Goal: Task Accomplishment & Management: Manage account settings

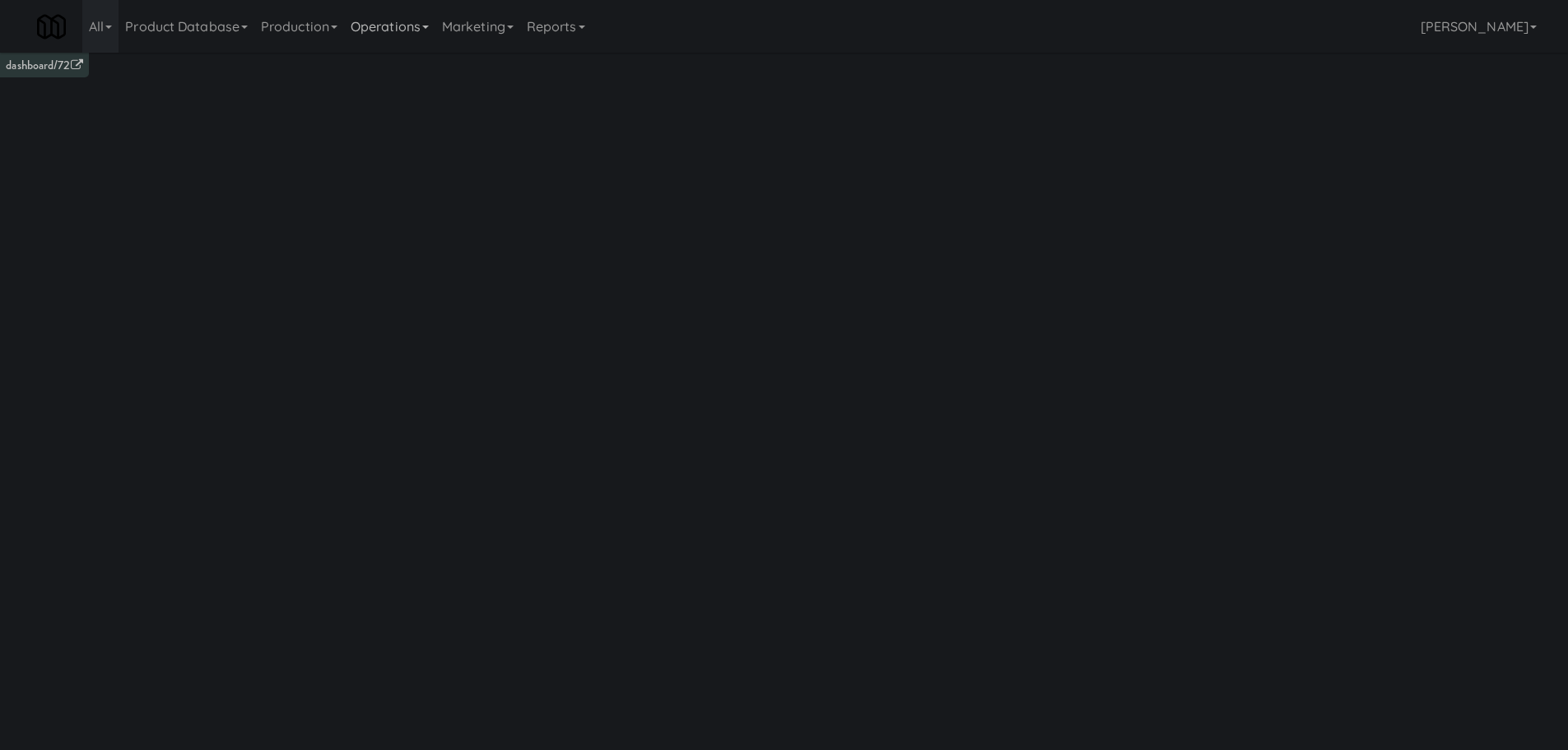
click at [410, 31] on link "Operations" at bounding box center [389, 26] width 91 height 53
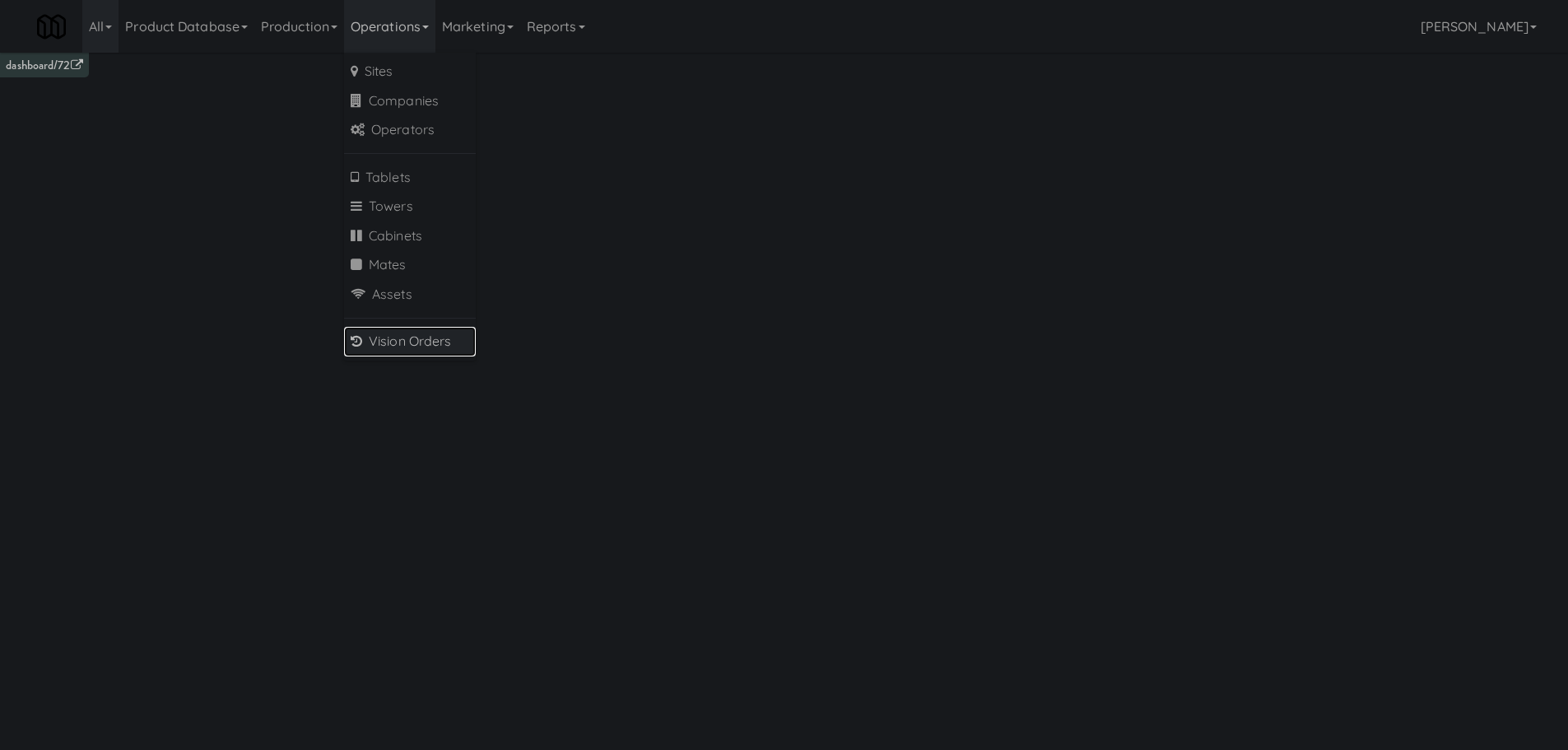
click at [406, 341] on link "Vision Orders" at bounding box center [410, 341] width 132 height 30
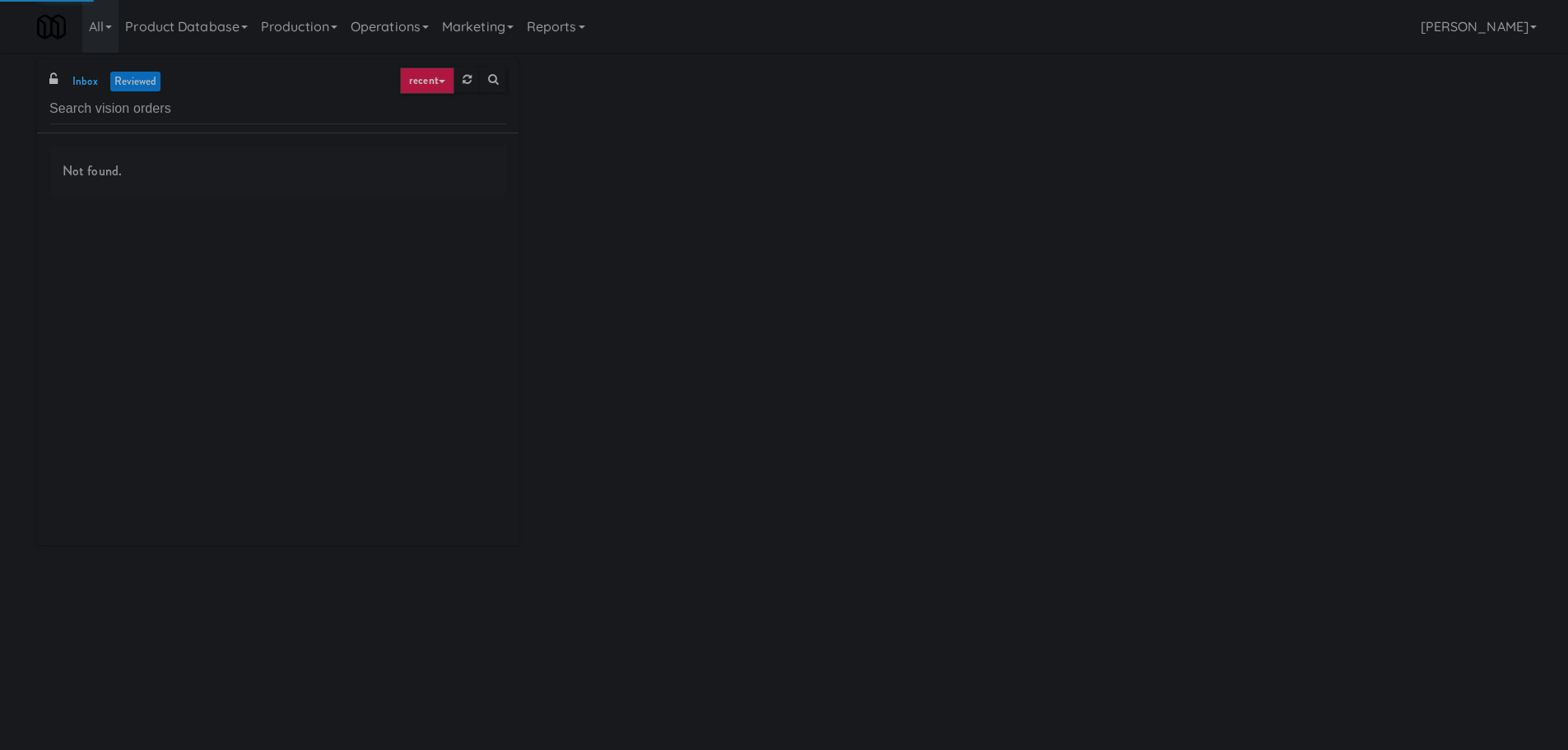
click at [270, 107] on input "text" at bounding box center [277, 109] width 457 height 31
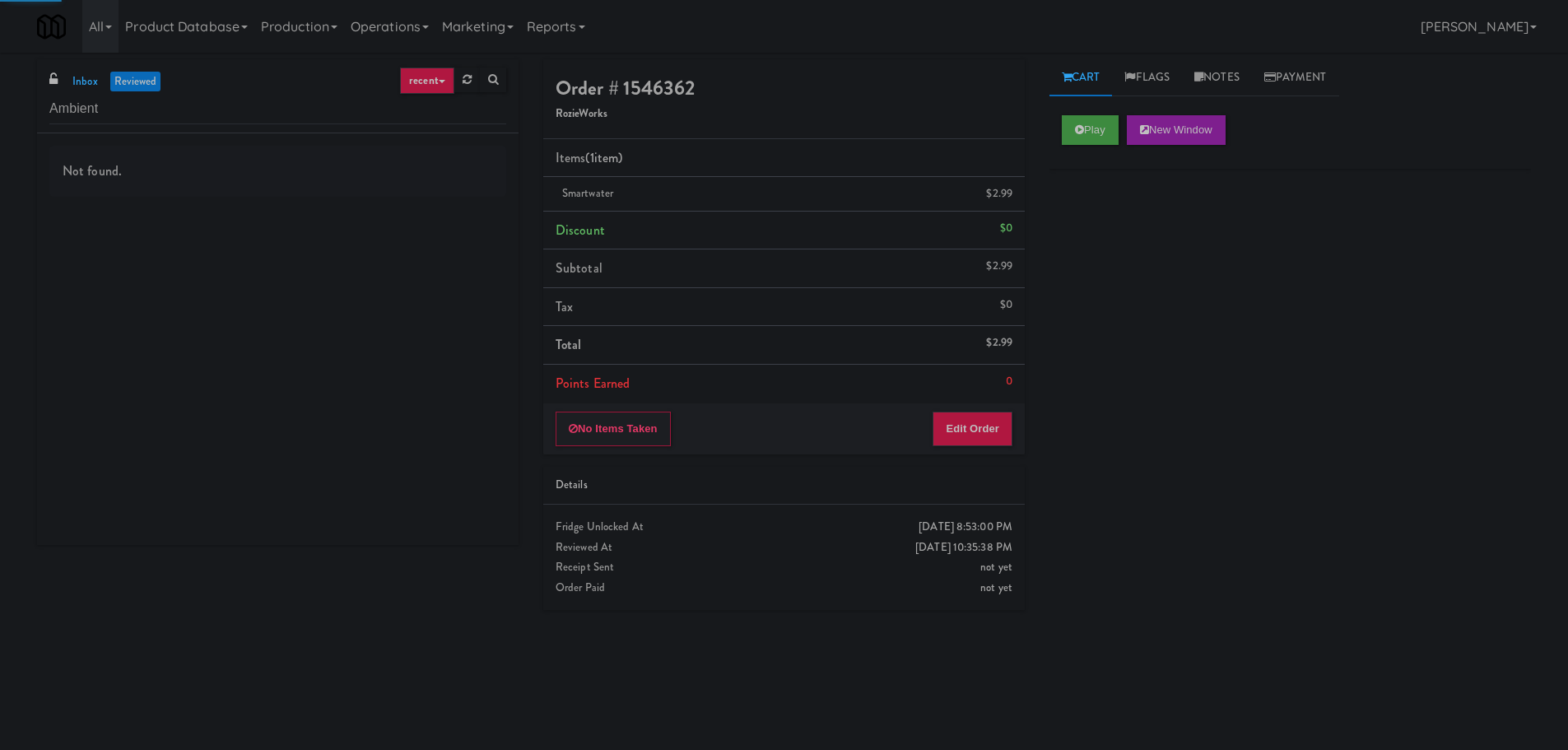
type input "Ambient"
click at [63, 91] on div "inbox reviewed recent all unclear take inventory issue suspicious failed recent…" at bounding box center [278, 96] width 481 height 74
click at [93, 91] on link "inbox" at bounding box center [85, 82] width 34 height 20
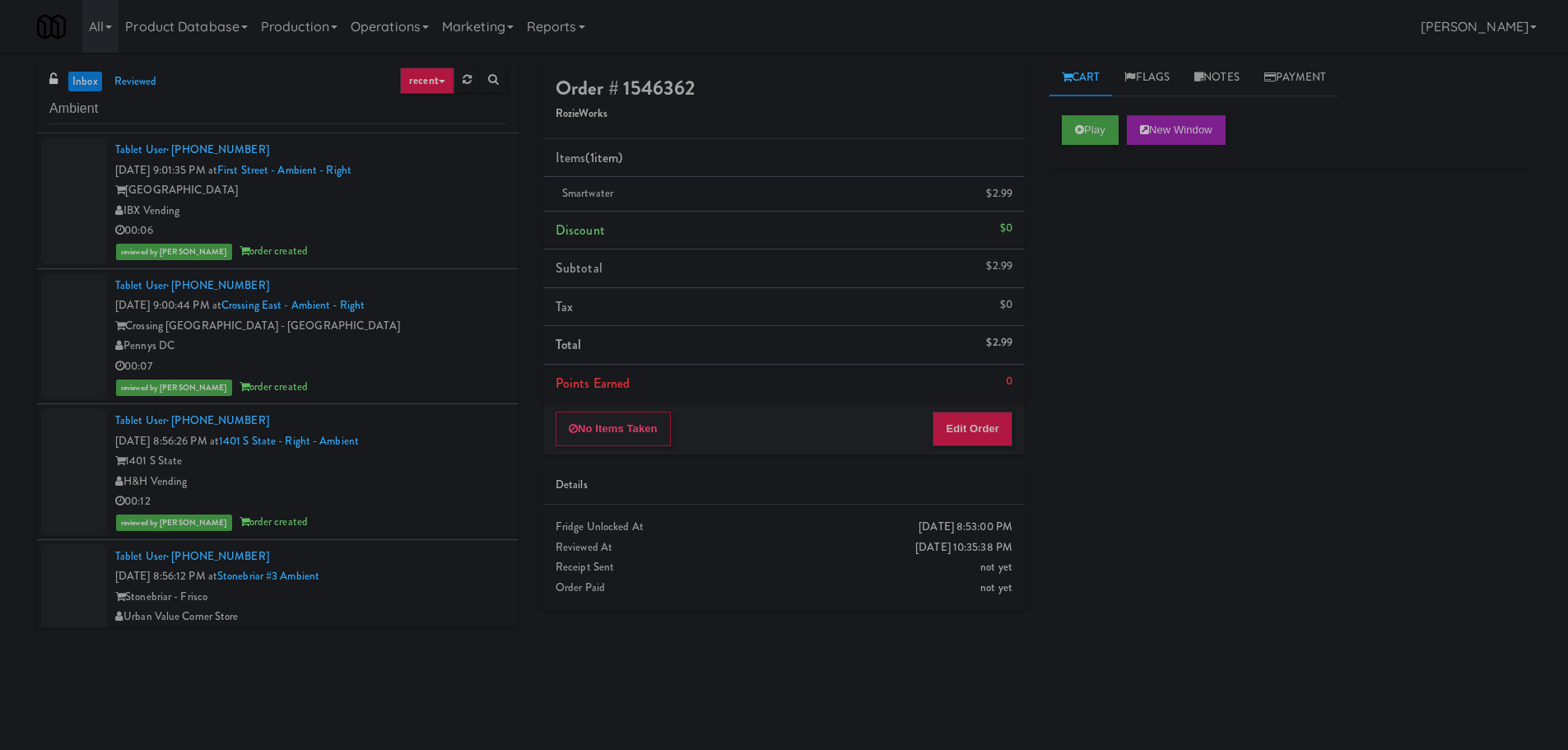
click at [83, 84] on link "inbox" at bounding box center [85, 82] width 34 height 20
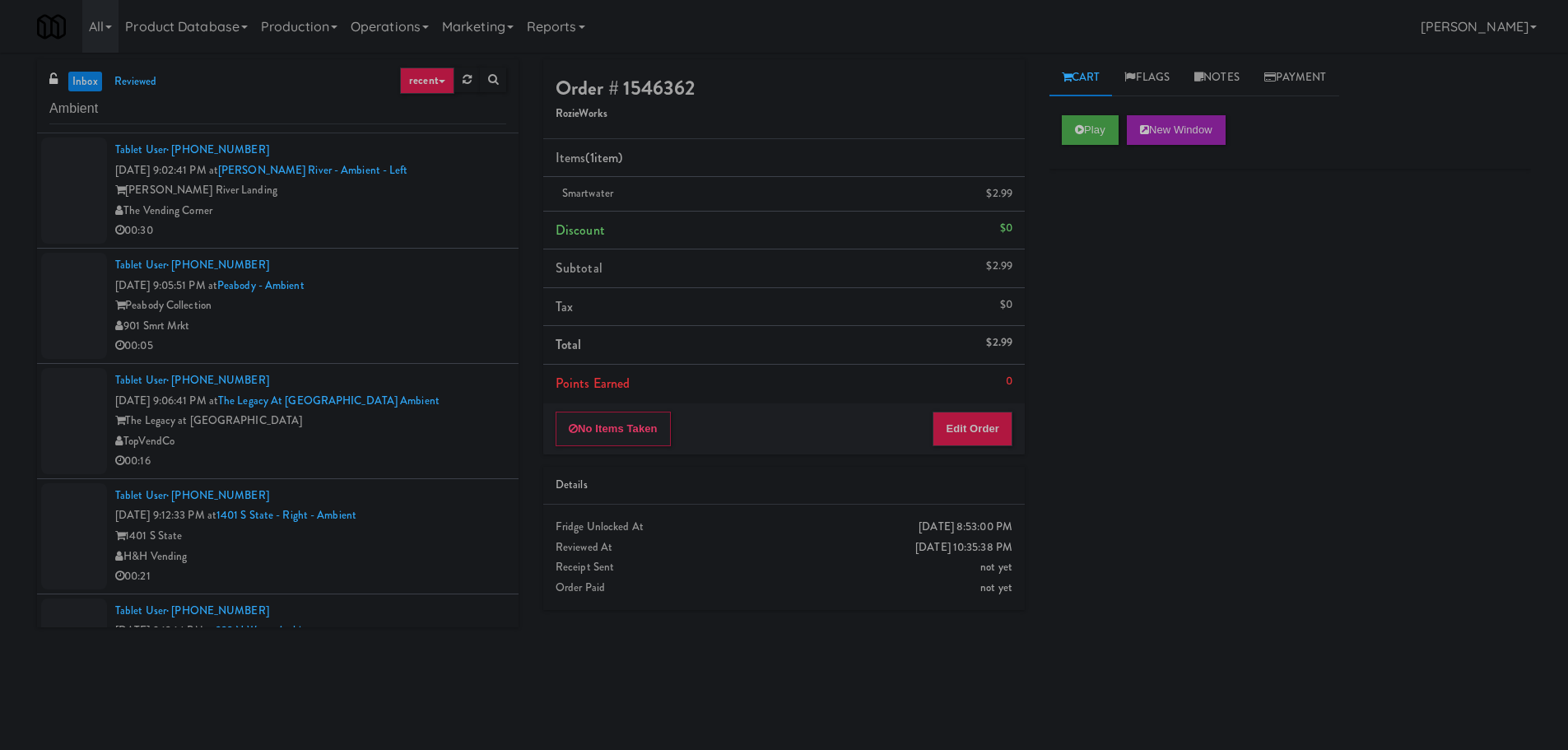
click at [484, 186] on div "[PERSON_NAME] River Landing" at bounding box center [310, 190] width 391 height 20
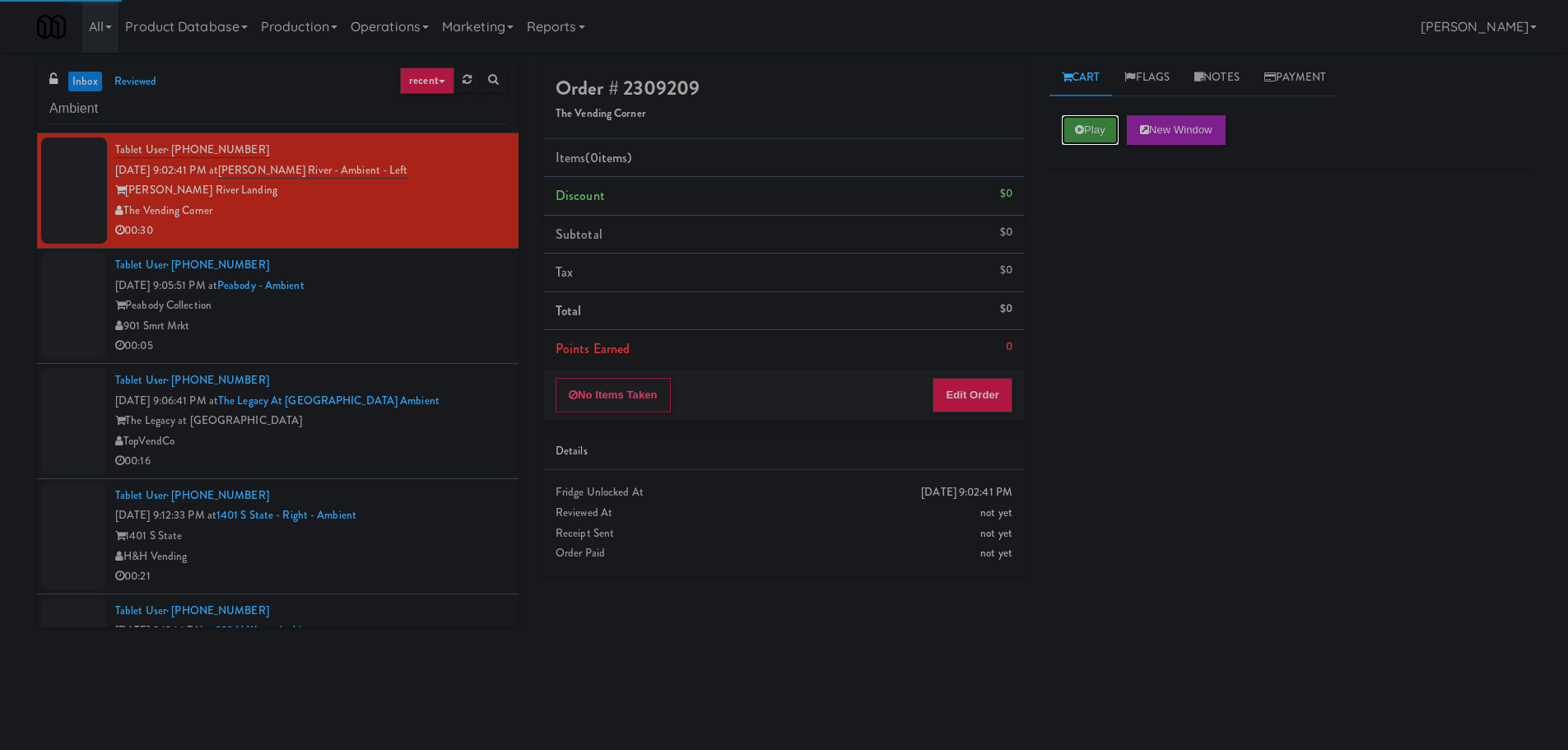
click at [1094, 143] on button "Play" at bounding box center [1090, 129] width 57 height 30
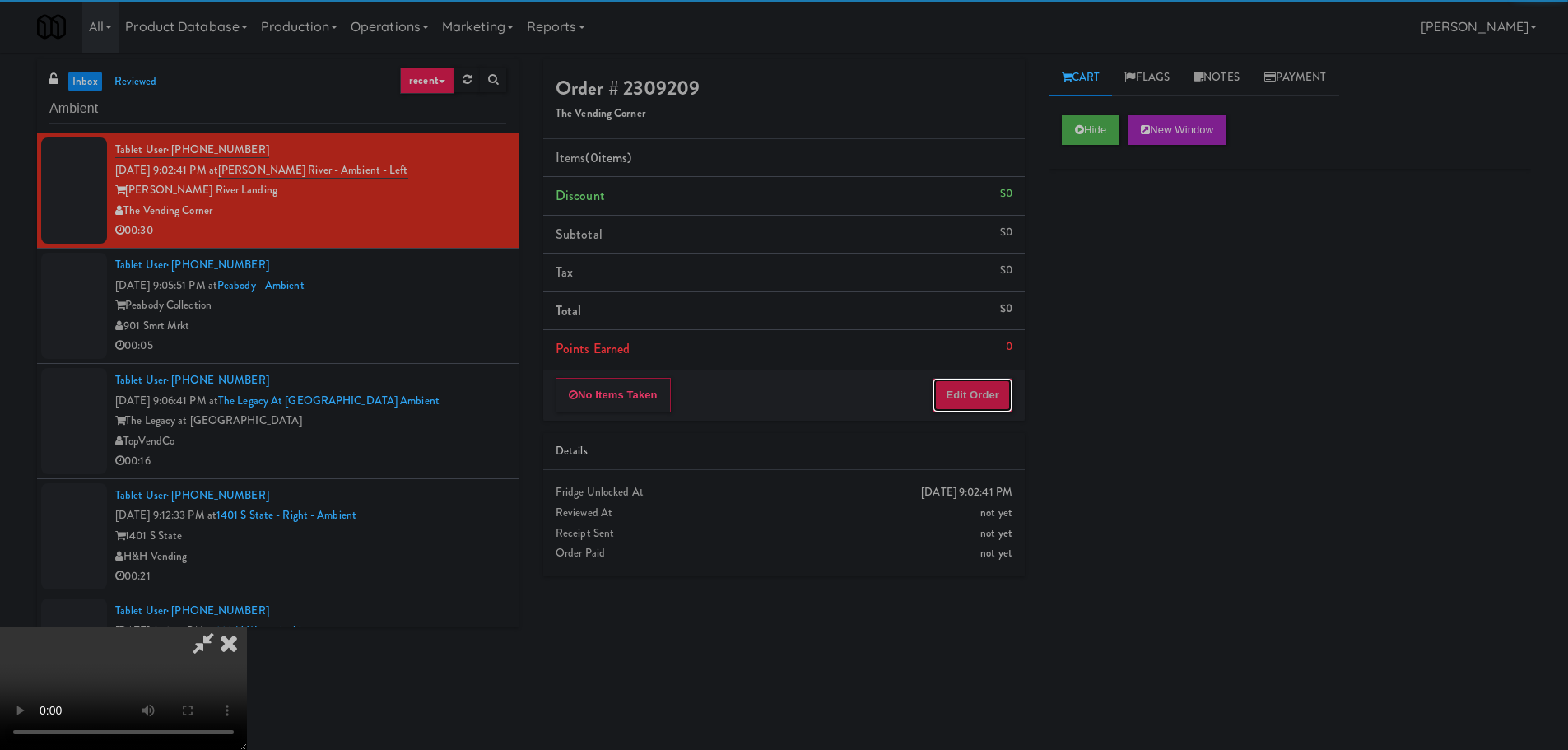
click at [960, 400] on button "Edit Order" at bounding box center [973, 395] width 80 height 35
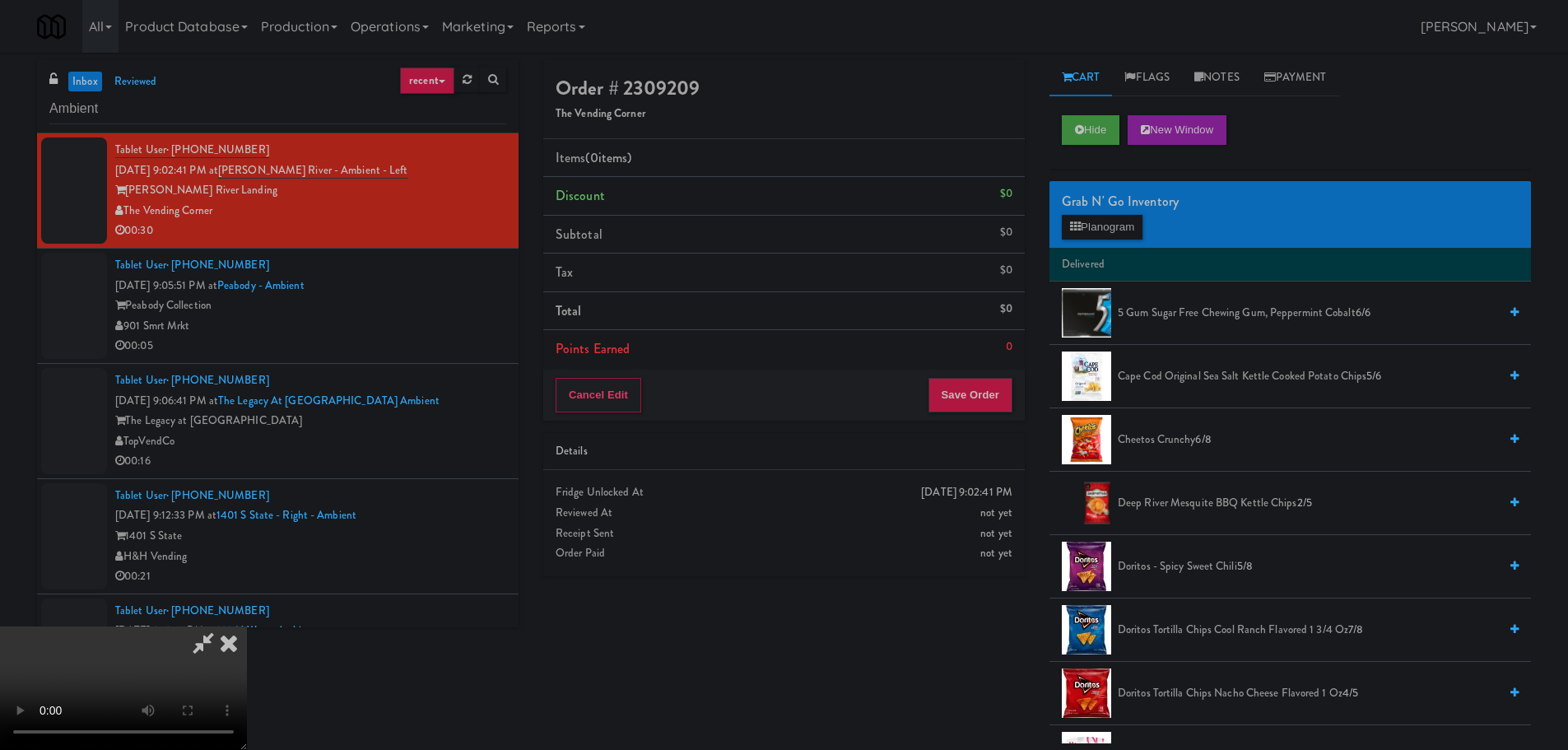
drag, startPoint x: 662, startPoint y: 441, endPoint x: 668, endPoint y: 486, distance: 45.4
click at [247, 627] on video at bounding box center [123, 688] width 247 height 123
drag, startPoint x: 402, startPoint y: 527, endPoint x: 411, endPoint y: 514, distance: 15.8
click at [247, 627] on video at bounding box center [123, 688] width 247 height 123
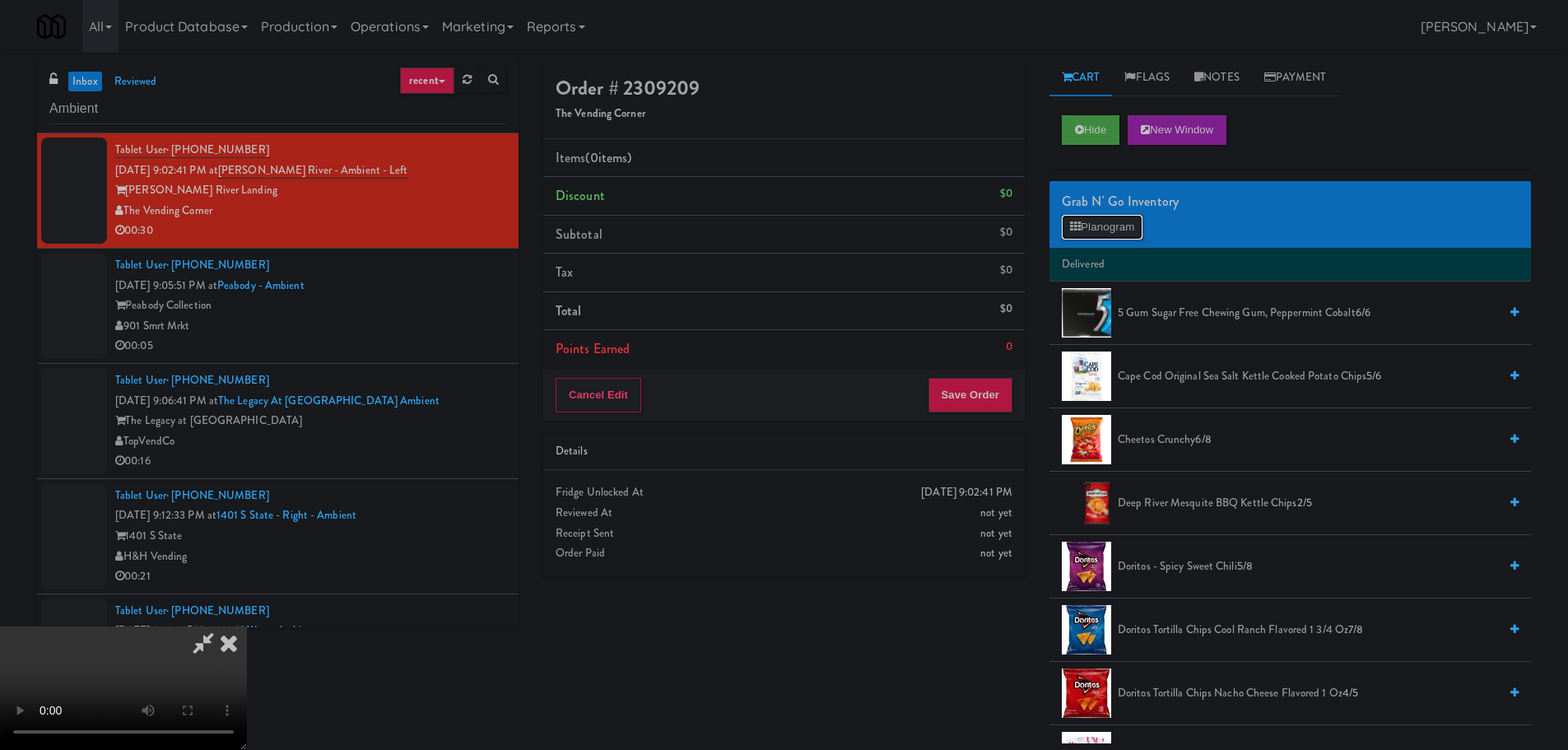
click at [1113, 224] on button "Planogram" at bounding box center [1102, 227] width 81 height 25
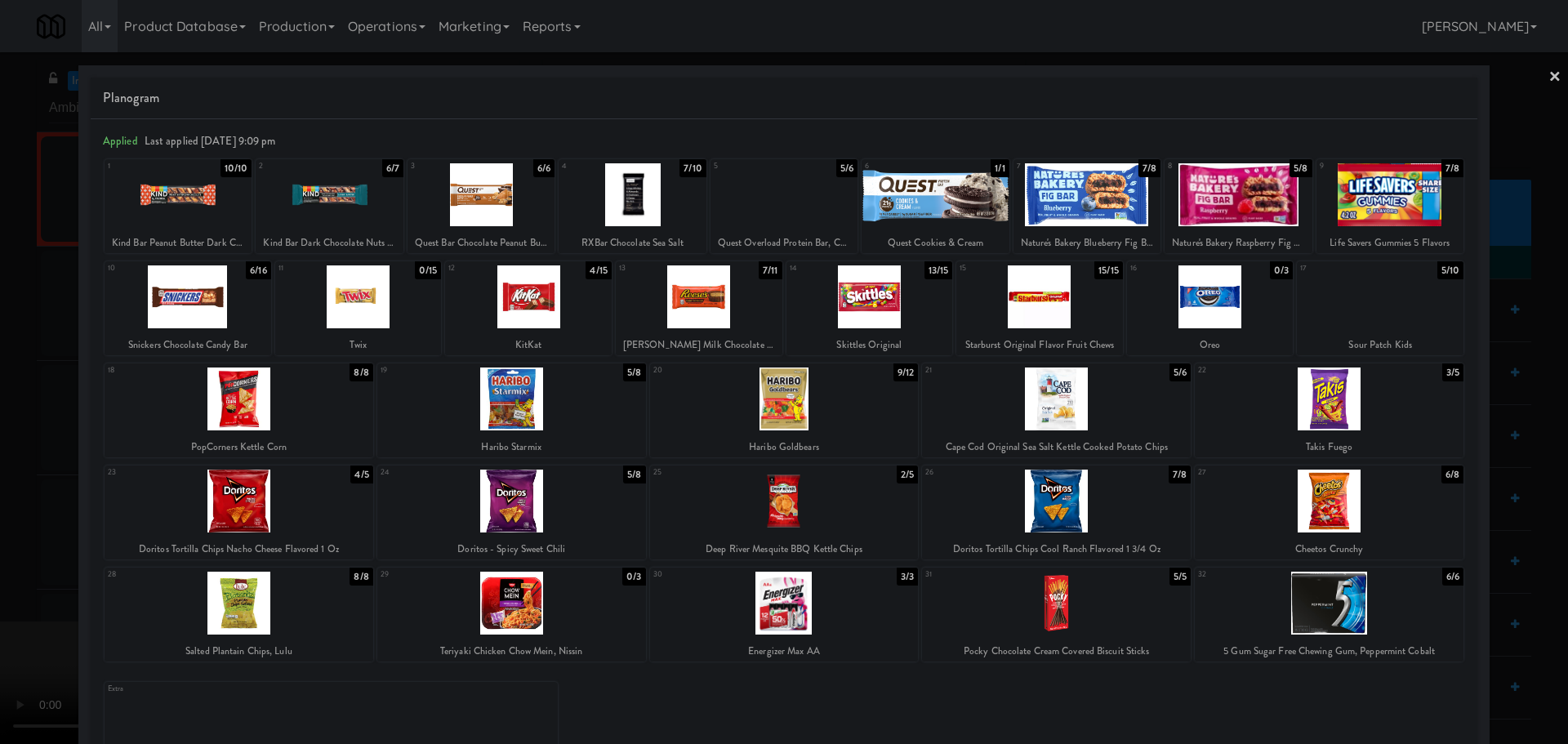
click at [895, 321] on div at bounding box center [869, 297] width 166 height 63
drag, startPoint x: 0, startPoint y: 491, endPoint x: 64, endPoint y: 486, distance: 64.2
click at [0, 492] on div at bounding box center [784, 372] width 1568 height 744
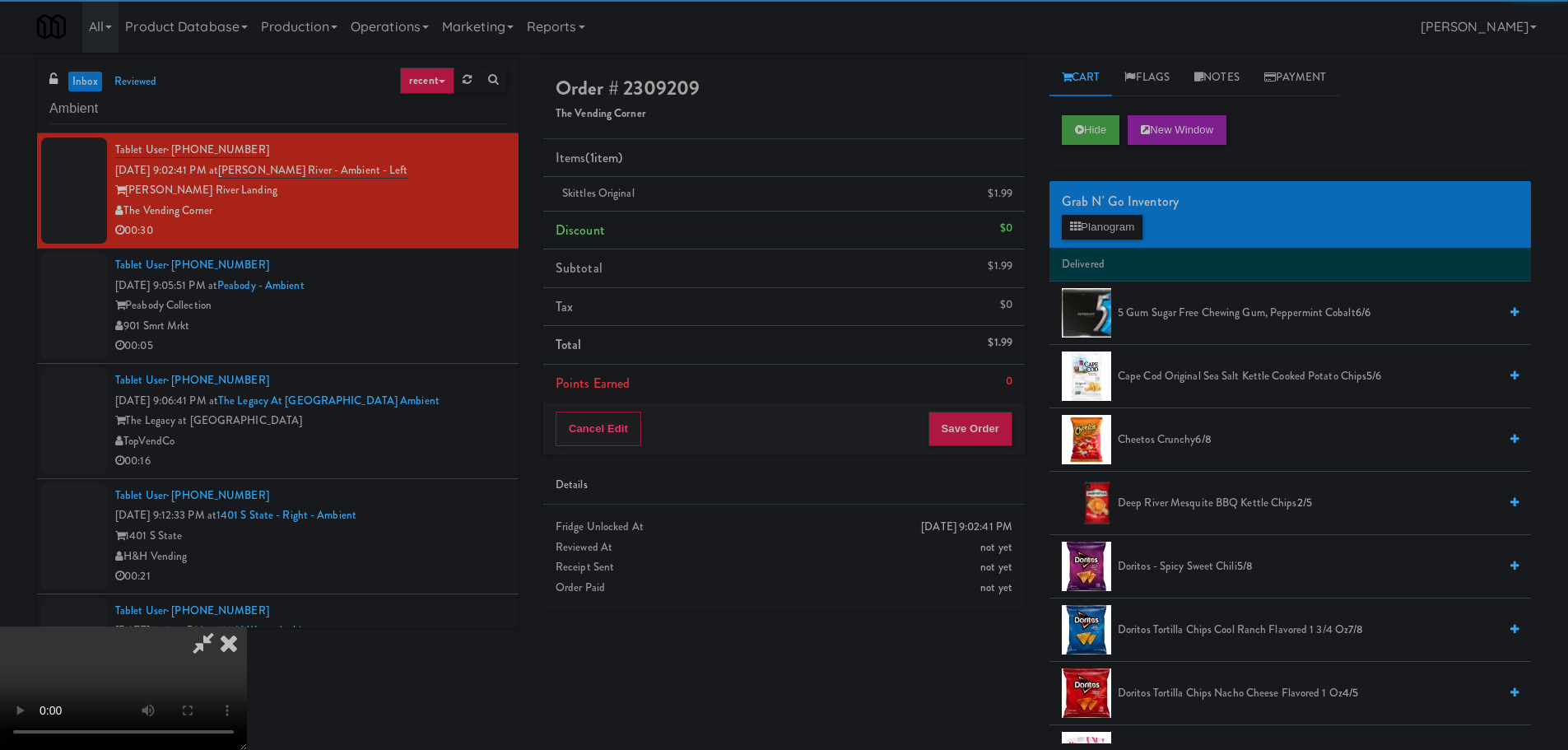
click at [247, 627] on video at bounding box center [123, 688] width 247 height 123
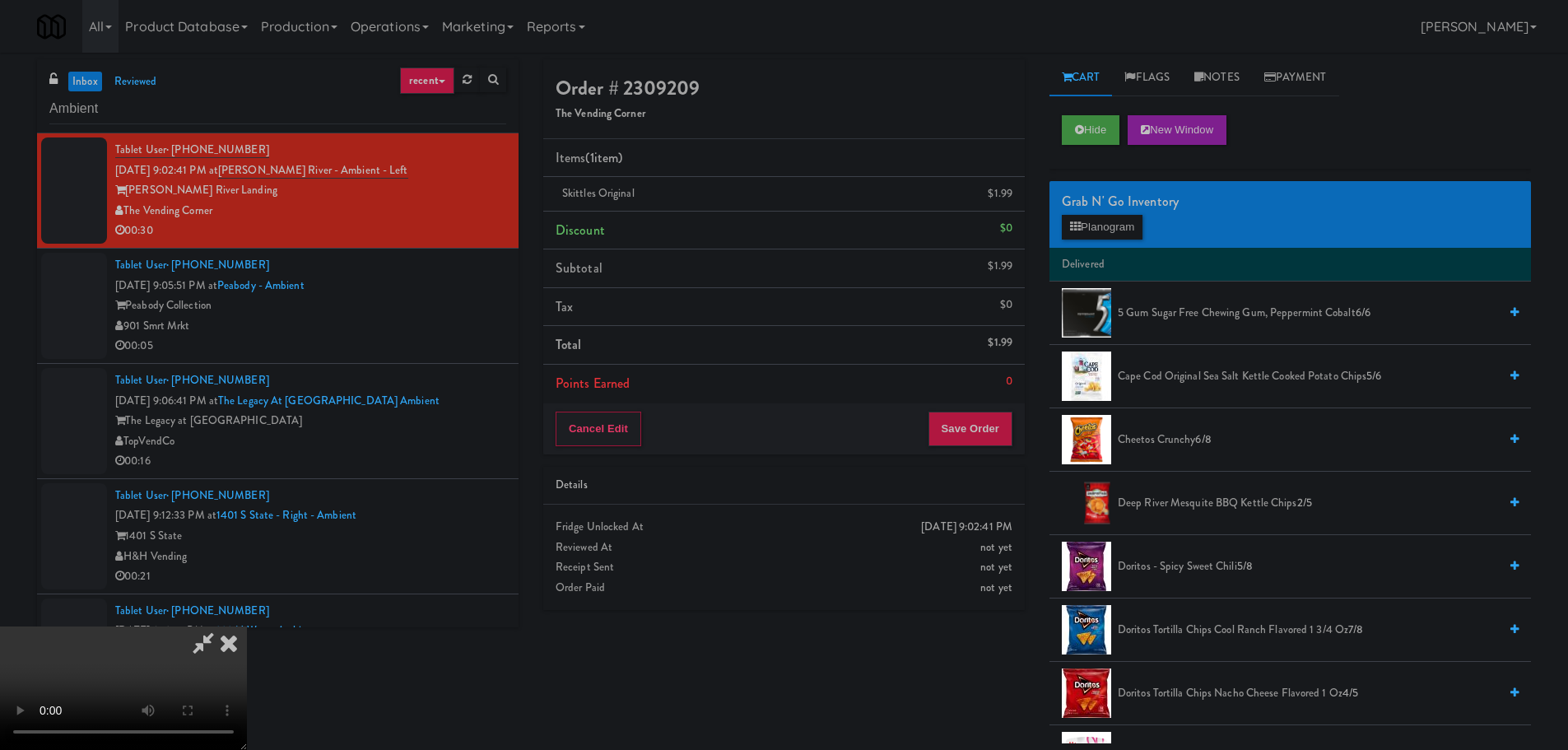
click at [247, 627] on video at bounding box center [123, 688] width 247 height 123
drag, startPoint x: 594, startPoint y: 514, endPoint x: 611, endPoint y: 499, distance: 22.7
click at [247, 627] on video at bounding box center [123, 688] width 247 height 123
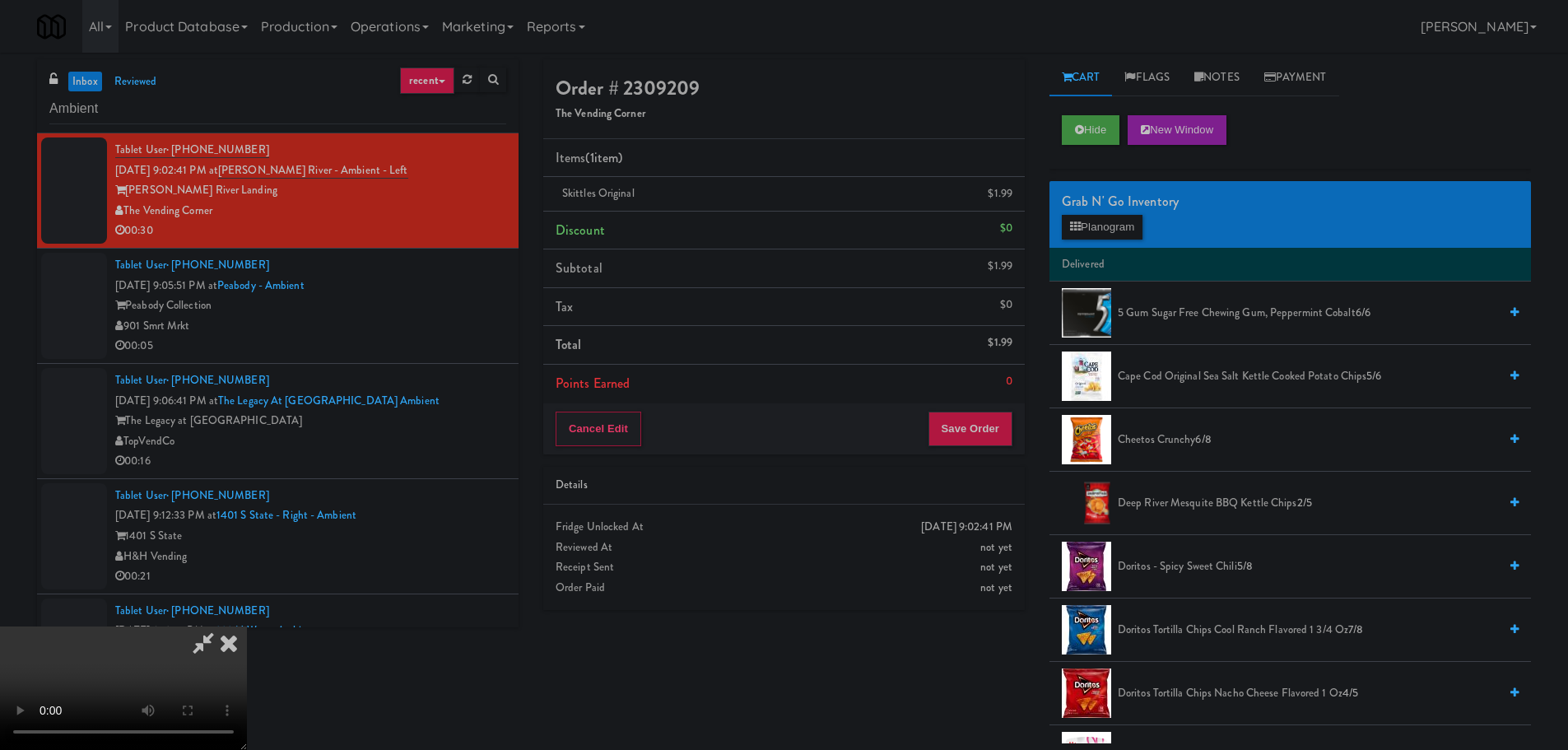
click at [247, 627] on video at bounding box center [123, 688] width 247 height 123
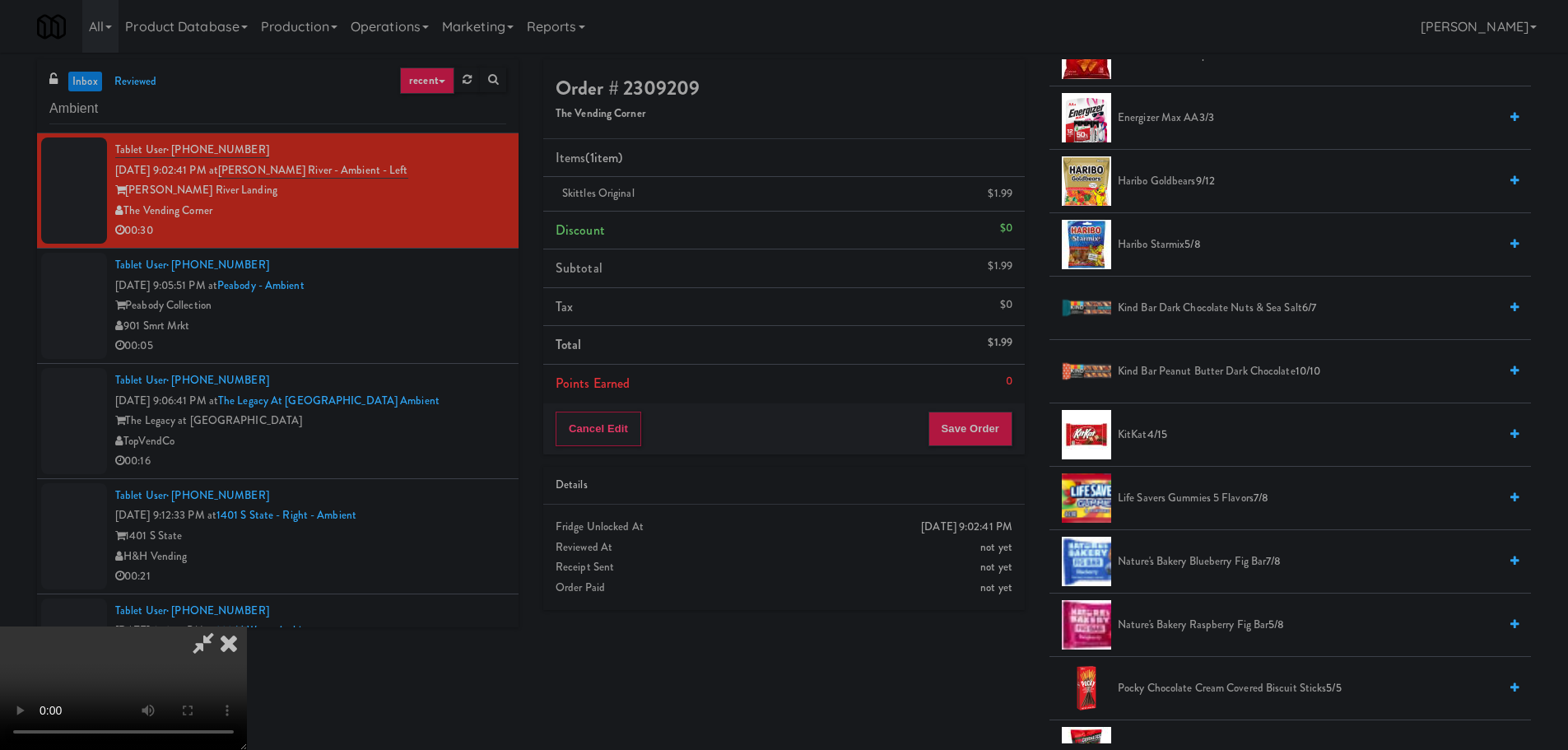
scroll to position [658, 0]
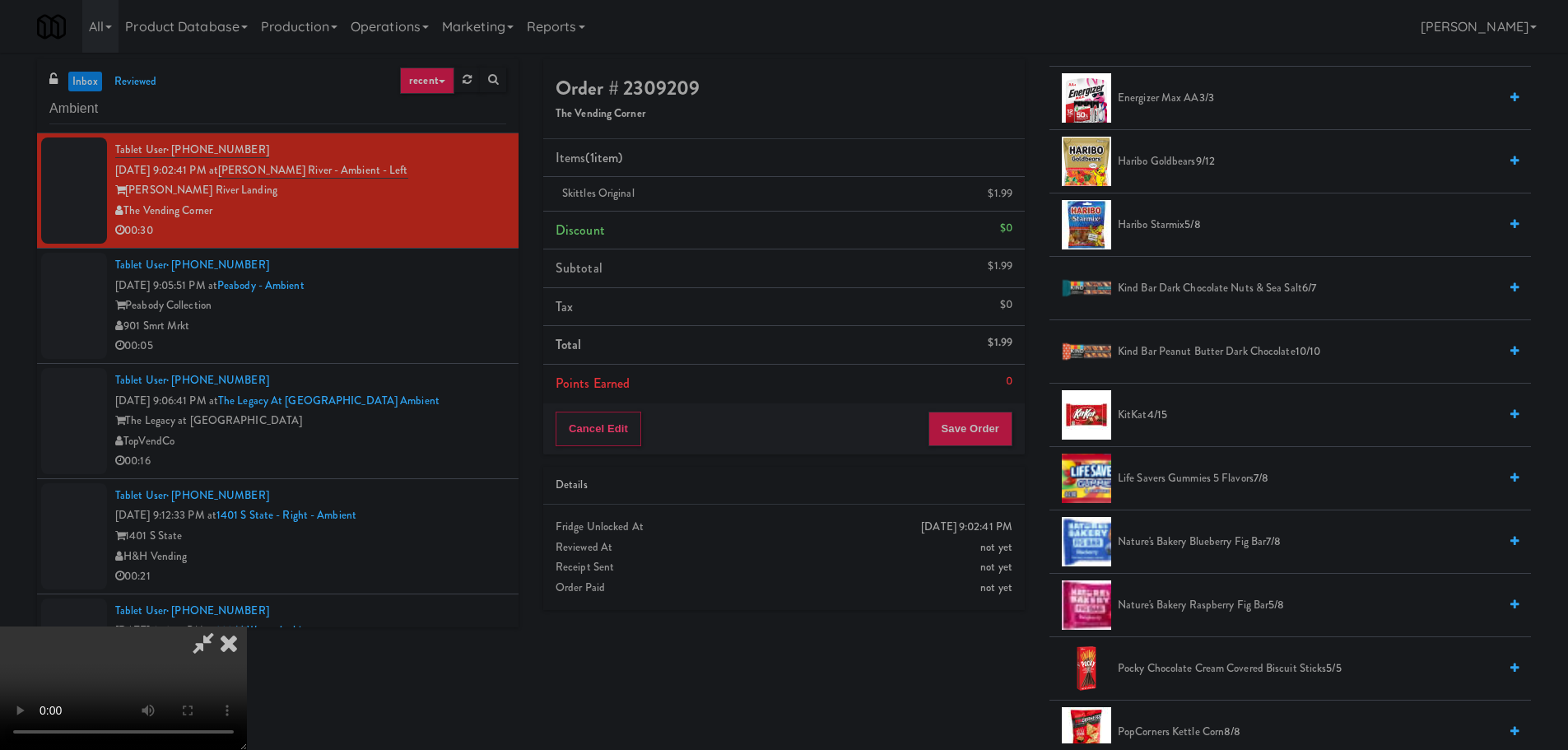
click at [1129, 411] on span "KitKat 4/15" at bounding box center [1307, 415] width 380 height 20
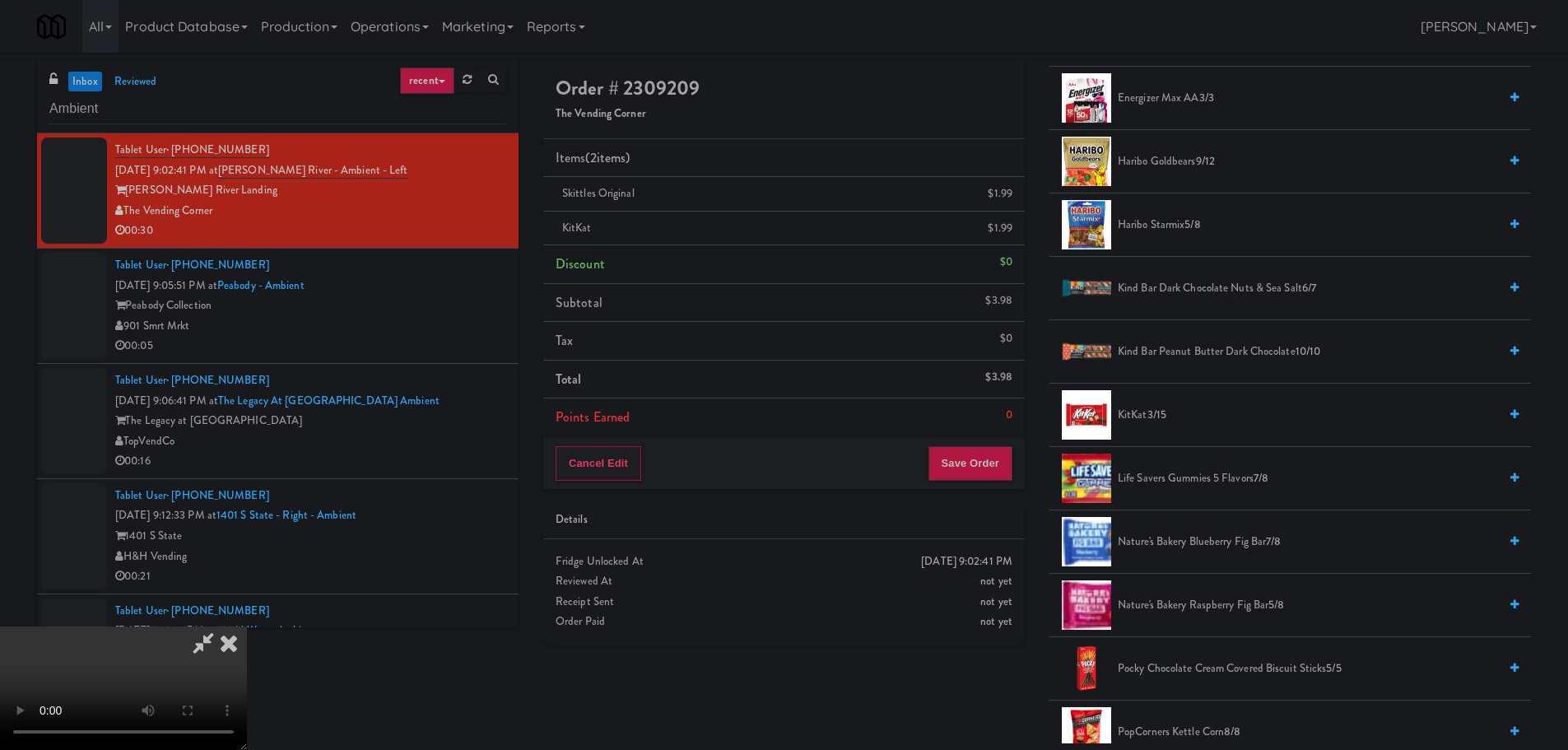
click at [247, 627] on video at bounding box center [123, 688] width 247 height 123
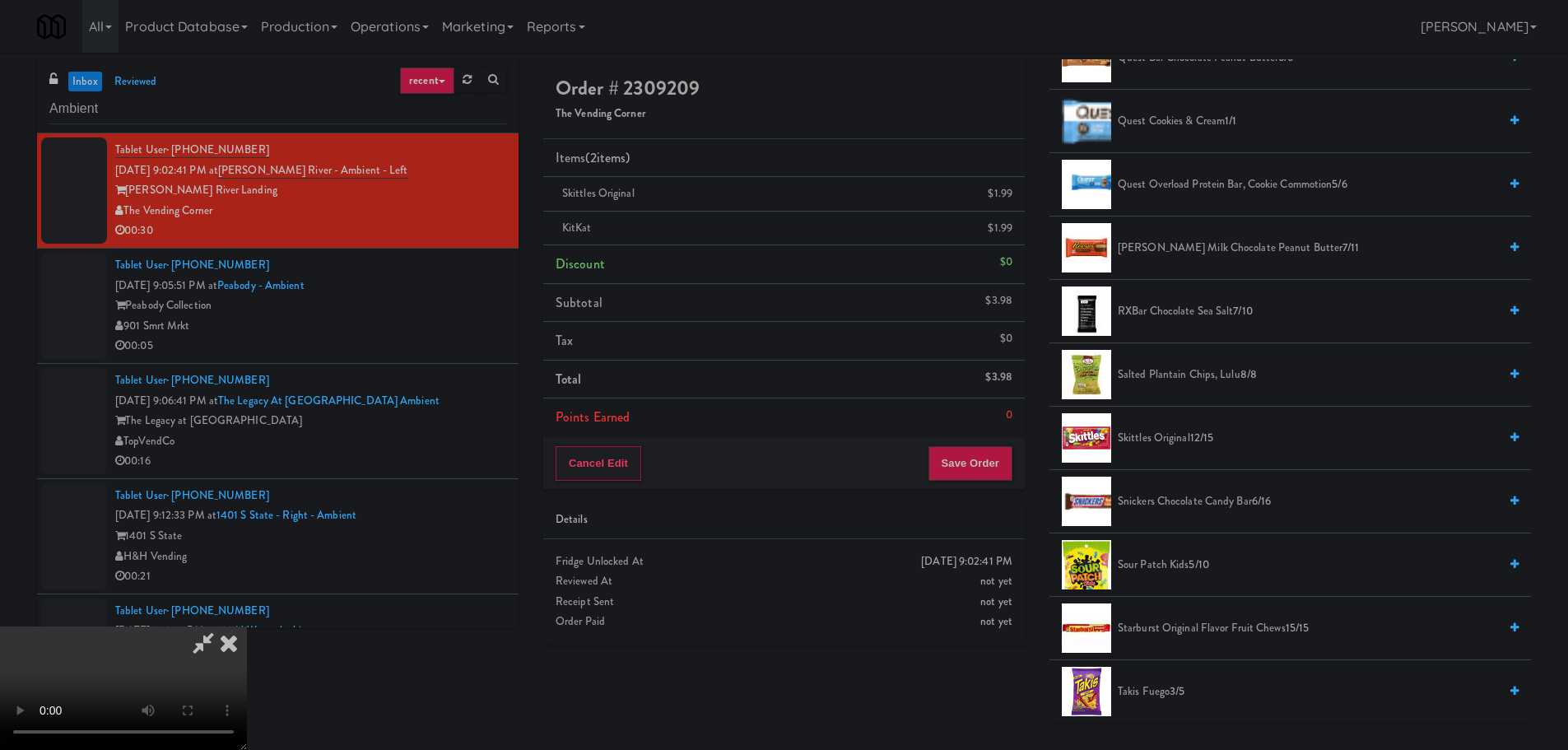
scroll to position [1399, 0]
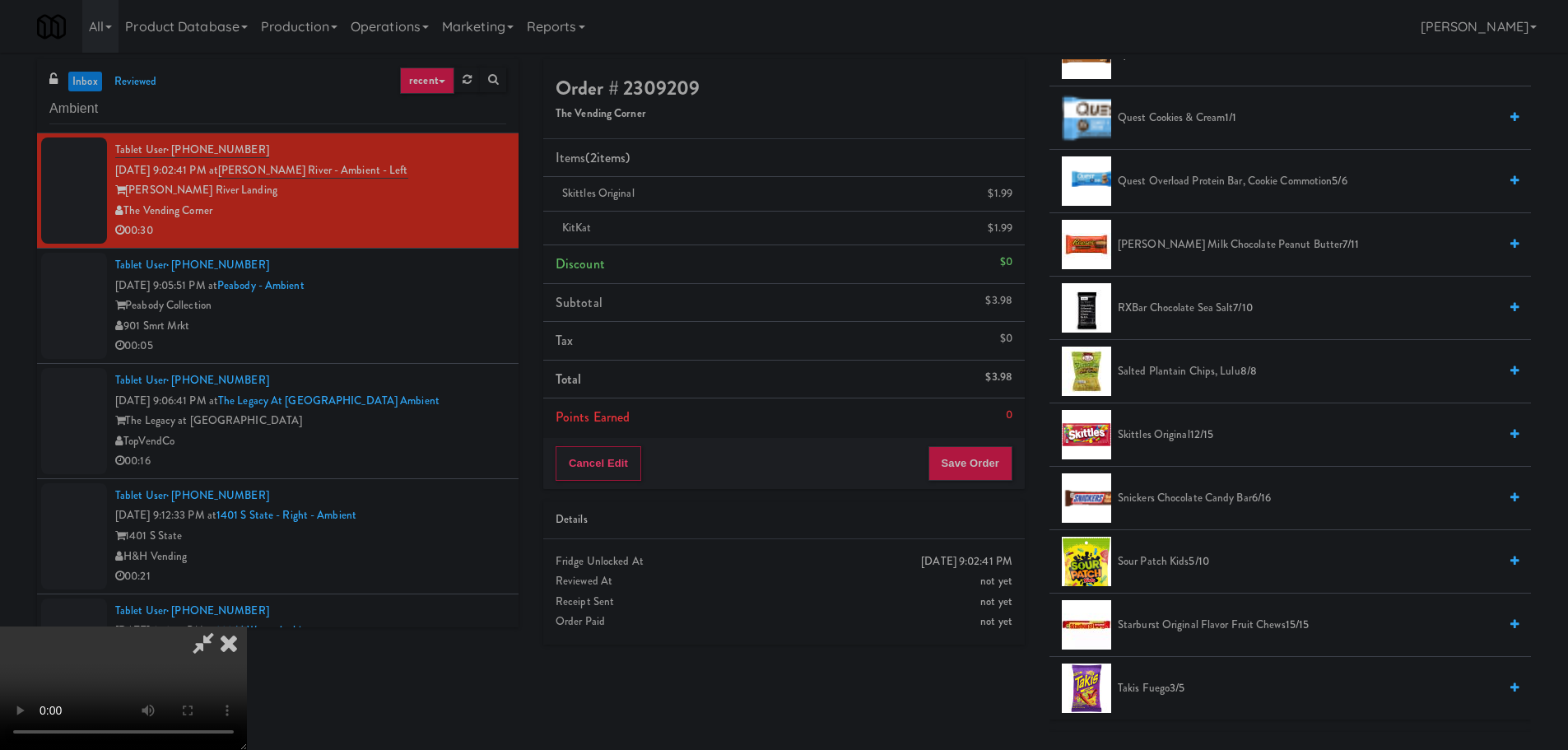
click at [1213, 508] on span "Snickers Chocolate Candy Bar 6/16" at bounding box center [1307, 498] width 380 height 20
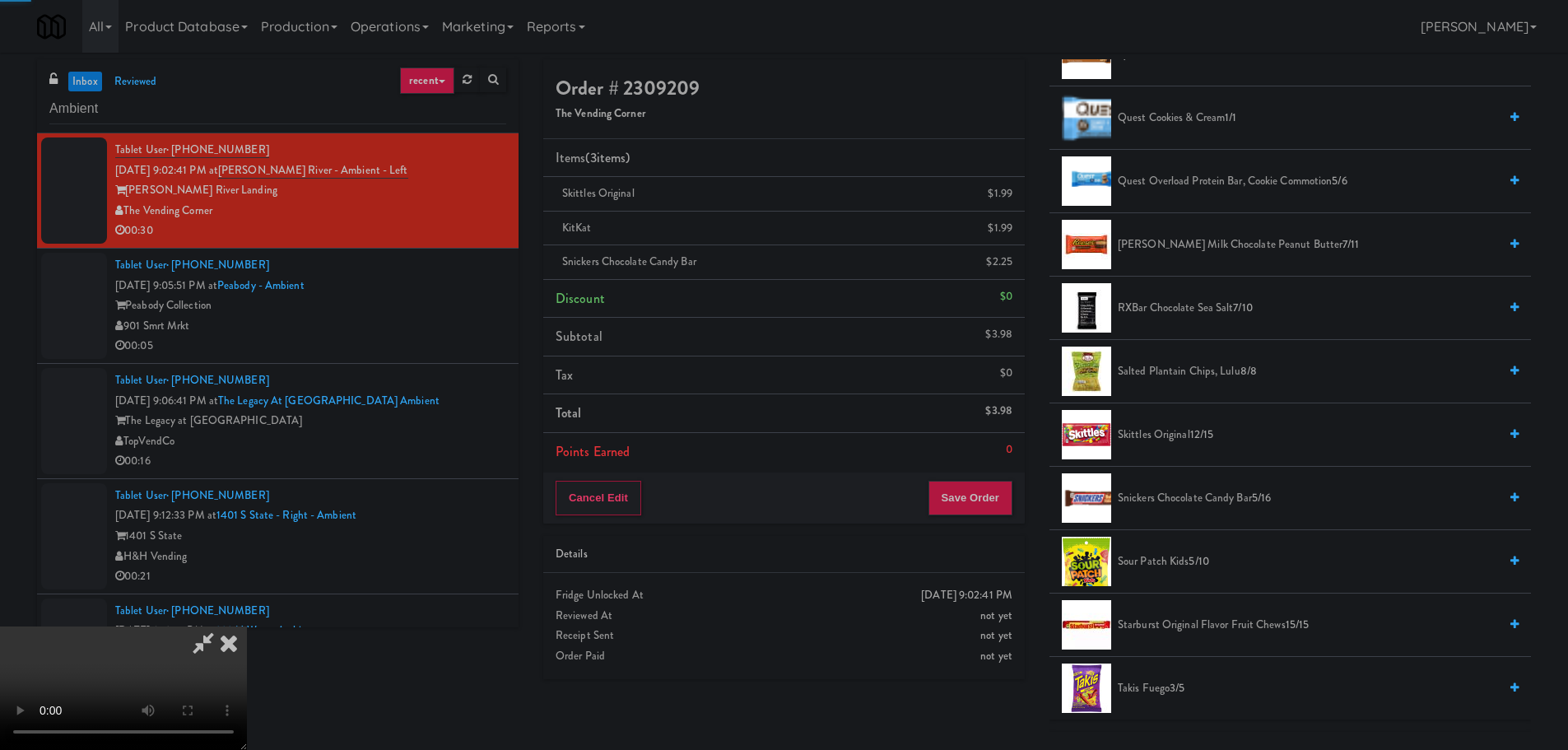
click at [247, 627] on video at bounding box center [123, 688] width 247 height 123
click at [983, 492] on button "Save Order" at bounding box center [970, 497] width 84 height 35
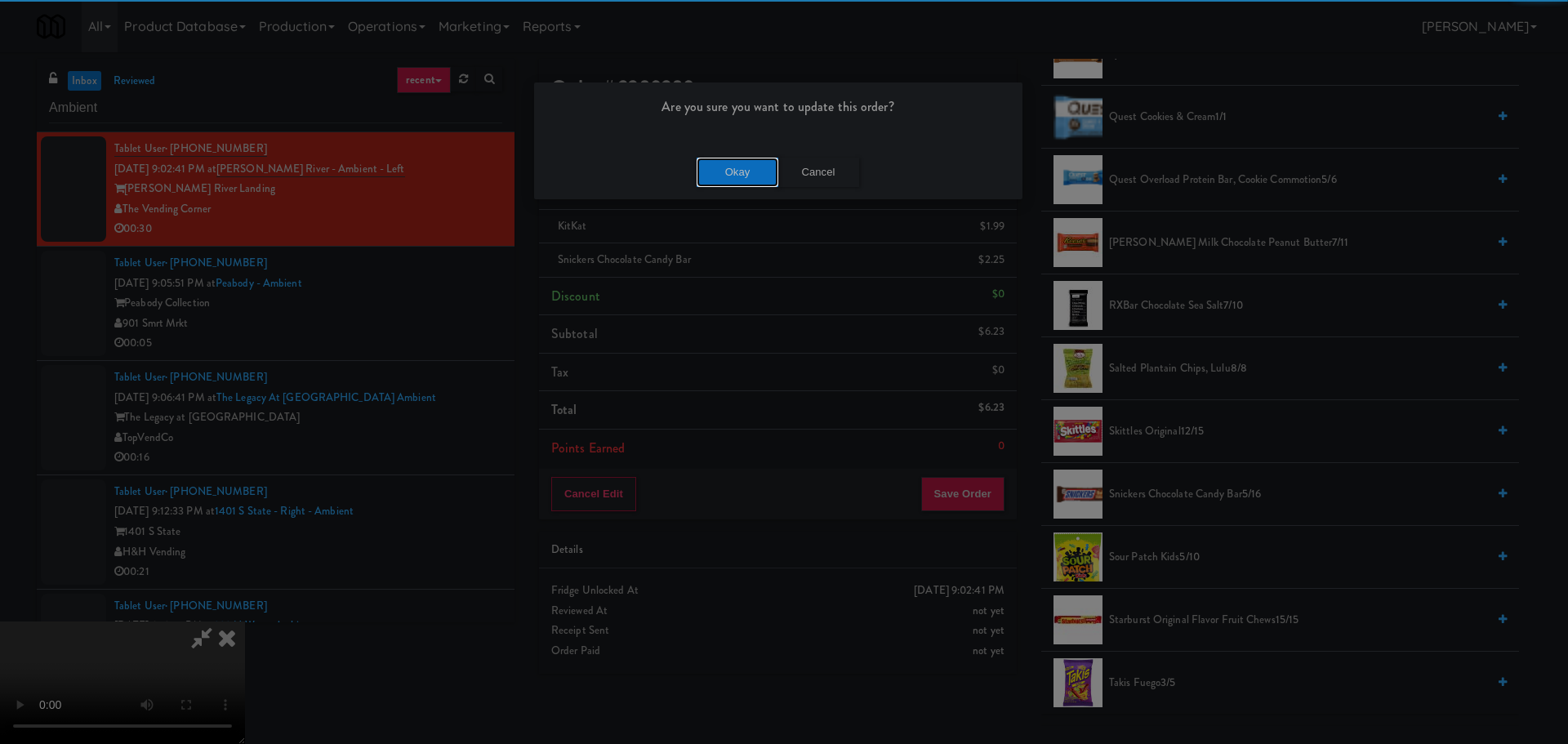
click at [757, 176] on button "Okay" at bounding box center [738, 172] width 82 height 30
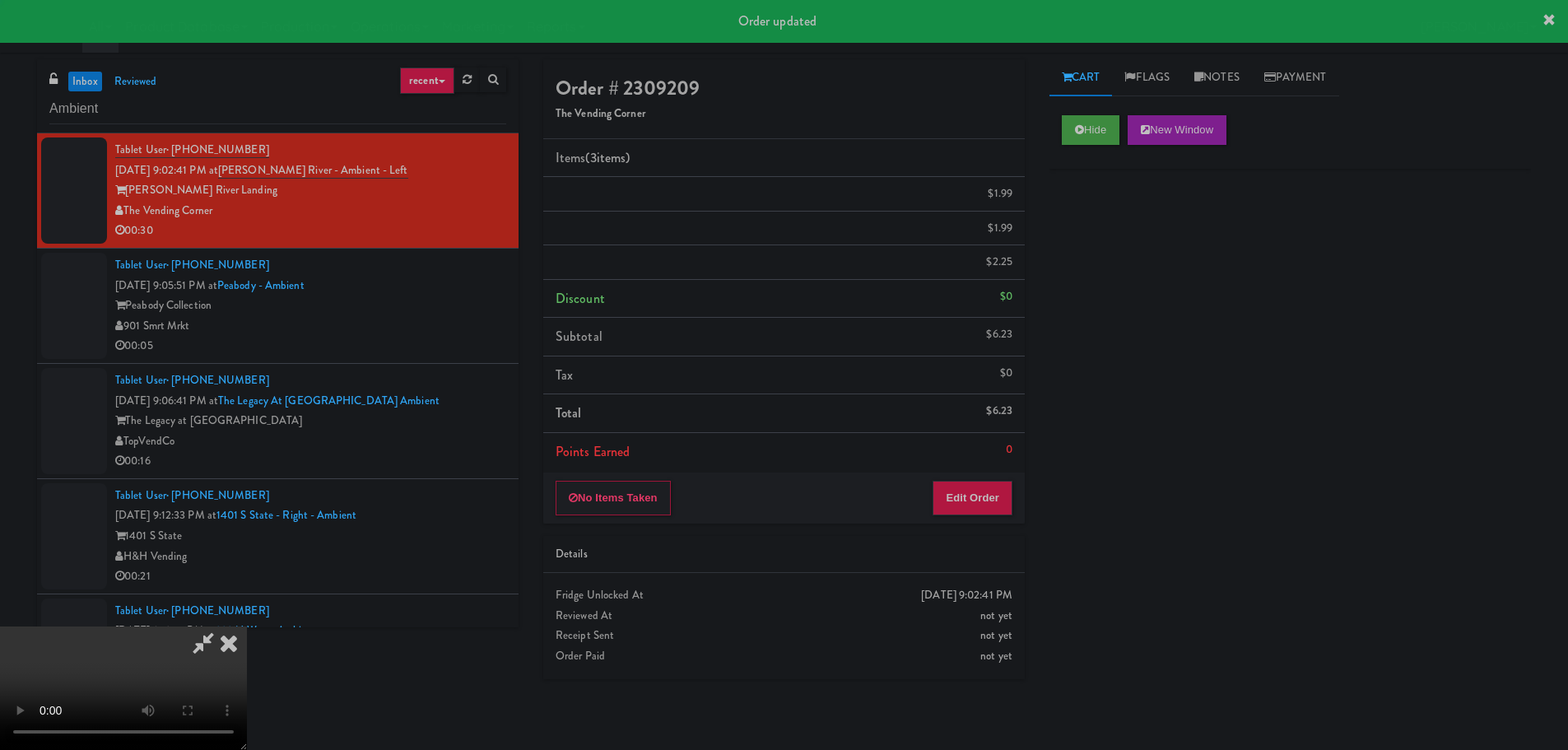
scroll to position [0, 0]
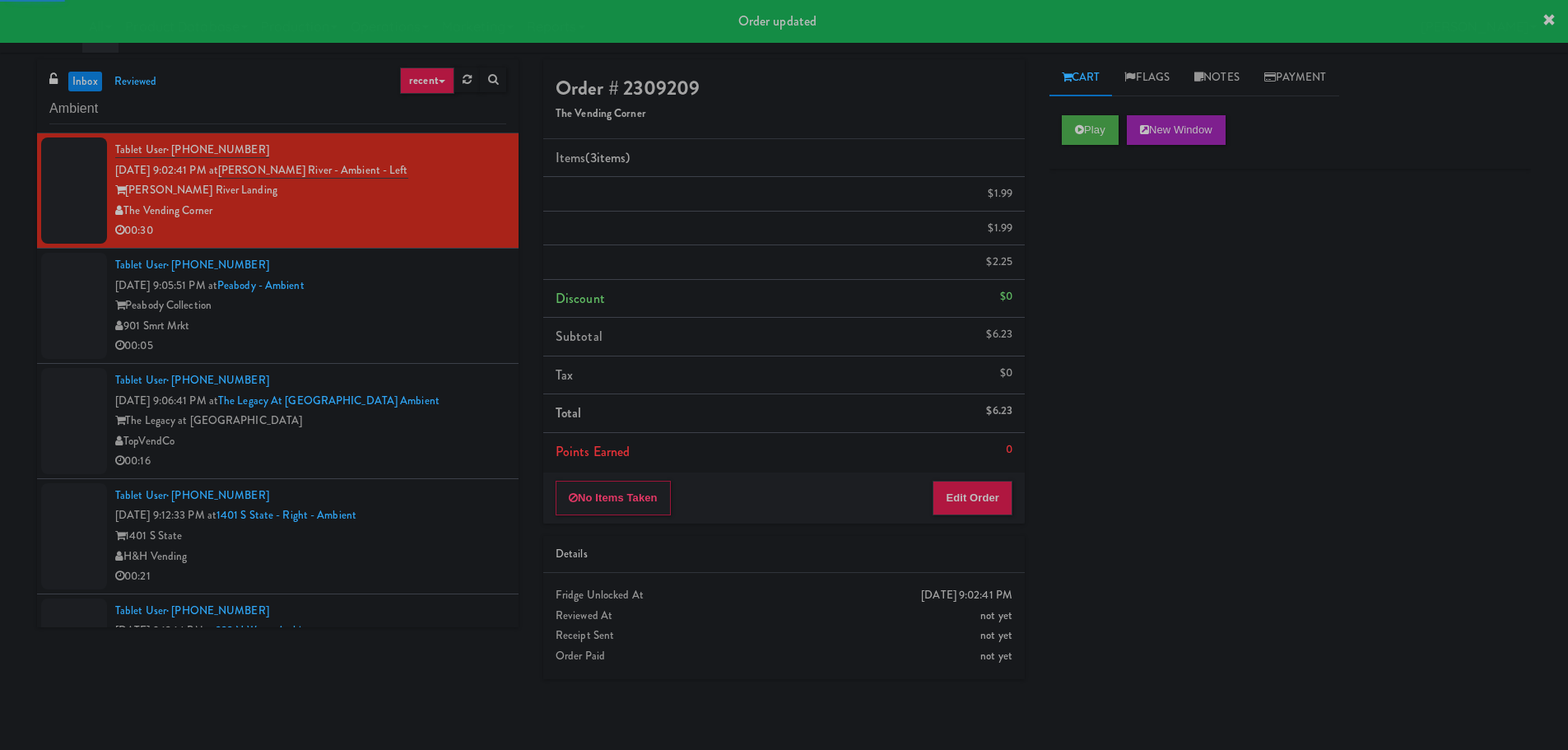
click at [456, 327] on div "901 Smrt Mrkt" at bounding box center [310, 327] width 391 height 20
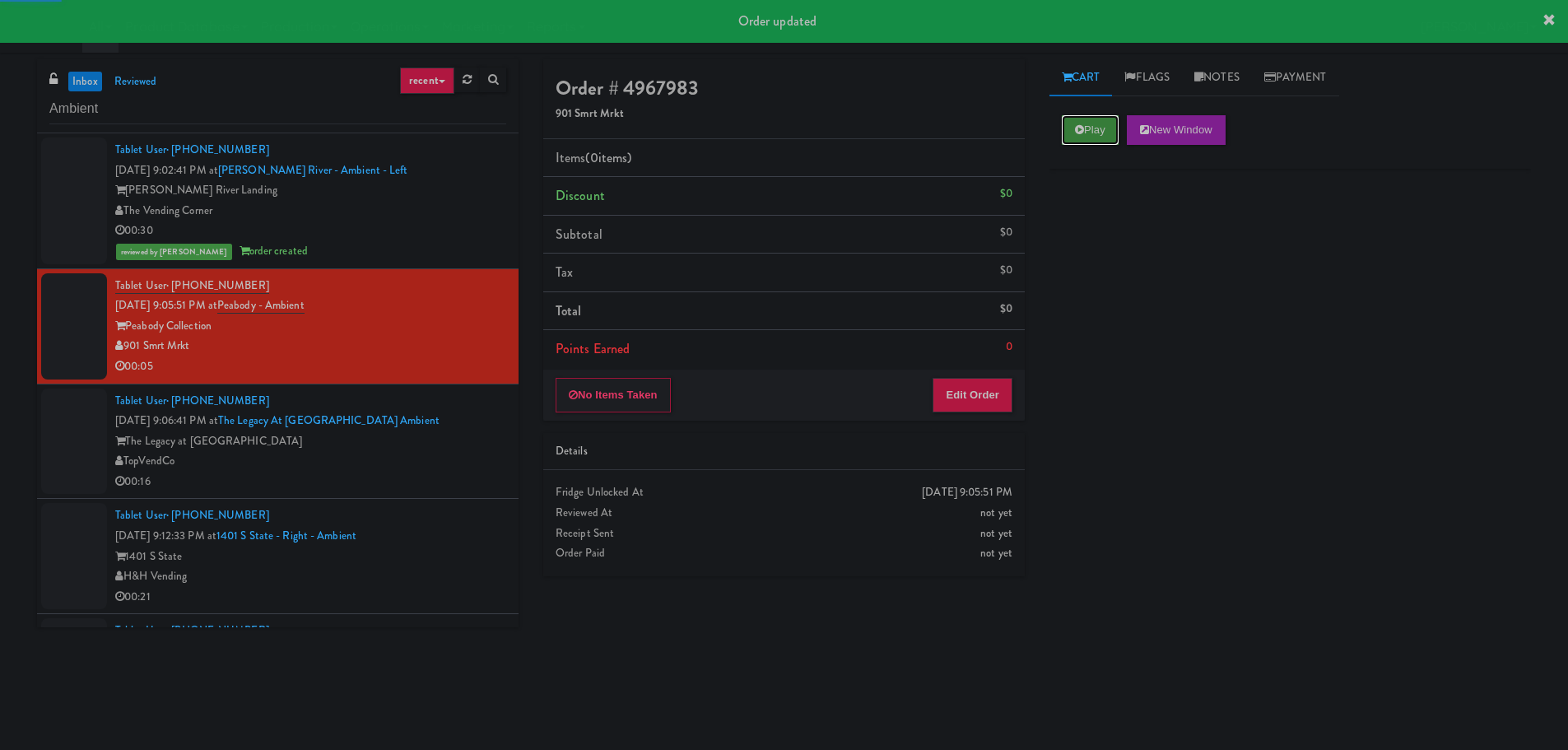
click at [1077, 125] on icon at bounding box center [1079, 129] width 9 height 11
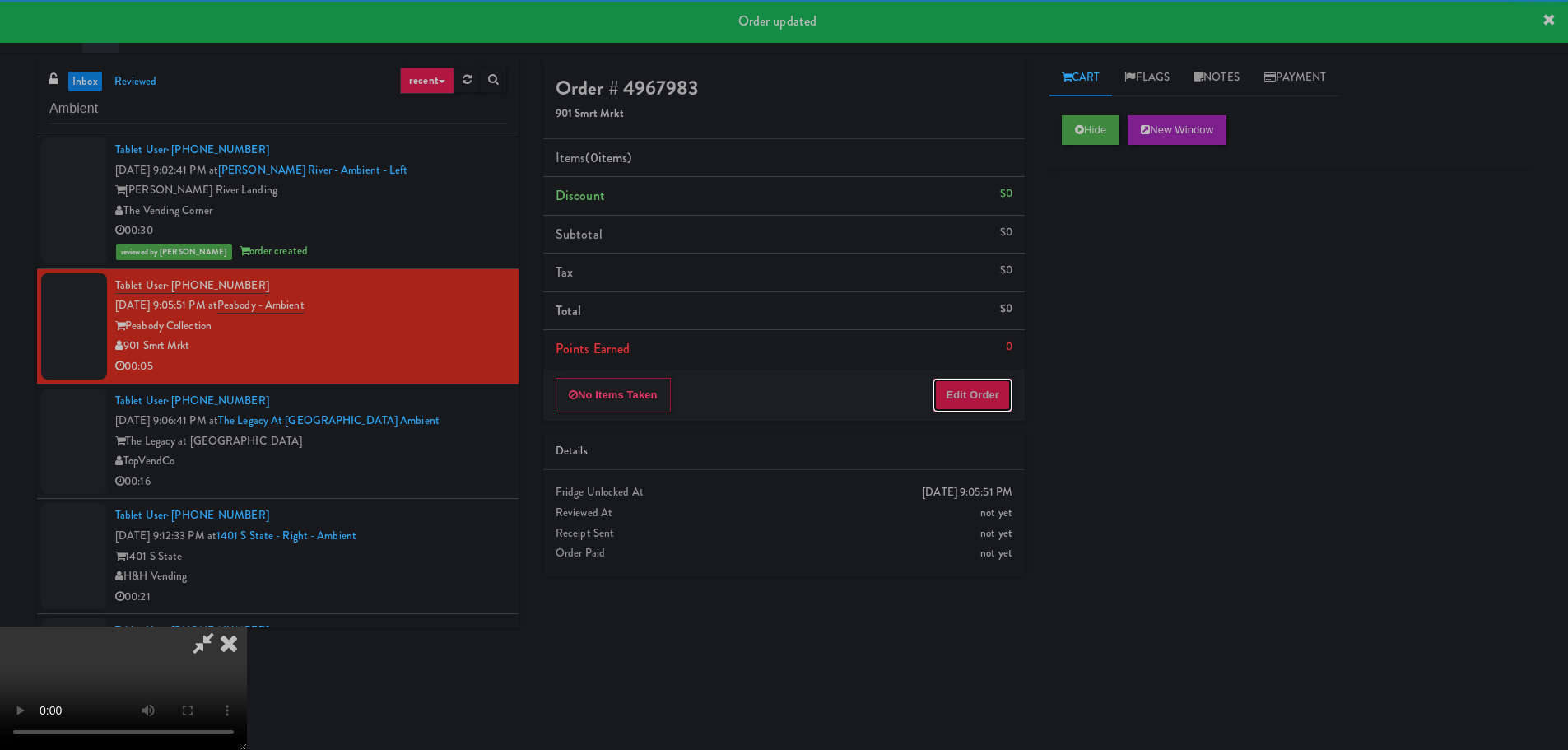
click at [976, 389] on button "Edit Order" at bounding box center [973, 395] width 80 height 35
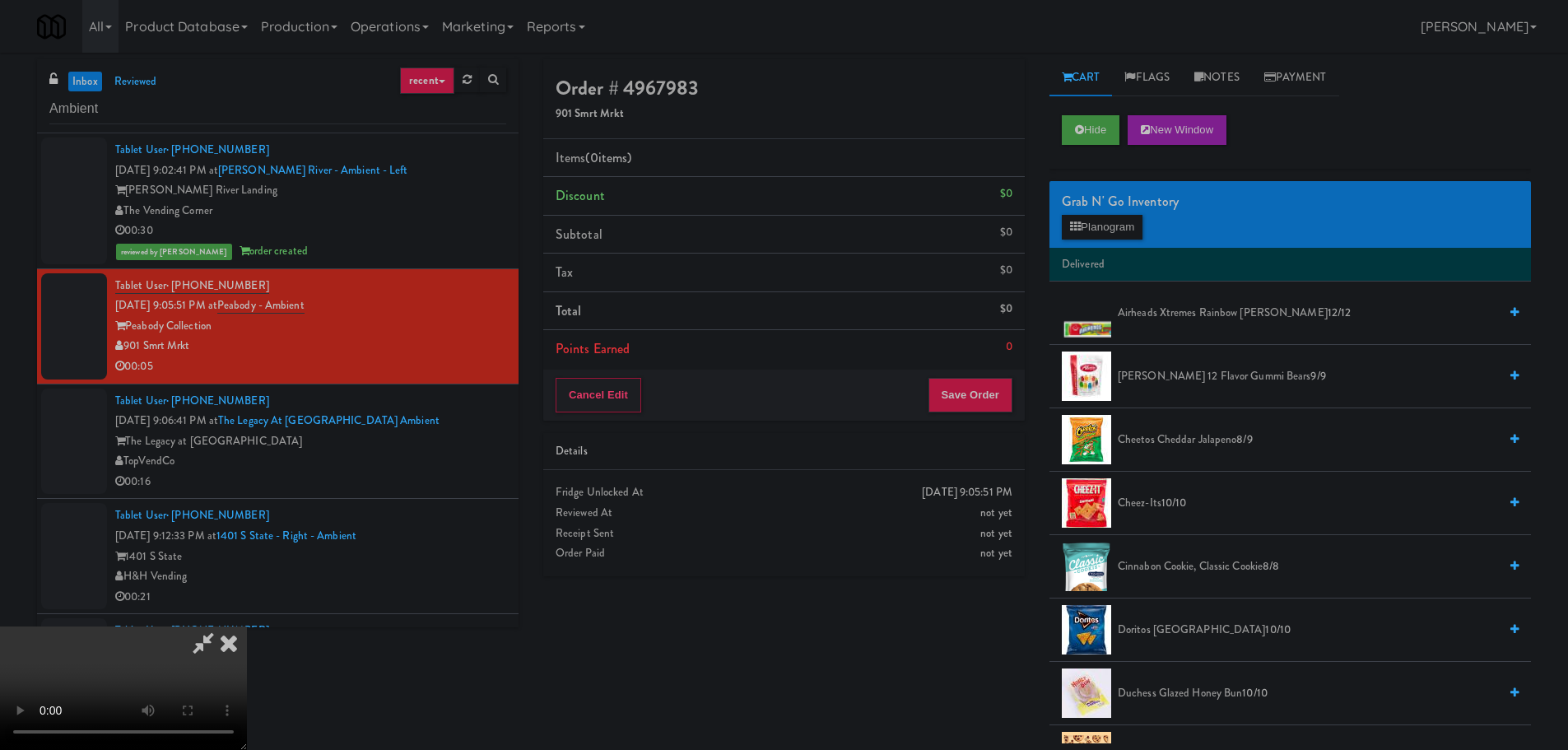
click at [247, 644] on video at bounding box center [123, 688] width 247 height 123
click at [1083, 136] on button "Hide" at bounding box center [1091, 129] width 58 height 30
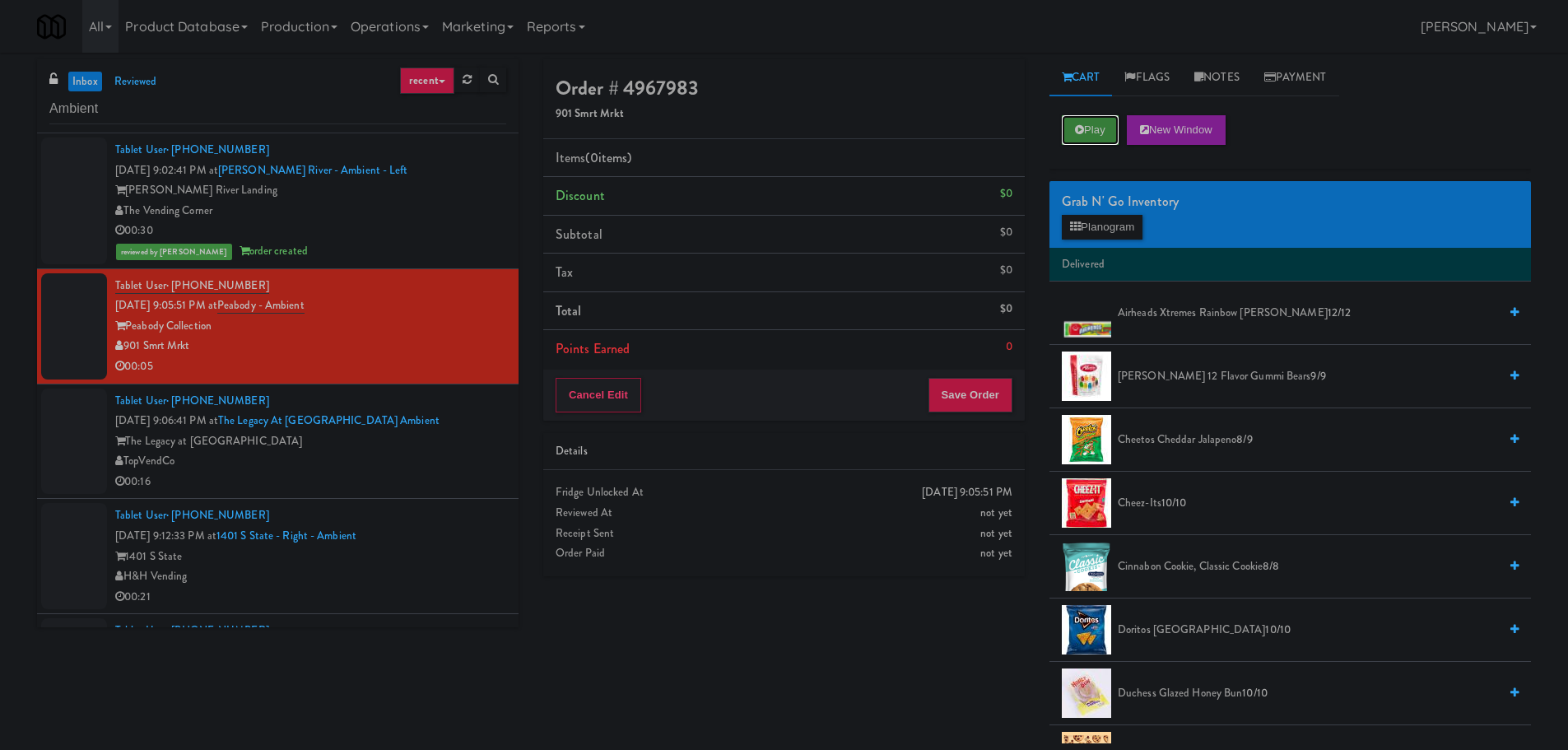
click at [1083, 136] on button "Play" at bounding box center [1090, 129] width 57 height 30
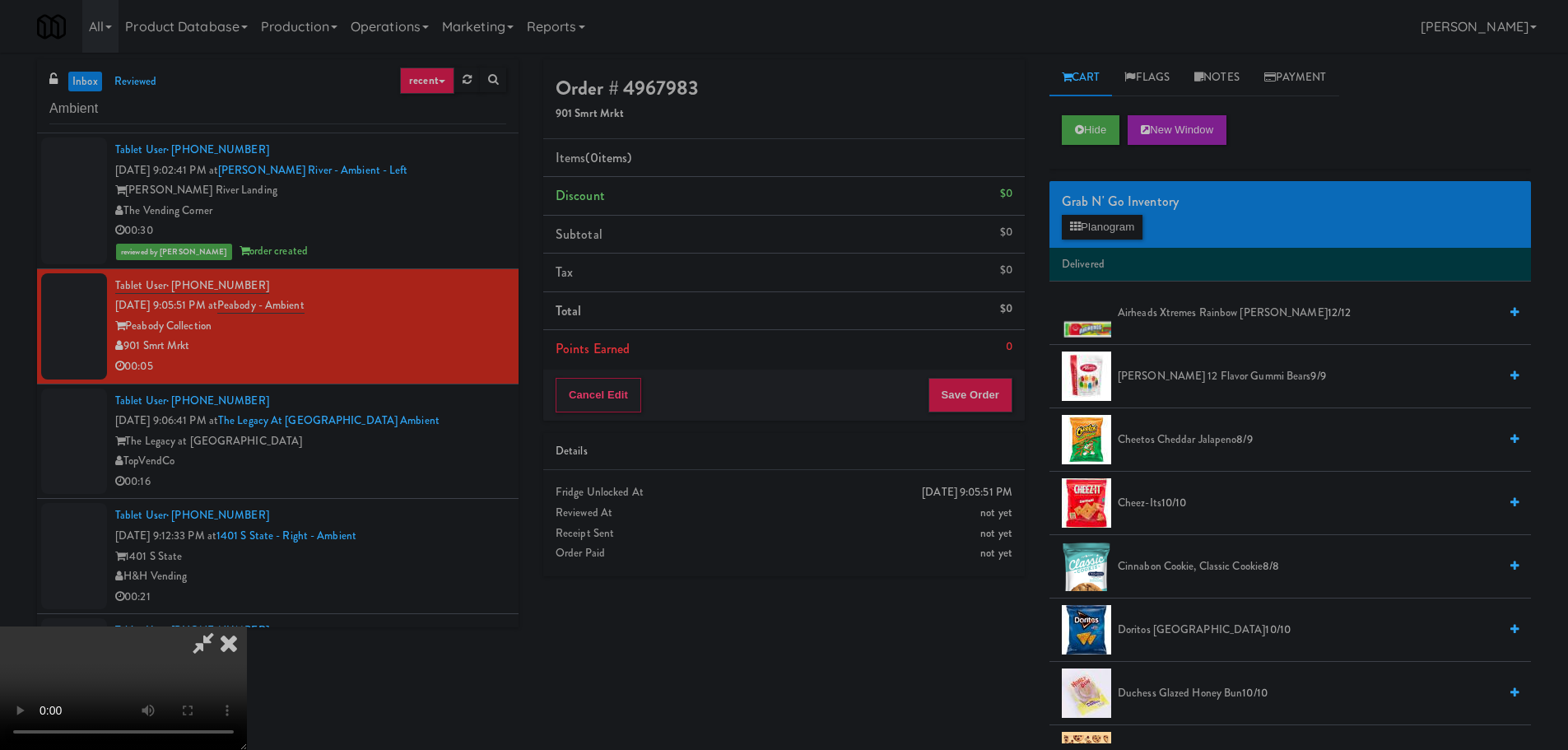
click at [247, 627] on video at bounding box center [123, 688] width 247 height 123
drag, startPoint x: 427, startPoint y: 443, endPoint x: 495, endPoint y: 445, distance: 68.0
click at [247, 627] on video at bounding box center [123, 688] width 247 height 123
click at [1094, 138] on button "Hide" at bounding box center [1091, 129] width 58 height 30
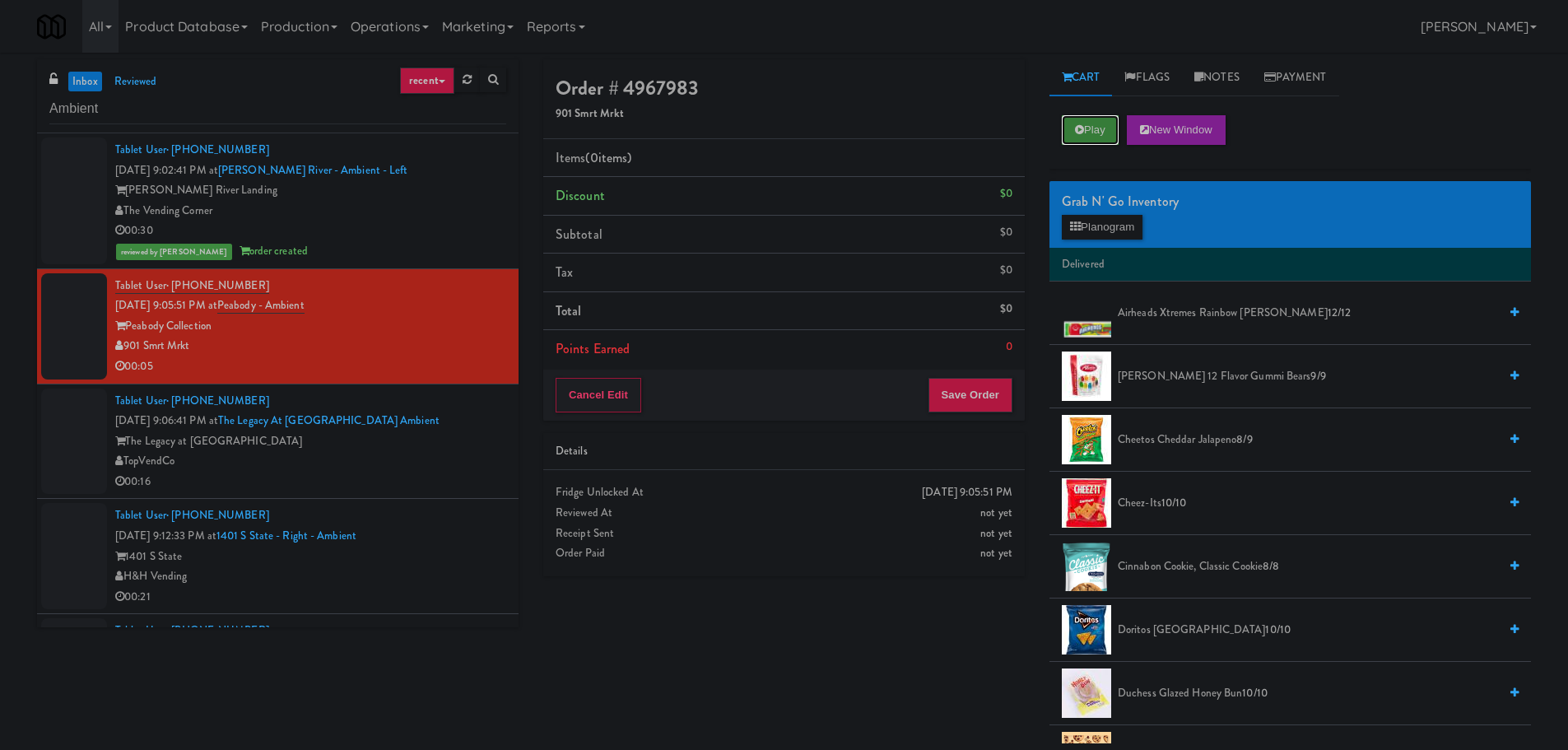
click at [1094, 138] on button "Play" at bounding box center [1090, 129] width 57 height 30
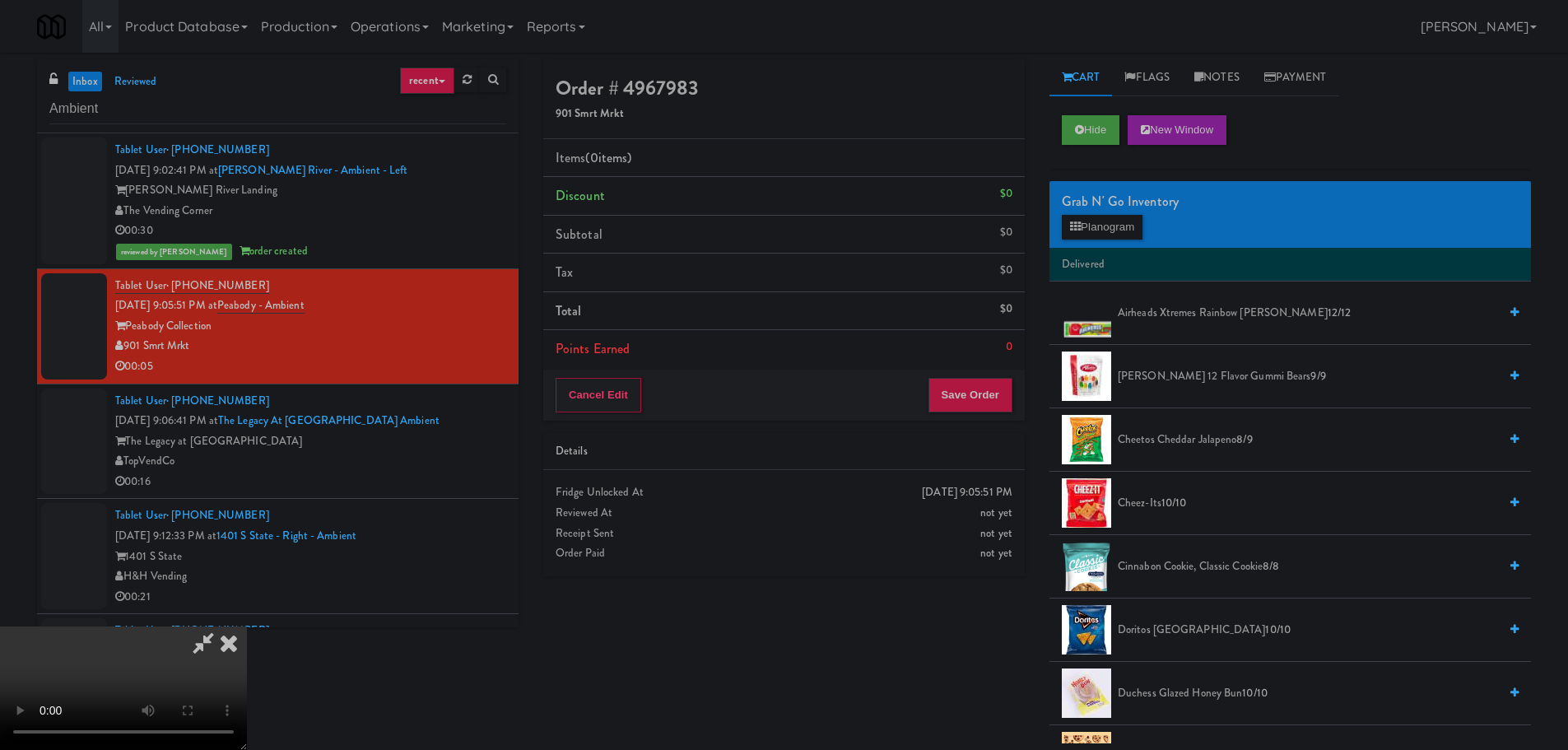
click at [247, 627] on video at bounding box center [123, 688] width 247 height 123
click at [245, 627] on video at bounding box center [123, 688] width 247 height 123
click at [247, 627] on video at bounding box center [123, 688] width 247 height 123
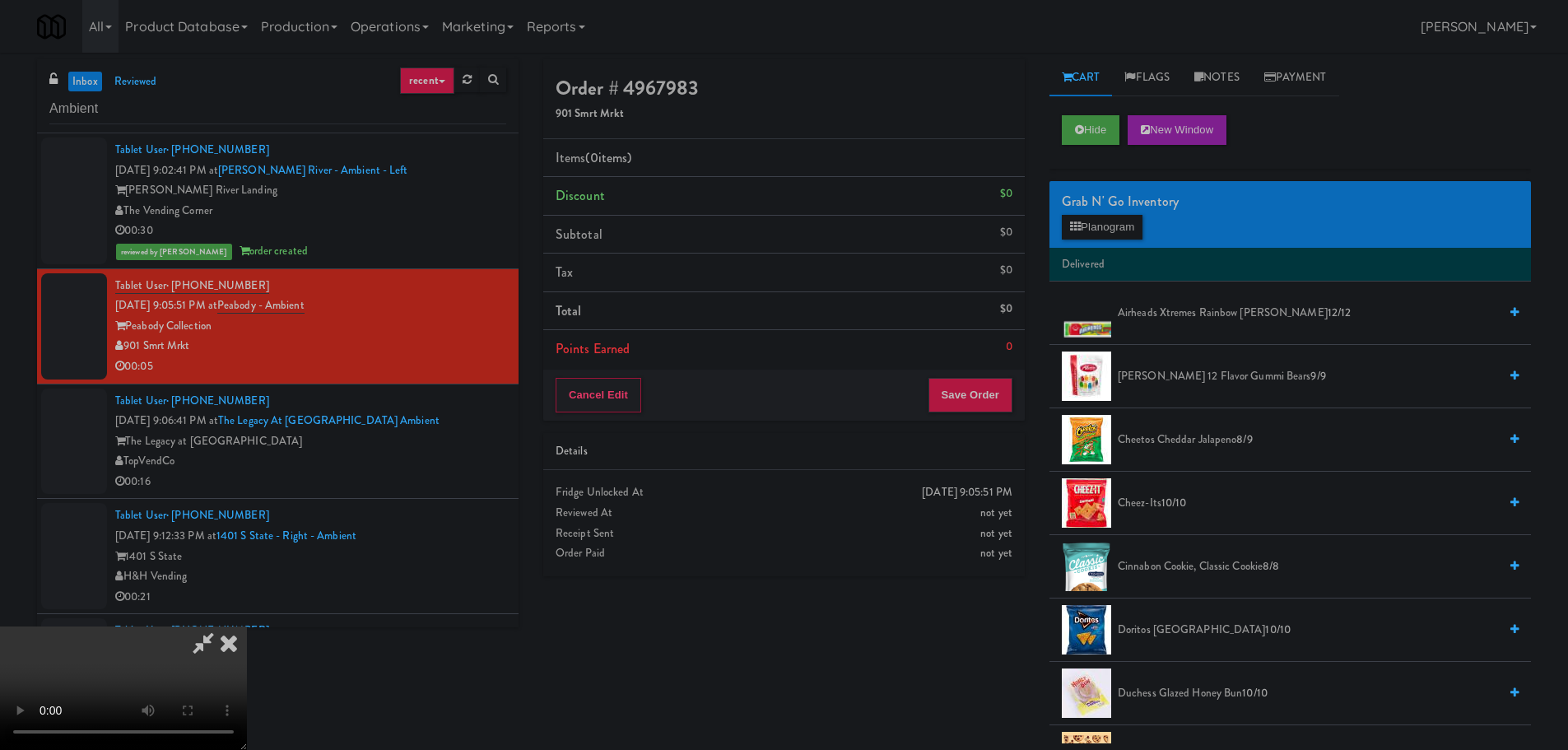
click at [247, 627] on video at bounding box center [123, 688] width 247 height 123
click at [1108, 225] on button "Planogram" at bounding box center [1102, 227] width 81 height 25
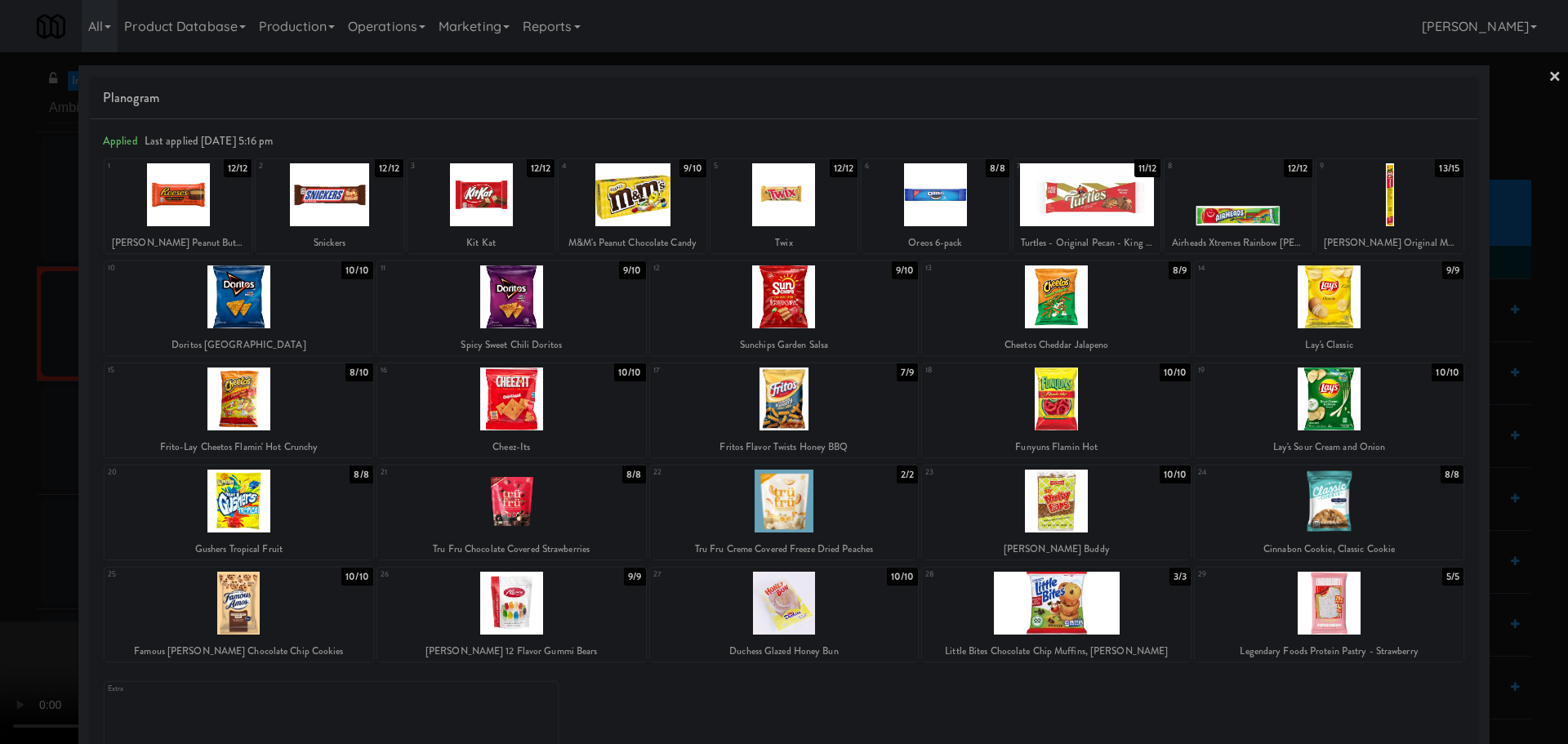
click at [0, 467] on div at bounding box center [784, 372] width 1568 height 744
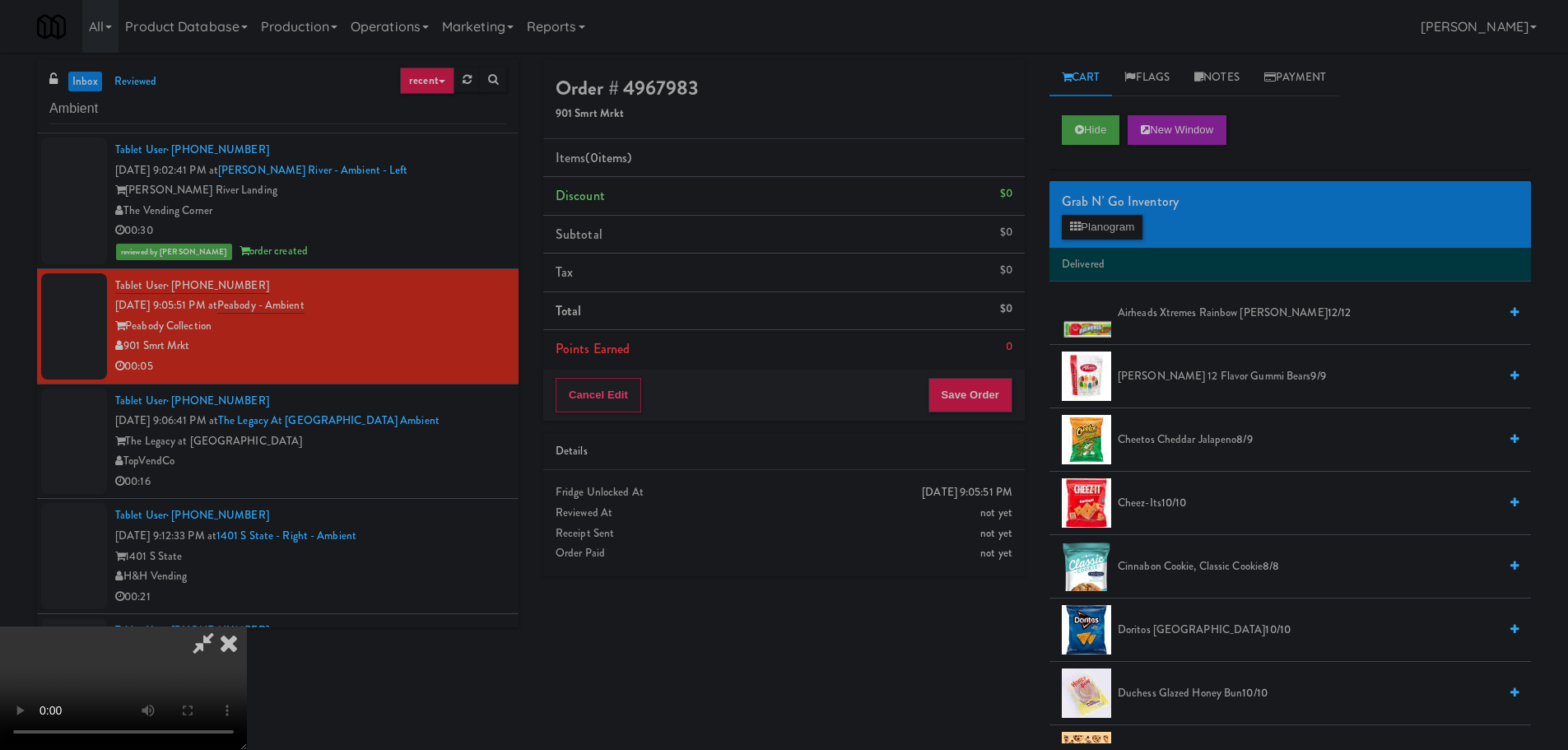
click at [247, 627] on video at bounding box center [123, 688] width 247 height 123
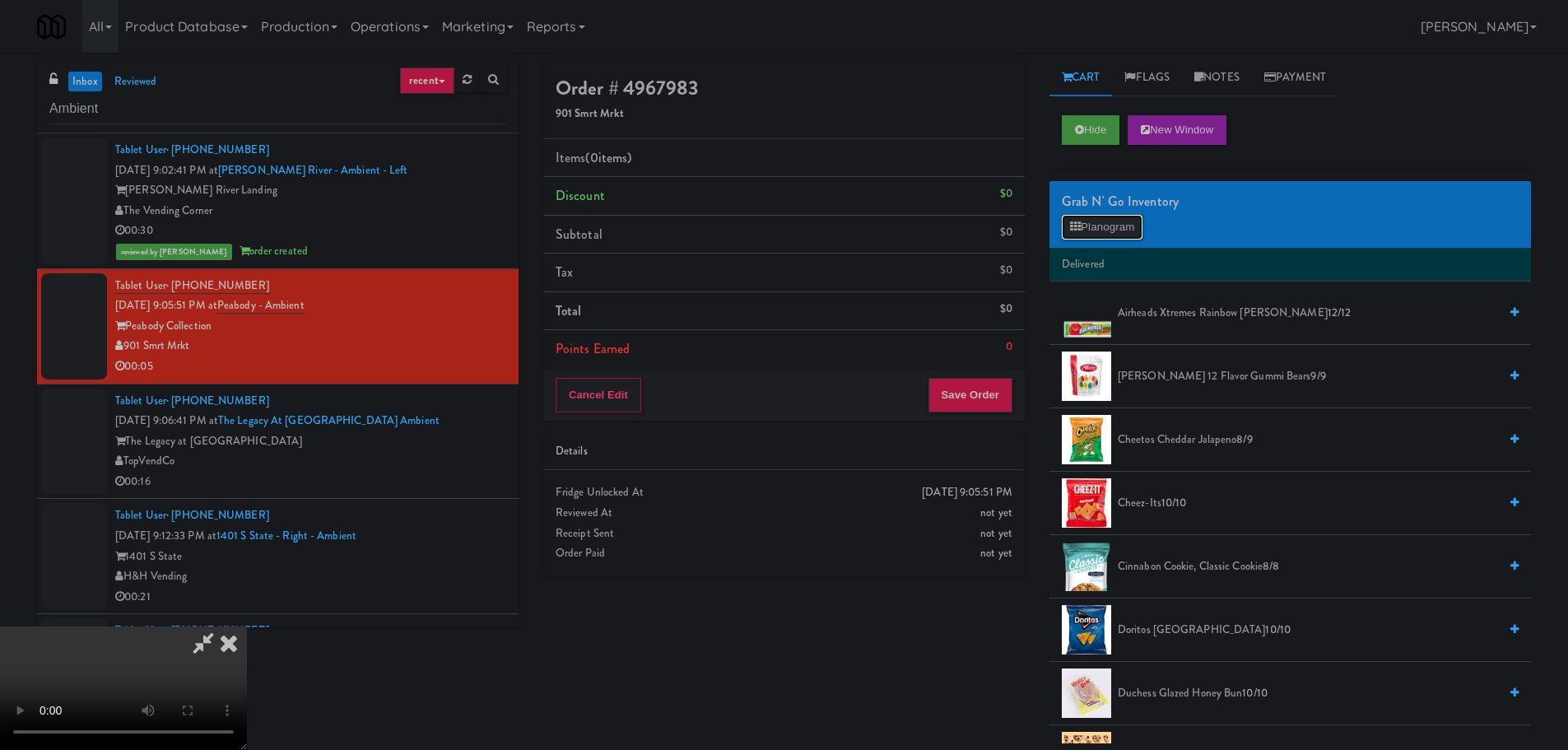
click at [1099, 225] on button "Planogram" at bounding box center [1102, 227] width 81 height 25
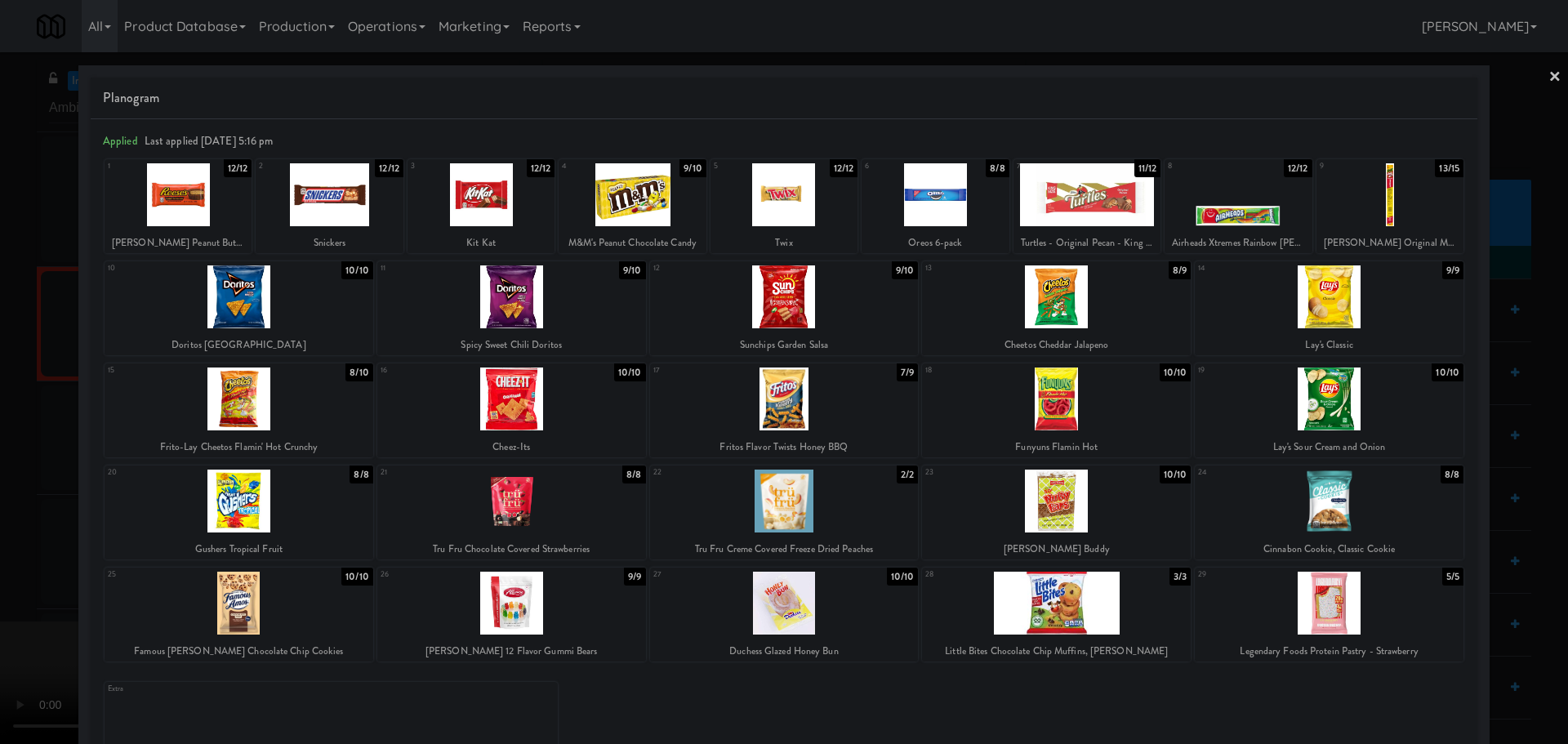
click at [5, 399] on div at bounding box center [784, 372] width 1568 height 744
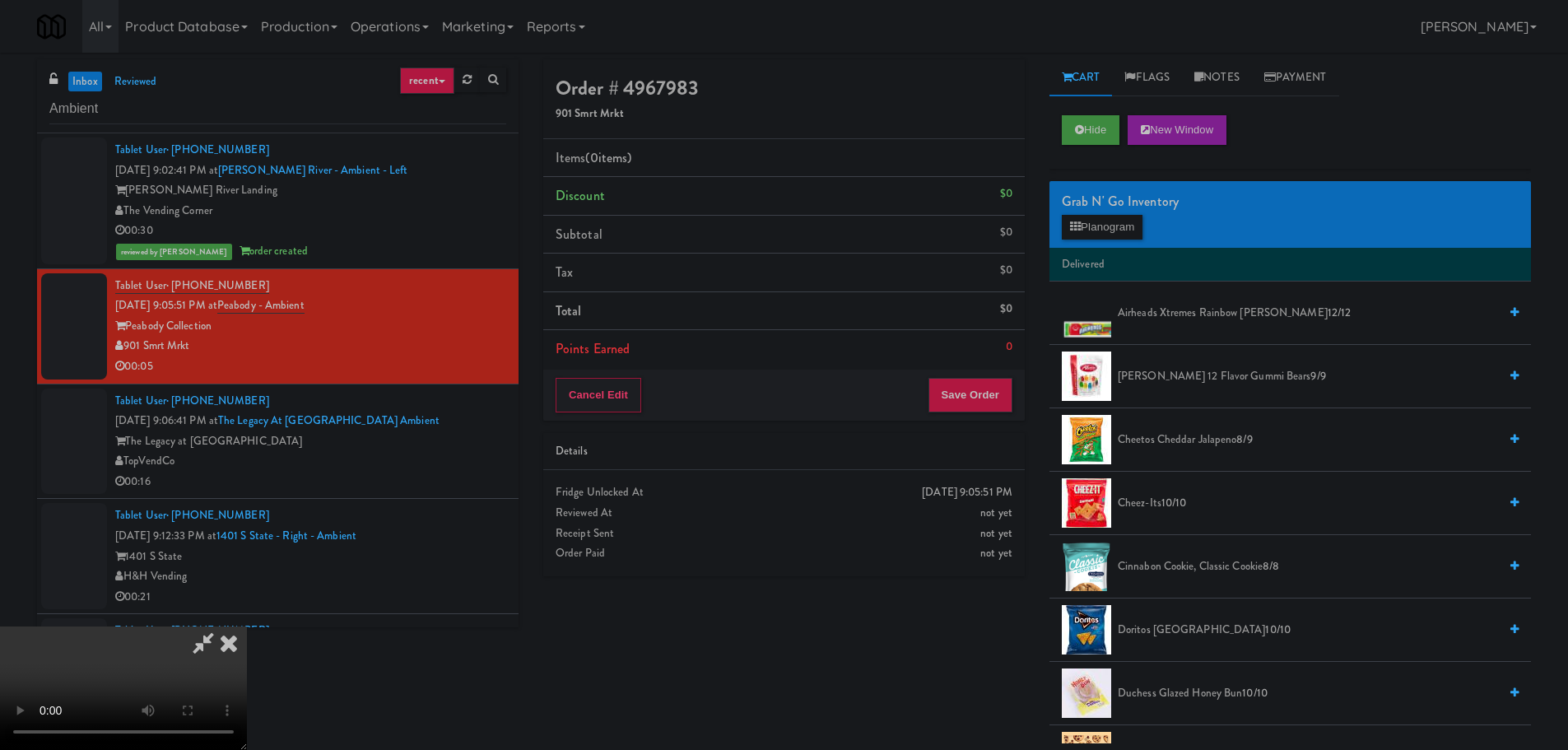
drag, startPoint x: 504, startPoint y: 562, endPoint x: 524, endPoint y: 547, distance: 25.0
click at [247, 627] on video at bounding box center [123, 688] width 247 height 123
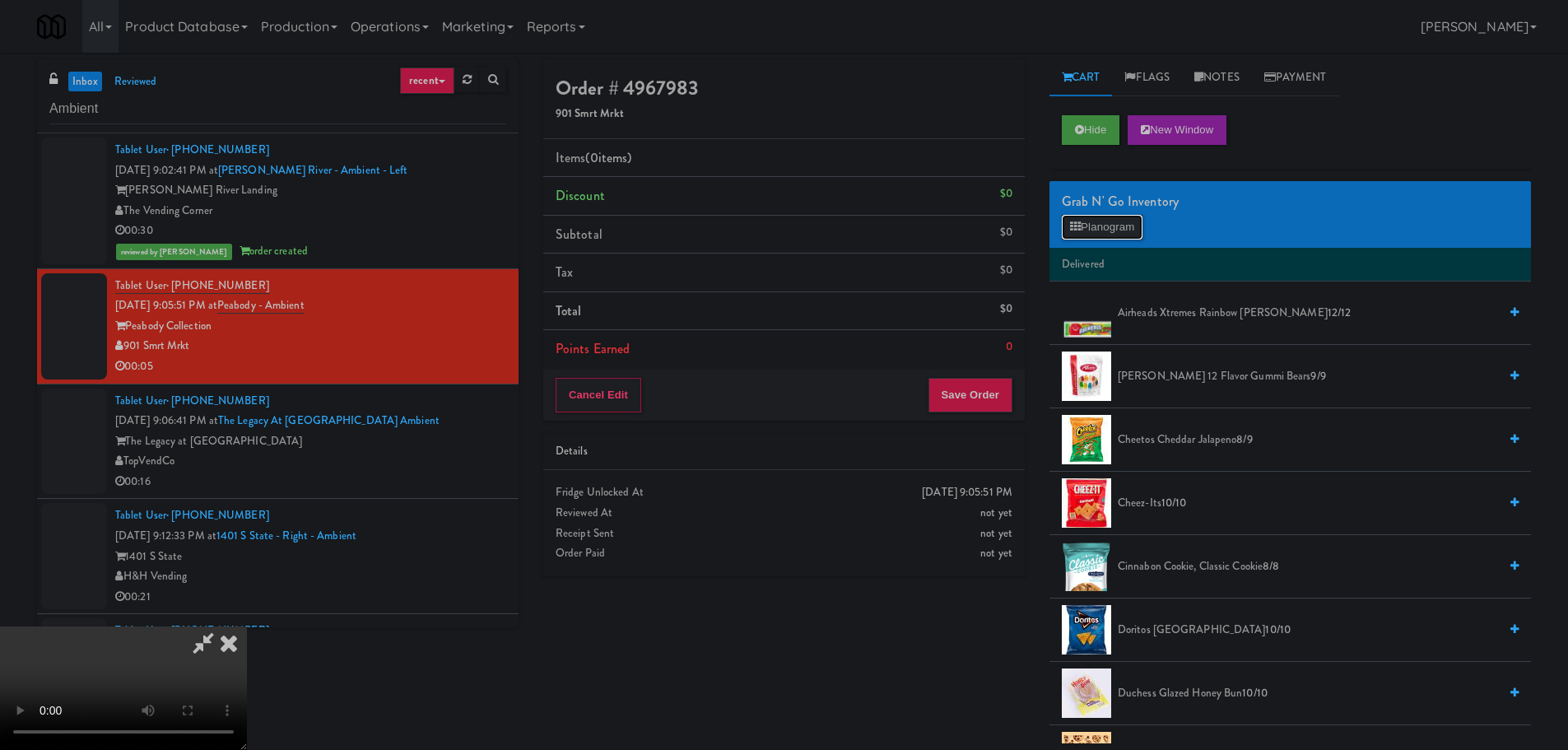
click at [1122, 229] on button "Planogram" at bounding box center [1102, 227] width 81 height 25
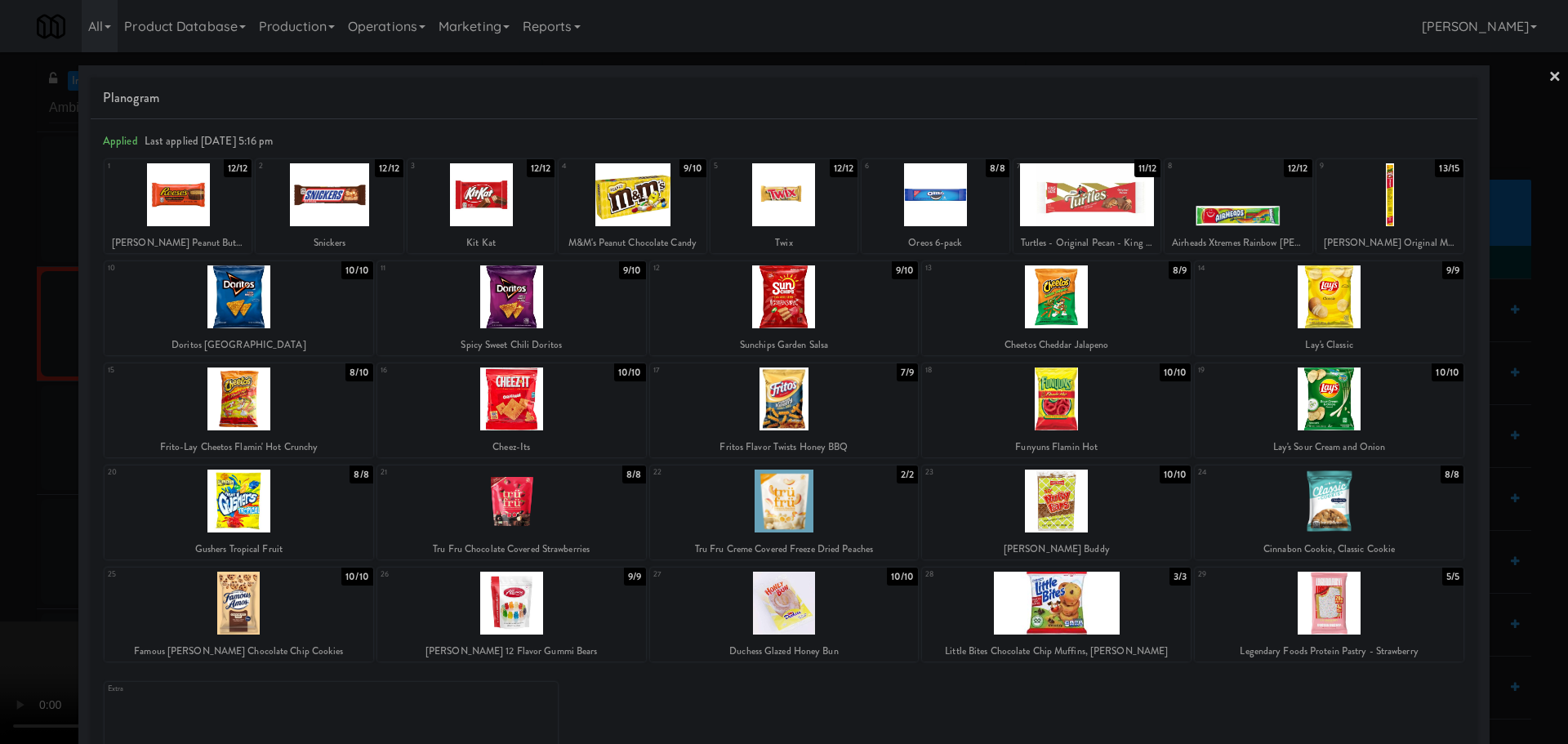
click at [1290, 497] on div at bounding box center [1329, 501] width 268 height 63
click at [0, 363] on div at bounding box center [784, 372] width 1568 height 744
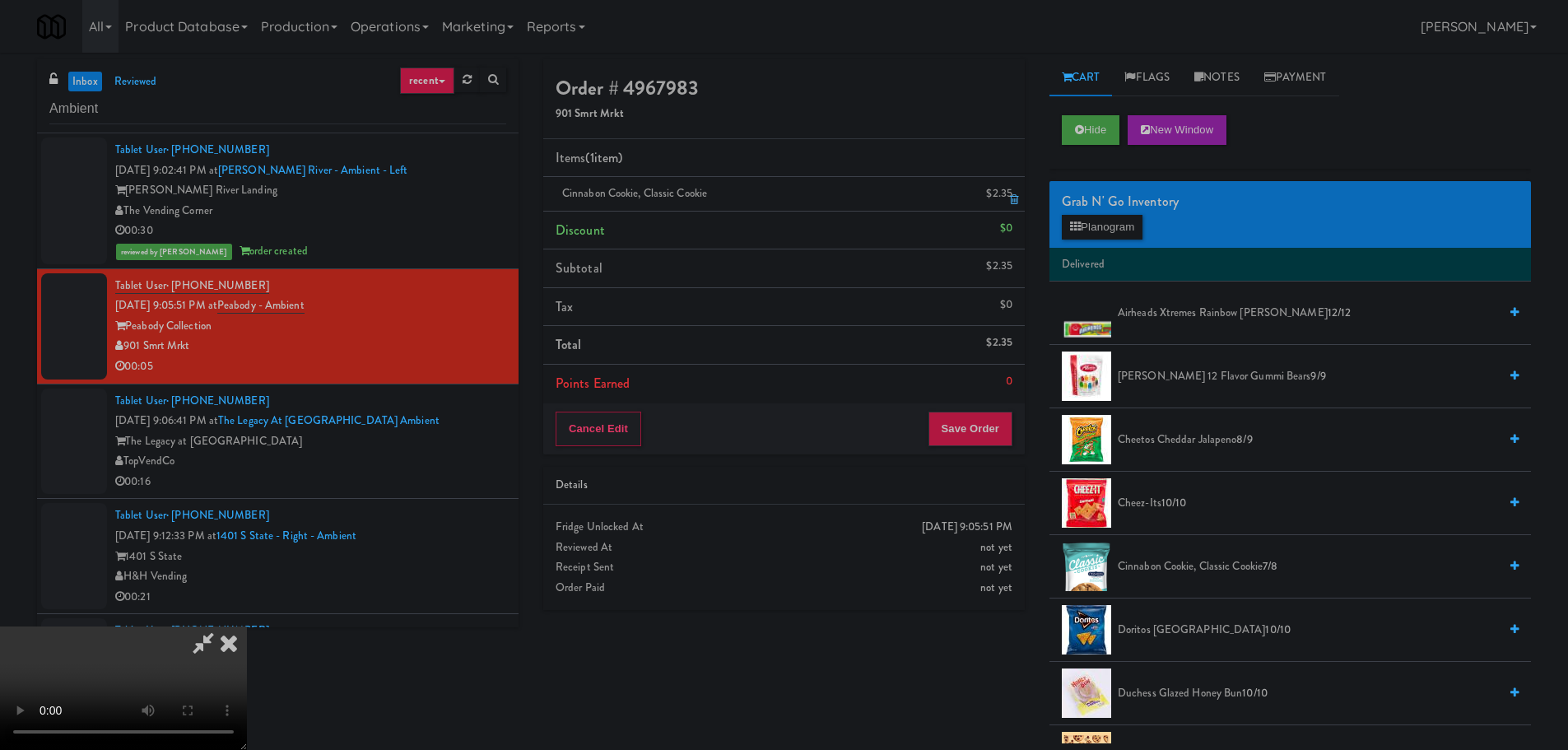
click at [1010, 202] on icon at bounding box center [1014, 199] width 9 height 11
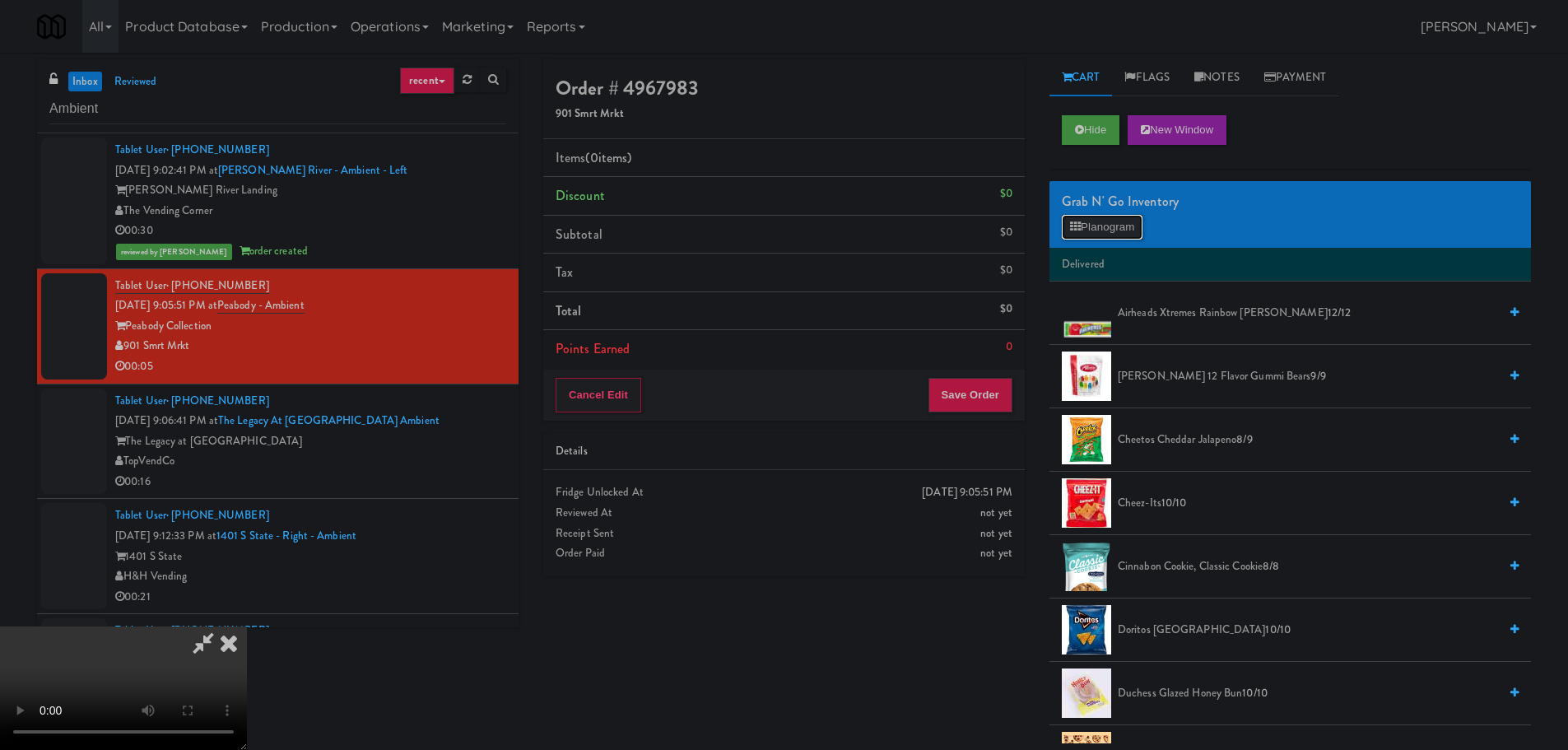
click at [1104, 236] on button "Planogram" at bounding box center [1102, 227] width 81 height 25
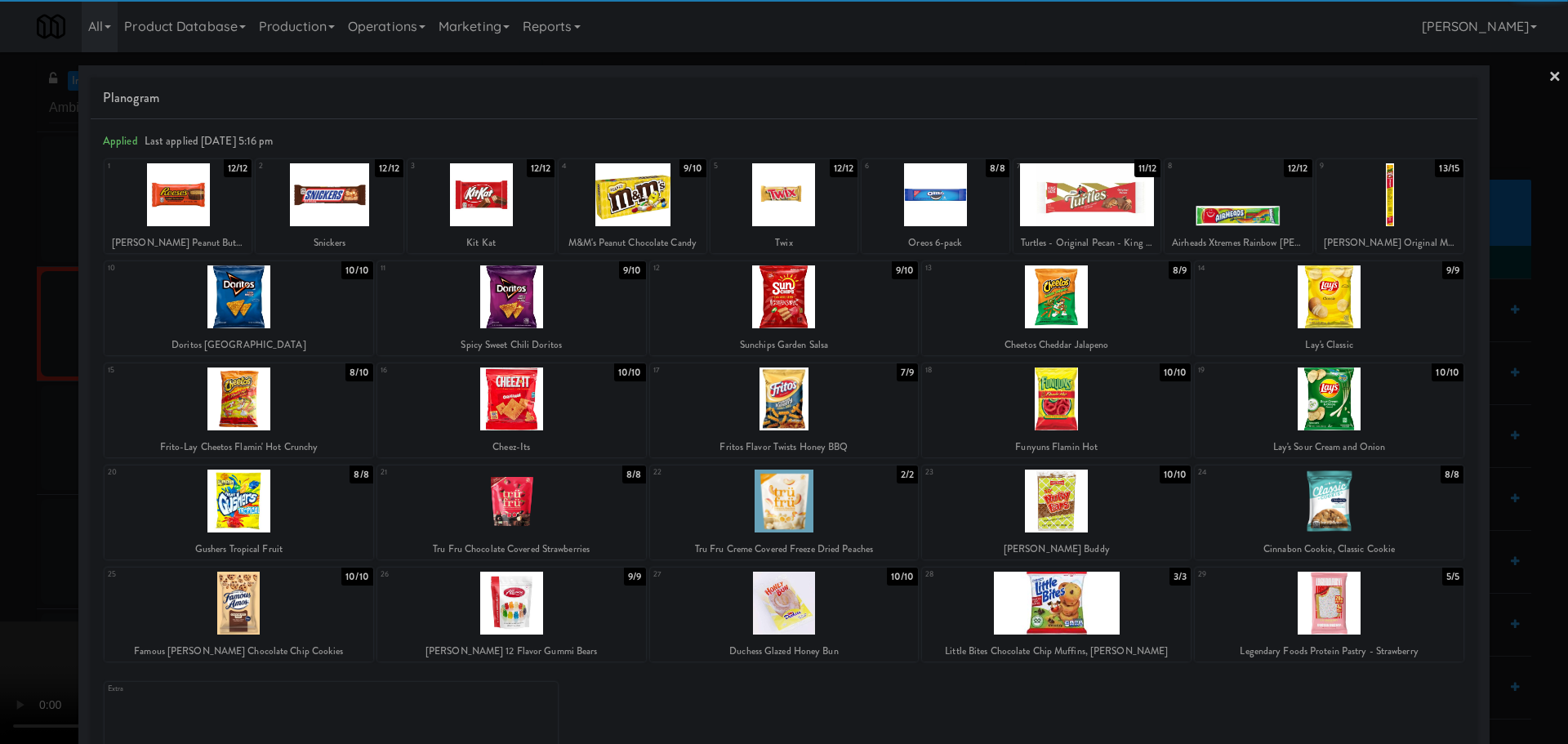
click at [0, 472] on div at bounding box center [784, 372] width 1568 height 744
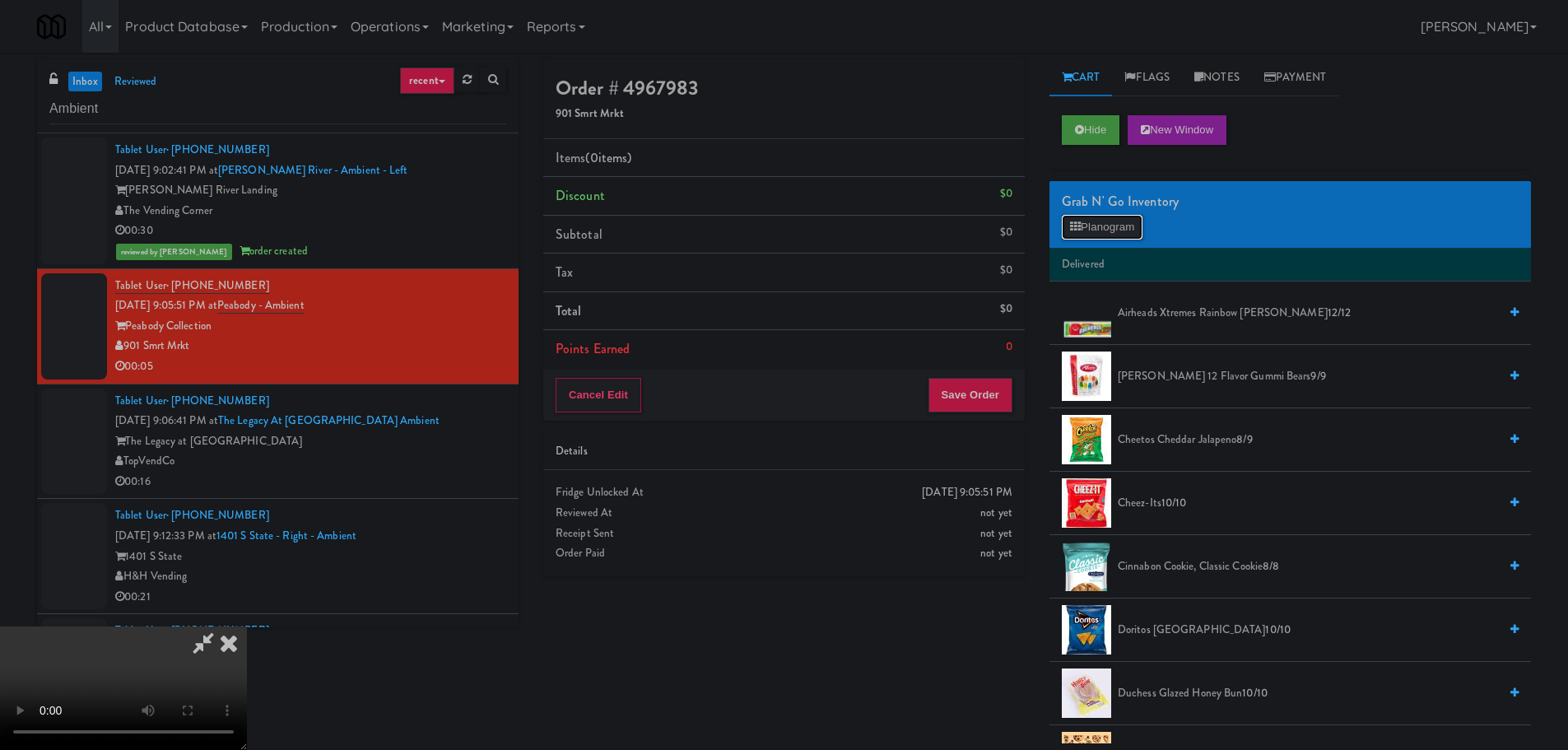
click at [1092, 219] on button "Planogram" at bounding box center [1102, 227] width 81 height 25
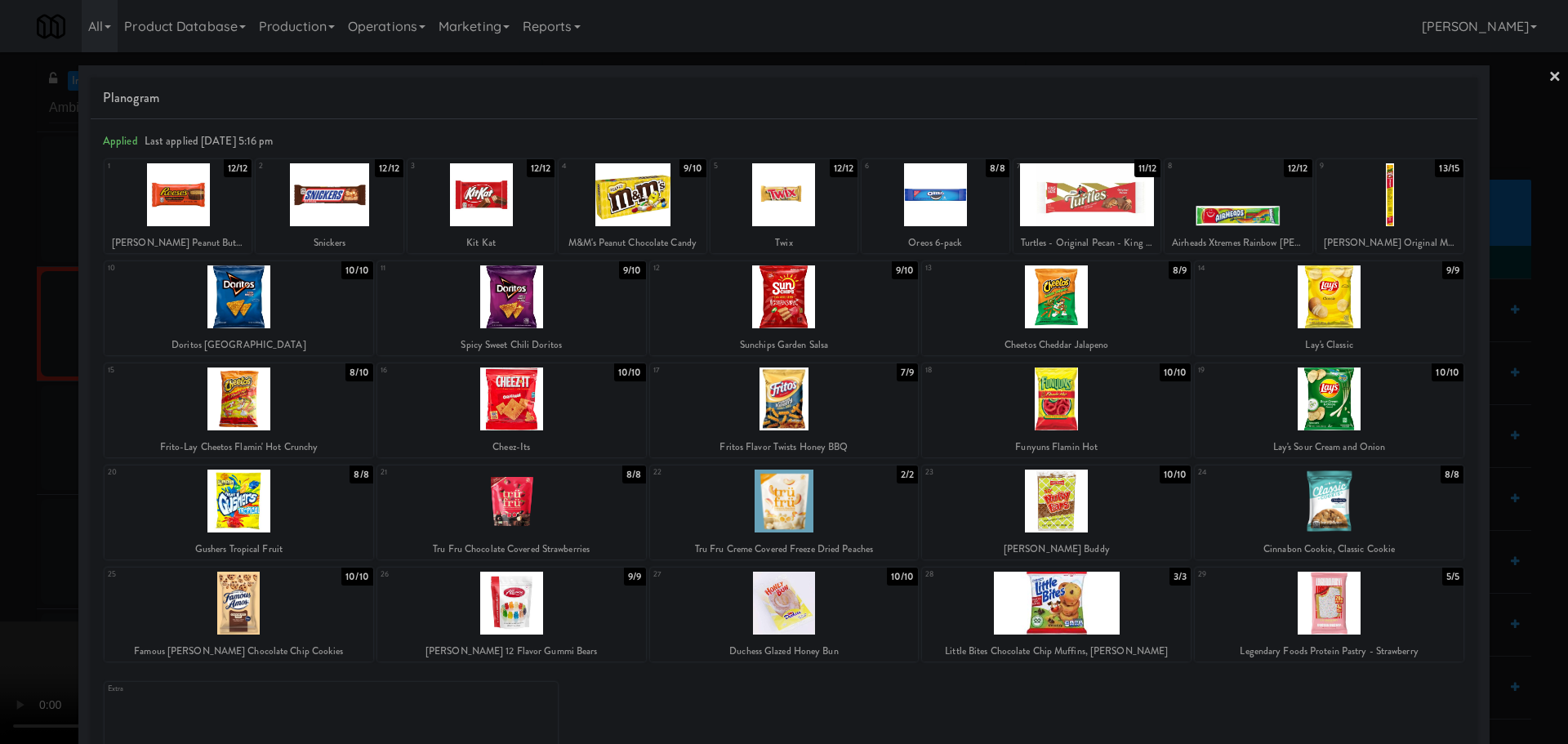
click at [7, 410] on div at bounding box center [784, 372] width 1568 height 744
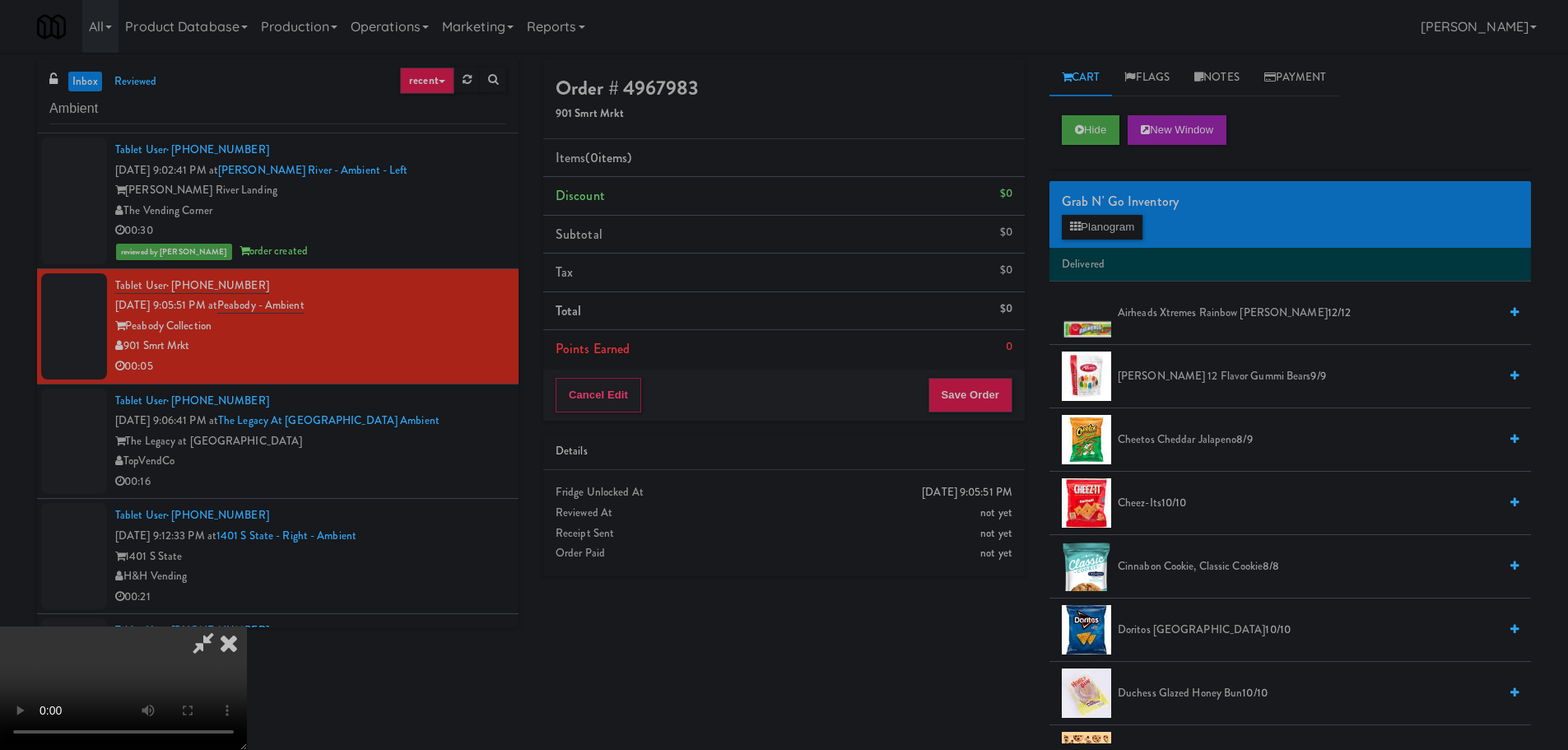
drag, startPoint x: 529, startPoint y: 397, endPoint x: 557, endPoint y: 422, distance: 37.5
click at [247, 627] on video at bounding box center [123, 688] width 247 height 123
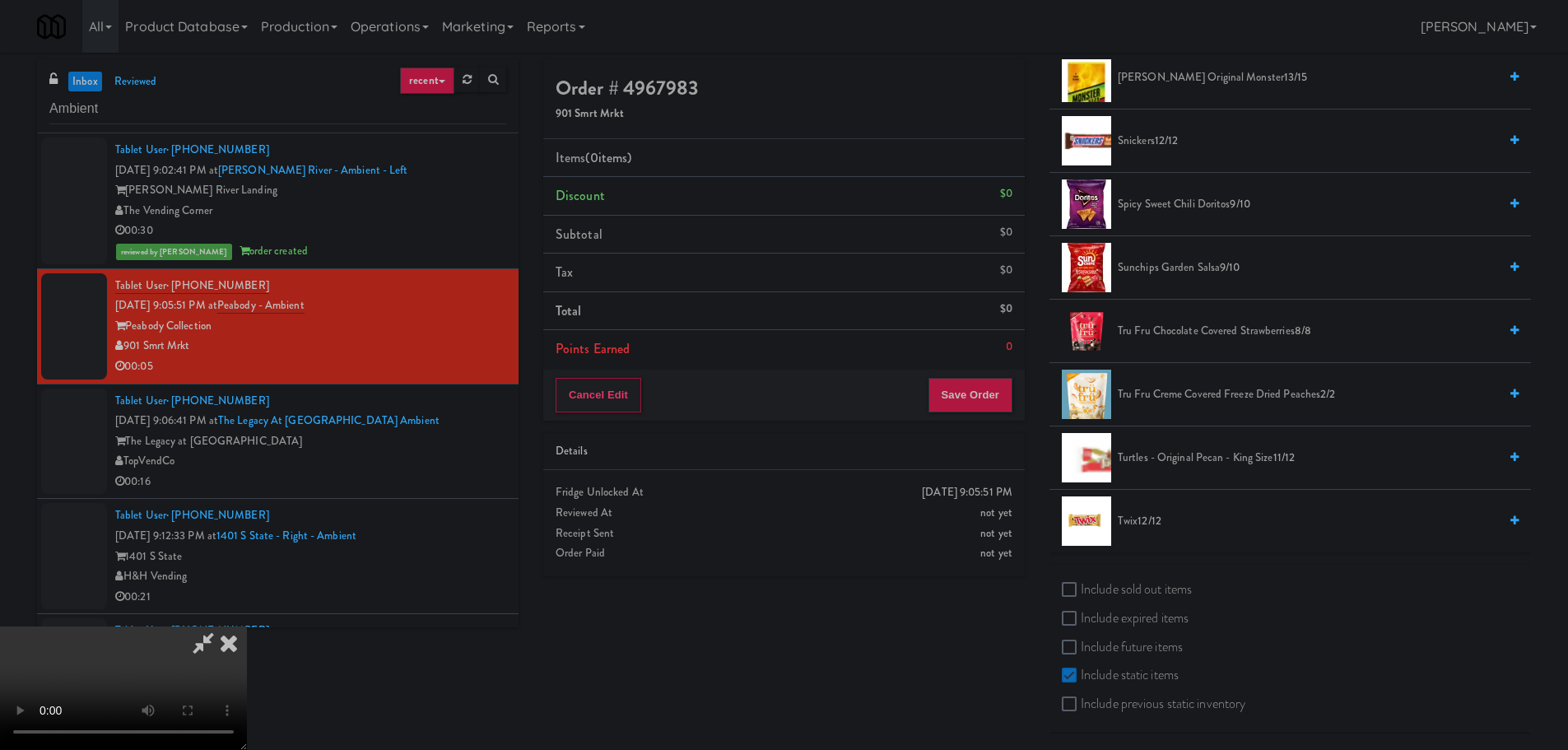
scroll to position [1567, 0]
click at [1128, 592] on label "Include sold out items" at bounding box center [1127, 588] width 130 height 25
click at [1081, 592] on input "Include sold out items" at bounding box center [1071, 588] width 19 height 13
checkbox input "true"
click at [1110, 700] on label "Include previous static inventory" at bounding box center [1154, 702] width 184 height 25
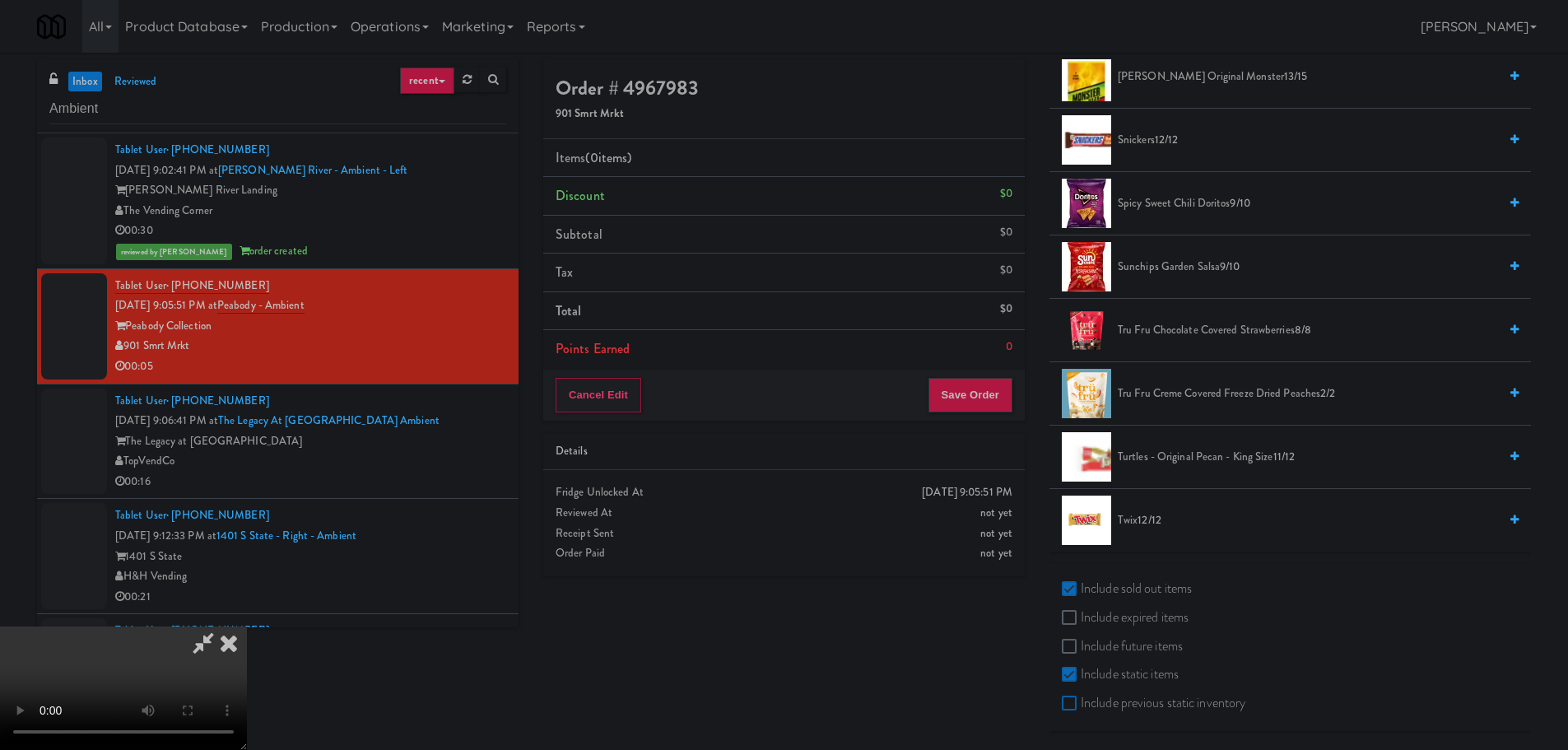
click at [1081, 700] on input "Include previous static inventory" at bounding box center [1071, 703] width 19 height 13
checkbox input "true"
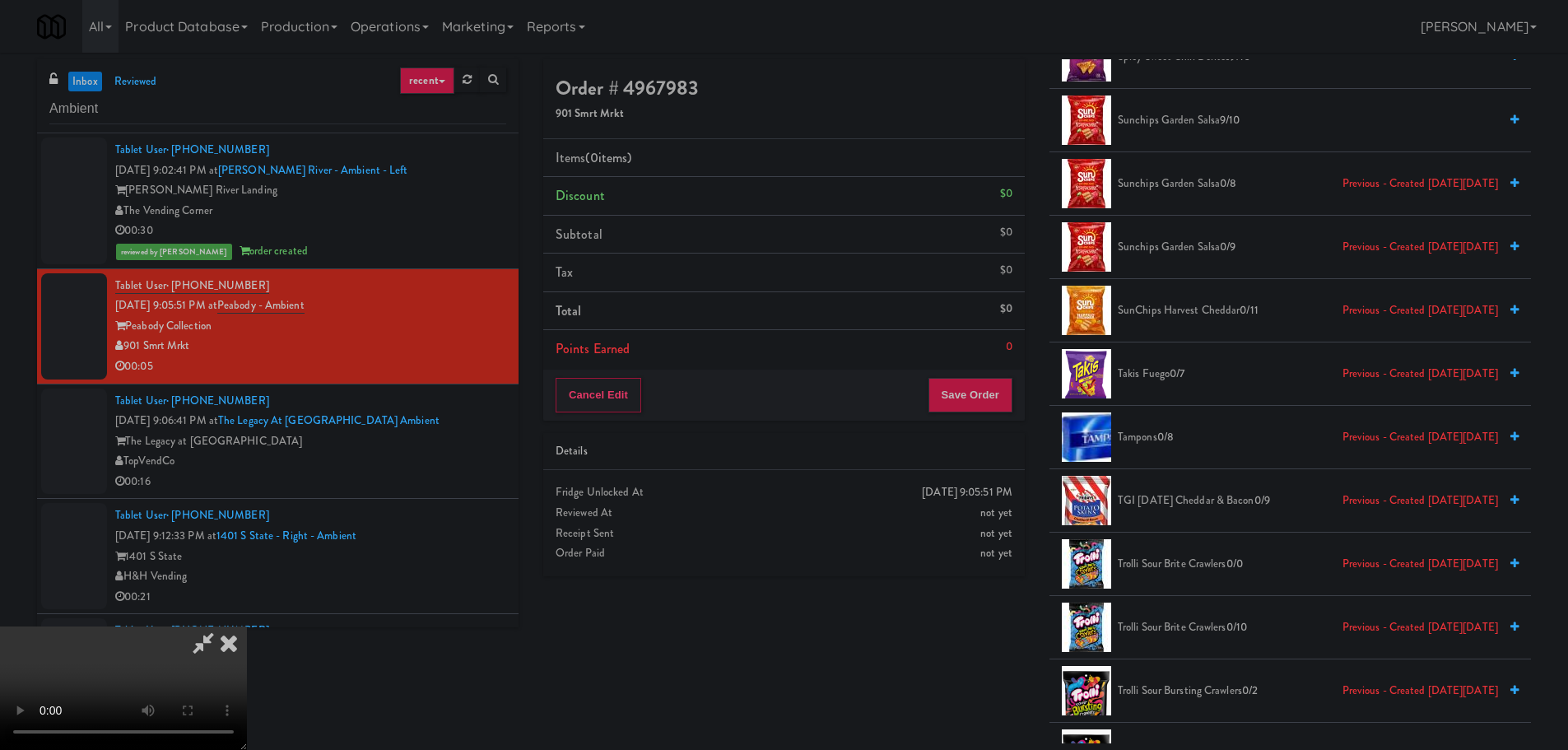
scroll to position [6748, 0]
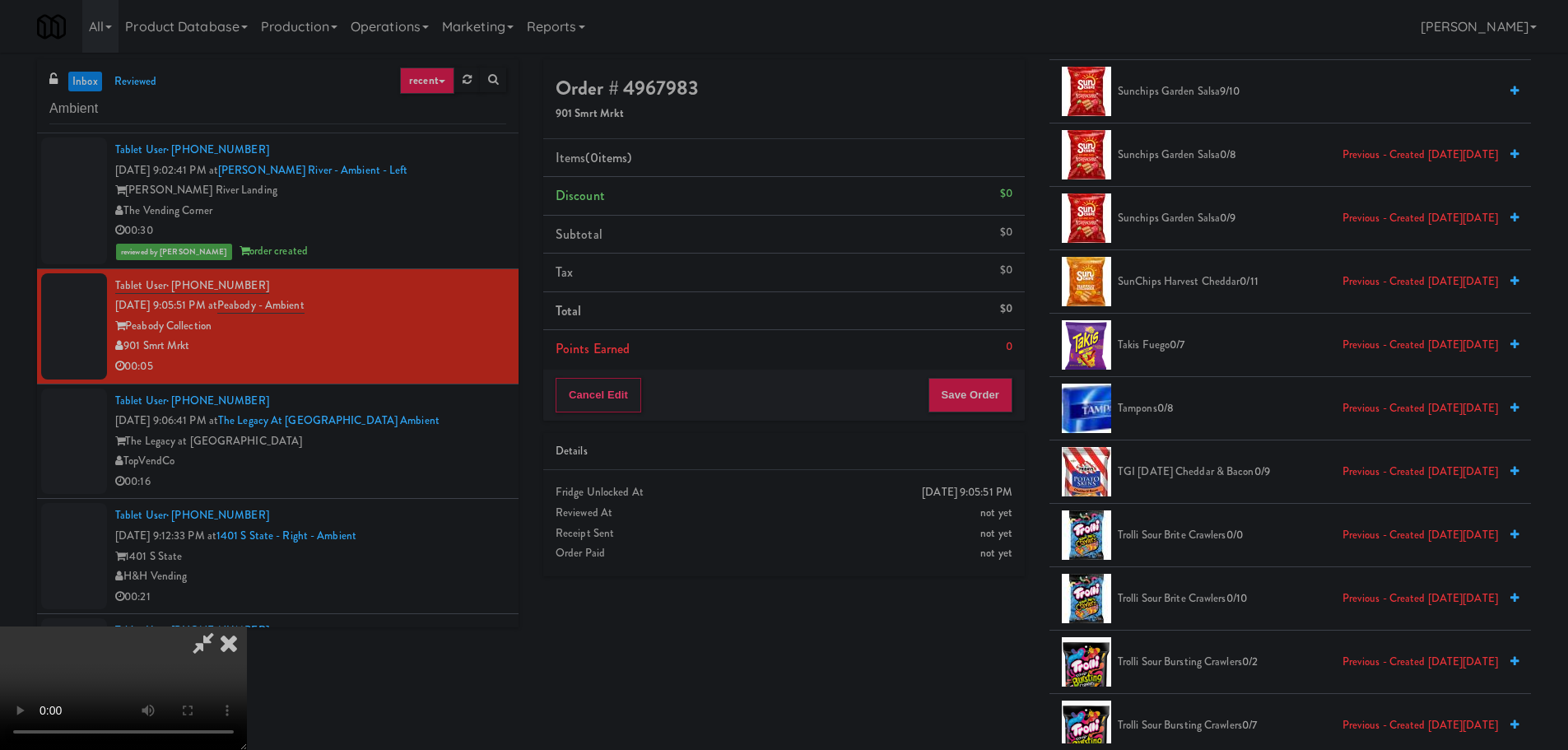
drag, startPoint x: 520, startPoint y: 561, endPoint x: 522, endPoint y: 546, distance: 15.1
click at [247, 627] on video at bounding box center [123, 688] width 247 height 123
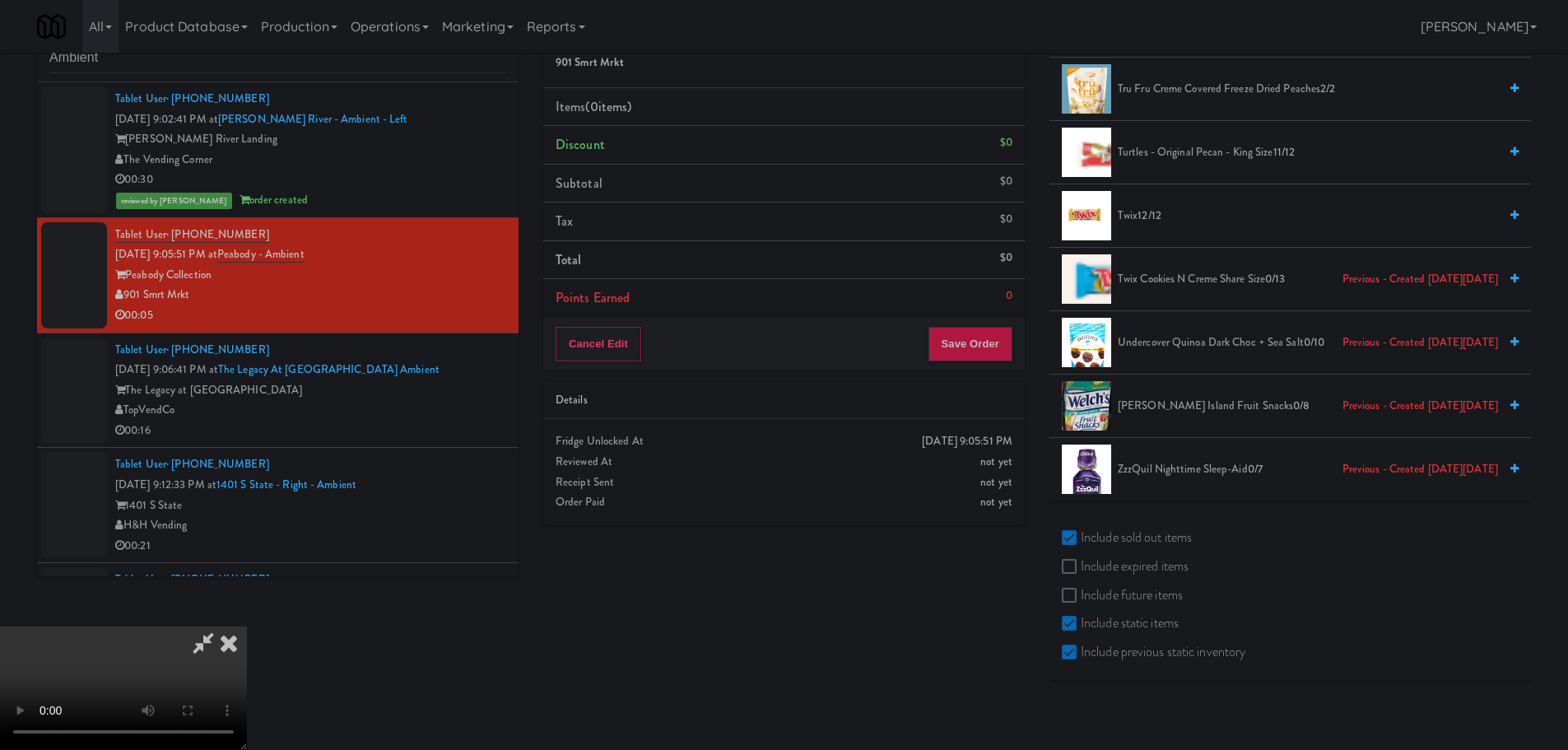
scroll to position [53, 0]
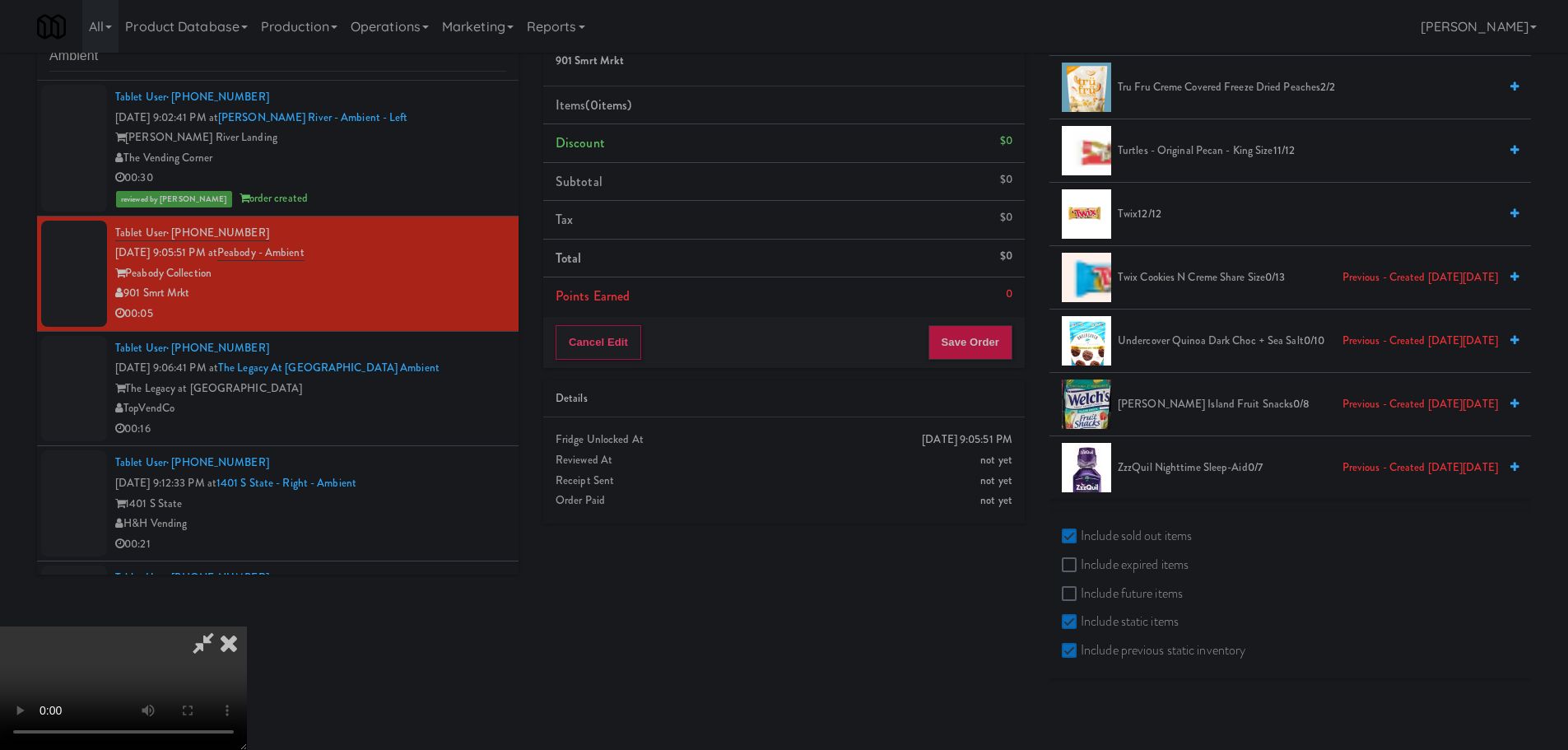
click at [1110, 633] on label "Include static items" at bounding box center [1120, 621] width 116 height 25
click at [1081, 628] on input "Include static items" at bounding box center [1071, 622] width 19 height 13
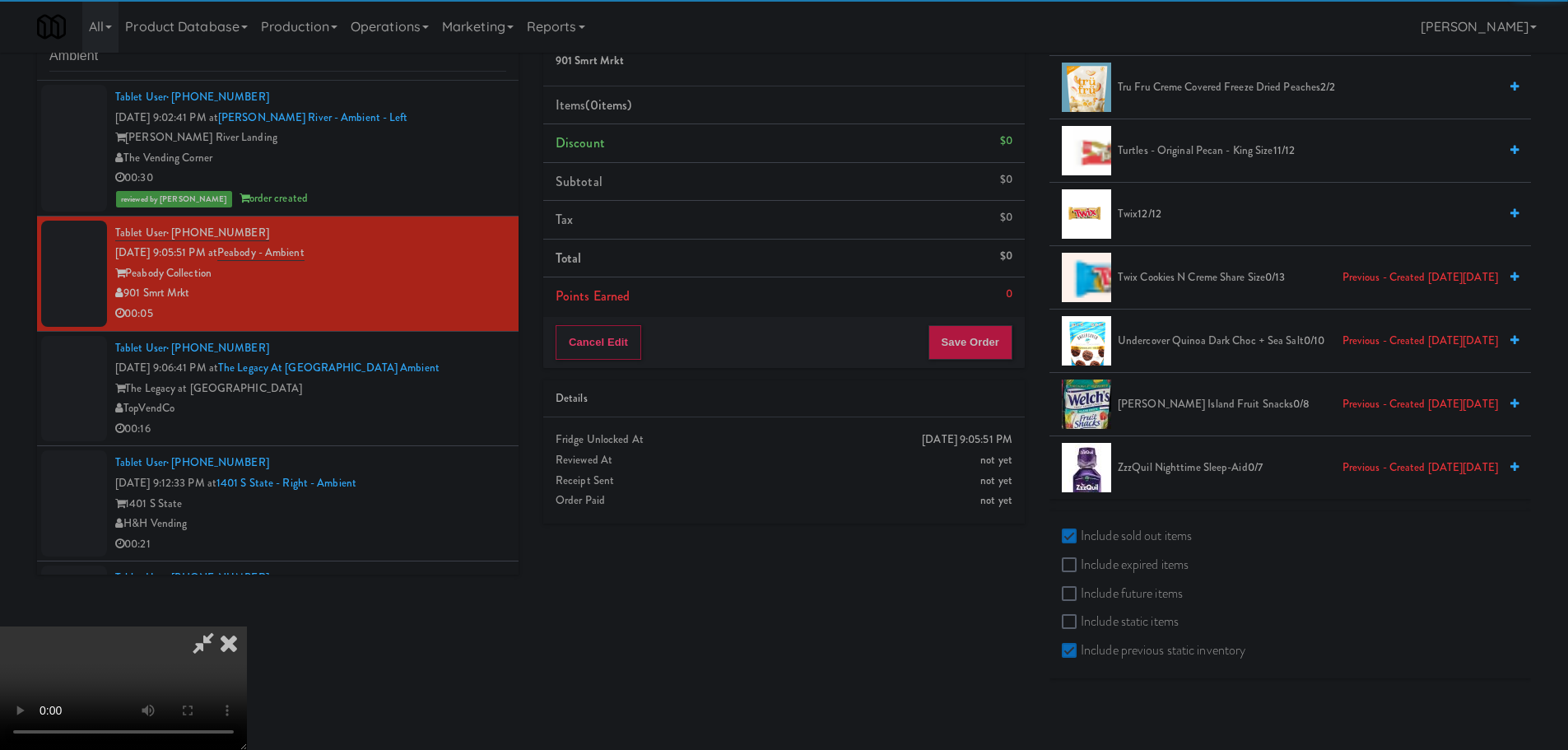
click at [1106, 621] on label "Include static items" at bounding box center [1120, 621] width 116 height 25
click at [1081, 621] on input "Include static items" at bounding box center [1071, 622] width 19 height 13
checkbox input "true"
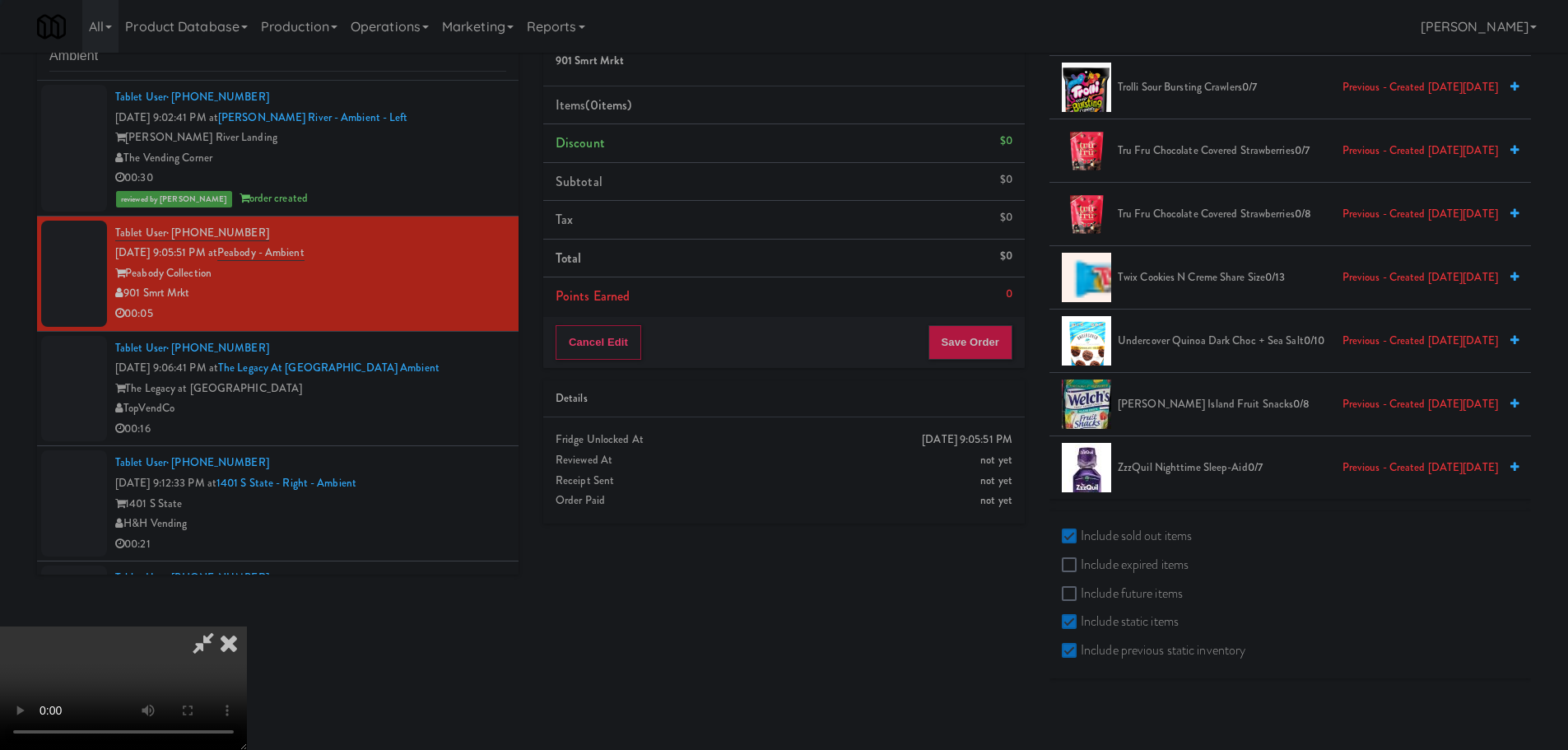
scroll to position [5749, 0]
click at [1107, 641] on label "Include previous static inventory" at bounding box center [1154, 650] width 184 height 25
click at [1081, 645] on input "Include previous static inventory" at bounding box center [1071, 651] width 19 height 13
checkbox input "false"
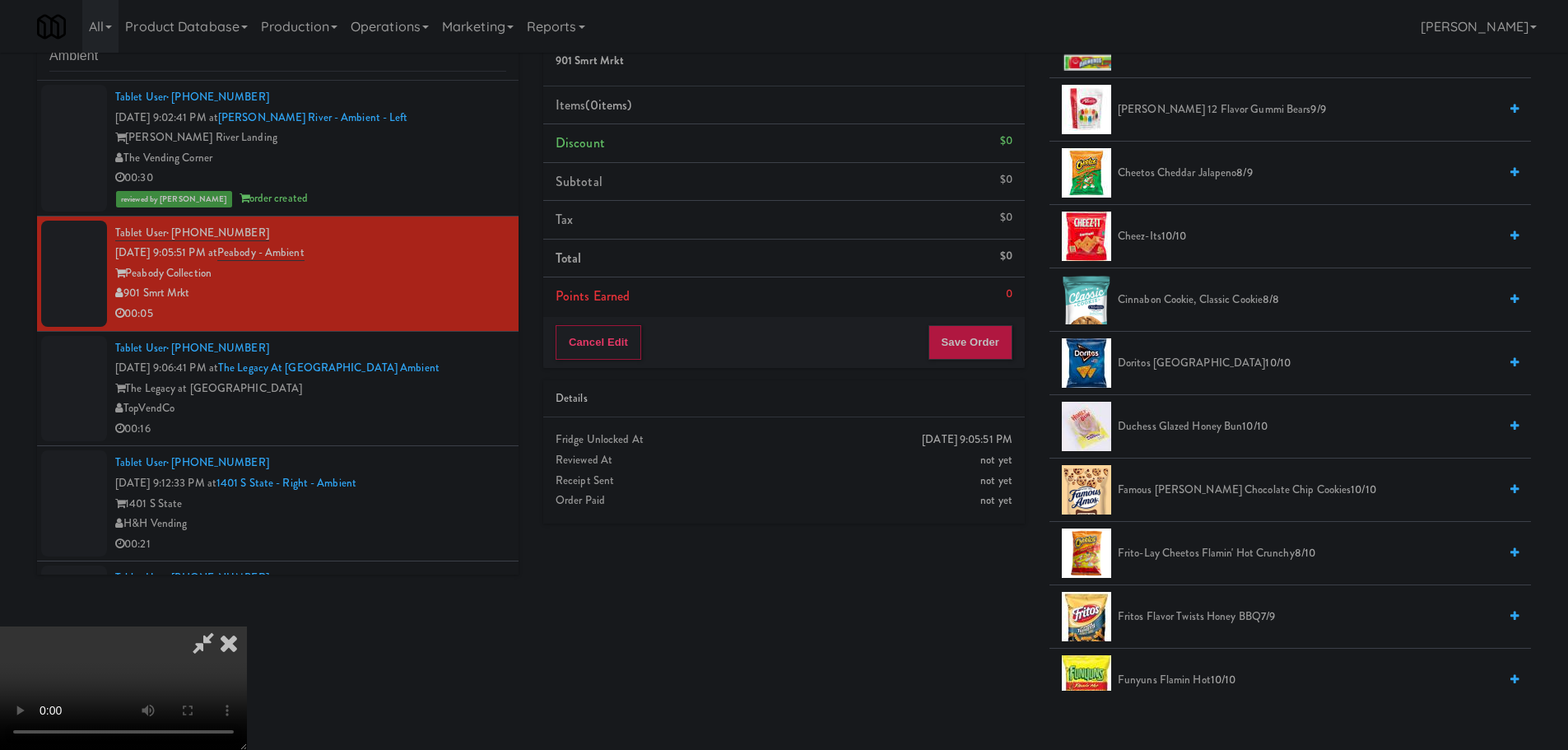
scroll to position [0, 0]
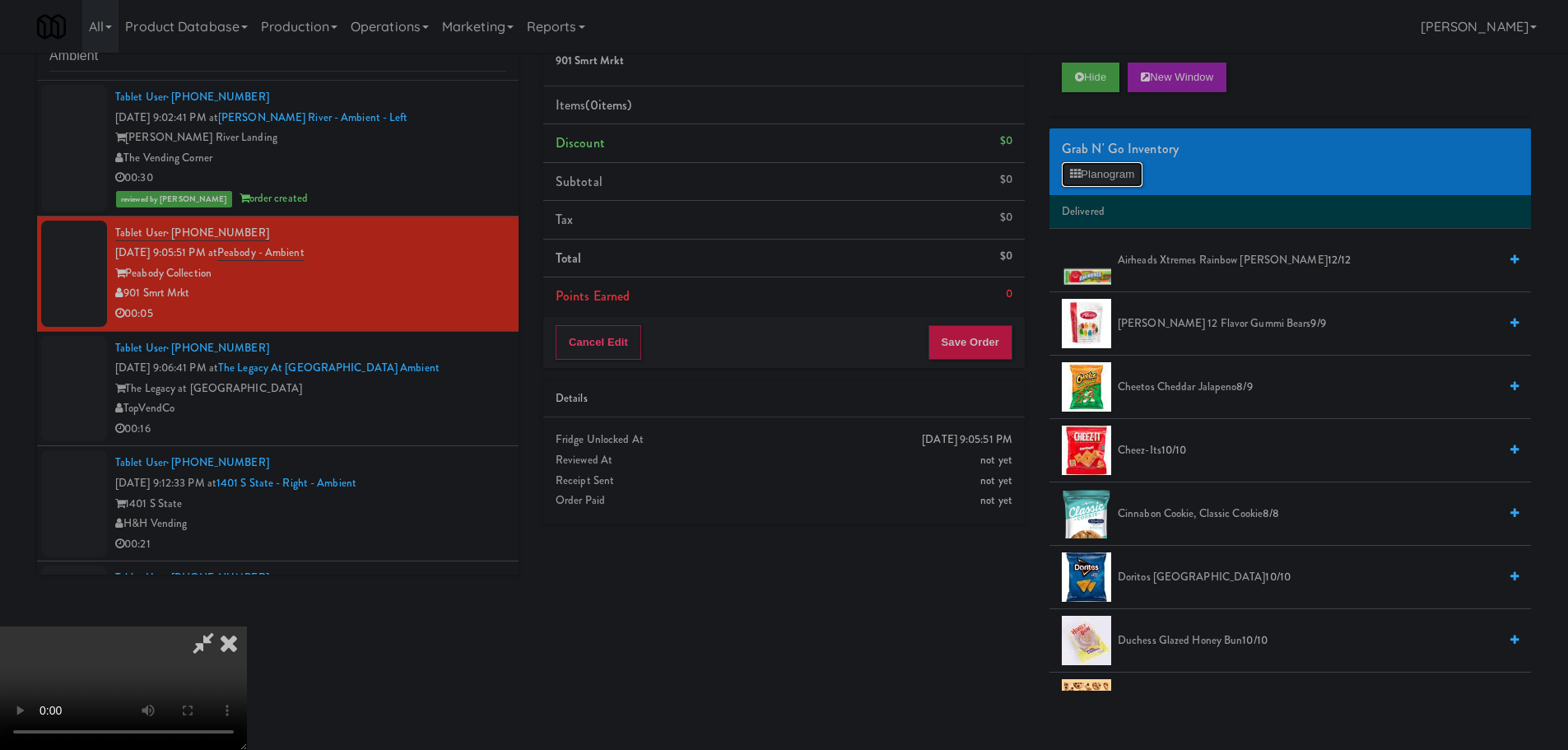
click at [1091, 166] on button "Planogram" at bounding box center [1102, 174] width 81 height 25
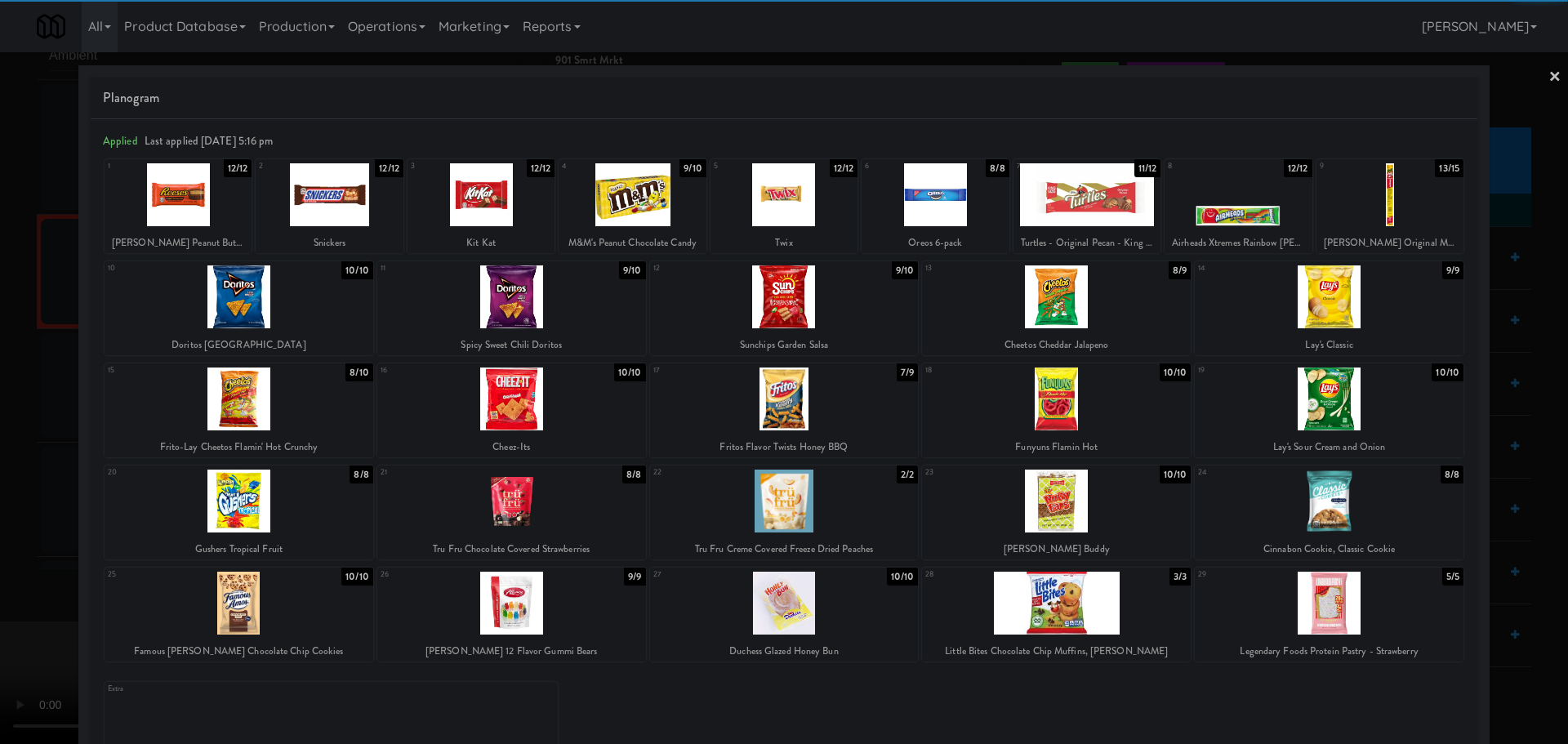
click at [835, 531] on div at bounding box center [784, 501] width 268 height 63
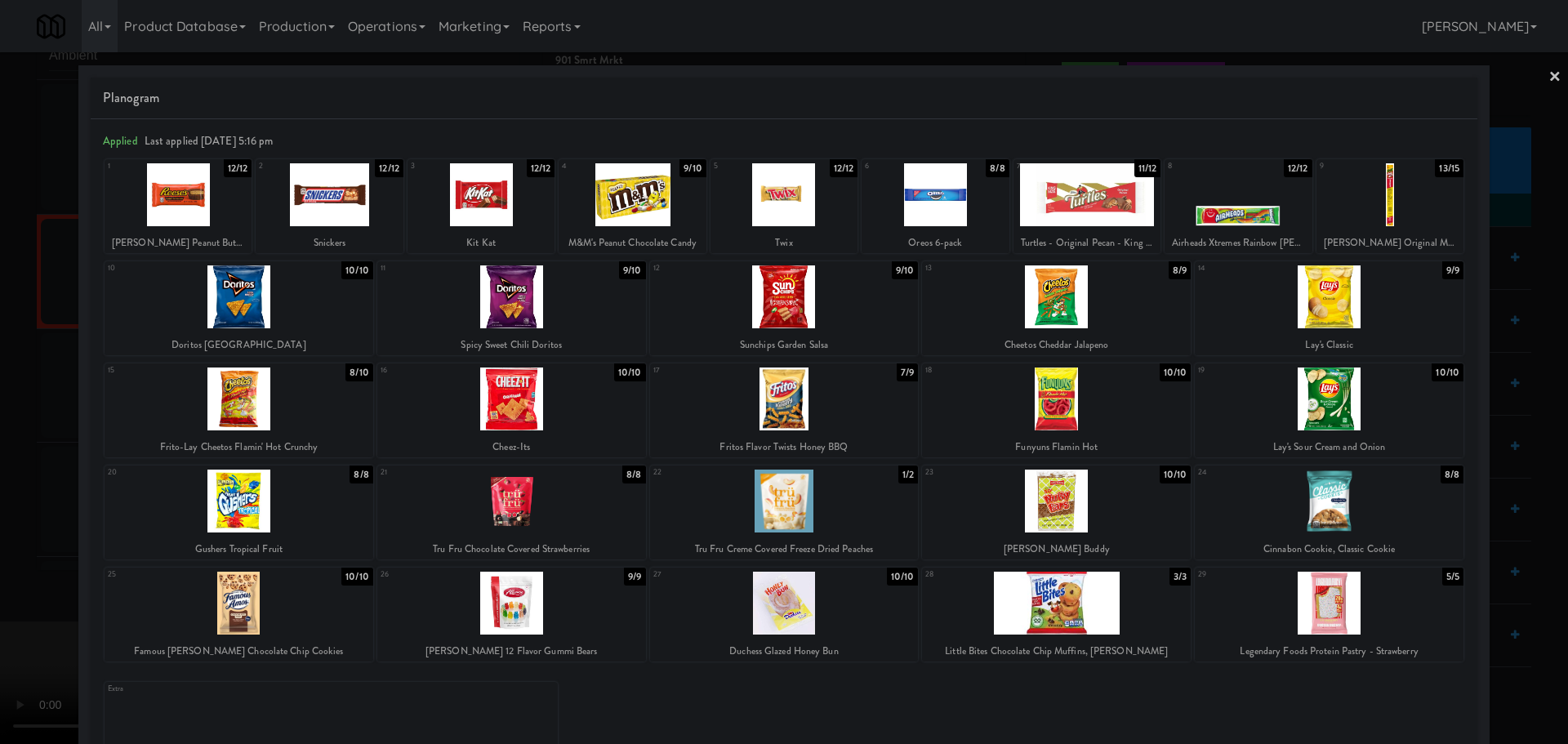
click at [3, 493] on div at bounding box center [784, 372] width 1568 height 744
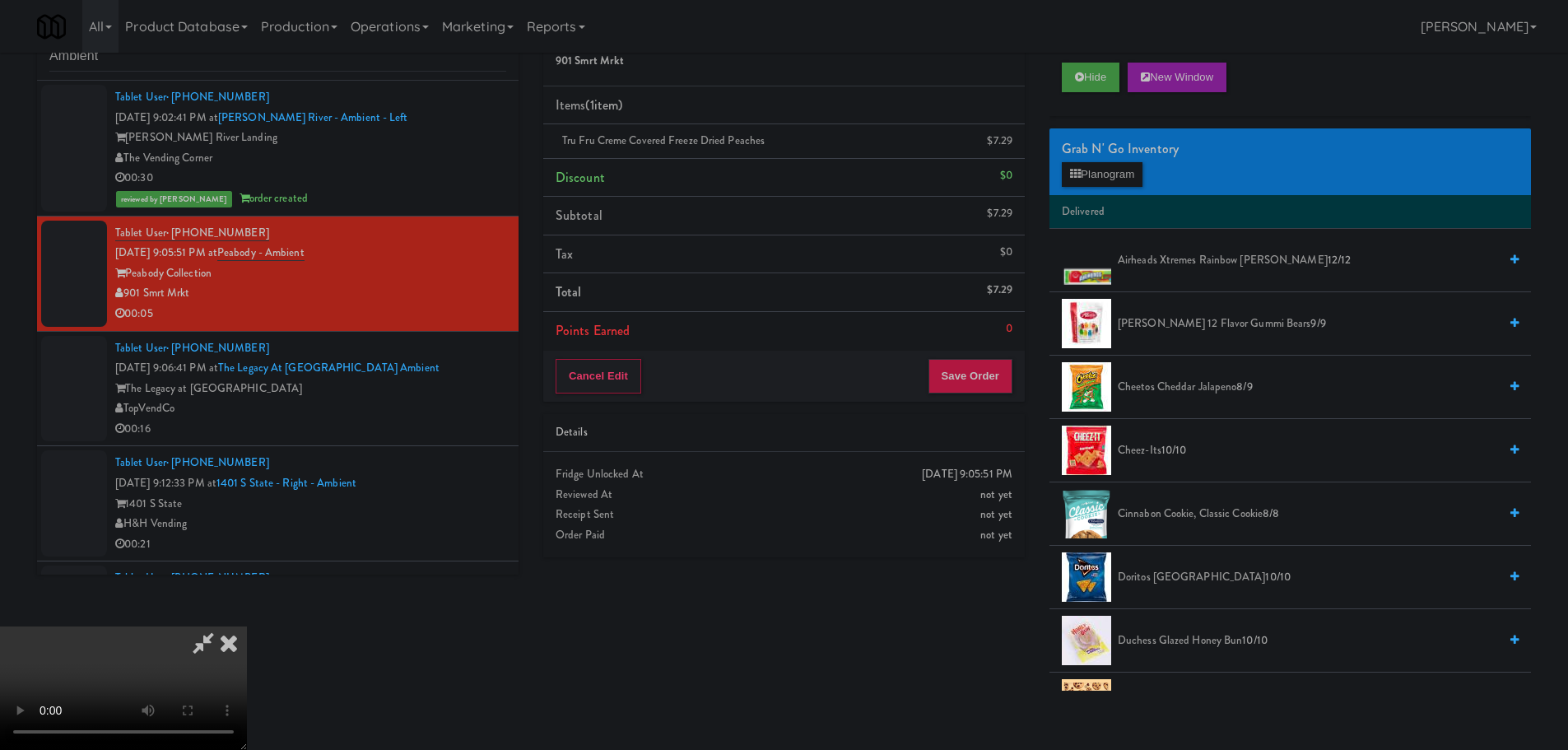
click at [247, 627] on video at bounding box center [123, 688] width 247 height 123
click at [1088, 163] on button "Planogram" at bounding box center [1102, 174] width 81 height 25
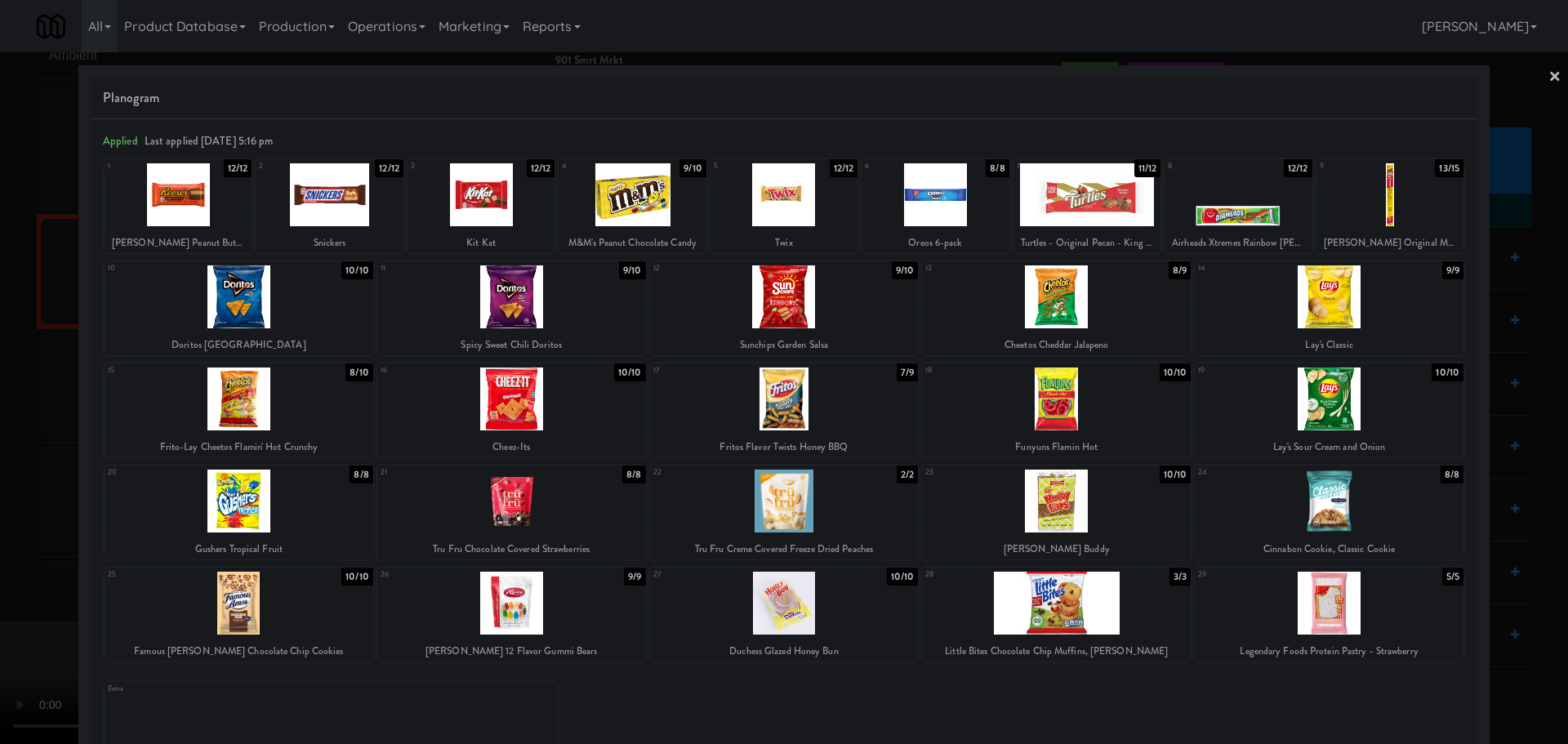
click at [0, 541] on div at bounding box center [784, 372] width 1568 height 744
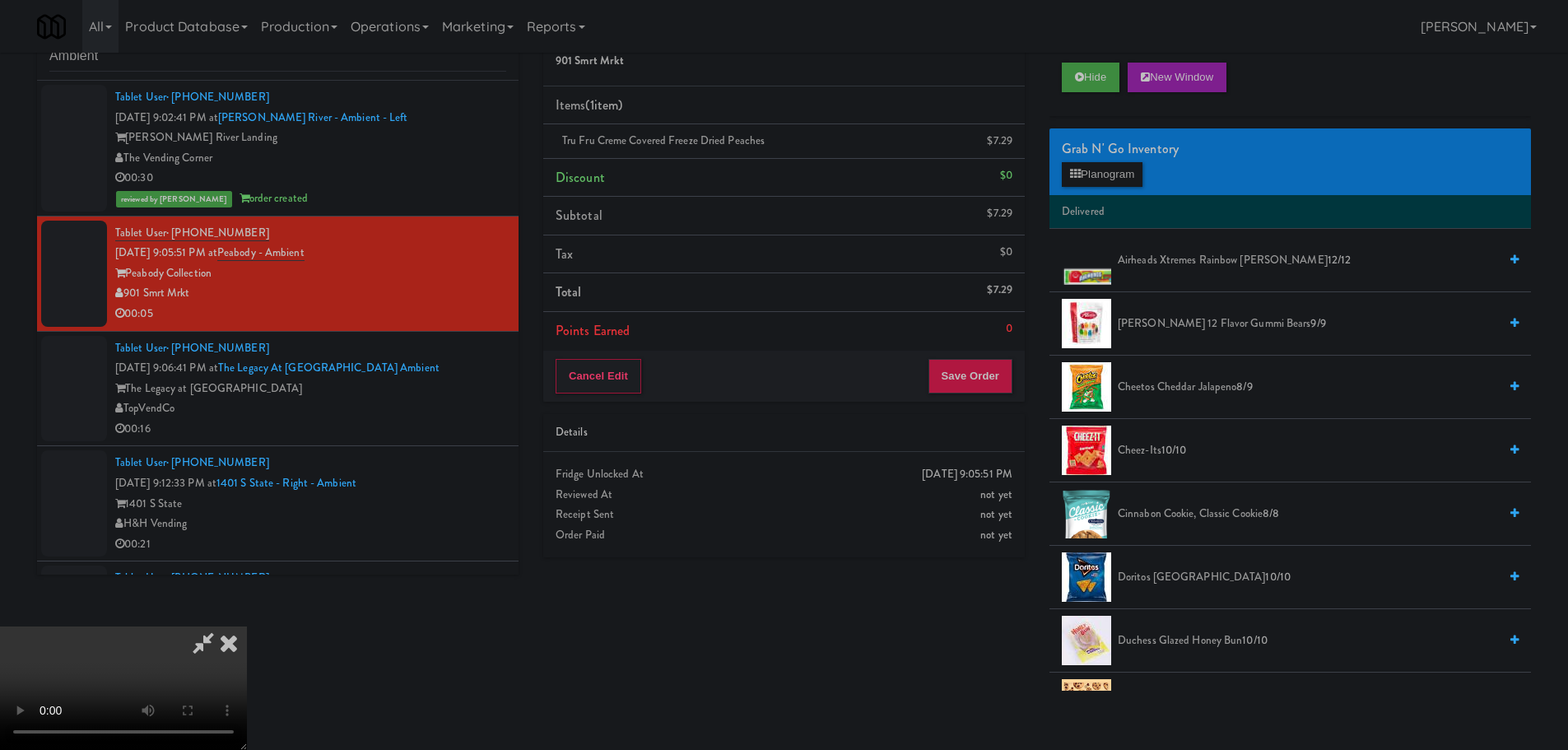
click at [247, 627] on video at bounding box center [123, 688] width 247 height 123
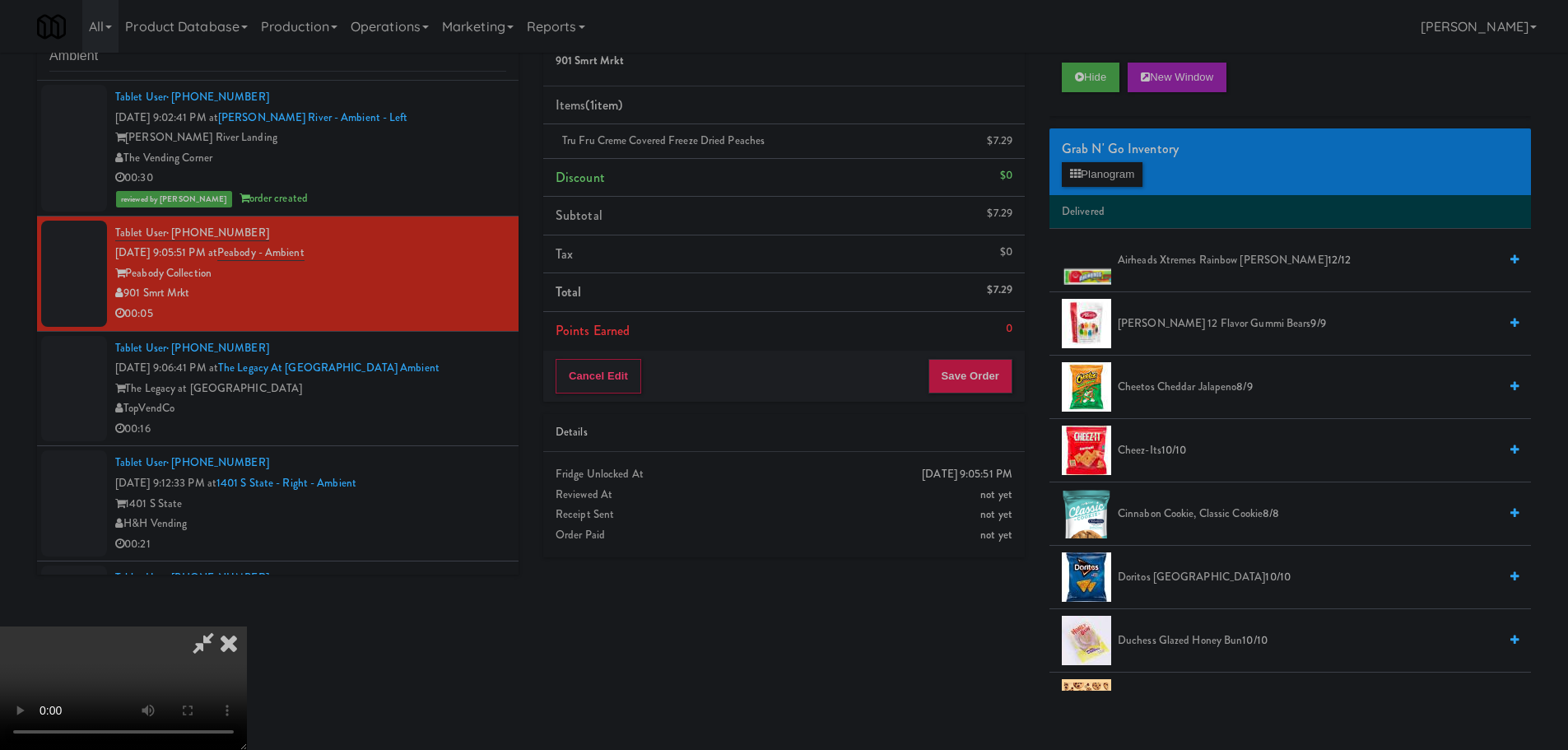
click at [247, 627] on video at bounding box center [123, 688] width 247 height 123
click at [1013, 141] on link at bounding box center [1010, 148] width 14 height 20
click at [1013, 159] on li "Discount $0" at bounding box center [784, 178] width 481 height 38
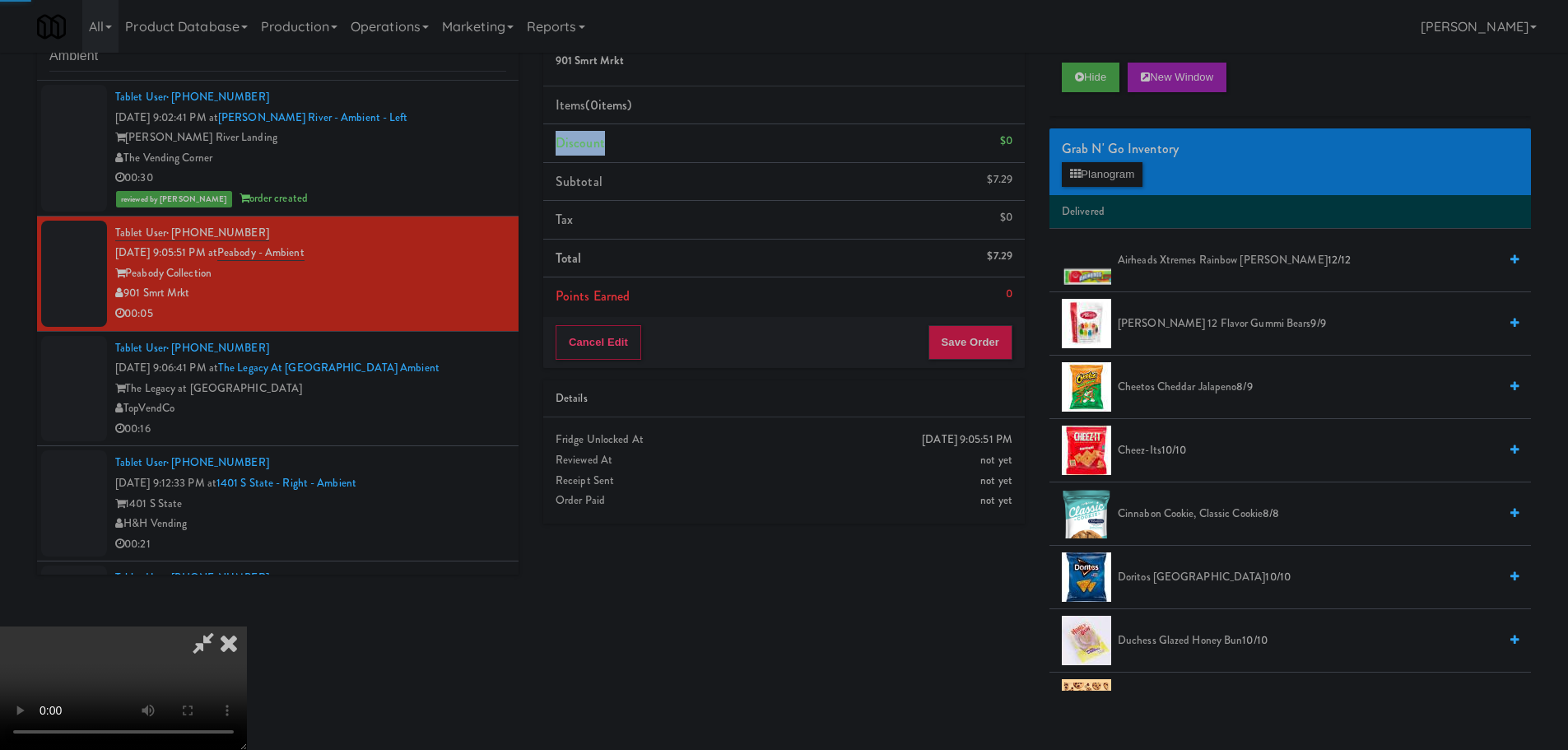
click at [1013, 141] on li "Discount $0" at bounding box center [784, 143] width 481 height 38
click at [925, 148] on li "Discount $0" at bounding box center [784, 143] width 481 height 38
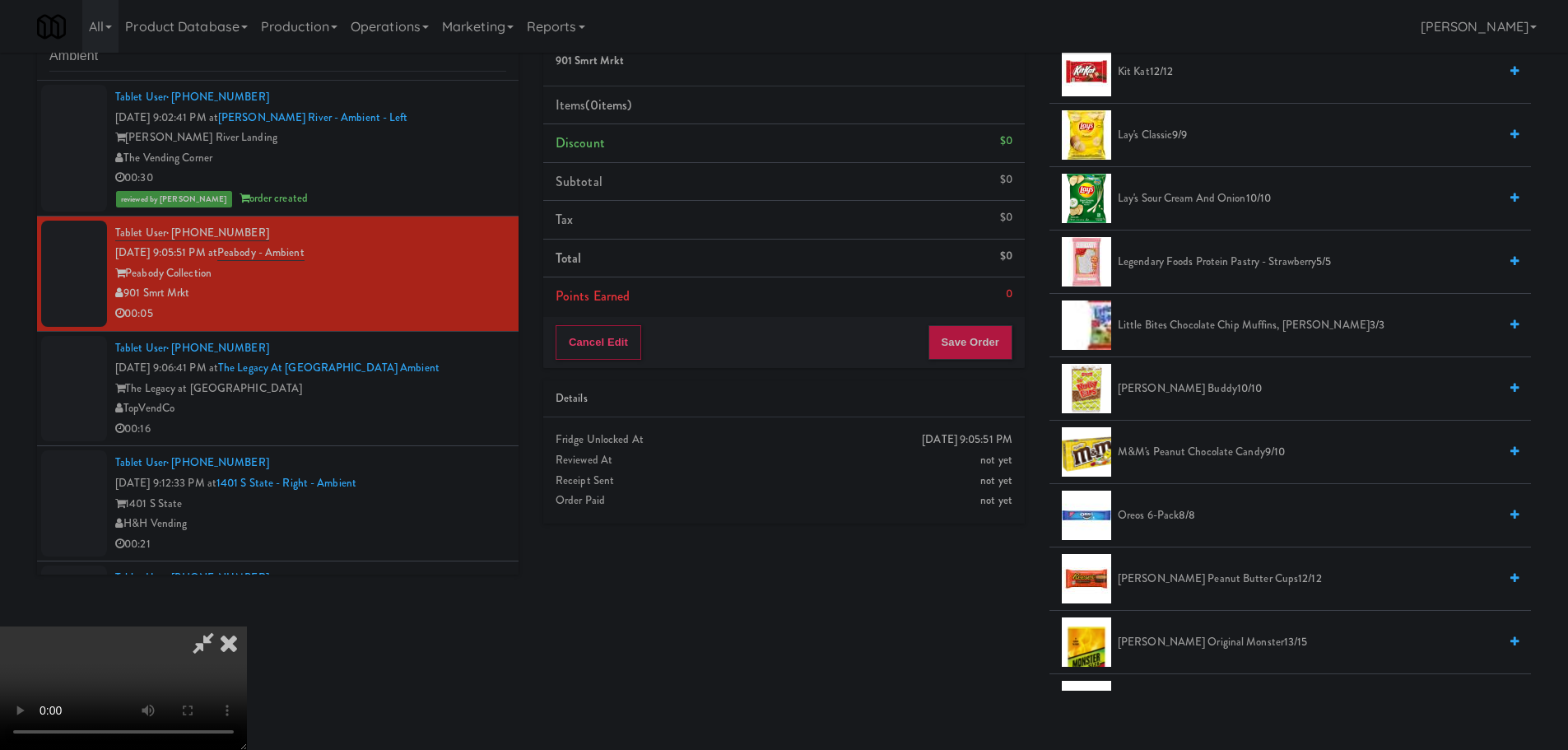
scroll to position [987, 0]
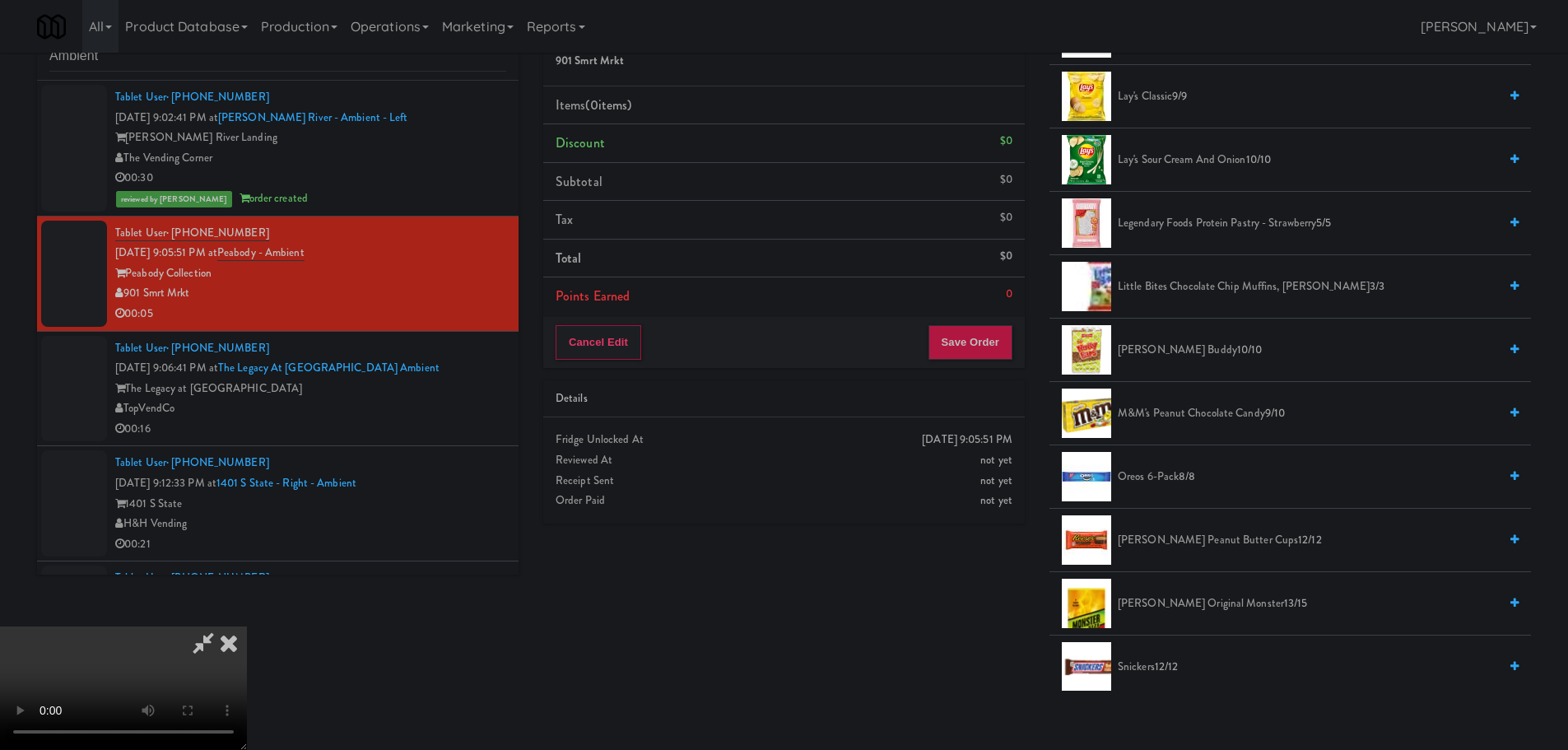
click at [1178, 233] on span "Legendary Foods Protein Pastry - Strawberry 5/5" at bounding box center [1307, 224] width 380 height 20
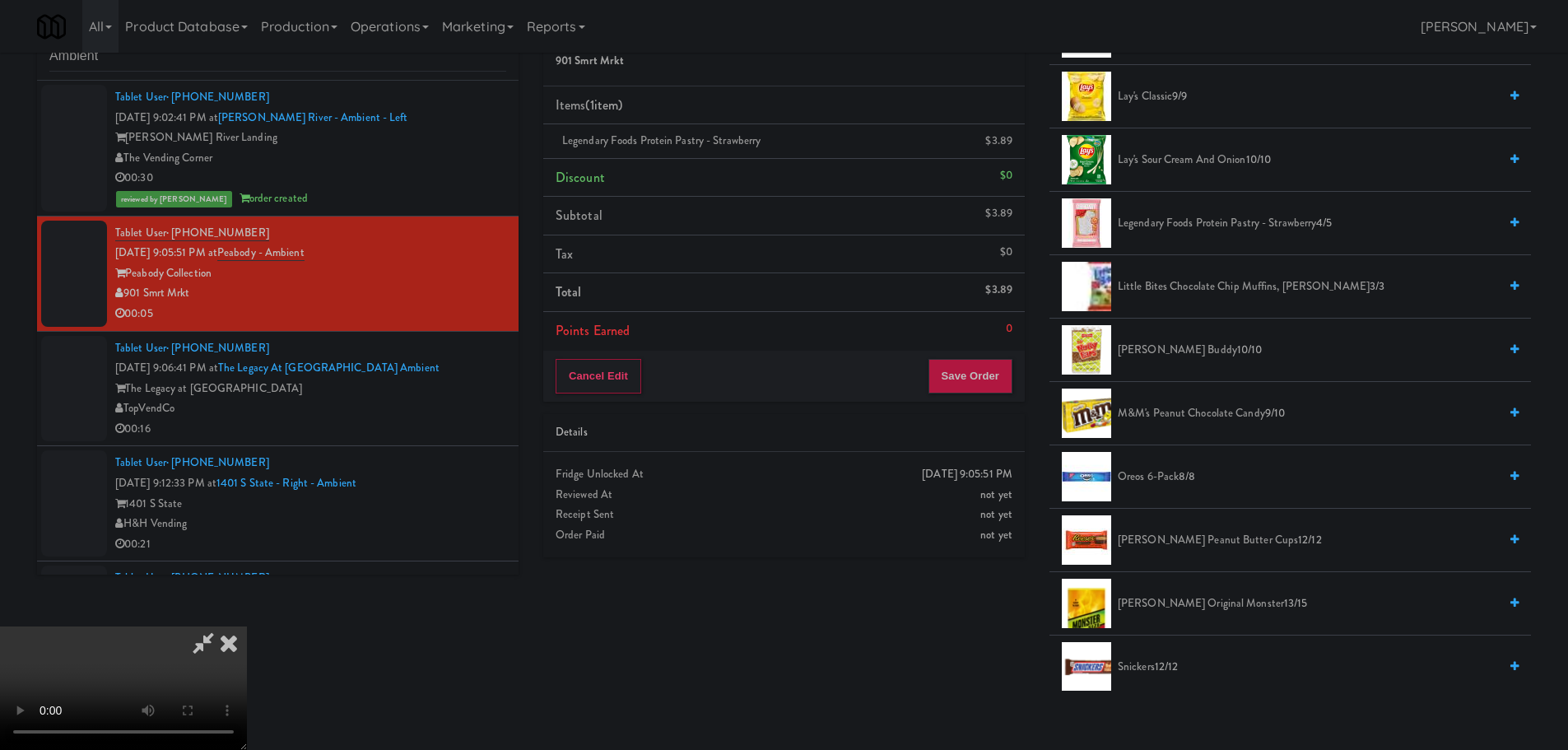
click at [247, 627] on video at bounding box center [123, 688] width 247 height 123
click at [980, 378] on button "Save Order" at bounding box center [970, 376] width 84 height 35
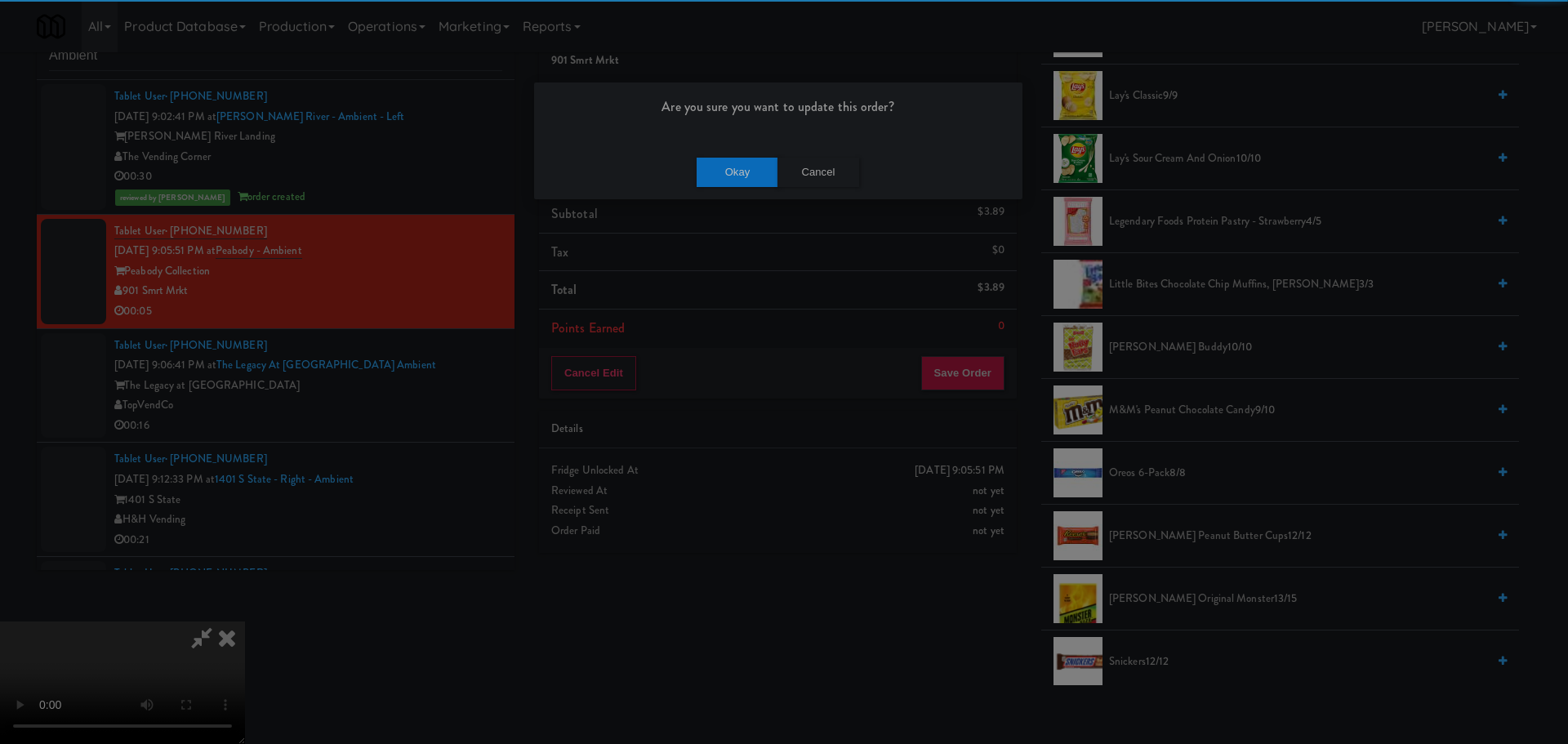
click at [751, 151] on div "Okay Cancel" at bounding box center [778, 171] width 489 height 55
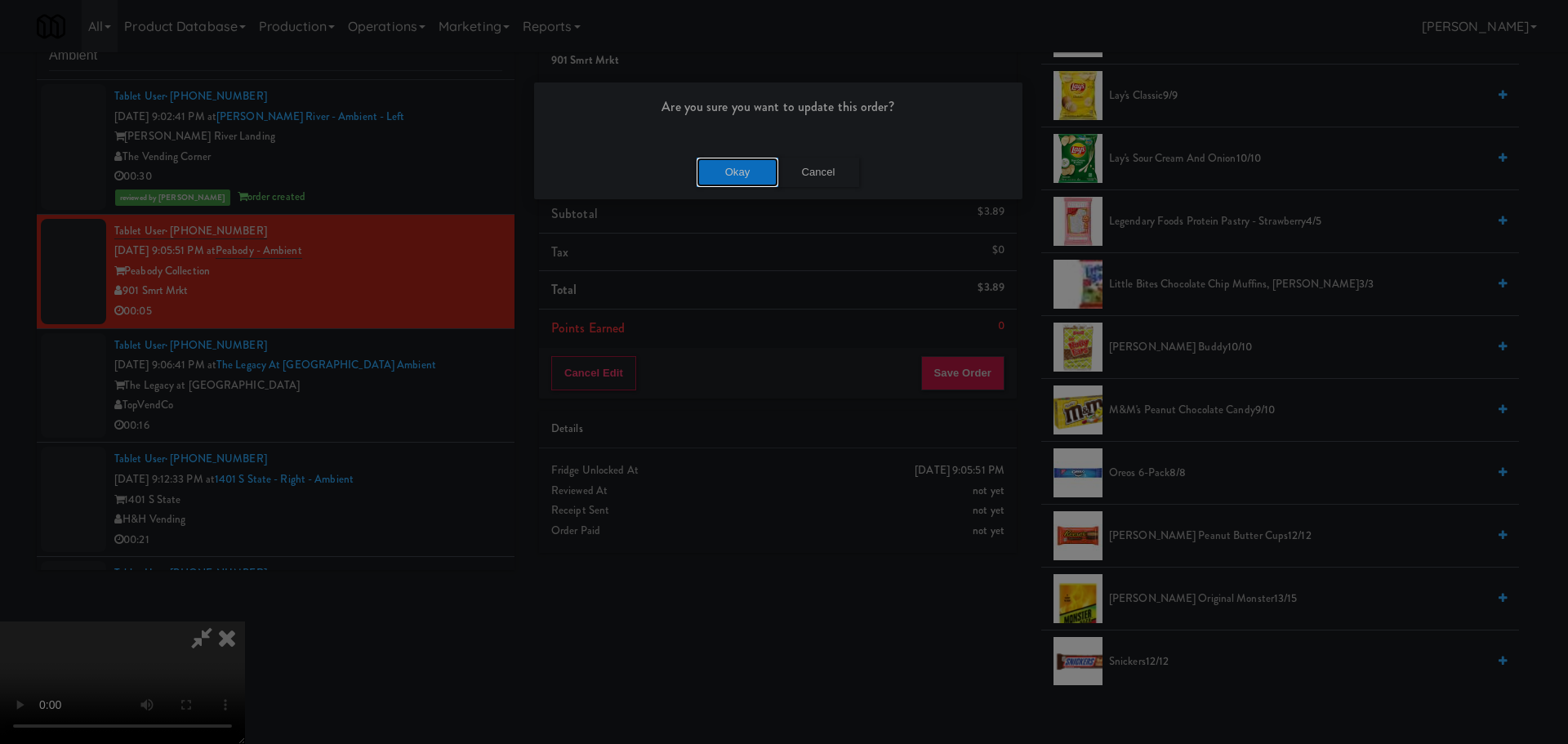
click at [748, 162] on button "Okay" at bounding box center [738, 172] width 82 height 30
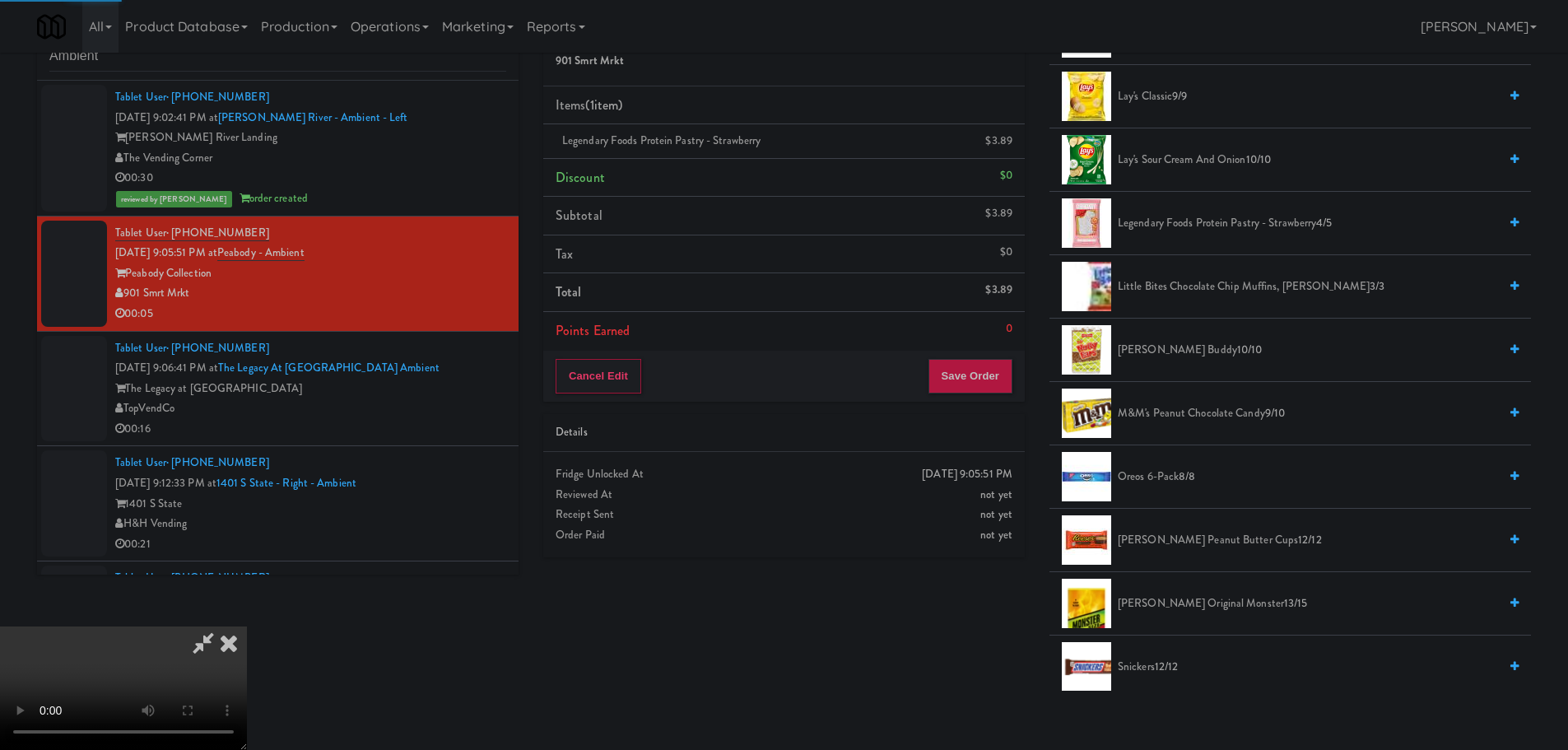
scroll to position [0, 0]
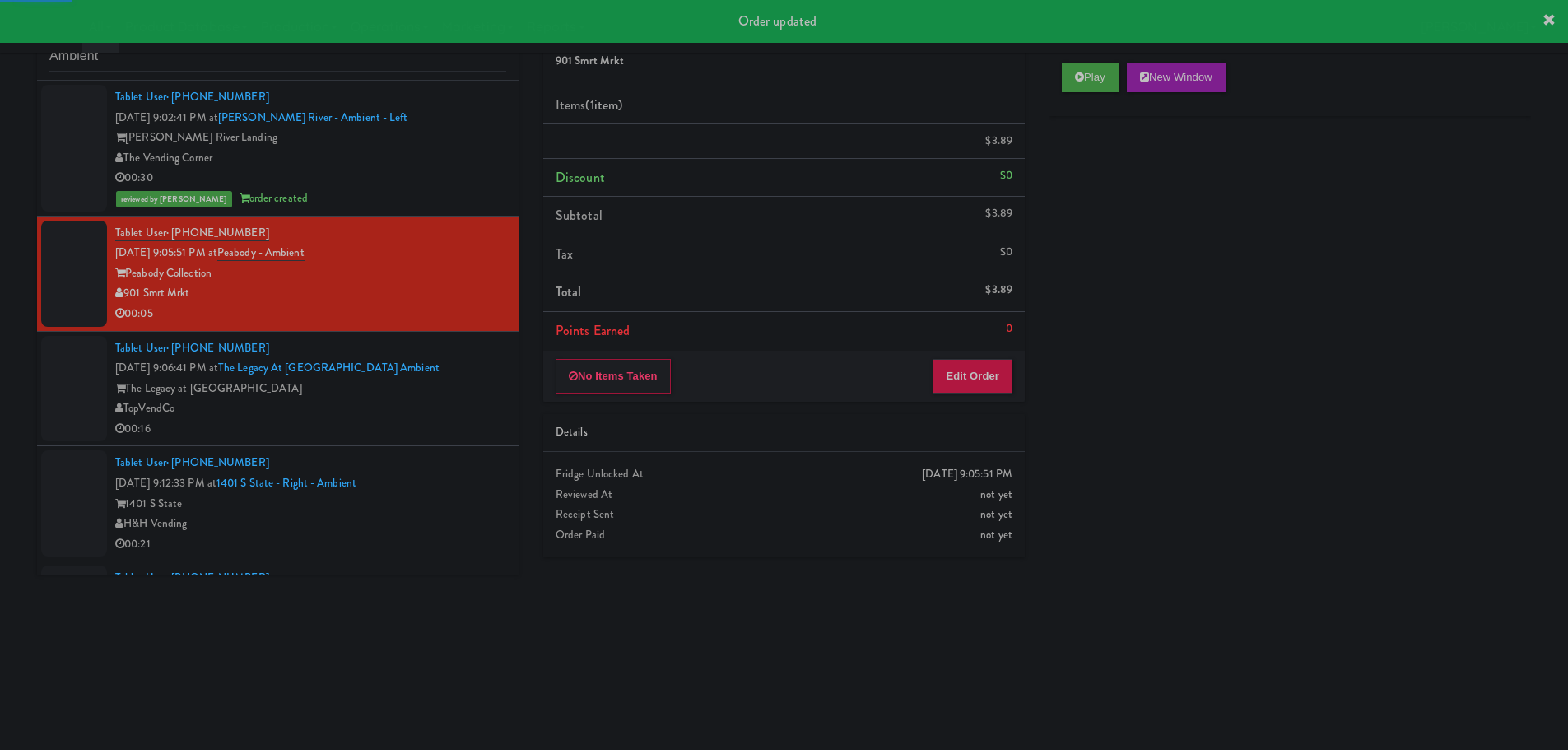
click at [462, 398] on div "TopVendCo" at bounding box center [310, 408] width 391 height 20
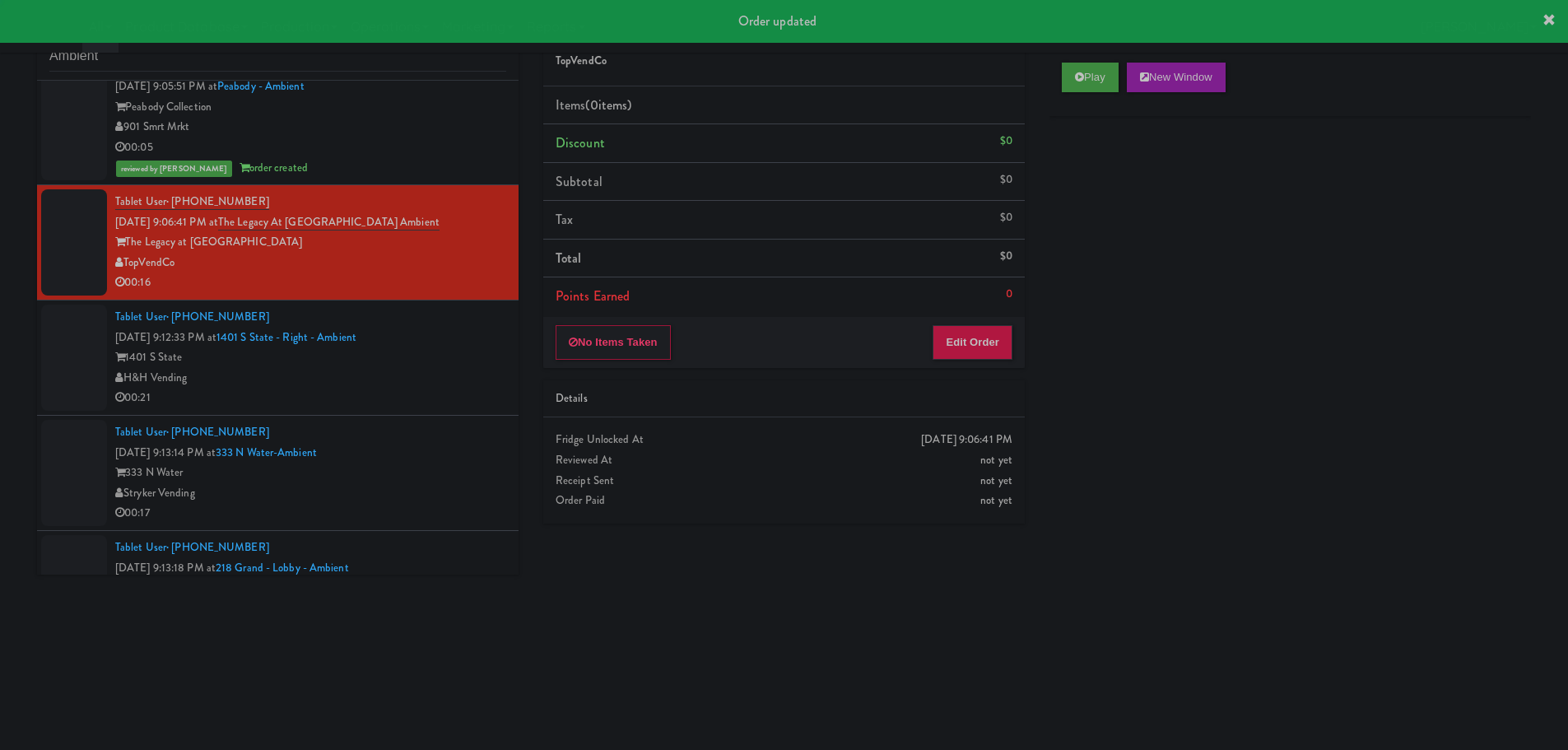
scroll to position [247, 0]
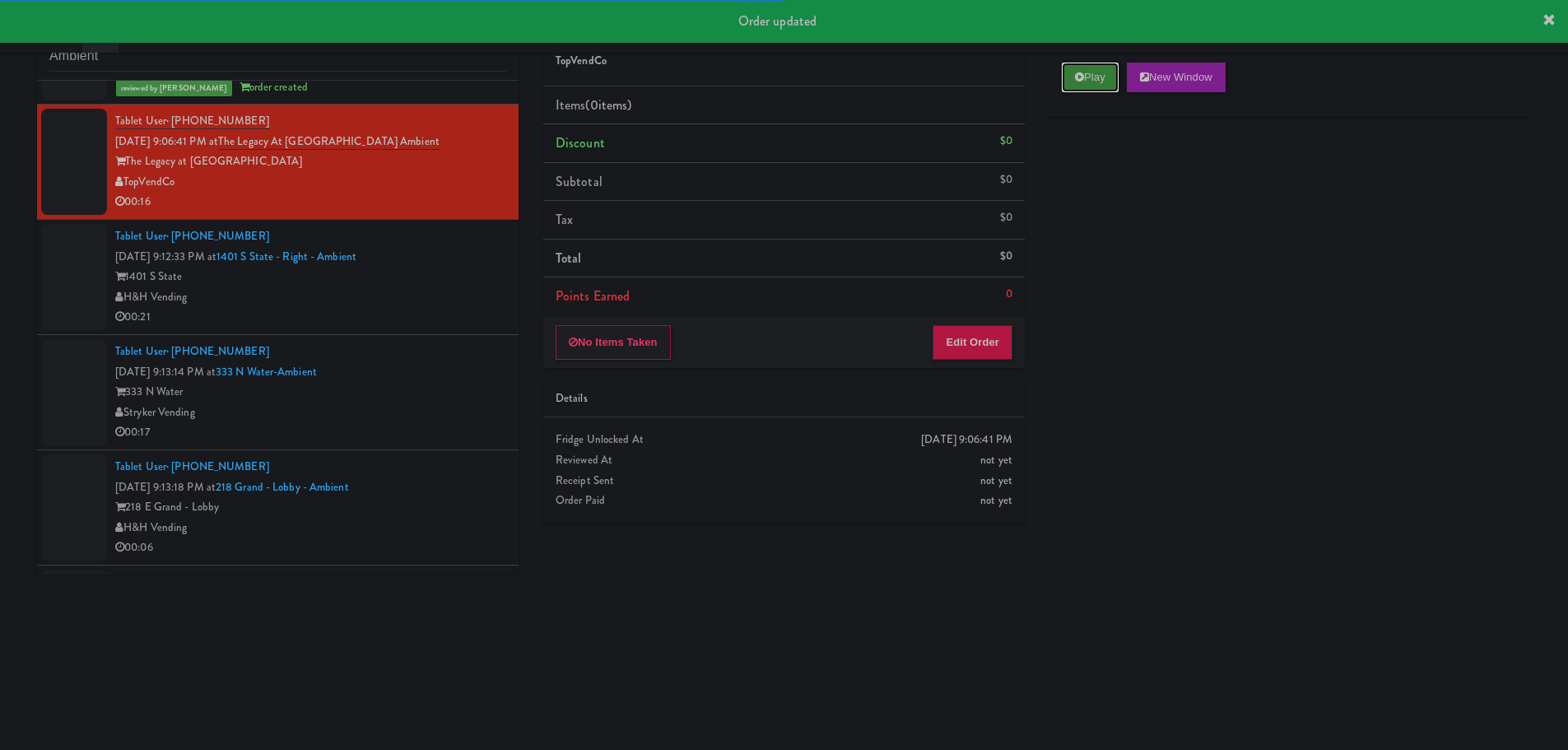
click at [1078, 71] on icon at bounding box center [1079, 77] width 9 height 11
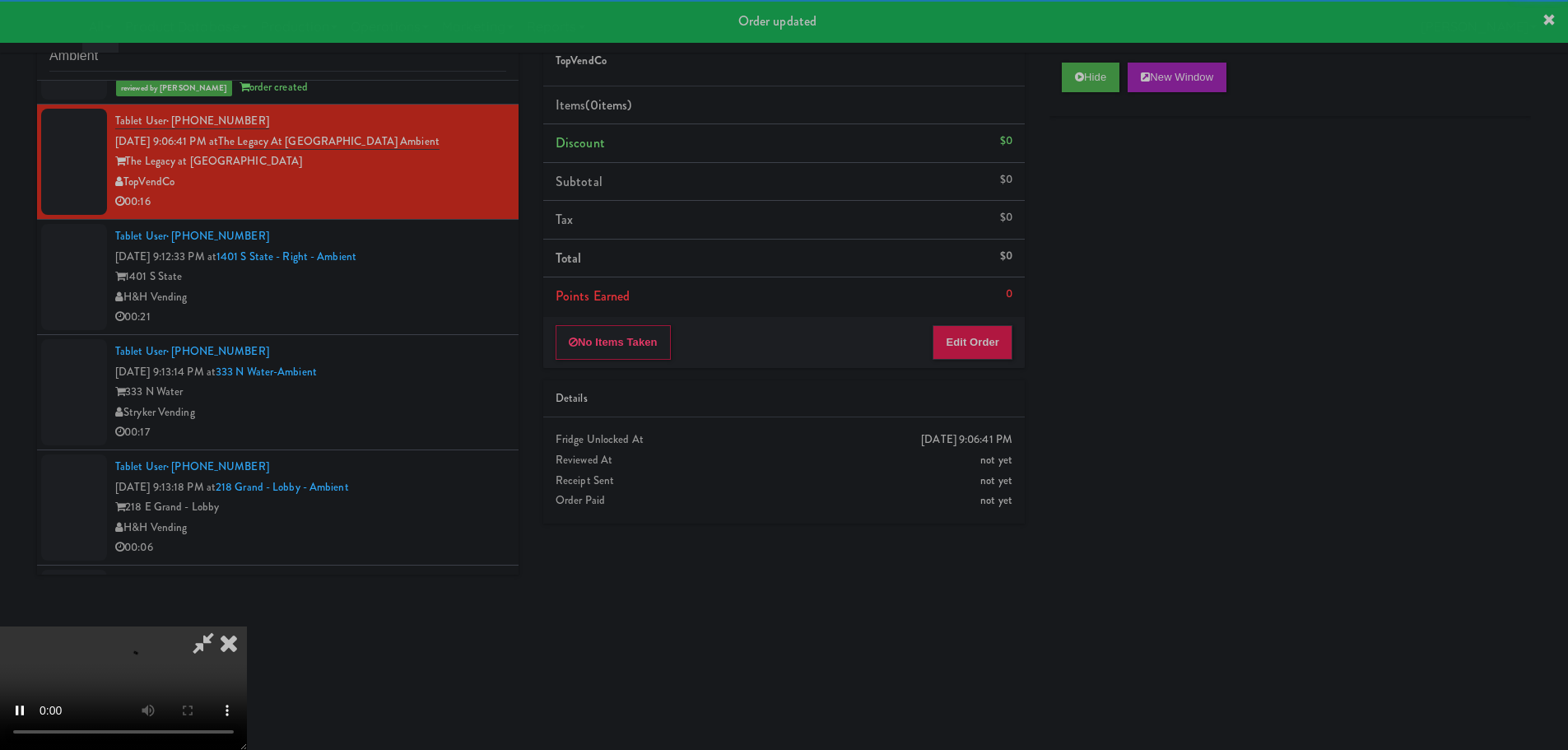
click at [971, 363] on div "No Items Taken Edit Order" at bounding box center [784, 343] width 481 height 51
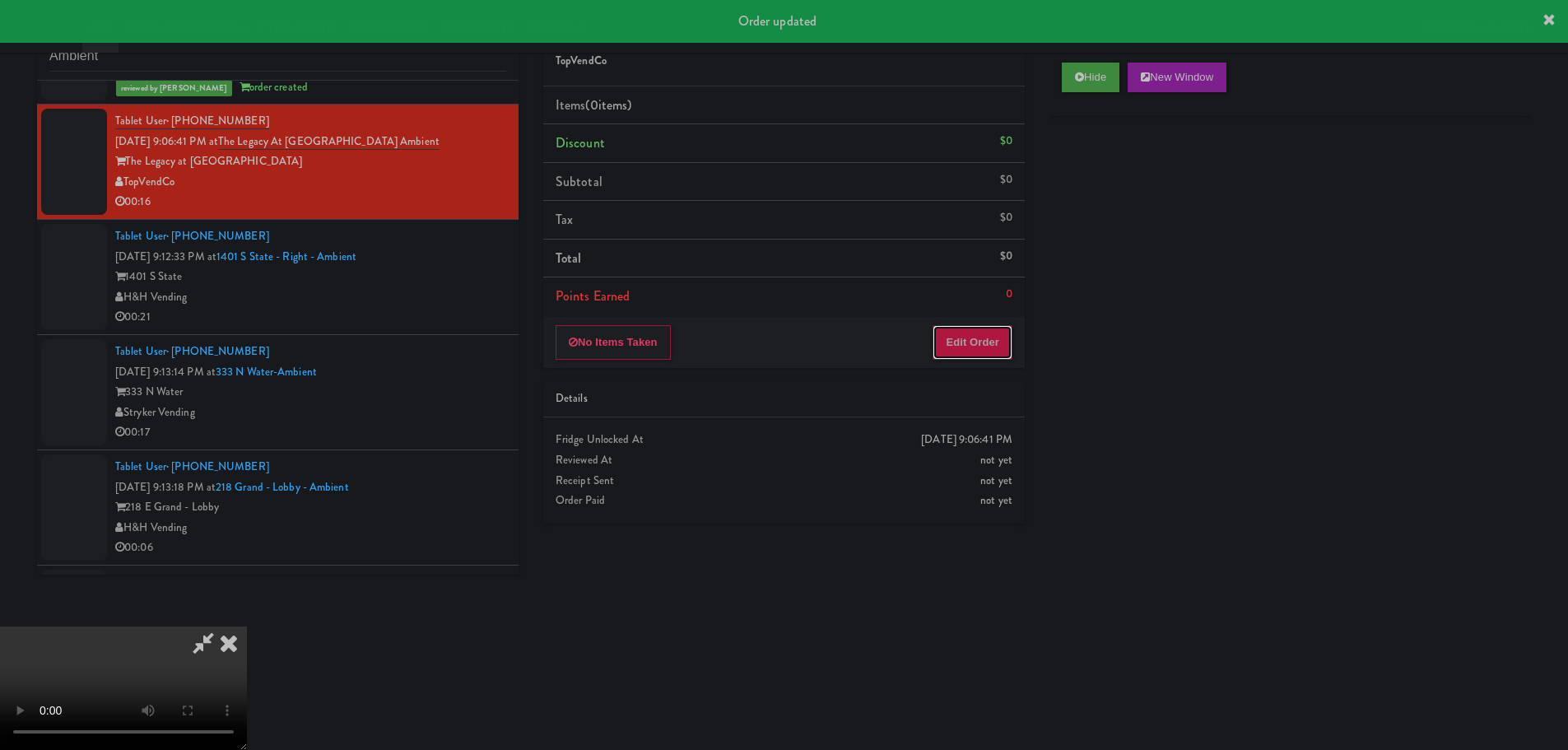
click at [978, 352] on button "Edit Order" at bounding box center [973, 342] width 80 height 35
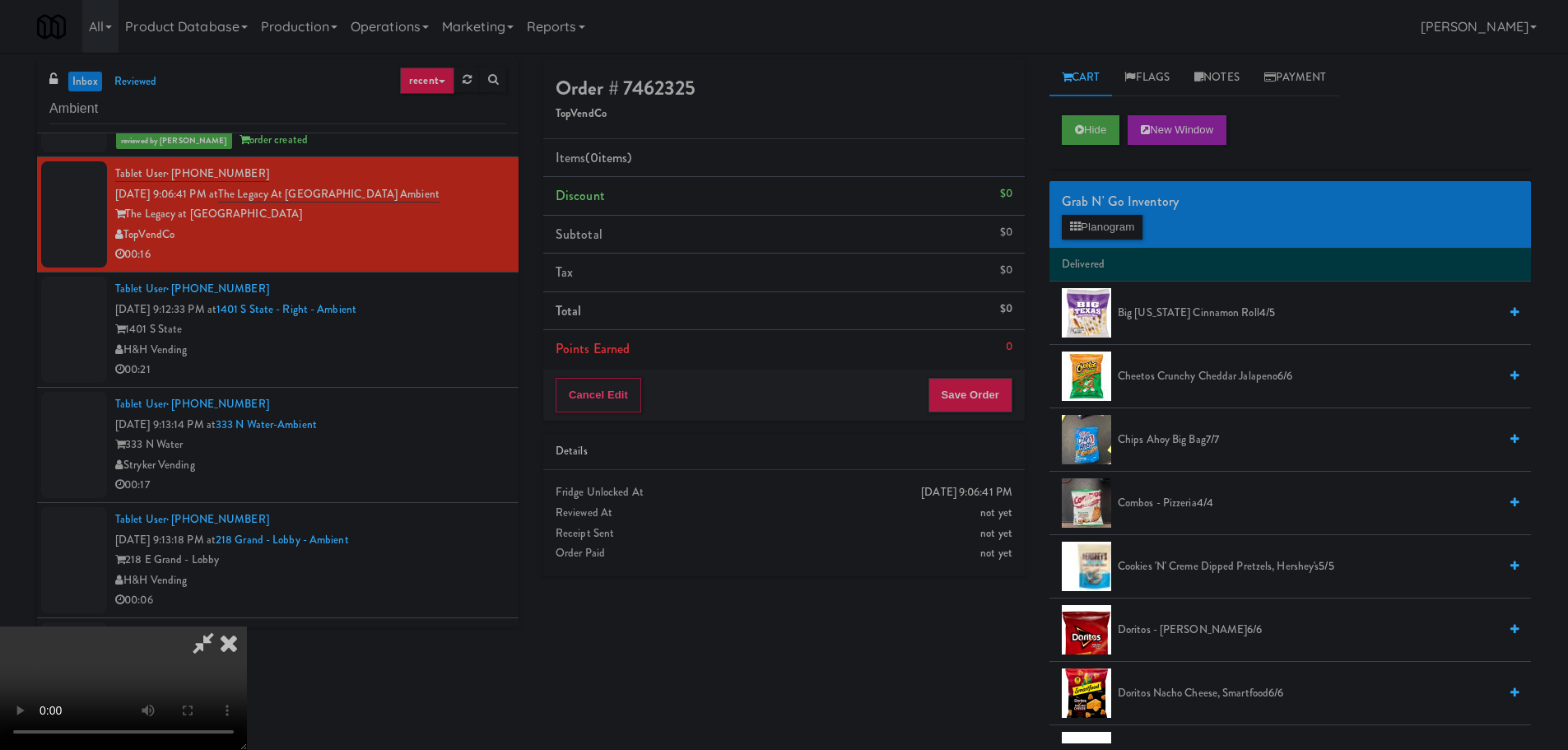
scroll to position [283, 0]
drag, startPoint x: 617, startPoint y: 395, endPoint x: 616, endPoint y: 605, distance: 210.0
click at [247, 627] on video at bounding box center [123, 688] width 247 height 123
drag, startPoint x: 445, startPoint y: 532, endPoint x: 452, endPoint y: 510, distance: 23.1
click at [247, 627] on video at bounding box center [123, 688] width 247 height 123
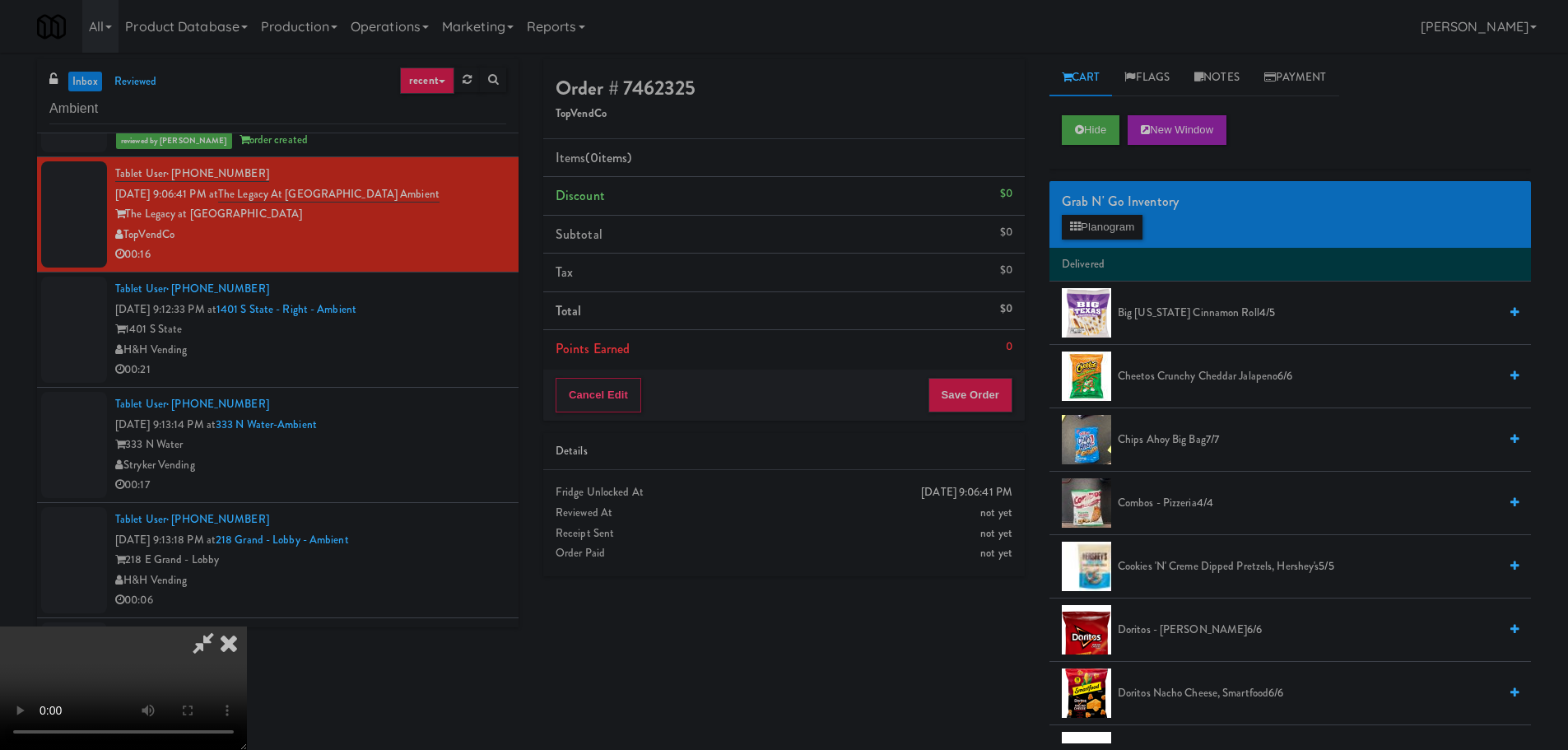
scroll to position [0, 0]
click at [247, 627] on video at bounding box center [123, 688] width 247 height 123
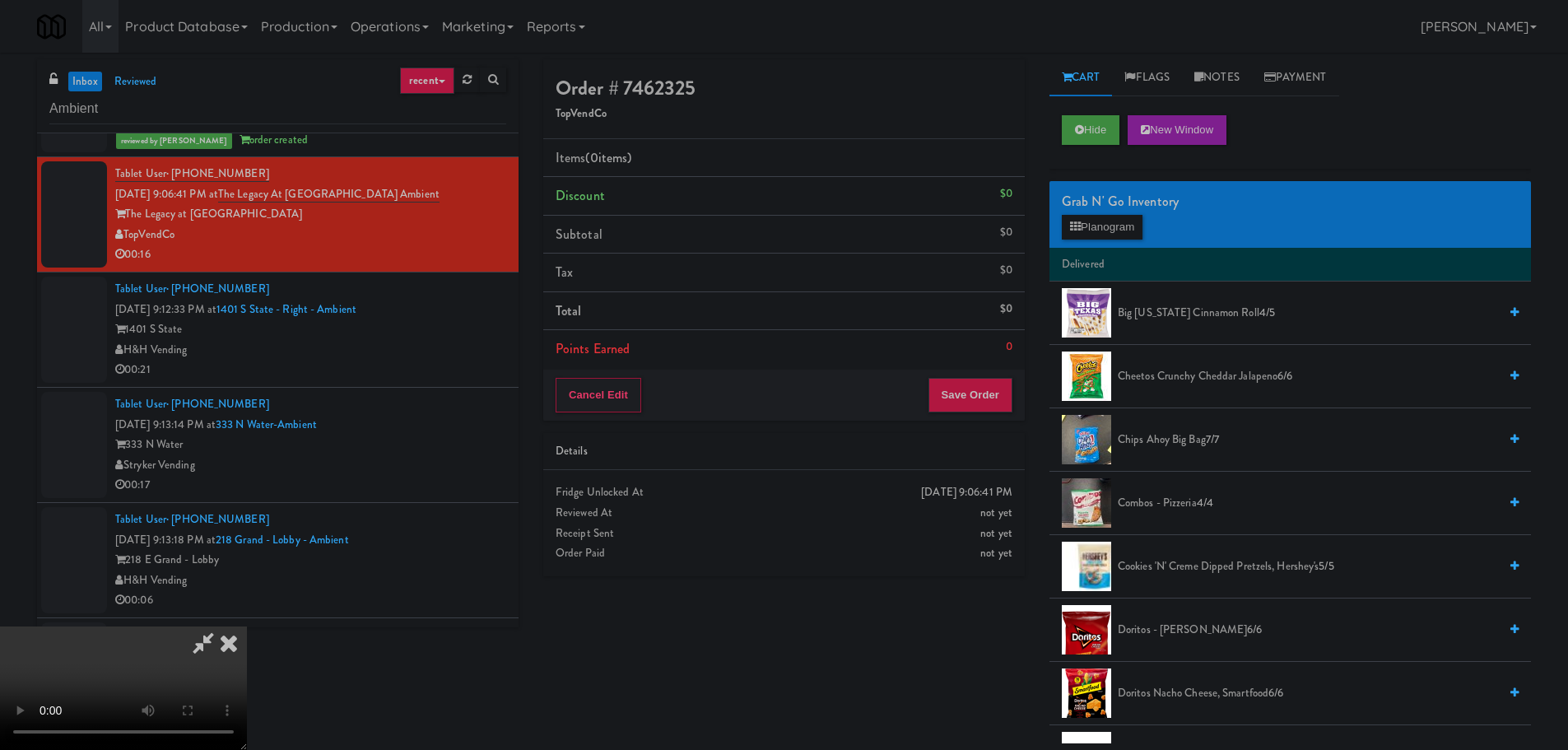
click at [247, 627] on video at bounding box center [123, 688] width 247 height 123
click at [1181, 315] on span "Big [US_STATE] Cinnamon Roll 4/5" at bounding box center [1307, 313] width 380 height 20
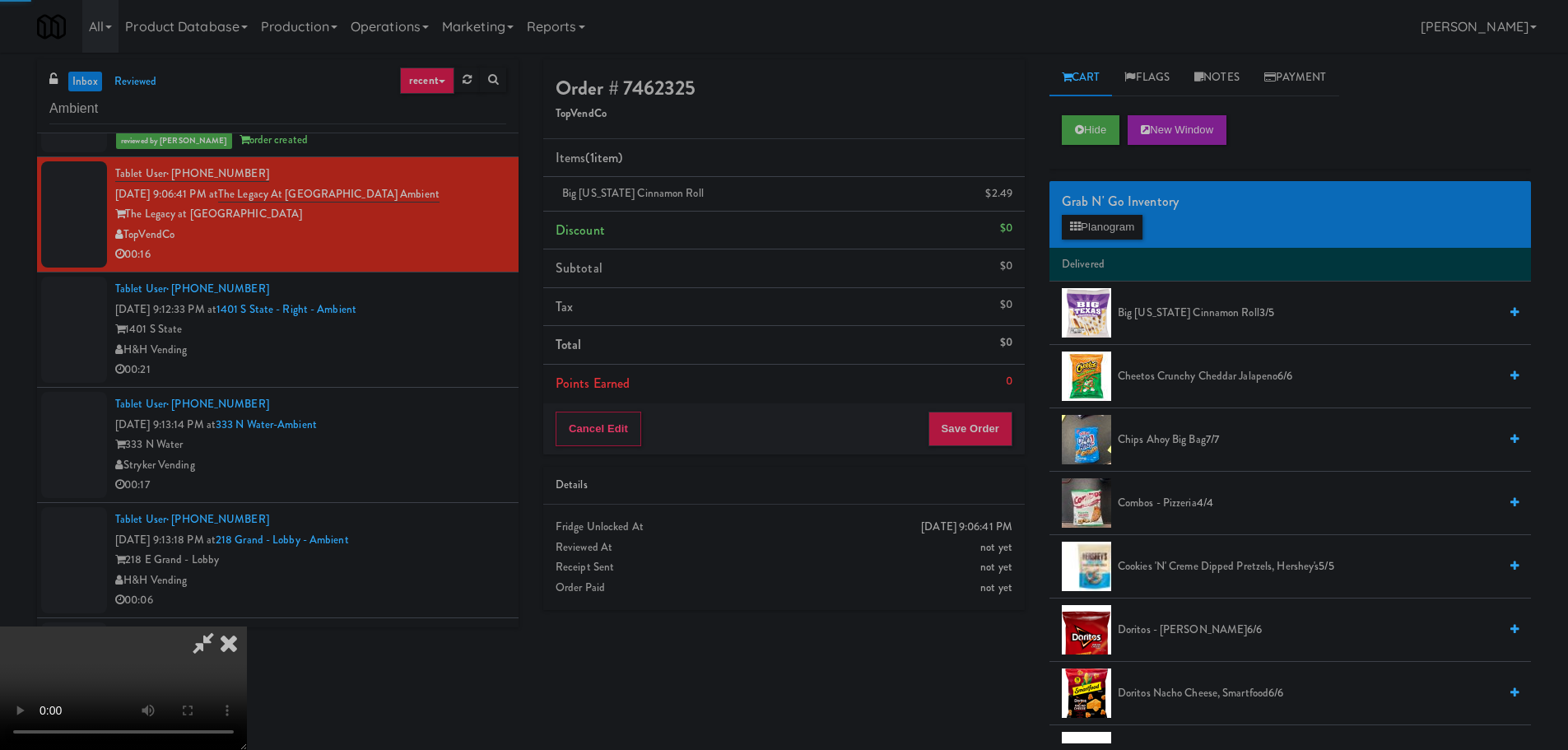
click at [247, 627] on video at bounding box center [123, 688] width 247 height 123
click at [995, 444] on button "Save Order" at bounding box center [970, 429] width 84 height 35
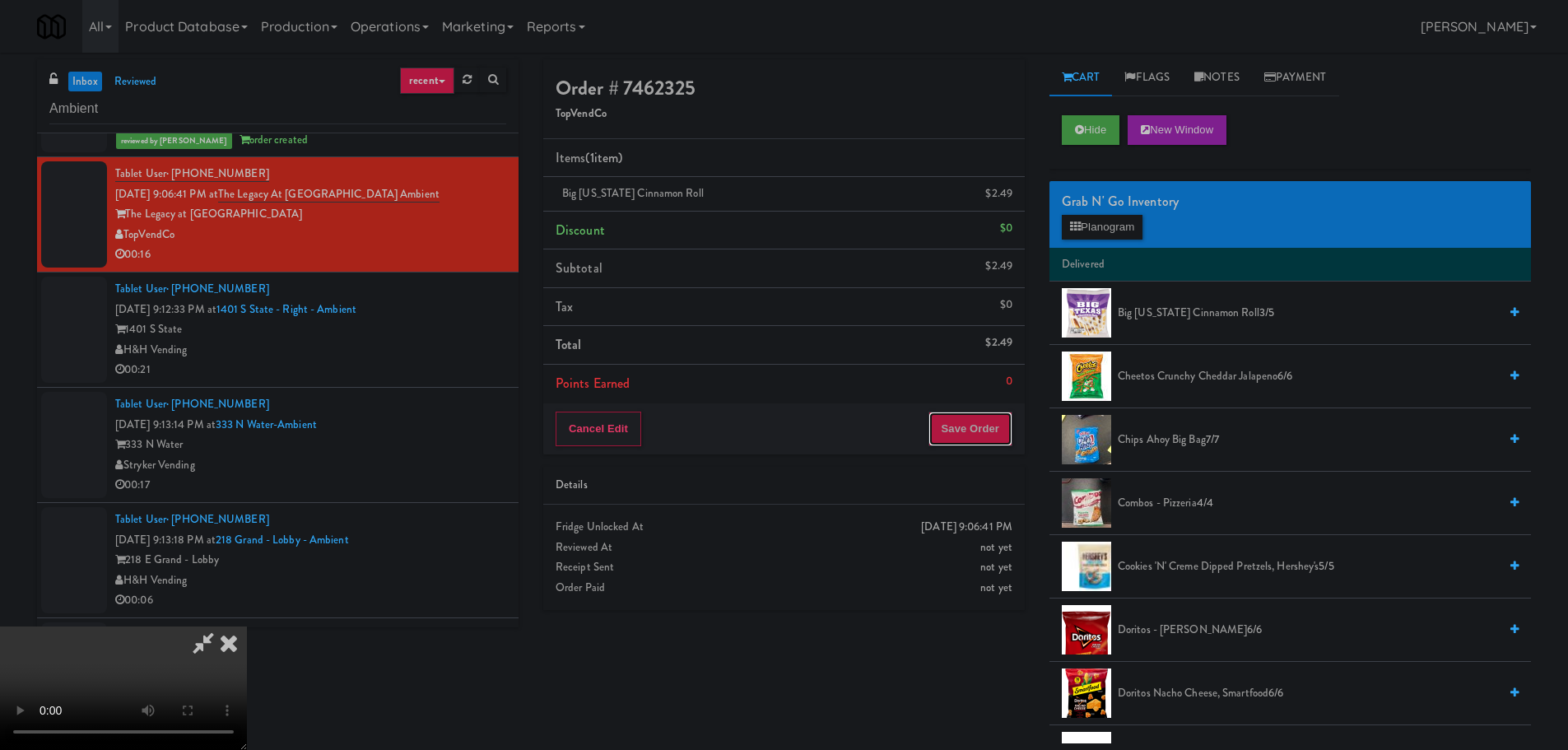
click at [975, 423] on button "Save Order" at bounding box center [970, 429] width 84 height 35
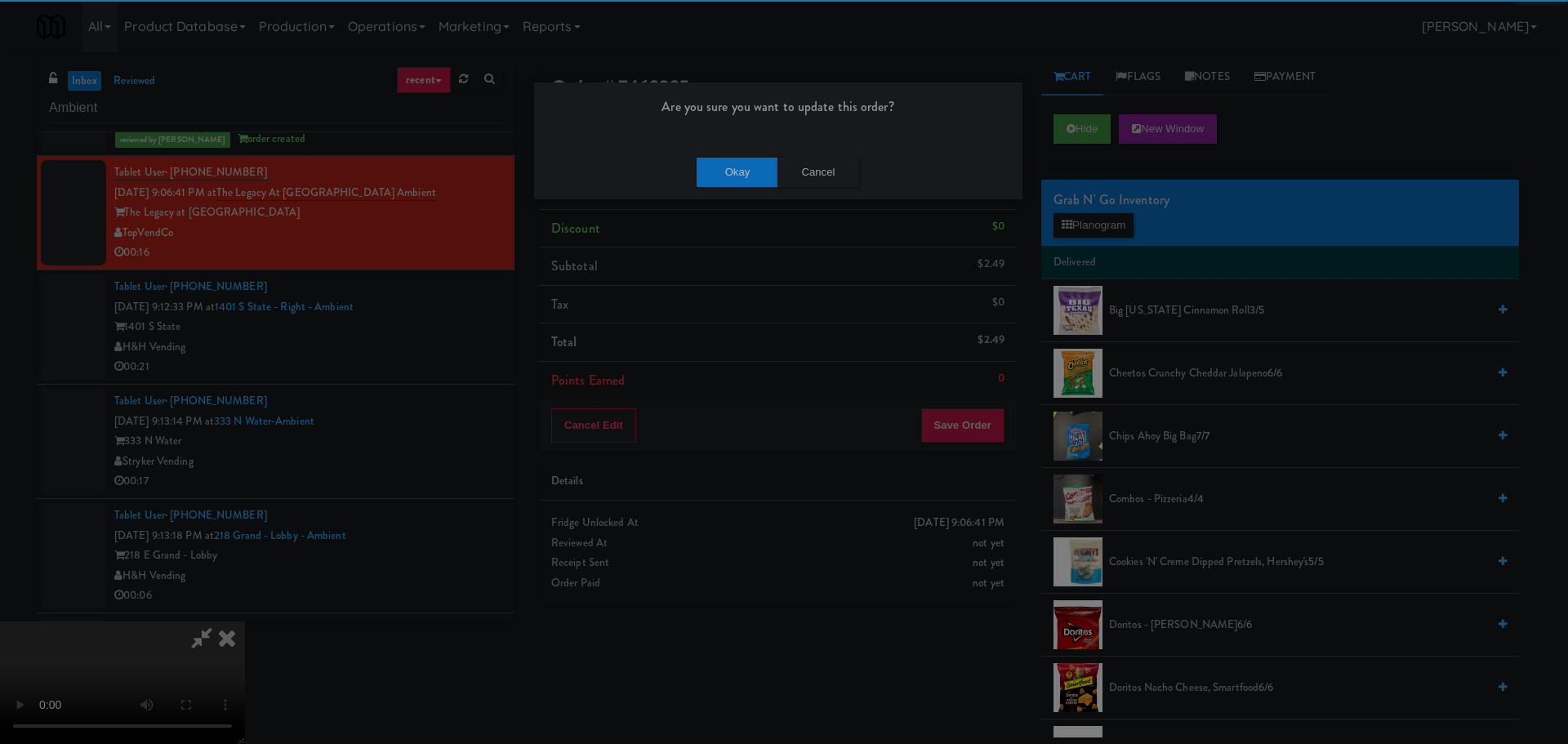
click at [733, 150] on div "Okay Cancel" at bounding box center [778, 171] width 489 height 55
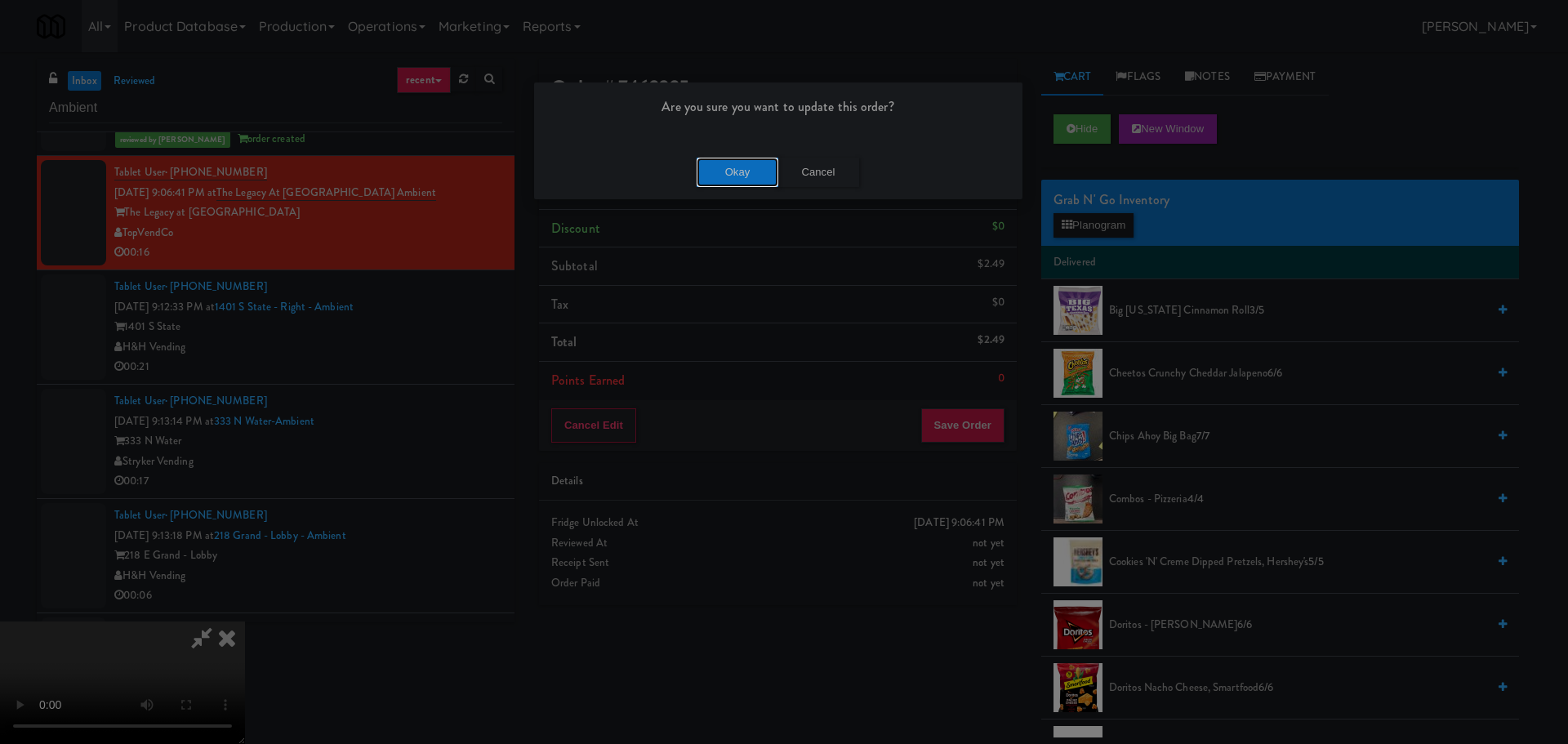
click at [739, 166] on button "Okay" at bounding box center [738, 172] width 82 height 30
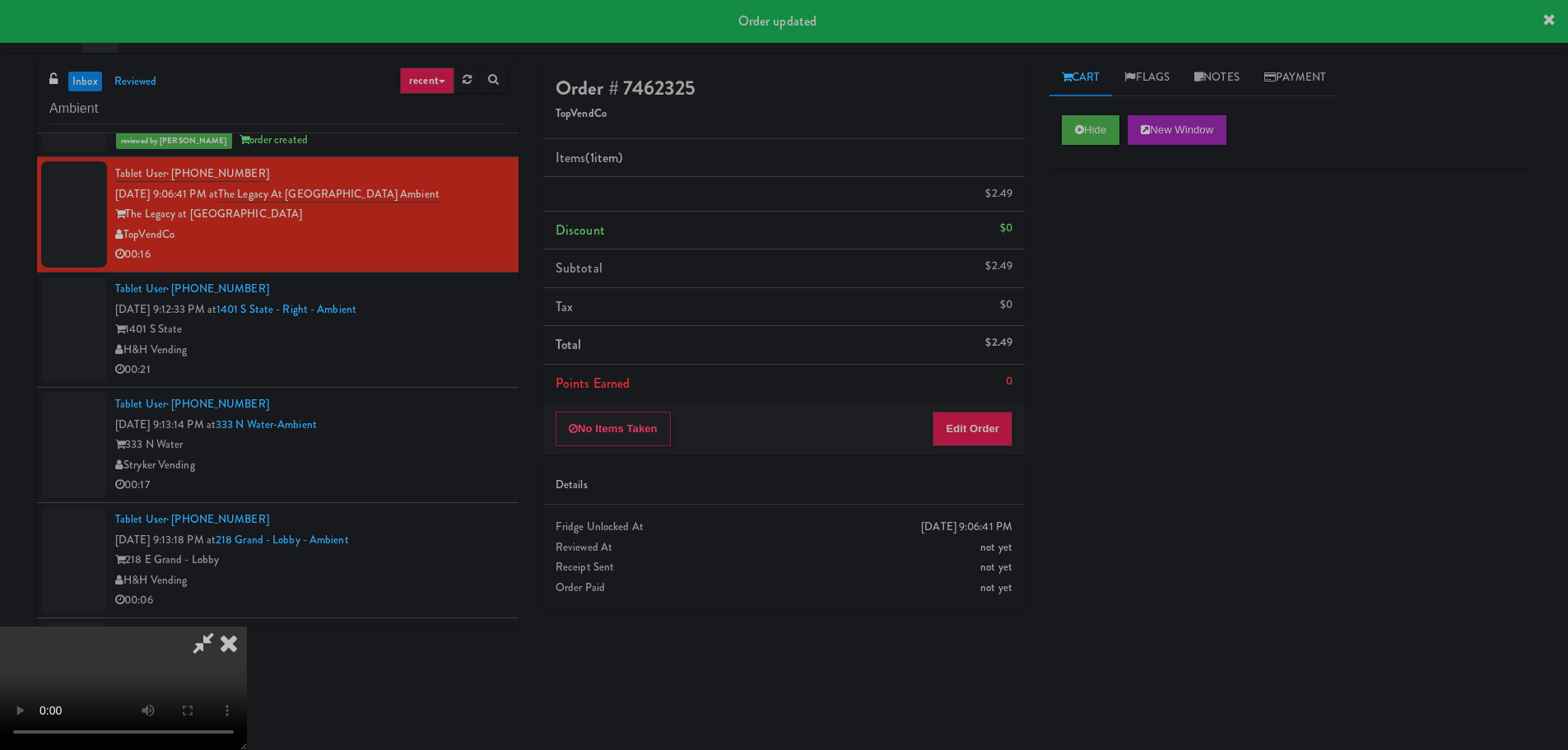
scroll to position [0, 0]
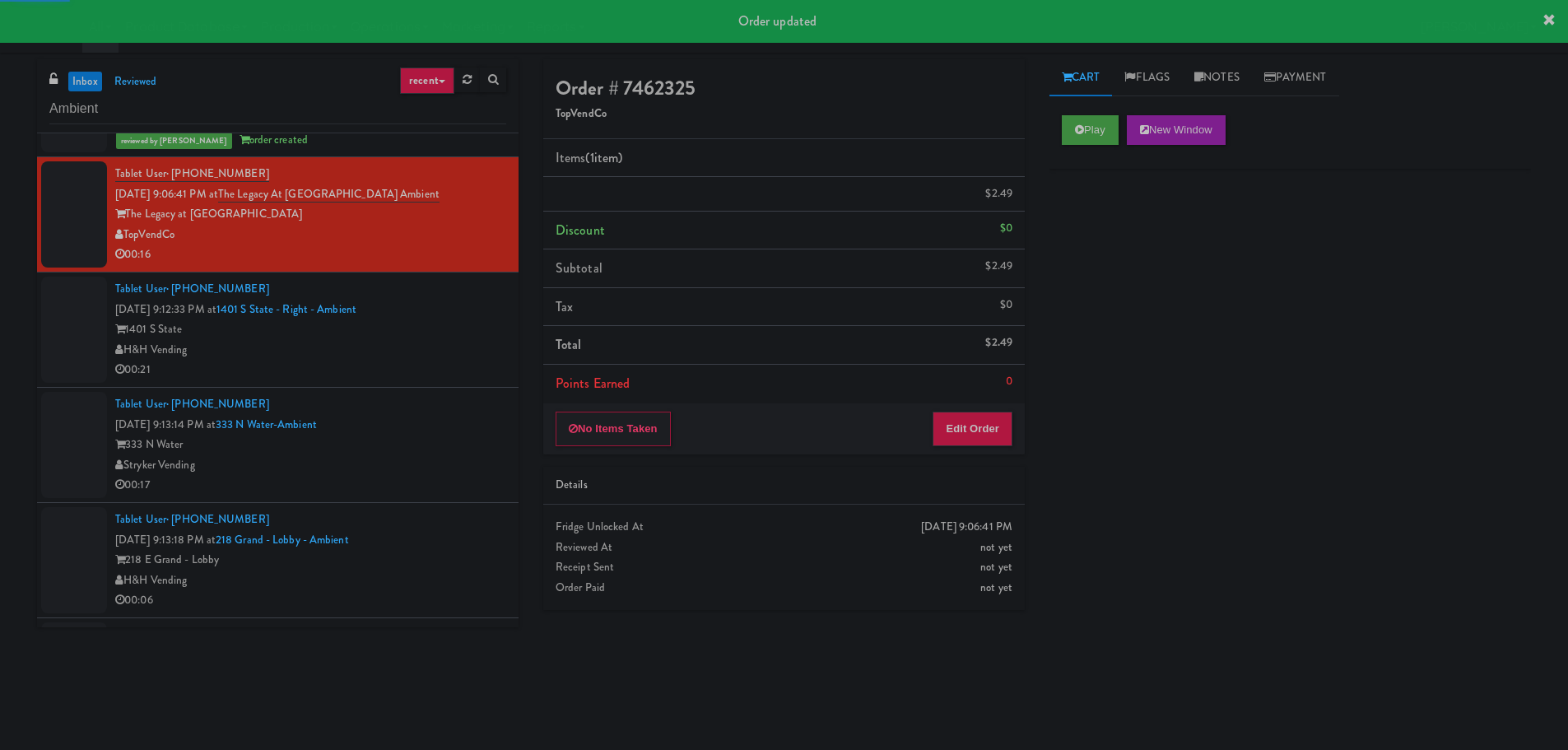
click at [455, 323] on div "1401 S State" at bounding box center [310, 330] width 391 height 20
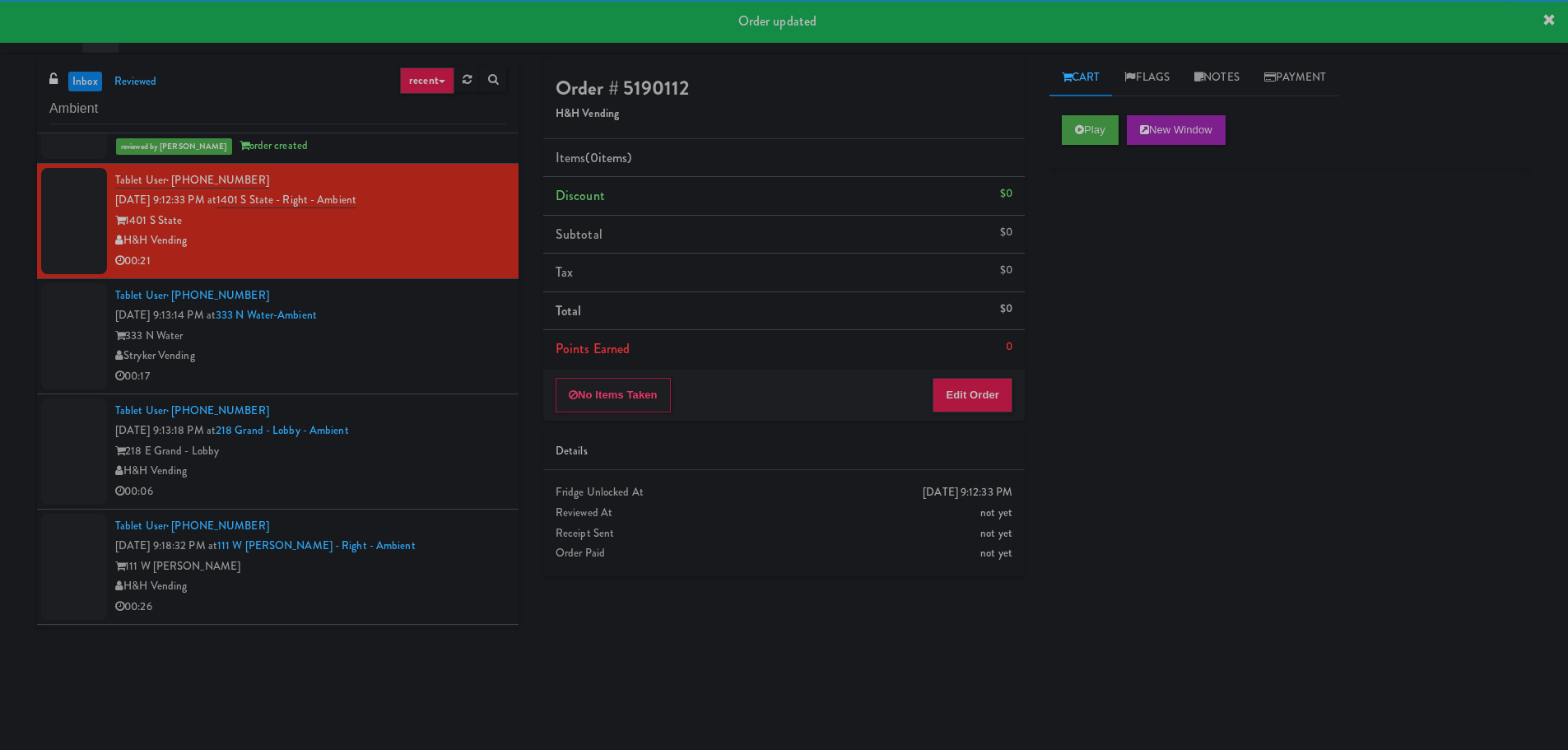
scroll to position [412, 0]
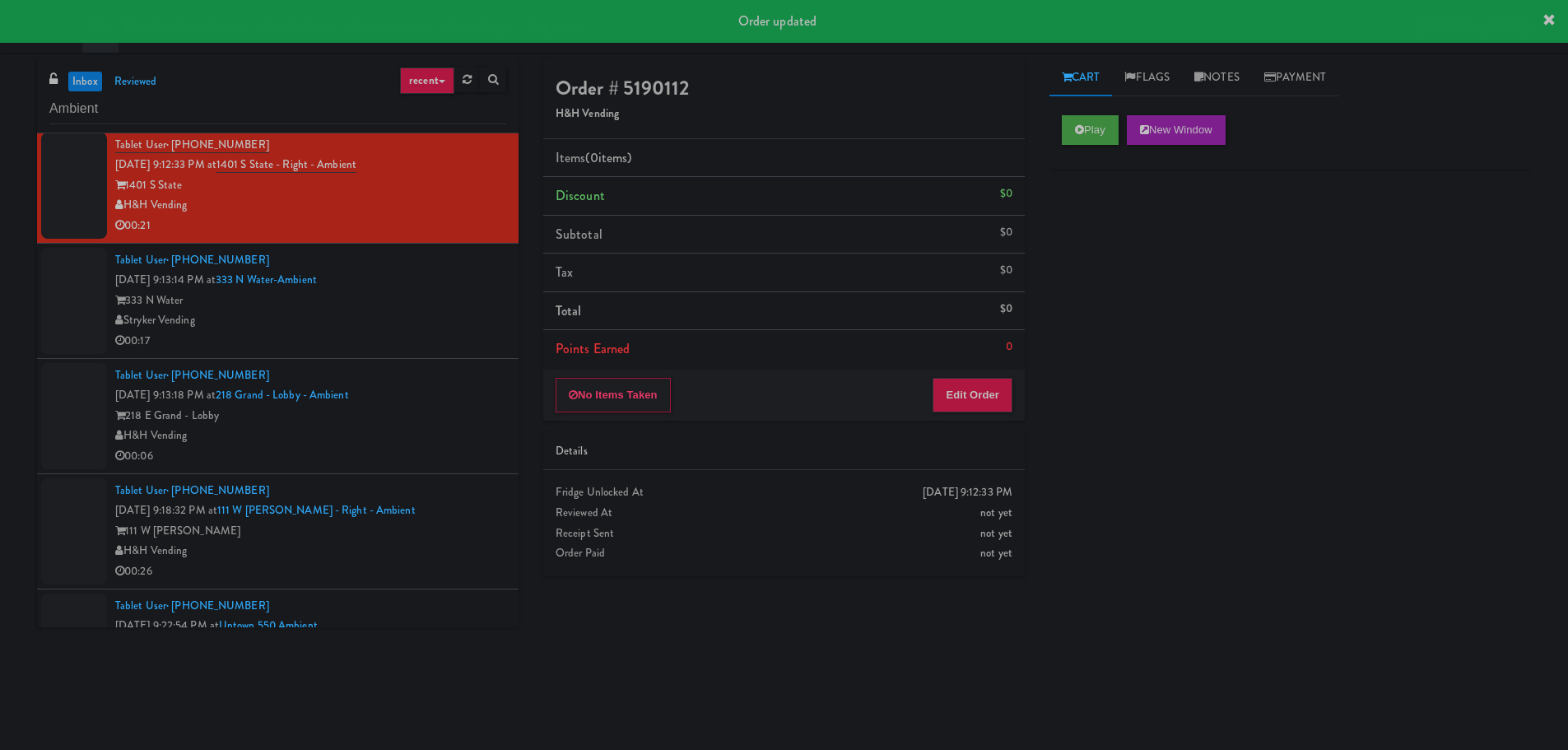
click at [1117, 111] on div "Play New Window" at bounding box center [1290, 135] width 481 height 65
click at [1088, 130] on button "Play" at bounding box center [1090, 129] width 57 height 30
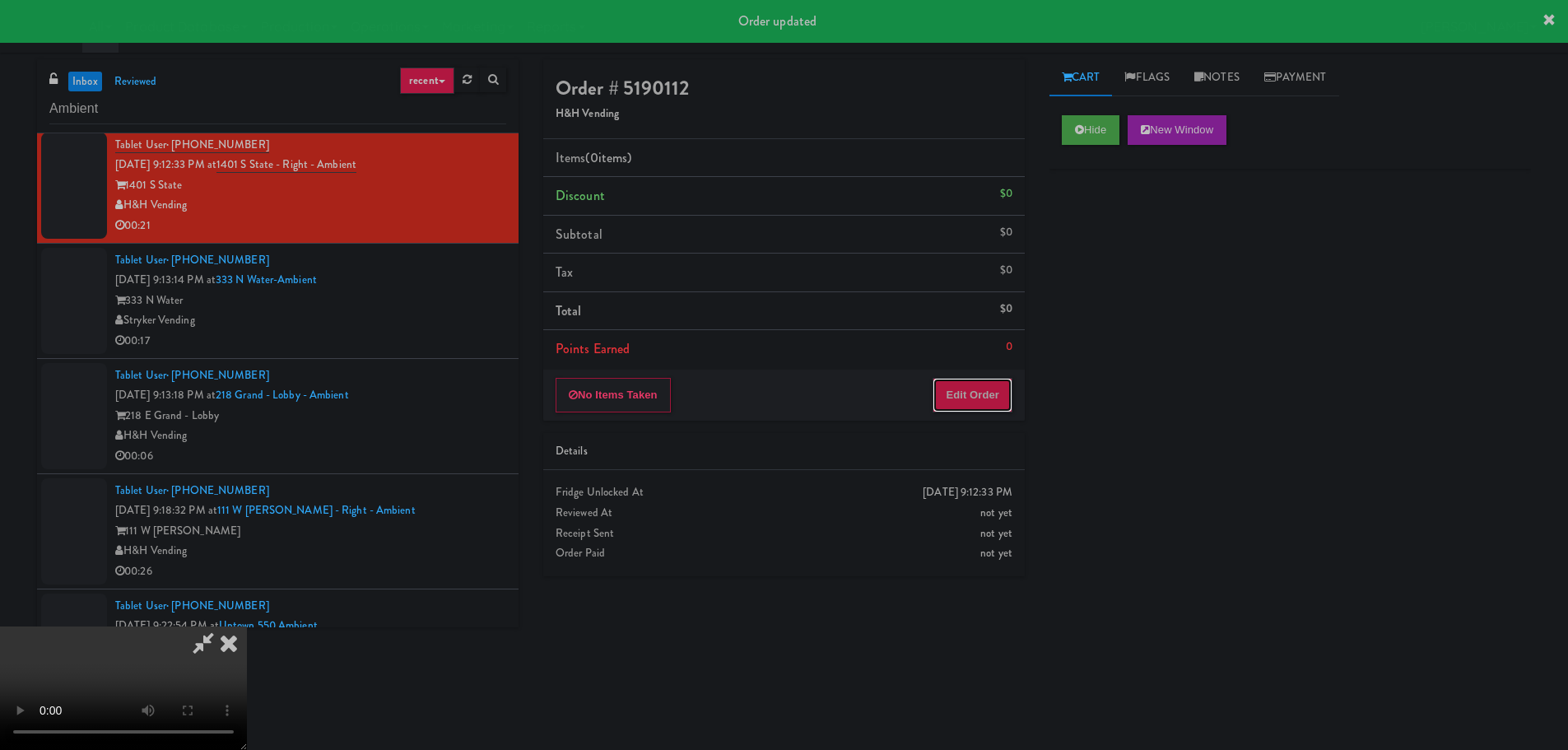
click at [938, 397] on button "Edit Order" at bounding box center [973, 395] width 80 height 35
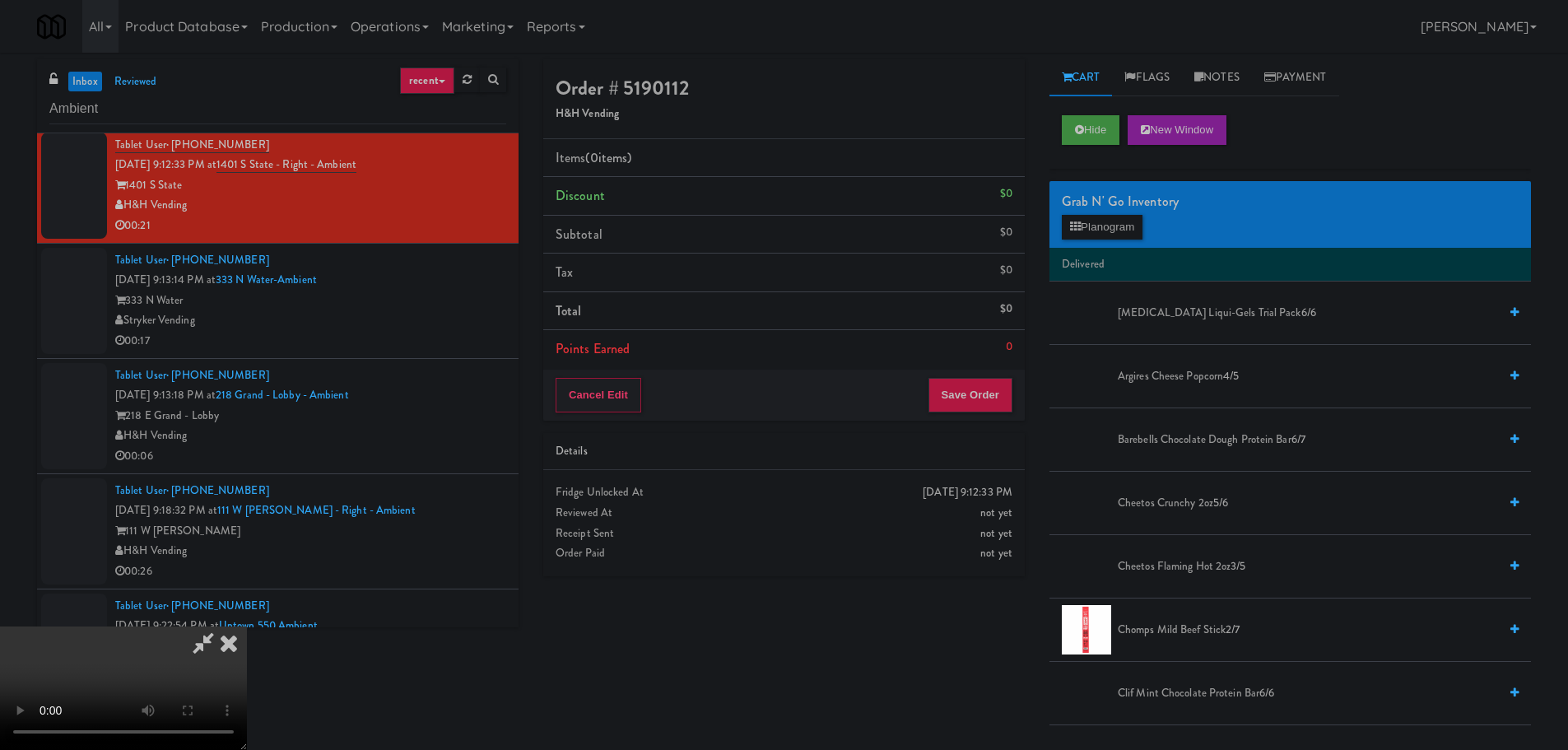
scroll to position [283, 0]
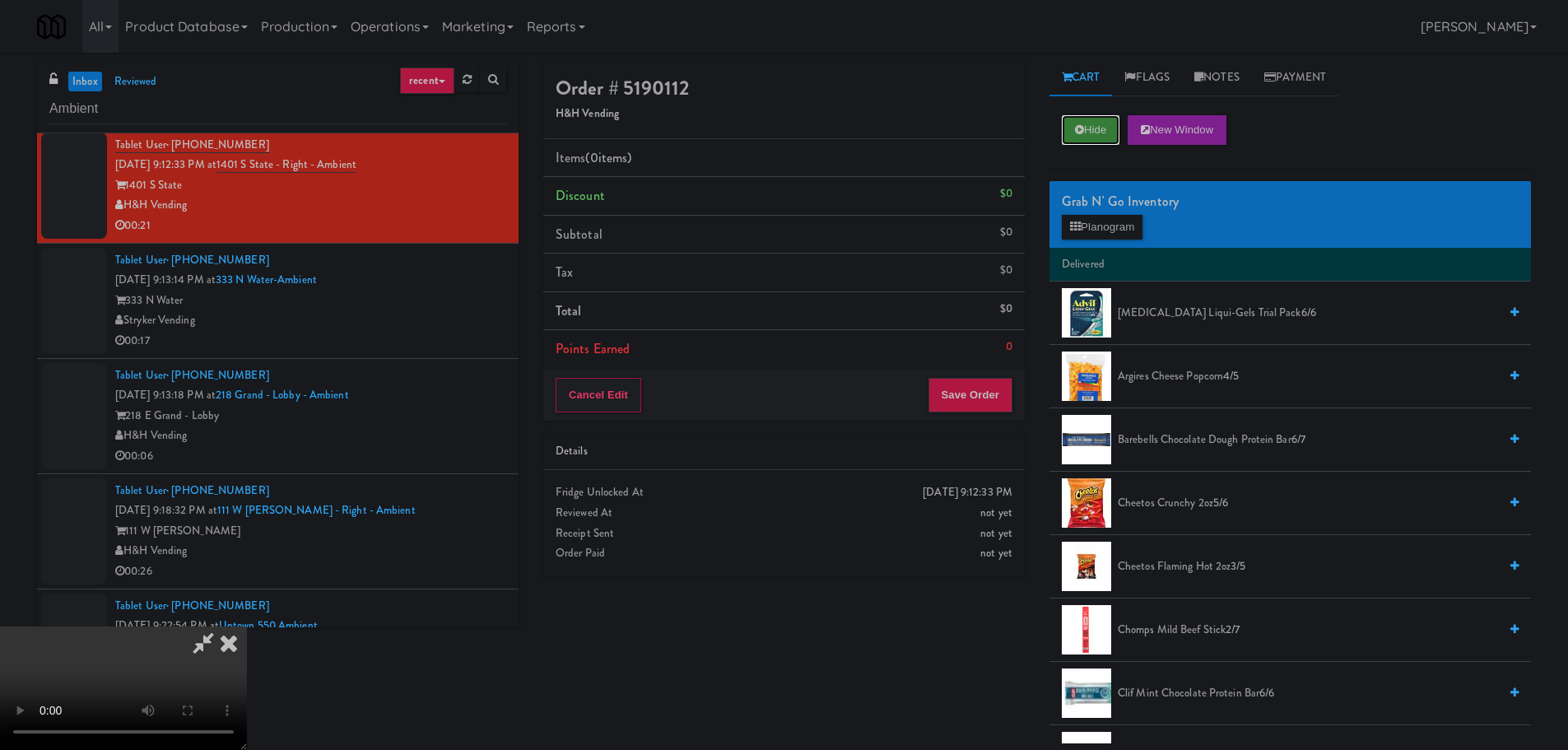
click at [1086, 120] on button "Hide" at bounding box center [1091, 129] width 58 height 30
click at [247, 627] on video at bounding box center [123, 688] width 247 height 123
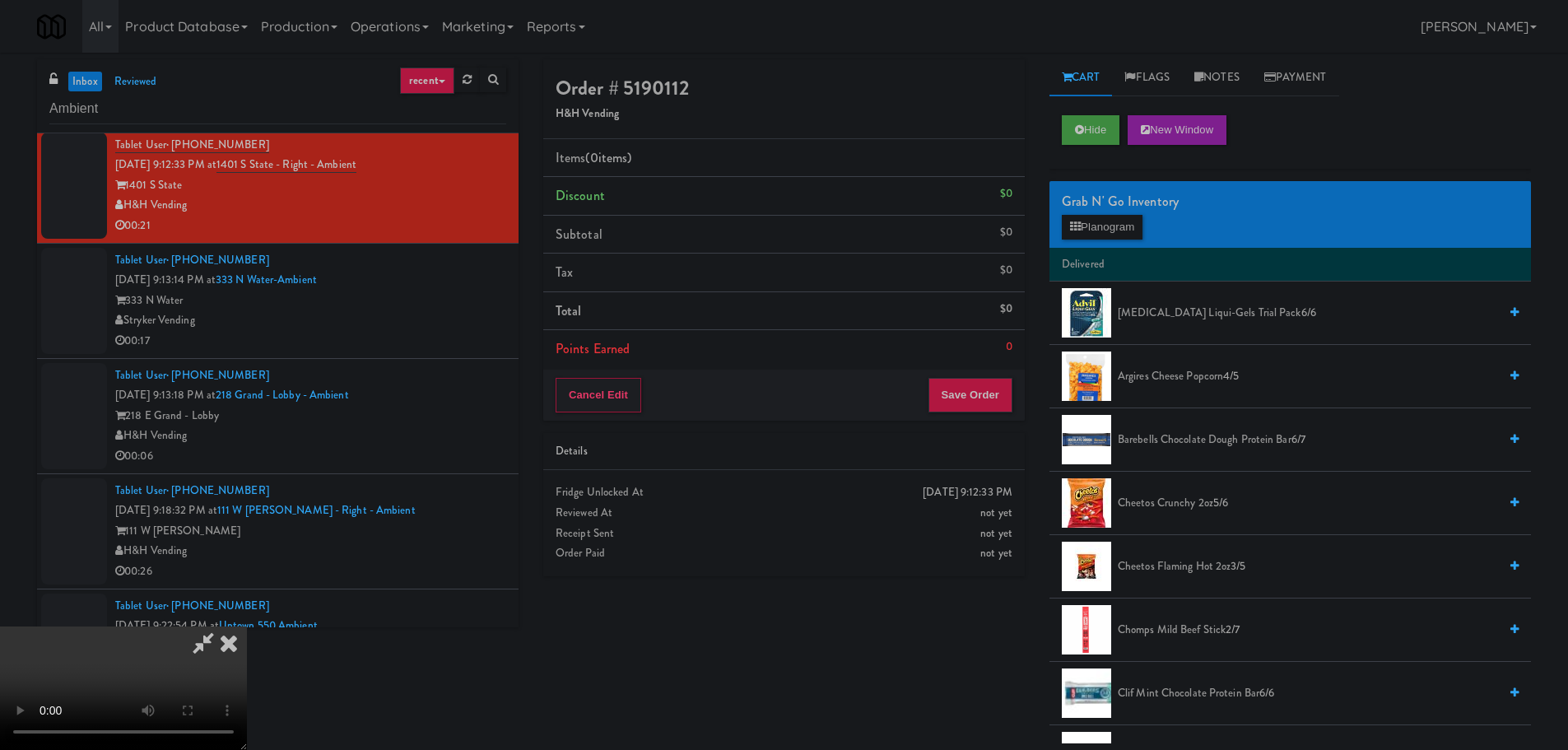
click at [247, 627] on video at bounding box center [123, 688] width 247 height 123
click at [1113, 206] on div "Grab N' Go Inventory" at bounding box center [1290, 202] width 457 height 25
click at [1122, 225] on button "Planogram" at bounding box center [1102, 227] width 81 height 25
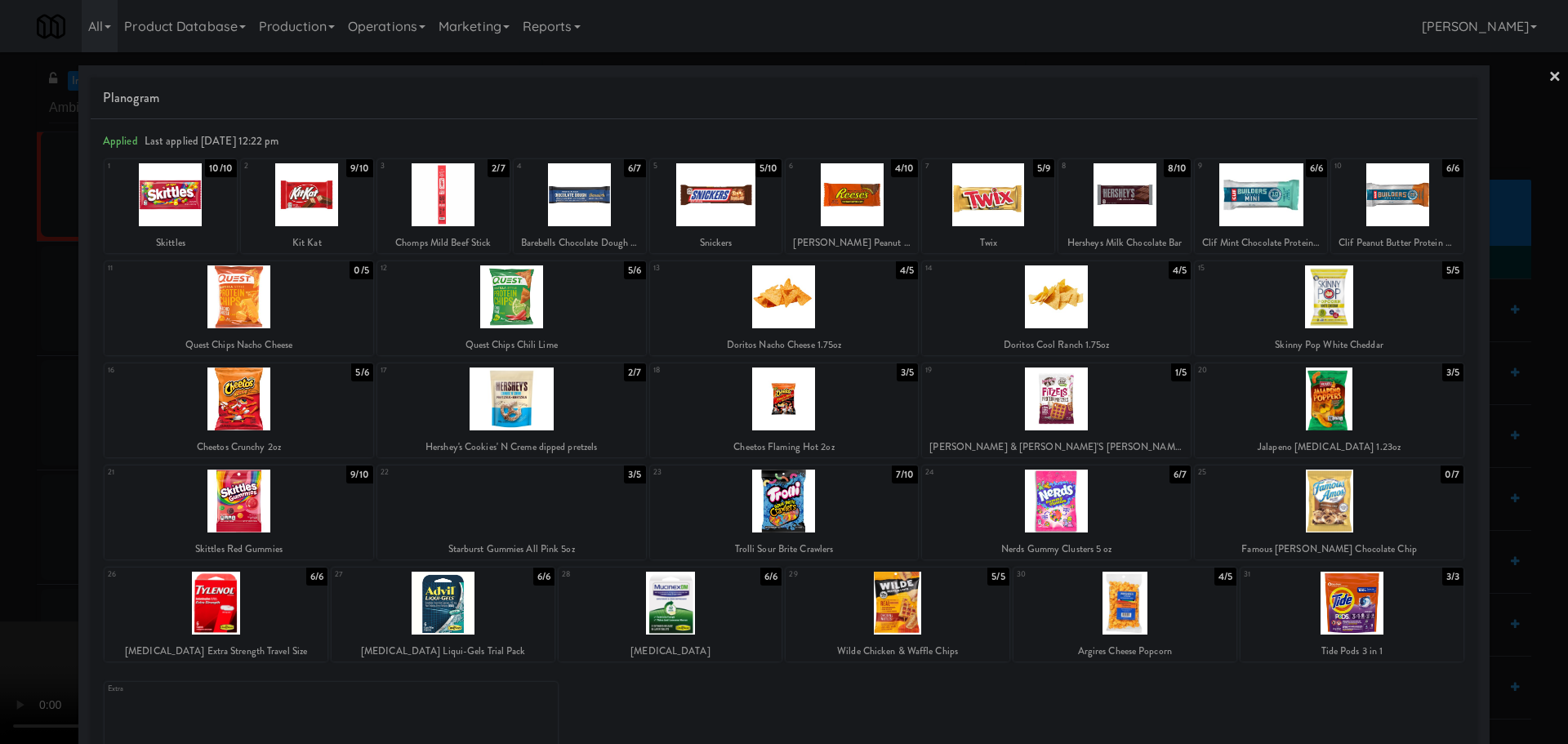
click at [259, 515] on div at bounding box center [239, 501] width 268 height 63
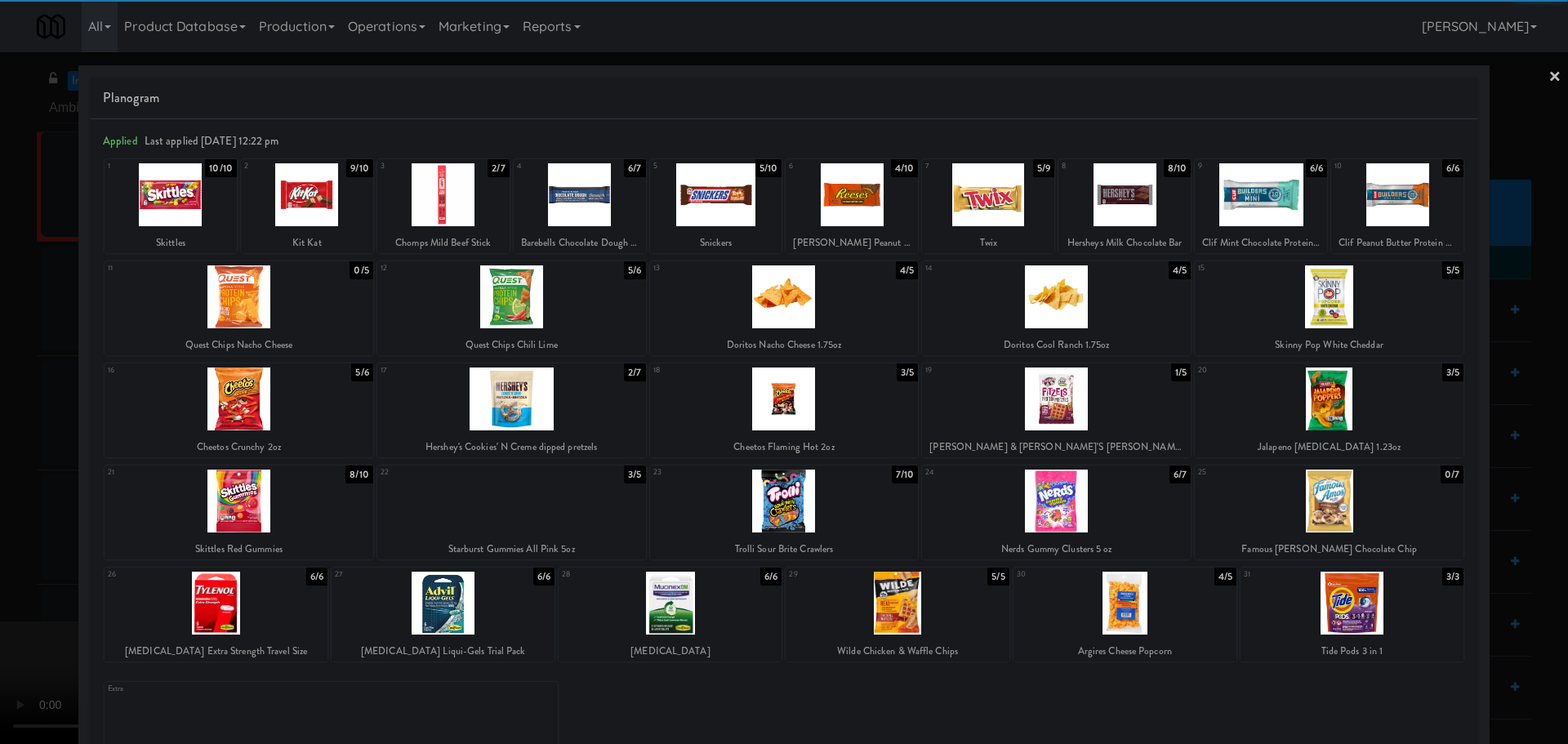
click at [39, 499] on div at bounding box center [784, 372] width 1568 height 744
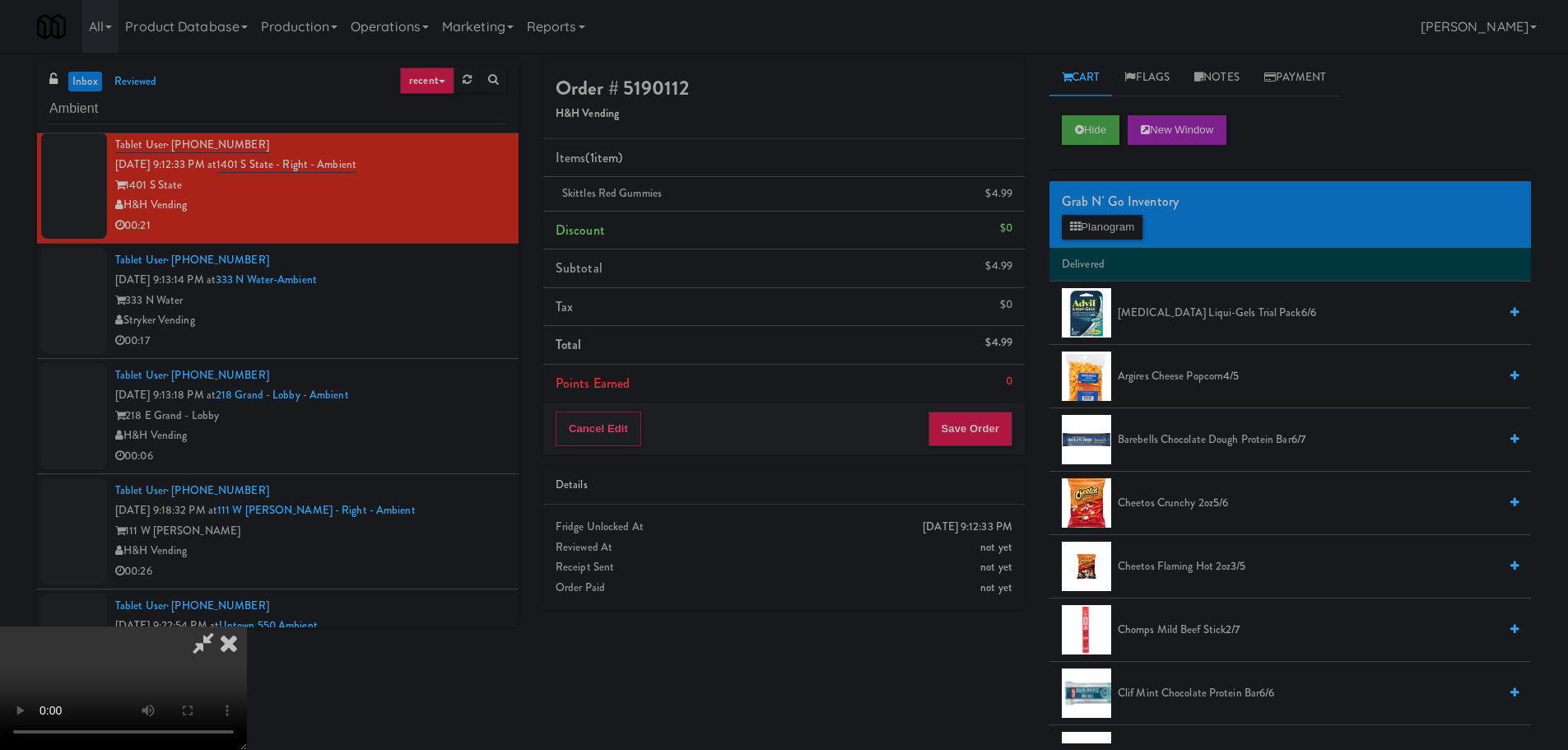
drag, startPoint x: 616, startPoint y: 249, endPoint x: 628, endPoint y: 269, distance: 23.3
click at [247, 627] on video at bounding box center [123, 688] width 247 height 123
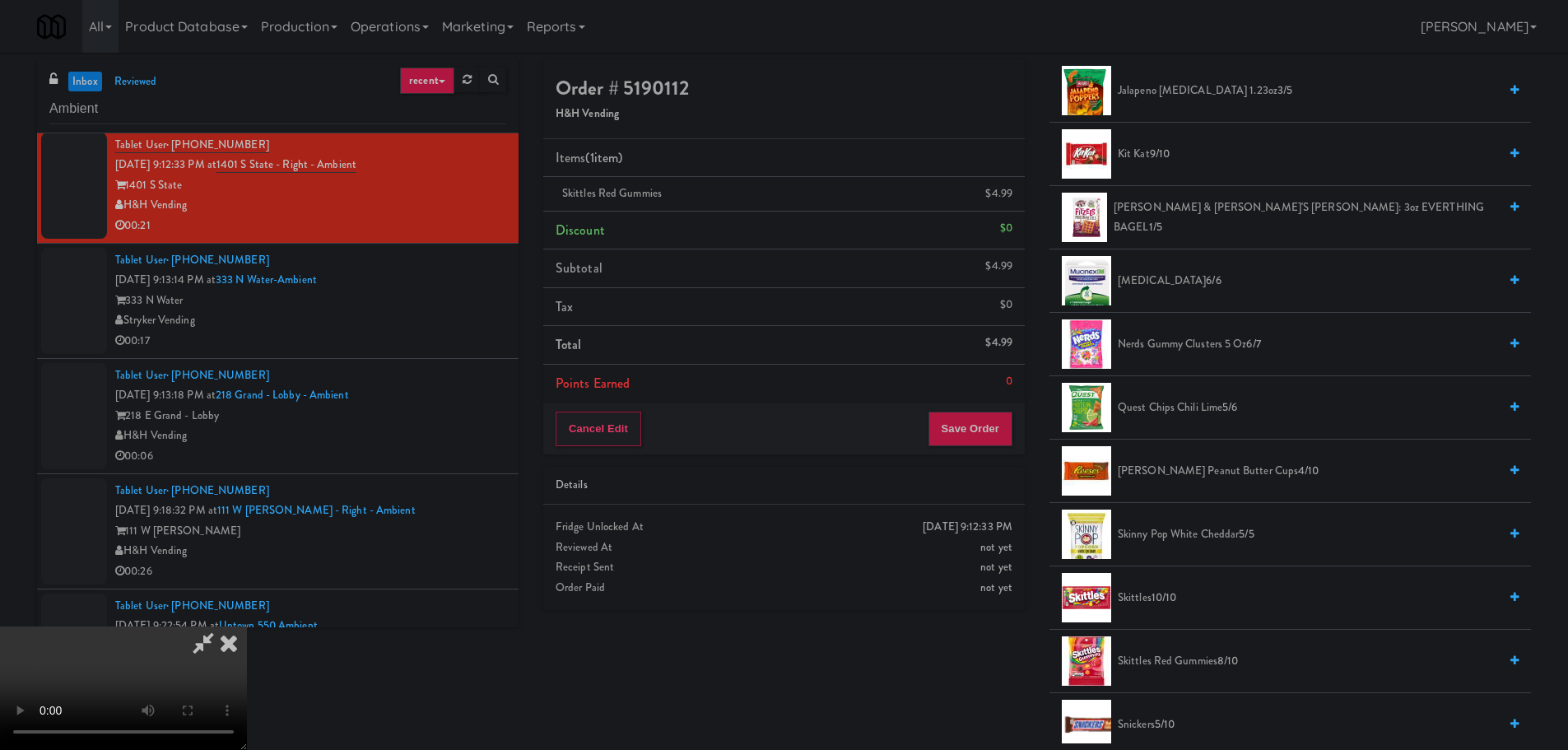
scroll to position [987, 0]
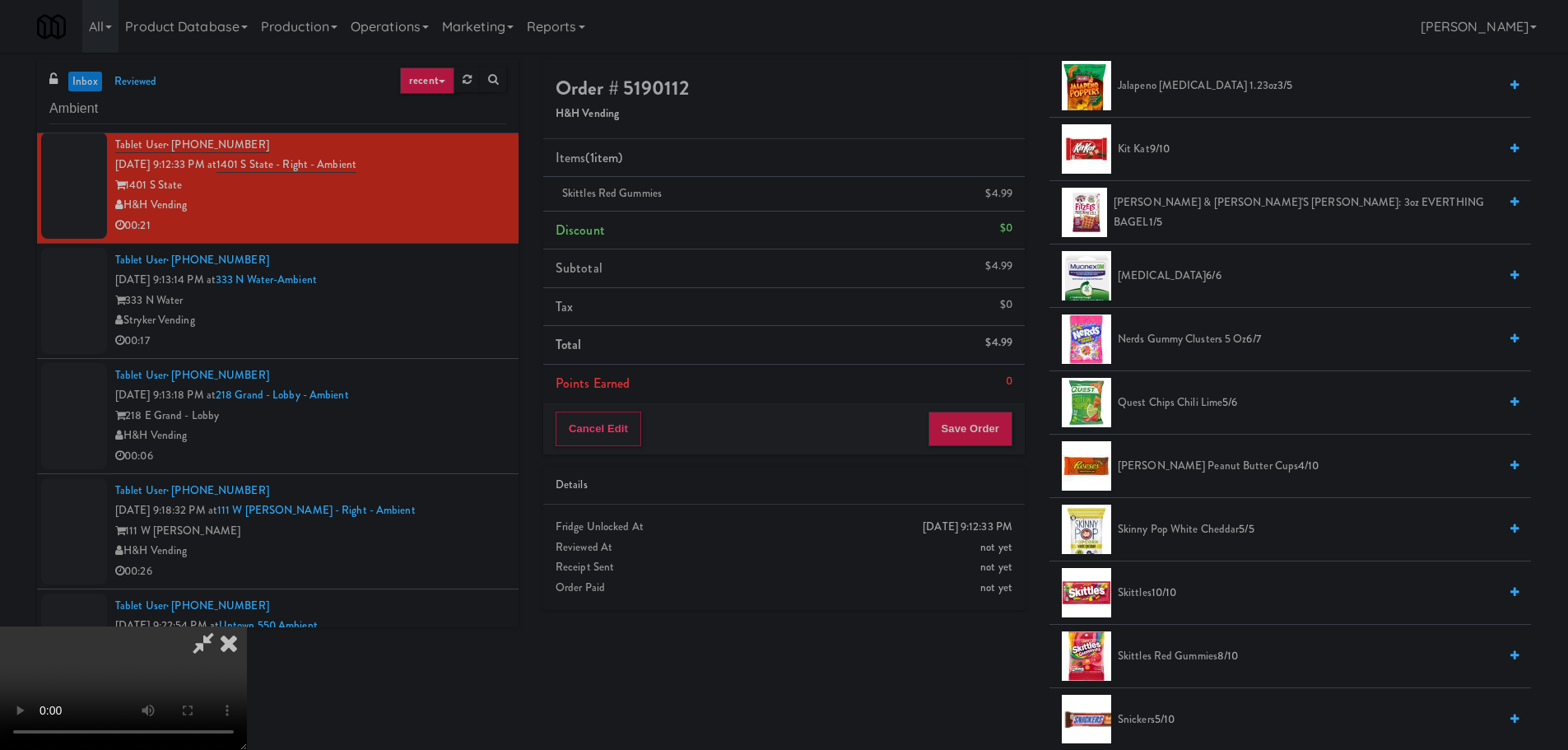
click at [1207, 474] on span "[PERSON_NAME] Peanut Butter Cups 4/10" at bounding box center [1307, 466] width 380 height 20
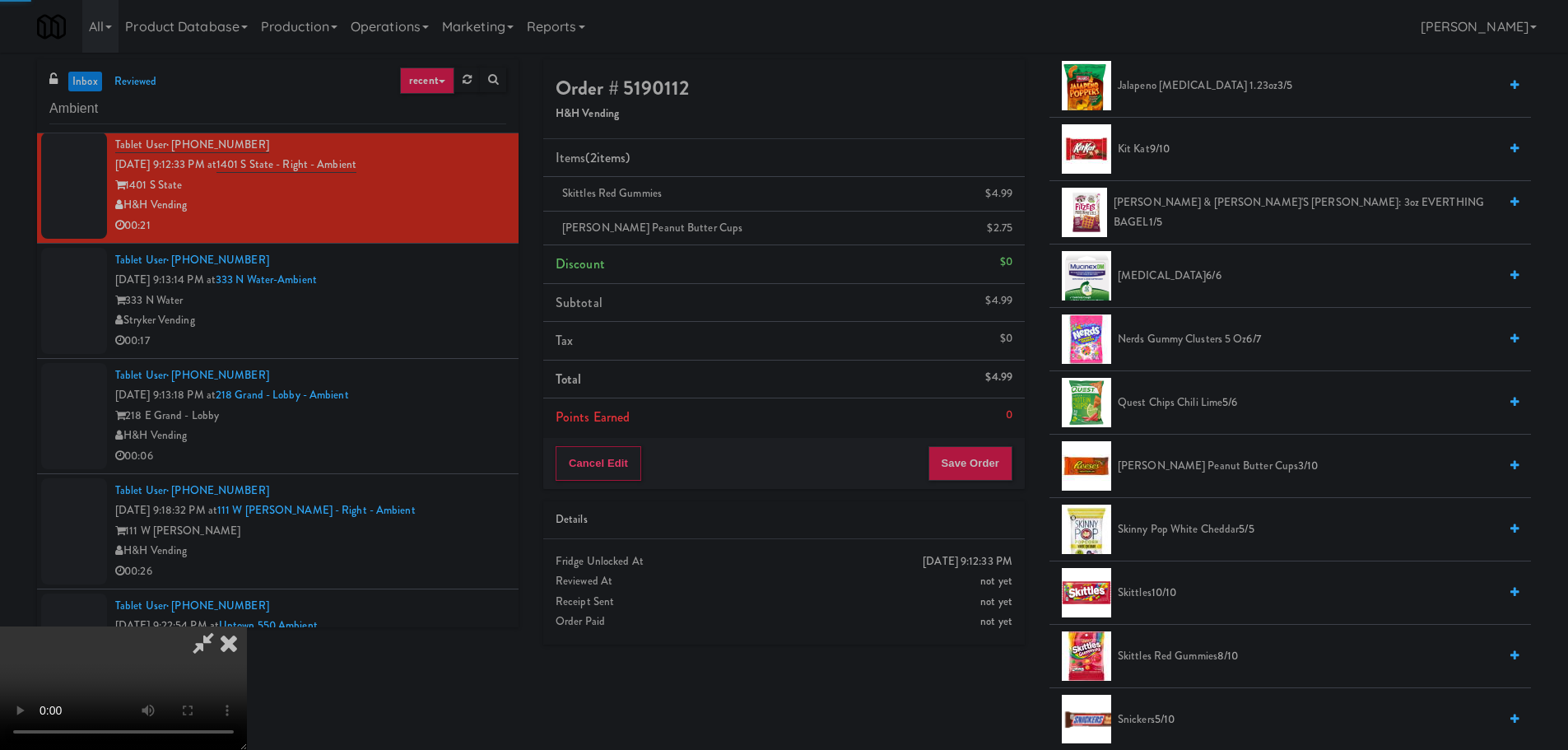
click at [247, 627] on video at bounding box center [123, 688] width 247 height 123
click at [978, 469] on button "Save Order" at bounding box center [970, 463] width 84 height 35
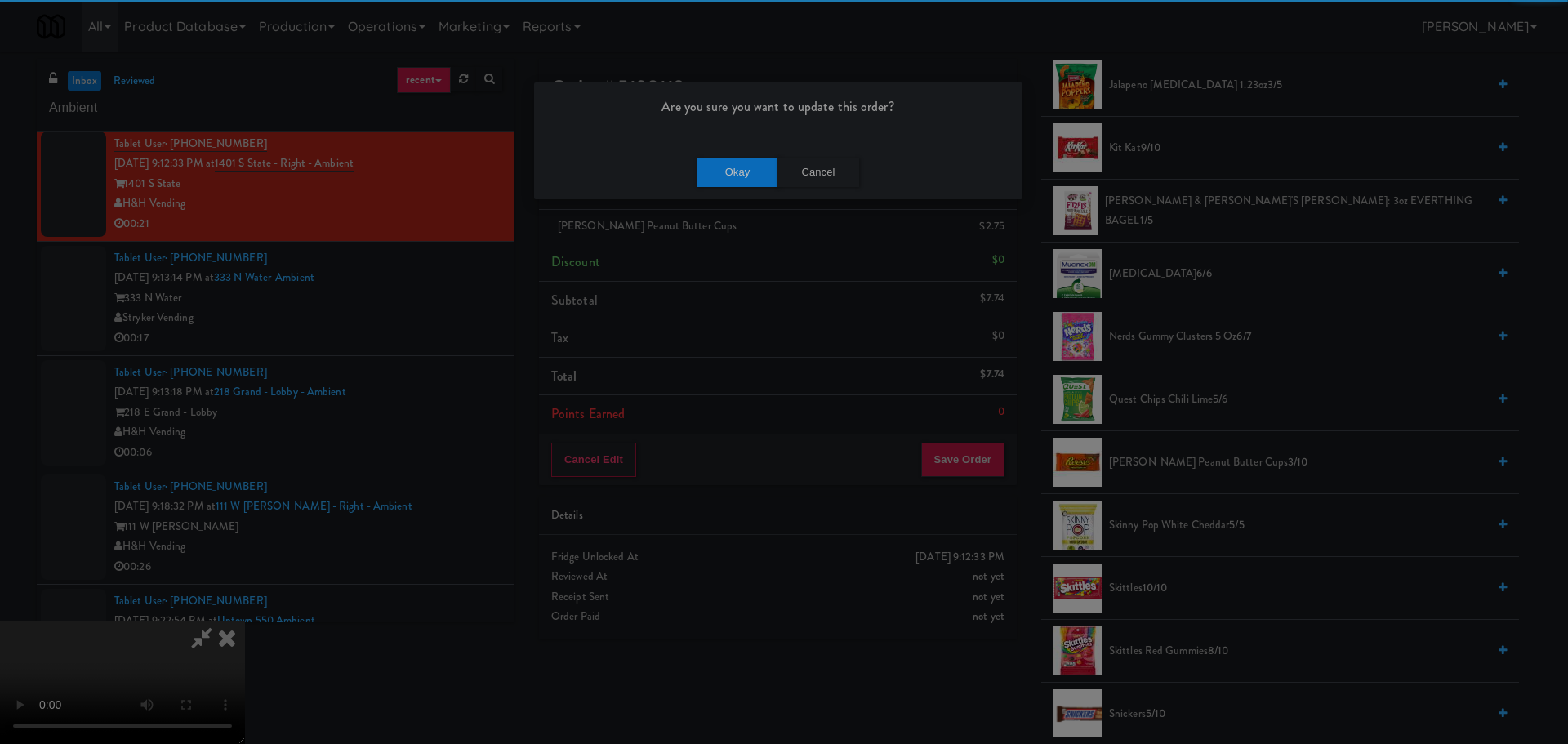
click at [733, 147] on div "Okay Cancel" at bounding box center [778, 171] width 489 height 55
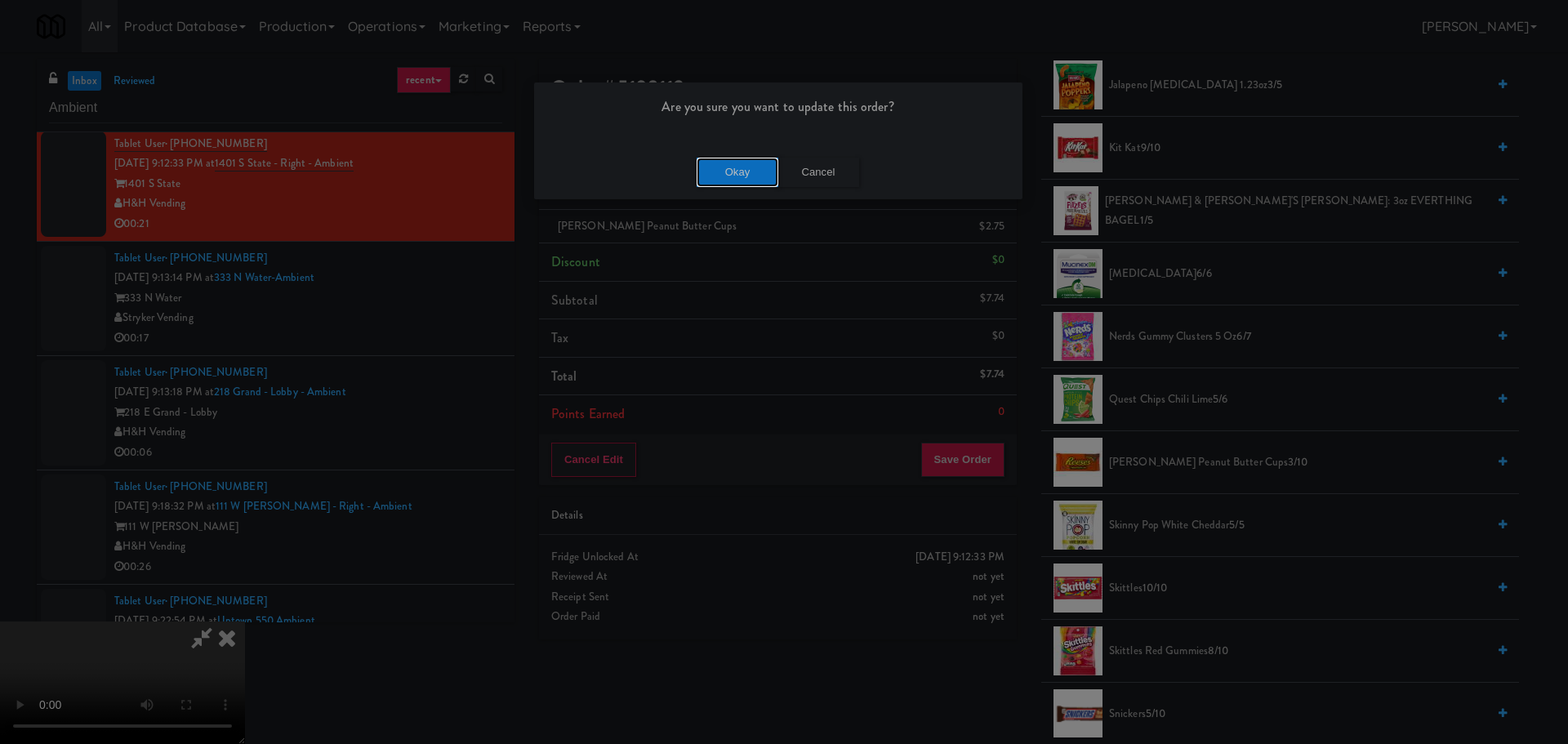
click at [729, 170] on button "Okay" at bounding box center [738, 172] width 82 height 30
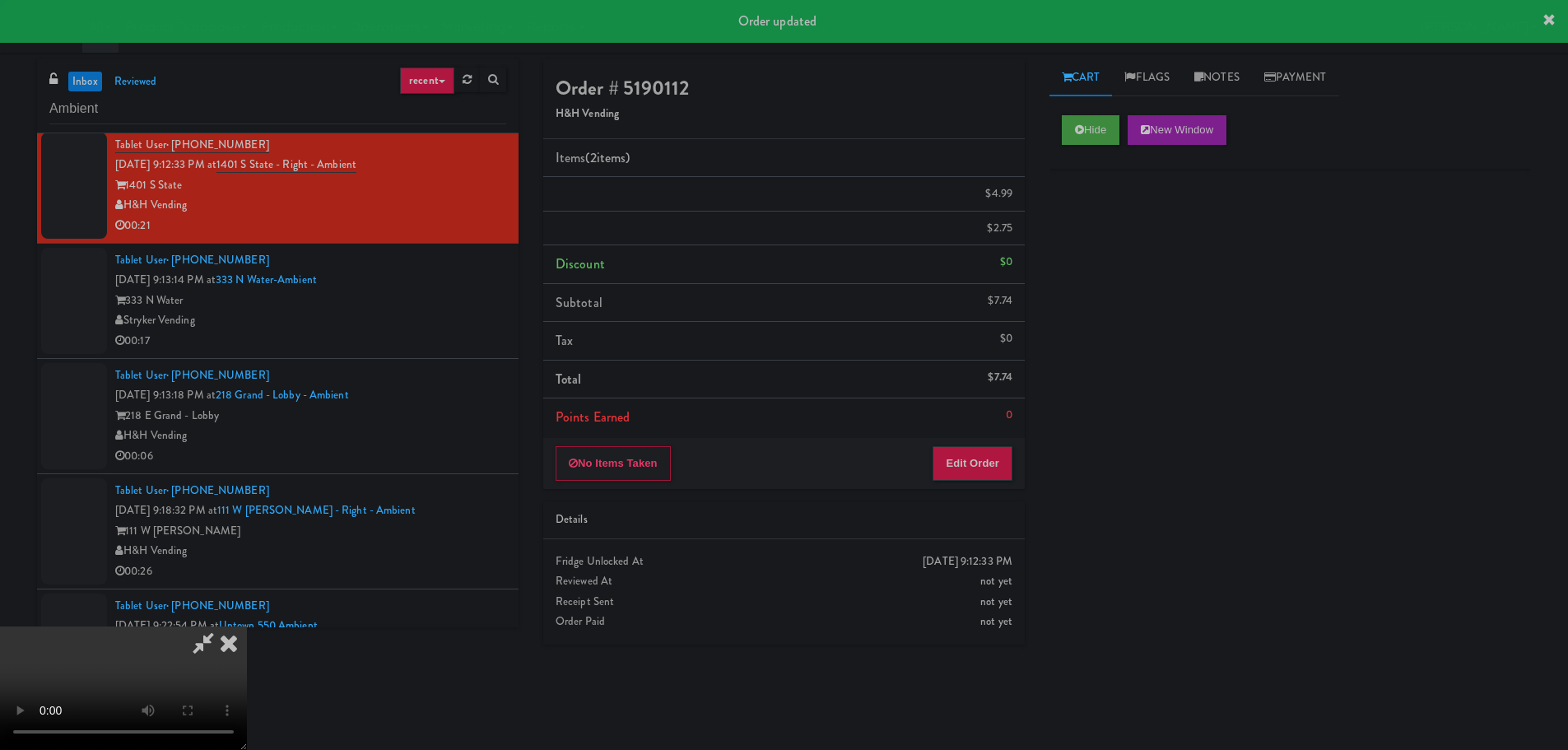
scroll to position [0, 0]
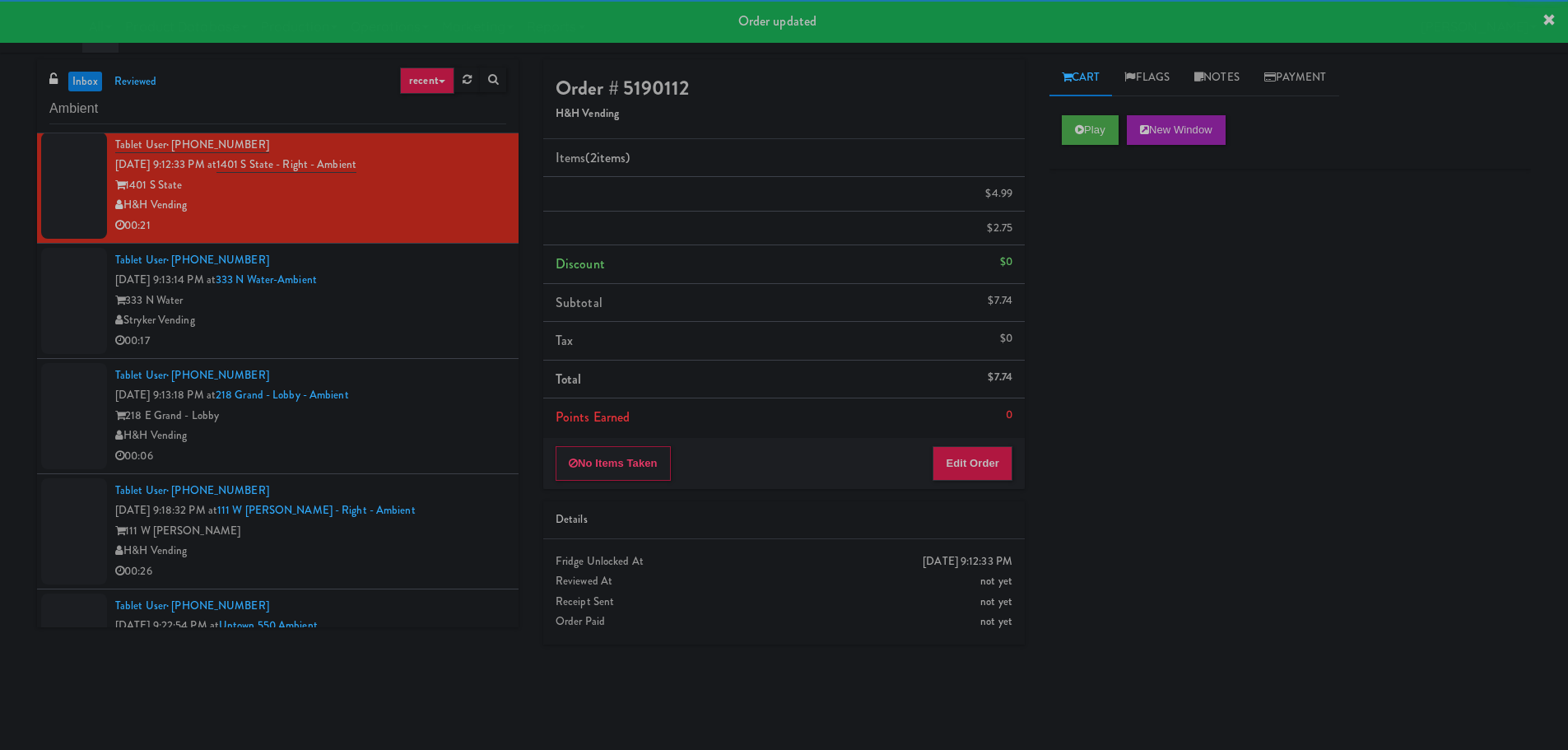
click at [468, 311] on div "333 N Water" at bounding box center [310, 301] width 391 height 20
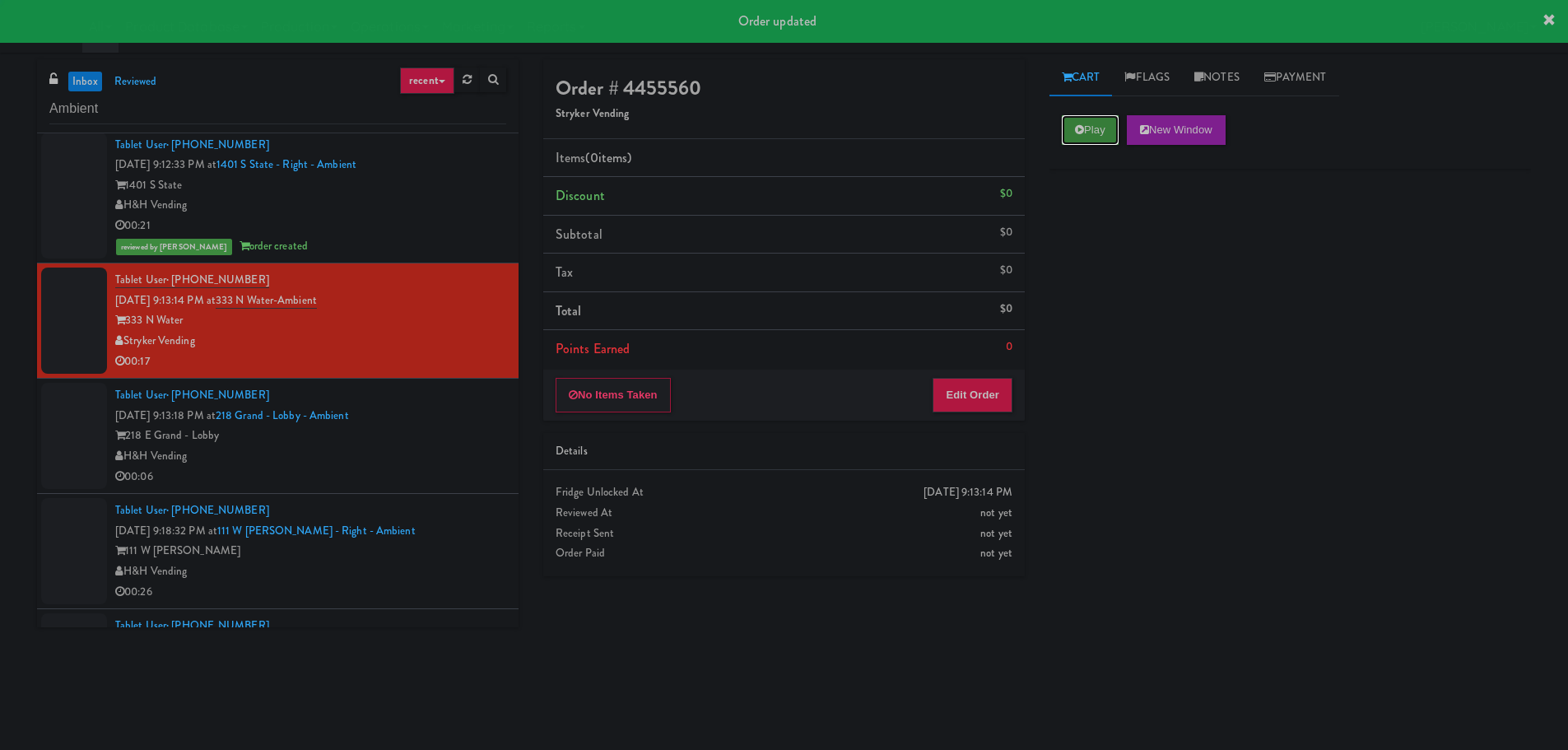
click at [1088, 122] on button "Play" at bounding box center [1090, 129] width 57 height 30
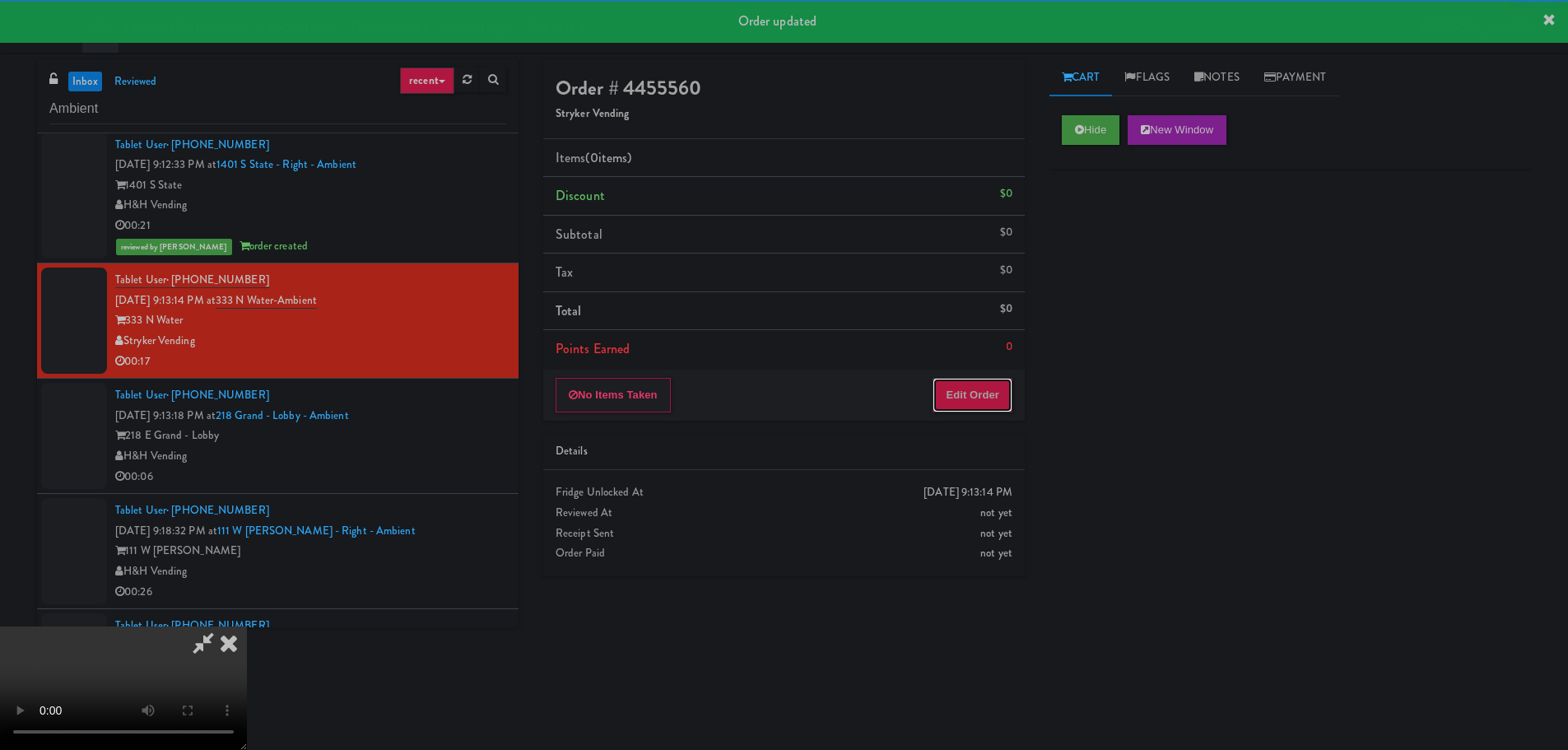
click at [984, 392] on button "Edit Order" at bounding box center [973, 395] width 80 height 35
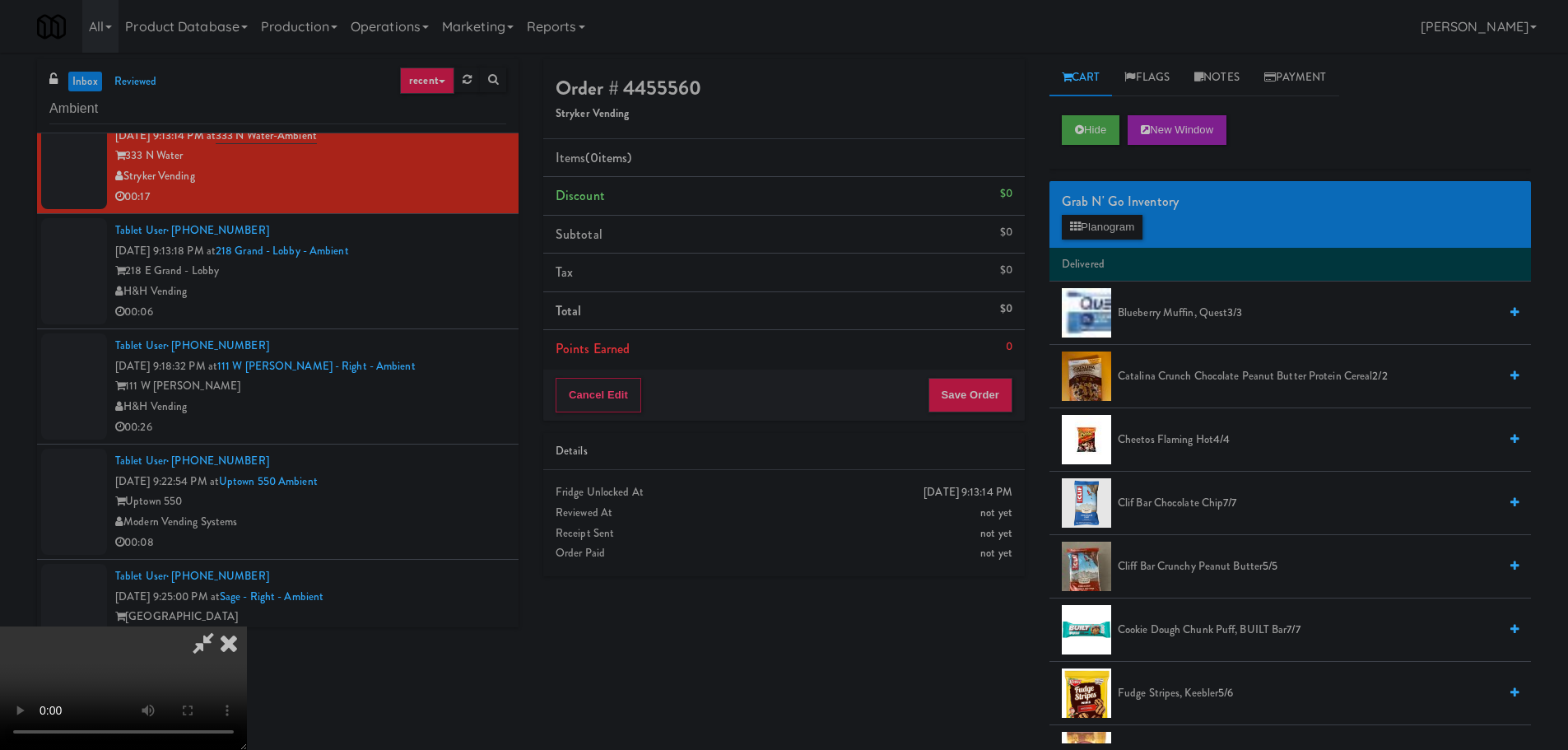
click at [247, 627] on video at bounding box center [123, 688] width 247 height 123
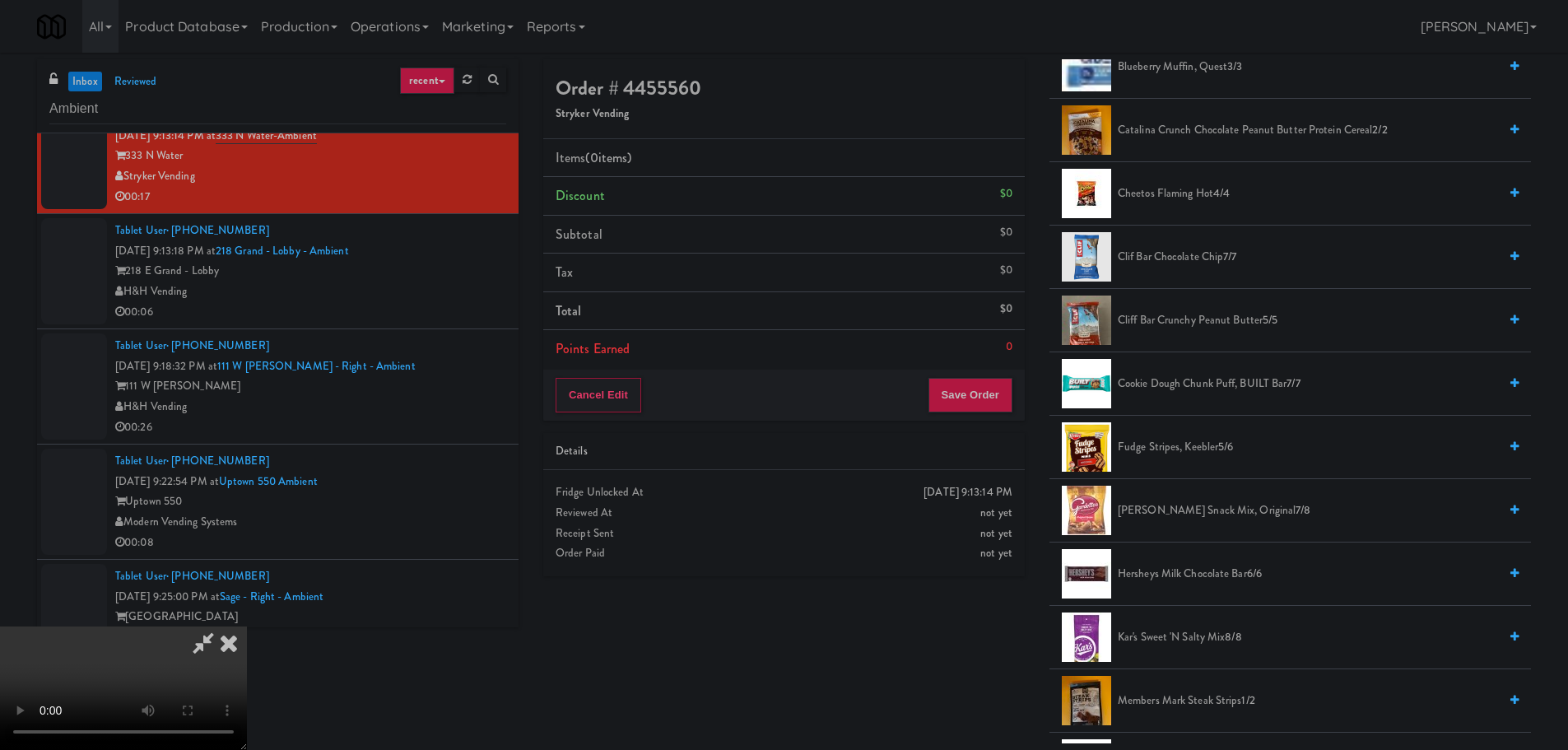
scroll to position [247, 0]
click at [1179, 196] on span "Cheetos Flaming Hot 4/4" at bounding box center [1307, 193] width 380 height 20
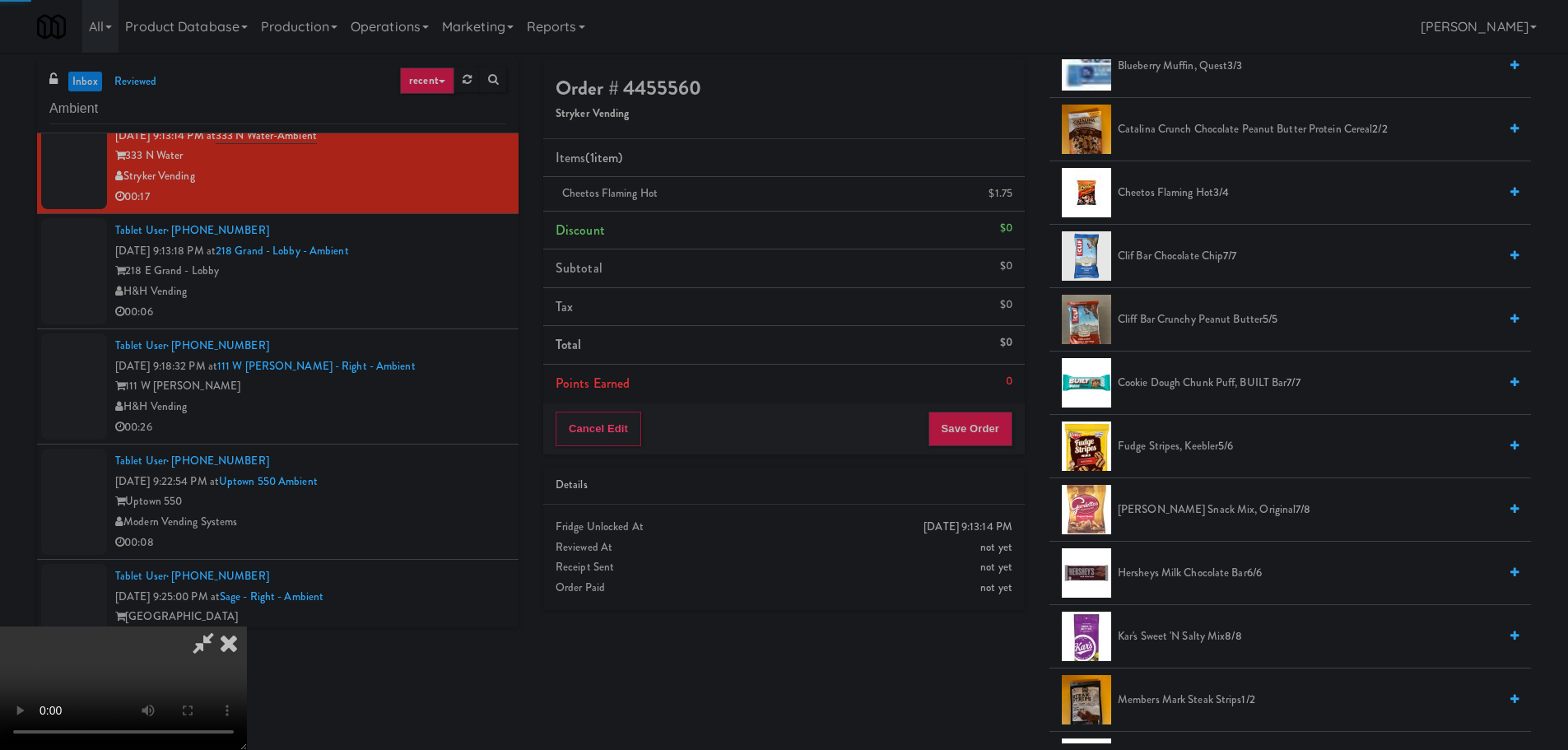
click at [247, 627] on video at bounding box center [123, 688] width 247 height 123
drag, startPoint x: 443, startPoint y: 432, endPoint x: 449, endPoint y: 417, distance: 16.2
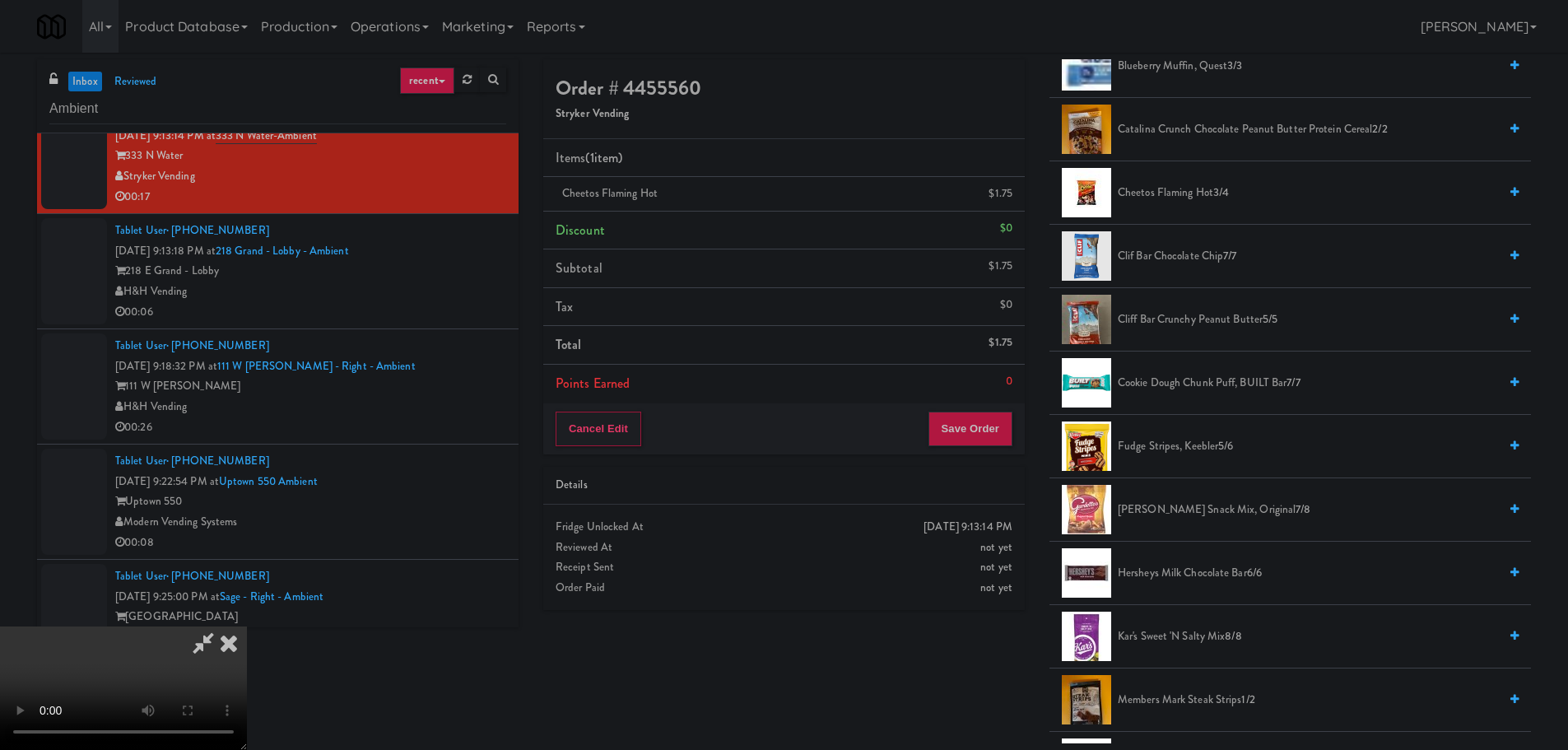
click at [247, 627] on video at bounding box center [123, 688] width 247 height 123
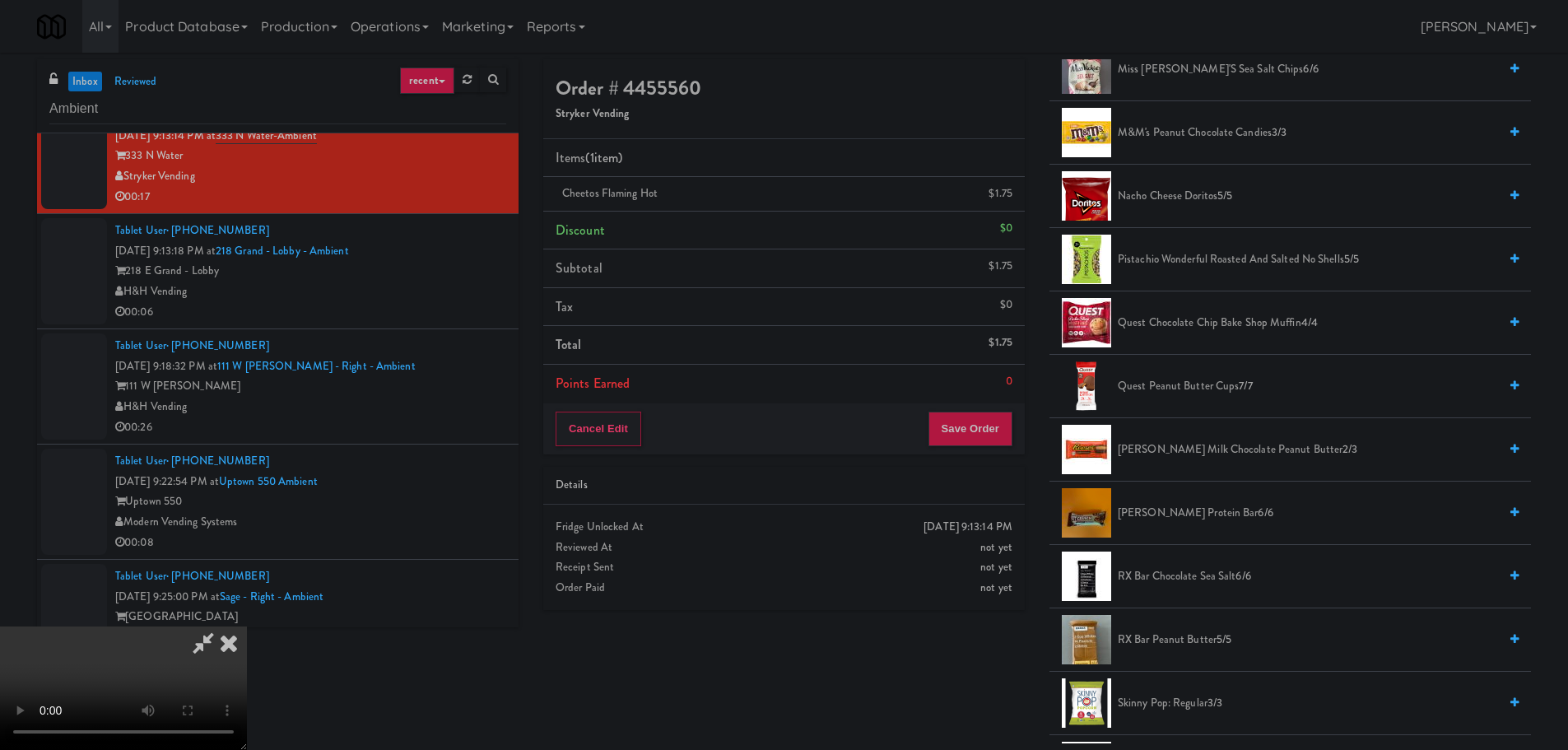
scroll to position [1481, 0]
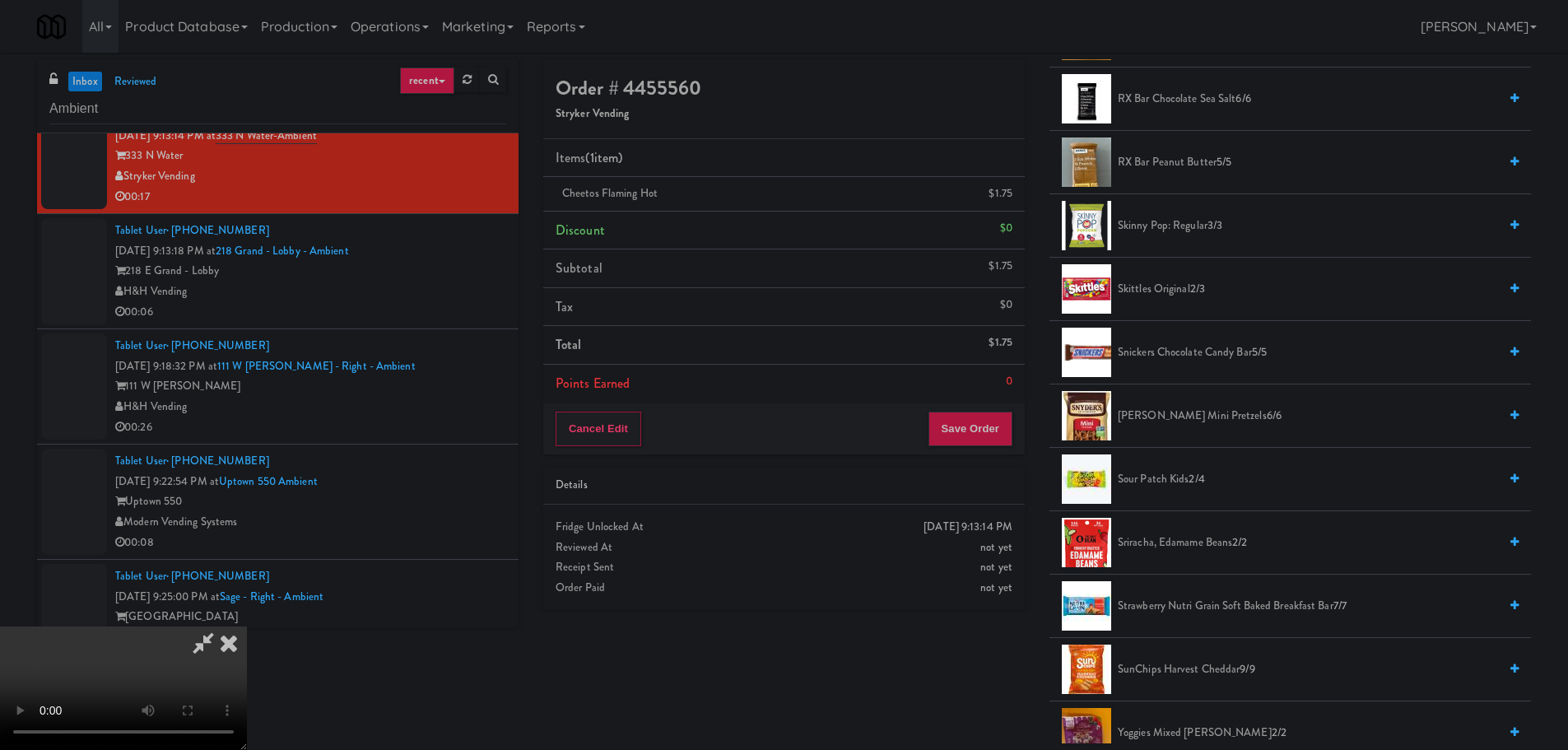
click at [1167, 357] on span "Snickers Chocolate Candy Bar 5/5" at bounding box center [1307, 353] width 380 height 20
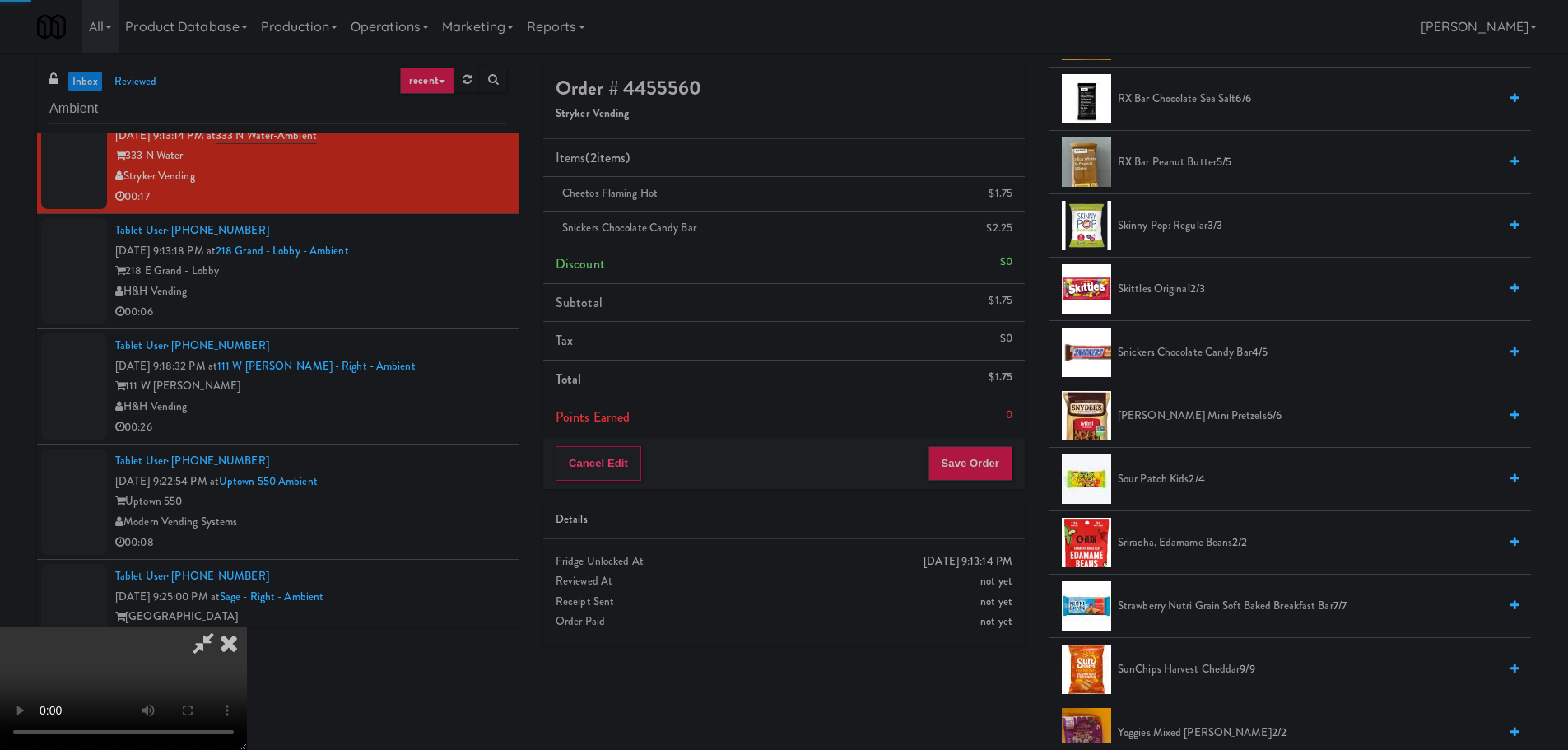
click at [247, 627] on video at bounding box center [123, 688] width 247 height 123
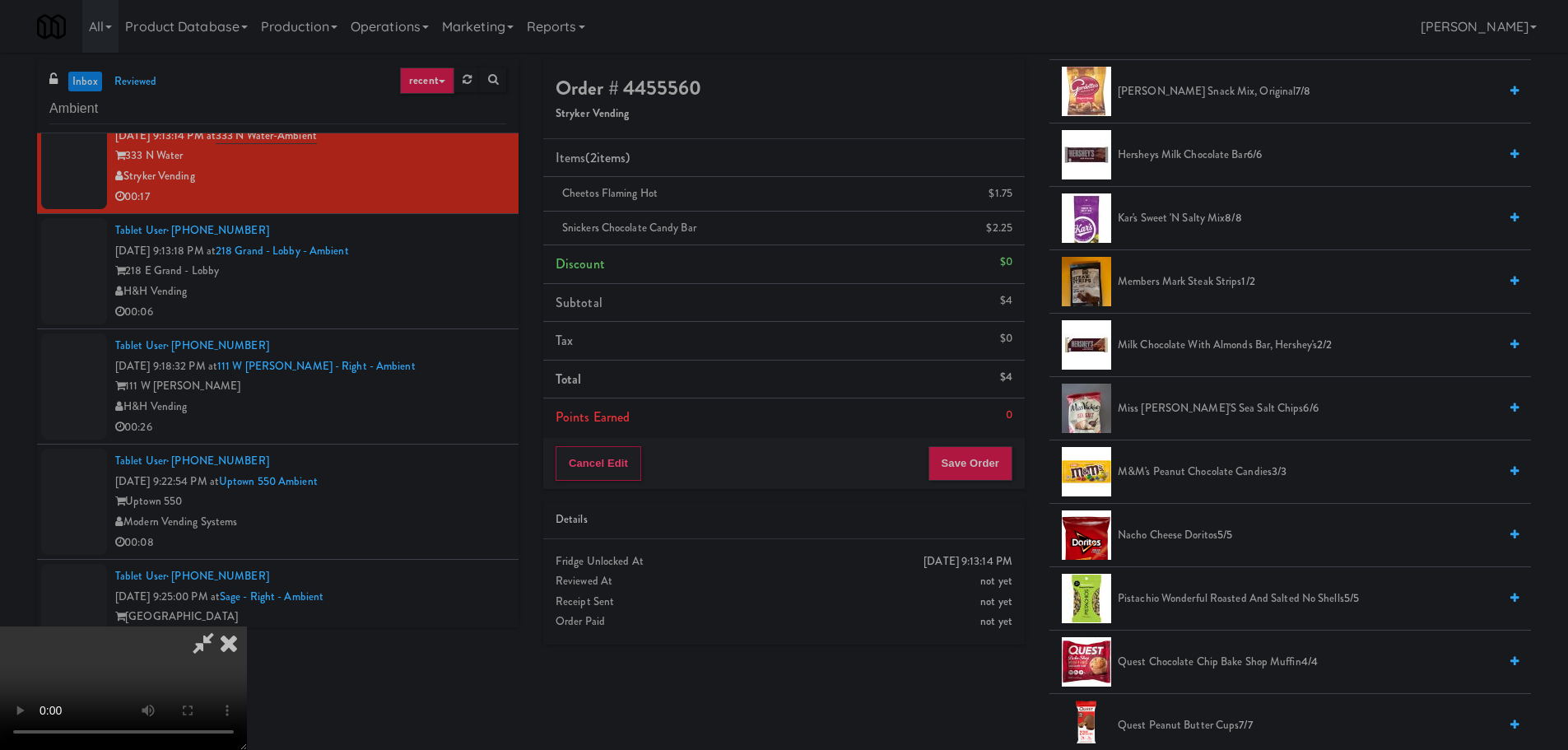
scroll to position [576, 0]
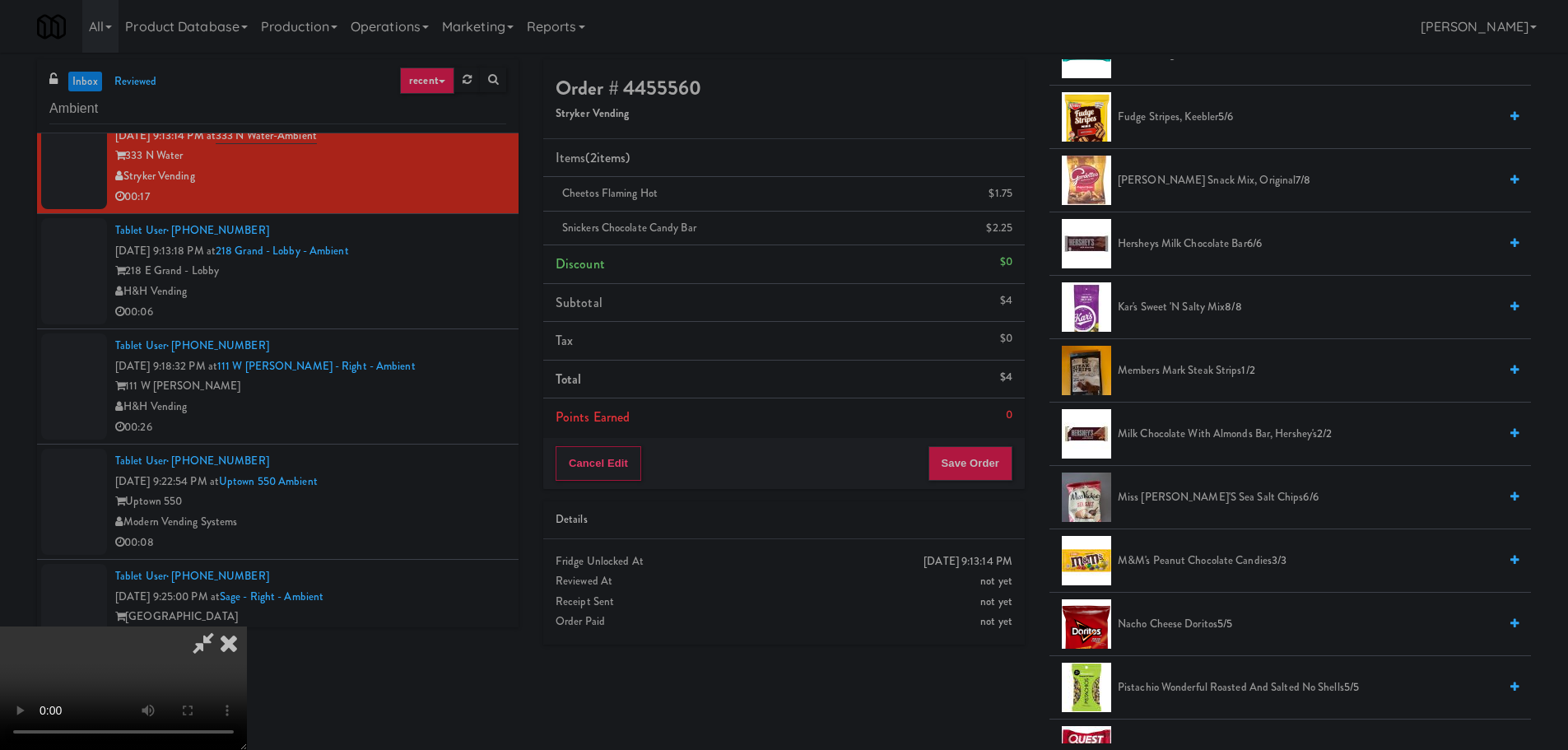
click at [1178, 429] on span "Milk Chocolate with Almonds Bar, Hershey's 2/2" at bounding box center [1307, 434] width 380 height 20
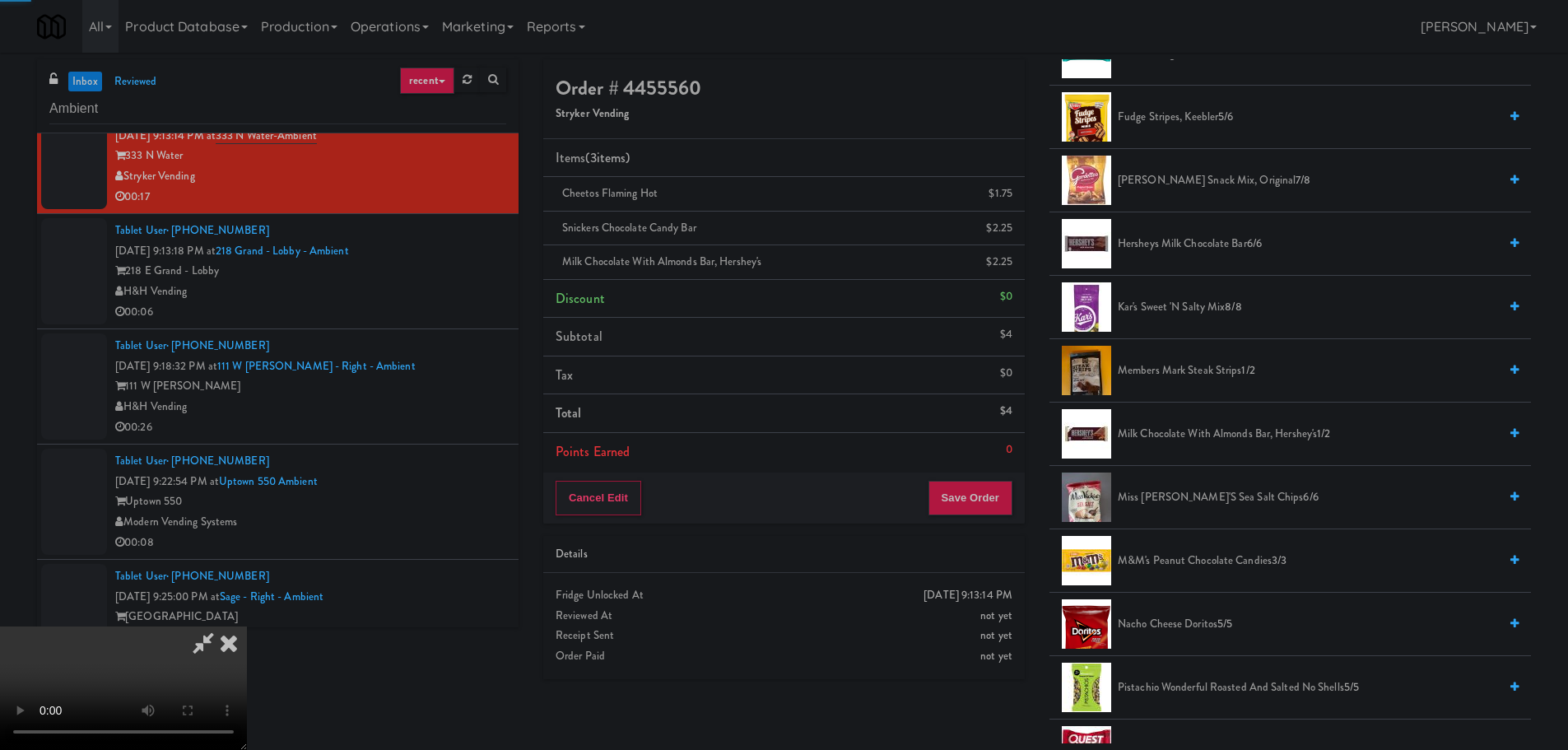
drag, startPoint x: 652, startPoint y: 389, endPoint x: 664, endPoint y: 392, distance: 12.4
click at [247, 627] on video at bounding box center [123, 688] width 247 height 123
click at [1028, 507] on div "Order # 4455560 Stryker Vending Items (3 items ) Cheetos Flaming Hot $1.75 Snic…" at bounding box center [783, 375] width 506 height 632
click at [1011, 506] on button "Save Order" at bounding box center [970, 497] width 84 height 35
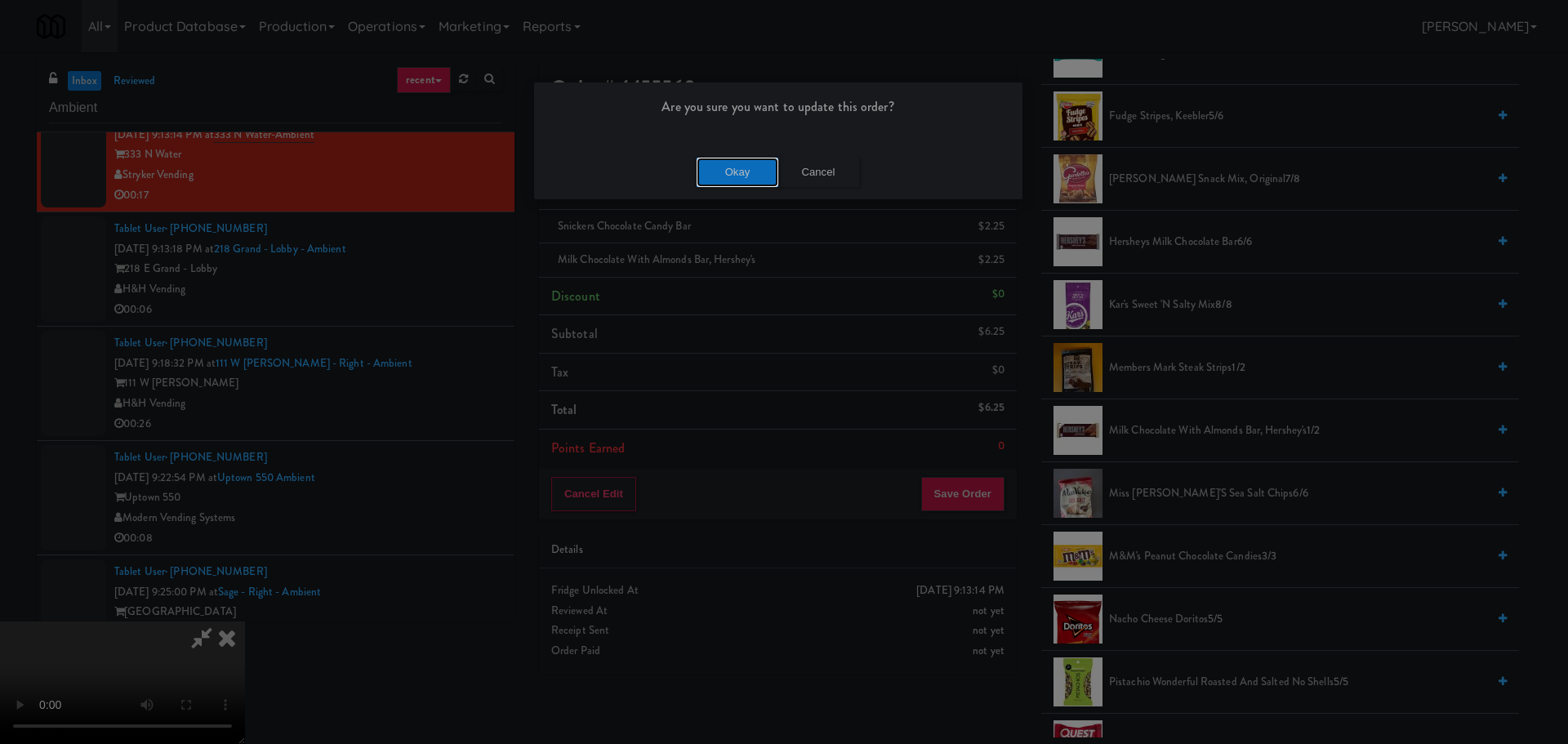
click at [749, 182] on button "Okay" at bounding box center [738, 172] width 82 height 30
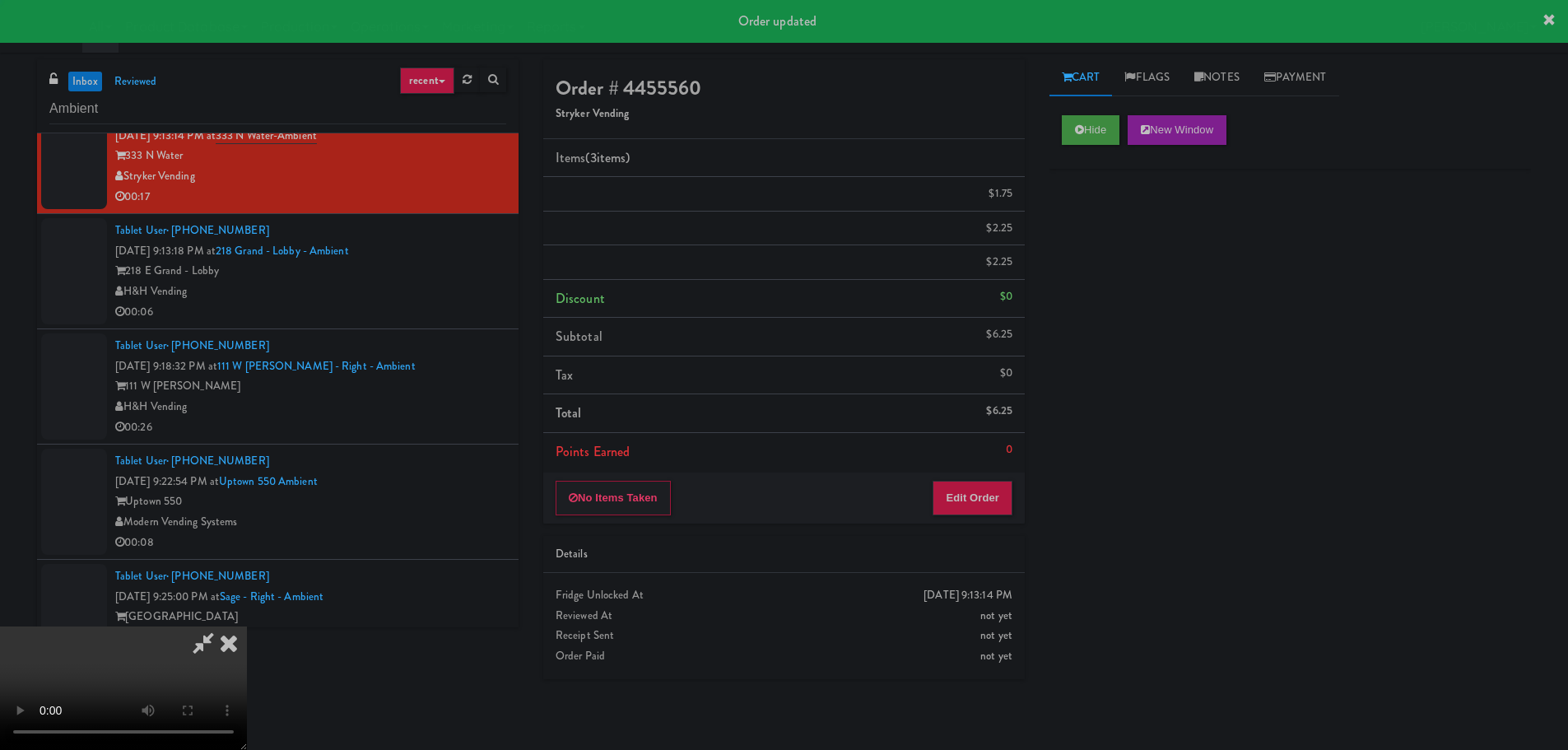
scroll to position [0, 0]
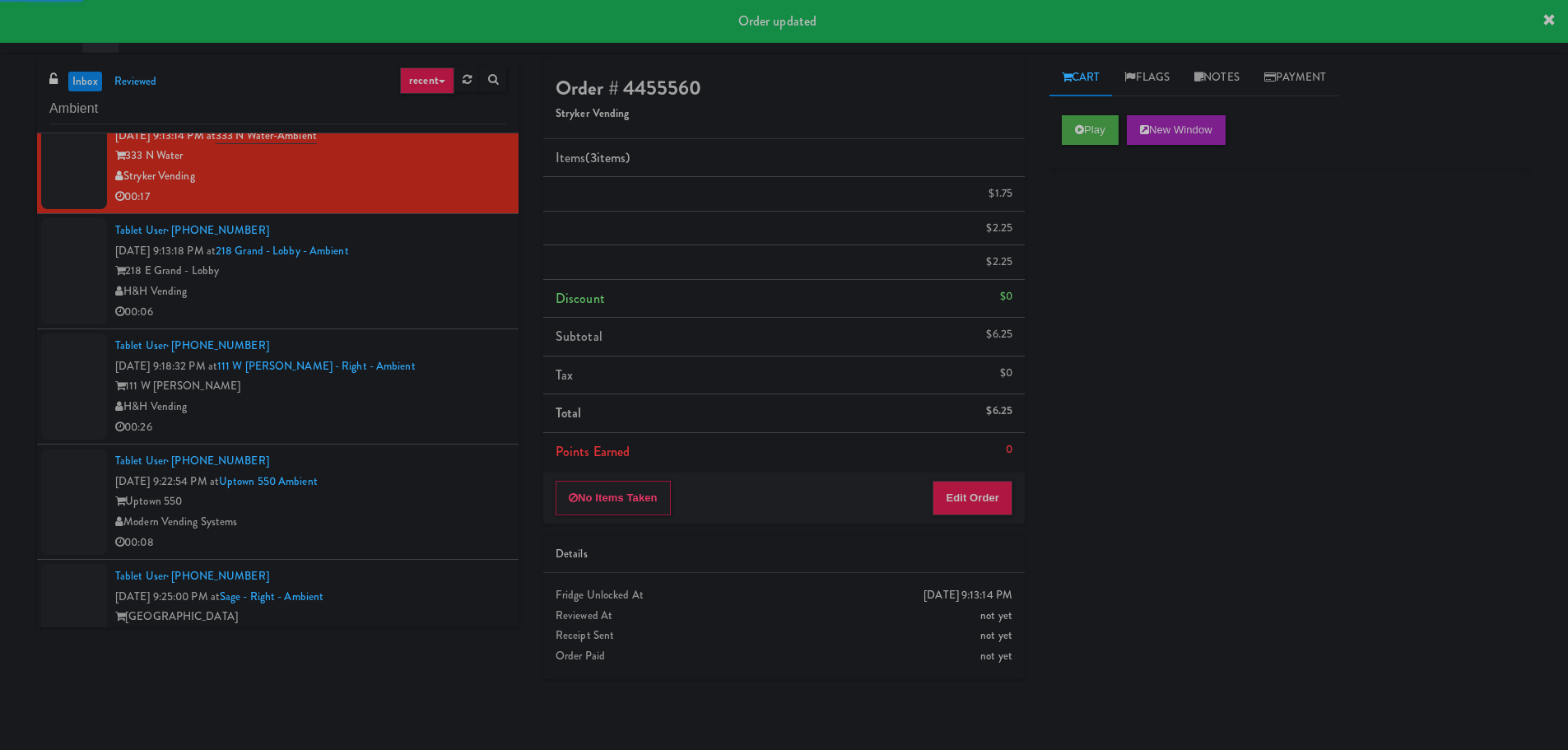
click at [477, 292] on div "H&H Vending" at bounding box center [310, 292] width 391 height 20
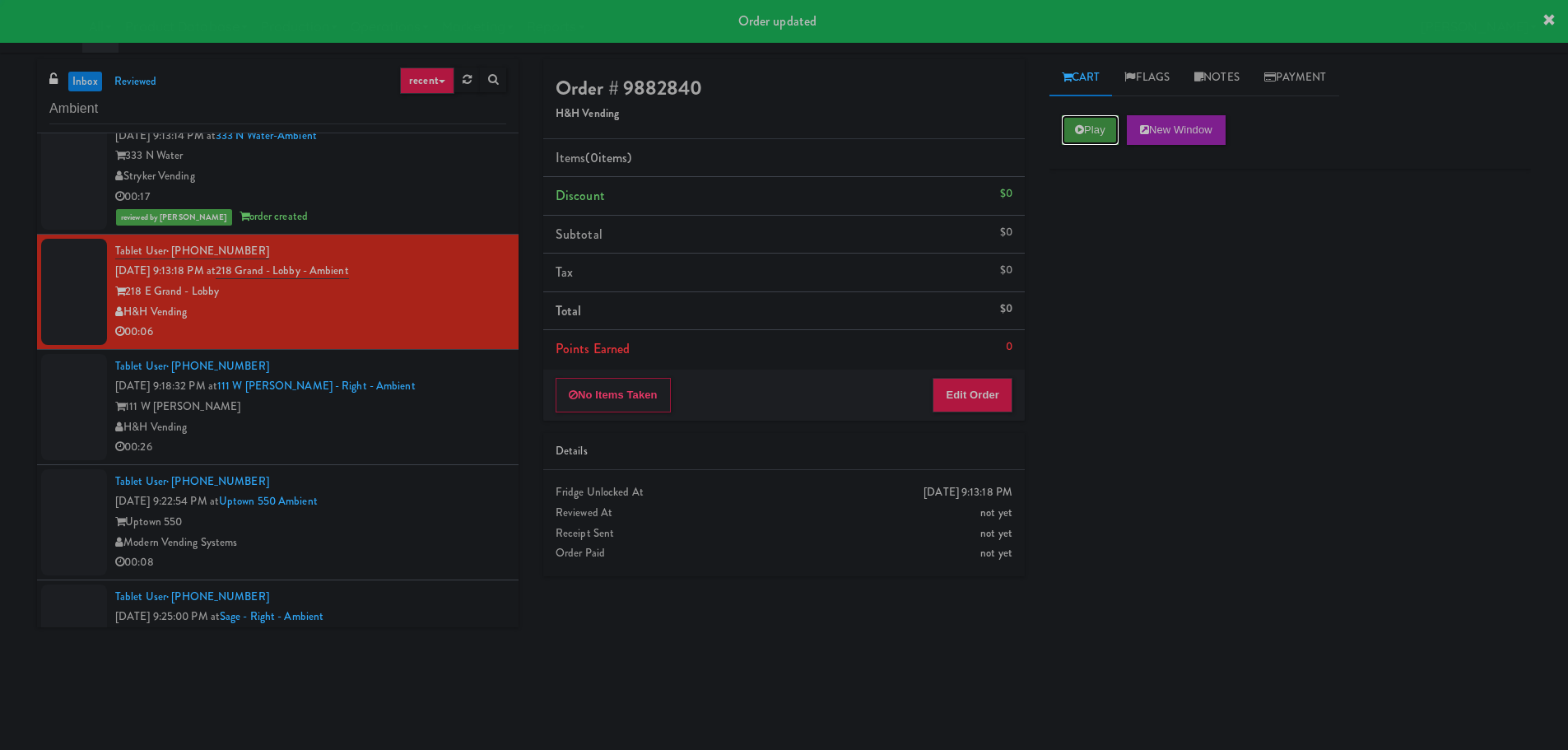
click at [1091, 123] on button "Play" at bounding box center [1090, 129] width 57 height 30
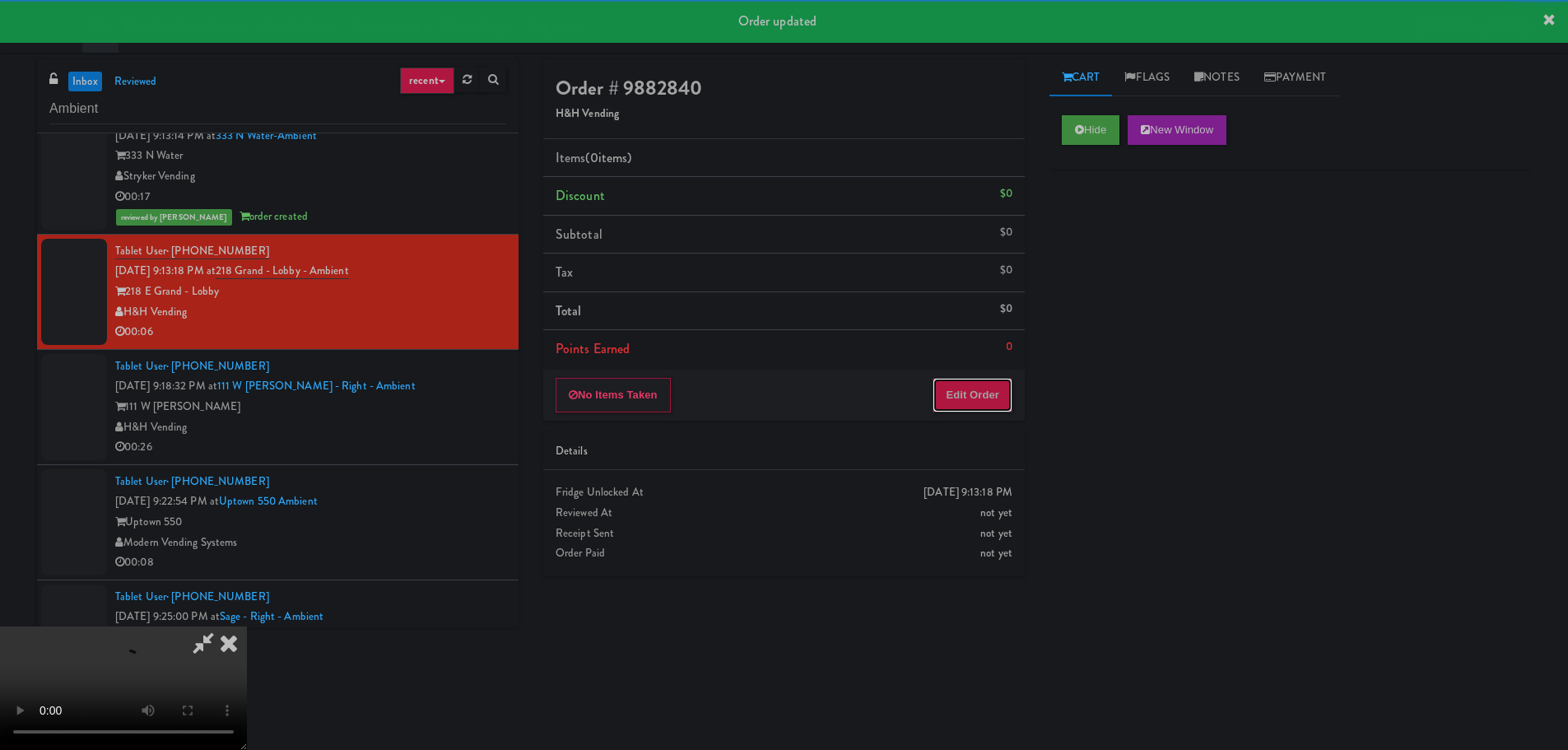
click at [1009, 407] on button "Edit Order" at bounding box center [973, 395] width 80 height 35
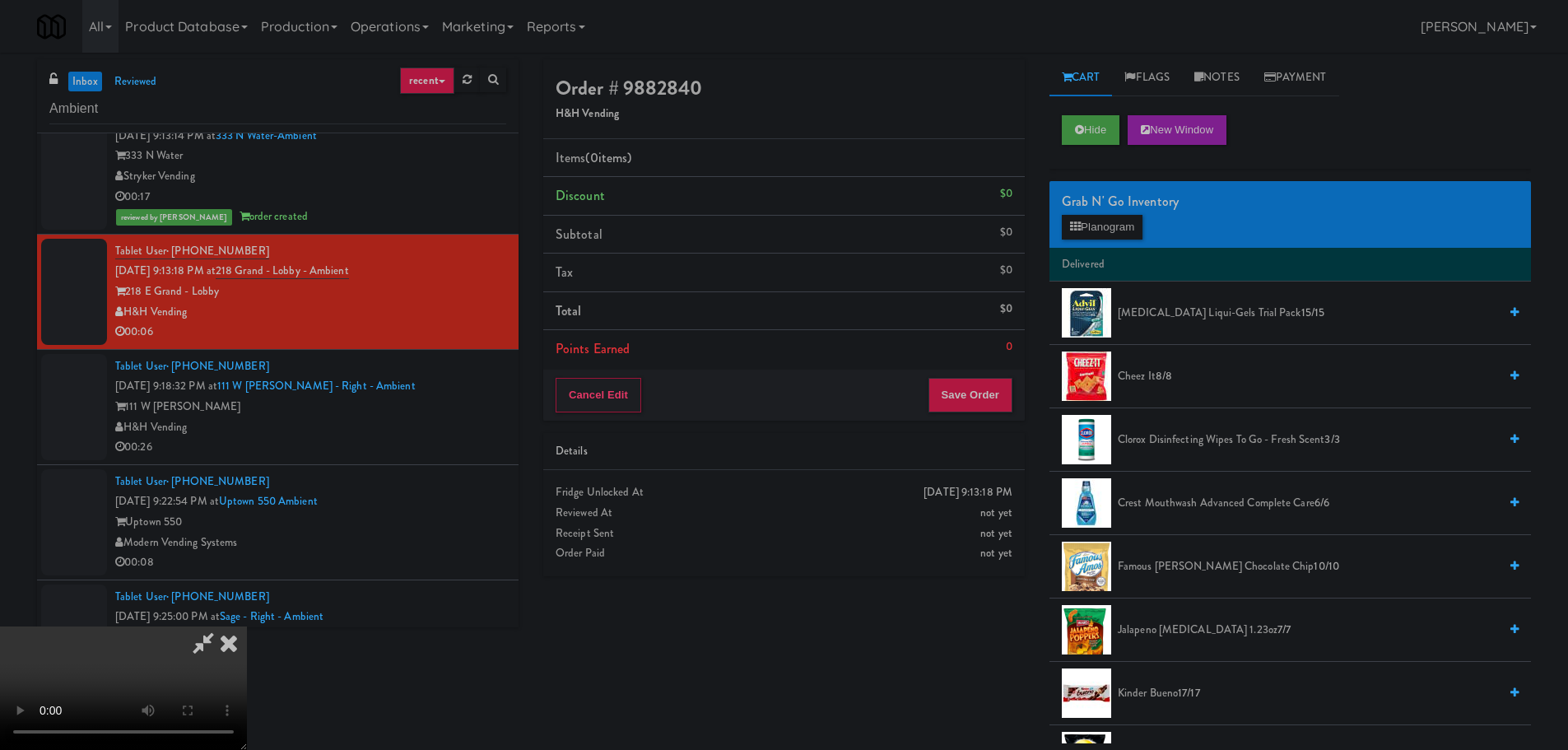
click at [247, 627] on video at bounding box center [123, 688] width 247 height 123
drag, startPoint x: 588, startPoint y: 426, endPoint x: 589, endPoint y: 435, distance: 9.1
click at [247, 627] on video at bounding box center [123, 688] width 247 height 123
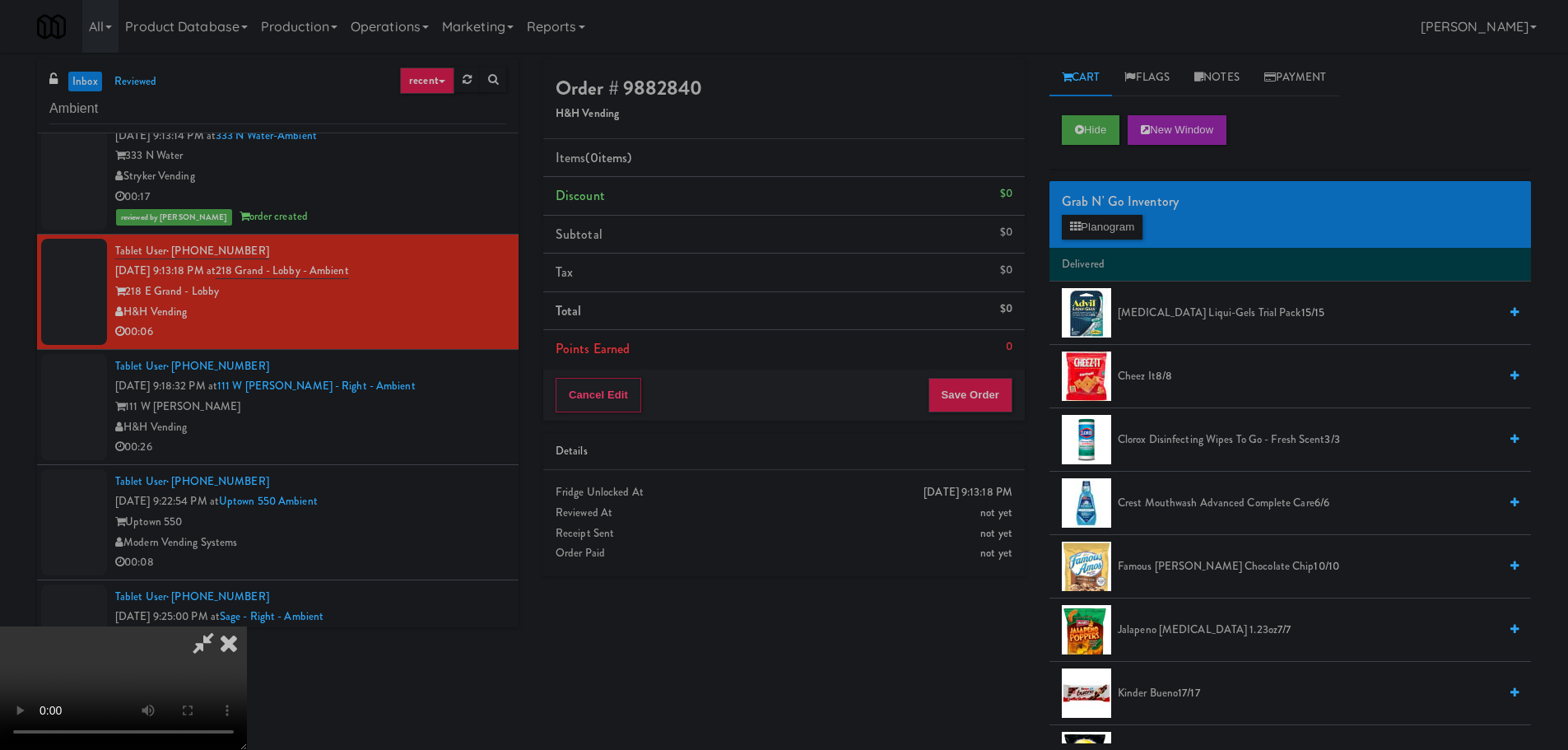
click at [247, 627] on video at bounding box center [123, 688] width 247 height 123
click at [1112, 223] on button "Planogram" at bounding box center [1102, 227] width 81 height 25
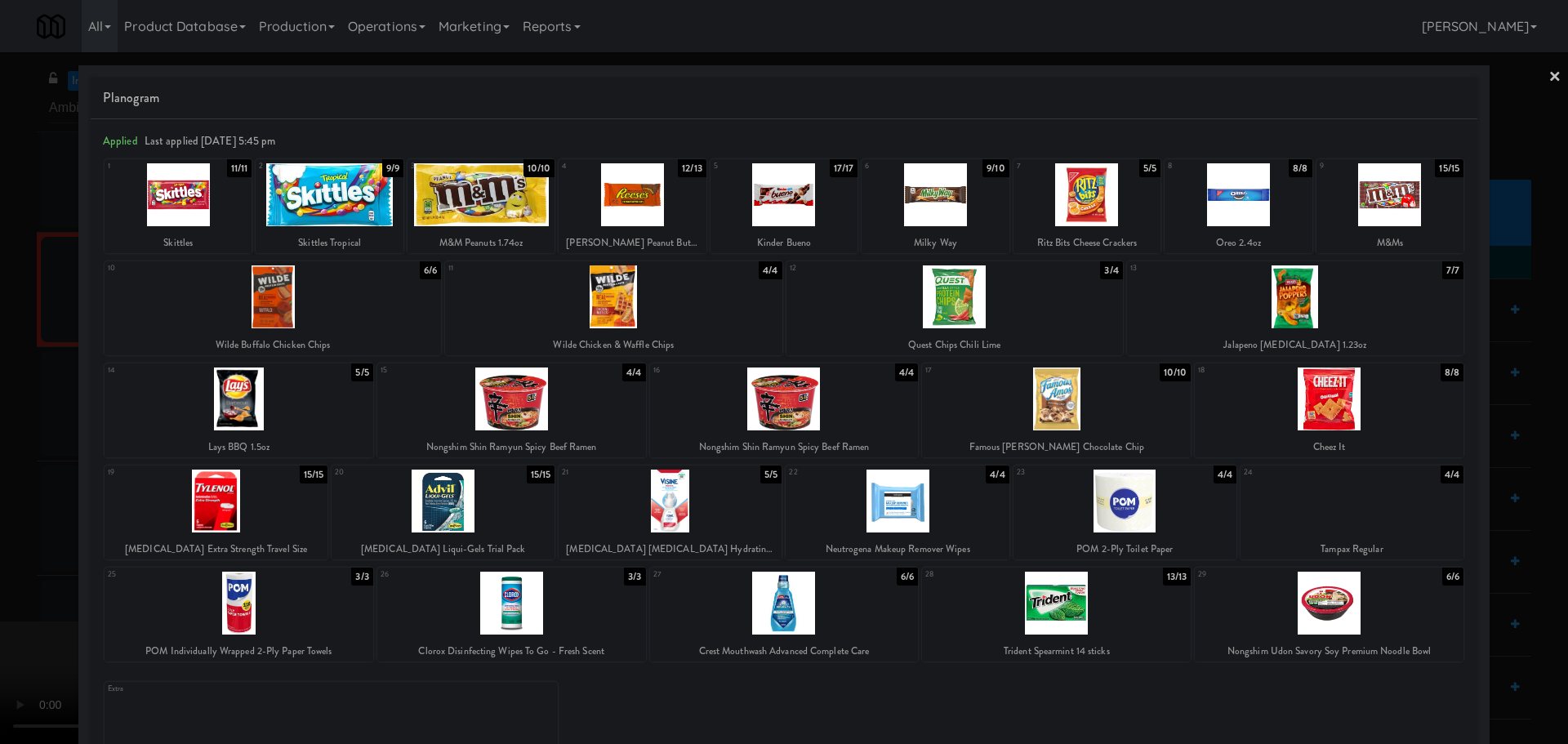
click at [0, 569] on div at bounding box center [784, 372] width 1568 height 744
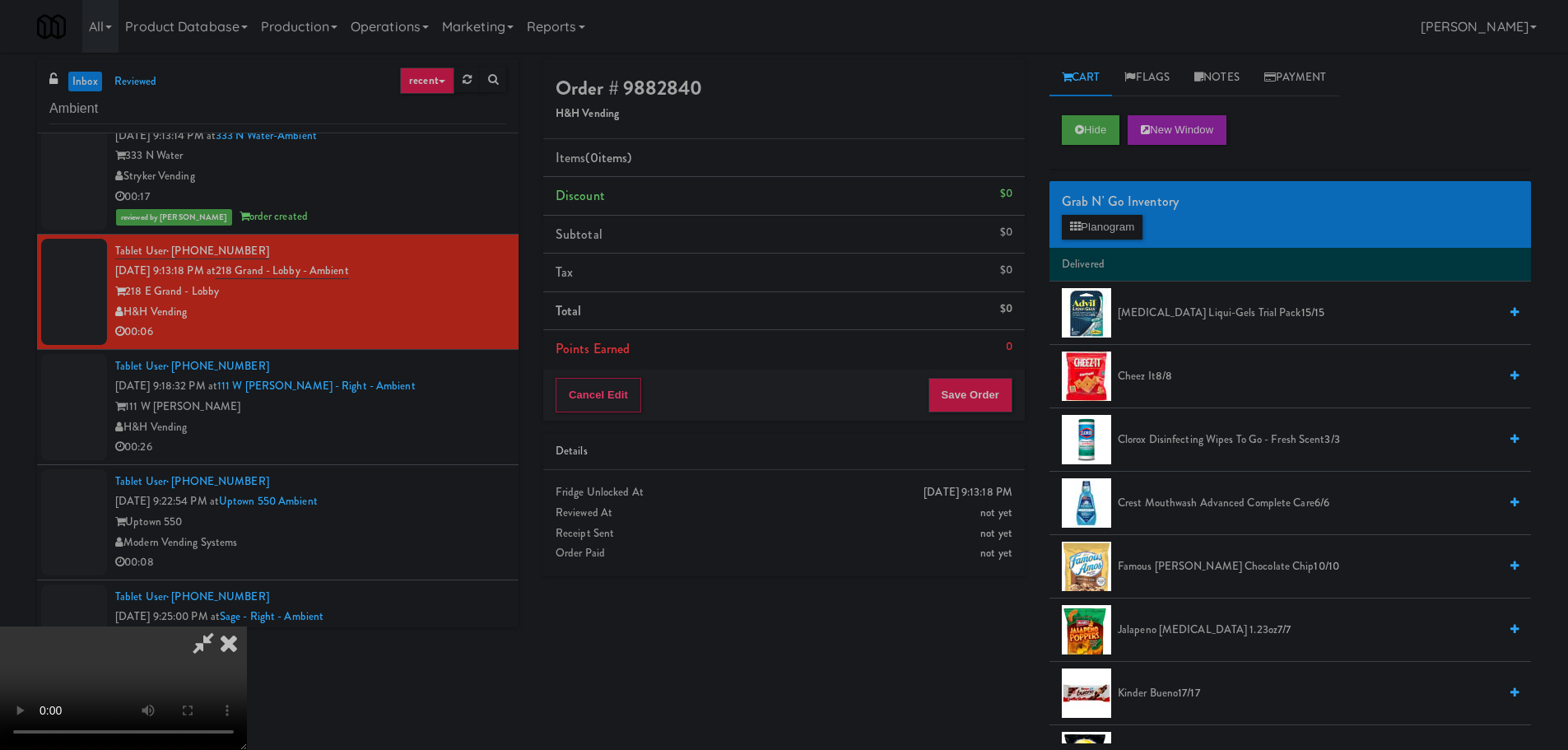
click at [247, 627] on video at bounding box center [123, 688] width 247 height 123
click at [1112, 233] on button "Planogram" at bounding box center [1102, 227] width 81 height 25
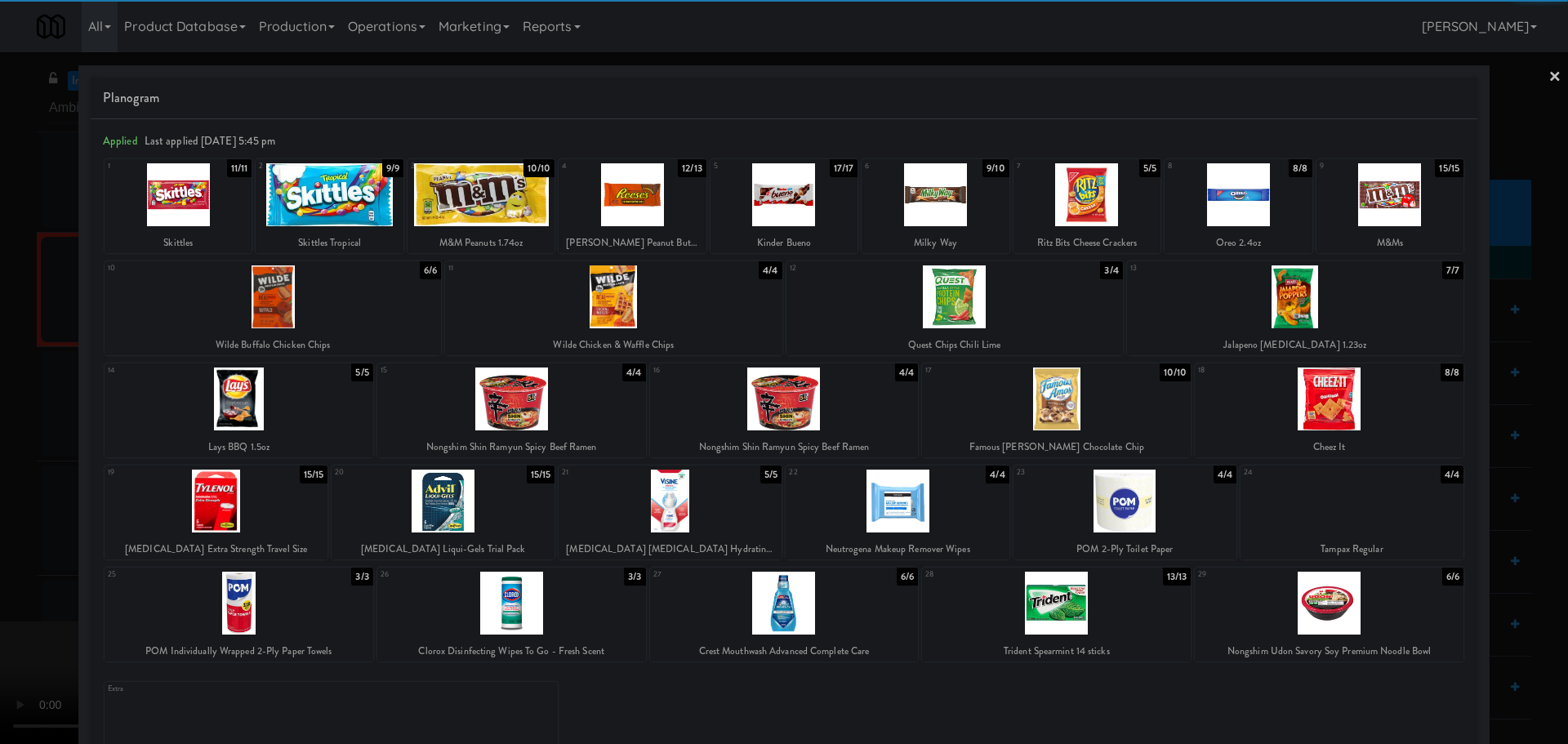
click at [1284, 606] on div at bounding box center [1329, 602] width 268 height 63
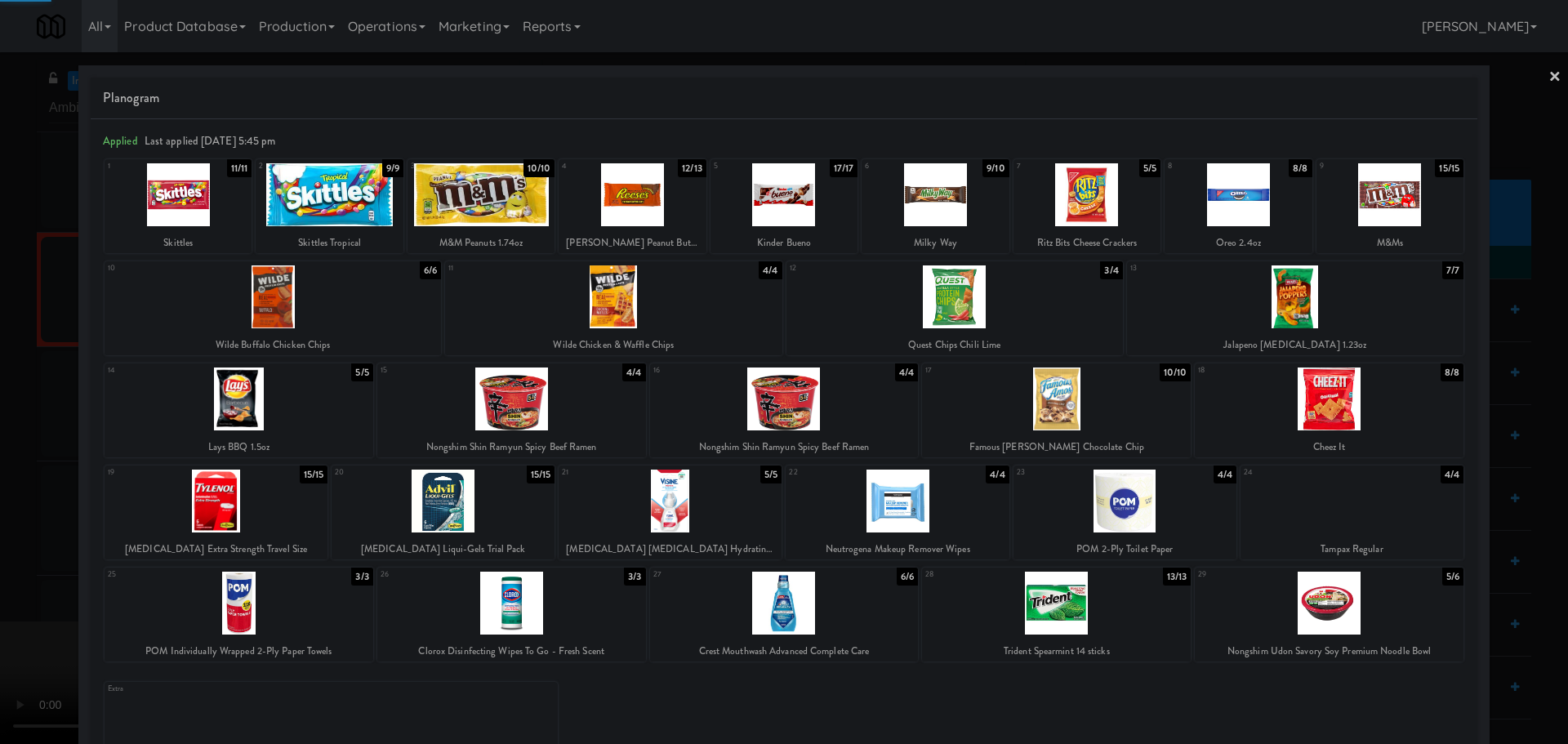
click at [0, 359] on div at bounding box center [784, 372] width 1568 height 744
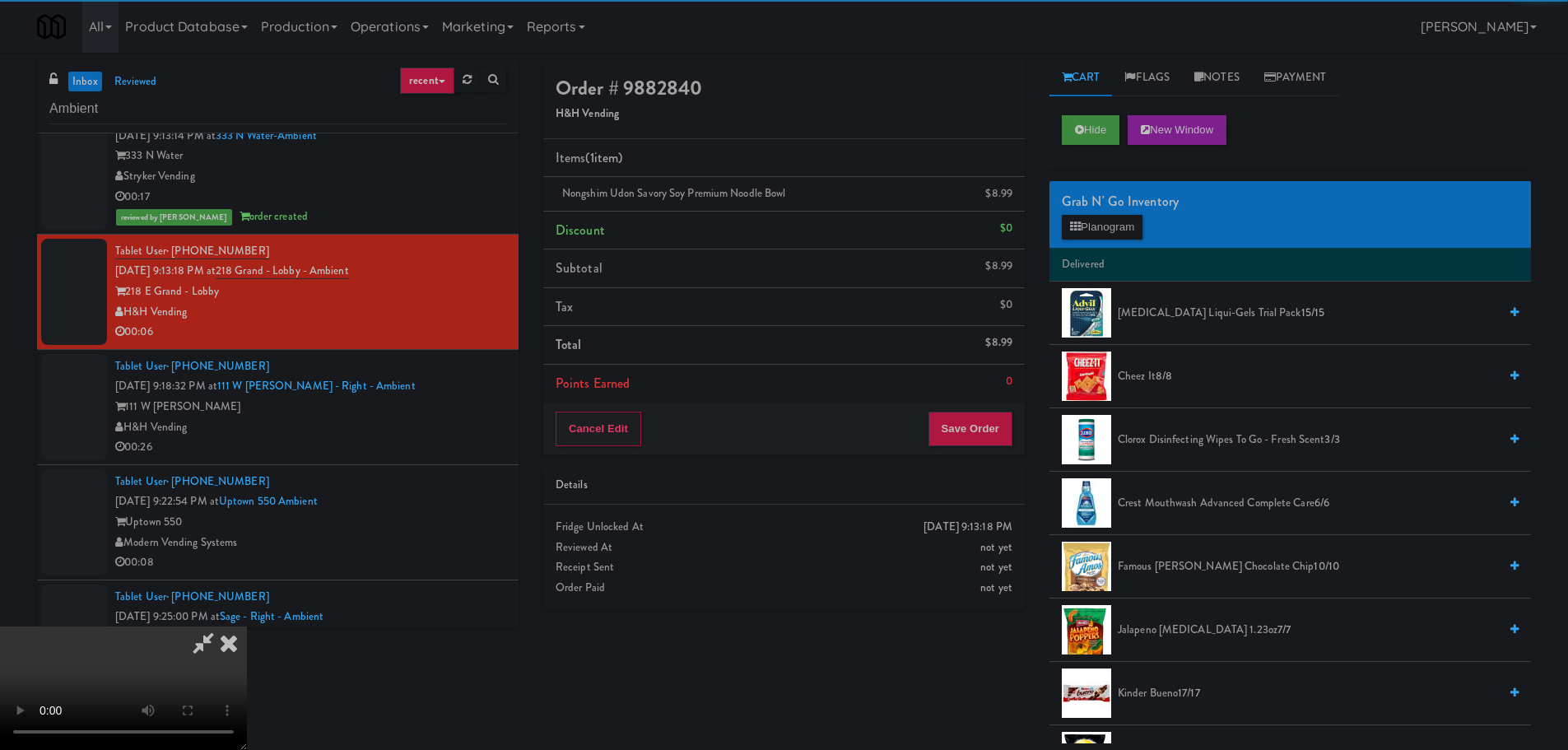
drag, startPoint x: 605, startPoint y: 302, endPoint x: 616, endPoint y: 310, distance: 13.6
click at [247, 627] on video at bounding box center [123, 688] width 247 height 123
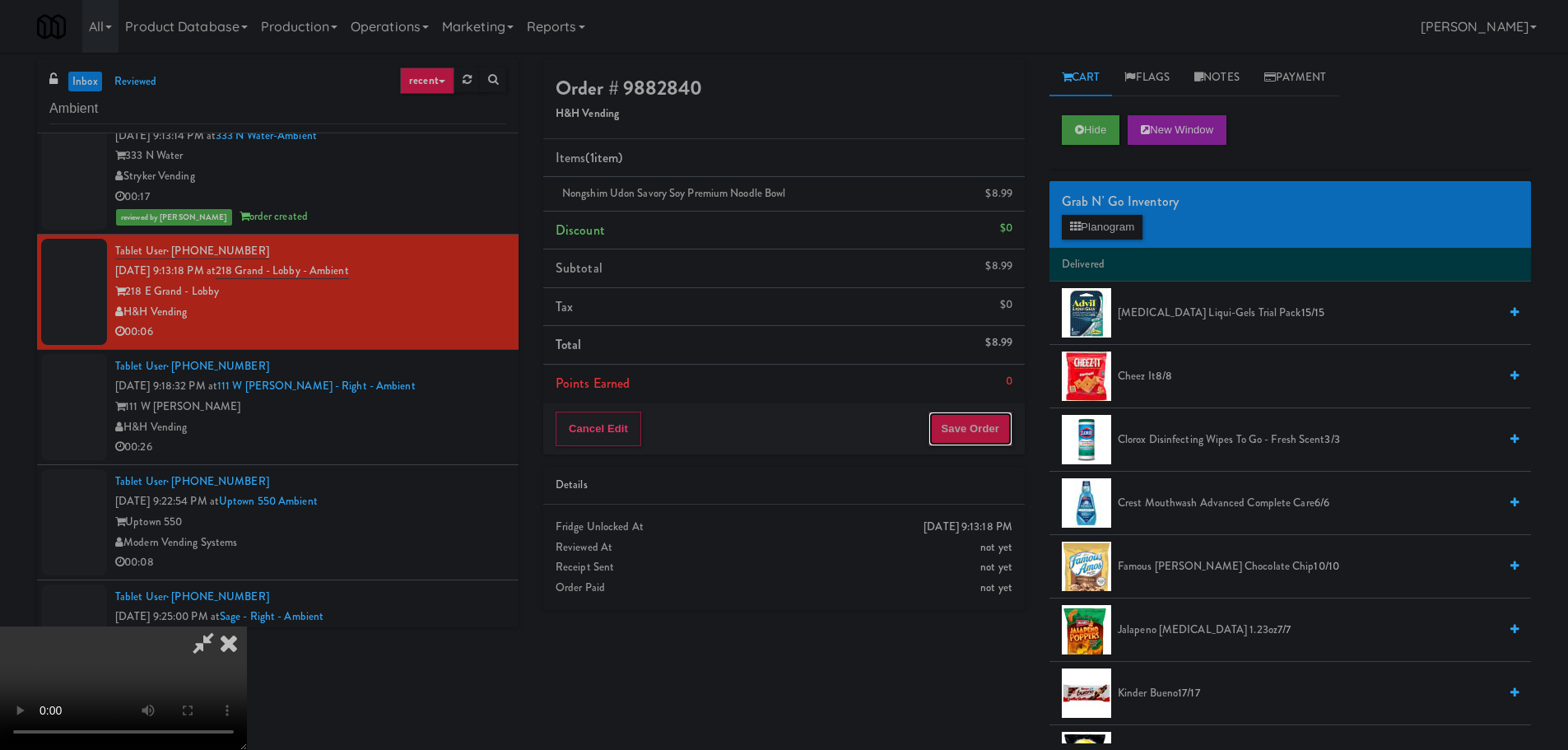
click at [979, 416] on button "Save Order" at bounding box center [970, 429] width 84 height 35
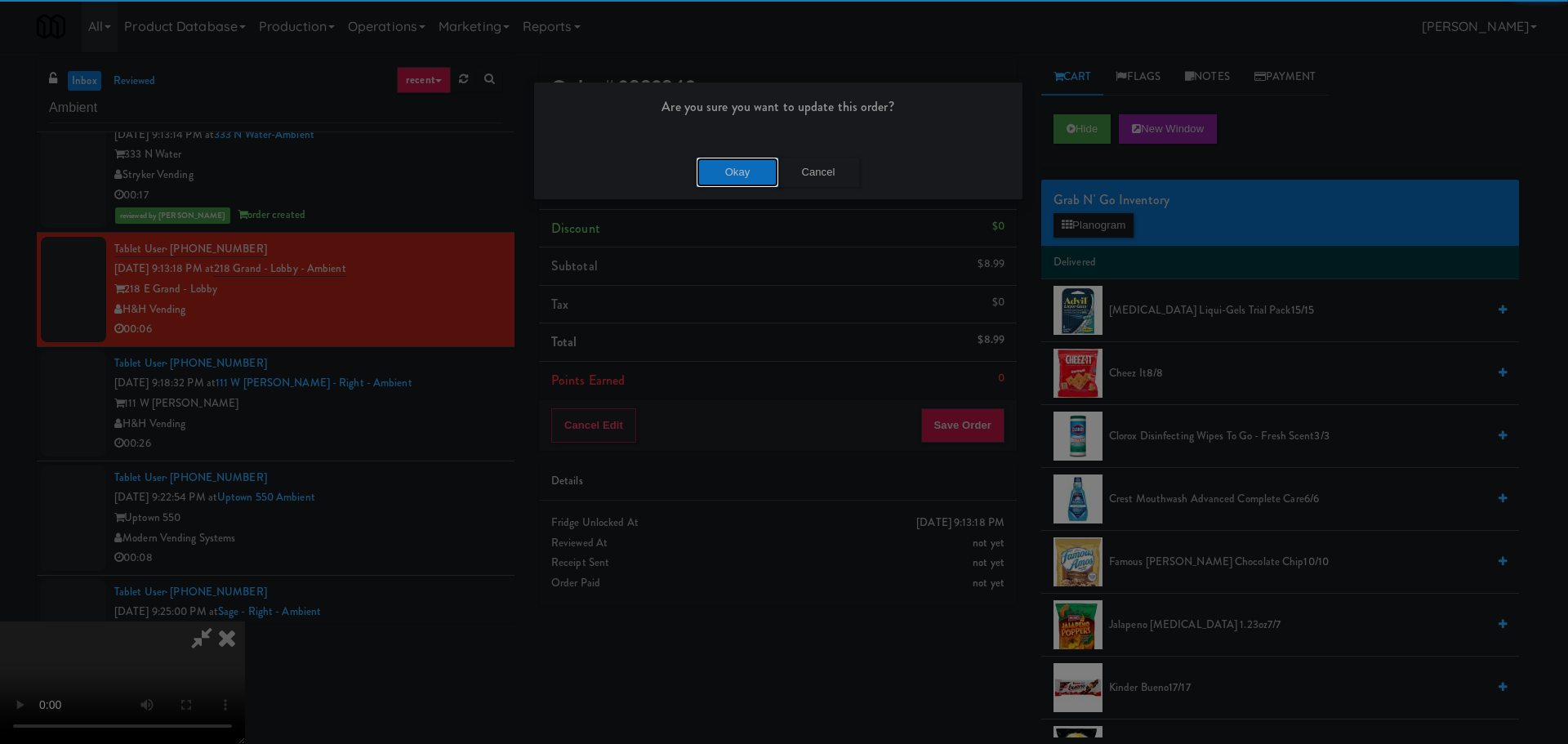
click at [756, 159] on button "Okay" at bounding box center [738, 172] width 82 height 30
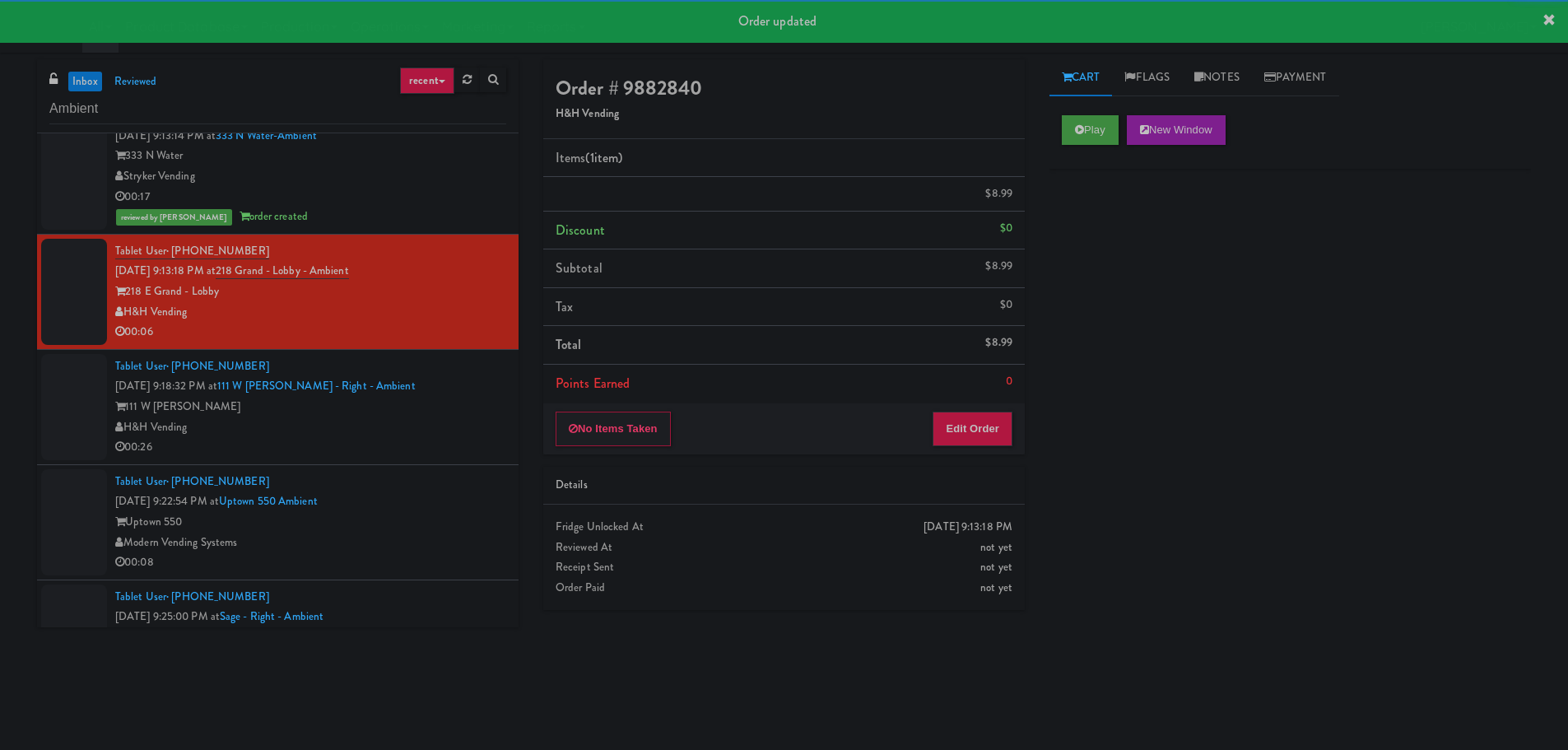
click at [452, 438] on div "00:26" at bounding box center [310, 447] width 391 height 20
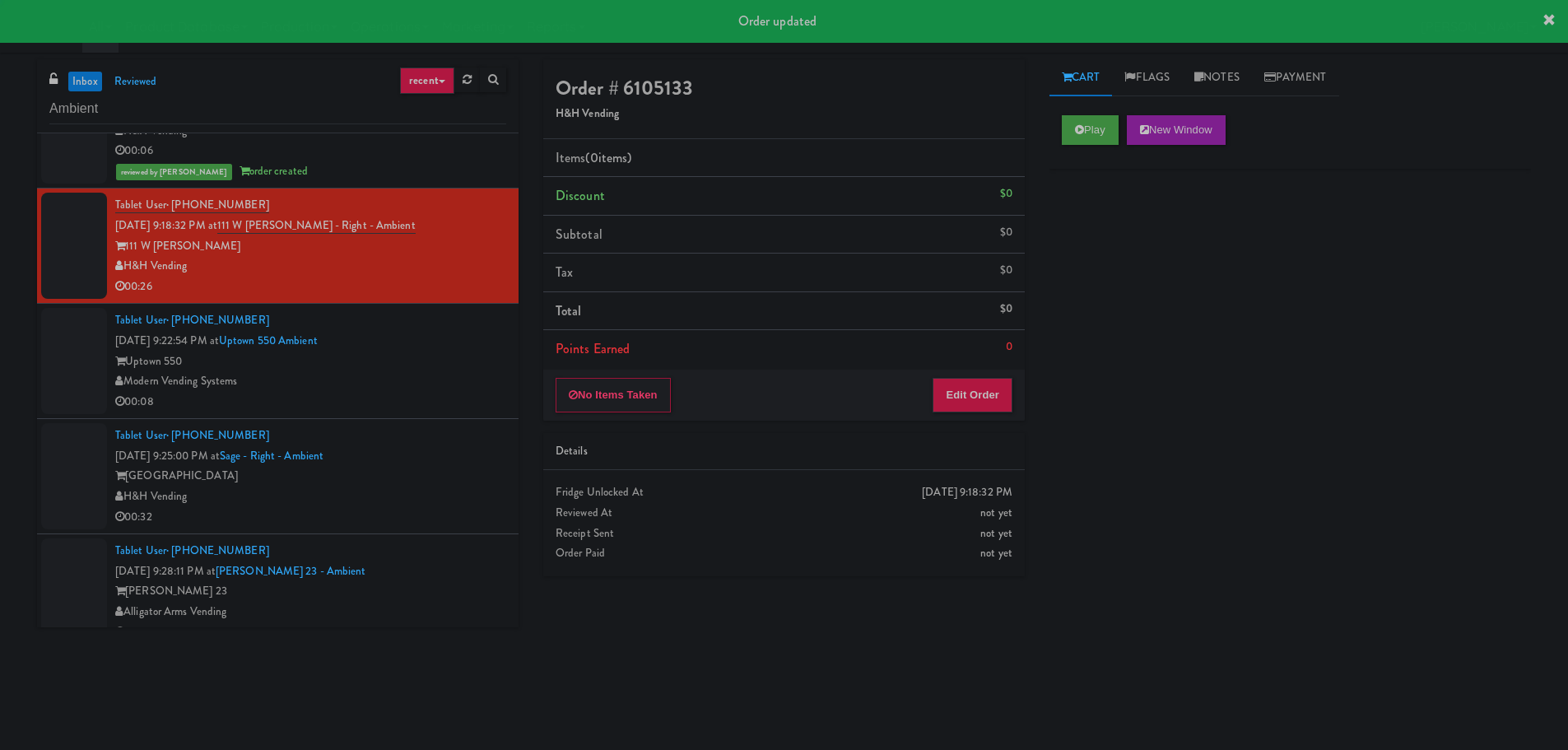
scroll to position [823, 0]
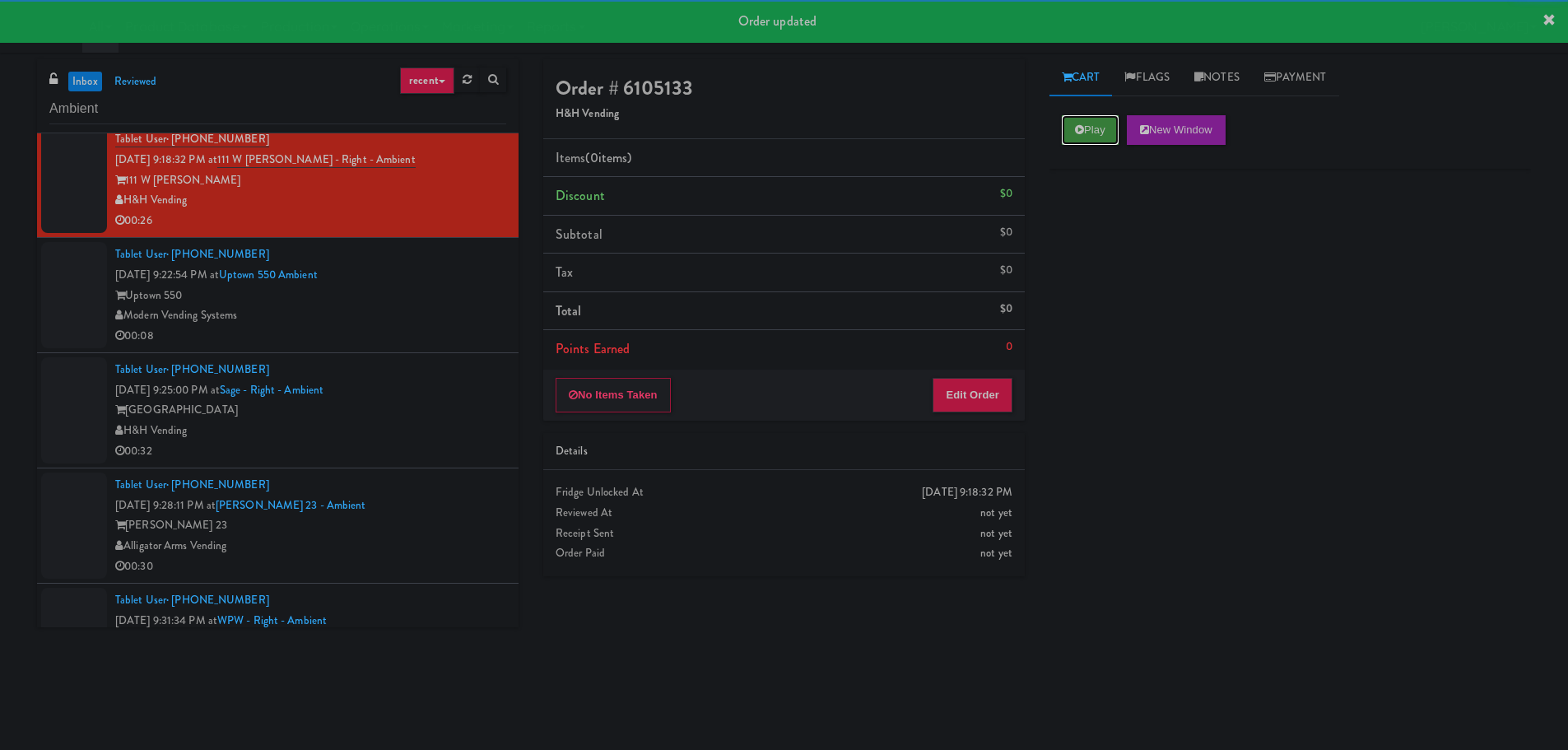
click at [1106, 116] on button "Play" at bounding box center [1090, 129] width 57 height 30
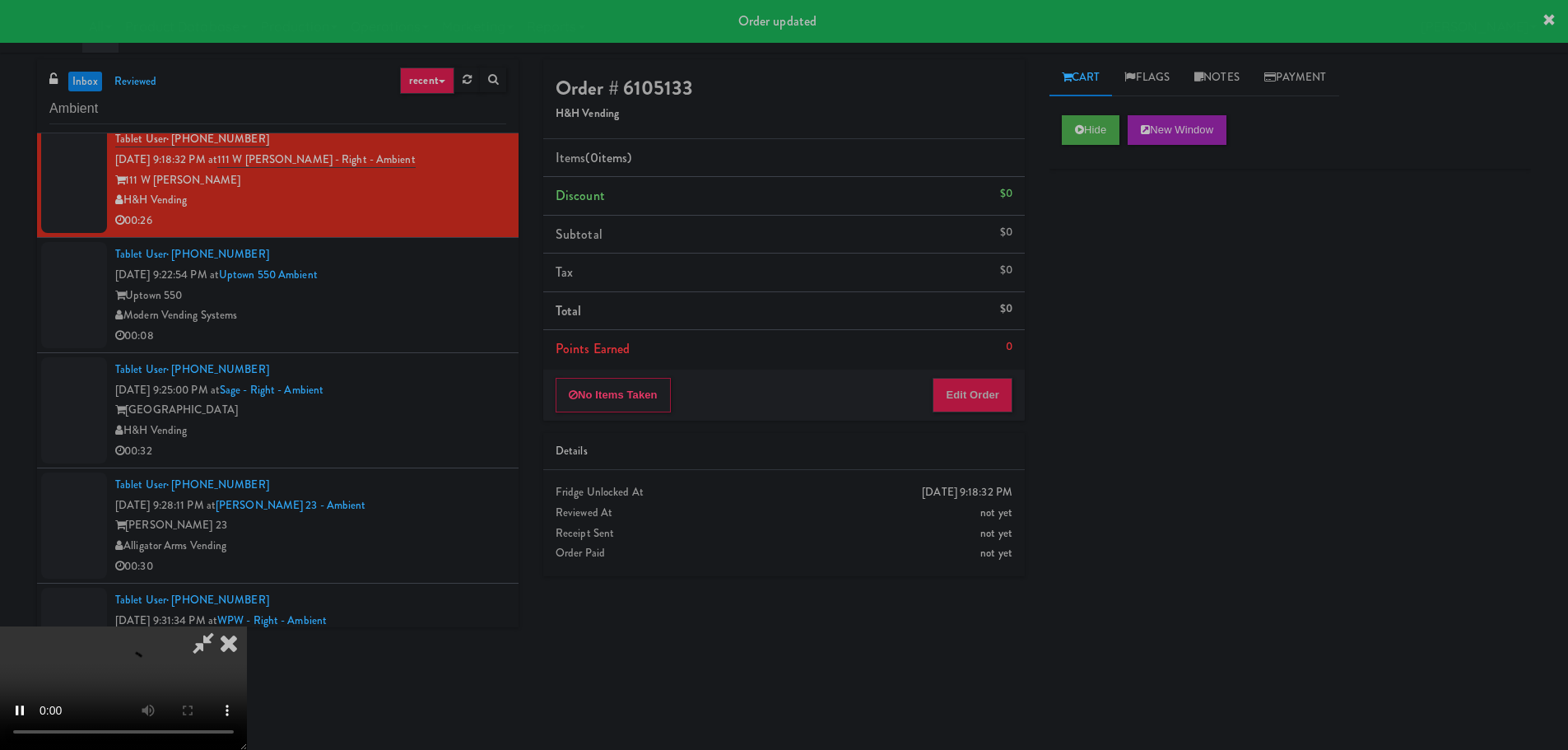
drag, startPoint x: 1008, startPoint y: 372, endPoint x: 997, endPoint y: 387, distance: 18.6
click at [1008, 372] on div "No Items Taken Edit Order" at bounding box center [784, 395] width 481 height 51
click at [997, 387] on button "Edit Order" at bounding box center [973, 395] width 80 height 35
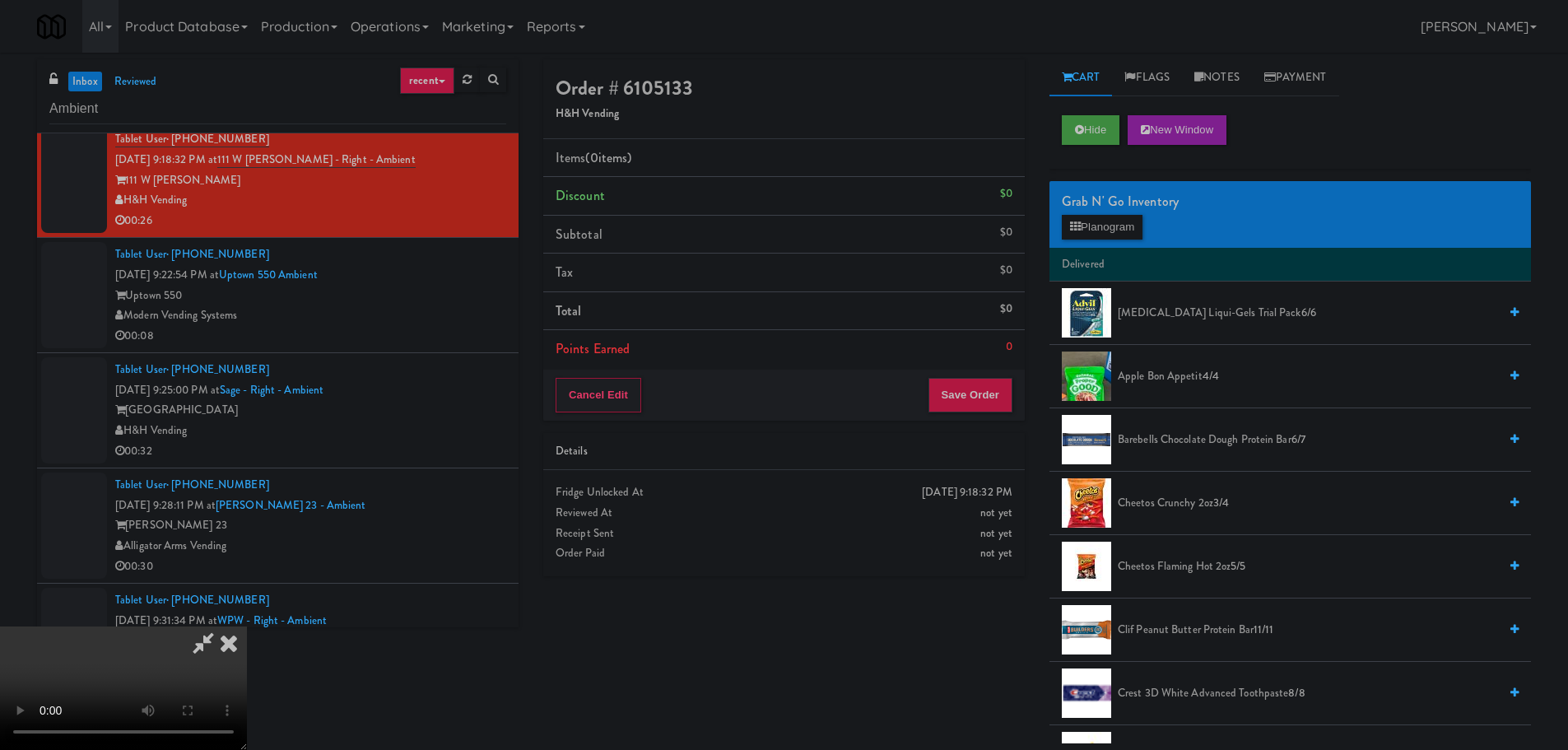
click at [247, 627] on video at bounding box center [123, 688] width 247 height 123
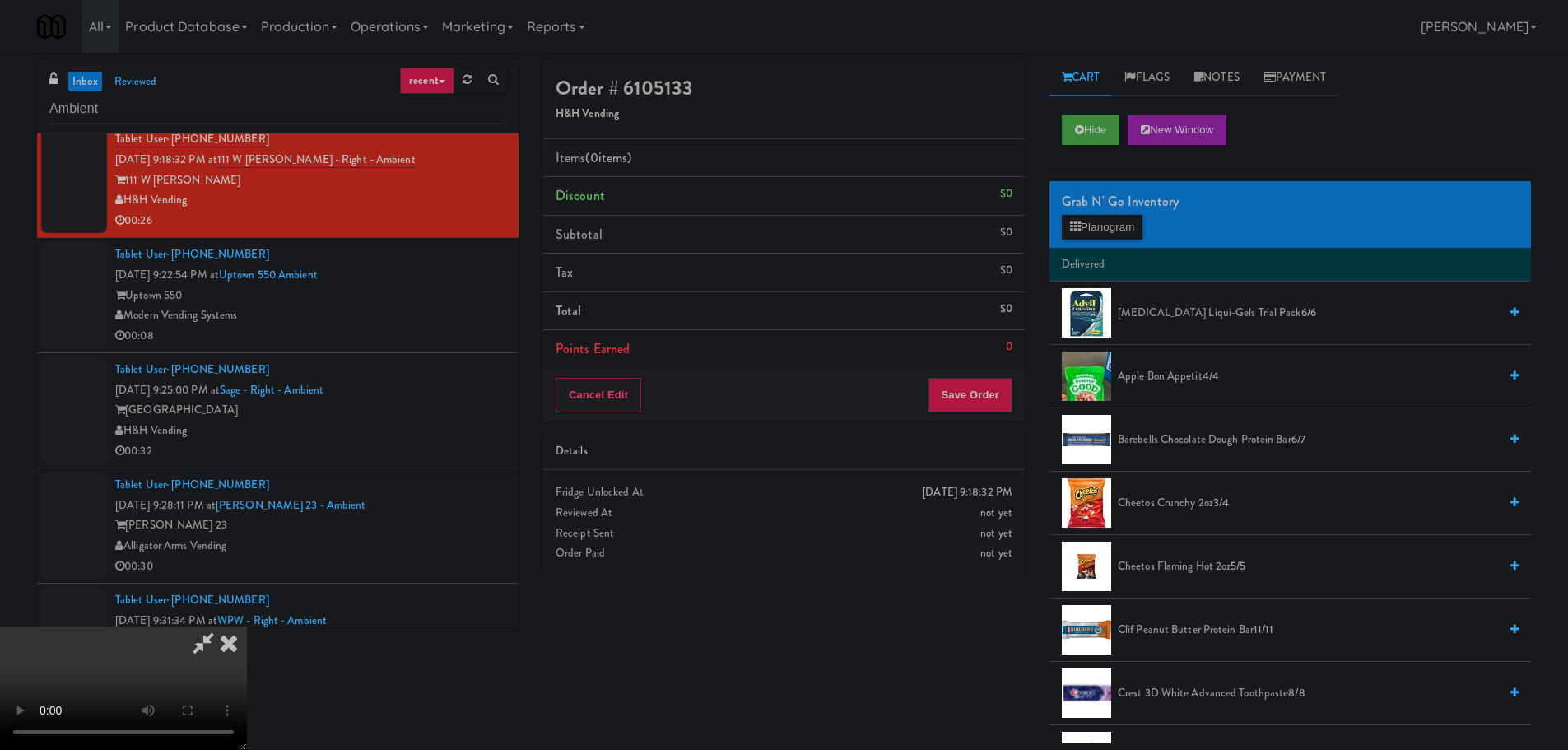
click at [247, 627] on video at bounding box center [123, 688] width 247 height 123
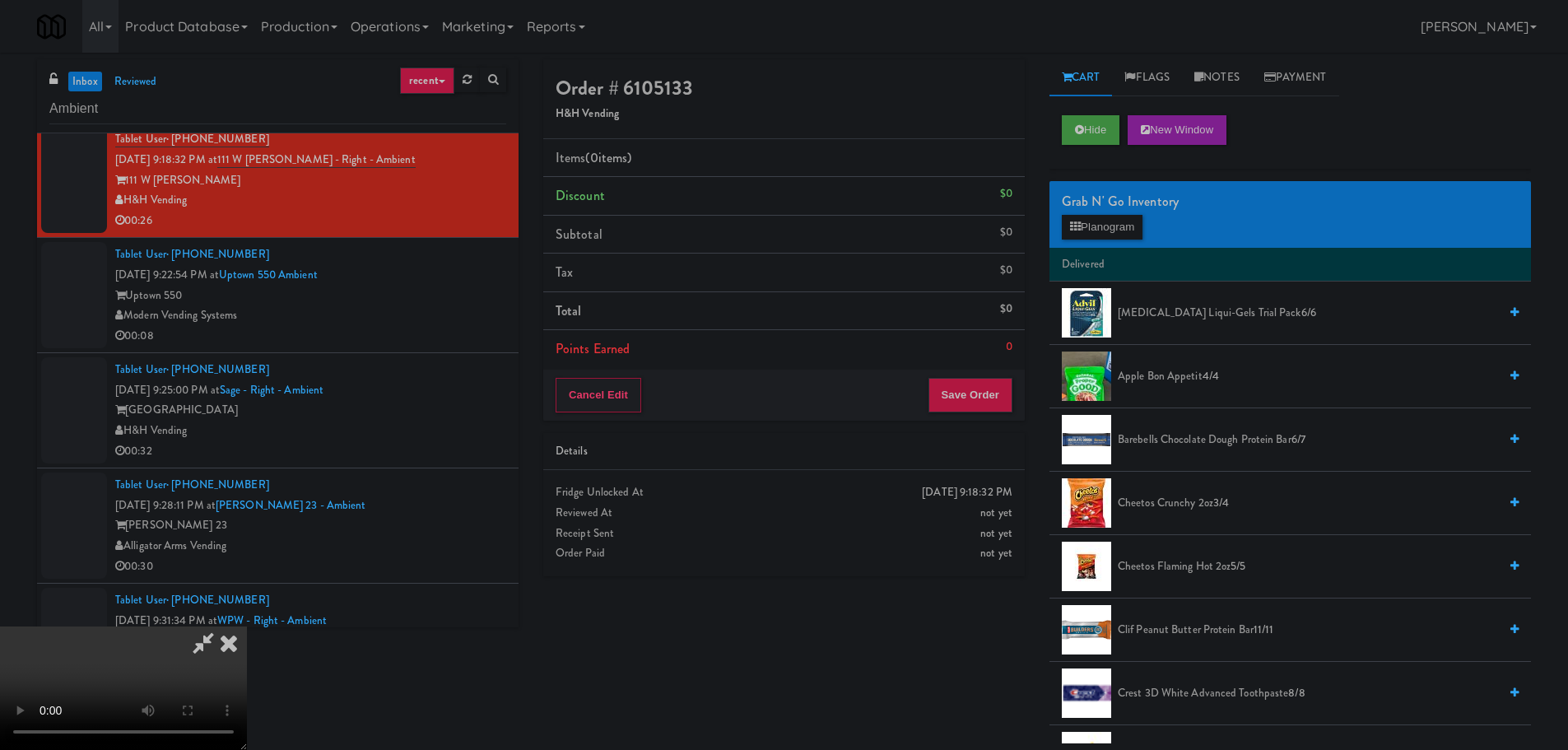
drag, startPoint x: 672, startPoint y: 488, endPoint x: 661, endPoint y: 523, distance: 36.7
click at [247, 627] on video at bounding box center [123, 688] width 247 height 123
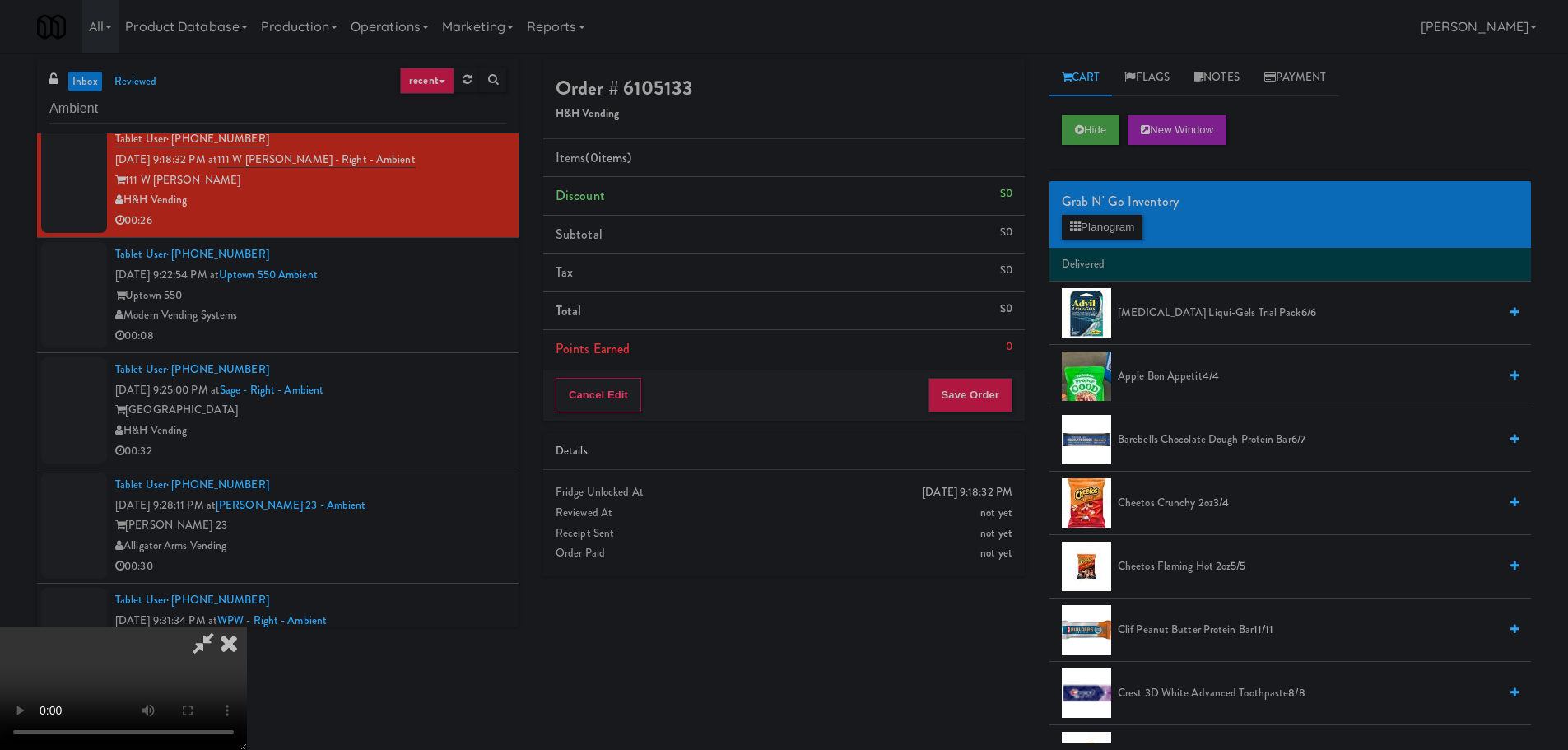
click at [247, 627] on video at bounding box center [123, 688] width 247 height 123
click at [1135, 219] on button "Planogram" at bounding box center [1102, 227] width 81 height 25
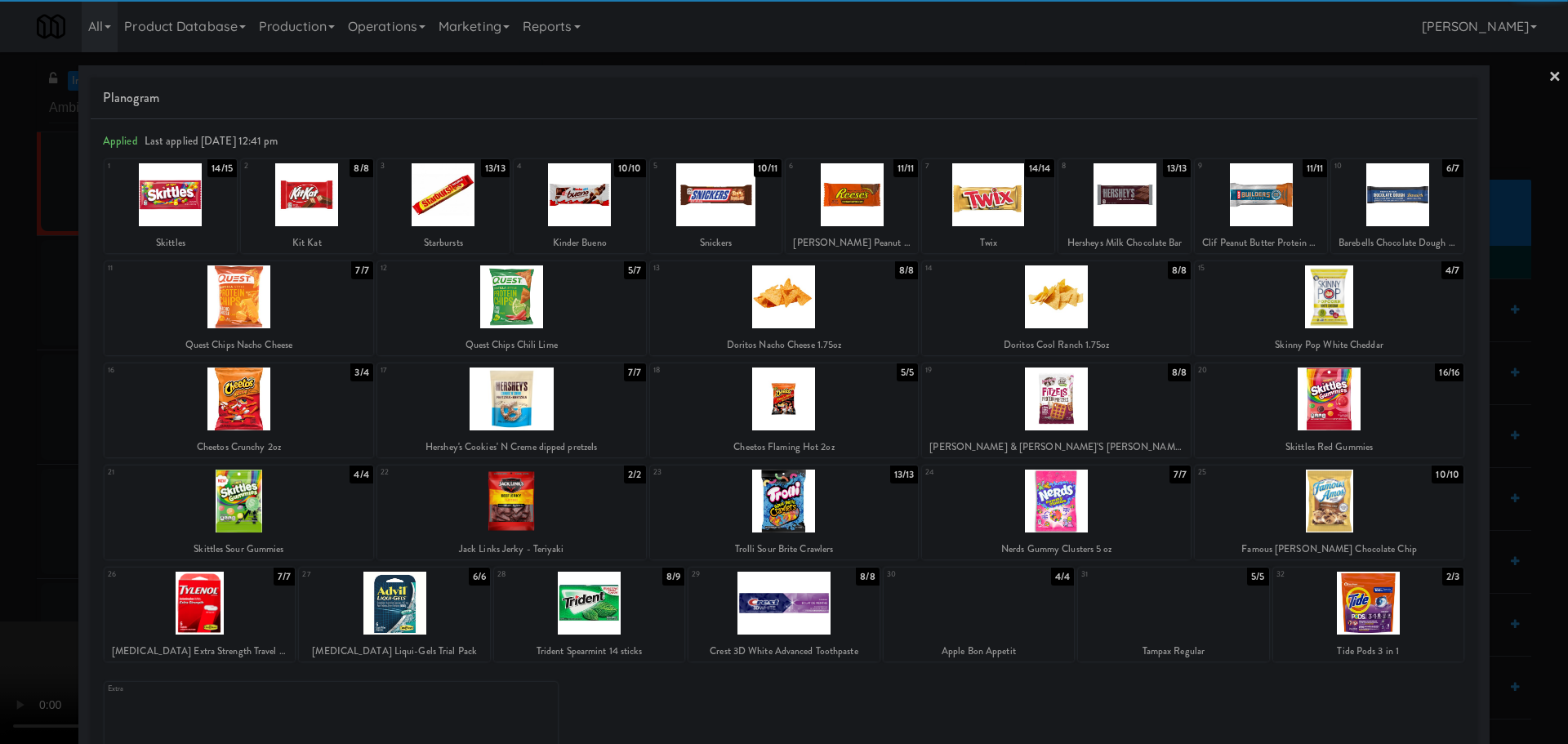
click at [273, 293] on div at bounding box center [239, 297] width 268 height 63
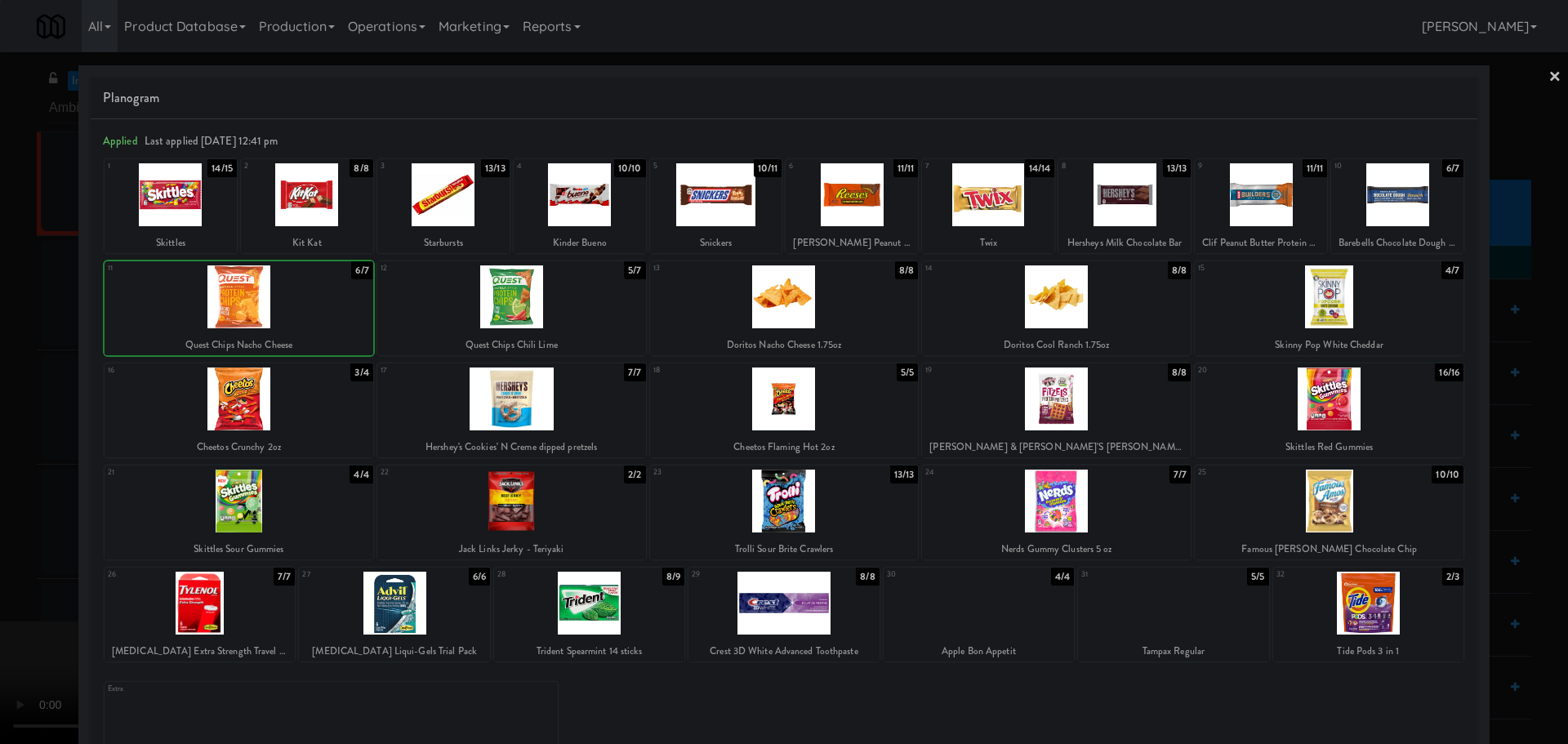
click at [0, 418] on div at bounding box center [784, 372] width 1568 height 744
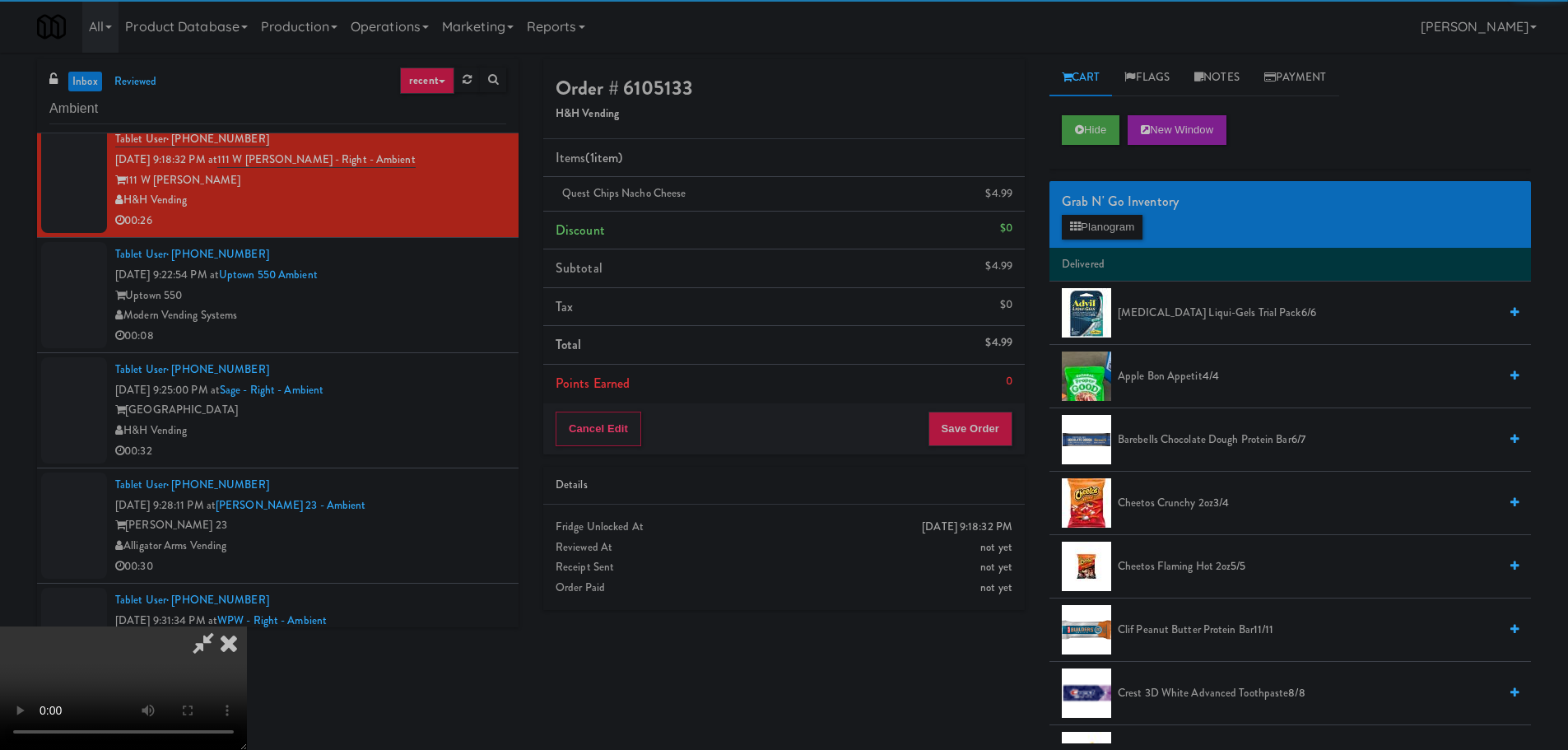
drag, startPoint x: 327, startPoint y: 350, endPoint x: 508, endPoint y: 359, distance: 181.2
click at [247, 627] on video at bounding box center [123, 688] width 247 height 123
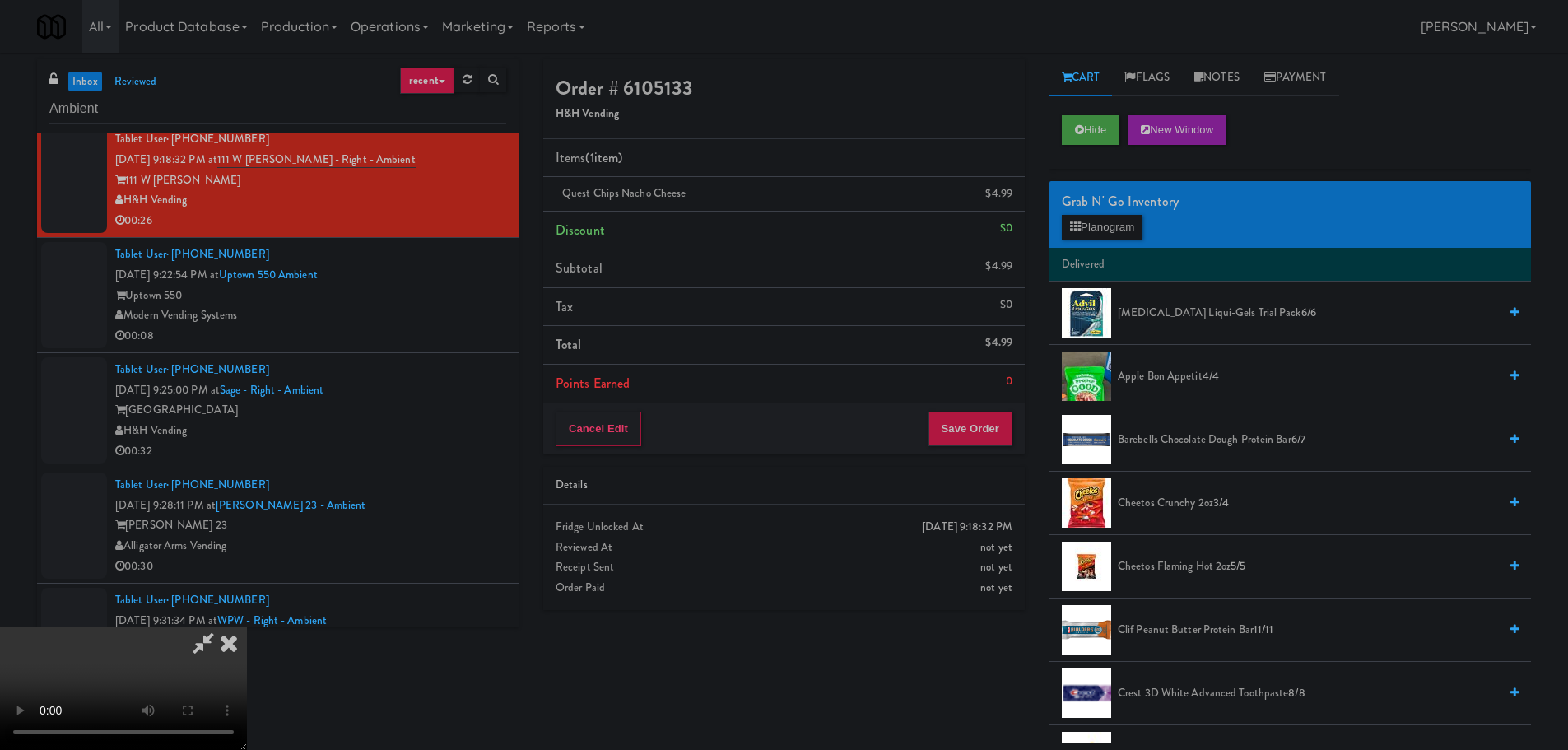
click at [247, 627] on video at bounding box center [123, 688] width 247 height 123
click at [985, 432] on button "Save Order" at bounding box center [970, 429] width 84 height 35
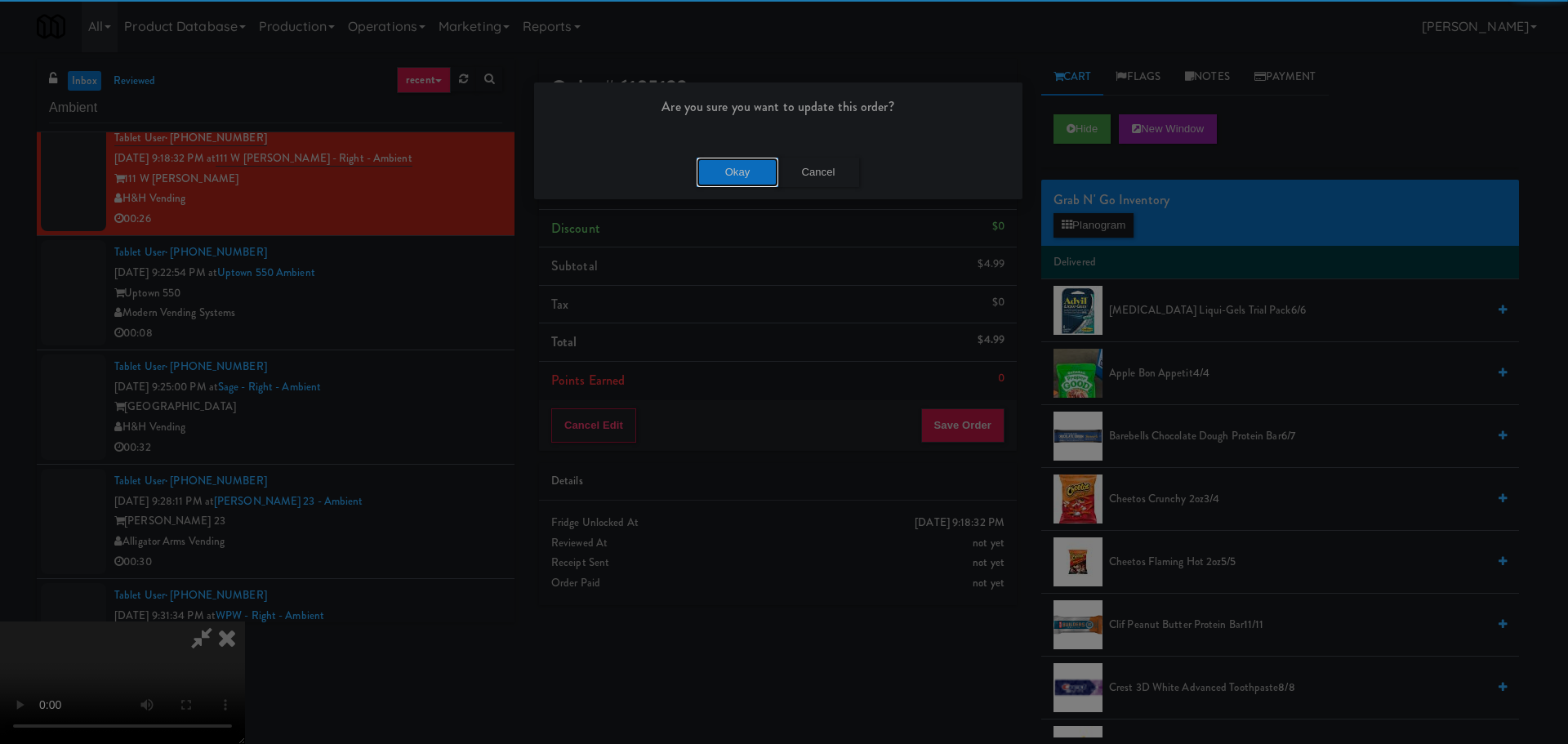
click at [749, 173] on button "Okay" at bounding box center [738, 172] width 82 height 30
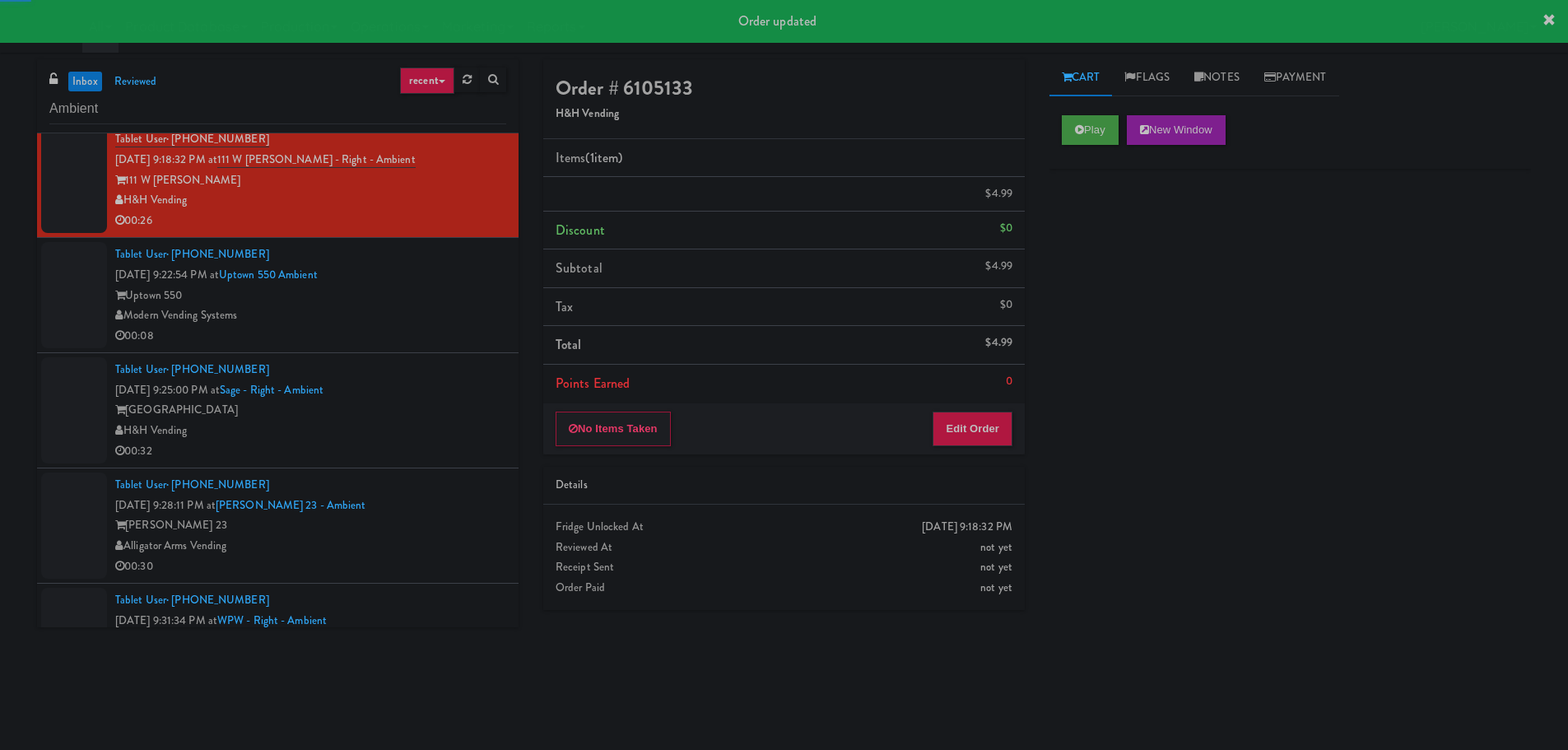
click at [471, 336] on div "00:08" at bounding box center [310, 336] width 391 height 20
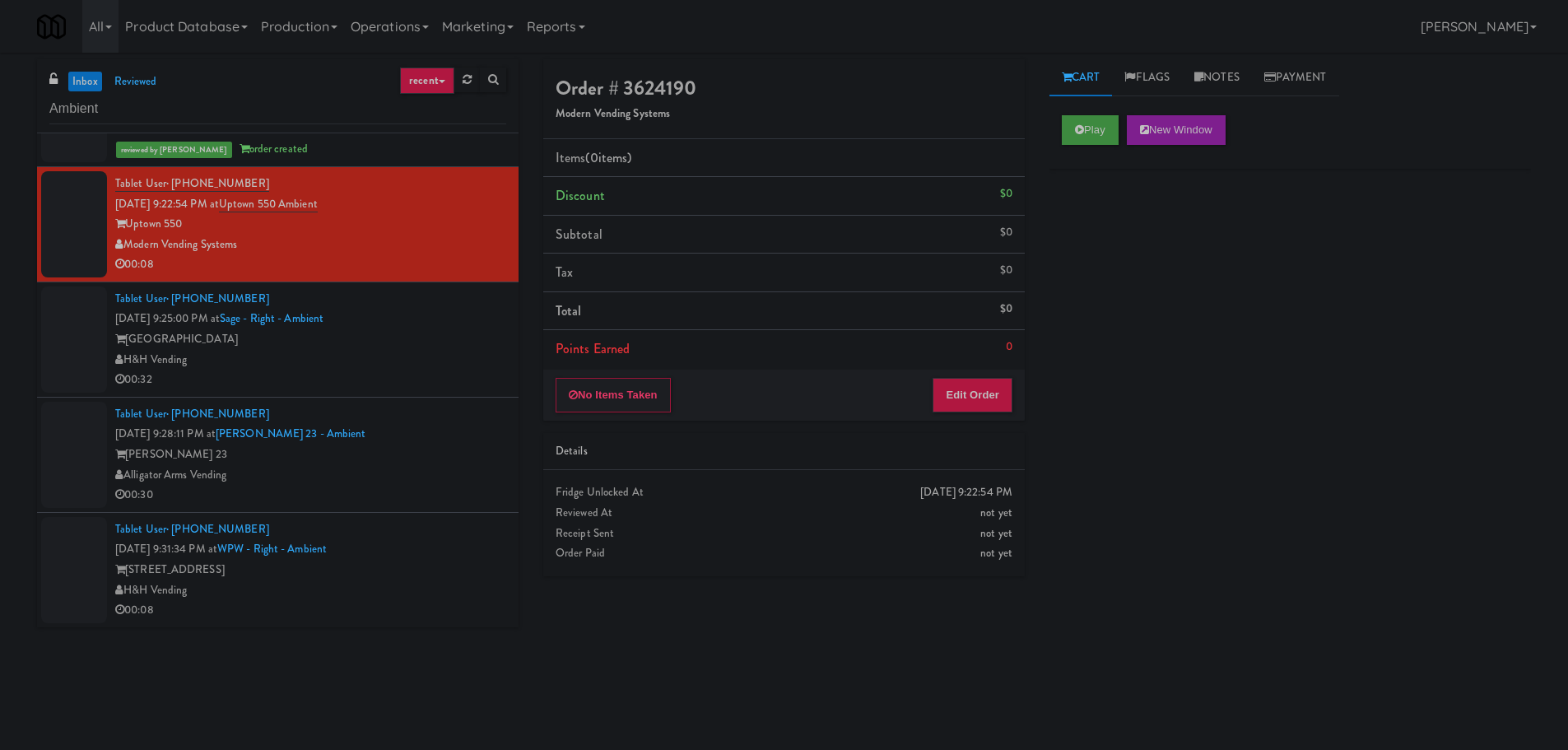
scroll to position [974, 0]
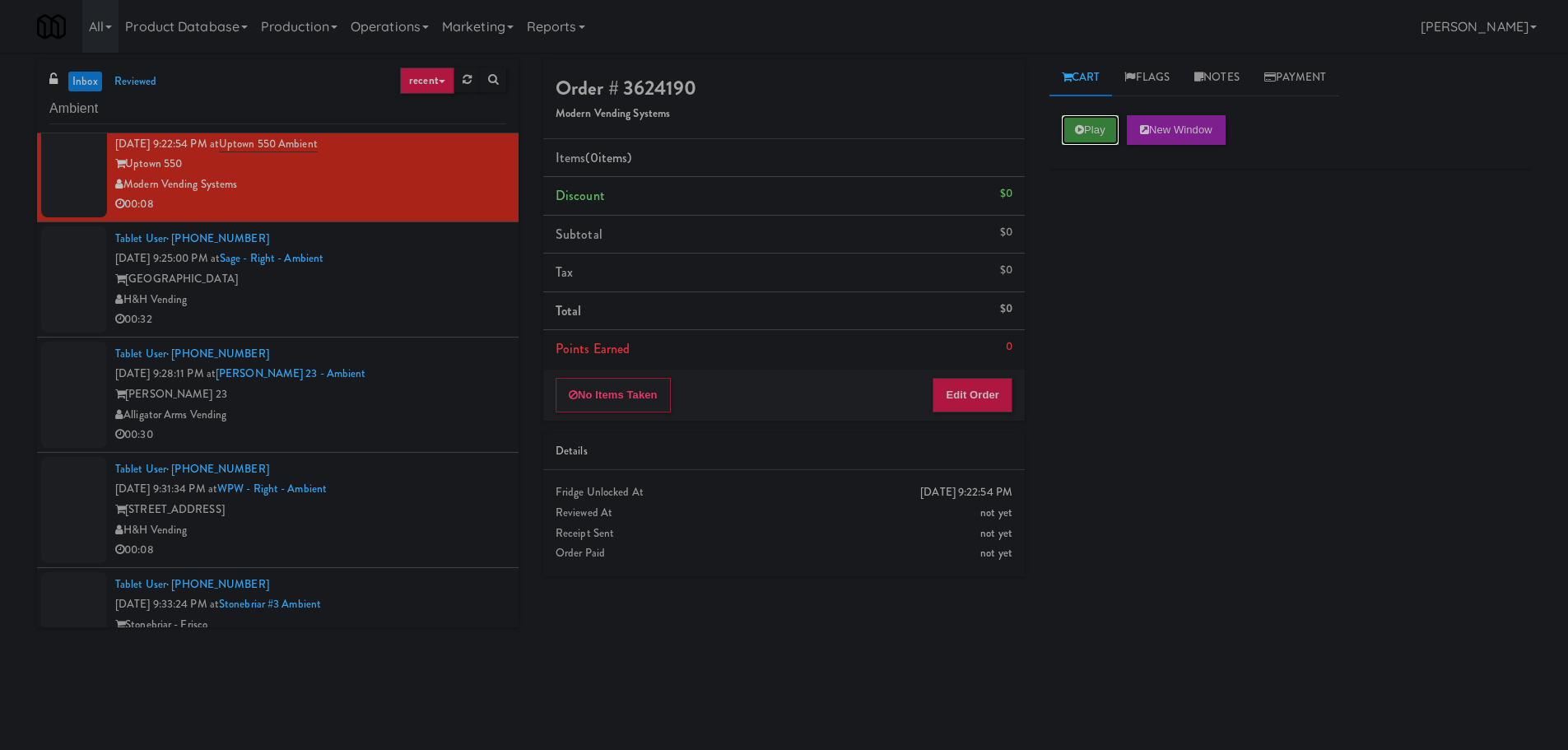
click at [1084, 139] on button "Play" at bounding box center [1090, 129] width 57 height 30
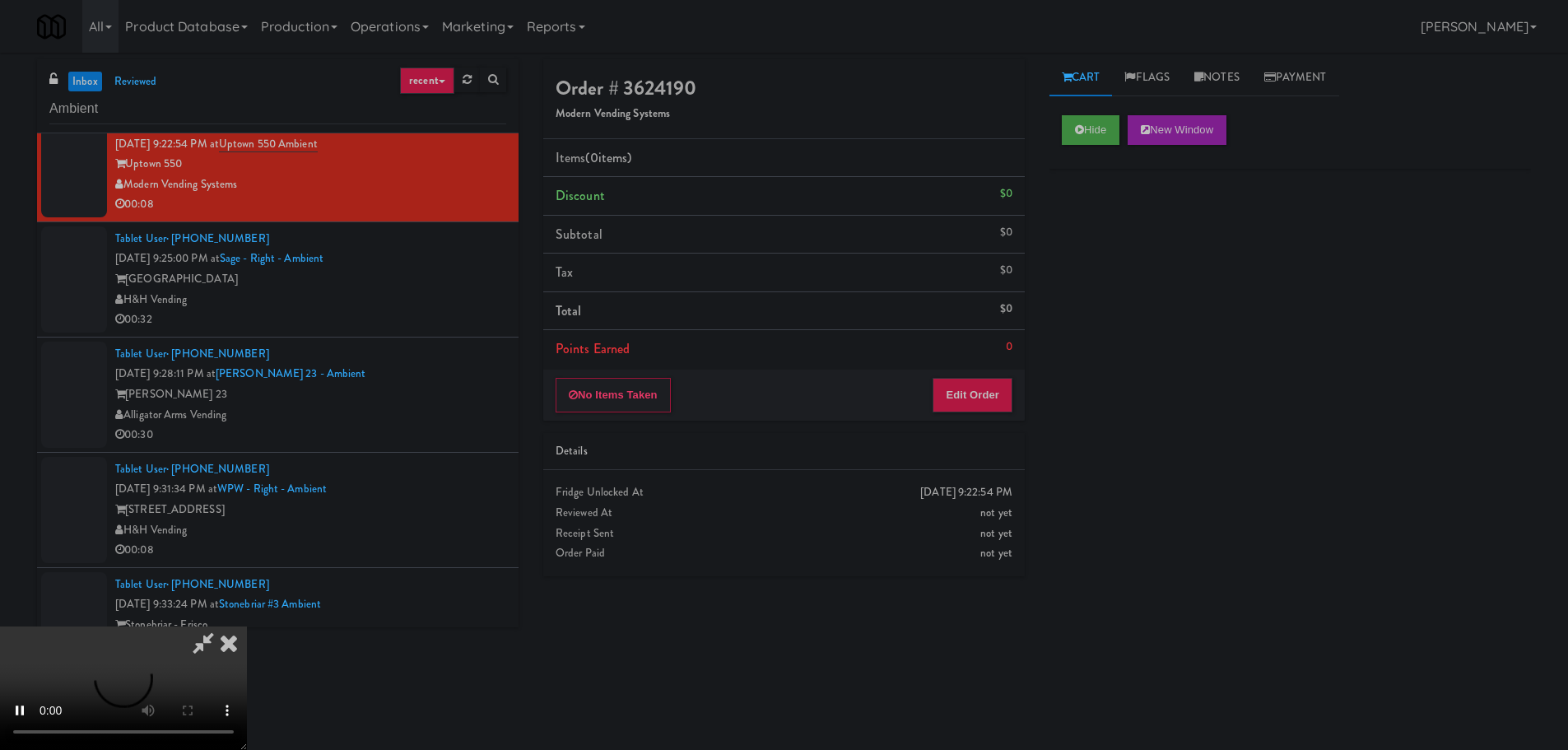
click at [1008, 413] on div "No Items Taken Edit Order" at bounding box center [784, 395] width 481 height 51
click at [1008, 413] on div "No Items Taken Edit Order" at bounding box center [784, 395] width 481 height 51
click at [995, 388] on button "Edit Order" at bounding box center [973, 395] width 80 height 35
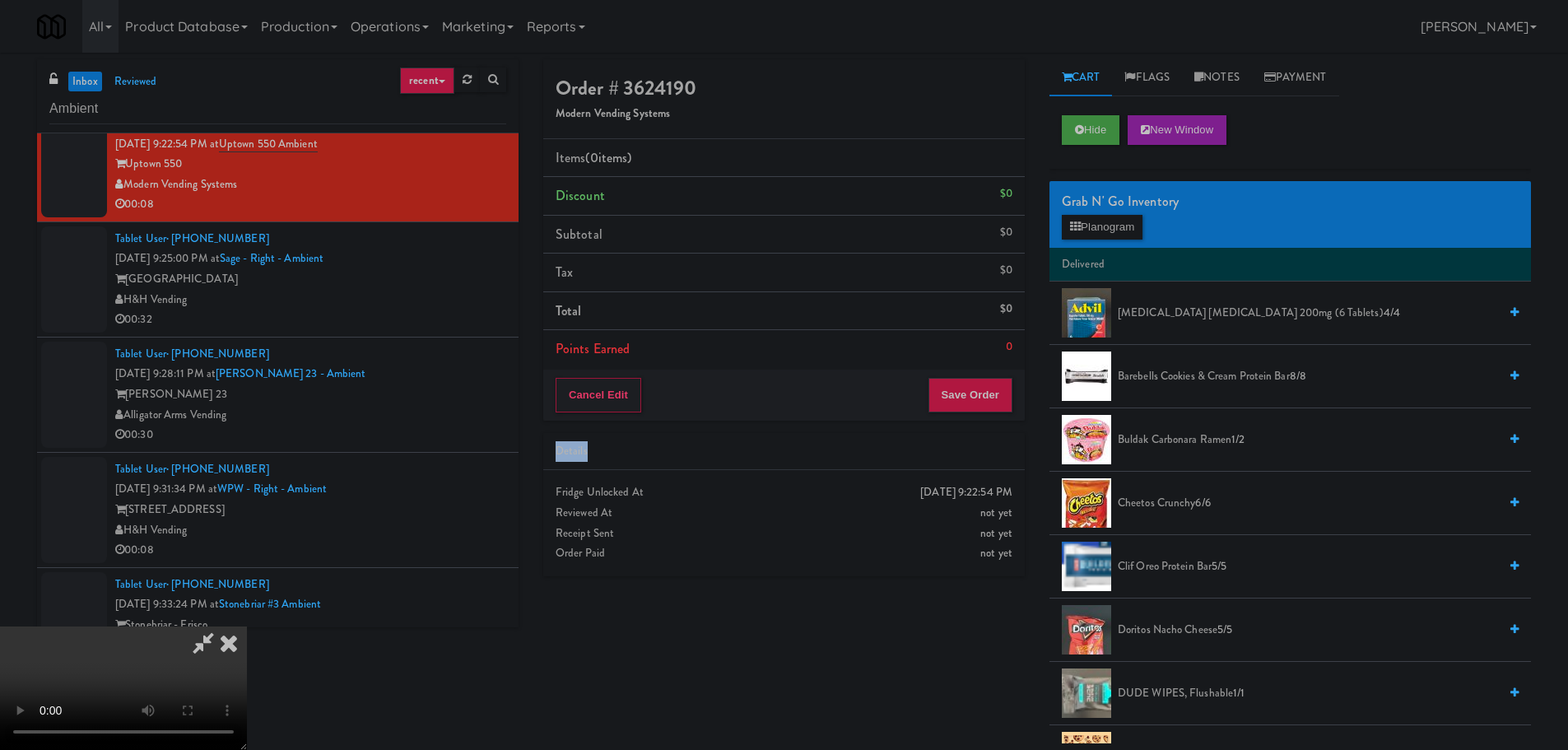
scroll to position [0, 0]
click at [247, 627] on video at bounding box center [123, 688] width 247 height 123
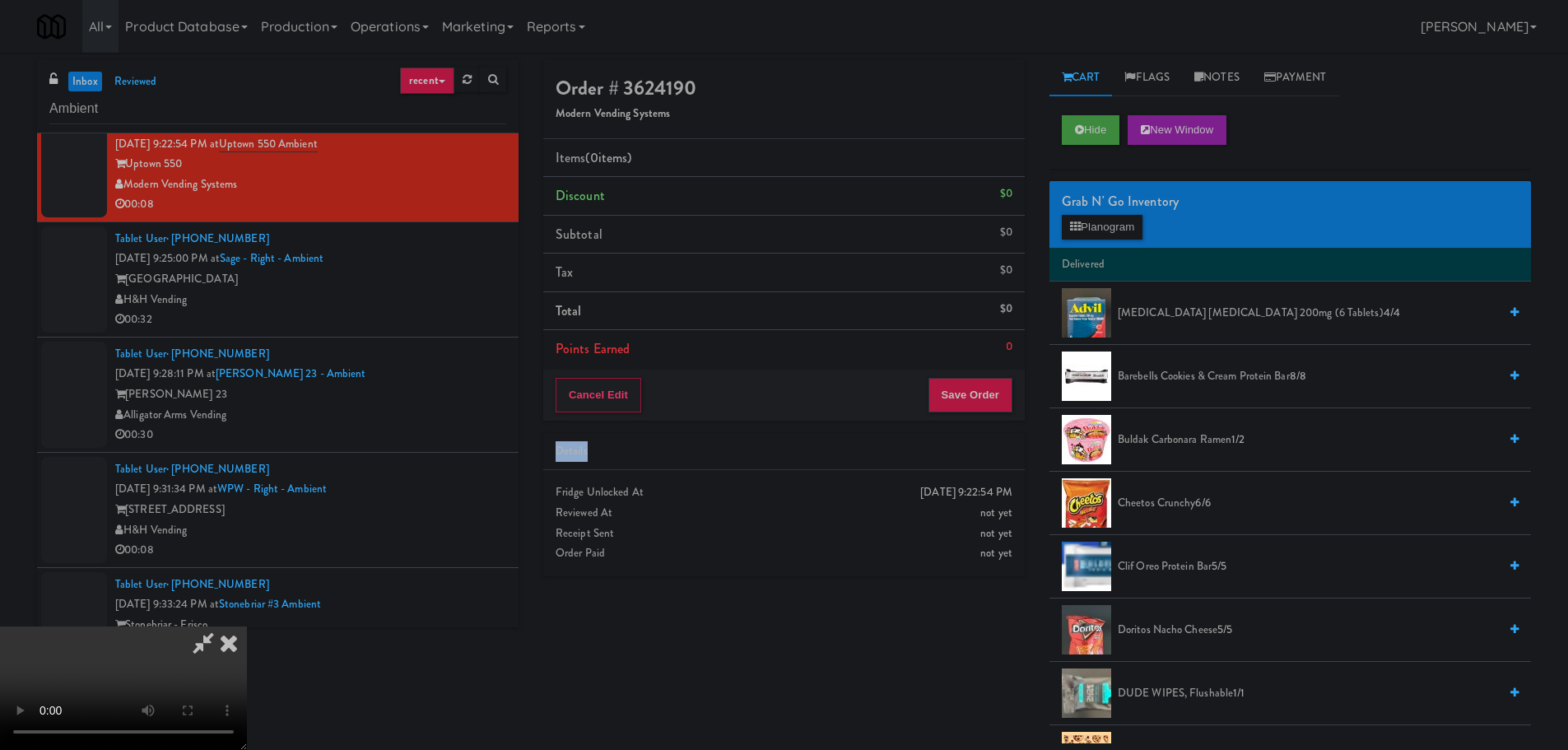
click at [247, 627] on video at bounding box center [123, 688] width 247 height 123
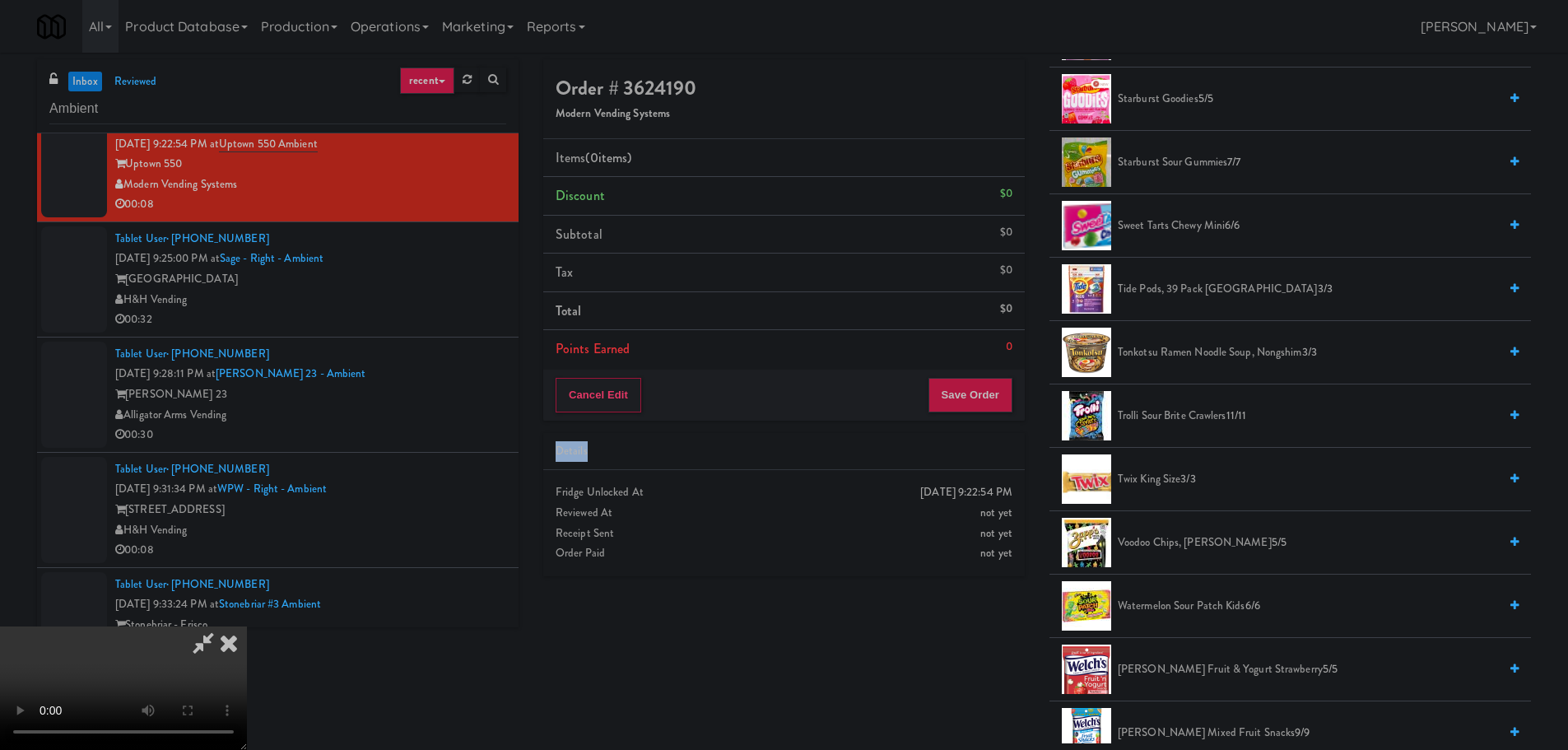
scroll to position [1503, 0]
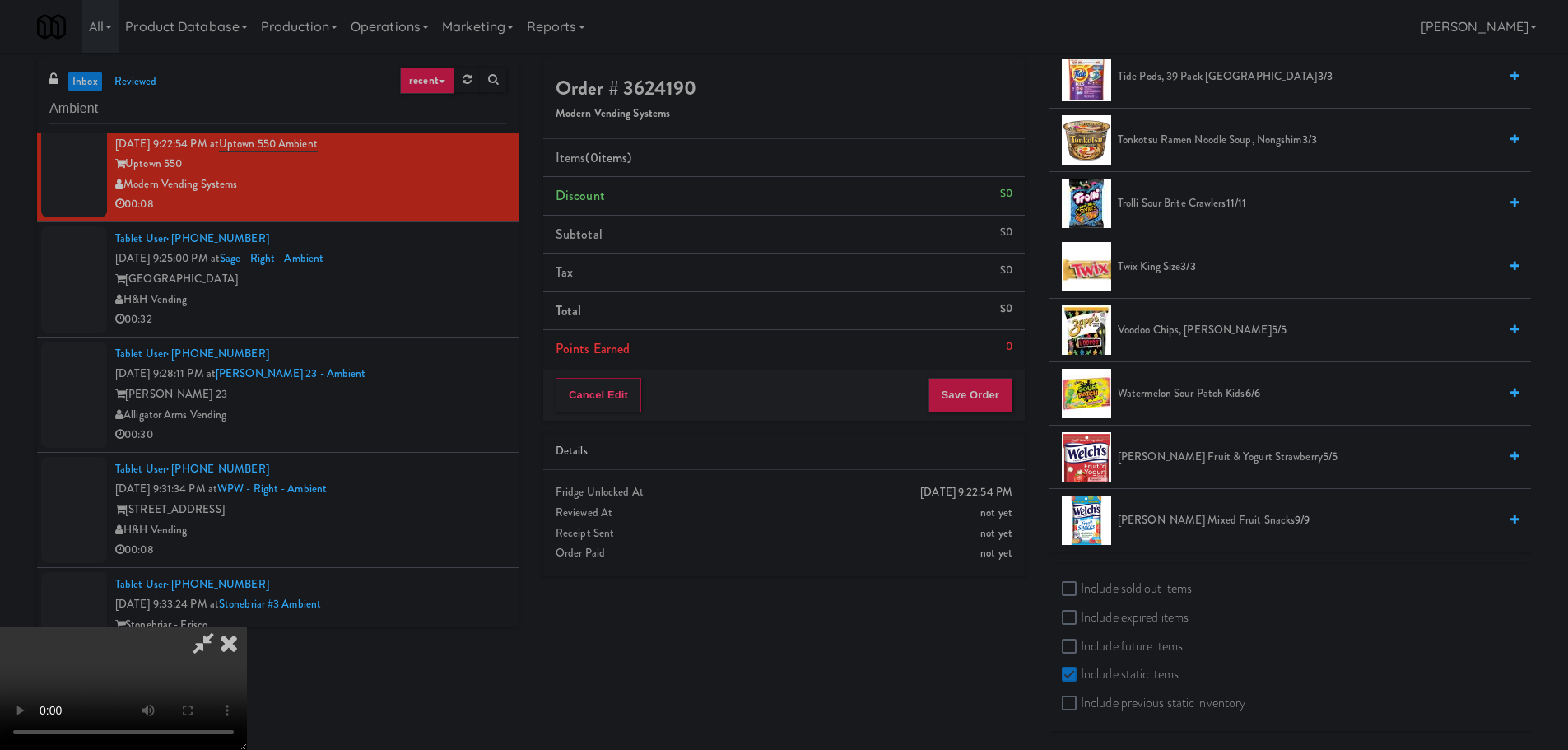
click at [1166, 273] on span "Twix King Size 3/3" at bounding box center [1307, 267] width 380 height 20
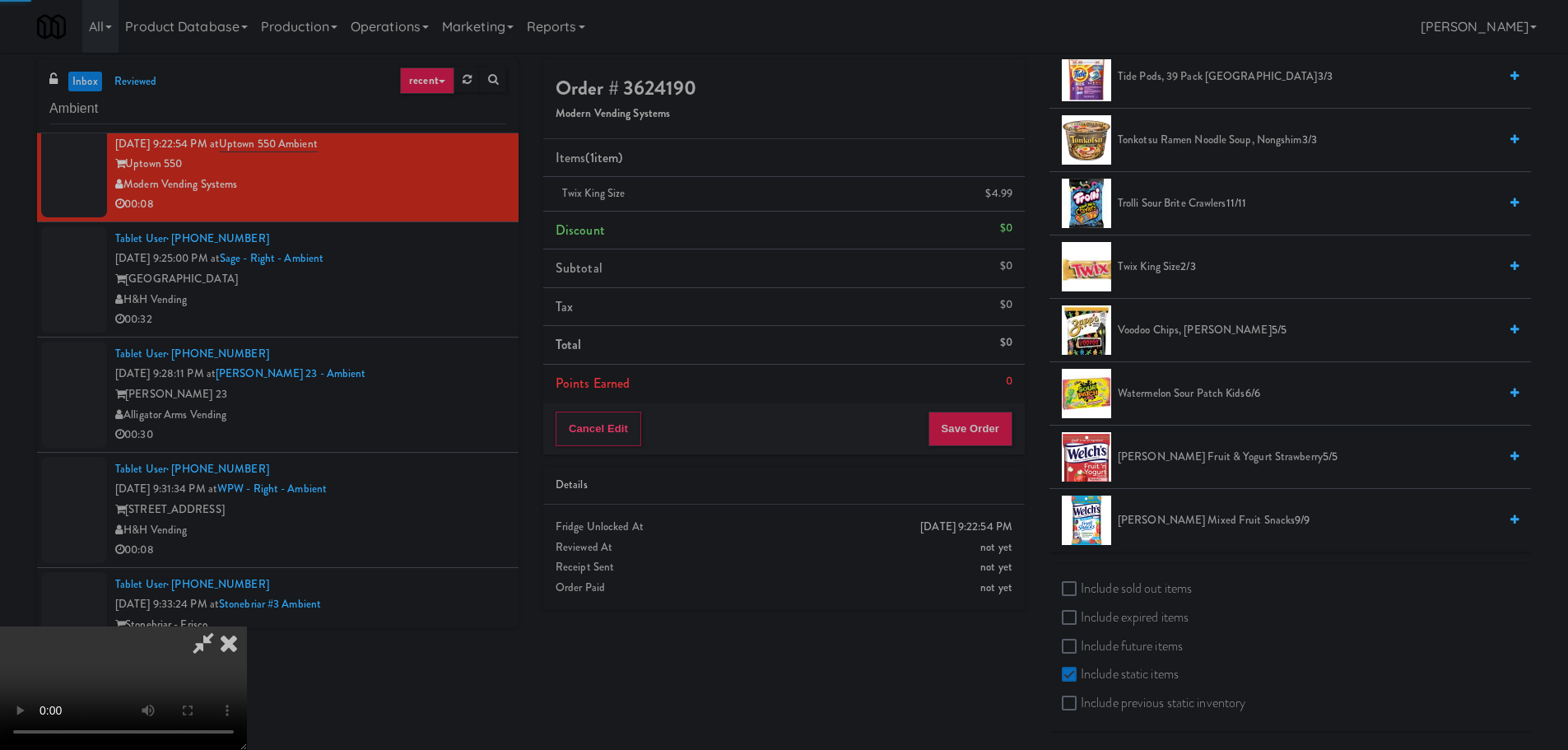
click at [247, 627] on video at bounding box center [123, 688] width 247 height 123
drag, startPoint x: 741, startPoint y: 380, endPoint x: 732, endPoint y: 404, distance: 25.6
click at [247, 627] on video at bounding box center [123, 688] width 247 height 123
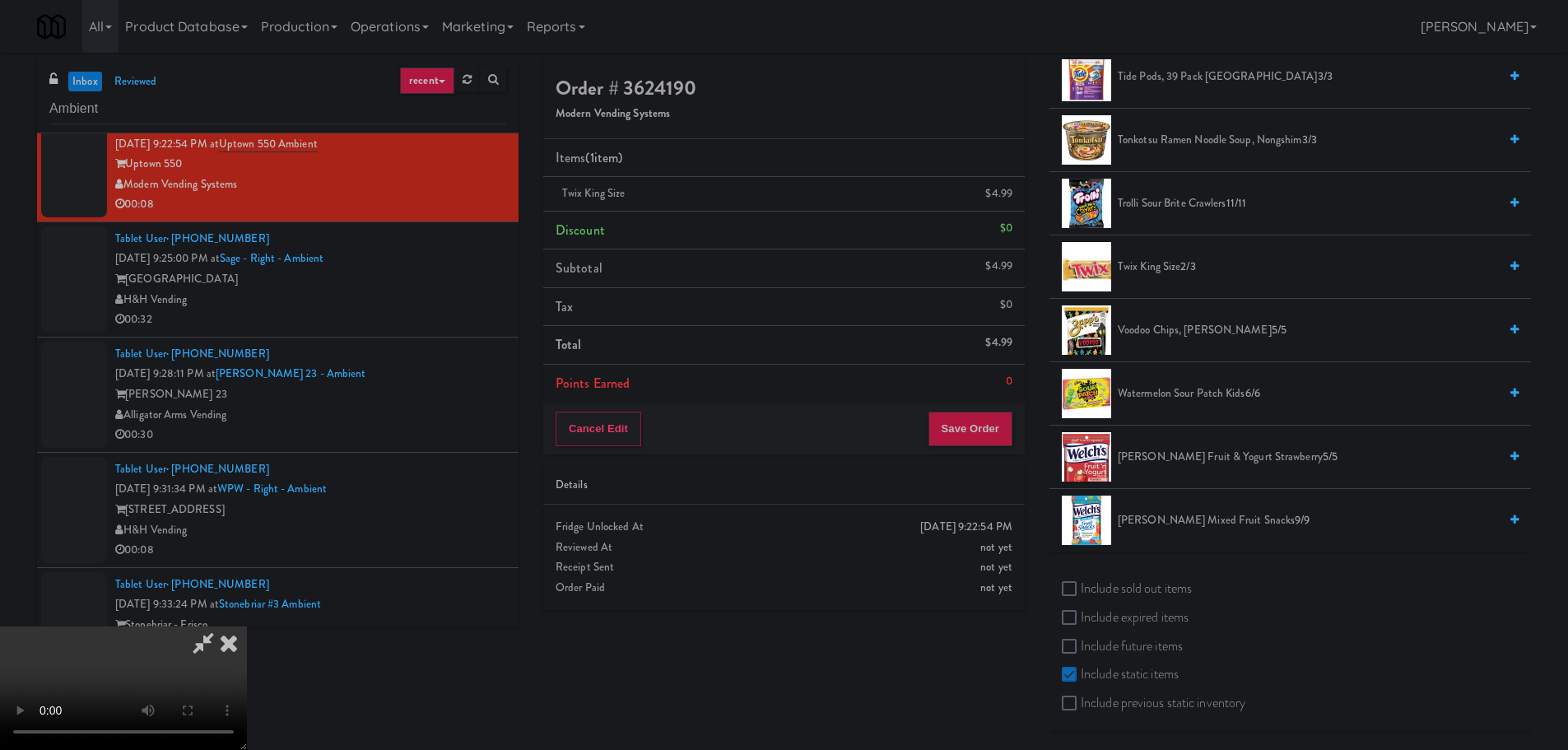
click at [247, 627] on video at bounding box center [123, 688] width 247 height 123
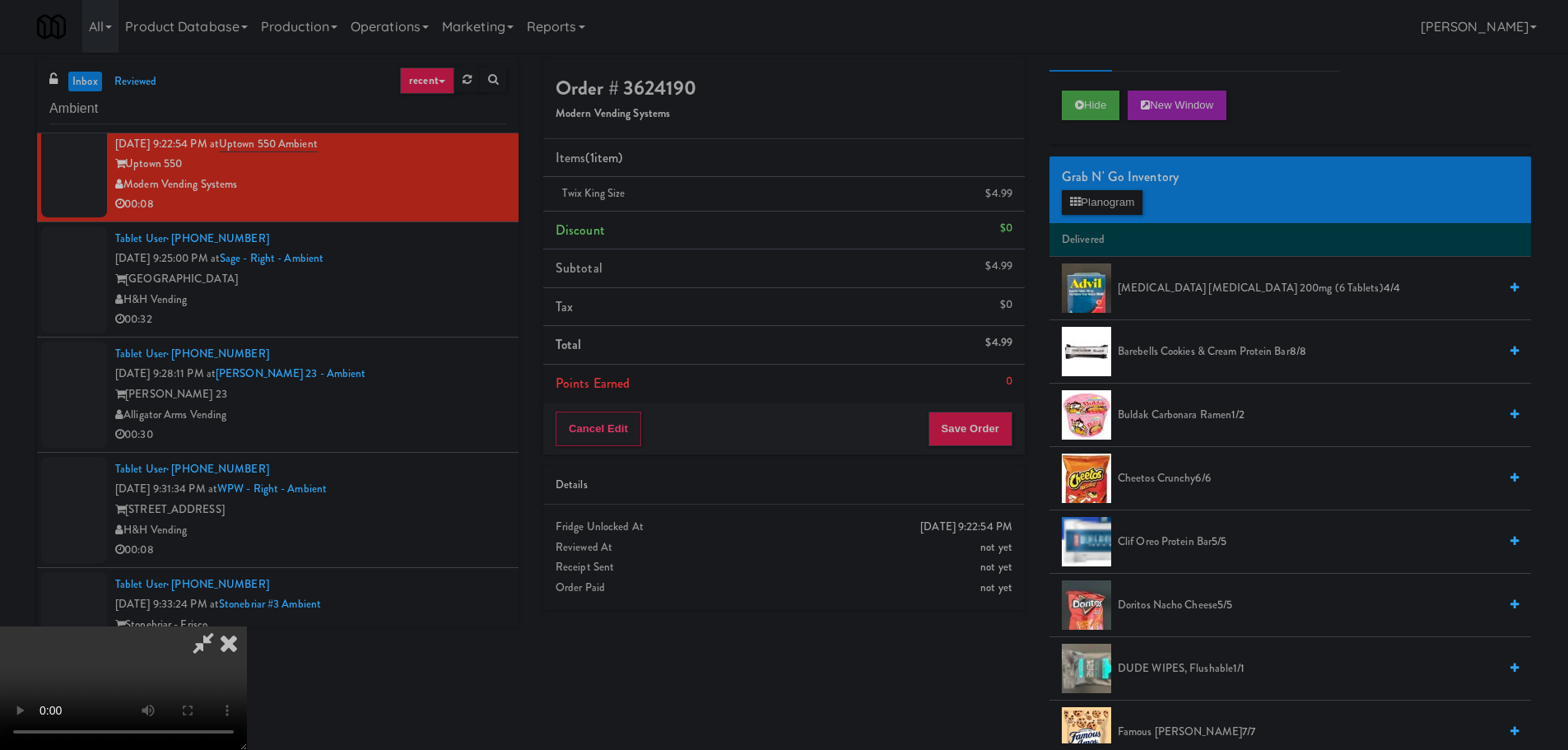
scroll to position [0, 0]
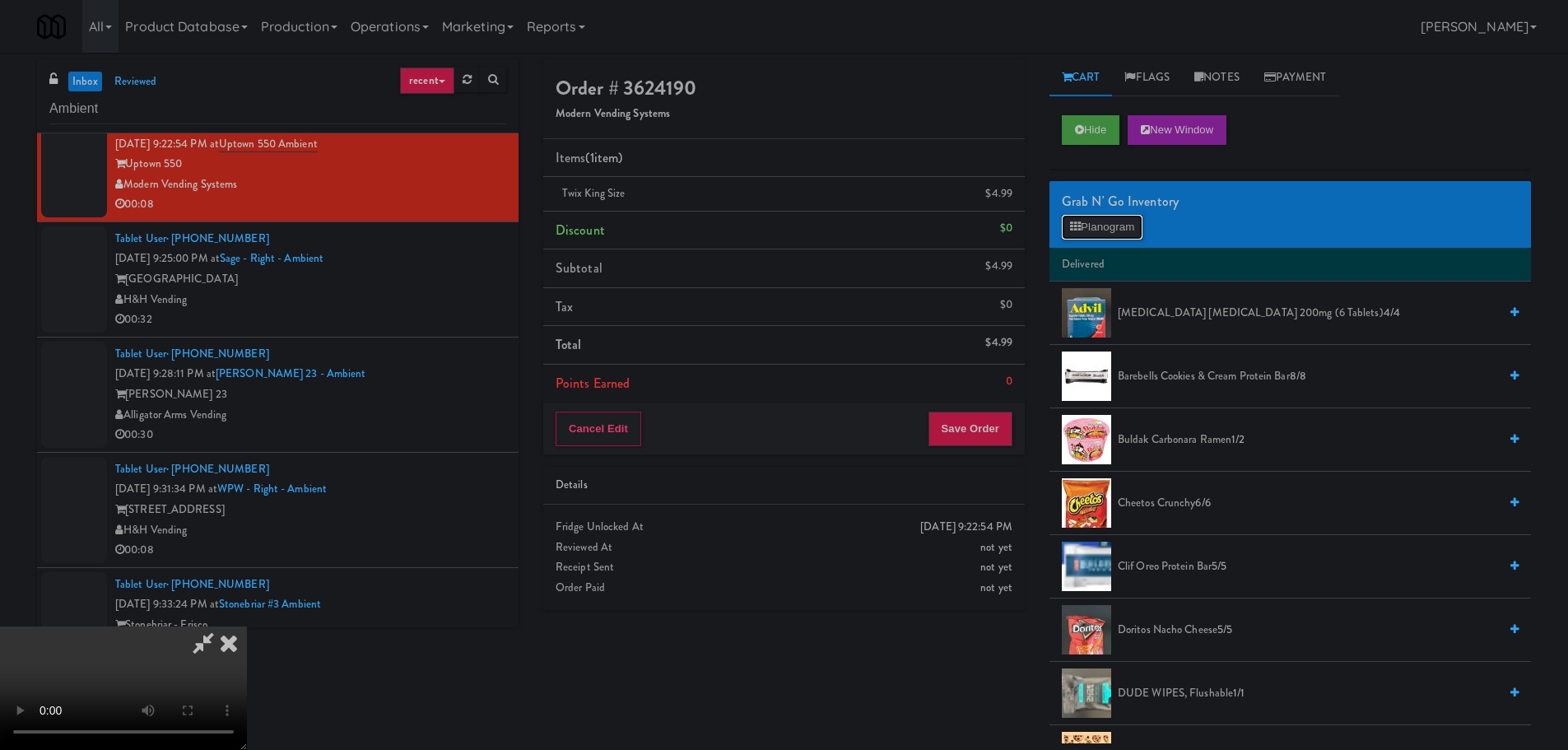
click at [1129, 222] on button "Planogram" at bounding box center [1102, 227] width 81 height 25
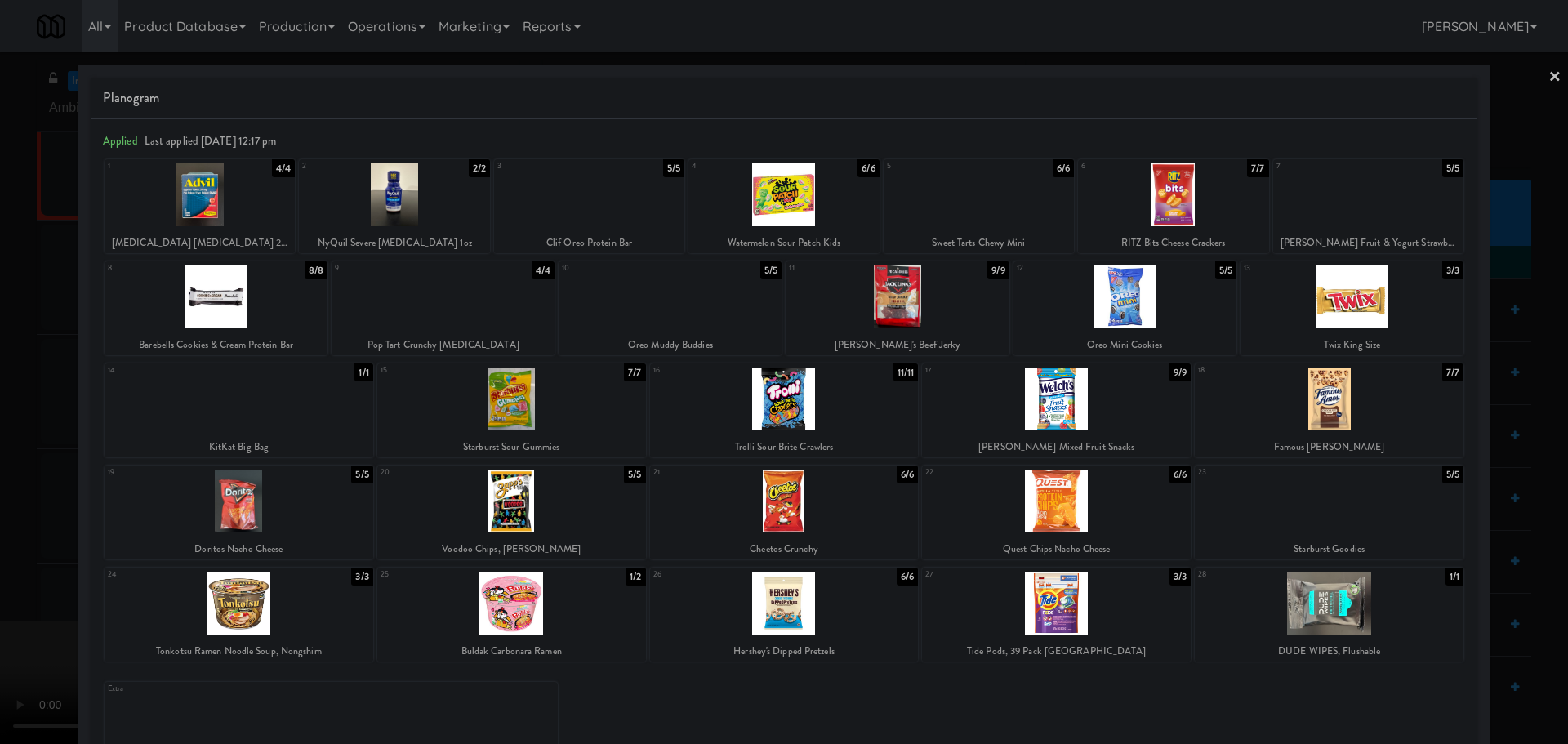
click at [446, 315] on div at bounding box center [443, 297] width 223 height 63
drag, startPoint x: 8, startPoint y: 477, endPoint x: 20, endPoint y: 476, distance: 12.0
click at [15, 477] on div at bounding box center [784, 372] width 1568 height 744
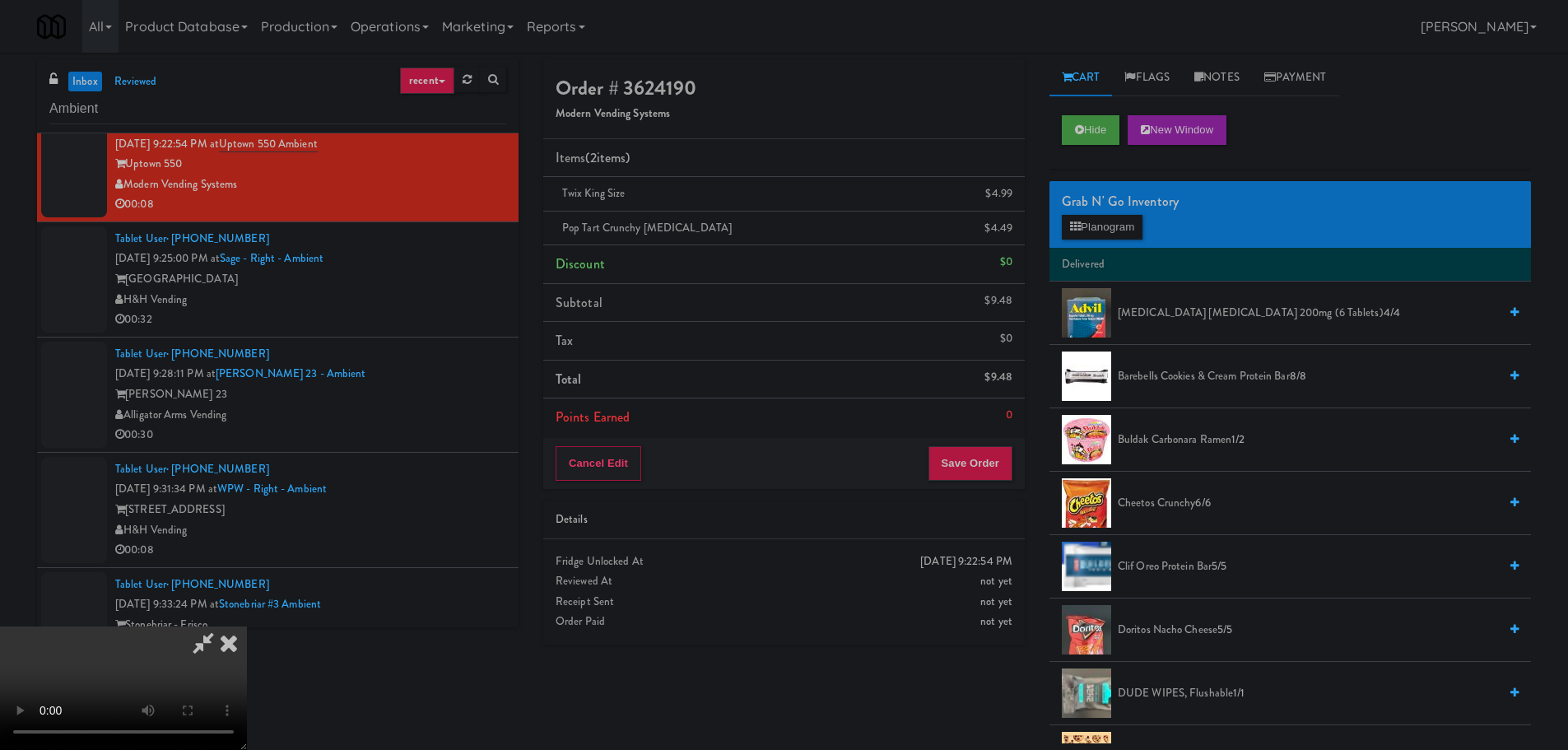
scroll to position [36, 0]
click at [247, 679] on video at bounding box center [123, 688] width 247 height 123
click at [963, 461] on button "Save Order" at bounding box center [970, 463] width 84 height 35
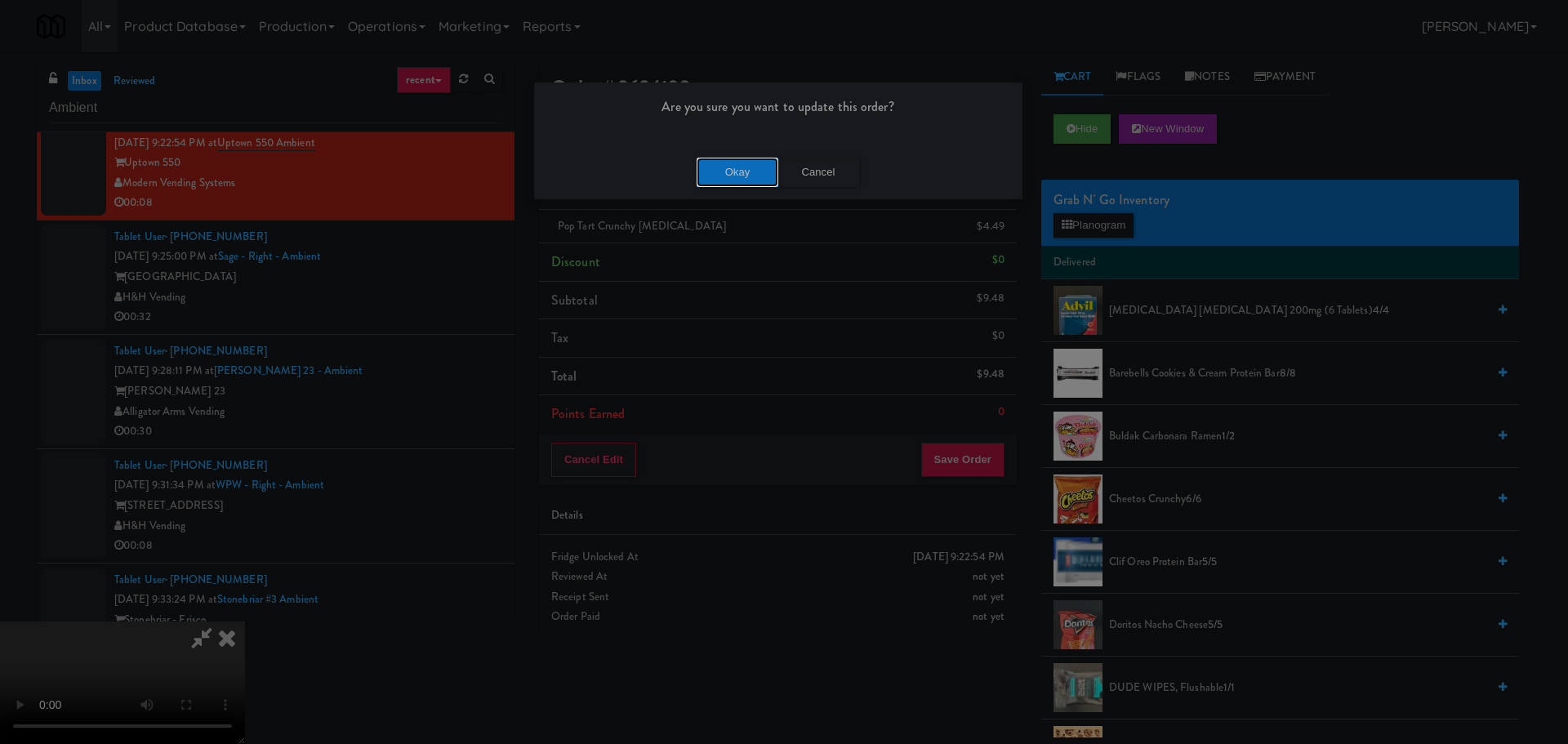
click at [748, 185] on button "Okay" at bounding box center [738, 172] width 82 height 30
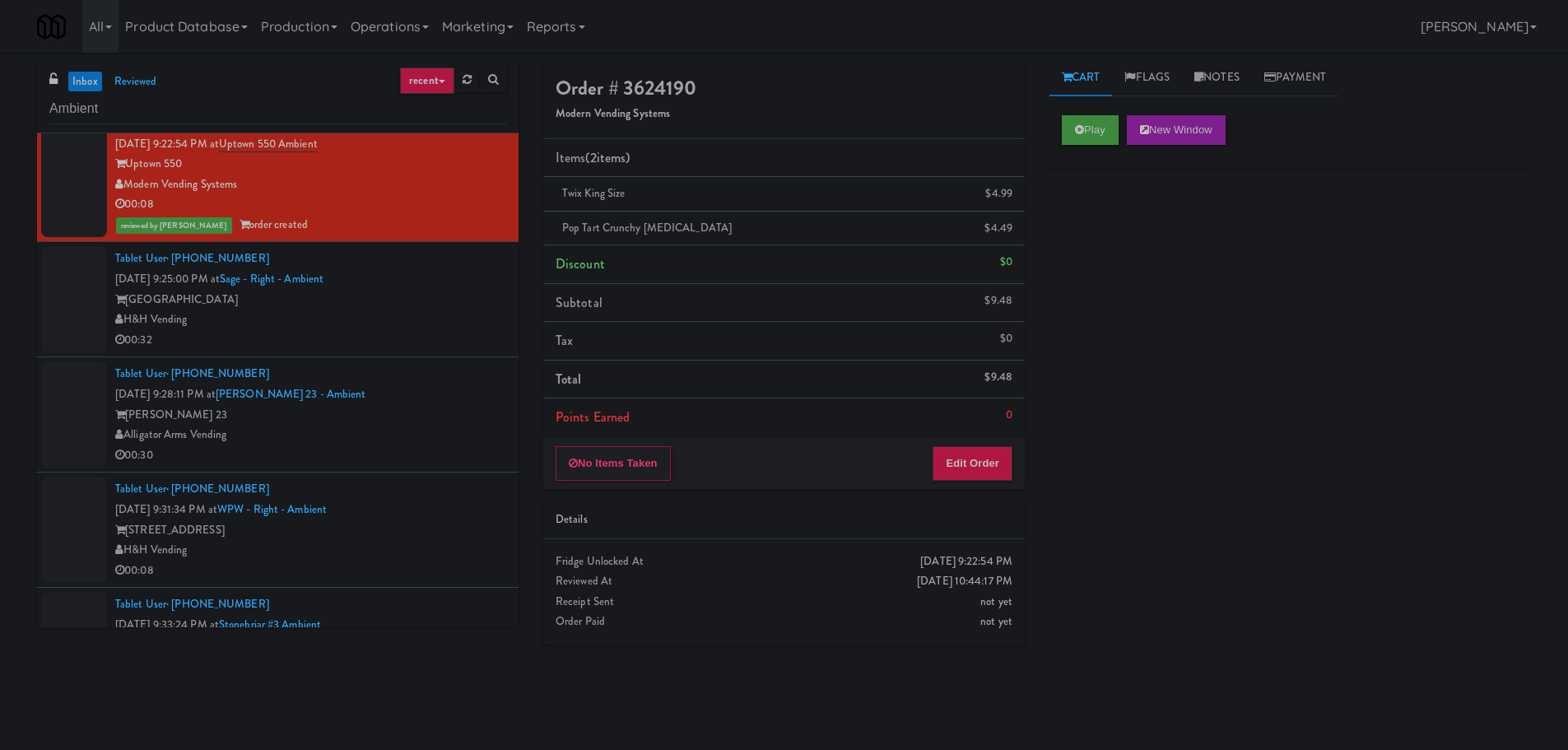
scroll to position [0, 0]
click at [468, 315] on div "H&H Vending" at bounding box center [310, 320] width 391 height 20
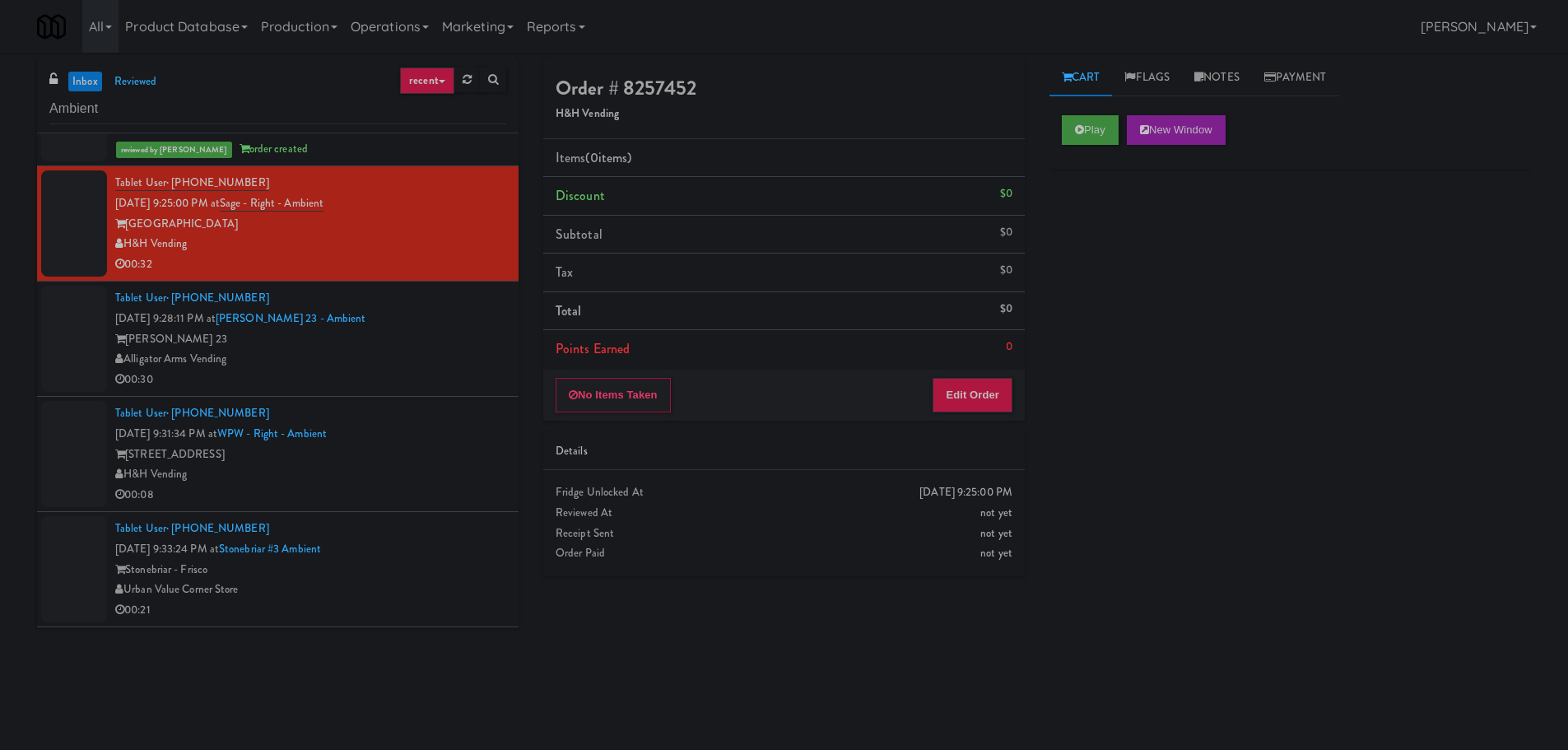
scroll to position [1070, 0]
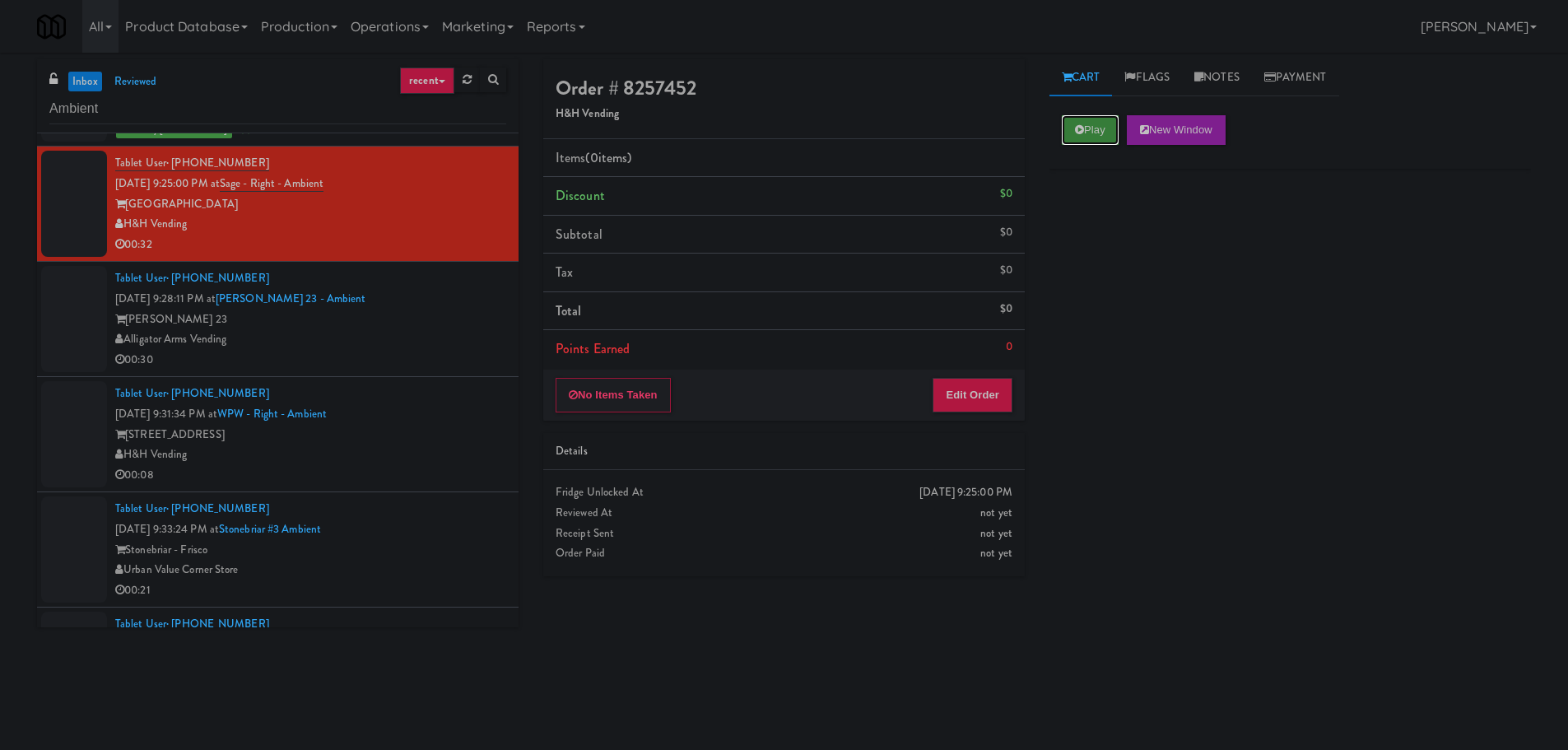
click at [1082, 127] on icon at bounding box center [1079, 129] width 9 height 11
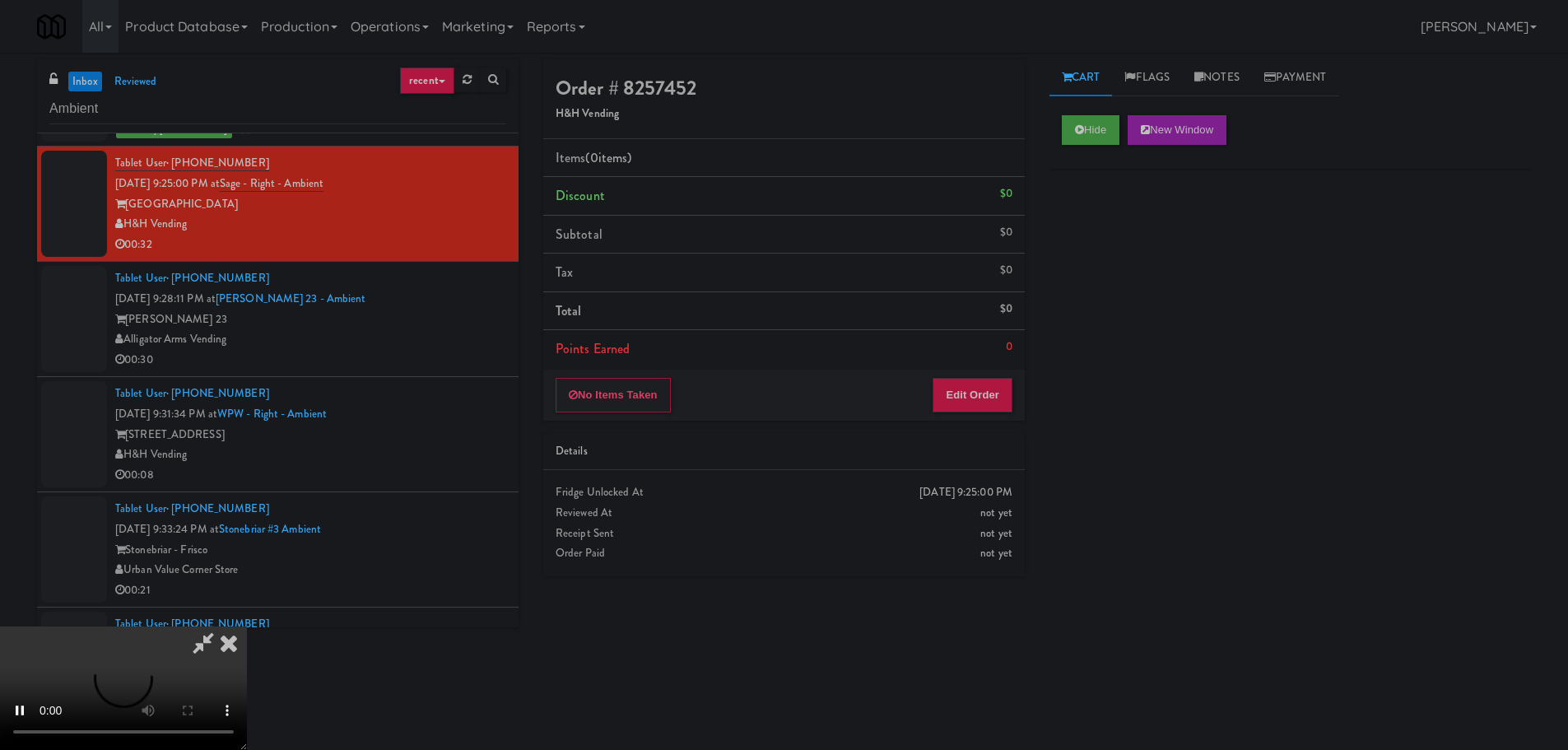
click at [983, 429] on div "Order # 8257452 H&H Vending Items (0 items ) Discount $0 Subtotal $0 Tax $0 Tot…" at bounding box center [783, 324] width 506 height 529
click at [983, 396] on button "Edit Order" at bounding box center [973, 395] width 80 height 35
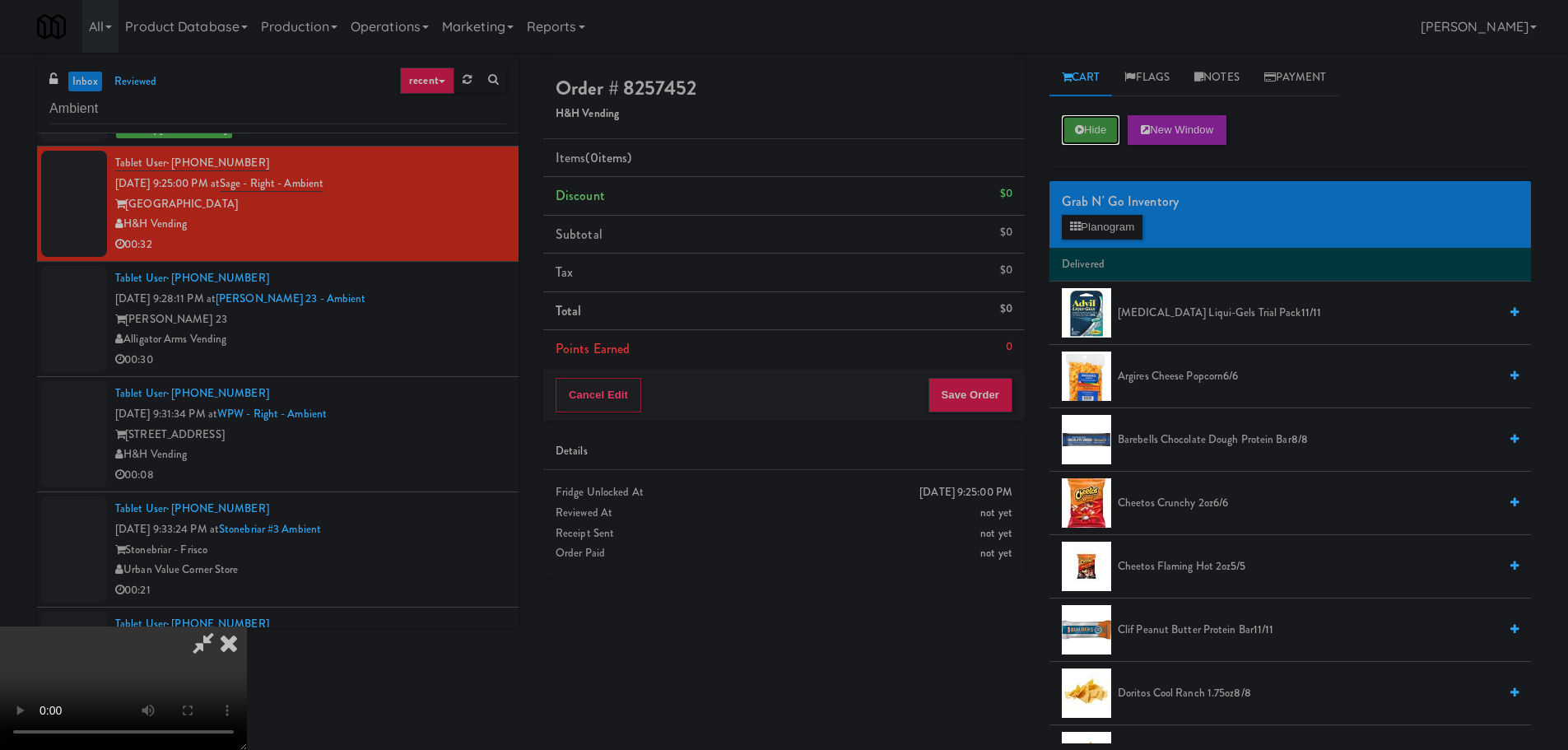
click at [1106, 141] on button "Hide" at bounding box center [1091, 129] width 58 height 30
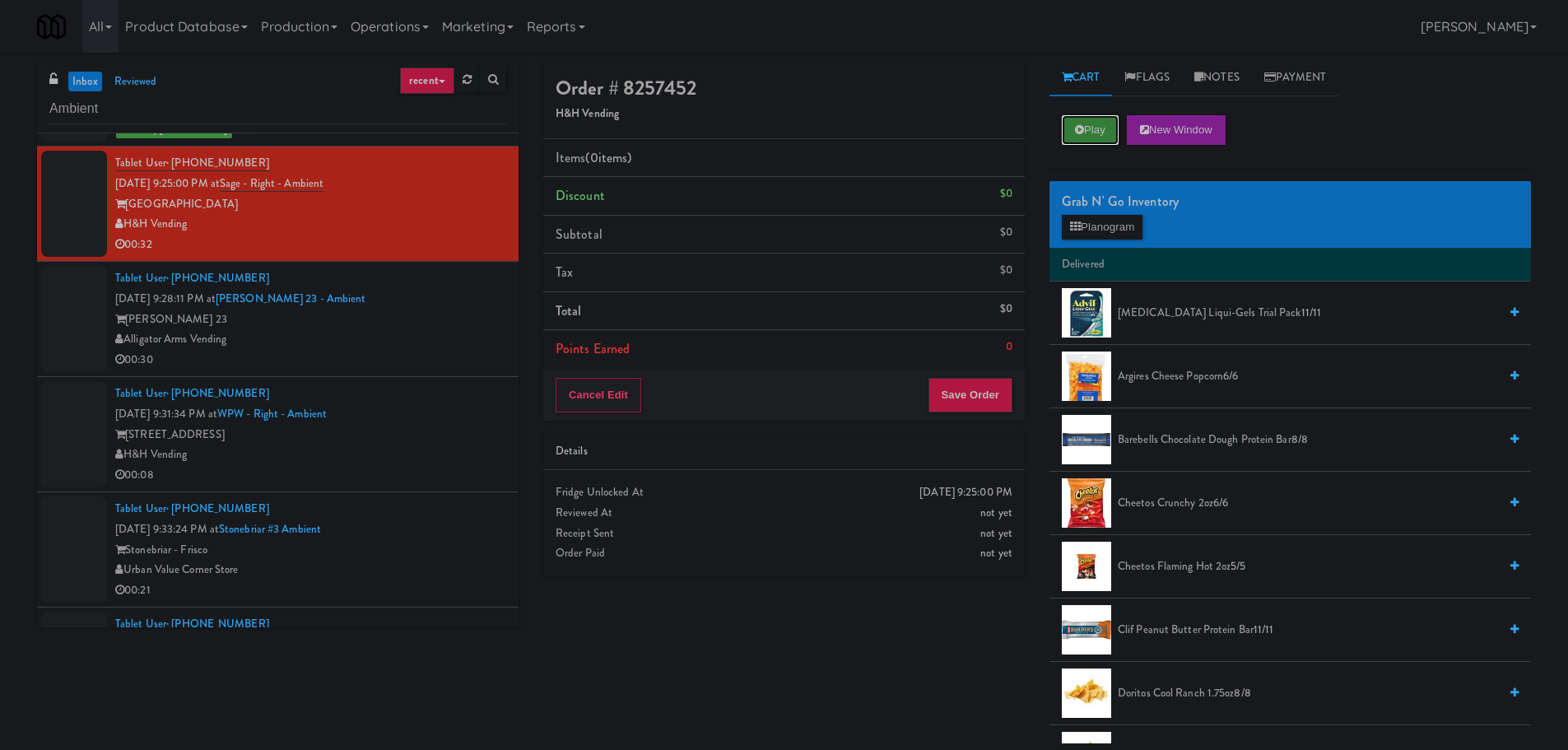
click at [1106, 141] on button "Play" at bounding box center [1090, 129] width 57 height 30
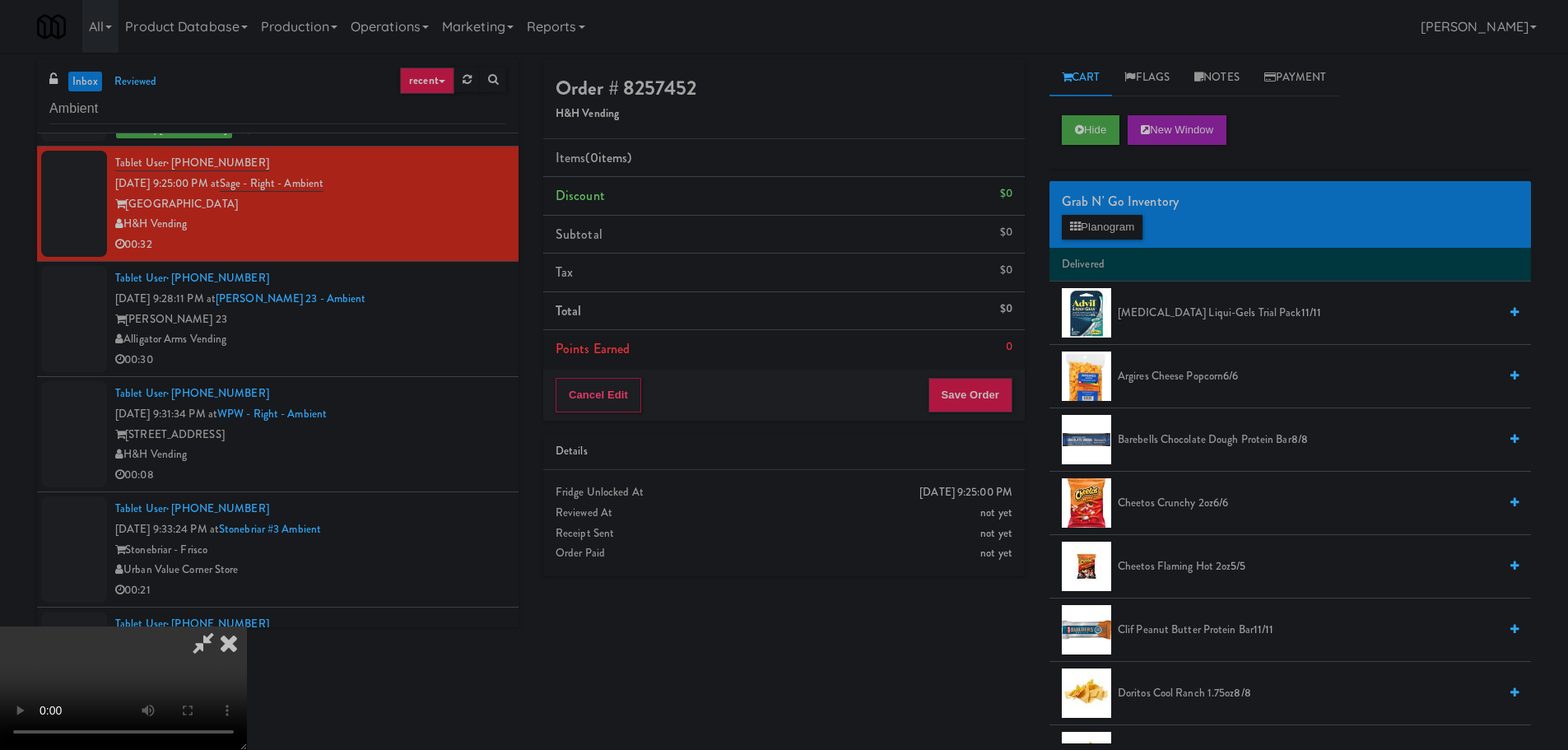
drag, startPoint x: 565, startPoint y: 442, endPoint x: 562, endPoint y: 456, distance: 14.3
click at [247, 627] on video at bounding box center [123, 688] width 247 height 123
drag, startPoint x: 1138, startPoint y: 195, endPoint x: 1122, endPoint y: 230, distance: 38.5
click at [1133, 202] on div "Grab N' Go Inventory" at bounding box center [1290, 202] width 457 height 25
click at [1122, 230] on button "Planogram" at bounding box center [1102, 227] width 81 height 25
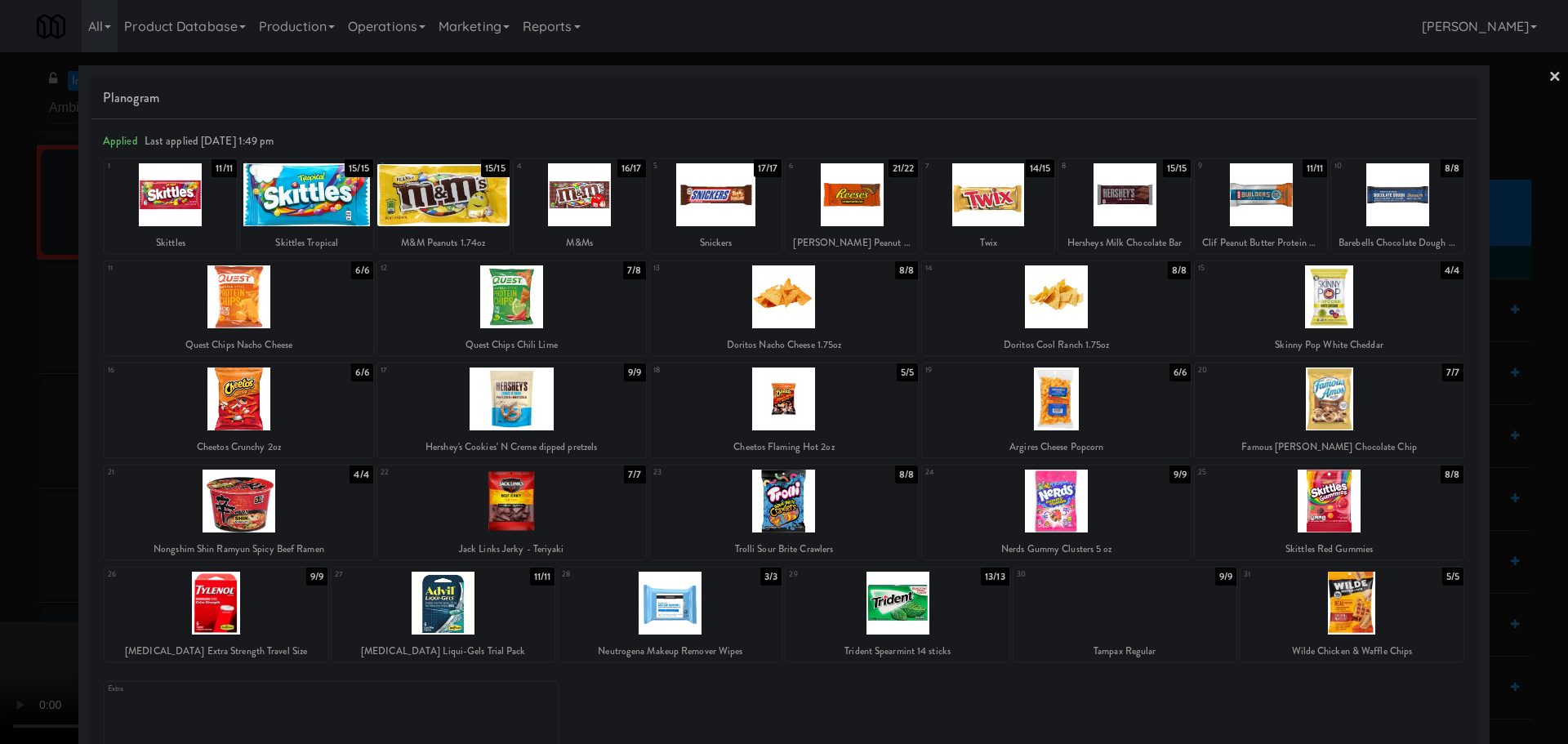
click at [1092, 314] on div at bounding box center [1057, 297] width 268 height 63
click at [268, 412] on div at bounding box center [239, 399] width 268 height 63
click at [0, 456] on div at bounding box center [784, 372] width 1568 height 744
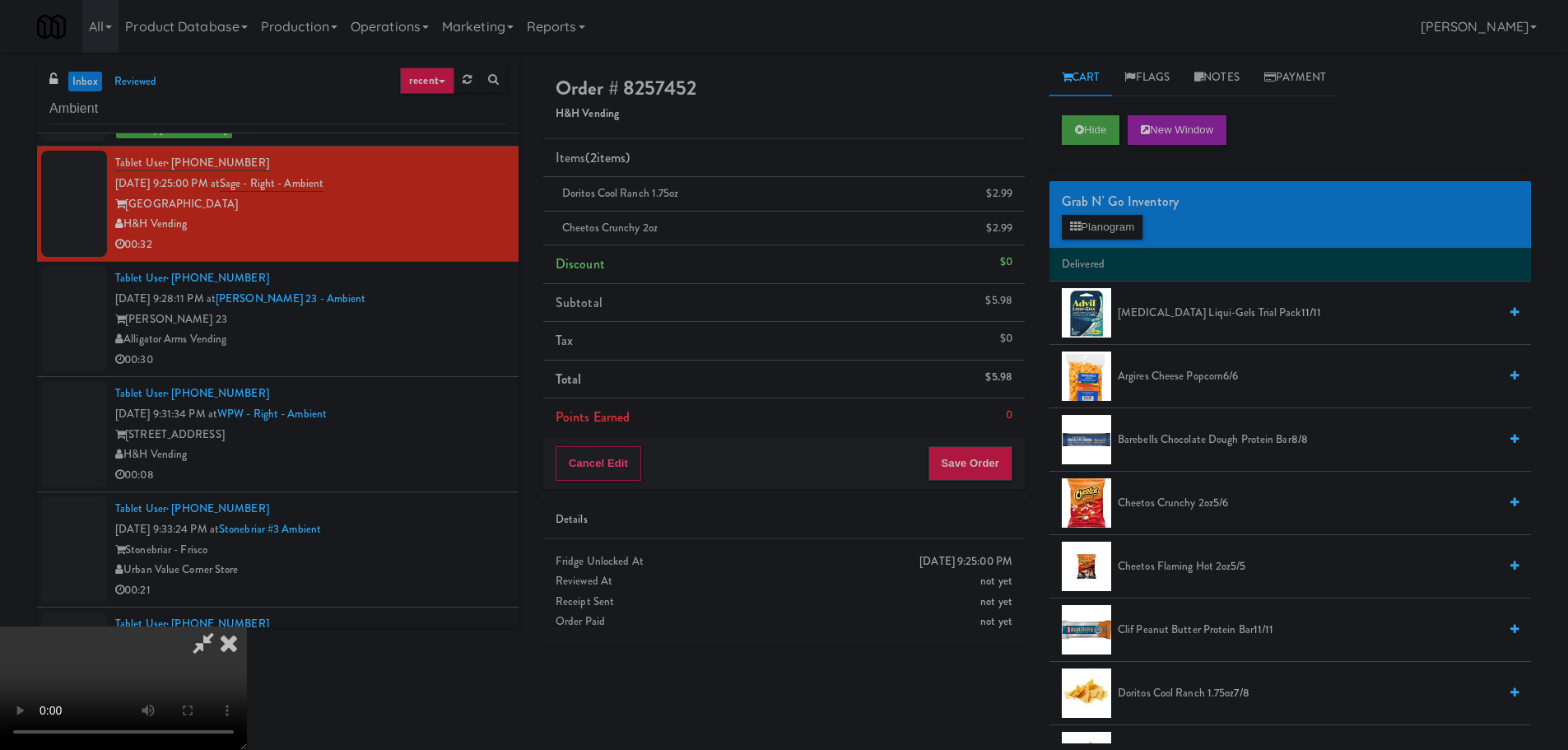
click at [247, 627] on video at bounding box center [123, 688] width 247 height 123
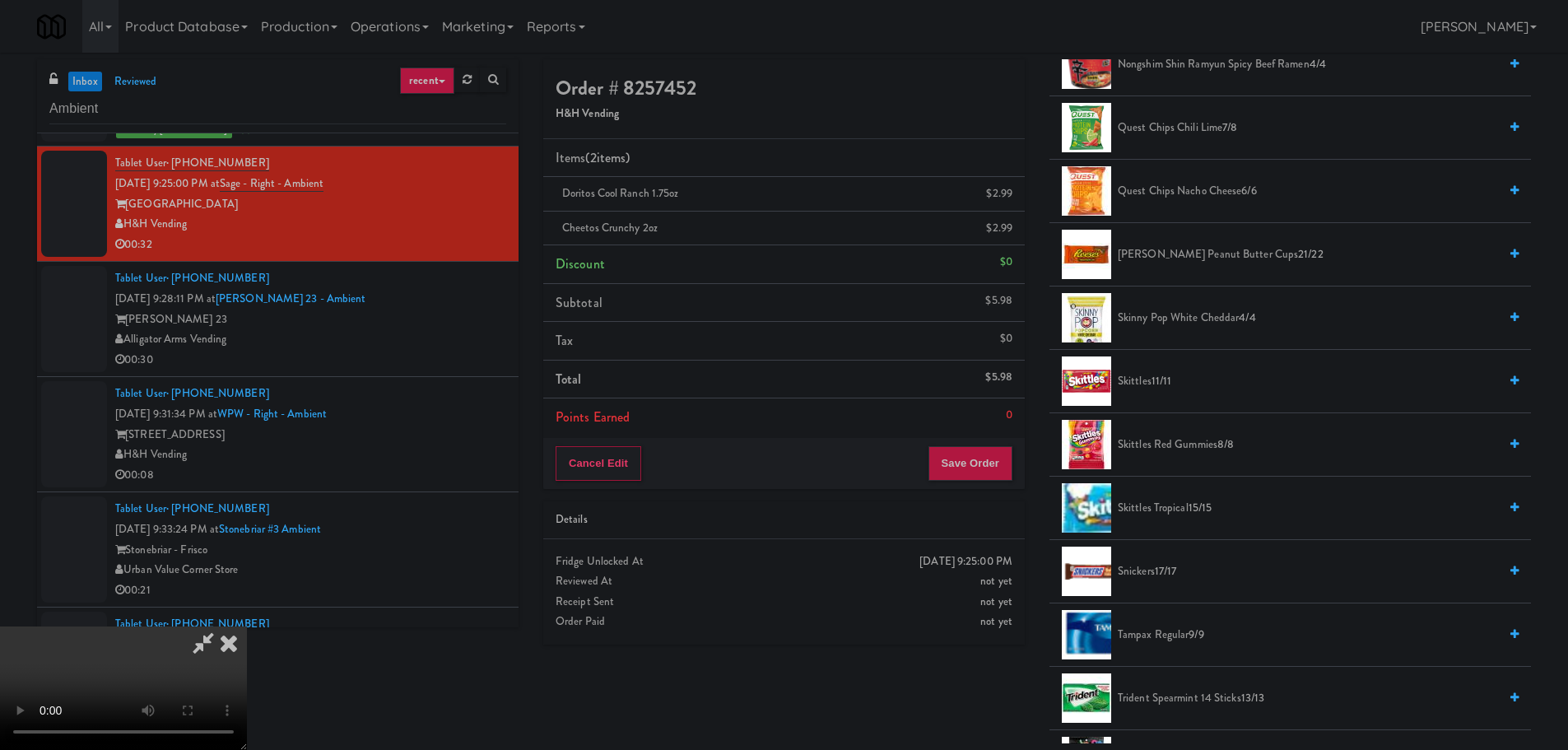
scroll to position [1646, 0]
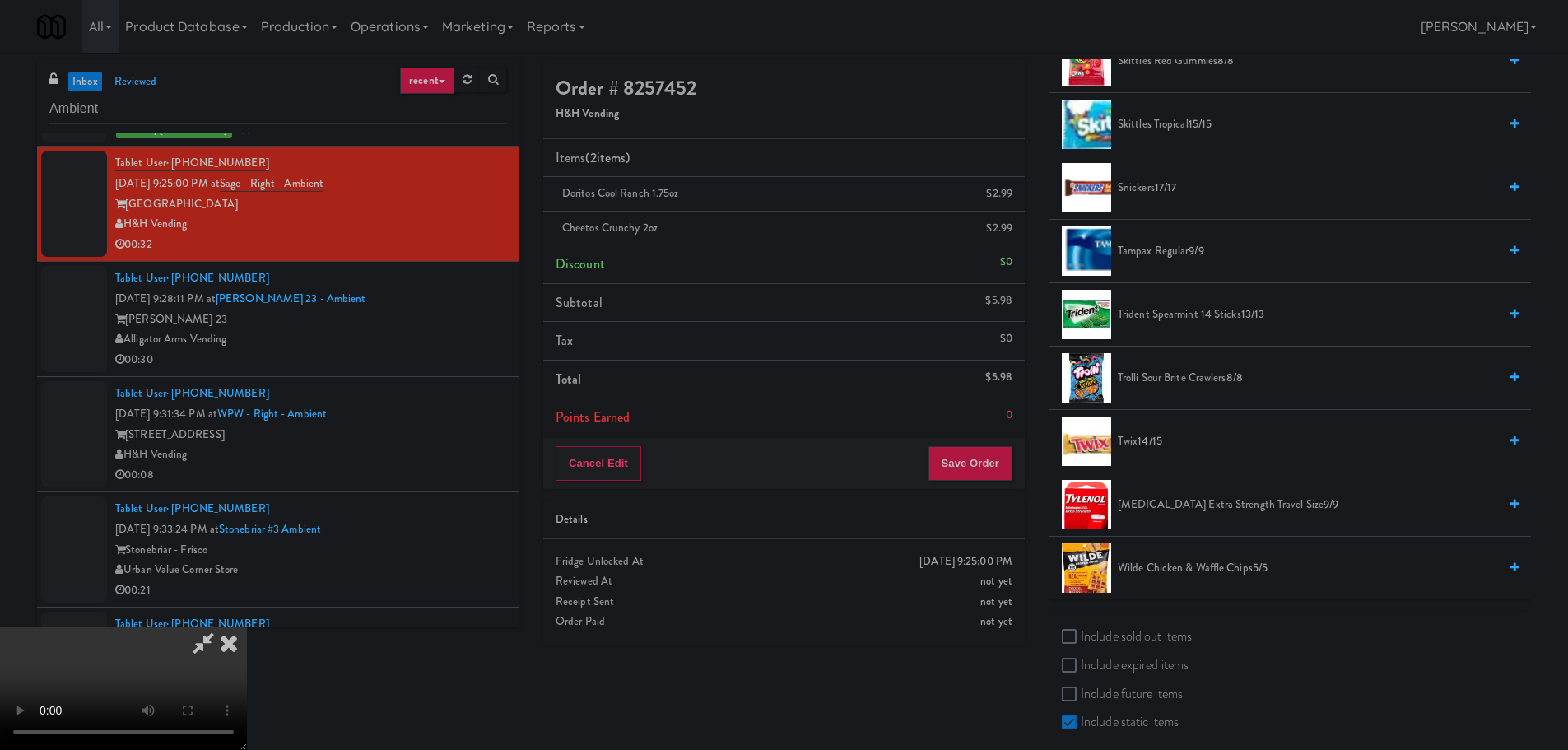
click at [1150, 370] on span "Trolli Sour Brite Crawlers 8/8" at bounding box center [1307, 378] width 380 height 20
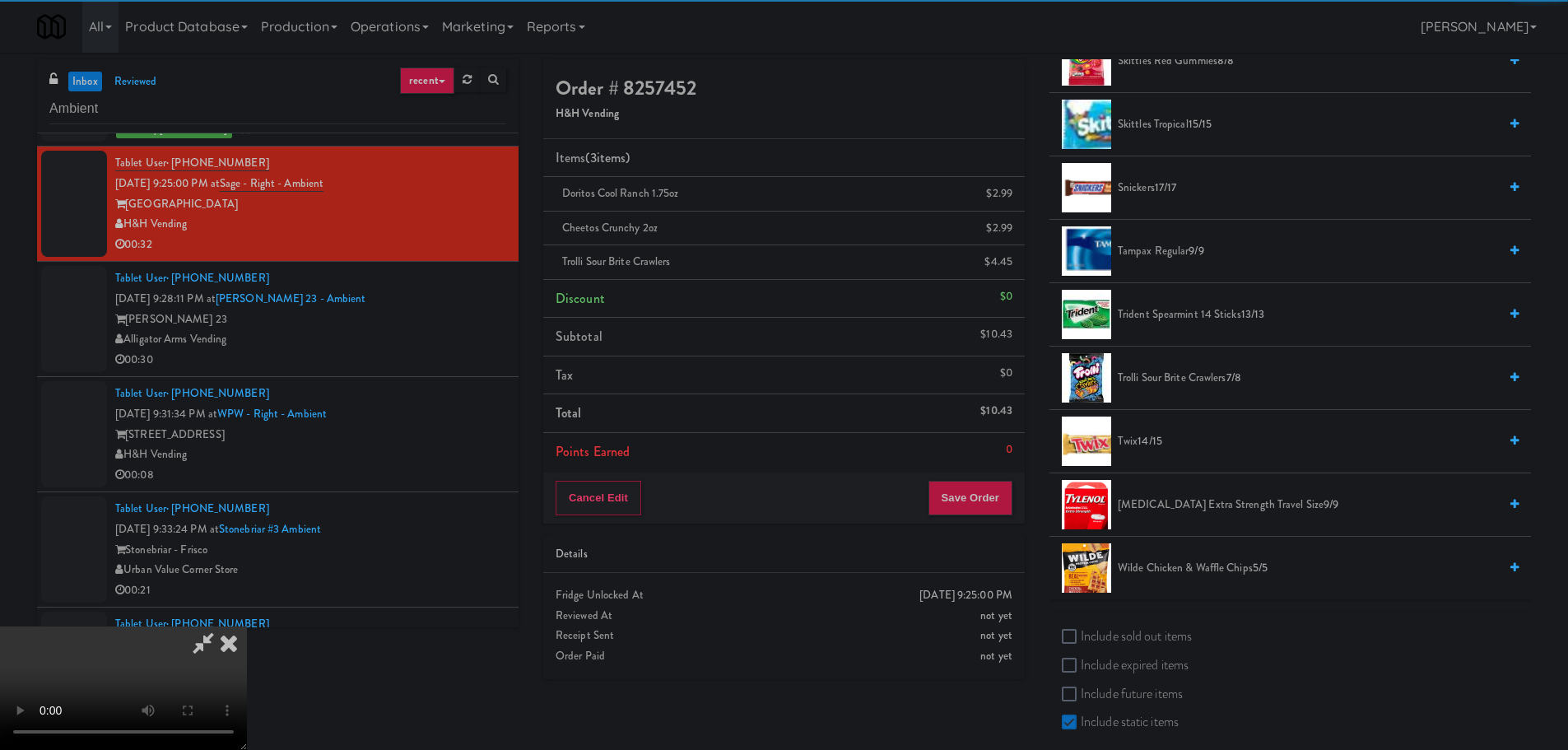
click at [247, 627] on video at bounding box center [123, 688] width 247 height 123
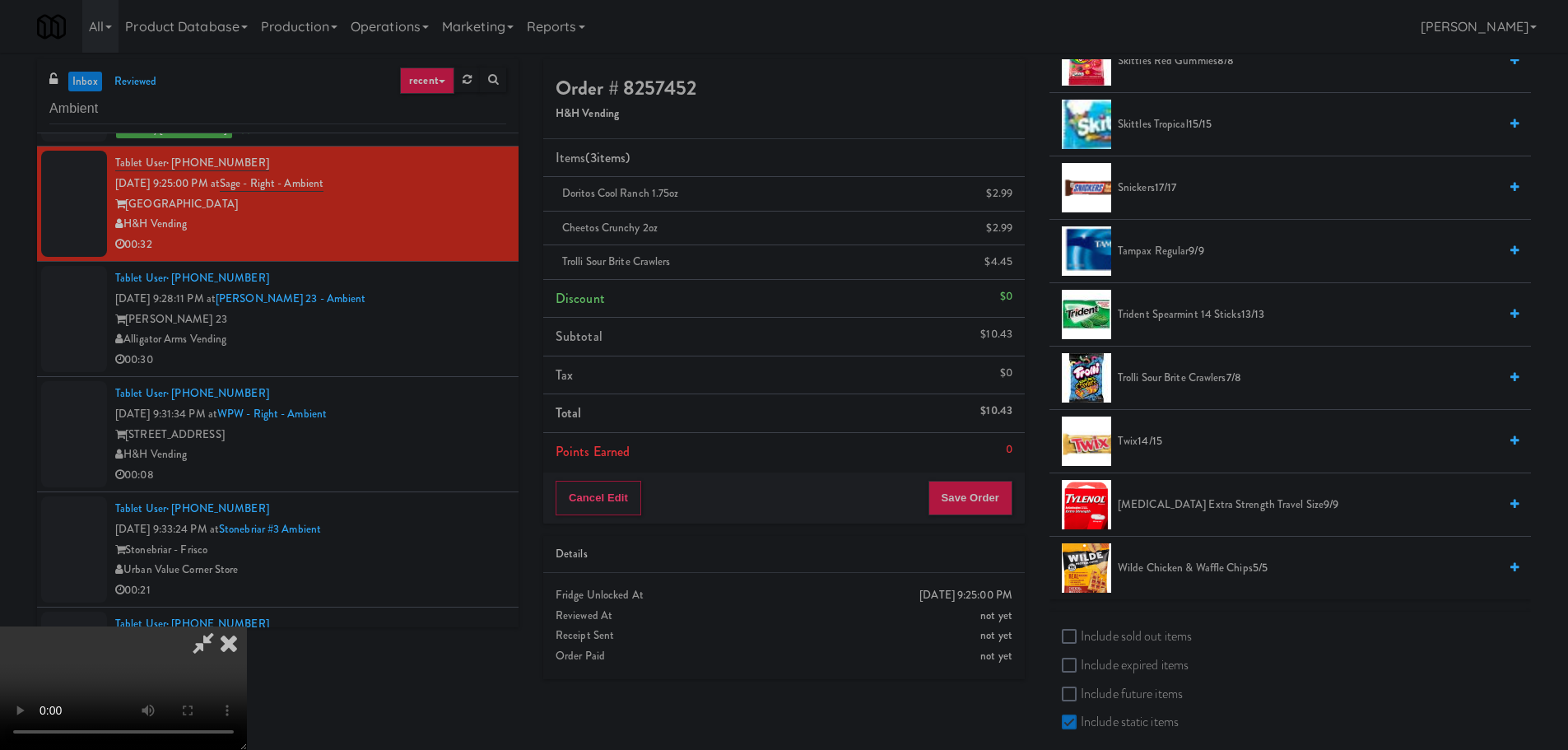
click at [247, 627] on video at bounding box center [123, 688] width 247 height 123
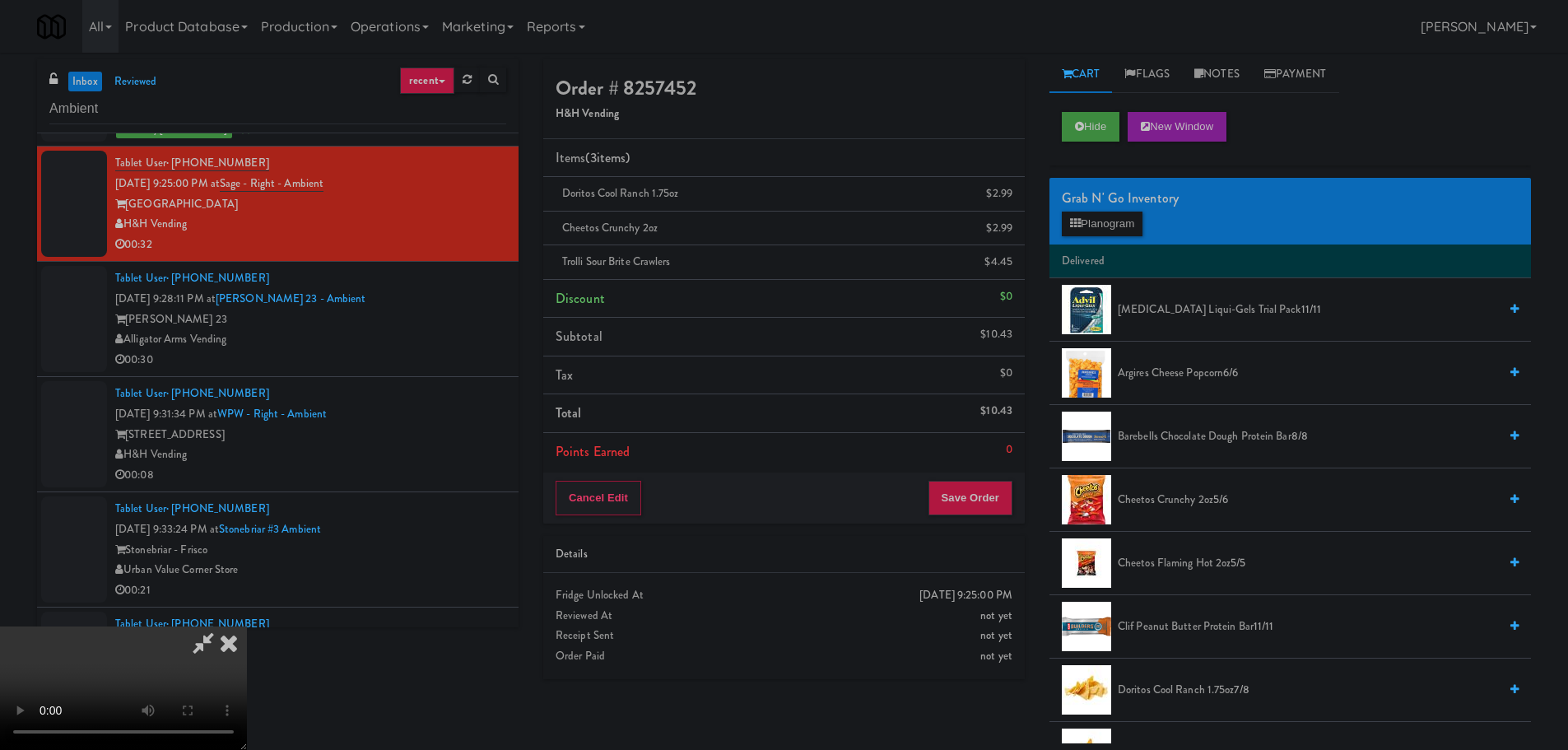
scroll to position [0, 0]
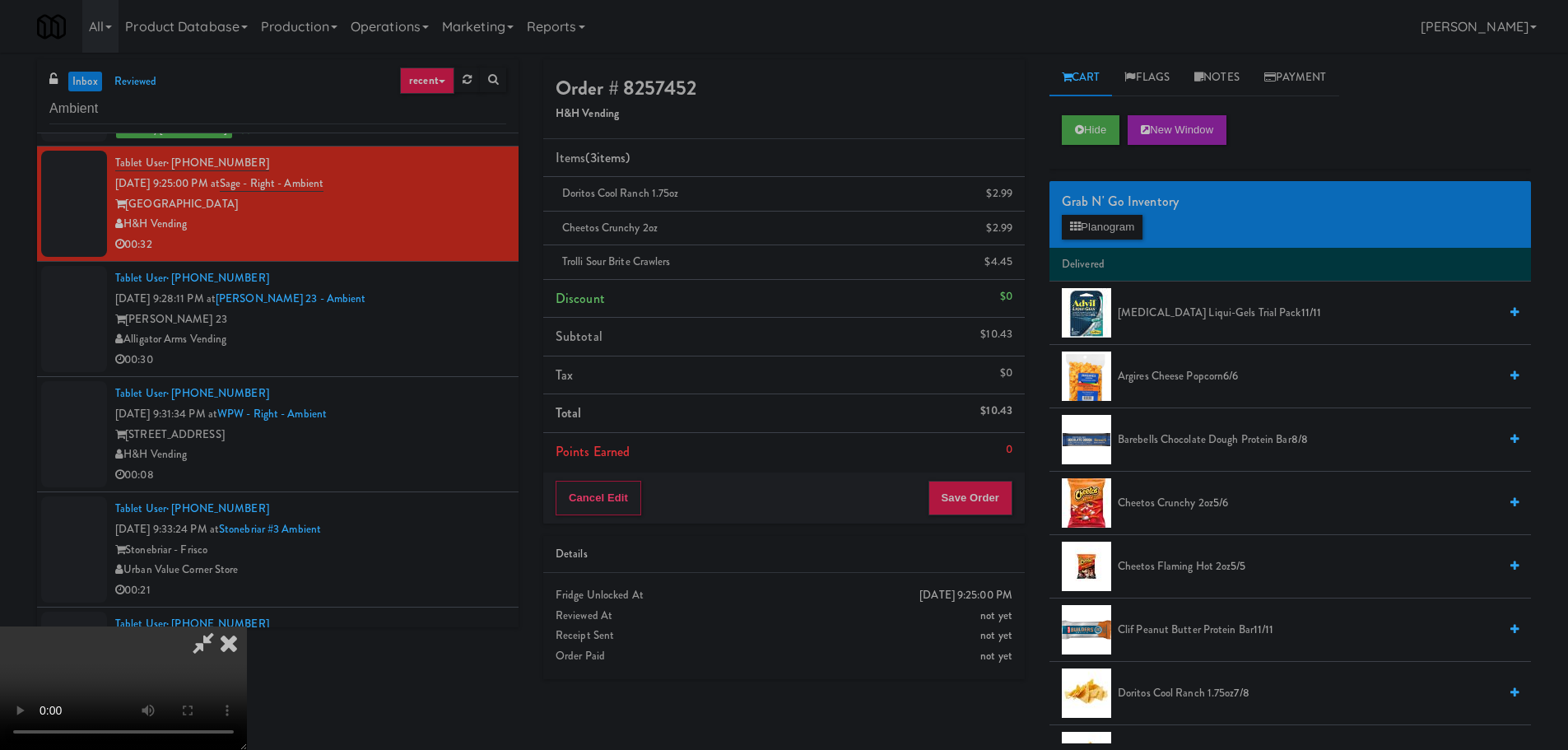
click at [1194, 393] on li "Argires Cheese Popcorn 6/6" at bounding box center [1290, 377] width 481 height 64
click at [1184, 382] on span "Argires Cheese Popcorn 6/6" at bounding box center [1307, 377] width 380 height 20
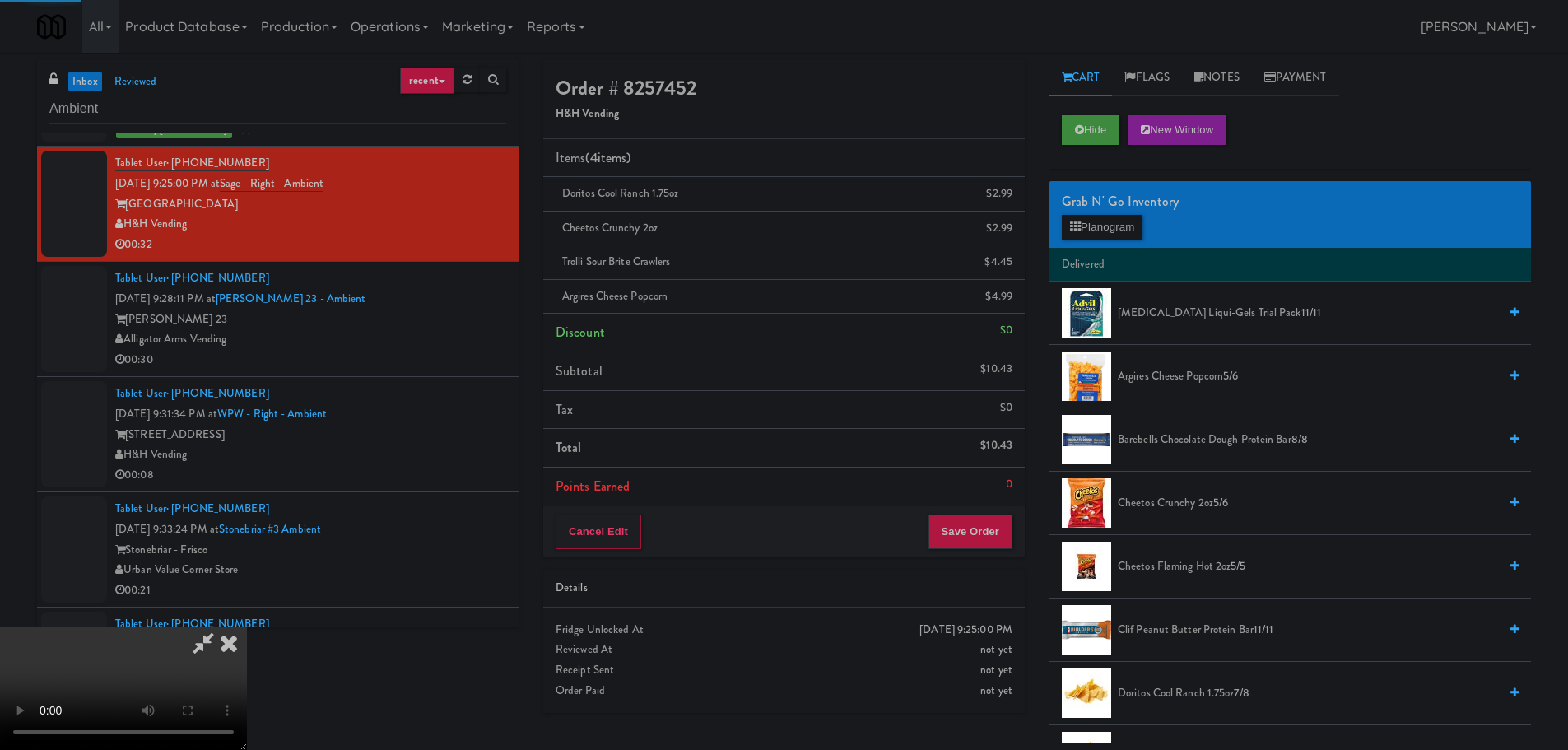
click at [247, 627] on video at bounding box center [123, 688] width 247 height 123
click at [940, 532] on button "Save Order" at bounding box center [970, 531] width 84 height 35
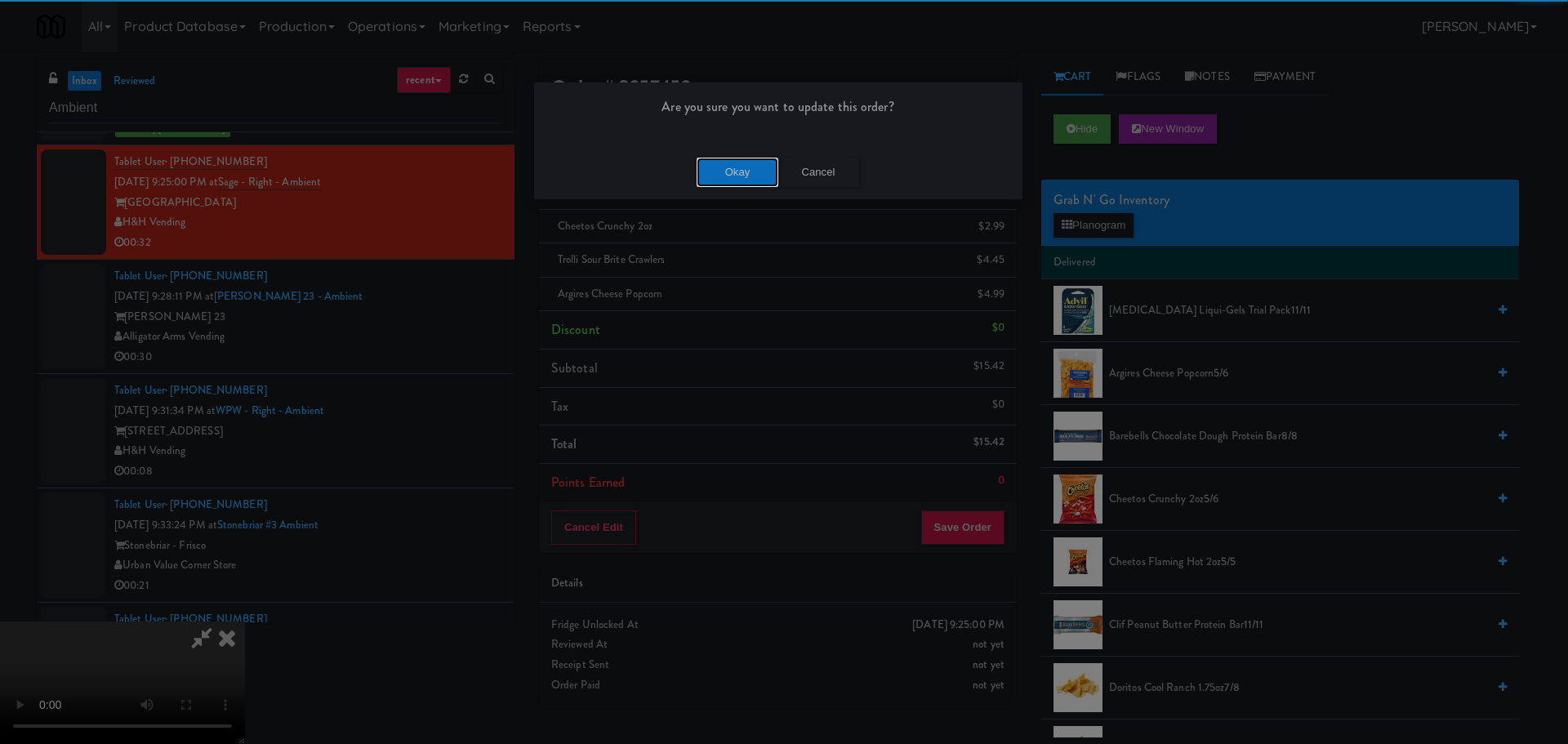
click at [763, 181] on button "Okay" at bounding box center [738, 172] width 82 height 30
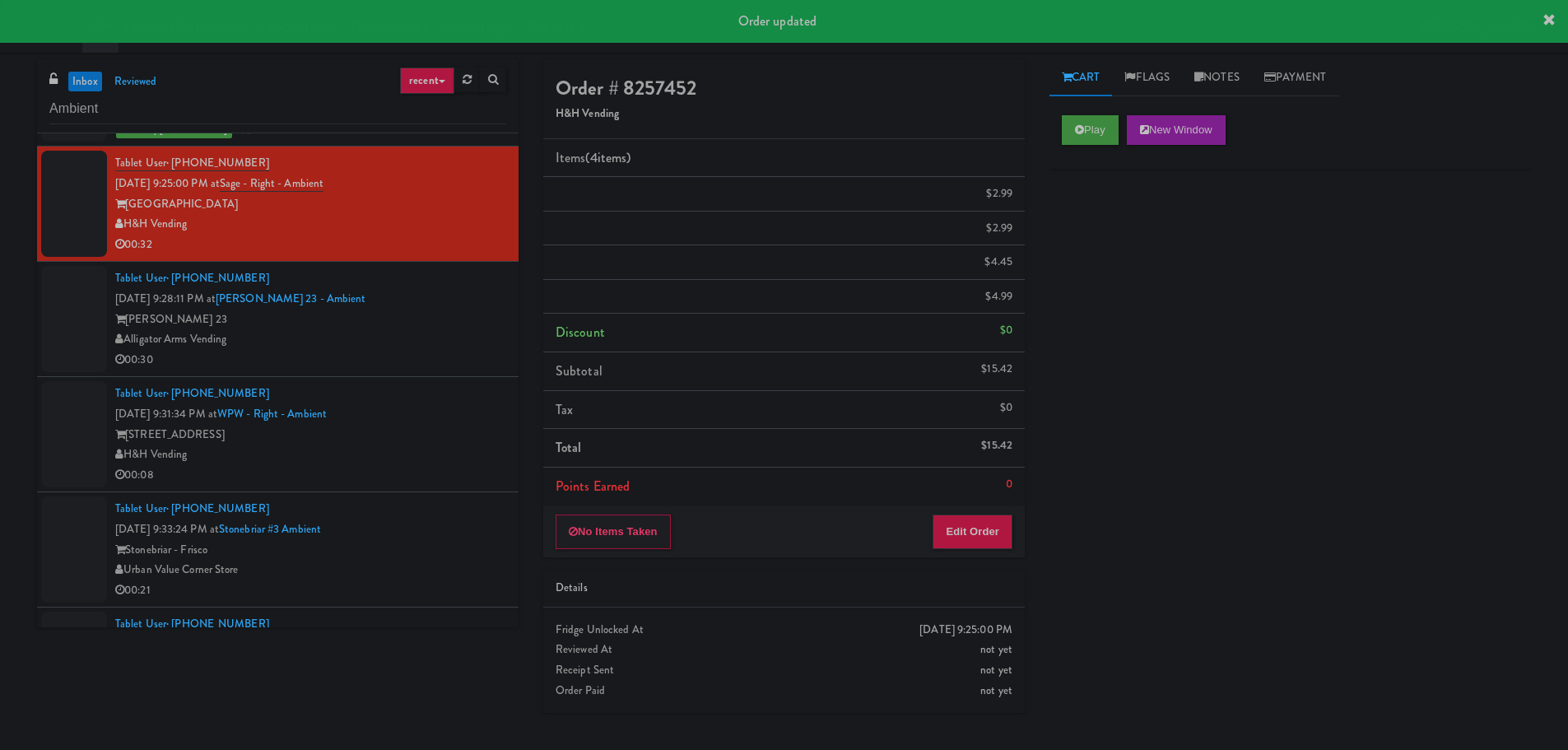
click at [456, 342] on div "Alligator Arms Vending" at bounding box center [310, 339] width 391 height 20
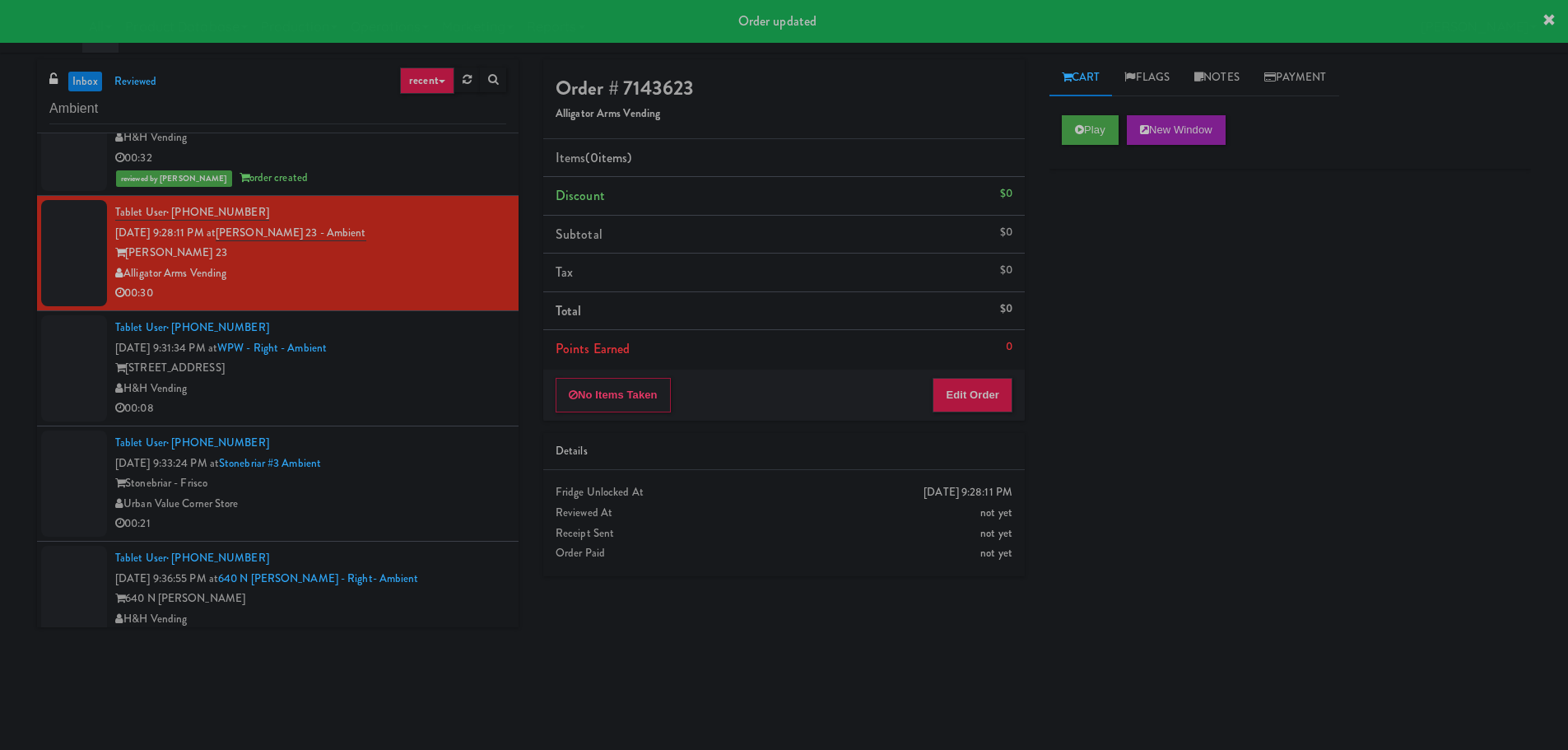
scroll to position [1152, 0]
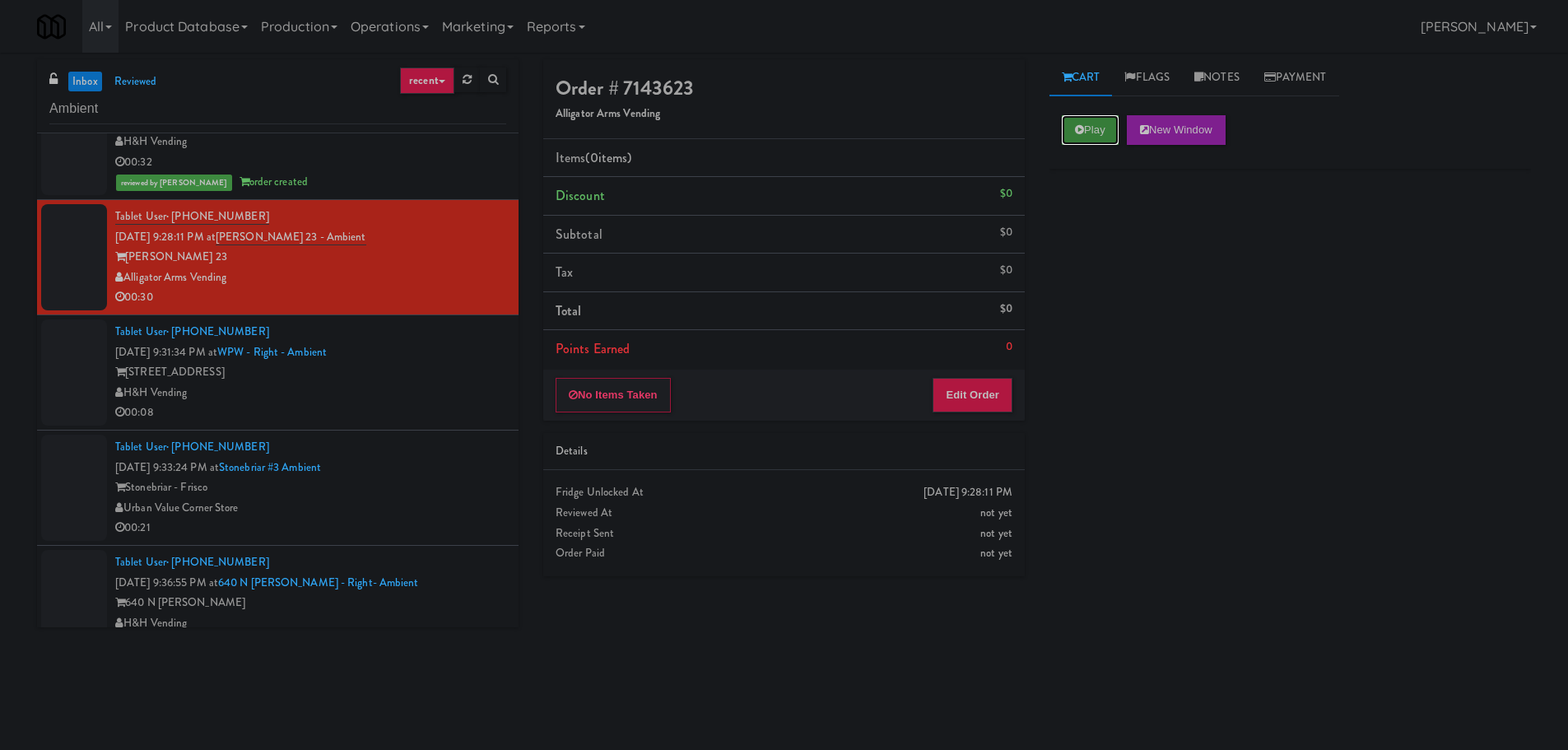
drag, startPoint x: 1090, startPoint y: 128, endPoint x: 1071, endPoint y: 175, distance: 50.7
click at [1090, 129] on button "Play" at bounding box center [1090, 129] width 57 height 30
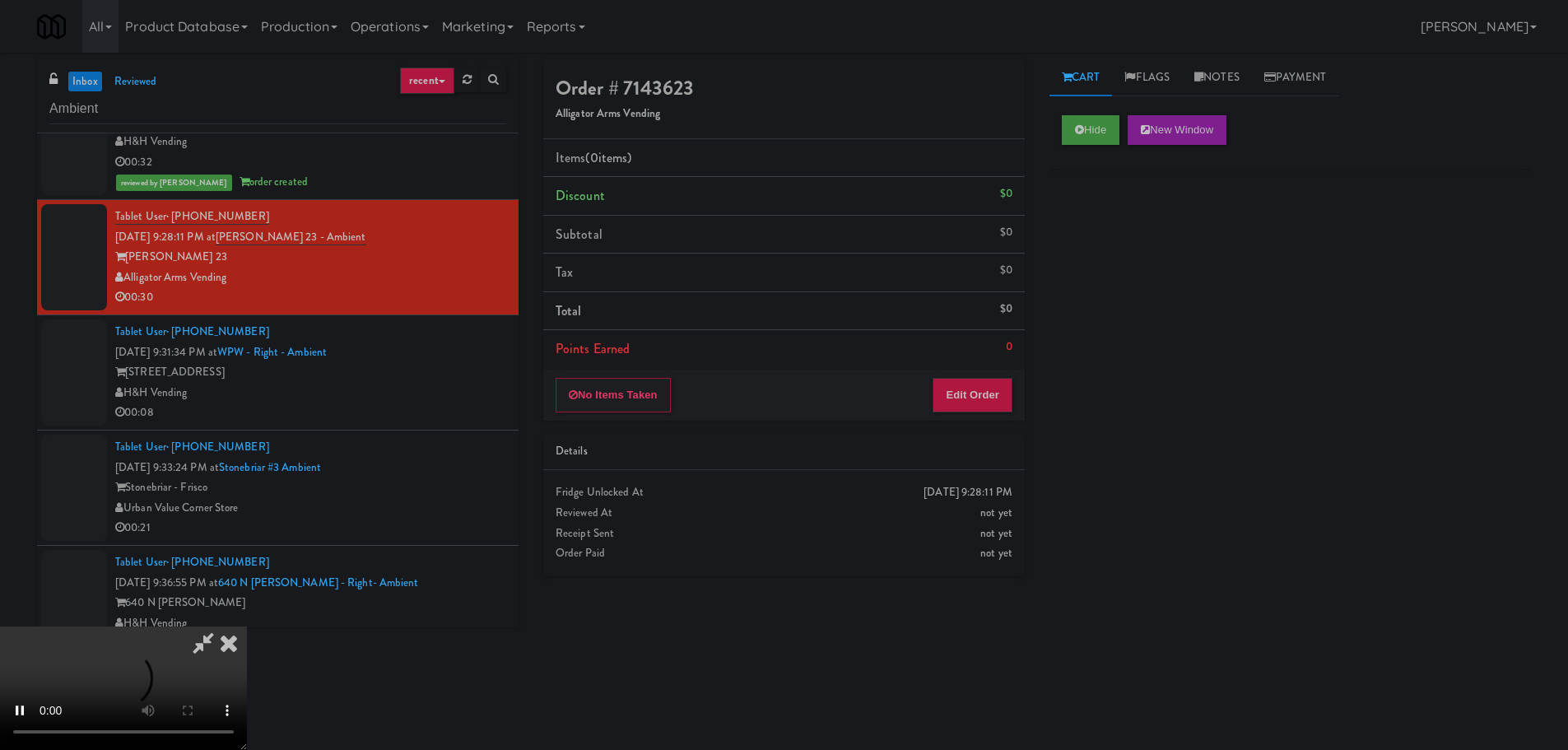
click at [969, 372] on div "No Items Taken Edit Order" at bounding box center [784, 395] width 481 height 51
click at [966, 392] on button "Edit Order" at bounding box center [973, 395] width 80 height 35
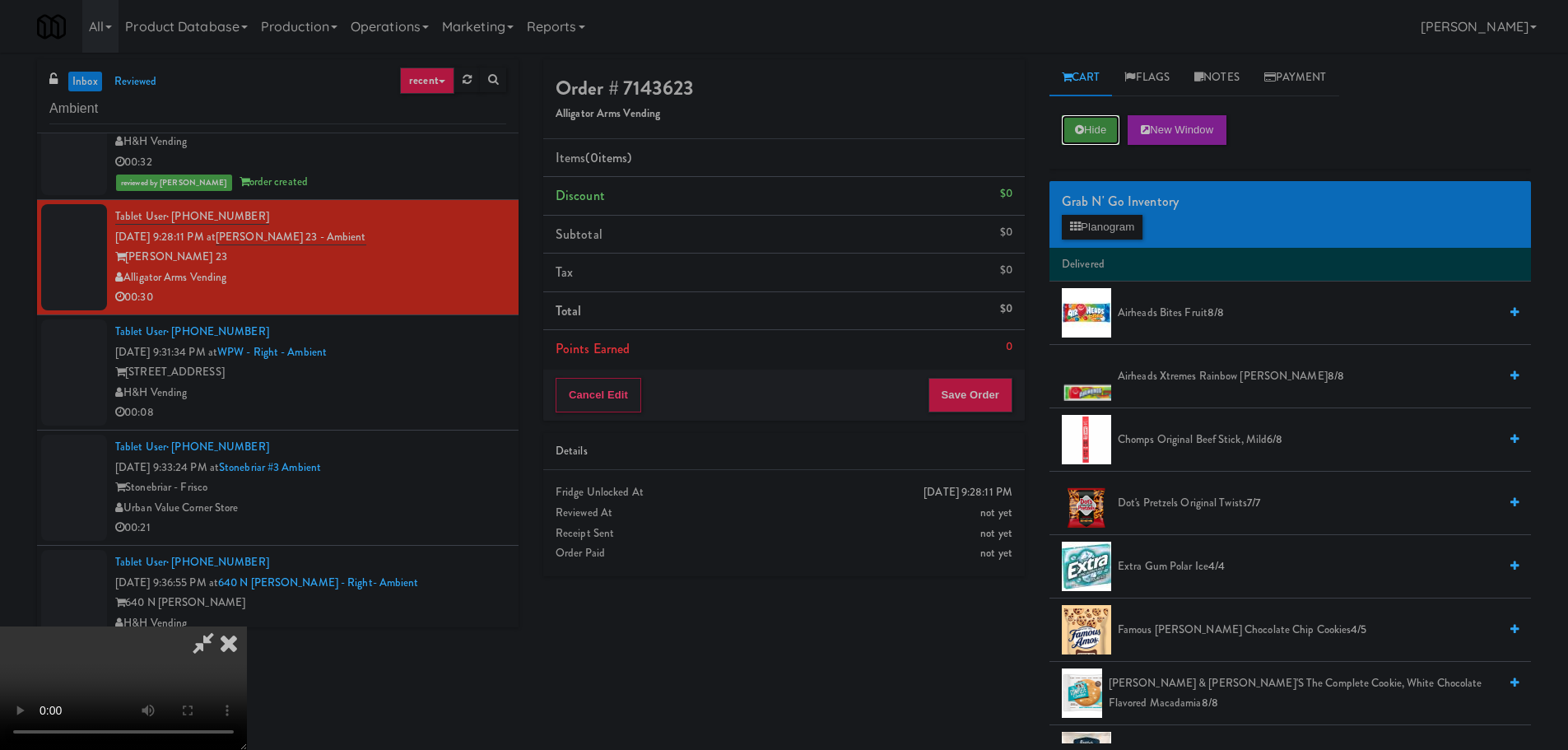
click at [1094, 122] on button "Hide" at bounding box center [1091, 129] width 58 height 30
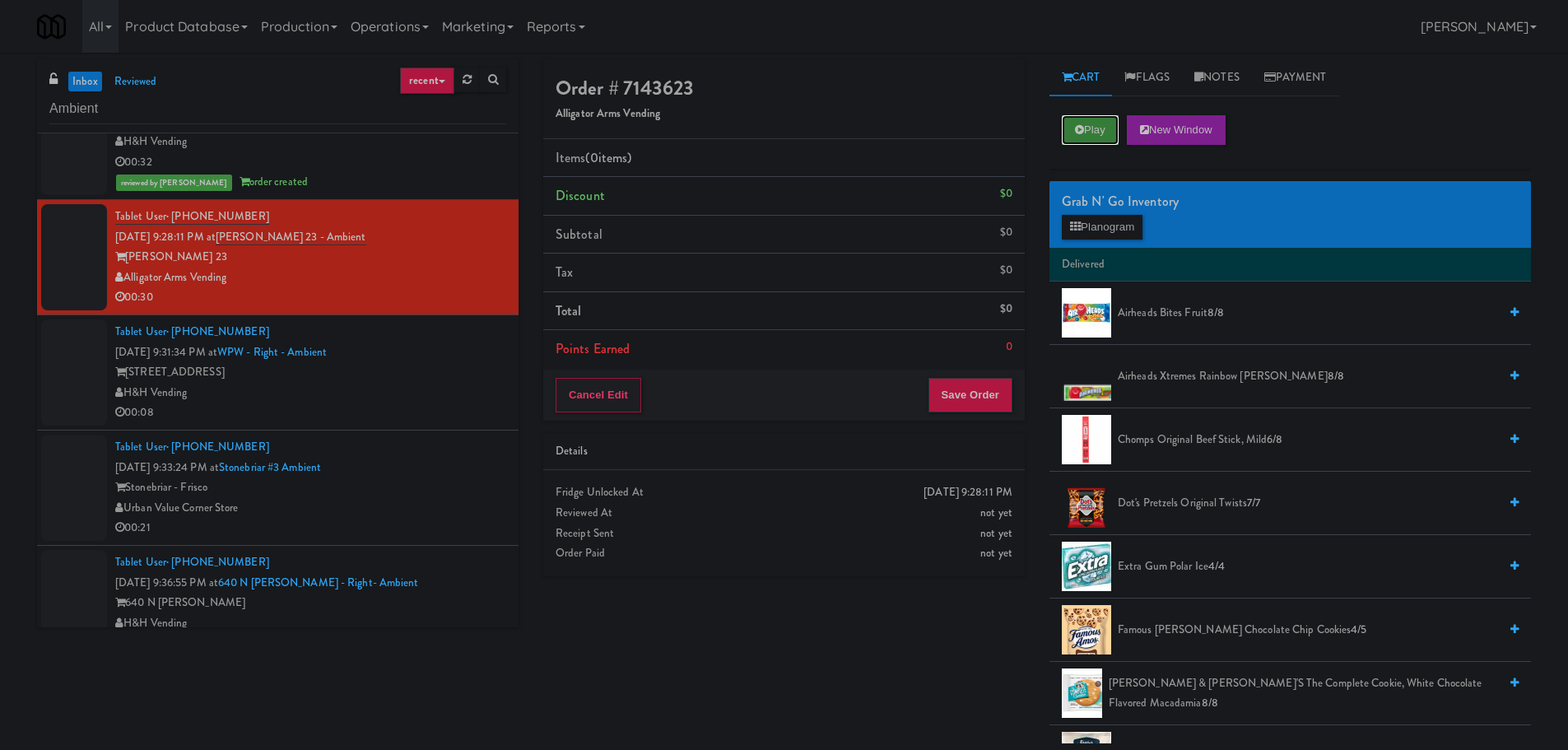
click at [1094, 122] on button "Play" at bounding box center [1090, 129] width 57 height 30
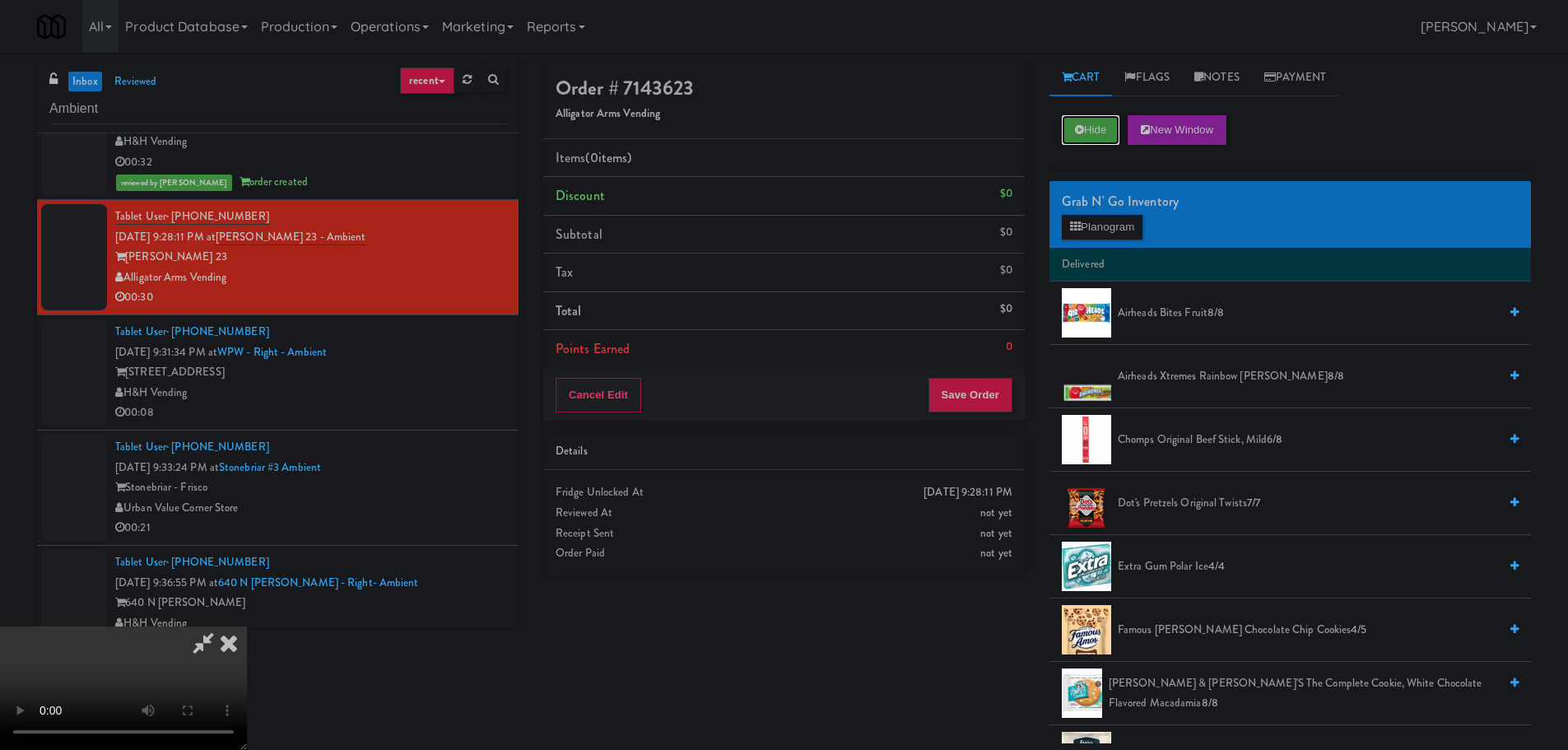
scroll to position [283, 0]
click at [247, 627] on video at bounding box center [123, 688] width 247 height 123
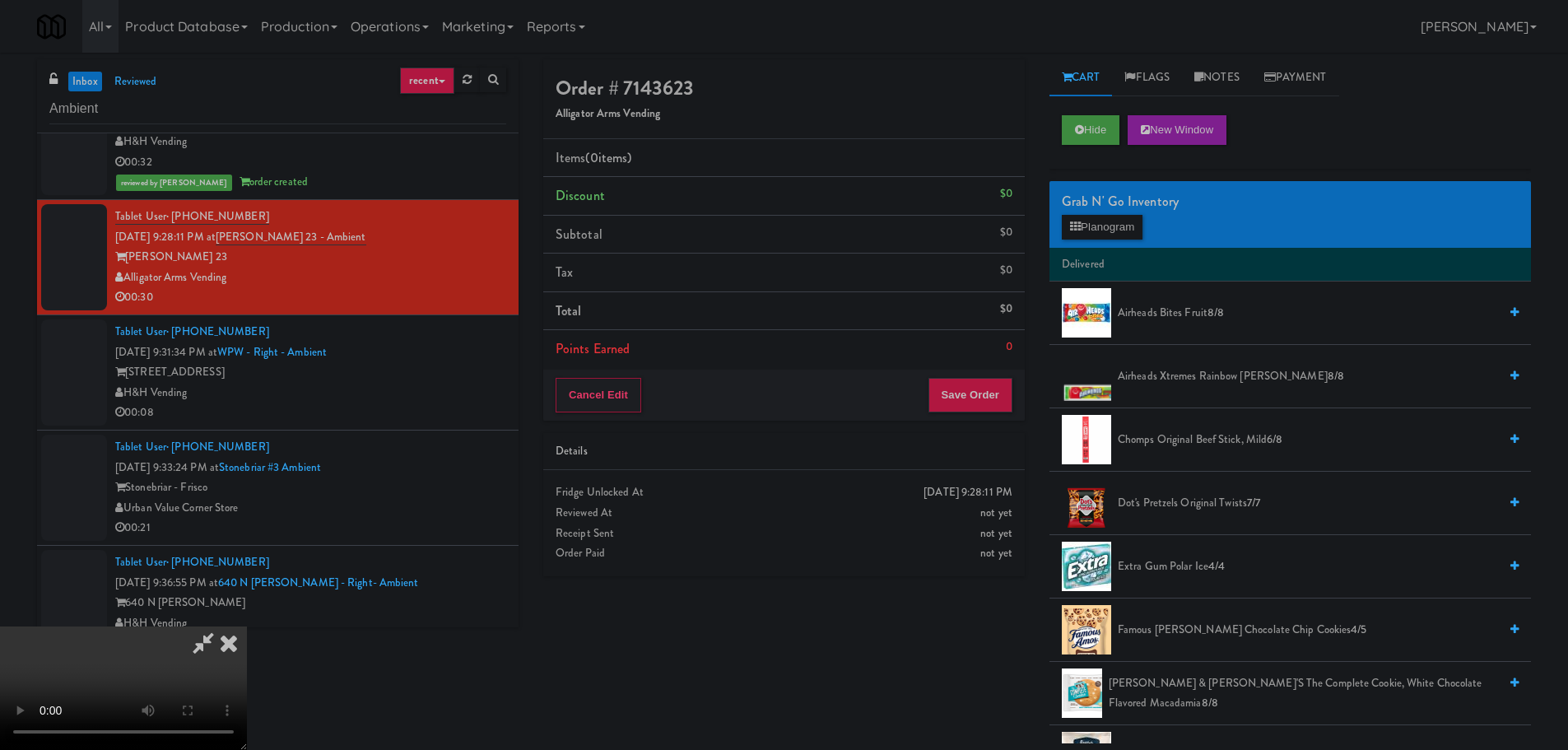
click at [247, 627] on video at bounding box center [123, 688] width 247 height 123
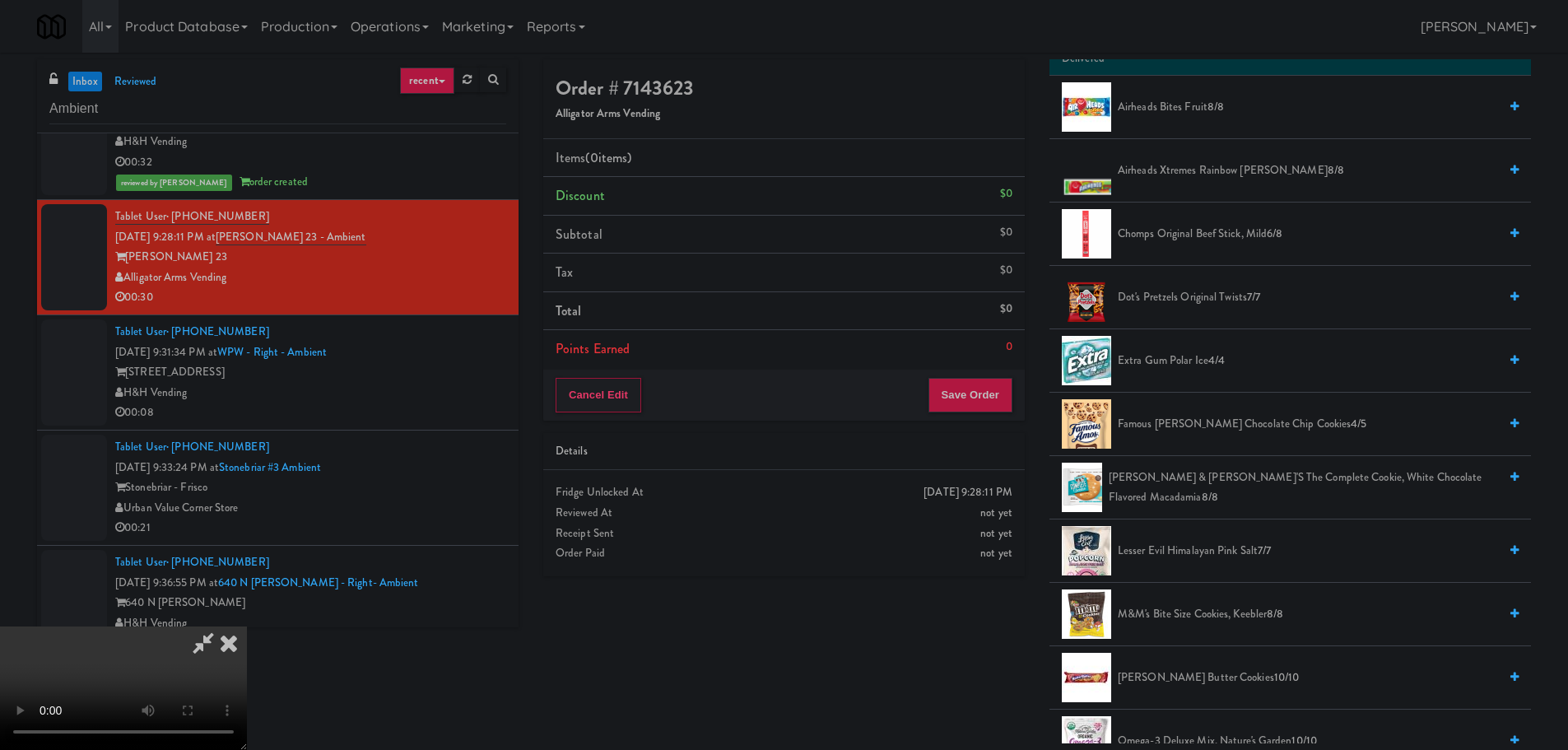
scroll to position [247, 0]
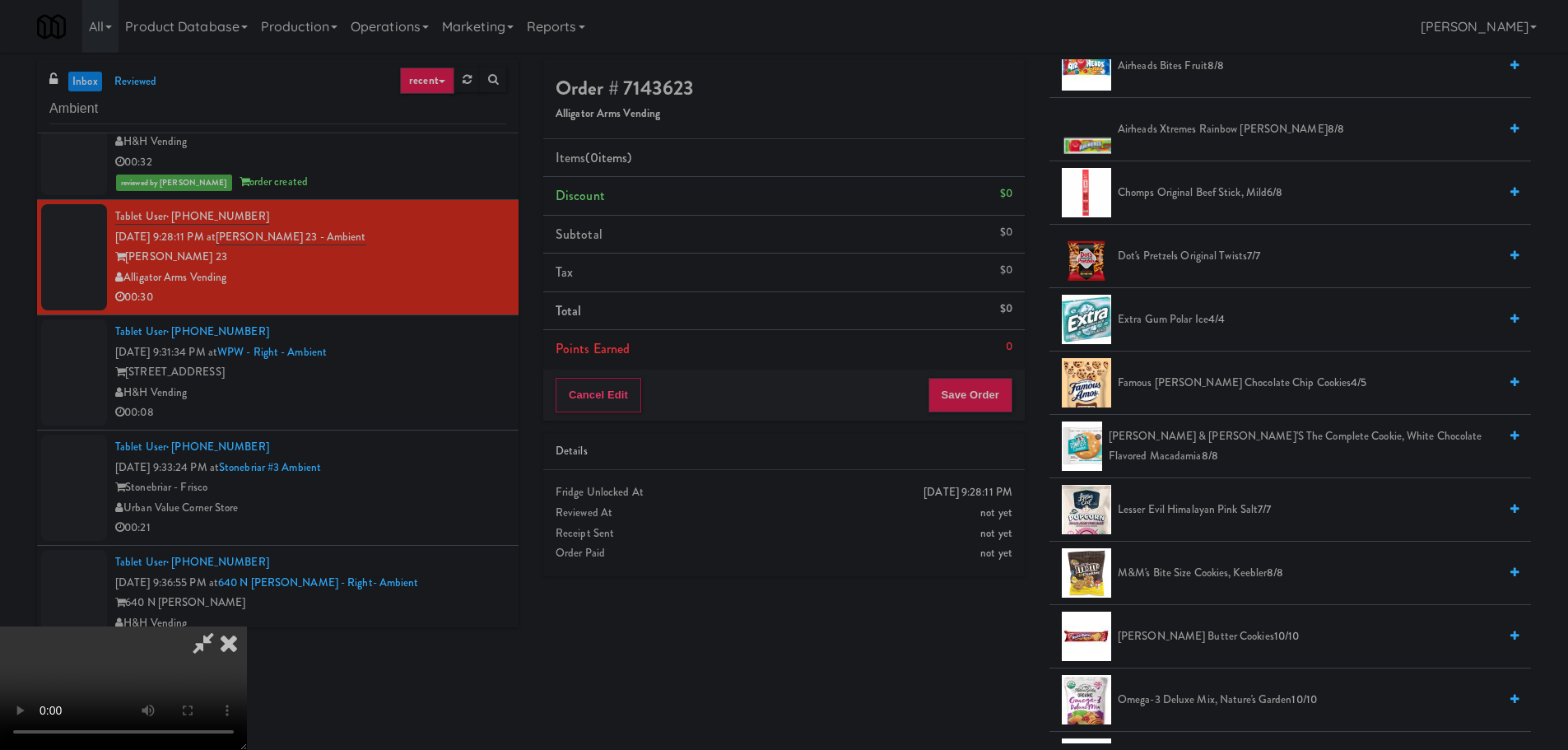
click at [1226, 380] on span "Famous [PERSON_NAME] Chocolate Chip Cookies 4/5" at bounding box center [1307, 383] width 380 height 20
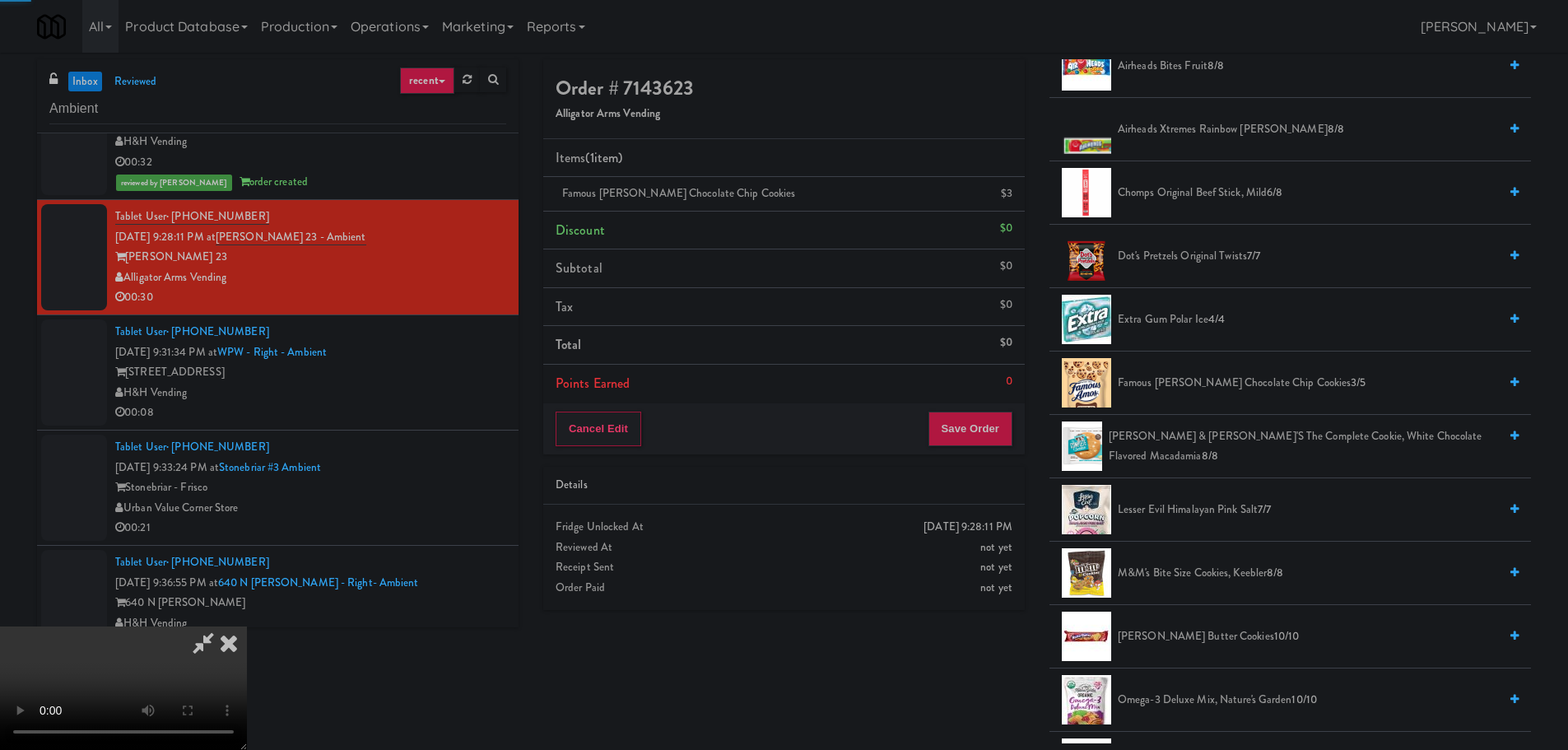
click at [247, 627] on video at bounding box center [123, 688] width 247 height 123
click at [978, 416] on button "Save Order" at bounding box center [970, 429] width 84 height 35
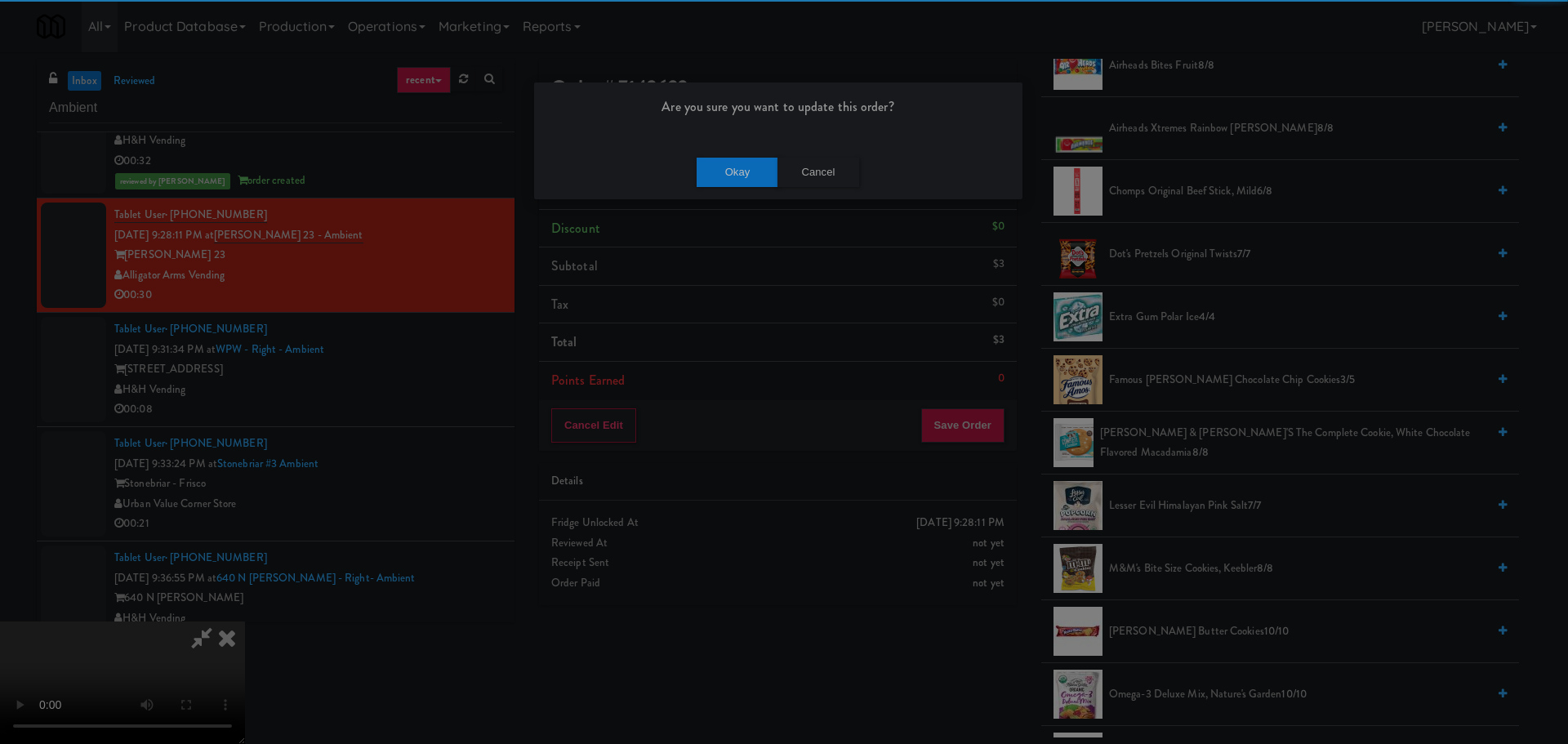
click at [739, 142] on div "Are you sure you want to update this order?" at bounding box center [778, 114] width 489 height 62
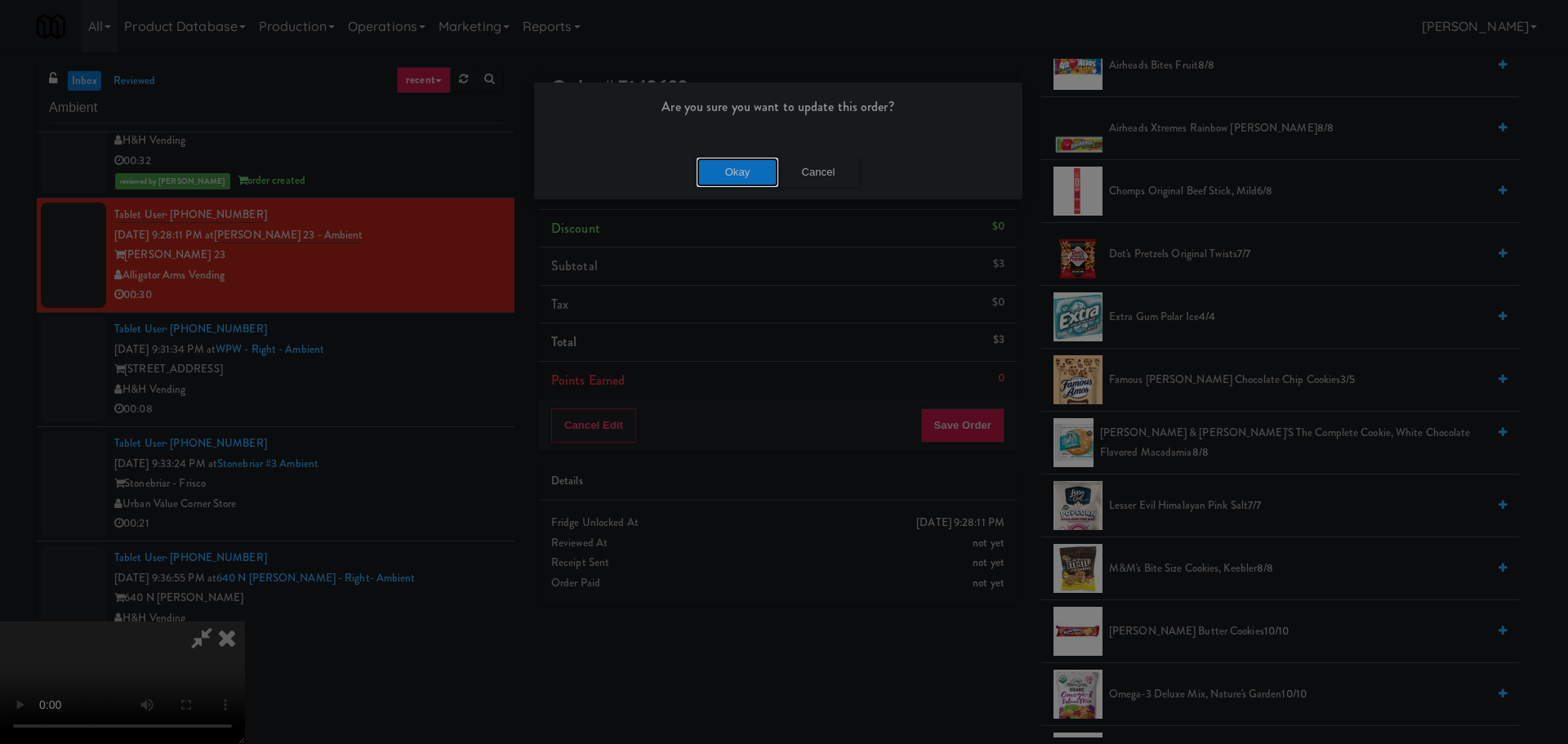
click at [754, 164] on button "Okay" at bounding box center [738, 172] width 82 height 30
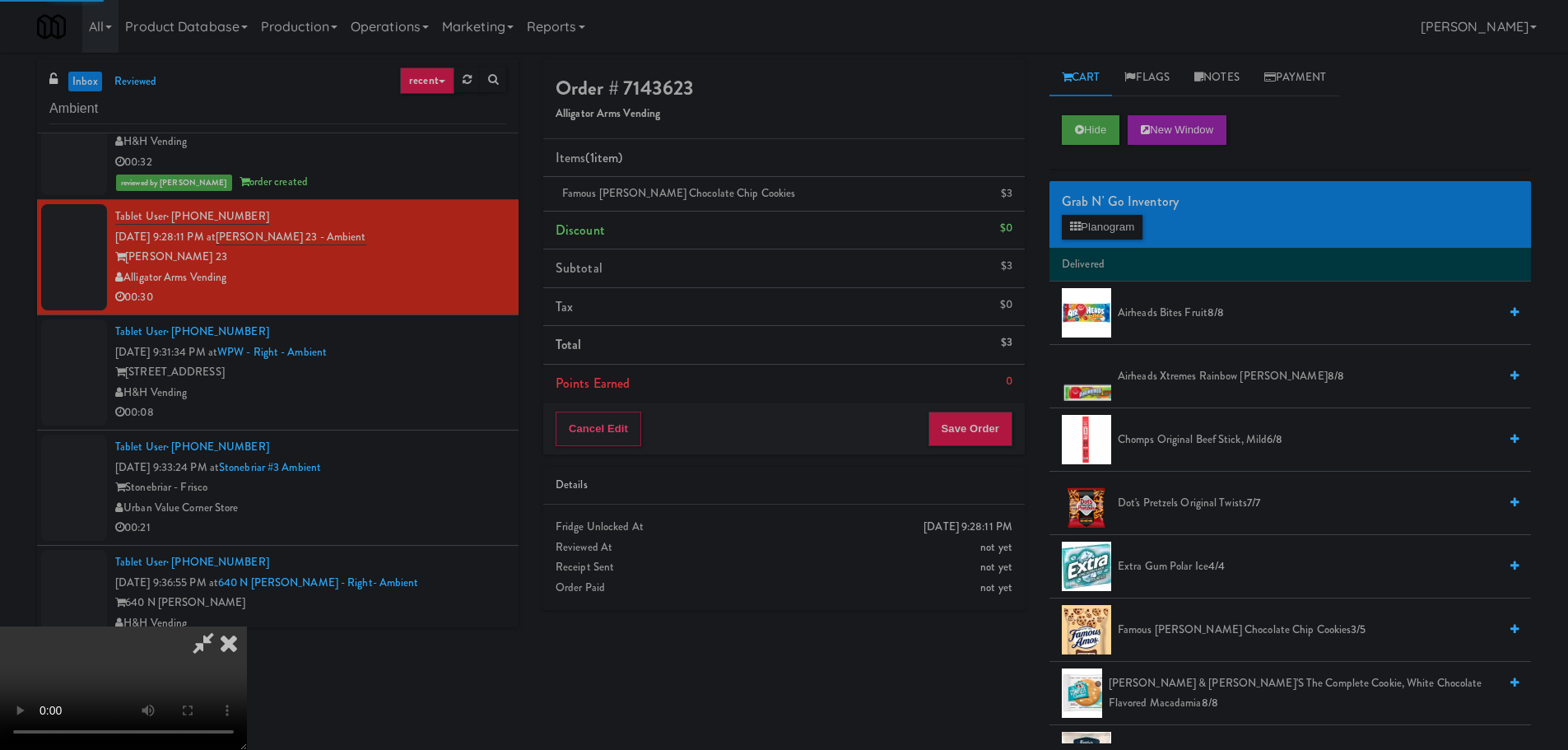
scroll to position [0, 0]
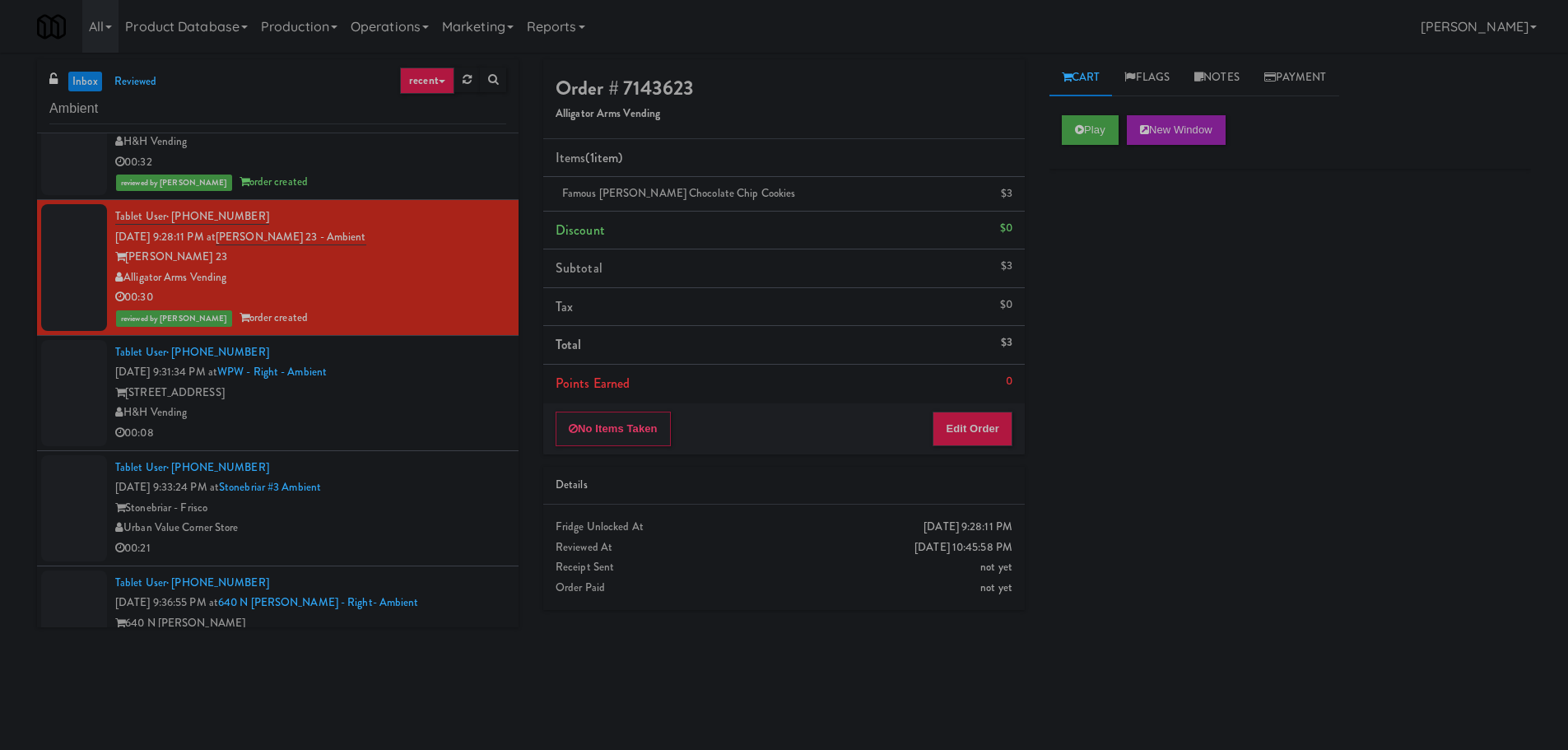
click at [483, 353] on div "Tablet User · (913) 752-7142 [DATE] 9:31:34 PM at WPW - Right - Ambient [STREET…" at bounding box center [310, 393] width 391 height 101
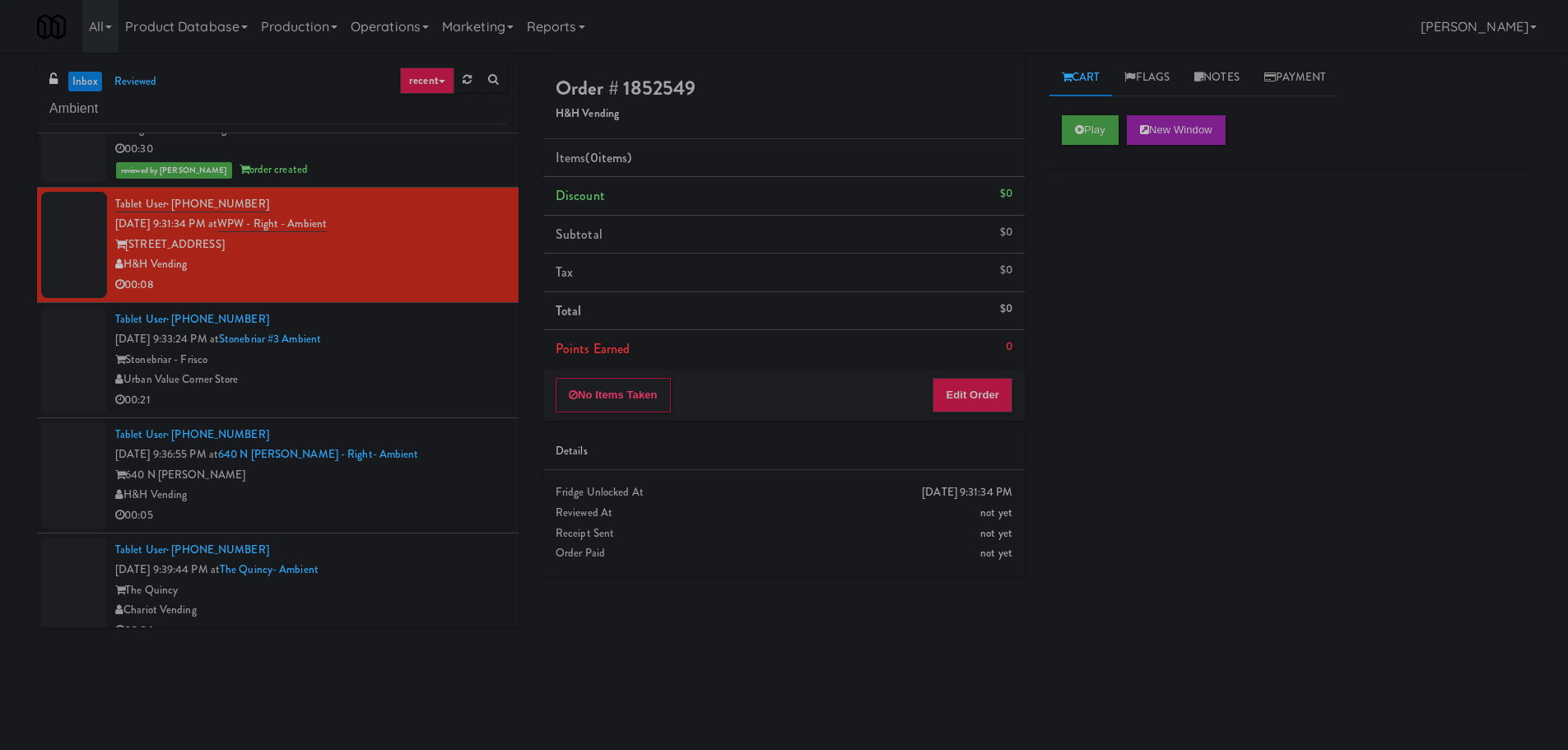
scroll to position [1317, 0]
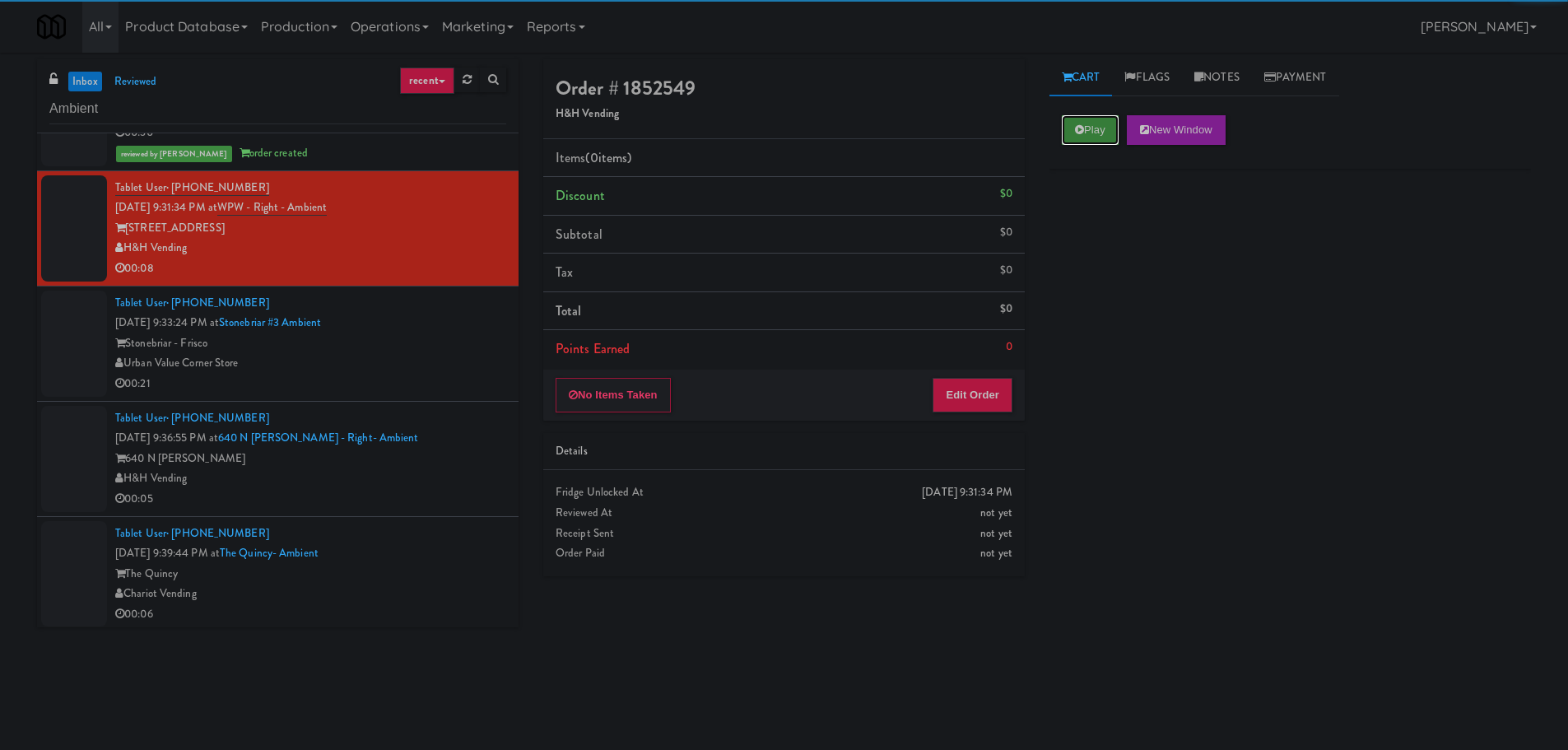
click at [1088, 133] on button "Play" at bounding box center [1090, 129] width 57 height 30
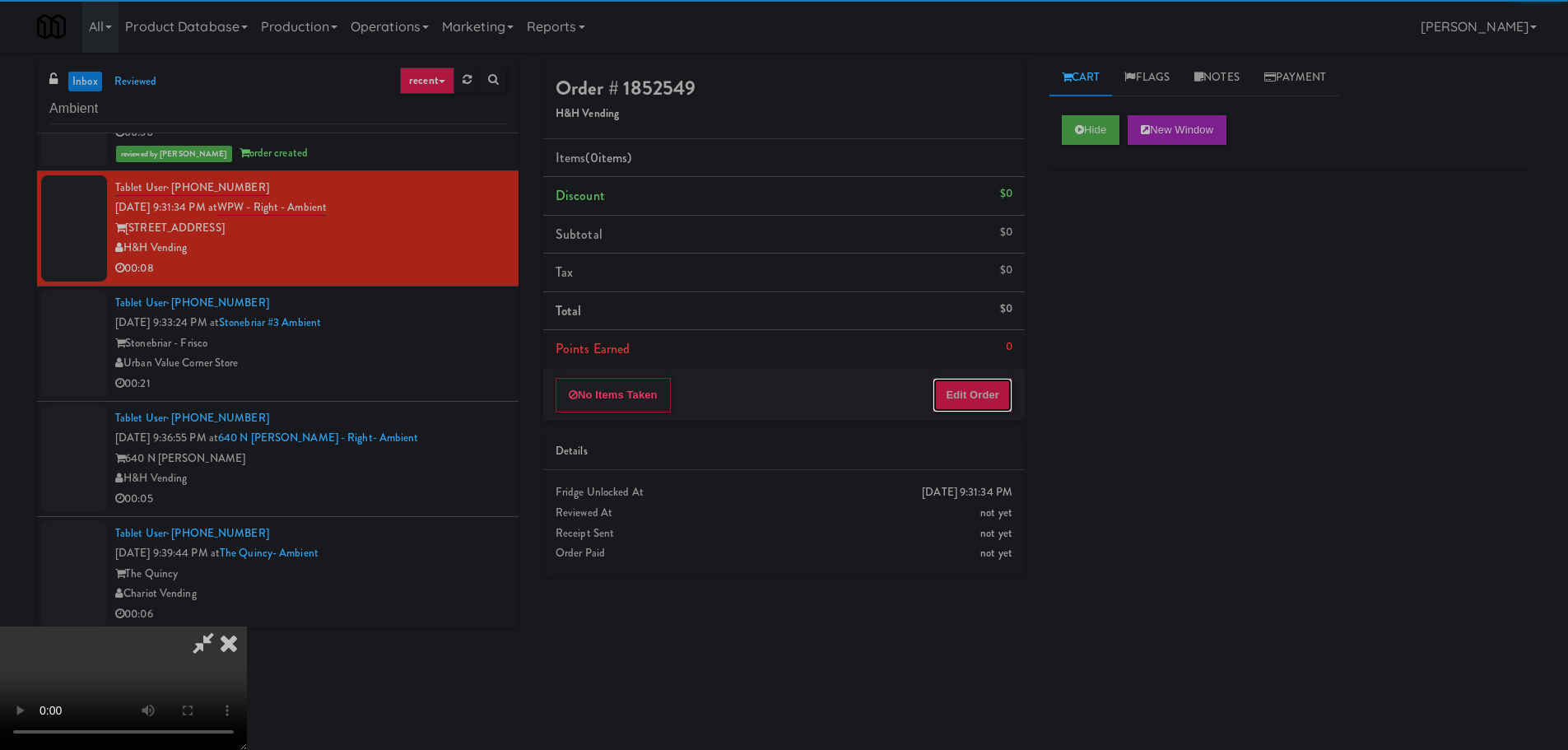
click at [944, 408] on button "Edit Order" at bounding box center [973, 395] width 80 height 35
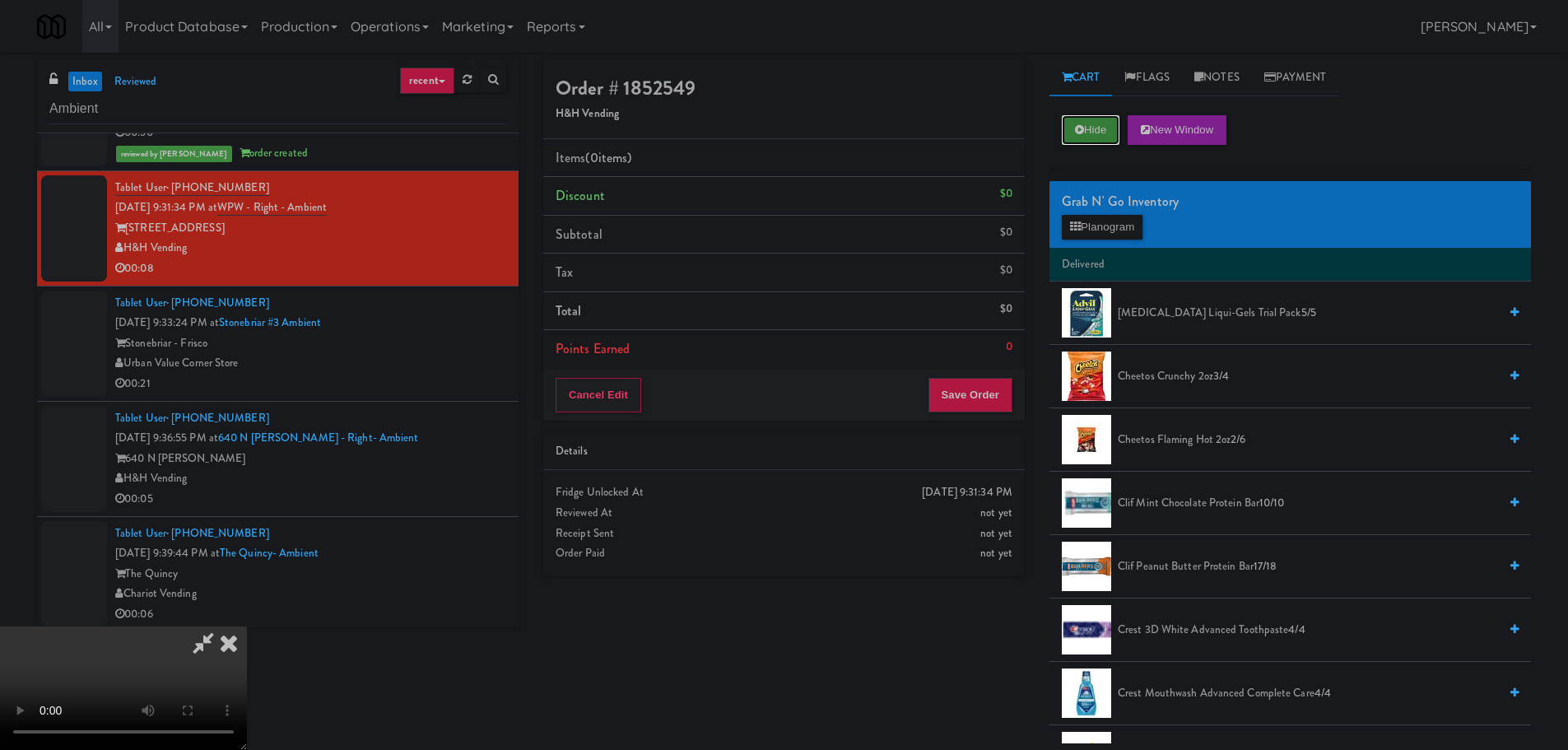
click at [1068, 131] on button "Hide" at bounding box center [1091, 129] width 58 height 30
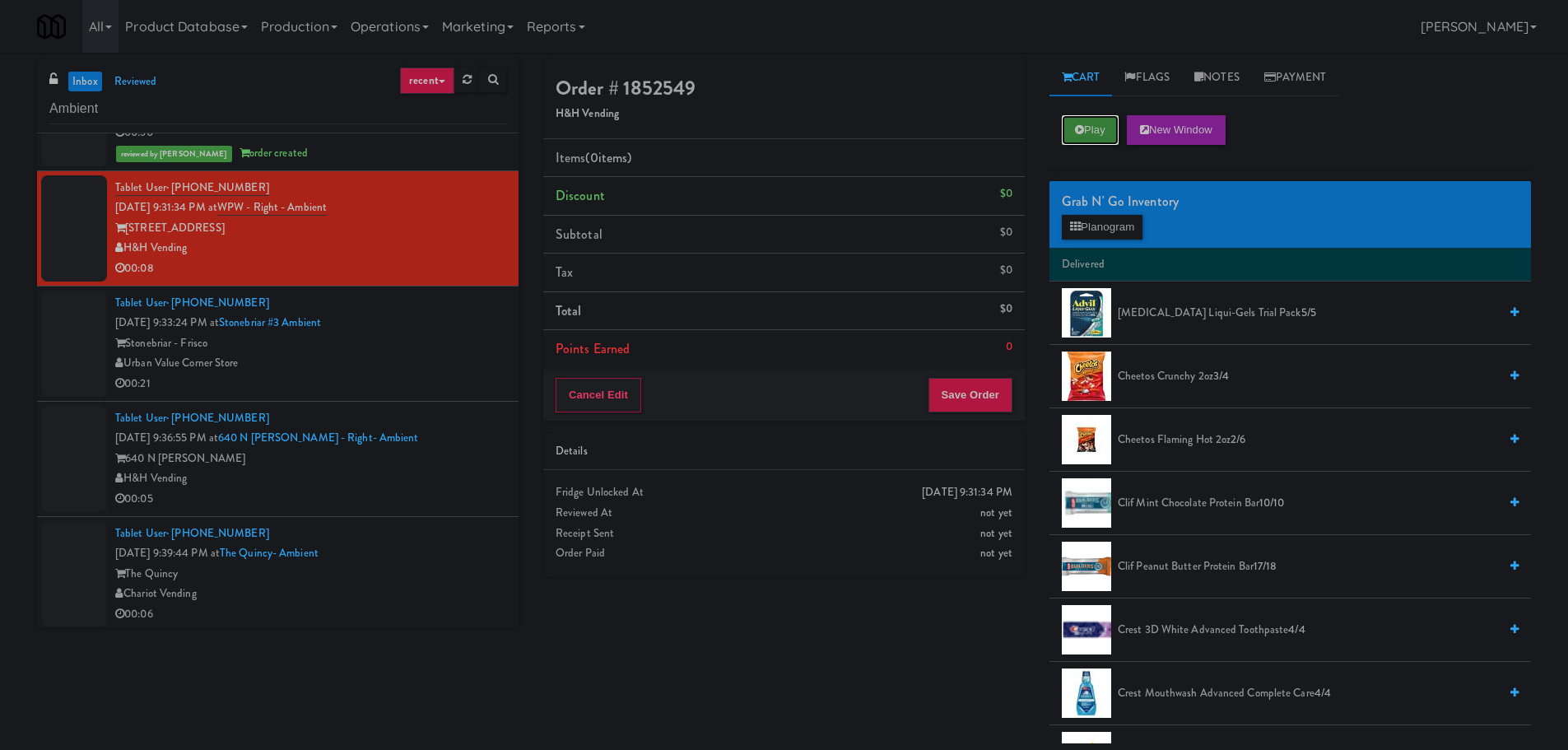
click at [1068, 131] on button "Play" at bounding box center [1090, 129] width 57 height 30
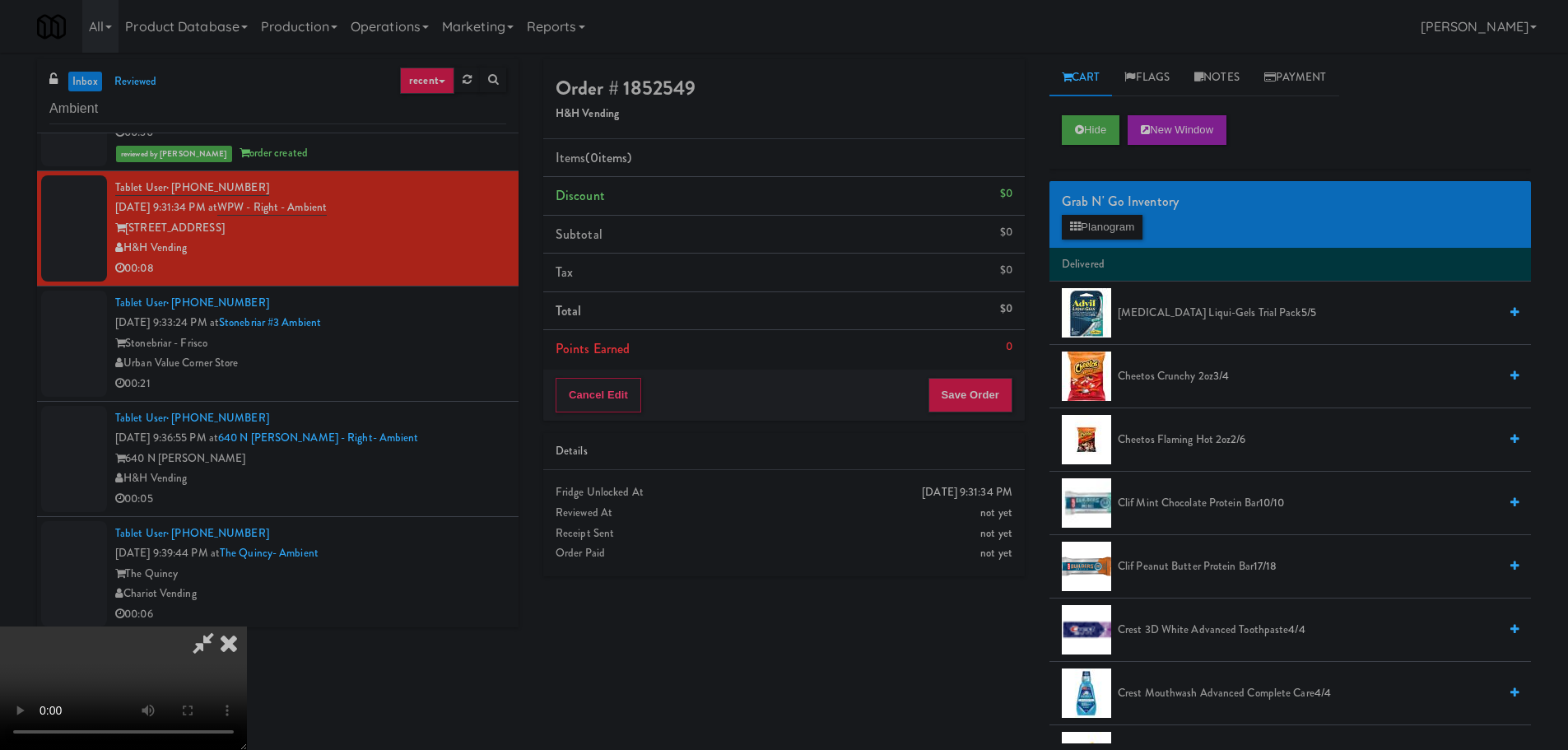
click at [247, 627] on video at bounding box center [123, 688] width 247 height 123
drag, startPoint x: 606, startPoint y: 354, endPoint x: 623, endPoint y: 361, distance: 18.4
click at [247, 627] on video at bounding box center [123, 688] width 247 height 123
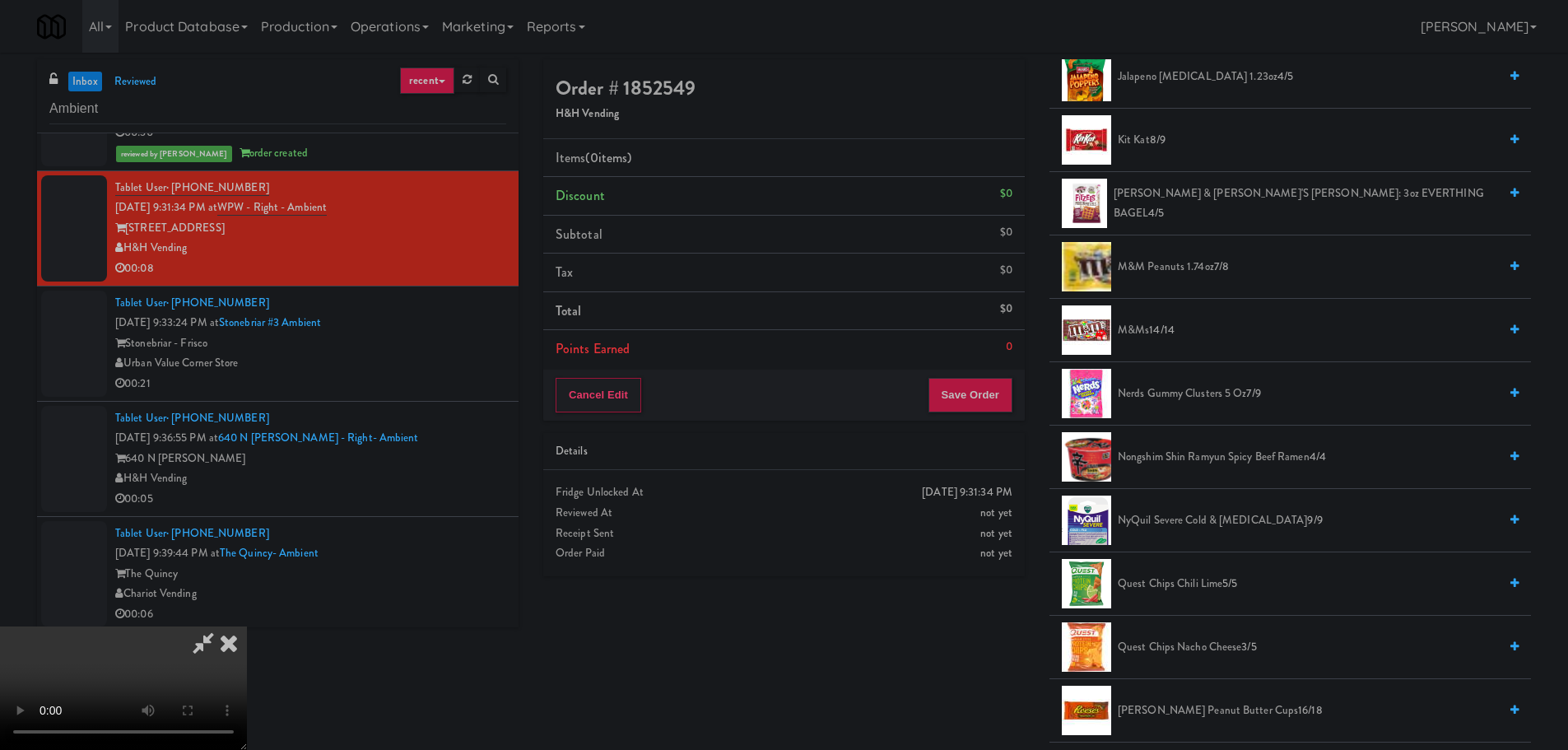
scroll to position [1070, 0]
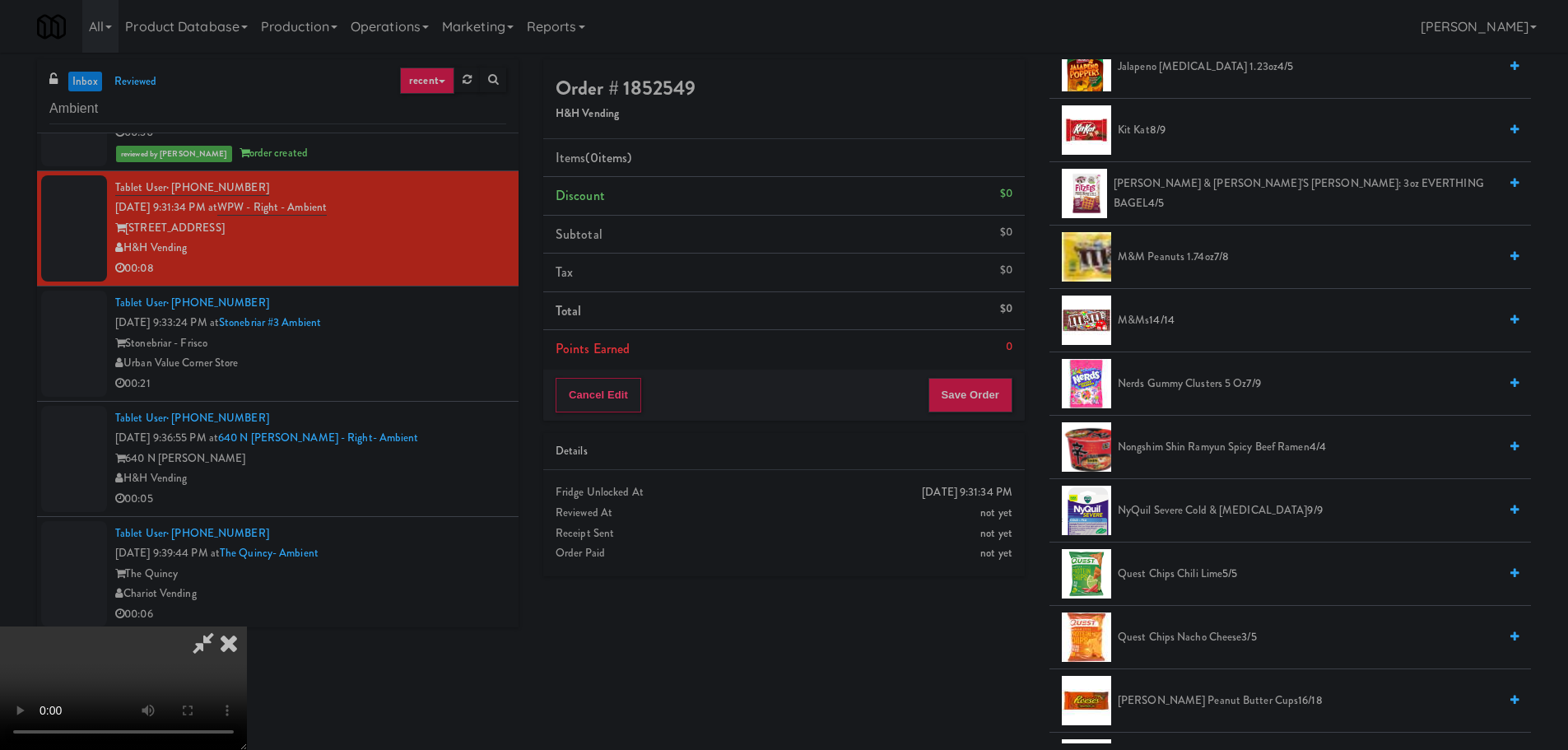
click at [1241, 380] on span "Nerds Gummy Clusters 5 oz 7/9" at bounding box center [1307, 384] width 380 height 20
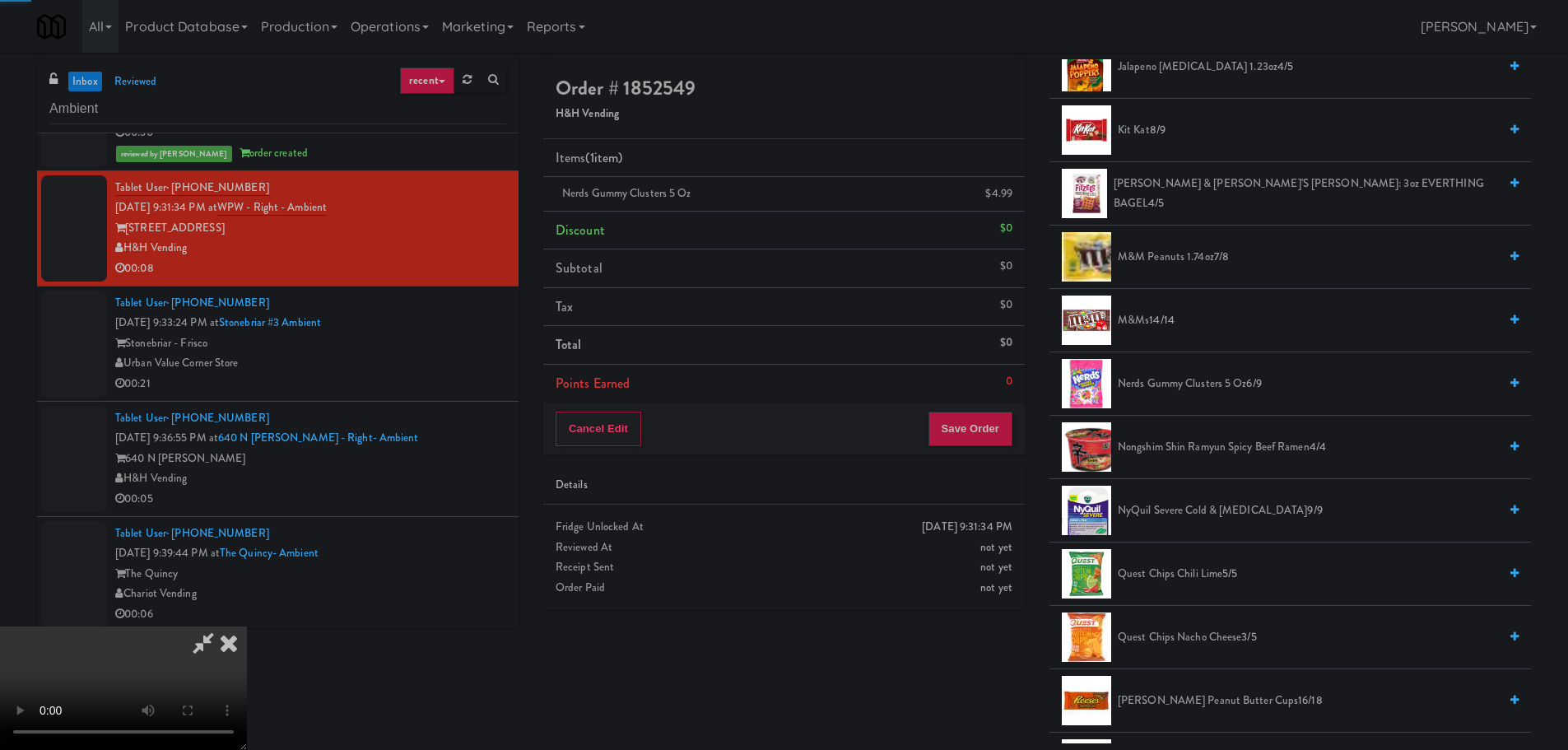
click at [247, 627] on video at bounding box center [123, 688] width 247 height 123
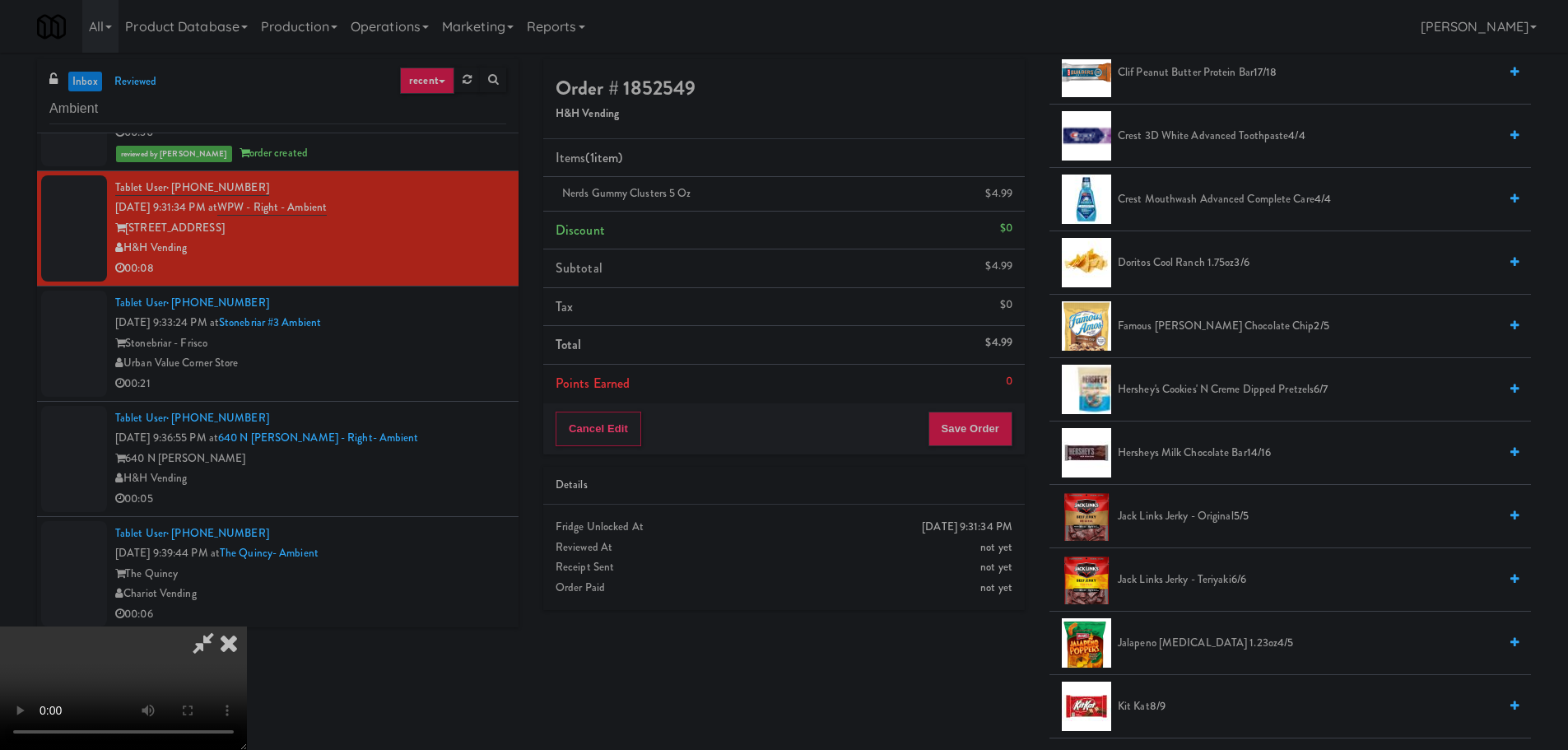
scroll to position [0, 0]
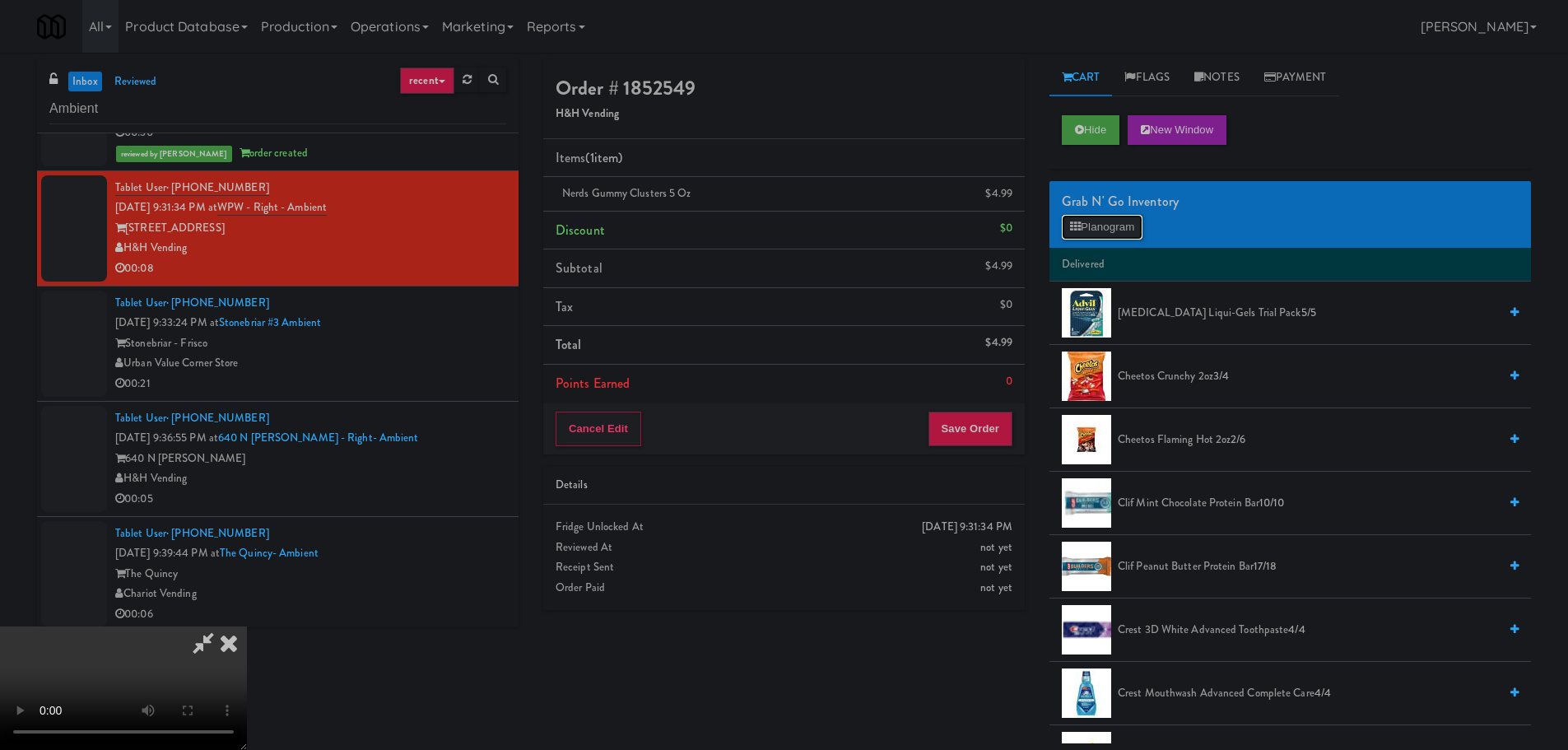
click at [1130, 230] on button "Planogram" at bounding box center [1102, 227] width 81 height 25
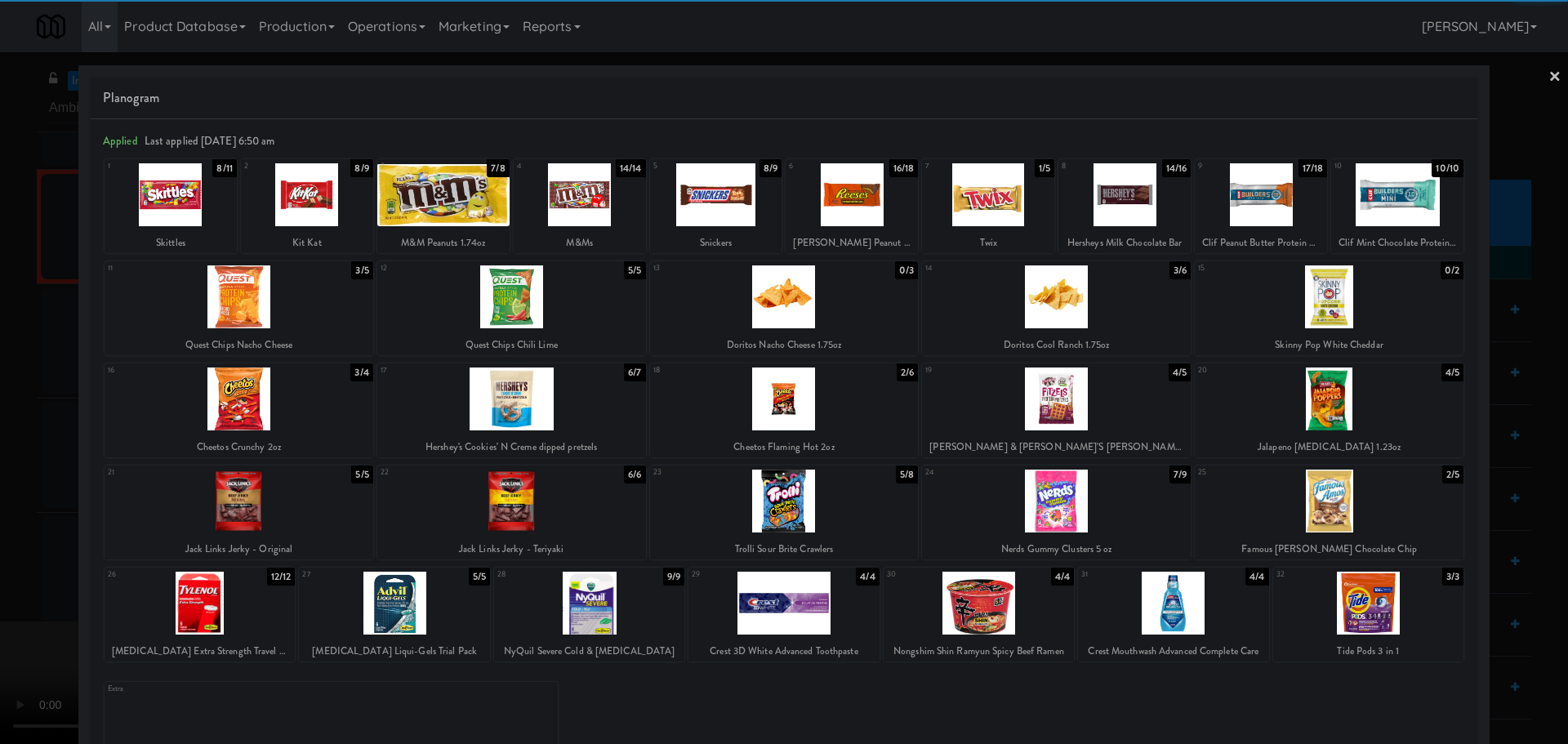
click at [192, 200] on div at bounding box center [170, 195] width 132 height 63
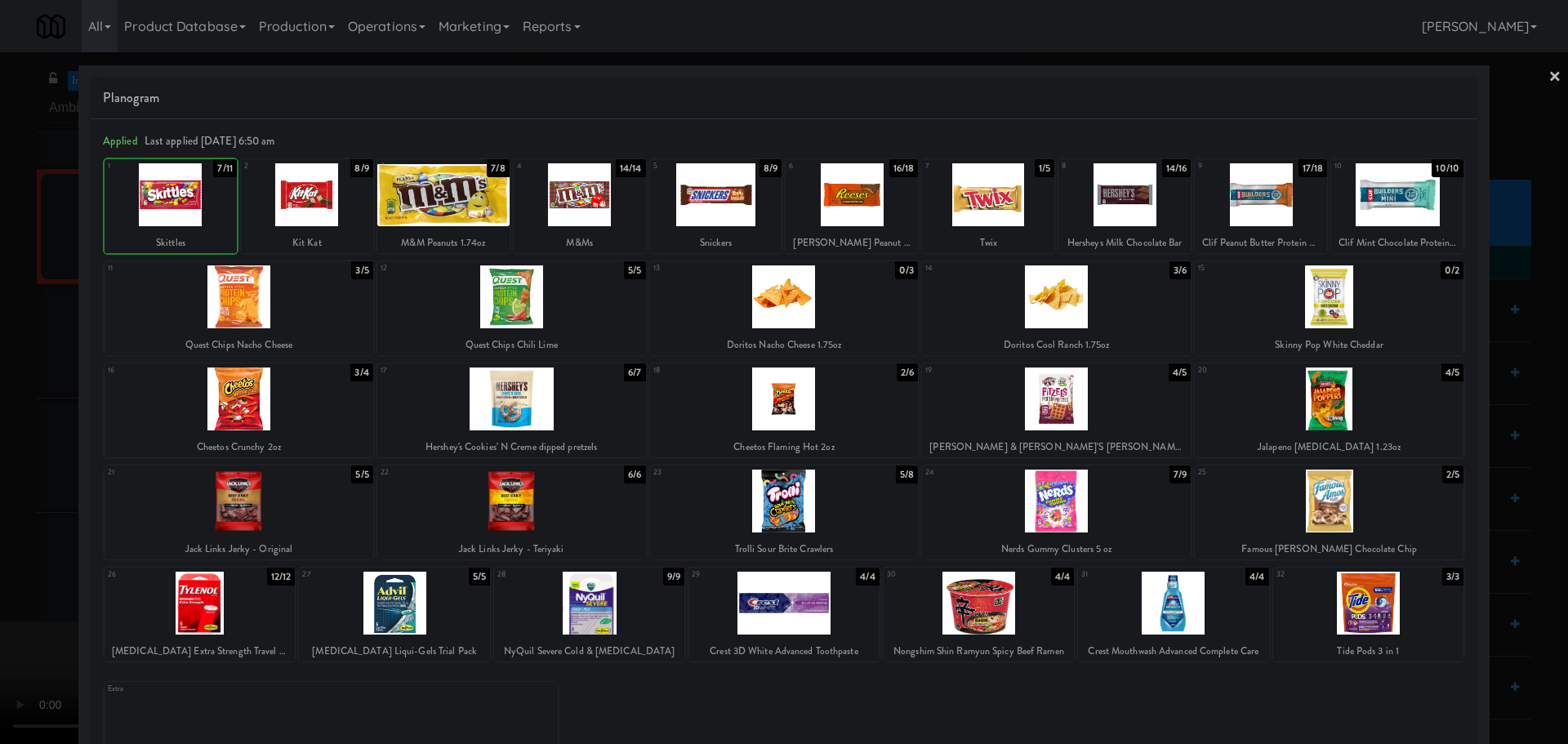
click at [46, 295] on div at bounding box center [784, 372] width 1568 height 744
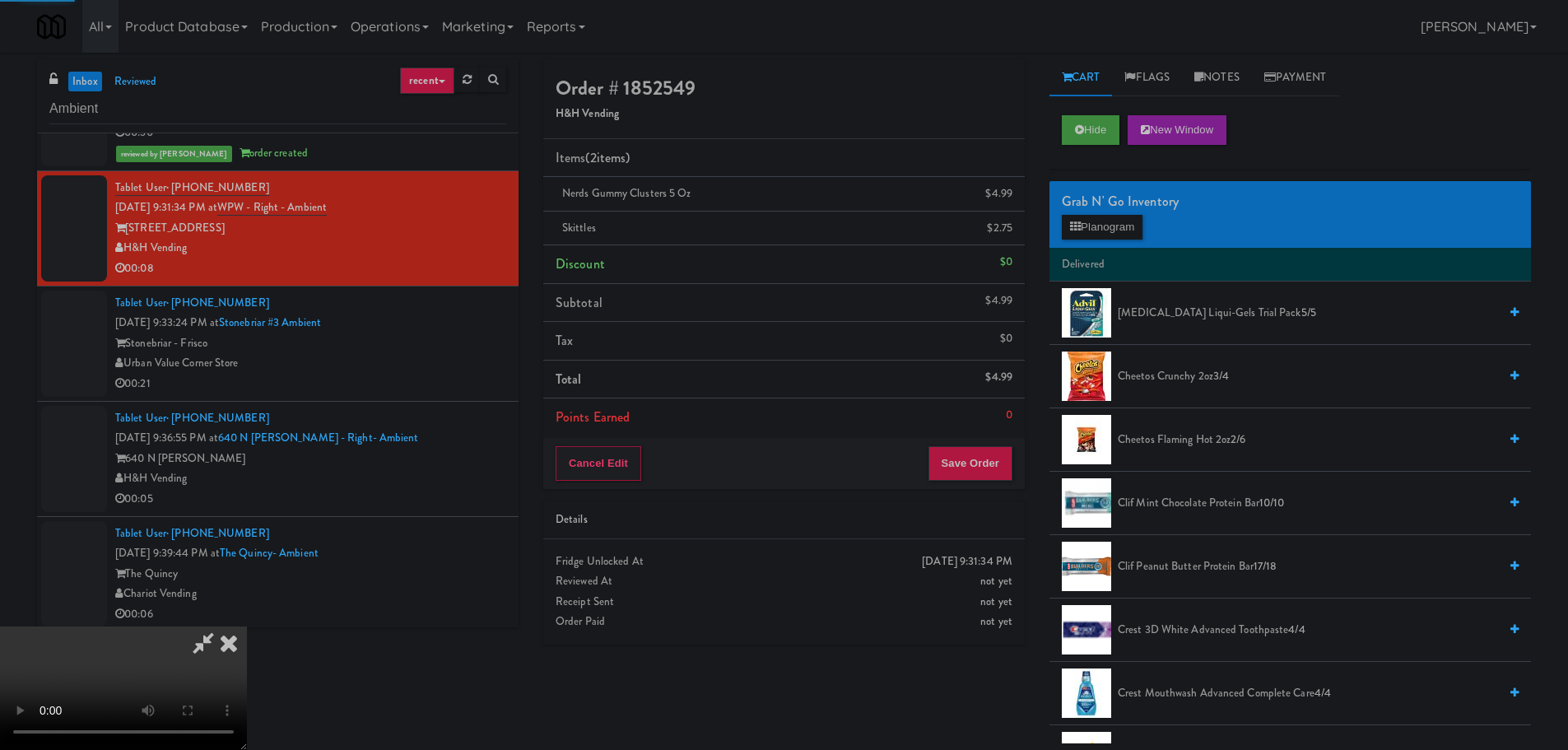
click at [247, 627] on video at bounding box center [123, 688] width 247 height 123
click at [986, 465] on button "Save Order" at bounding box center [970, 463] width 84 height 35
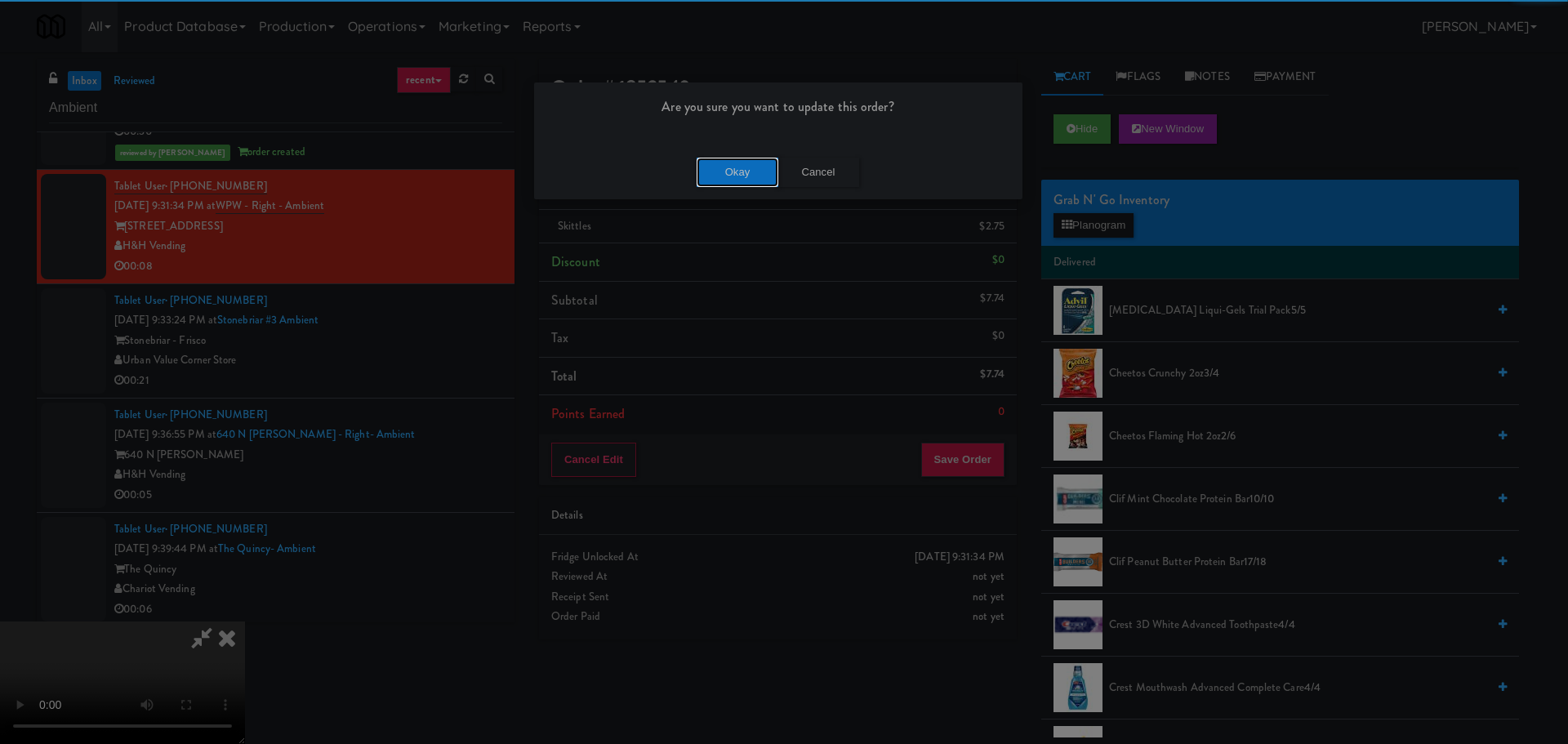
click at [720, 186] on button "Okay" at bounding box center [738, 172] width 82 height 30
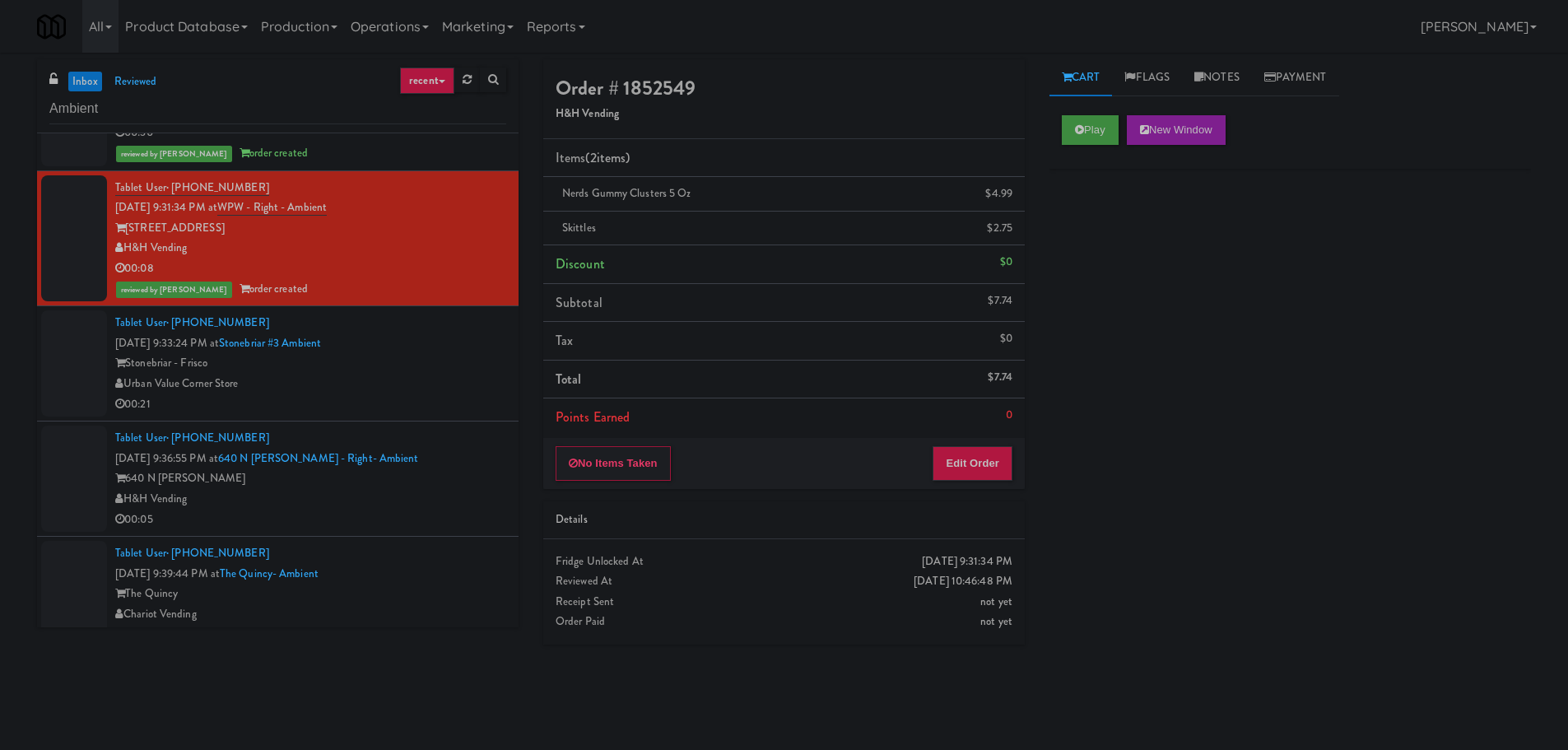
click at [350, 391] on div "Urban Value Corner Store" at bounding box center [310, 384] width 391 height 20
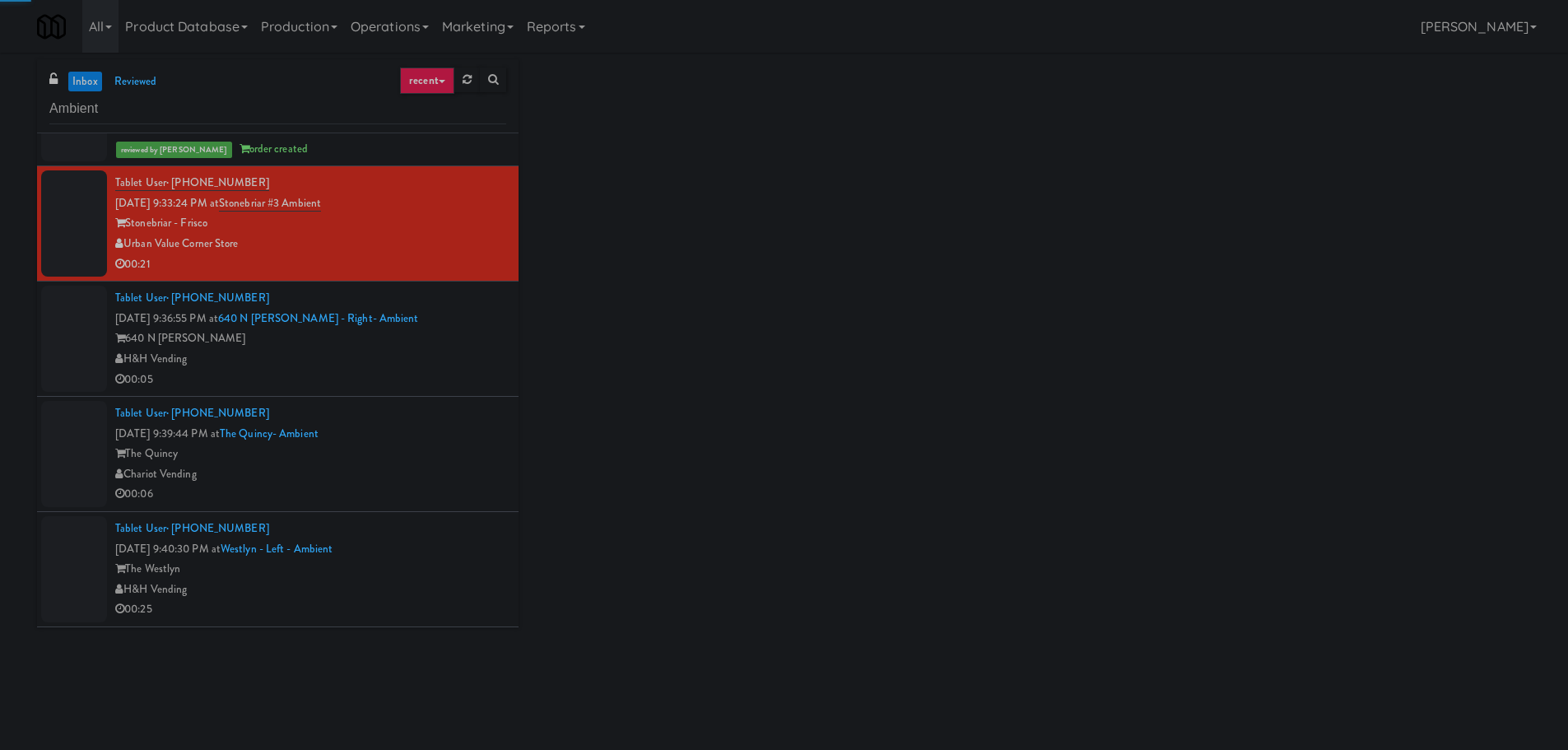
scroll to position [1481, 0]
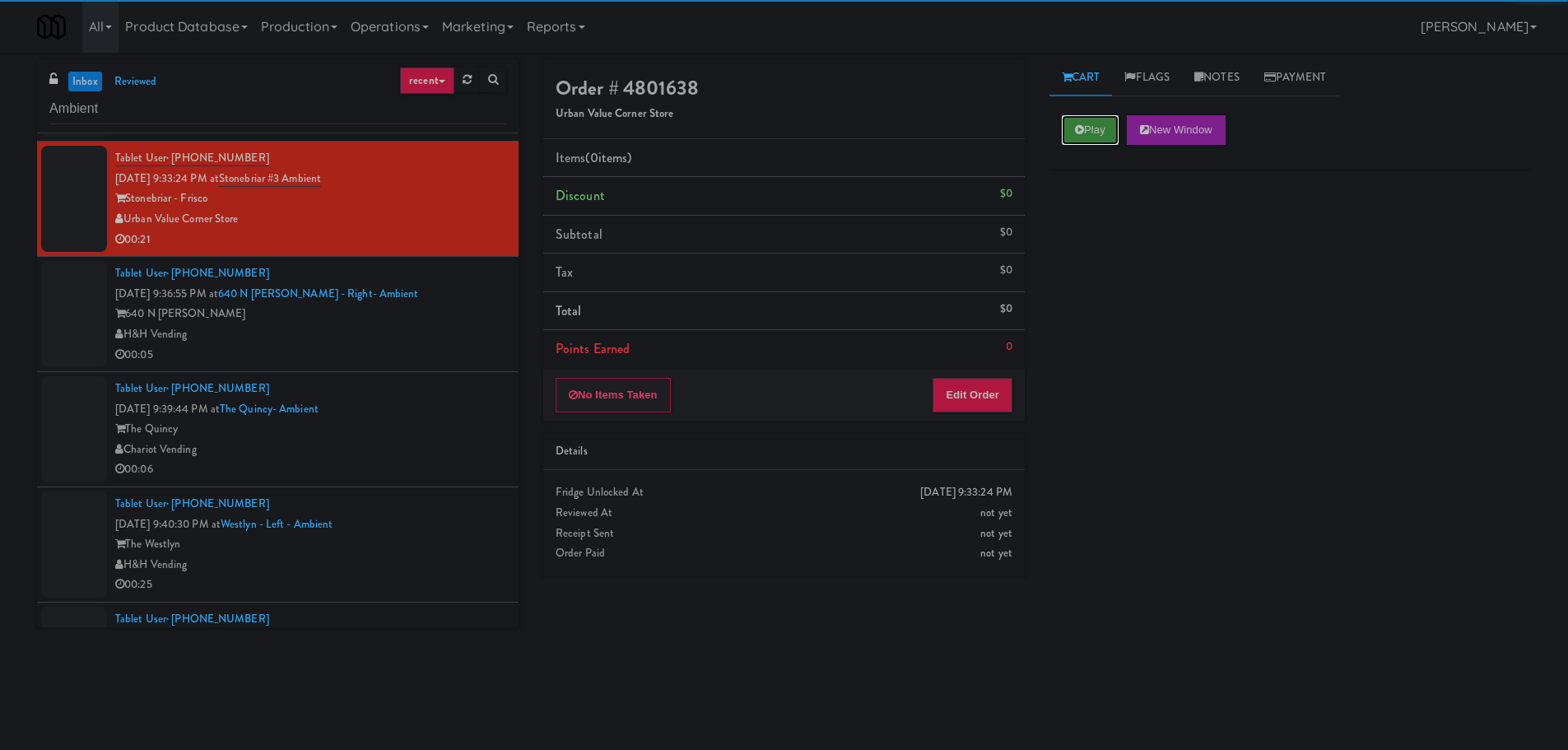
click at [1084, 135] on button "Play" at bounding box center [1090, 129] width 57 height 30
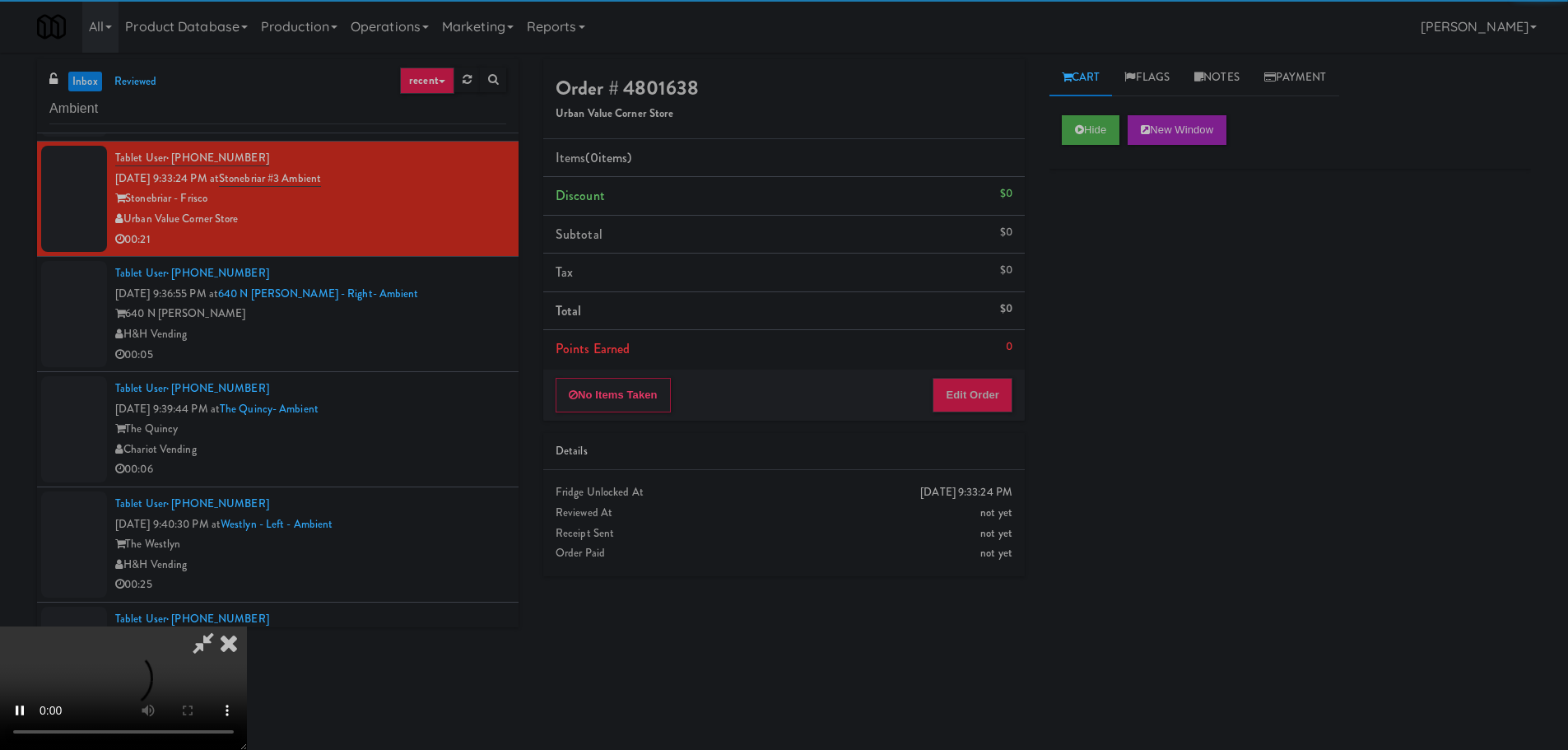
click at [989, 412] on div "No Items Taken Edit Order" at bounding box center [784, 395] width 481 height 51
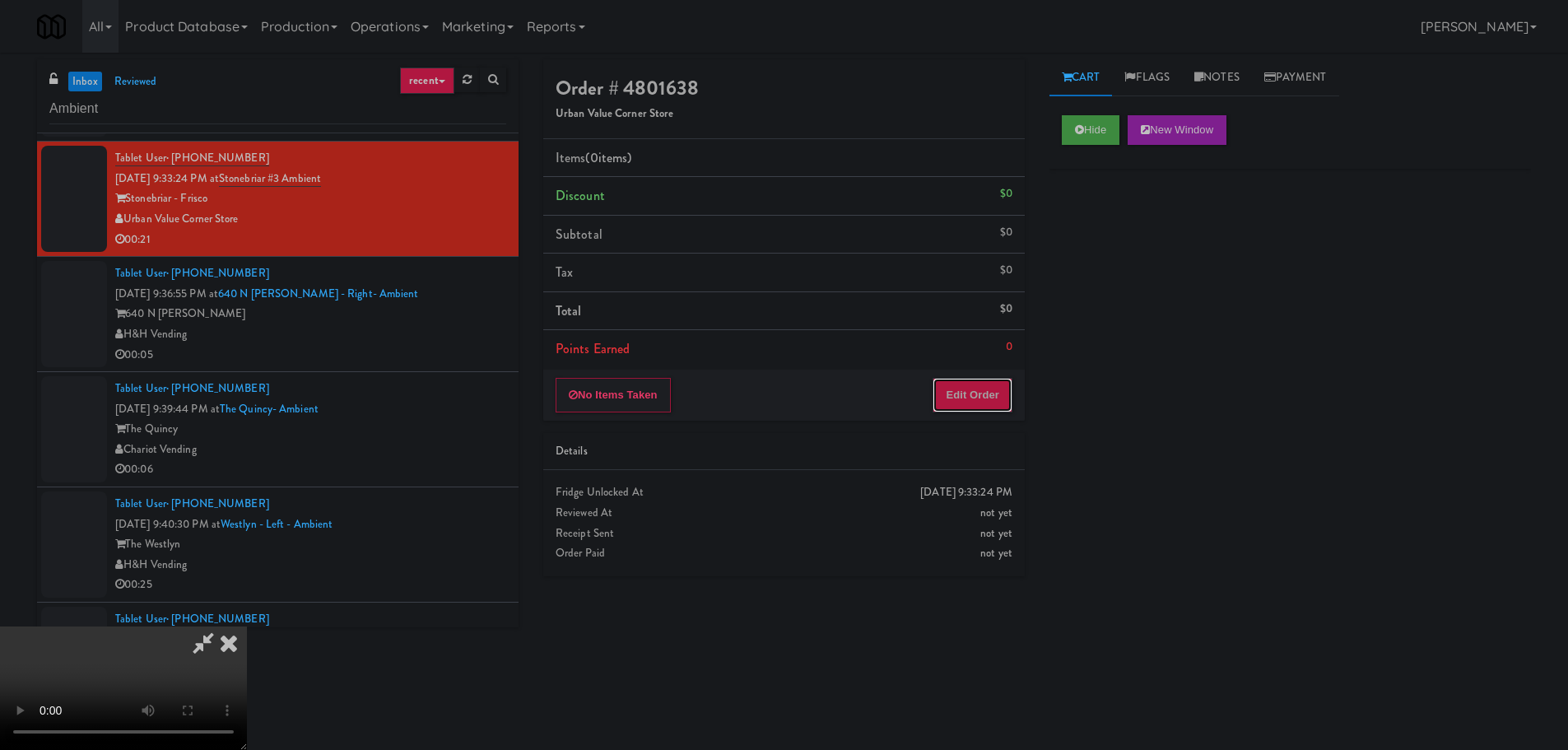
click at [991, 401] on button "Edit Order" at bounding box center [973, 395] width 80 height 35
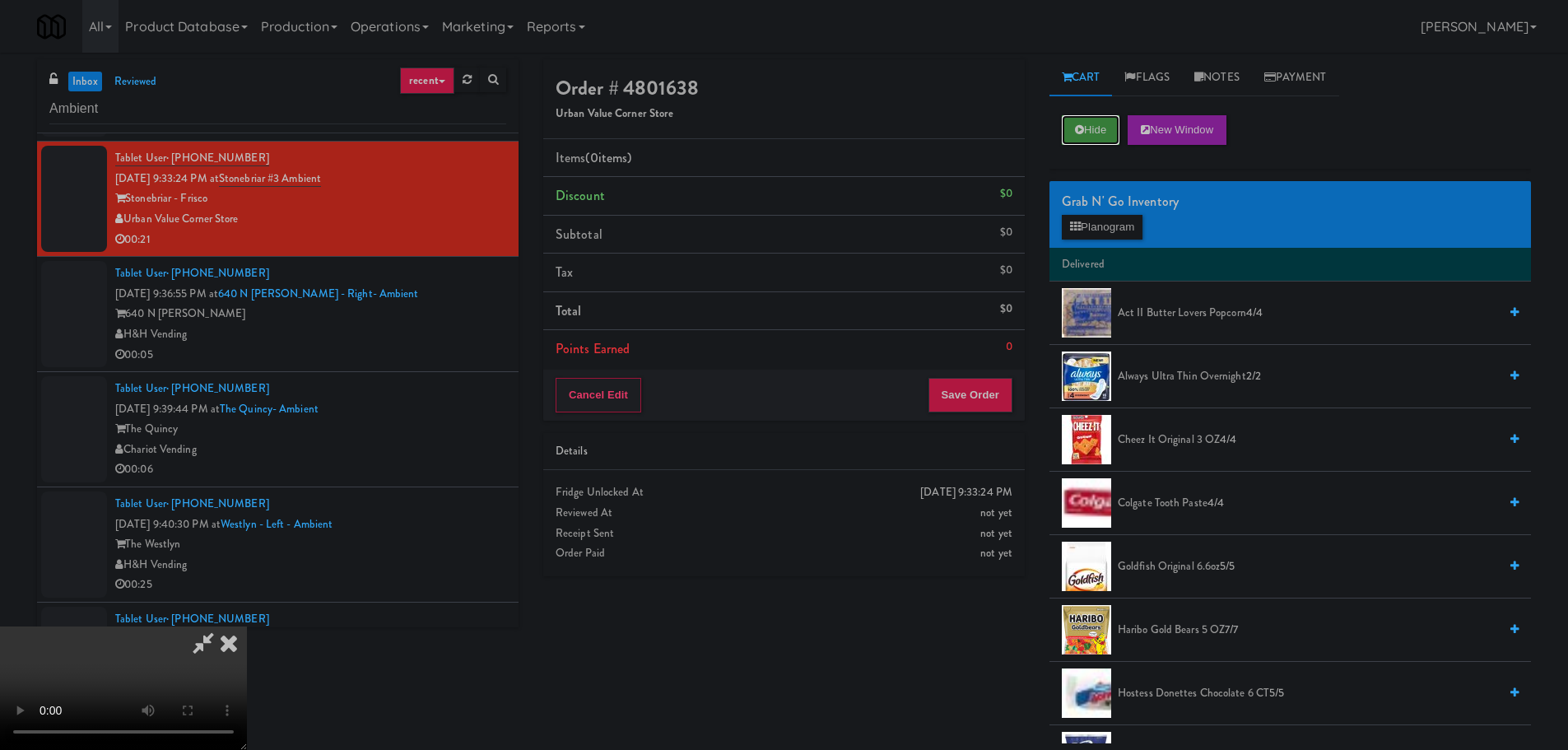
click at [1076, 130] on icon at bounding box center [1079, 129] width 9 height 11
click at [247, 627] on video at bounding box center [123, 688] width 247 height 123
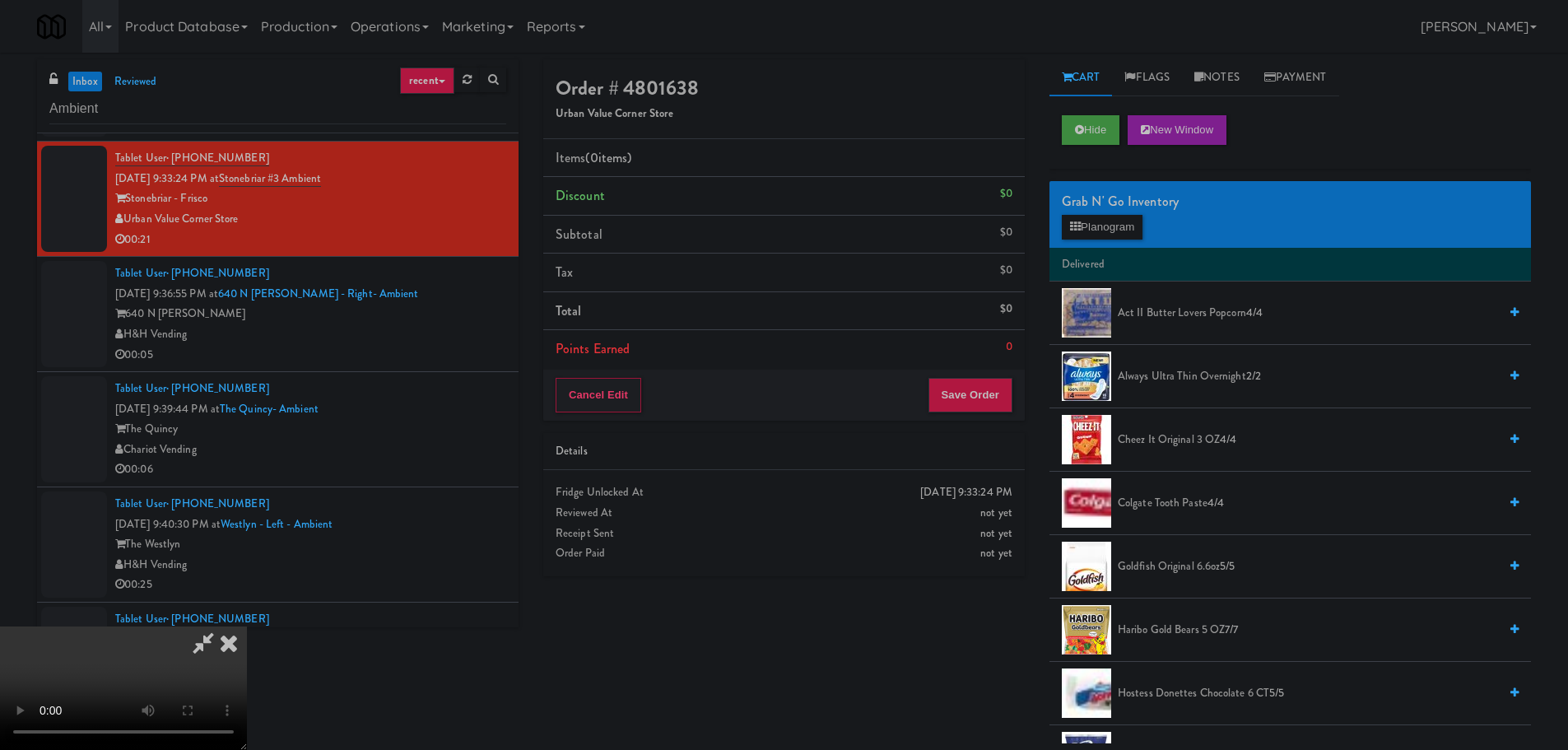
click at [247, 627] on video at bounding box center [123, 688] width 247 height 123
click at [1121, 225] on button "Planogram" at bounding box center [1102, 227] width 81 height 25
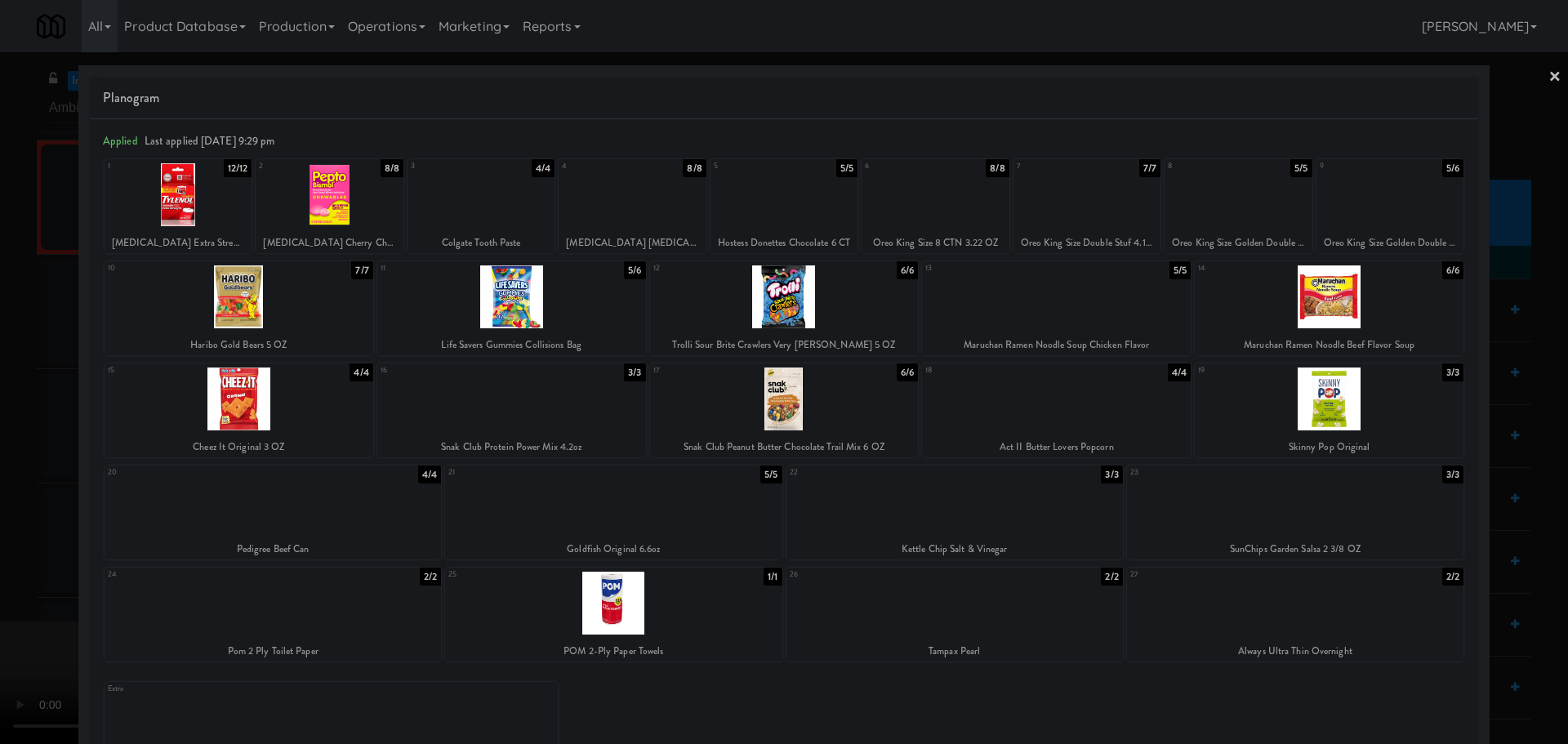
click at [956, 209] on div at bounding box center [935, 195] width 147 height 63
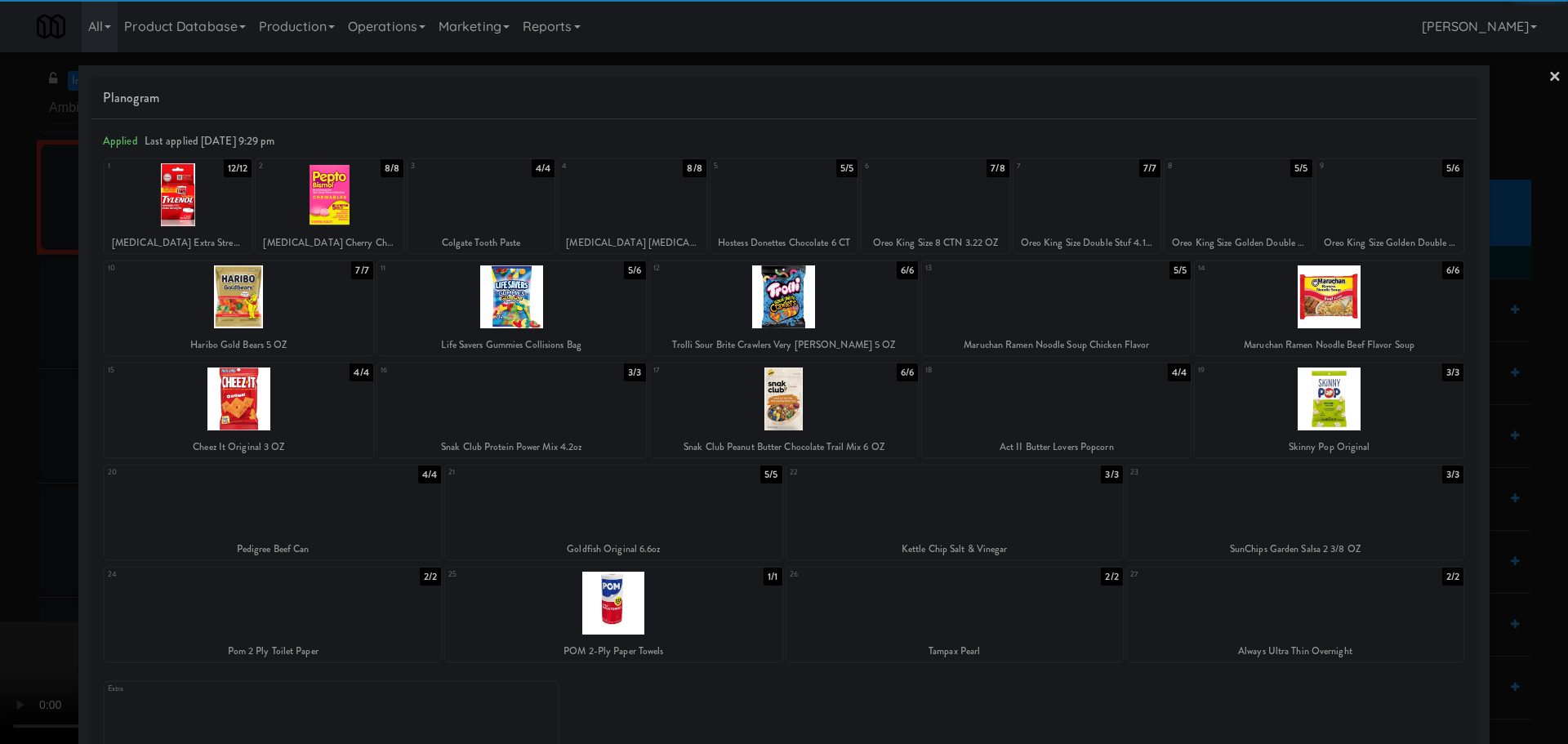
drag, startPoint x: 0, startPoint y: 459, endPoint x: 19, endPoint y: 465, distance: 19.9
click at [0, 462] on div at bounding box center [784, 372] width 1568 height 744
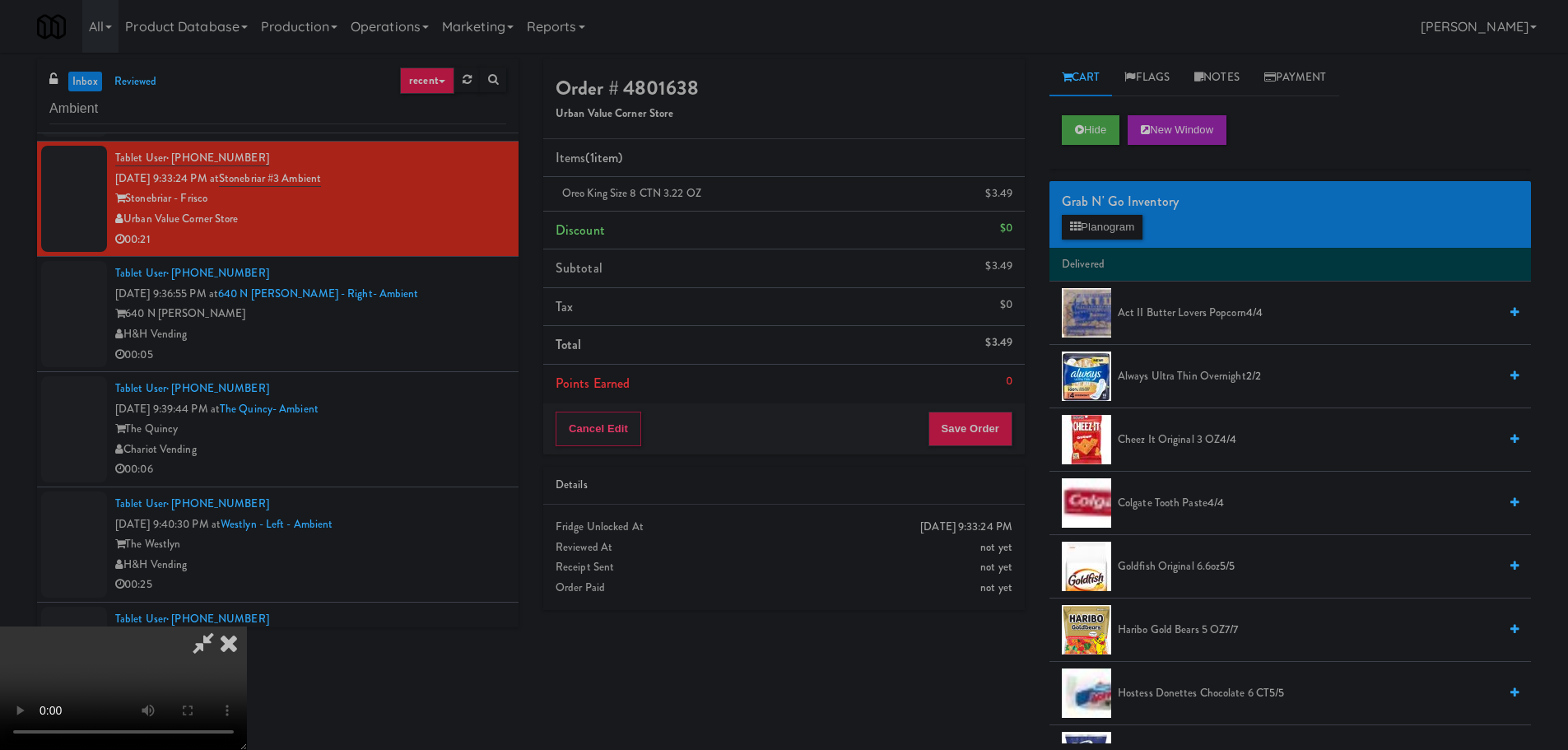
drag, startPoint x: 484, startPoint y: 401, endPoint x: 520, endPoint y: 402, distance: 36.0
click at [247, 627] on video at bounding box center [123, 688] width 247 height 123
click at [1086, 224] on button "Planogram" at bounding box center [1102, 227] width 81 height 25
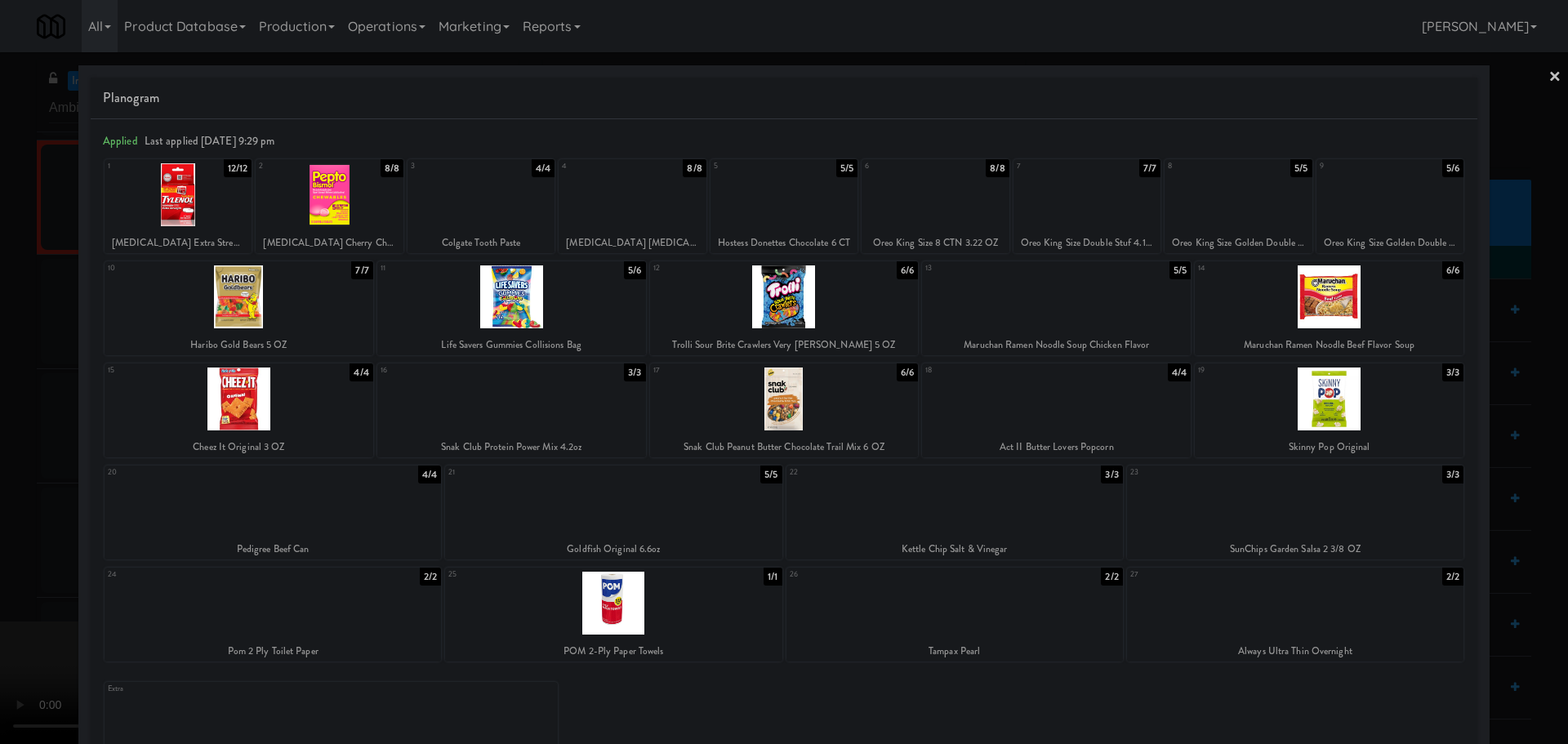
drag, startPoint x: 0, startPoint y: 391, endPoint x: 679, endPoint y: 423, distance: 679.8
click at [0, 392] on div at bounding box center [784, 372] width 1568 height 744
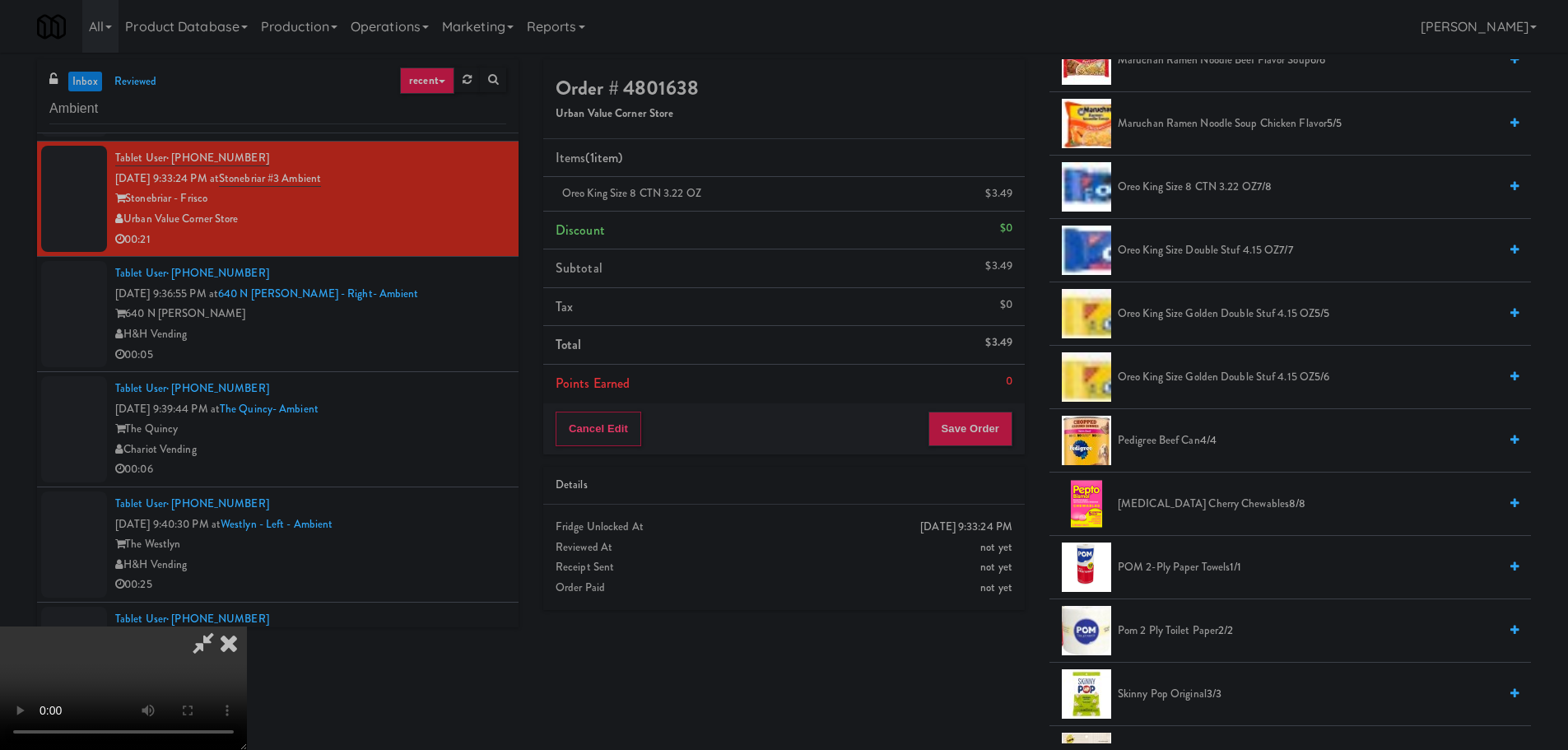
scroll to position [283, 0]
drag, startPoint x: 366, startPoint y: 549, endPoint x: 378, endPoint y: 528, distance: 24.2
click at [247, 627] on video at bounding box center [123, 688] width 247 height 123
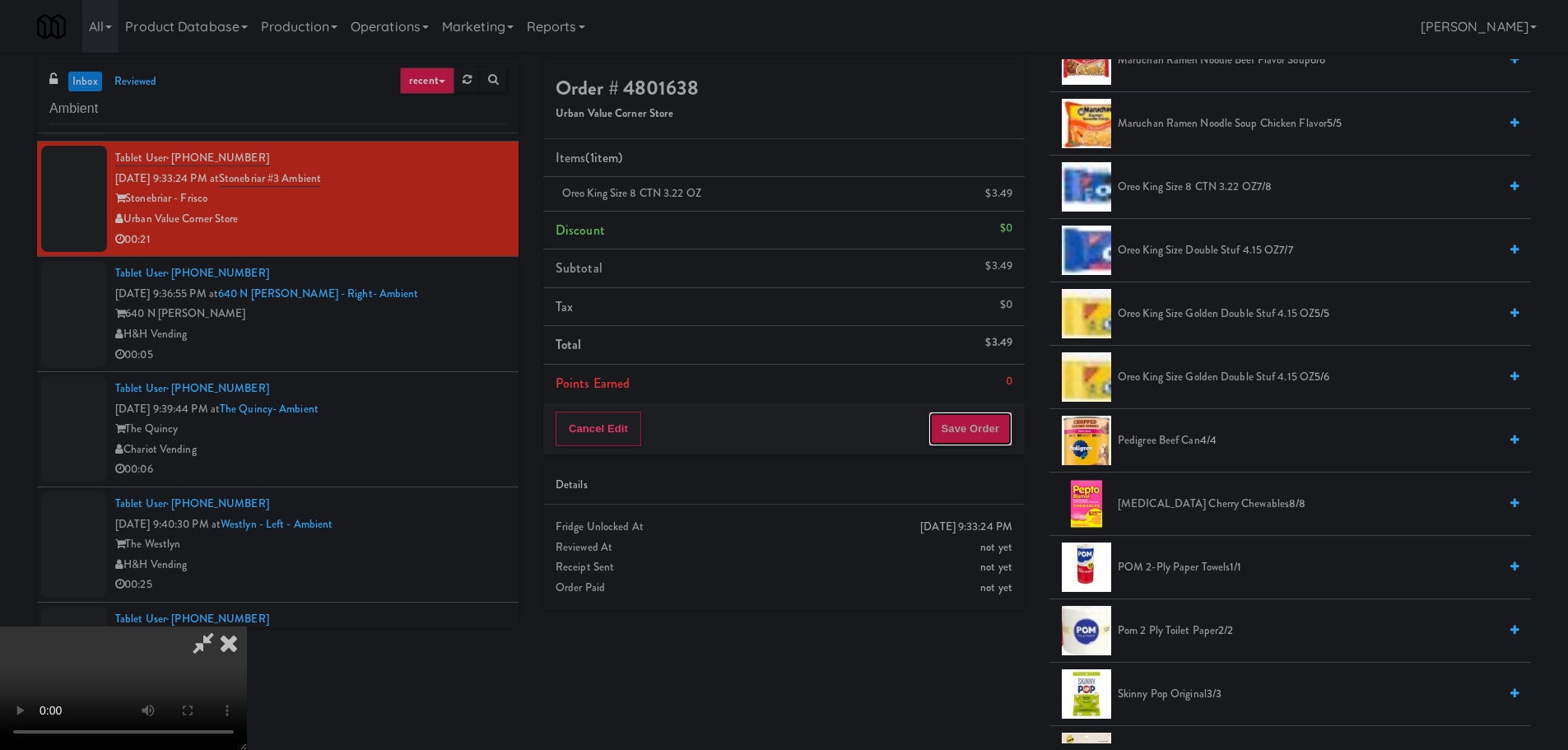
click at [994, 425] on button "Save Order" at bounding box center [970, 429] width 84 height 35
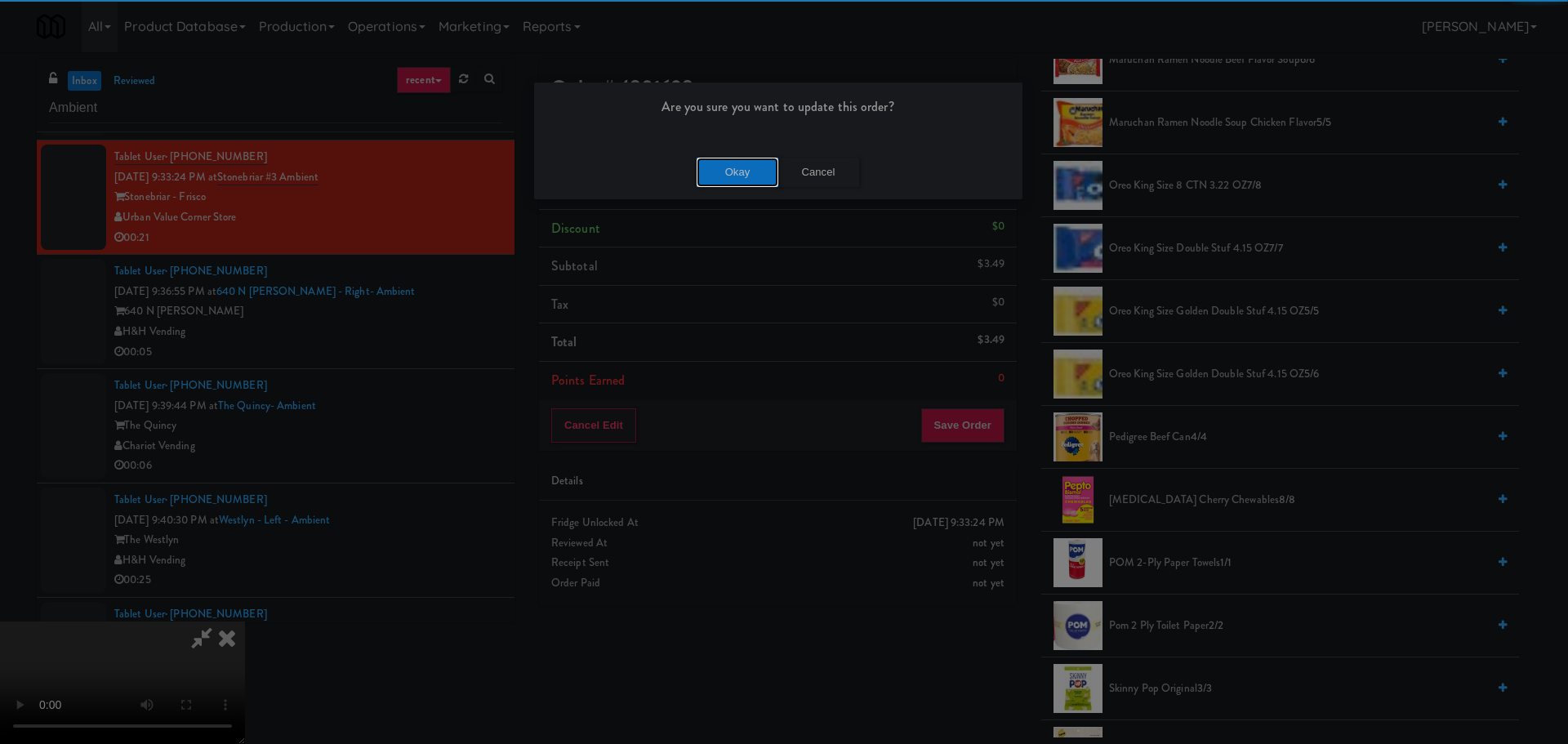
click at [749, 177] on button "Okay" at bounding box center [738, 172] width 82 height 30
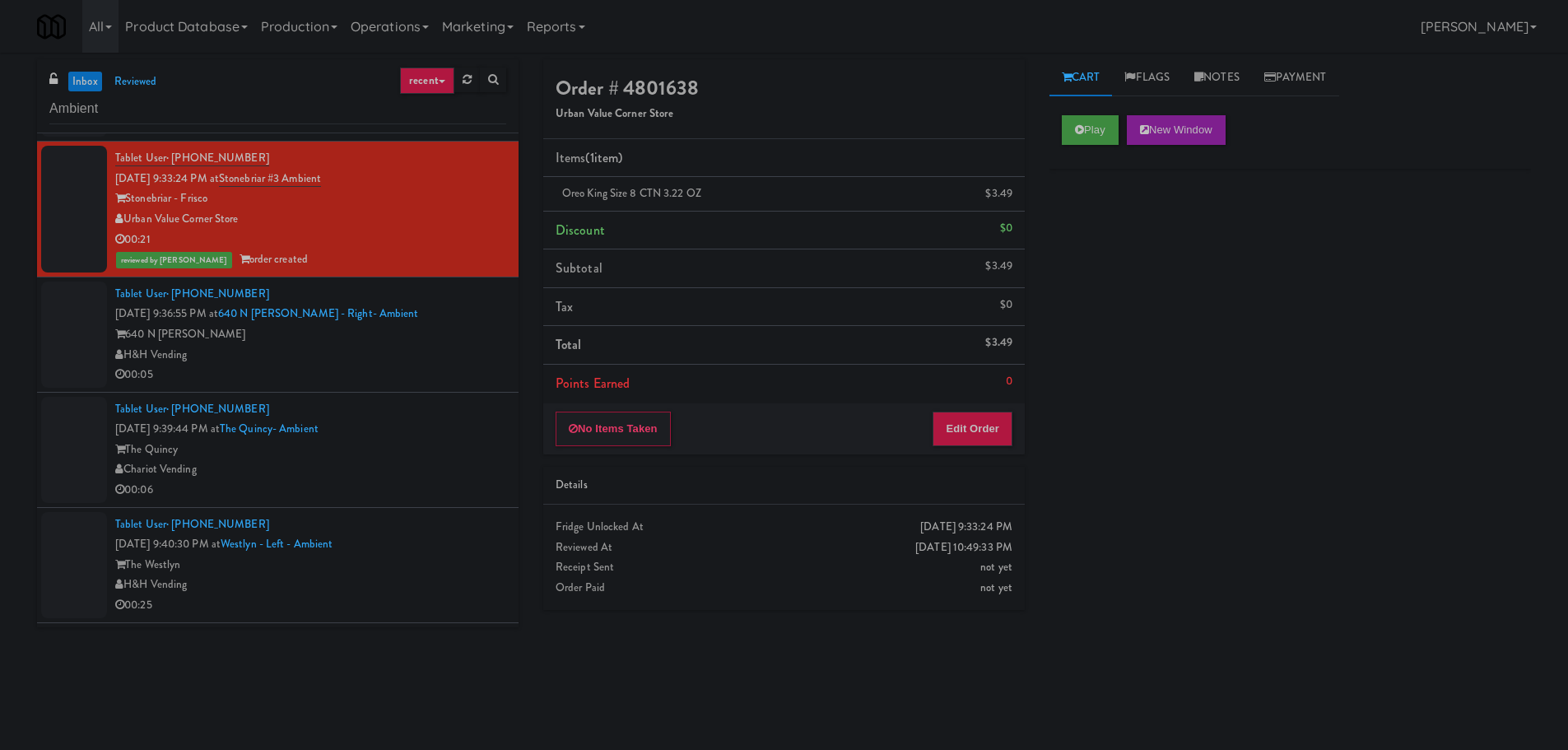
scroll to position [0, 0]
click at [480, 411] on div "Tablet User · (929) 728-2221 [DATE] 9:39:44 PM at [GEOGRAPHIC_DATA]- Ambient Th…" at bounding box center [310, 449] width 391 height 101
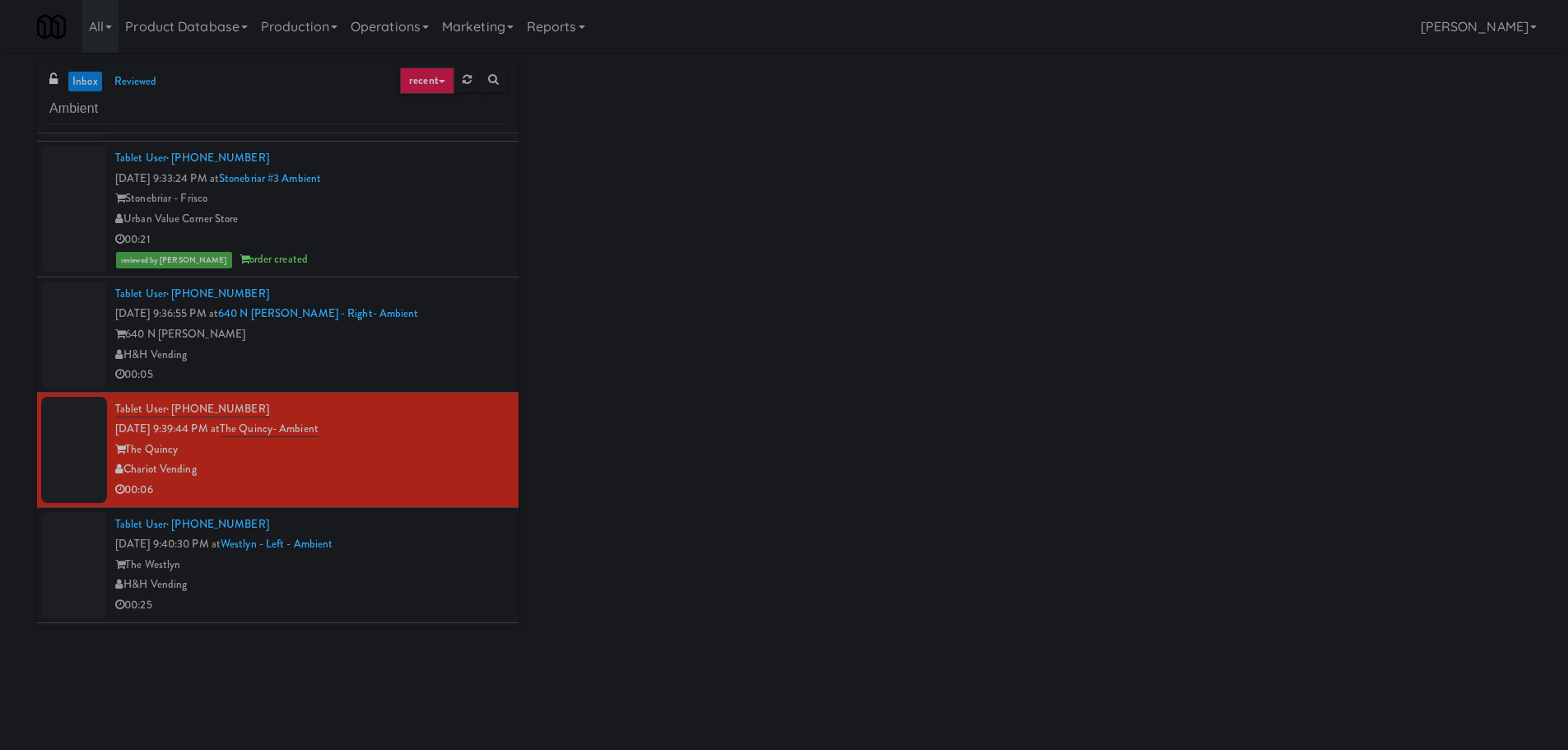
click at [463, 369] on div "00:05" at bounding box center [310, 375] width 391 height 20
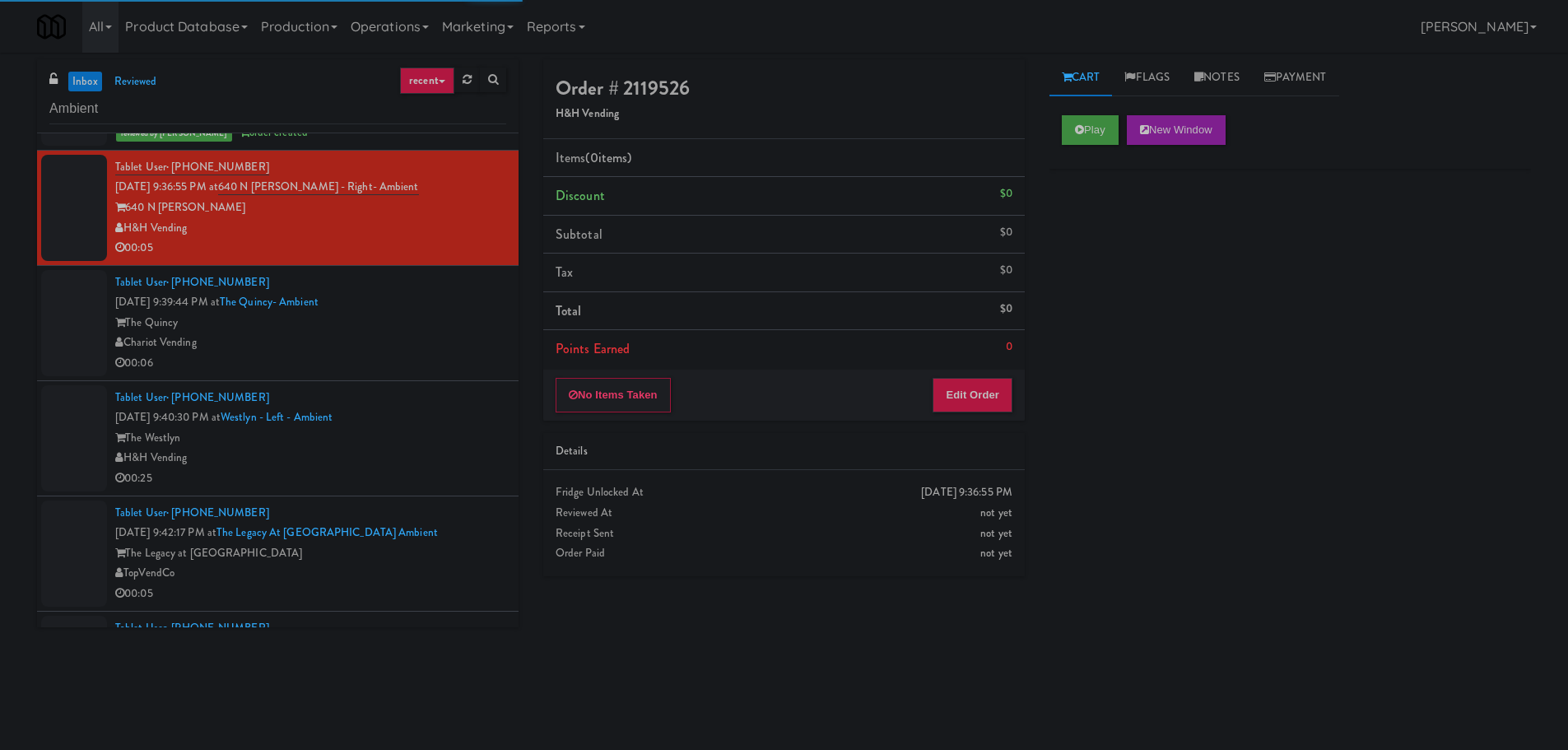
scroll to position [1646, 0]
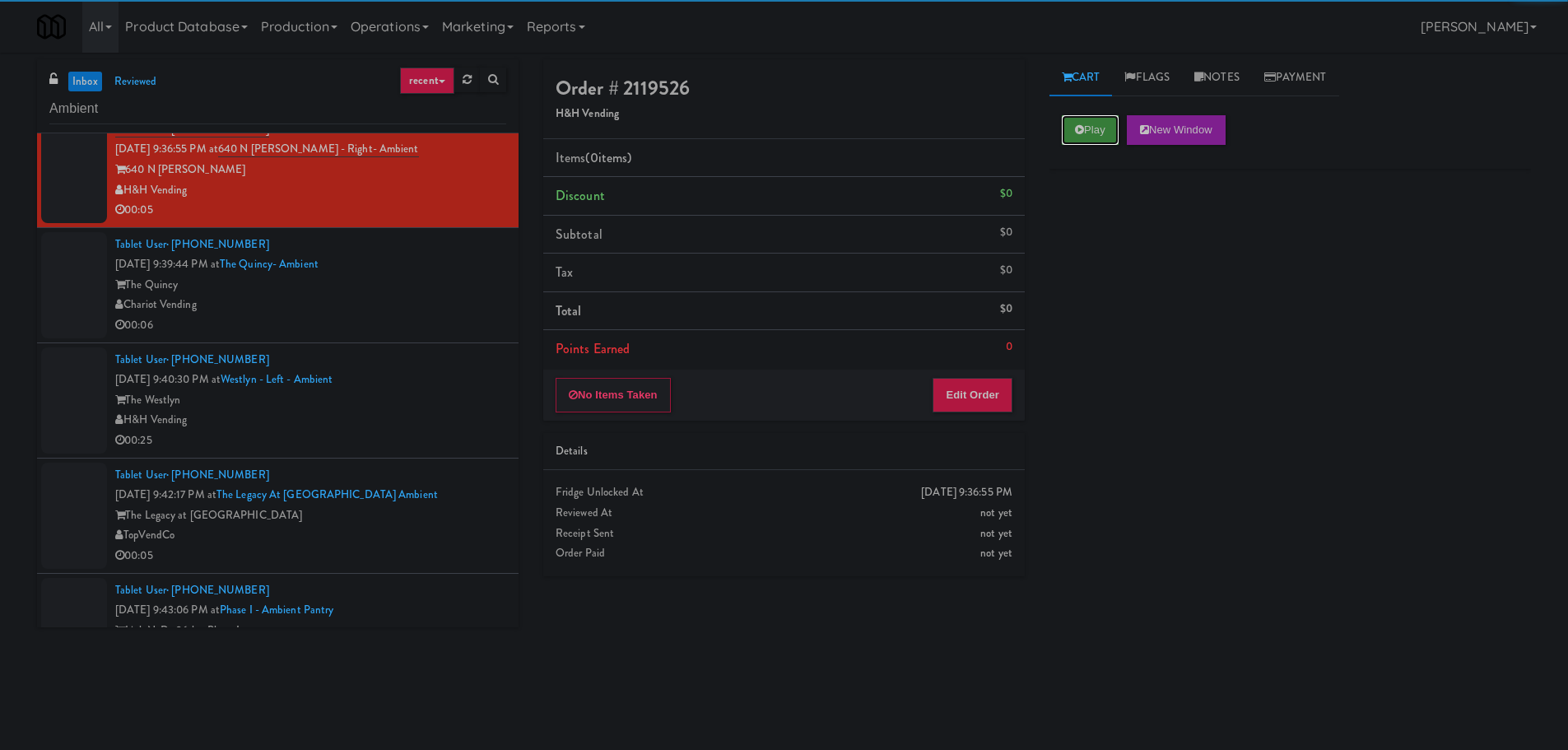
click at [1077, 124] on icon at bounding box center [1079, 129] width 9 height 11
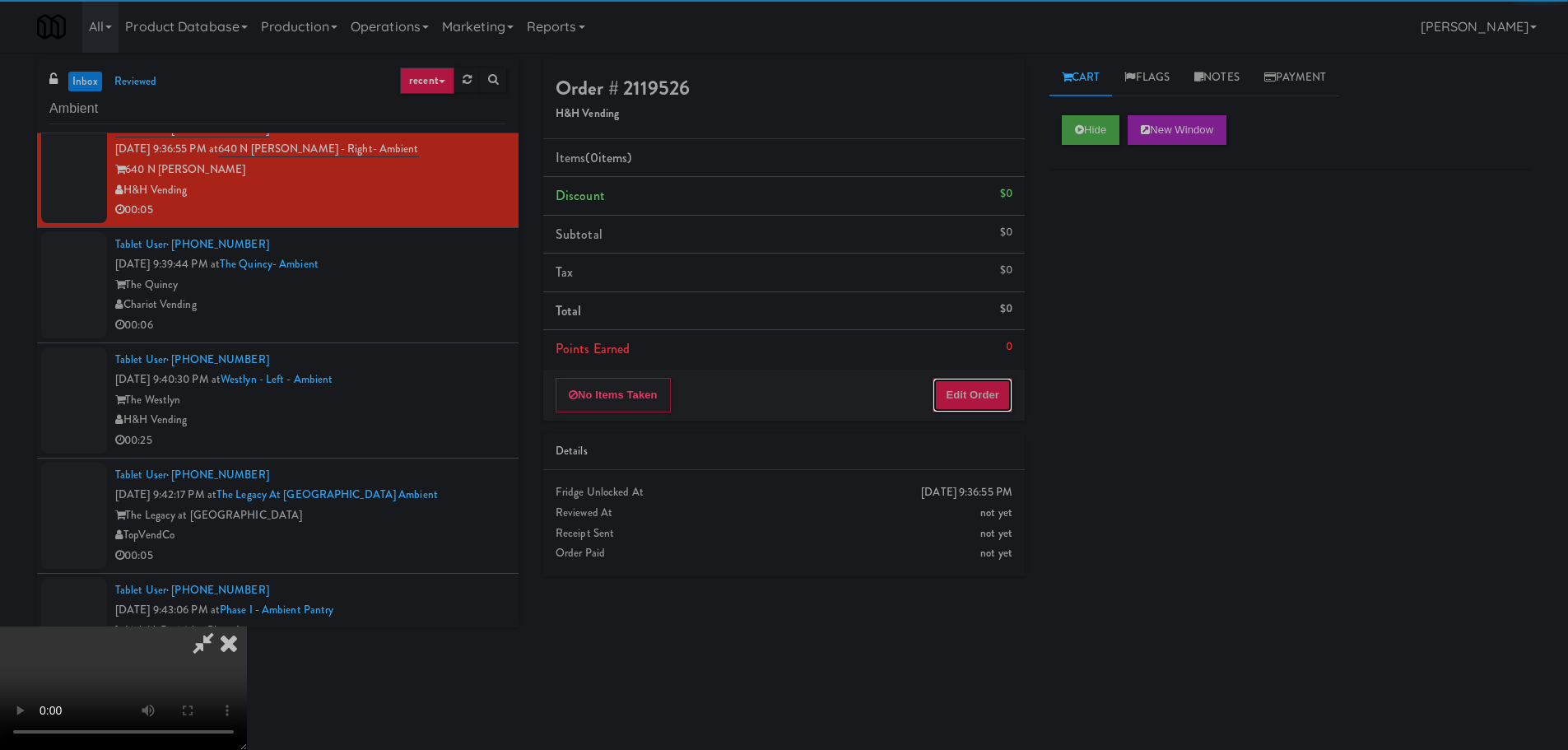
click at [975, 402] on button "Edit Order" at bounding box center [973, 395] width 80 height 35
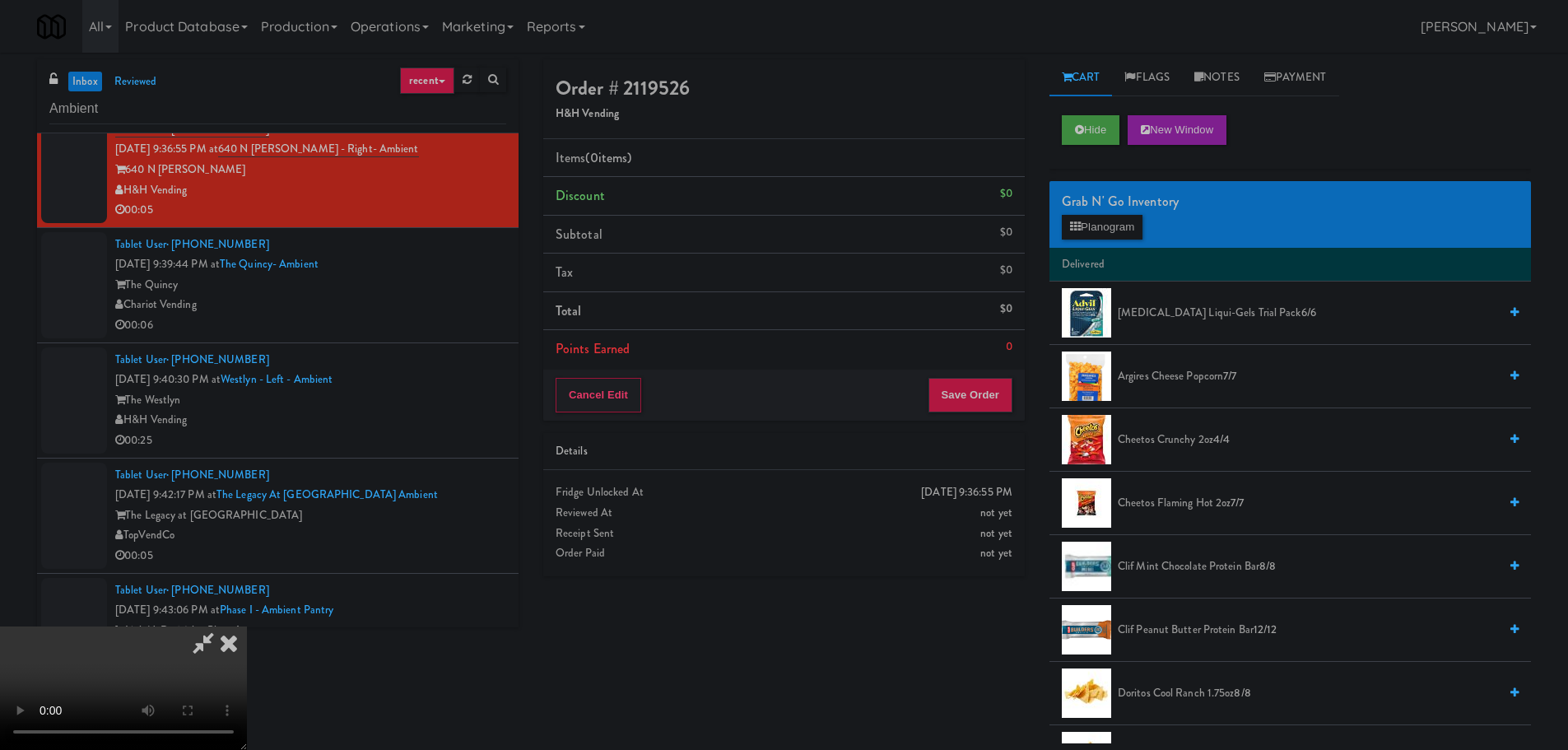
scroll to position [283, 0]
drag, startPoint x: 687, startPoint y: 427, endPoint x: 690, endPoint y: 402, distance: 25.2
click at [247, 627] on video at bounding box center [123, 688] width 247 height 123
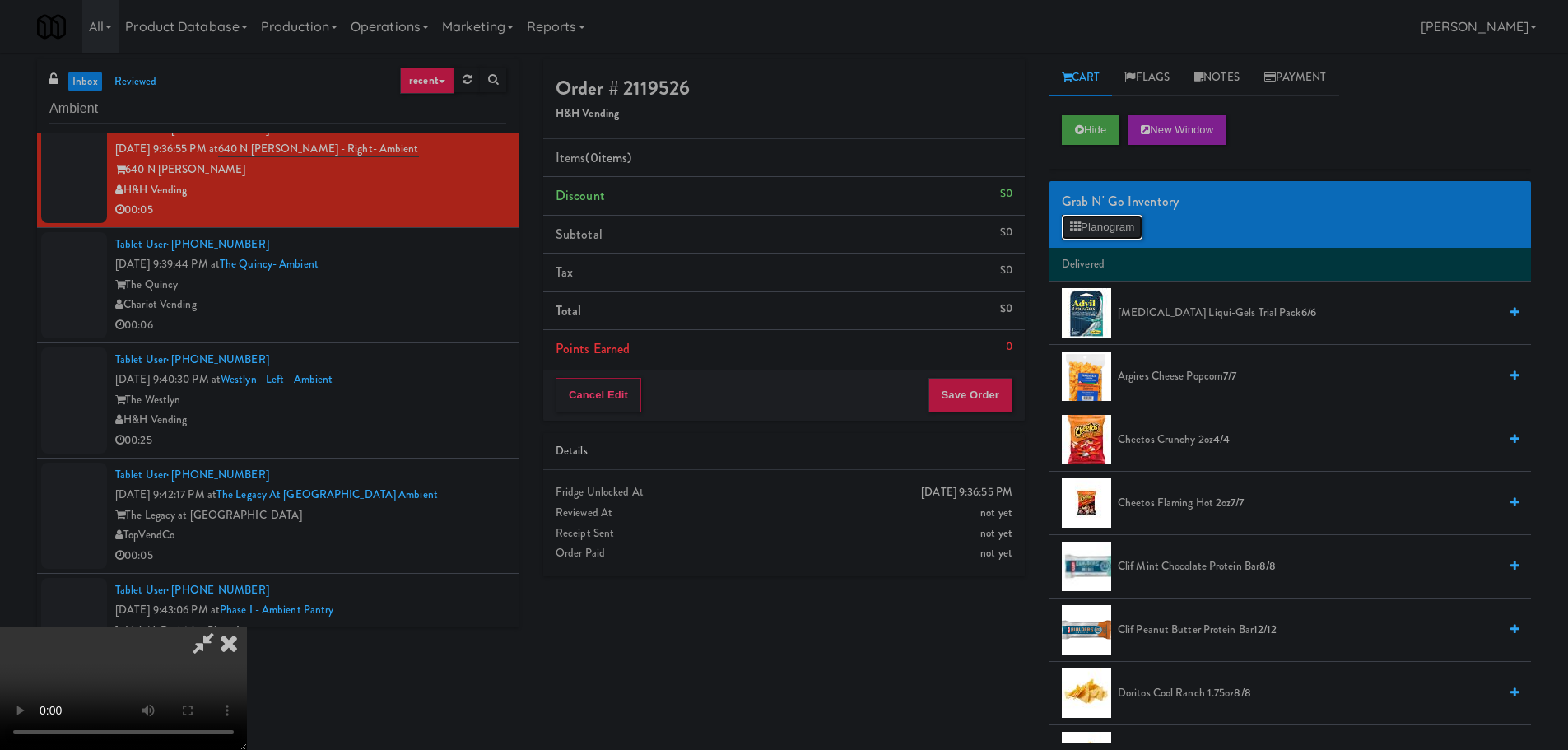
click at [1130, 215] on button "Planogram" at bounding box center [1102, 227] width 81 height 25
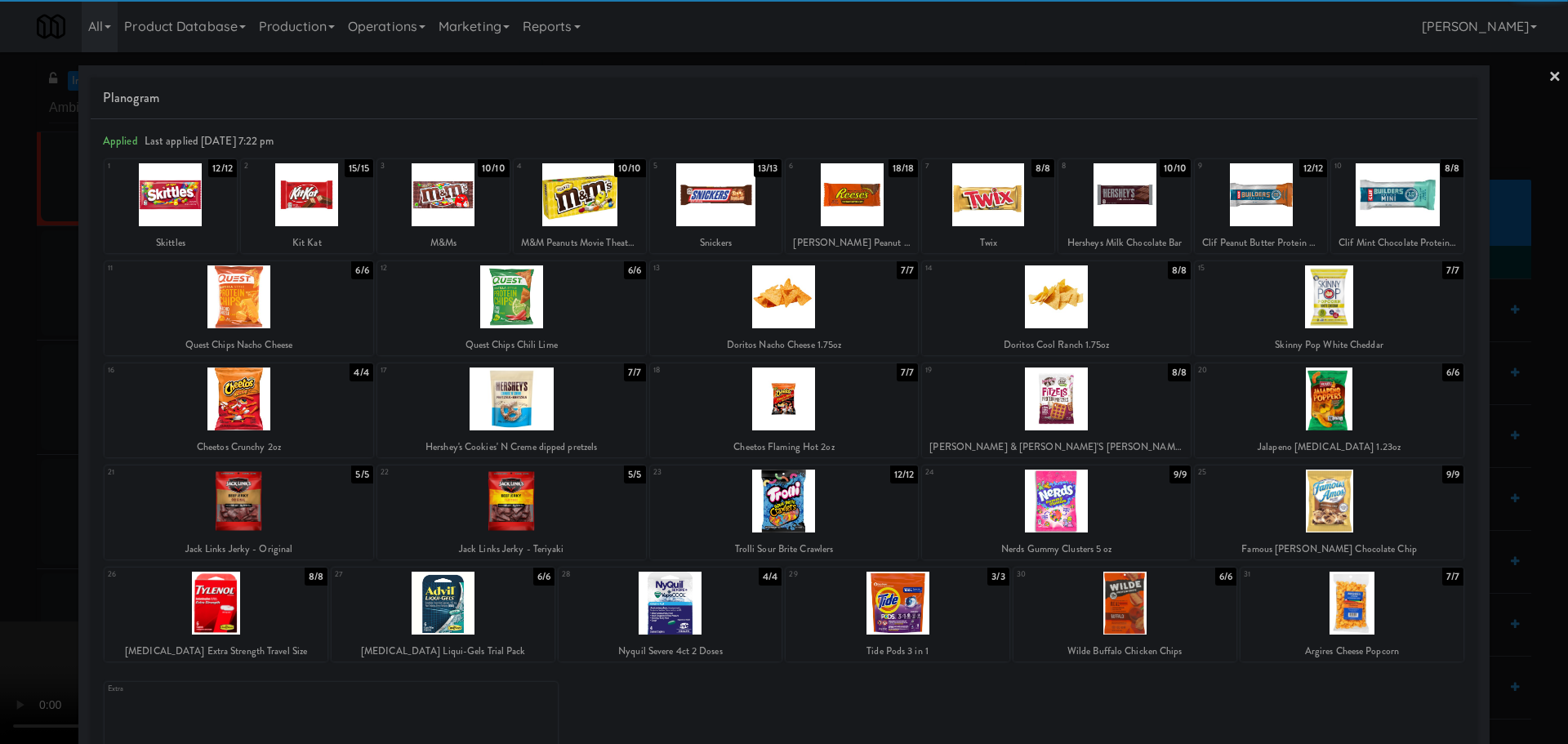
click at [735, 211] on div at bounding box center [716, 195] width 132 height 63
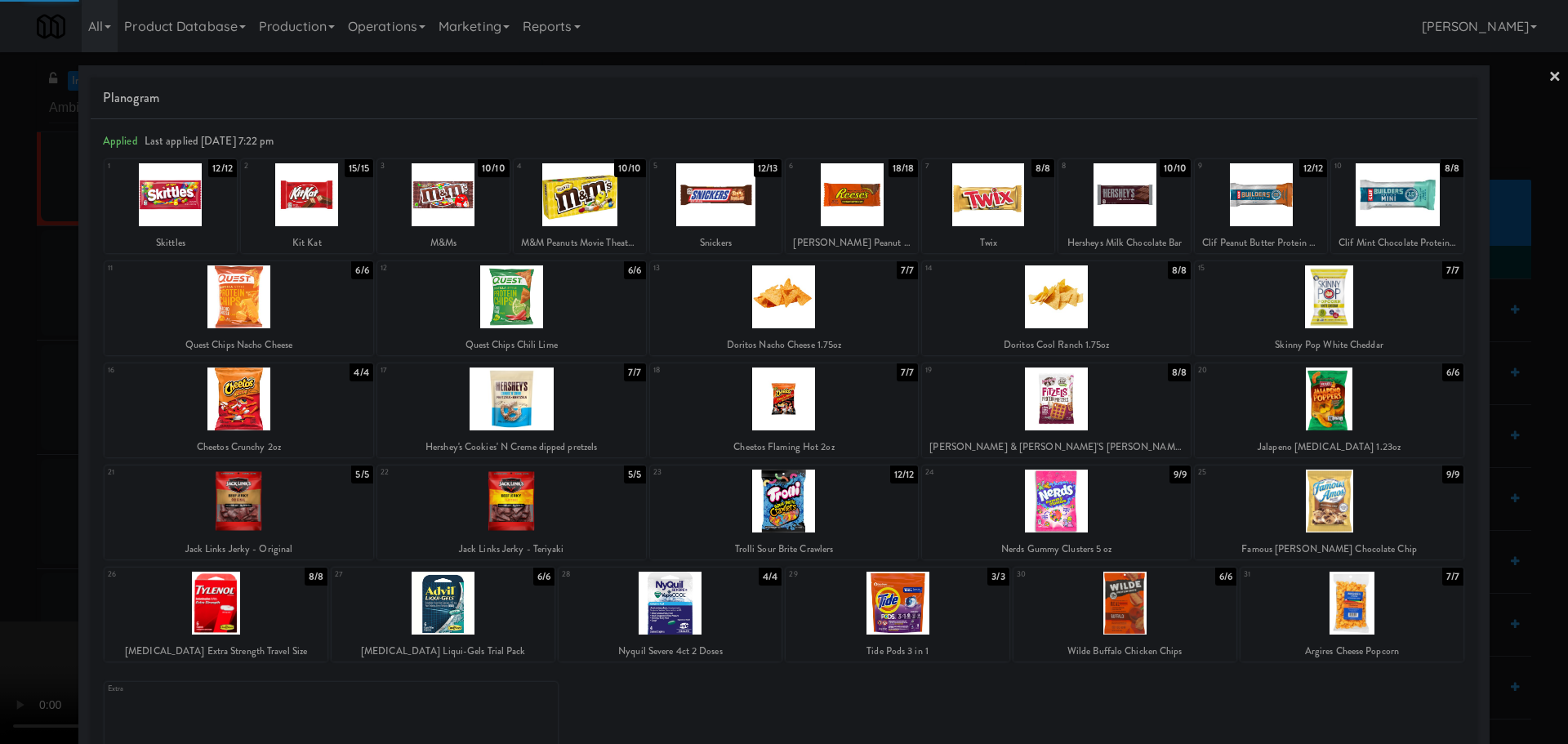
drag, startPoint x: 0, startPoint y: 702, endPoint x: 119, endPoint y: 634, distance: 137.1
click at [3, 700] on div at bounding box center [784, 372] width 1568 height 744
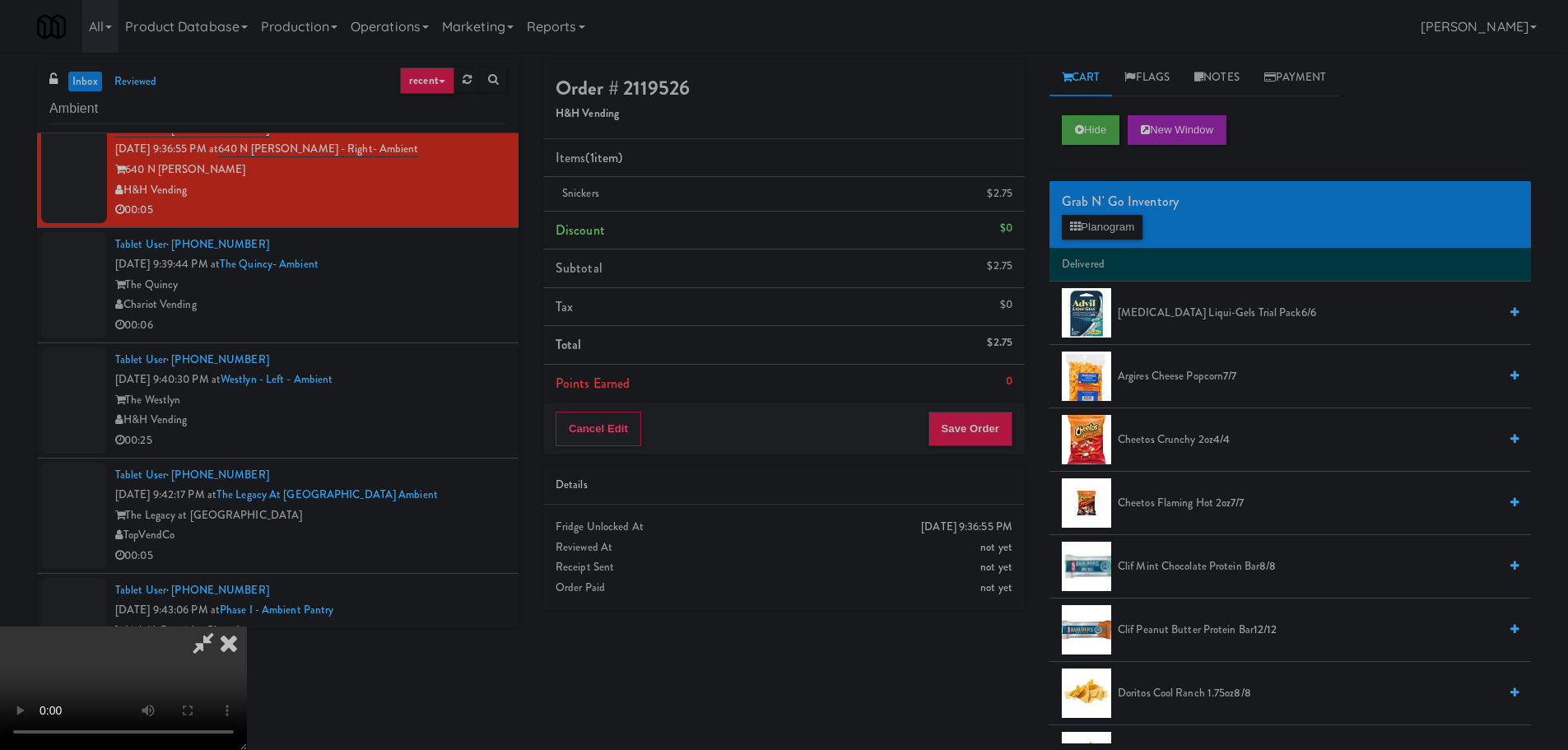
scroll to position [283, 0]
click at [247, 627] on video at bounding box center [123, 688] width 247 height 123
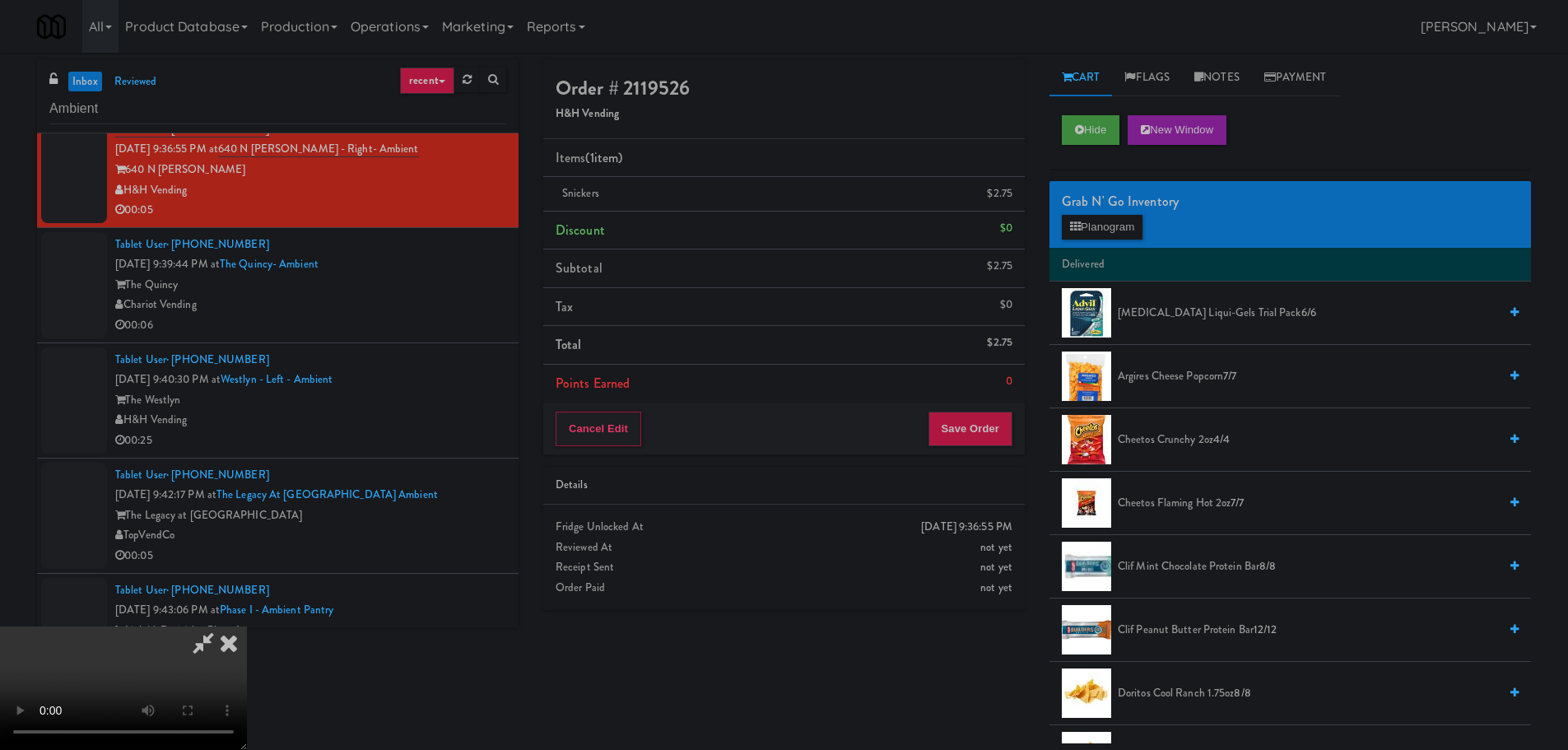
scroll to position [0, 0]
click at [247, 627] on video at bounding box center [123, 688] width 247 height 123
click at [970, 418] on button "Save Order" at bounding box center [970, 429] width 84 height 35
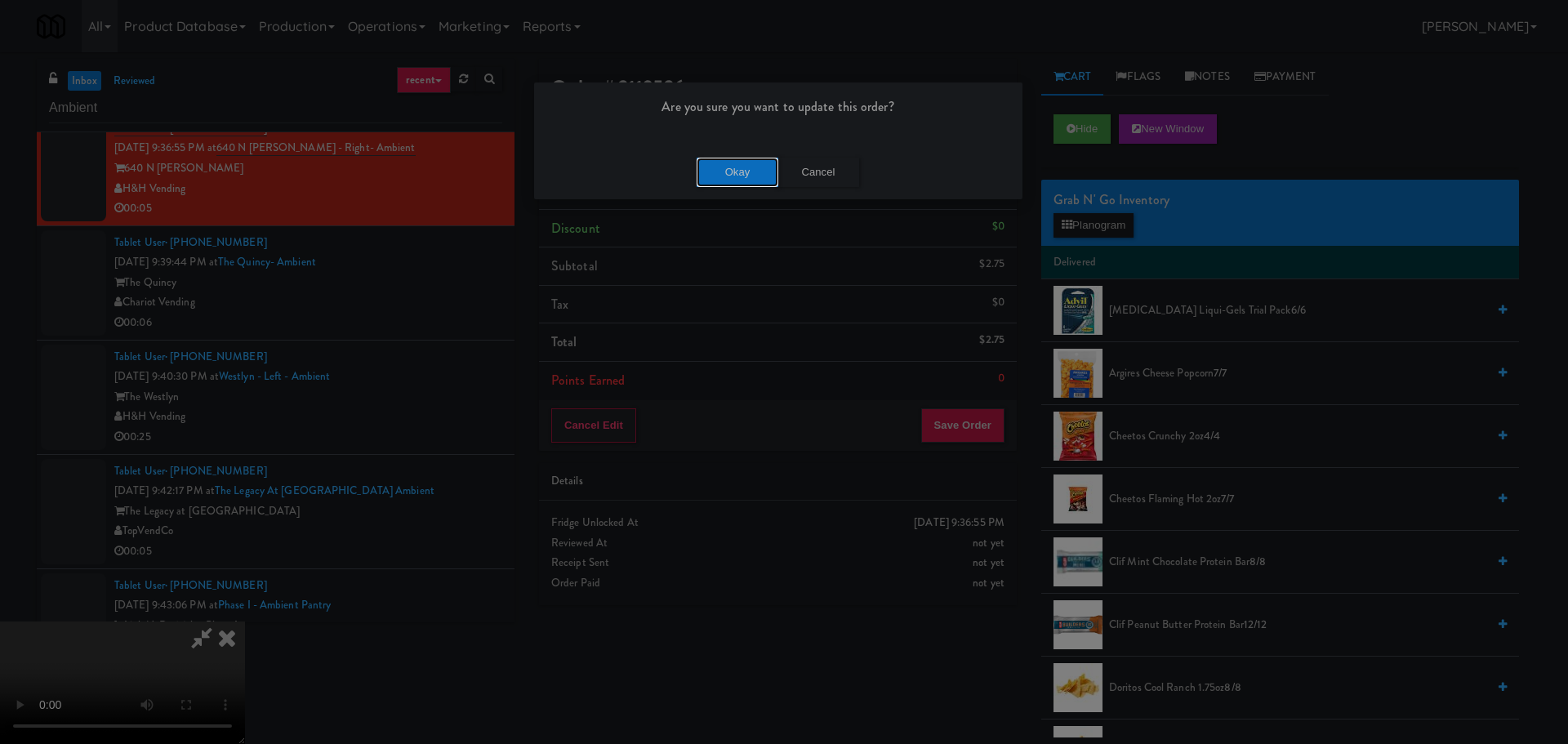
click at [746, 175] on button "Okay" at bounding box center [738, 172] width 82 height 30
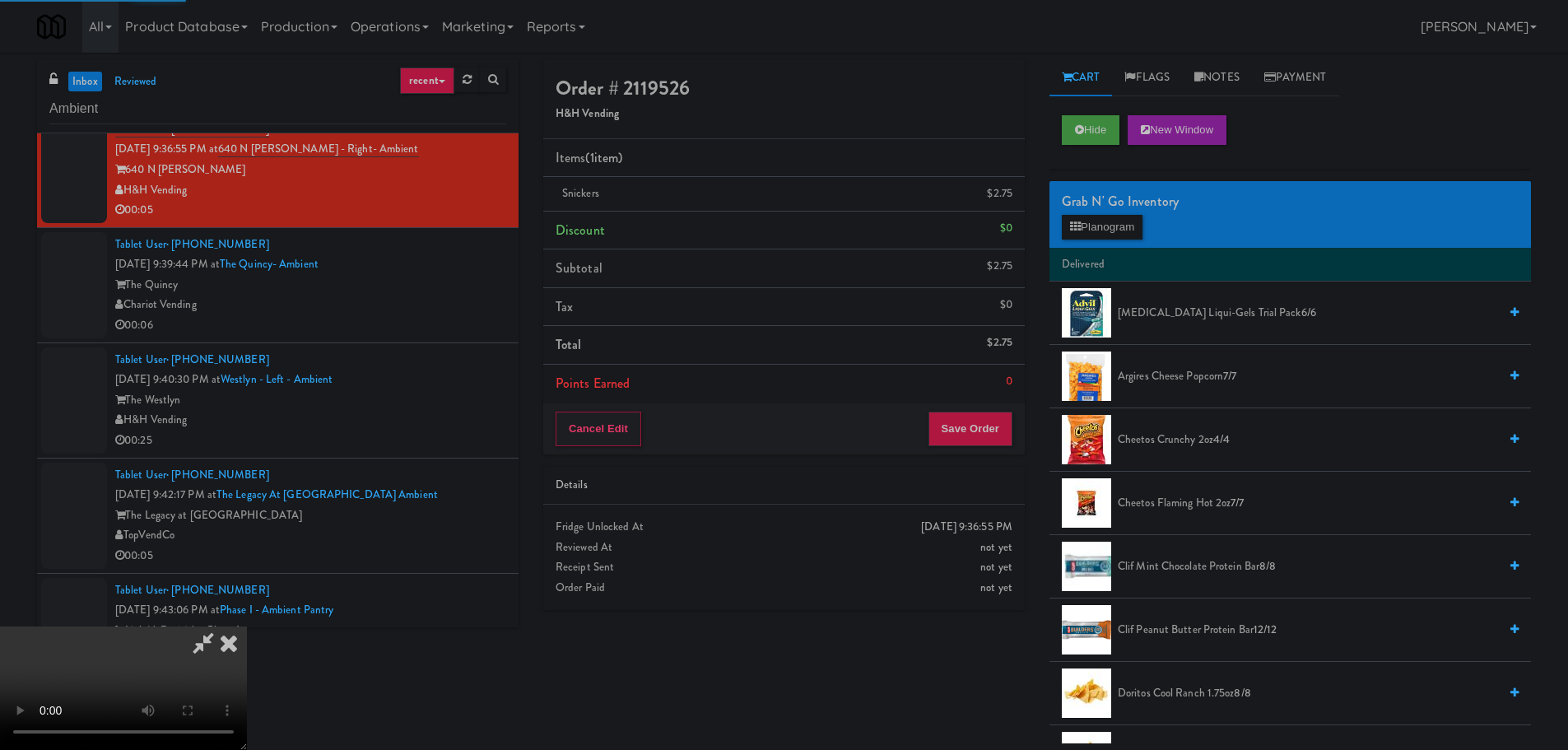
scroll to position [0, 0]
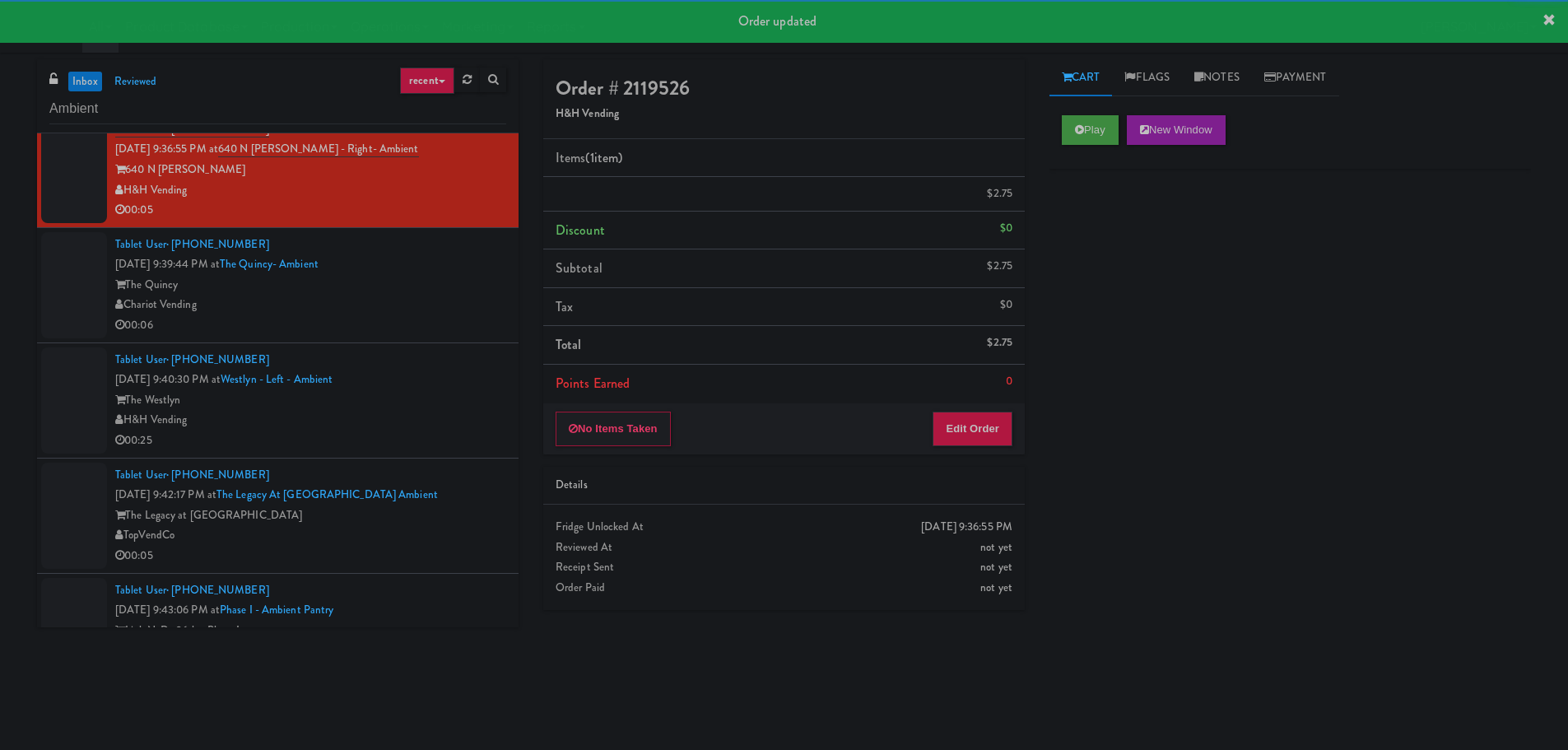
click at [467, 326] on div "00:06" at bounding box center [310, 326] width 391 height 20
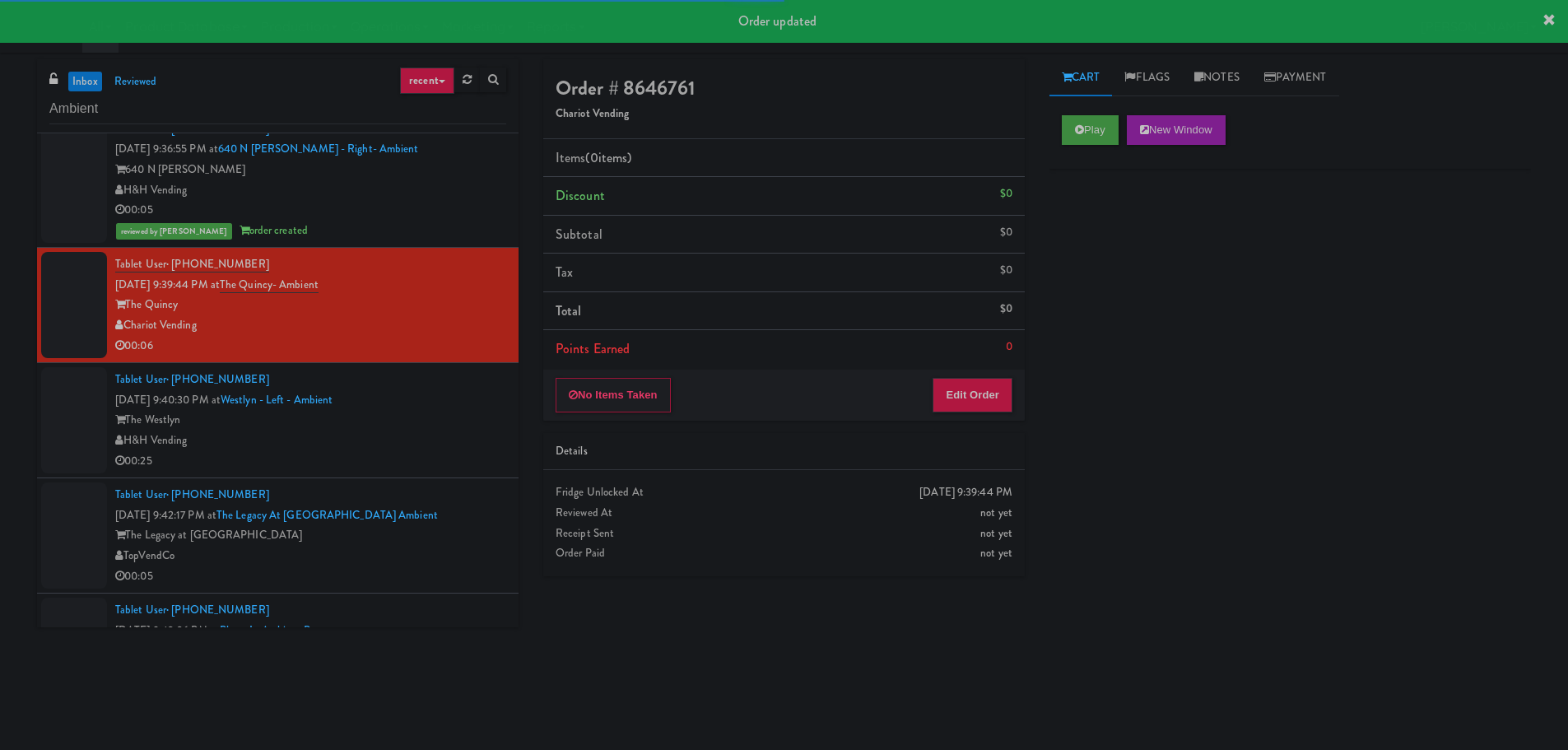
click at [1100, 145] on div "Play New Window" at bounding box center [1290, 135] width 481 height 65
click at [1082, 132] on icon at bounding box center [1079, 129] width 9 height 11
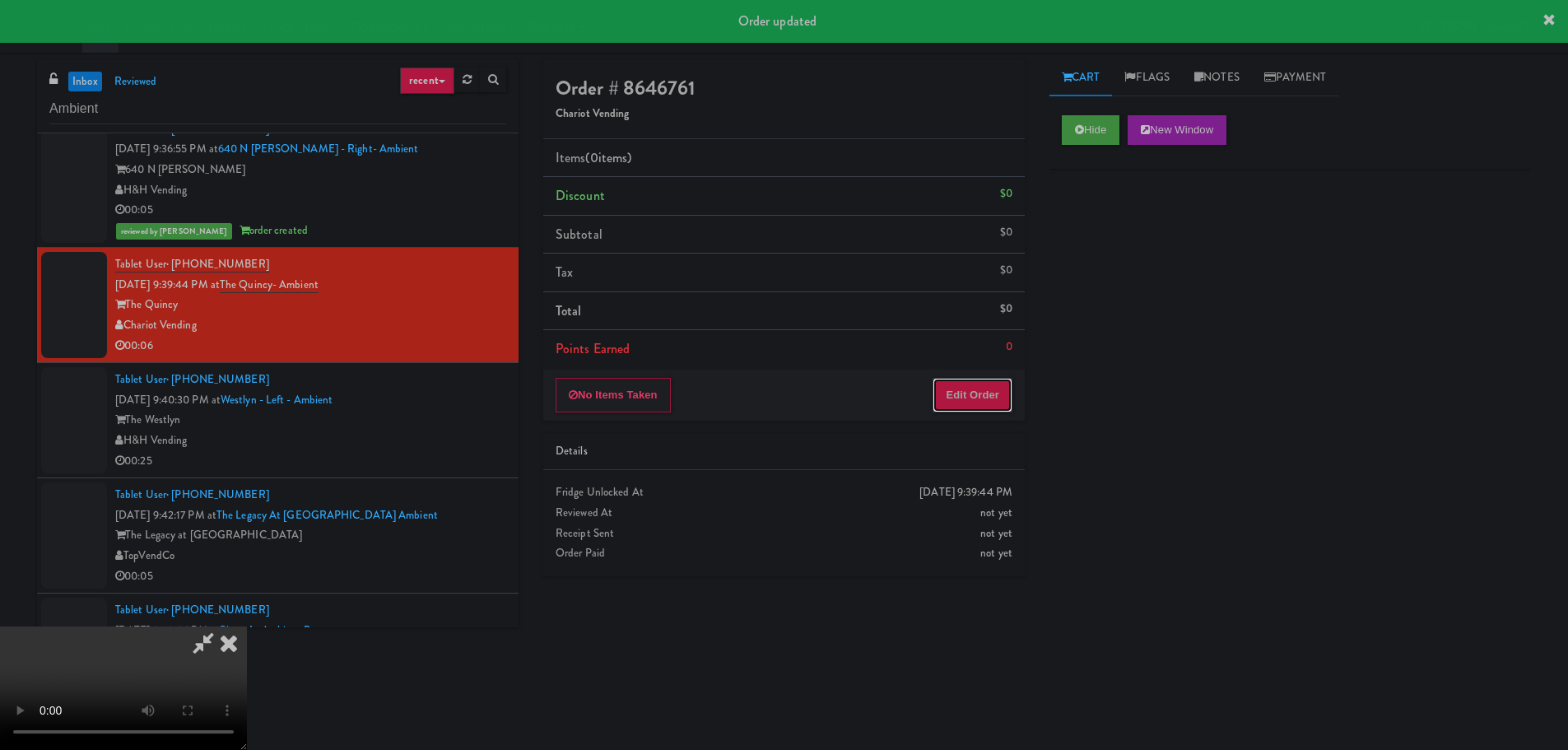
click at [981, 392] on button "Edit Order" at bounding box center [973, 395] width 80 height 35
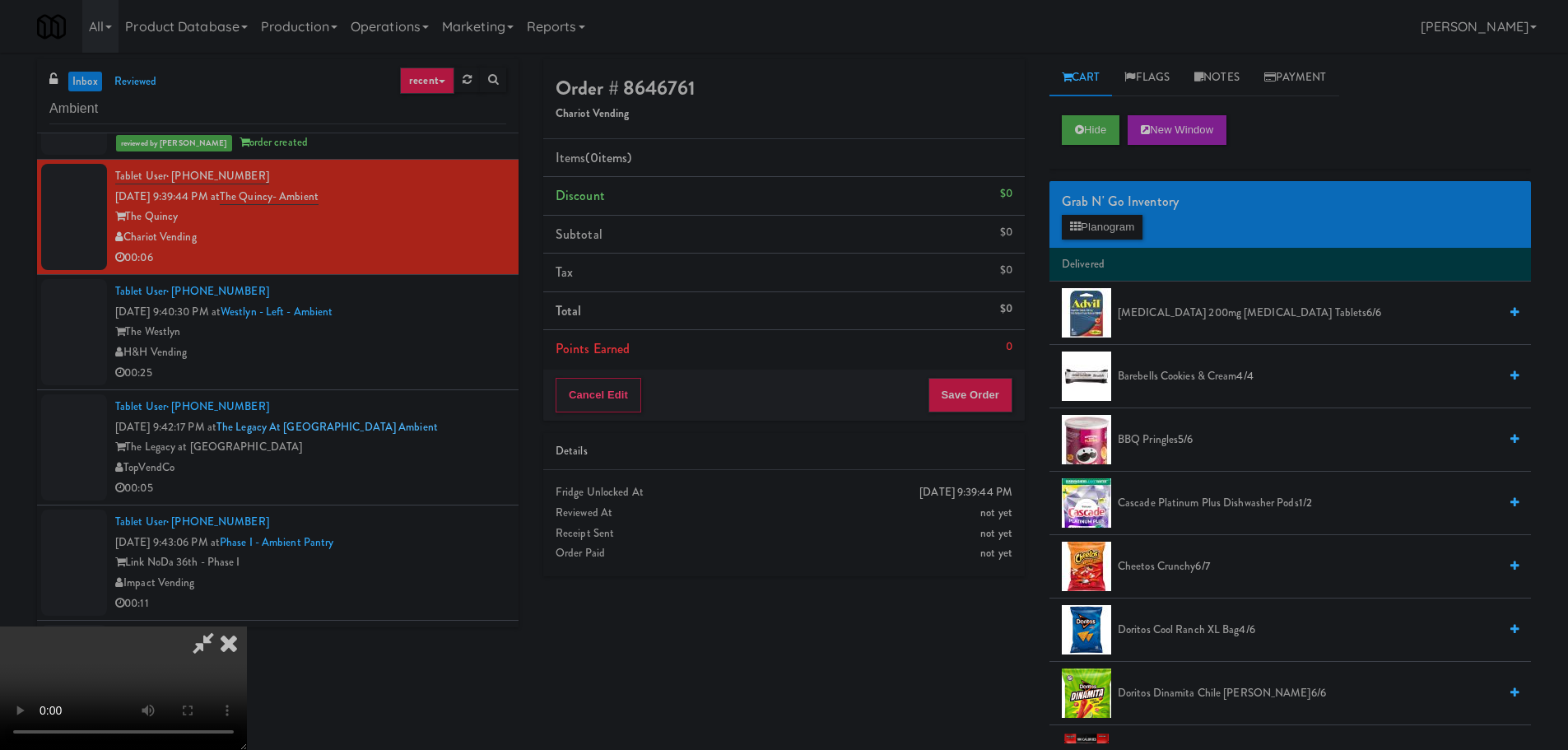
scroll to position [1728, 0]
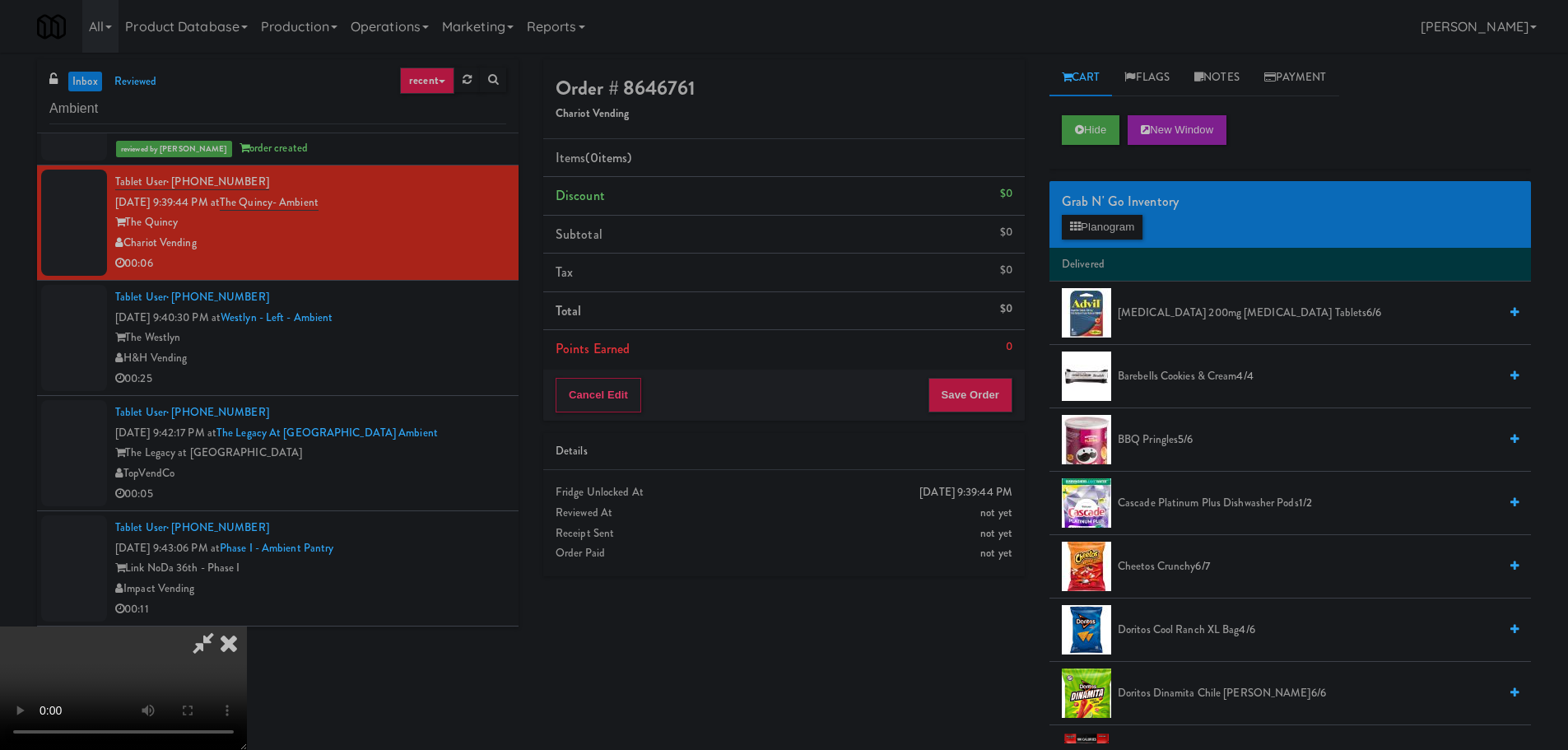
click at [247, 627] on video at bounding box center [123, 688] width 247 height 123
click at [1075, 239] on button "Planogram" at bounding box center [1102, 227] width 81 height 25
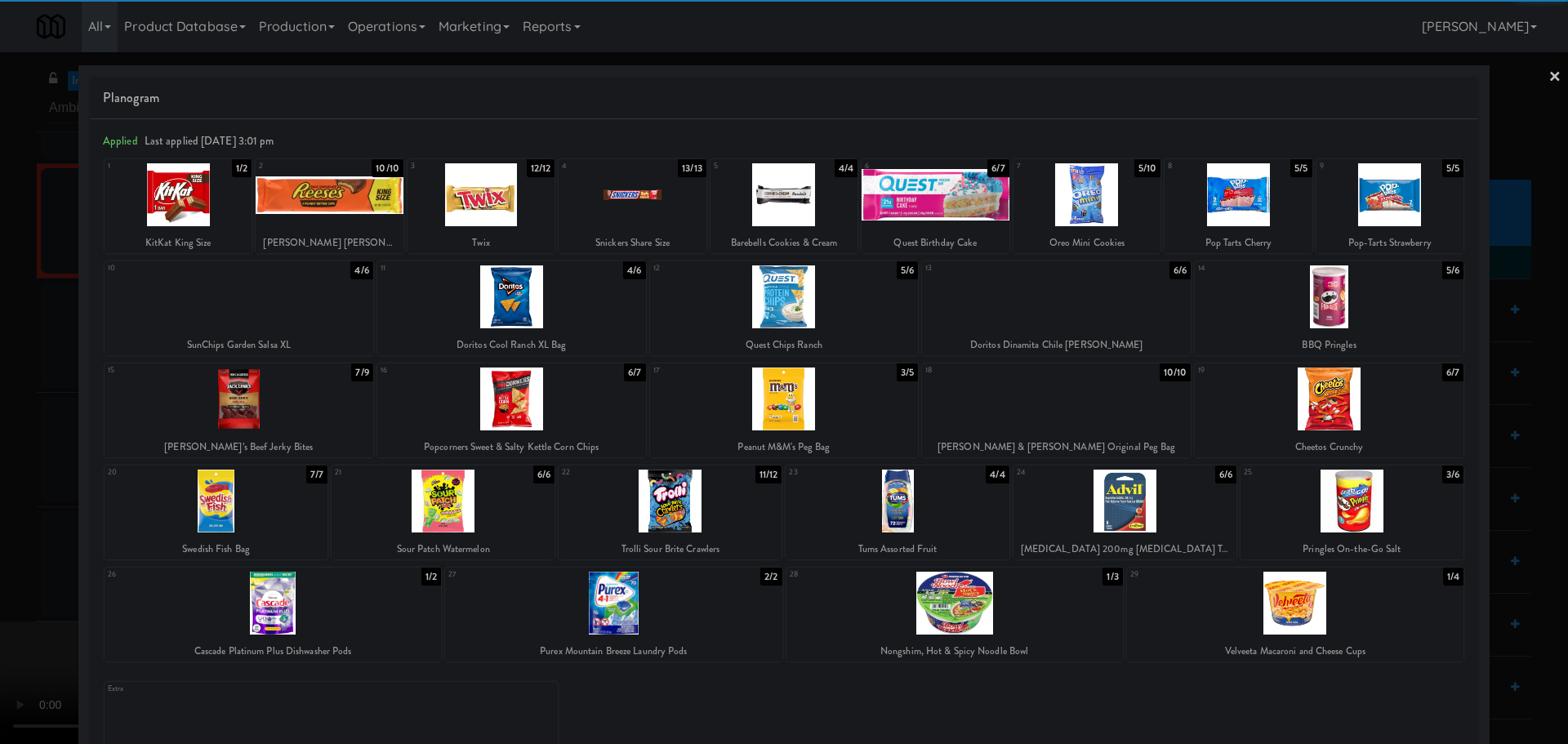
click at [252, 299] on div at bounding box center [239, 297] width 268 height 63
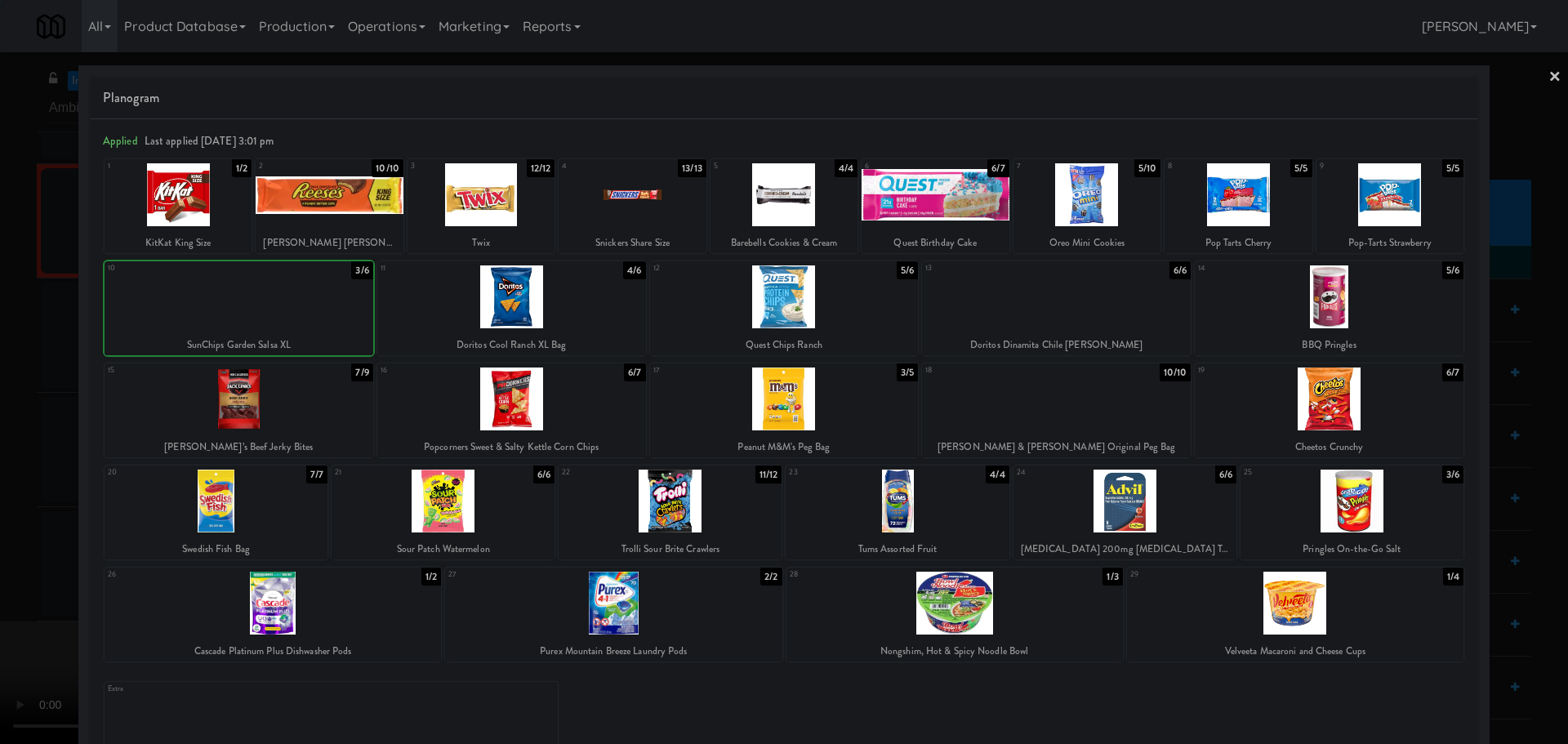
click at [0, 395] on div at bounding box center [784, 372] width 1568 height 744
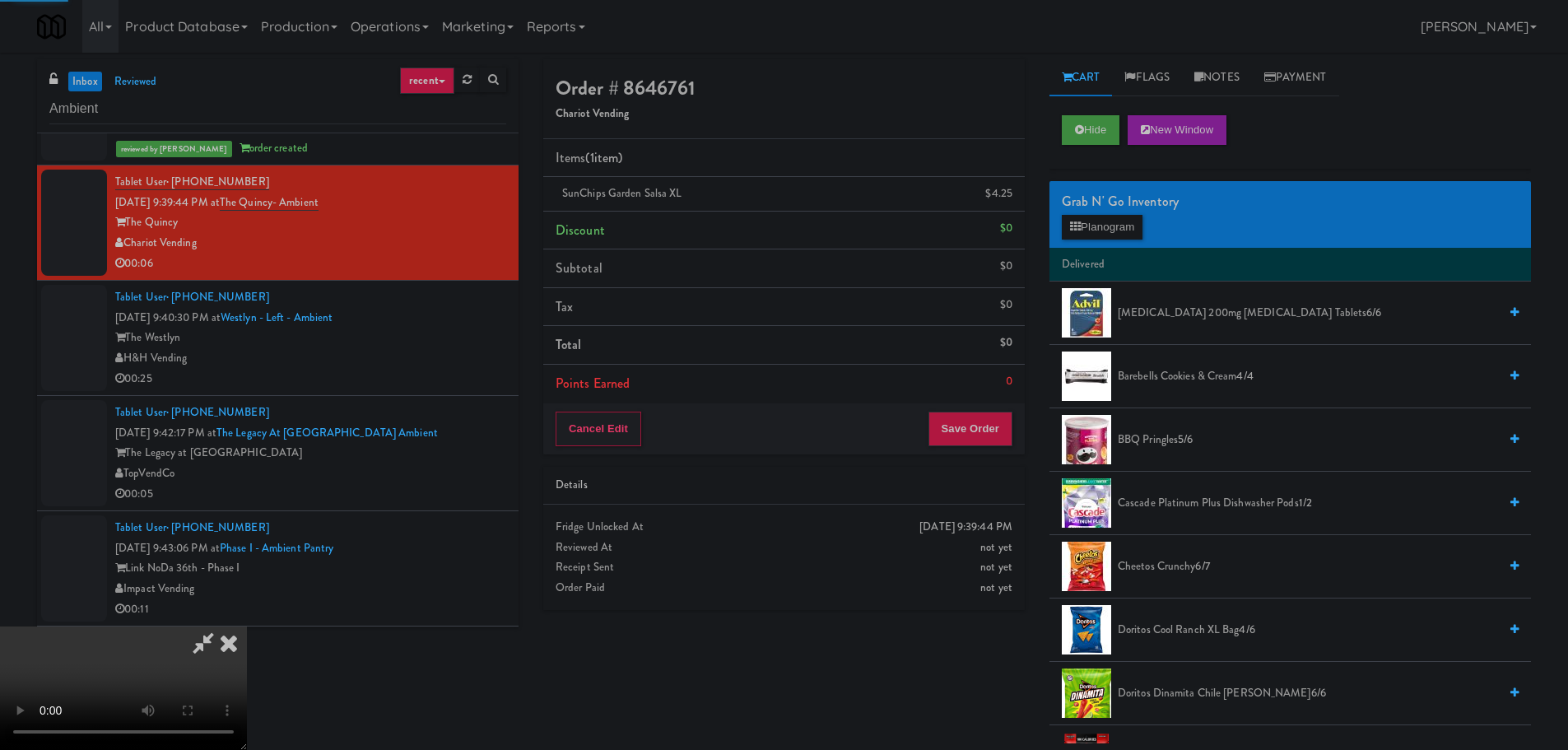
drag, startPoint x: 371, startPoint y: 345, endPoint x: 380, endPoint y: 349, distance: 9.8
click at [247, 627] on video at bounding box center [123, 688] width 247 height 123
click at [986, 432] on button "Save Order" at bounding box center [970, 429] width 84 height 35
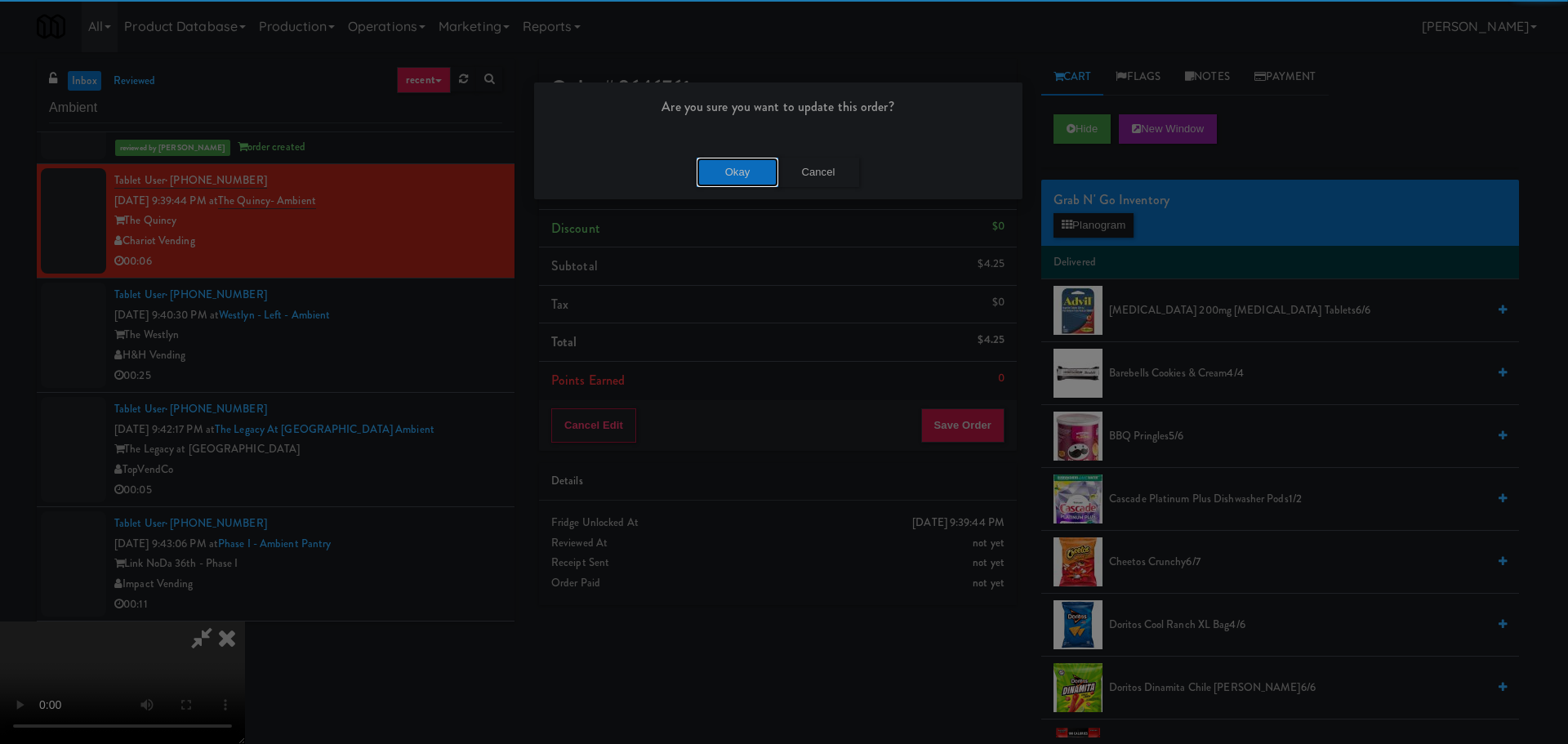
click at [757, 169] on button "Okay" at bounding box center [738, 172] width 82 height 30
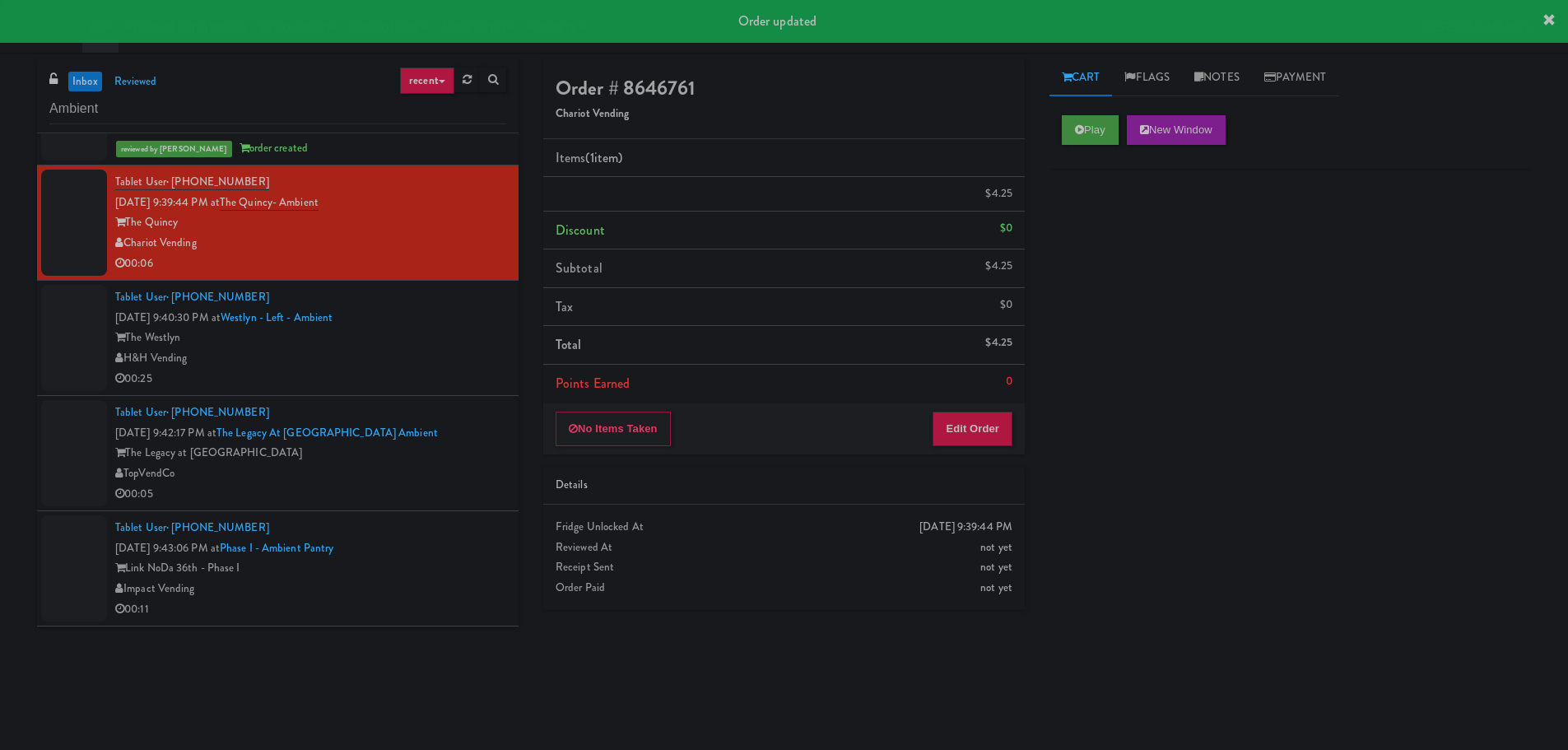
click at [471, 345] on div "The Westlyn" at bounding box center [310, 338] width 391 height 20
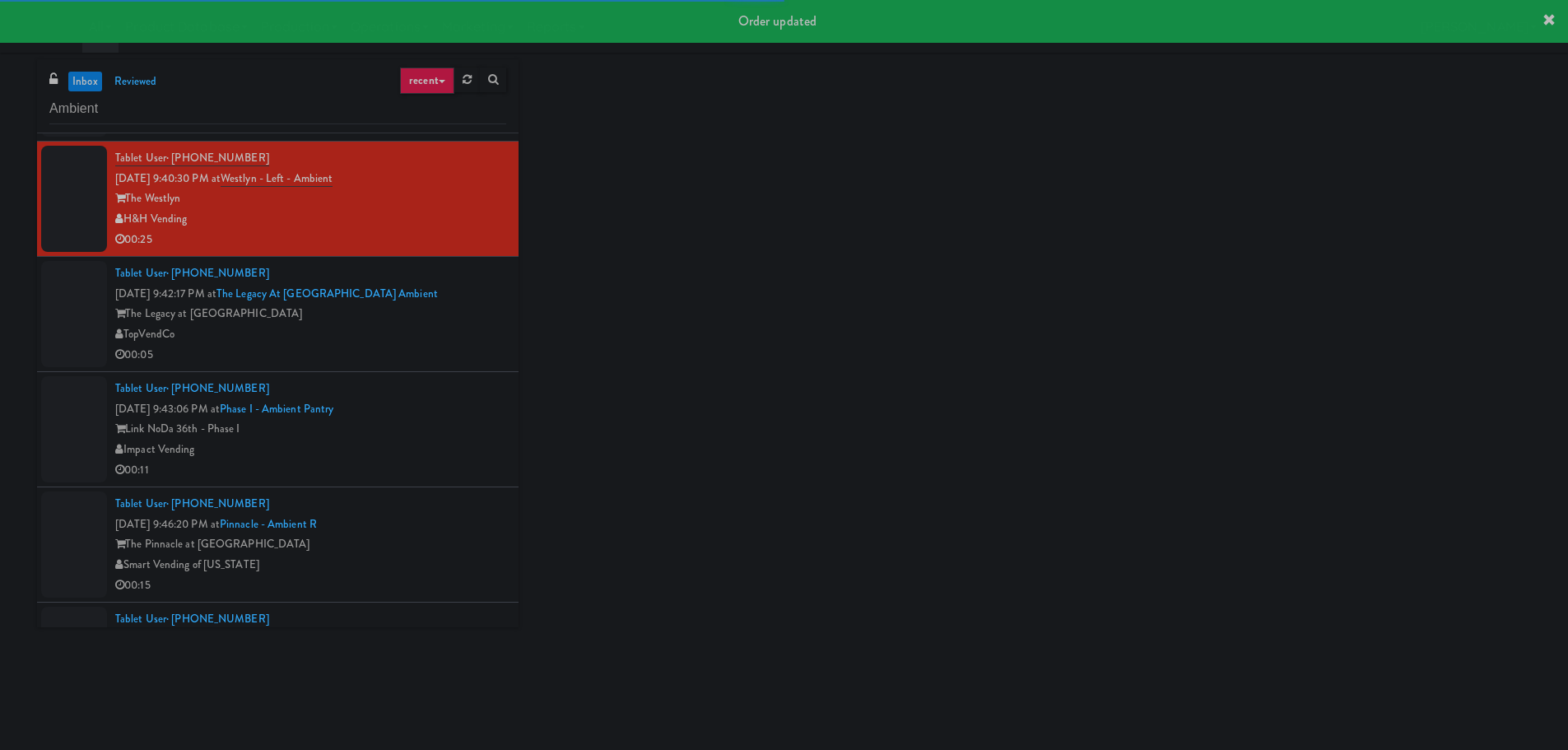
scroll to position [1893, 0]
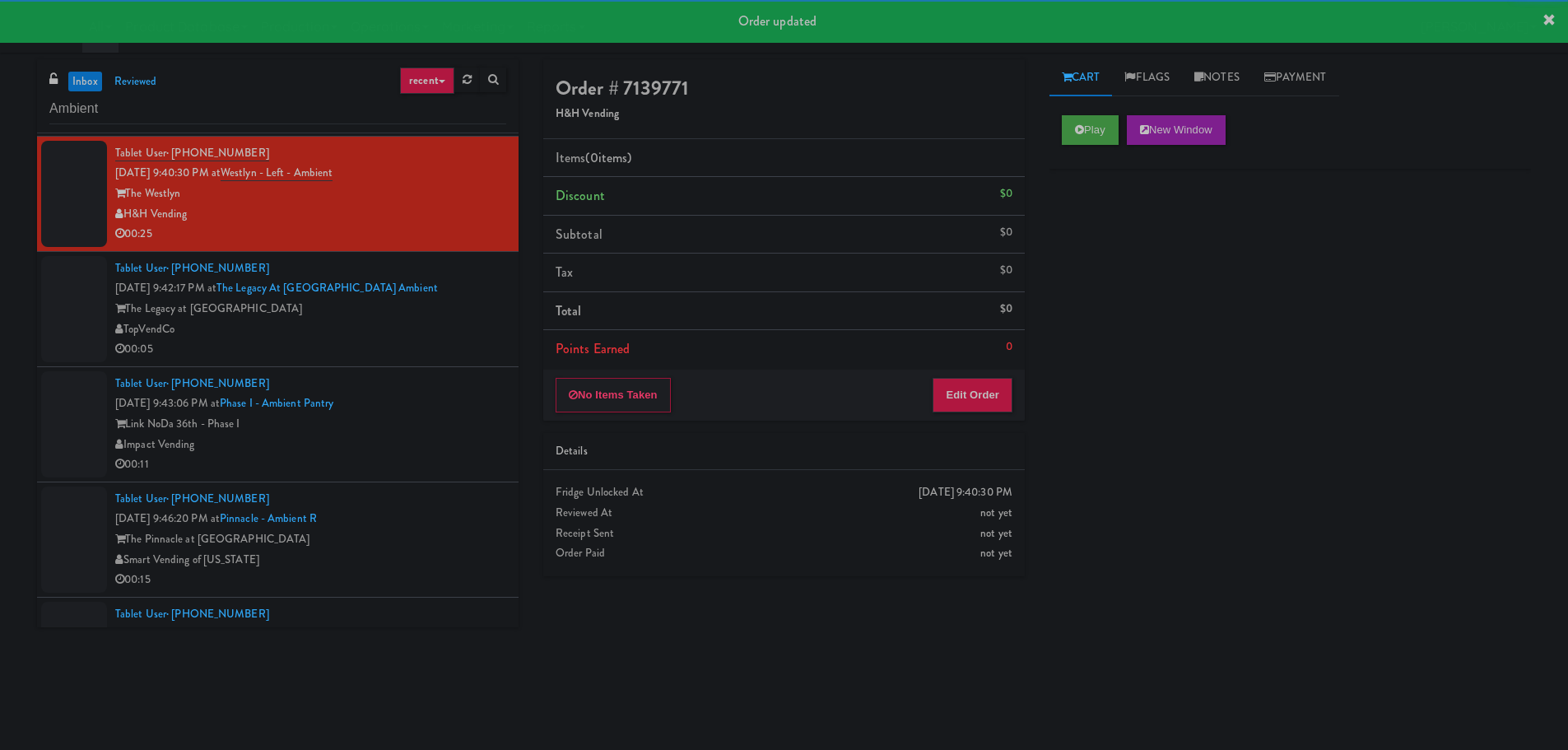
click at [1137, 109] on div "Play New Window" at bounding box center [1290, 135] width 481 height 65
click at [1089, 129] on button "Play" at bounding box center [1090, 129] width 57 height 30
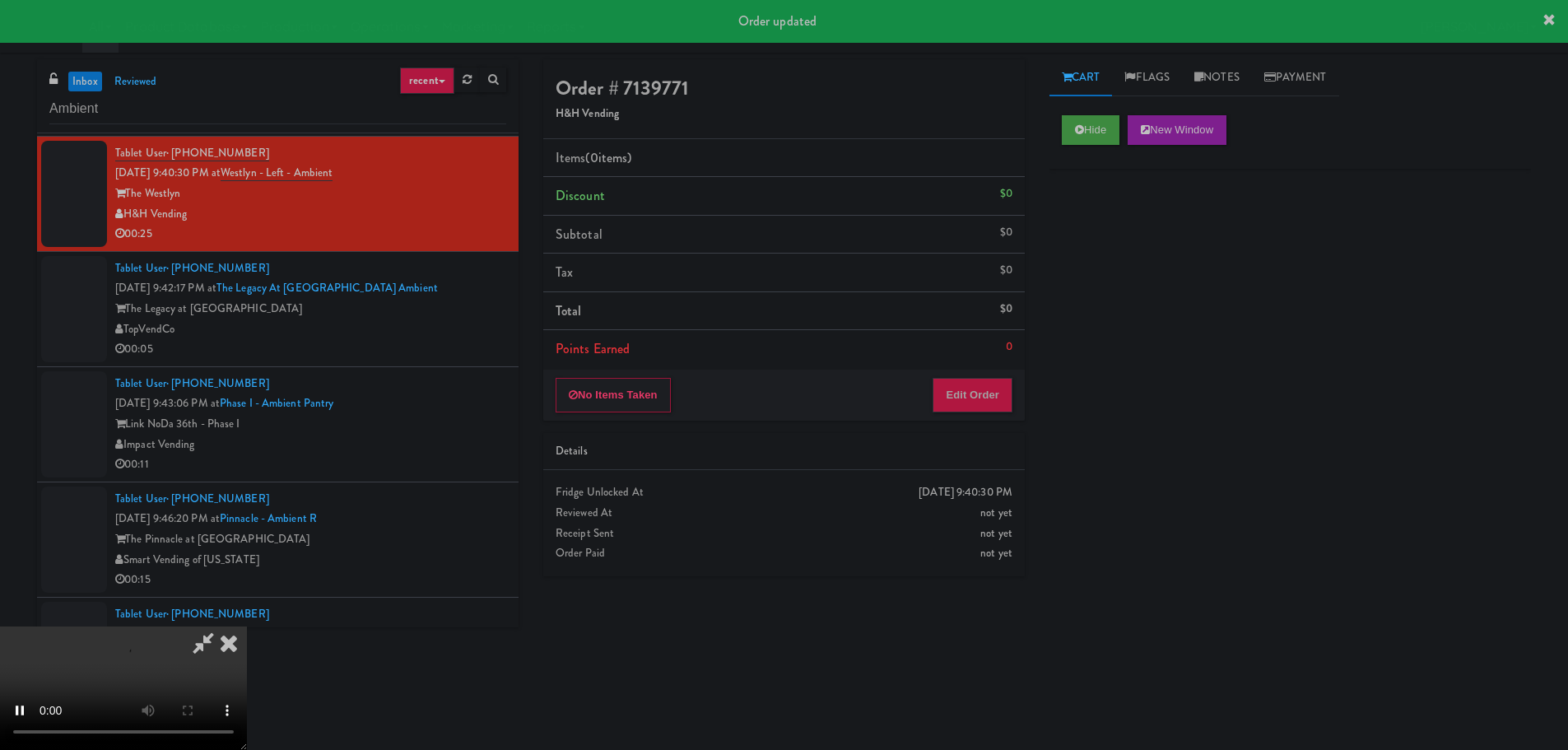
drag, startPoint x: 969, startPoint y: 366, endPoint x: 966, endPoint y: 380, distance: 14.3
click at [969, 366] on li "Points Earned 0" at bounding box center [784, 349] width 481 height 38
click at [966, 380] on button "Edit Order" at bounding box center [973, 395] width 80 height 35
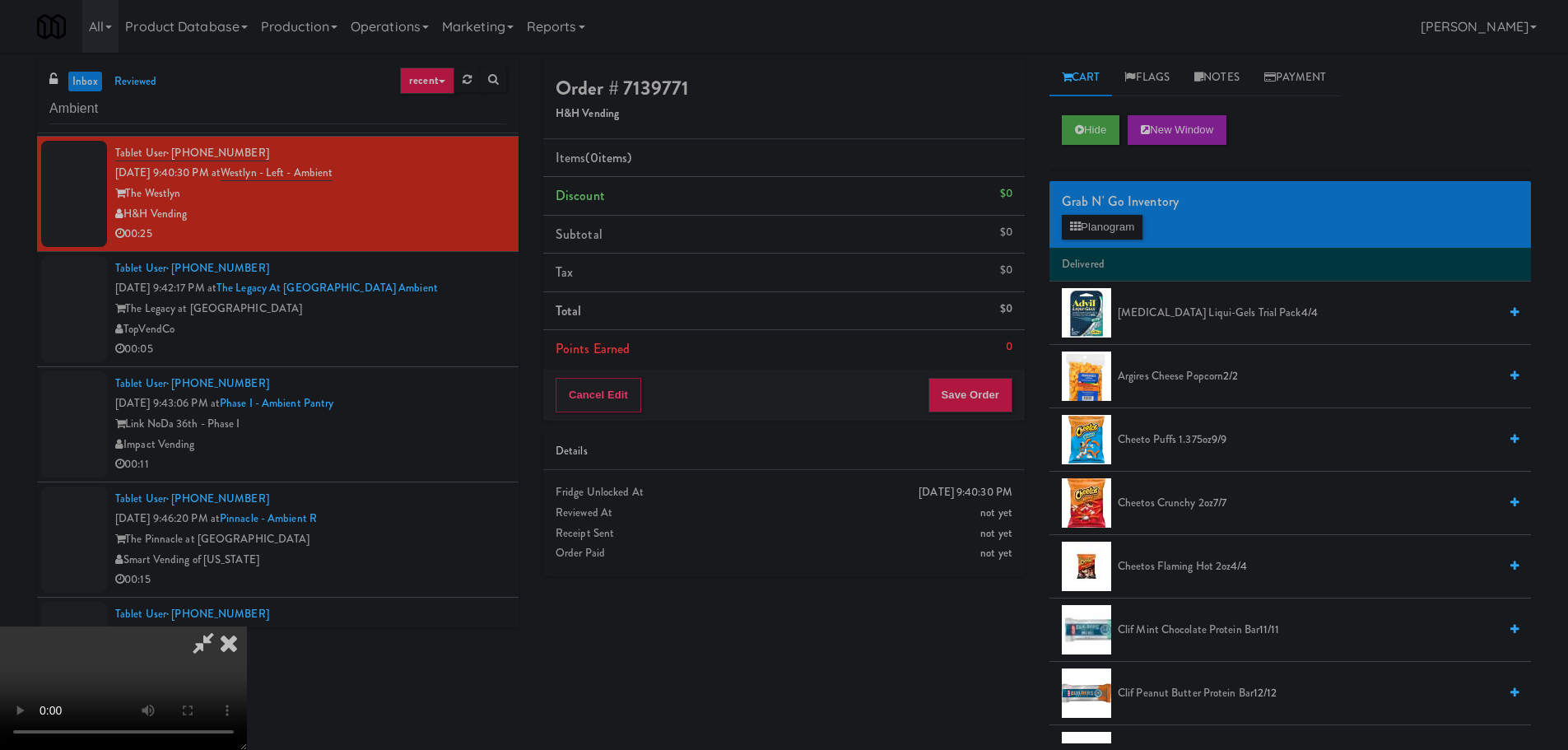
click at [247, 627] on video at bounding box center [123, 688] width 247 height 123
click at [1099, 231] on button "Planogram" at bounding box center [1102, 227] width 81 height 25
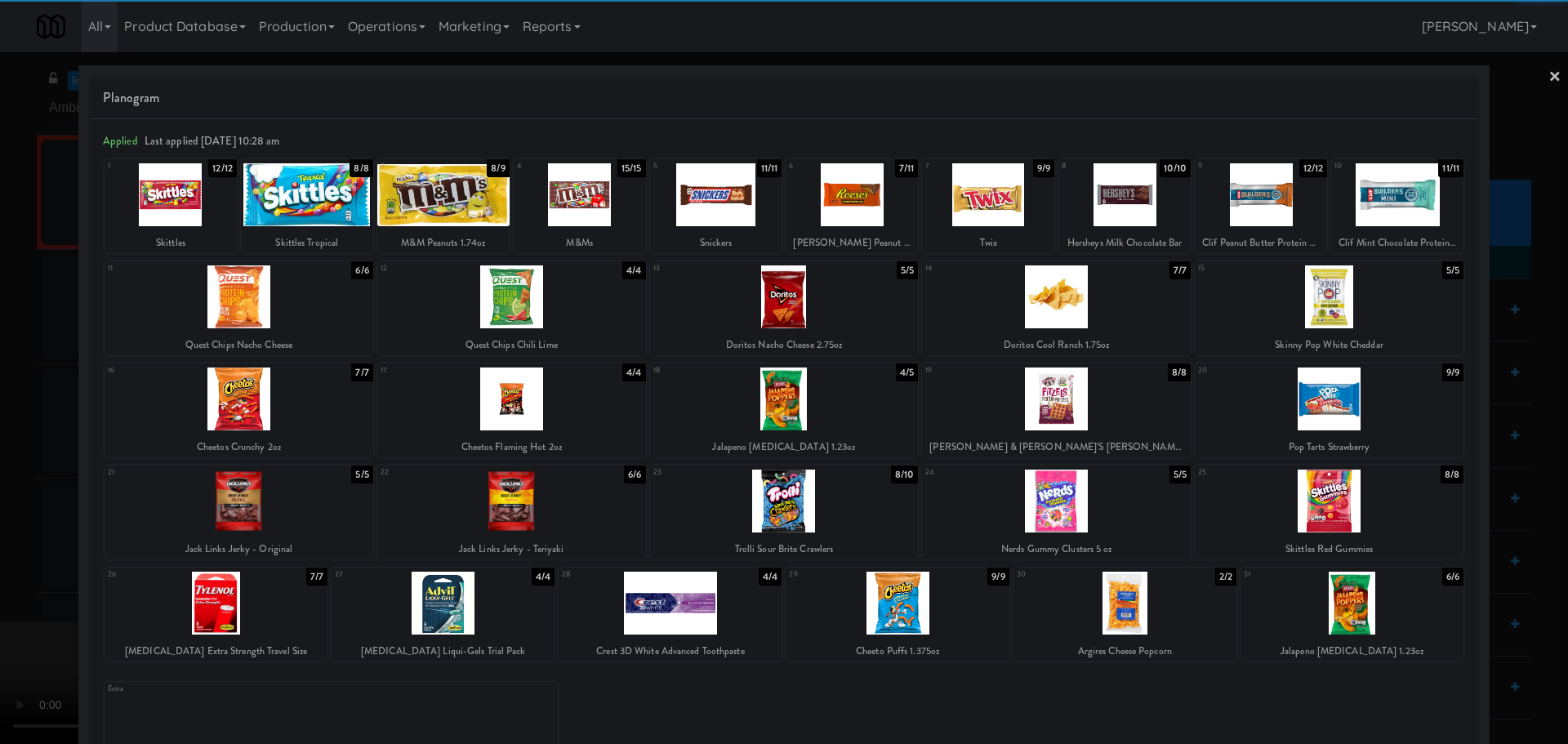
click at [513, 504] on div at bounding box center [511, 501] width 268 height 63
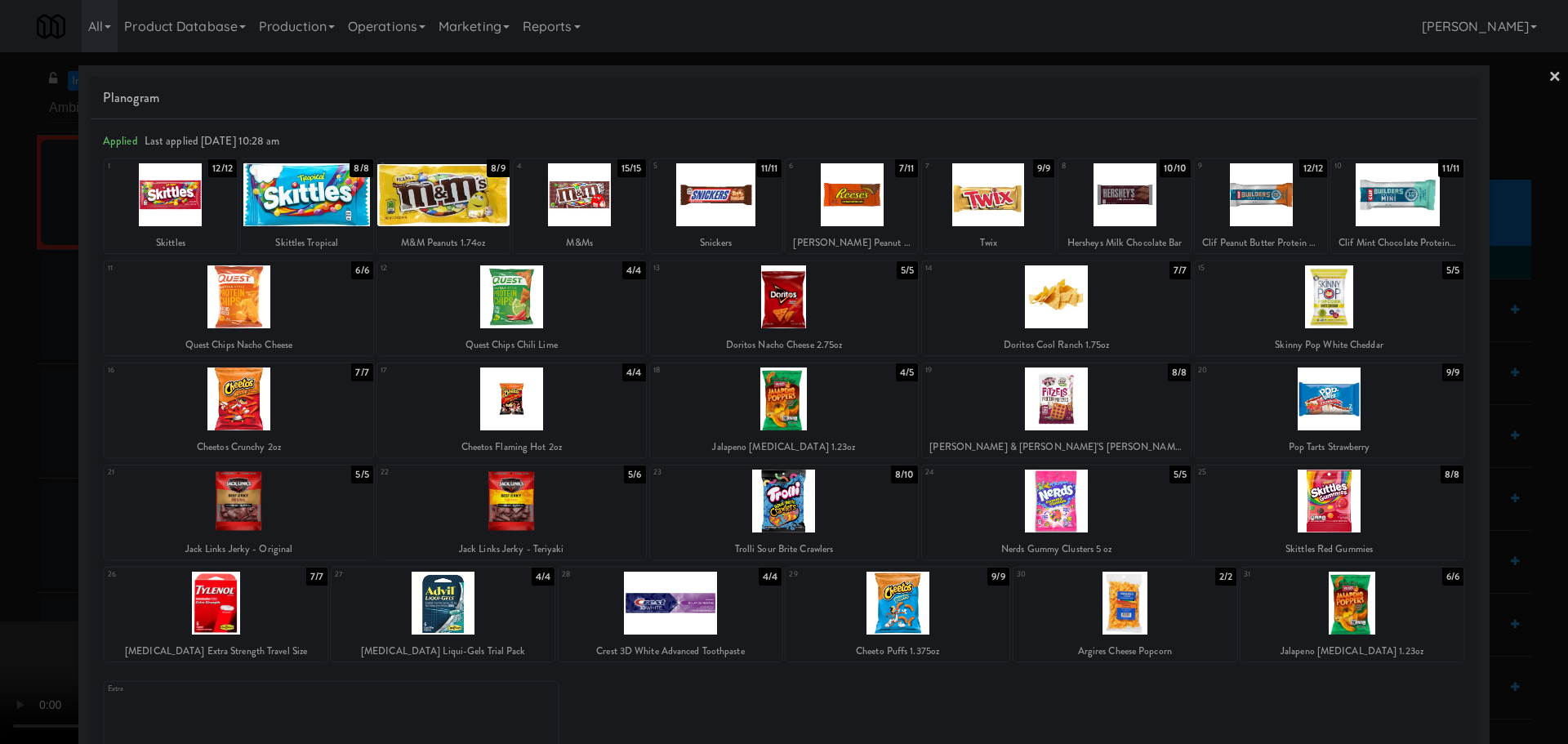
drag, startPoint x: 0, startPoint y: 607, endPoint x: 516, endPoint y: 386, distance: 561.3
click at [19, 603] on div at bounding box center [784, 372] width 1568 height 744
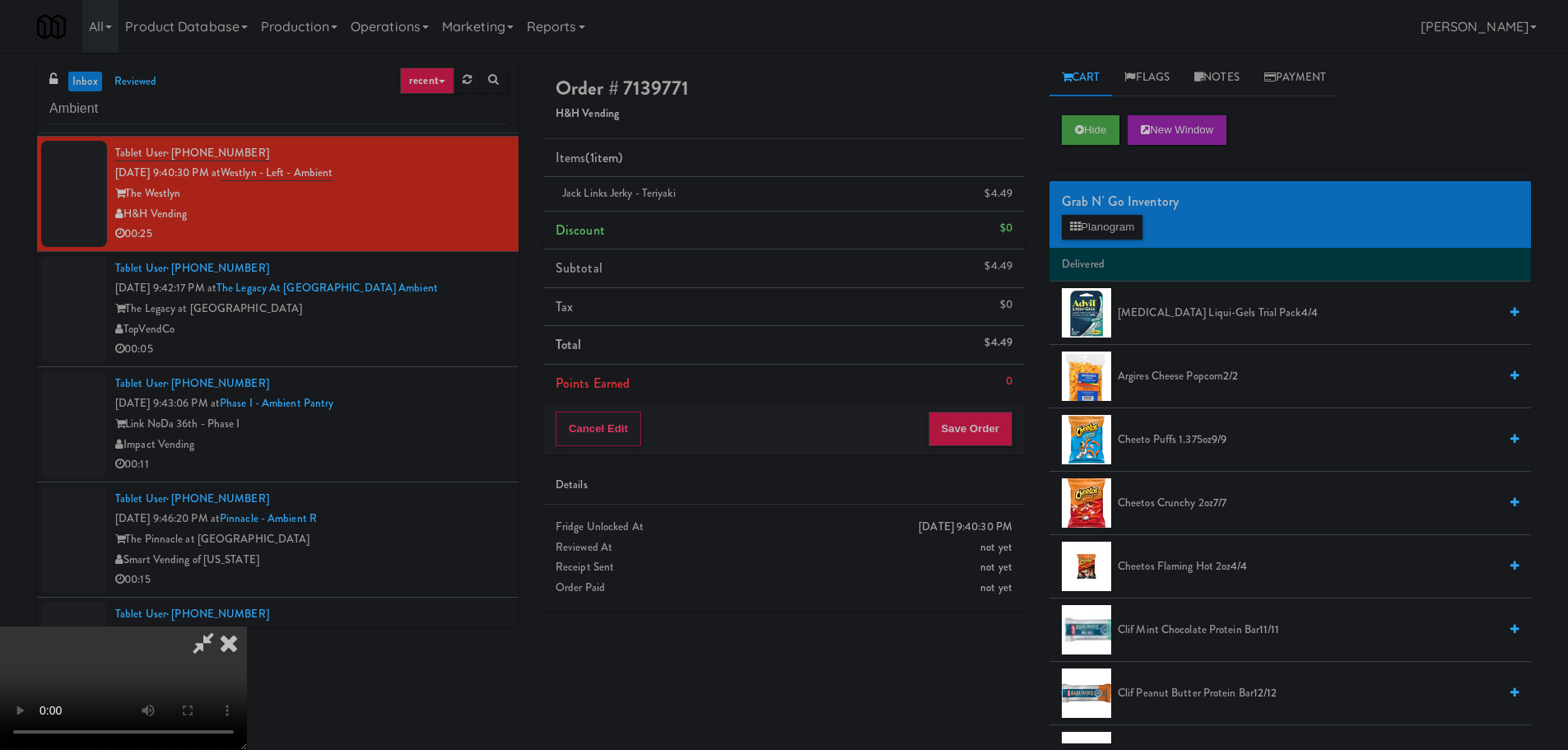
click at [247, 627] on video at bounding box center [123, 688] width 247 height 123
drag, startPoint x: 584, startPoint y: 378, endPoint x: 590, endPoint y: 398, distance: 20.9
click at [247, 627] on video at bounding box center [123, 688] width 247 height 123
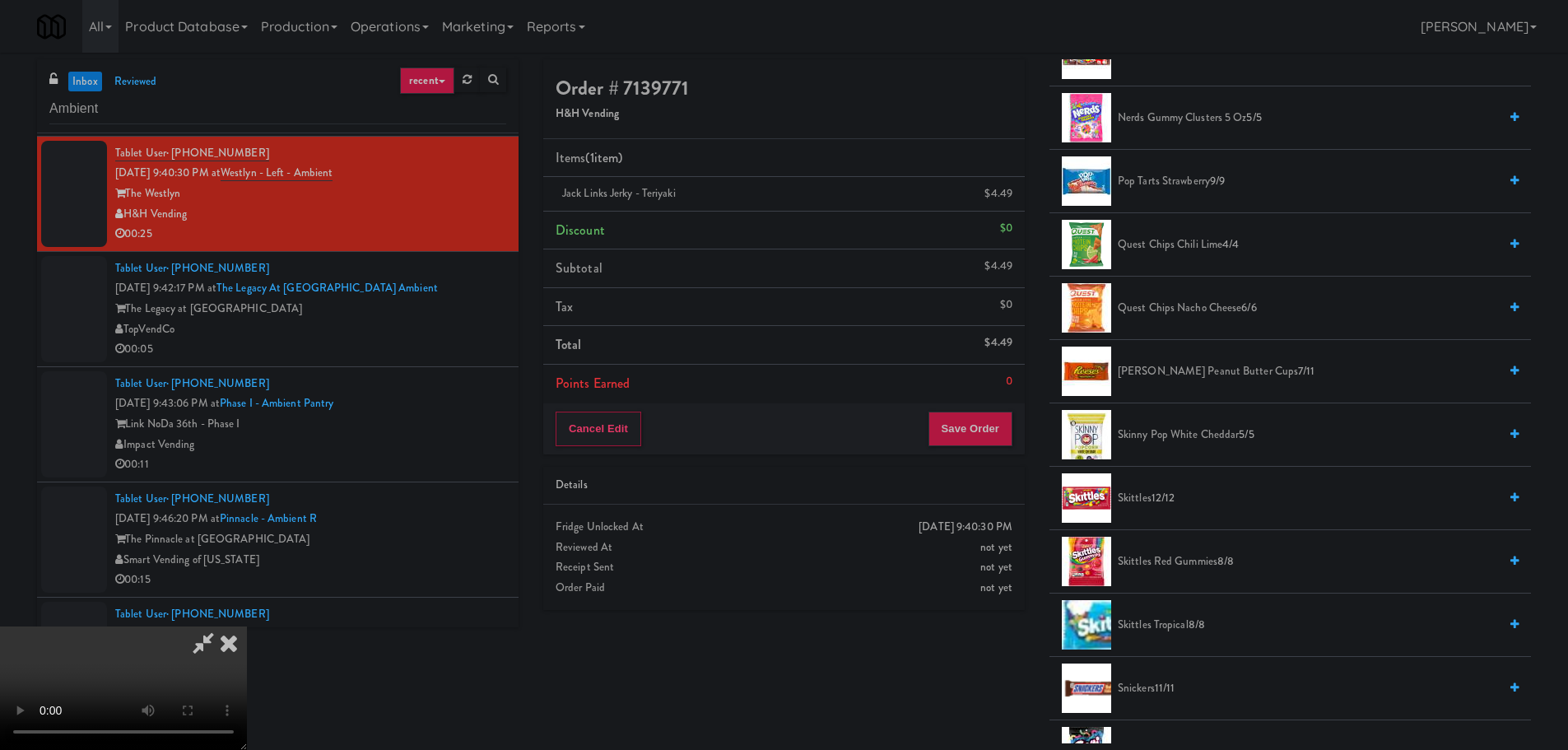
scroll to position [1646, 0]
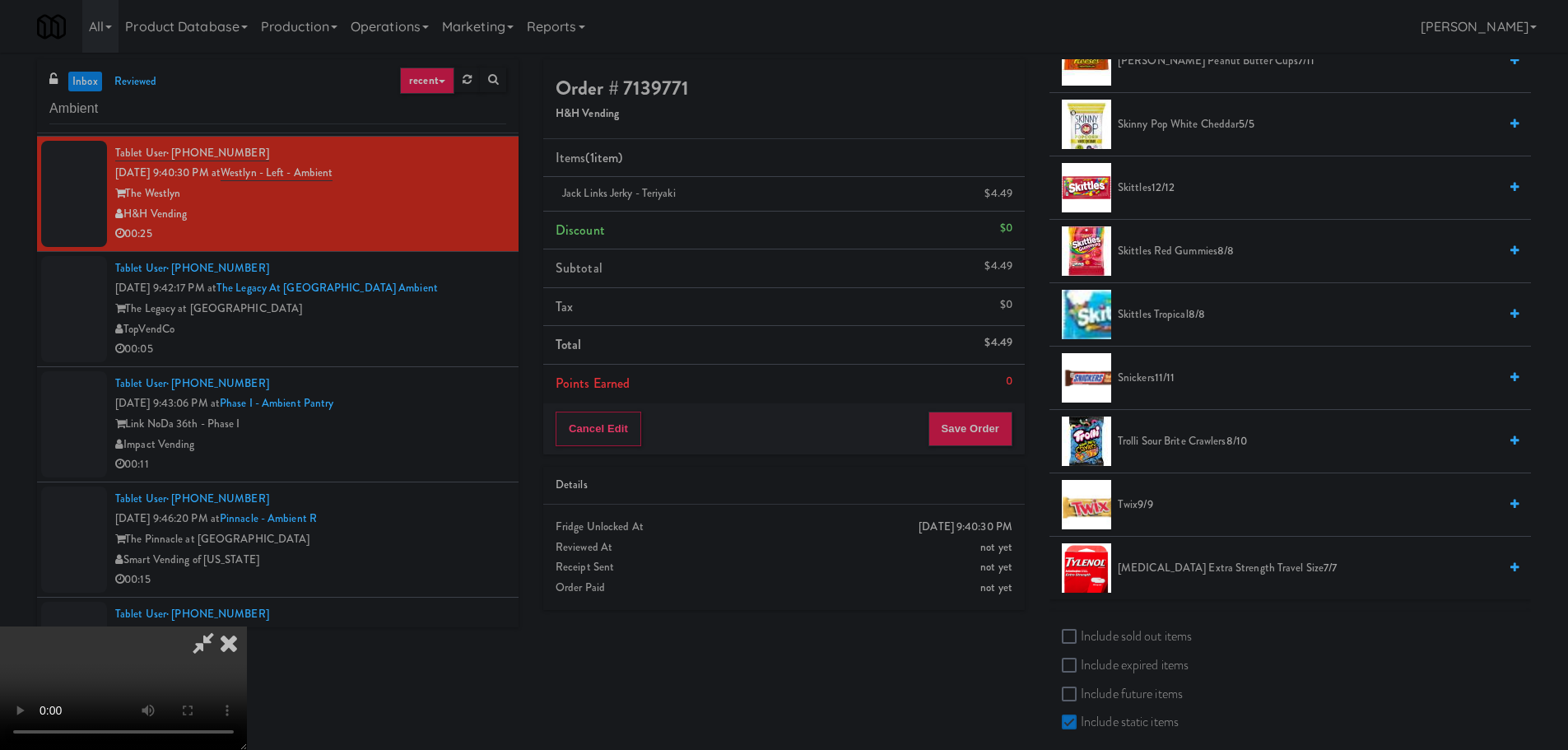
click at [1172, 444] on span "Trolli Sour Brite Crawlers 8/10" at bounding box center [1307, 441] width 380 height 20
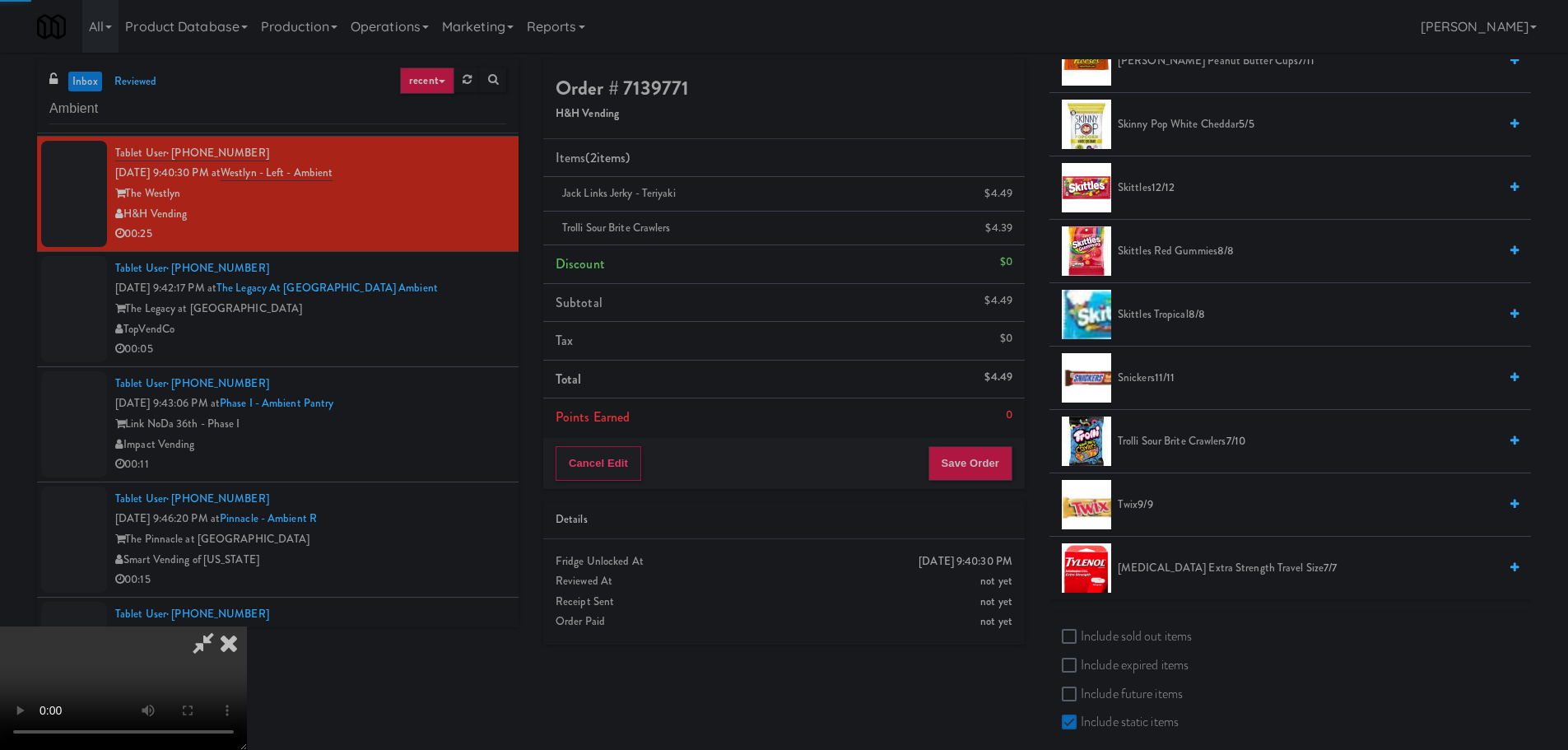
click at [247, 627] on video at bounding box center [123, 688] width 247 height 123
drag, startPoint x: 728, startPoint y: 428, endPoint x: 738, endPoint y: 429, distance: 10.0
click at [247, 627] on video at bounding box center [123, 688] width 247 height 123
click at [1137, 504] on span "Twix 9/9" at bounding box center [1307, 505] width 380 height 20
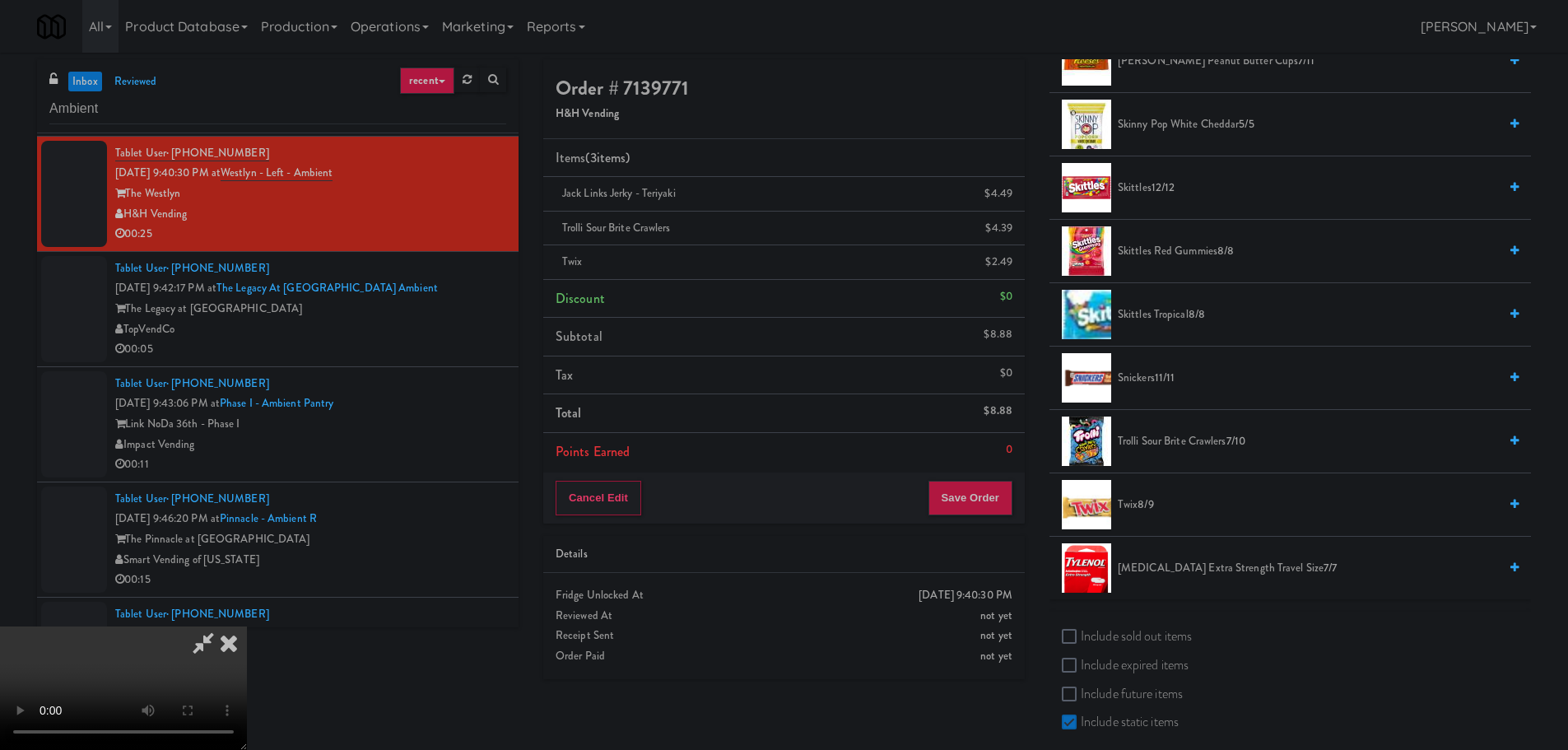
click at [247, 627] on video at bounding box center [123, 688] width 247 height 123
click at [988, 501] on button "Save Order" at bounding box center [970, 497] width 84 height 35
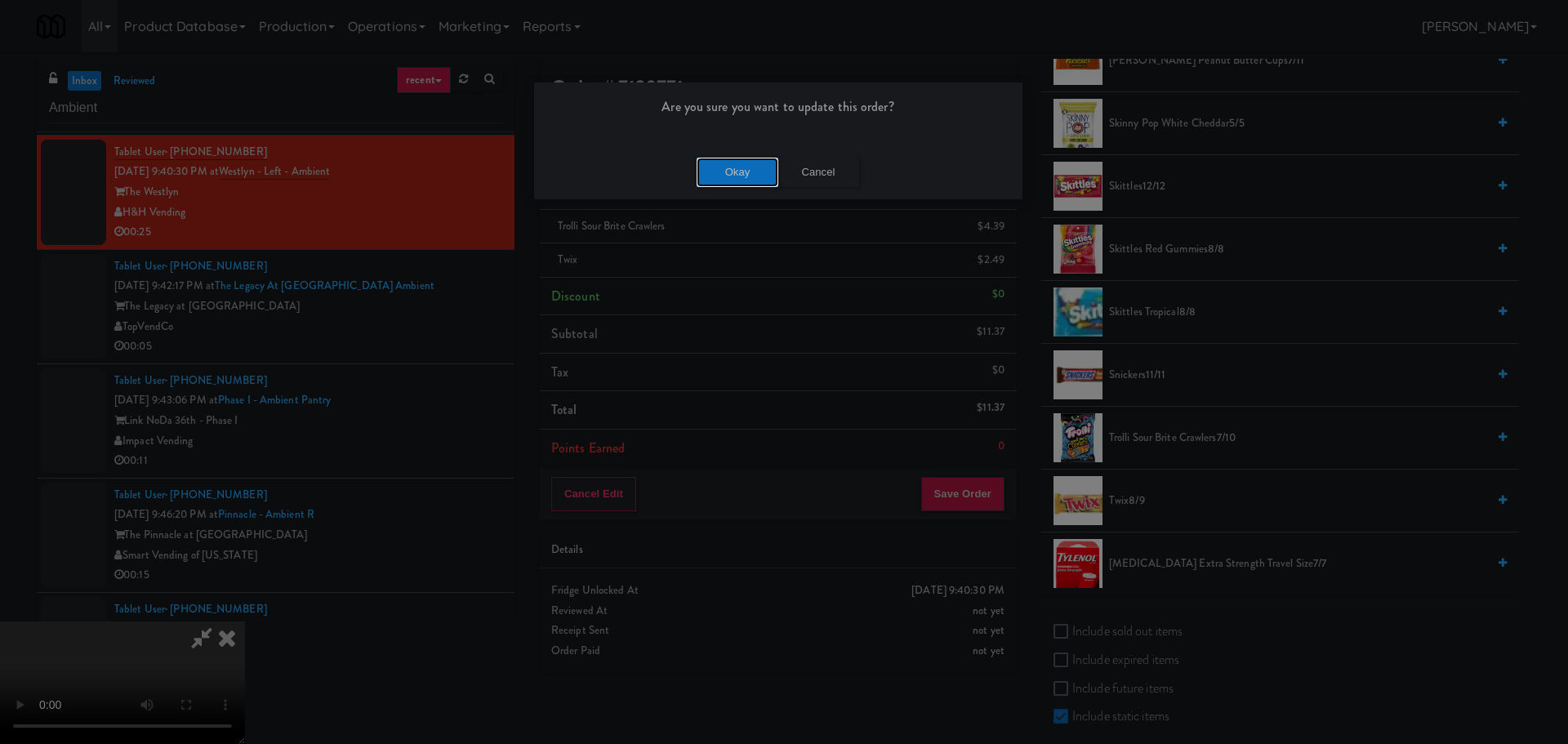
click at [749, 185] on button "Okay" at bounding box center [738, 172] width 82 height 30
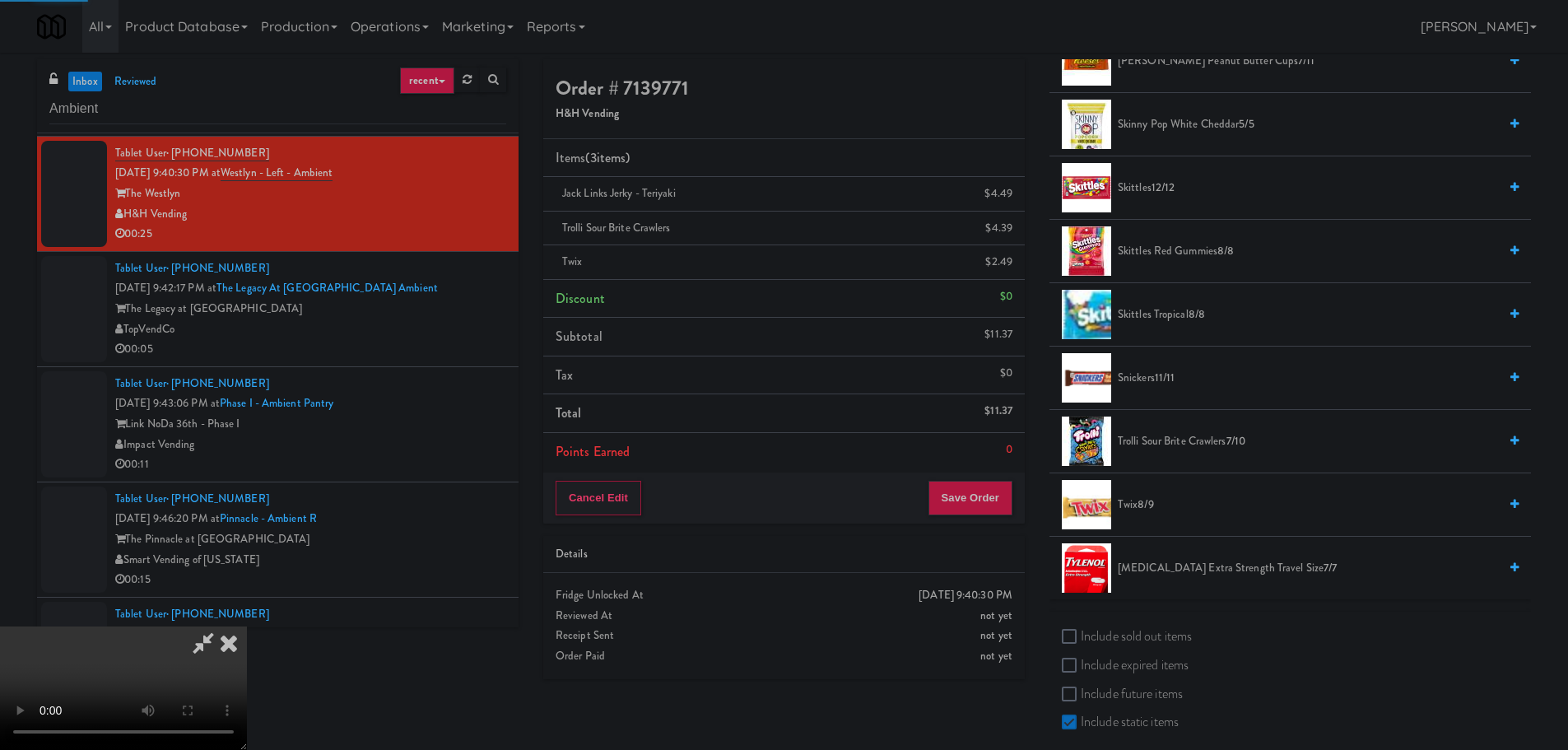
scroll to position [0, 0]
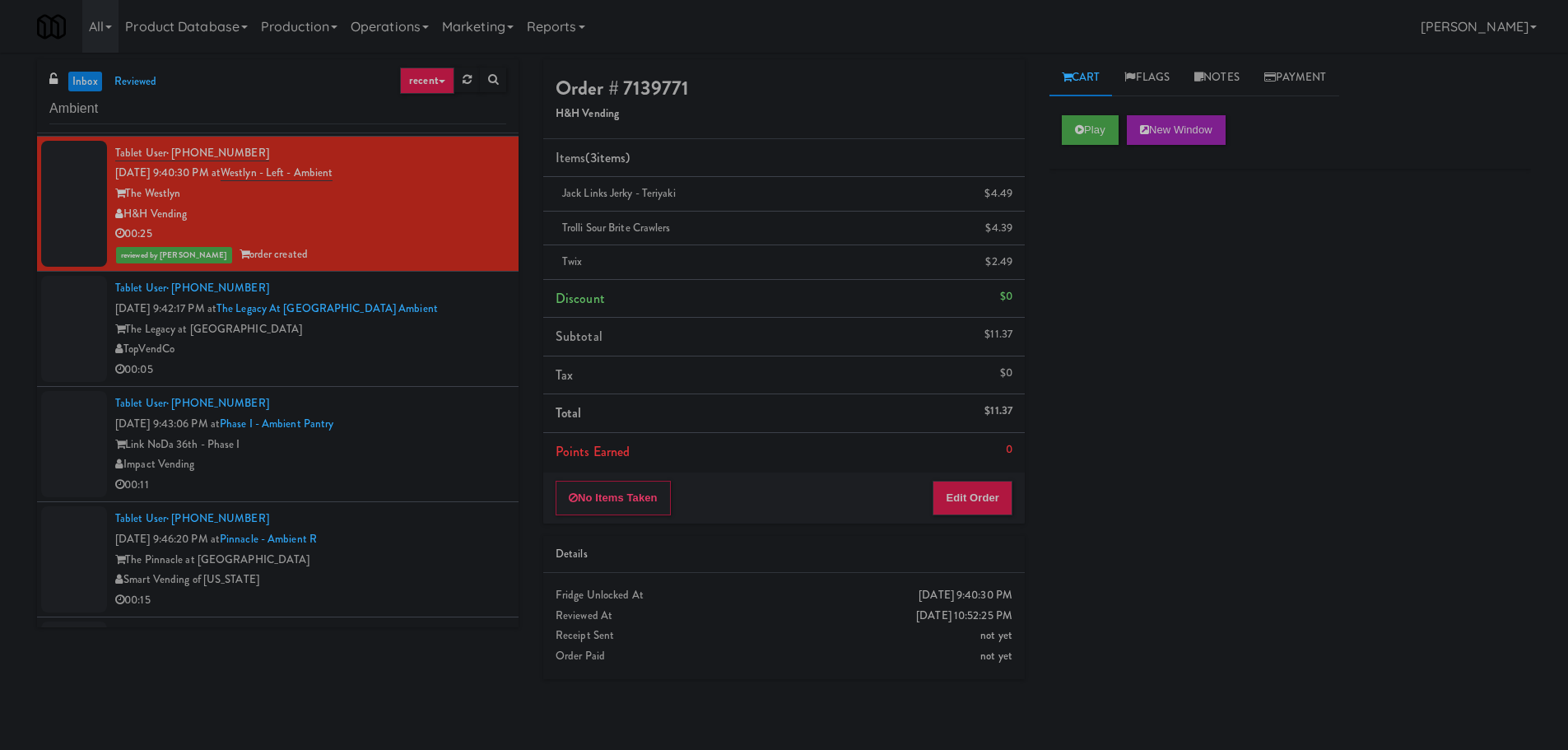
click at [440, 332] on div "The Legacy at [GEOGRAPHIC_DATA]" at bounding box center [310, 330] width 391 height 20
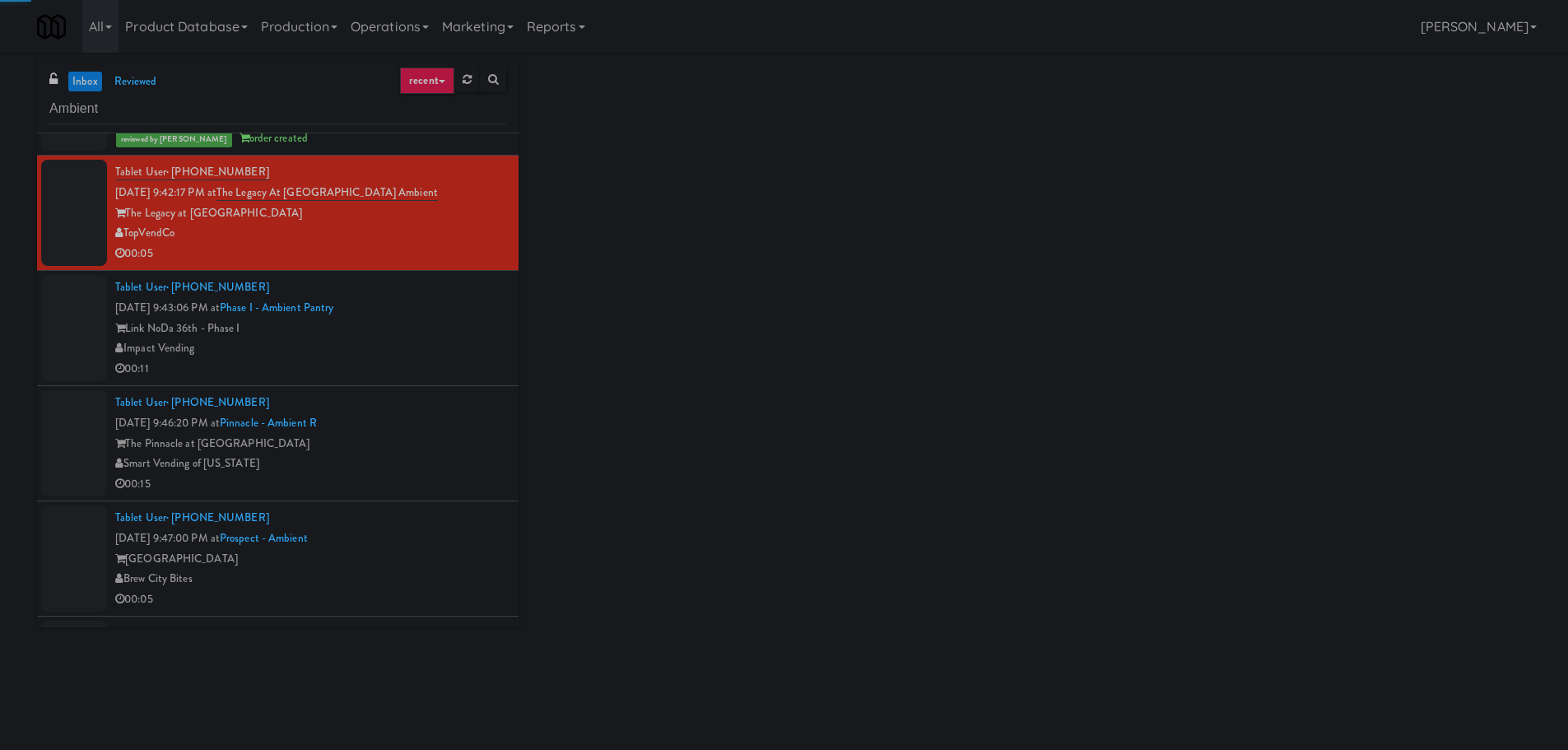
scroll to position [2058, 0]
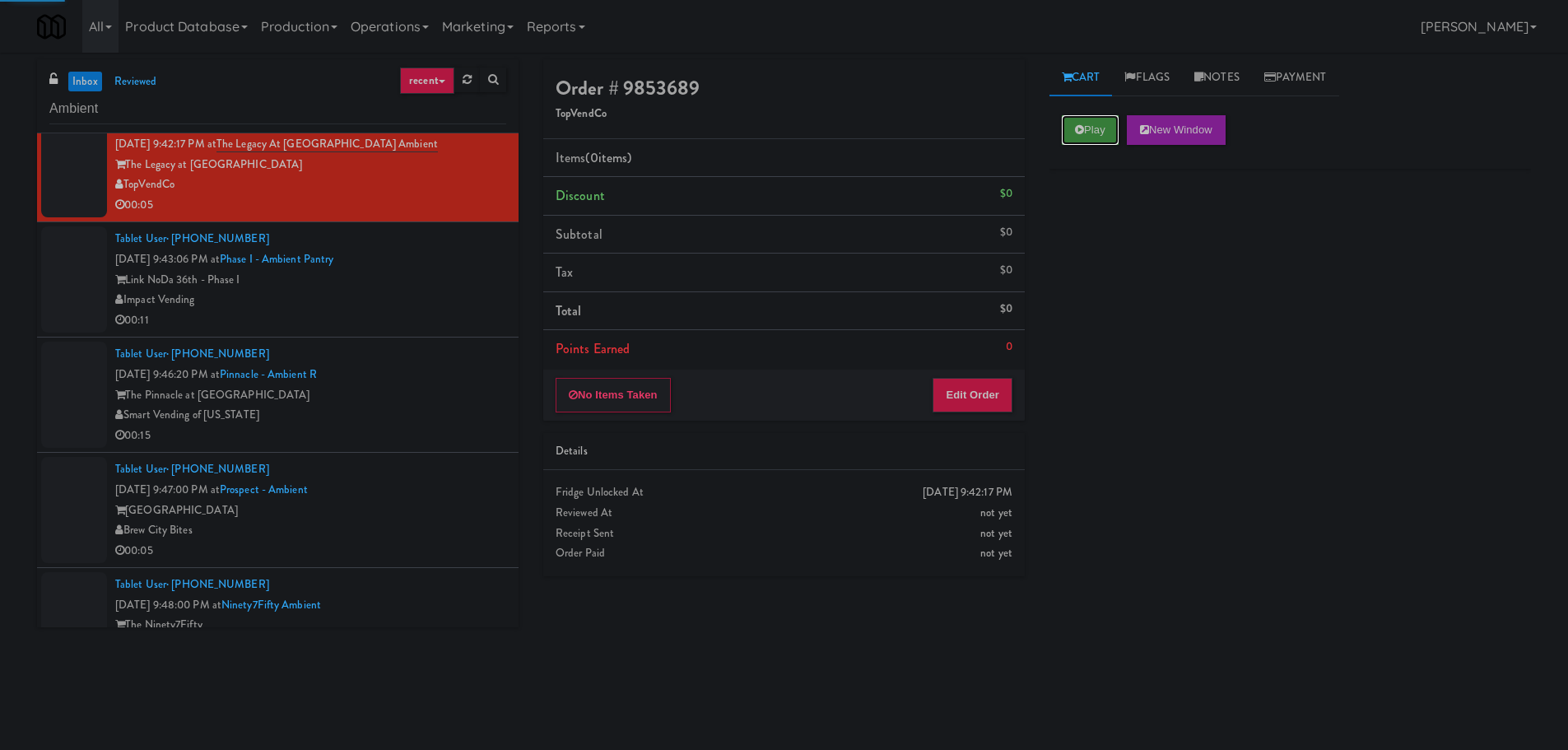
click at [1077, 125] on icon at bounding box center [1079, 129] width 9 height 11
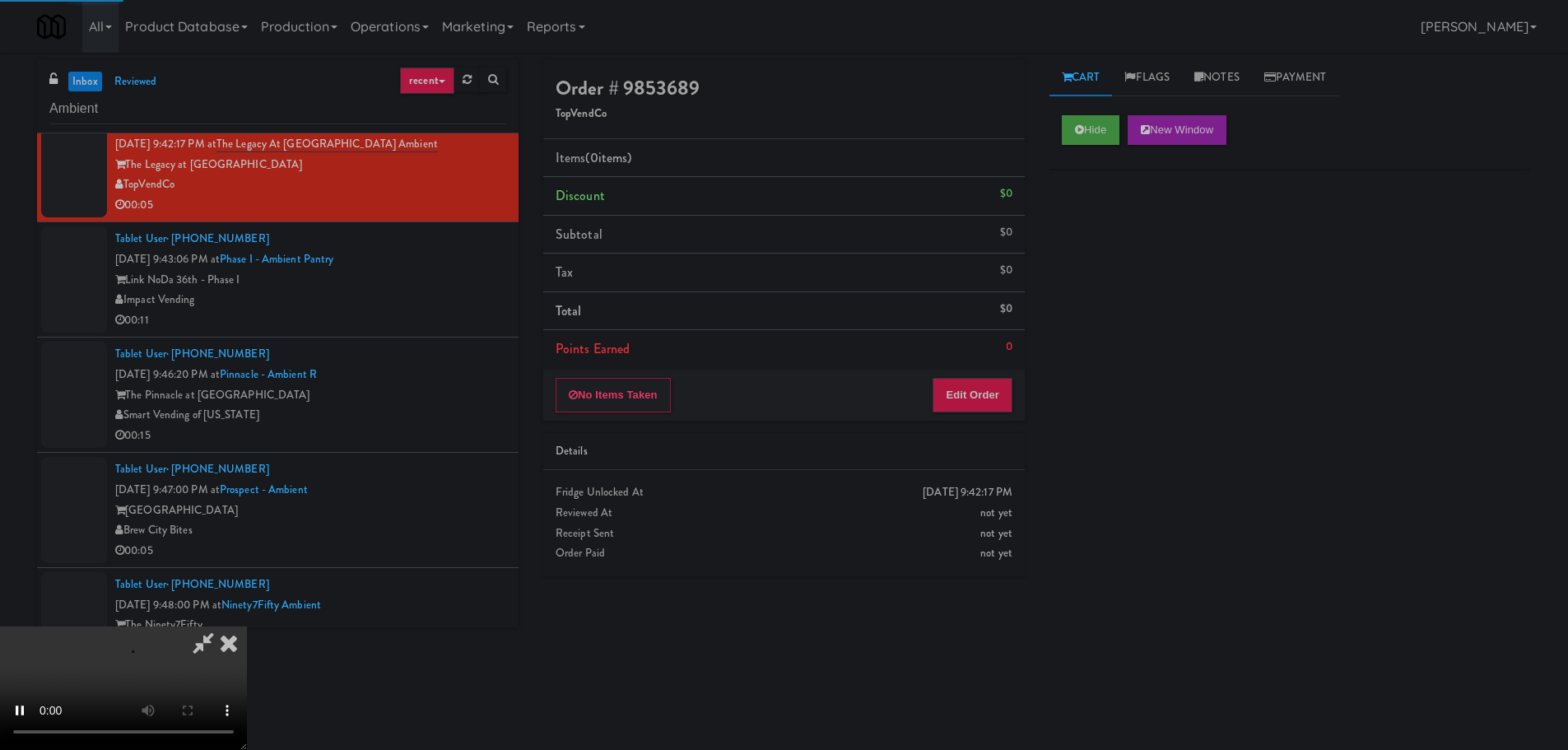
click at [981, 418] on div "No Items Taken Edit Order" at bounding box center [784, 395] width 481 height 51
click at [984, 408] on button "Edit Order" at bounding box center [973, 395] width 80 height 35
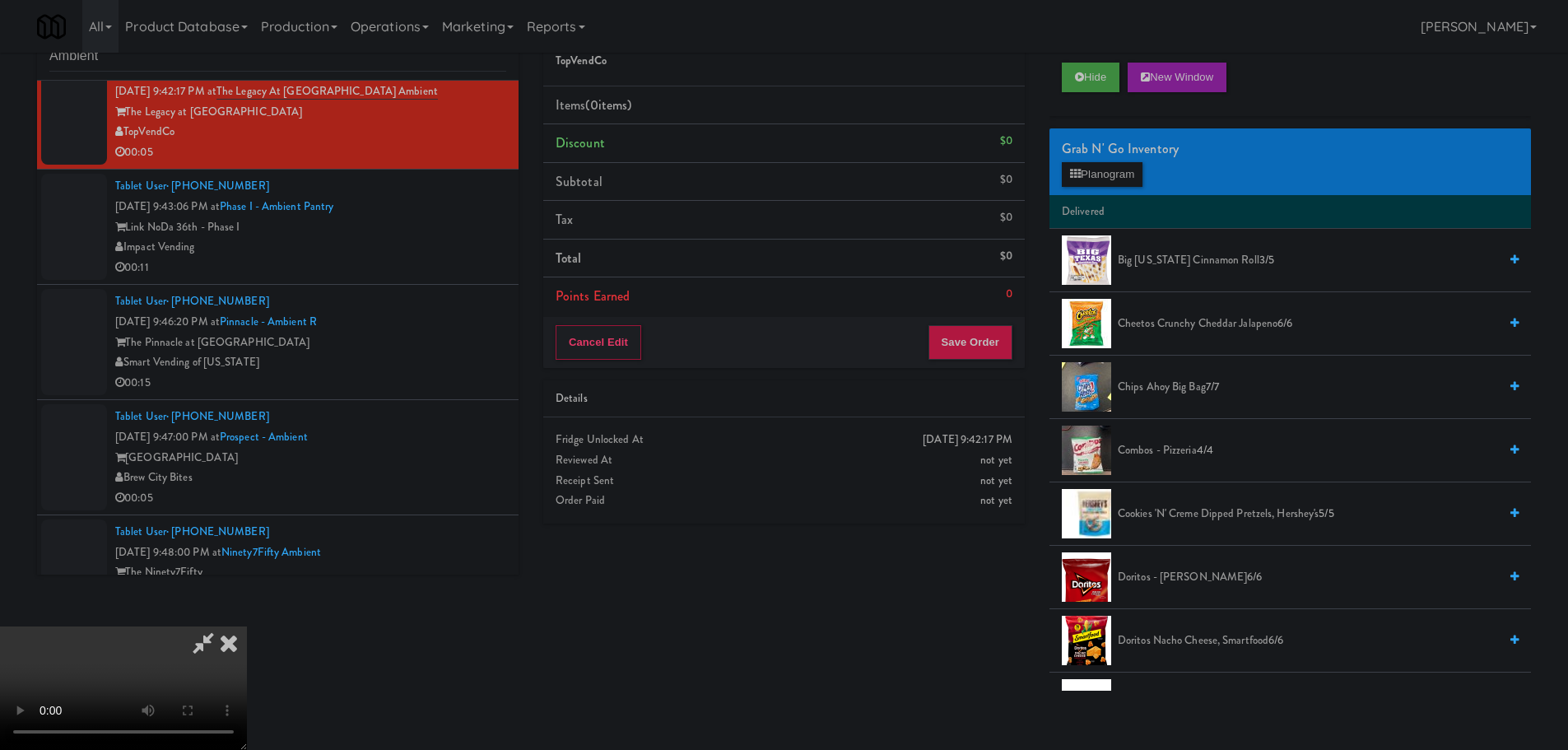
scroll to position [0, 0]
click at [247, 627] on video at bounding box center [123, 688] width 247 height 123
click at [1136, 177] on button "Planogram" at bounding box center [1102, 174] width 81 height 25
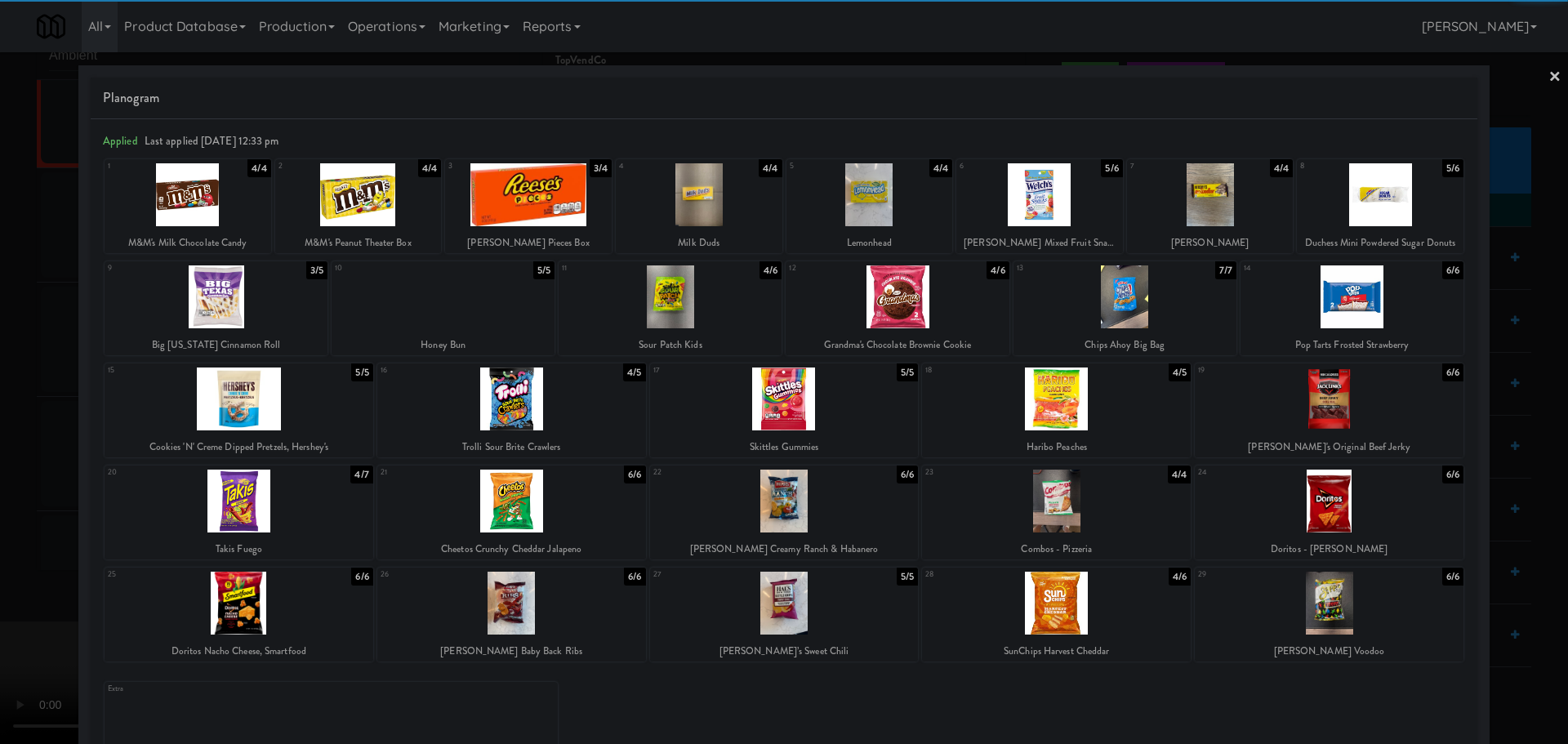
click at [478, 299] on div at bounding box center [443, 297] width 223 height 63
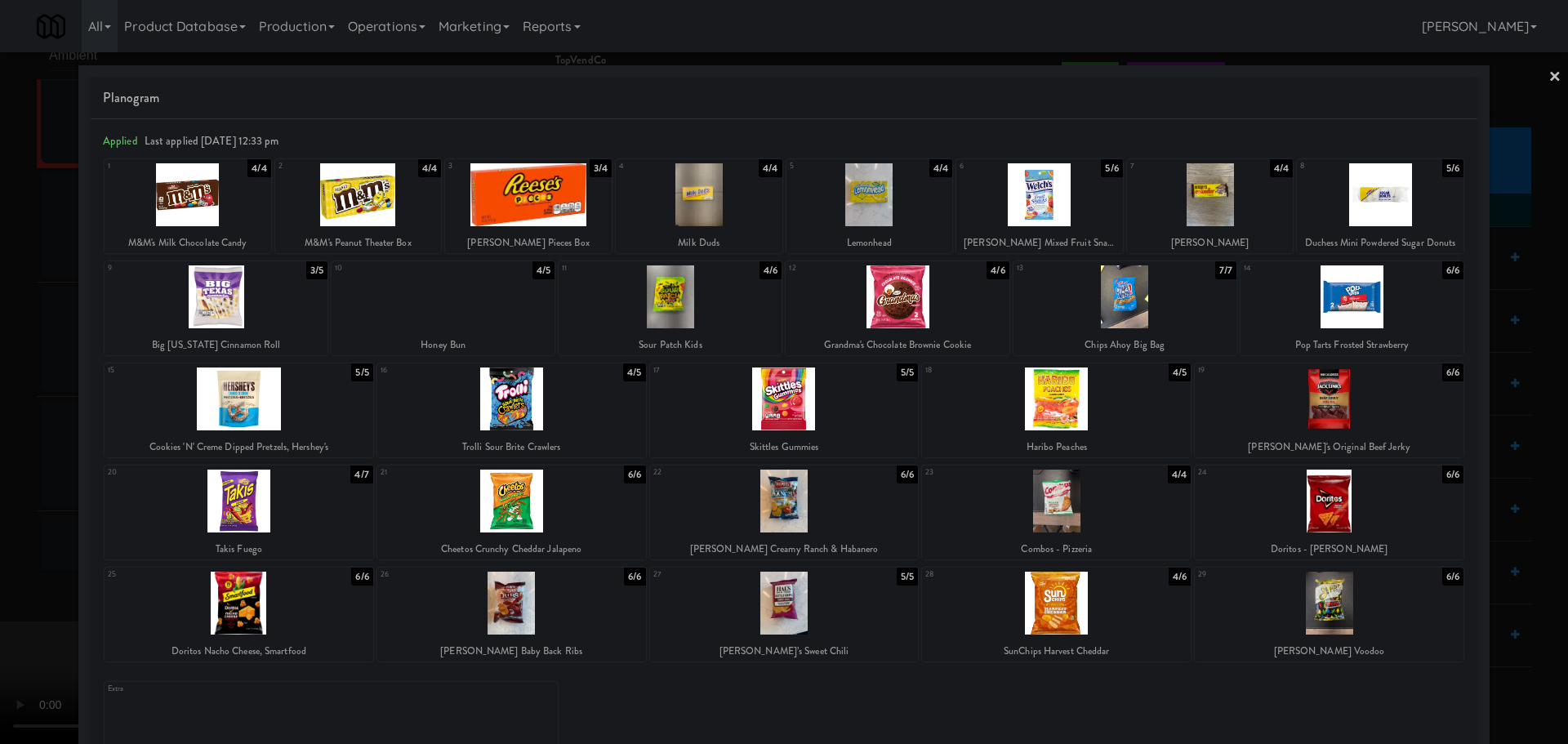
drag, startPoint x: 5, startPoint y: 369, endPoint x: 332, endPoint y: 383, distance: 327.3
click at [7, 369] on div at bounding box center [784, 372] width 1568 height 744
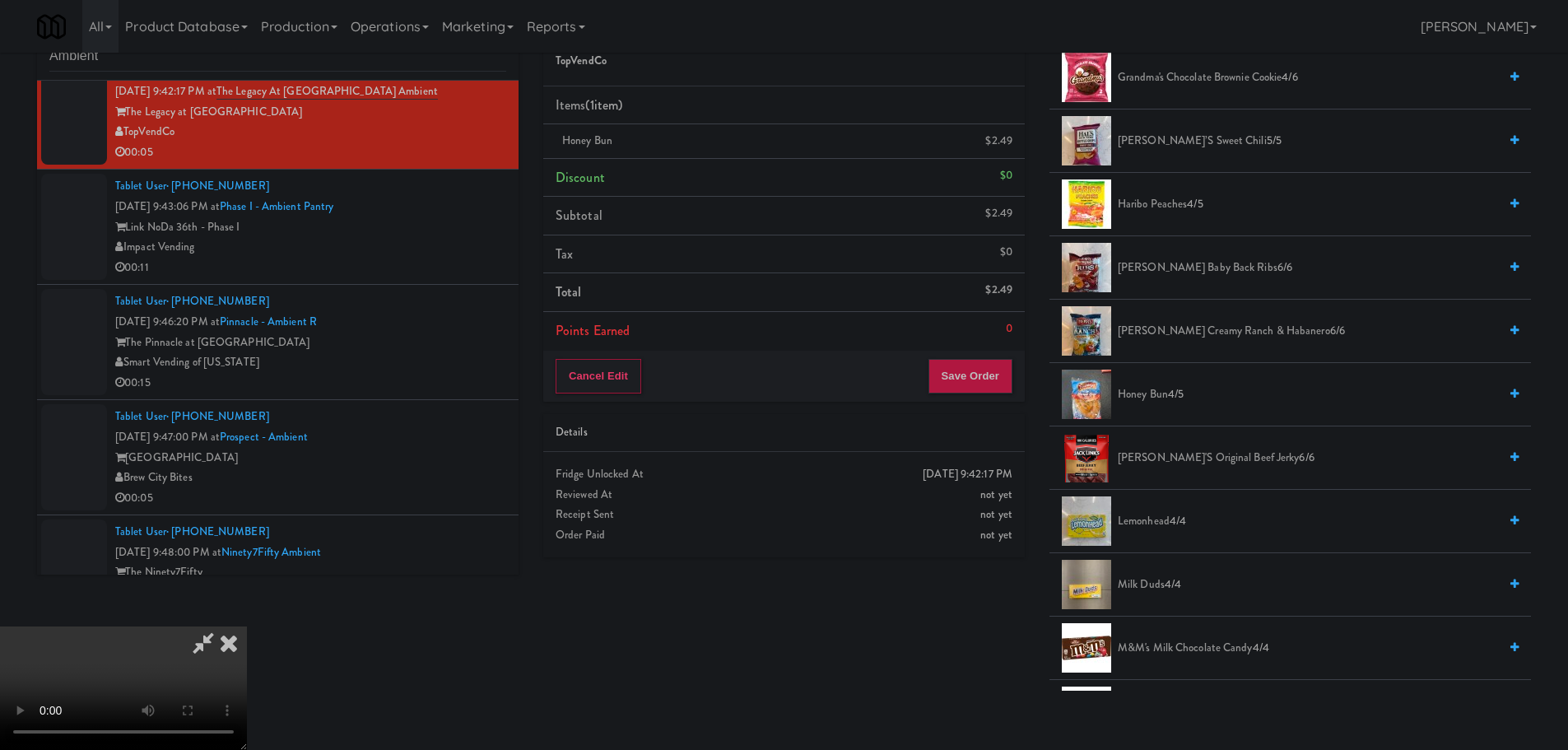
scroll to position [741, 0]
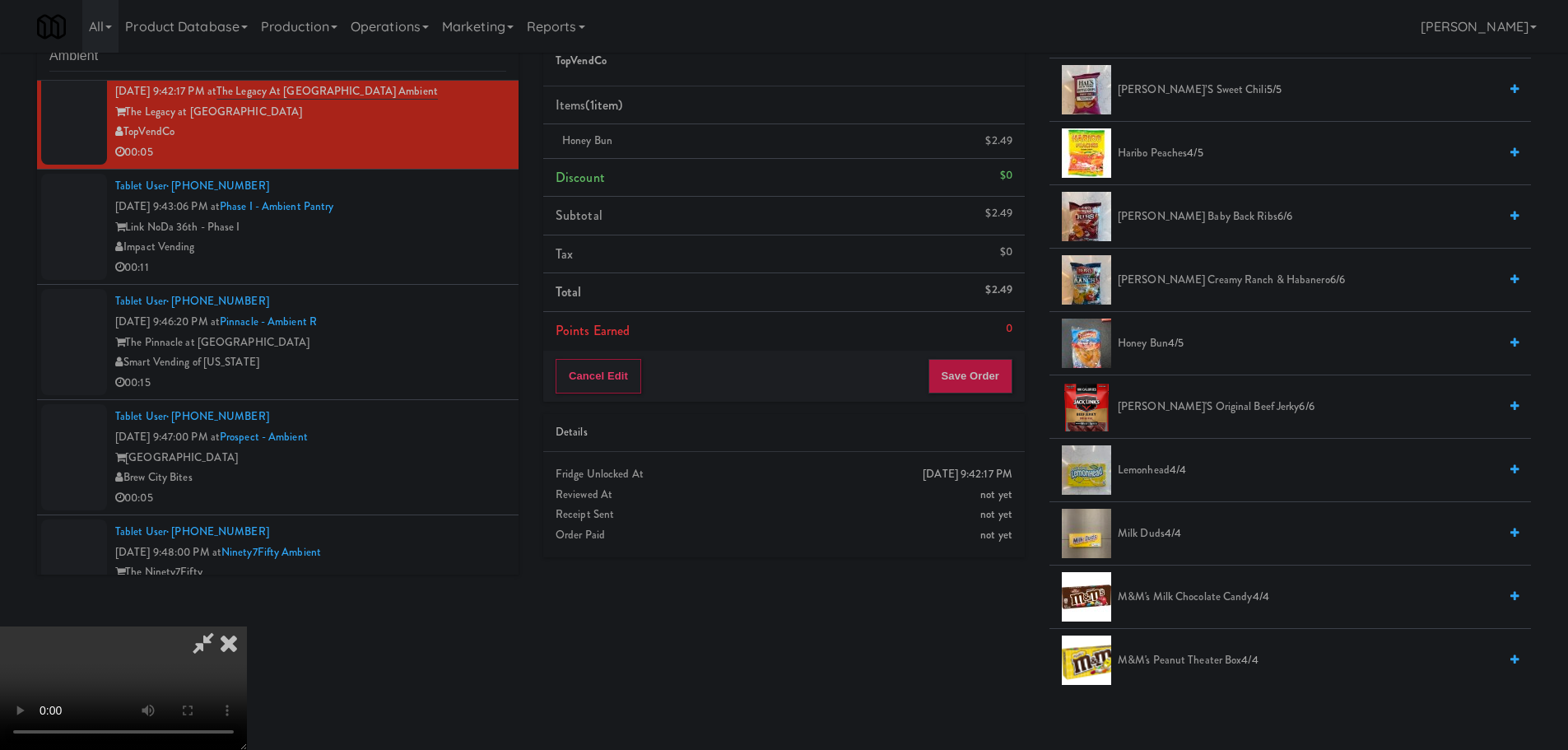
click at [247, 627] on video at bounding box center [123, 688] width 247 height 123
click at [974, 362] on button "Save Order" at bounding box center [970, 376] width 84 height 35
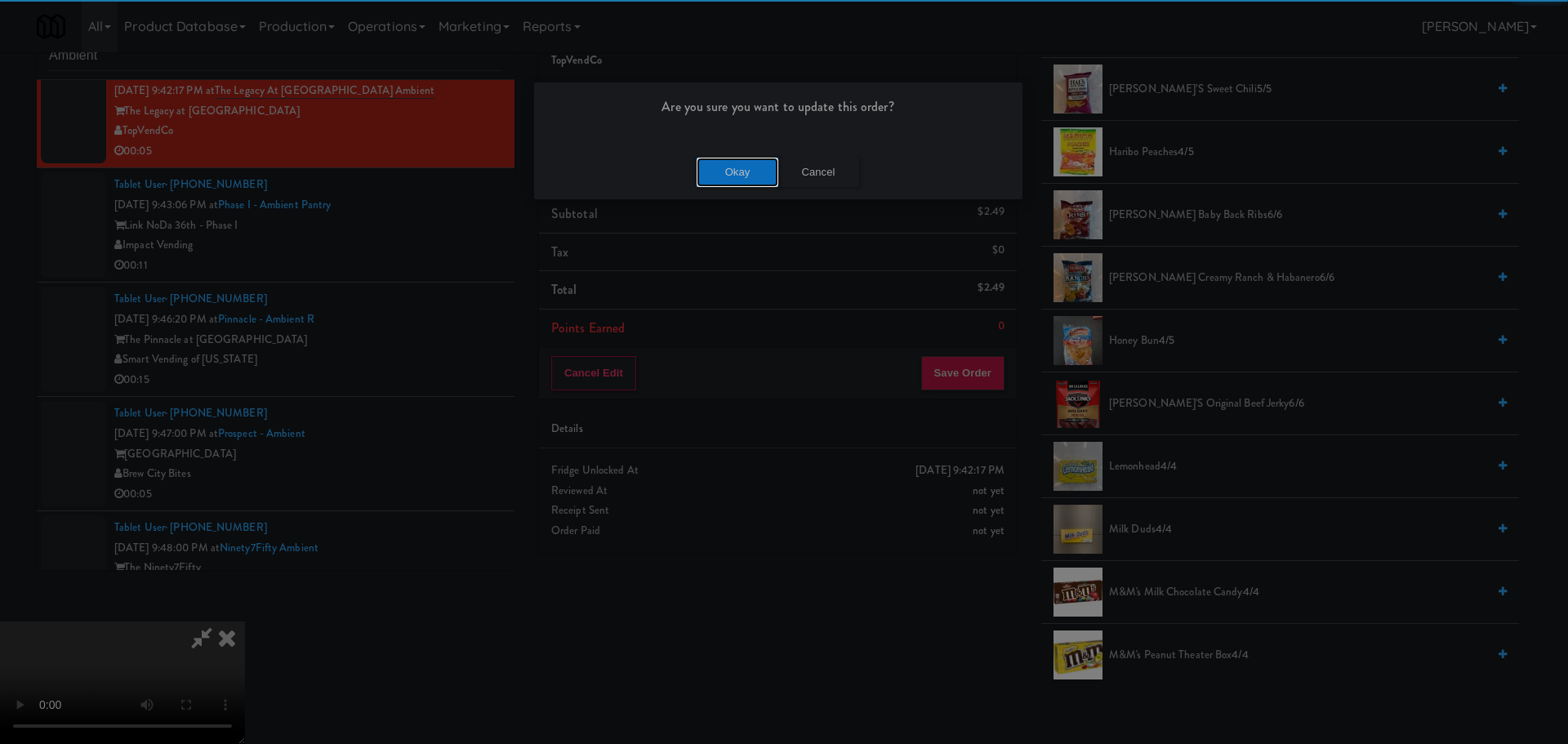
click at [749, 156] on div "Okay Cancel" at bounding box center [778, 171] width 489 height 55
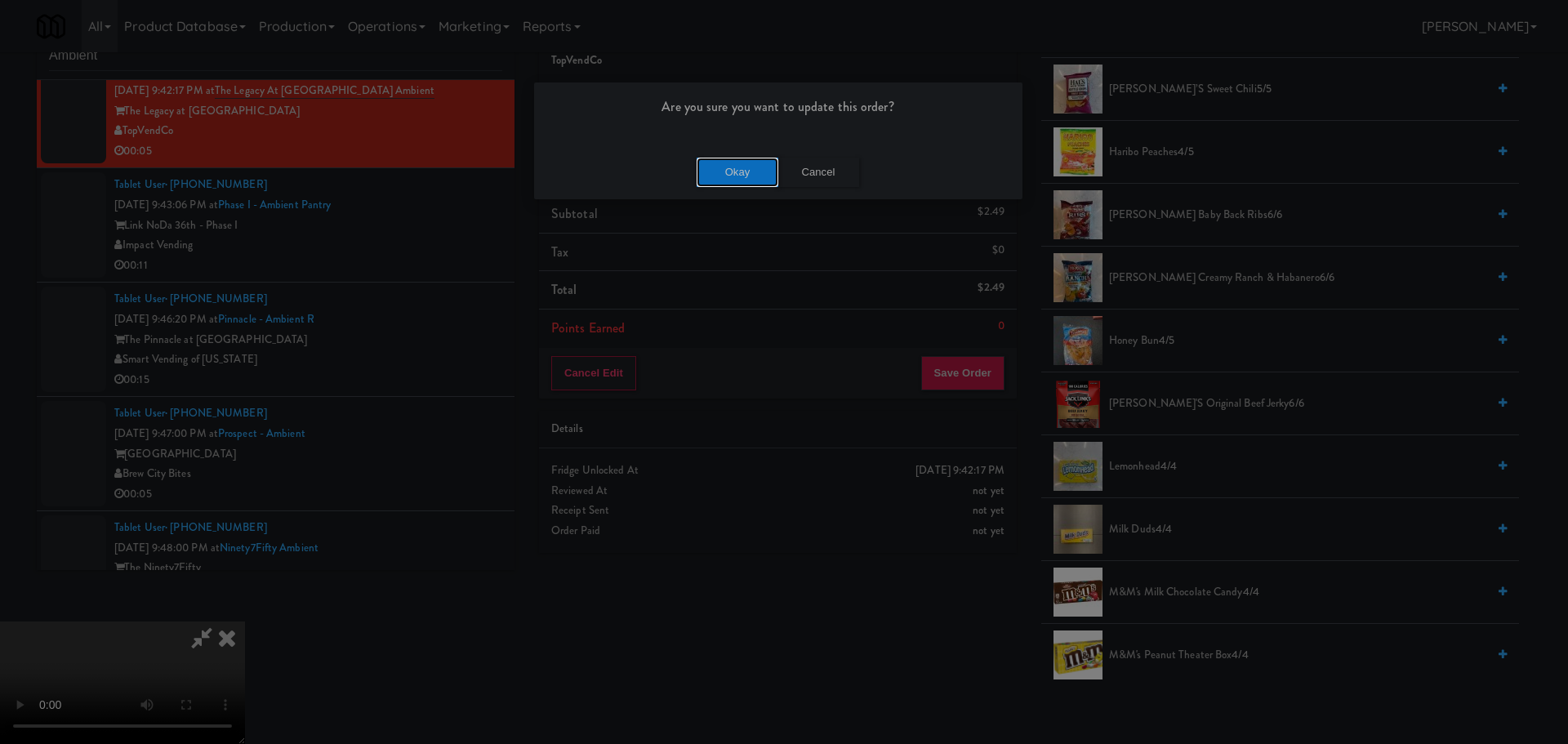
click at [754, 175] on button "Okay" at bounding box center [738, 172] width 82 height 30
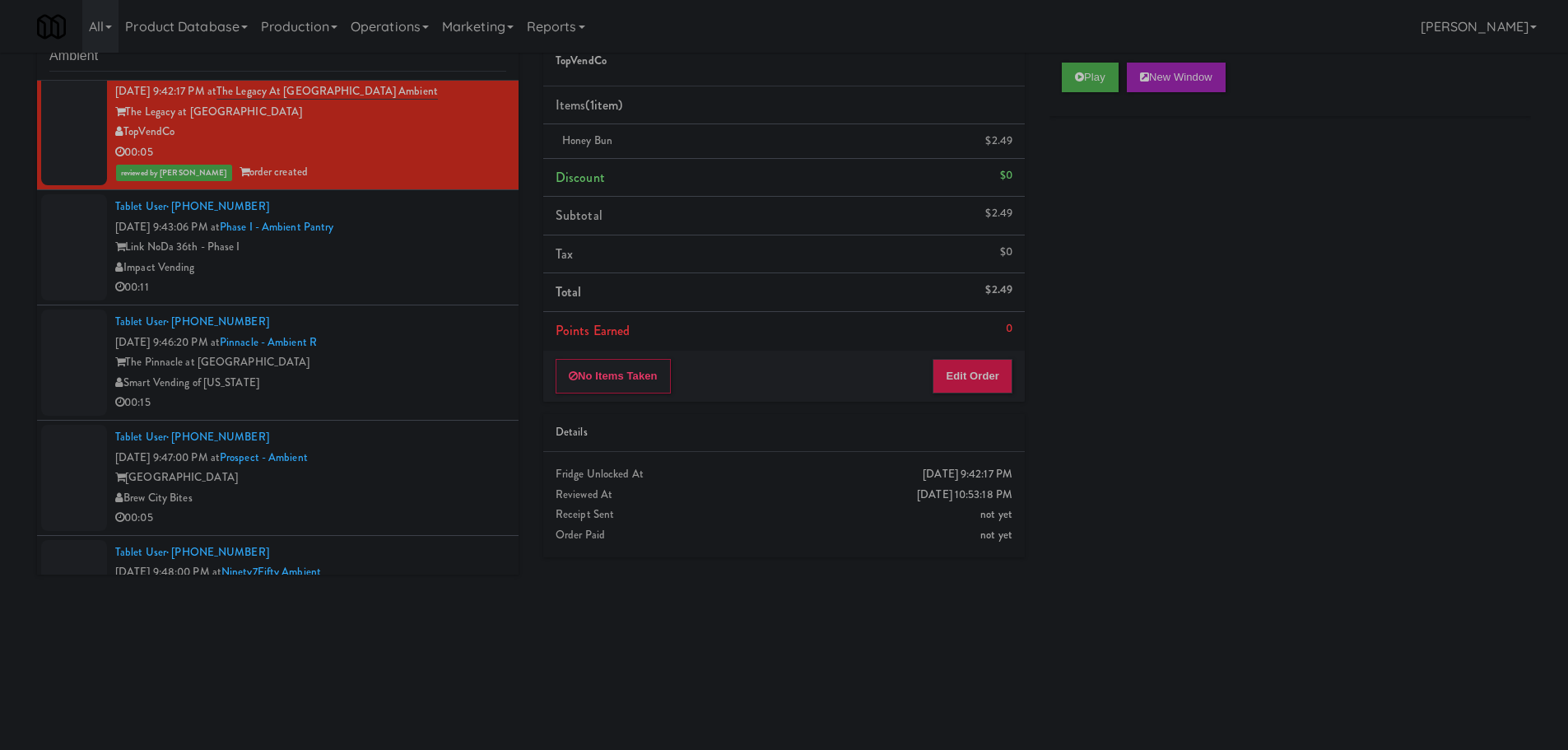
scroll to position [0, 0]
drag, startPoint x: 387, startPoint y: 265, endPoint x: 400, endPoint y: 270, distance: 13.9
click at [388, 265] on div "Impact Vending" at bounding box center [310, 268] width 391 height 20
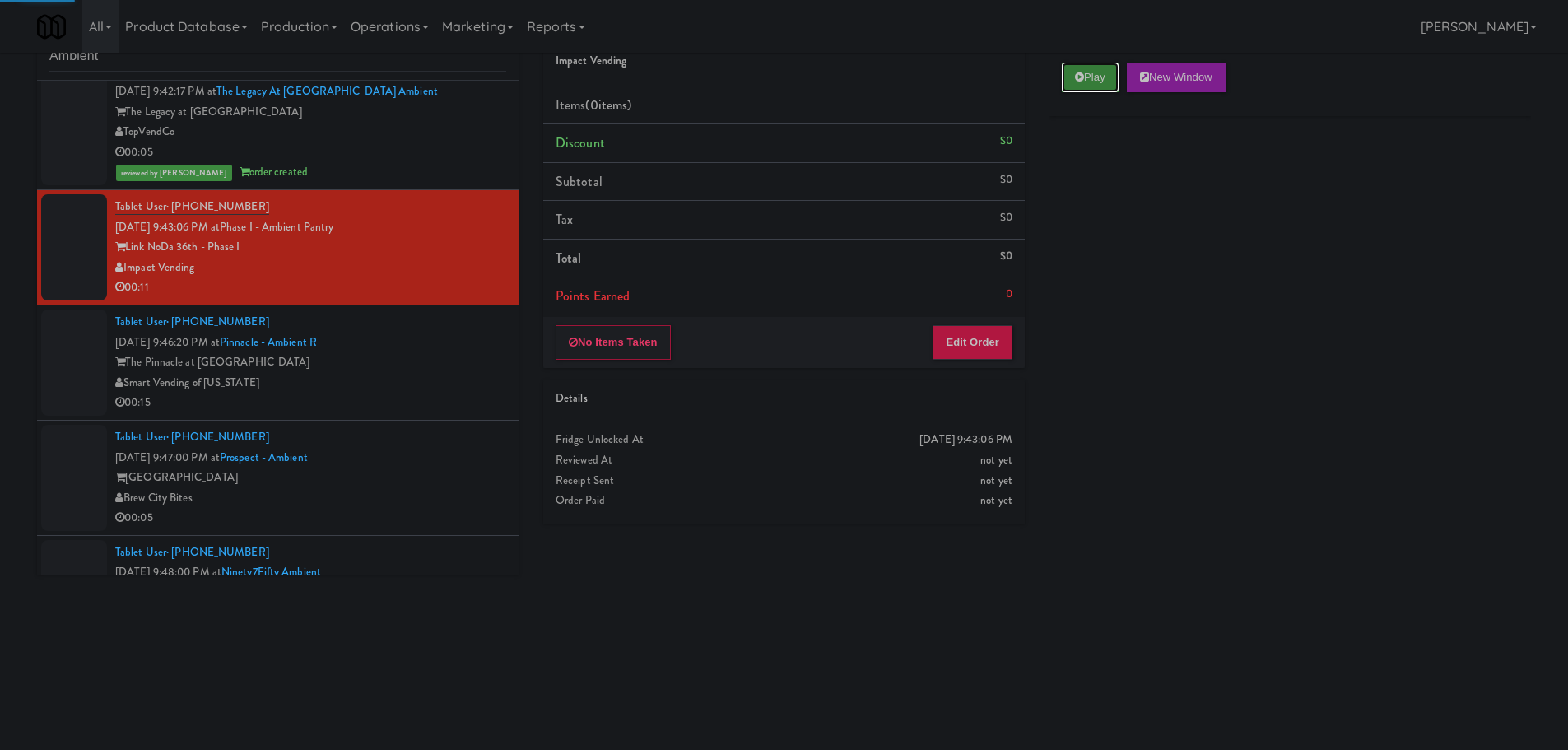
click at [1086, 83] on button "Play" at bounding box center [1090, 77] width 57 height 30
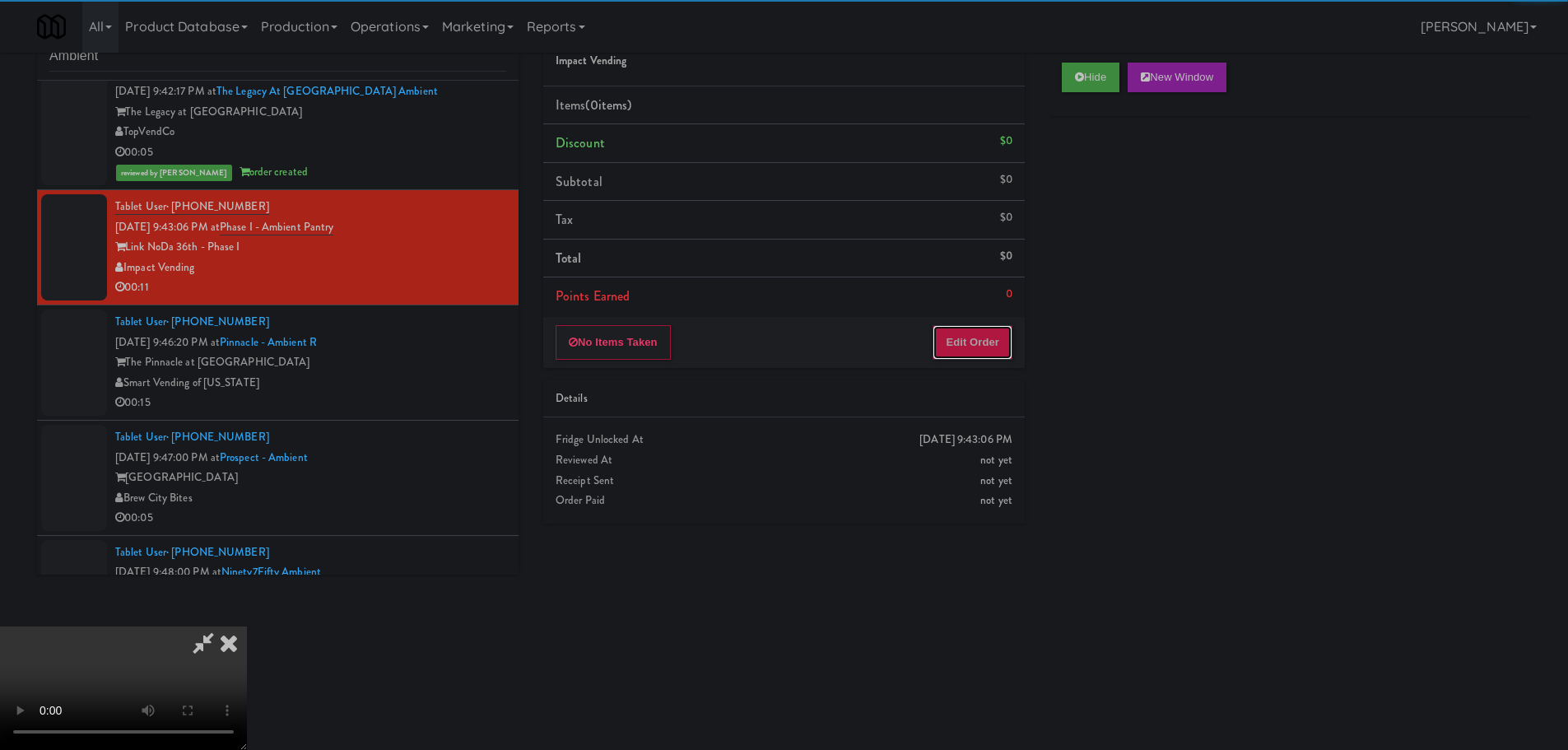
click at [994, 332] on button "Edit Order" at bounding box center [973, 342] width 80 height 35
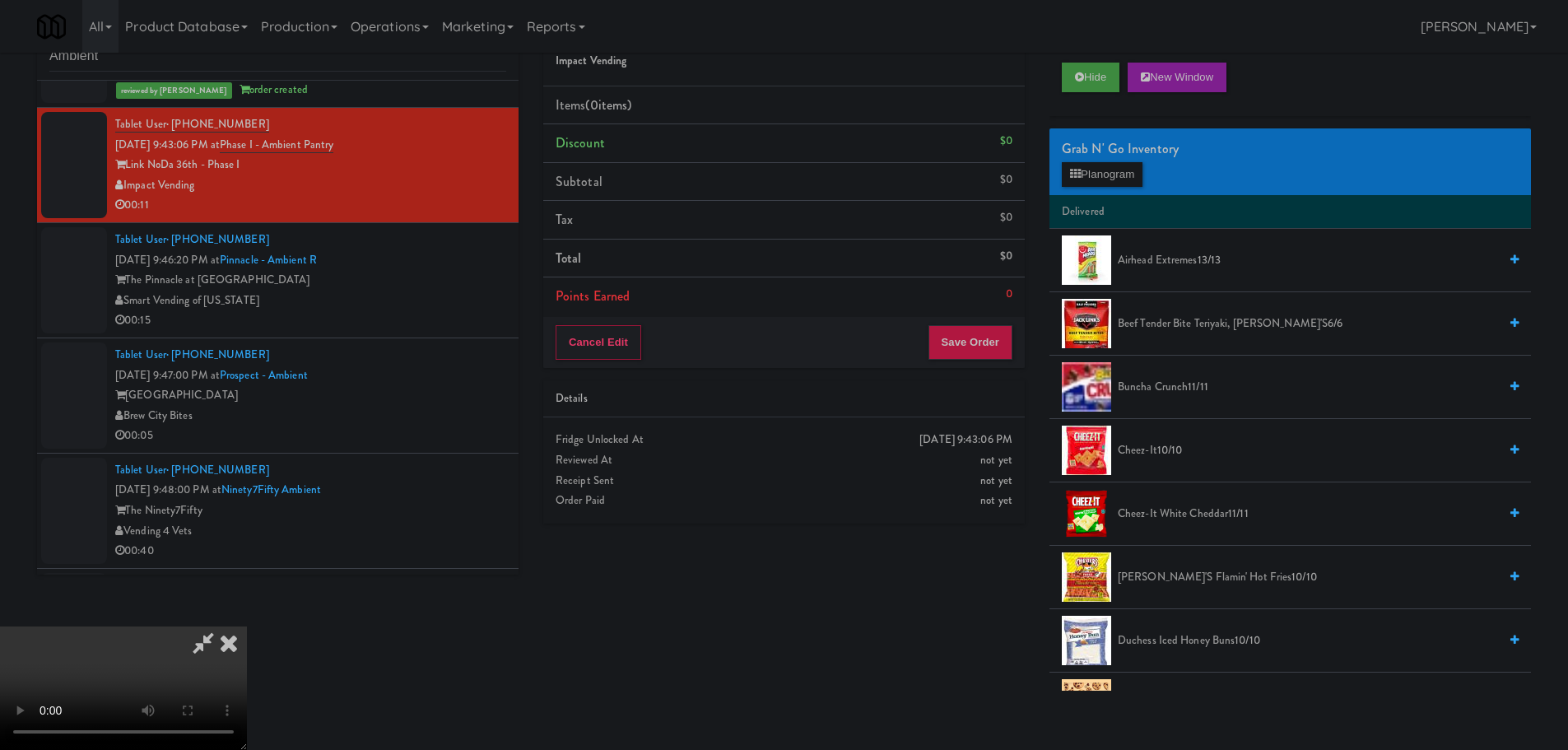
click at [247, 627] on video at bounding box center [123, 688] width 247 height 123
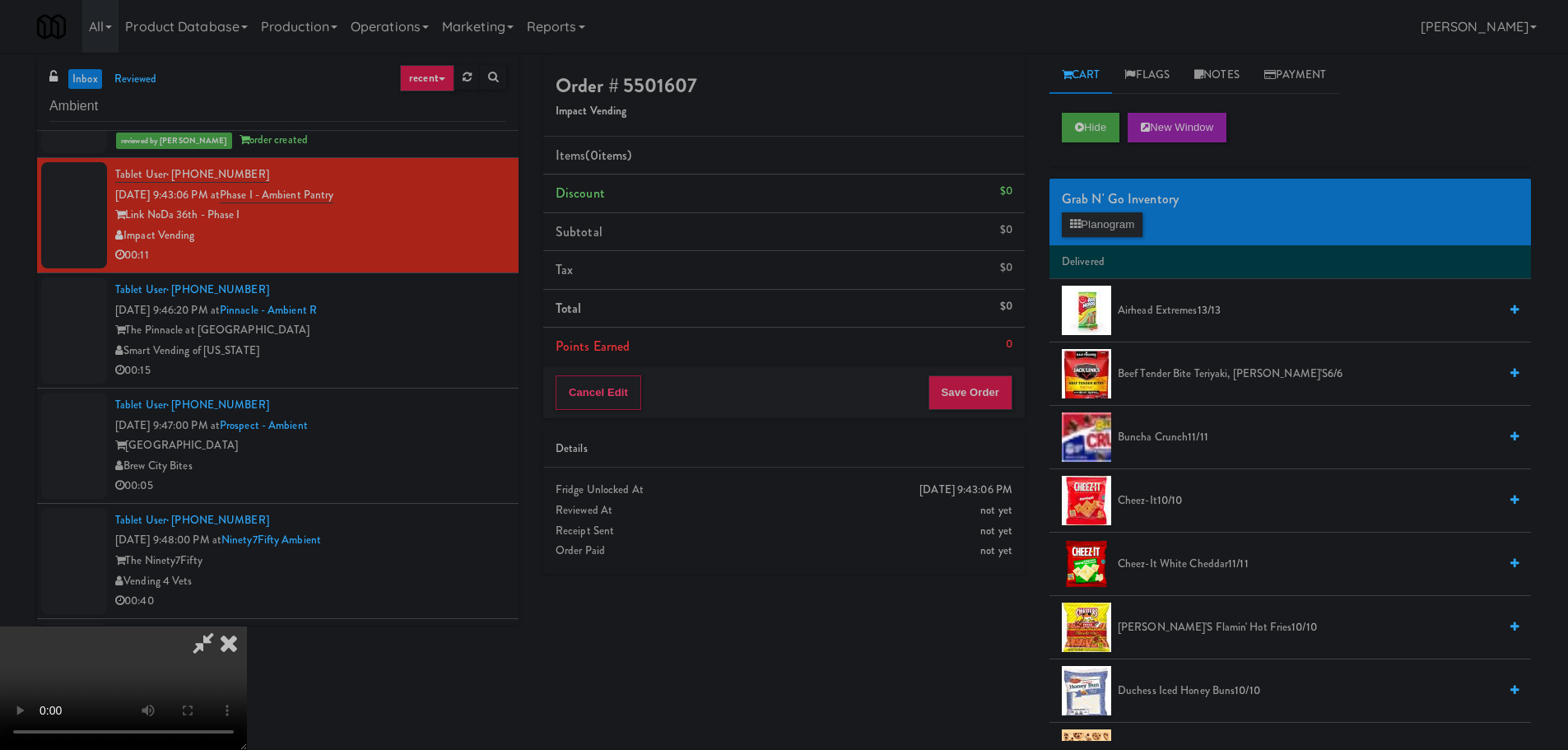
scroll to position [0, 0]
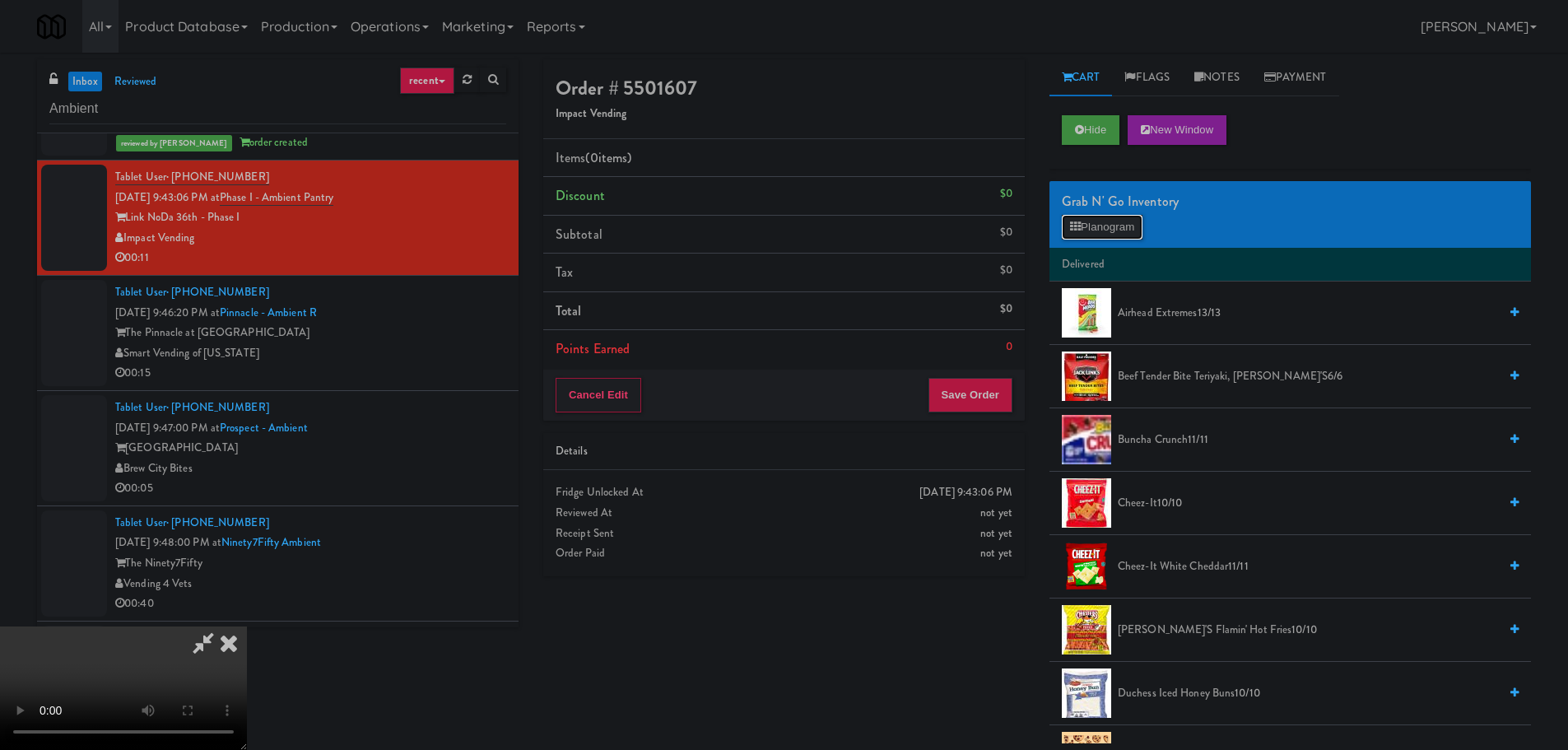
click at [1086, 215] on button "Planogram" at bounding box center [1102, 227] width 81 height 25
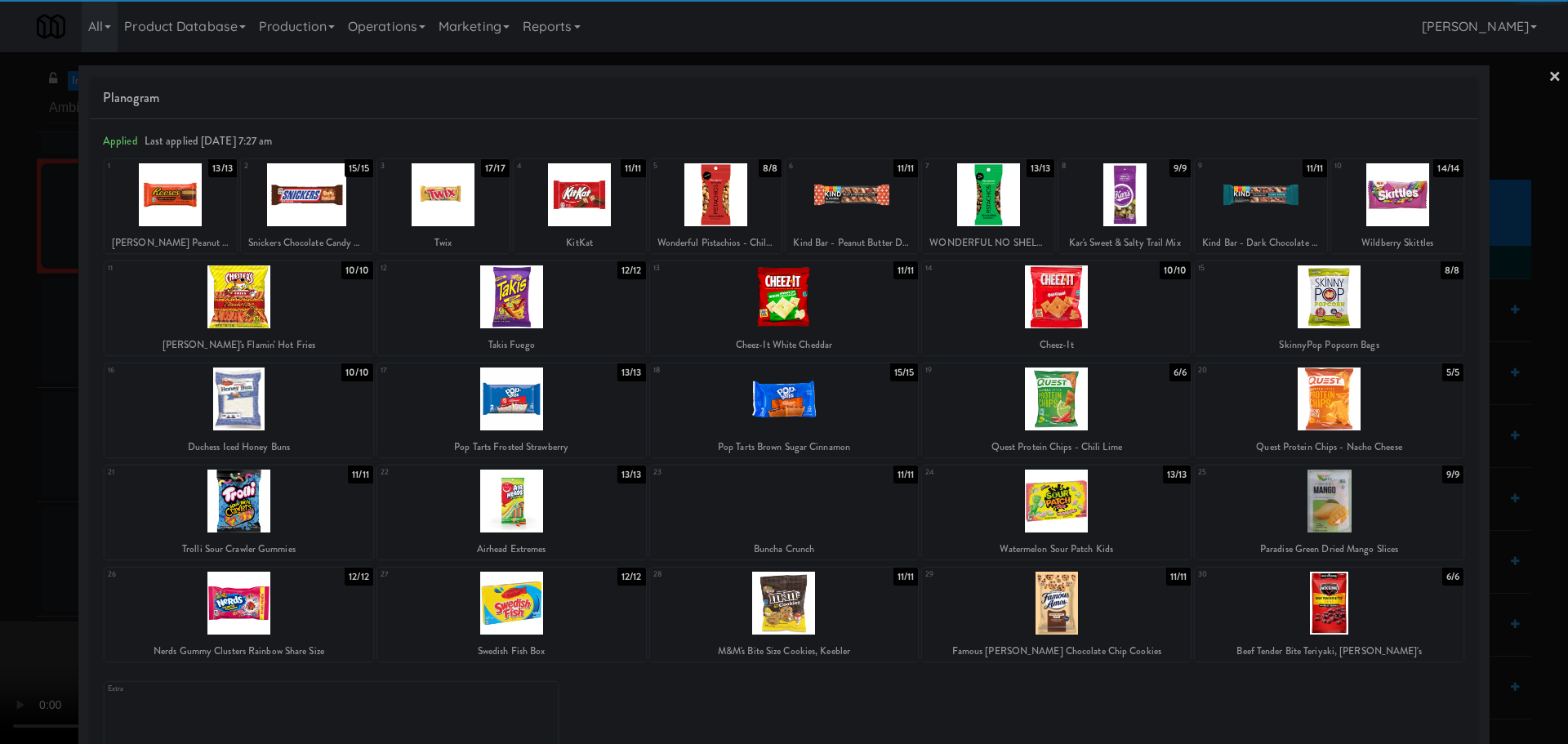
click at [531, 405] on div at bounding box center [511, 399] width 268 height 63
click at [0, 433] on div at bounding box center [784, 372] width 1568 height 744
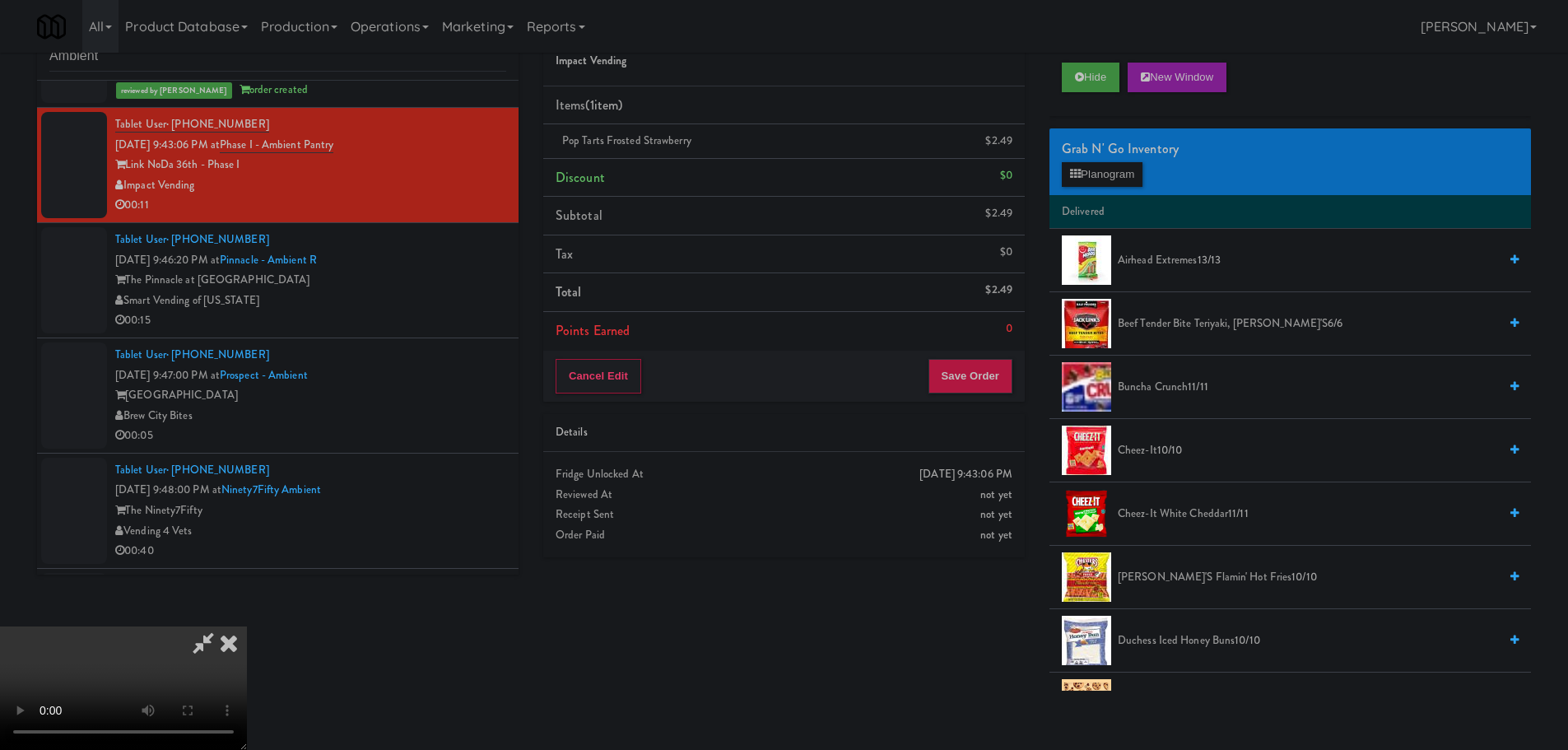
click at [247, 627] on video at bounding box center [123, 688] width 247 height 123
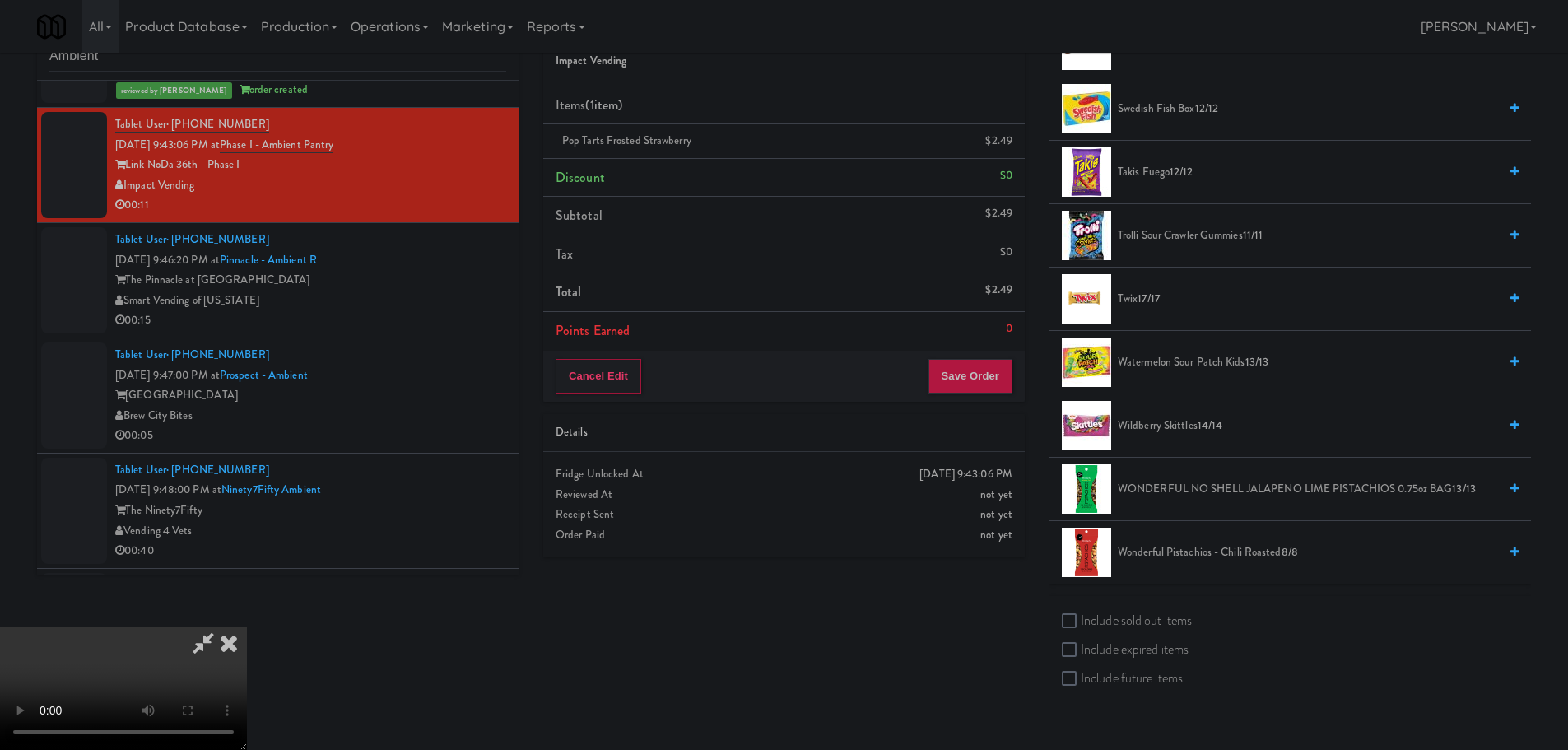
scroll to position [1564, 0]
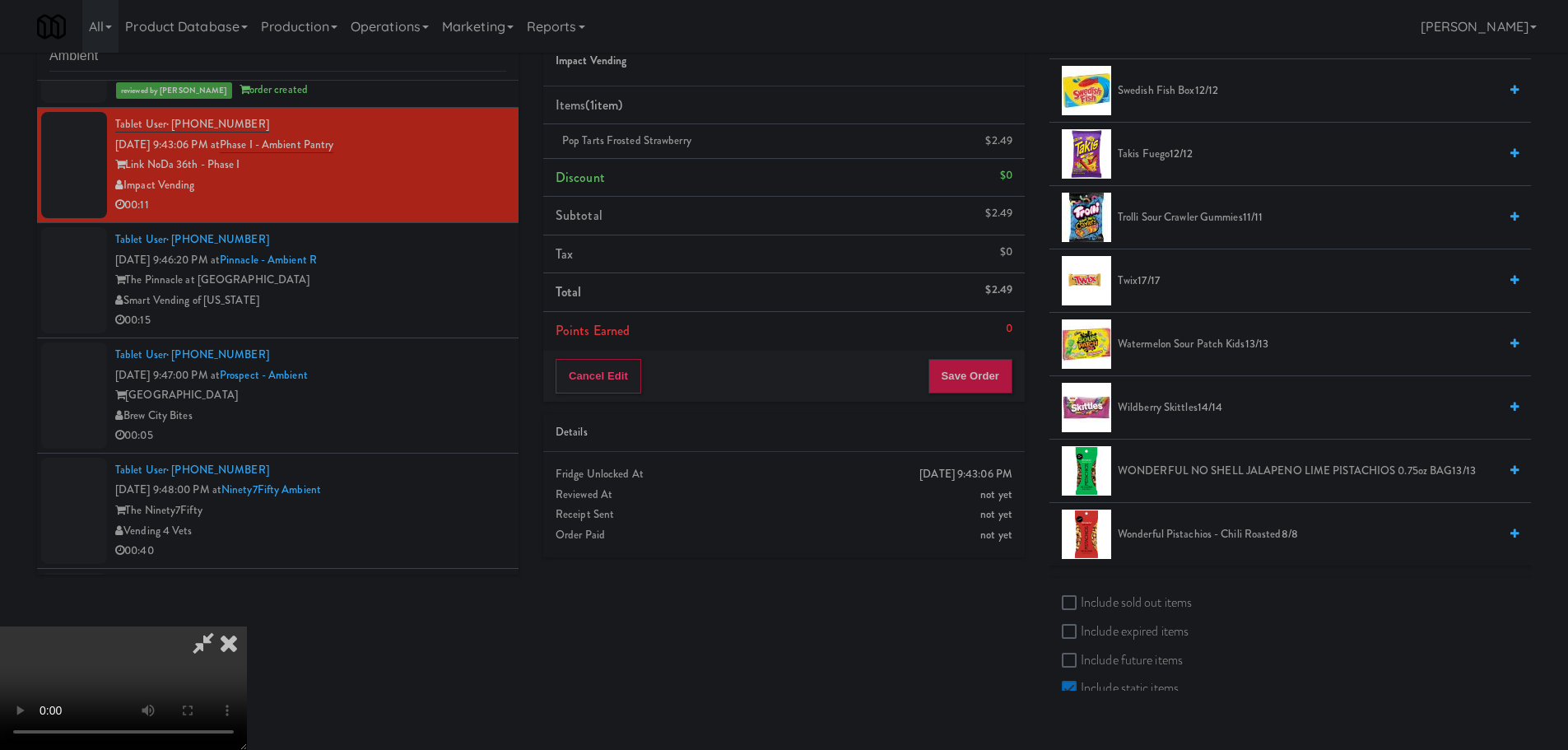
click at [1147, 212] on span "Trolli Sour Crawler Gummies 11/11" at bounding box center [1307, 218] width 380 height 20
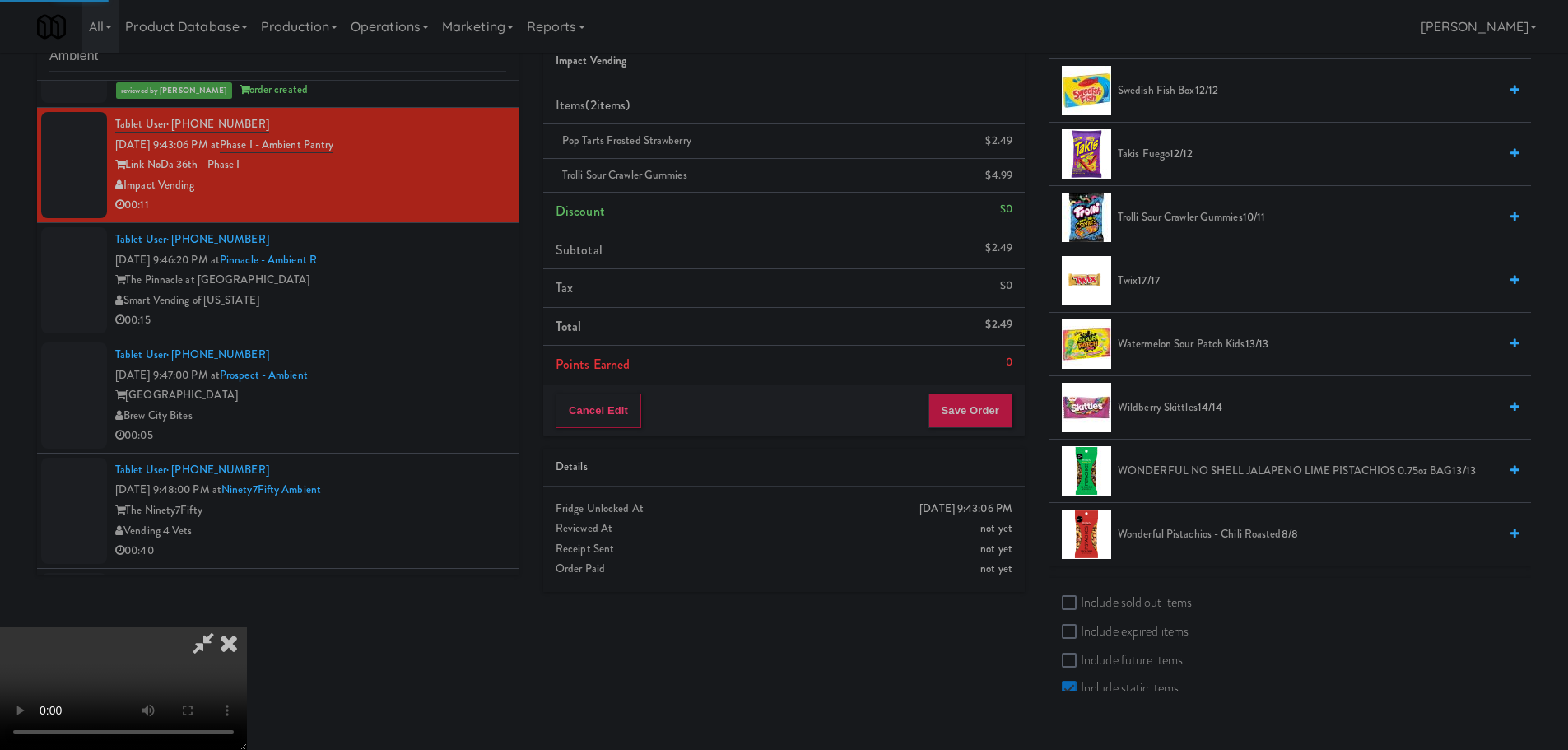
scroll to position [283, 0]
click at [247, 627] on video at bounding box center [123, 688] width 247 height 123
click at [969, 416] on button "Save Order" at bounding box center [970, 411] width 84 height 35
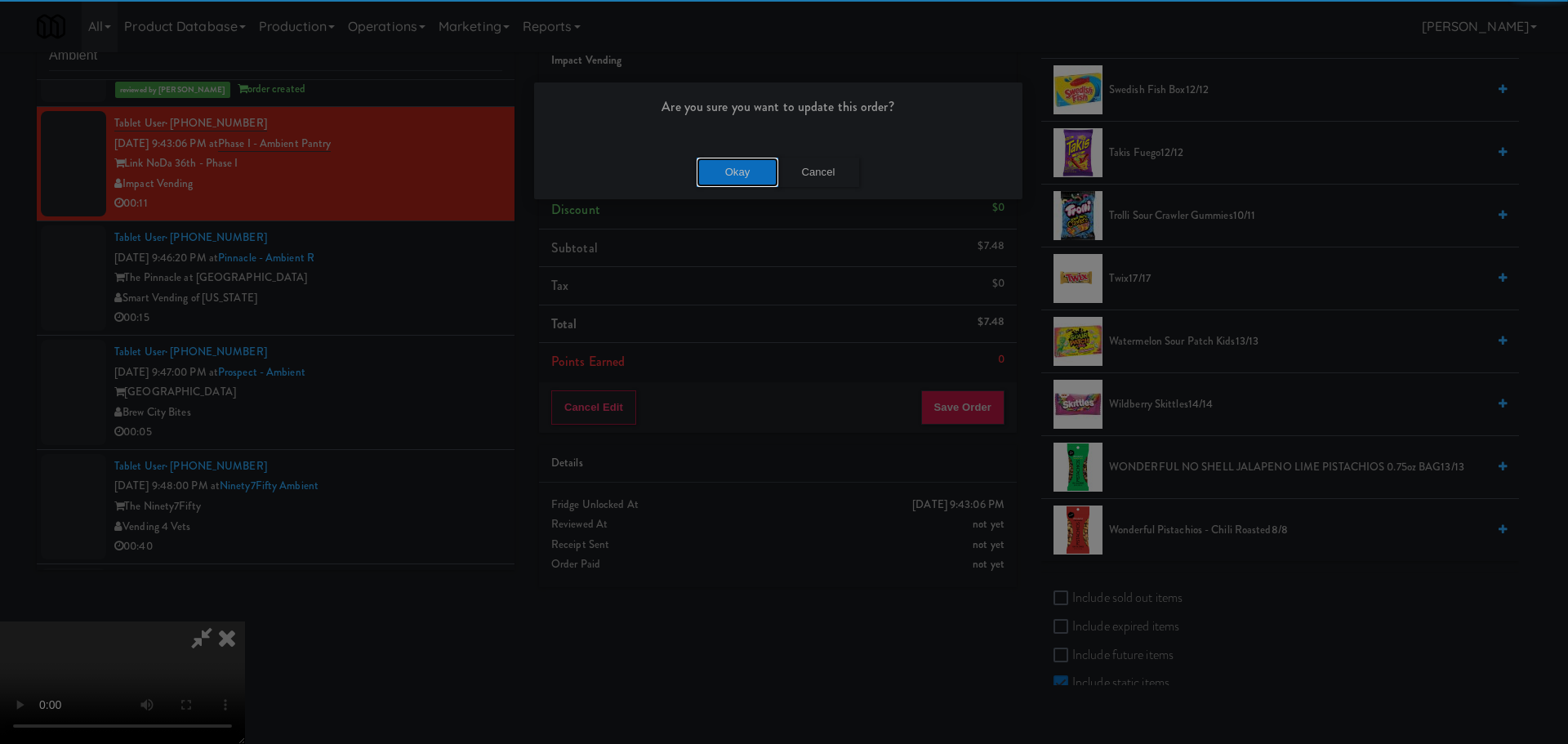
click at [739, 173] on button "Okay" at bounding box center [738, 172] width 82 height 30
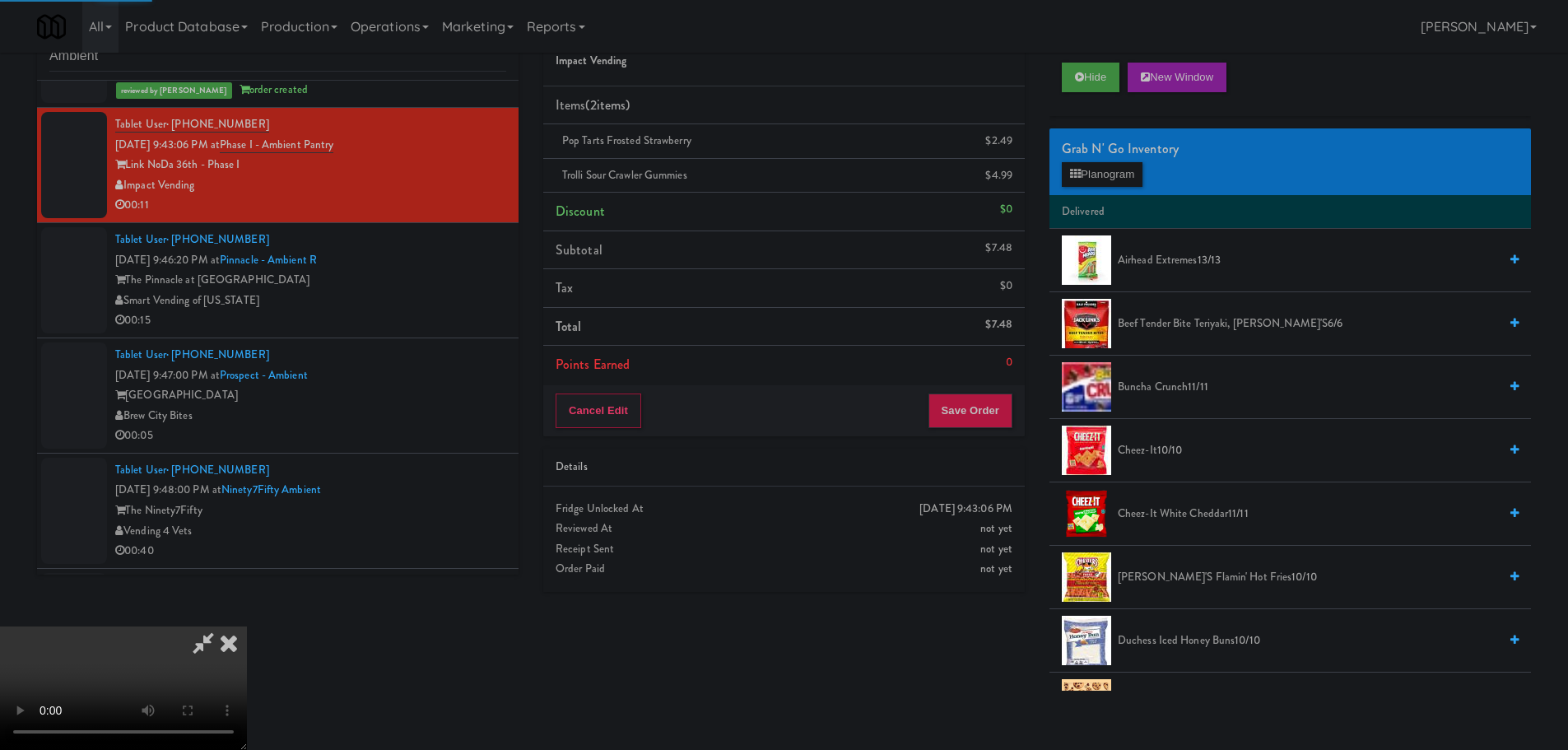
scroll to position [0, 0]
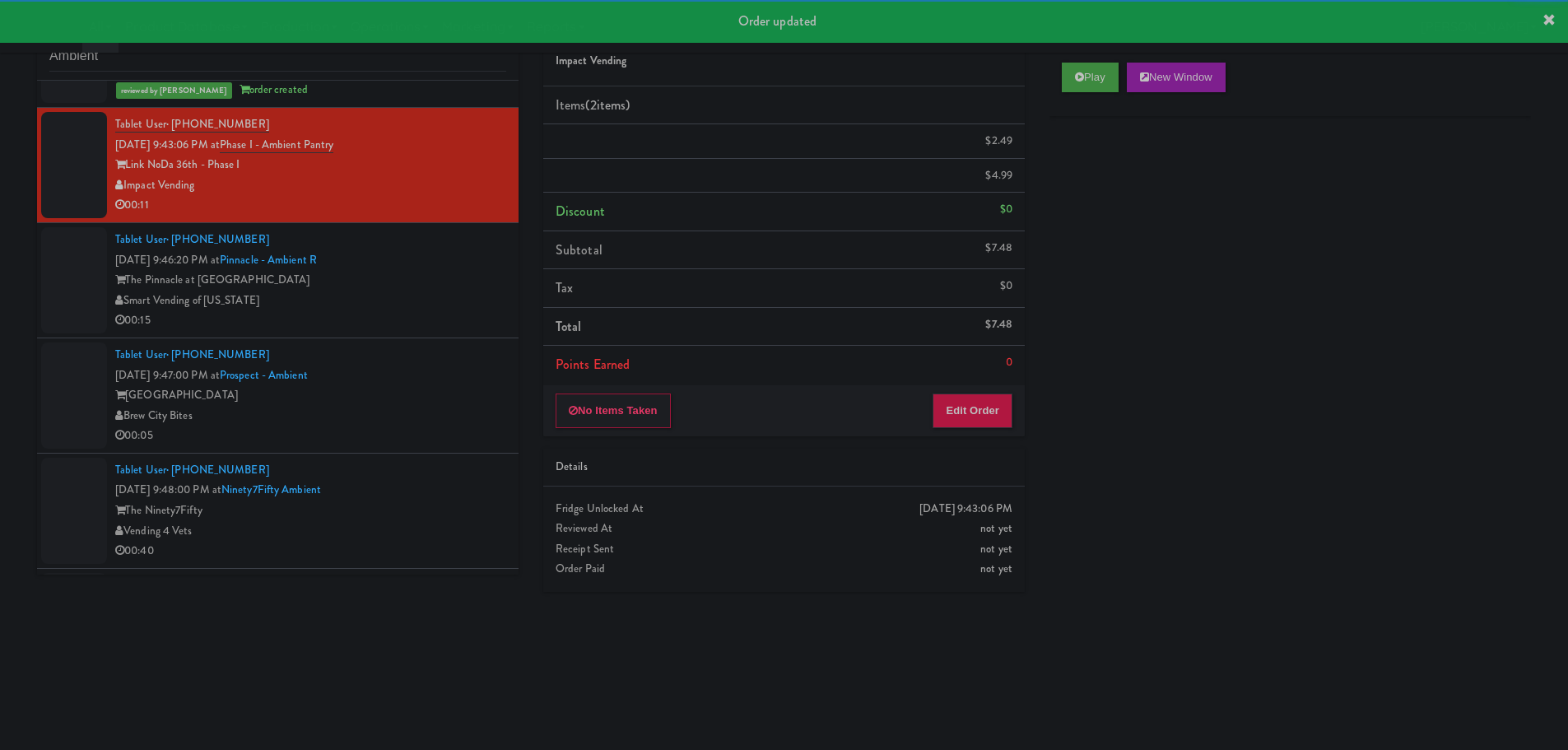
click at [469, 330] on div "00:15" at bounding box center [310, 321] width 391 height 20
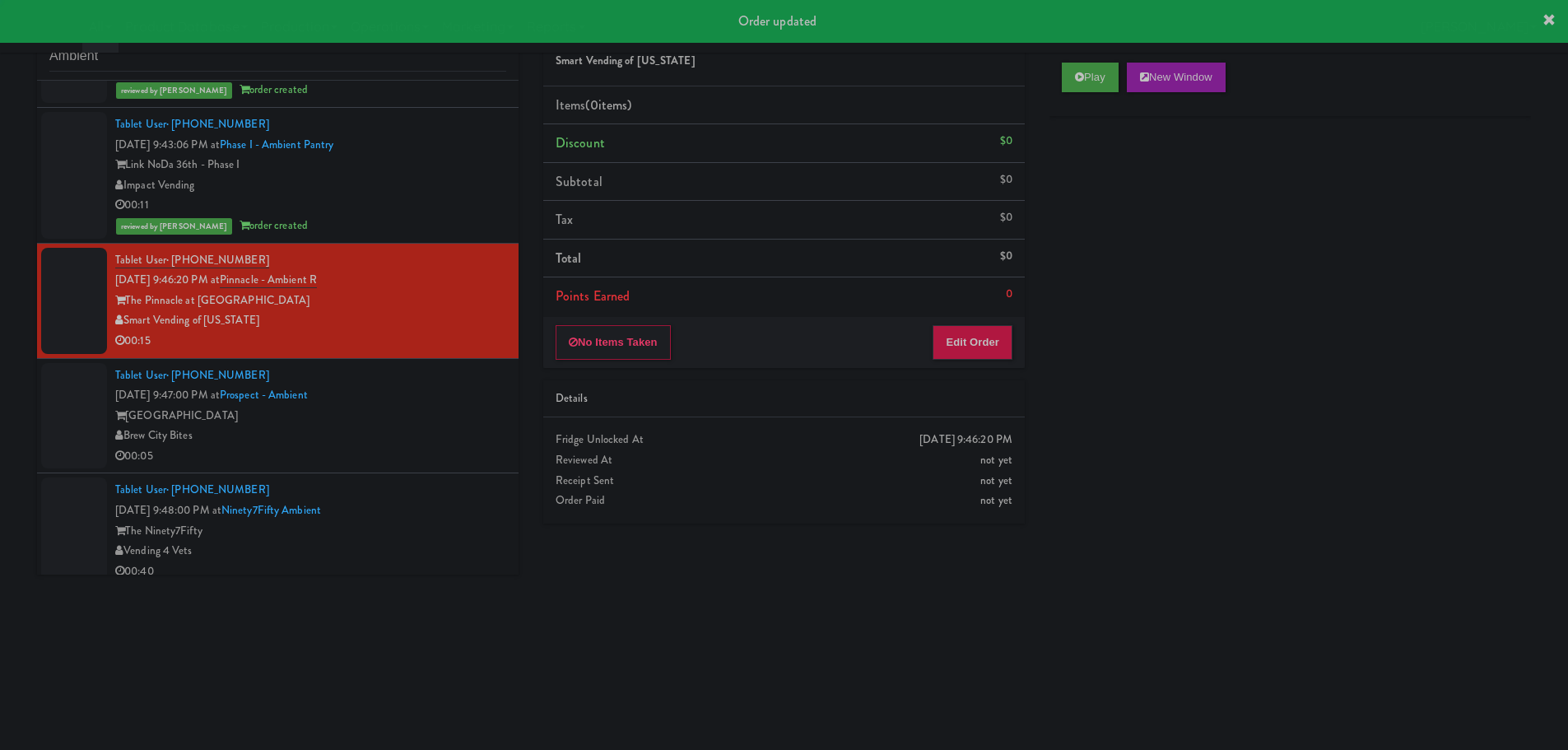
click at [1094, 88] on button "Play" at bounding box center [1090, 77] width 57 height 30
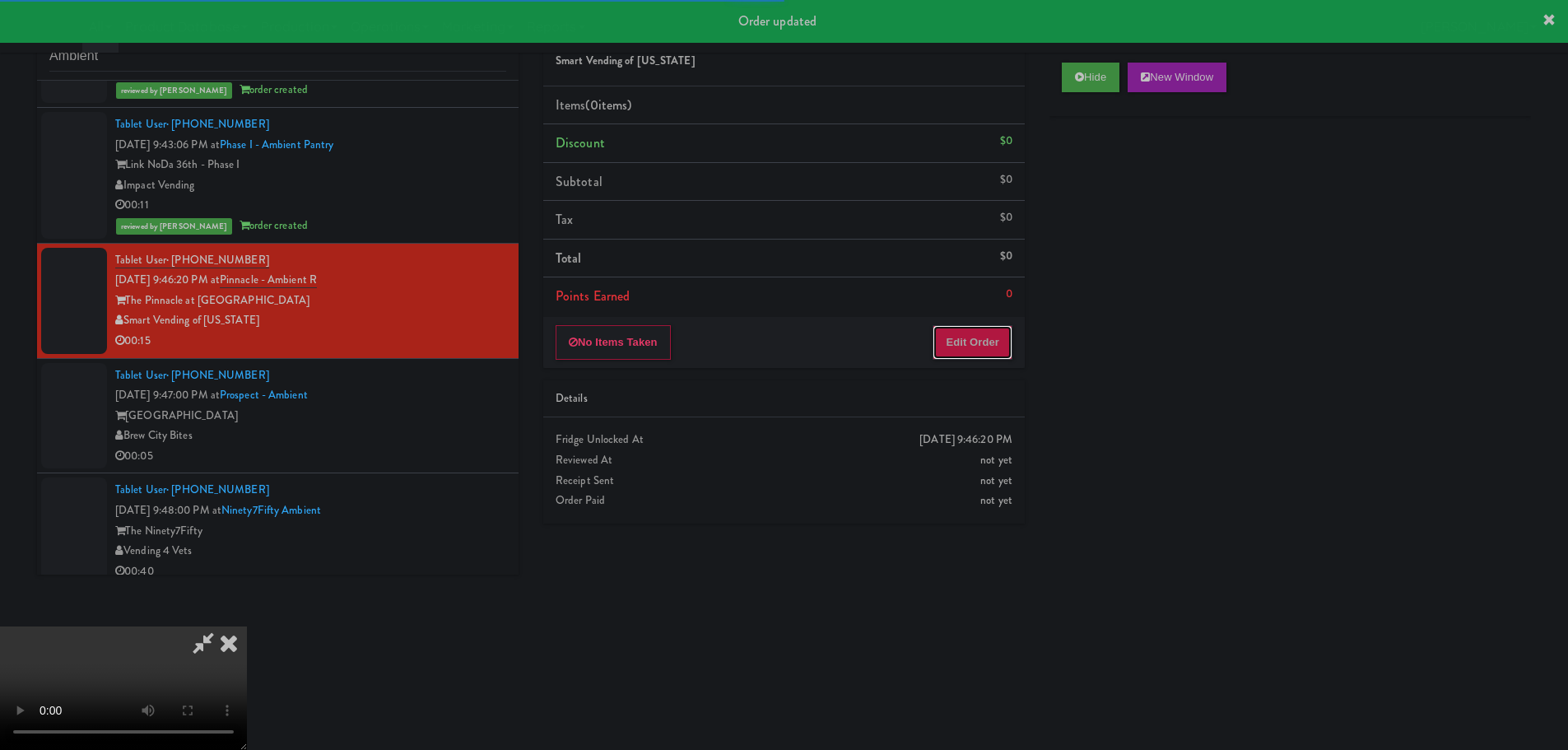
click at [994, 332] on button "Edit Order" at bounding box center [973, 342] width 80 height 35
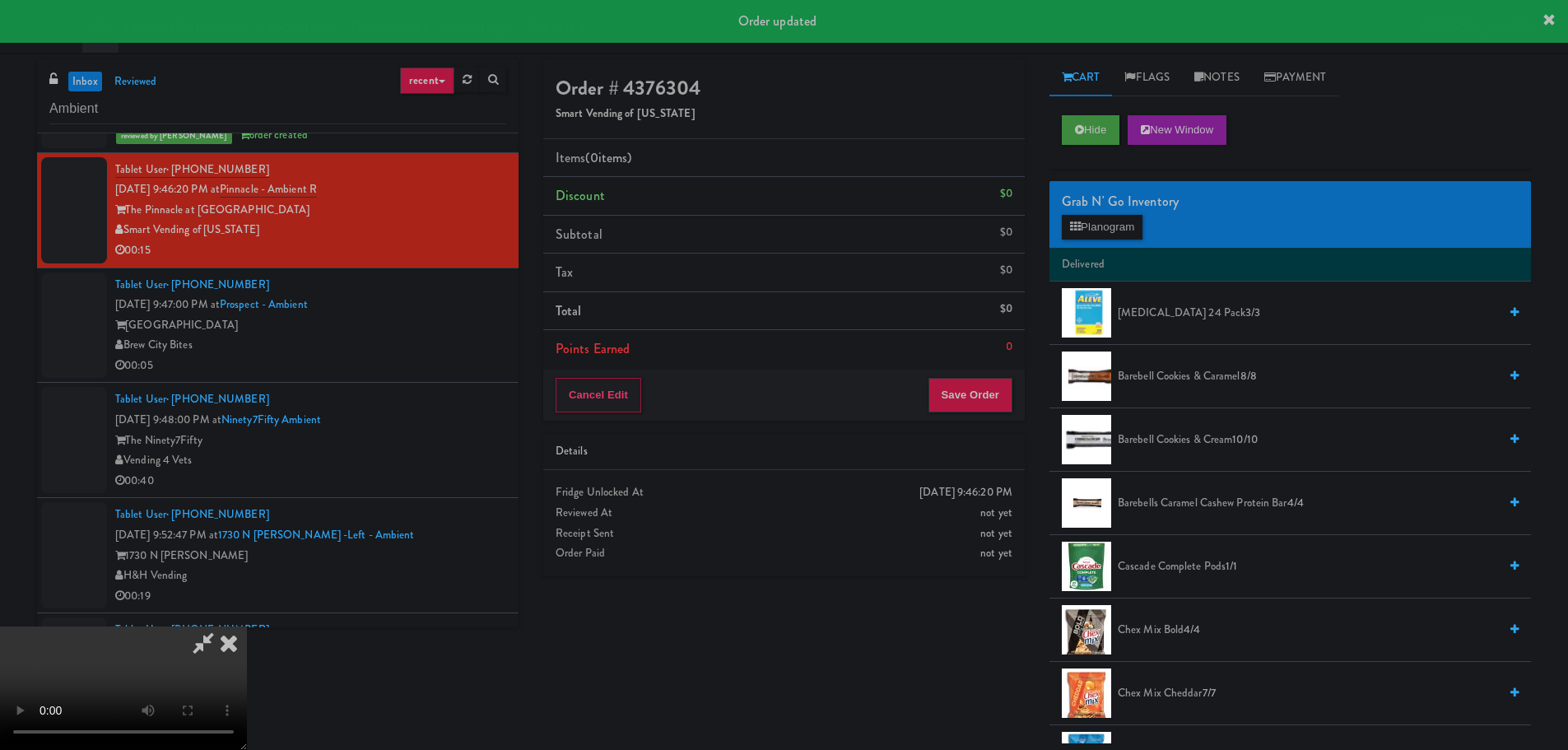
scroll to position [2304, 0]
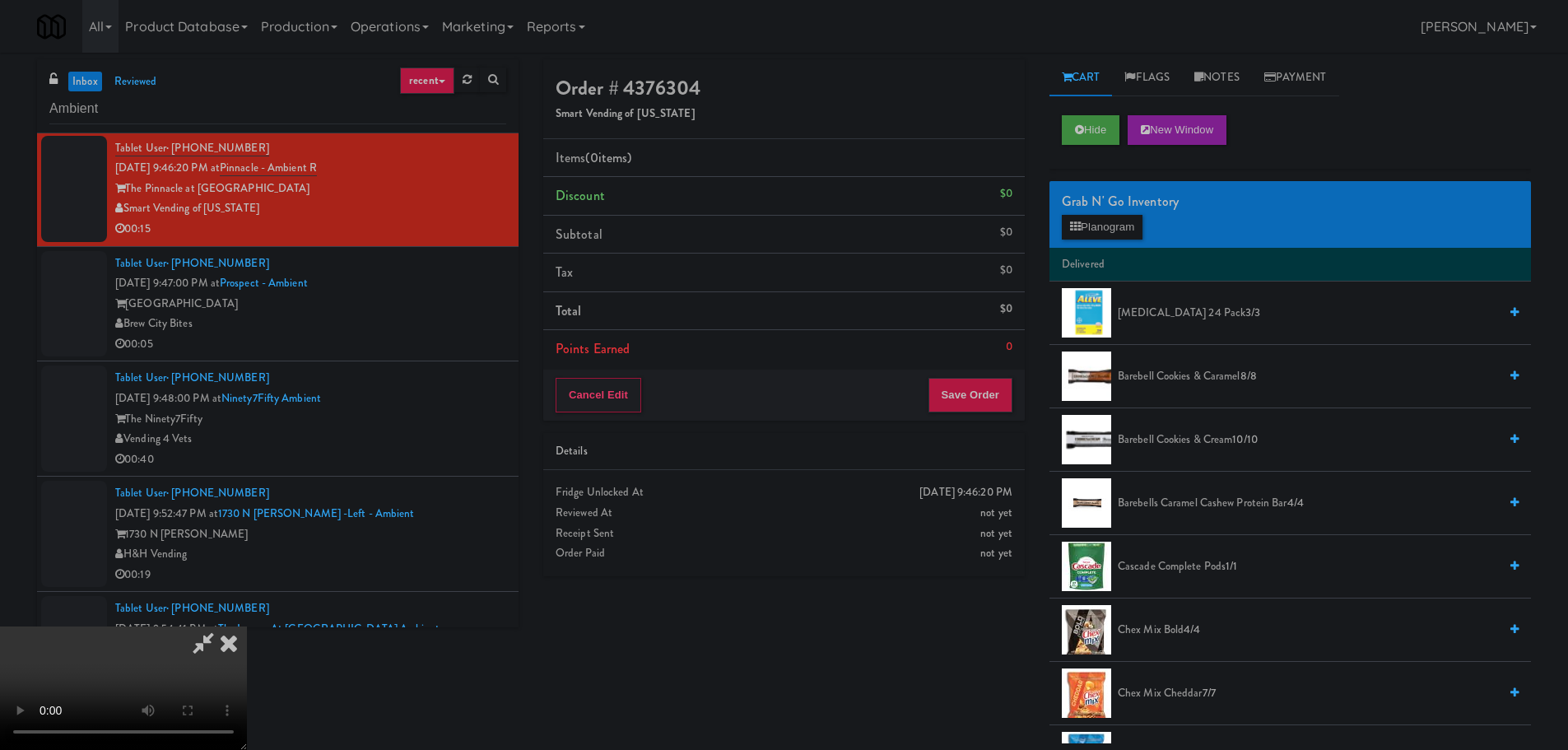
click at [247, 627] on video at bounding box center [123, 688] width 247 height 123
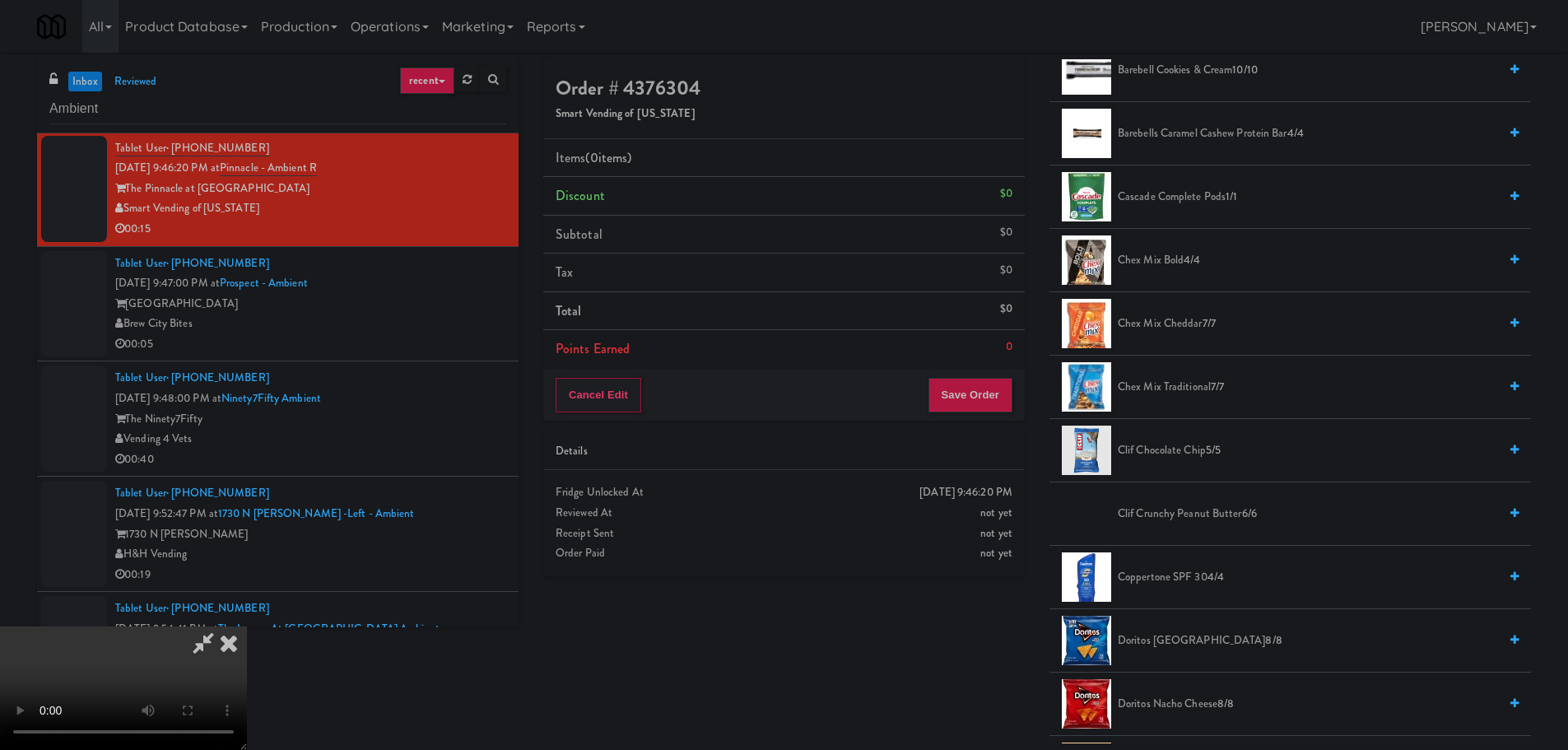
scroll to position [576, 0]
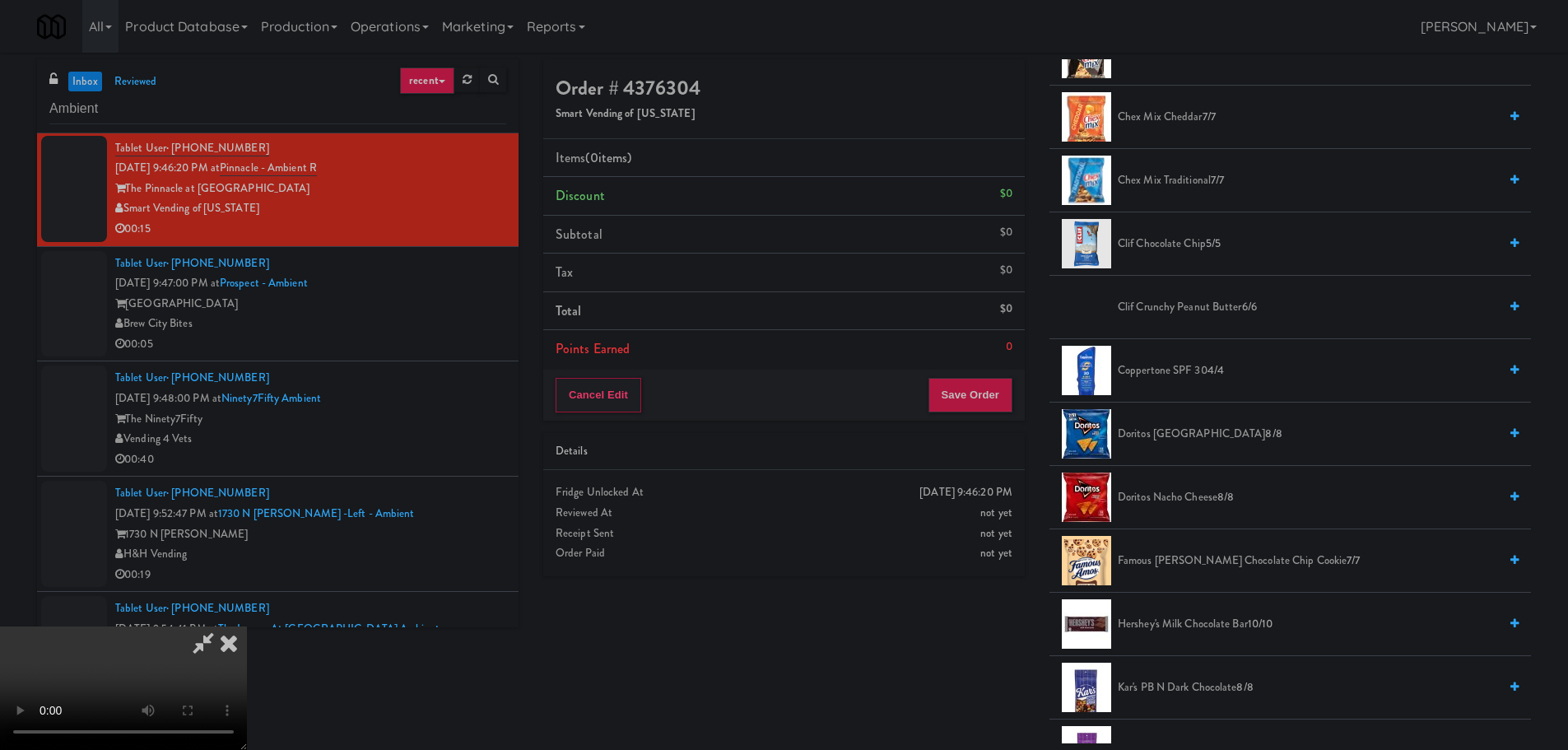
click at [1168, 561] on span "Famous [PERSON_NAME] Chocolate Chip Cookie 7/7" at bounding box center [1307, 560] width 380 height 20
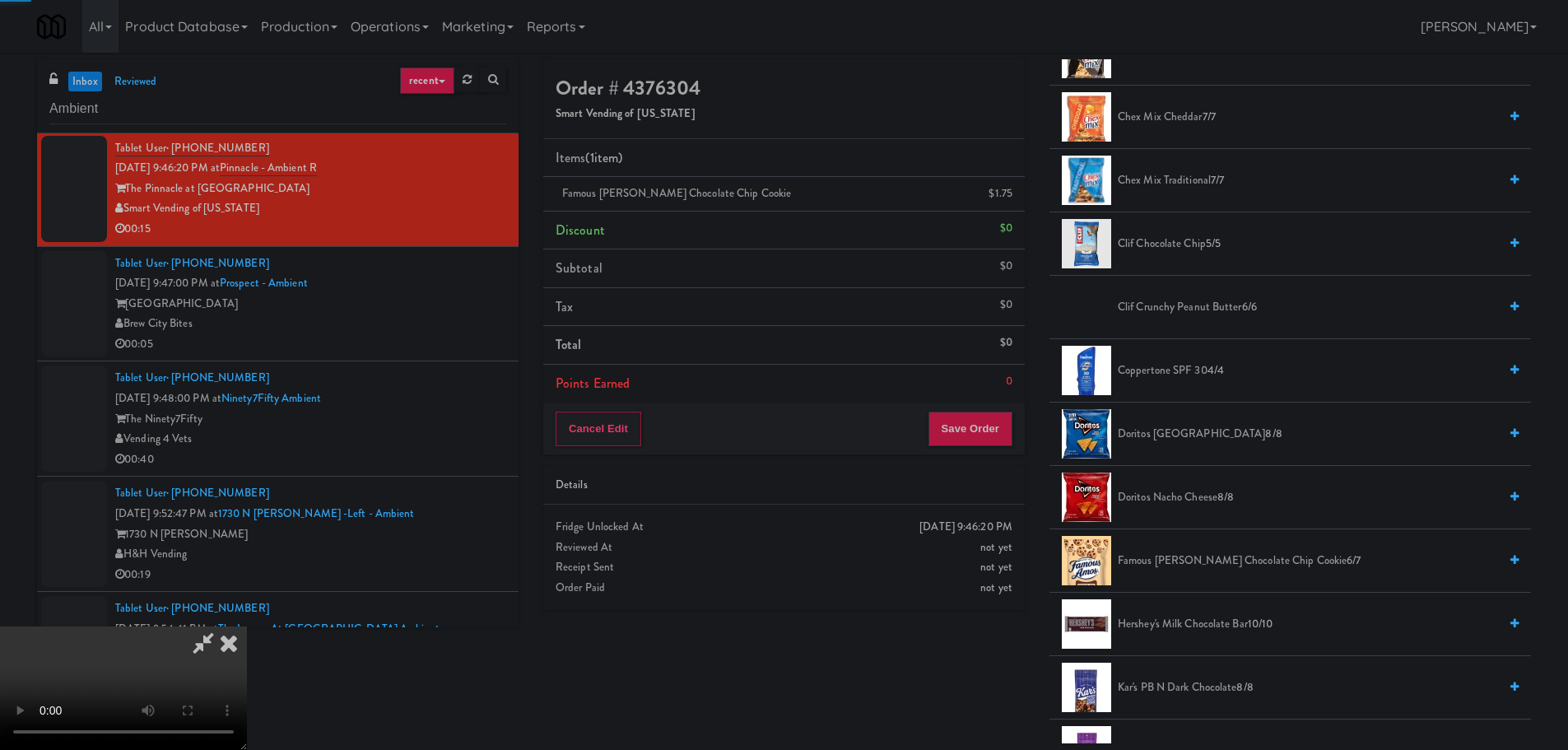
click at [247, 627] on video at bounding box center [123, 688] width 247 height 123
click at [971, 417] on button "Save Order" at bounding box center [970, 429] width 84 height 35
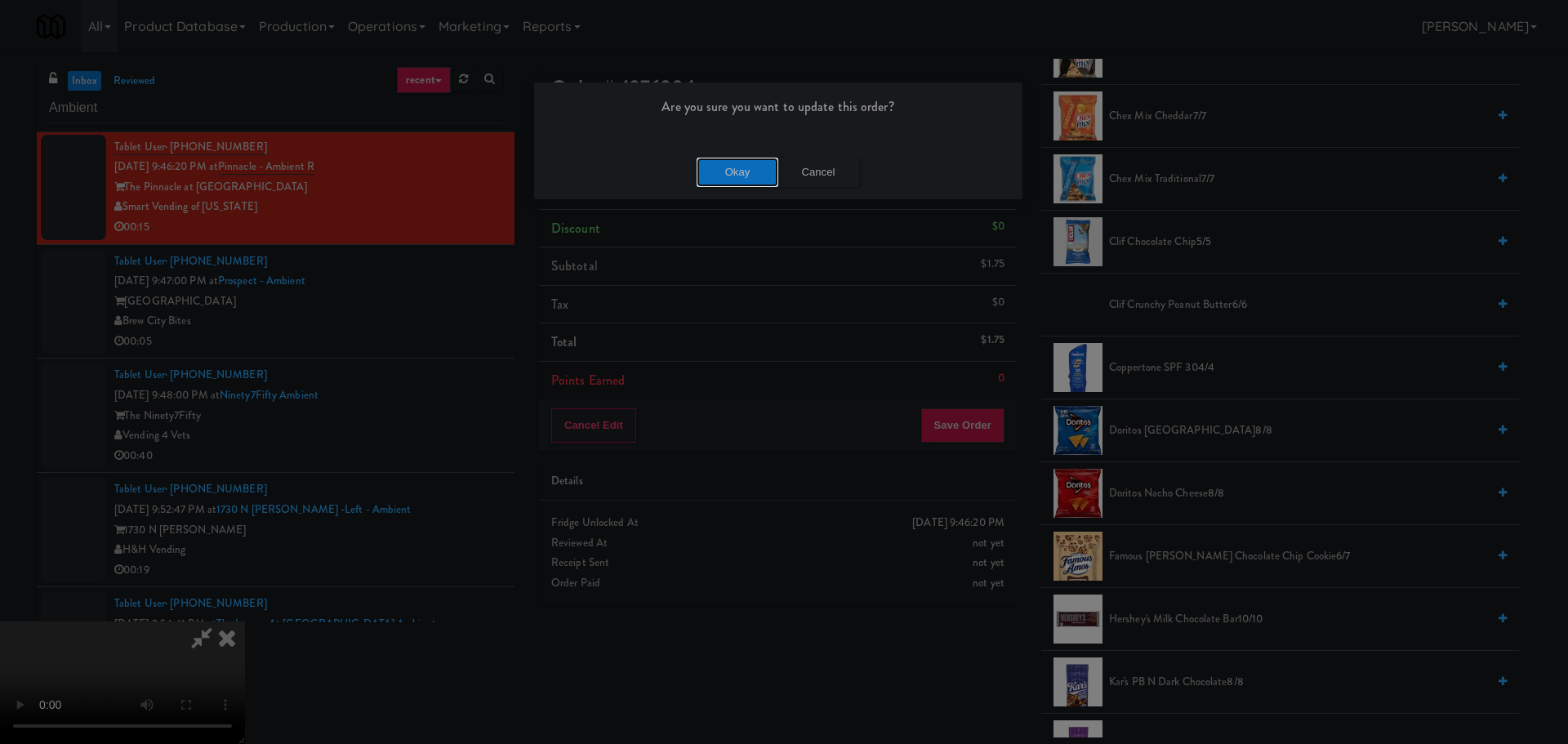
click at [738, 186] on button "Okay" at bounding box center [738, 172] width 82 height 30
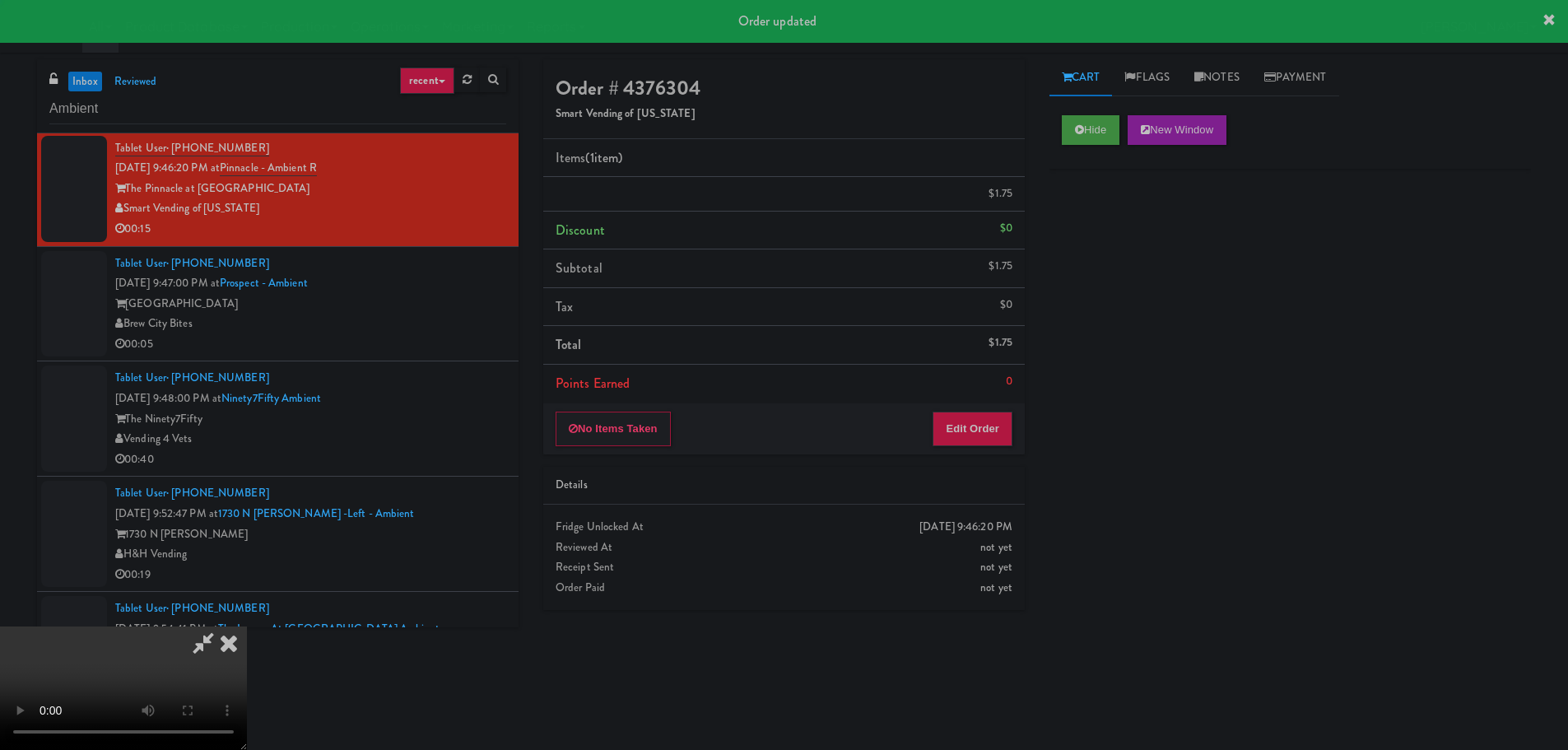
scroll to position [0, 0]
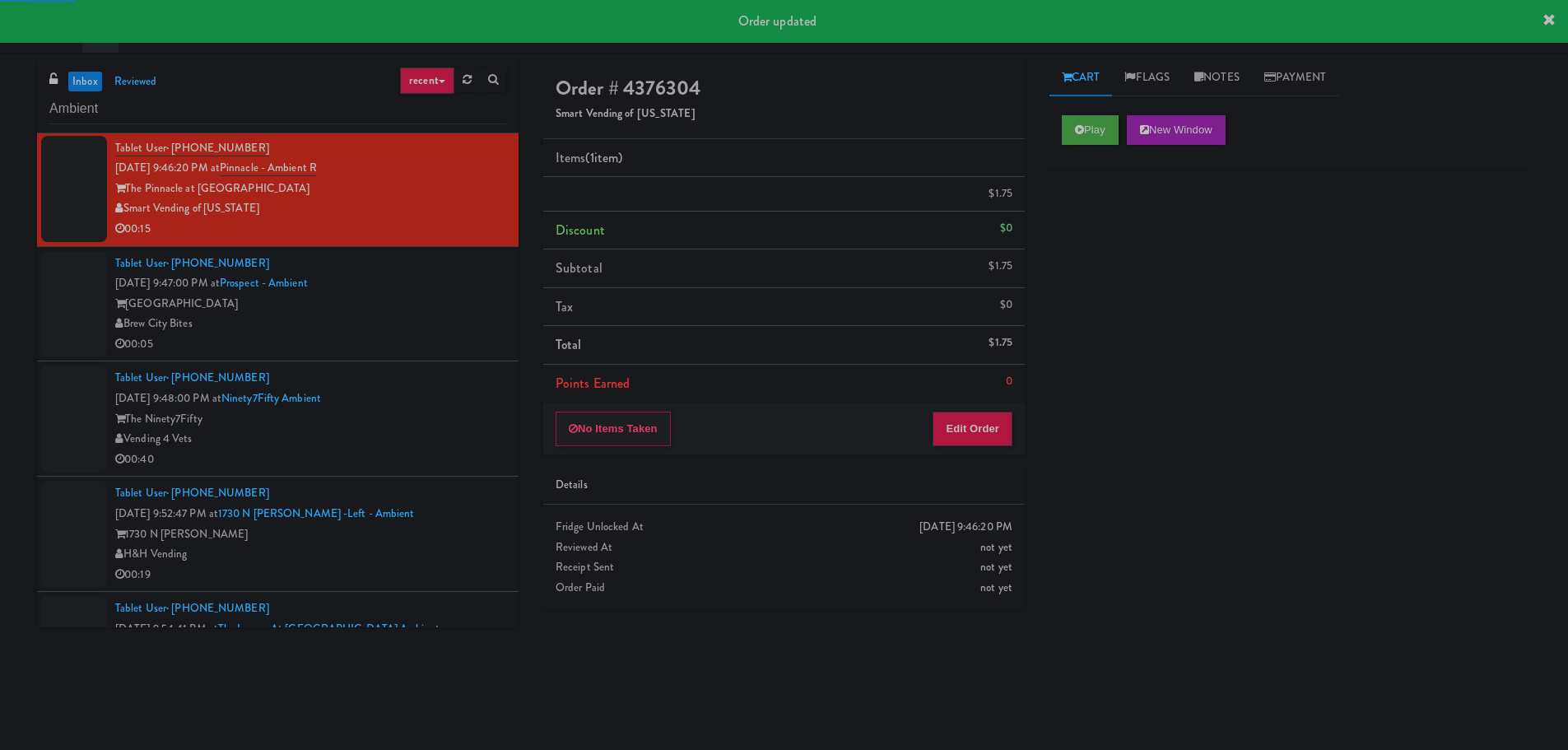
click at [460, 371] on div "Tablet User · (708) 296-4951 [DATE] 9:48:00 PM at Ninety7Fifty Ambient The Nine…" at bounding box center [310, 418] width 391 height 101
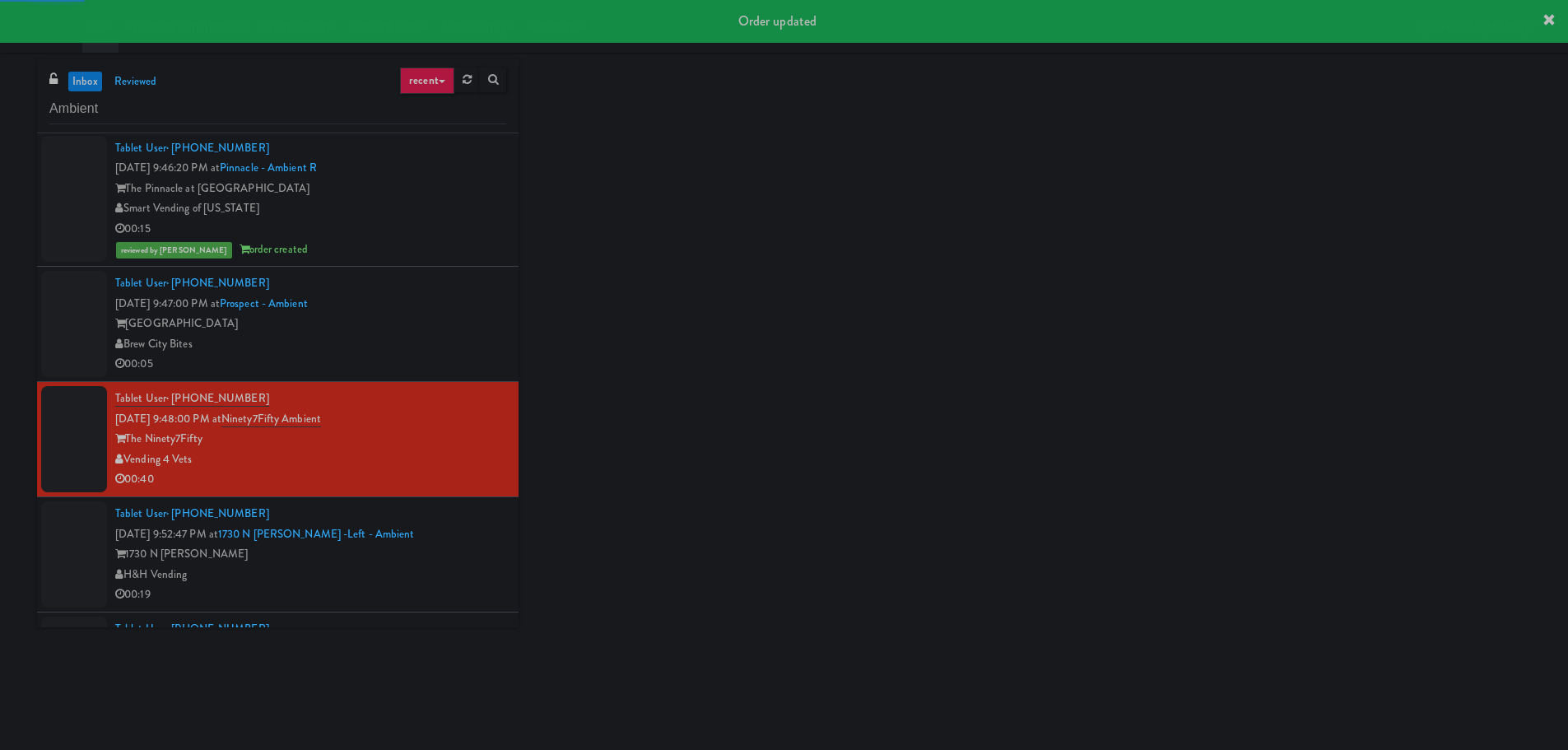
click at [458, 344] on div "Brew City Bites" at bounding box center [310, 344] width 391 height 20
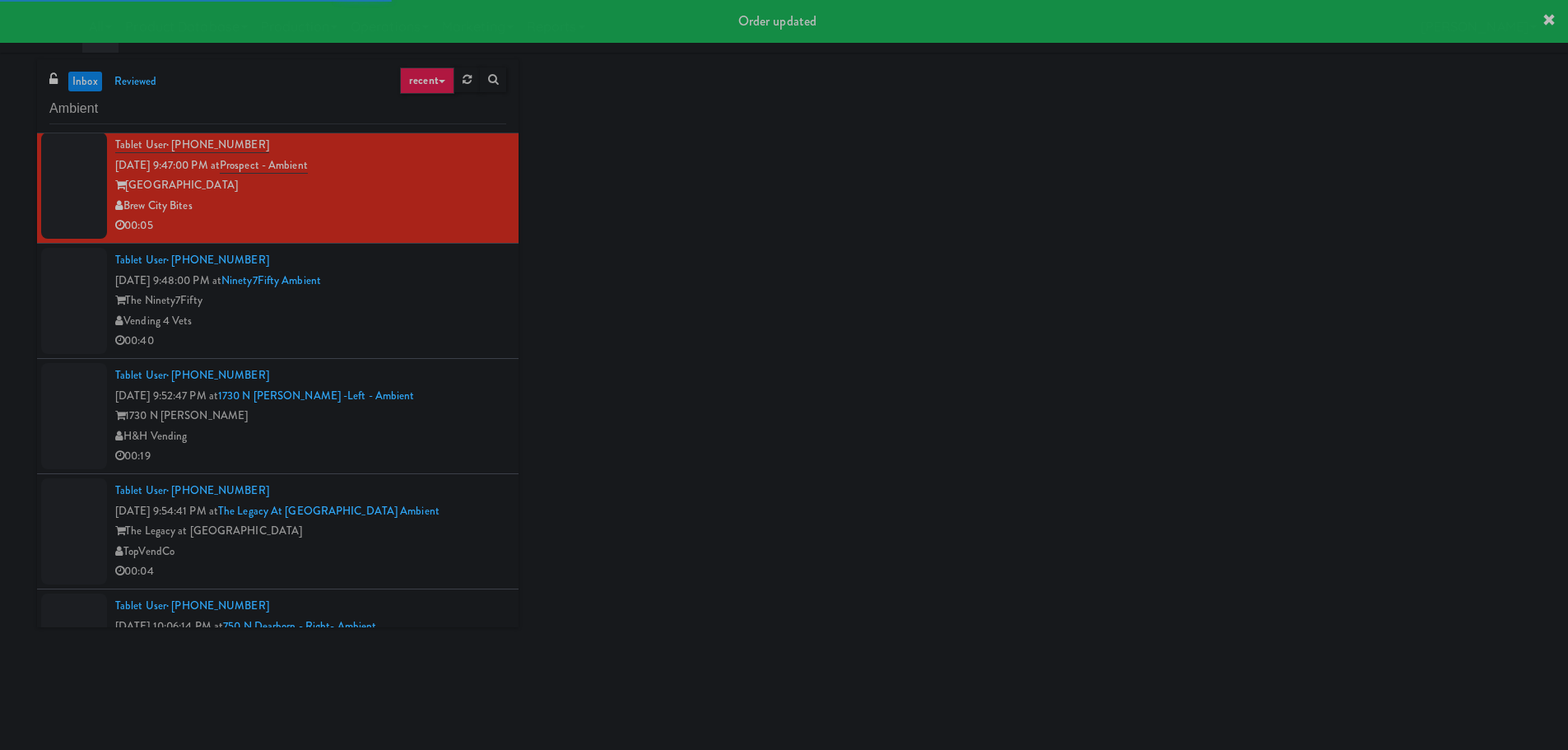
scroll to position [2469, 0]
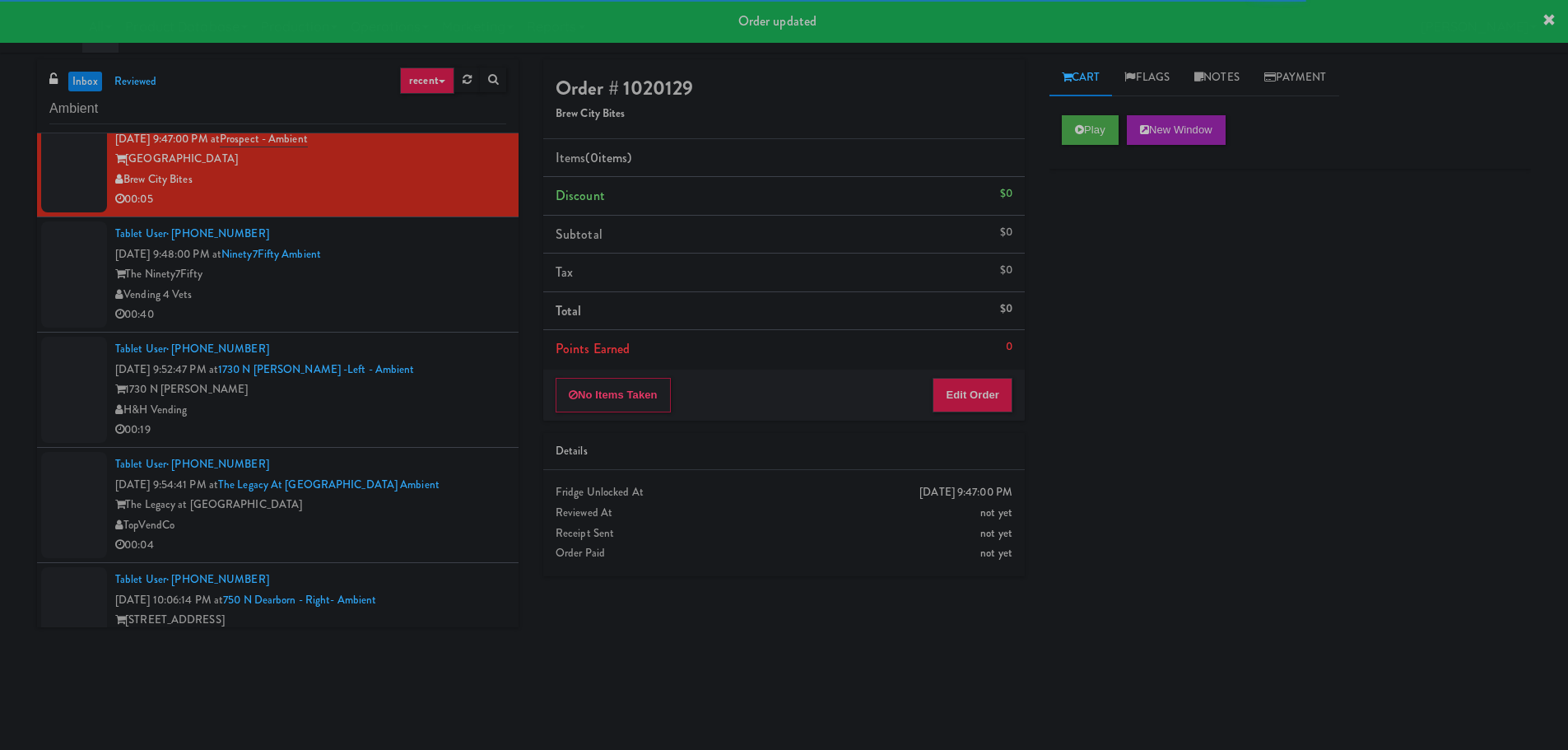
click at [1057, 140] on div "Play New Window" at bounding box center [1290, 135] width 481 height 65
click at [1071, 130] on button "Play" at bounding box center [1090, 129] width 57 height 30
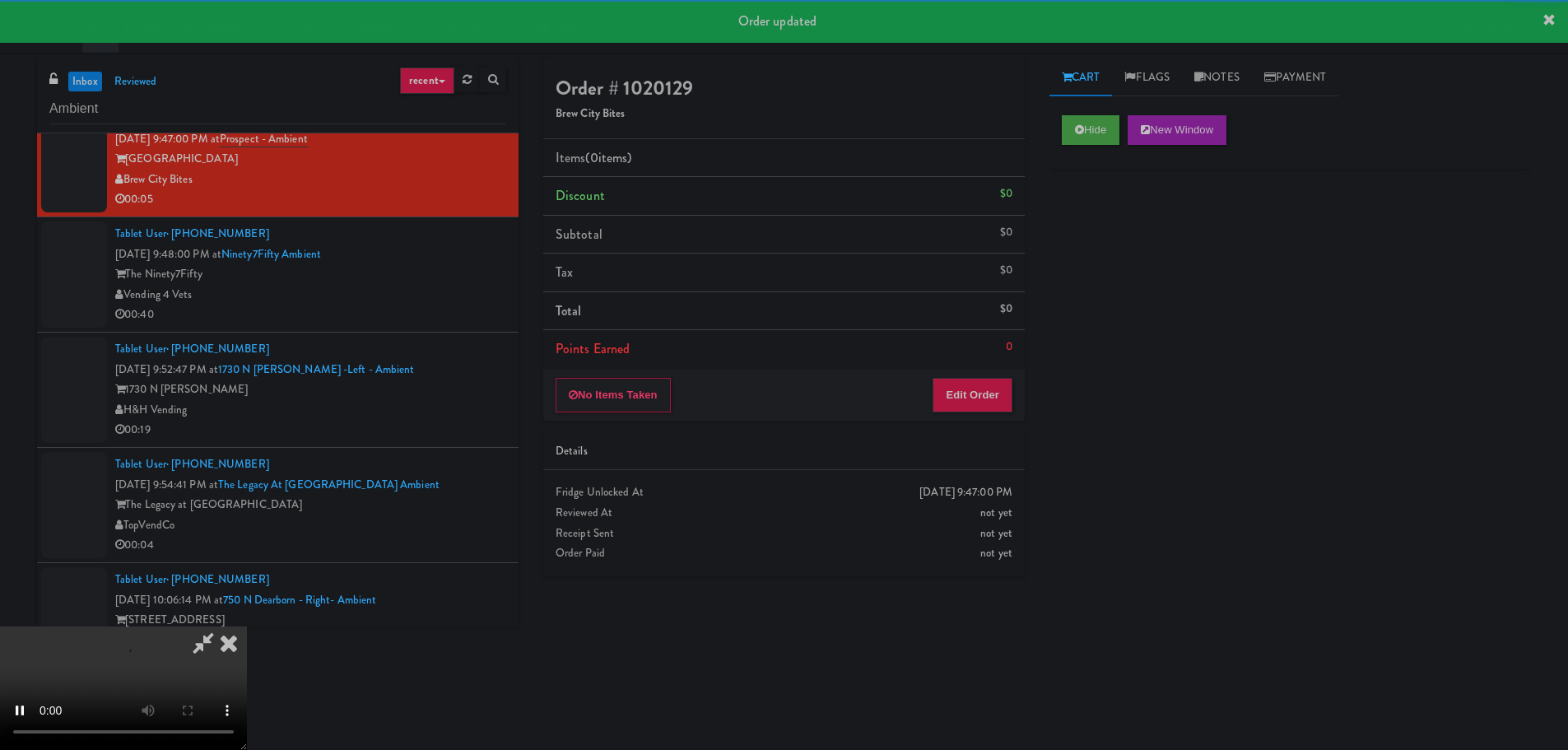
click at [993, 366] on li "Points Earned 0" at bounding box center [784, 349] width 481 height 38
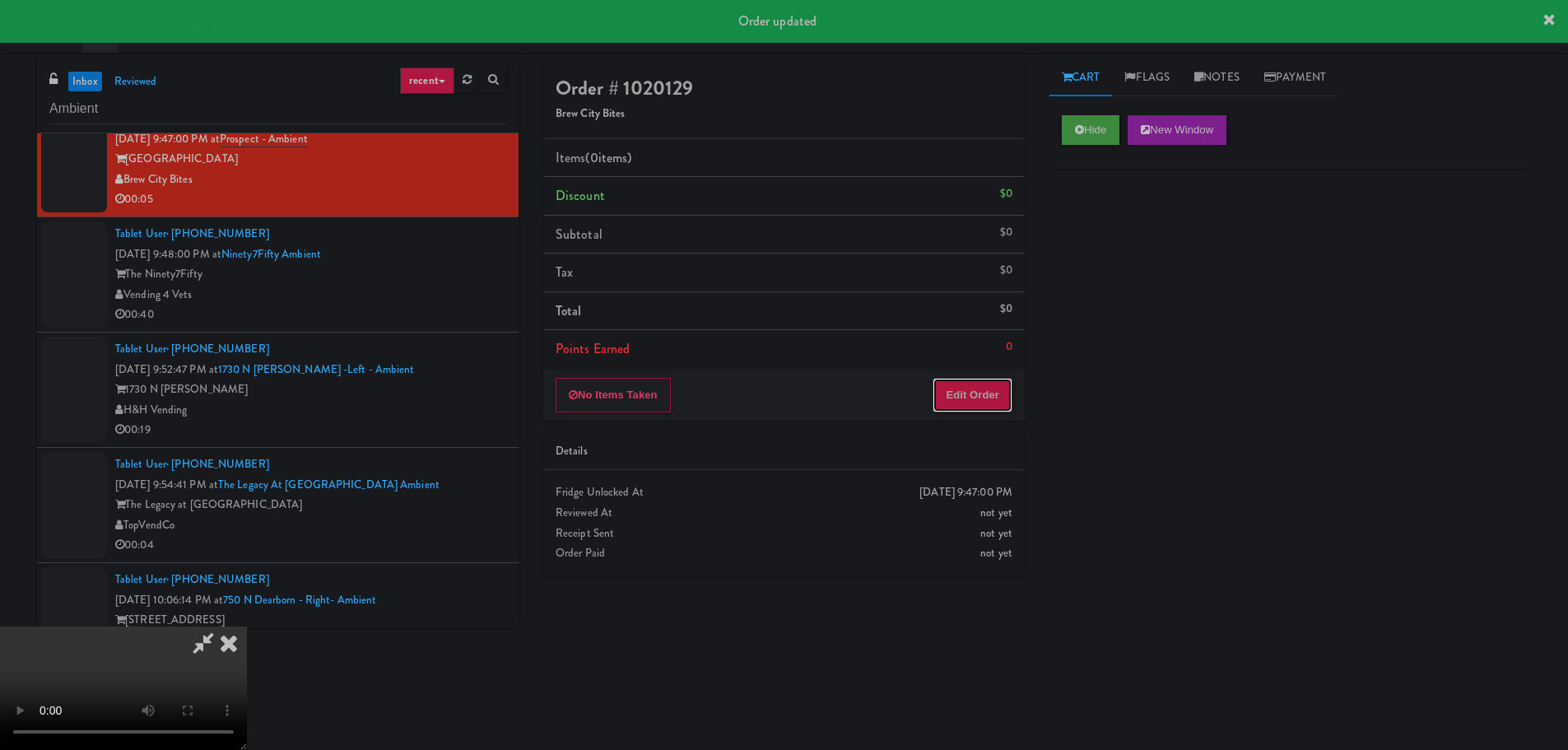
click at [986, 395] on button "Edit Order" at bounding box center [973, 395] width 80 height 35
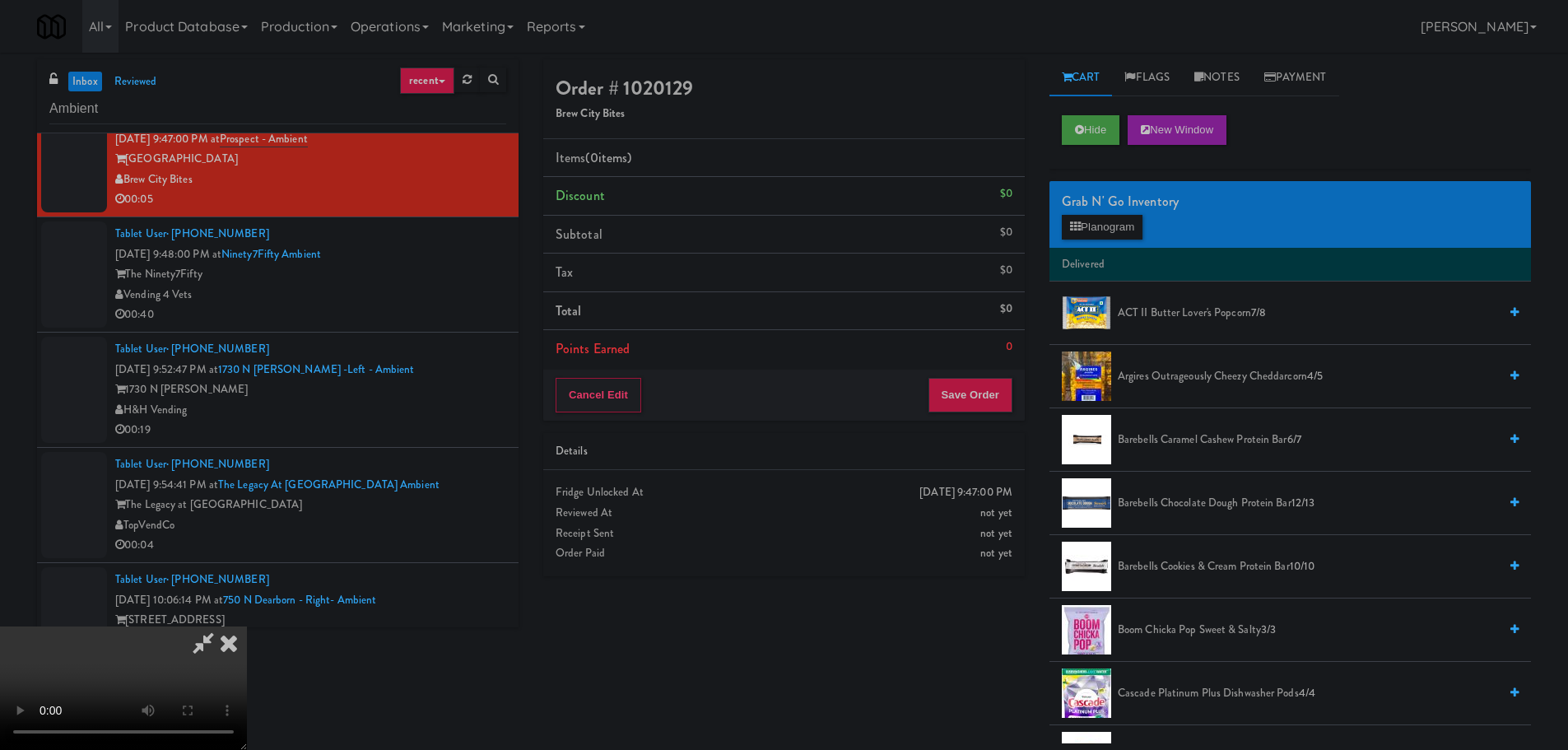
scroll to position [0, 0]
click at [247, 627] on video at bounding box center [123, 688] width 247 height 123
click at [1059, 227] on div "Grab N' Go Inventory Planogram" at bounding box center [1290, 214] width 481 height 66
click at [1090, 231] on button "Planogram" at bounding box center [1102, 227] width 81 height 25
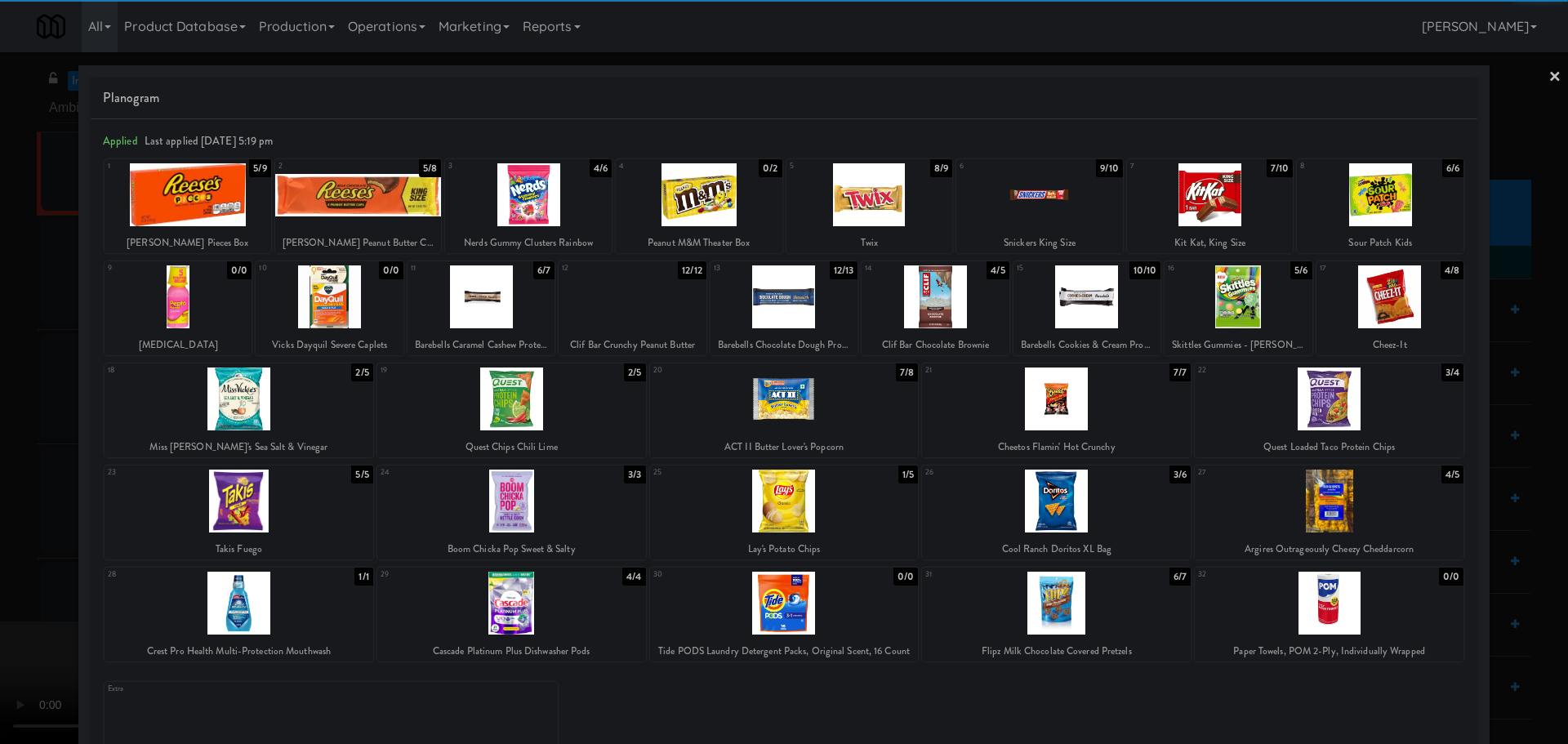
click at [548, 401] on div at bounding box center [511, 399] width 268 height 63
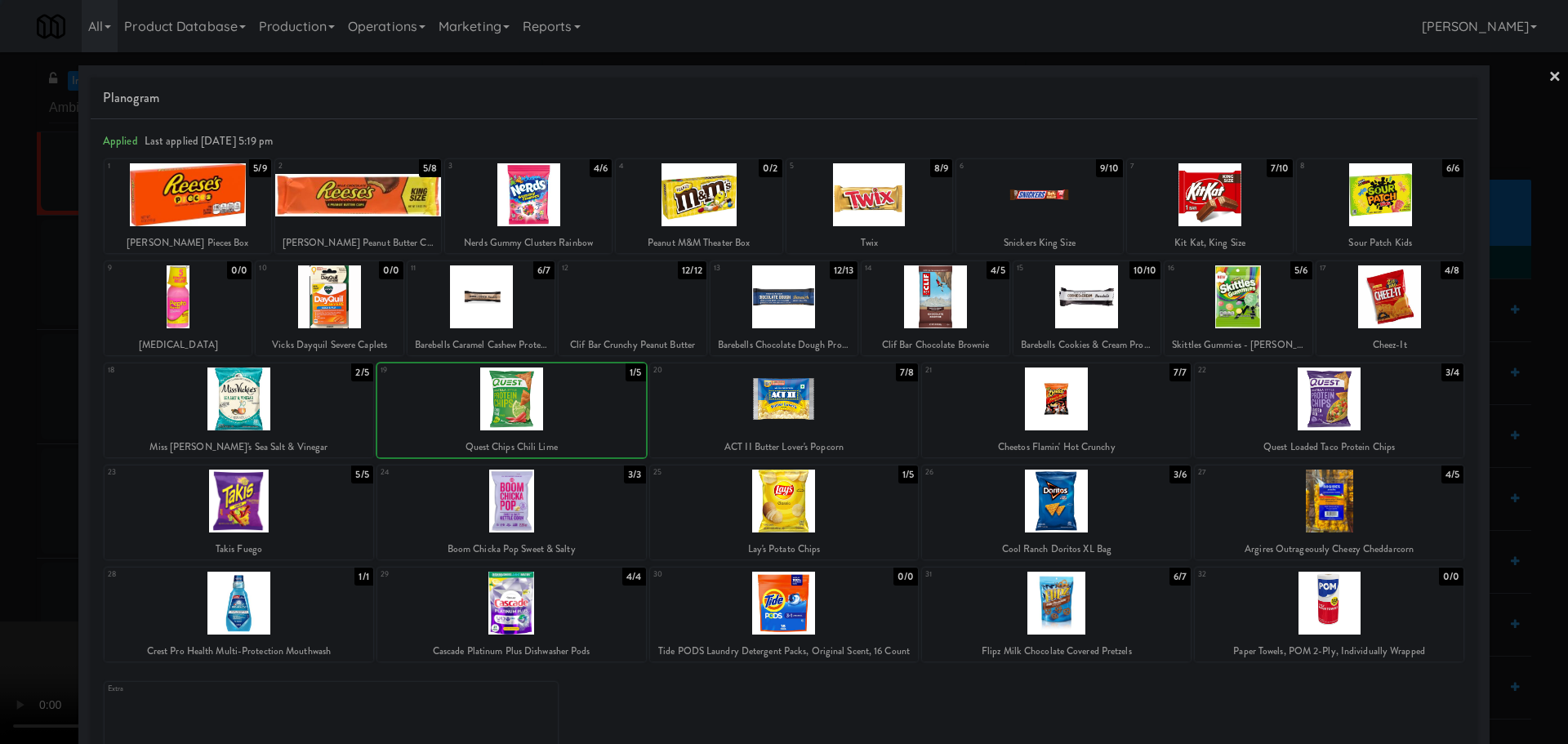
click at [8, 487] on div at bounding box center [784, 372] width 1568 height 744
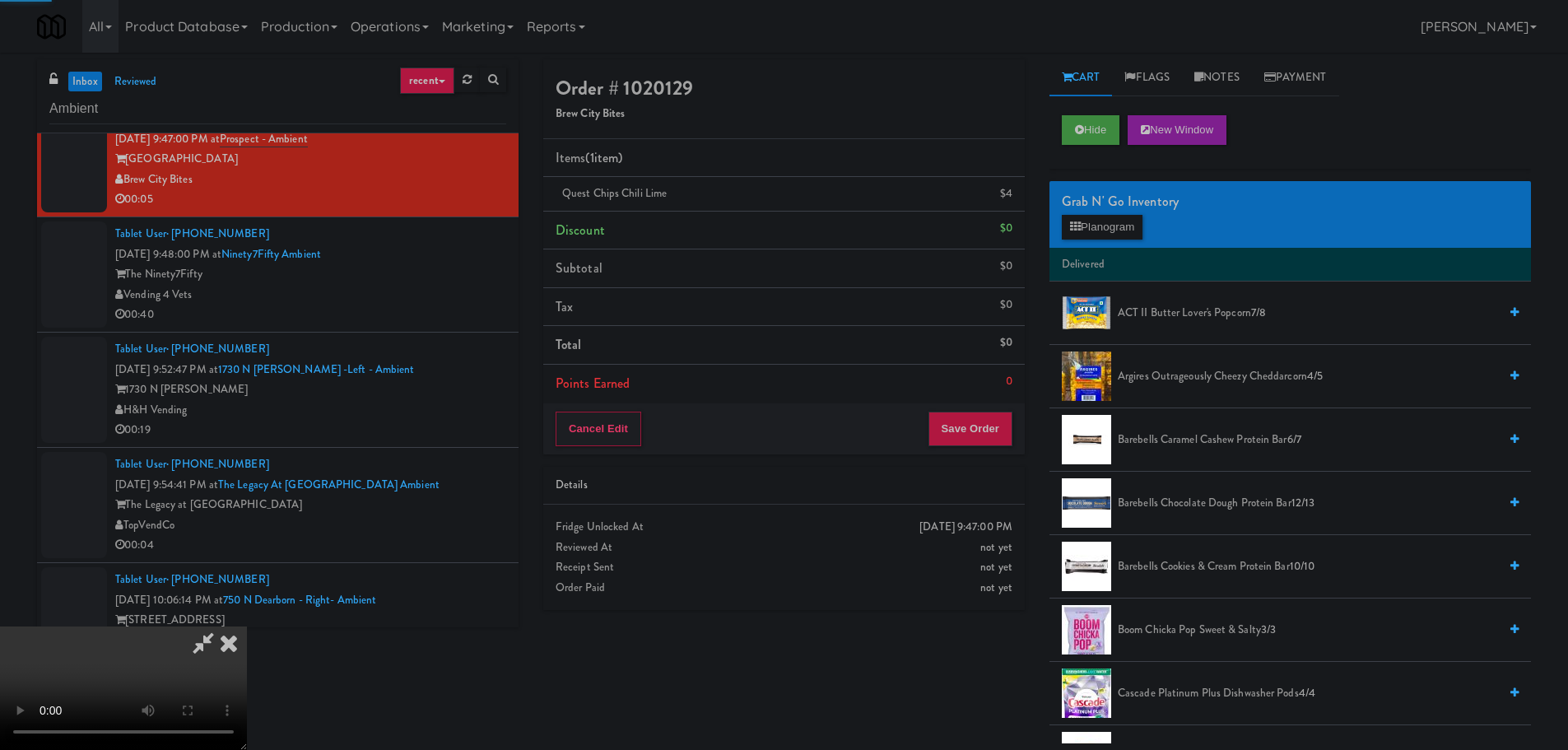
click at [247, 627] on video at bounding box center [123, 688] width 247 height 123
click at [968, 426] on button "Save Order" at bounding box center [970, 429] width 84 height 35
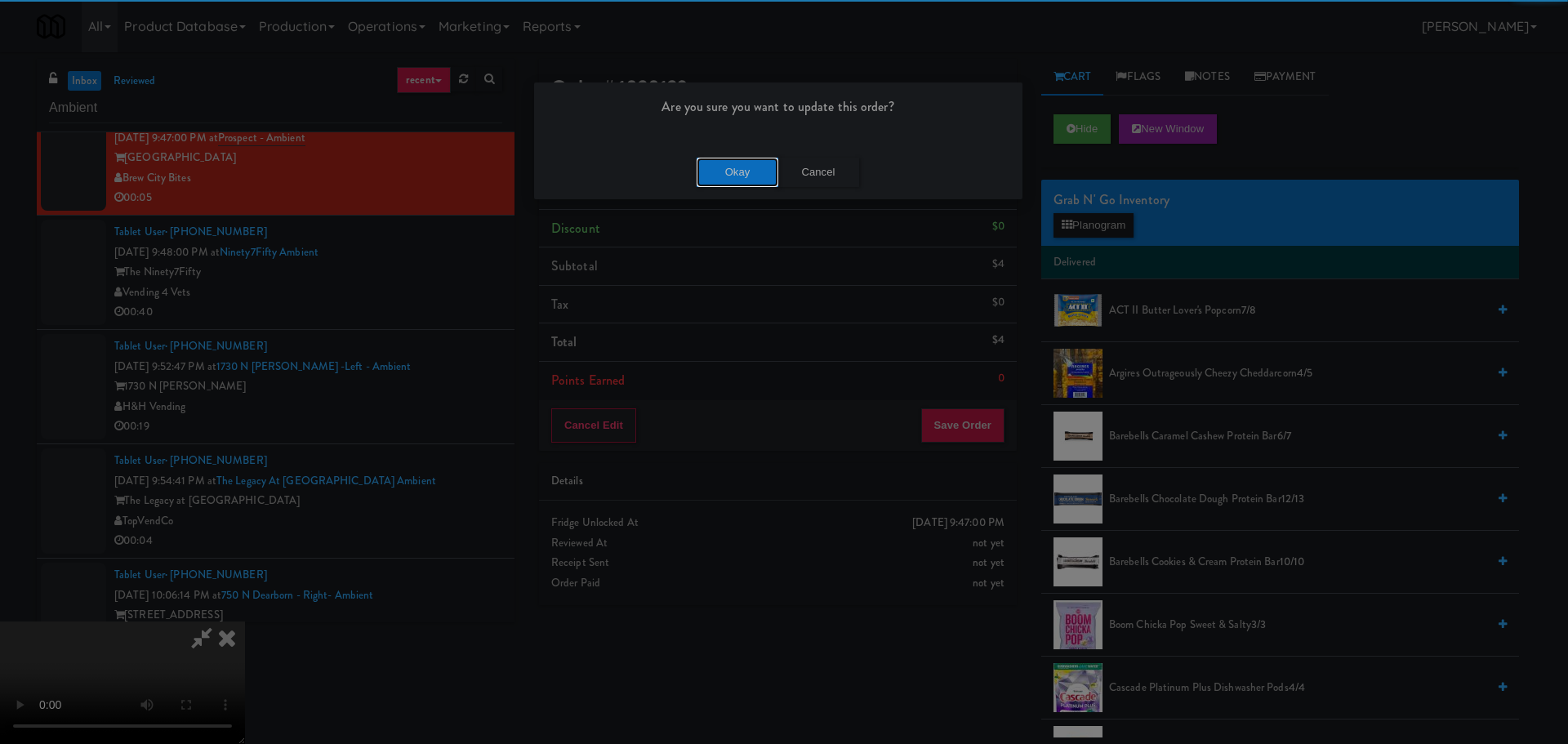
click at [702, 159] on button "Okay" at bounding box center [738, 172] width 82 height 30
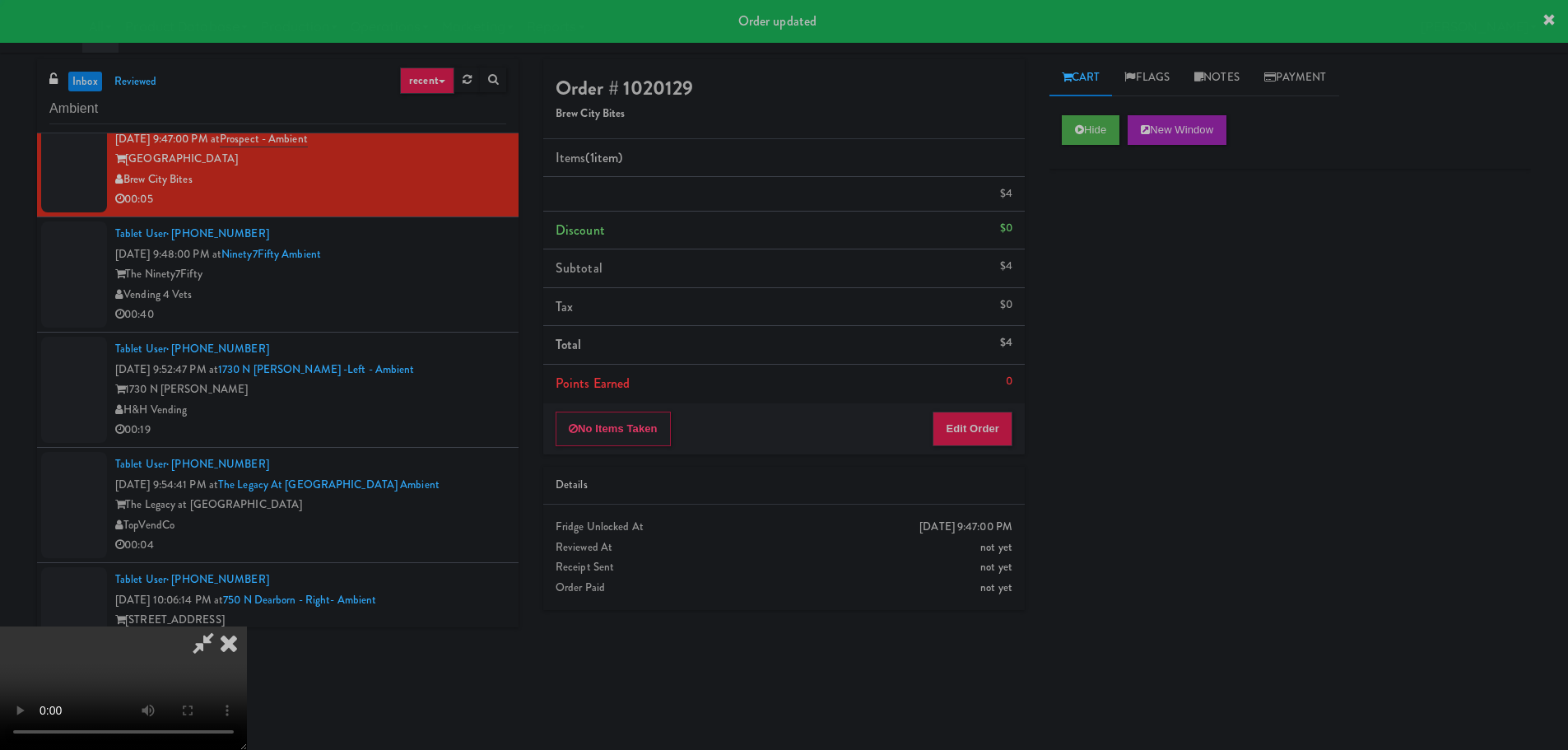
scroll to position [0, 0]
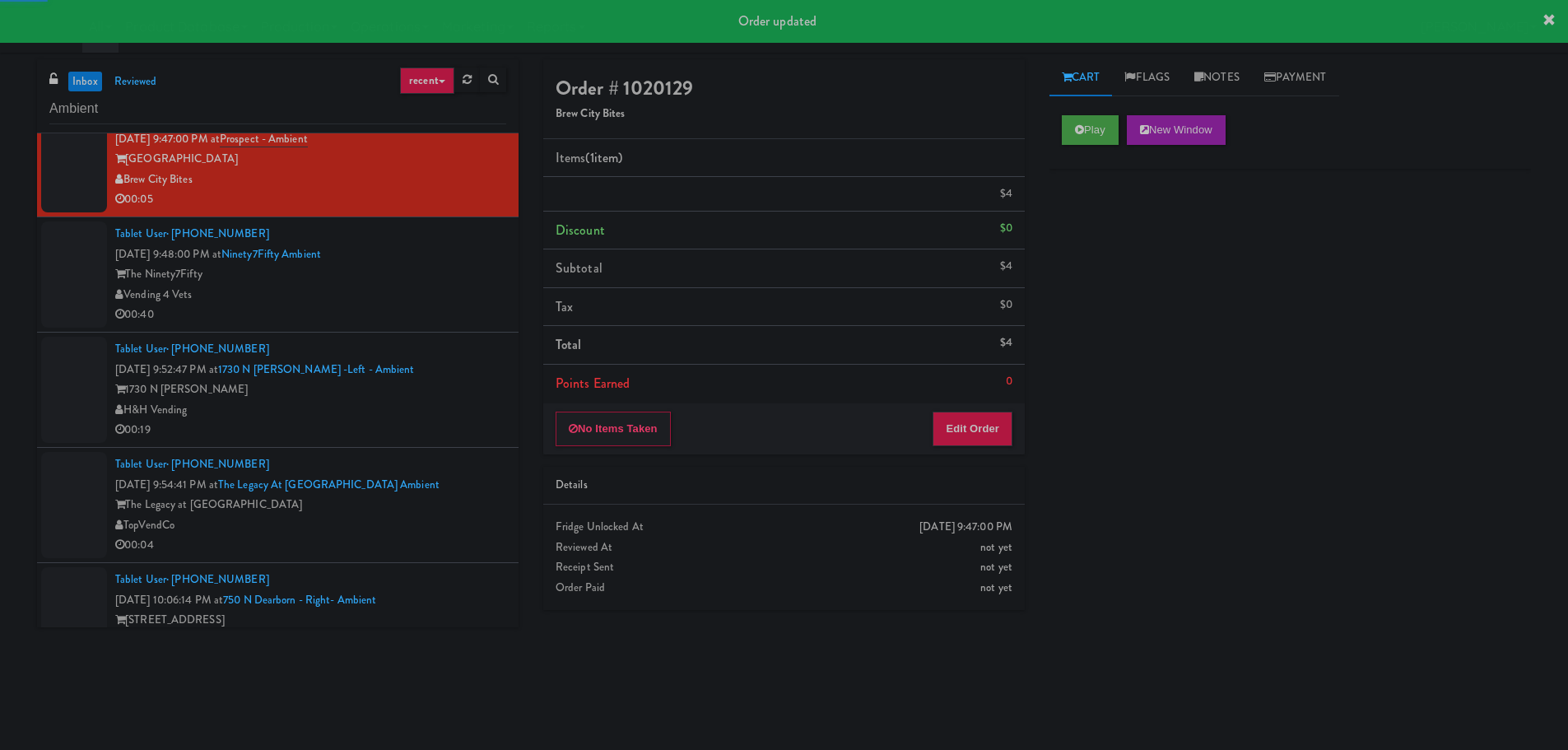
click at [416, 330] on li "Tablet User · (708) 296-4951 [DATE] 9:48:00 PM at Ninety7Fifty Ambient The Nine…" at bounding box center [278, 275] width 481 height 115
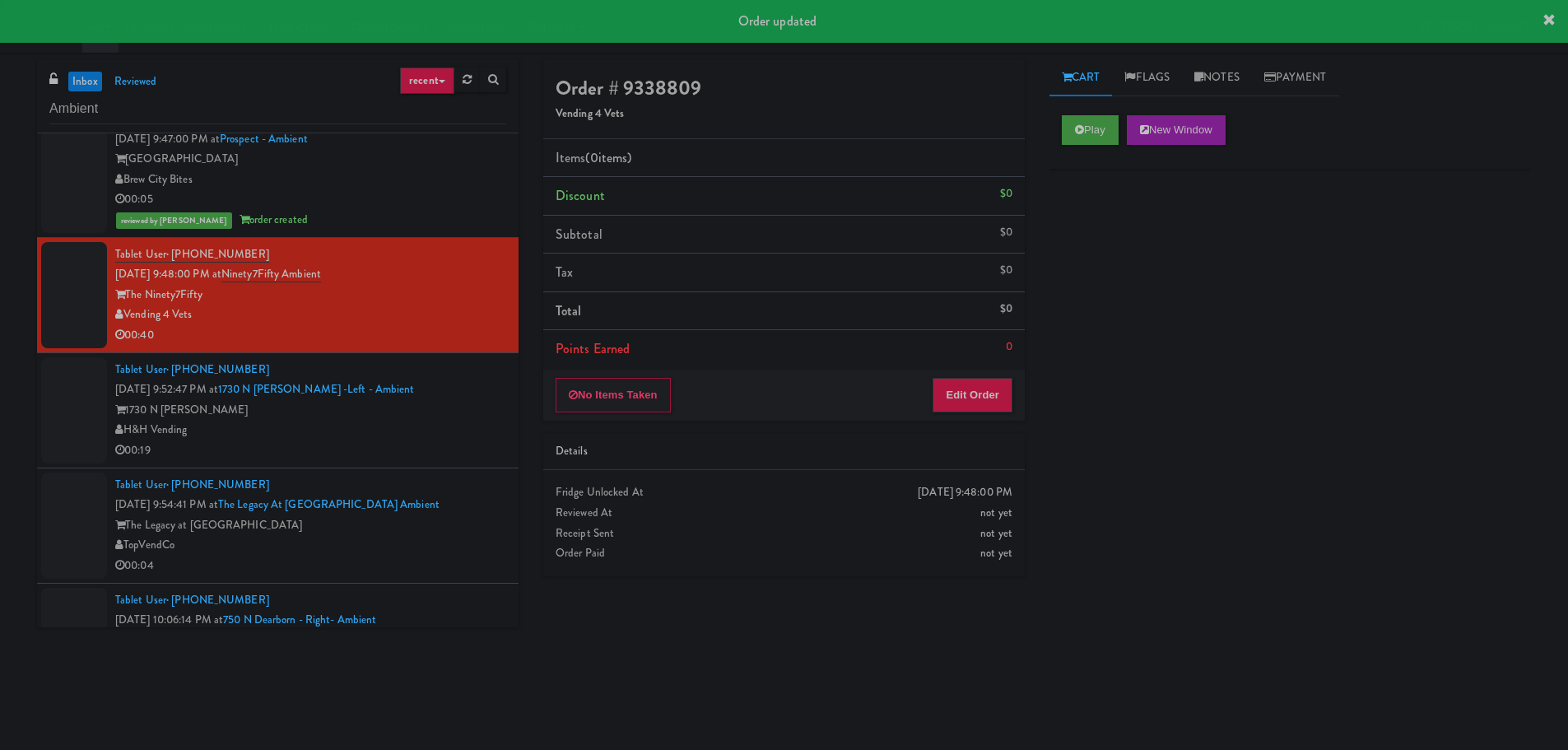
click at [1082, 112] on div "Play New Window" at bounding box center [1290, 135] width 481 height 65
click at [1076, 139] on button "Play" at bounding box center [1090, 129] width 57 height 30
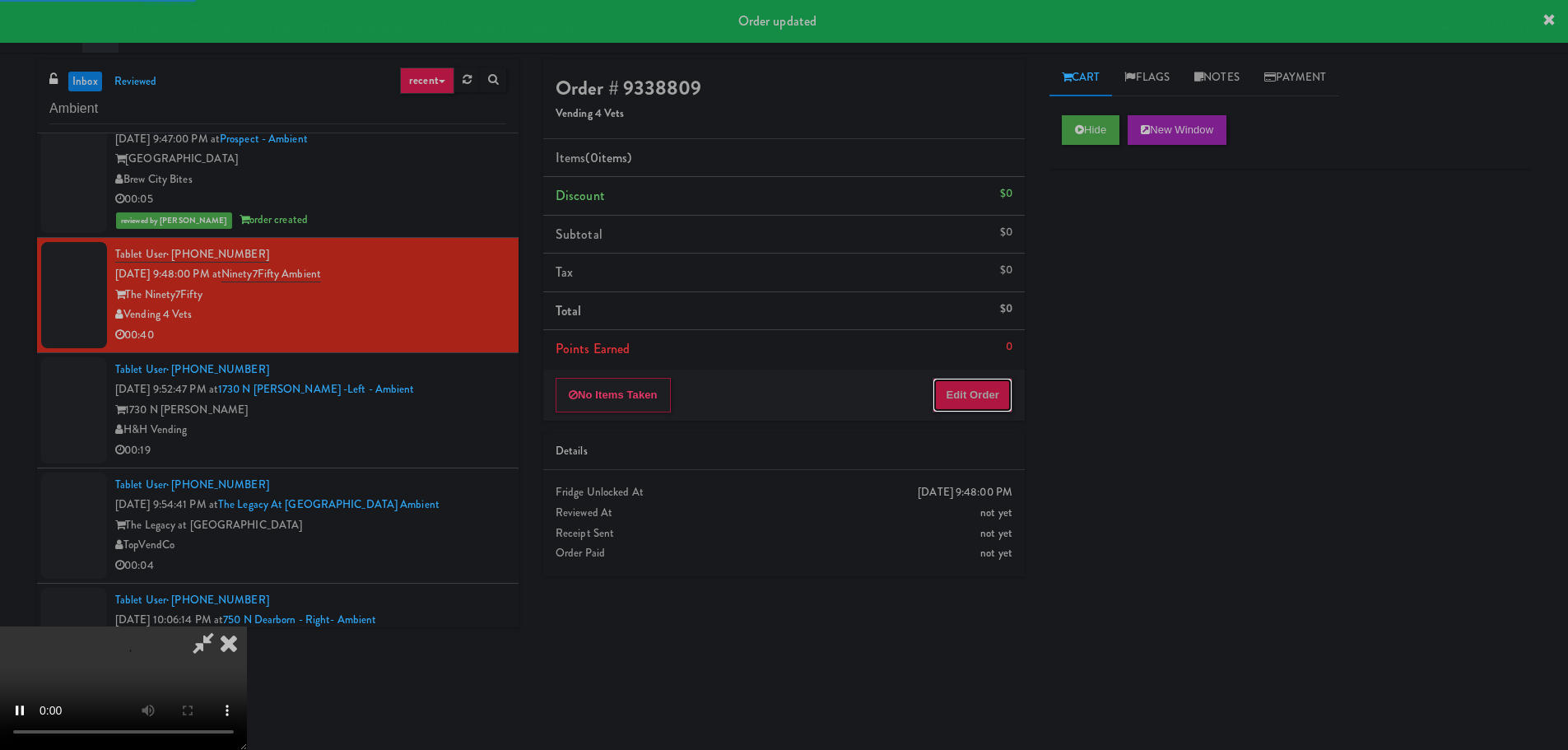
click at [995, 401] on button "Edit Order" at bounding box center [973, 395] width 80 height 35
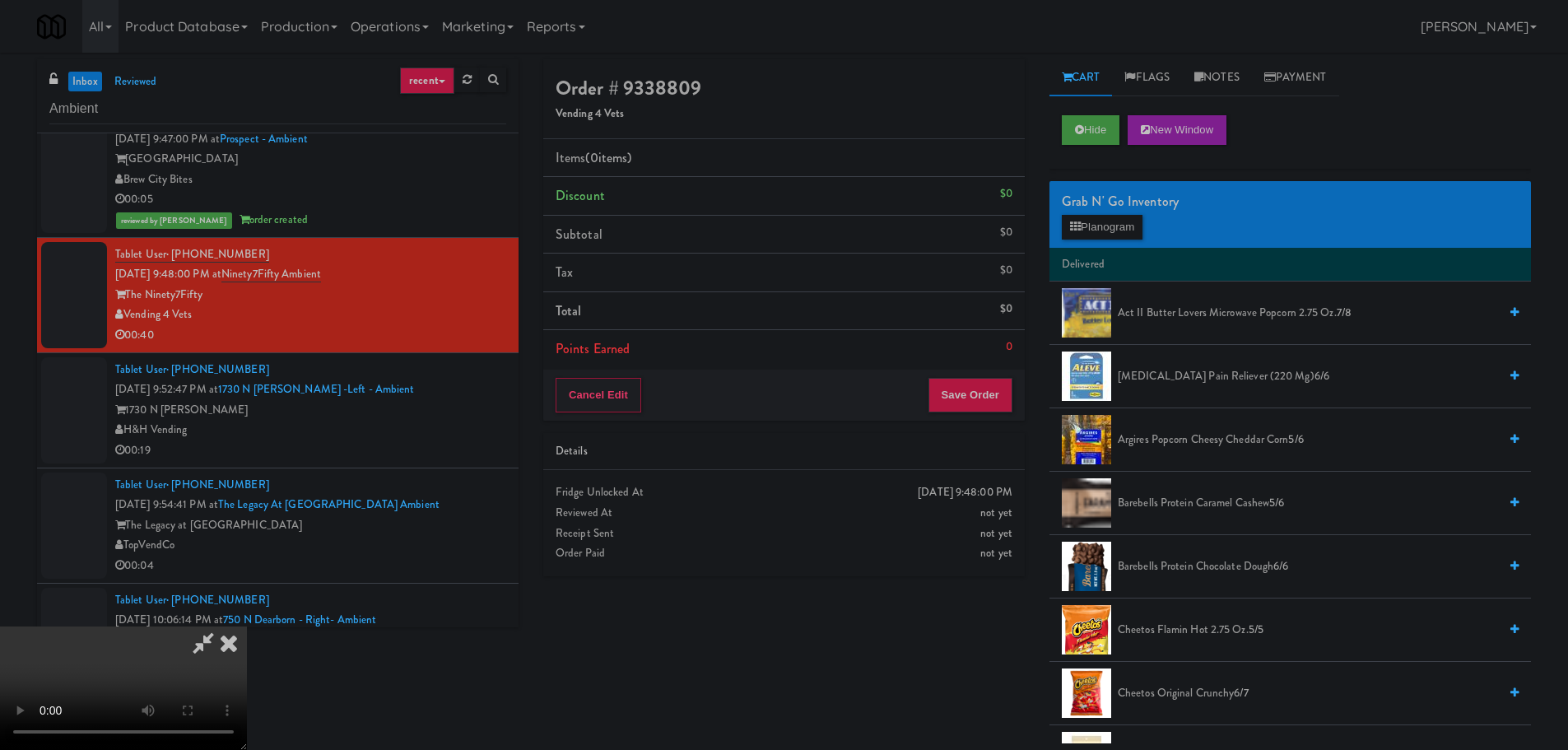
click at [247, 627] on video at bounding box center [123, 688] width 247 height 123
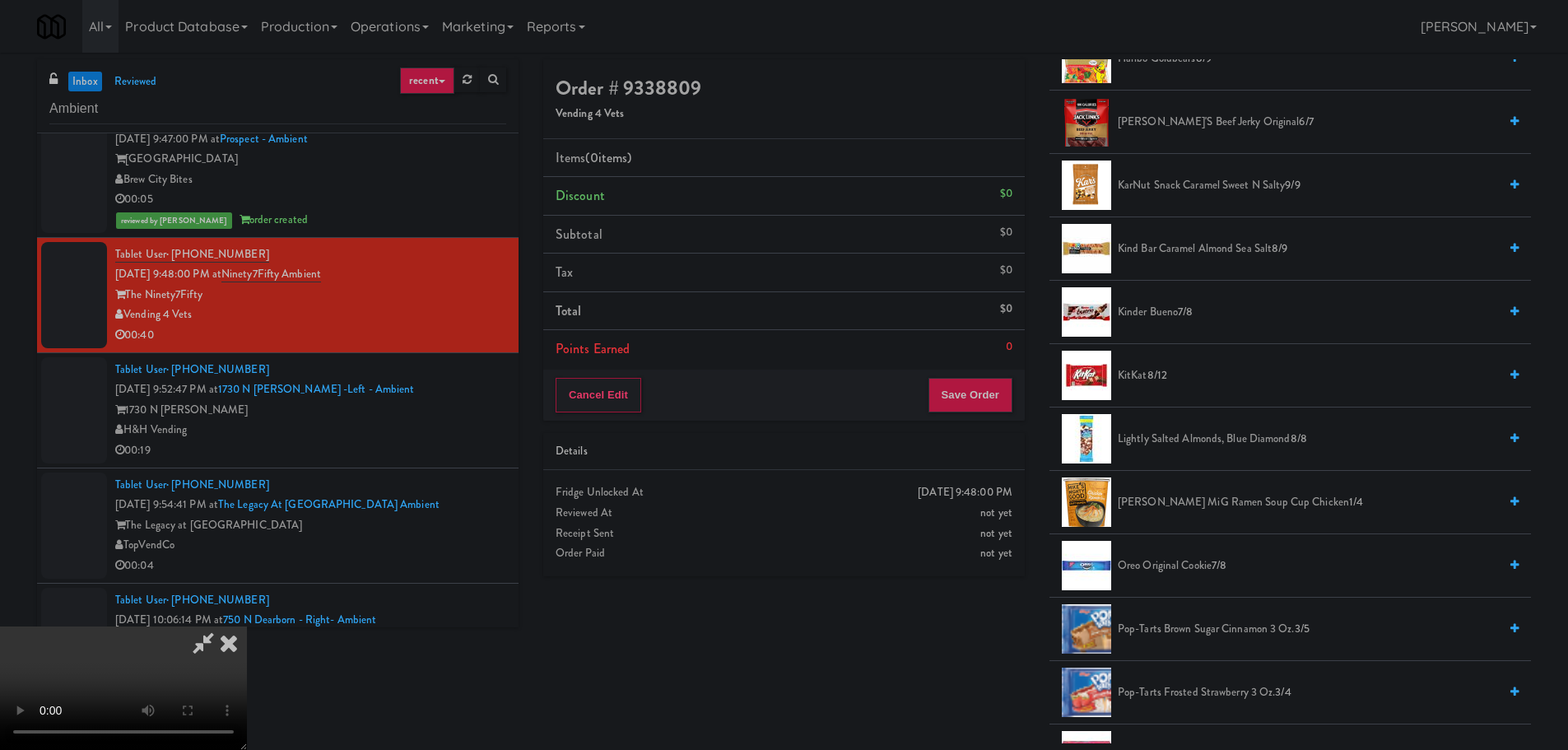
scroll to position [906, 0]
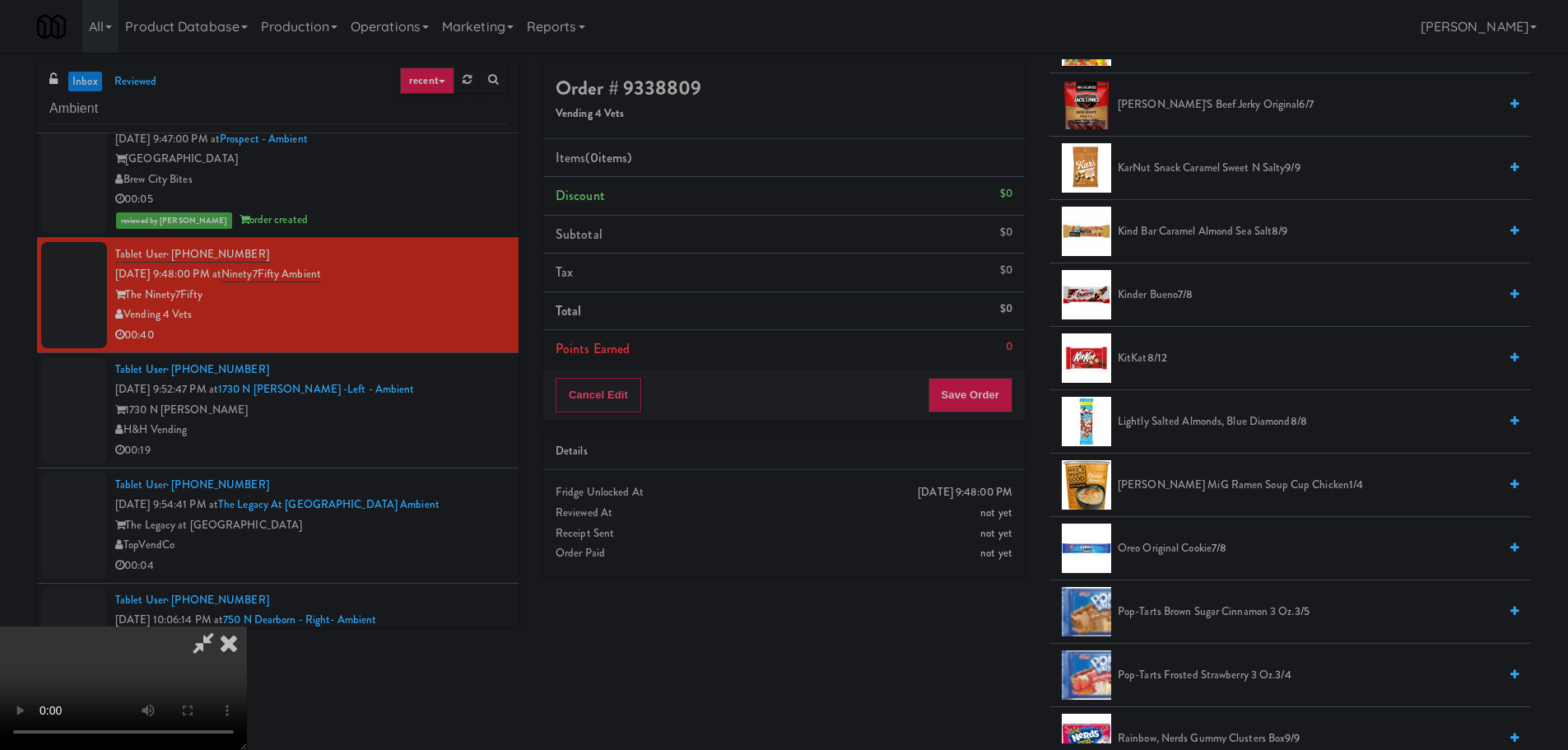
click at [1146, 360] on span "KitKat 8/12" at bounding box center [1307, 358] width 380 height 20
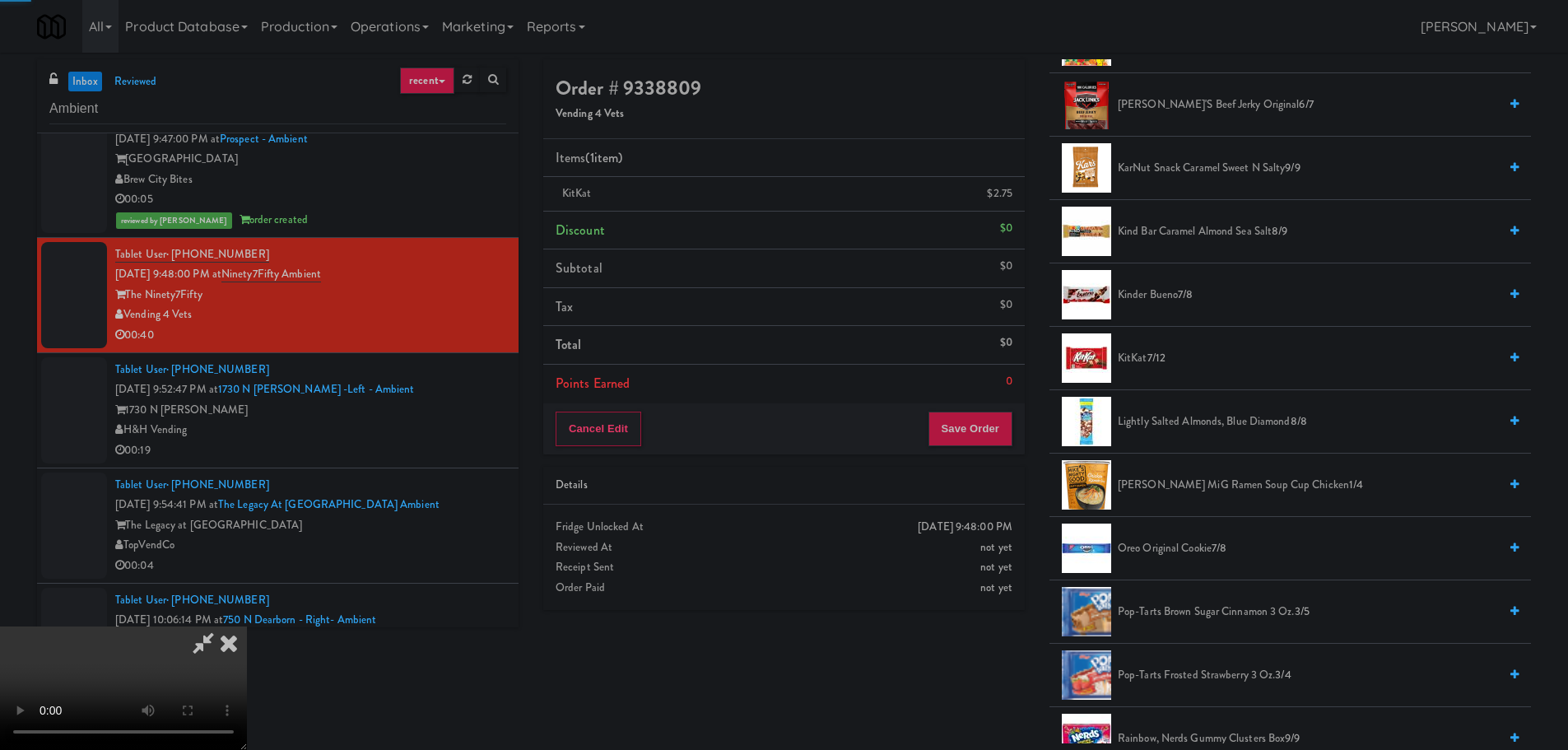
click at [247, 627] on video at bounding box center [123, 688] width 247 height 123
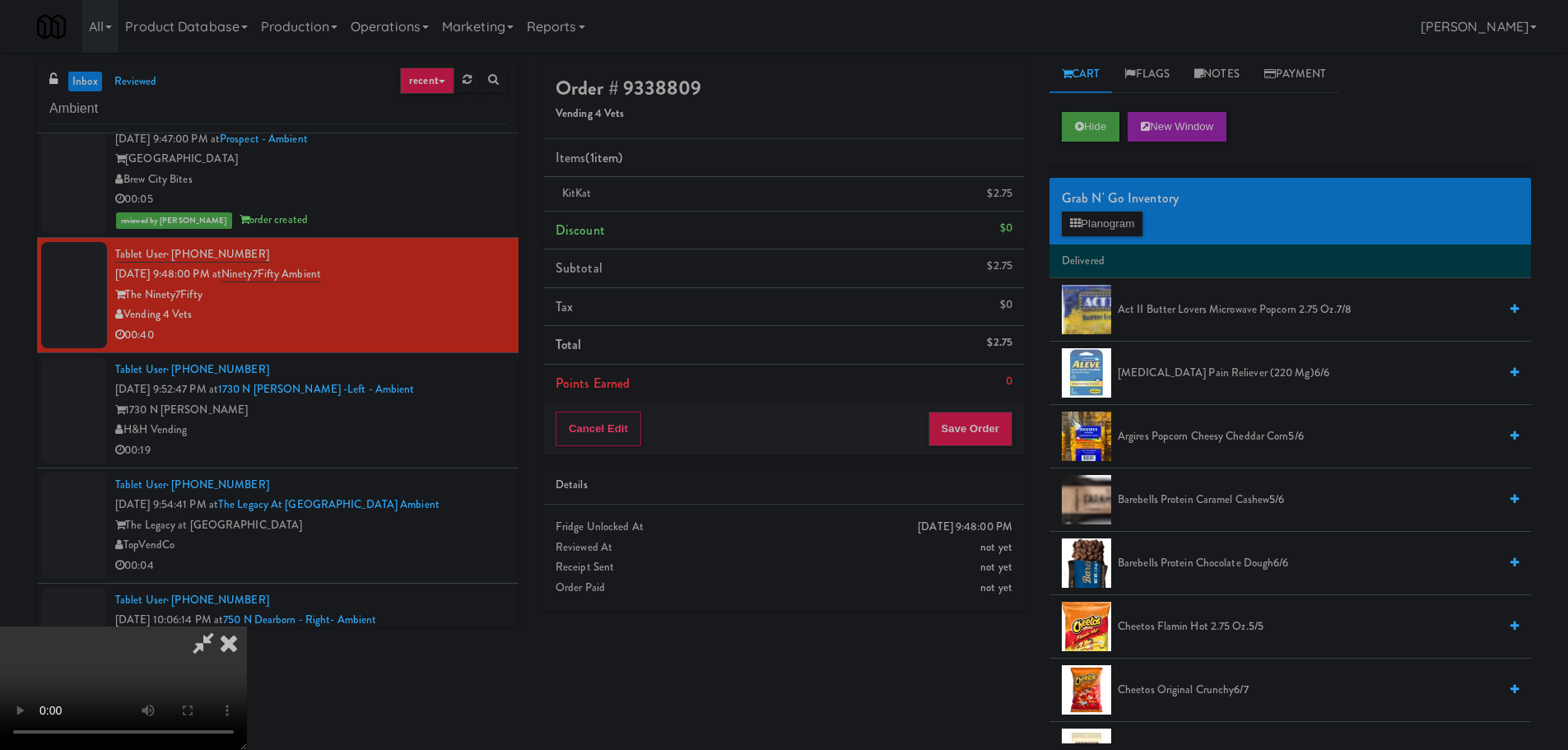
scroll to position [0, 0]
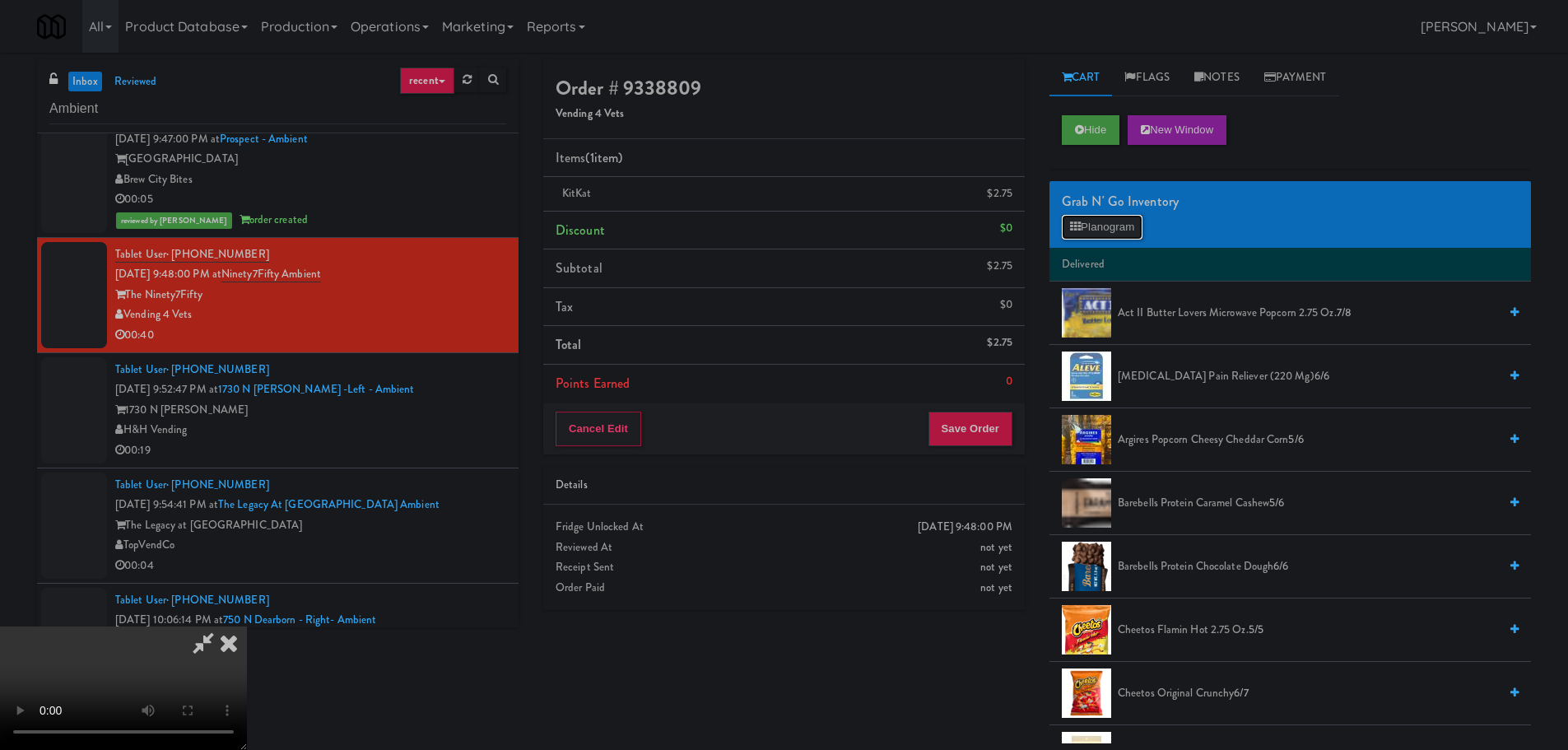
click at [1127, 235] on button "Planogram" at bounding box center [1102, 227] width 81 height 25
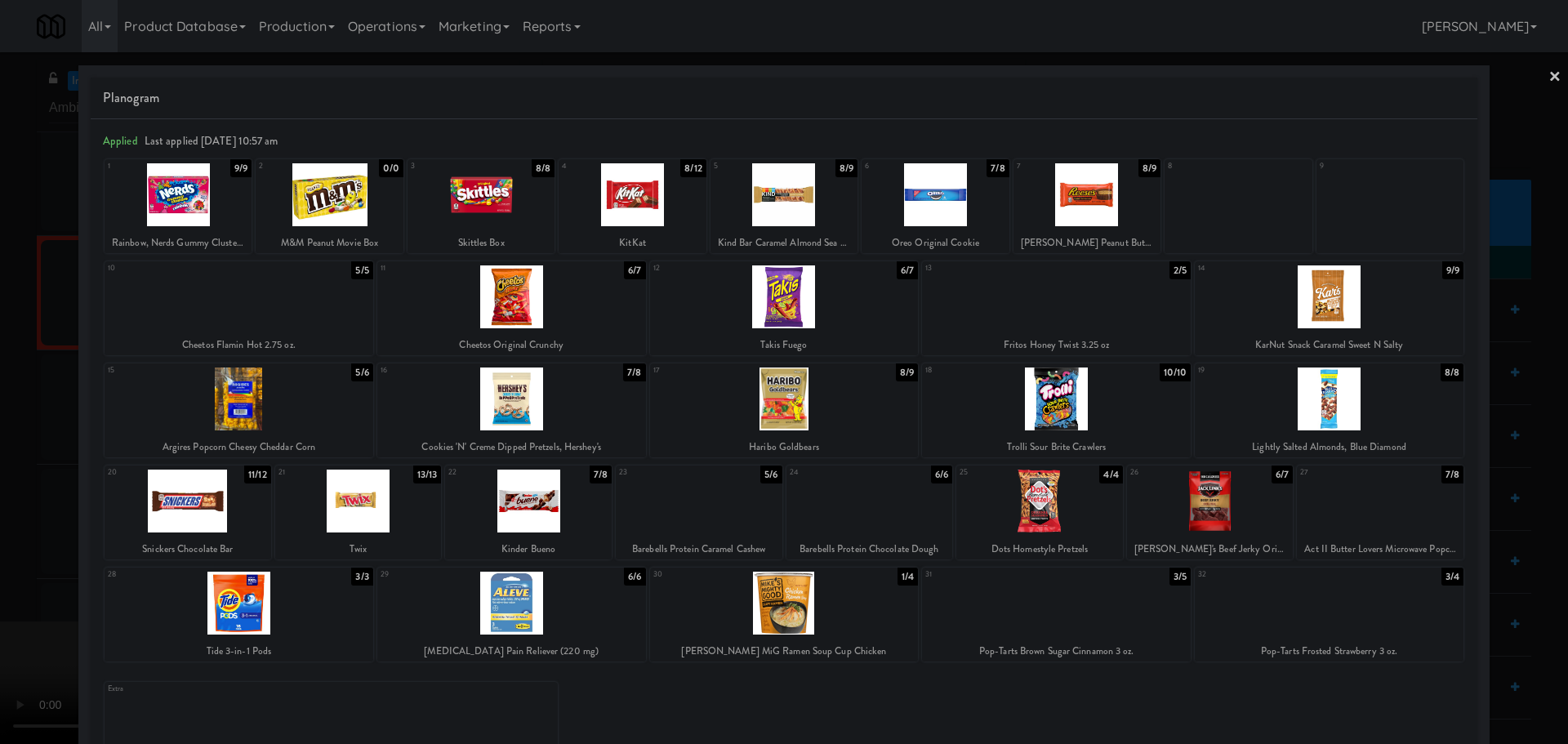
click at [1296, 414] on div at bounding box center [1329, 399] width 268 height 63
click at [0, 444] on div at bounding box center [784, 372] width 1568 height 744
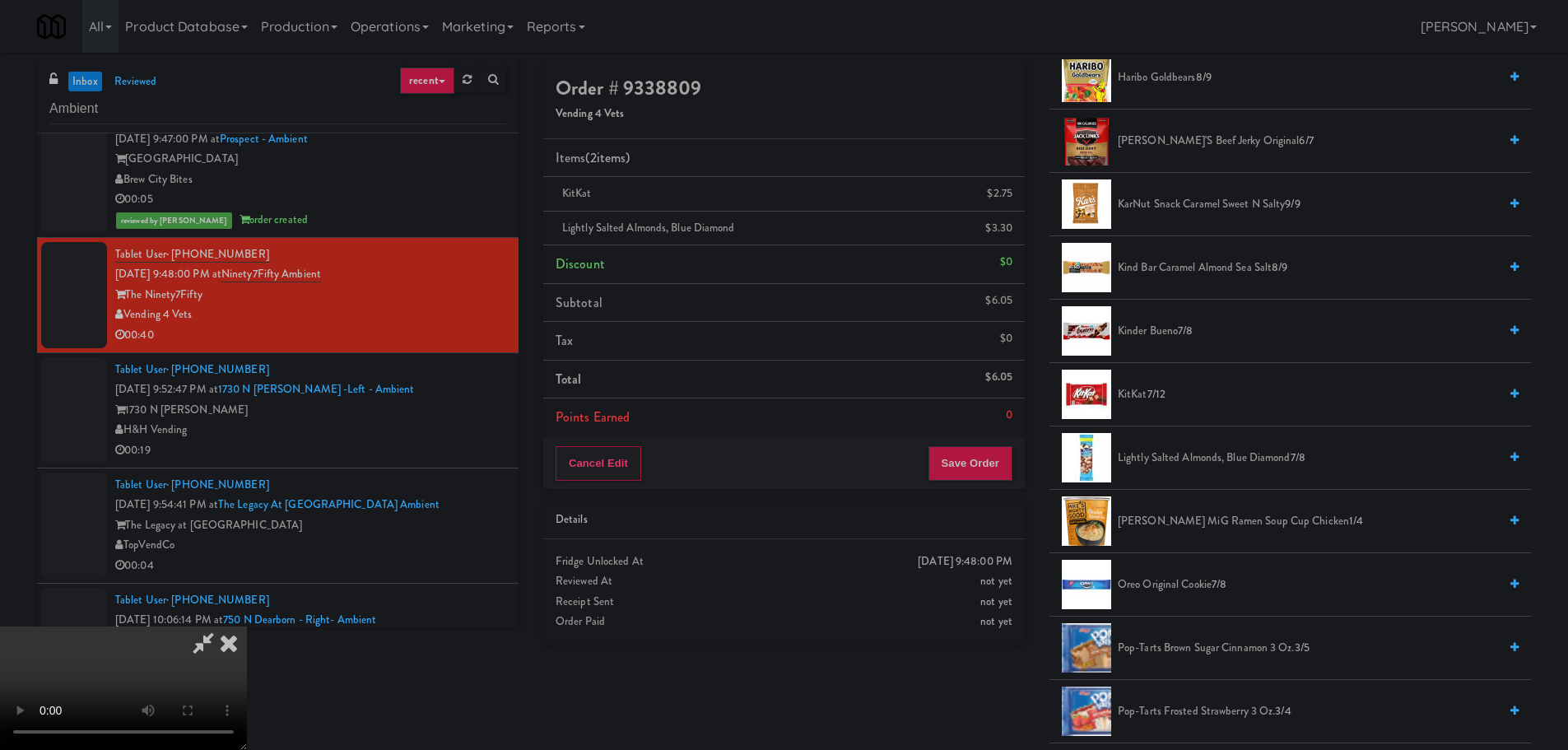
scroll to position [906, 0]
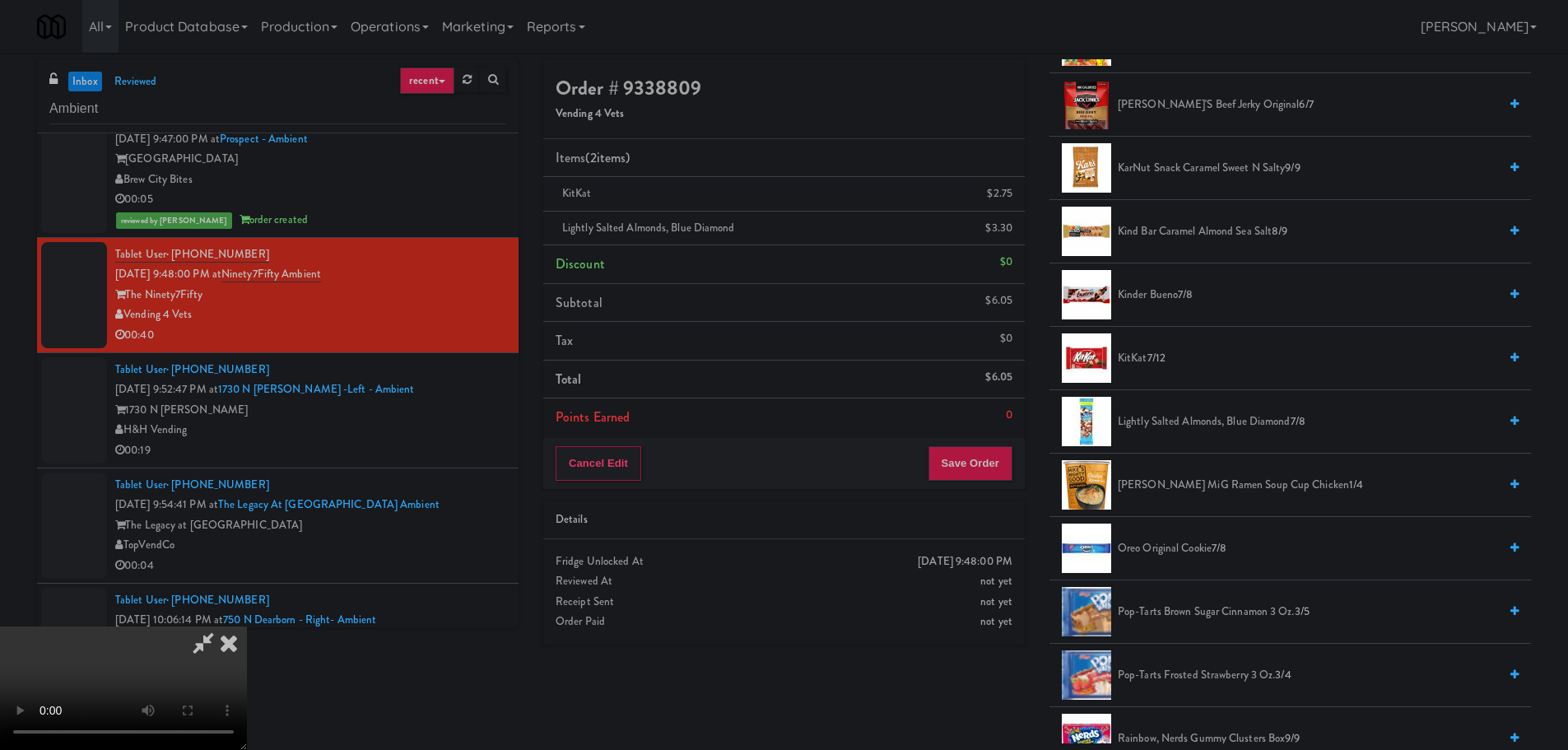
click at [247, 627] on video at bounding box center [123, 688] width 247 height 123
drag, startPoint x: 646, startPoint y: 395, endPoint x: 644, endPoint y: 403, distance: 8.2
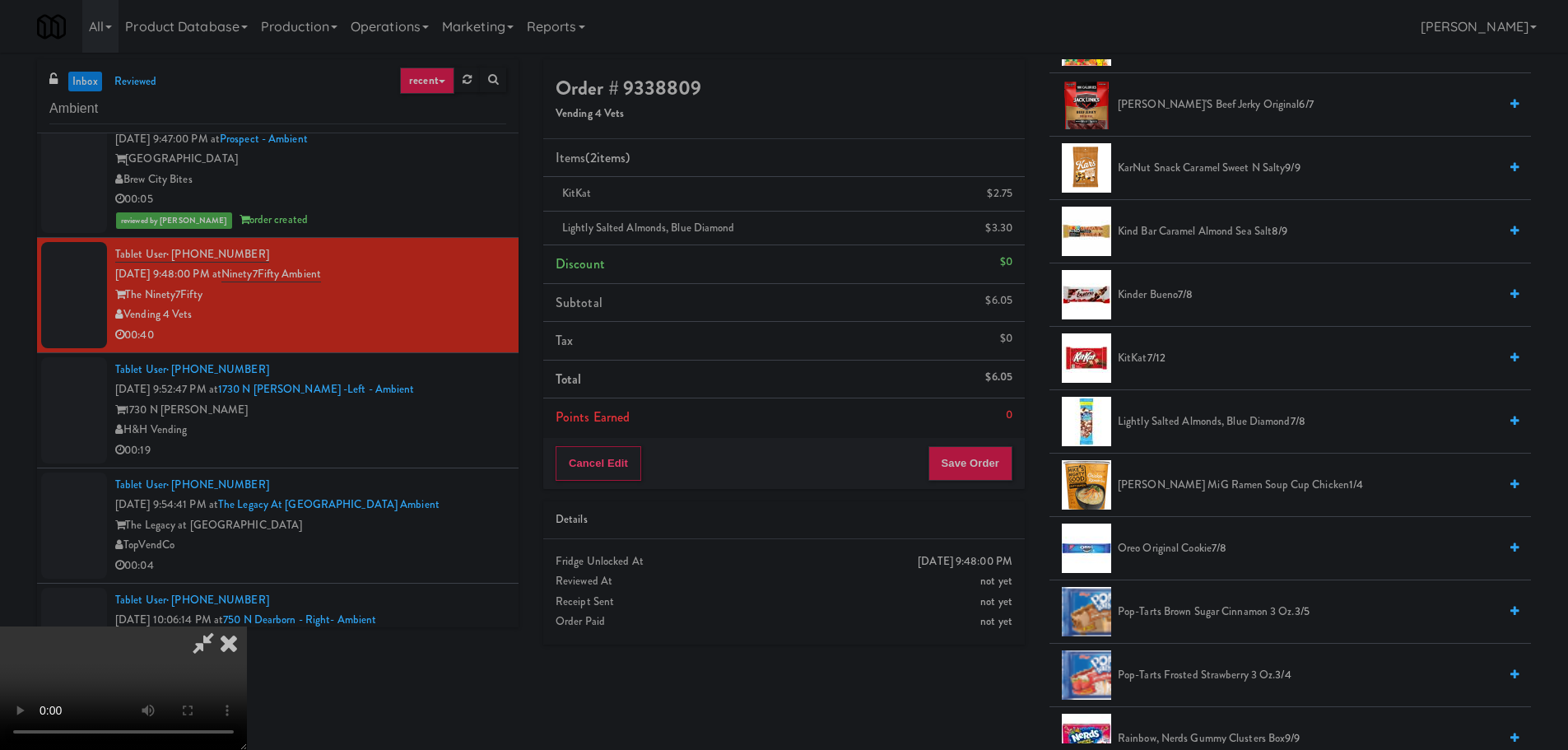
click at [247, 627] on video at bounding box center [123, 688] width 247 height 123
drag, startPoint x: 639, startPoint y: 420, endPoint x: 673, endPoint y: 420, distance: 34.0
click at [247, 627] on video at bounding box center [123, 688] width 247 height 123
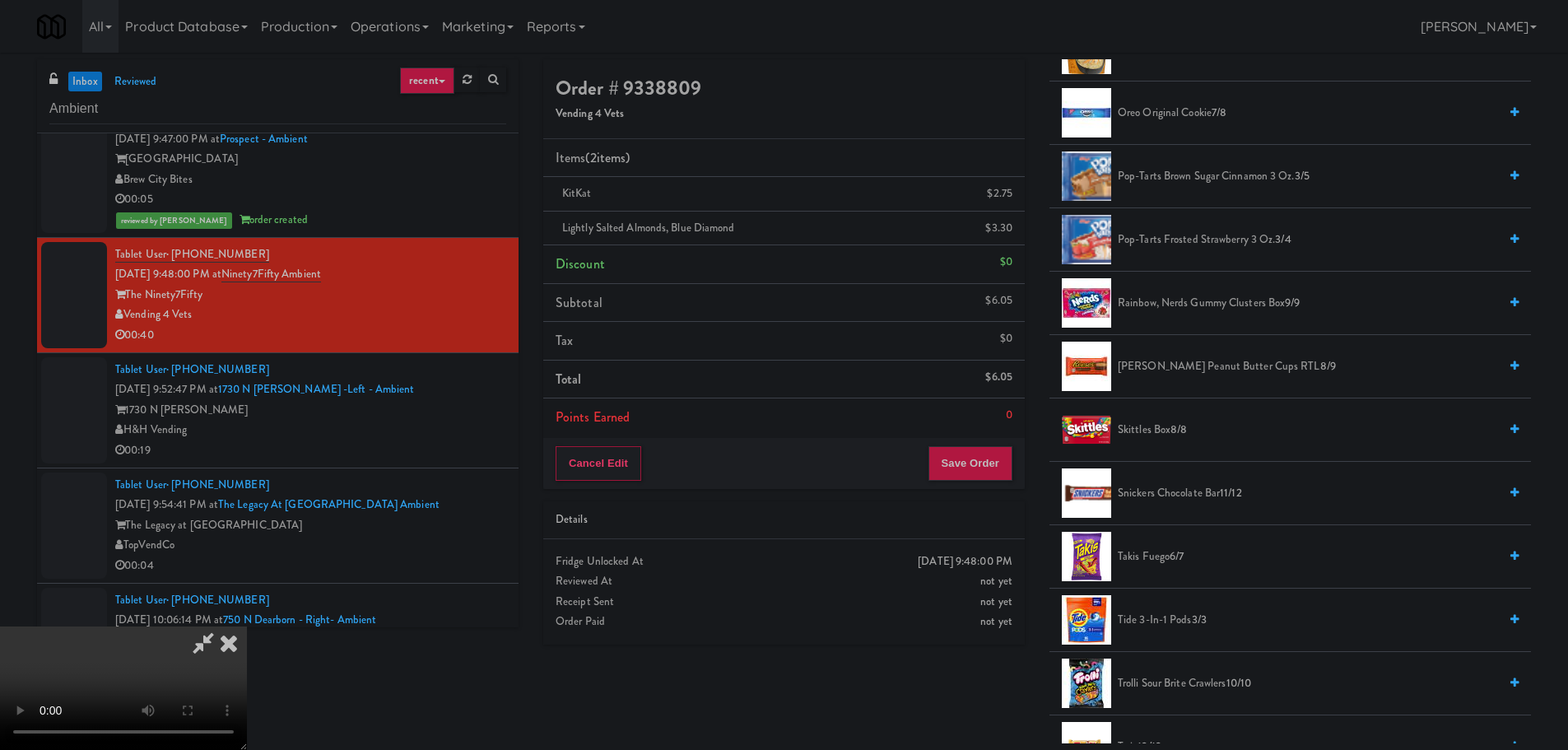
scroll to position [1320, 0]
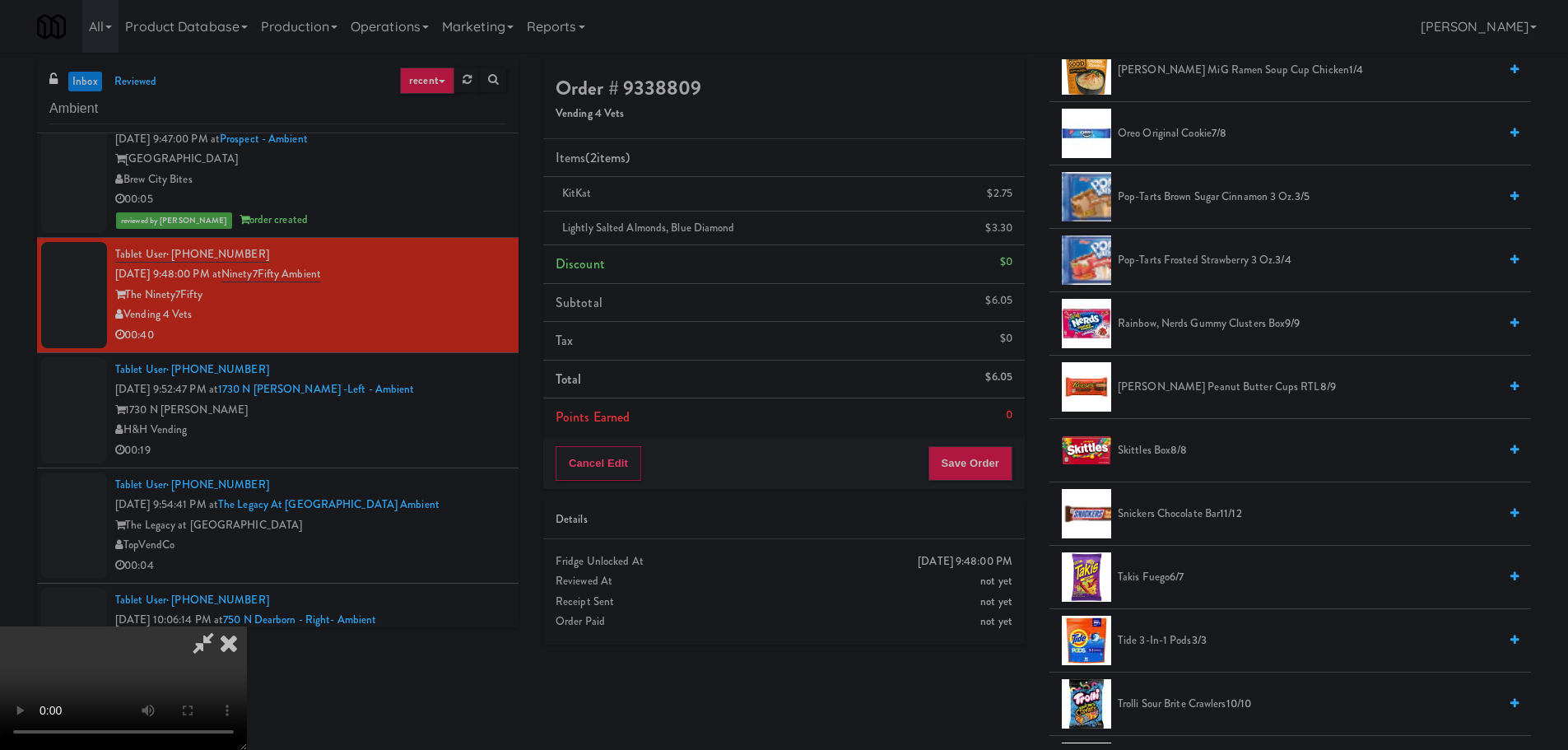
click at [1195, 385] on span "[PERSON_NAME] Peanut Butter Cups RTL 8/9" at bounding box center [1307, 387] width 380 height 20
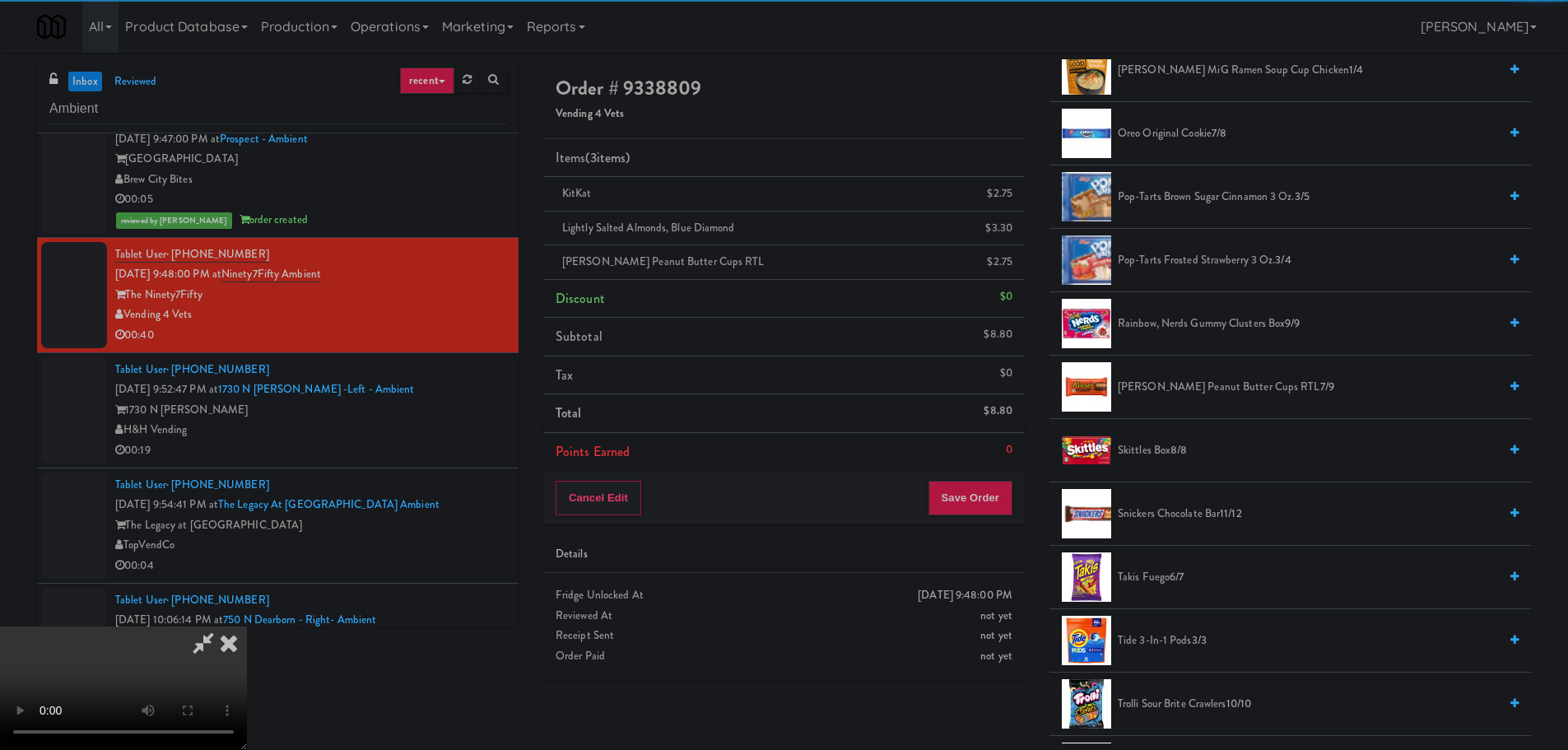
scroll to position [283, 0]
click at [247, 627] on video at bounding box center [123, 688] width 247 height 123
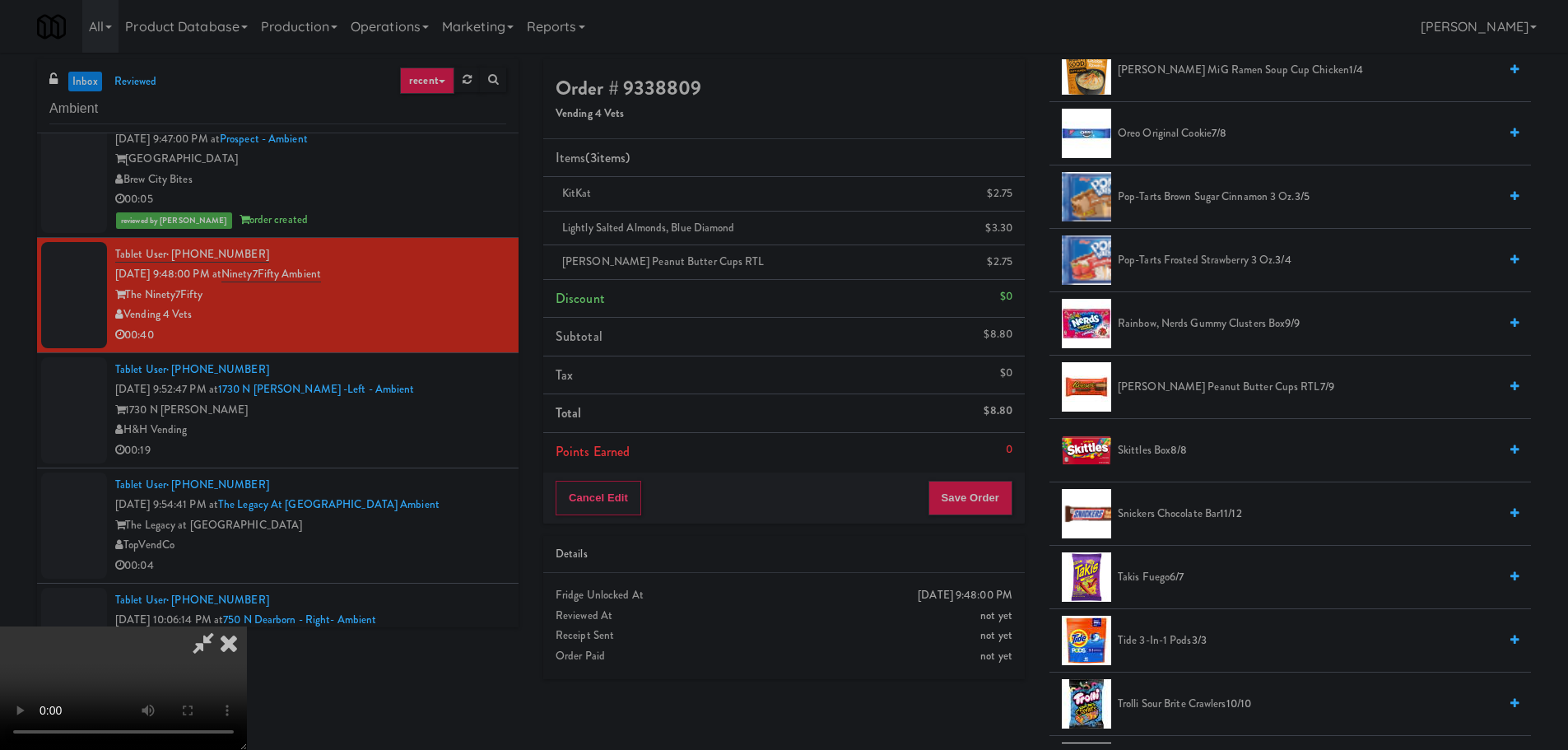
click at [247, 627] on video at bounding box center [123, 688] width 247 height 123
click at [247, 731] on video at bounding box center [123, 688] width 247 height 123
drag, startPoint x: 535, startPoint y: 594, endPoint x: 533, endPoint y: 585, distance: 9.2
click at [247, 627] on video at bounding box center [123, 688] width 247 height 123
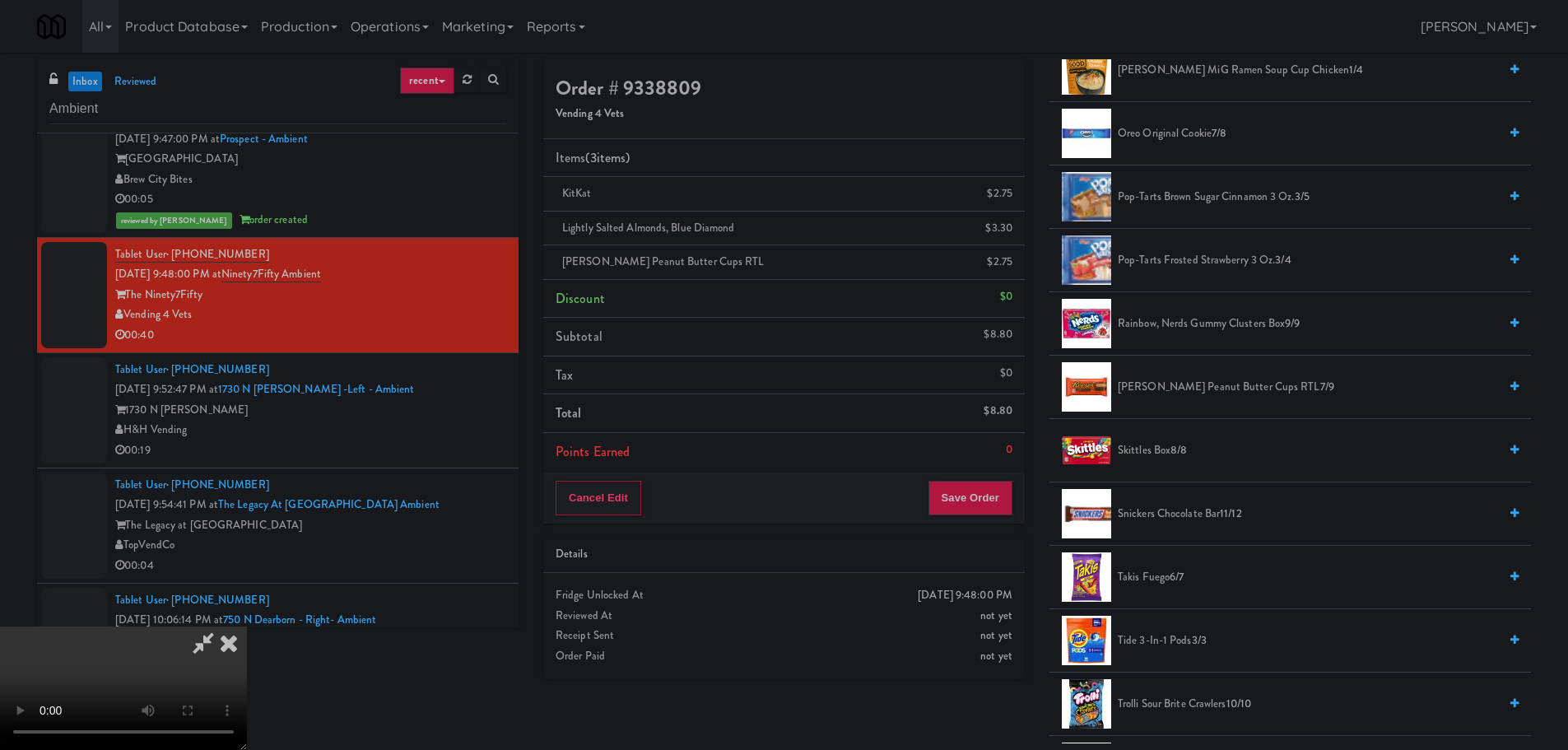
click at [247, 627] on video at bounding box center [123, 688] width 247 height 123
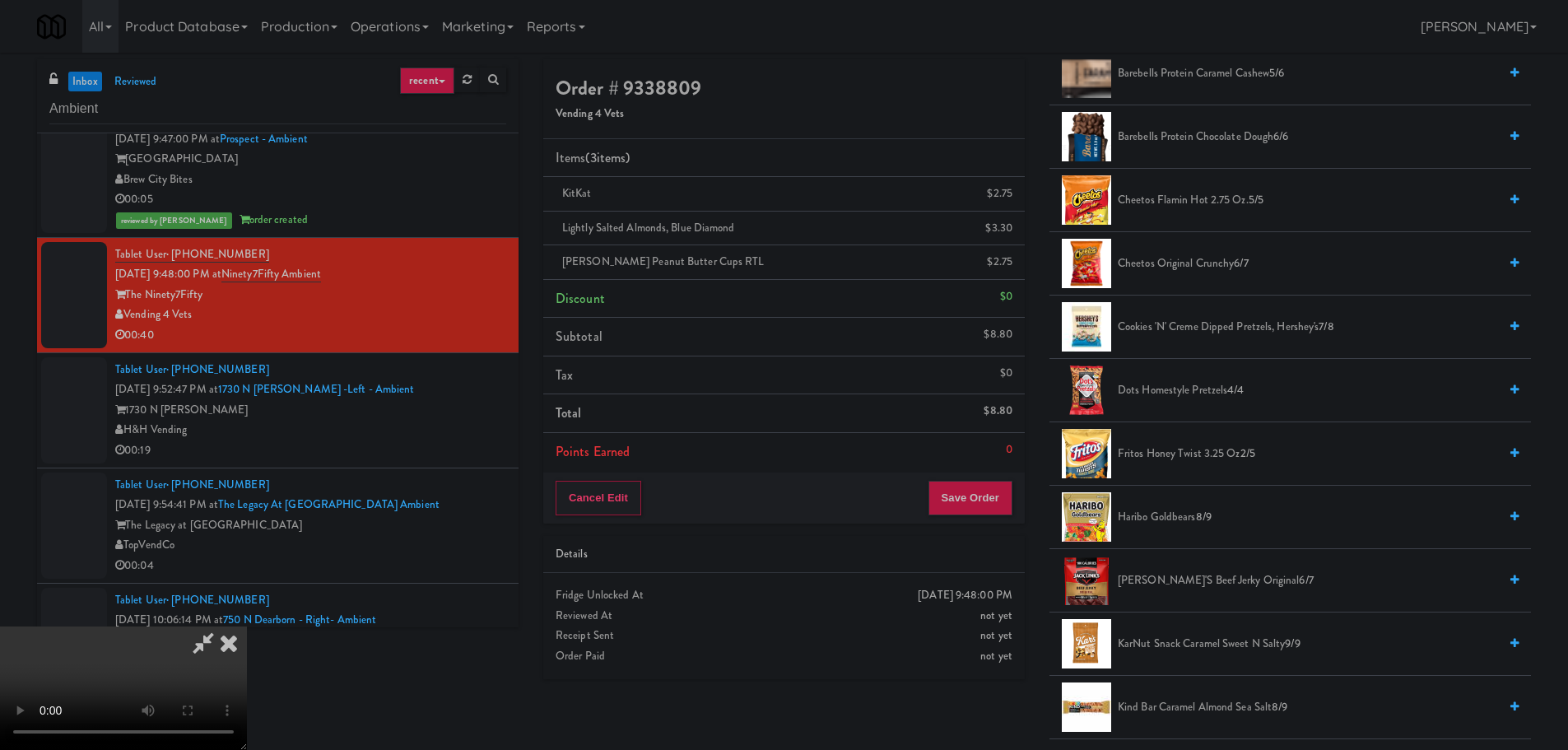
scroll to position [662, 0]
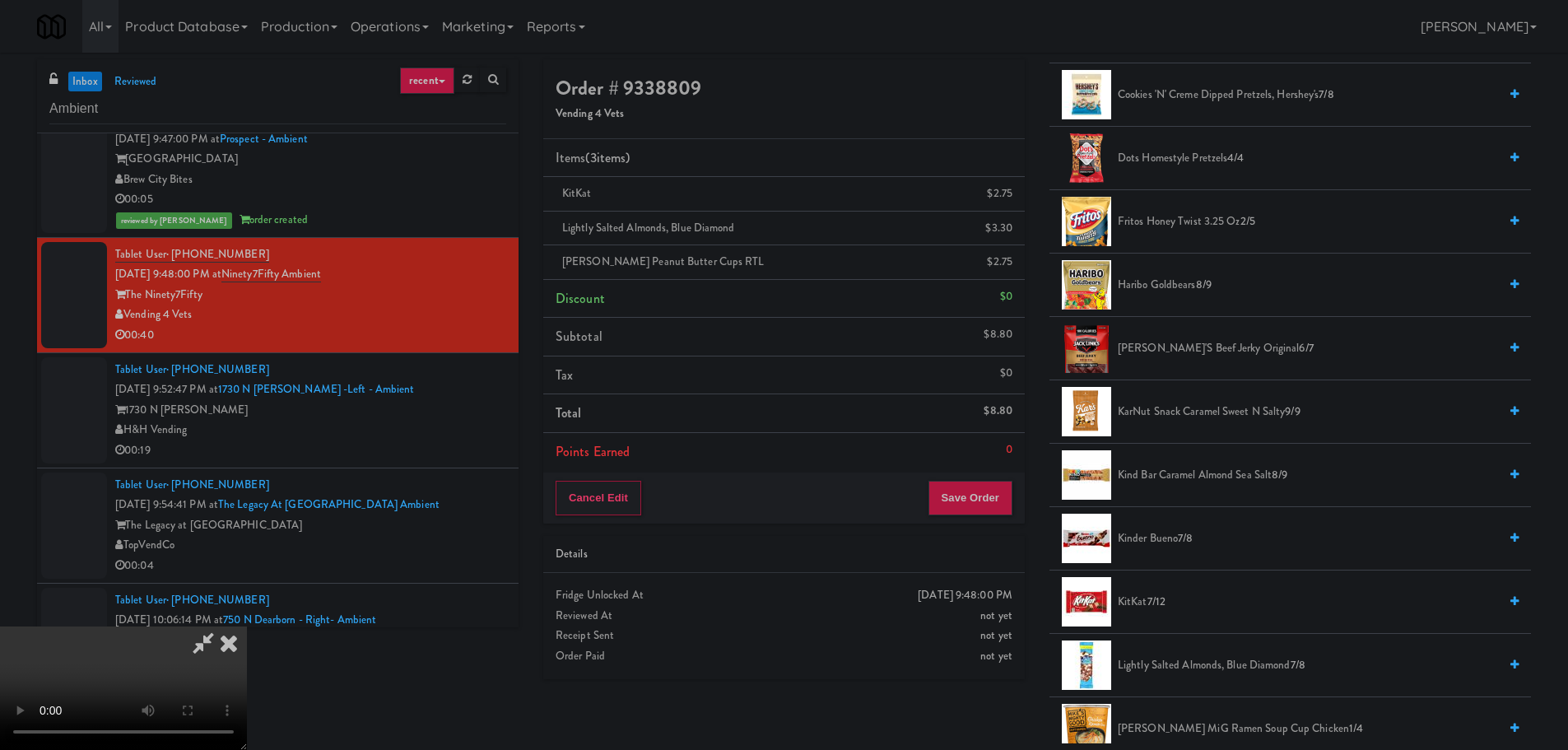
click at [1179, 469] on span "Kind Bar Caramel Almond Sea Salt 8/9" at bounding box center [1307, 475] width 380 height 20
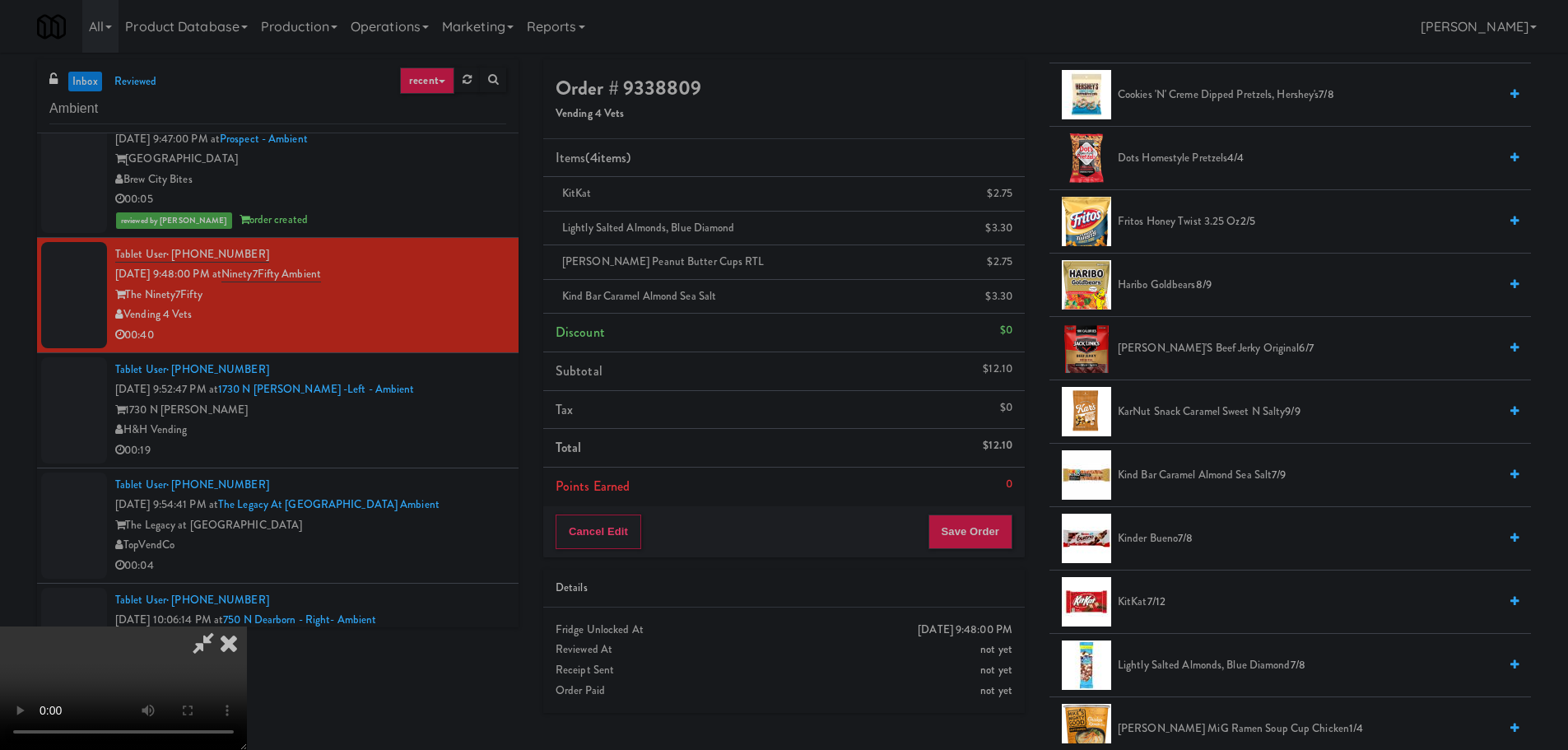
scroll to position [37, 0]
click at [247, 627] on video at bounding box center [123, 688] width 247 height 123
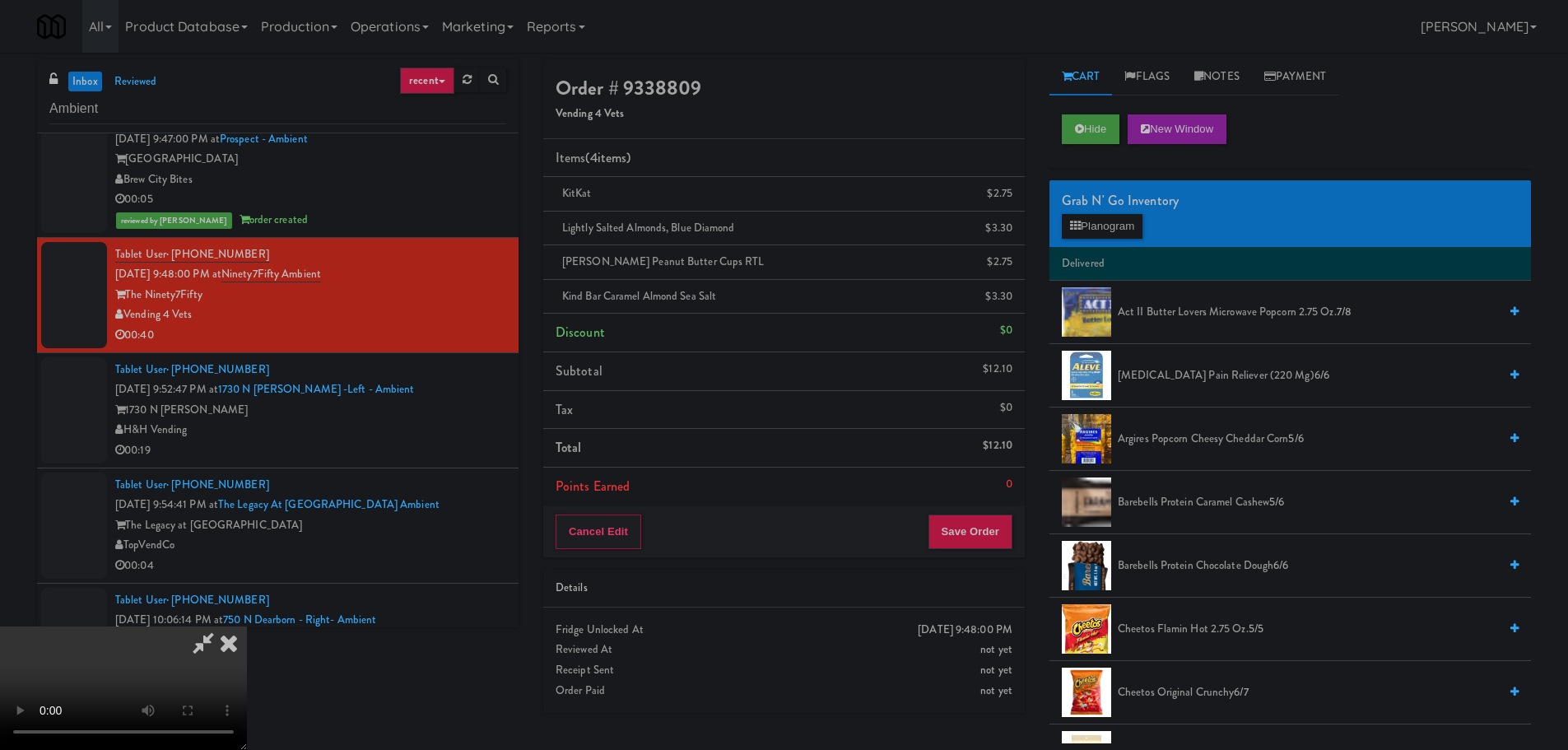
scroll to position [0, 0]
click at [1127, 216] on button "Planogram" at bounding box center [1102, 227] width 81 height 25
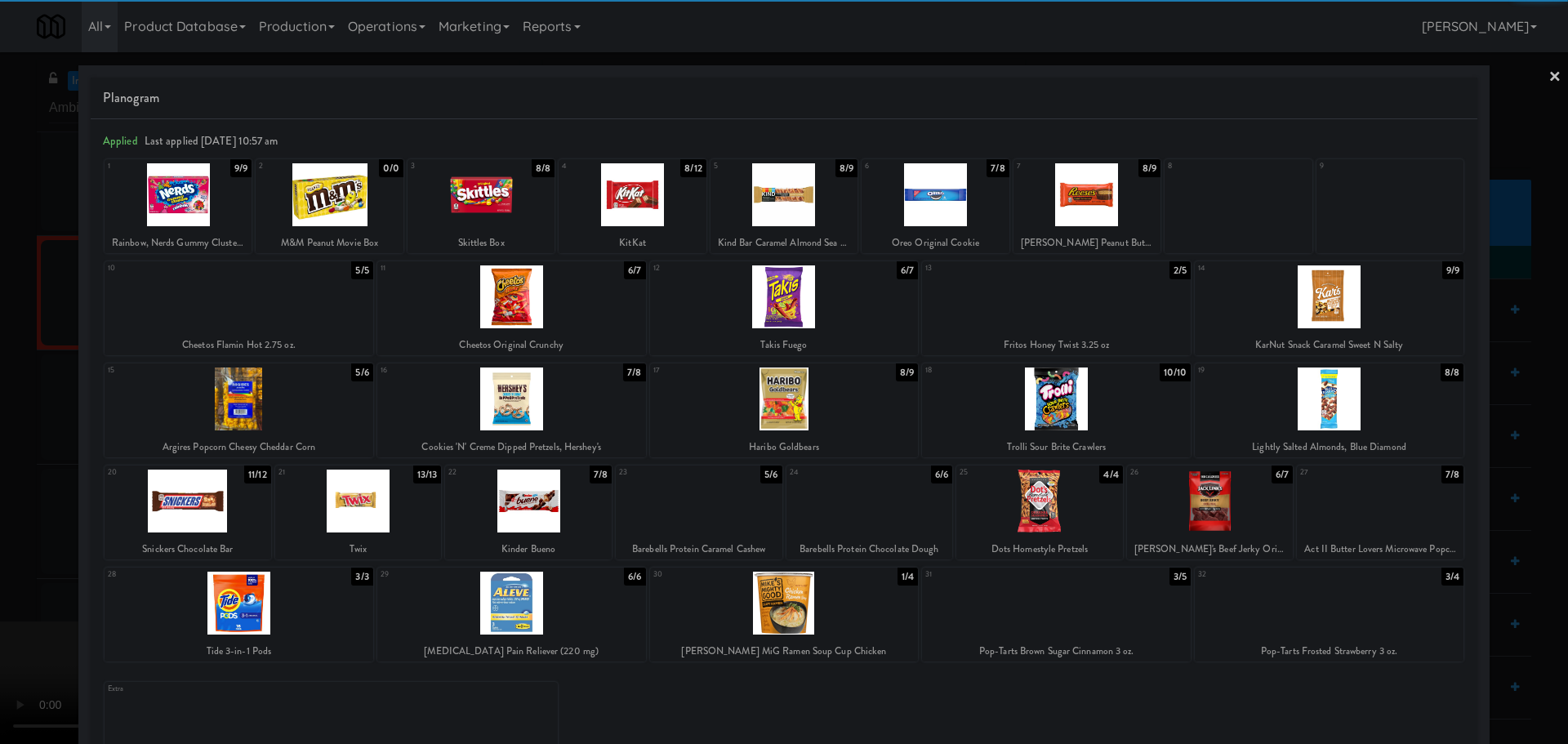
drag, startPoint x: 3, startPoint y: 531, endPoint x: 439, endPoint y: 441, distance: 445.2
click at [6, 531] on div at bounding box center [784, 372] width 1568 height 744
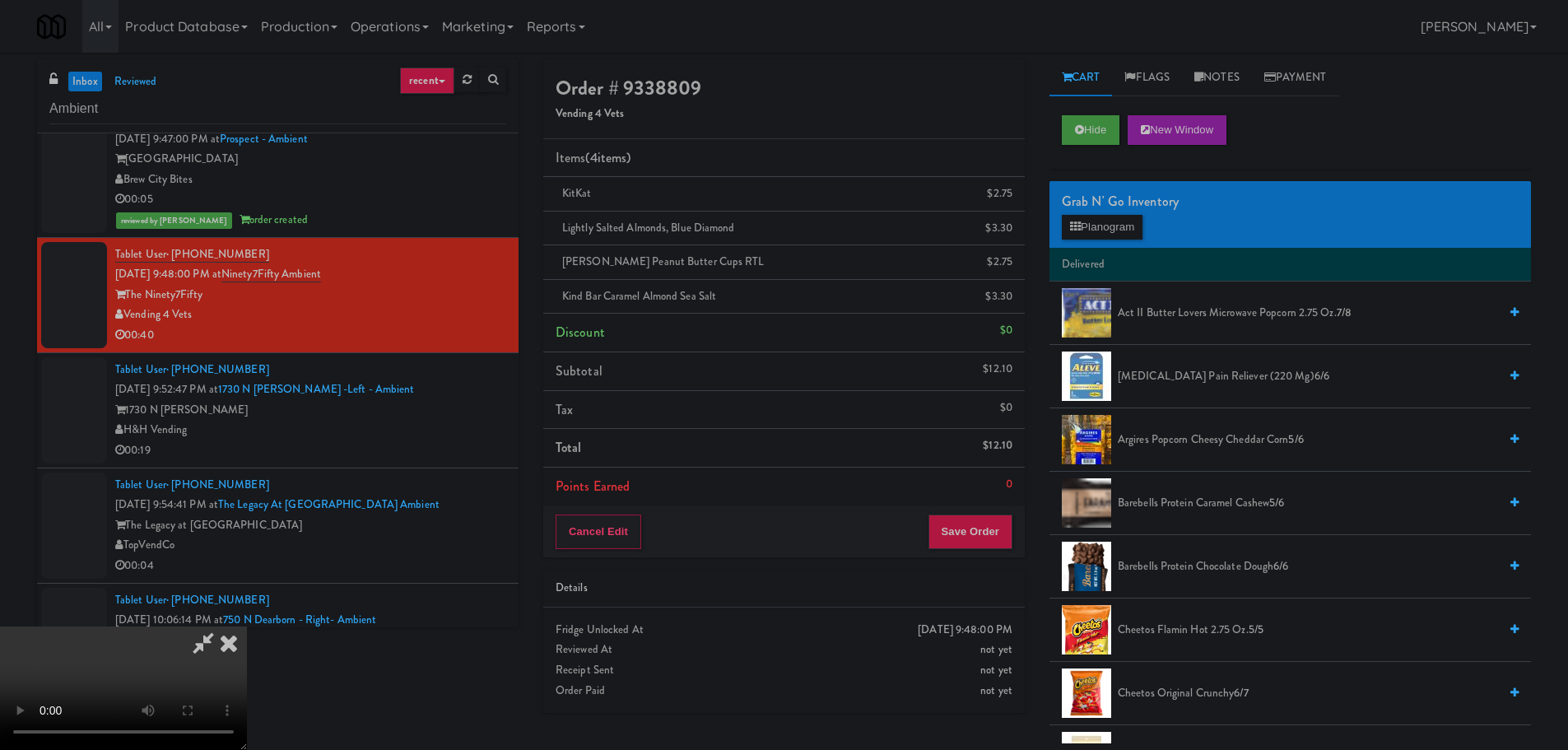
click at [247, 627] on video at bounding box center [123, 688] width 247 height 123
drag, startPoint x: 656, startPoint y: 440, endPoint x: 663, endPoint y: 455, distance: 16.6
click at [247, 627] on video at bounding box center [123, 688] width 247 height 123
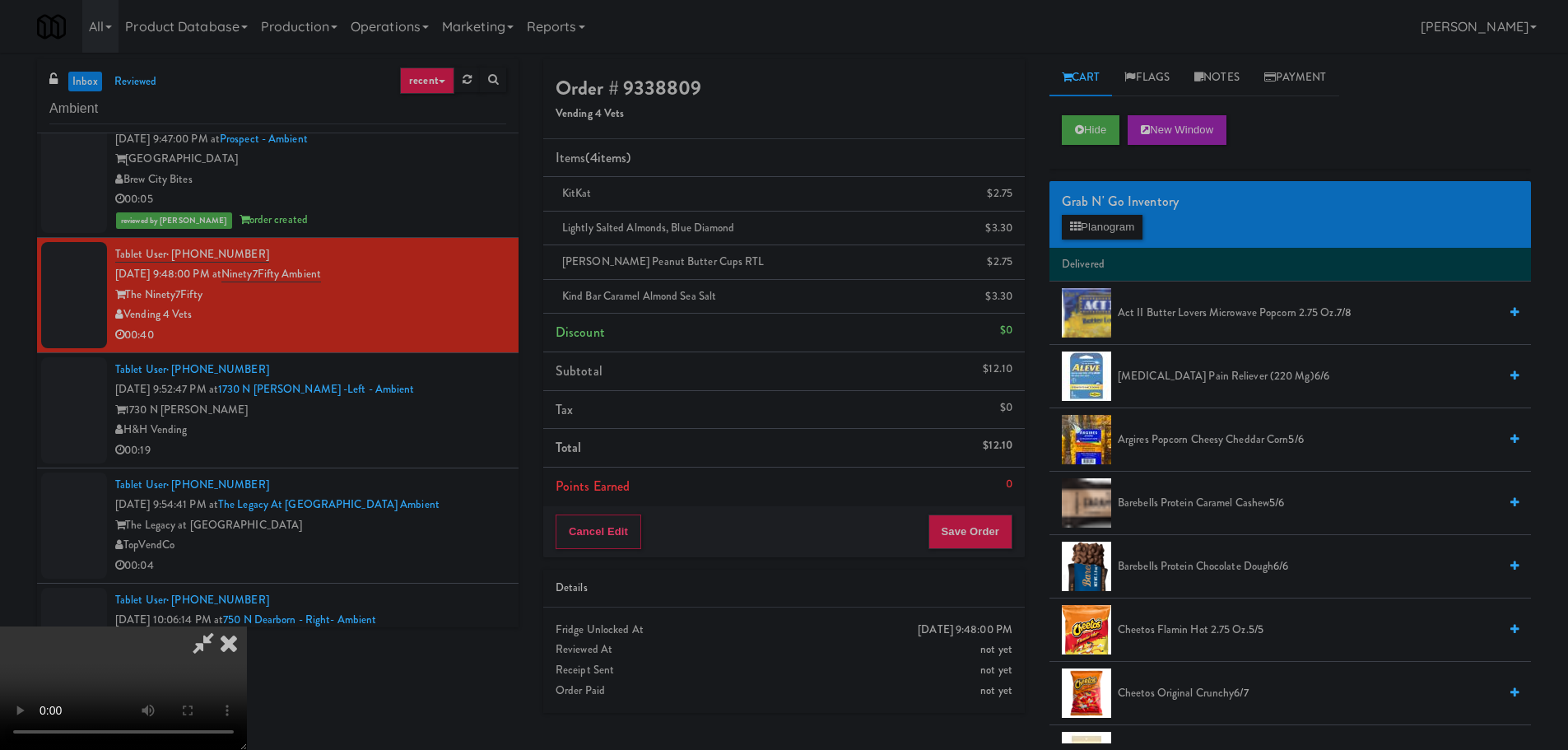
click at [247, 627] on video at bounding box center [123, 688] width 247 height 123
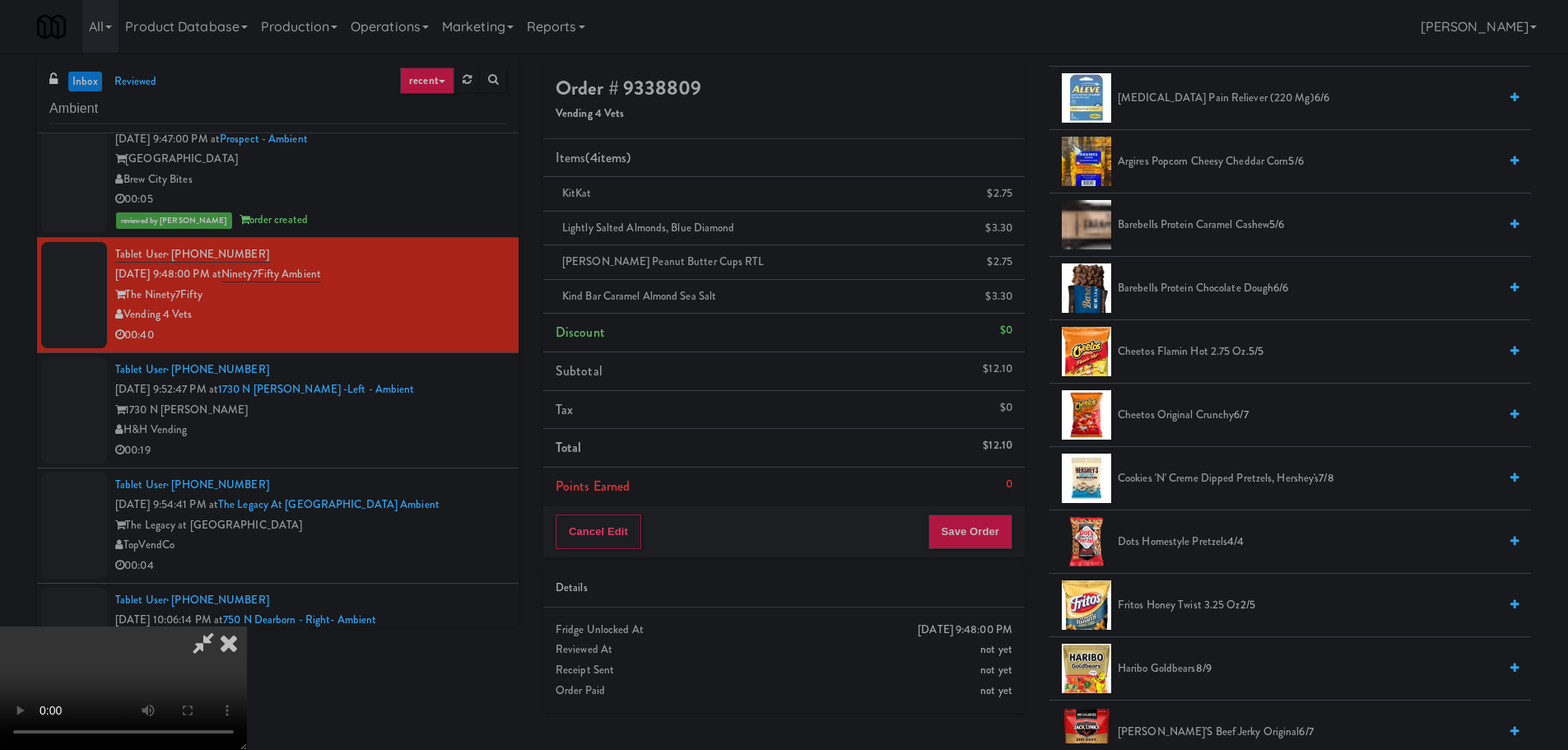
scroll to position [329, 0]
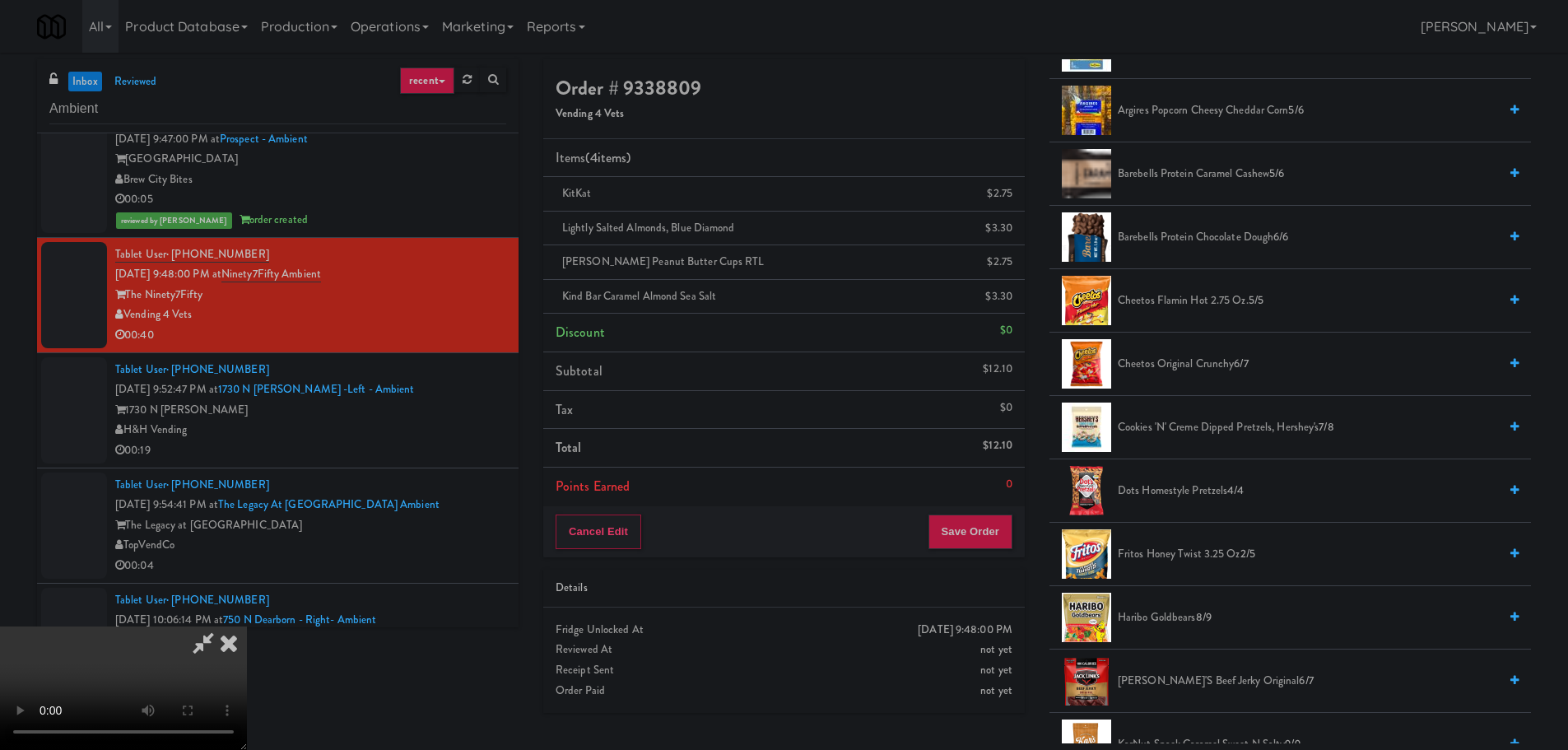
click at [1180, 366] on span "Cheetos Original Crunchy 6/7" at bounding box center [1307, 364] width 380 height 20
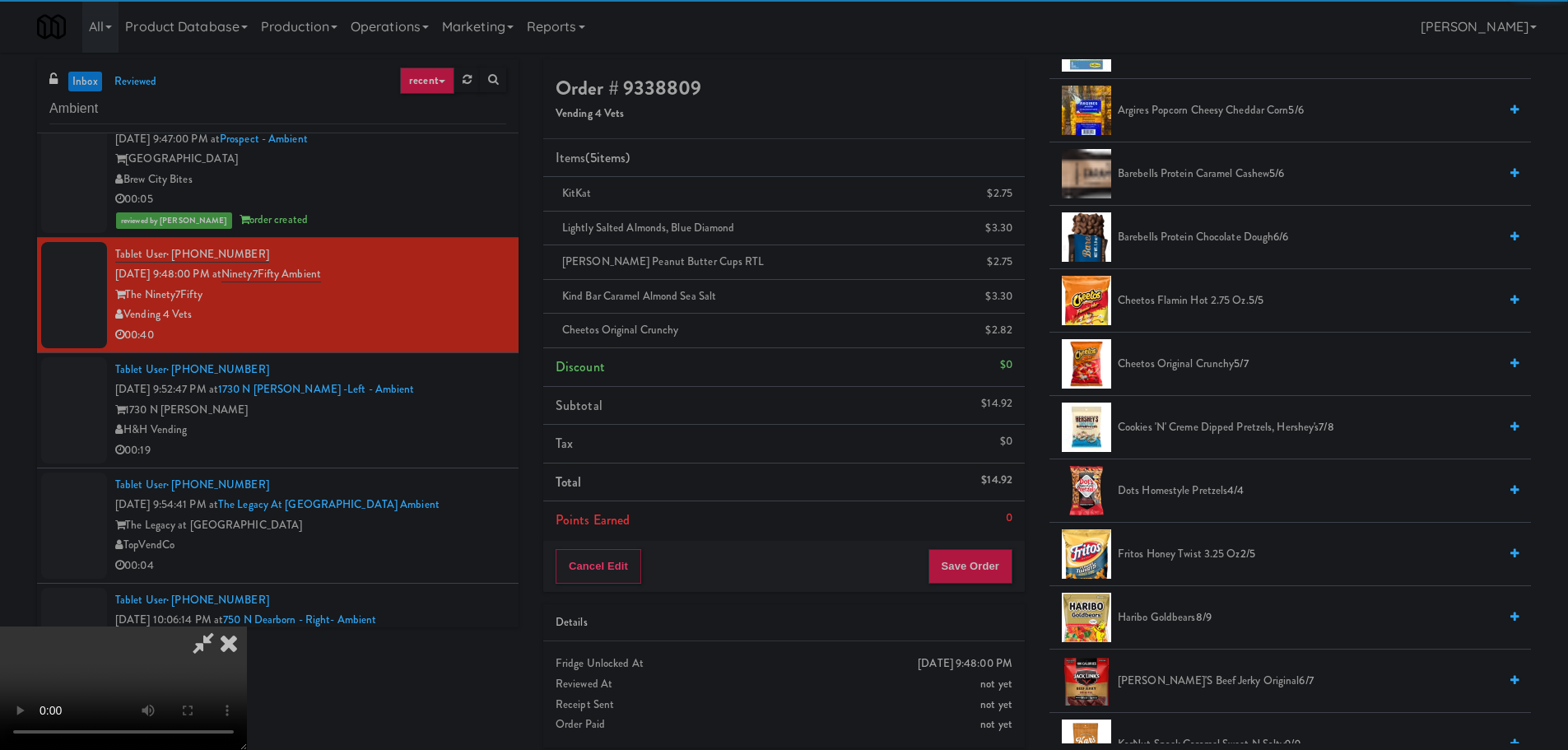
click at [247, 627] on video at bounding box center [123, 688] width 247 height 123
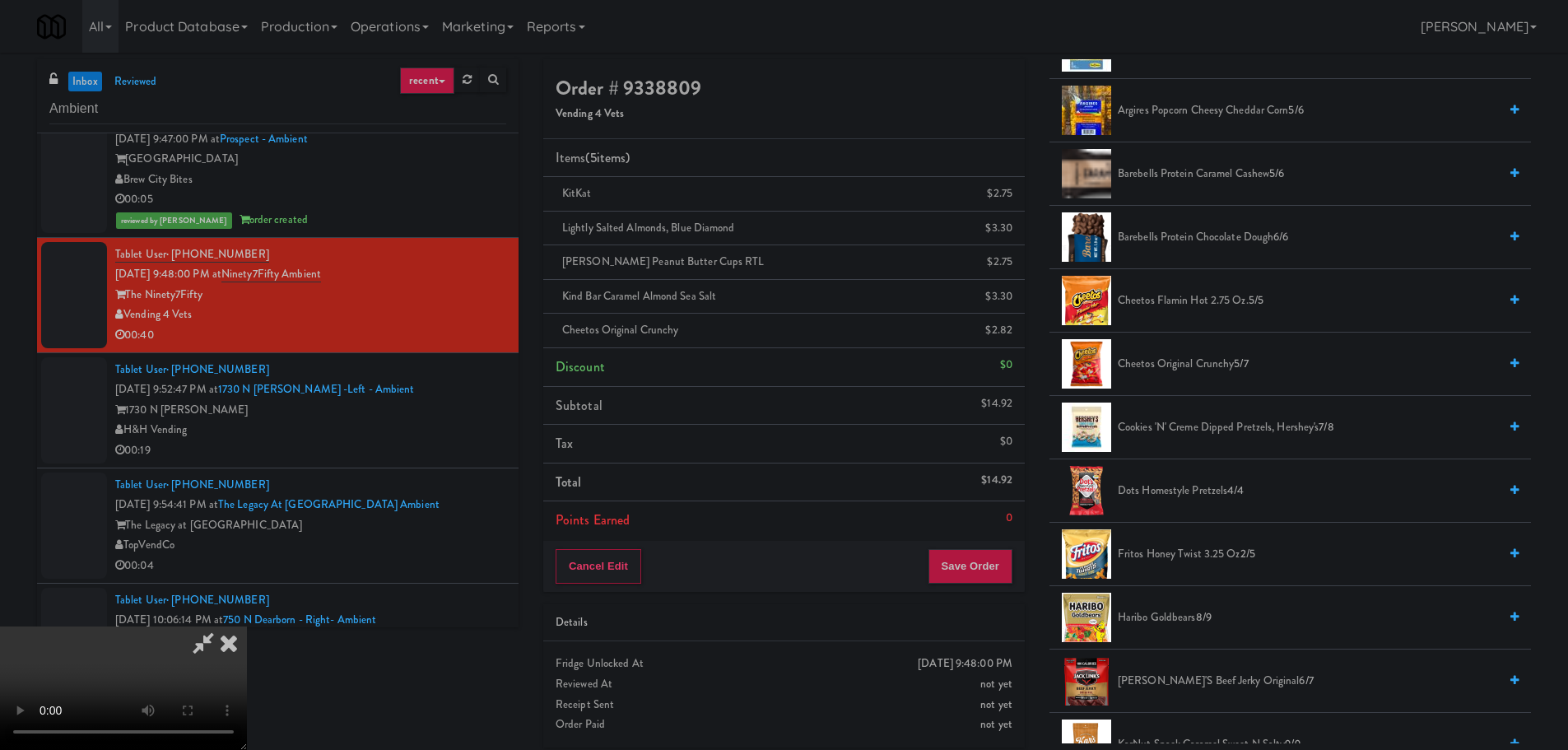
scroll to position [37, 0]
drag, startPoint x: 679, startPoint y: 550, endPoint x: 719, endPoint y: 536, distance: 42.4
click at [247, 627] on video at bounding box center [123, 688] width 247 height 123
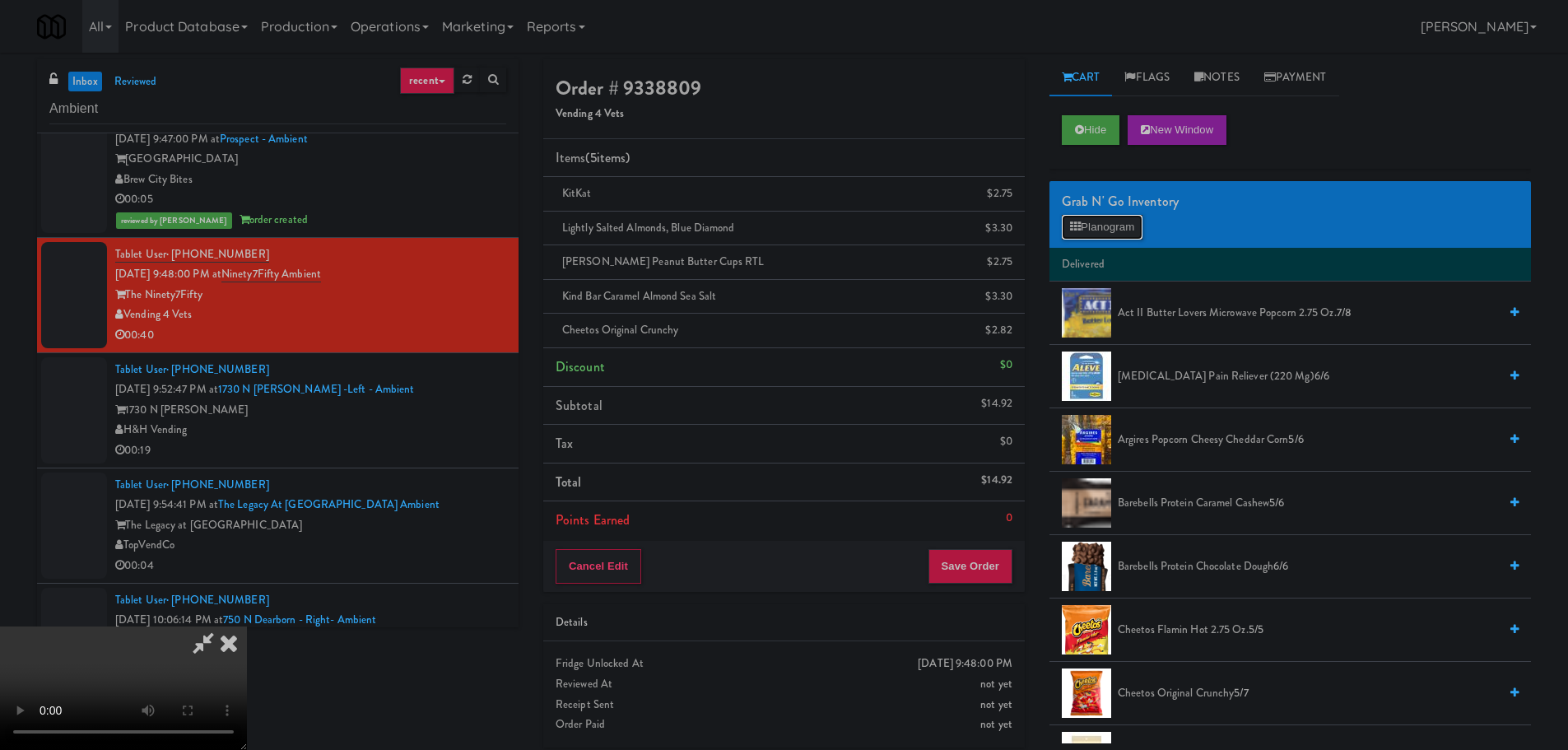
click at [1119, 215] on button "Planogram" at bounding box center [1102, 227] width 81 height 25
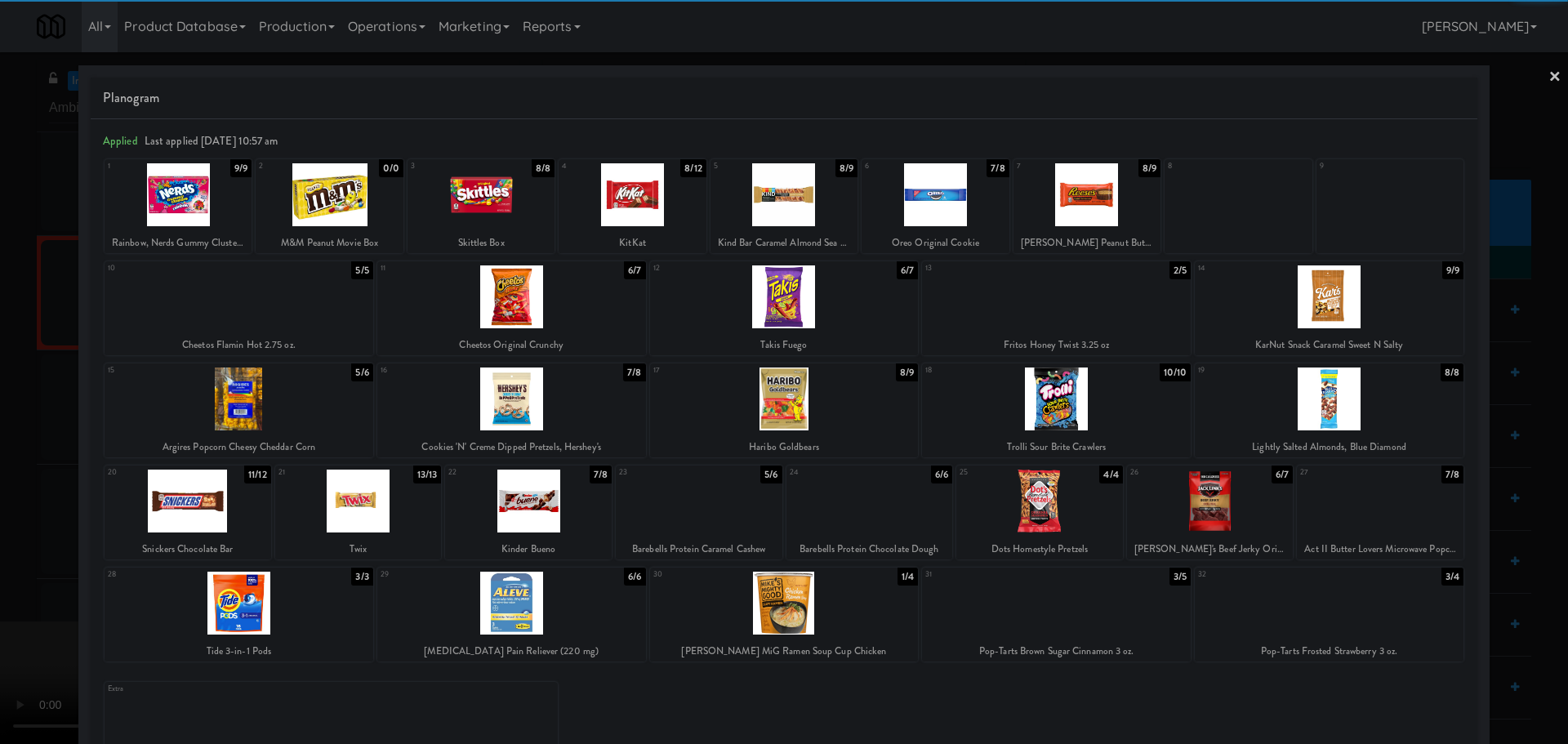
click at [1306, 305] on div at bounding box center [1329, 297] width 268 height 63
click at [0, 493] on div at bounding box center [784, 372] width 1568 height 744
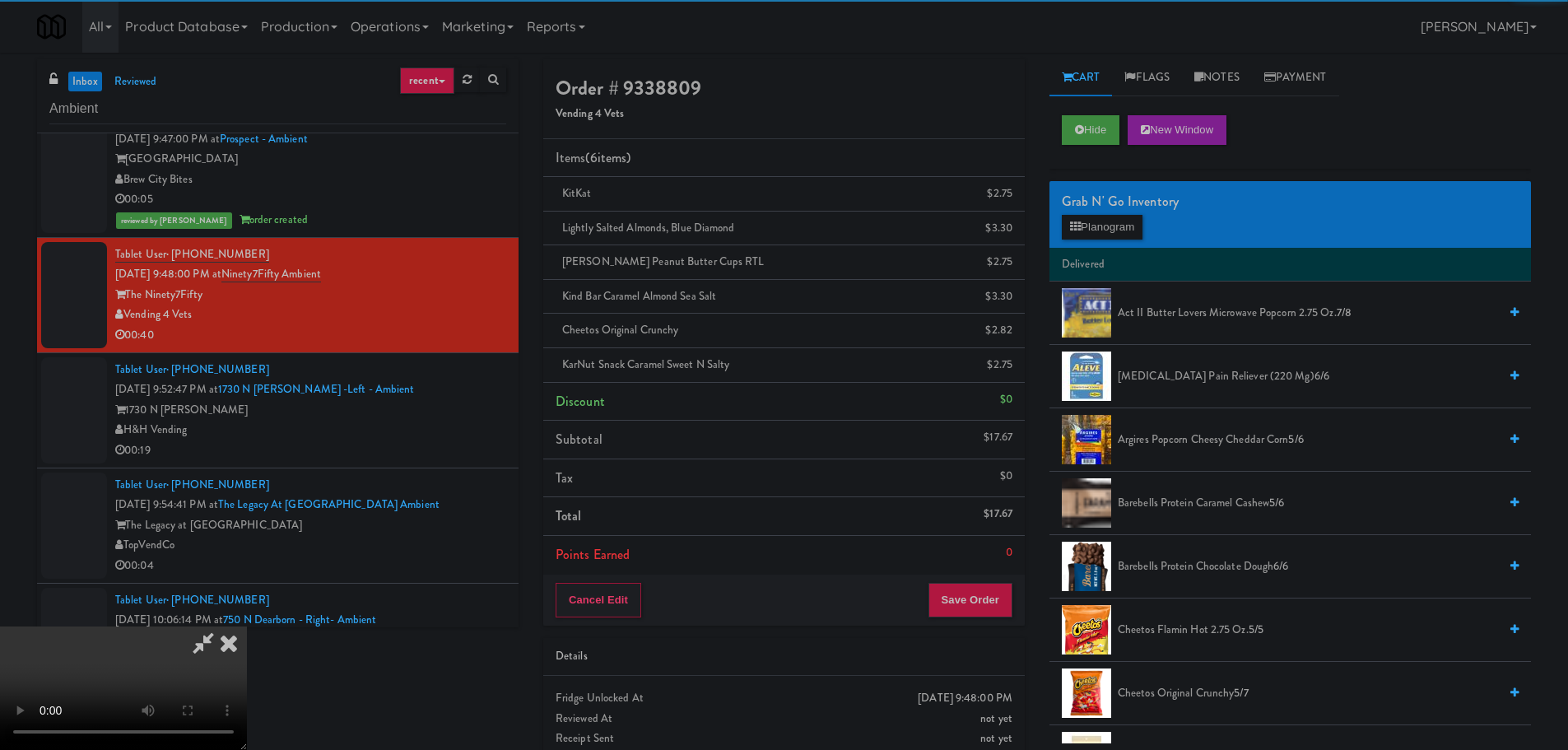
click at [247, 627] on video at bounding box center [123, 688] width 247 height 123
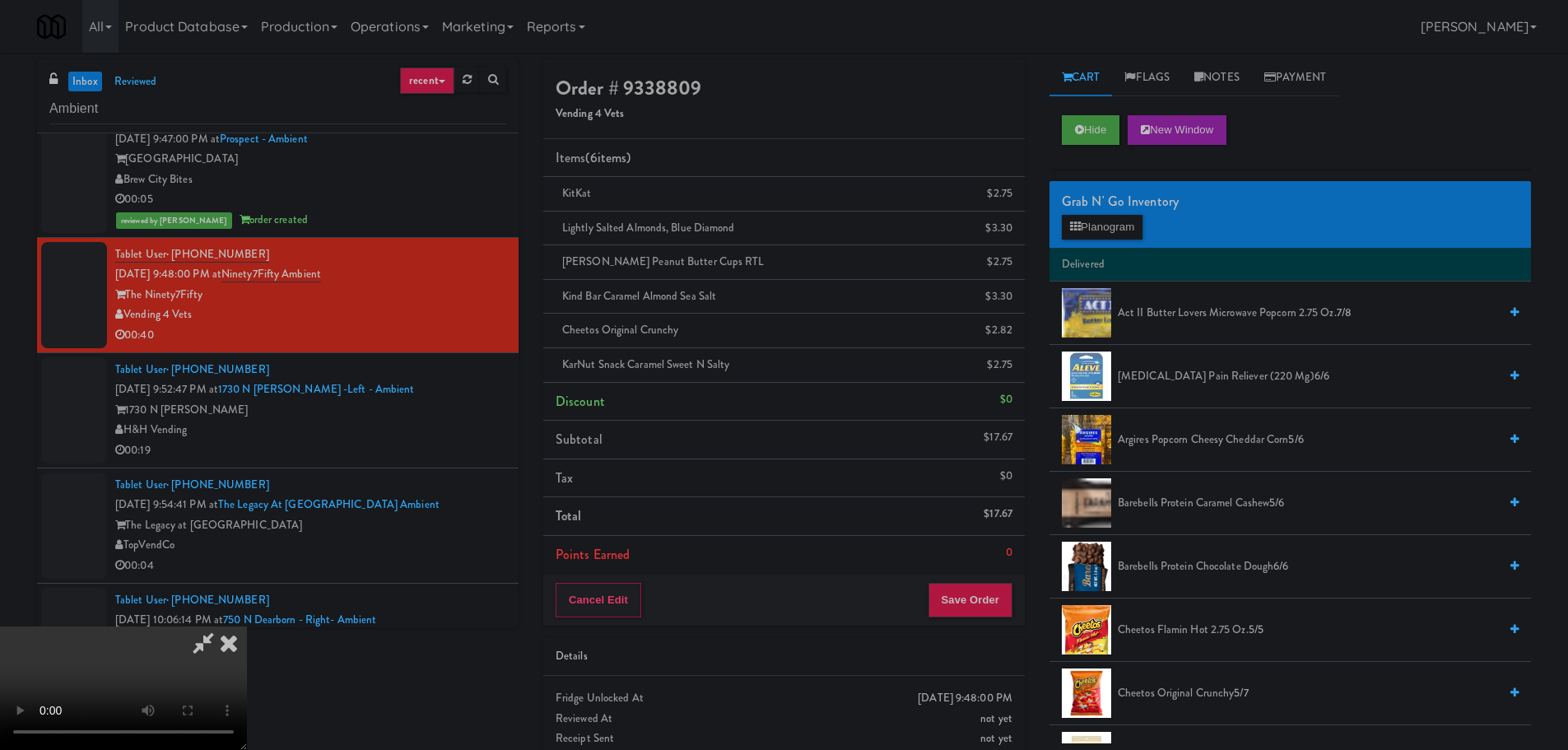
scroll to position [283, 0]
click at [973, 576] on div "Cancel Edit Save Order" at bounding box center [784, 600] width 481 height 51
click at [976, 589] on button "Save Order" at bounding box center [970, 599] width 84 height 35
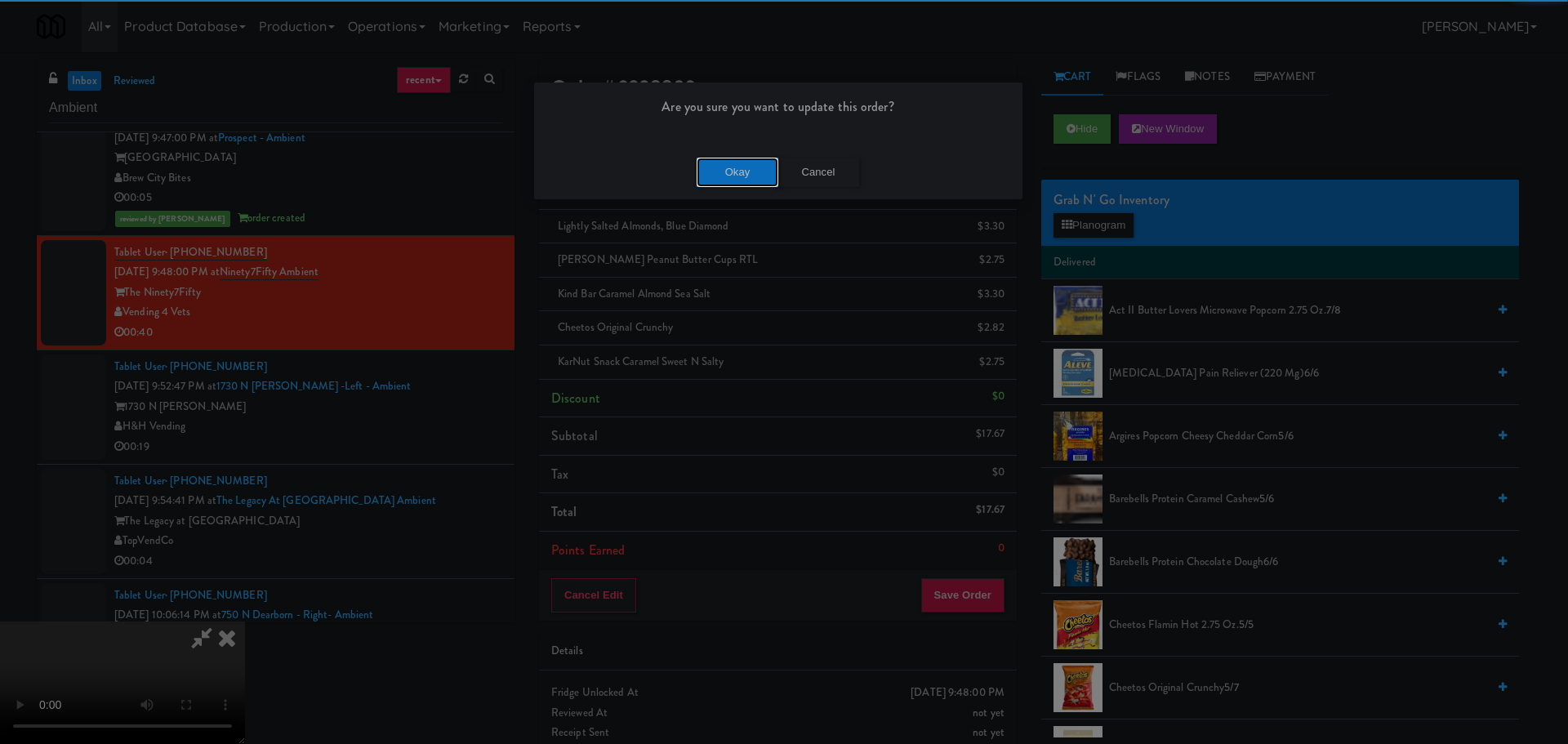
click at [734, 182] on button "Okay" at bounding box center [738, 172] width 82 height 30
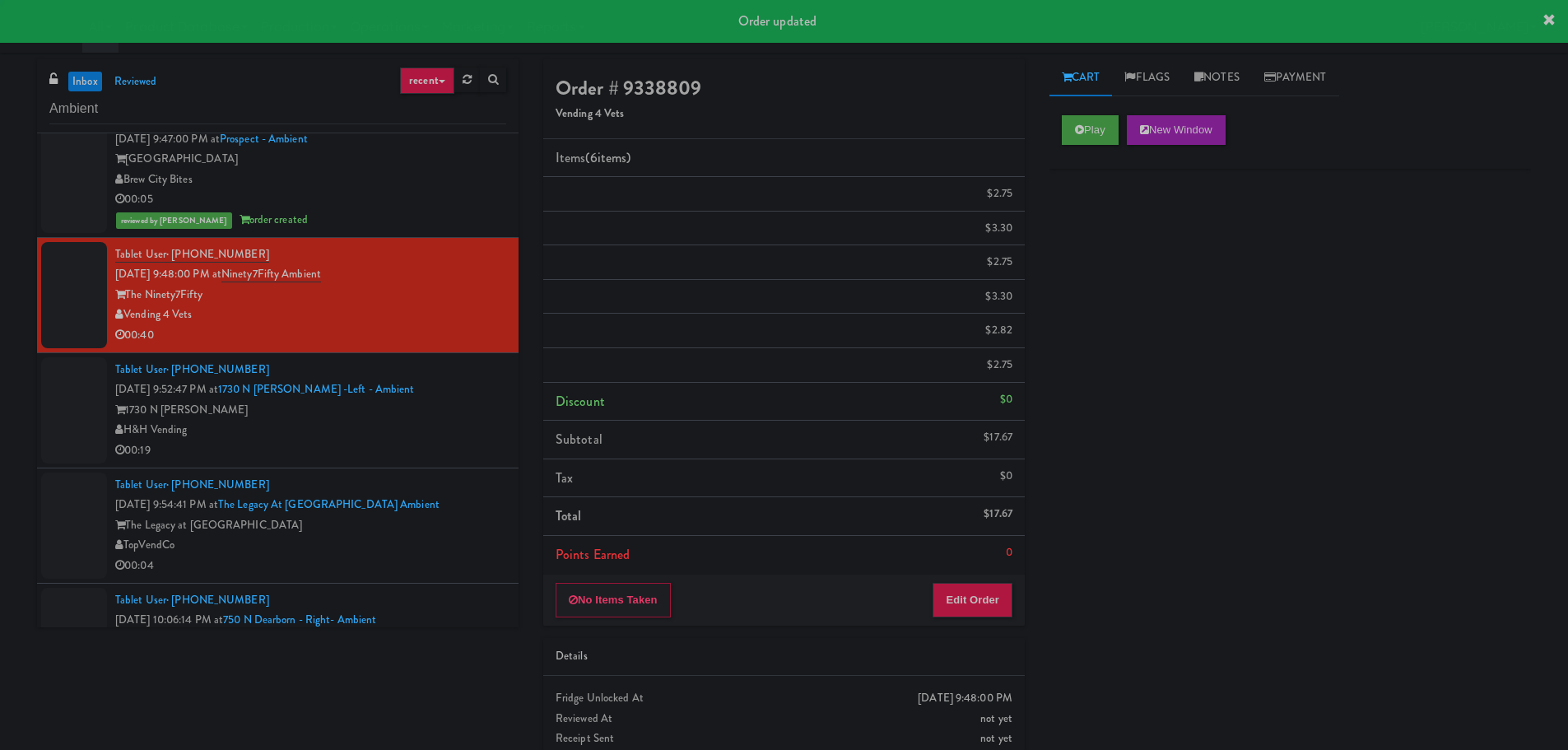
scroll to position [0, 0]
click at [446, 418] on div "1730 N [PERSON_NAME]" at bounding box center [310, 410] width 391 height 20
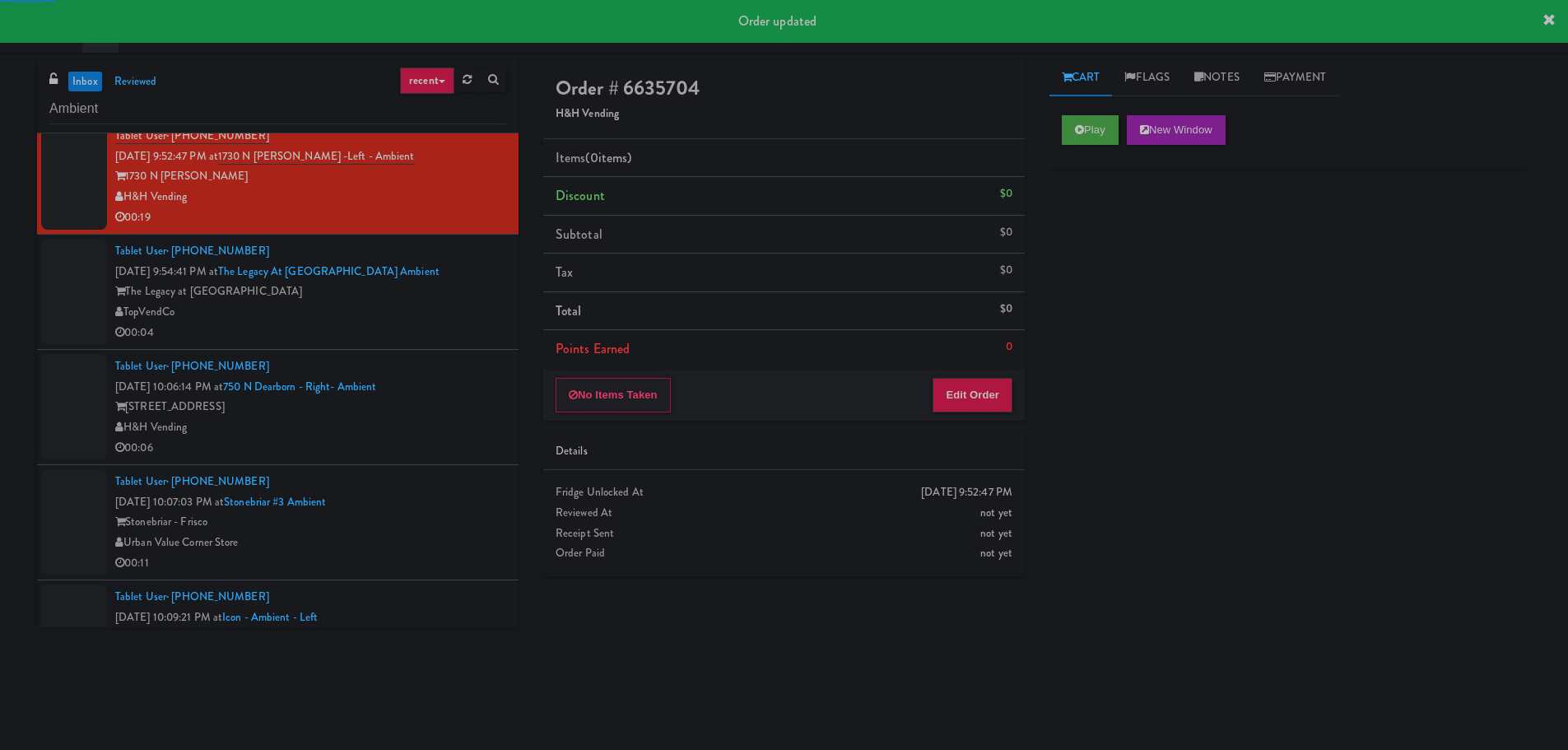
scroll to position [2716, 0]
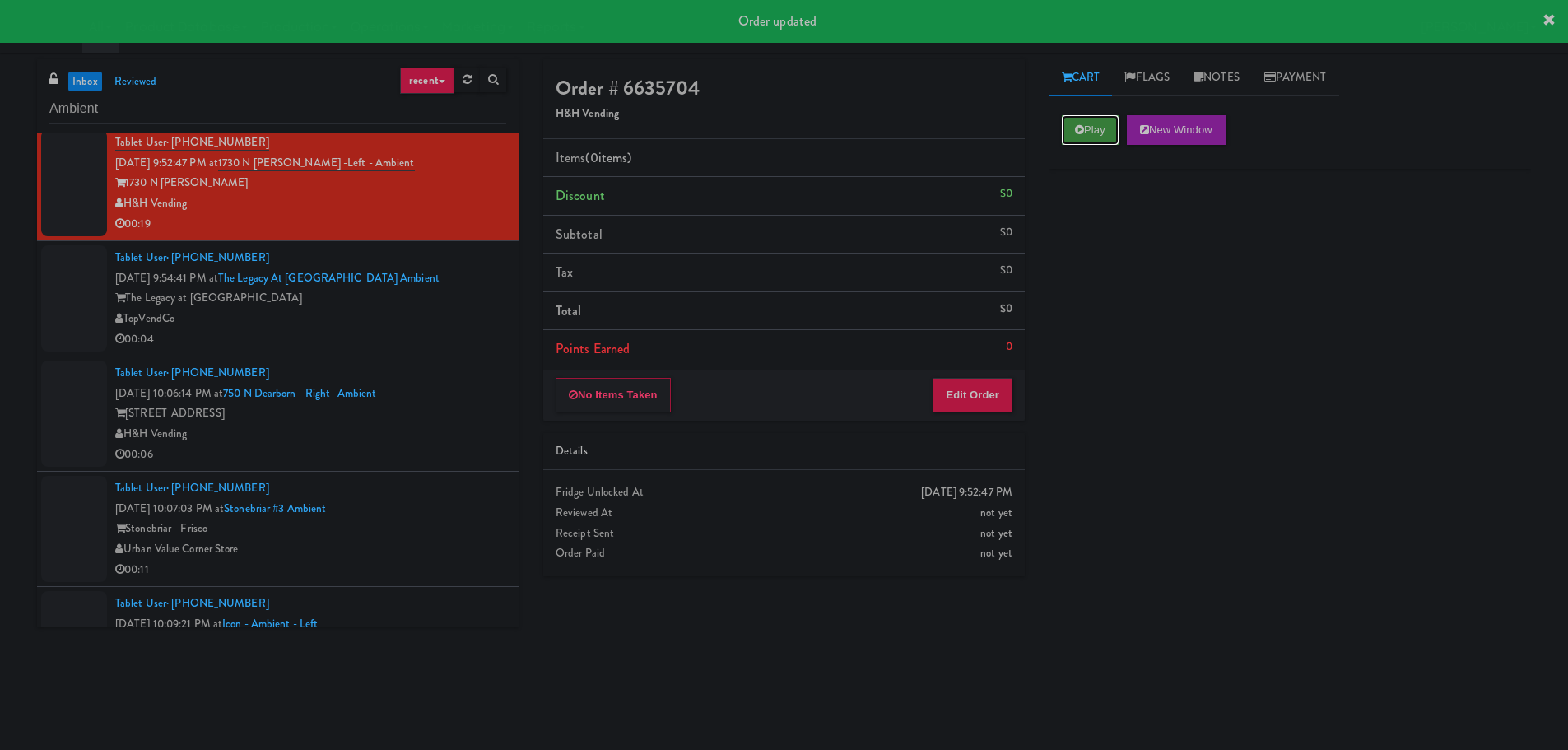
click at [1097, 122] on button "Play" at bounding box center [1090, 129] width 57 height 30
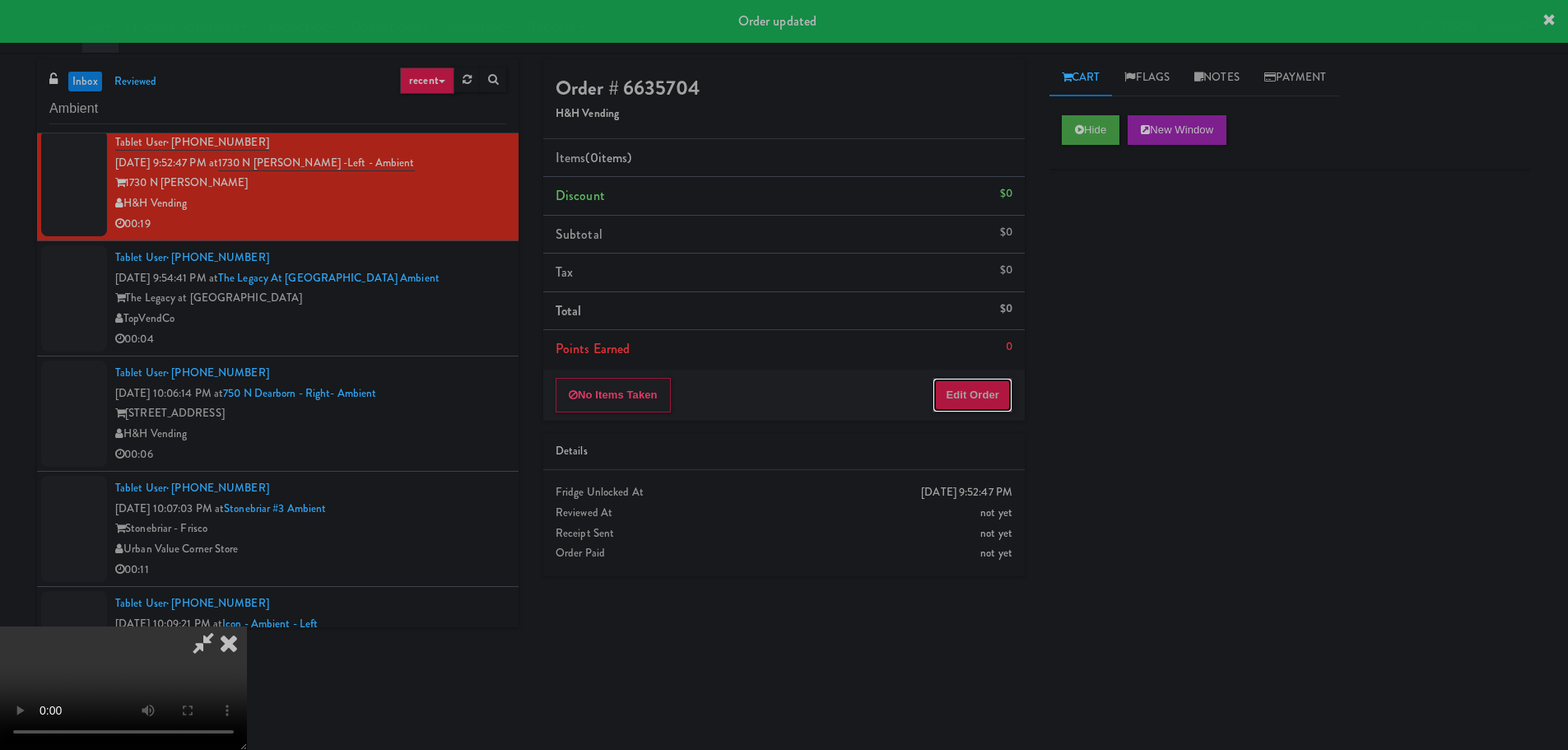
click at [998, 389] on button "Edit Order" at bounding box center [973, 395] width 80 height 35
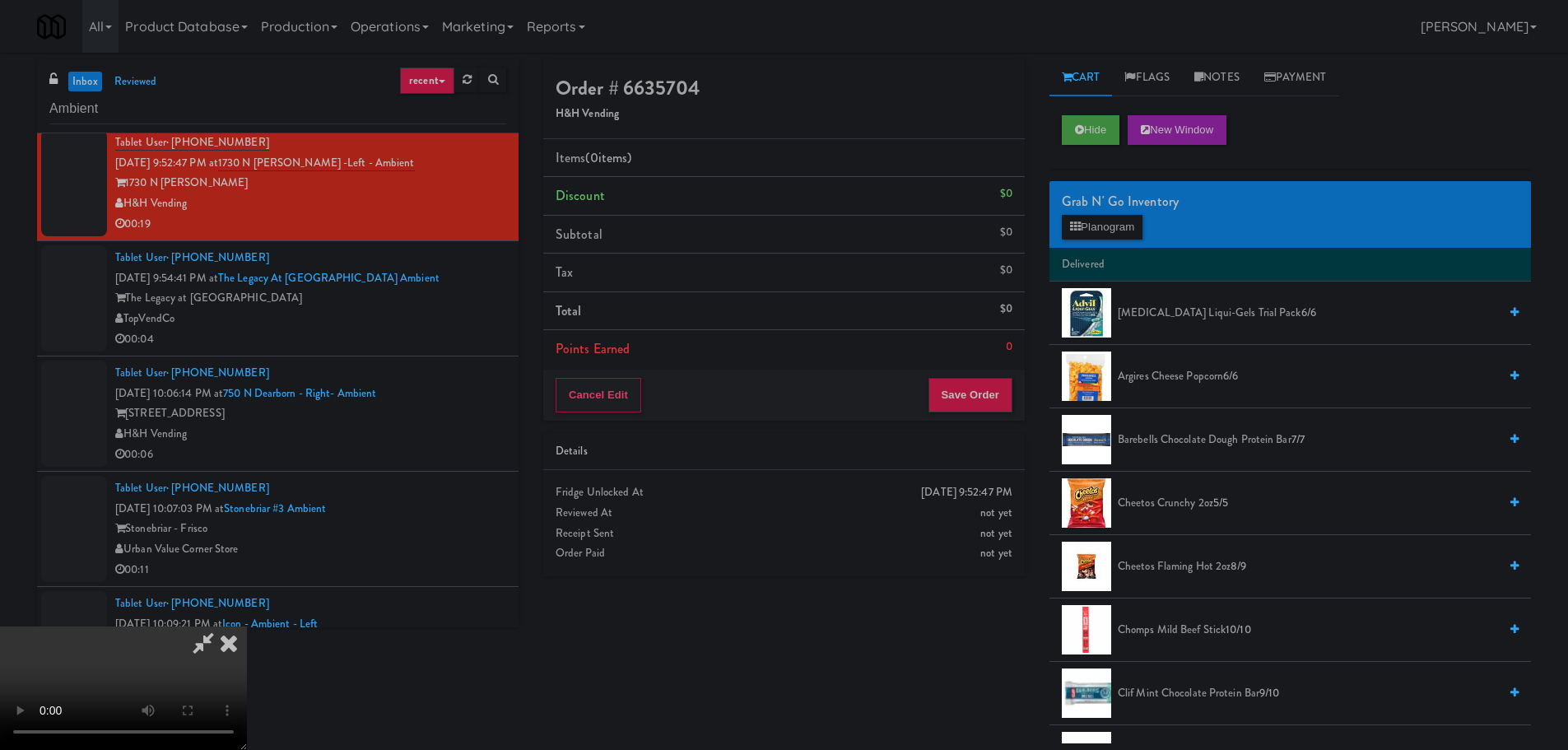
scroll to position [0, 0]
click at [247, 627] on video at bounding box center [123, 688] width 247 height 123
click at [1122, 217] on button "Planogram" at bounding box center [1102, 227] width 81 height 25
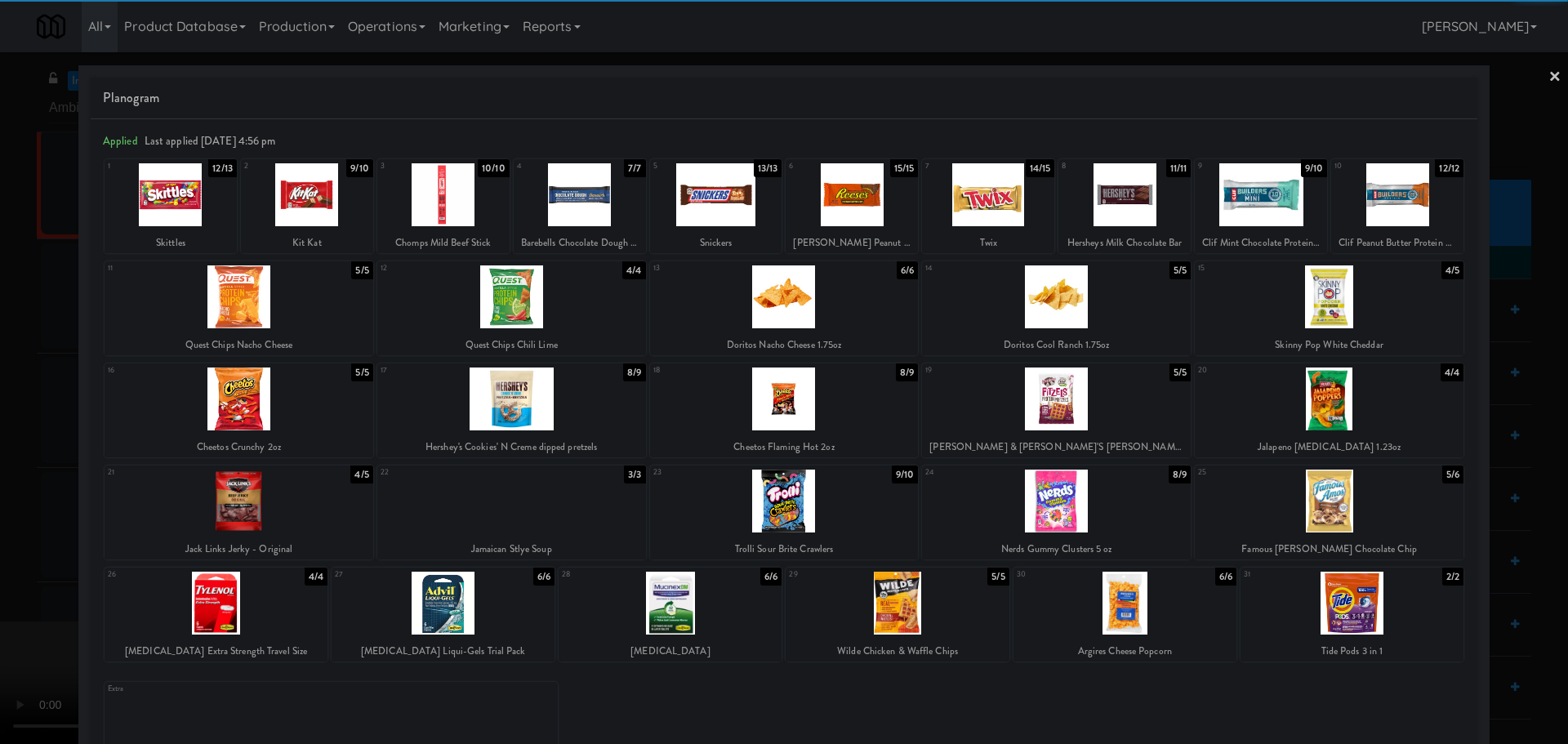
click at [295, 316] on div at bounding box center [239, 297] width 268 height 63
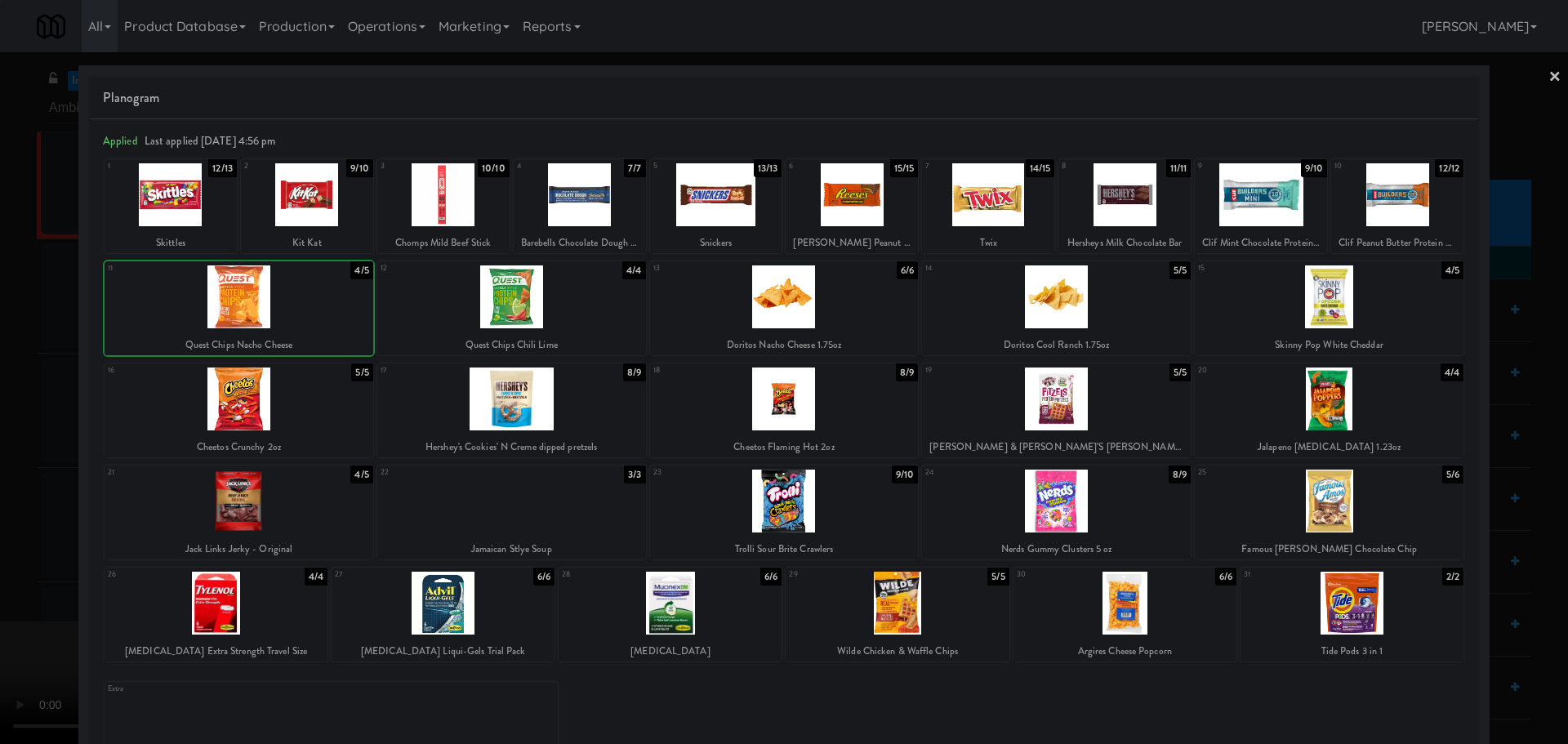
drag, startPoint x: 0, startPoint y: 358, endPoint x: 49, endPoint y: 359, distance: 49.0
click at [1, 358] on div at bounding box center [784, 372] width 1568 height 744
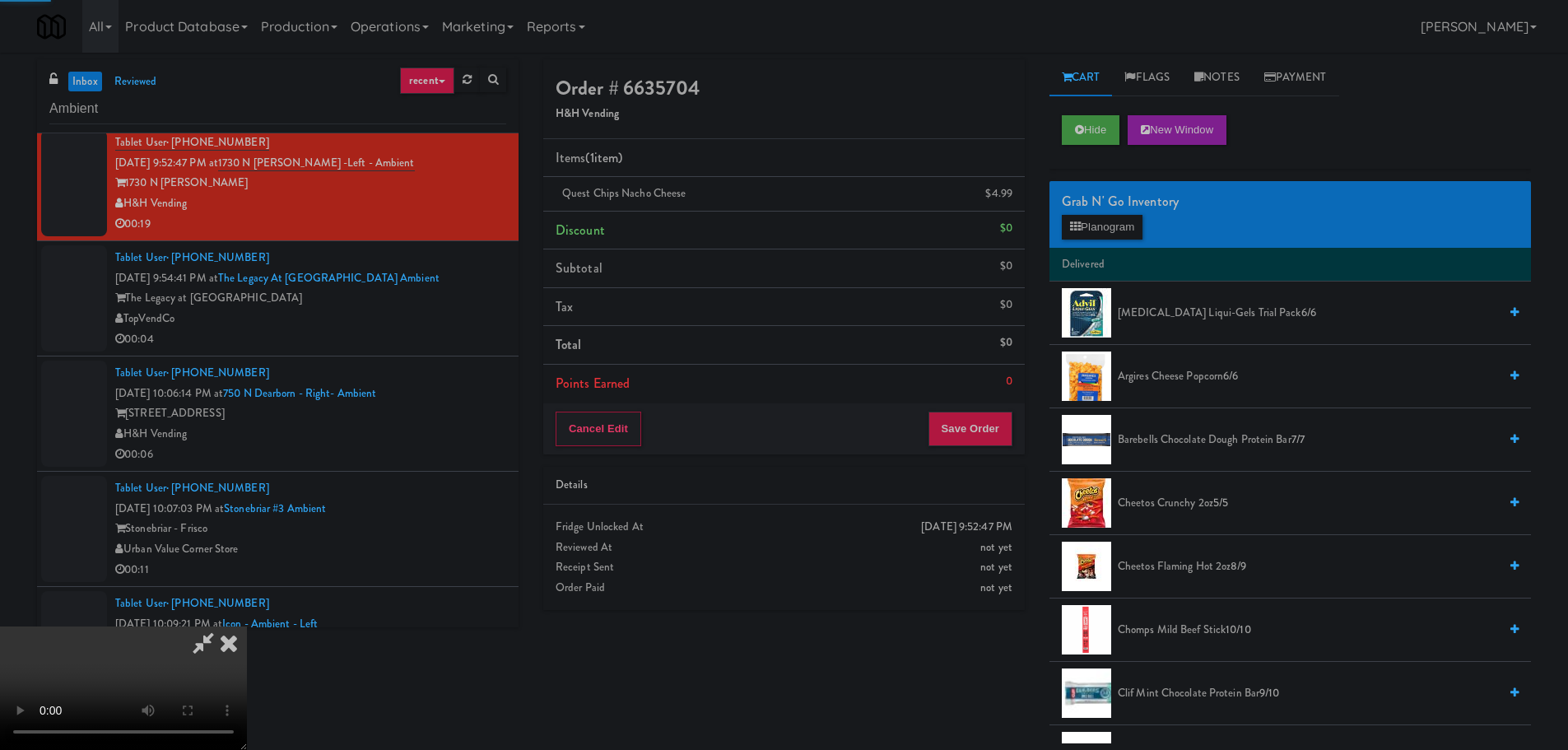
drag, startPoint x: 246, startPoint y: 332, endPoint x: 370, endPoint y: 338, distance: 124.1
click at [247, 627] on video at bounding box center [123, 688] width 247 height 123
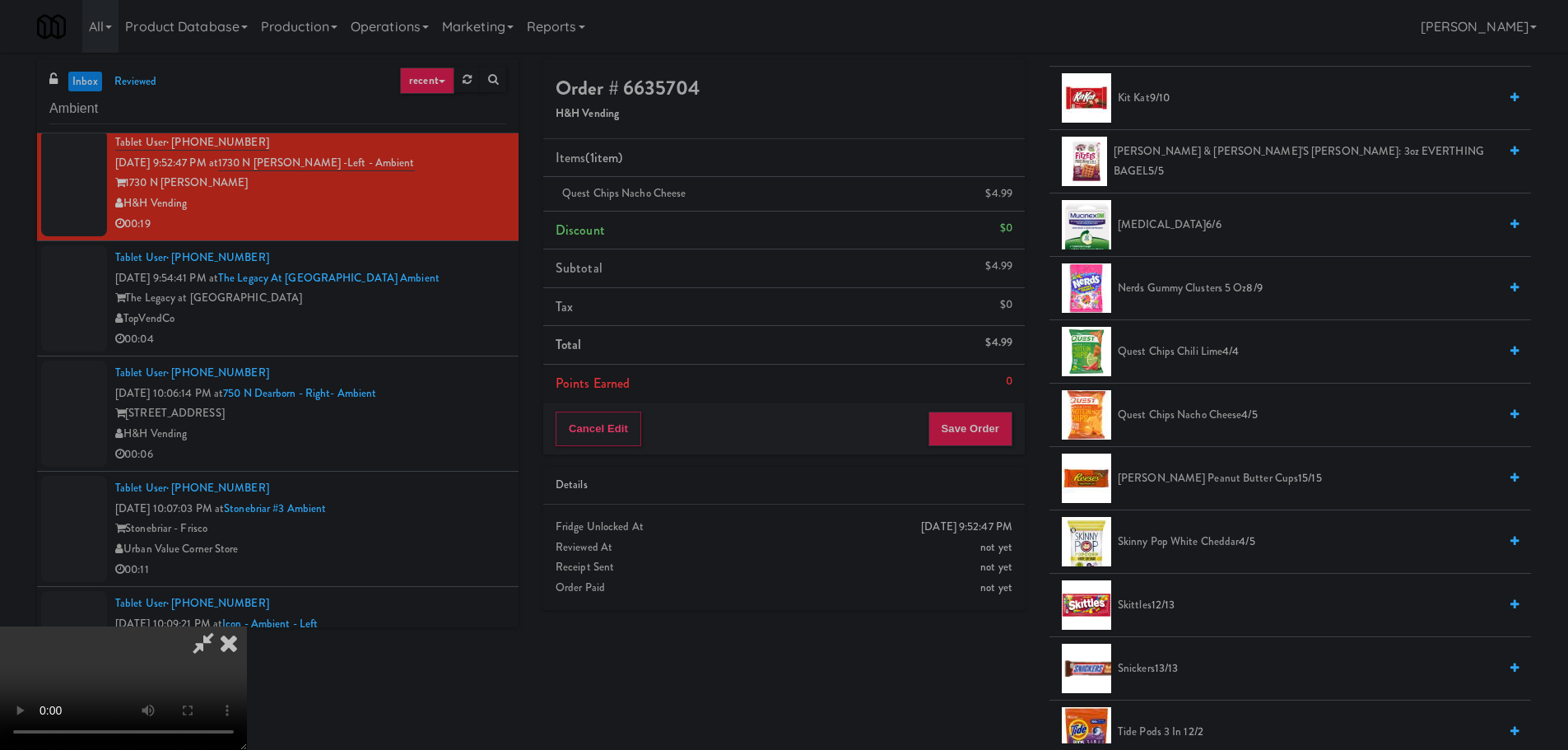
scroll to position [1235, 0]
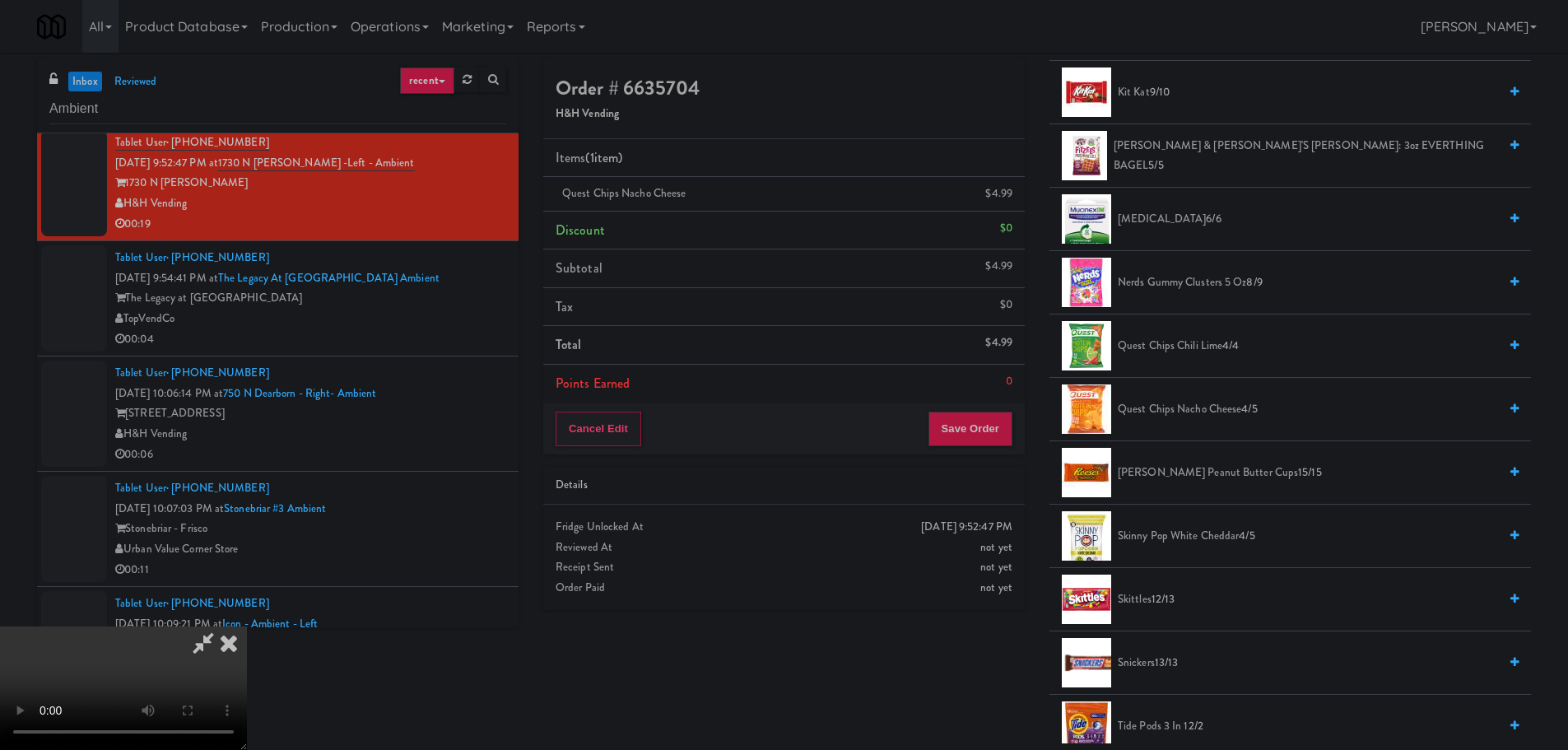
click at [1206, 401] on span "Quest Chips Nacho Cheese 4/5" at bounding box center [1307, 409] width 380 height 20
click at [247, 627] on video at bounding box center [123, 688] width 247 height 123
click at [1012, 191] on link at bounding box center [1010, 201] width 14 height 20
click at [247, 627] on video at bounding box center [123, 688] width 247 height 123
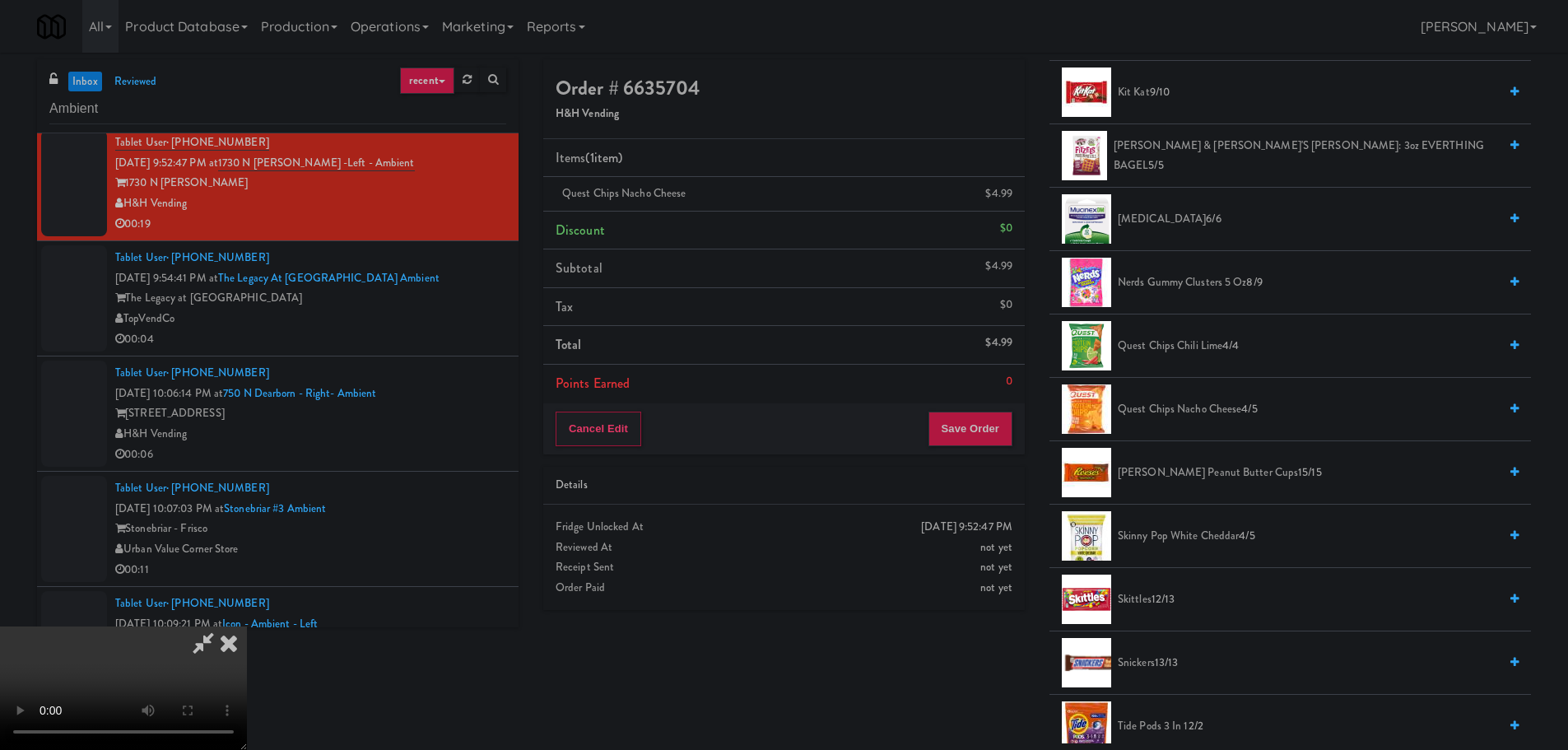
scroll to position [283, 0]
click at [975, 424] on button "Save Order" at bounding box center [970, 429] width 84 height 35
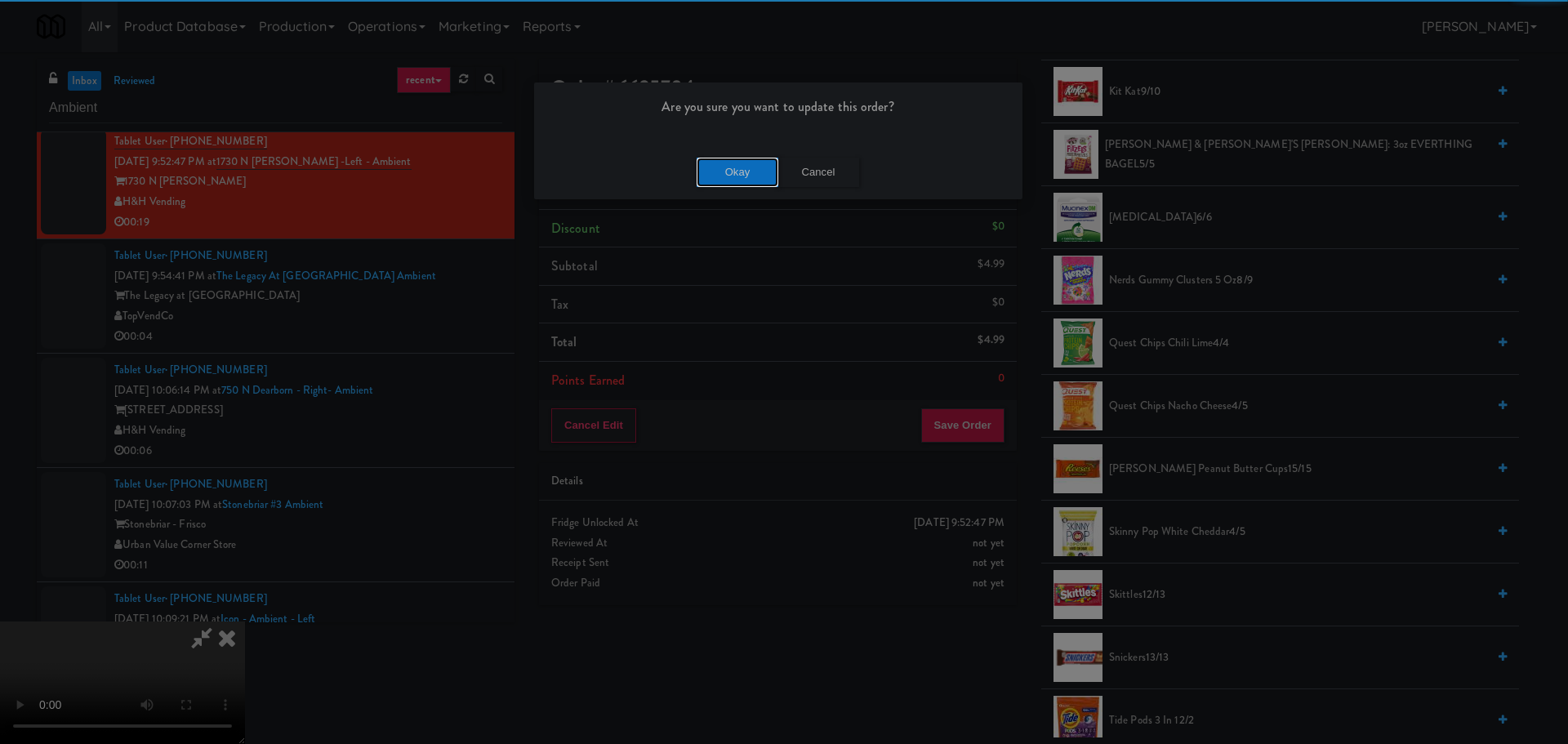
click at [717, 169] on button "Okay" at bounding box center [738, 172] width 82 height 30
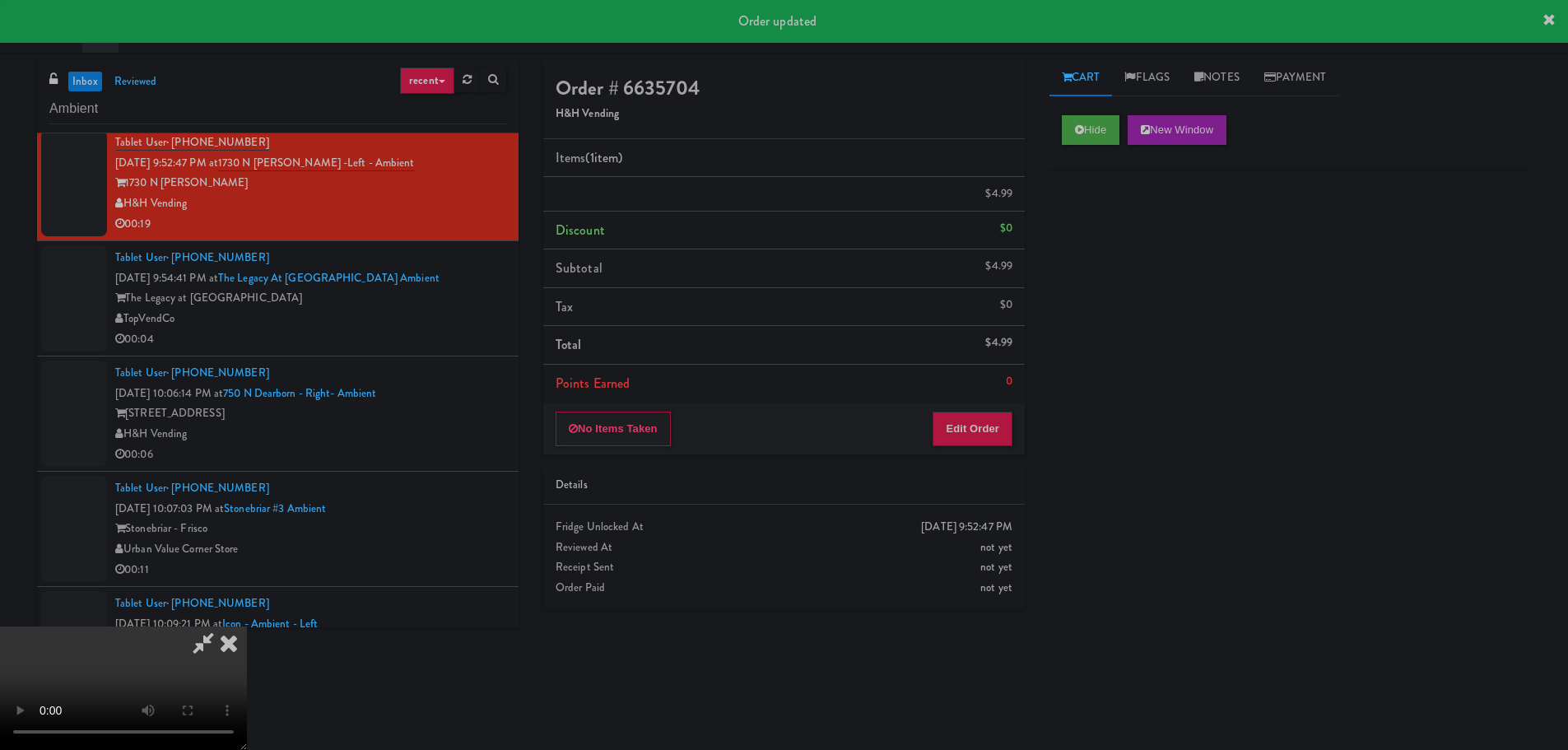
scroll to position [0, 0]
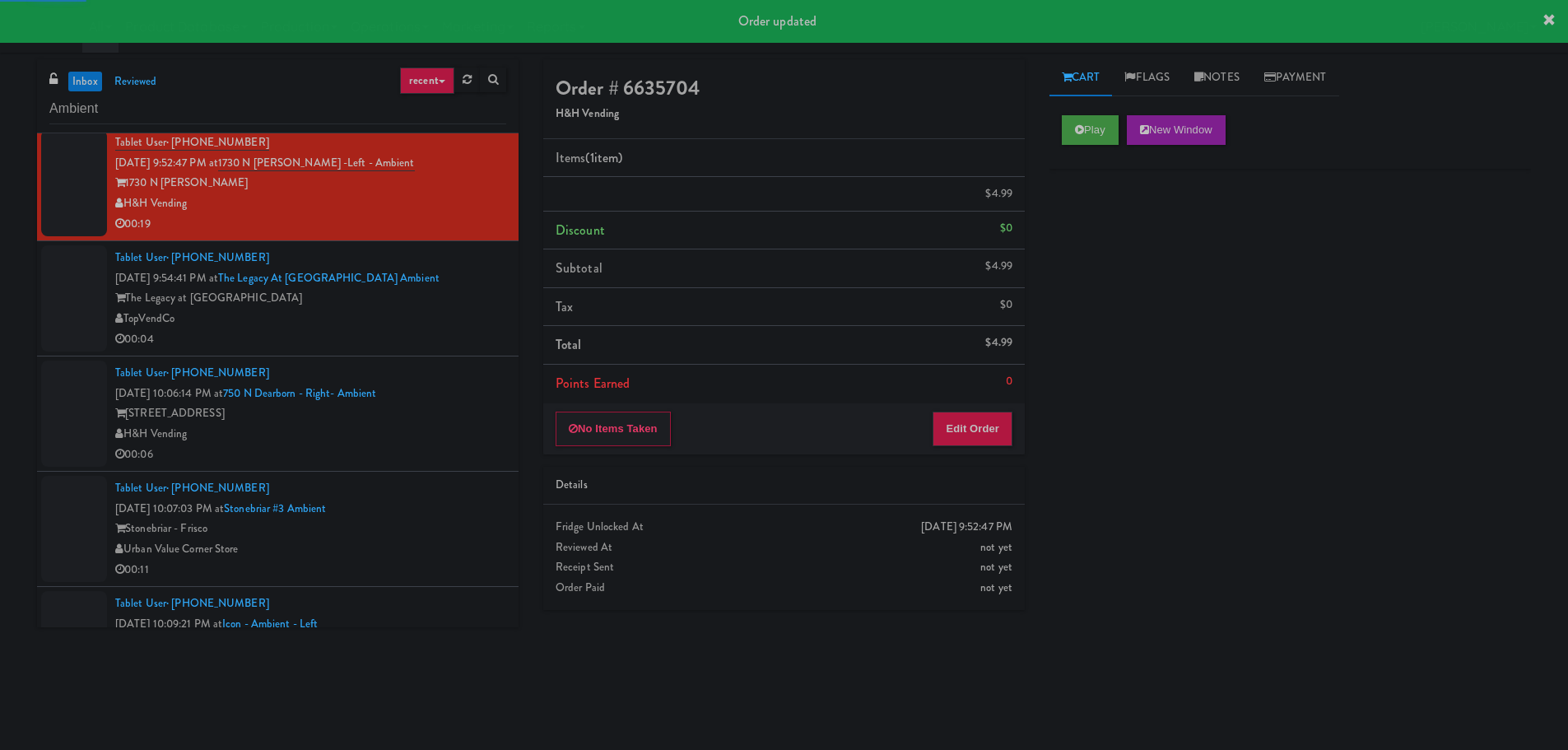
click at [461, 333] on div "00:04" at bounding box center [310, 339] width 391 height 20
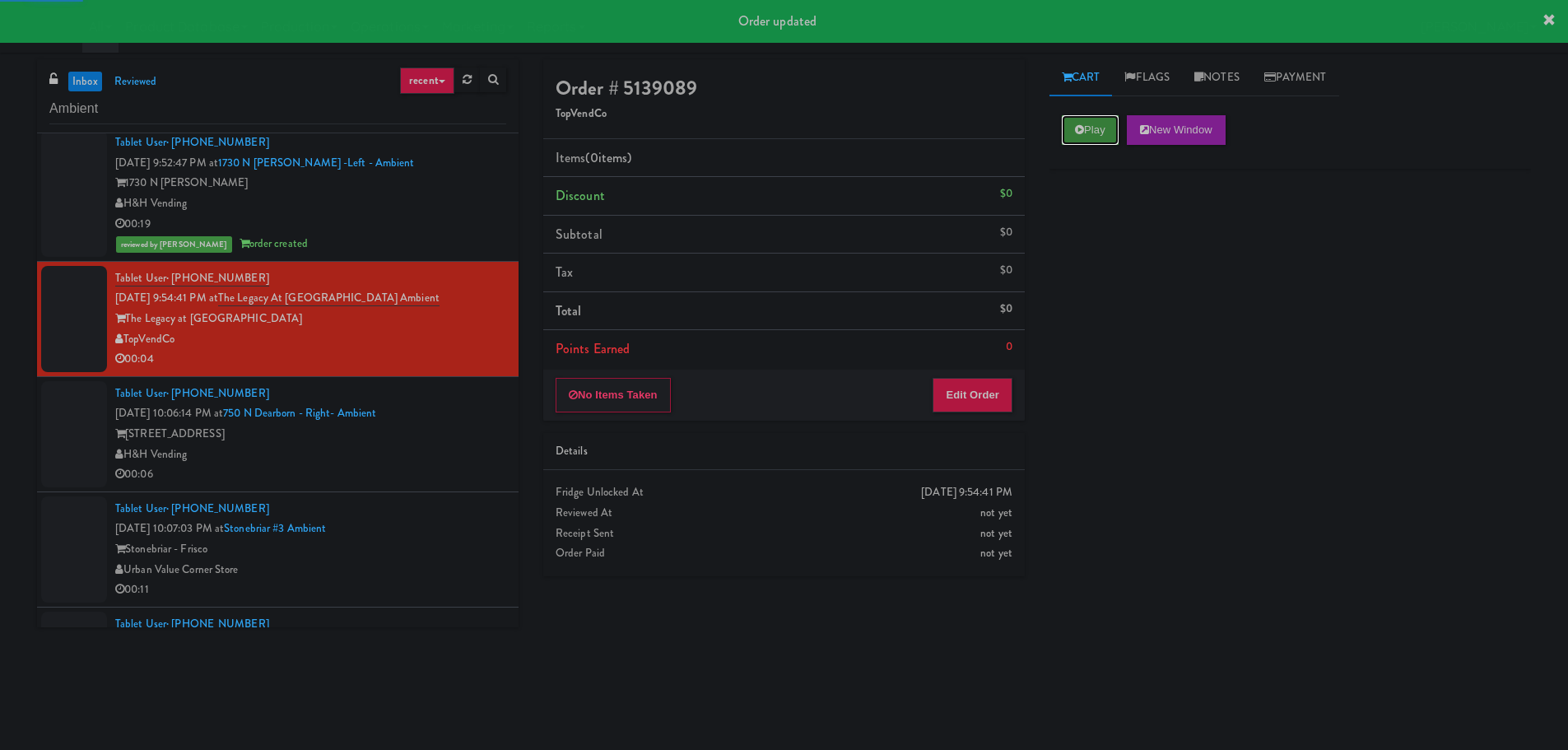
click at [1118, 126] on button "Play" at bounding box center [1090, 129] width 57 height 30
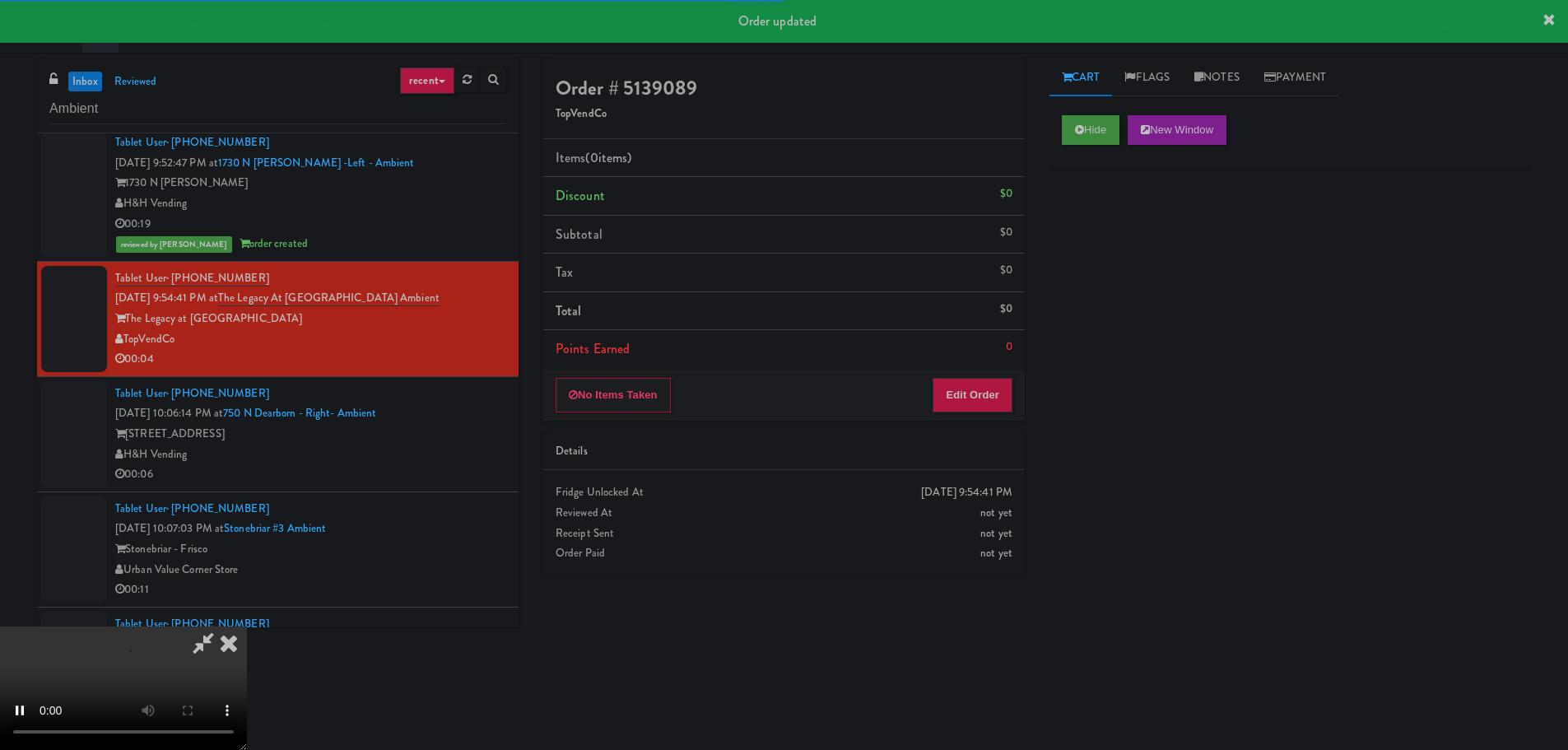
click at [997, 372] on div "No Items Taken Edit Order" at bounding box center [784, 395] width 481 height 51
click at [997, 391] on button "Edit Order" at bounding box center [973, 395] width 80 height 35
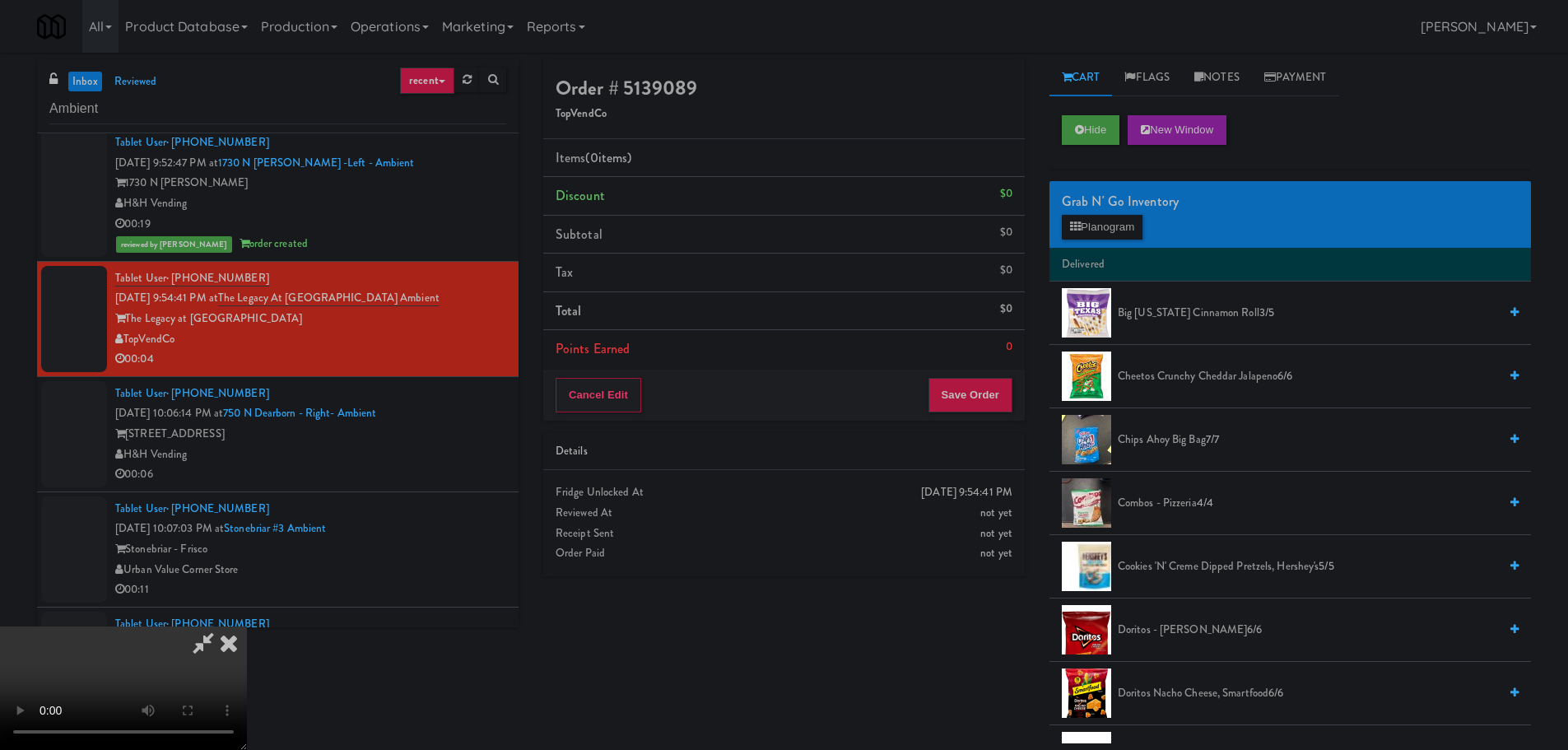
scroll to position [283, 0]
click at [247, 627] on video at bounding box center [123, 688] width 247 height 123
drag, startPoint x: 621, startPoint y: 436, endPoint x: 637, endPoint y: 446, distance: 18.9
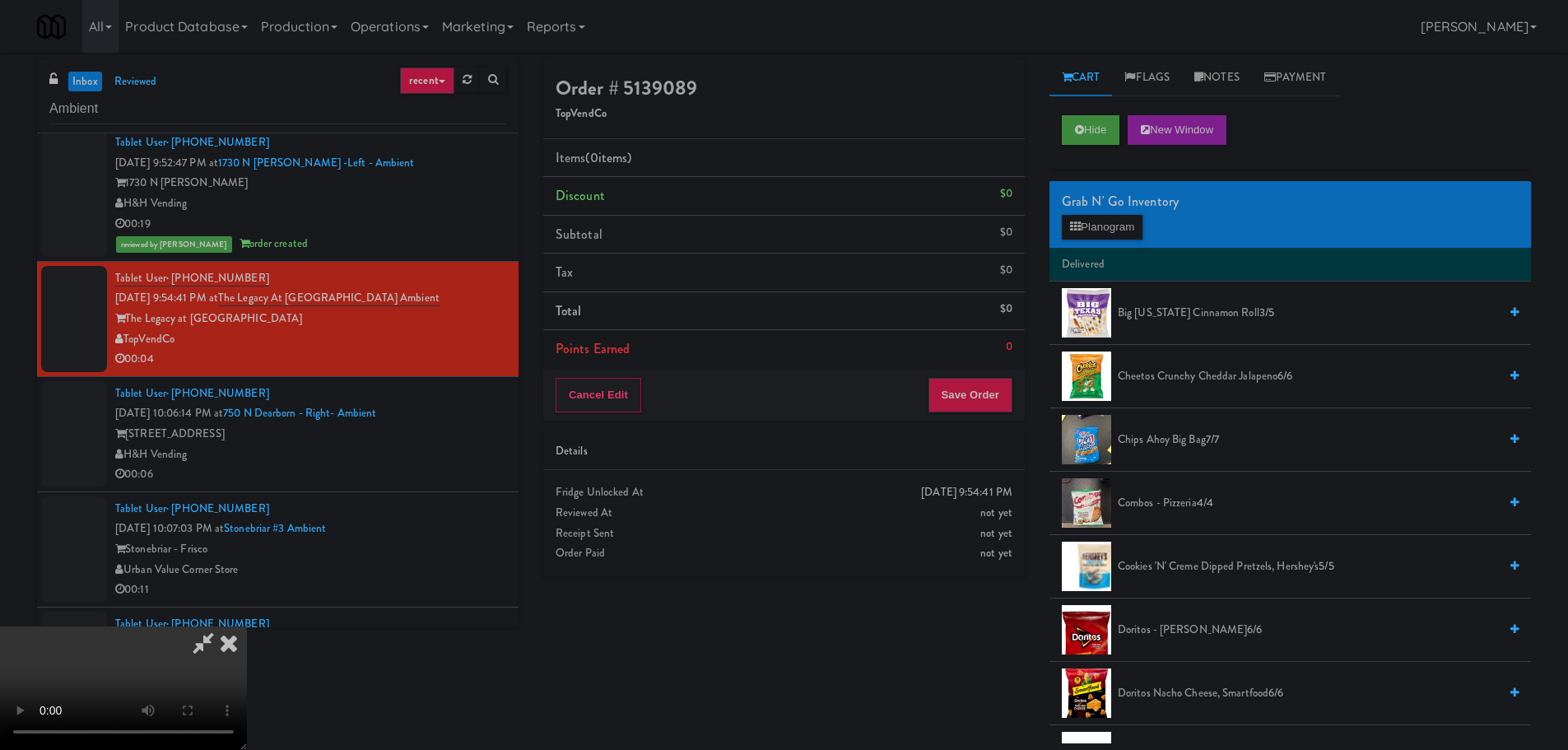
click at [247, 627] on video at bounding box center [123, 688] width 247 height 123
click at [1110, 215] on button "Planogram" at bounding box center [1102, 227] width 81 height 25
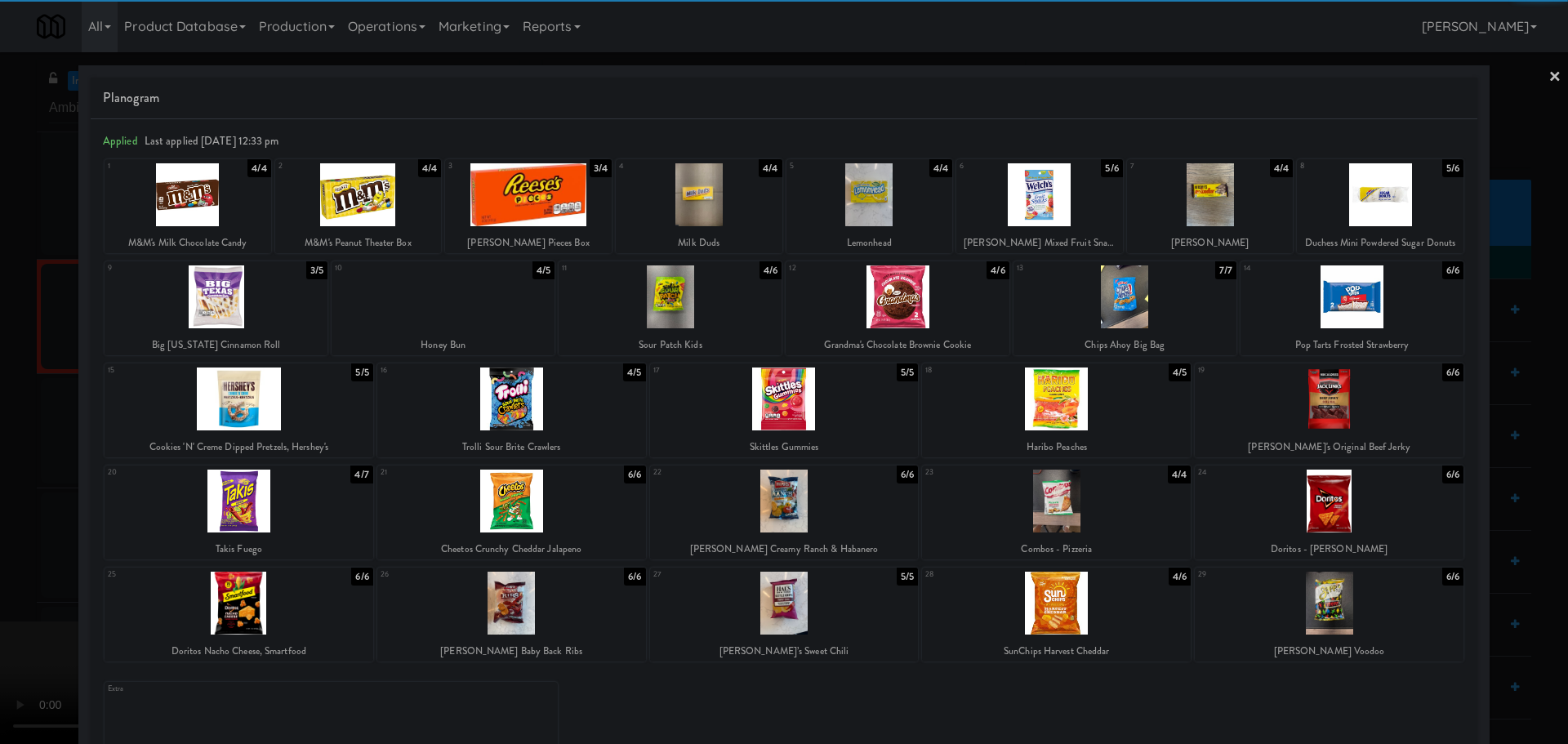
drag, startPoint x: 703, startPoint y: 310, endPoint x: 473, endPoint y: 349, distance: 233.3
click at [704, 310] on div at bounding box center [670, 297] width 223 height 63
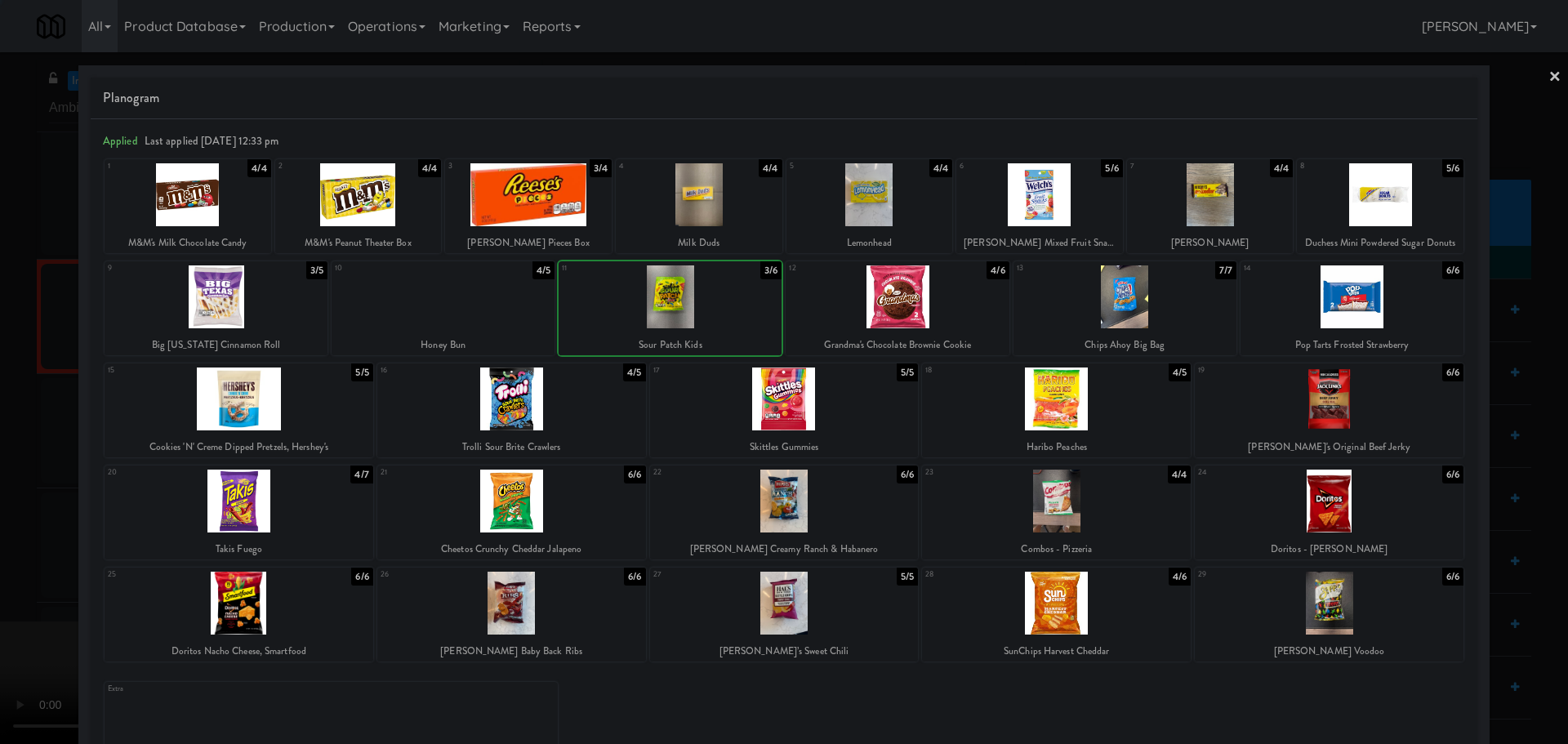
click at [0, 414] on div at bounding box center [784, 372] width 1568 height 744
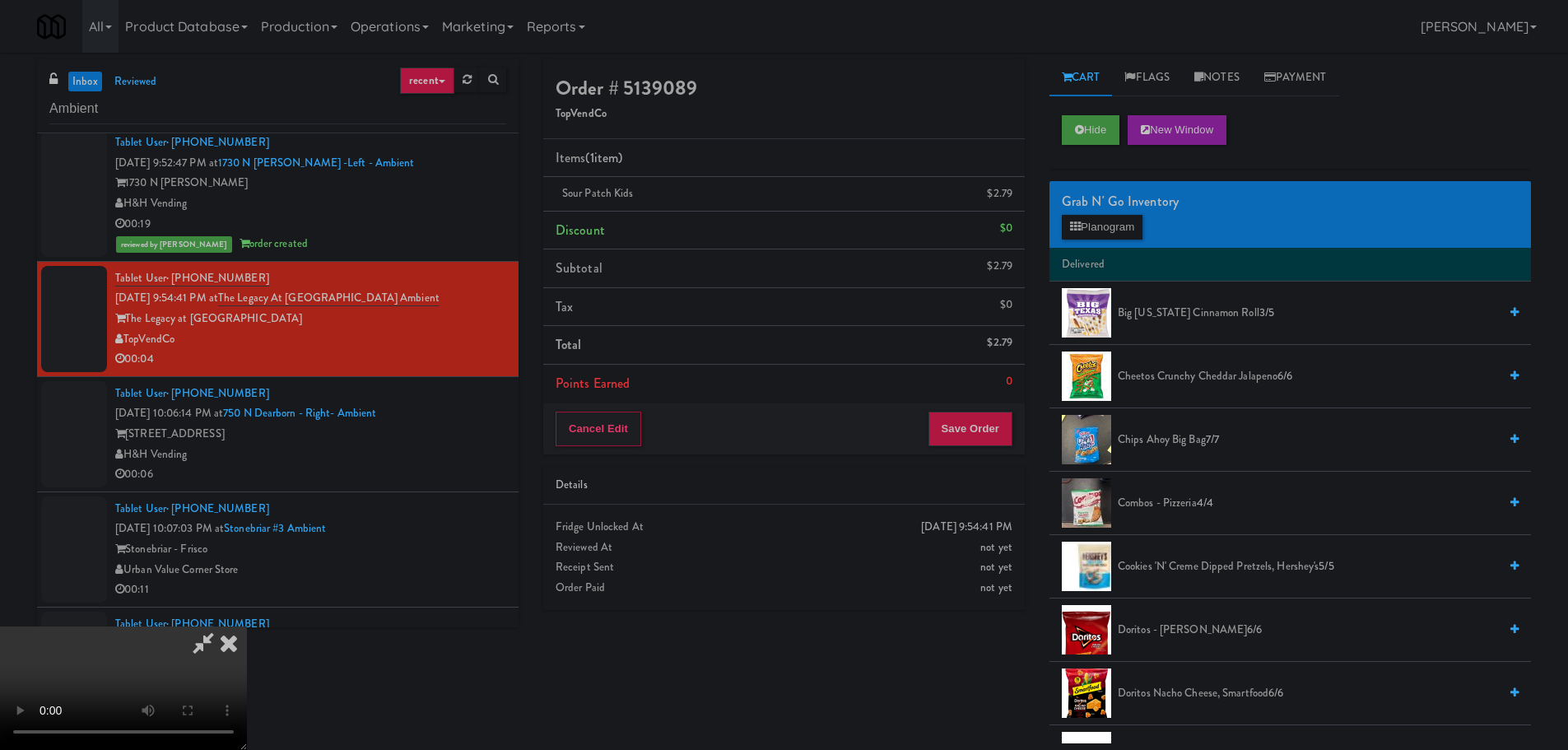
click at [247, 627] on video at bounding box center [123, 688] width 247 height 123
click at [992, 435] on button "Save Order" at bounding box center [970, 429] width 84 height 35
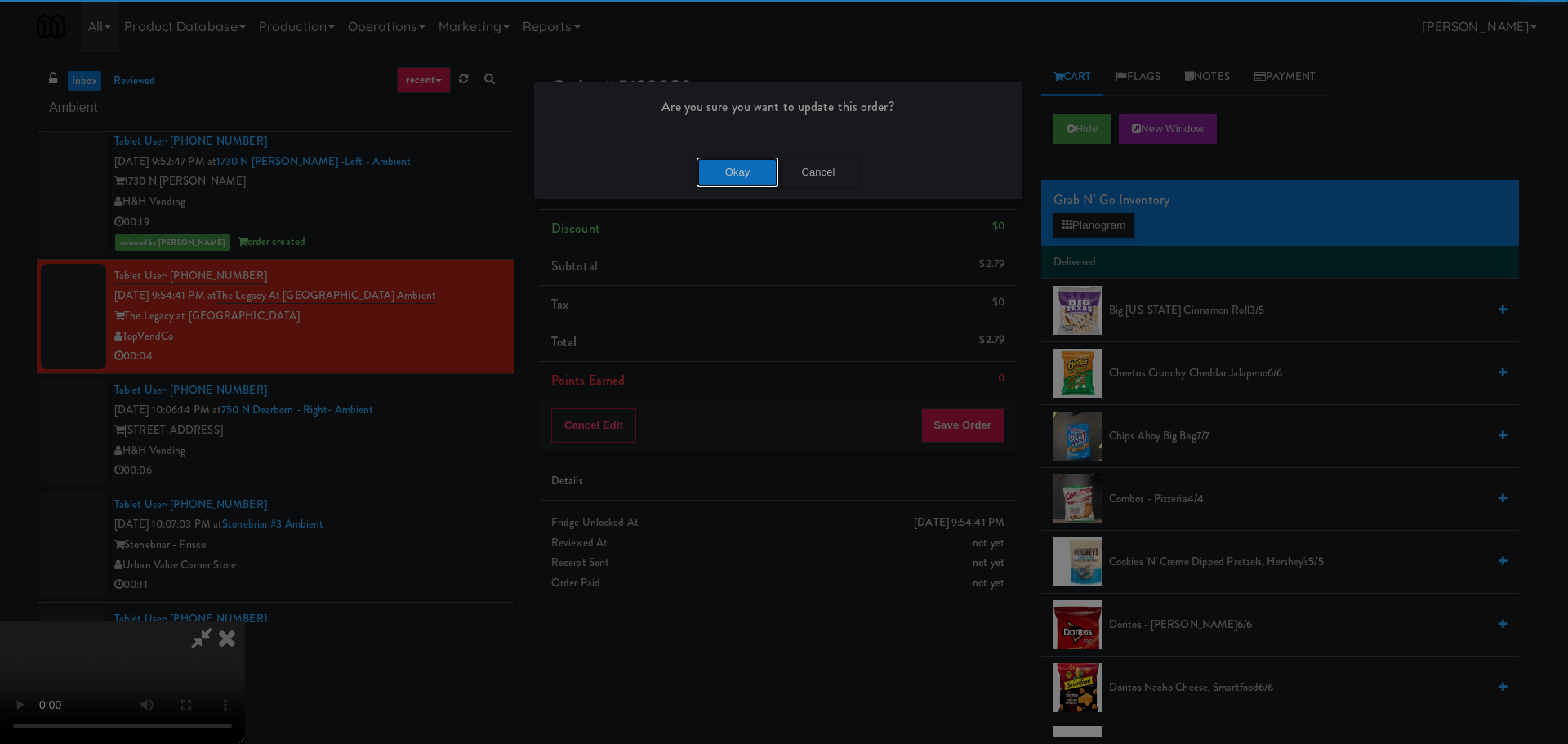
click at [706, 166] on button "Okay" at bounding box center [738, 172] width 82 height 30
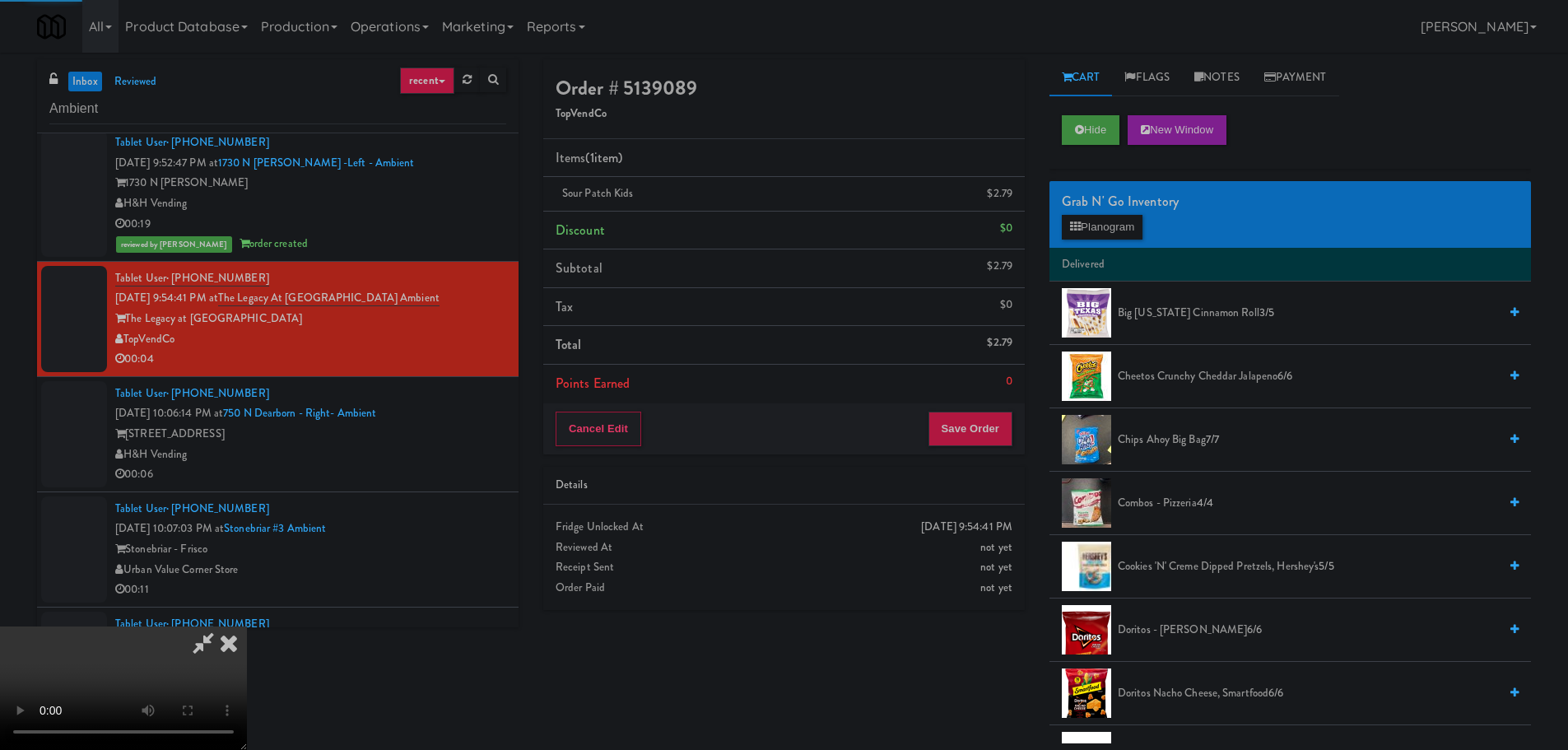
scroll to position [0, 0]
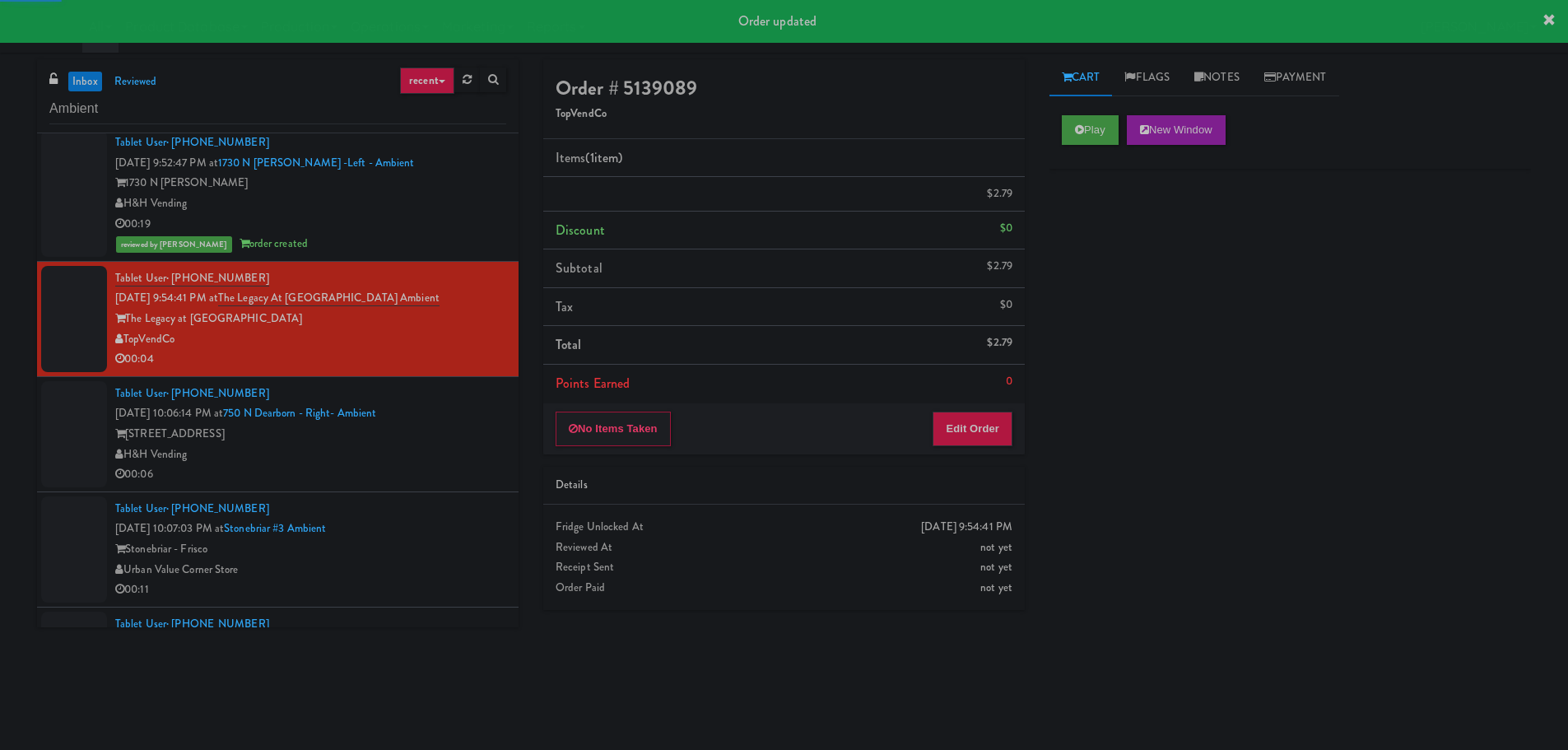
click at [448, 426] on div "[STREET_ADDRESS]" at bounding box center [310, 434] width 391 height 20
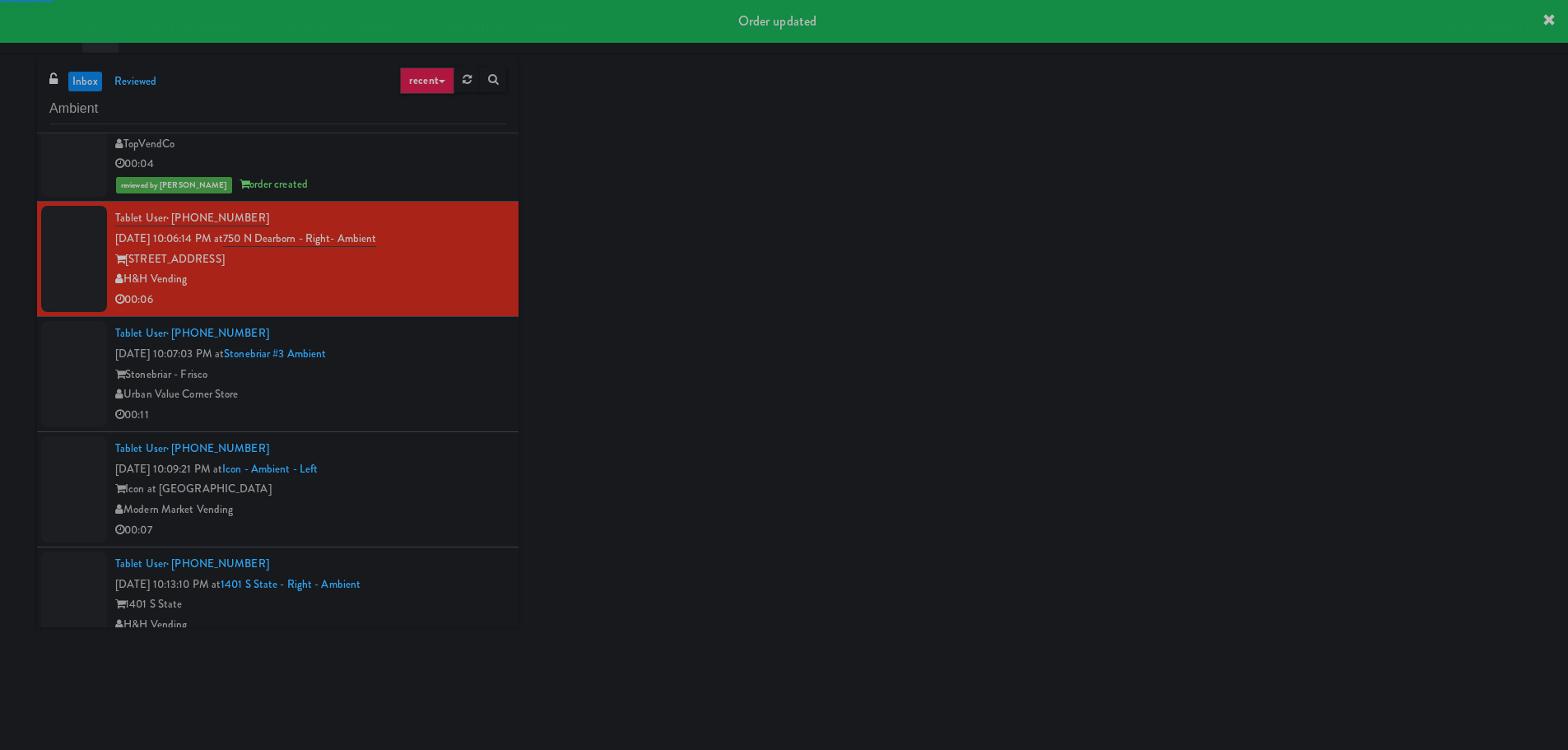
scroll to position [2963, 0]
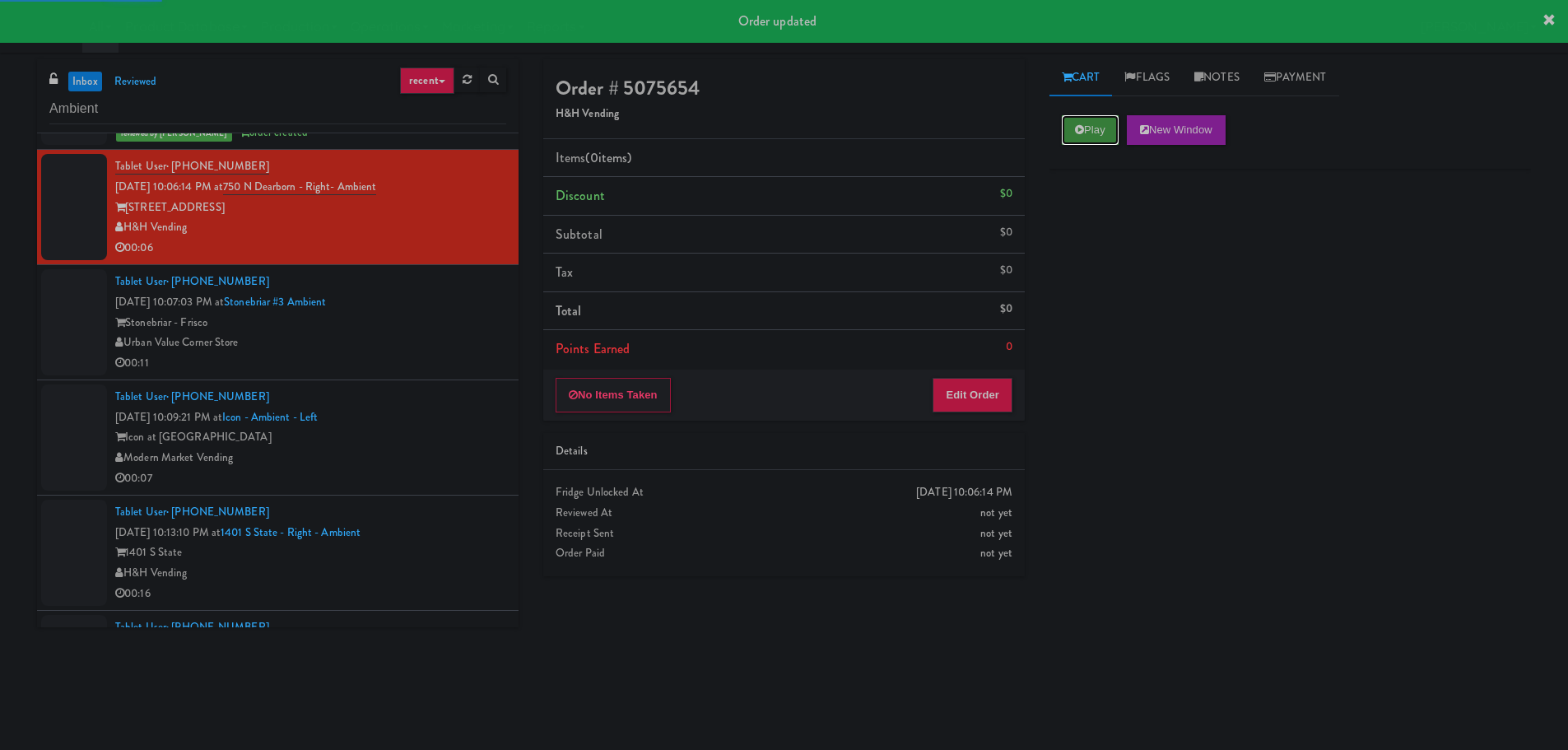
click at [1078, 134] on icon at bounding box center [1079, 129] width 9 height 11
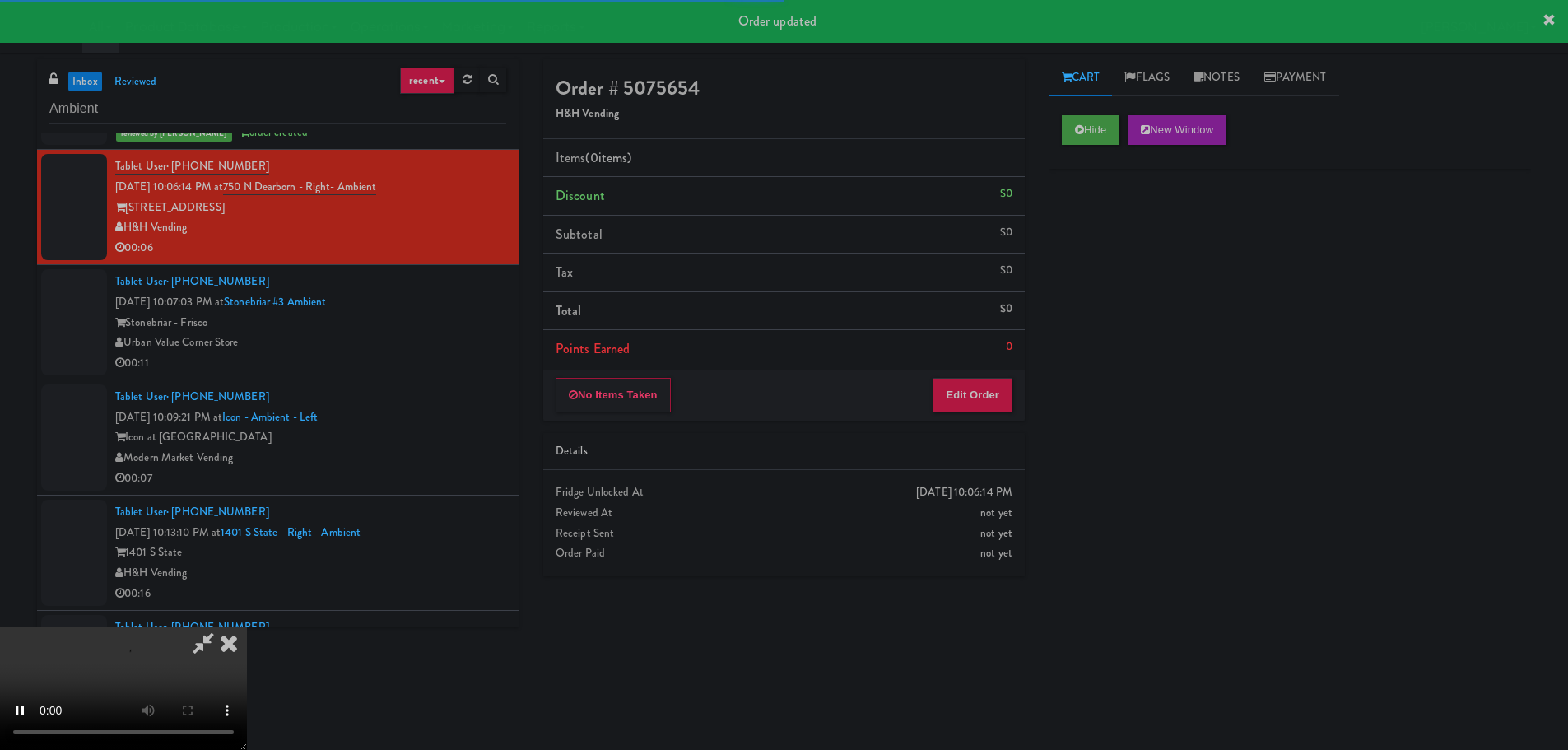
click at [983, 425] on div "Order # 5075654 H&H Vending Items (0 items ) Discount $0 Subtotal $0 Tax $0 Tot…" at bounding box center [783, 324] width 506 height 529
click at [994, 395] on button "Edit Order" at bounding box center [973, 395] width 80 height 35
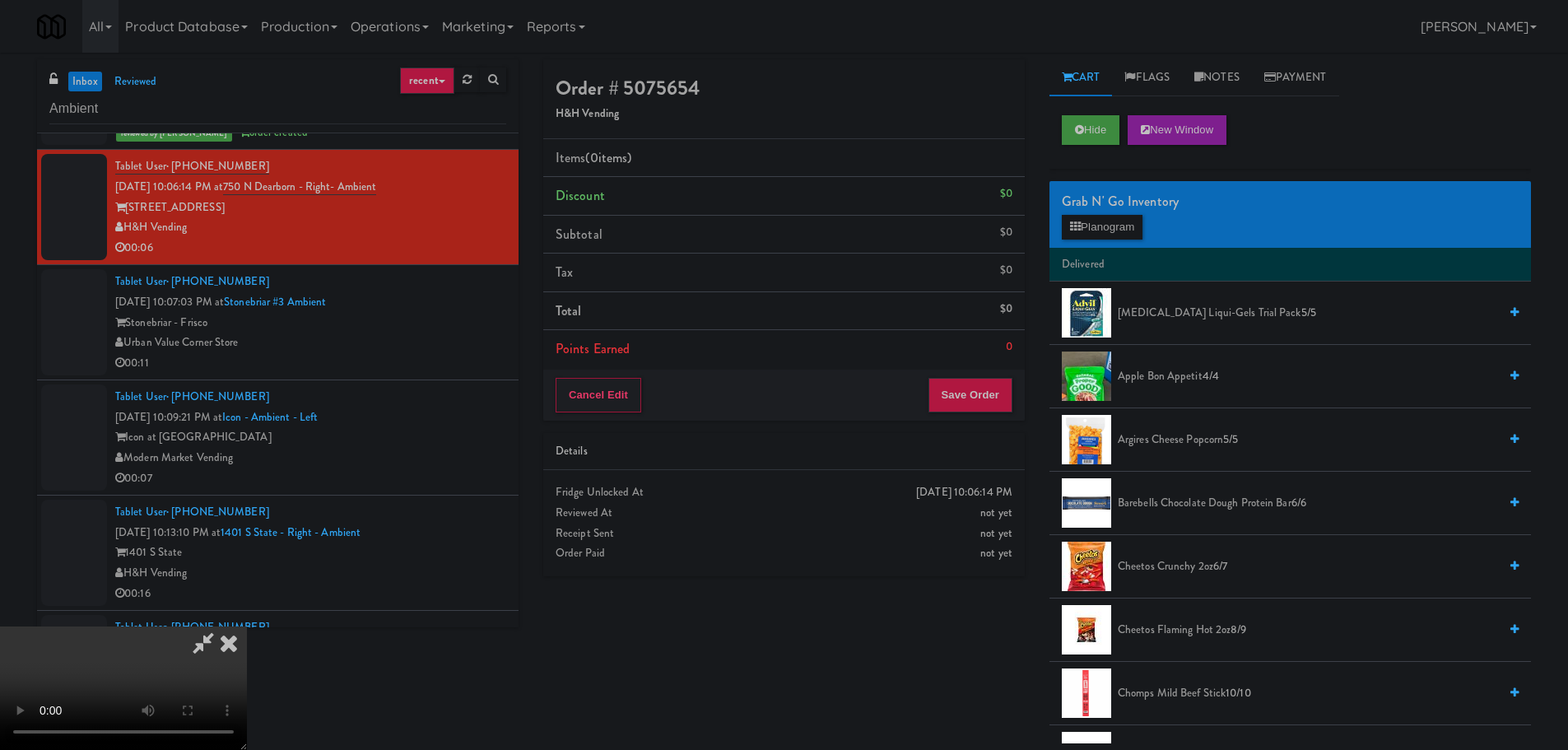
click at [247, 627] on video at bounding box center [123, 688] width 247 height 123
click at [1097, 229] on button "Planogram" at bounding box center [1102, 227] width 81 height 25
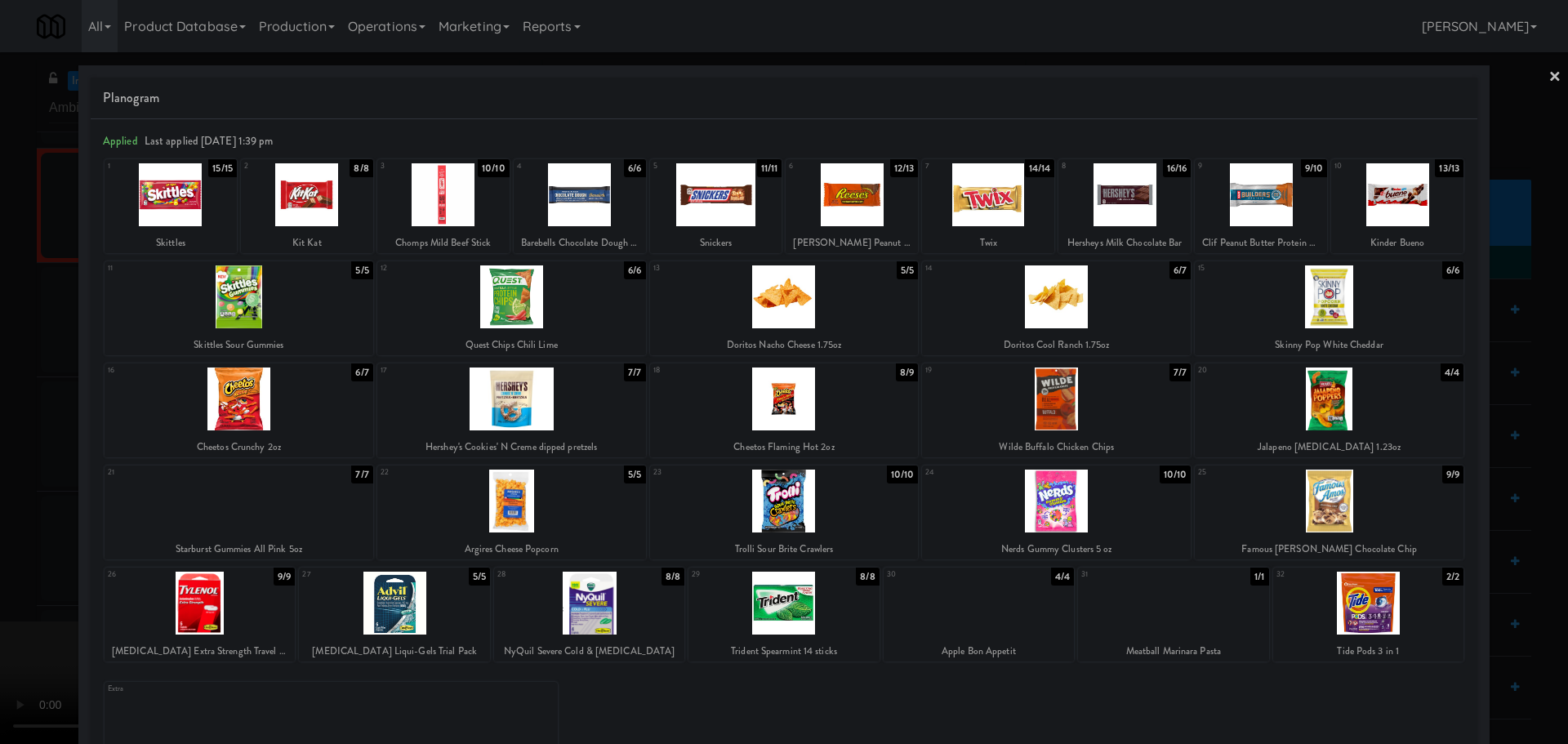
drag, startPoint x: 3, startPoint y: 423, endPoint x: 20, endPoint y: 428, distance: 17.7
click at [8, 424] on div at bounding box center [784, 372] width 1568 height 744
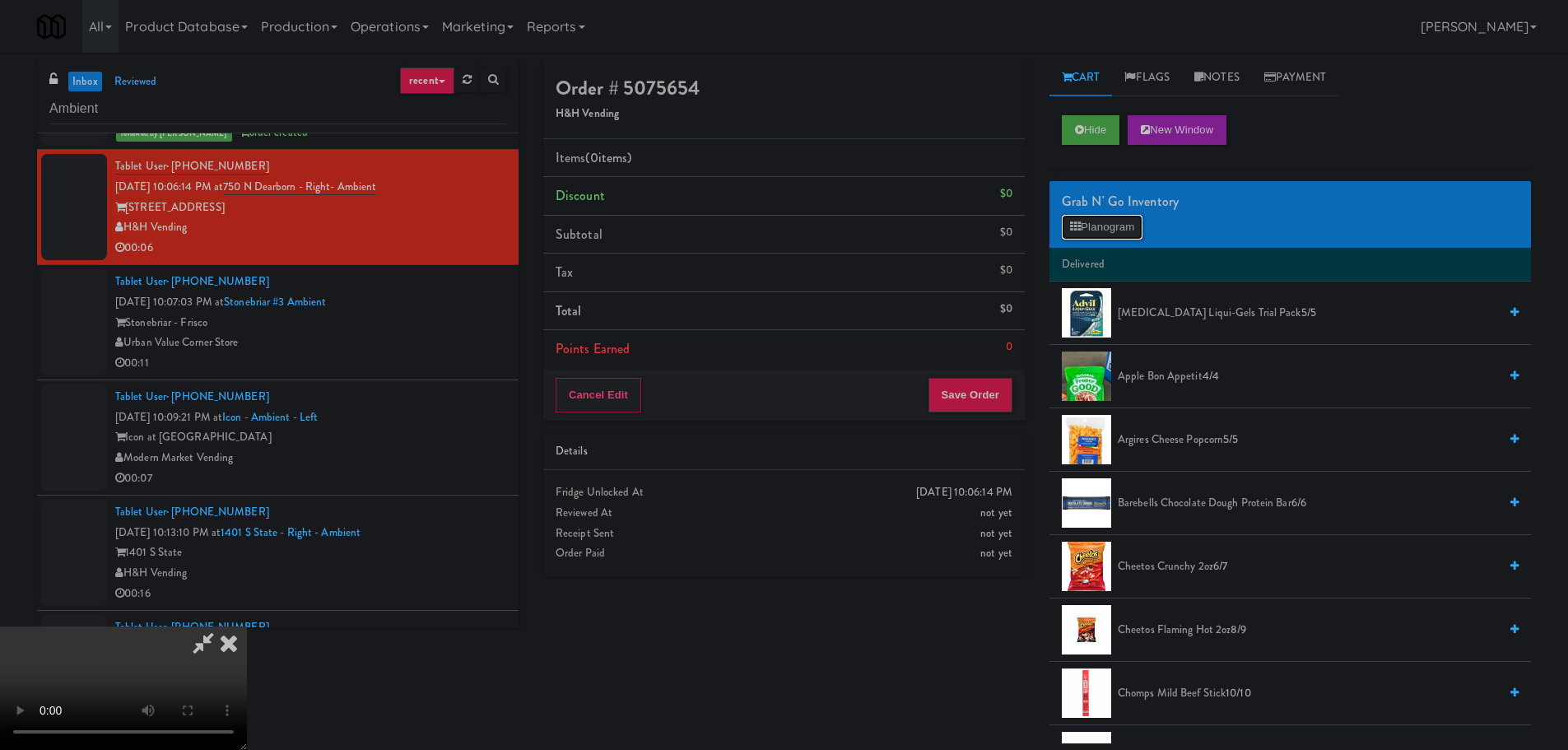
click at [1130, 219] on button "Planogram" at bounding box center [1102, 227] width 81 height 25
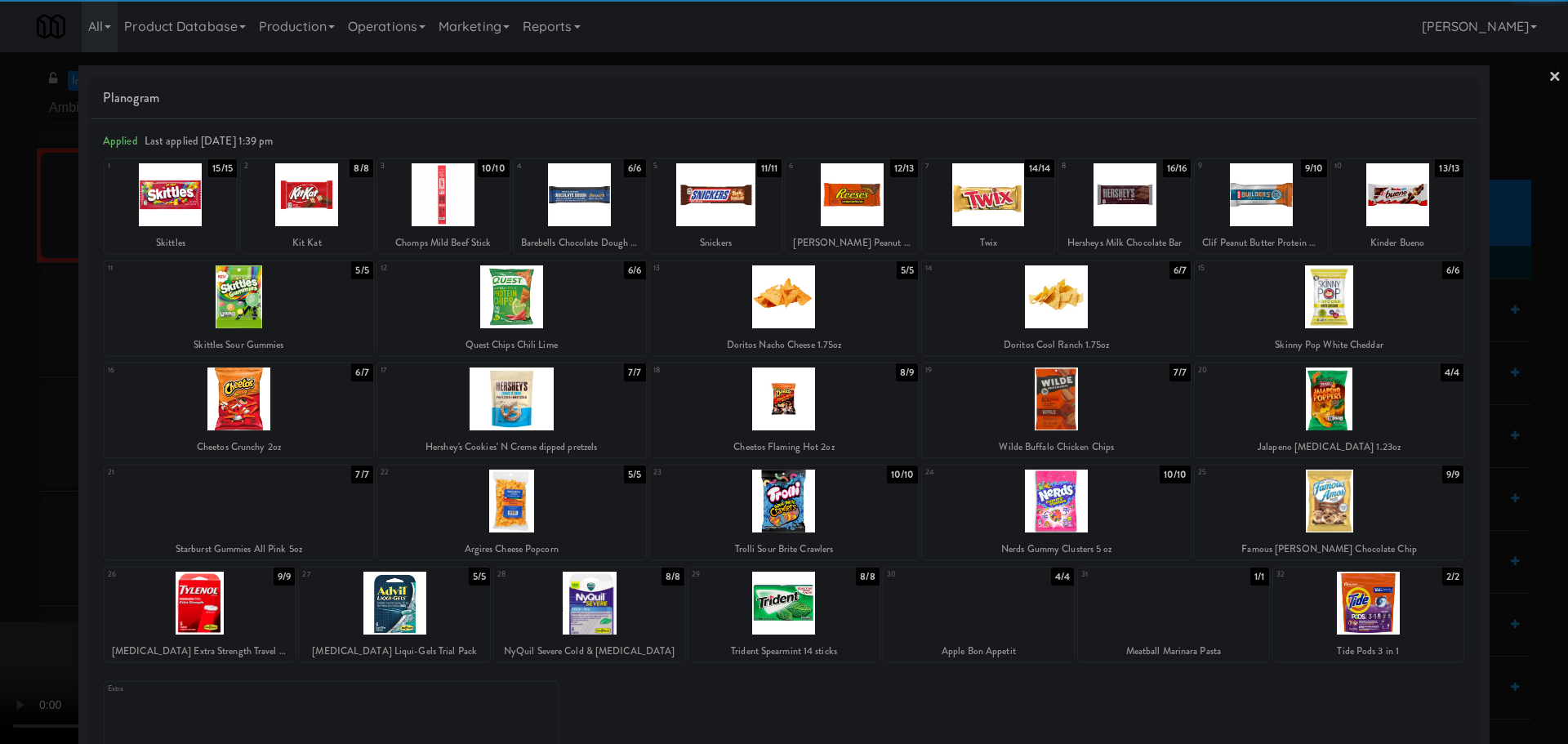
click at [1032, 308] on div at bounding box center [1057, 297] width 268 height 63
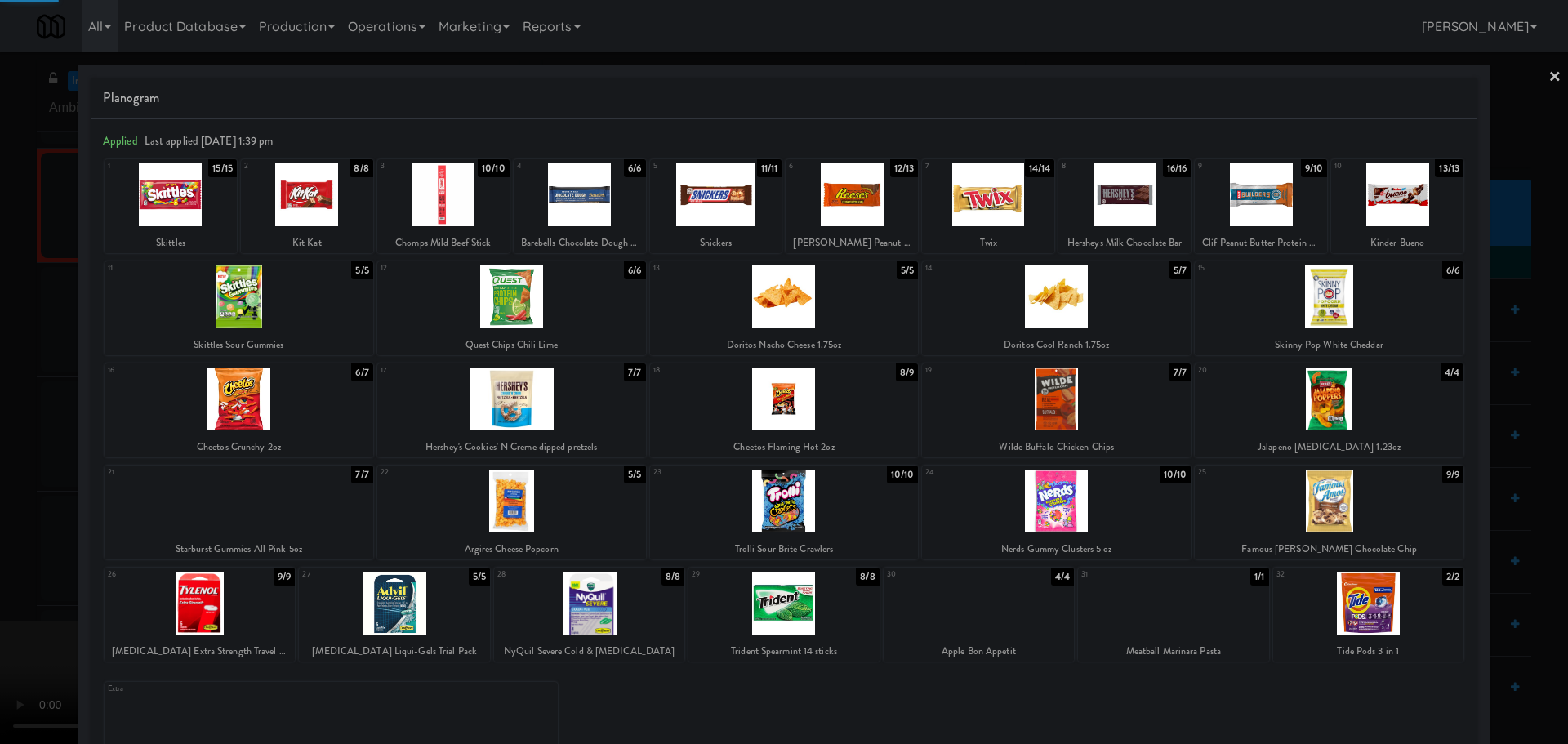
click at [0, 411] on div at bounding box center [784, 372] width 1568 height 744
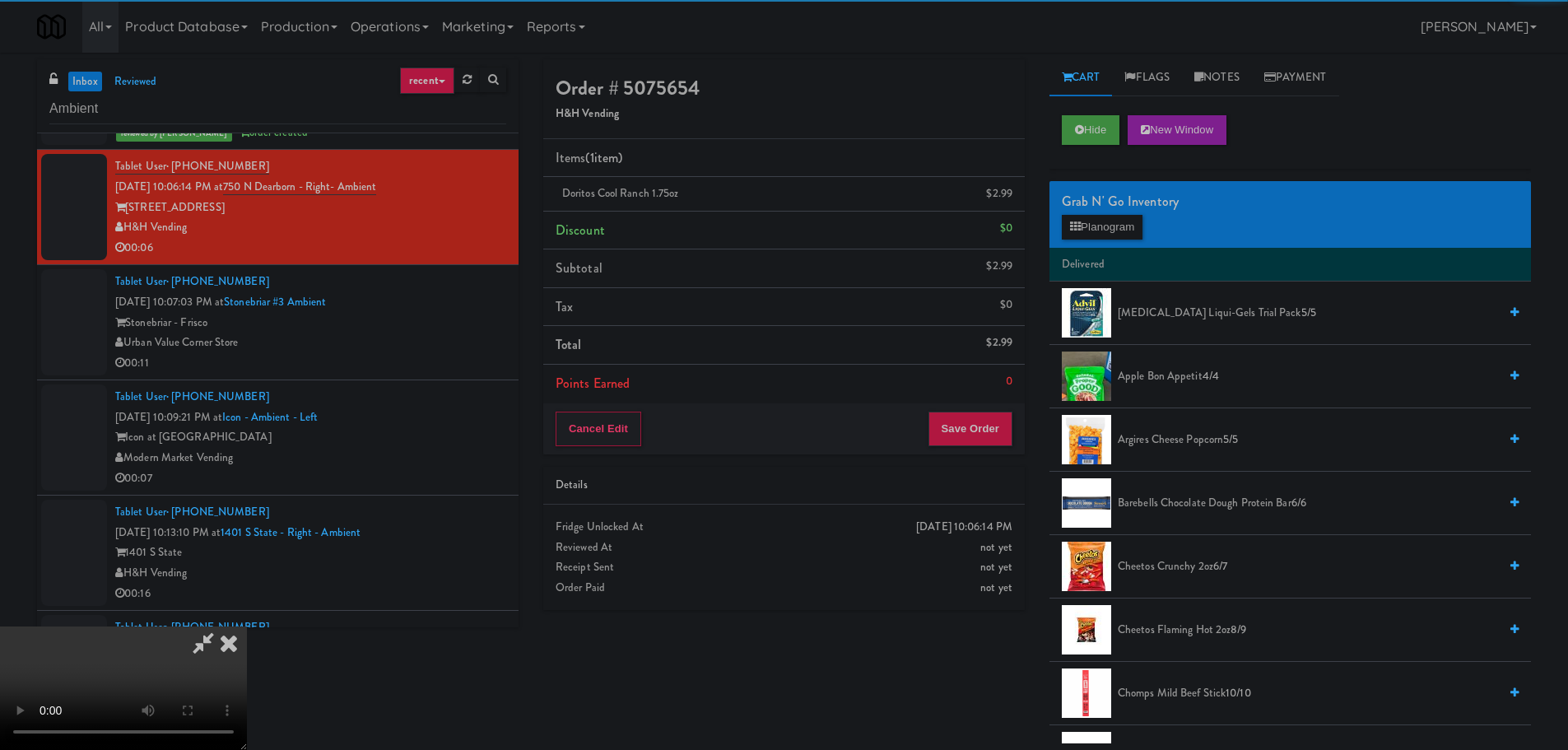
click at [247, 627] on video at bounding box center [123, 688] width 247 height 123
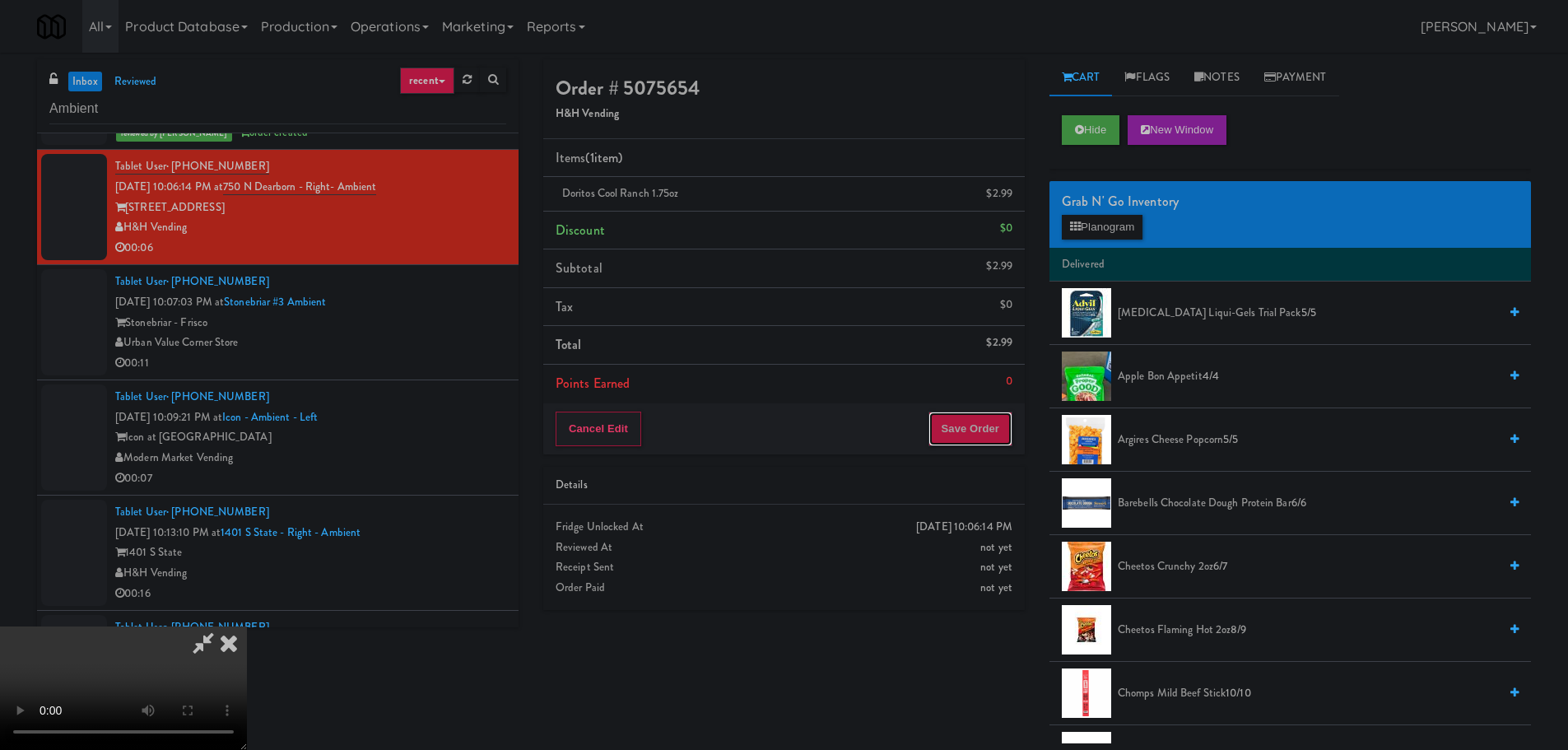
click at [966, 445] on button "Save Order" at bounding box center [970, 429] width 84 height 35
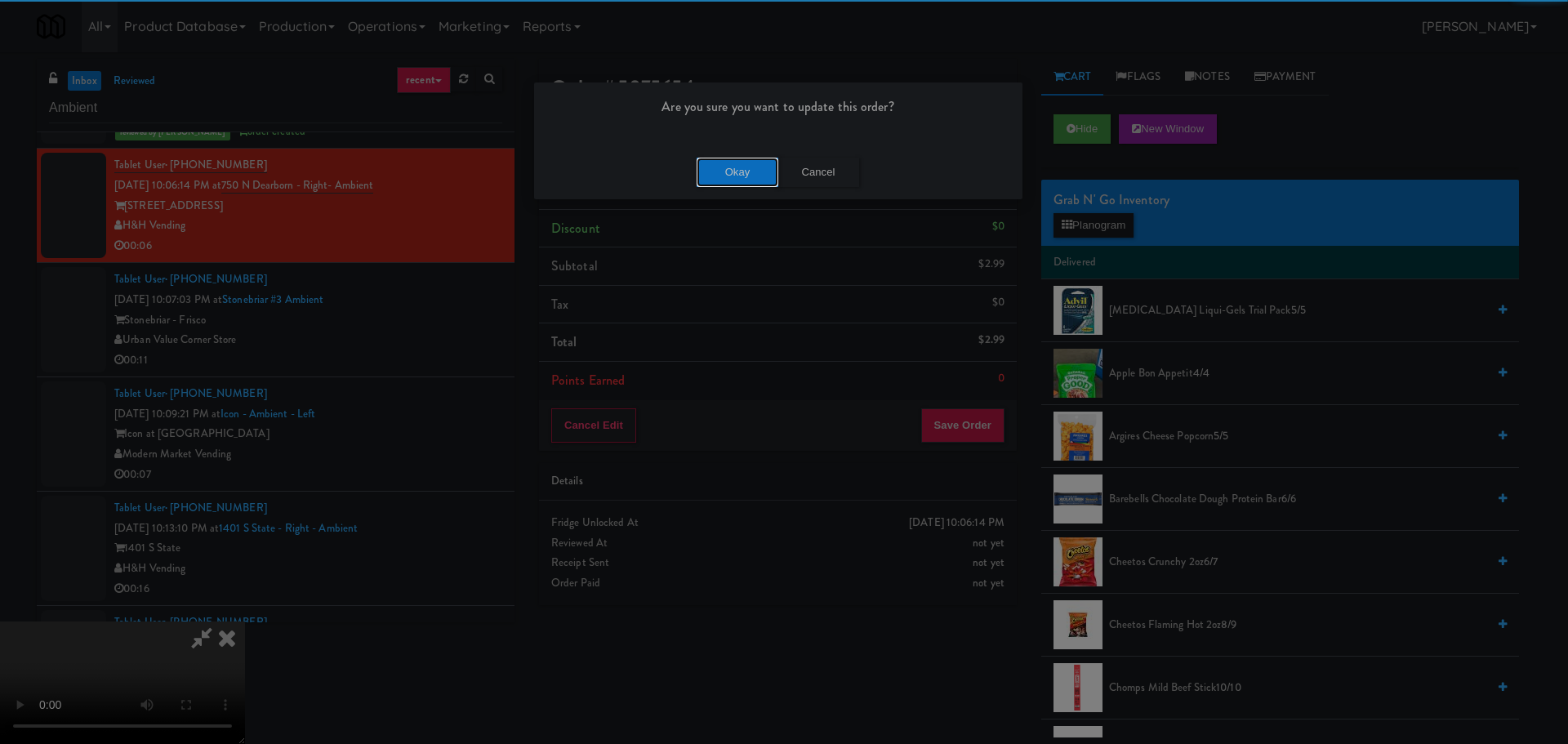
click at [745, 158] on button "Okay" at bounding box center [738, 172] width 82 height 30
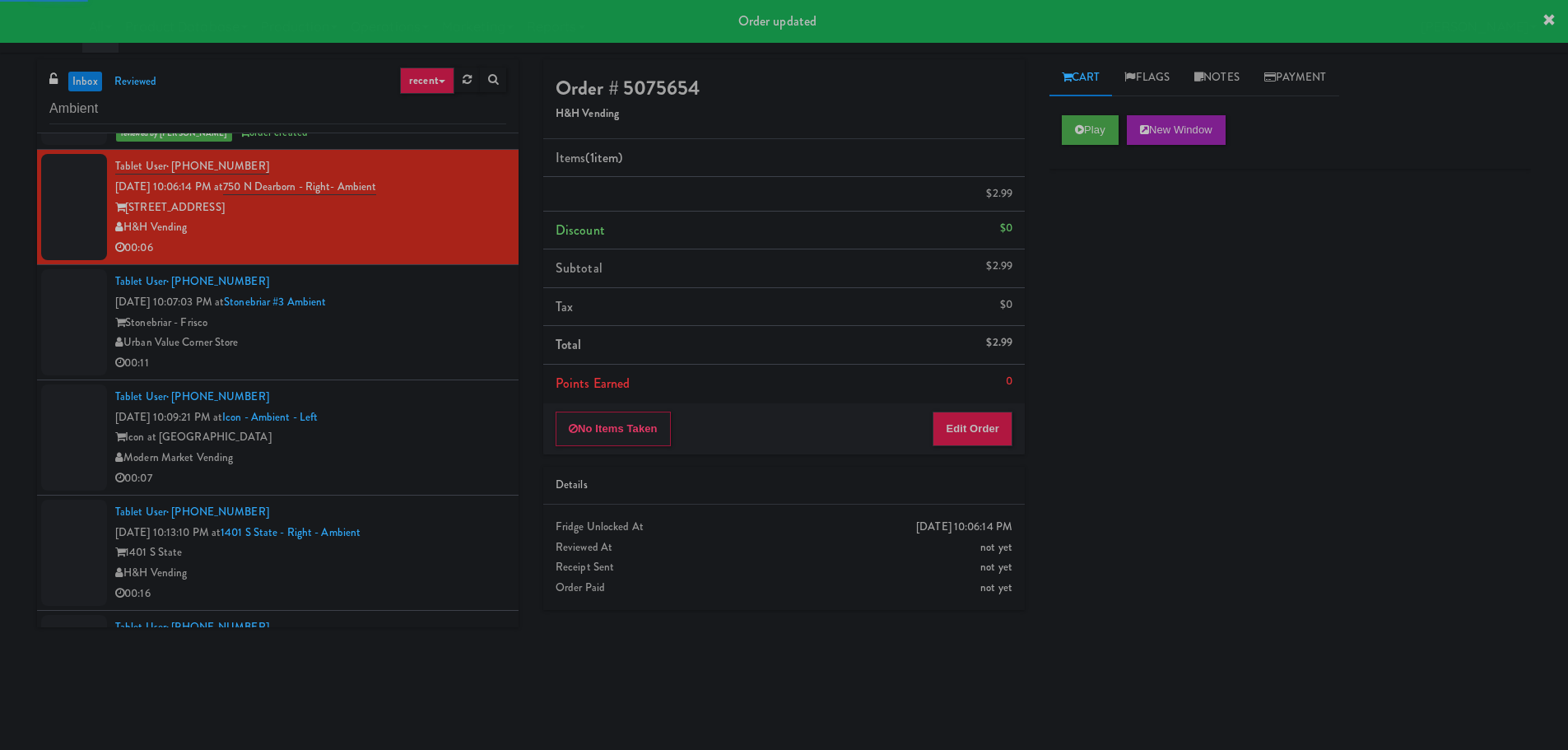
click at [422, 345] on div "Urban Value Corner Store" at bounding box center [310, 343] width 391 height 20
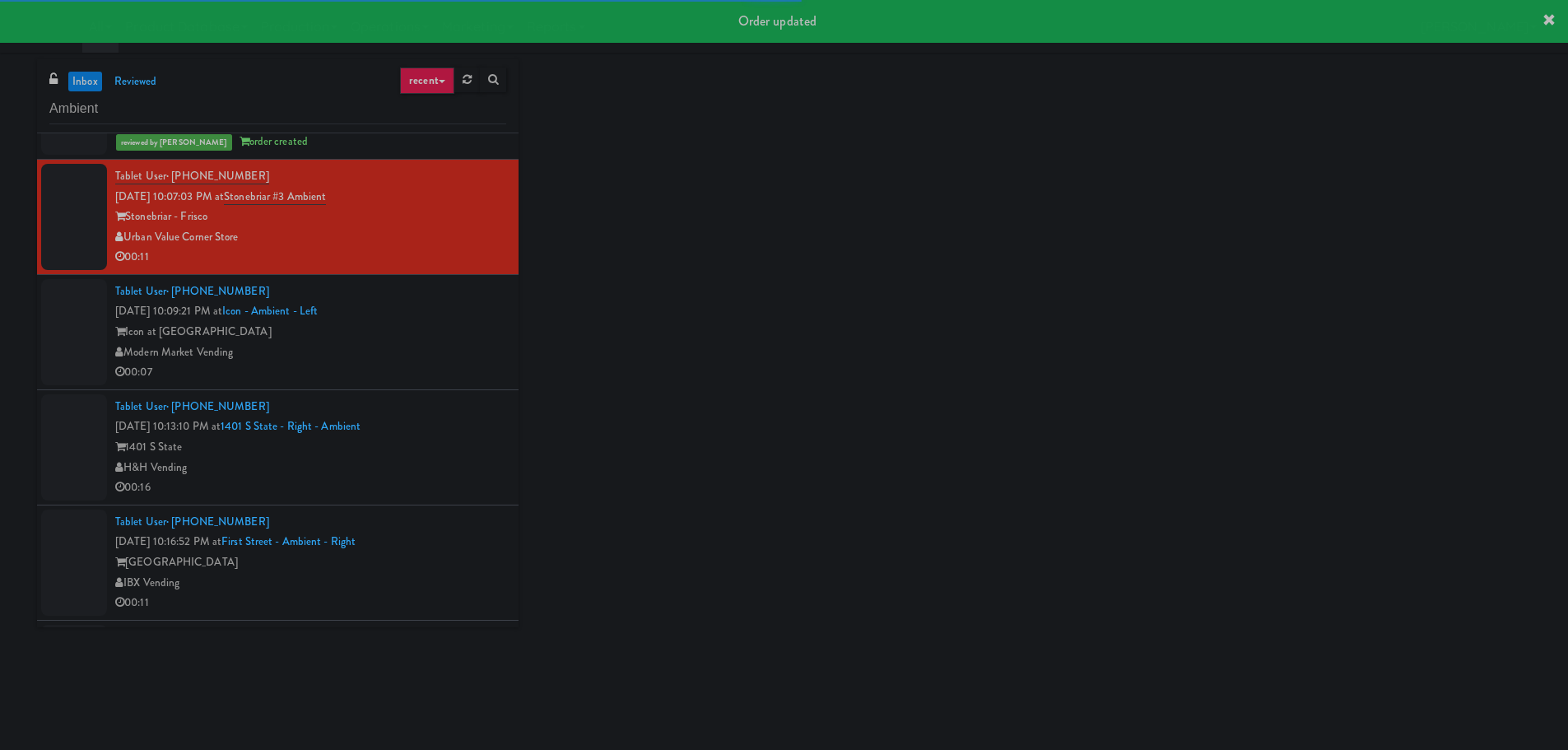
scroll to position [3128, 0]
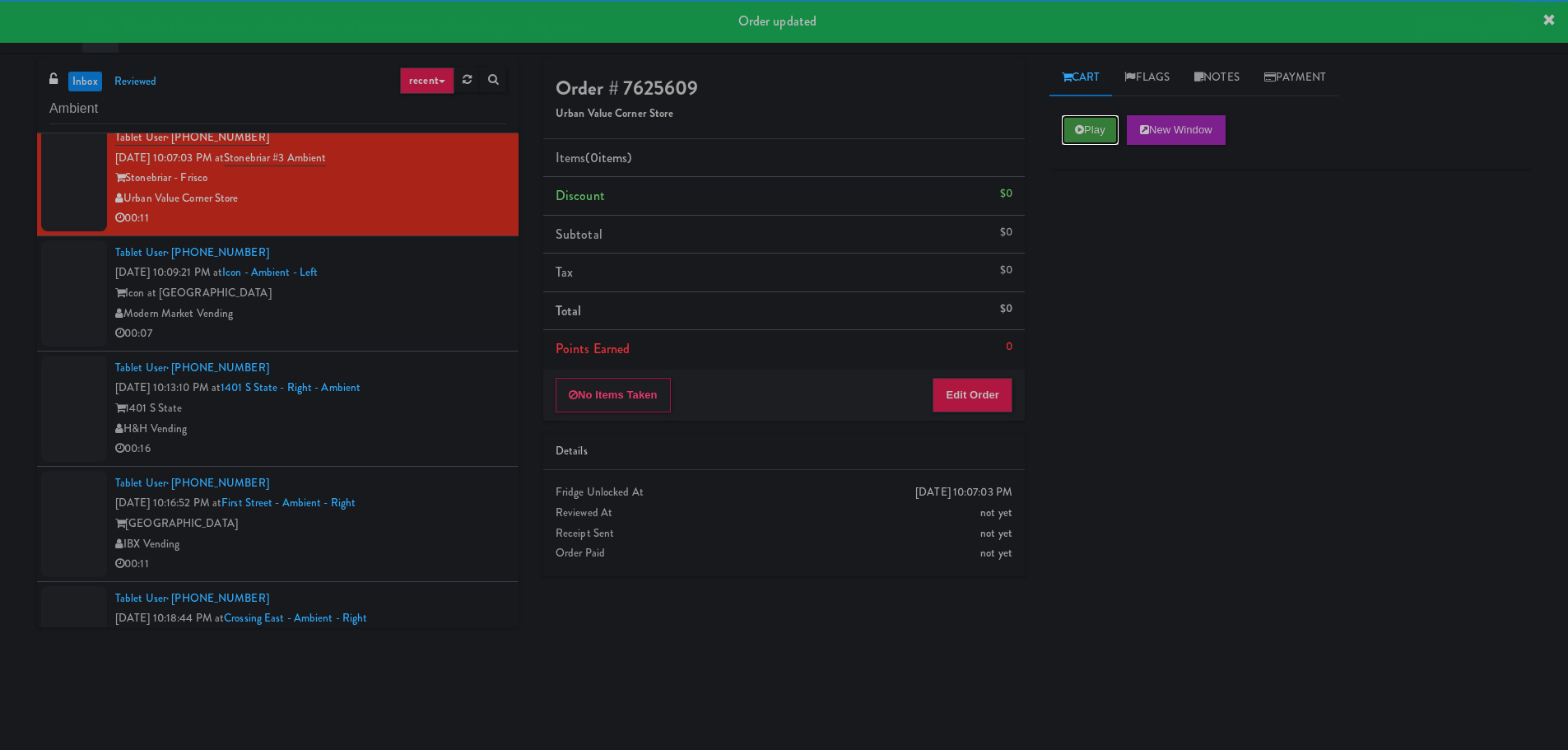
click at [1093, 136] on button "Play" at bounding box center [1090, 129] width 57 height 30
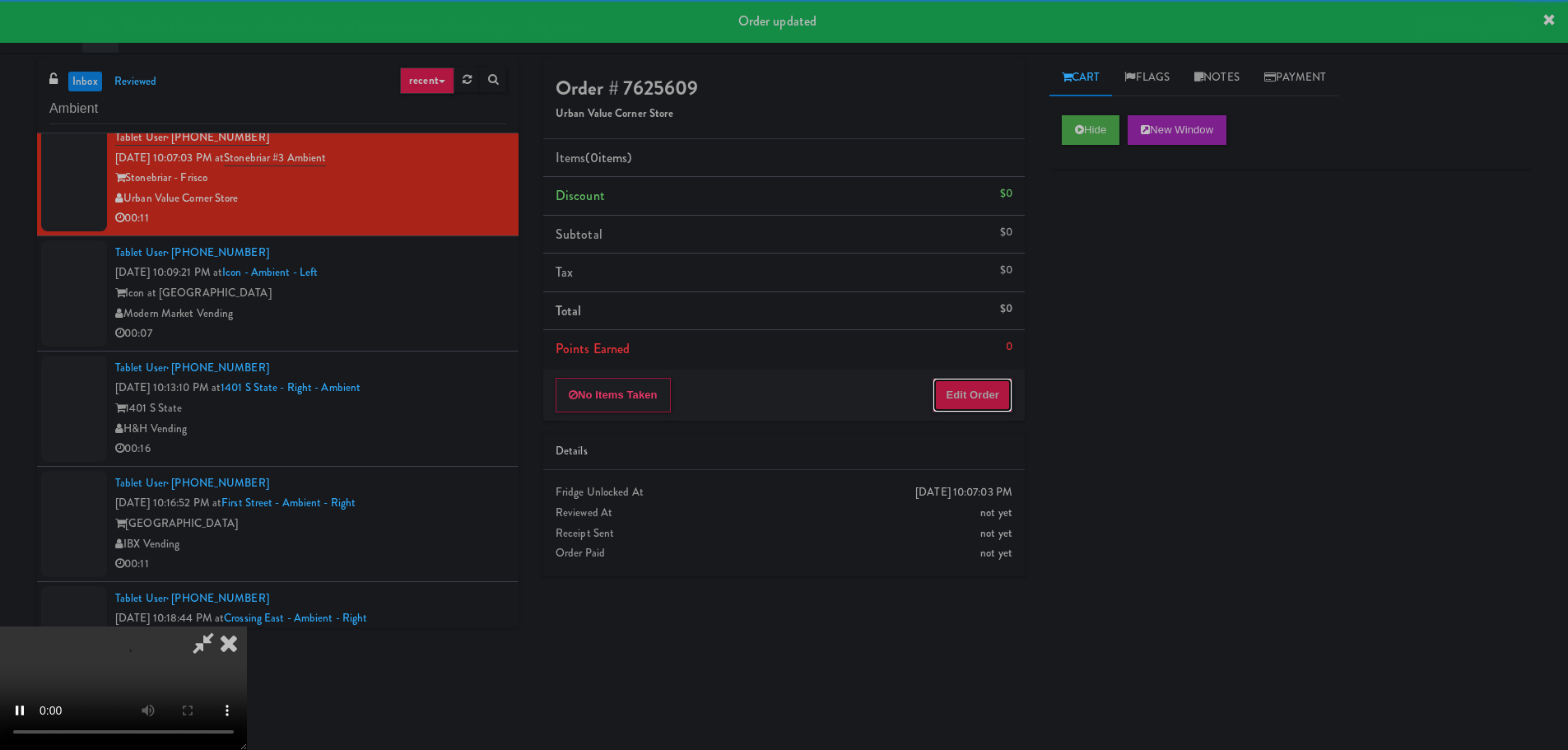
click at [961, 407] on button "Edit Order" at bounding box center [973, 395] width 80 height 35
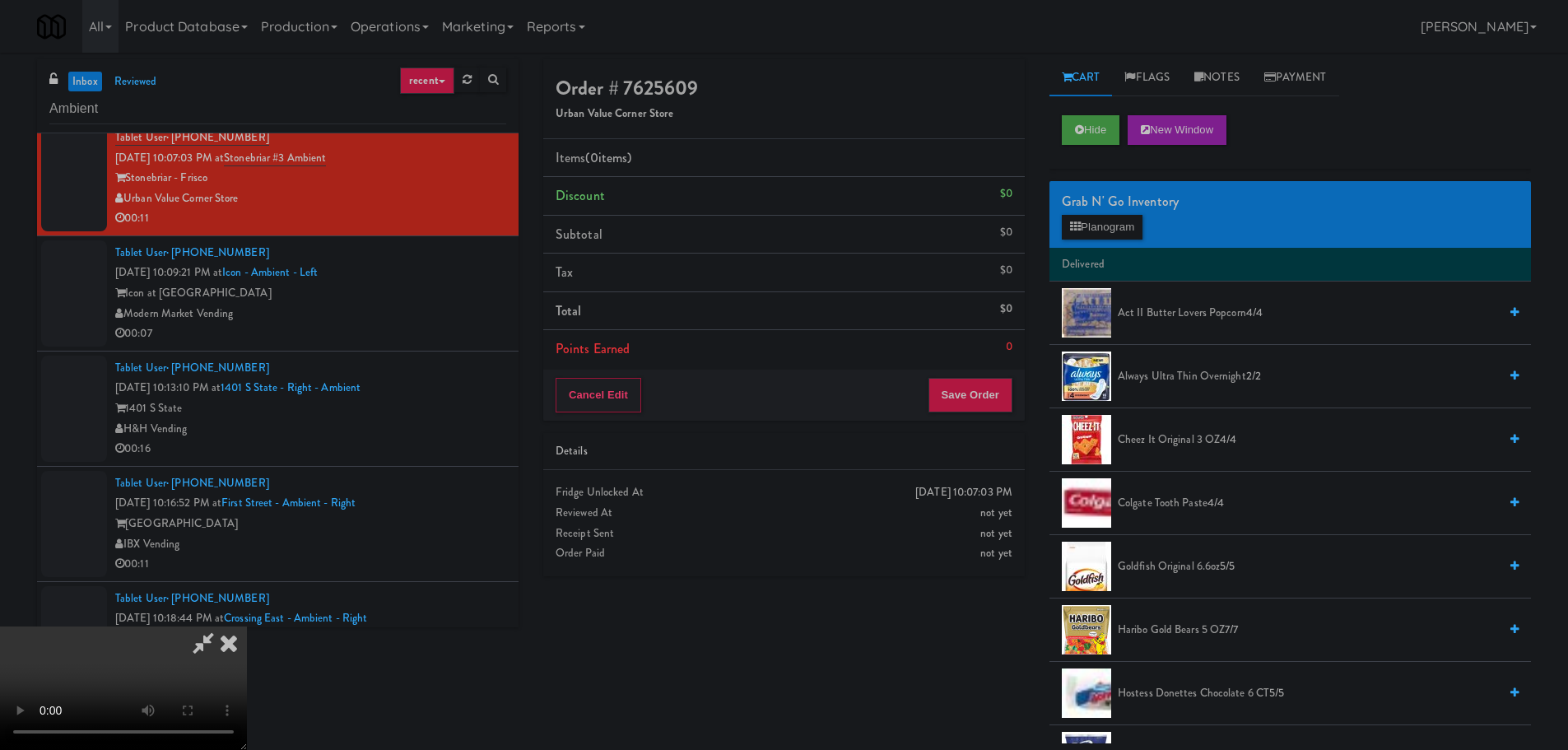
scroll to position [0, 0]
click at [247, 627] on video at bounding box center [123, 688] width 247 height 123
click at [1104, 229] on button "Planogram" at bounding box center [1102, 227] width 81 height 25
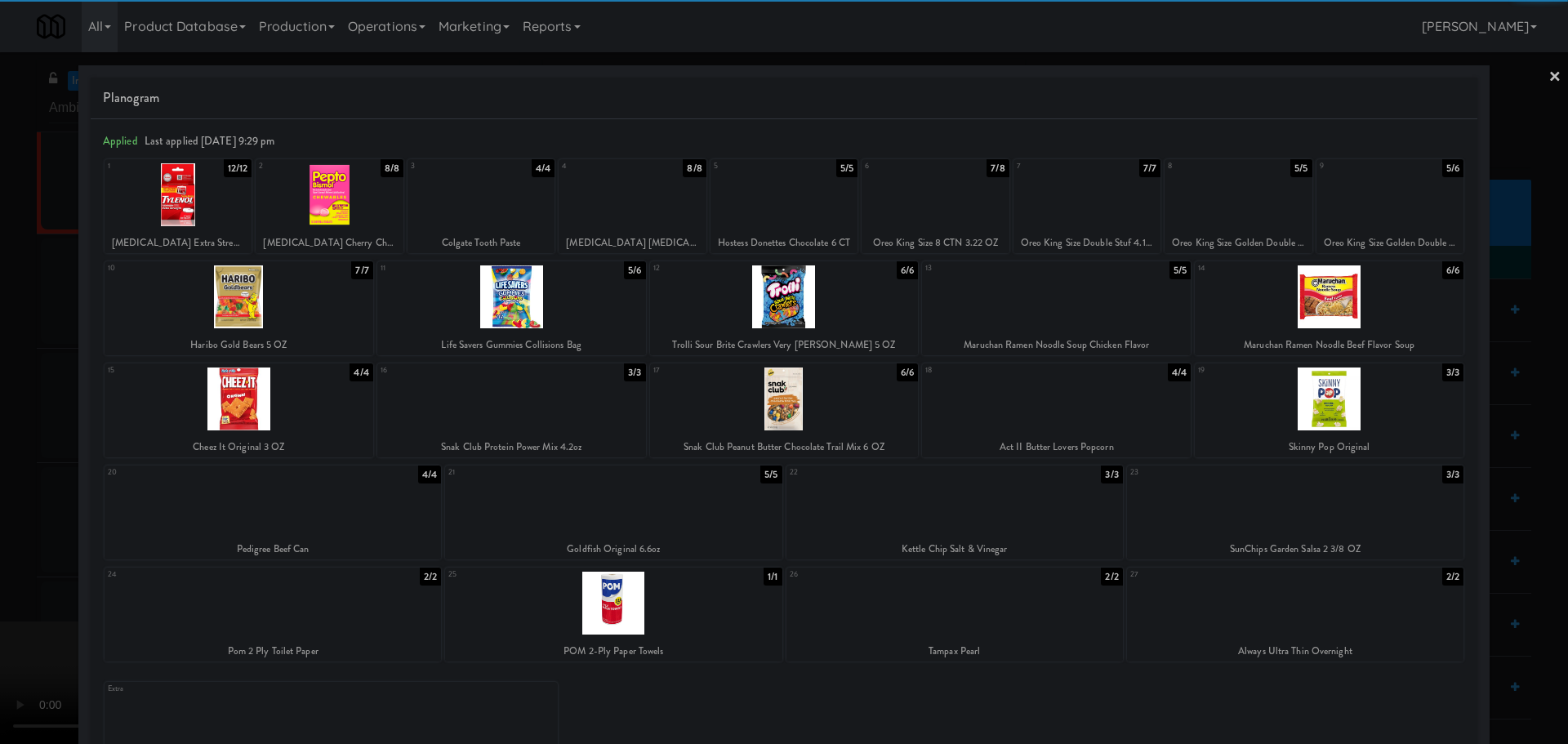
click at [799, 214] on div at bounding box center [784, 195] width 147 height 63
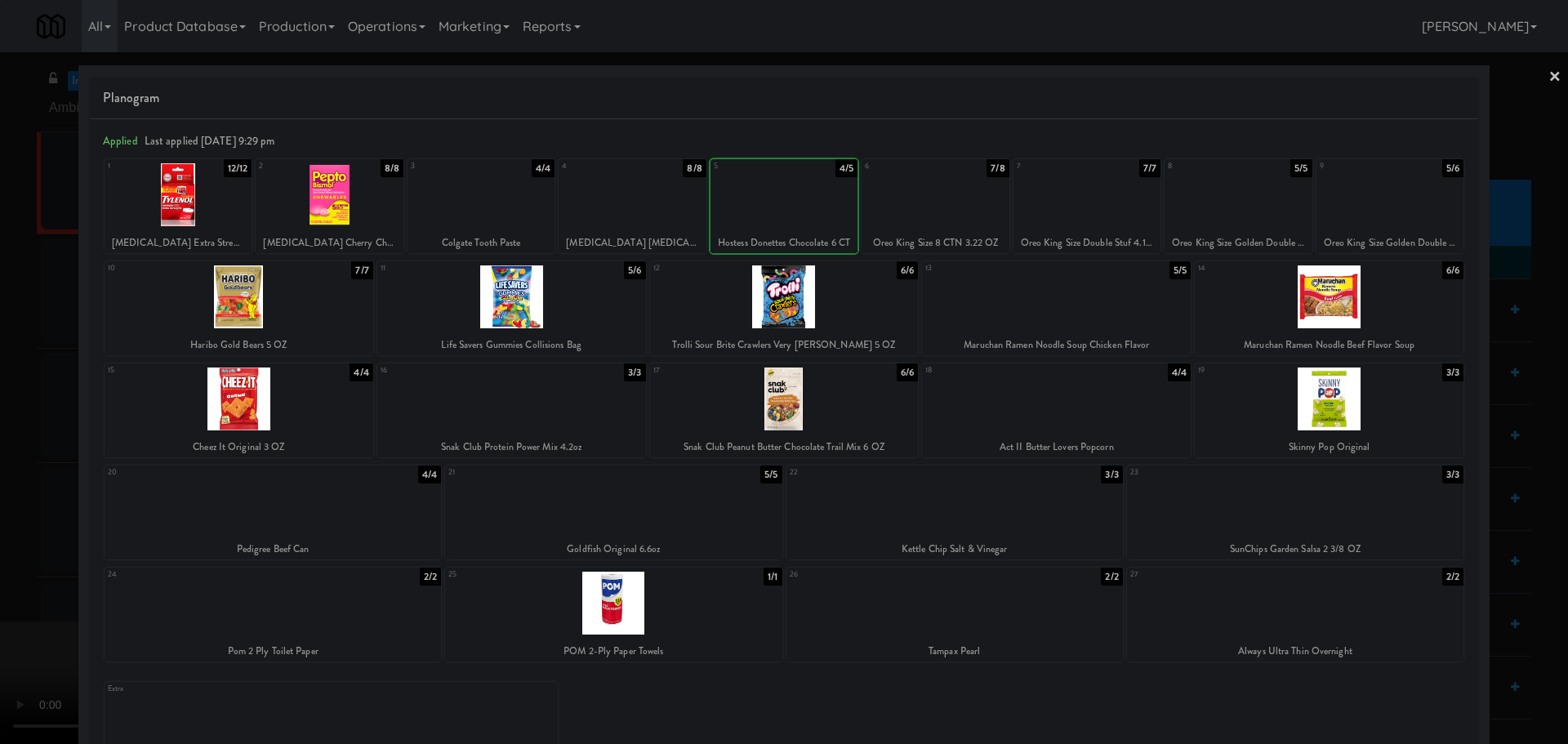
click at [0, 510] on div at bounding box center [784, 372] width 1568 height 744
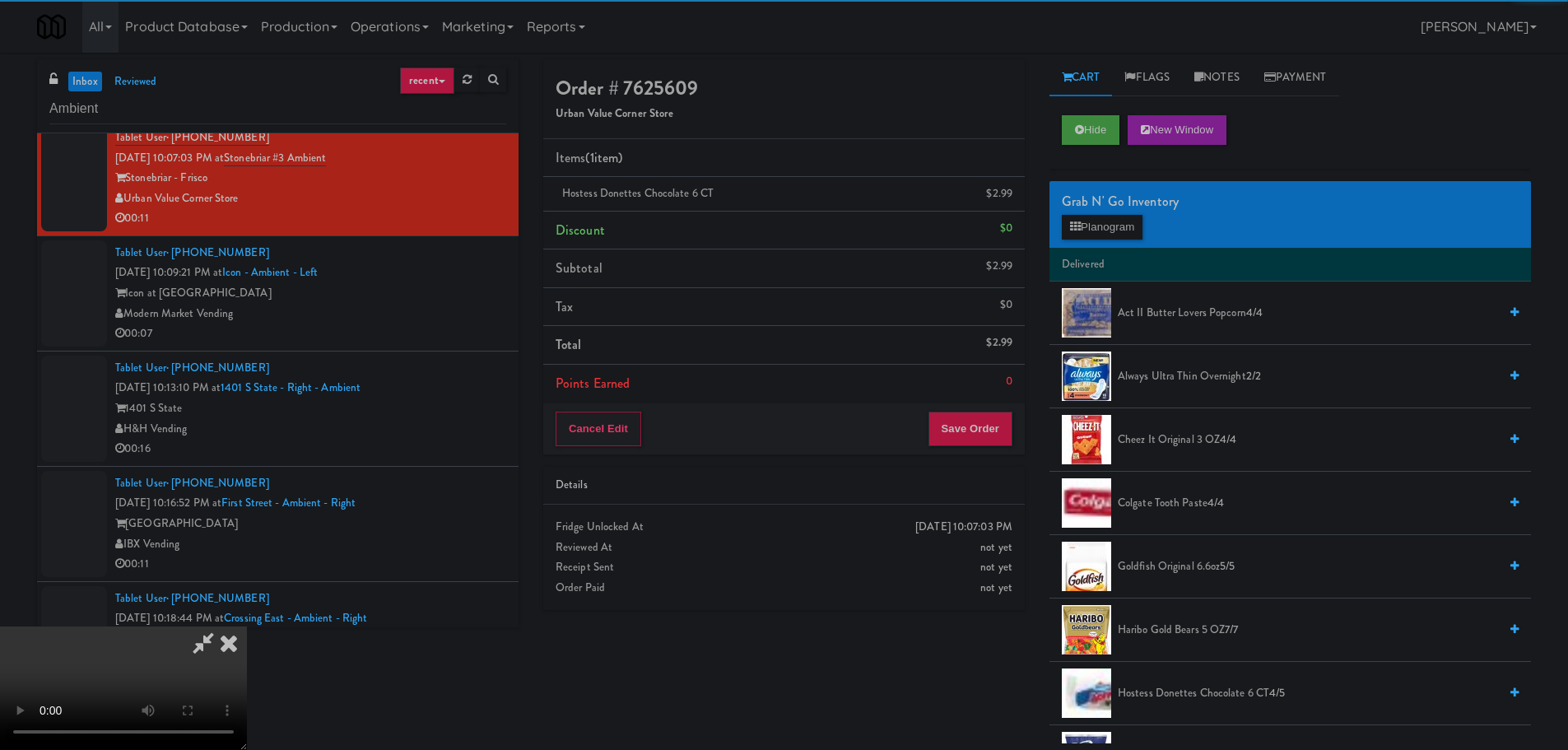
drag, startPoint x: 514, startPoint y: 349, endPoint x: 535, endPoint y: 345, distance: 21.4
click at [247, 627] on video at bounding box center [123, 688] width 247 height 123
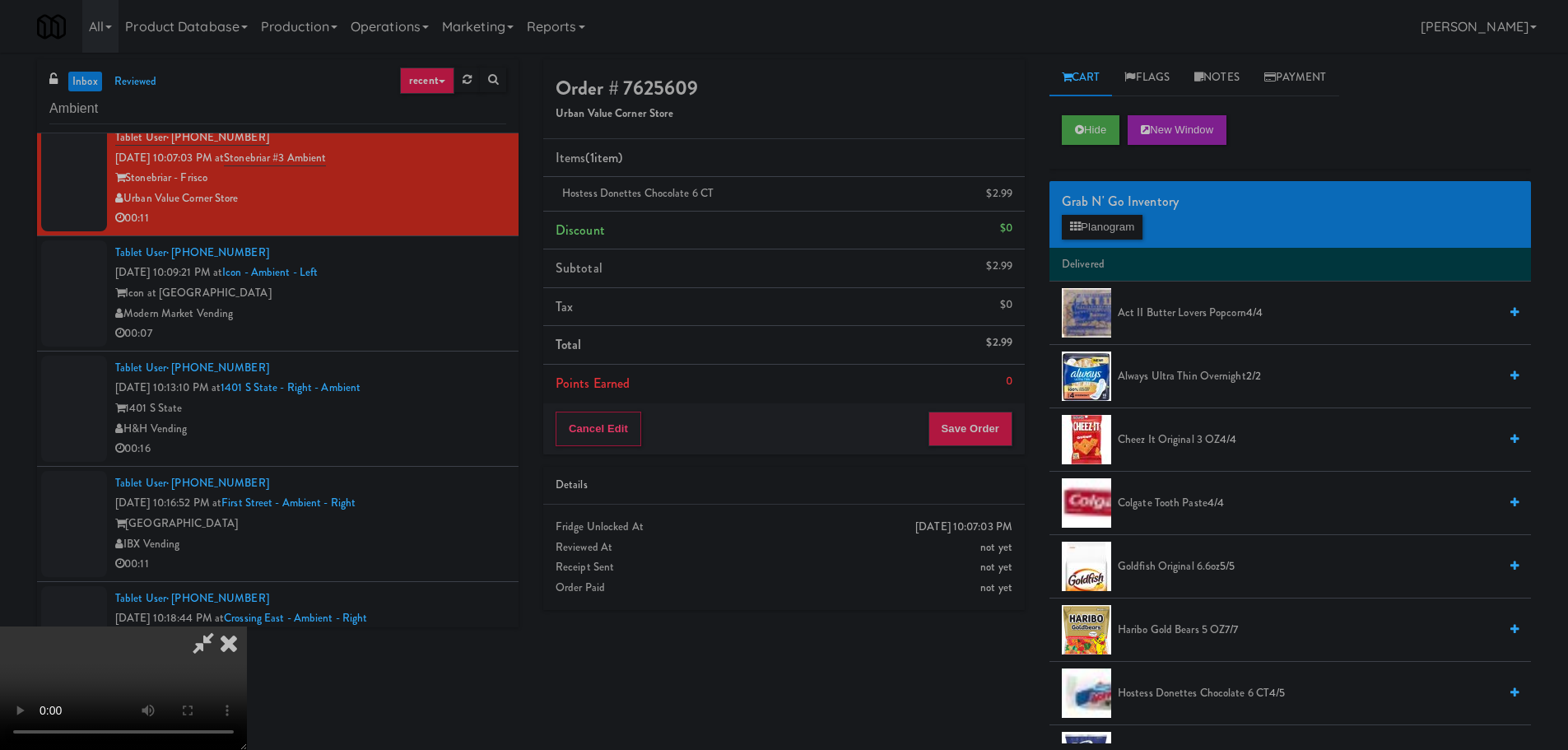
click at [247, 627] on video at bounding box center [123, 688] width 247 height 123
drag, startPoint x: 743, startPoint y: 409, endPoint x: 919, endPoint y: 338, distance: 189.8
click at [247, 627] on video at bounding box center [123, 688] width 247 height 123
click at [1106, 242] on div "Grab N' Go Inventory Planogram" at bounding box center [1290, 214] width 481 height 66
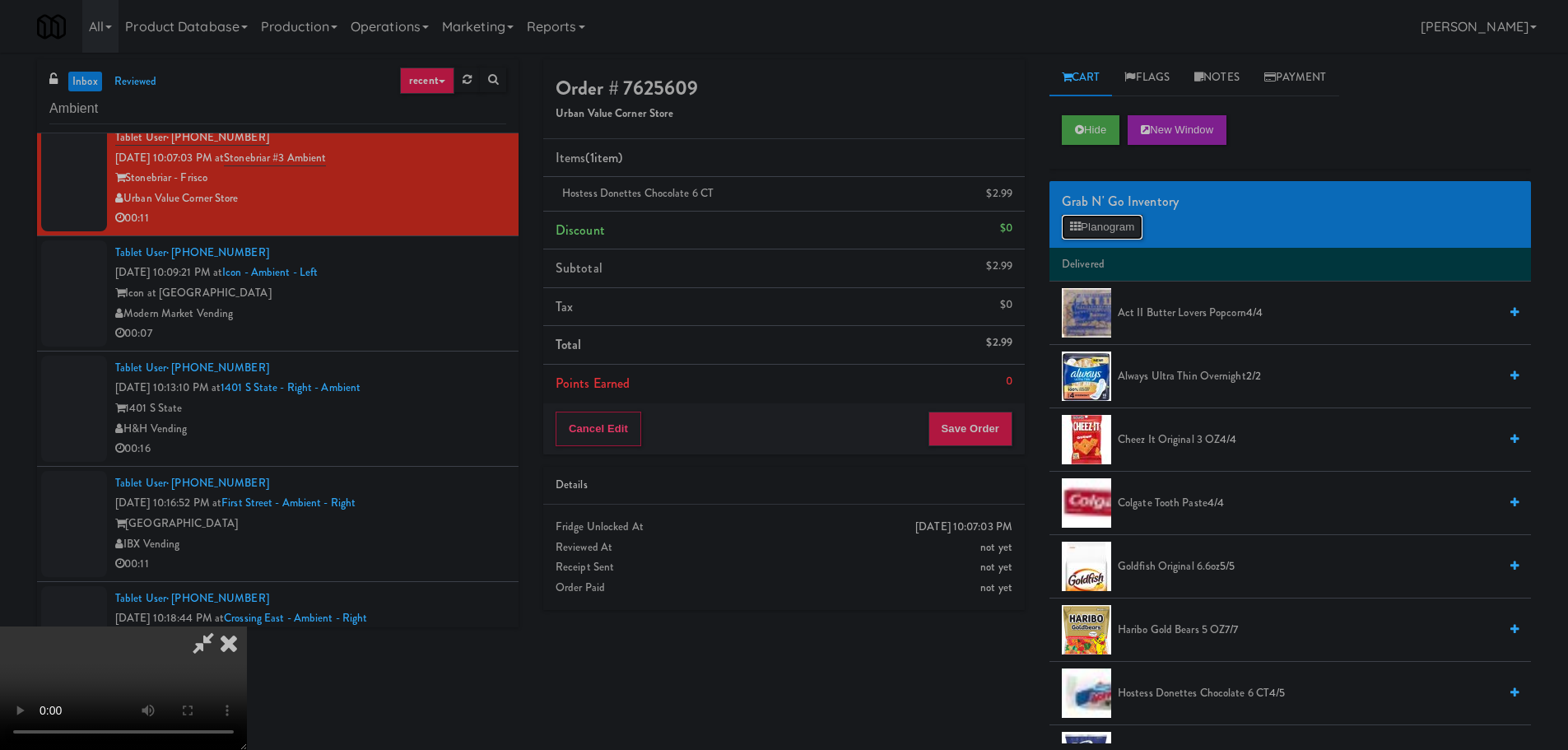
click at [1113, 233] on button "Planogram" at bounding box center [1102, 227] width 81 height 25
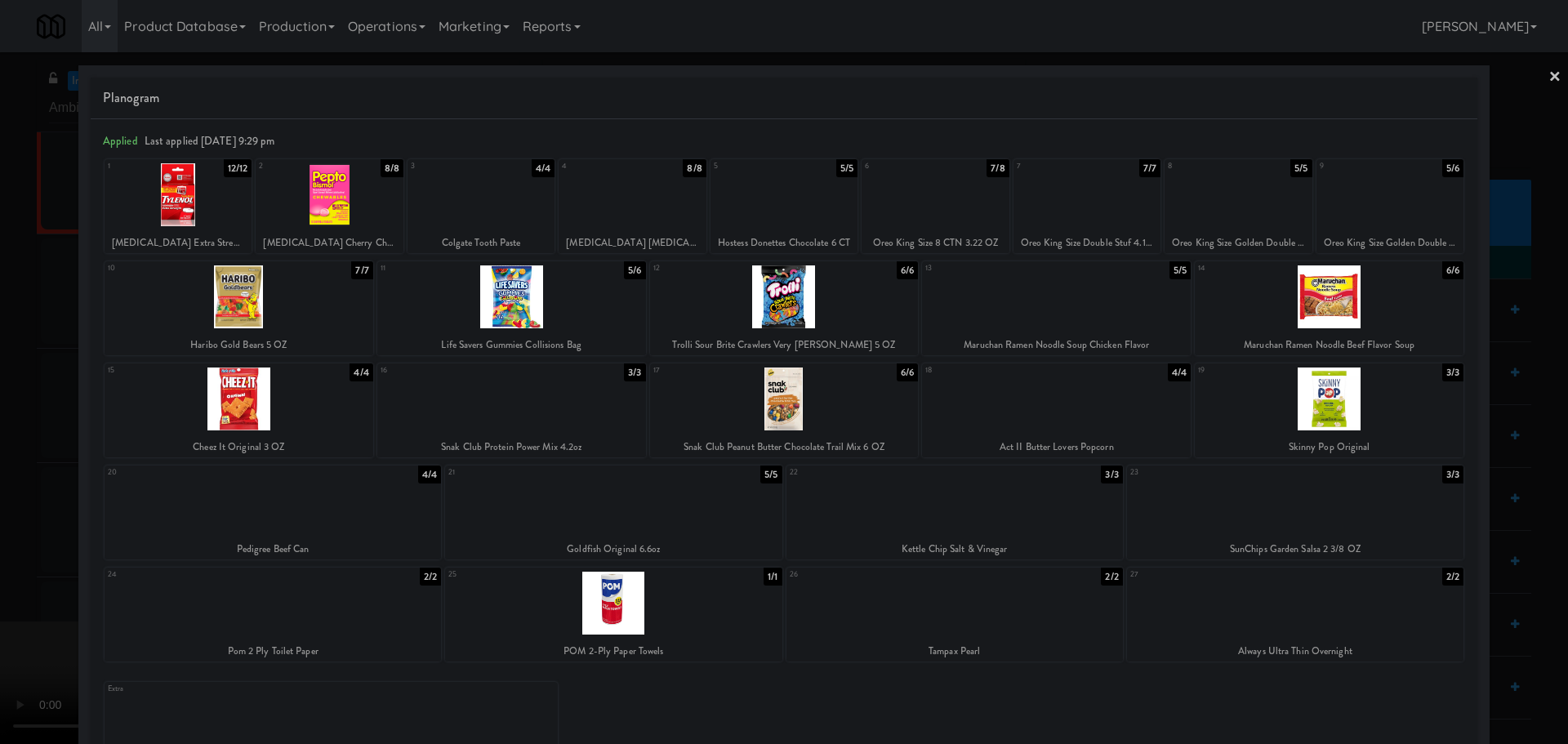
click at [1079, 203] on div at bounding box center [1087, 195] width 147 height 63
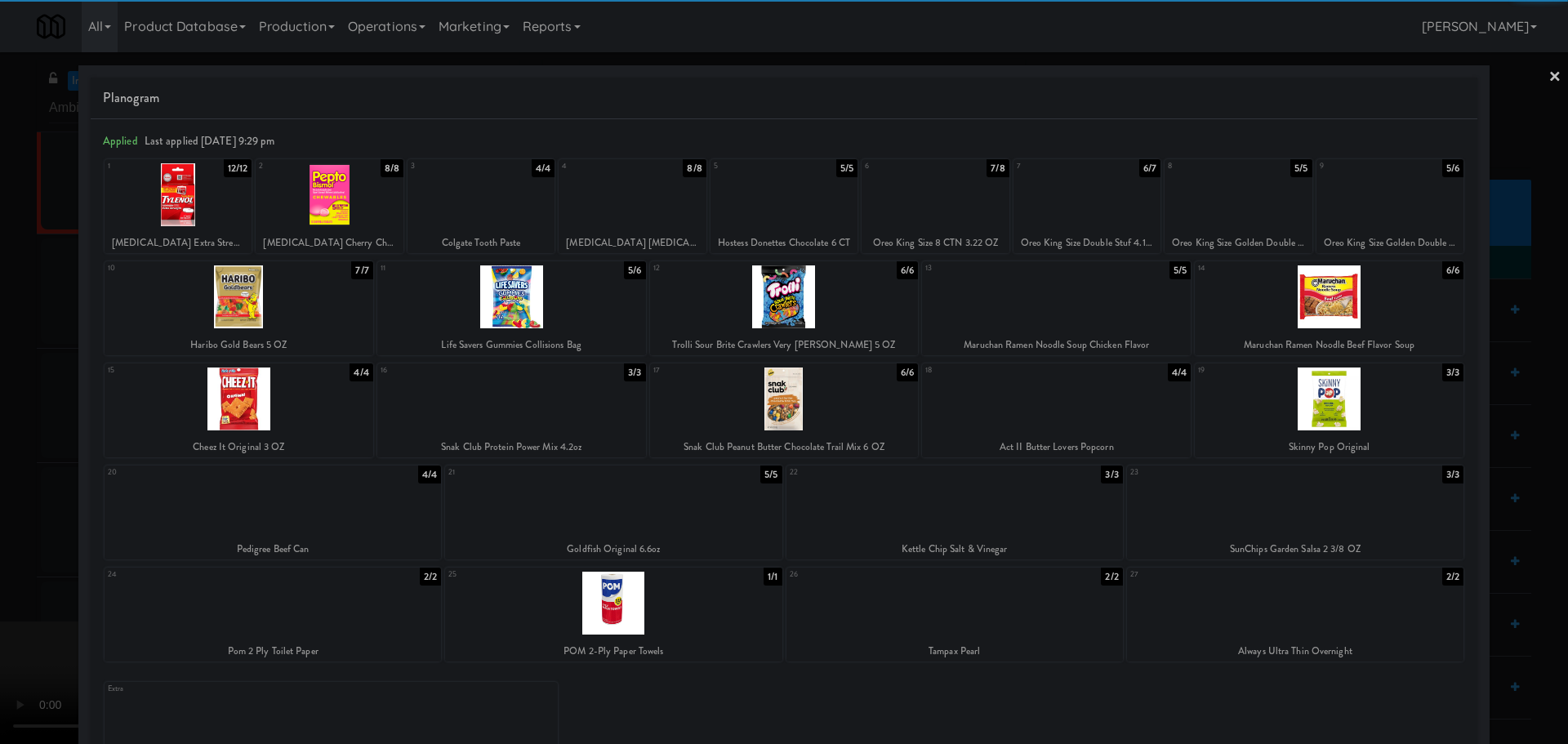
drag, startPoint x: 0, startPoint y: 368, endPoint x: 549, endPoint y: 333, distance: 550.1
click at [1, 368] on div at bounding box center [784, 372] width 1568 height 744
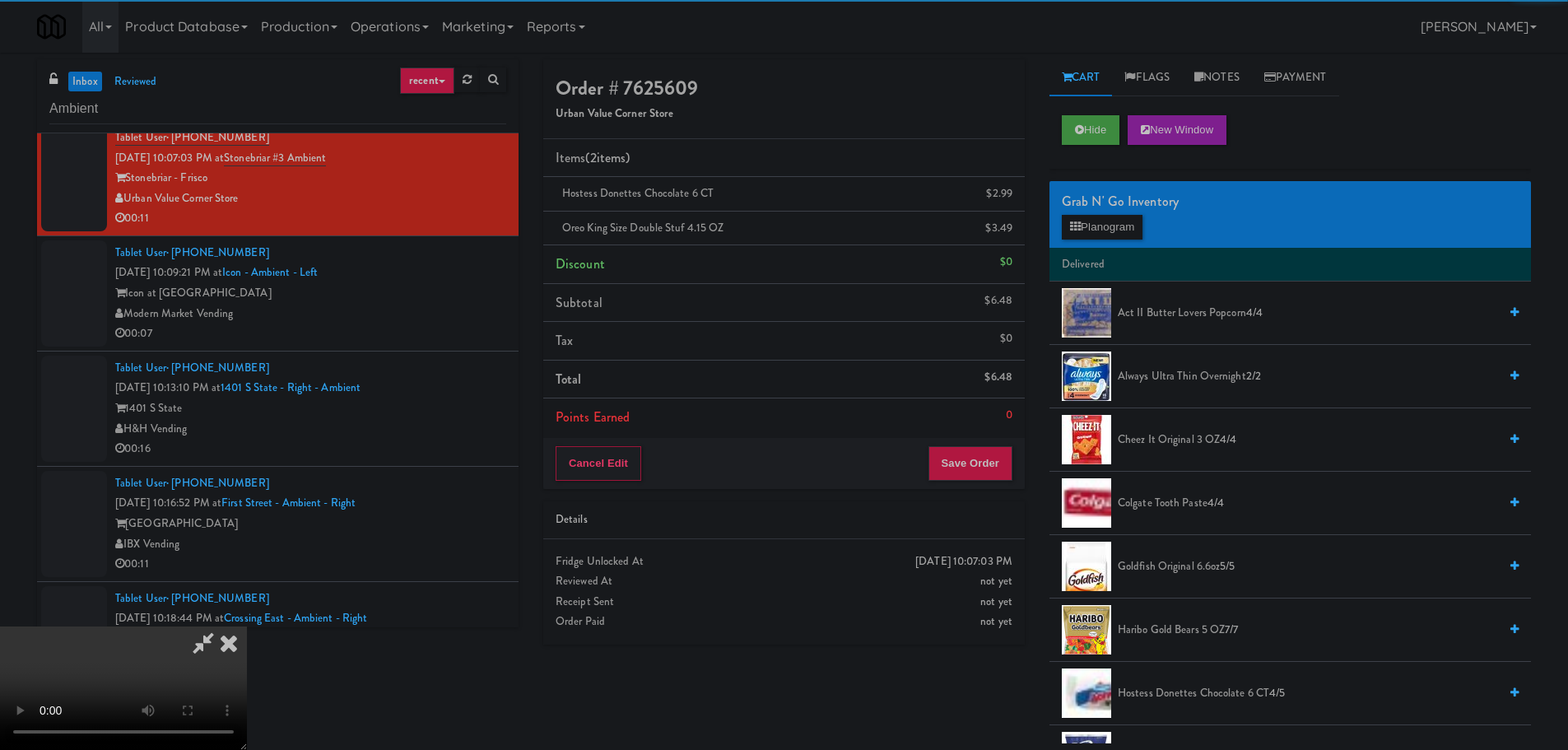
click at [247, 627] on video at bounding box center [123, 688] width 247 height 123
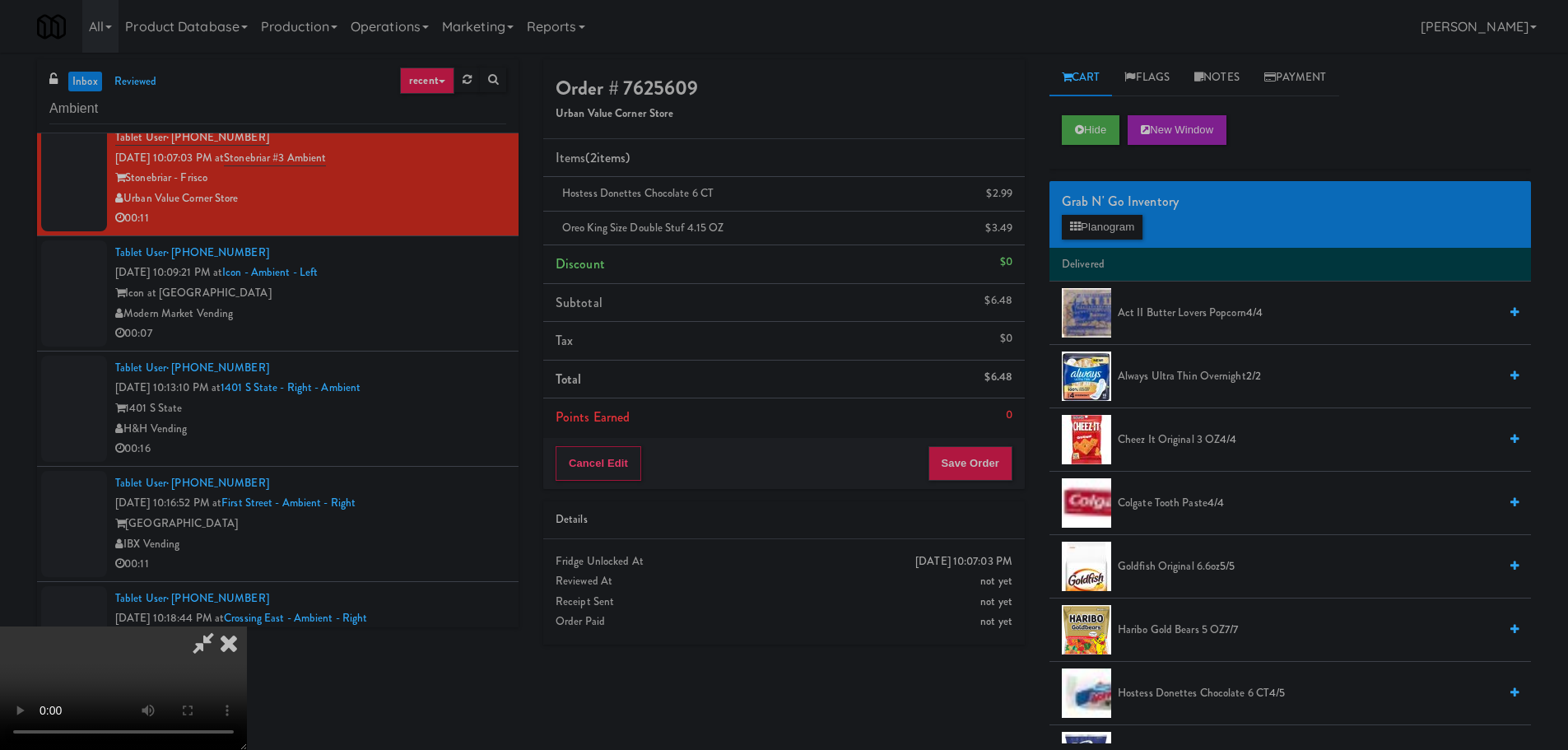
click at [247, 627] on video at bounding box center [123, 688] width 247 height 123
click at [977, 448] on button "Save Order" at bounding box center [970, 463] width 84 height 35
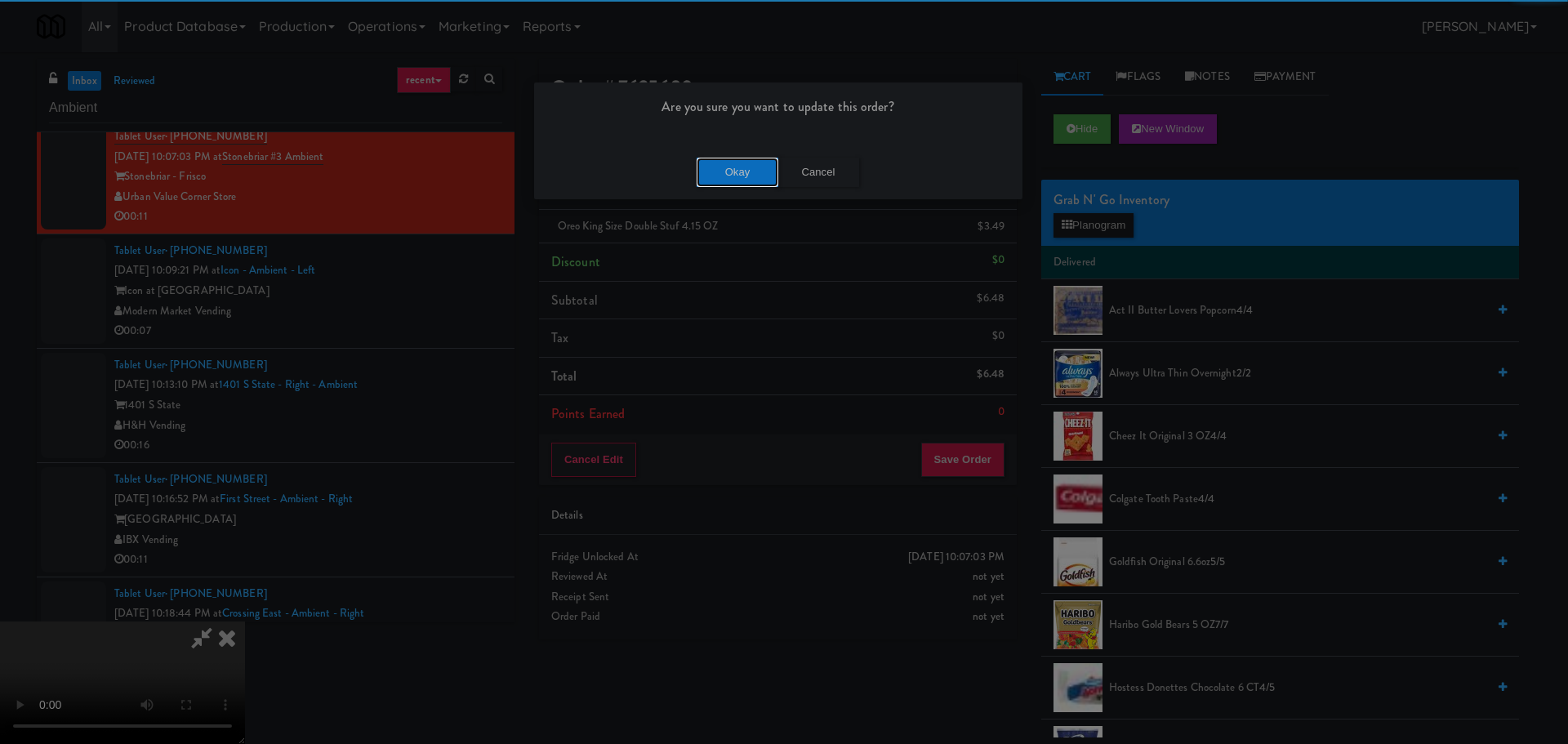
click at [756, 164] on button "Okay" at bounding box center [738, 172] width 82 height 30
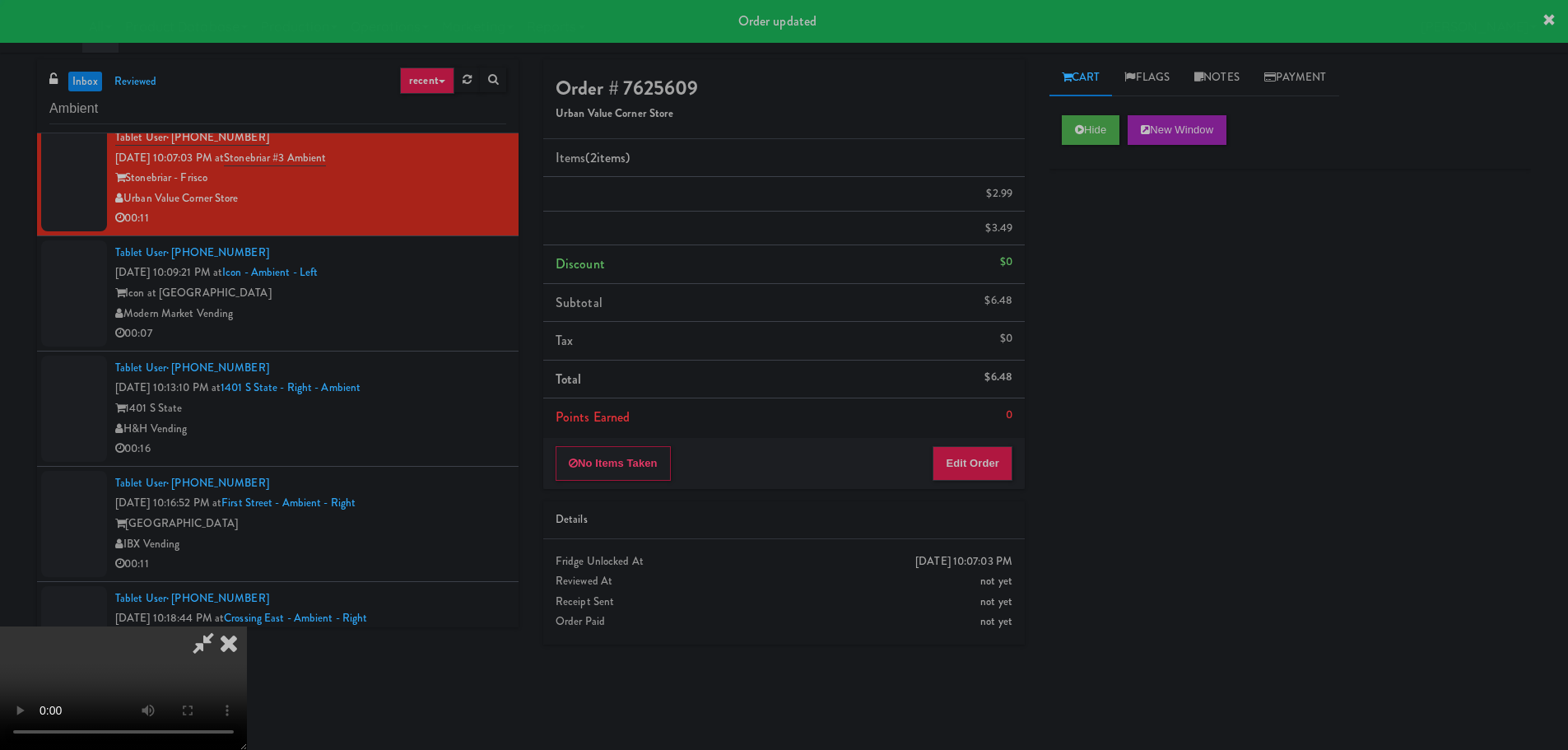
scroll to position [0, 0]
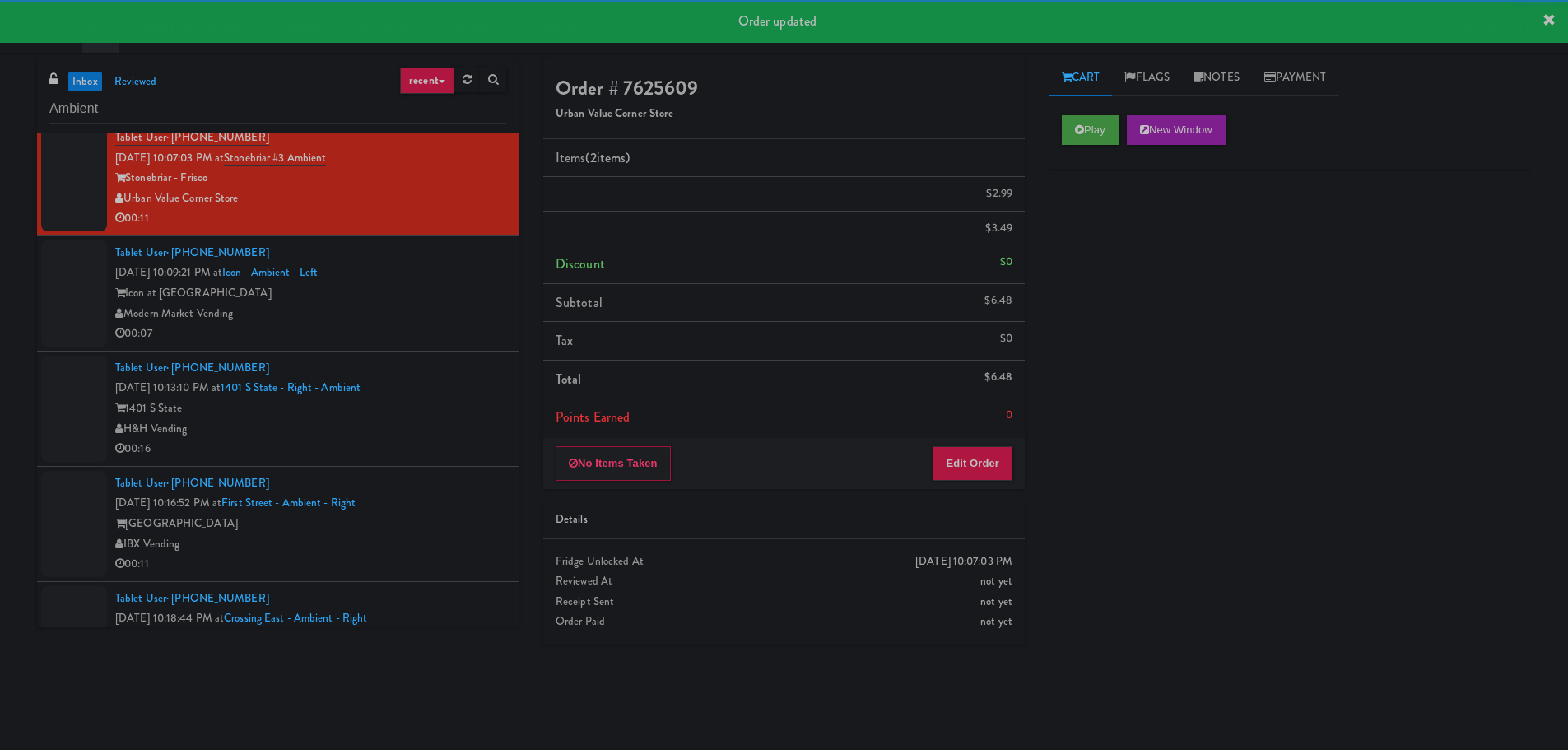
click at [468, 338] on div "00:07" at bounding box center [310, 333] width 391 height 20
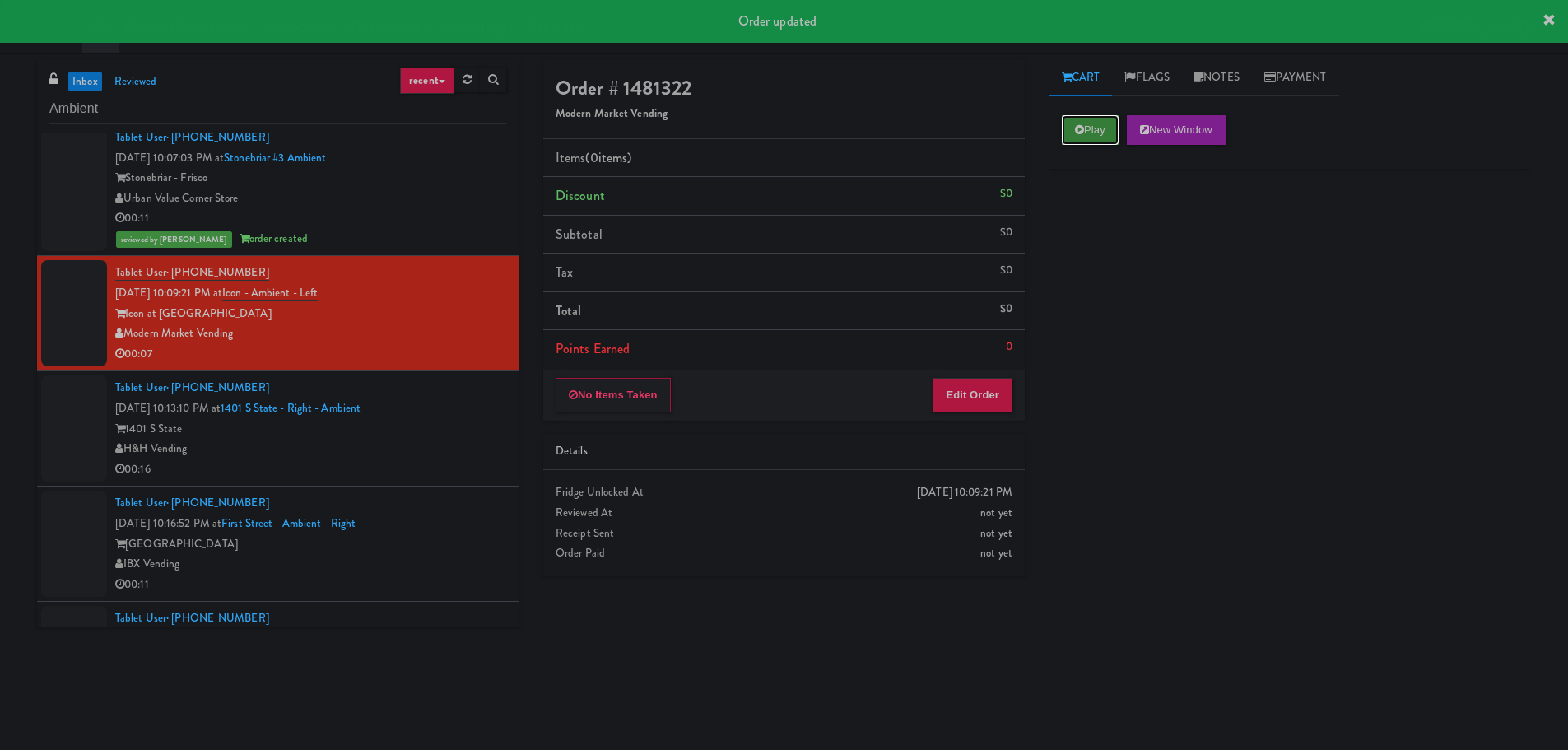
click at [1067, 124] on button "Play" at bounding box center [1090, 129] width 57 height 30
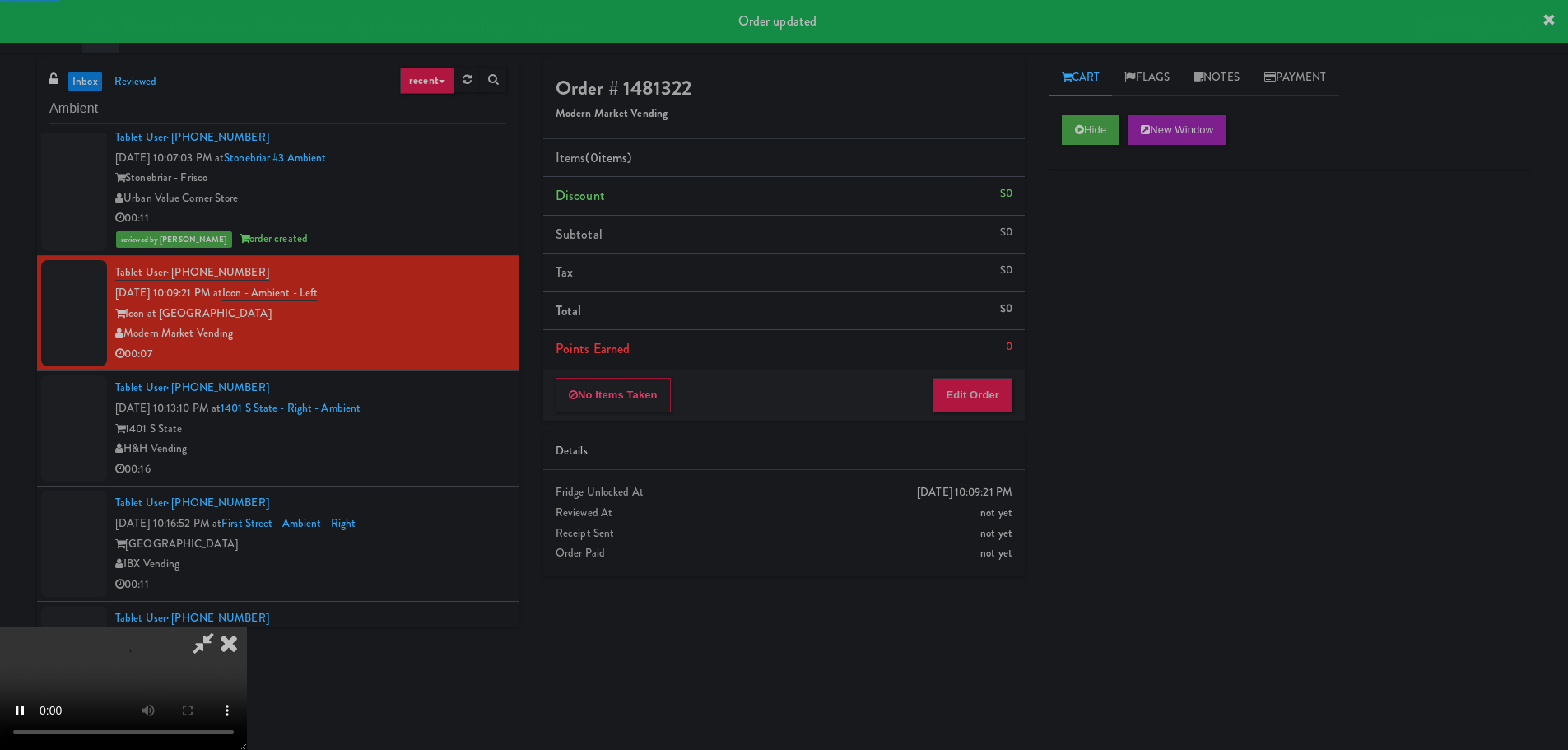
click at [1008, 358] on li "Points Earned 0" at bounding box center [784, 349] width 481 height 38
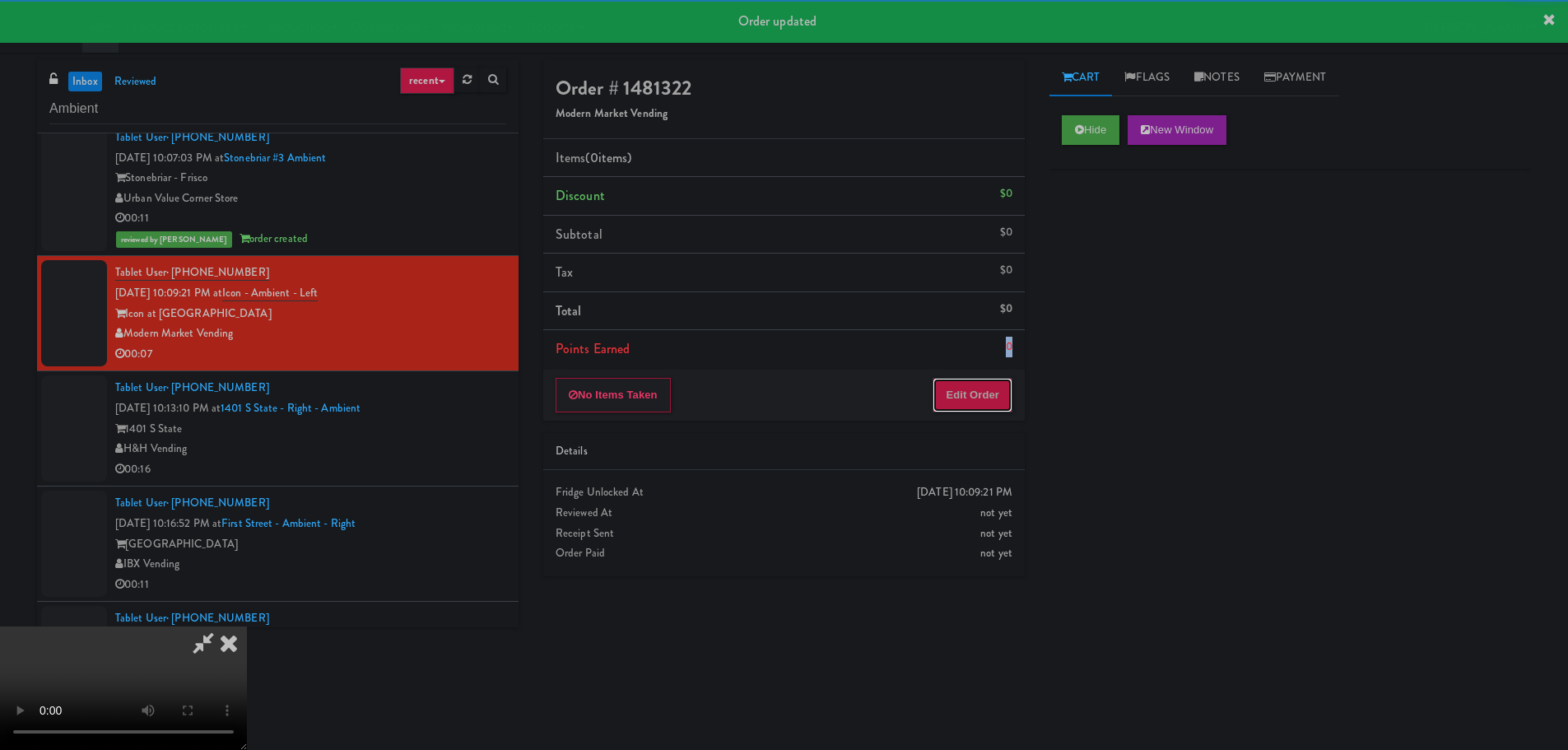
click at [986, 390] on button "Edit Order" at bounding box center [973, 395] width 80 height 35
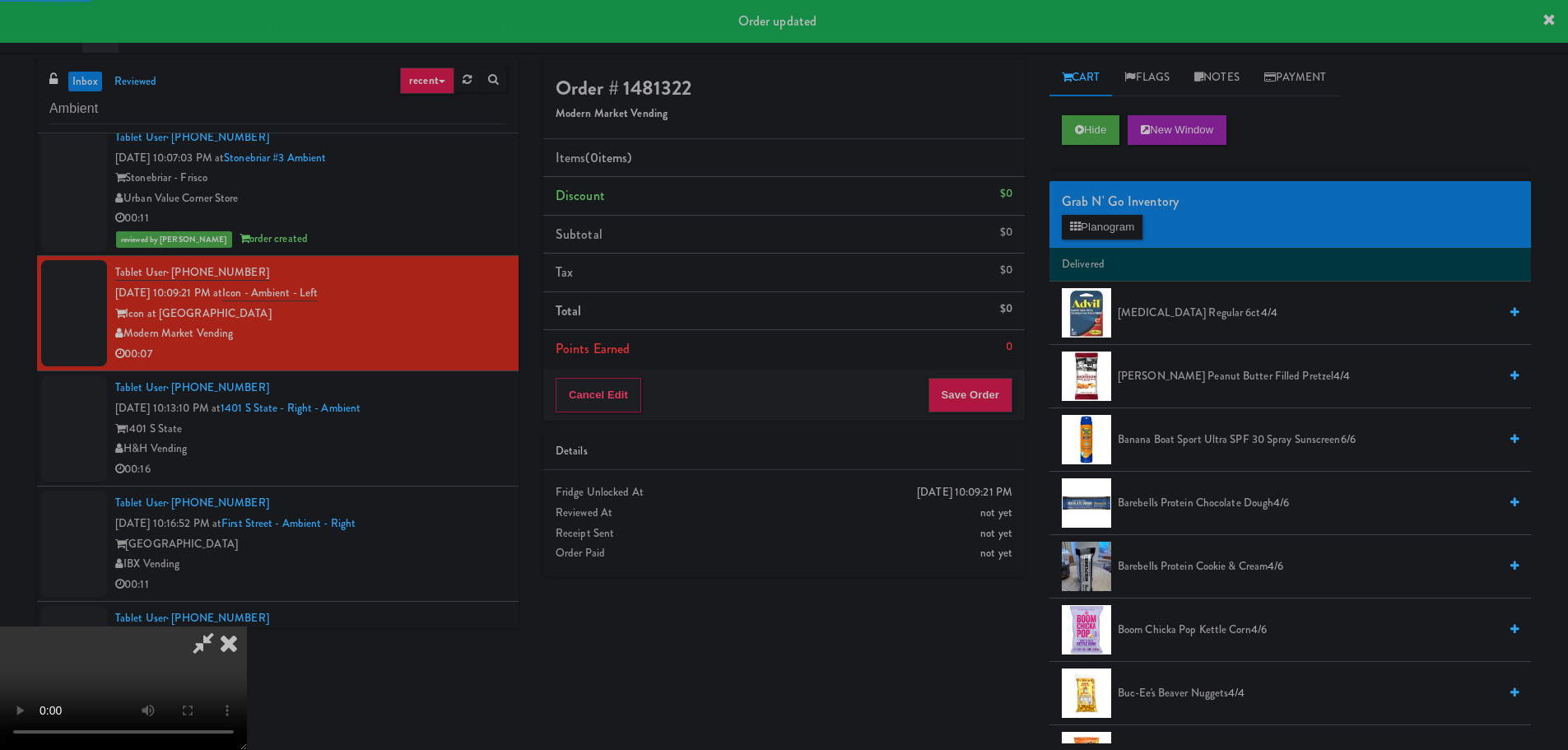
click at [564, 542] on div "Receipt Sent" at bounding box center [783, 534] width 457 height 20
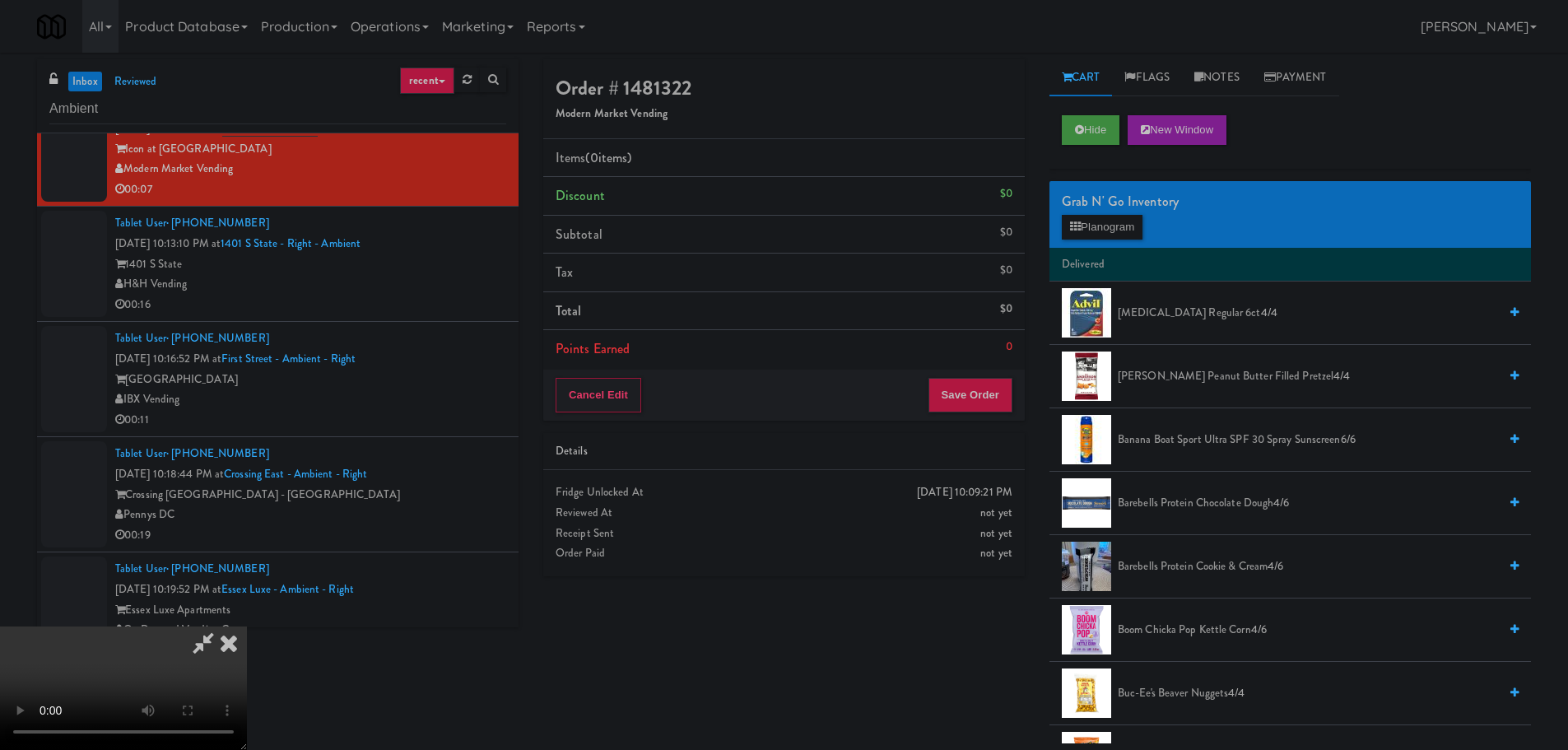
click at [247, 627] on video at bounding box center [123, 688] width 247 height 123
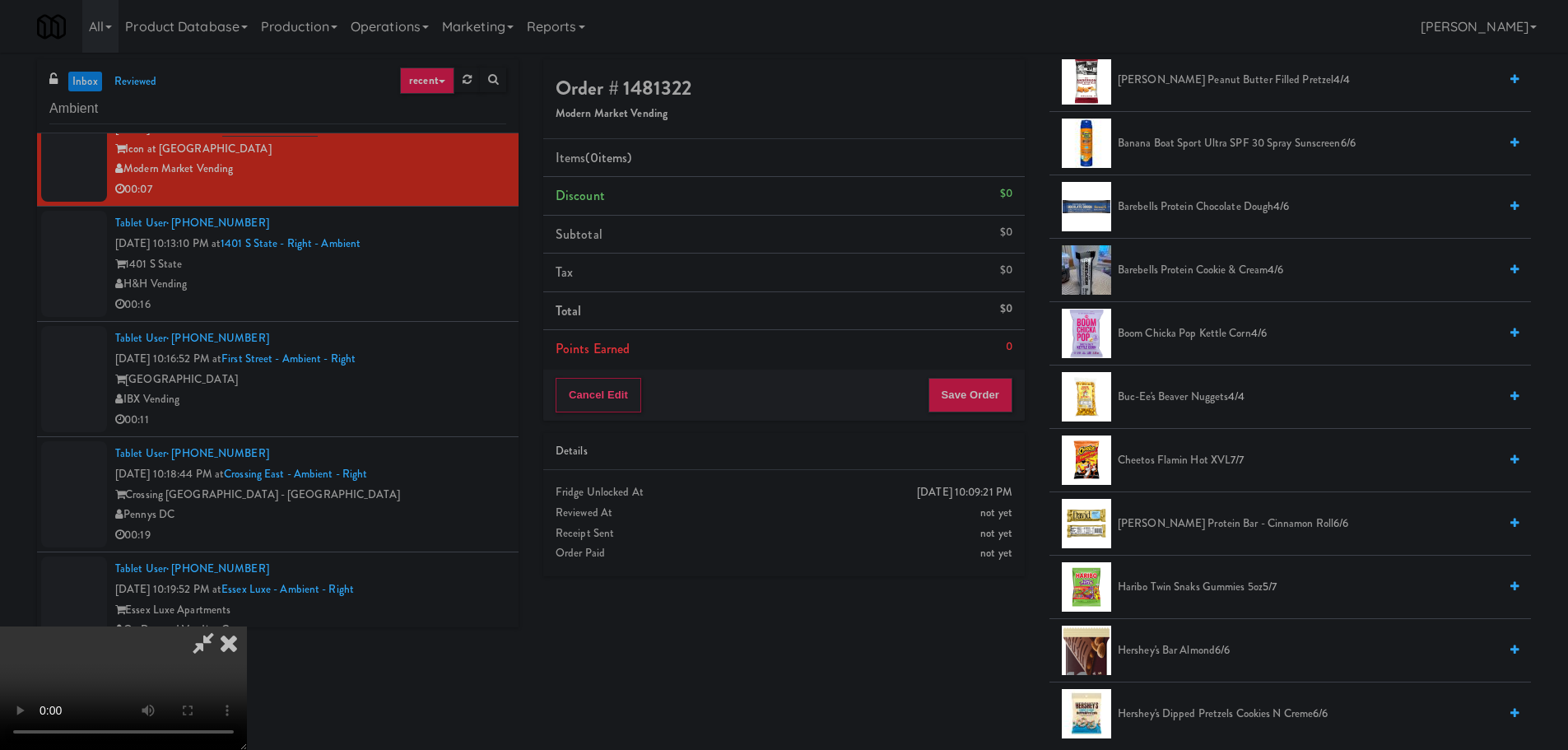
scroll to position [329, 0]
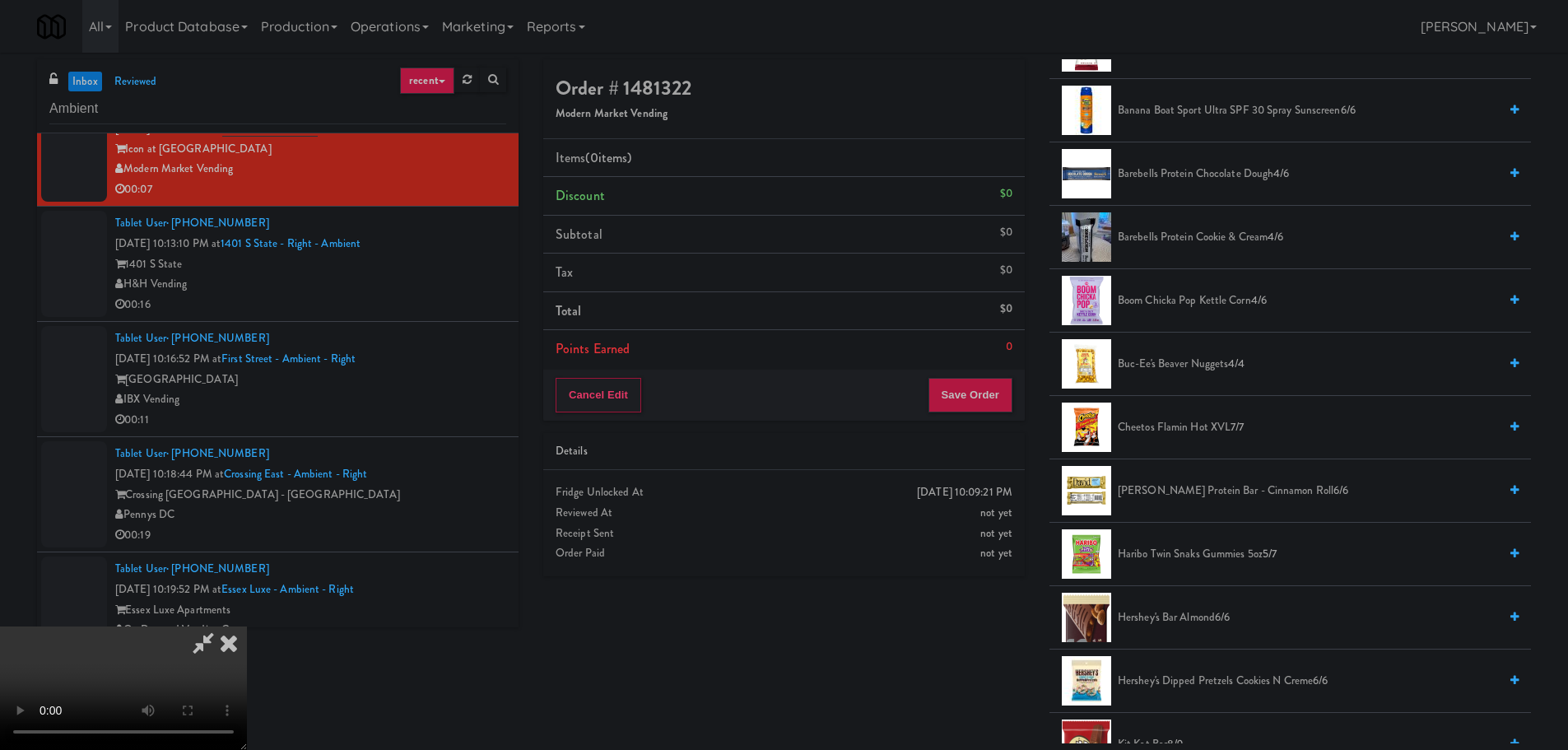
click at [1190, 423] on span "Cheetos Flamin Hot XVL 7/7" at bounding box center [1307, 428] width 380 height 20
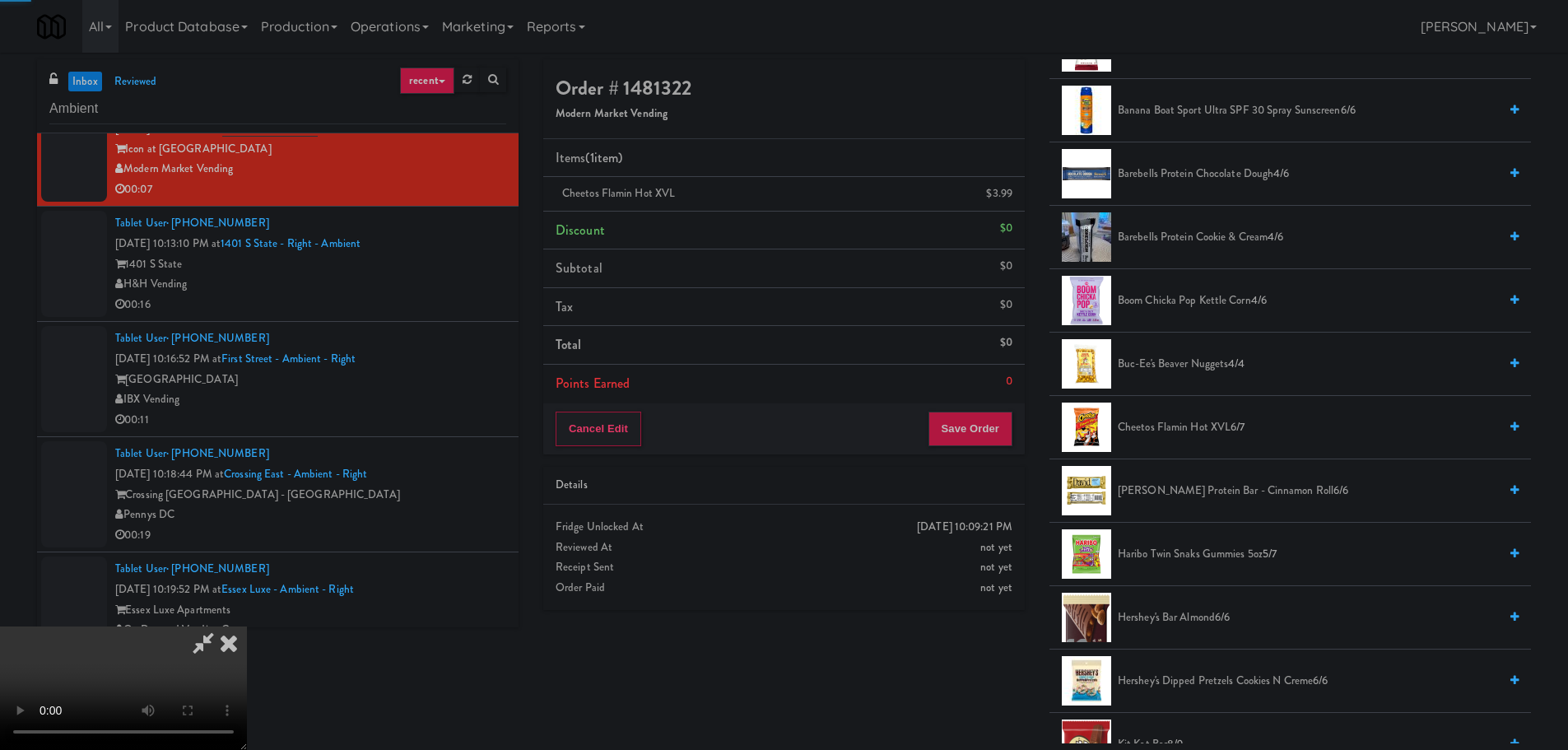
click at [247, 627] on video at bounding box center [123, 688] width 247 height 123
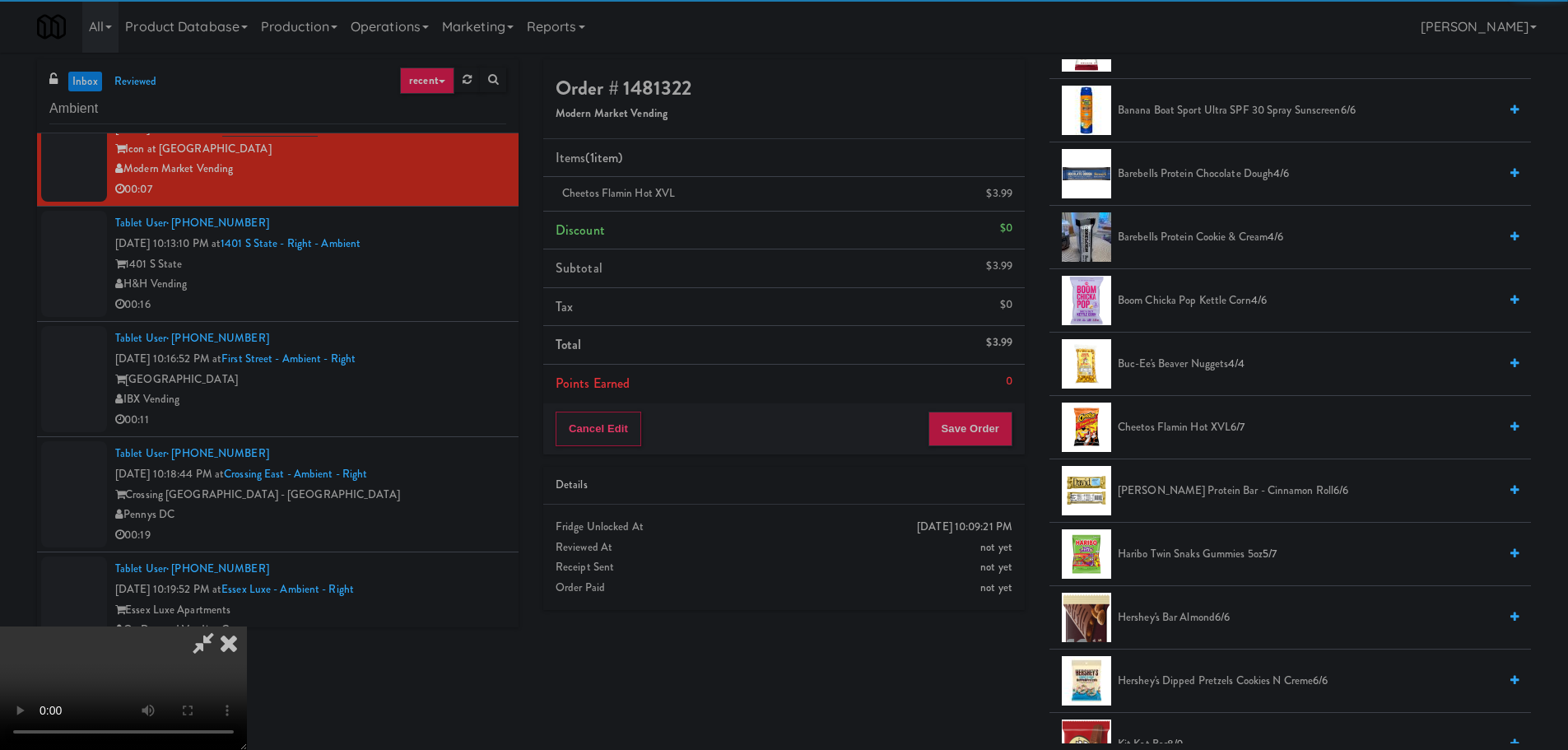
click at [247, 627] on video at bounding box center [123, 688] width 247 height 123
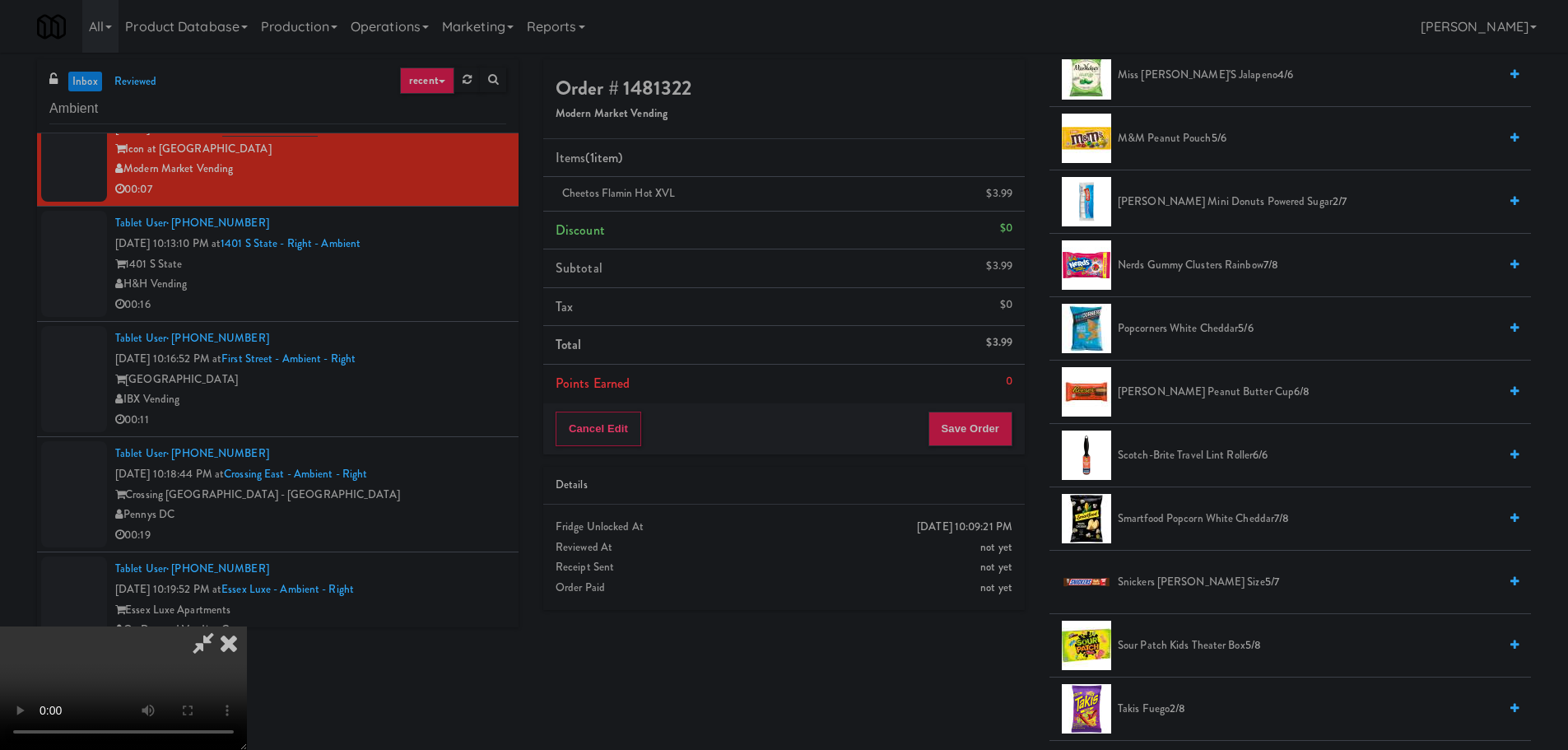
scroll to position [1317, 0]
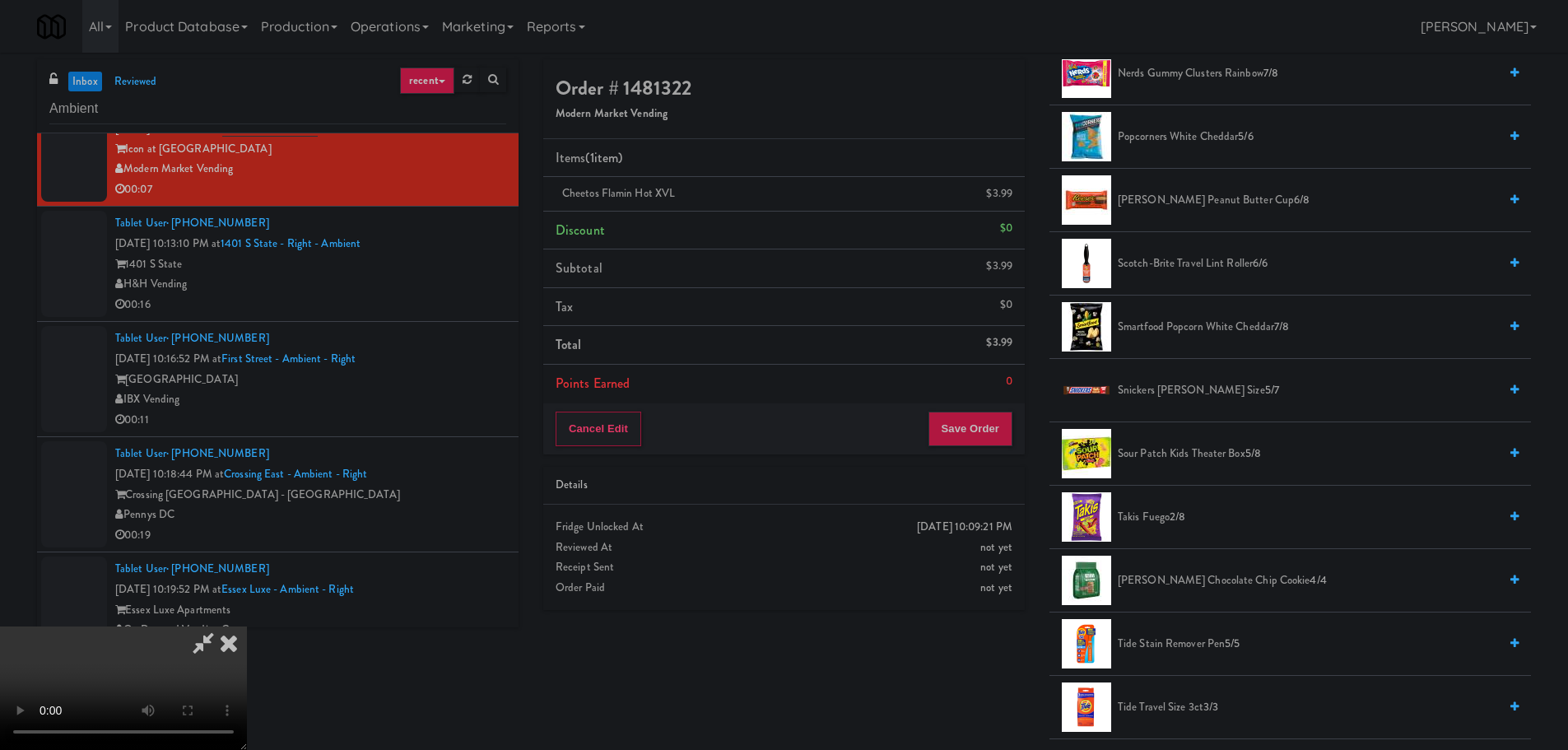
click at [1181, 453] on span "Sour Patch Kids Theater Box 5/8" at bounding box center [1307, 454] width 380 height 20
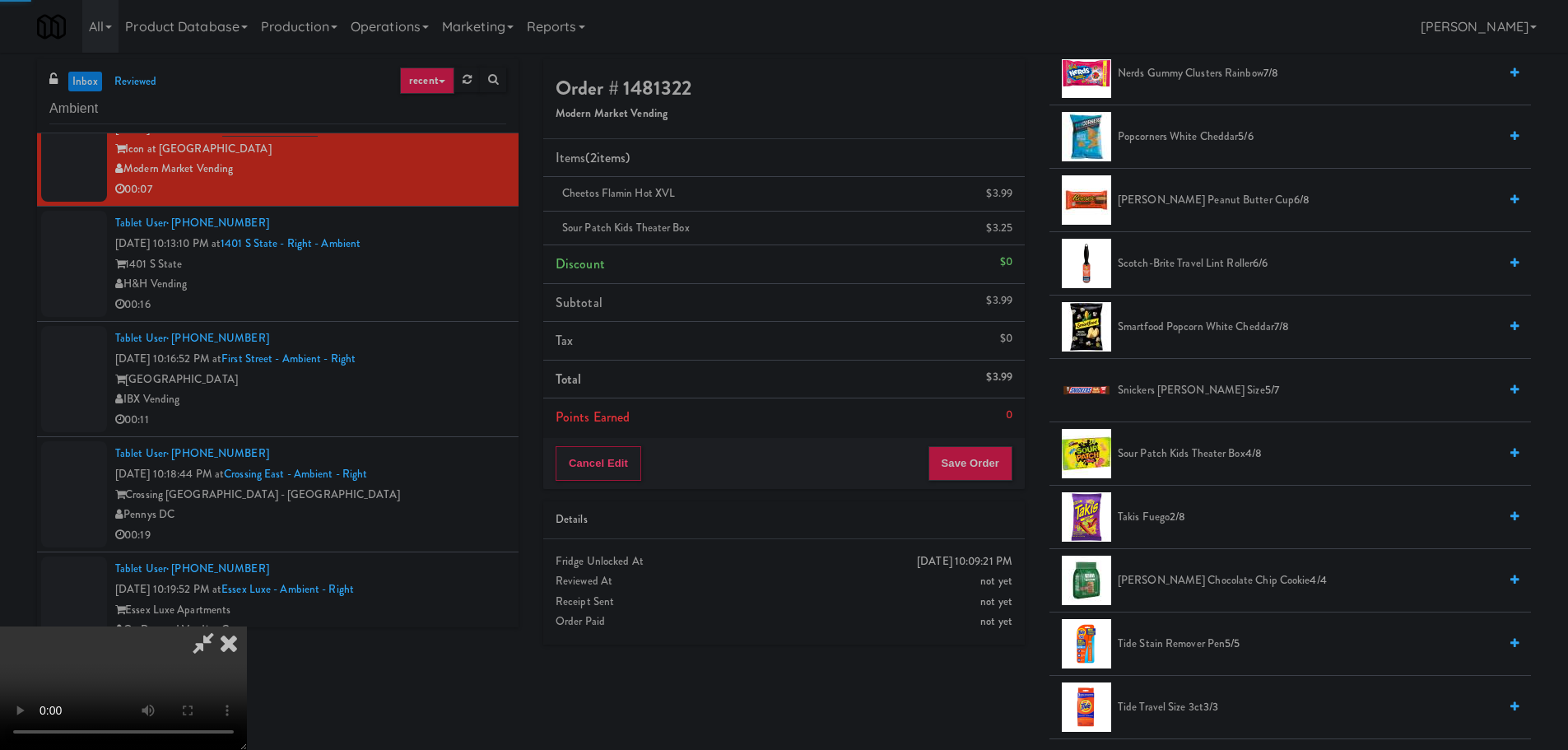
click at [247, 627] on video at bounding box center [123, 688] width 247 height 123
click at [980, 448] on button "Save Order" at bounding box center [970, 463] width 84 height 35
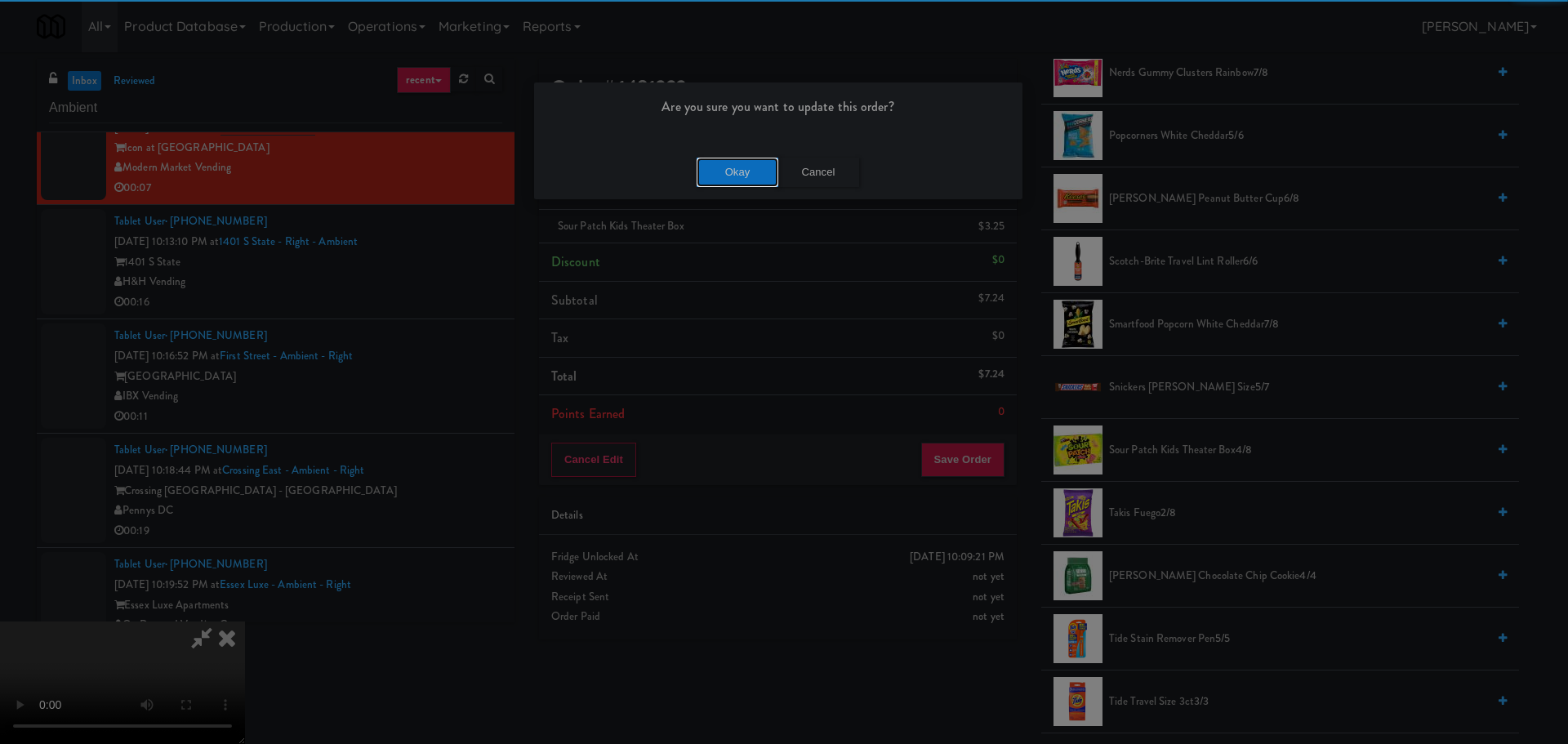
click at [726, 177] on button "Okay" at bounding box center [738, 172] width 82 height 30
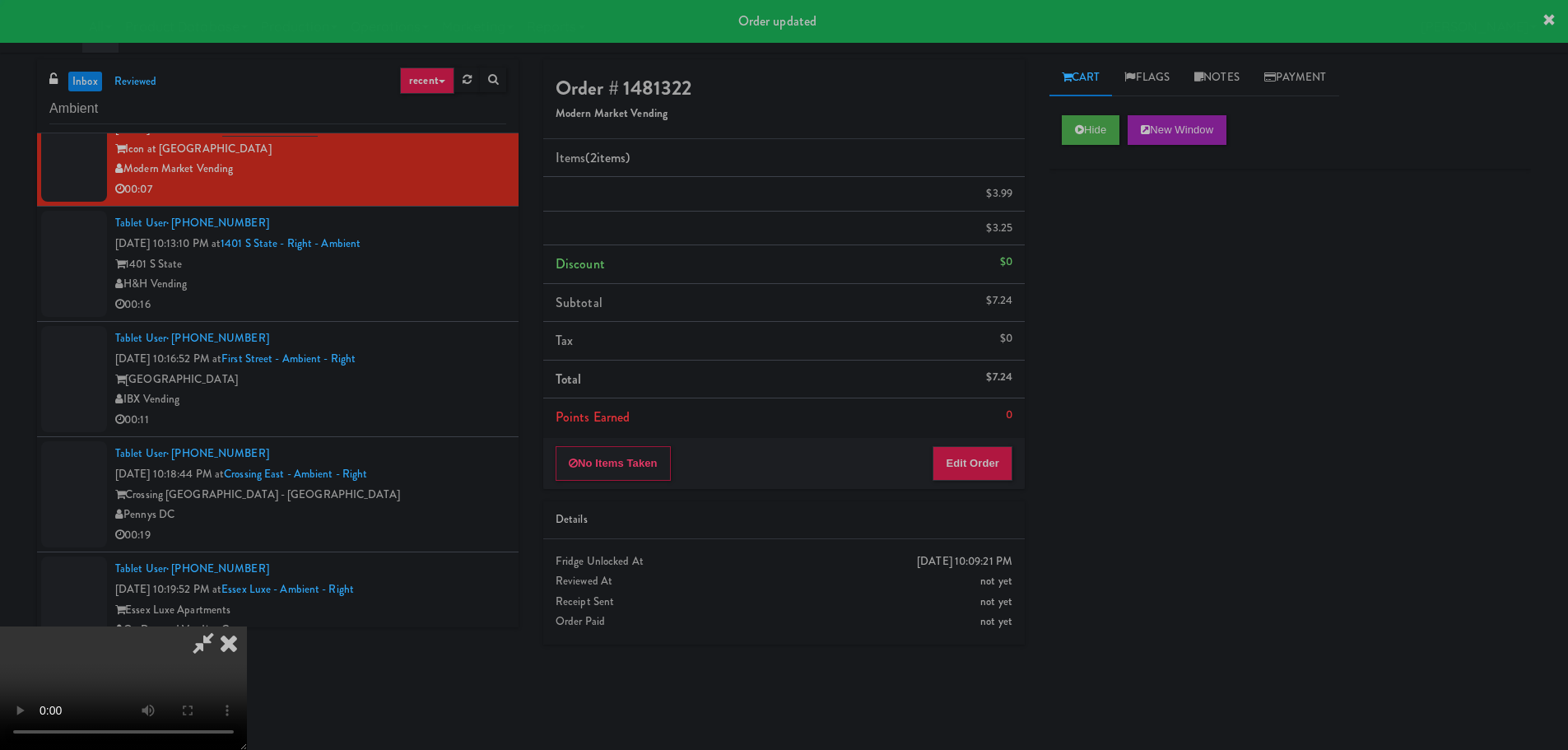
scroll to position [0, 0]
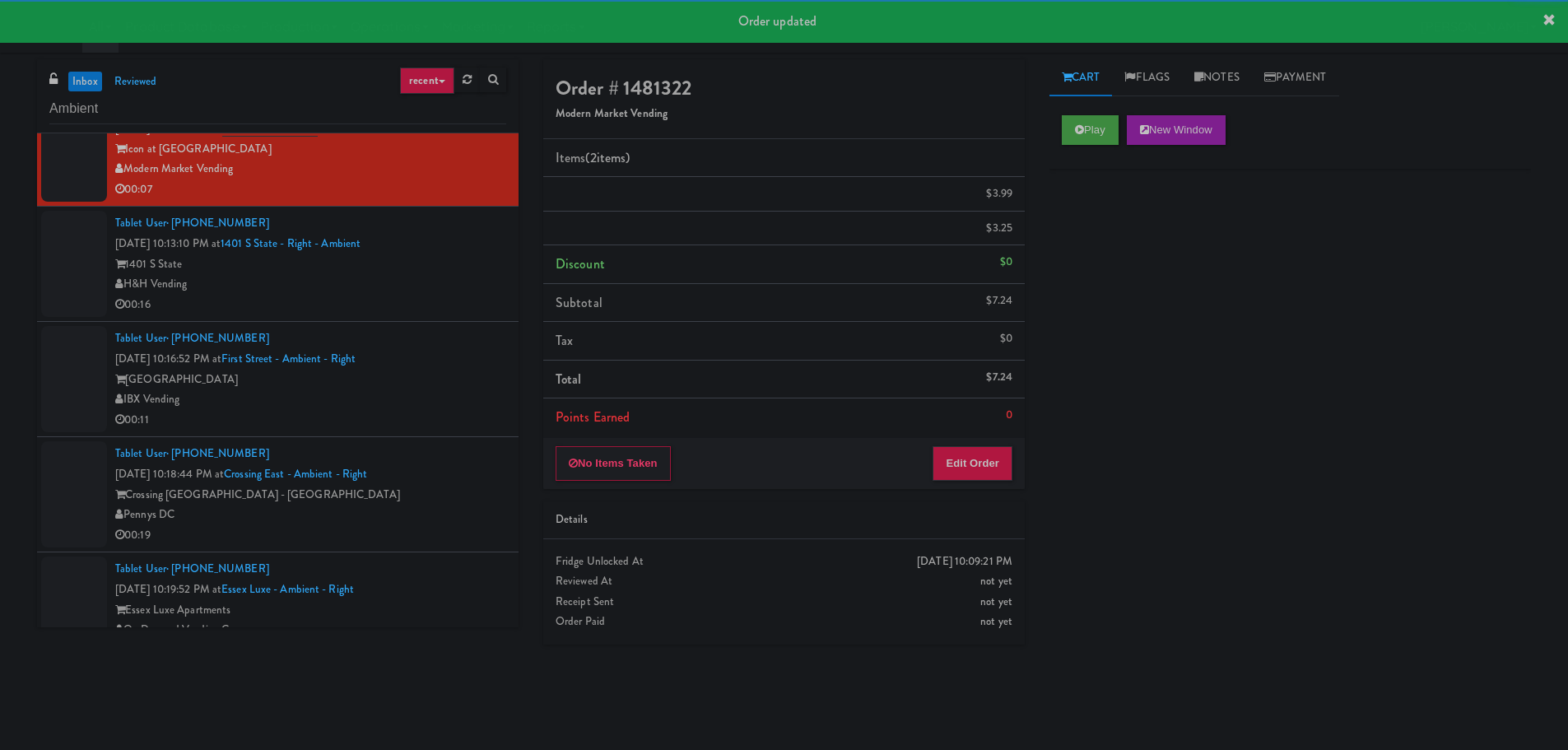
click at [459, 300] on div "00:16" at bounding box center [310, 304] width 391 height 20
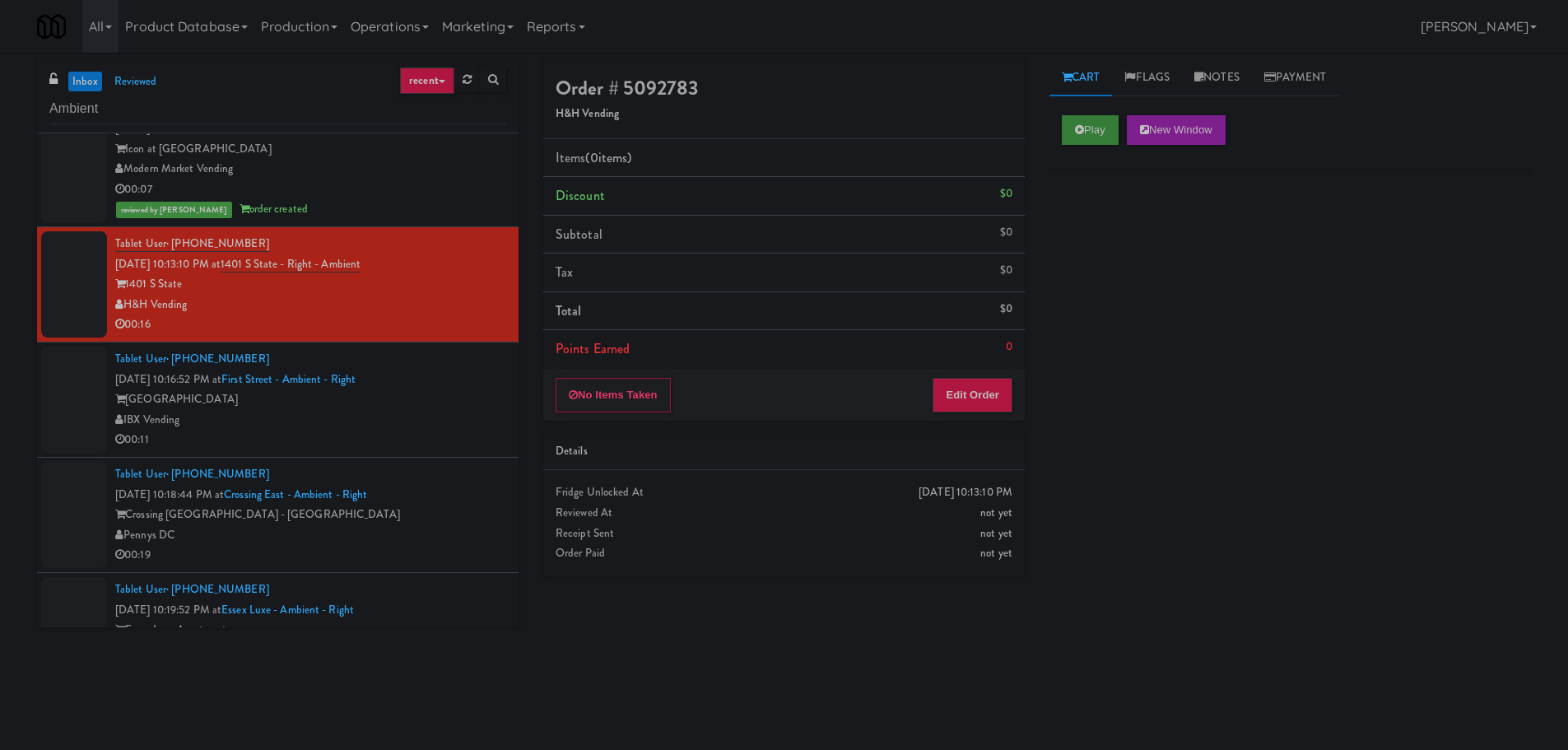
click at [1077, 110] on div "Play New Window" at bounding box center [1290, 135] width 481 height 65
click at [1079, 124] on icon at bounding box center [1079, 129] width 9 height 11
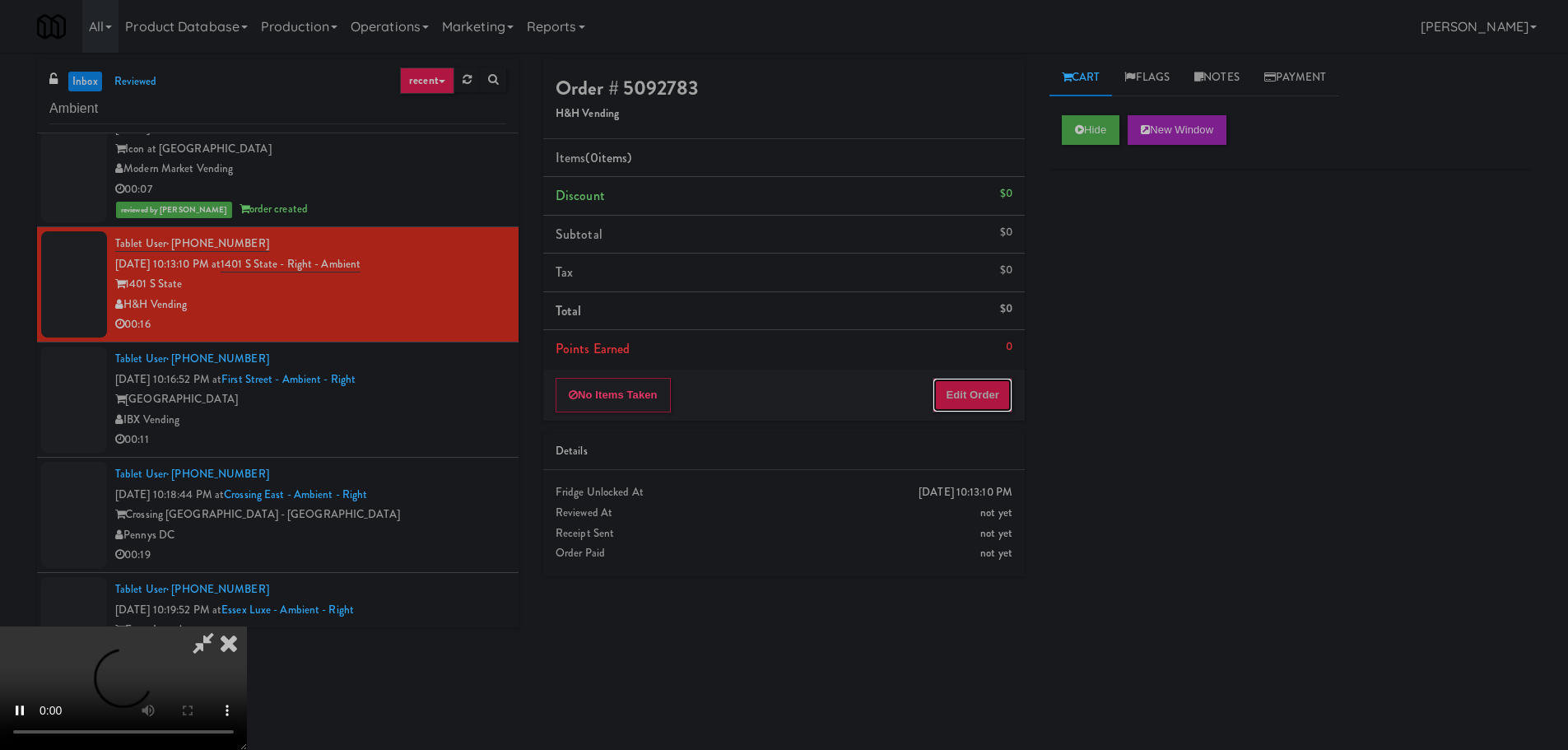
click at [954, 384] on button "Edit Order" at bounding box center [973, 395] width 80 height 35
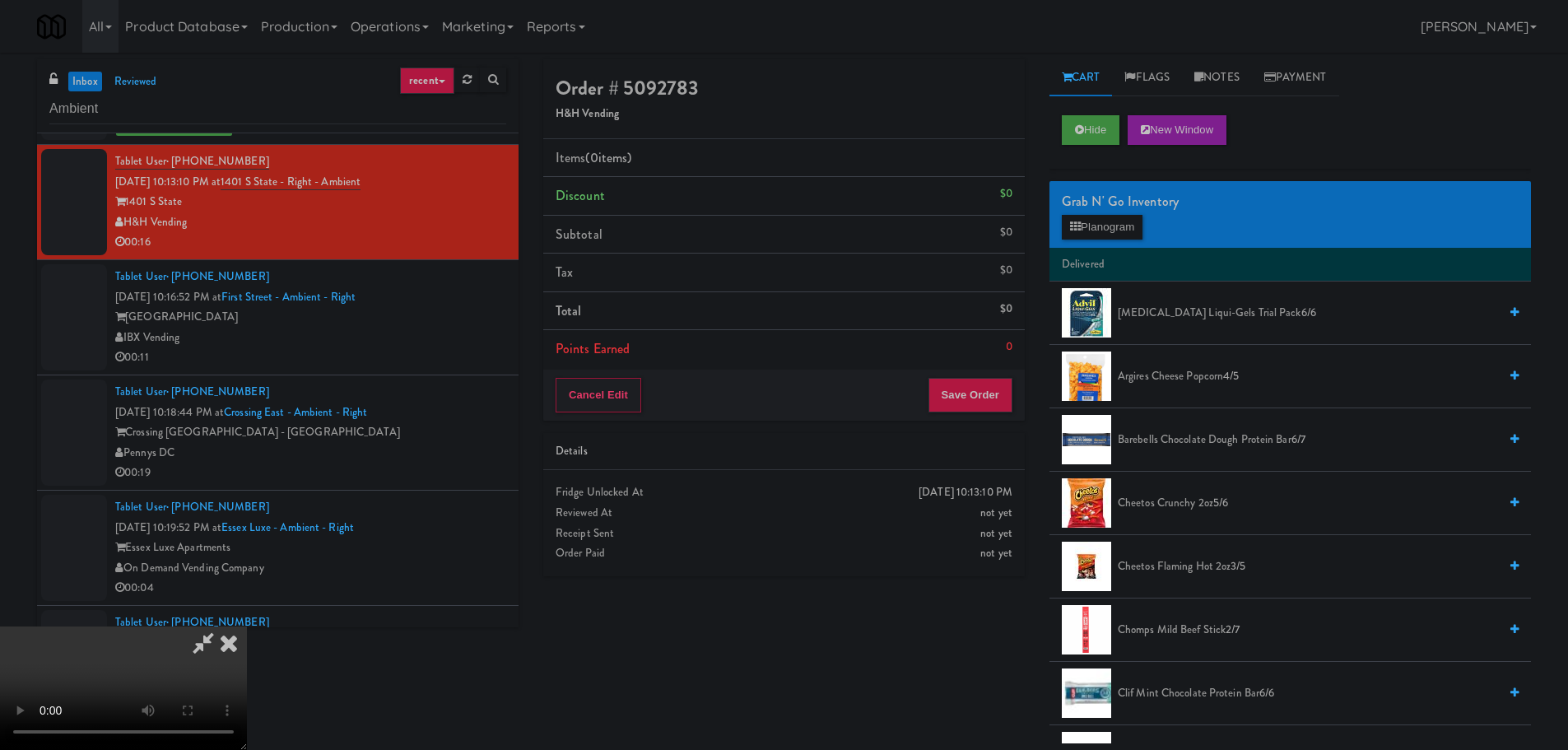
scroll to position [37, 0]
click at [247, 627] on video at bounding box center [123, 688] width 247 height 123
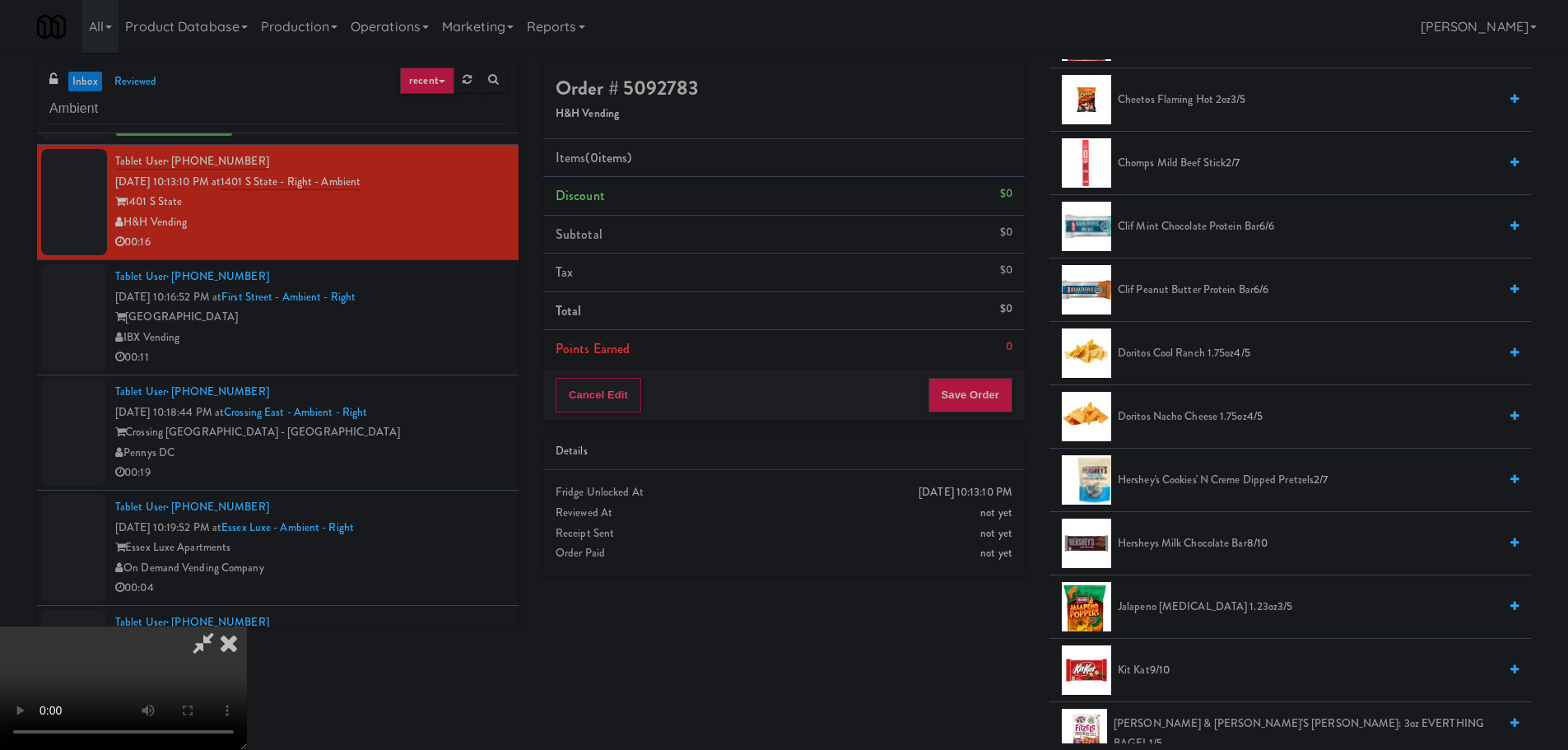
scroll to position [658, 0]
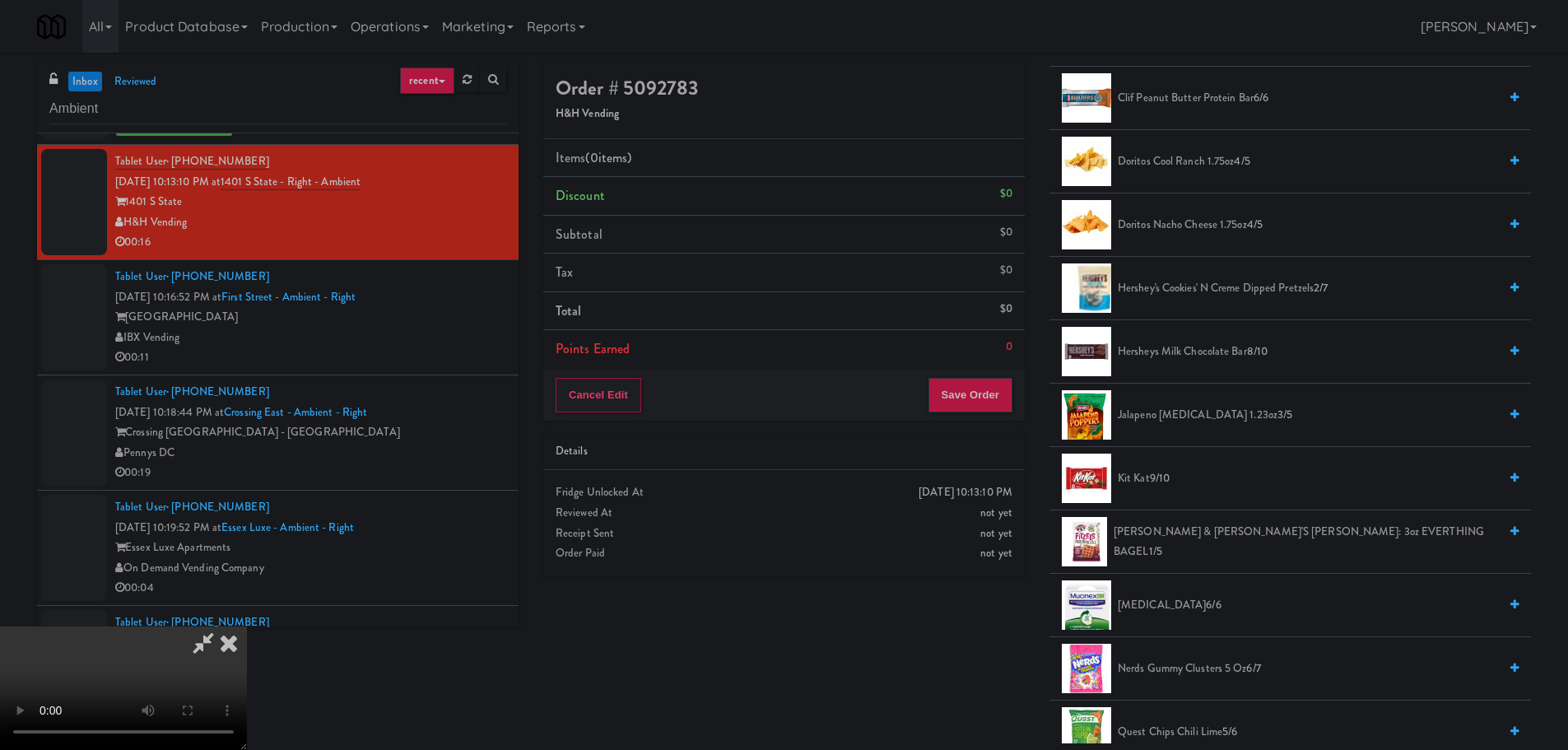
click at [1173, 346] on span "Hersheys Milk Chocolate Bar 8/10" at bounding box center [1307, 352] width 380 height 20
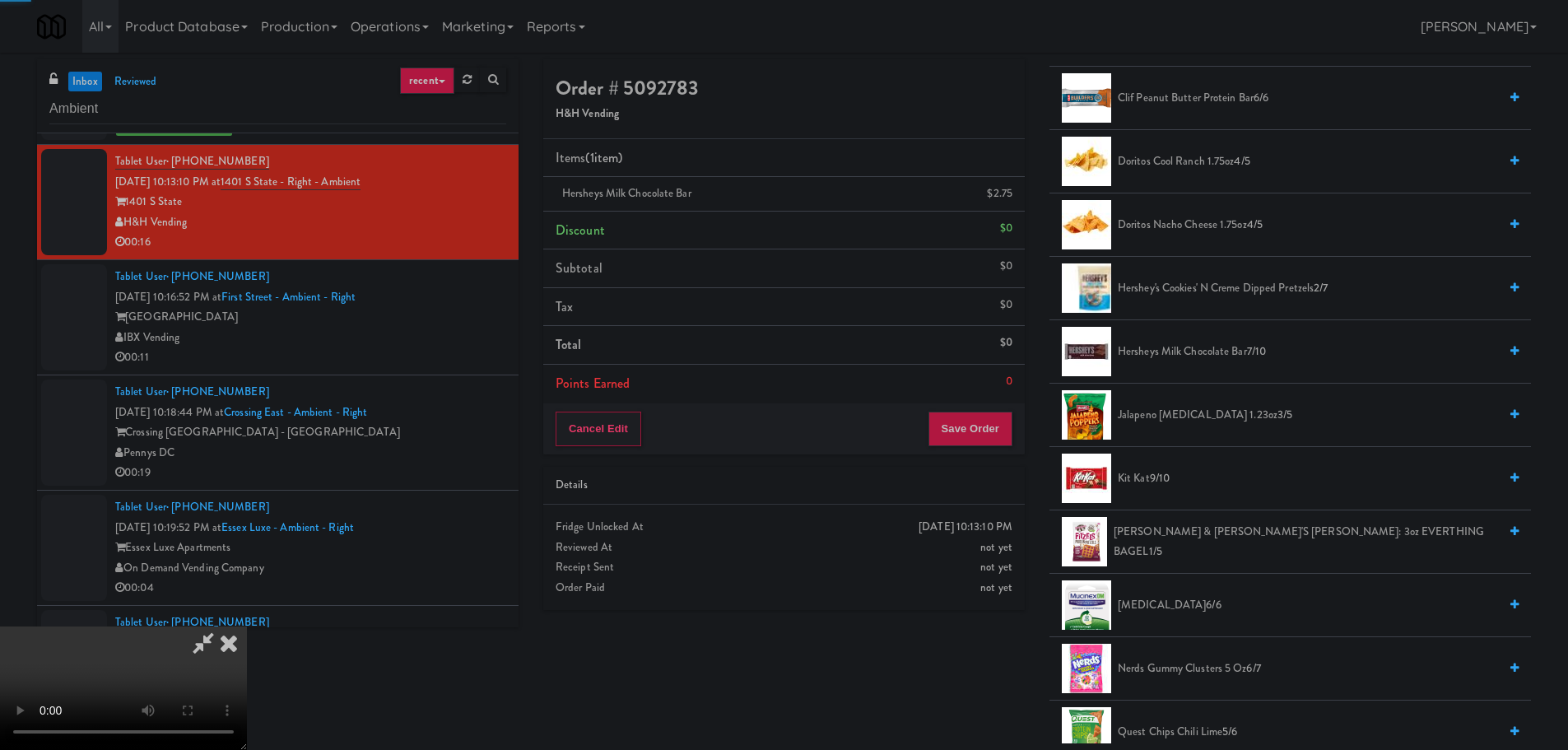
click at [247, 627] on video at bounding box center [123, 688] width 247 height 123
click at [1001, 443] on button "Save Order" at bounding box center [970, 429] width 84 height 35
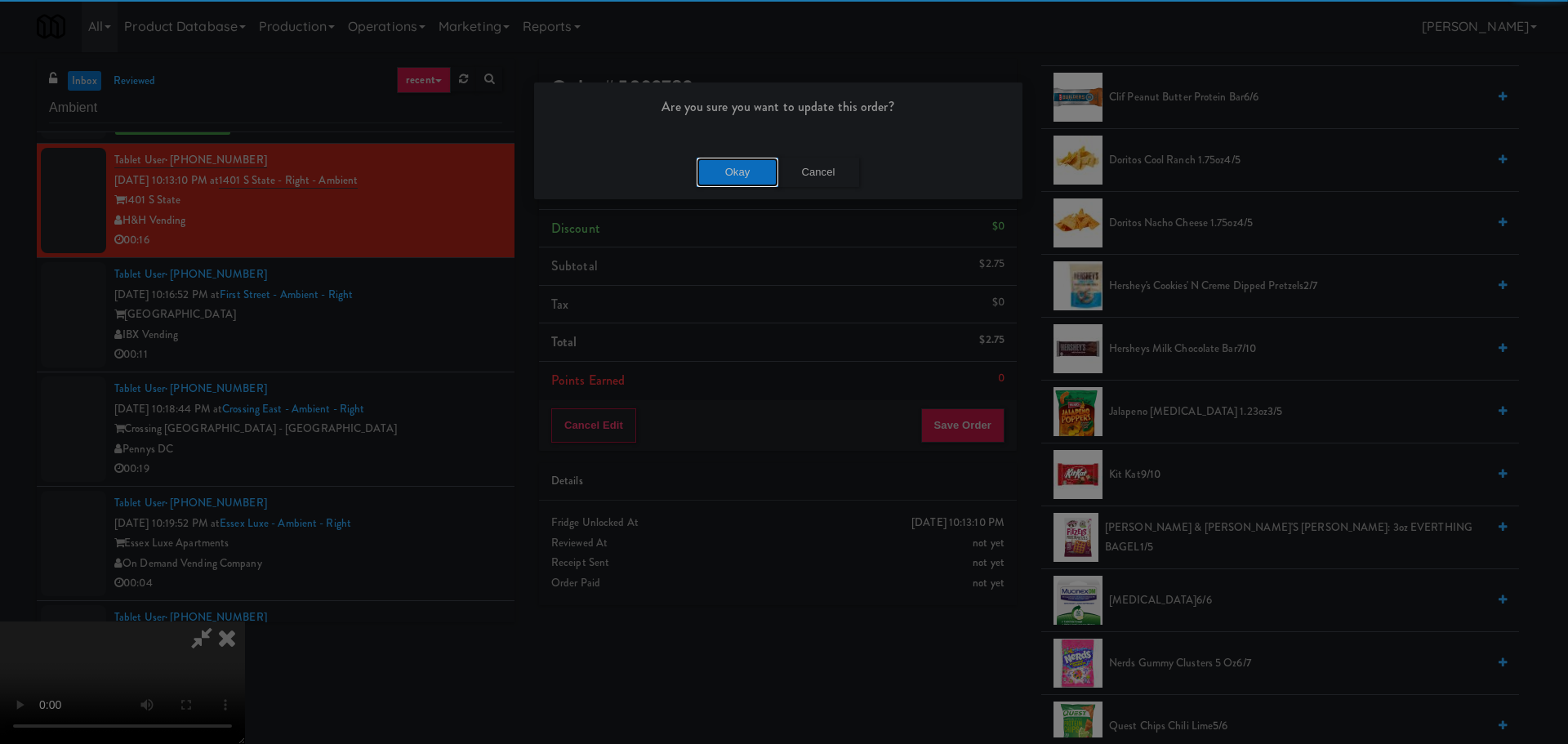
click at [749, 174] on button "Okay" at bounding box center [738, 172] width 82 height 30
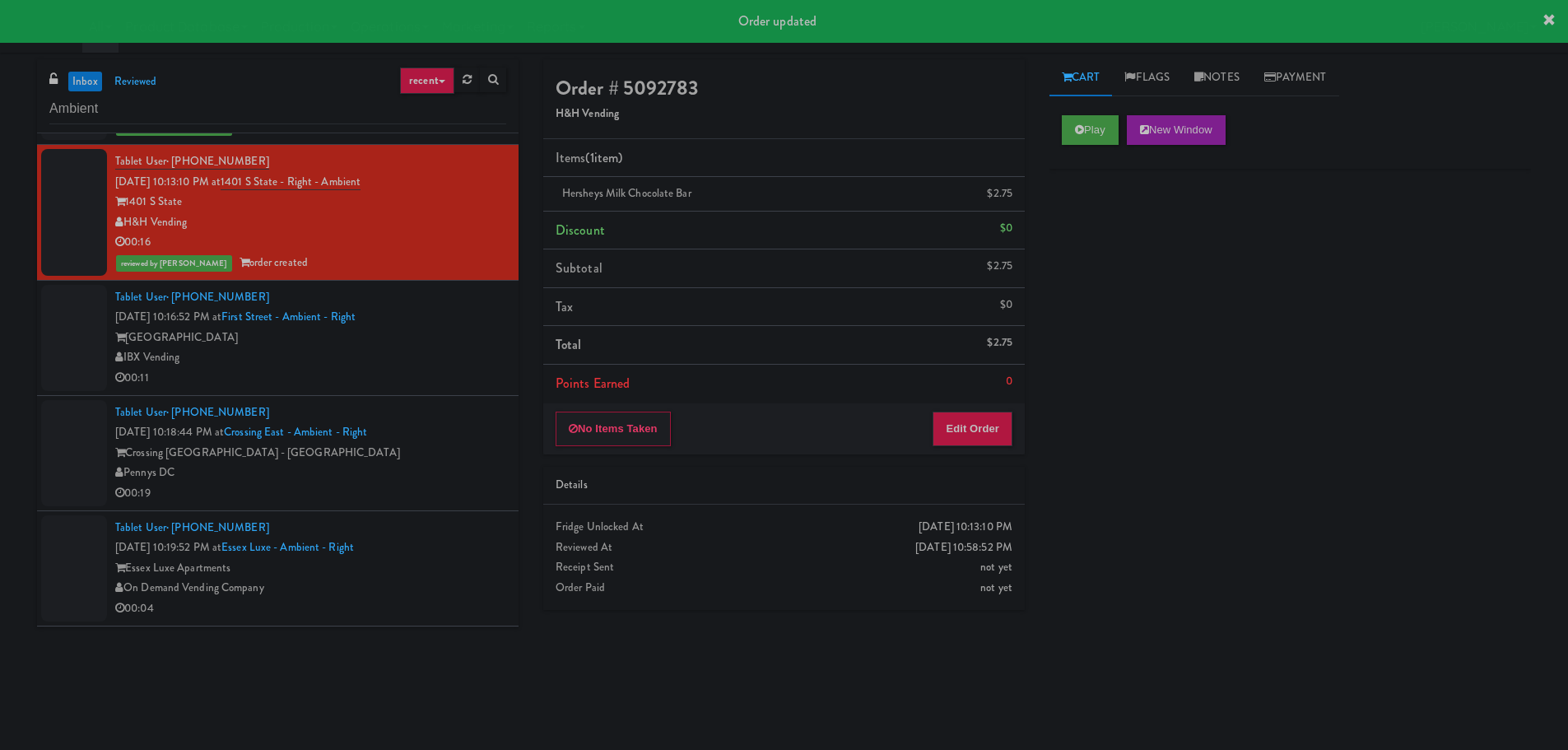
scroll to position [0, 0]
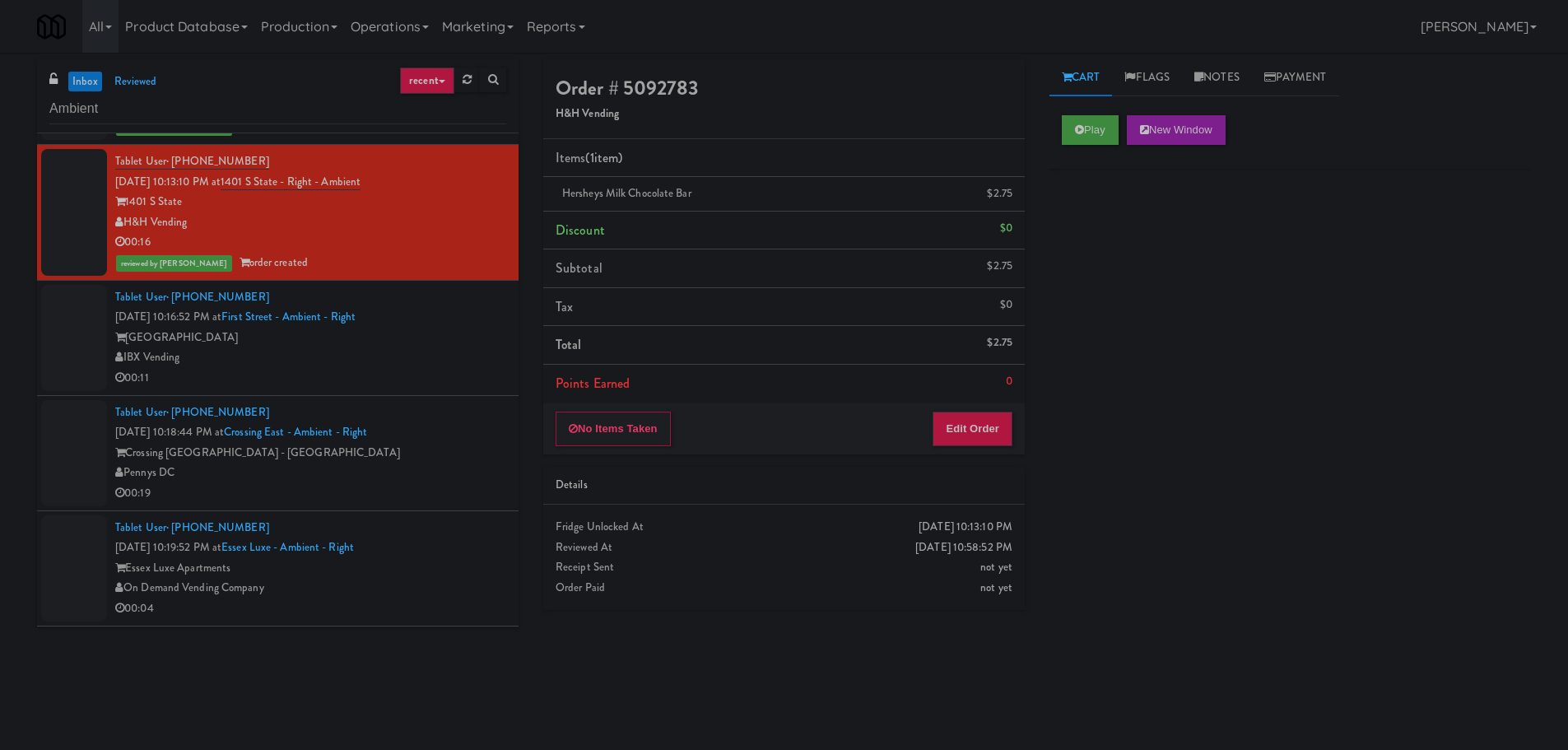
click at [415, 385] on div "00:11" at bounding box center [310, 378] width 391 height 20
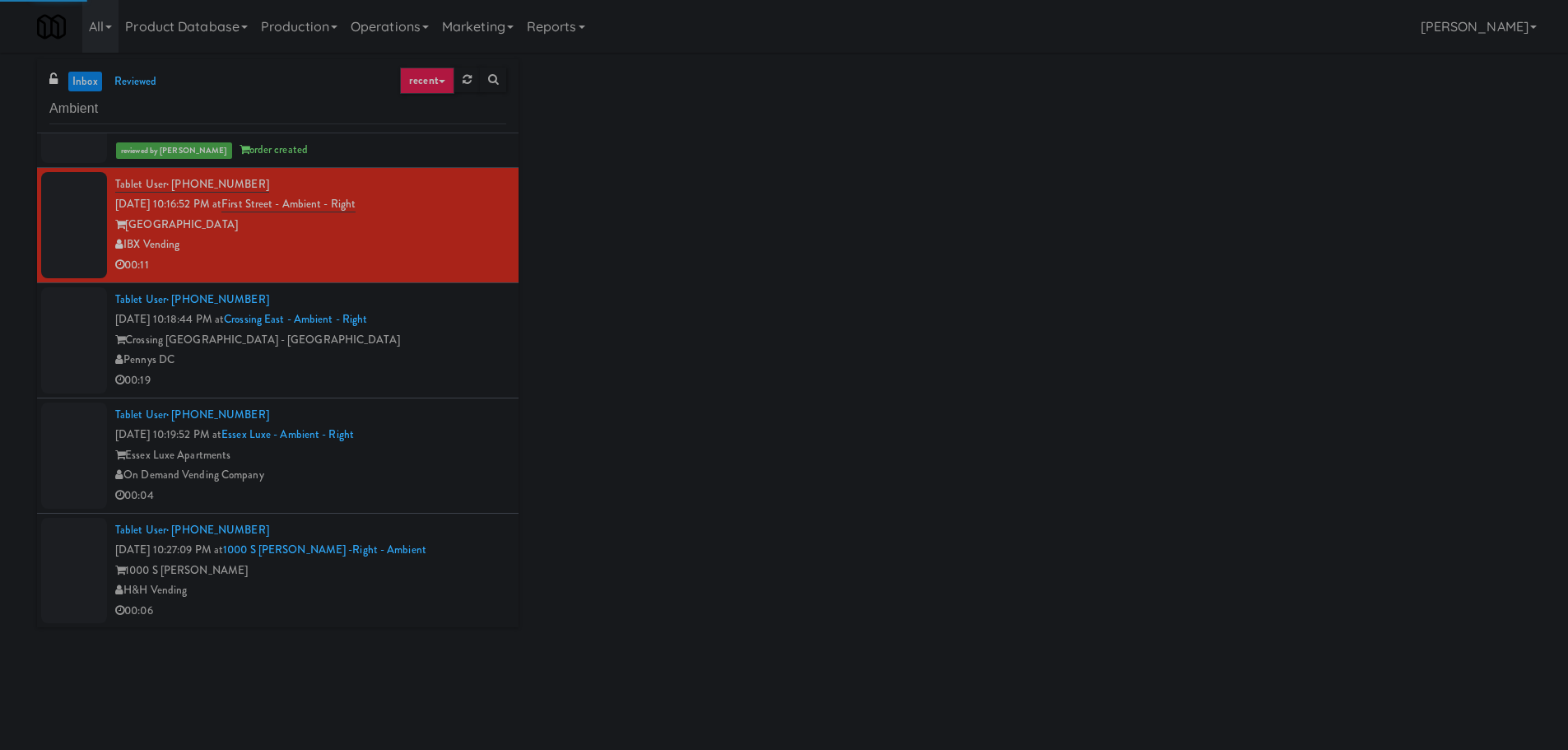
scroll to position [3539, 0]
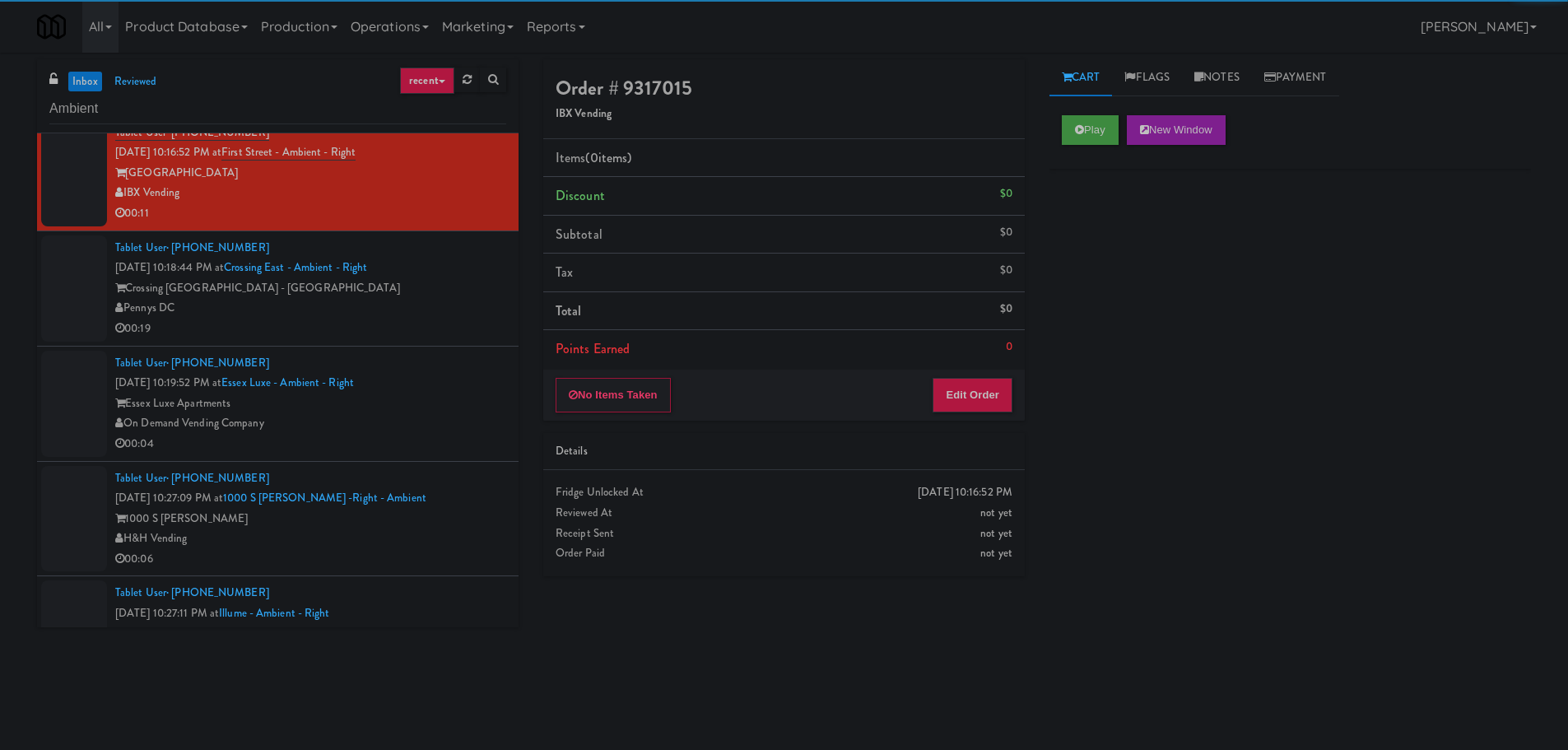
click at [1074, 145] on div "Play New Window" at bounding box center [1290, 135] width 481 height 65
click at [1097, 141] on button "Play" at bounding box center [1090, 129] width 57 height 30
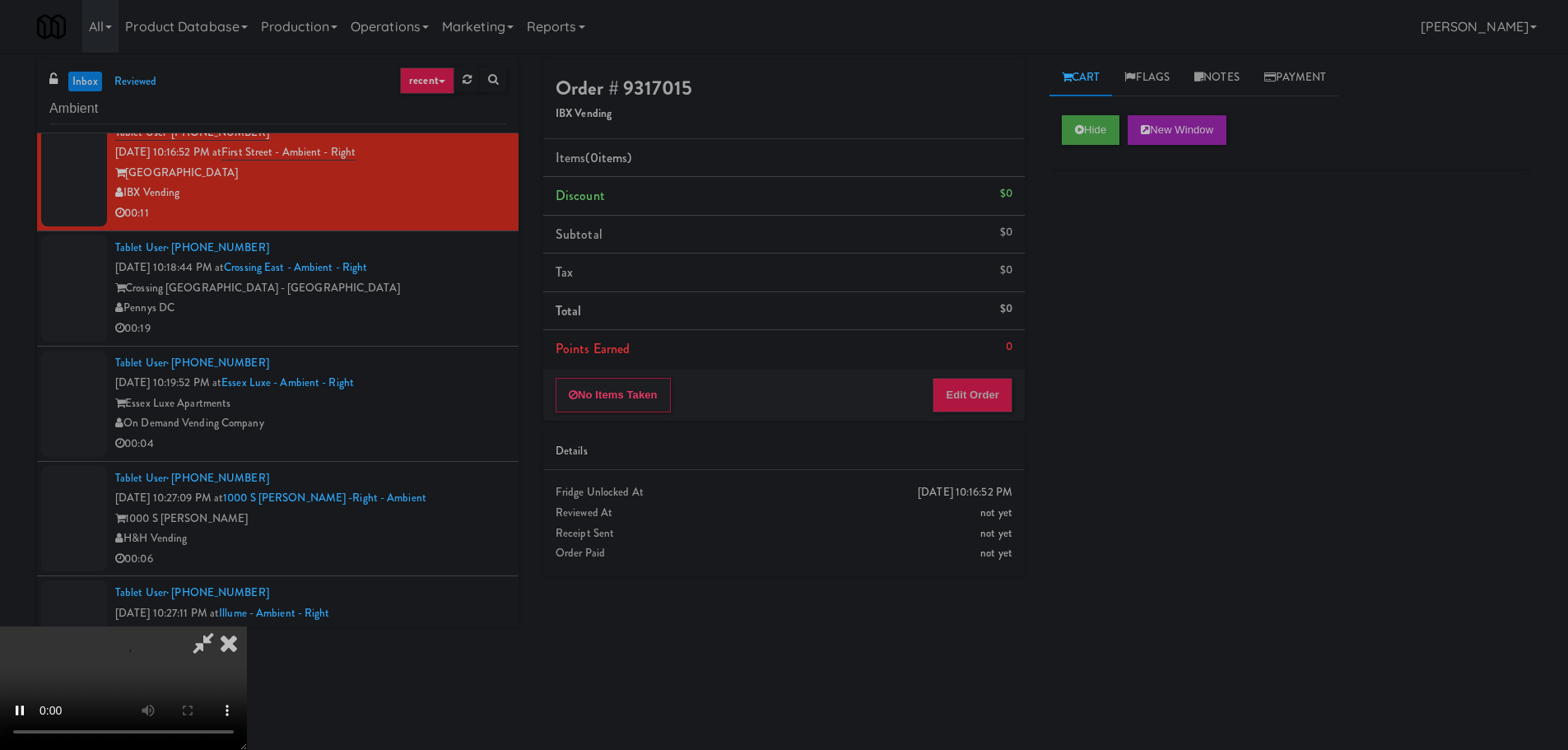
drag, startPoint x: 987, startPoint y: 357, endPoint x: 975, endPoint y: 389, distance: 34.2
click at [986, 361] on li "Points Earned 0" at bounding box center [784, 349] width 481 height 38
click at [975, 389] on button "Edit Order" at bounding box center [973, 395] width 80 height 35
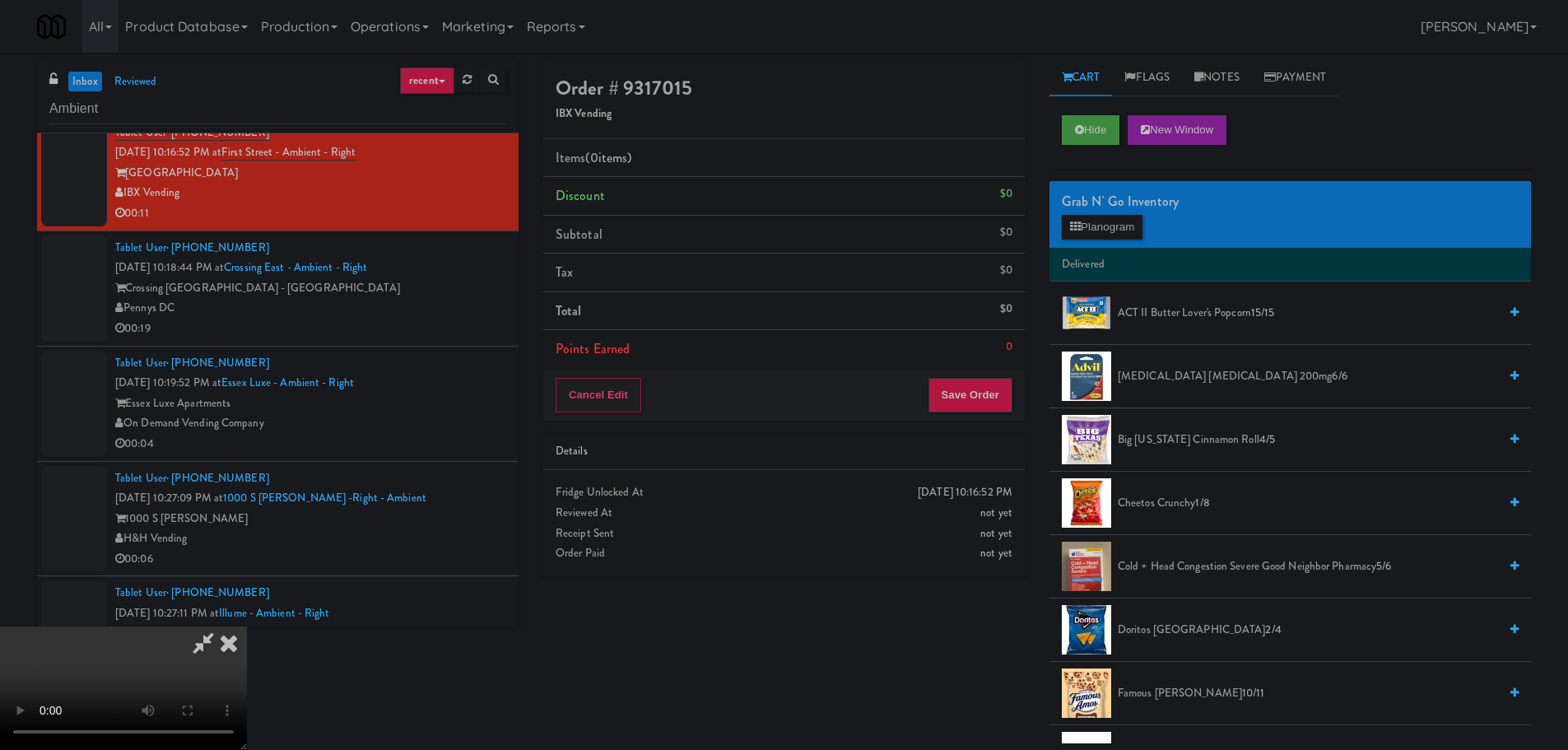
click at [247, 627] on video at bounding box center [123, 688] width 247 height 123
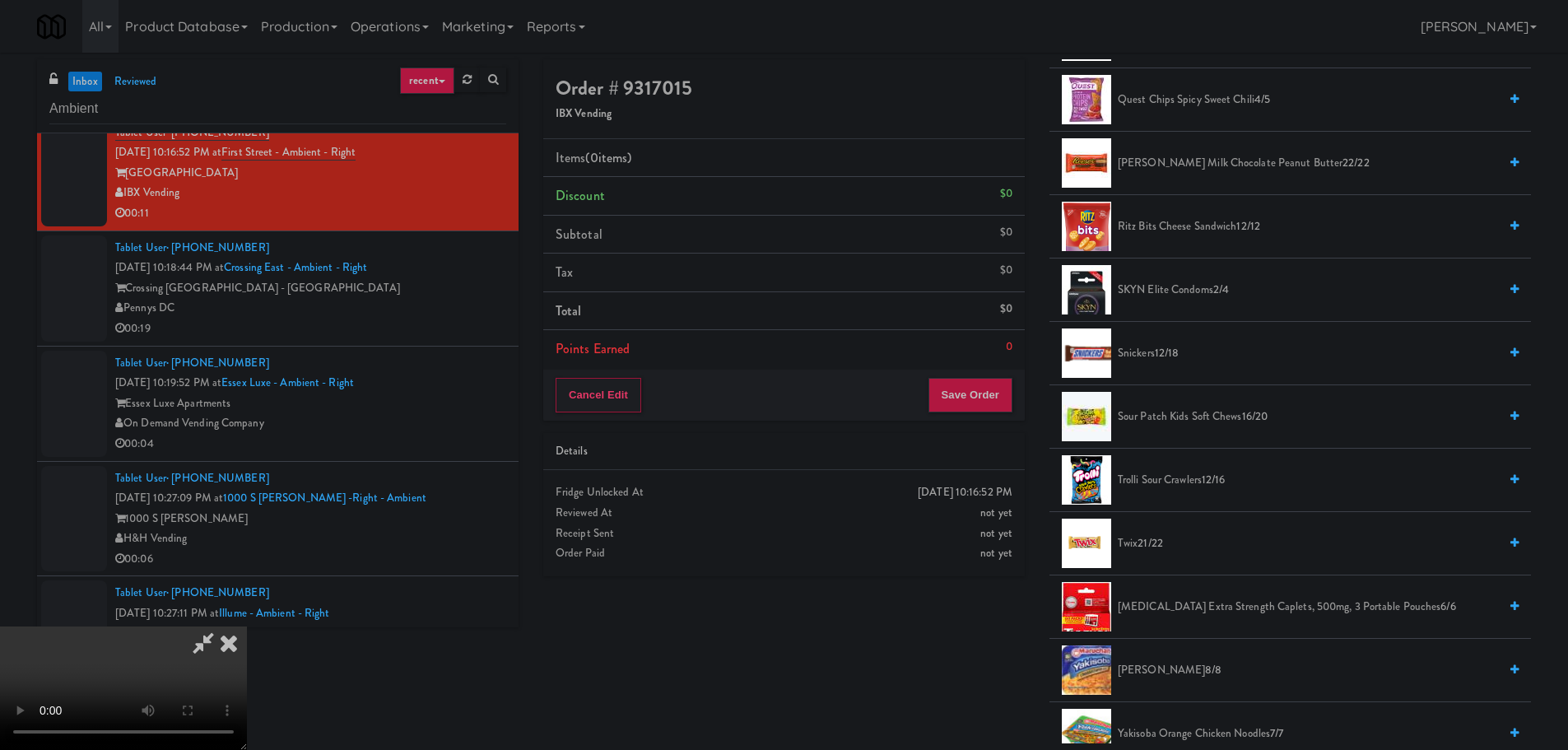
scroll to position [1567, 0]
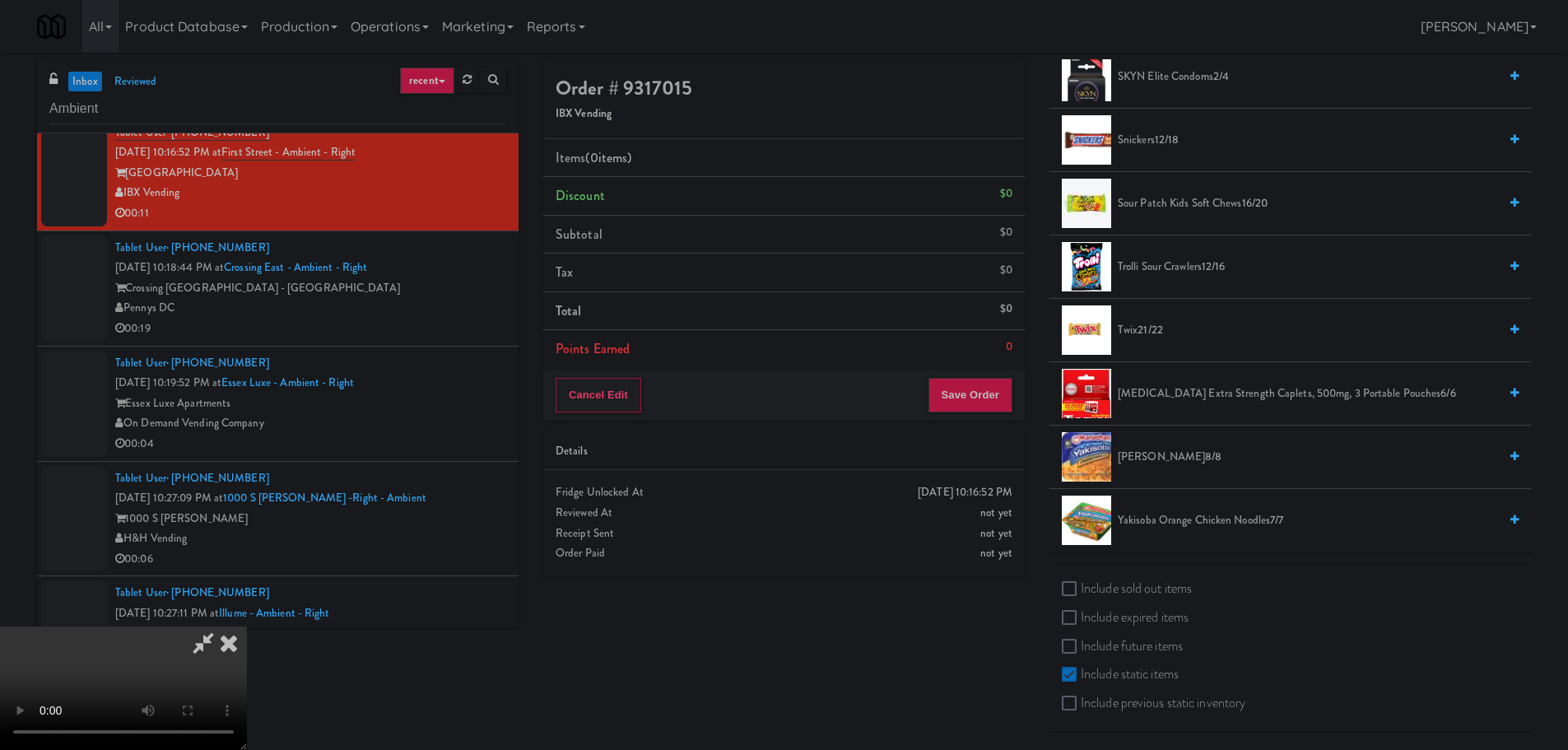
click at [1139, 327] on span "Twix 21/22" at bounding box center [1307, 330] width 380 height 20
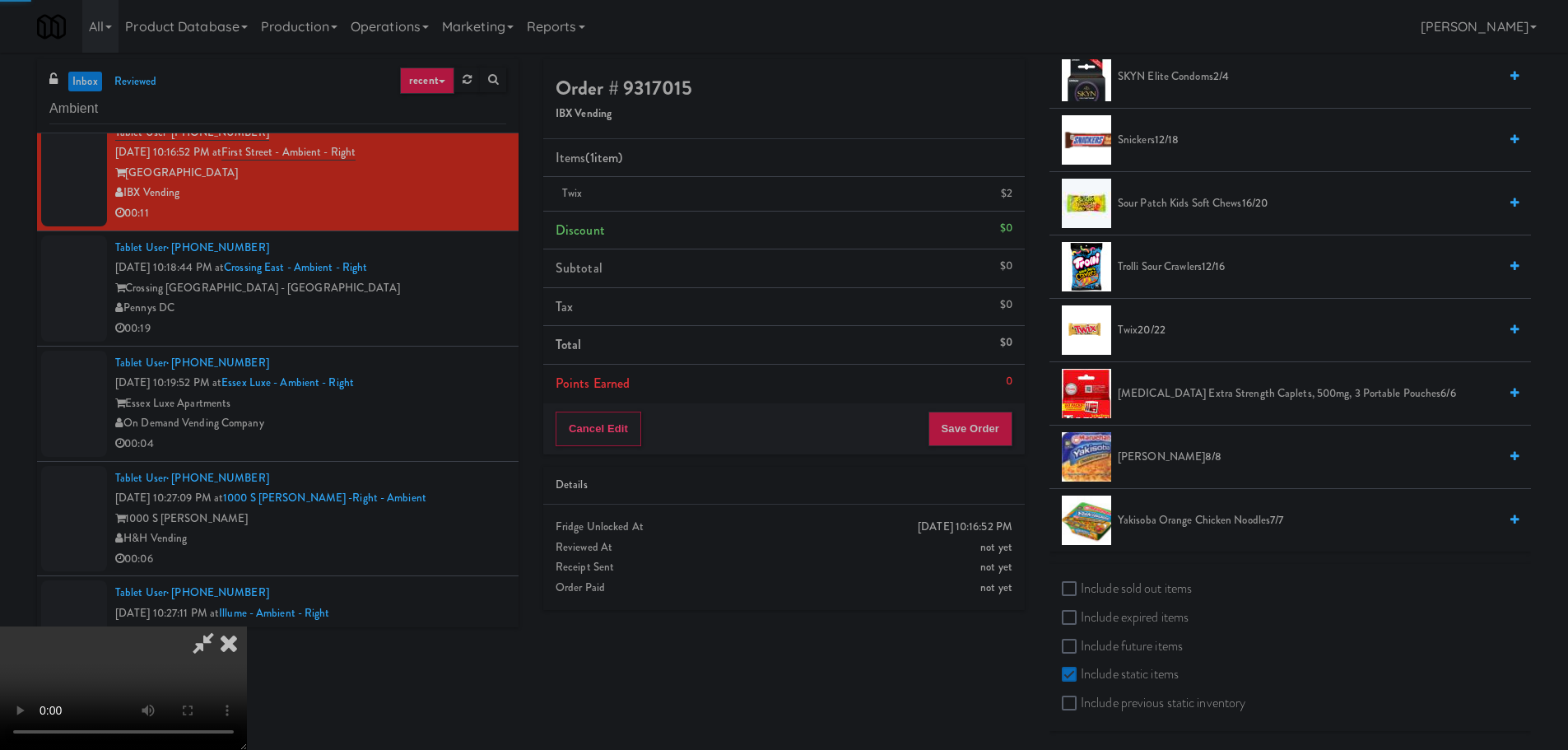
click at [247, 627] on video at bounding box center [123, 688] width 247 height 123
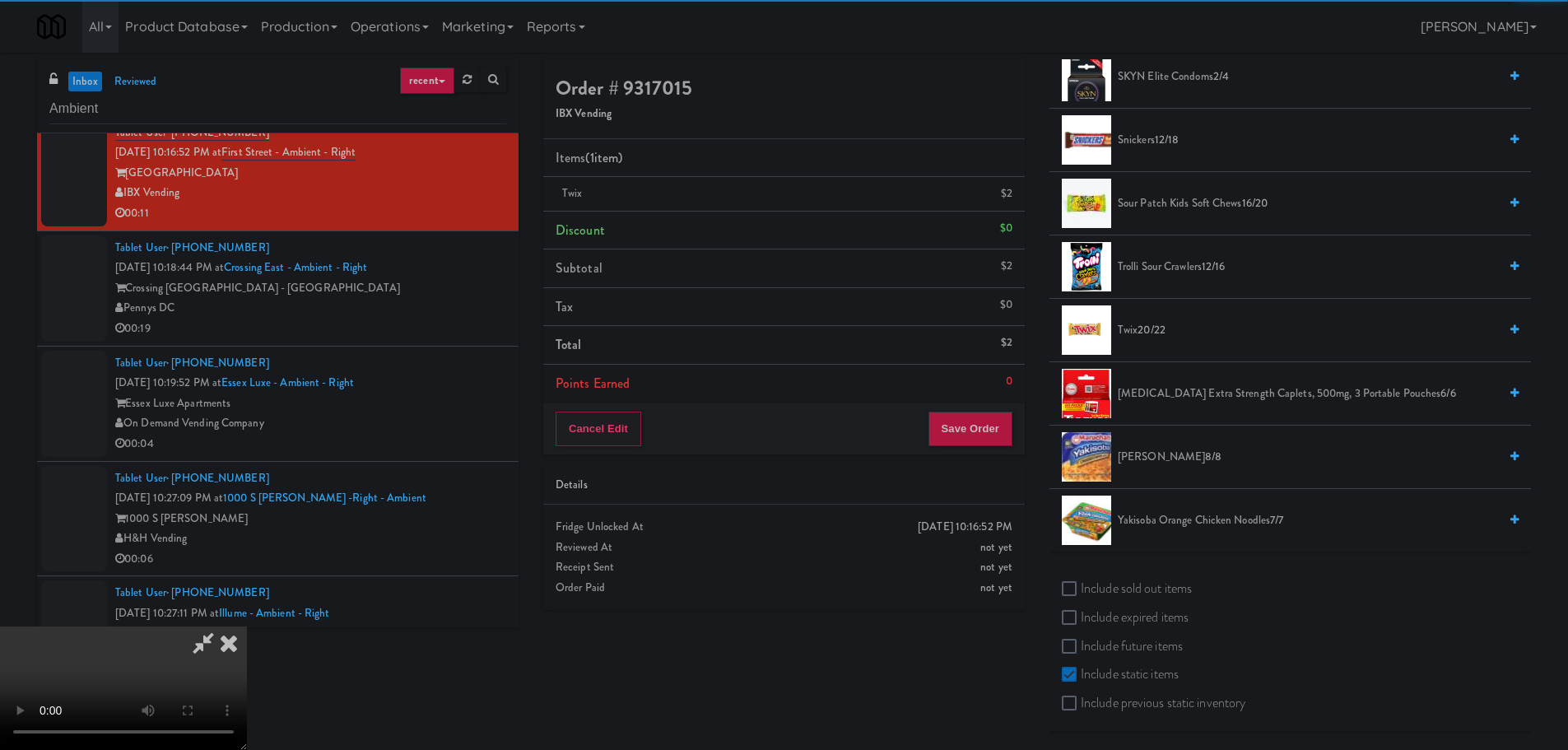
click at [247, 627] on video at bounding box center [123, 688] width 247 height 123
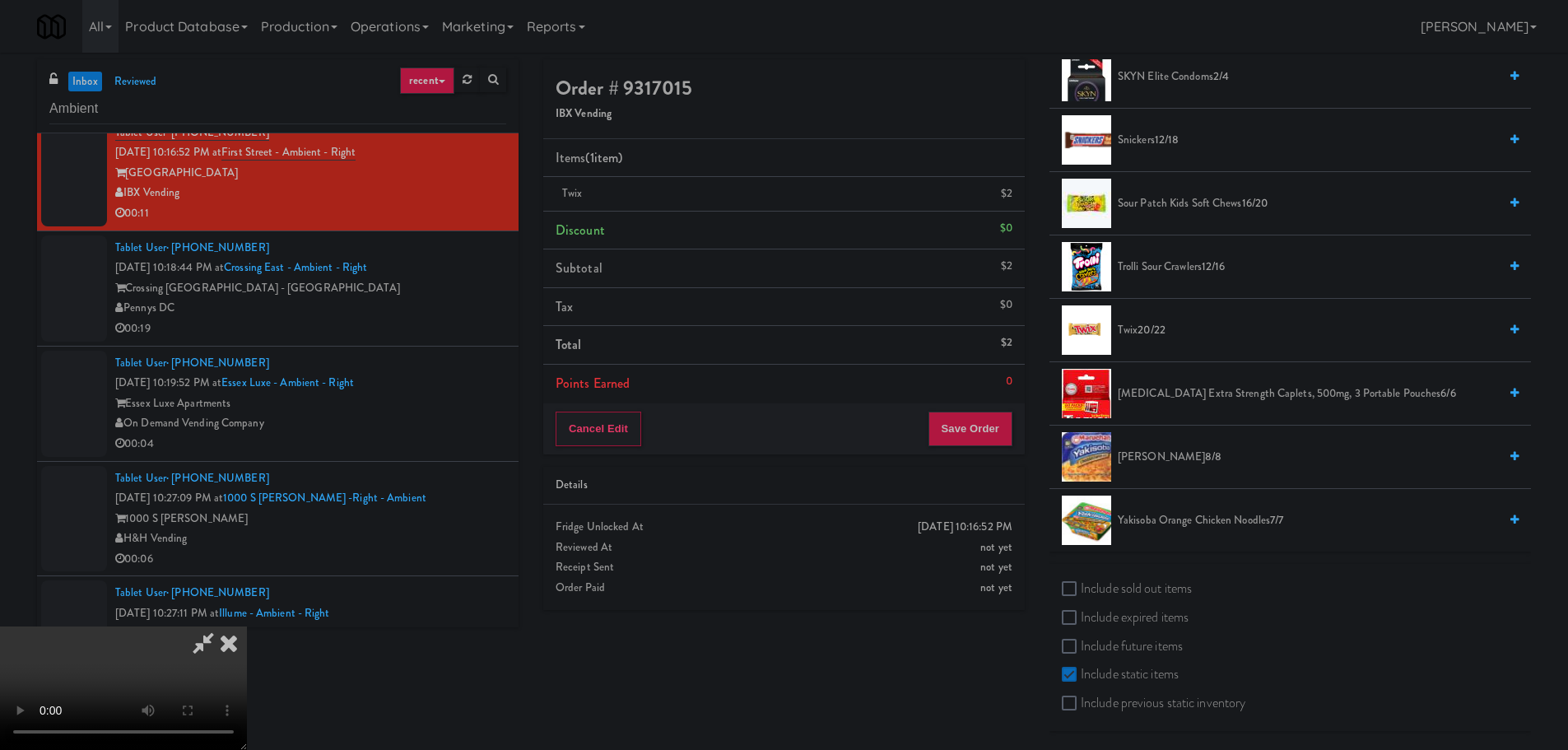
click at [247, 627] on video at bounding box center [123, 688] width 247 height 123
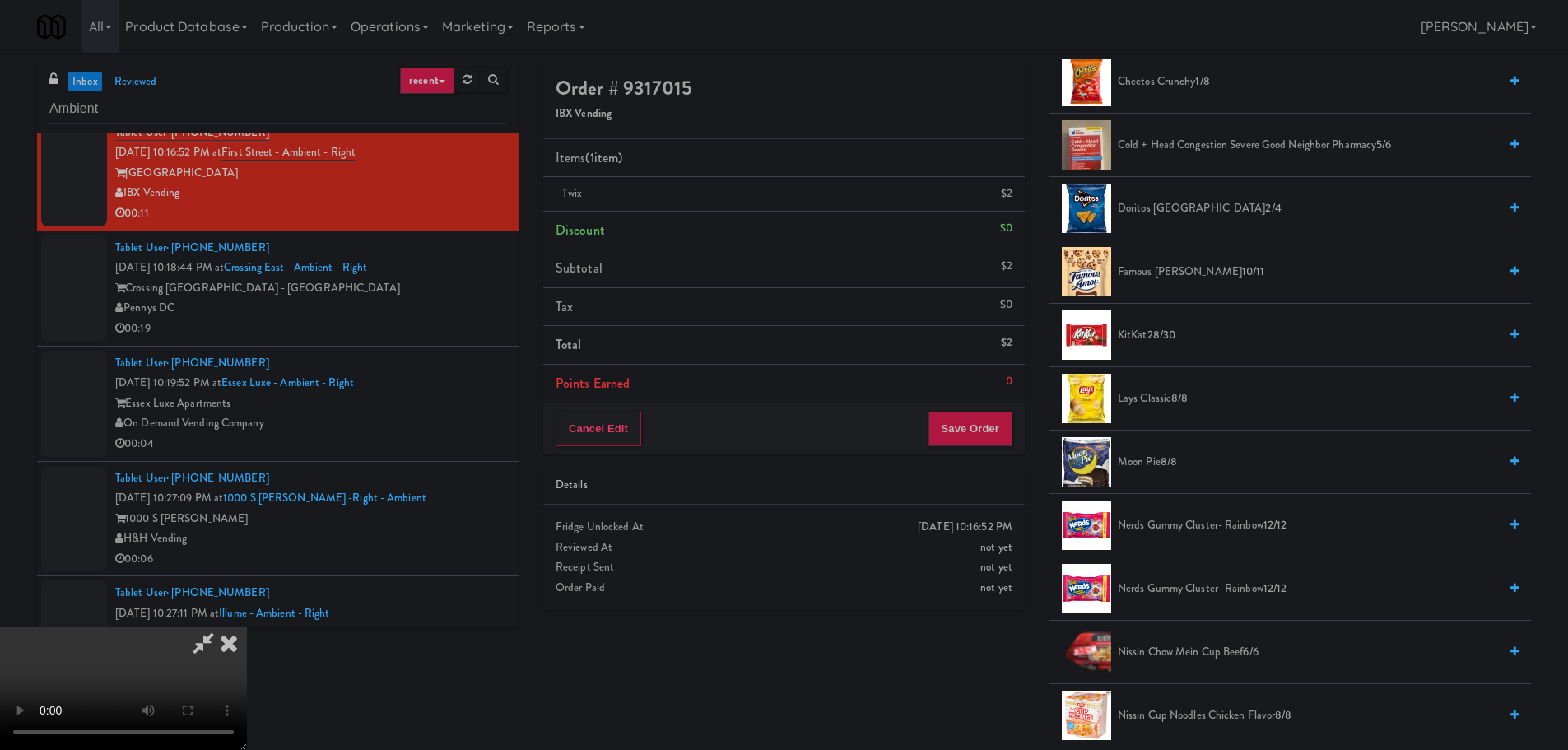
scroll to position [415, 0]
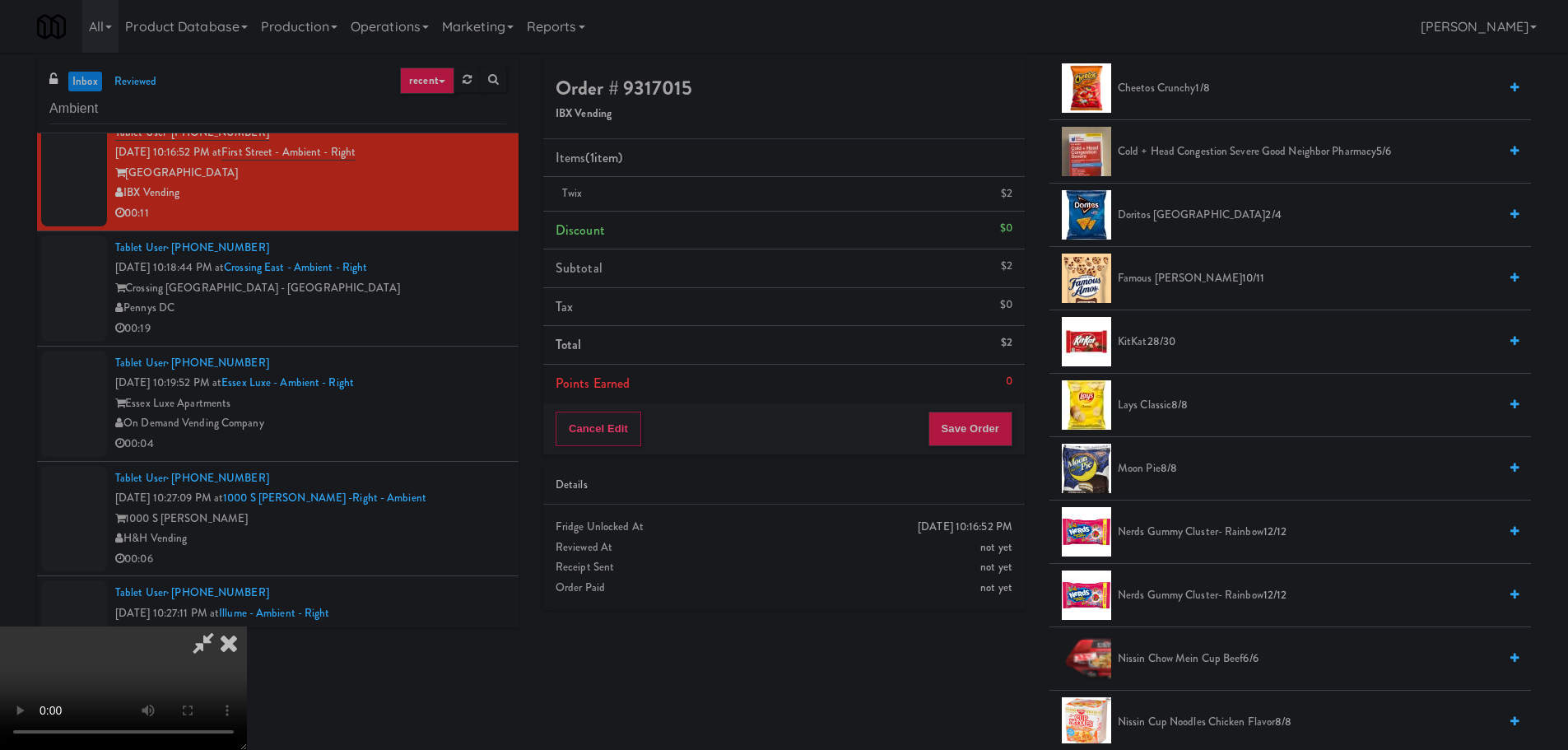
click at [1148, 343] on span "28/30" at bounding box center [1162, 341] width 29 height 15
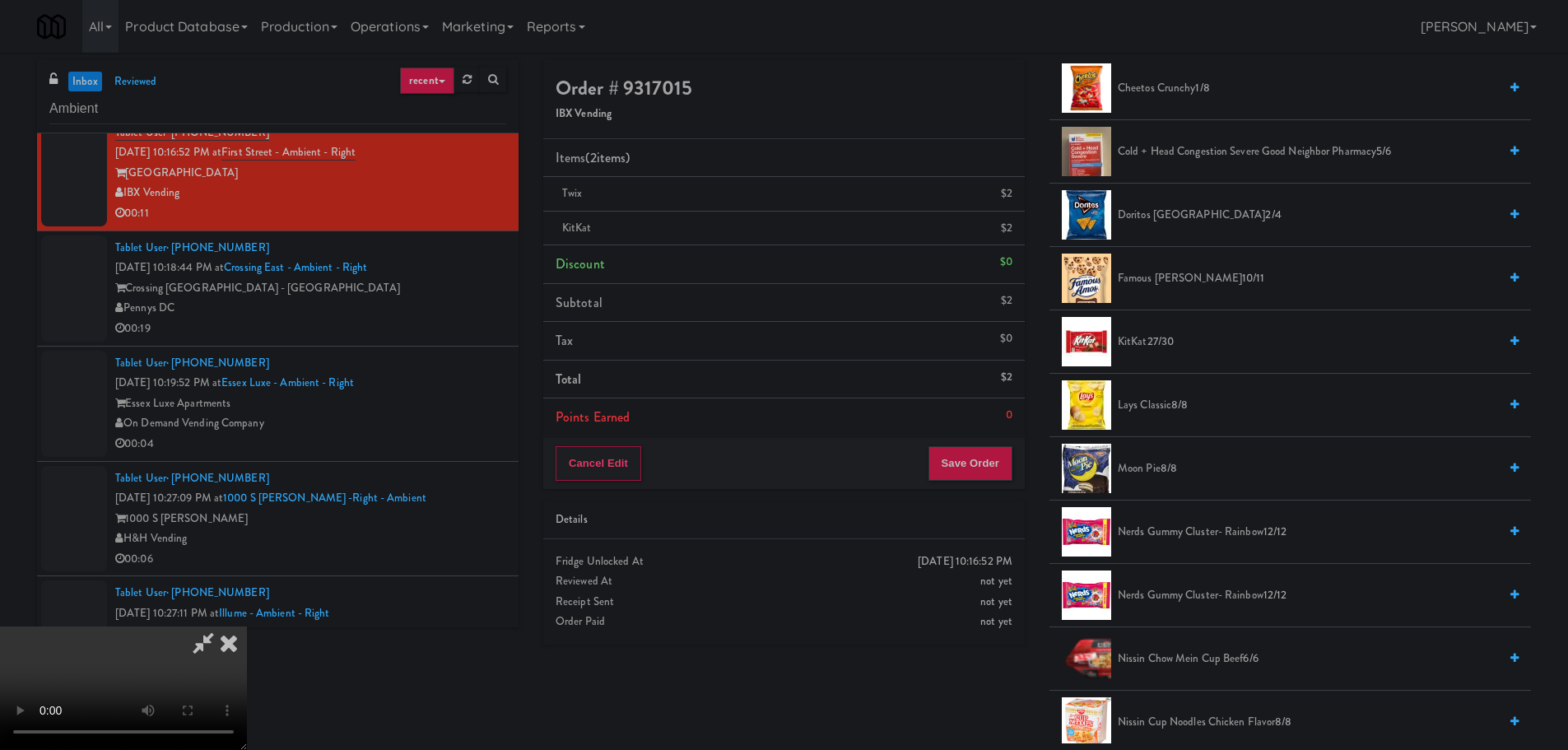
click at [247, 627] on video at bounding box center [123, 688] width 247 height 123
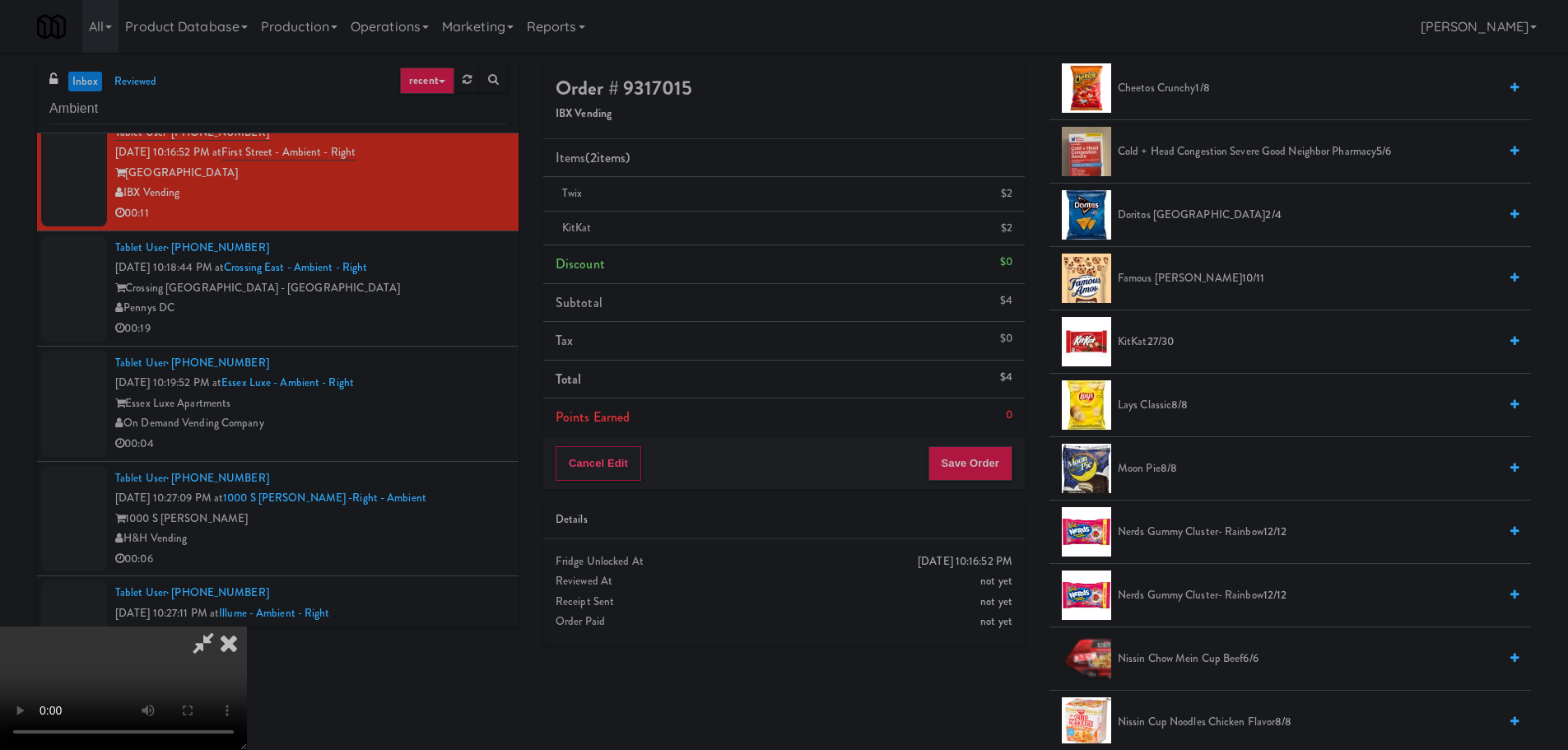
click at [247, 627] on video at bounding box center [123, 688] width 247 height 123
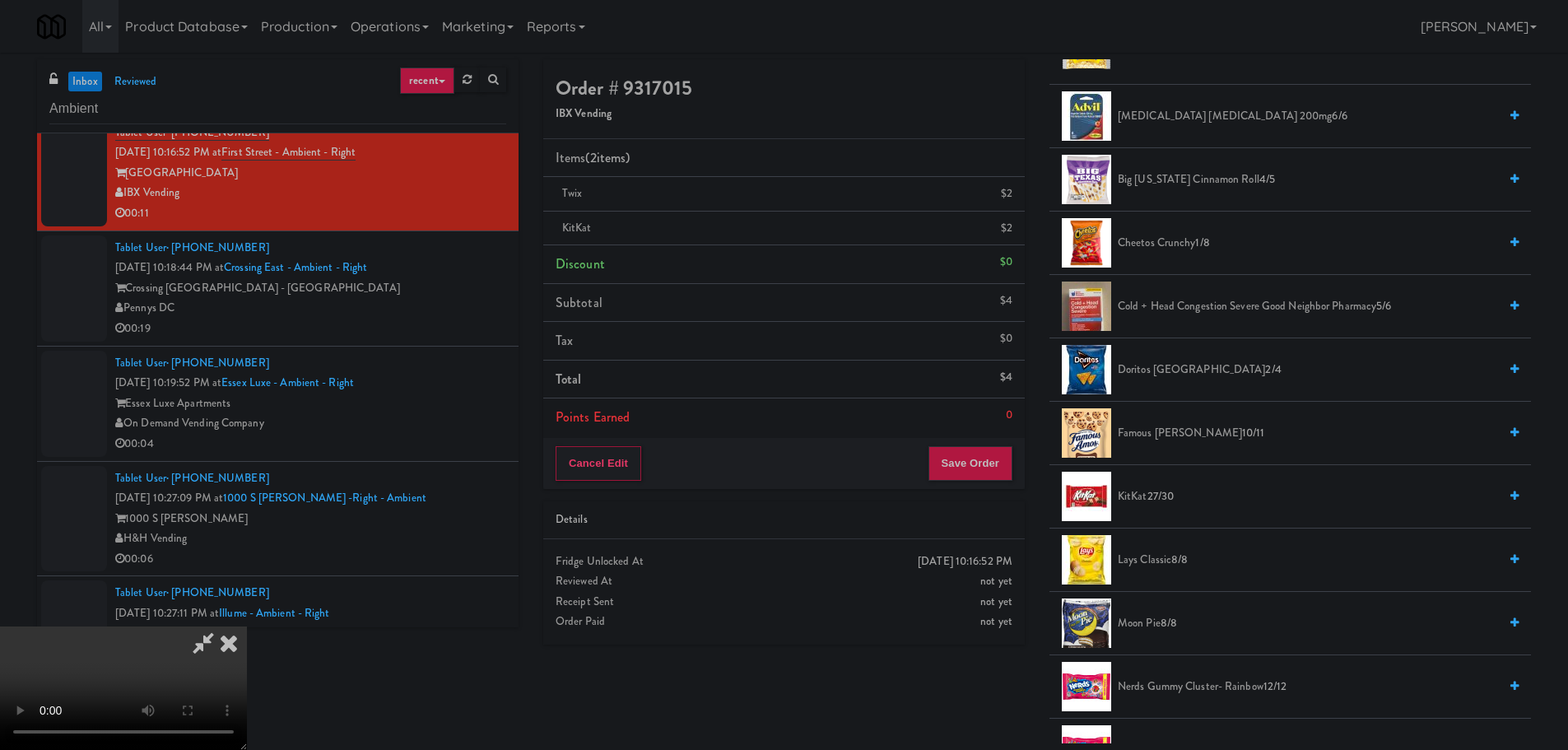
scroll to position [0, 0]
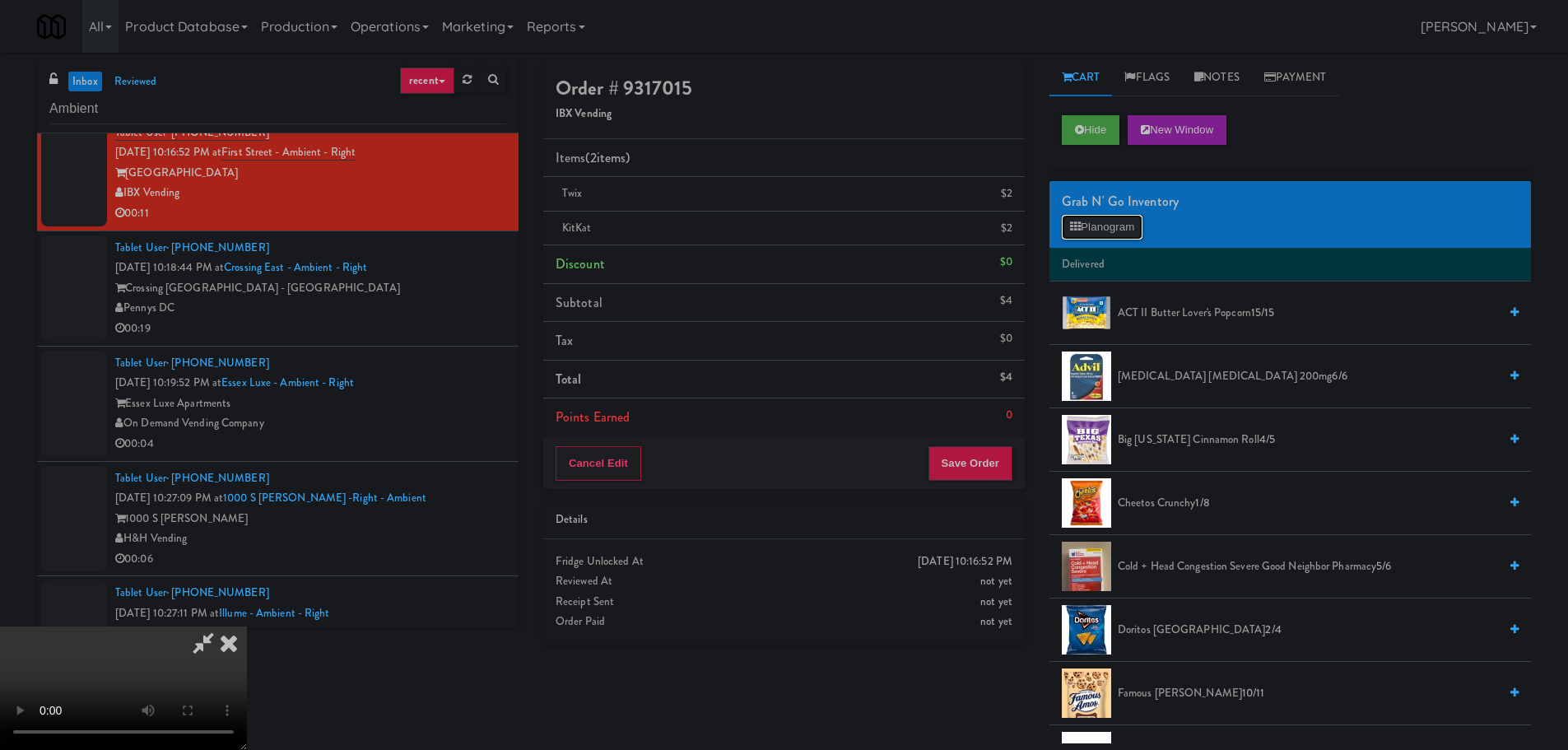
click at [1101, 232] on button "Planogram" at bounding box center [1102, 227] width 81 height 25
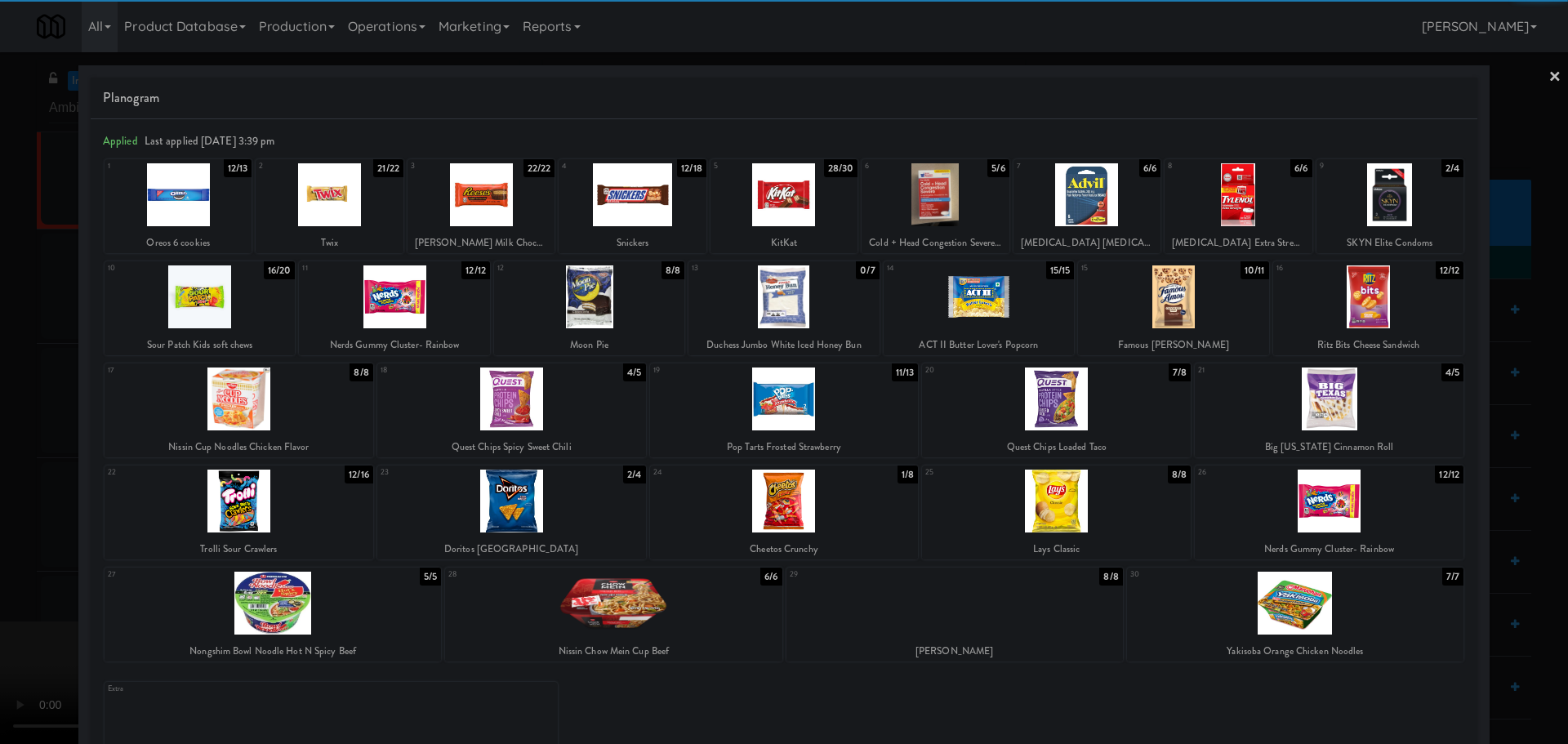
click at [627, 208] on div at bounding box center [632, 195] width 147 height 63
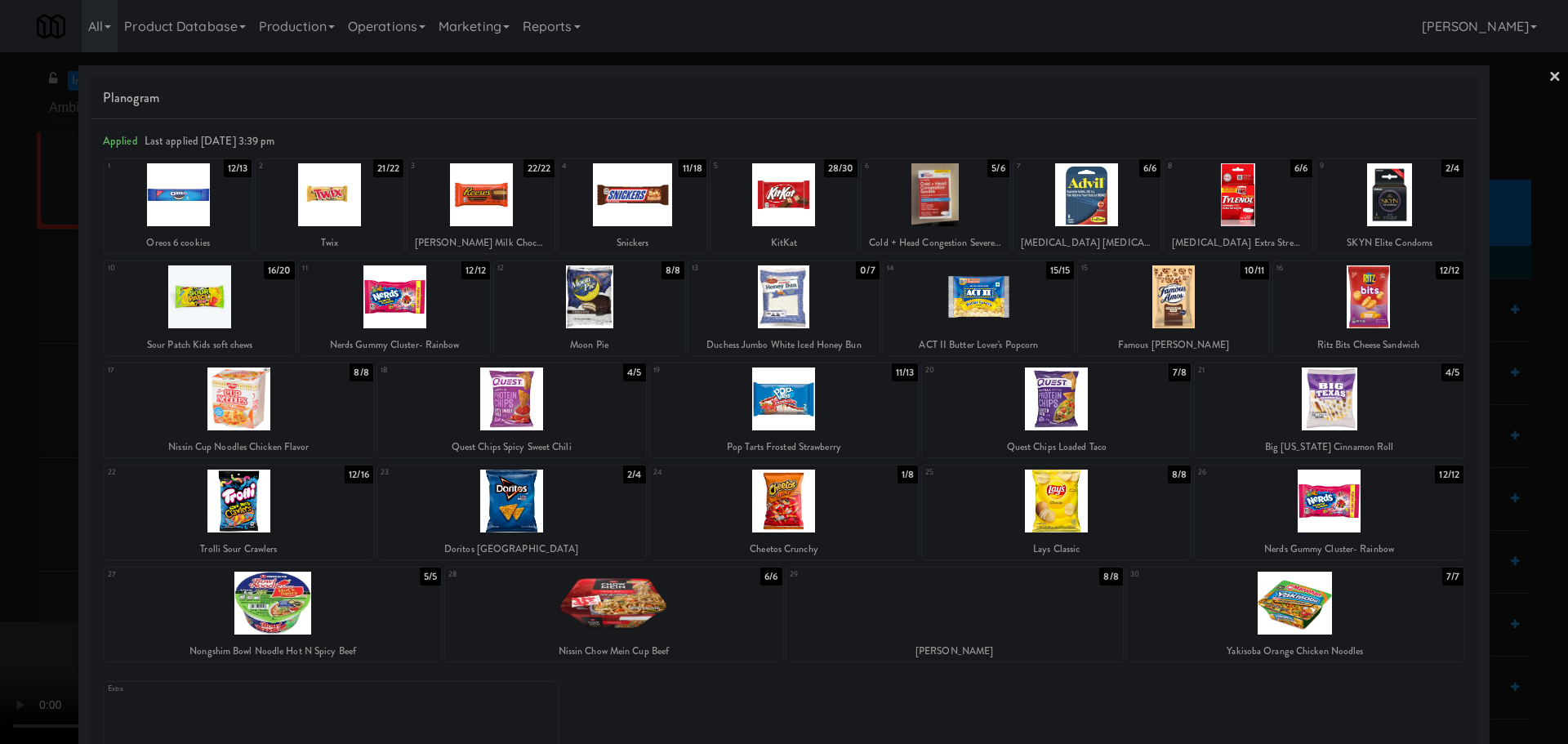
click at [0, 430] on div at bounding box center [784, 372] width 1568 height 744
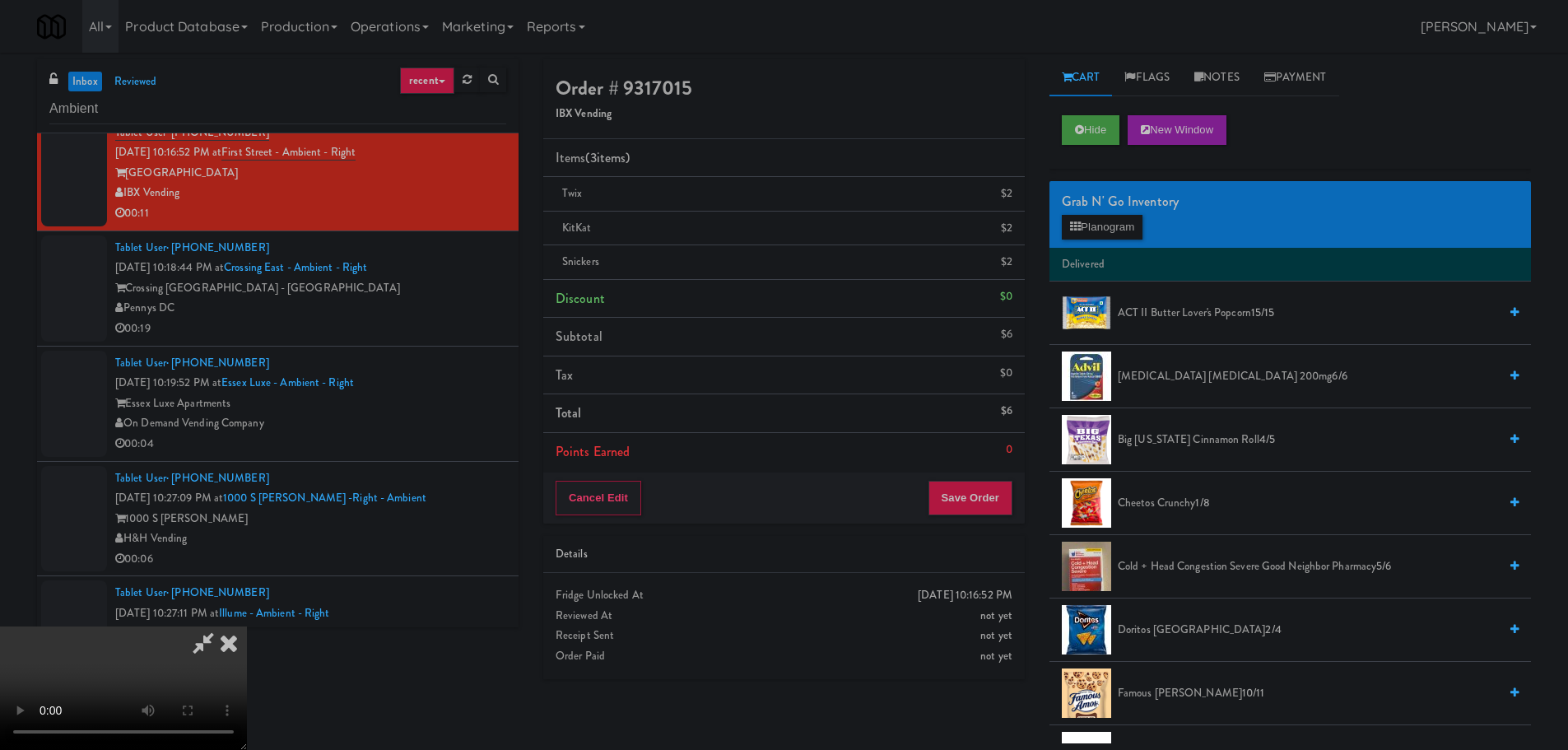
click at [247, 627] on video at bounding box center [123, 688] width 247 height 123
drag, startPoint x: 506, startPoint y: 494, endPoint x: 525, endPoint y: 473, distance: 28.3
click at [247, 627] on video at bounding box center [123, 688] width 247 height 123
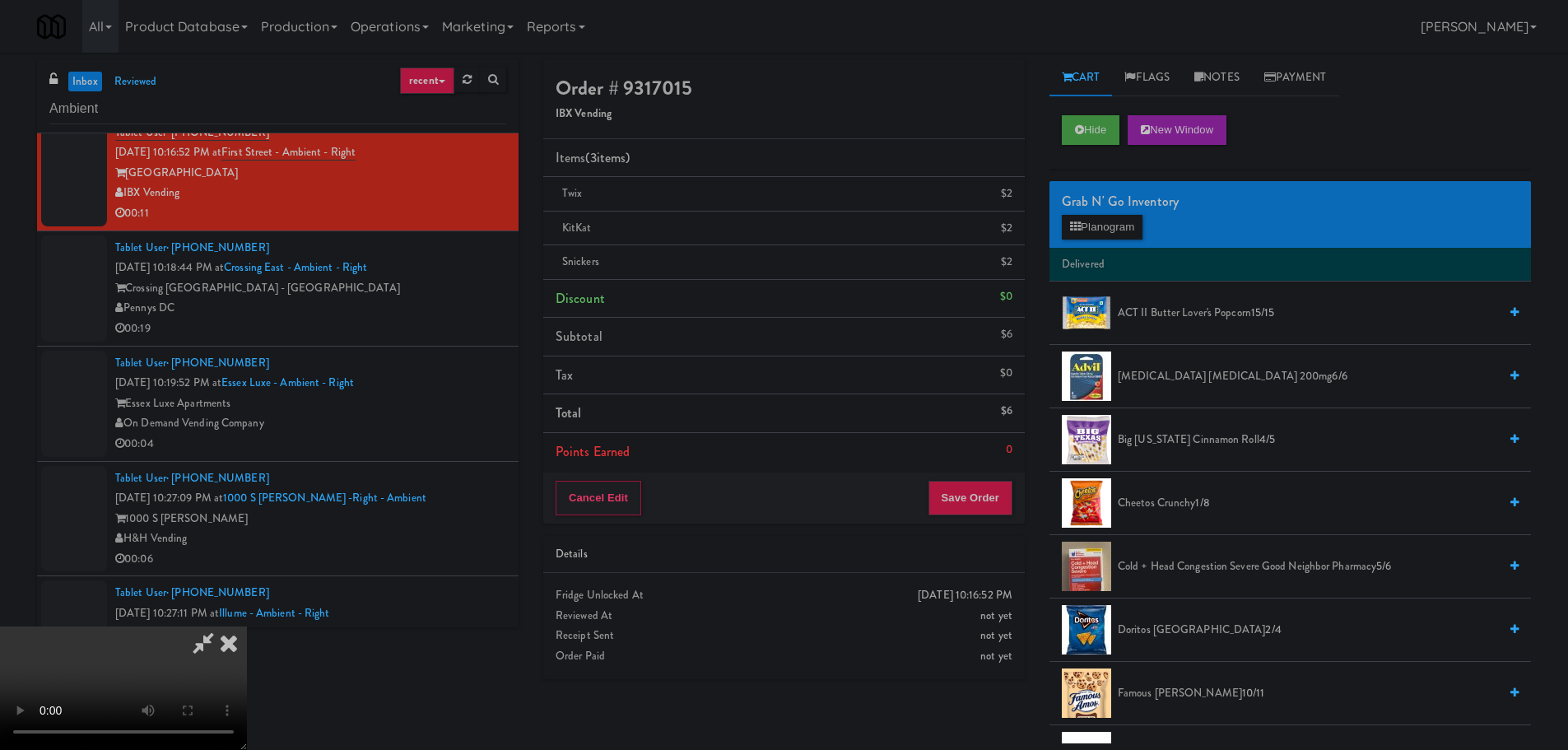
click at [247, 627] on video at bounding box center [123, 688] width 247 height 123
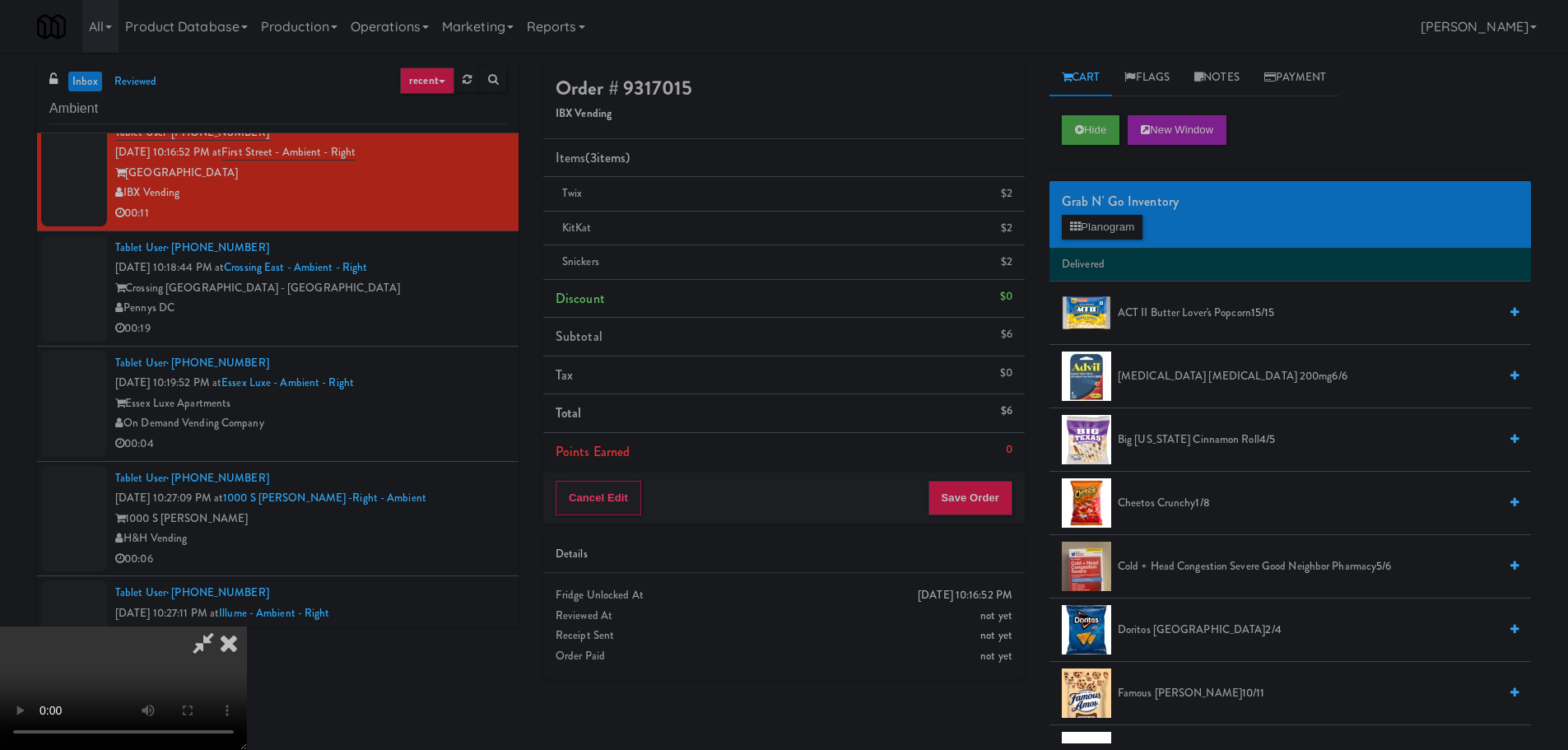
click at [247, 627] on video at bounding box center [123, 688] width 247 height 123
drag, startPoint x: 550, startPoint y: 442, endPoint x: 497, endPoint y: 474, distance: 61.9
click at [247, 627] on video at bounding box center [123, 688] width 247 height 123
drag, startPoint x: 494, startPoint y: 472, endPoint x: 512, endPoint y: 469, distance: 18.2
click at [247, 627] on video at bounding box center [123, 688] width 247 height 123
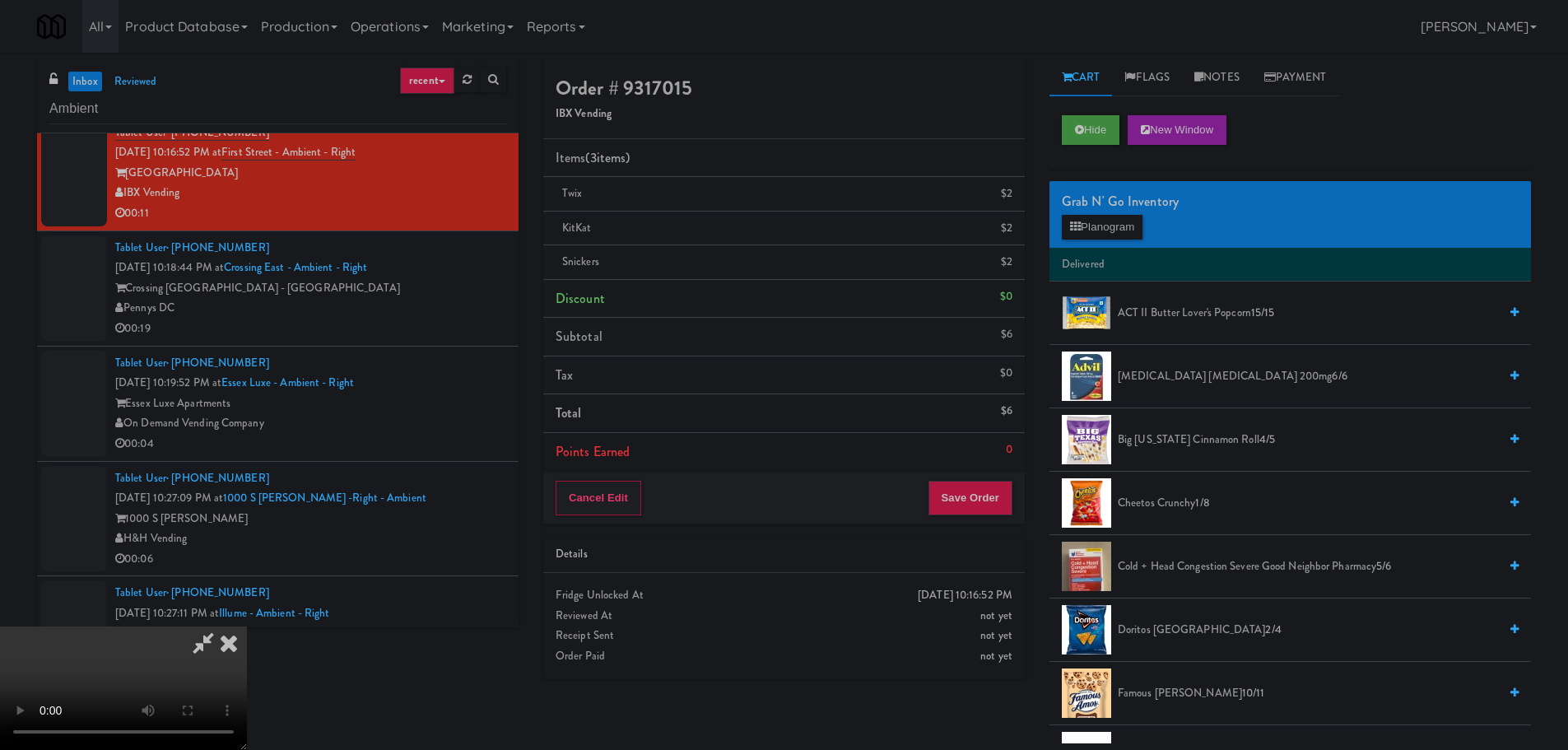
click at [247, 627] on video at bounding box center [123, 688] width 247 height 123
click at [973, 499] on button "Save Order" at bounding box center [970, 497] width 84 height 35
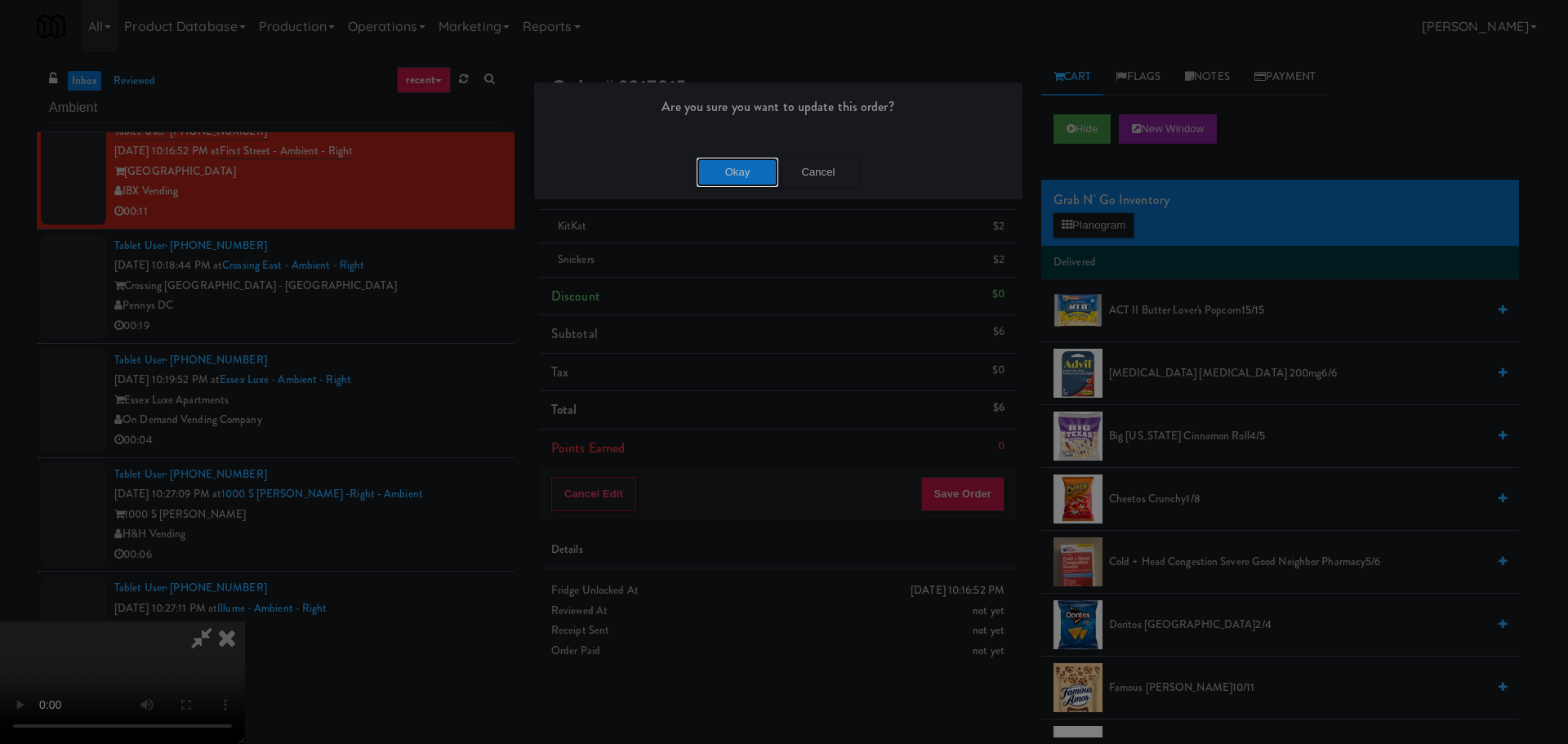
click at [744, 175] on button "Okay" at bounding box center [738, 172] width 82 height 30
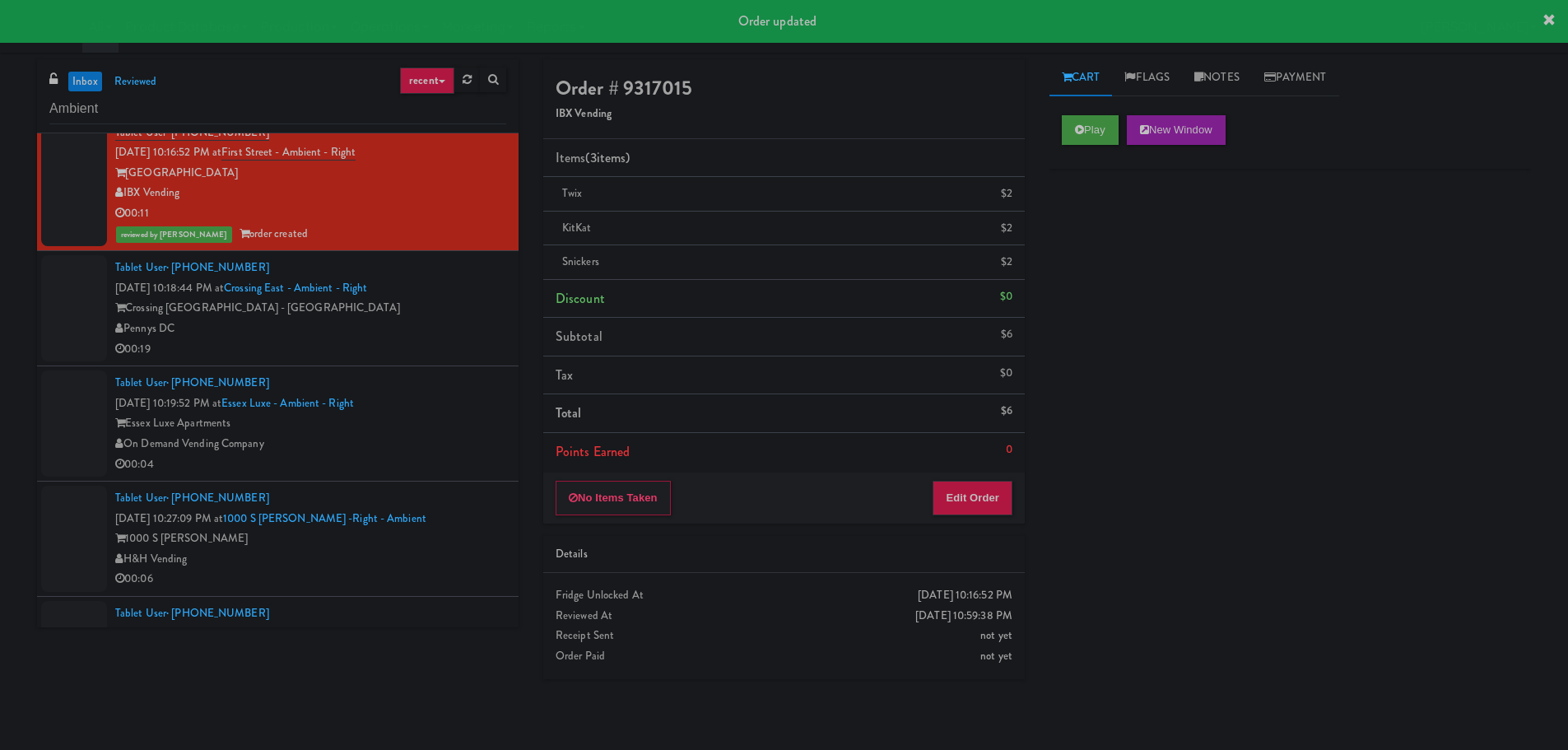
click at [389, 343] on div "00:19" at bounding box center [310, 349] width 391 height 20
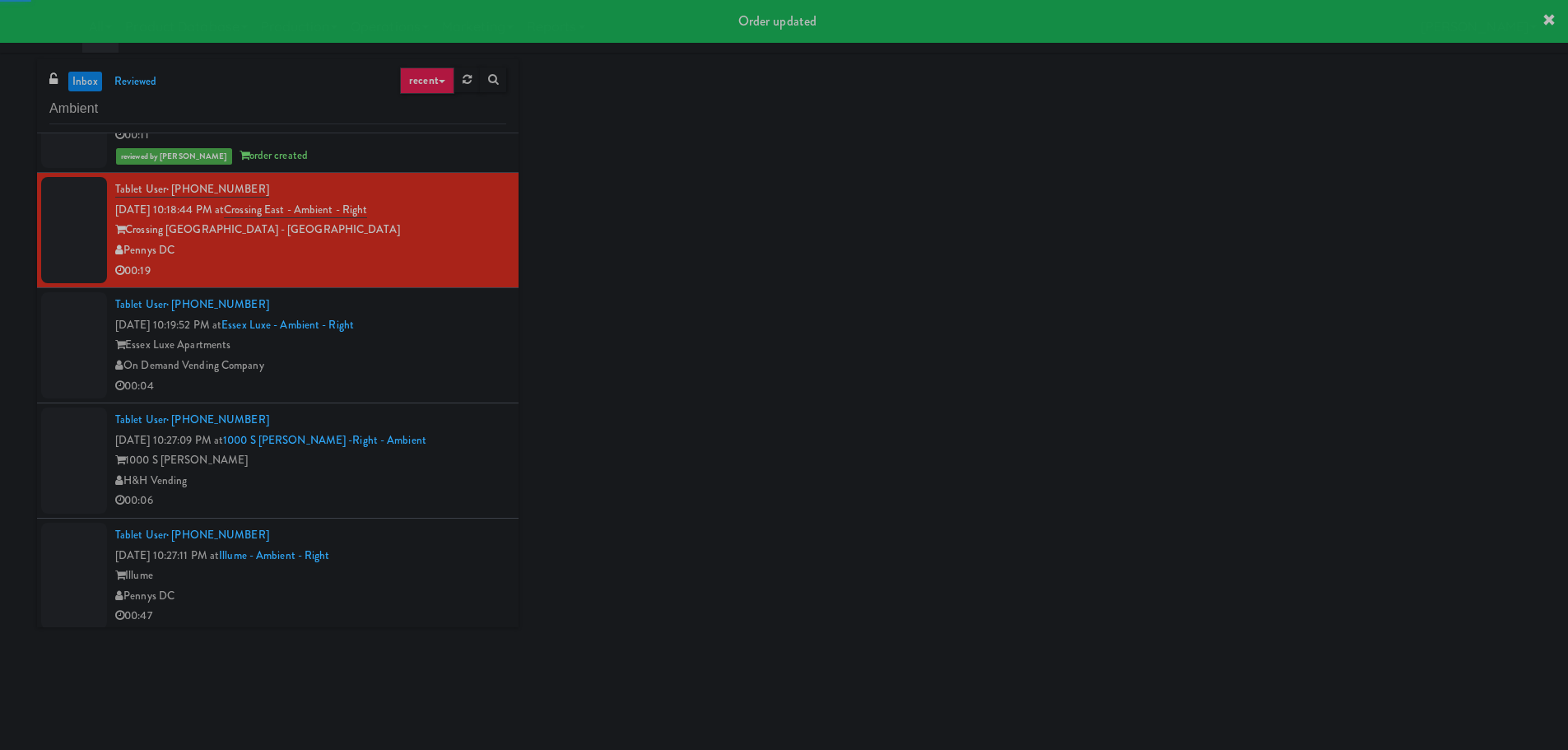
scroll to position [3622, 0]
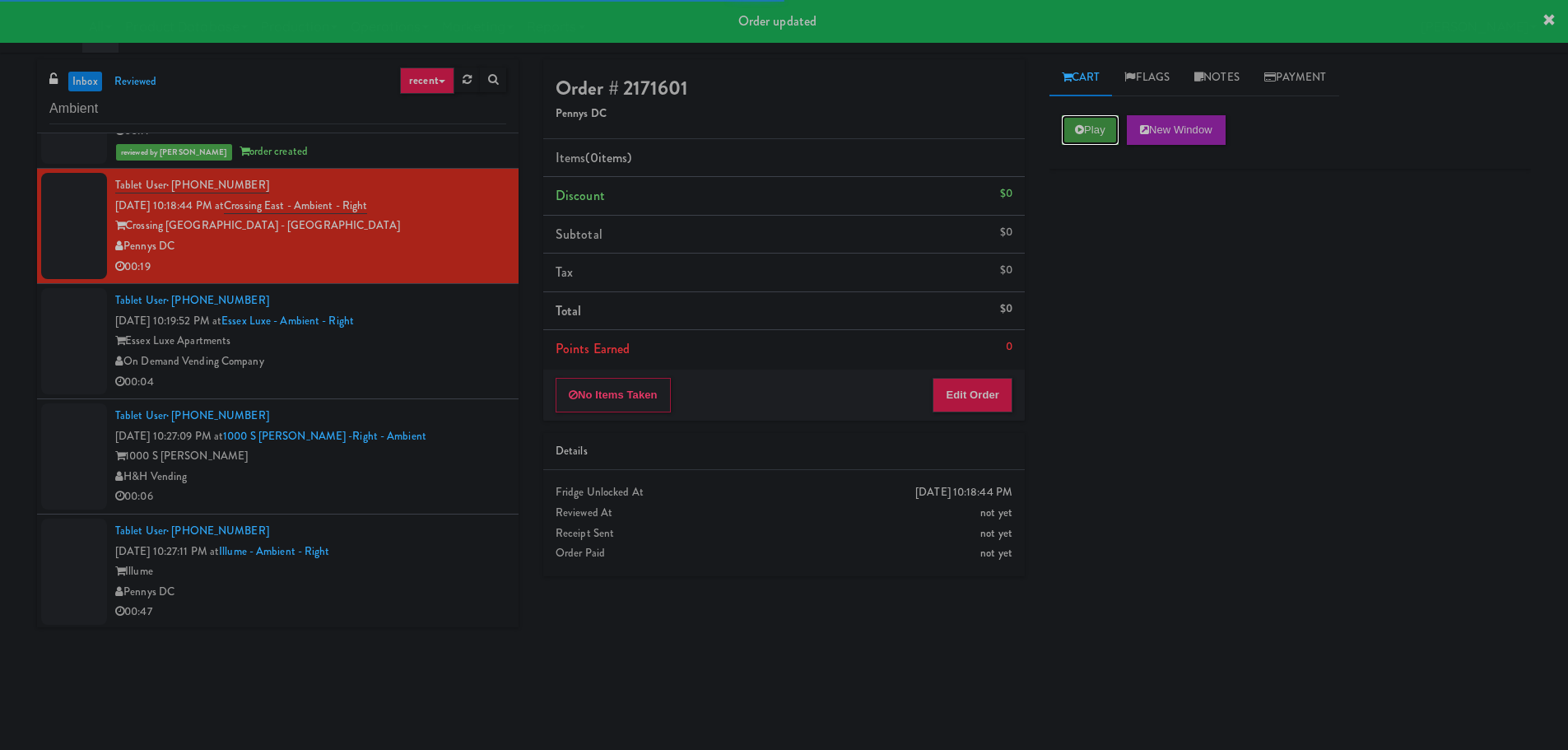
click at [1089, 122] on button "Play" at bounding box center [1090, 129] width 57 height 30
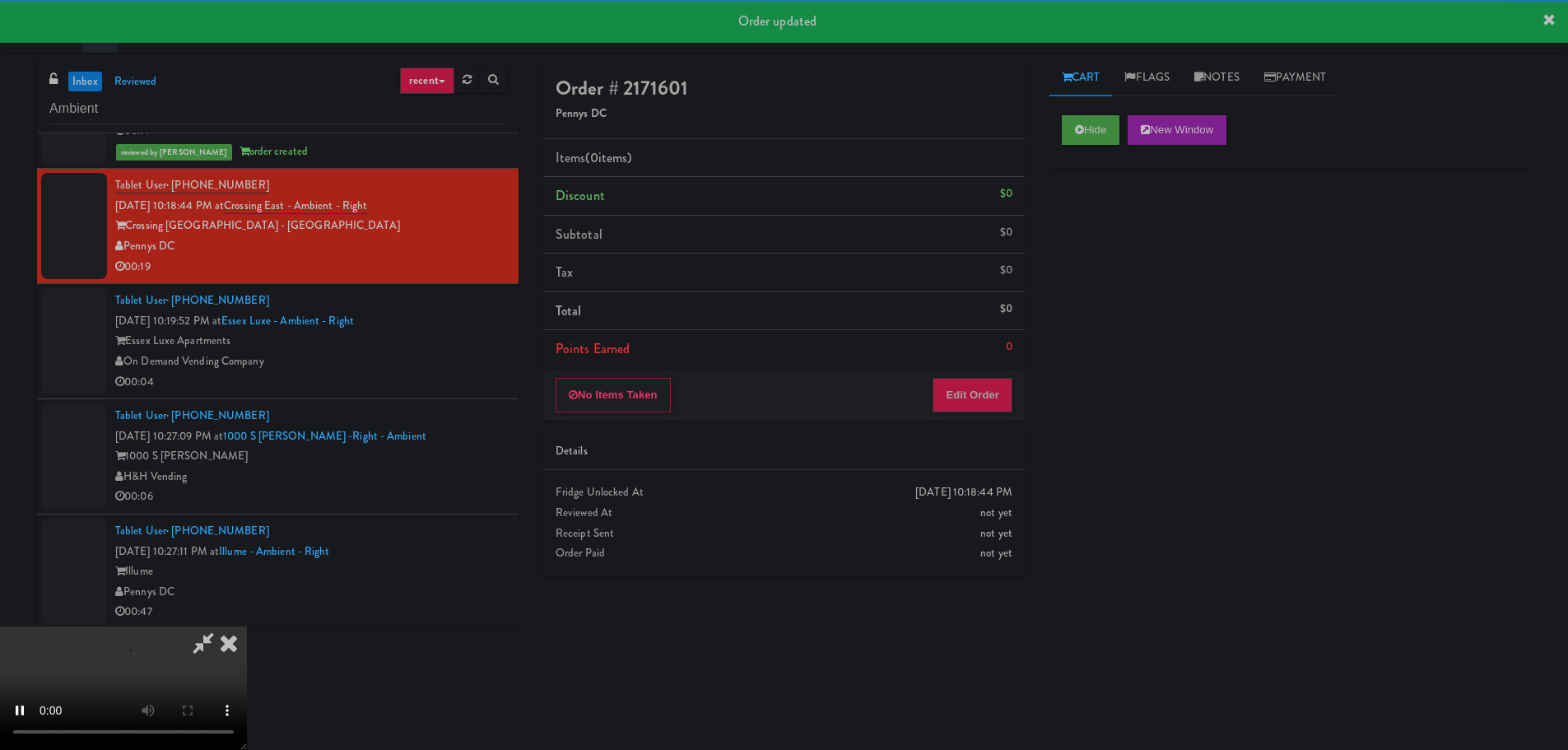
click at [971, 377] on div "No Items Taken Edit Order" at bounding box center [784, 395] width 481 height 51
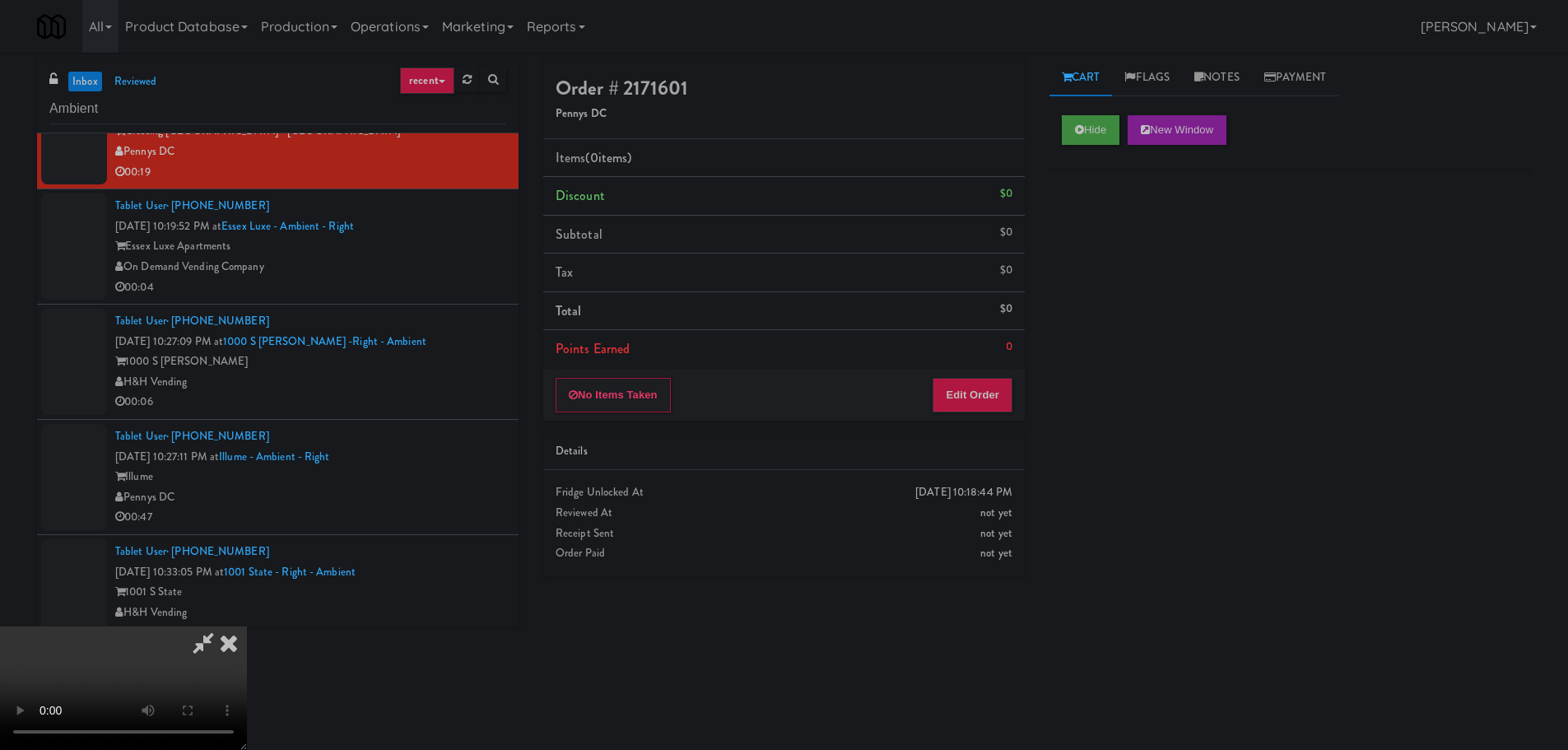
scroll to position [3738, 0]
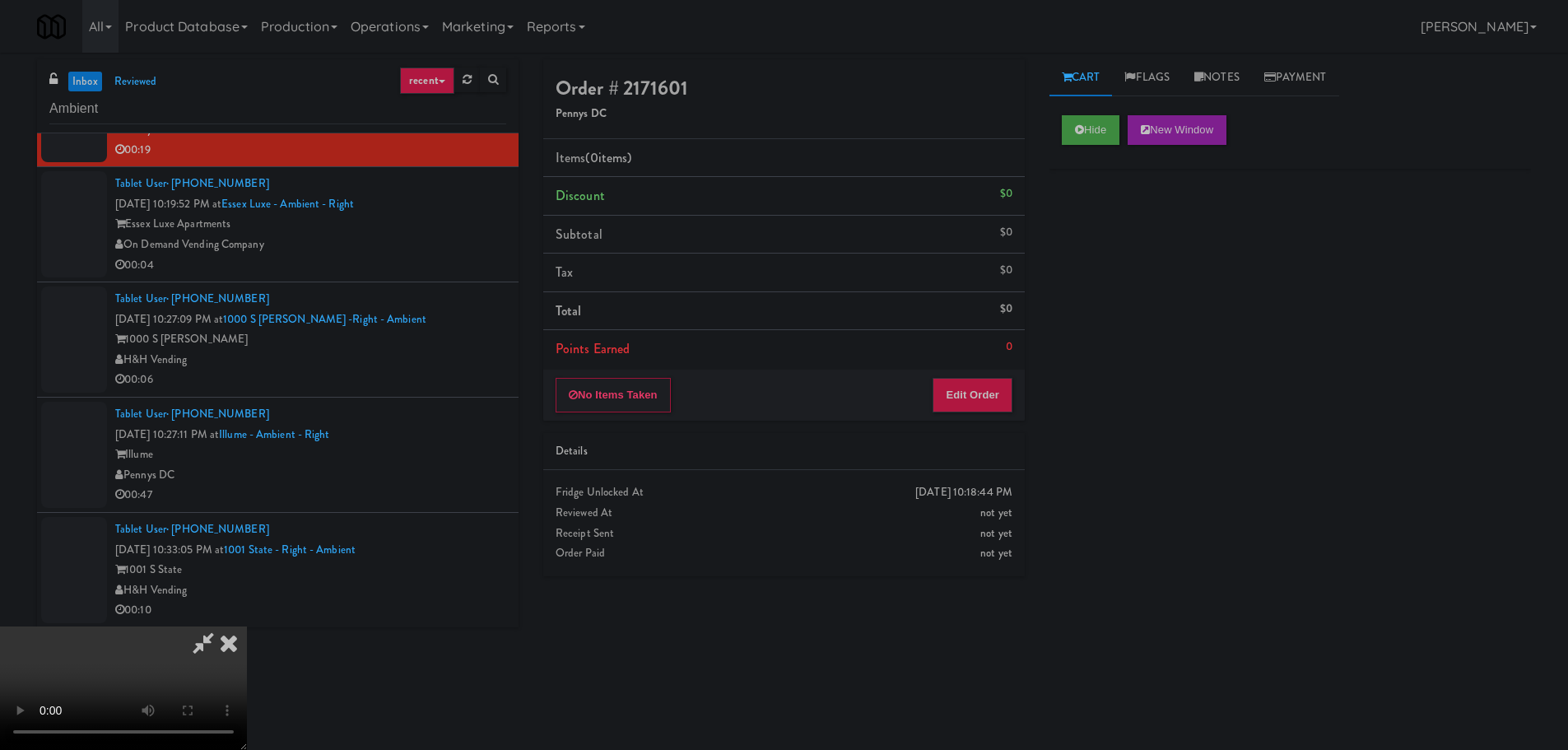
click at [458, 257] on div "00:04" at bounding box center [310, 265] width 391 height 20
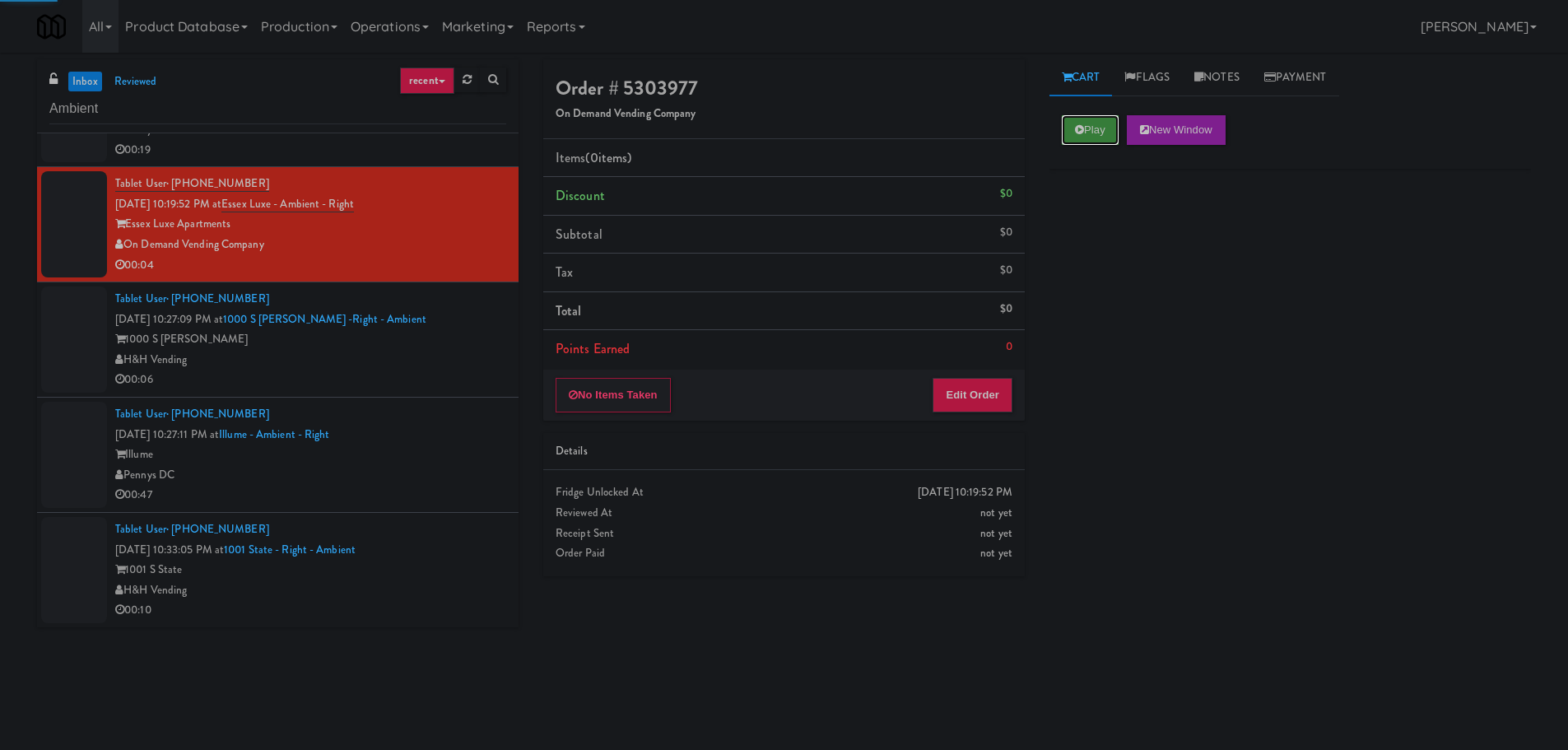
click at [1118, 118] on button "Play" at bounding box center [1090, 129] width 57 height 30
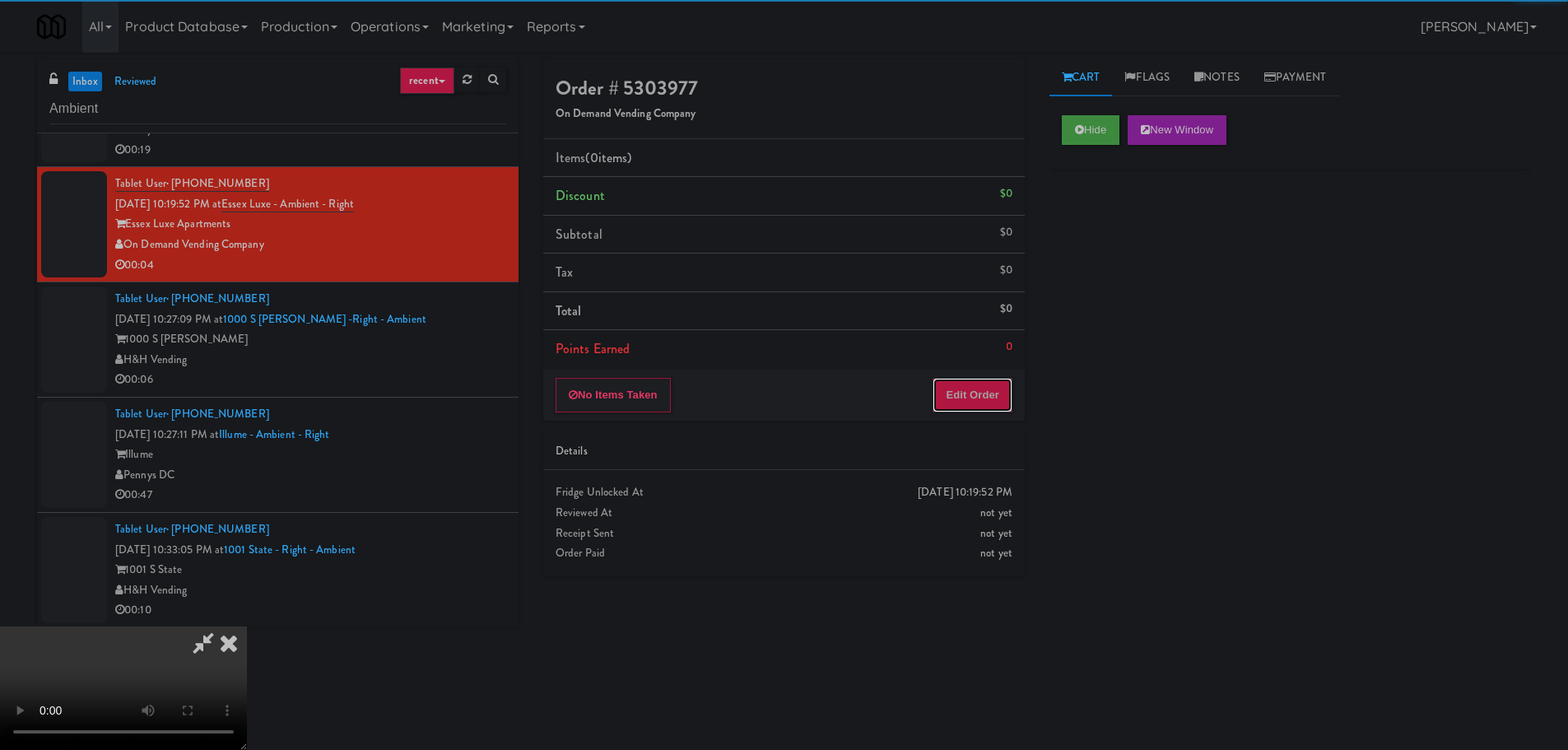
click at [985, 398] on button "Edit Order" at bounding box center [973, 395] width 80 height 35
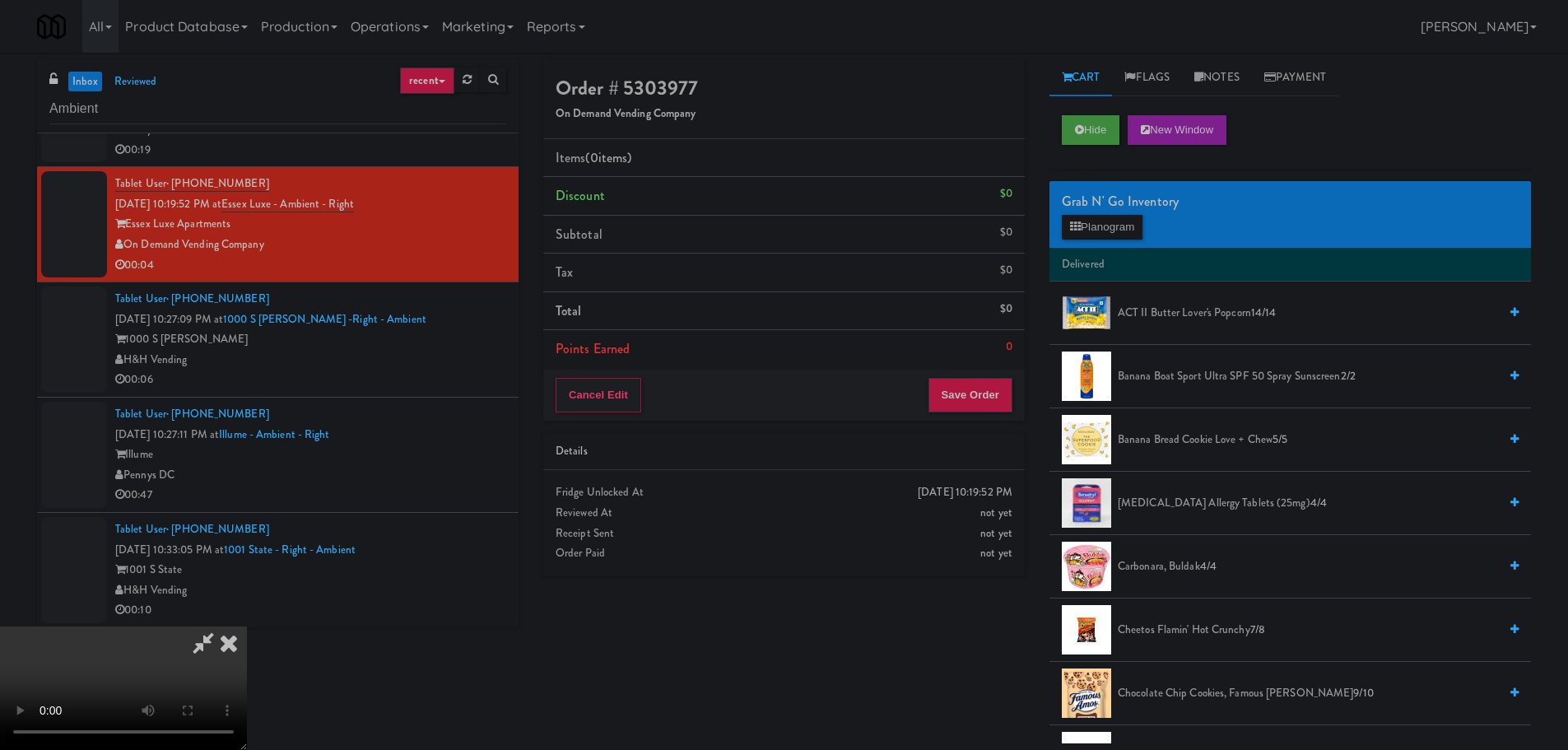
scroll to position [37, 0]
click at [247, 627] on video at bounding box center [123, 688] width 247 height 123
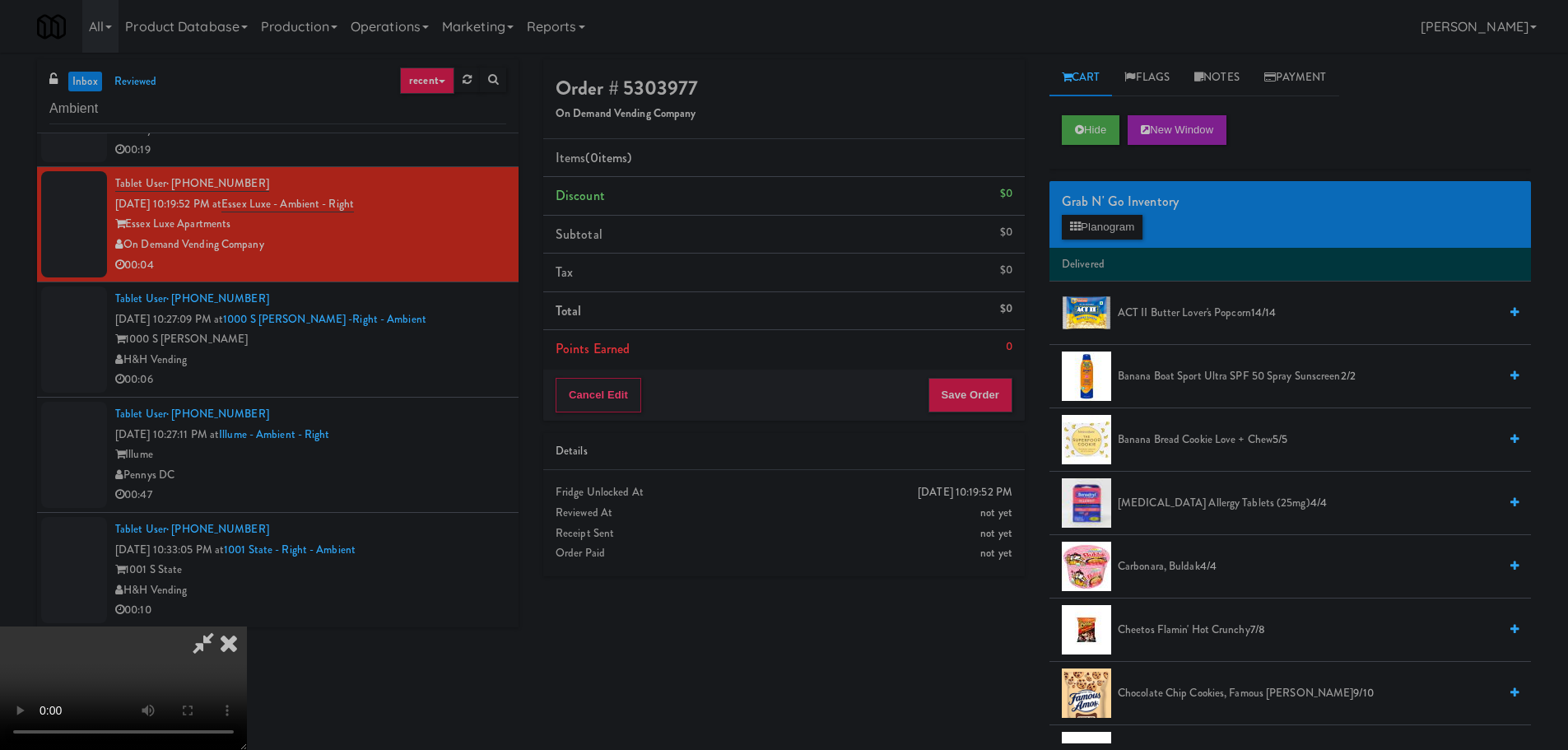
click at [247, 627] on video at bounding box center [123, 688] width 247 height 123
click at [1161, 310] on span "ACT II Butter Lover's Popcorn 14/14" at bounding box center [1307, 313] width 380 height 20
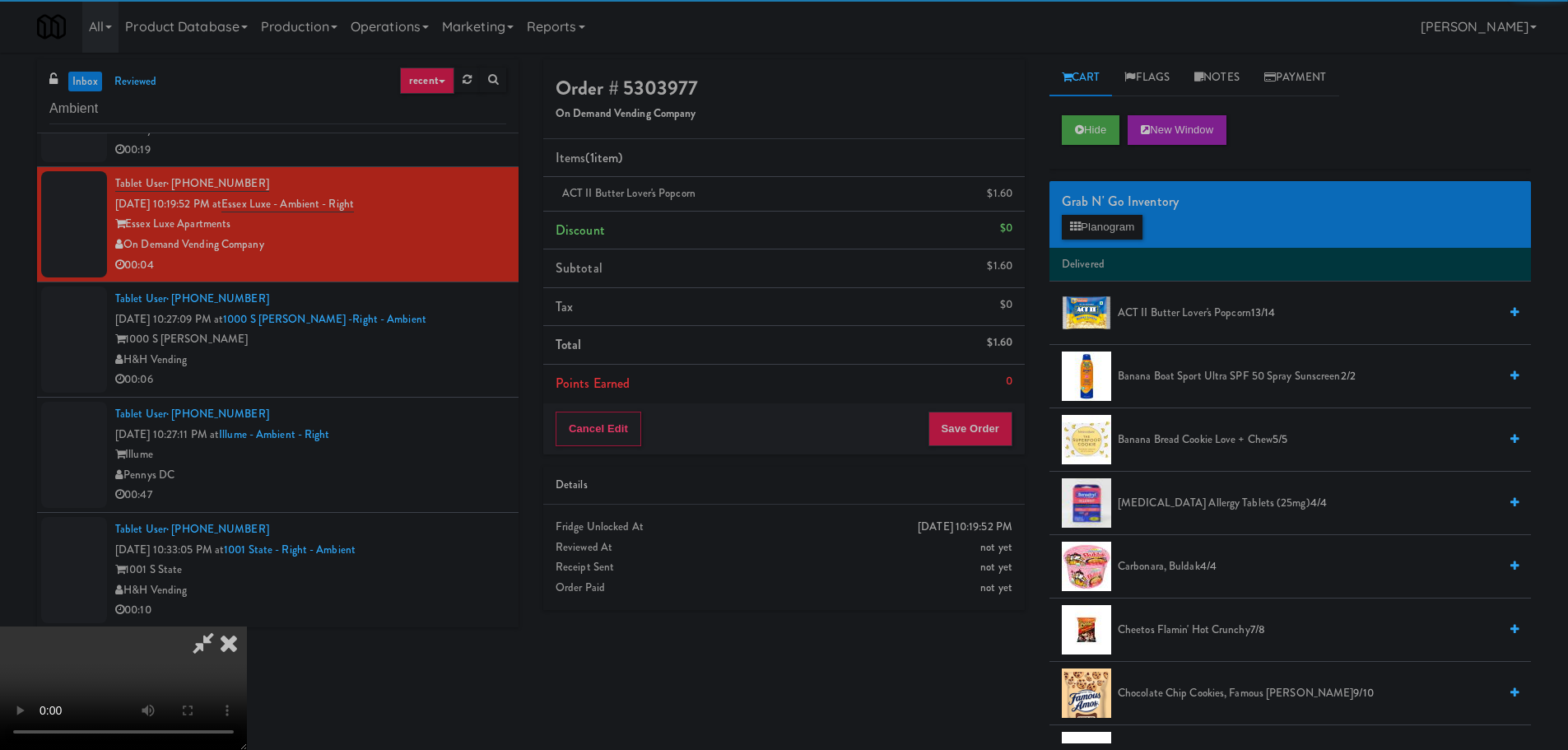
click at [247, 627] on video at bounding box center [123, 688] width 247 height 123
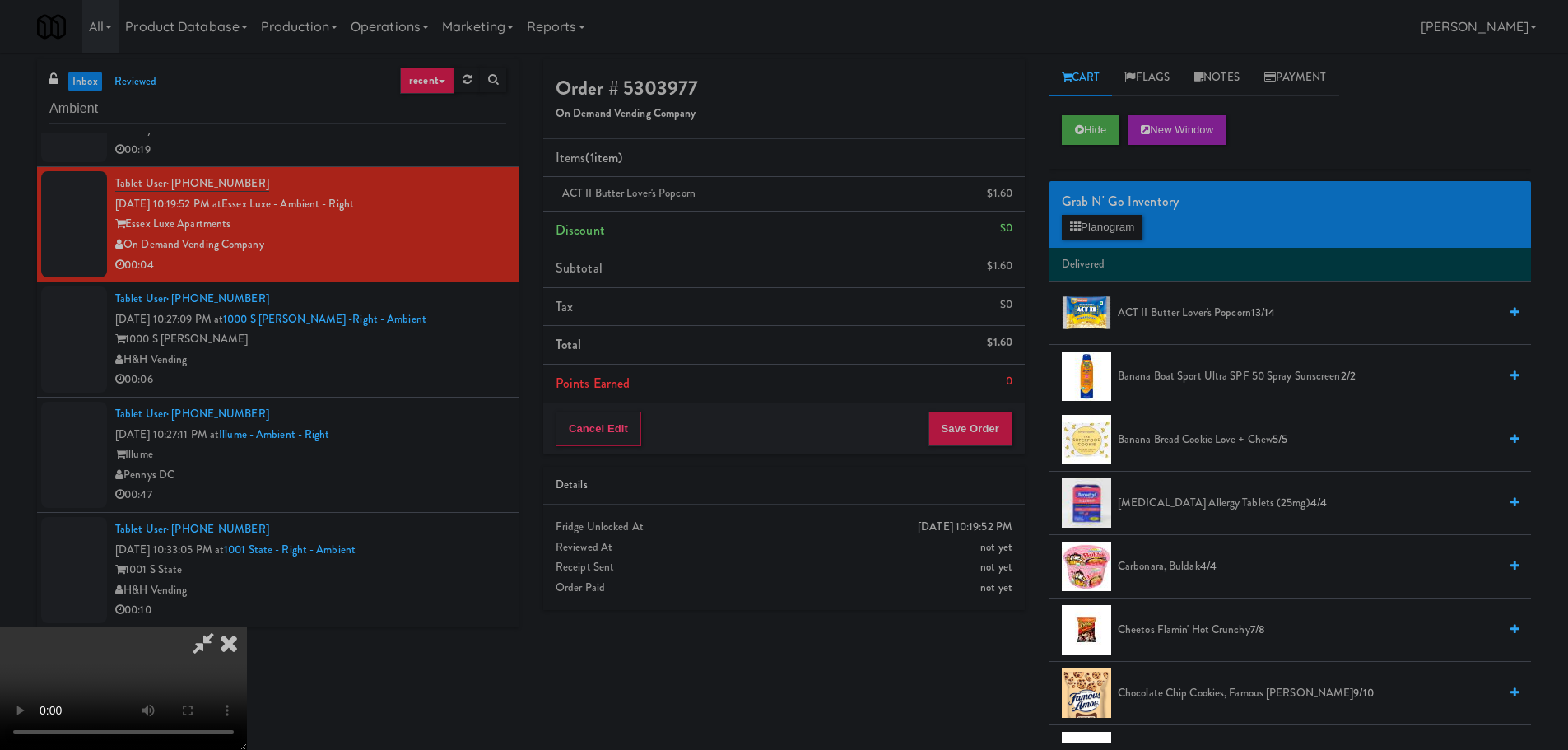
click at [247, 627] on video at bounding box center [123, 688] width 247 height 123
drag, startPoint x: 765, startPoint y: 421, endPoint x: 758, endPoint y: 433, distance: 13.9
click at [247, 627] on video at bounding box center [123, 688] width 247 height 123
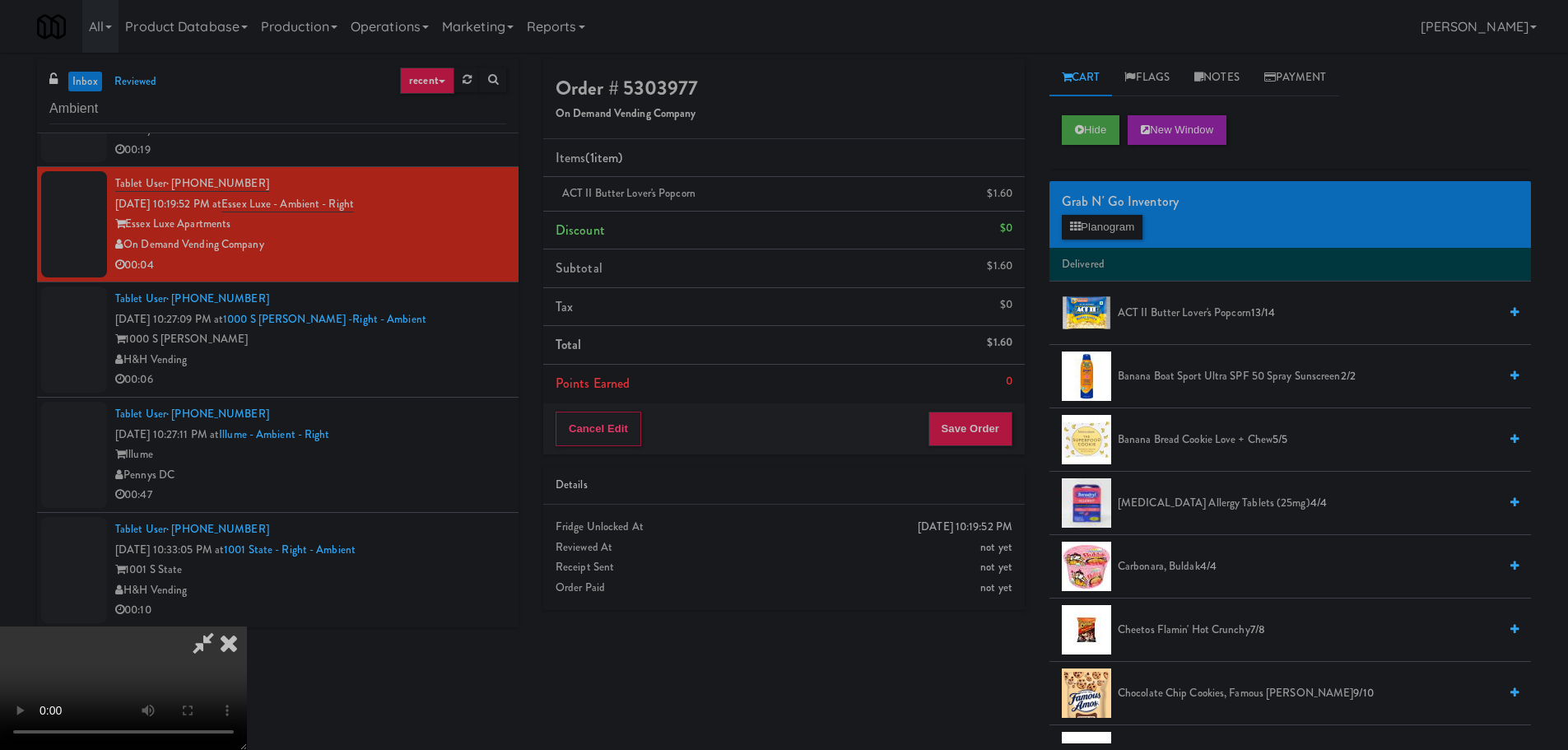
click at [247, 627] on video at bounding box center [123, 688] width 247 height 123
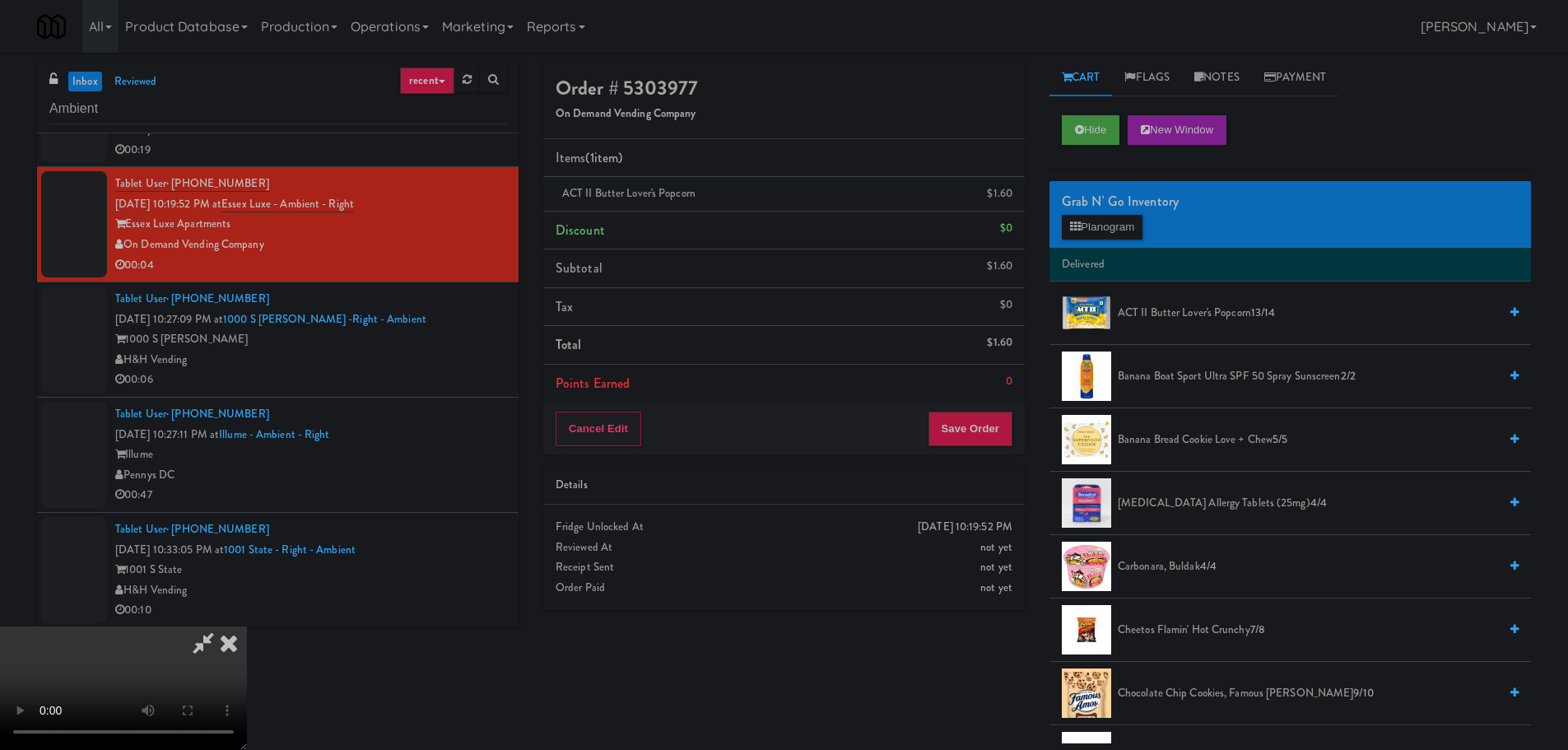
scroll to position [0, 0]
click at [247, 627] on video at bounding box center [123, 688] width 247 height 123
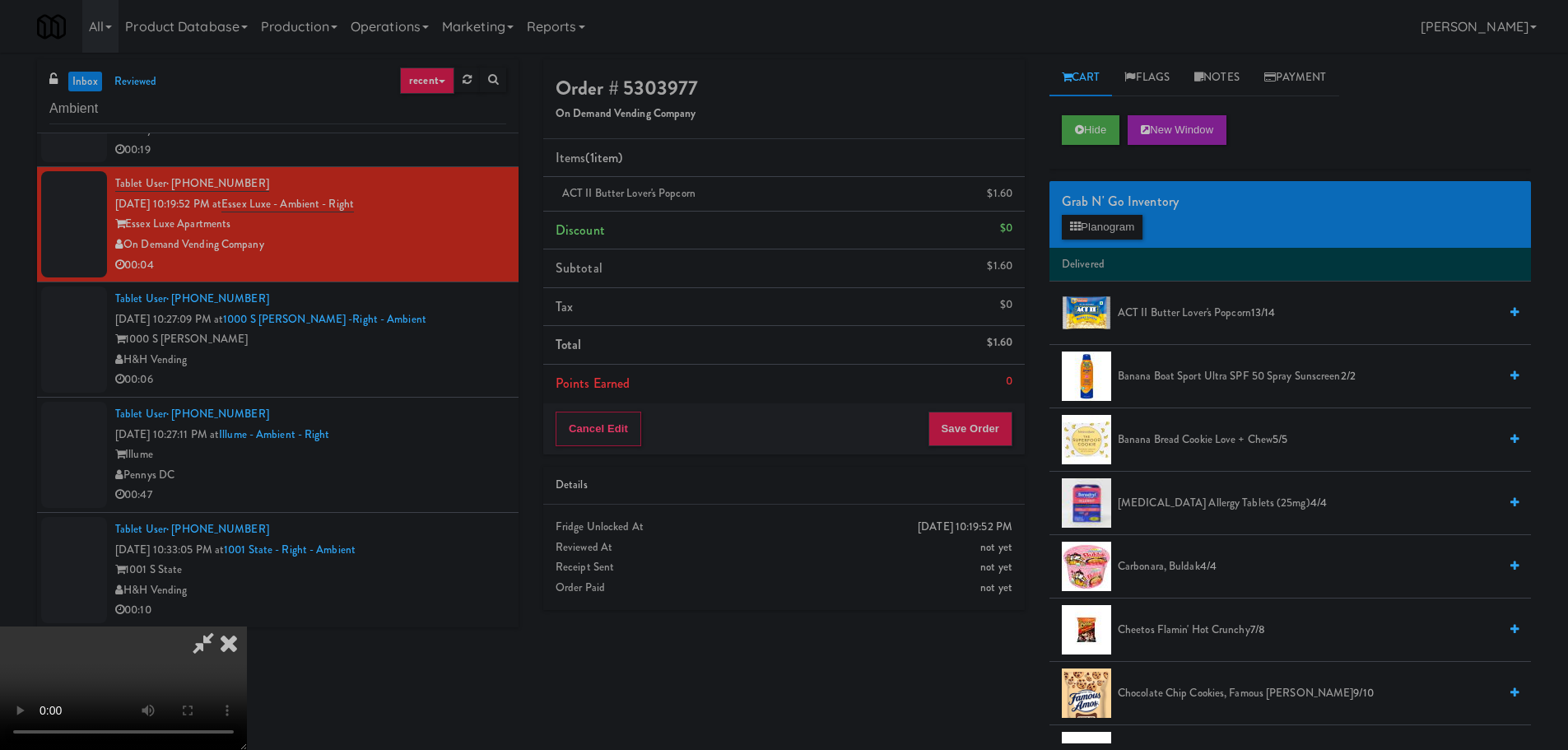
click at [247, 627] on video at bounding box center [123, 688] width 247 height 123
click at [1009, 430] on button "Save Order" at bounding box center [970, 429] width 84 height 35
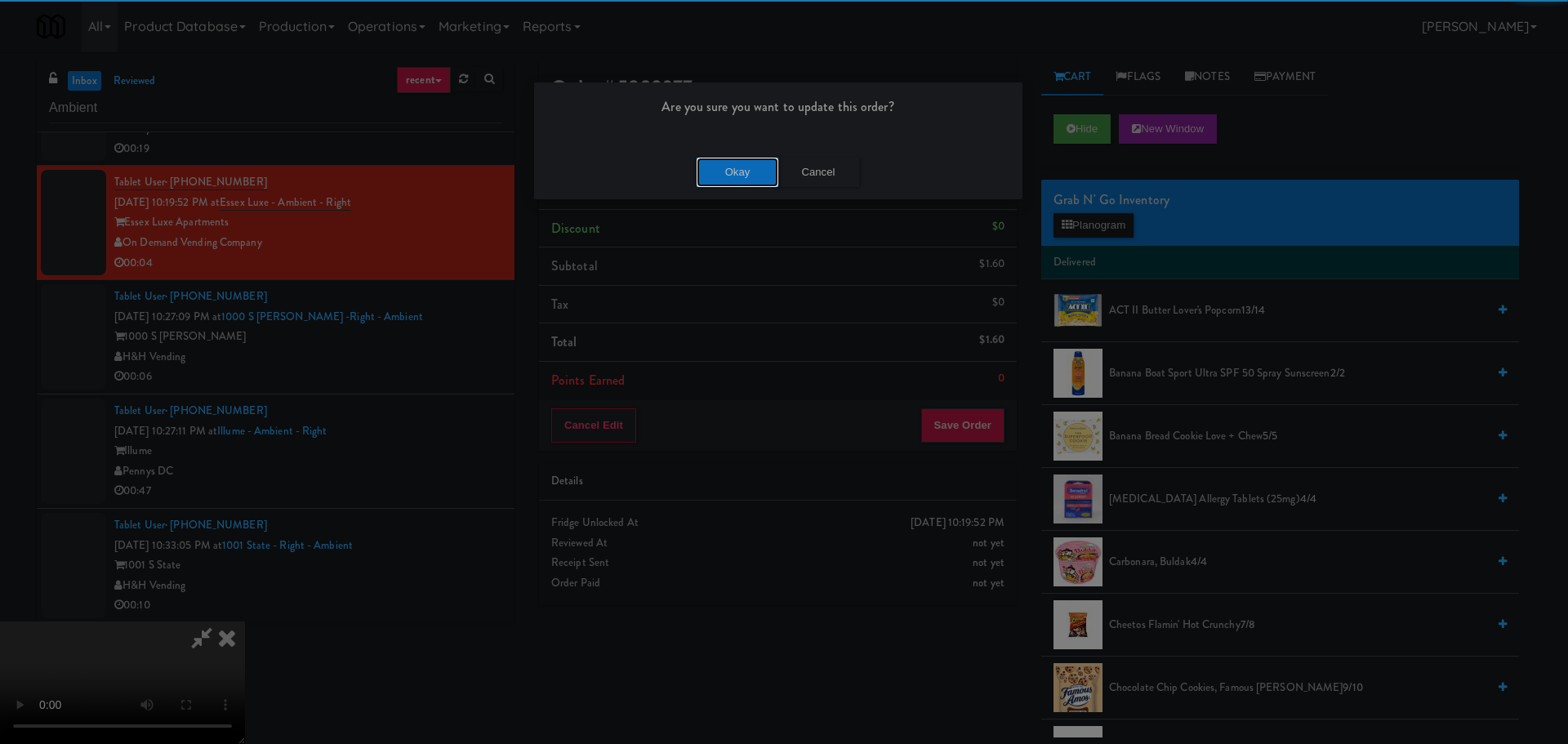
click at [753, 177] on button "Okay" at bounding box center [738, 172] width 82 height 30
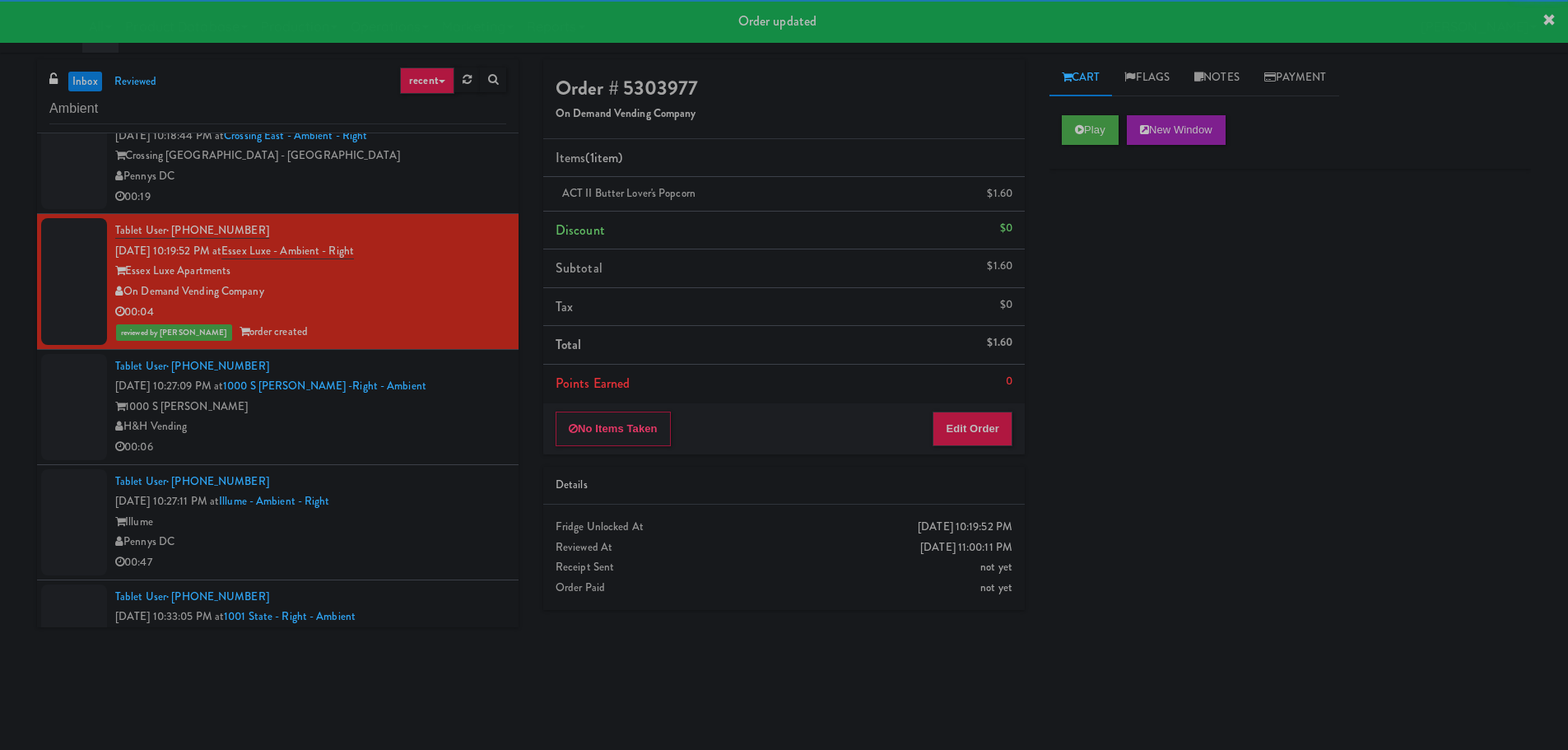
scroll to position [3573, 0]
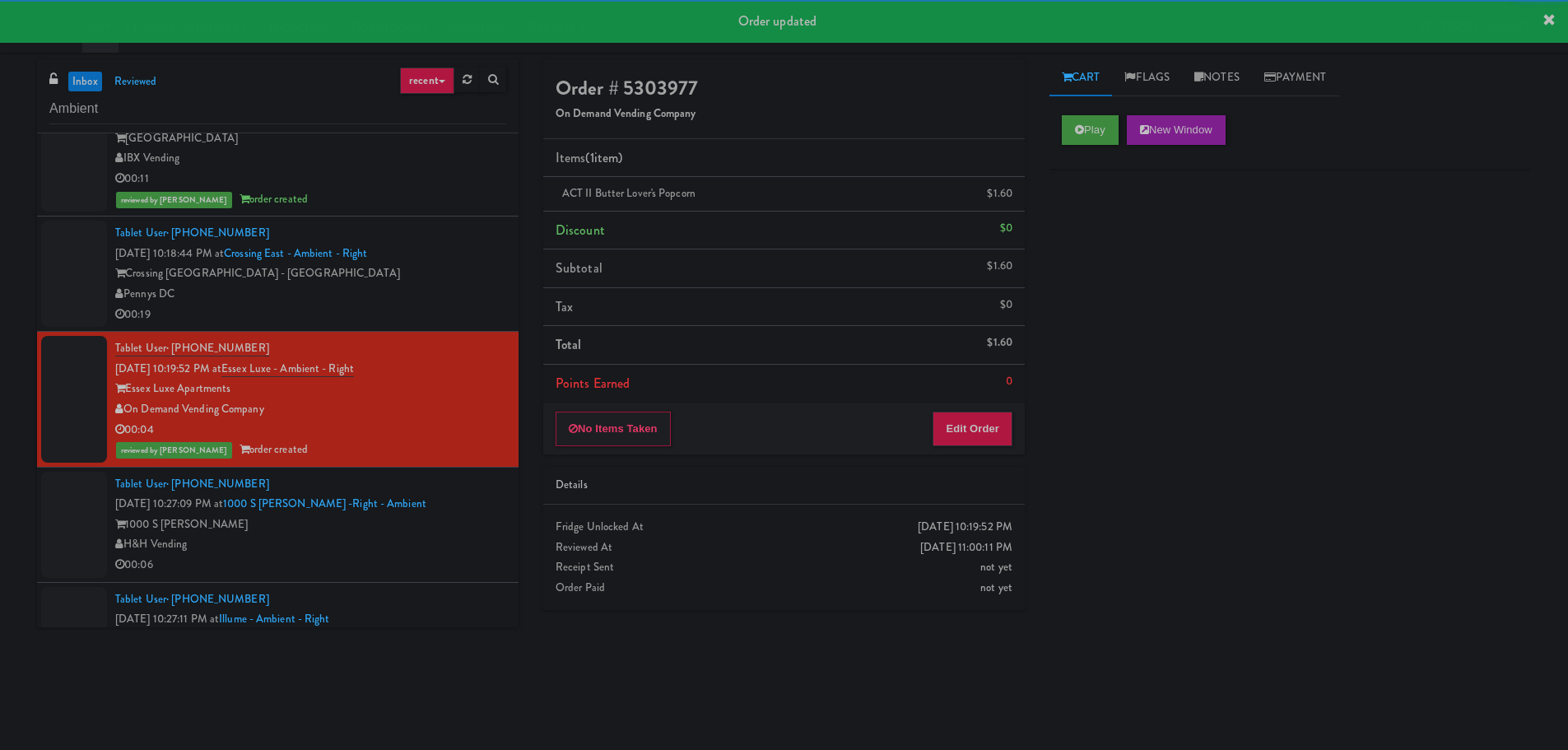
click at [425, 315] on div "00:19" at bounding box center [310, 315] width 391 height 20
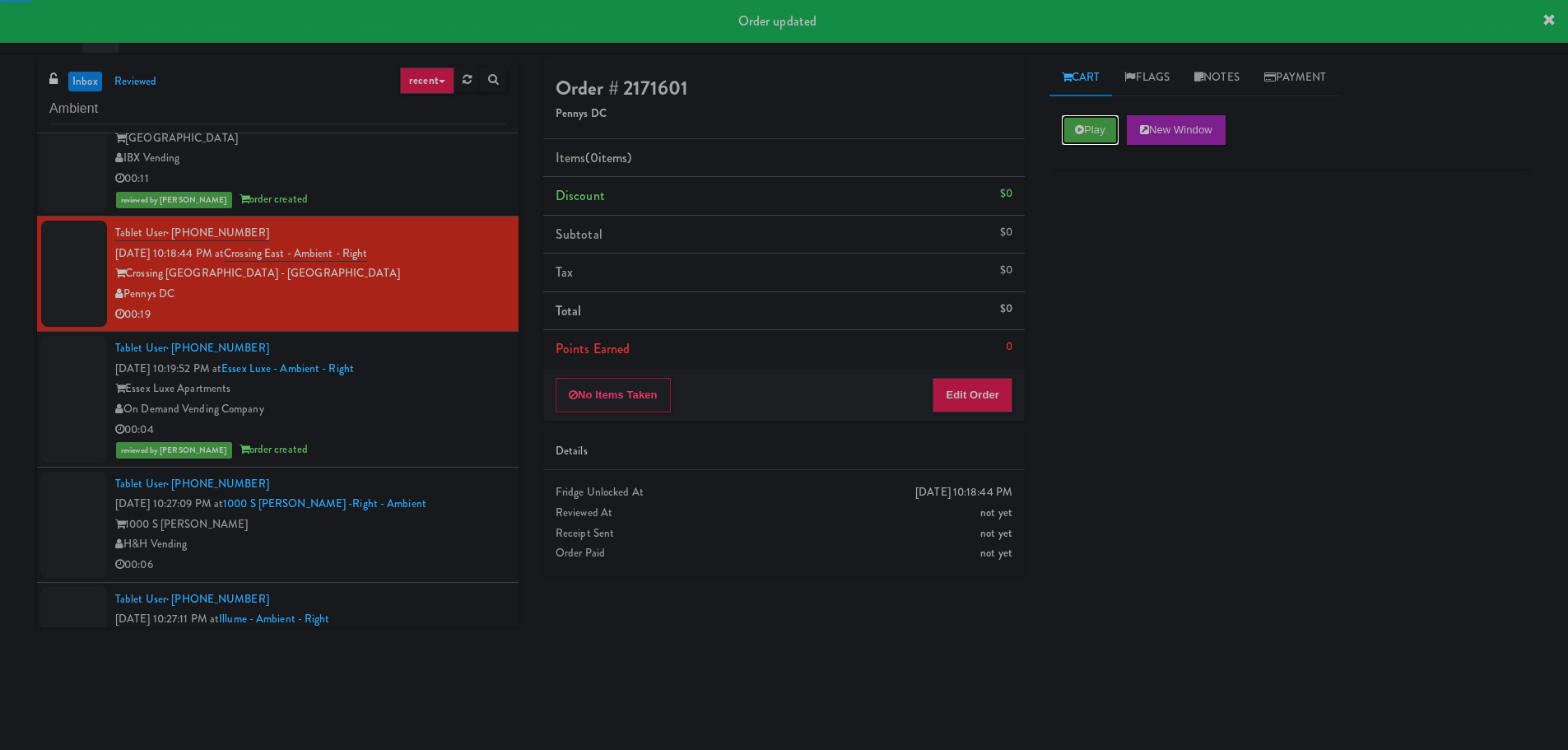
click at [1071, 129] on button "Play" at bounding box center [1090, 129] width 57 height 30
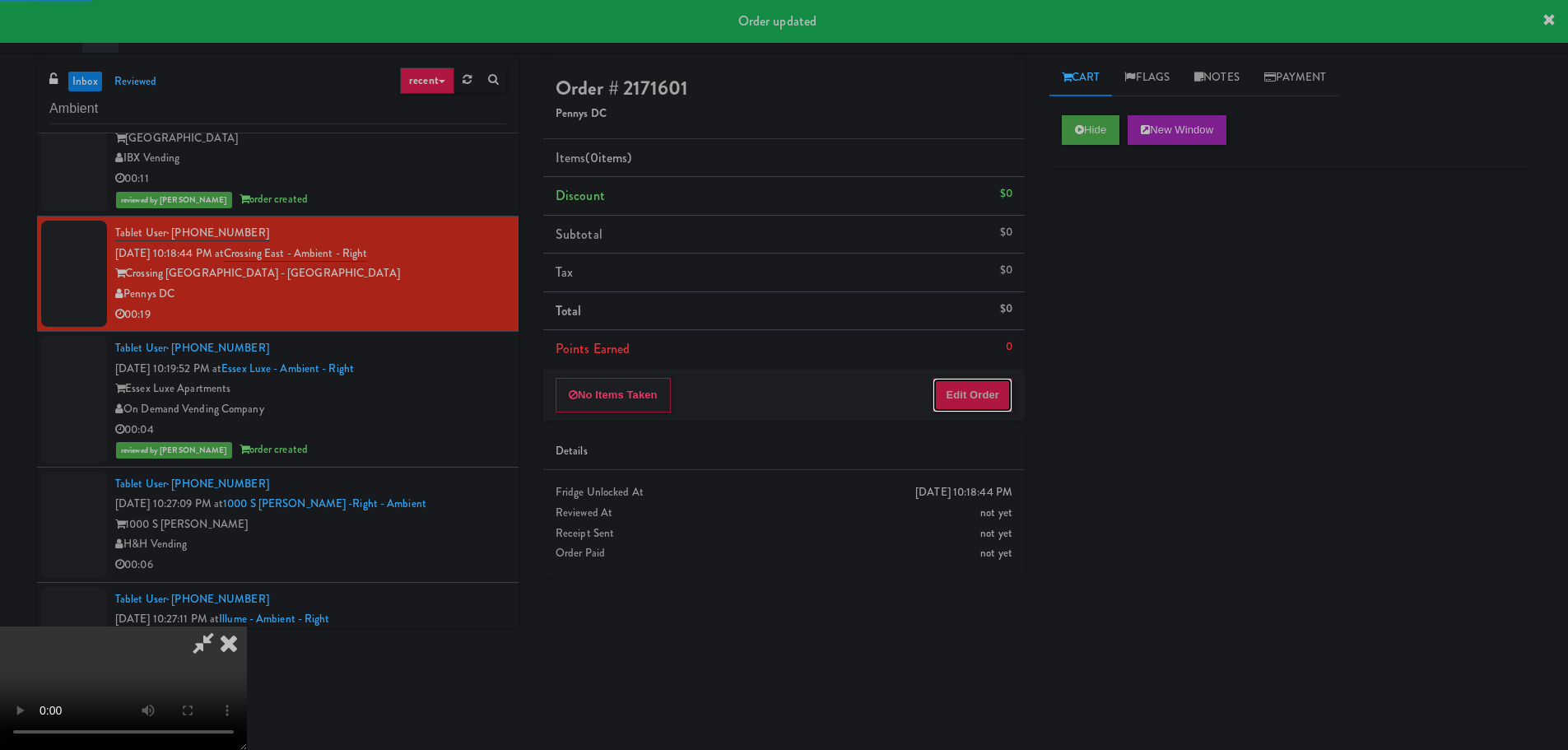
click at [972, 404] on button "Edit Order" at bounding box center [973, 395] width 80 height 35
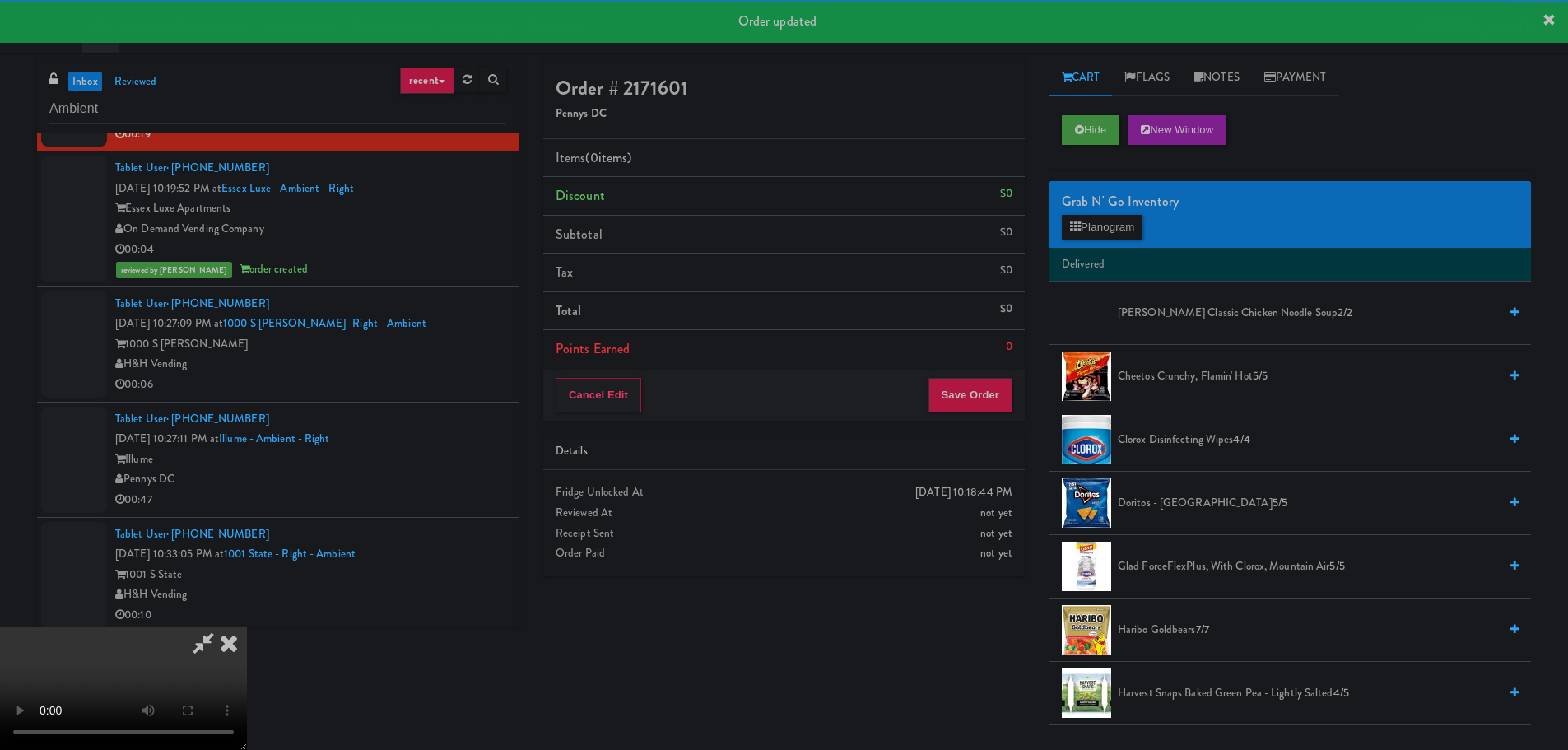
scroll to position [3759, 0]
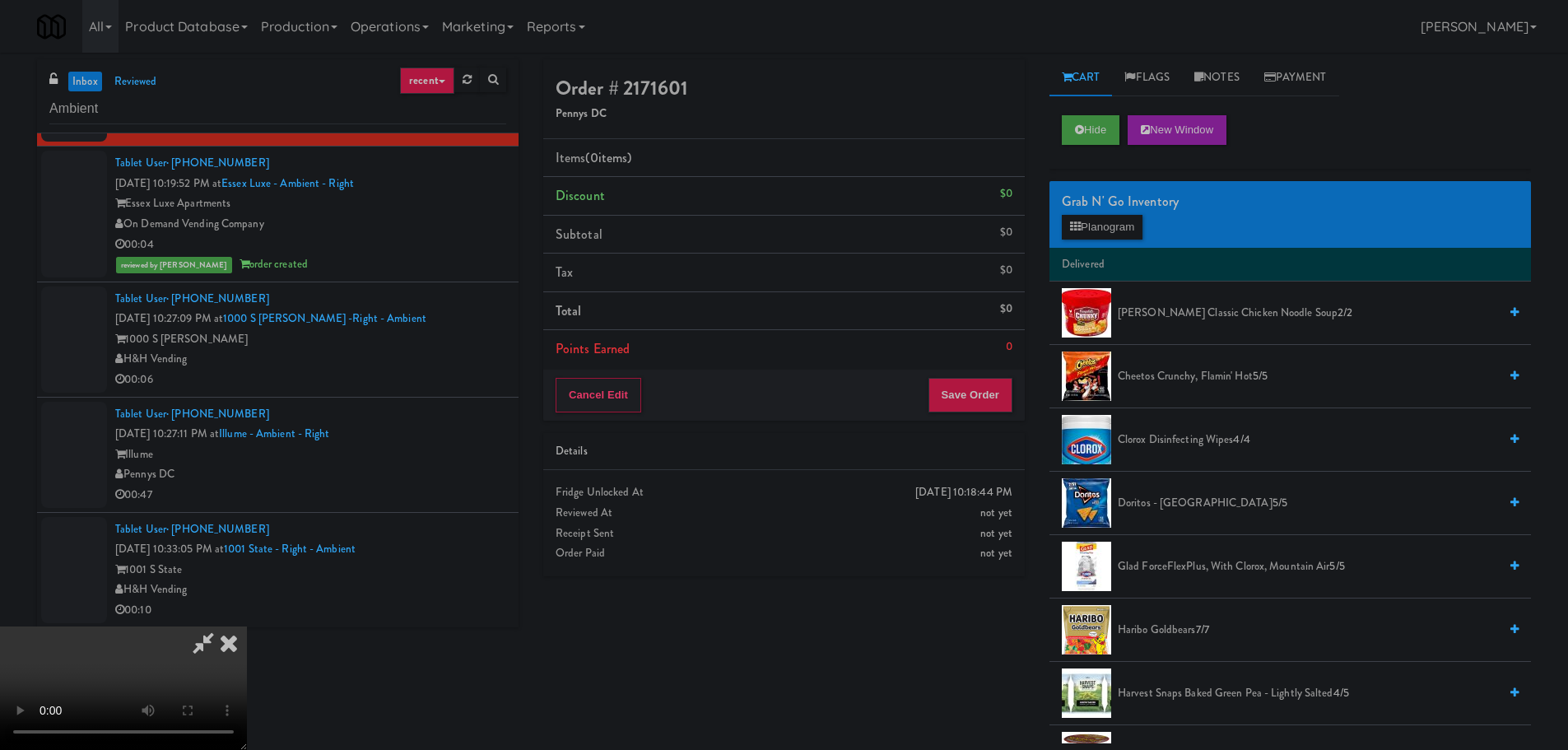
click at [247, 627] on video at bounding box center [123, 688] width 247 height 123
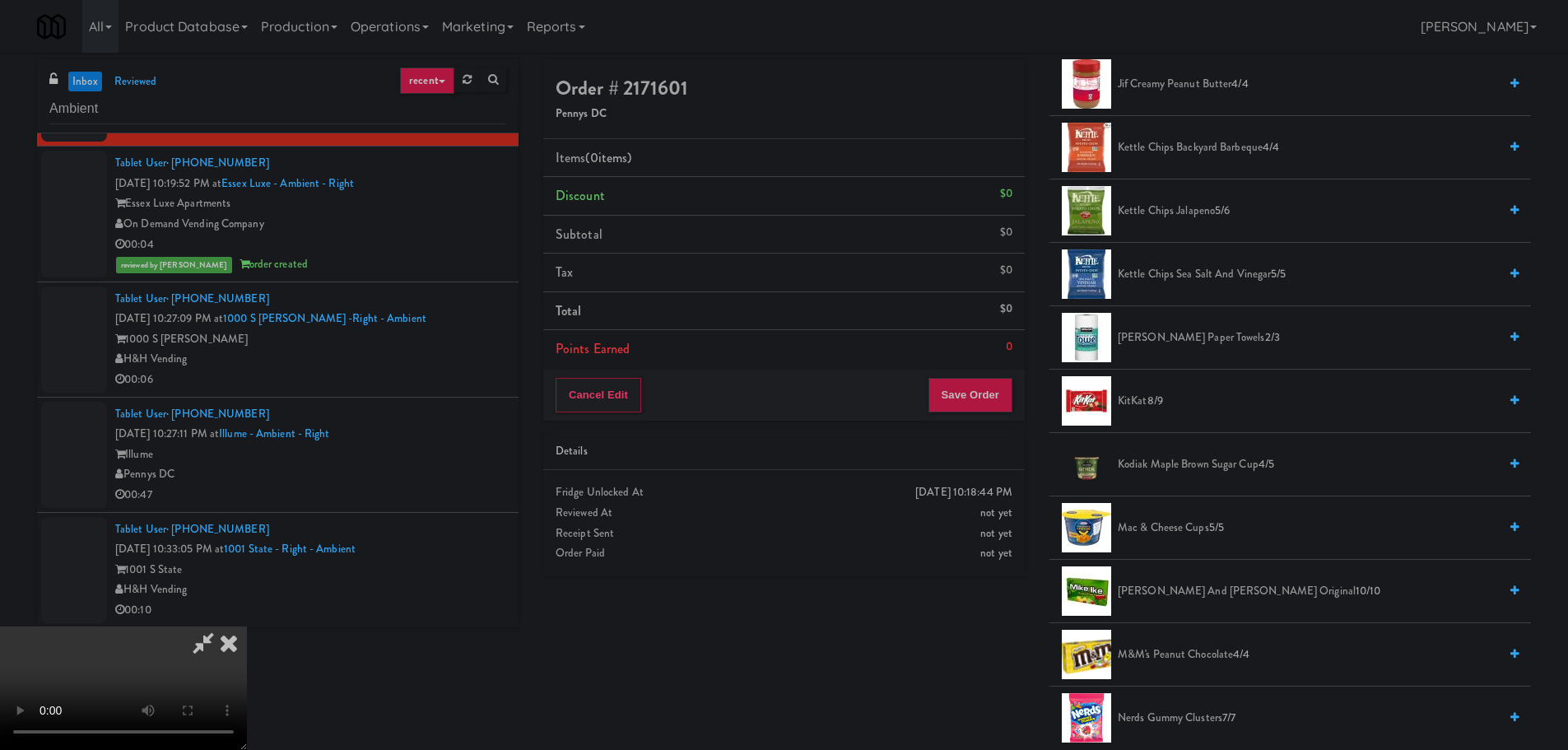
scroll to position [906, 0]
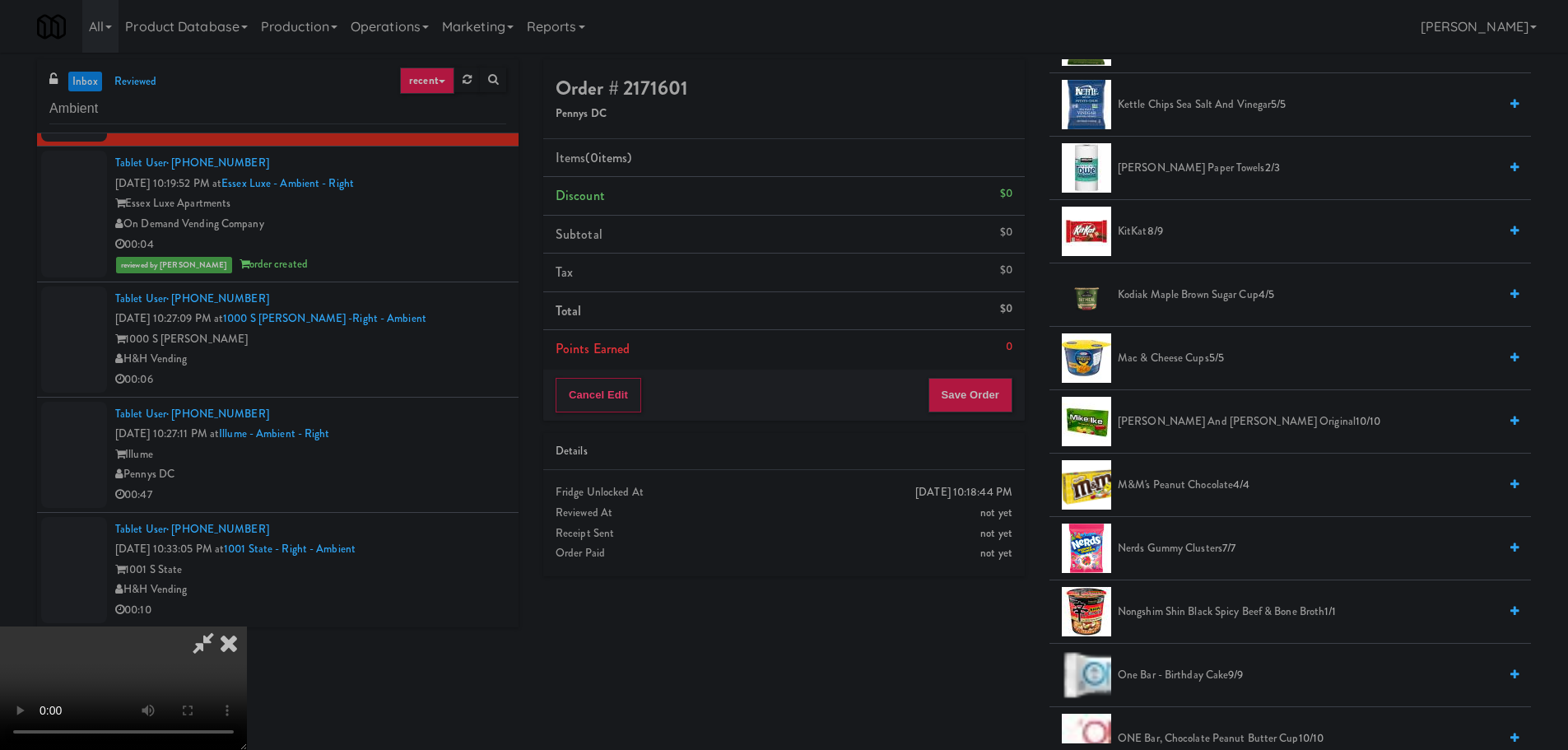
click at [1167, 365] on span "Mac & Cheese Cups 5/5" at bounding box center [1307, 358] width 380 height 20
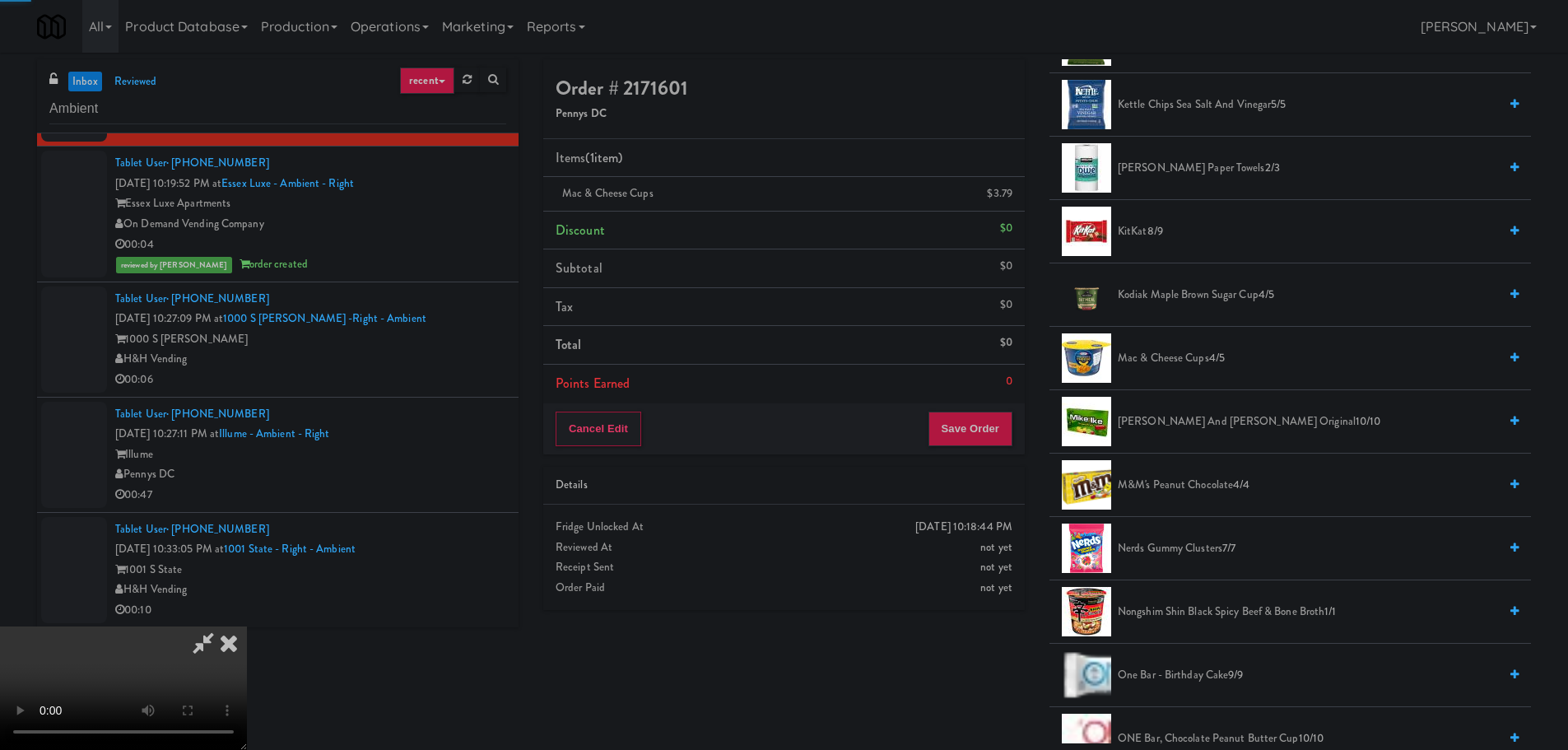
click at [247, 627] on video at bounding box center [123, 688] width 247 height 123
click at [1164, 356] on span "Mac & Cheese Cups 4/5" at bounding box center [1307, 358] width 380 height 20
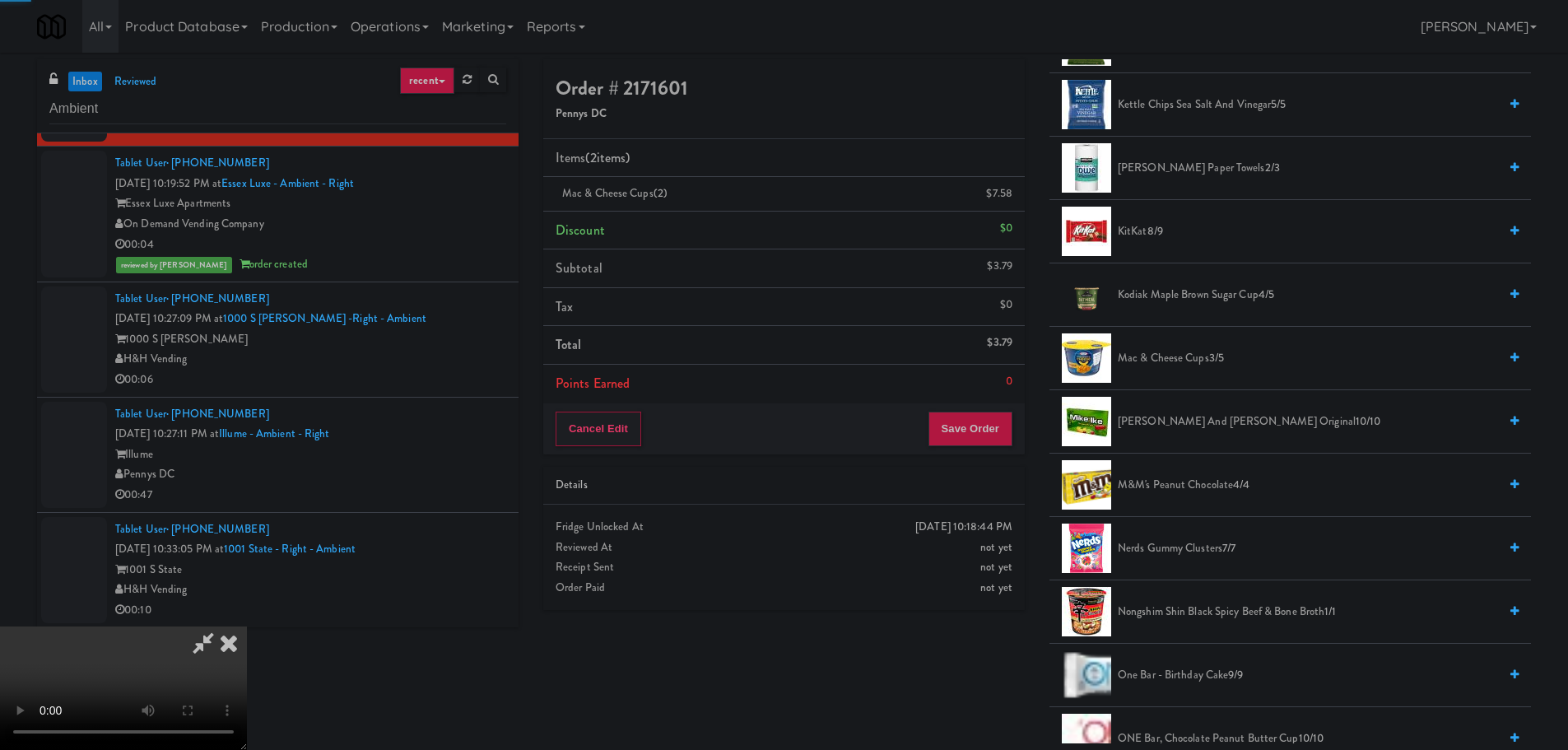
click at [247, 627] on video at bounding box center [123, 688] width 247 height 123
click at [975, 418] on button "Save Order" at bounding box center [970, 429] width 84 height 35
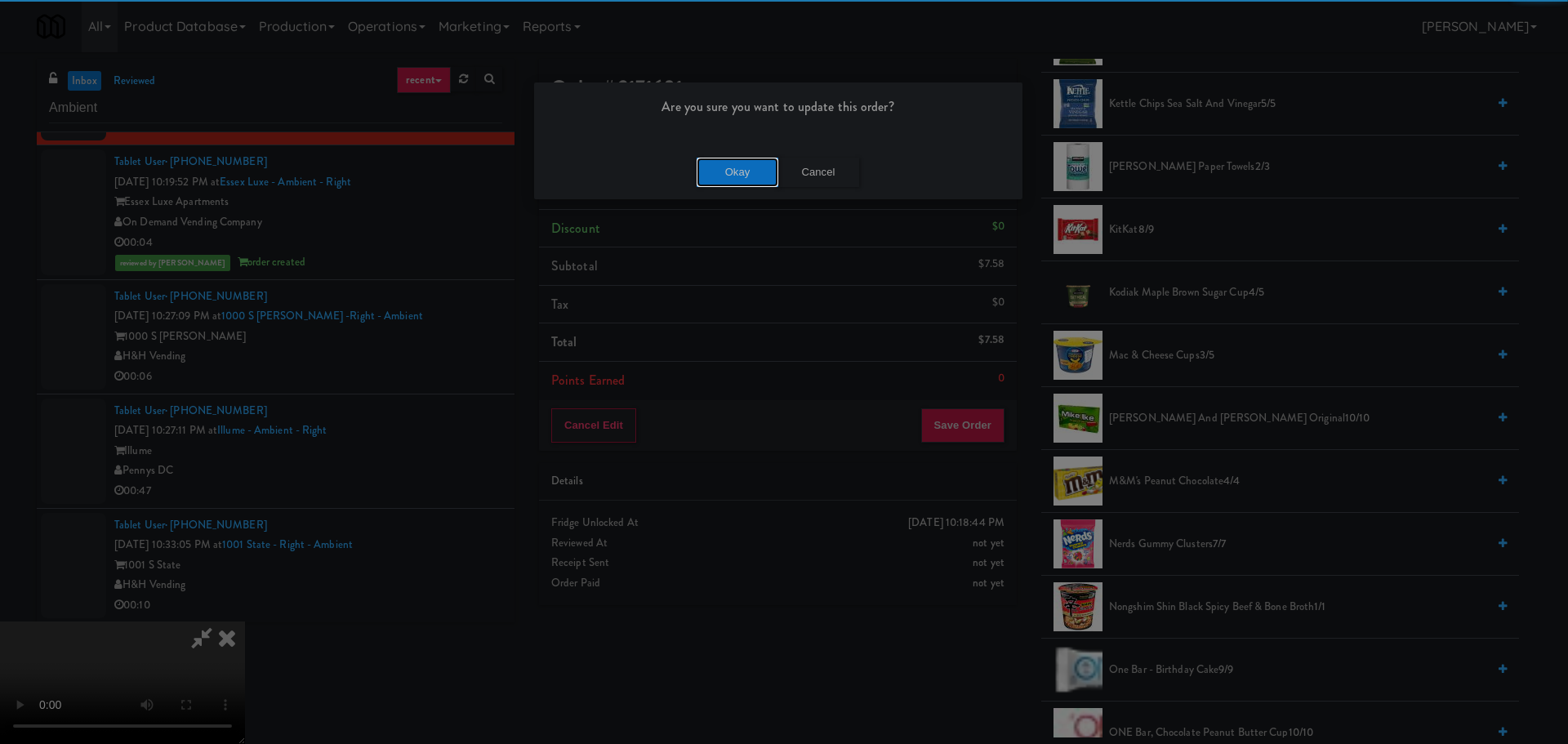
click at [733, 176] on button "Okay" at bounding box center [738, 172] width 82 height 30
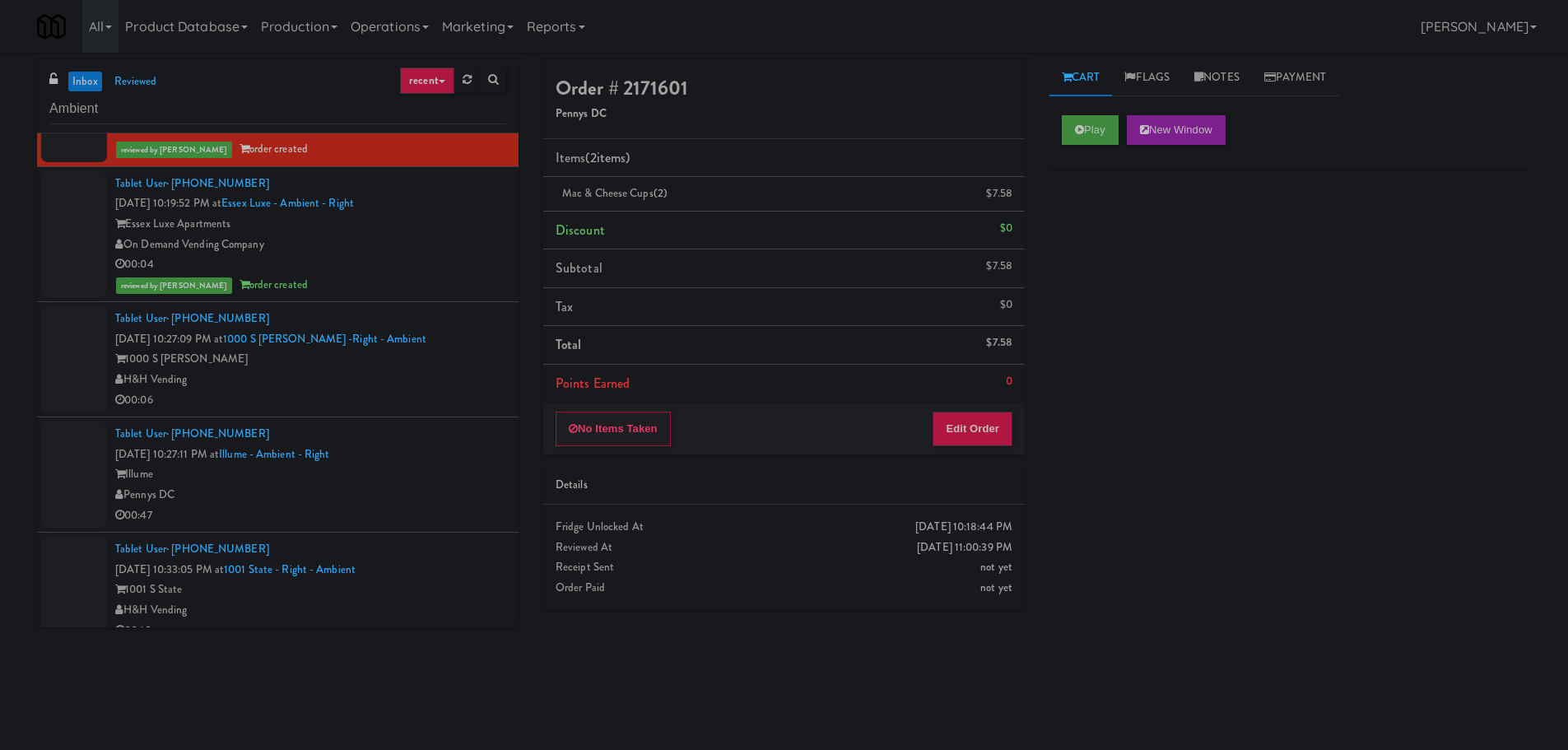
scroll to position [0, 0]
click at [470, 373] on div "H&H Vending" at bounding box center [310, 380] width 391 height 20
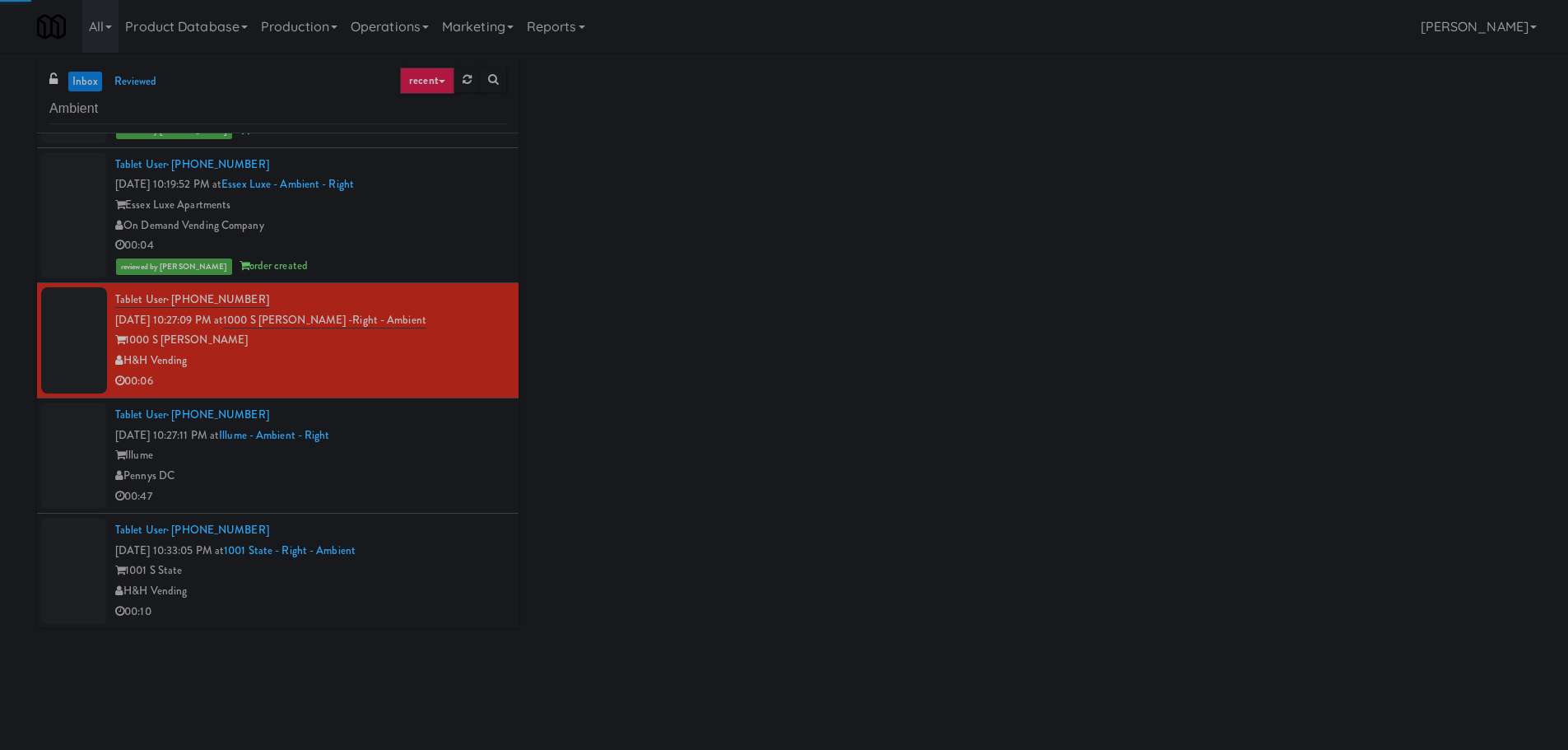
scroll to position [3778, 0]
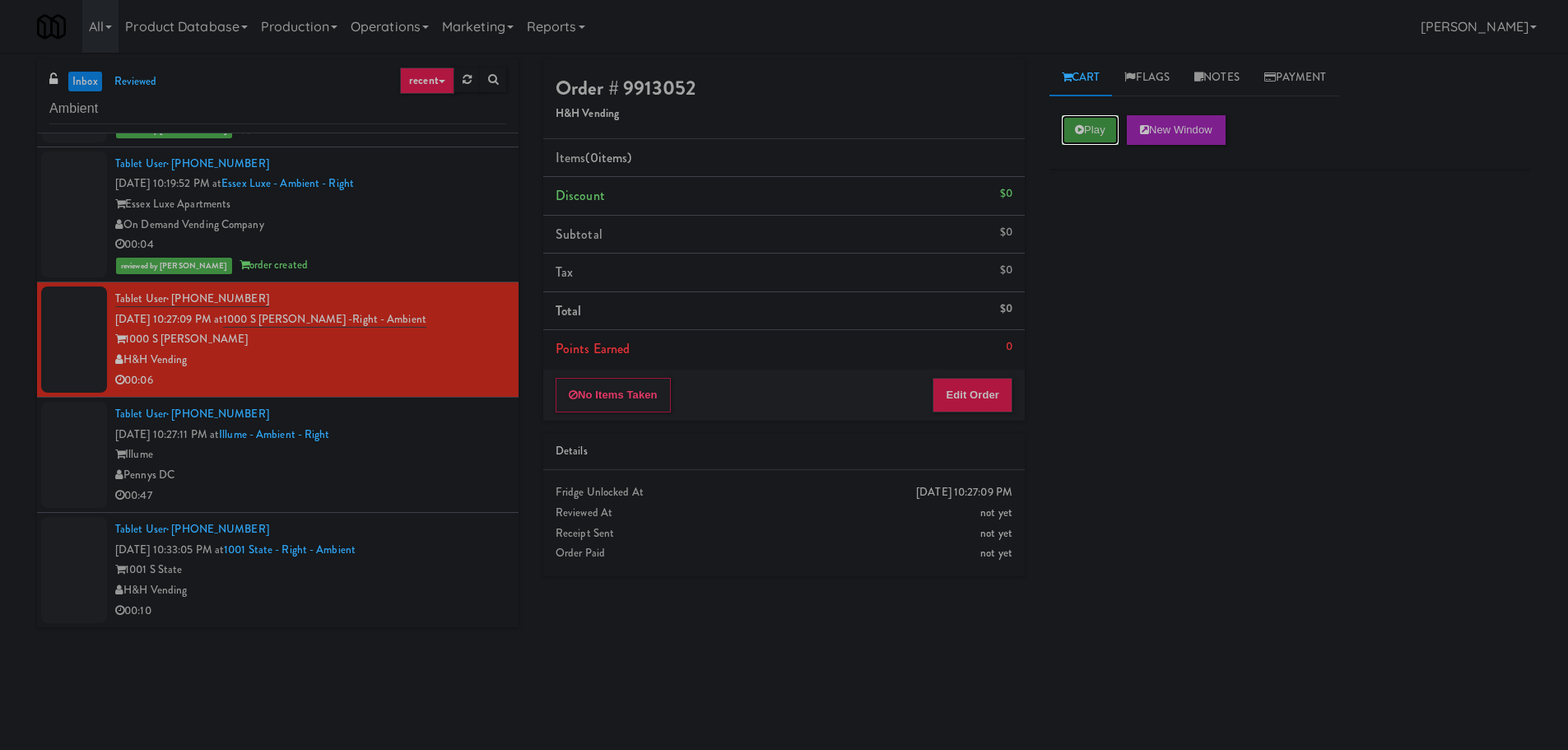
click at [1089, 122] on button "Play" at bounding box center [1090, 129] width 57 height 30
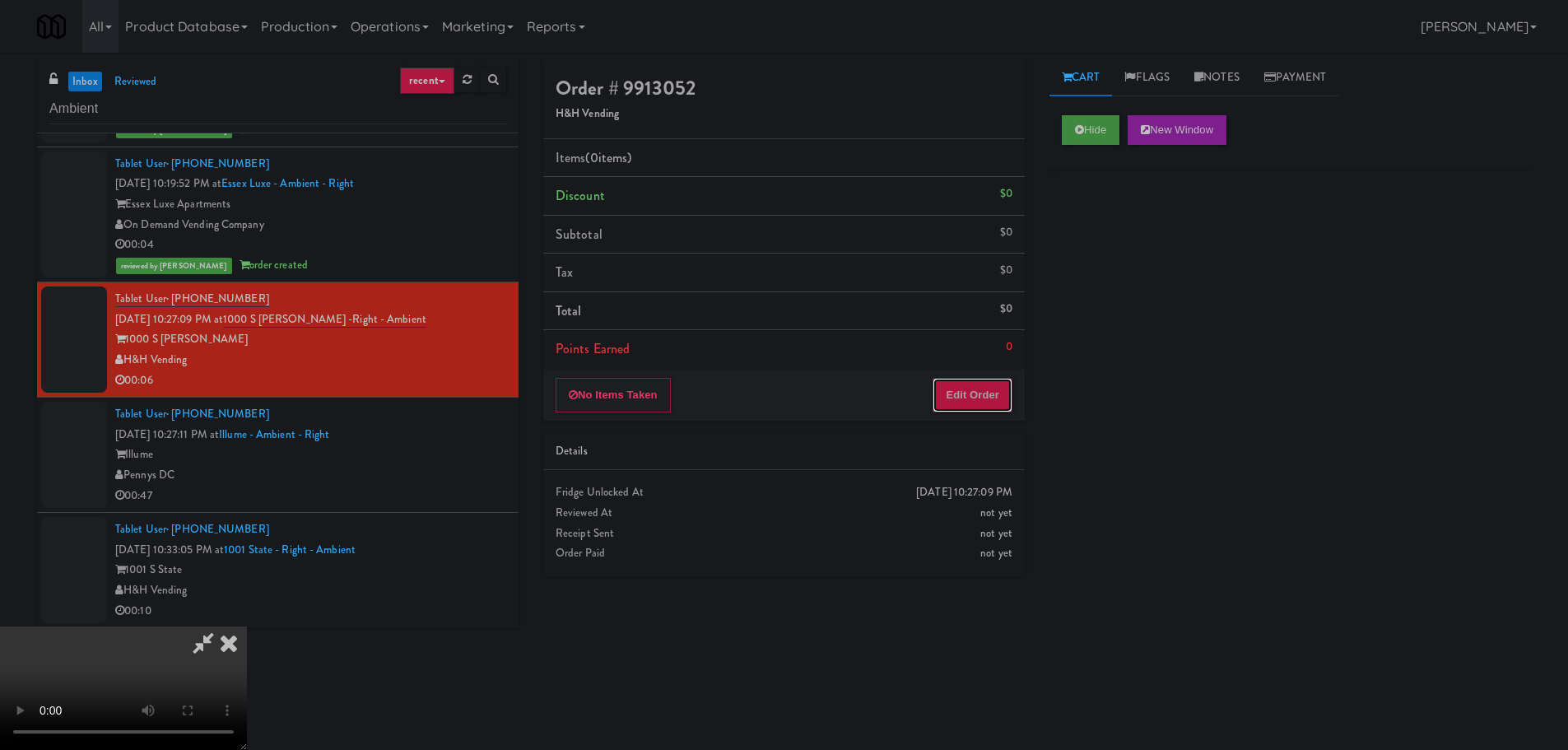
click at [993, 390] on button "Edit Order" at bounding box center [973, 395] width 80 height 35
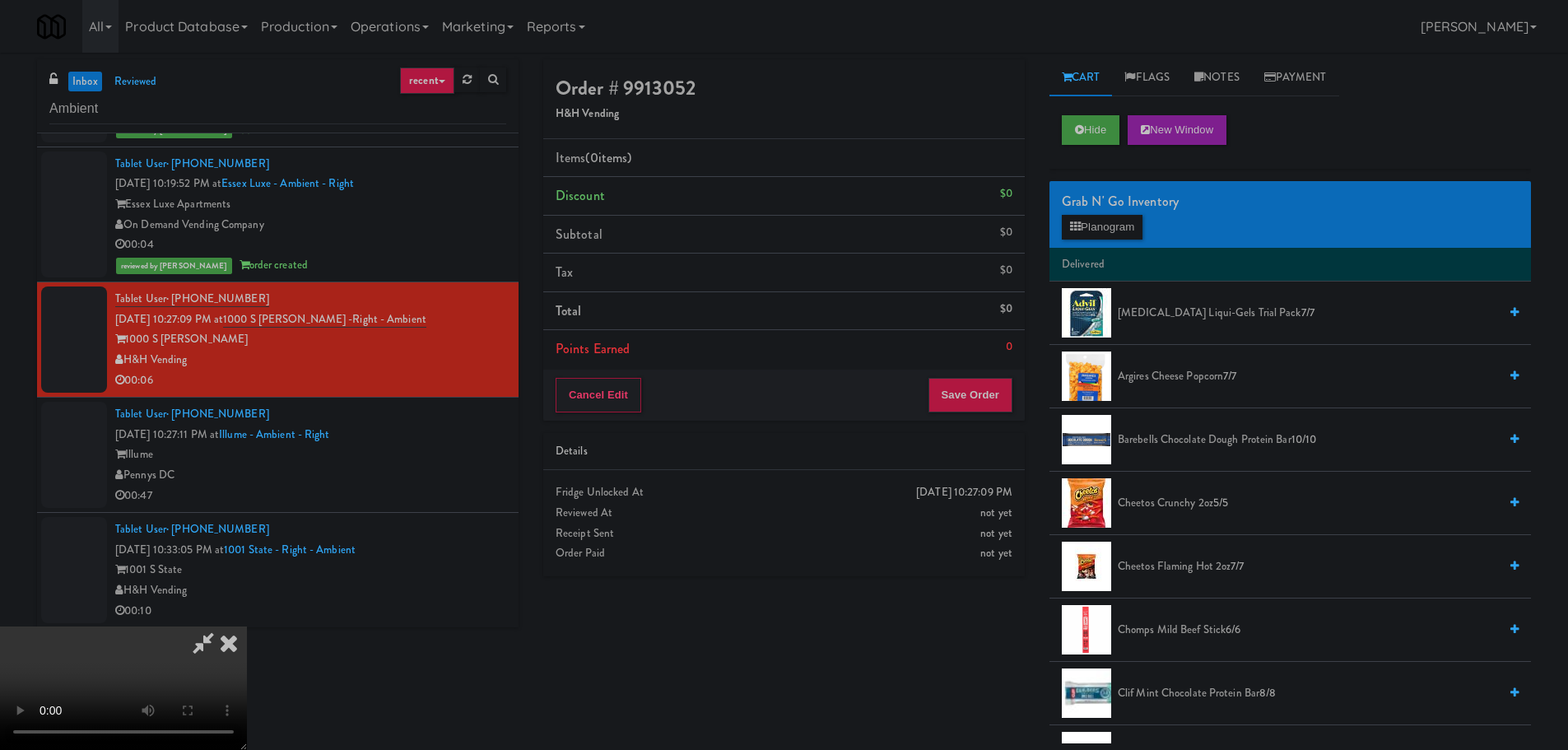
click at [247, 627] on video at bounding box center [123, 688] width 247 height 123
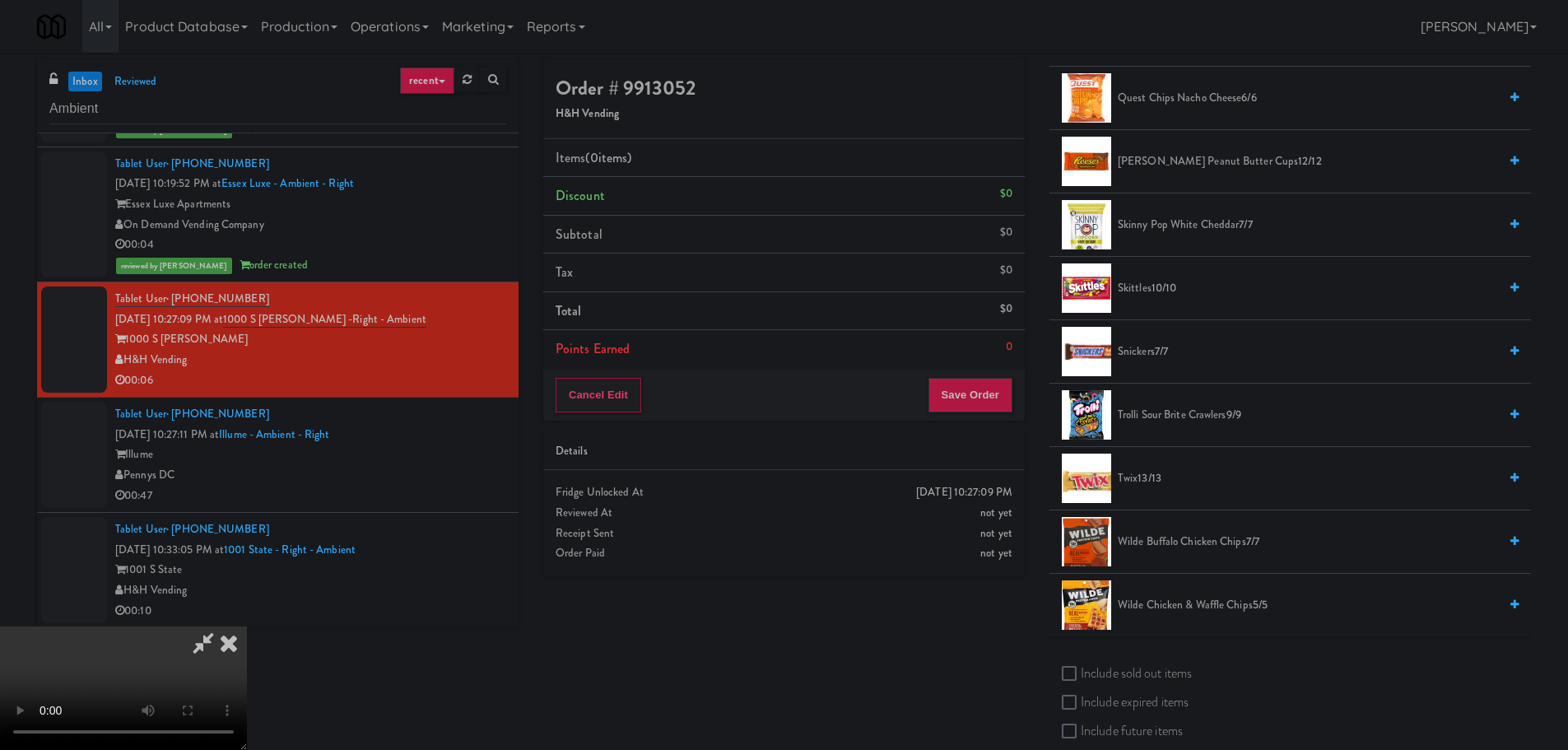
scroll to position [1646, 0]
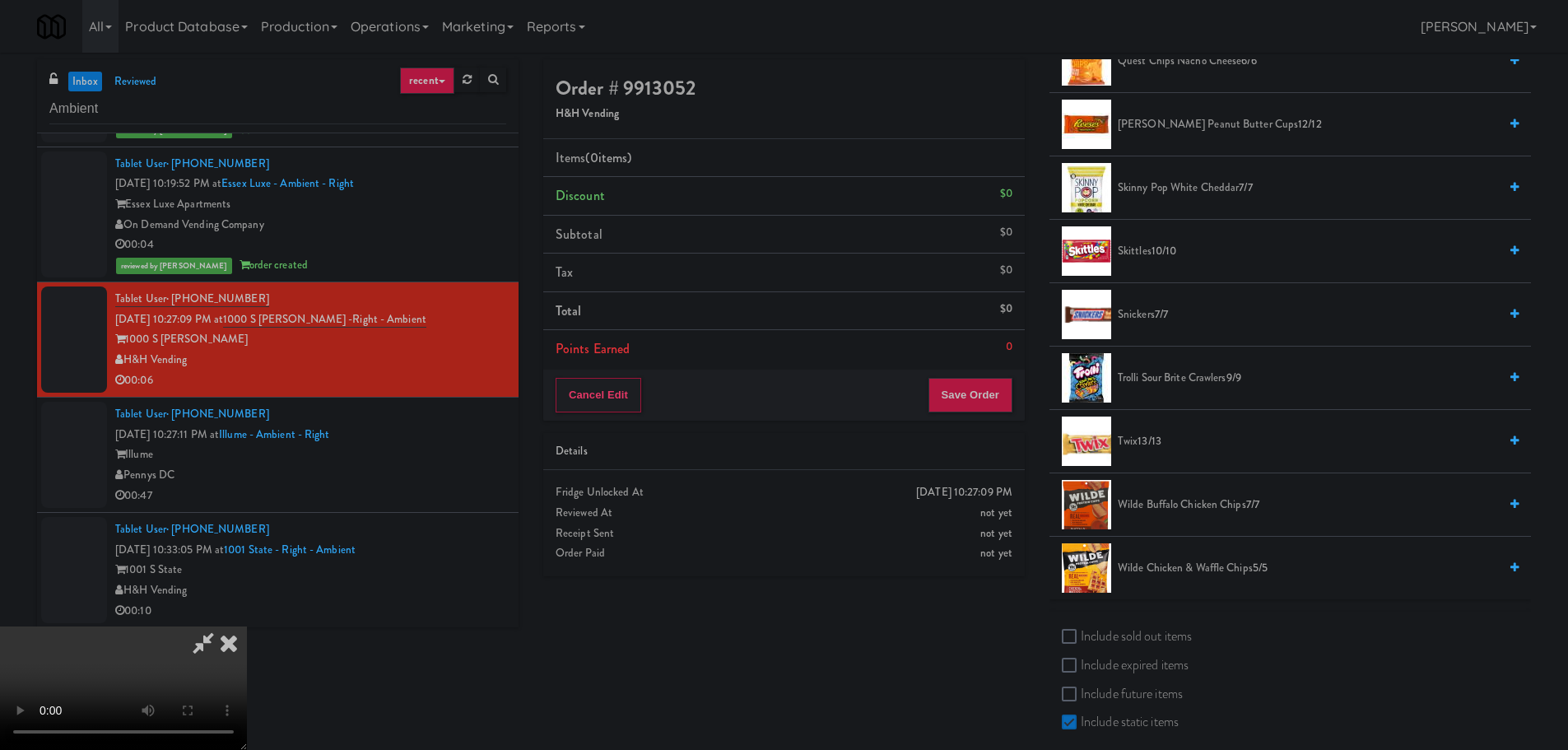
click at [1152, 445] on span "13/13" at bounding box center [1150, 440] width 24 height 15
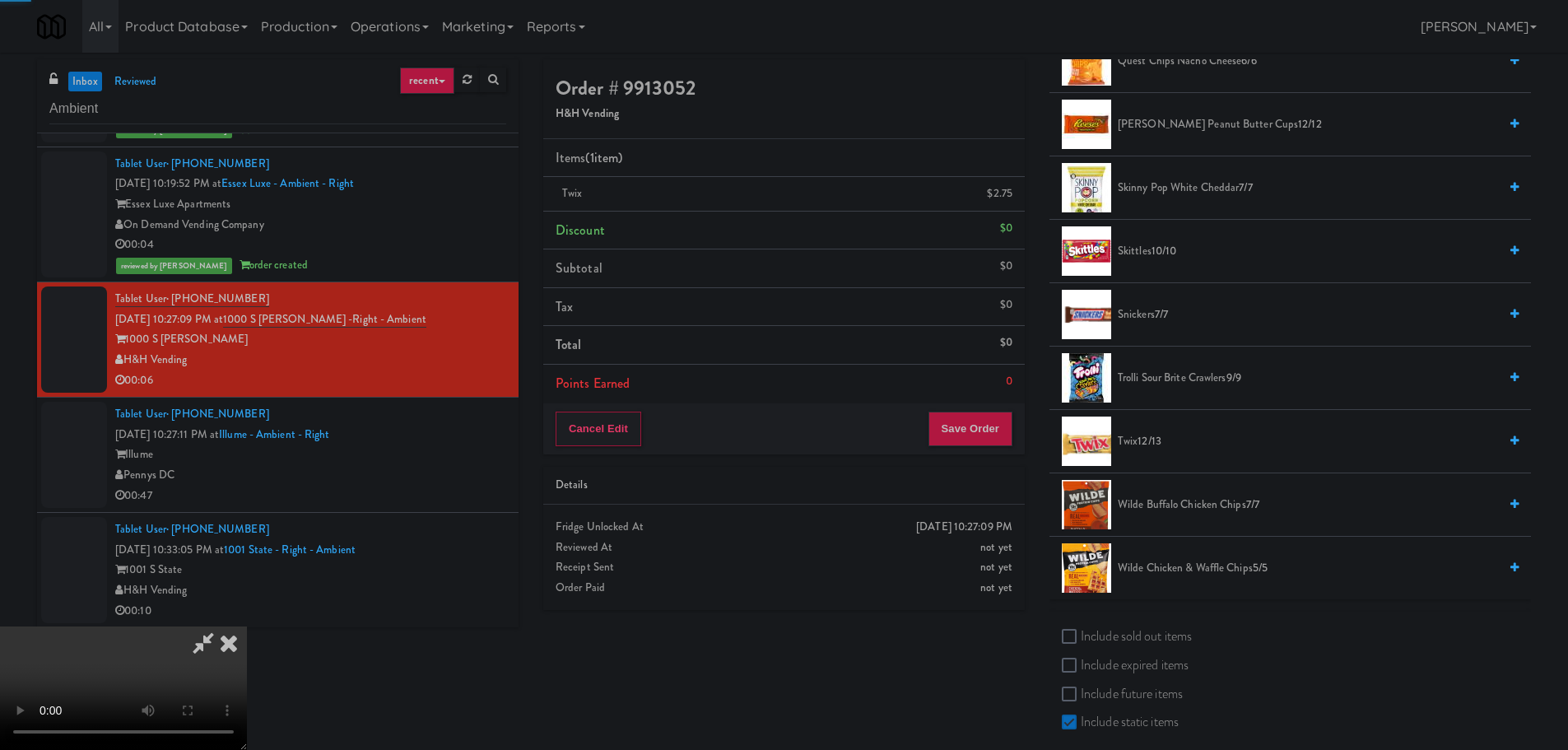
click at [247, 627] on video at bounding box center [123, 688] width 247 height 123
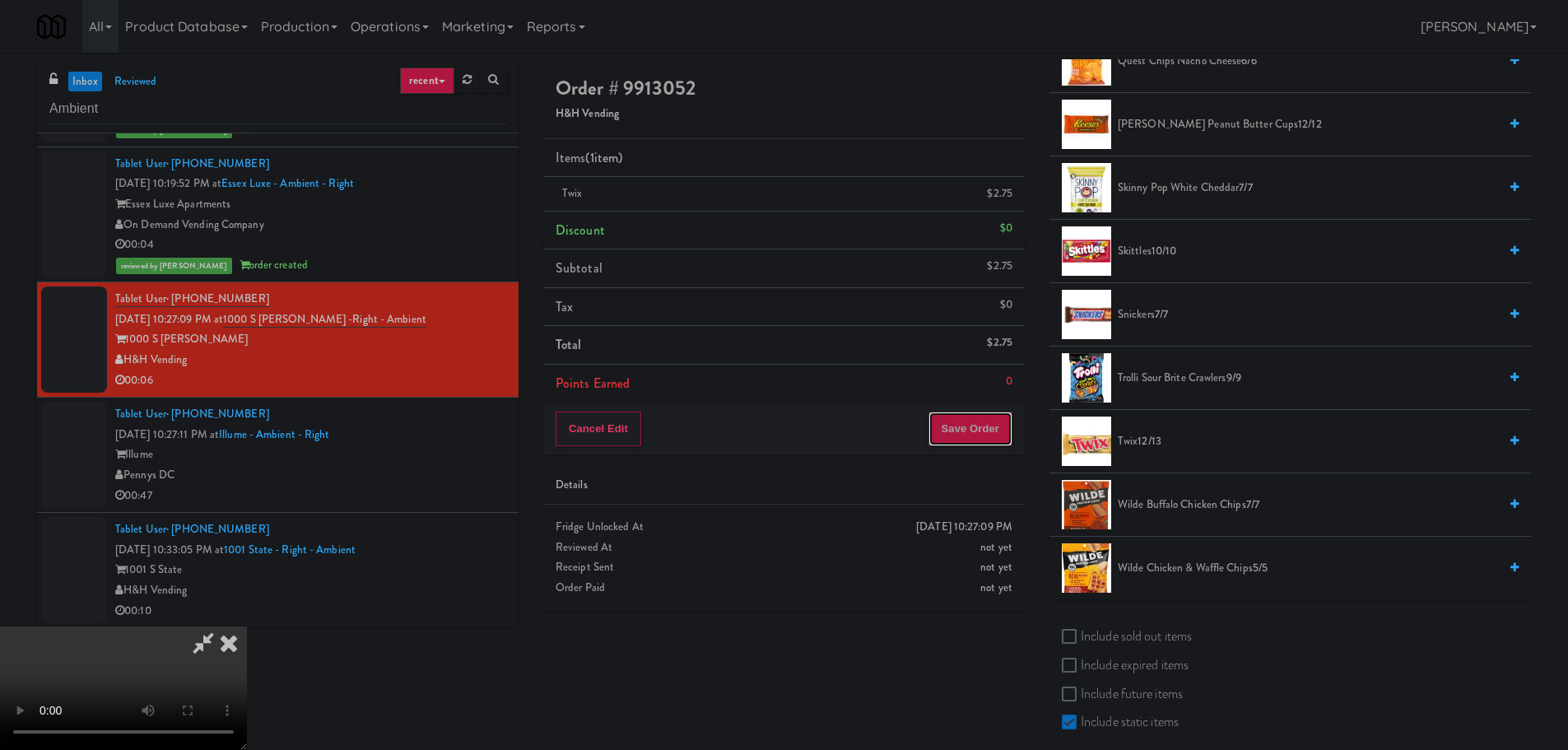
click at [963, 425] on button "Save Order" at bounding box center [970, 429] width 84 height 35
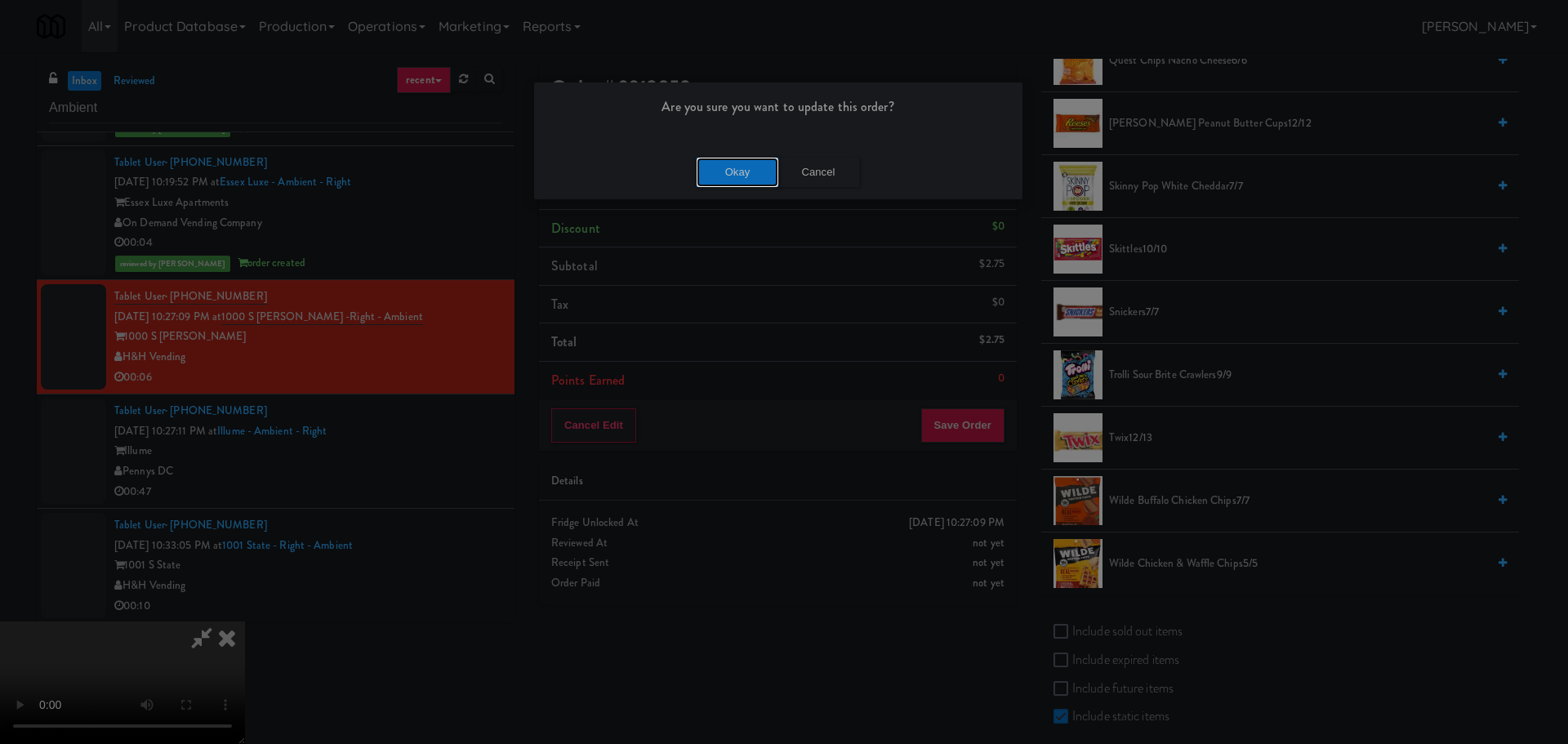
click at [741, 178] on button "Okay" at bounding box center [738, 172] width 82 height 30
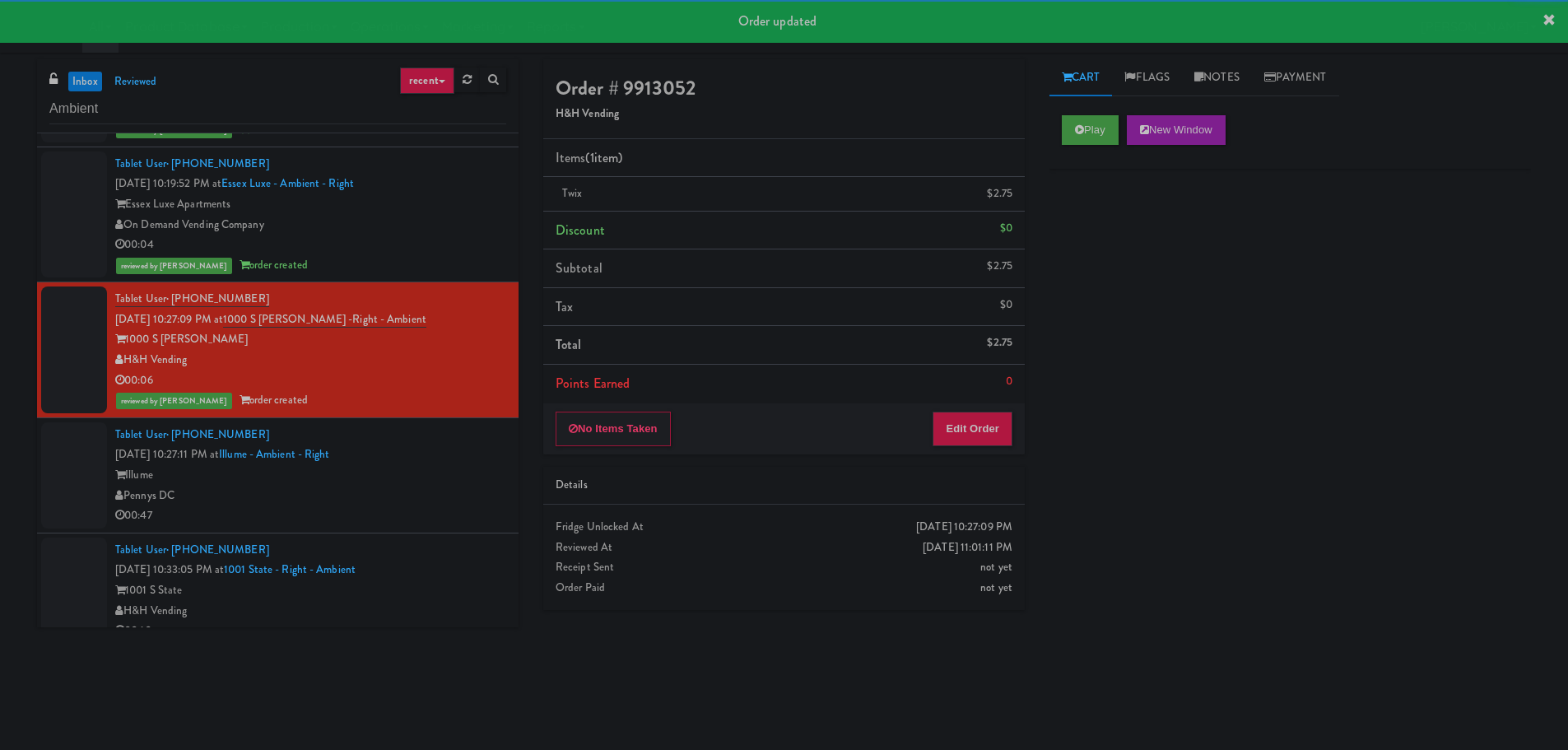
scroll to position [0, 0]
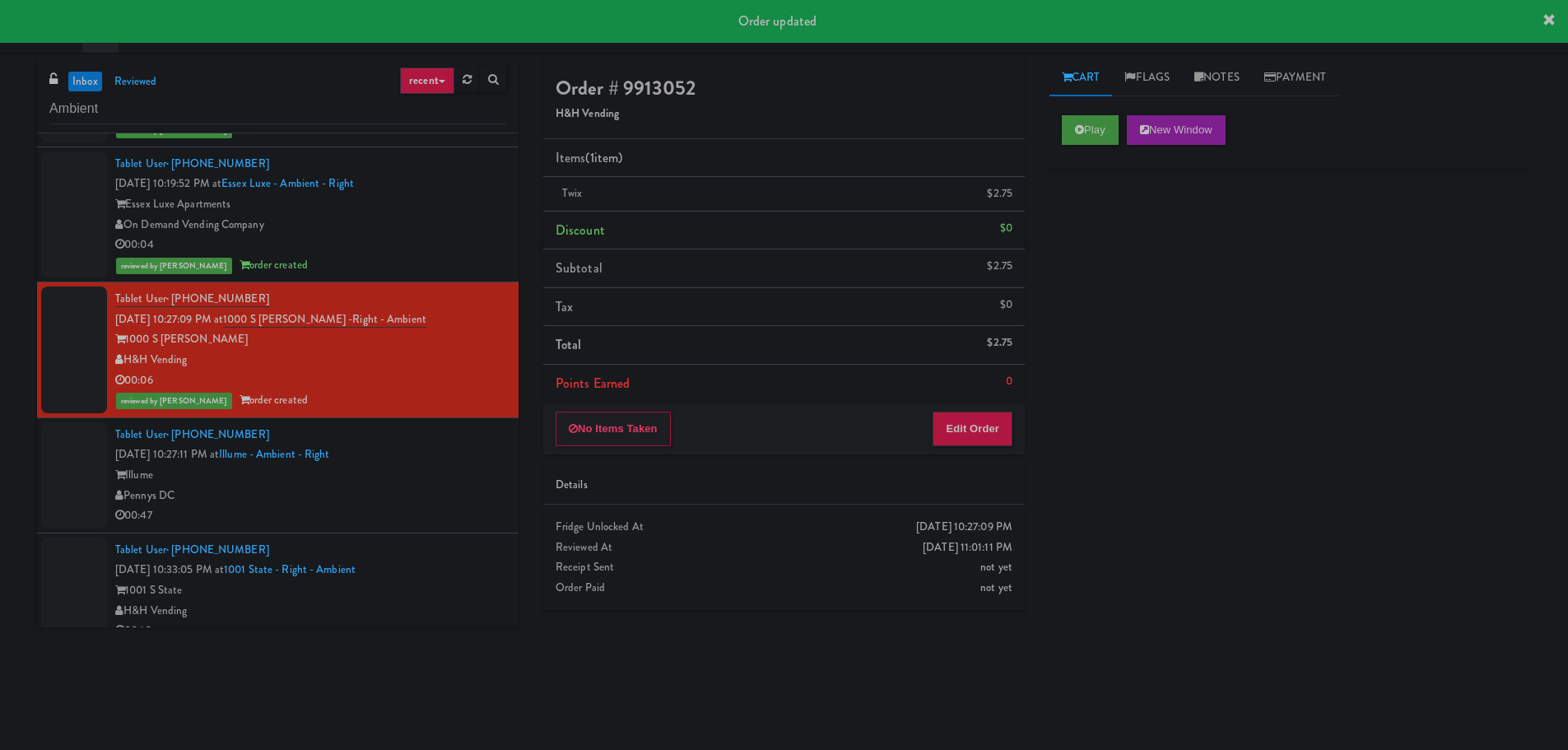
click at [440, 480] on div "Illume" at bounding box center [310, 475] width 391 height 20
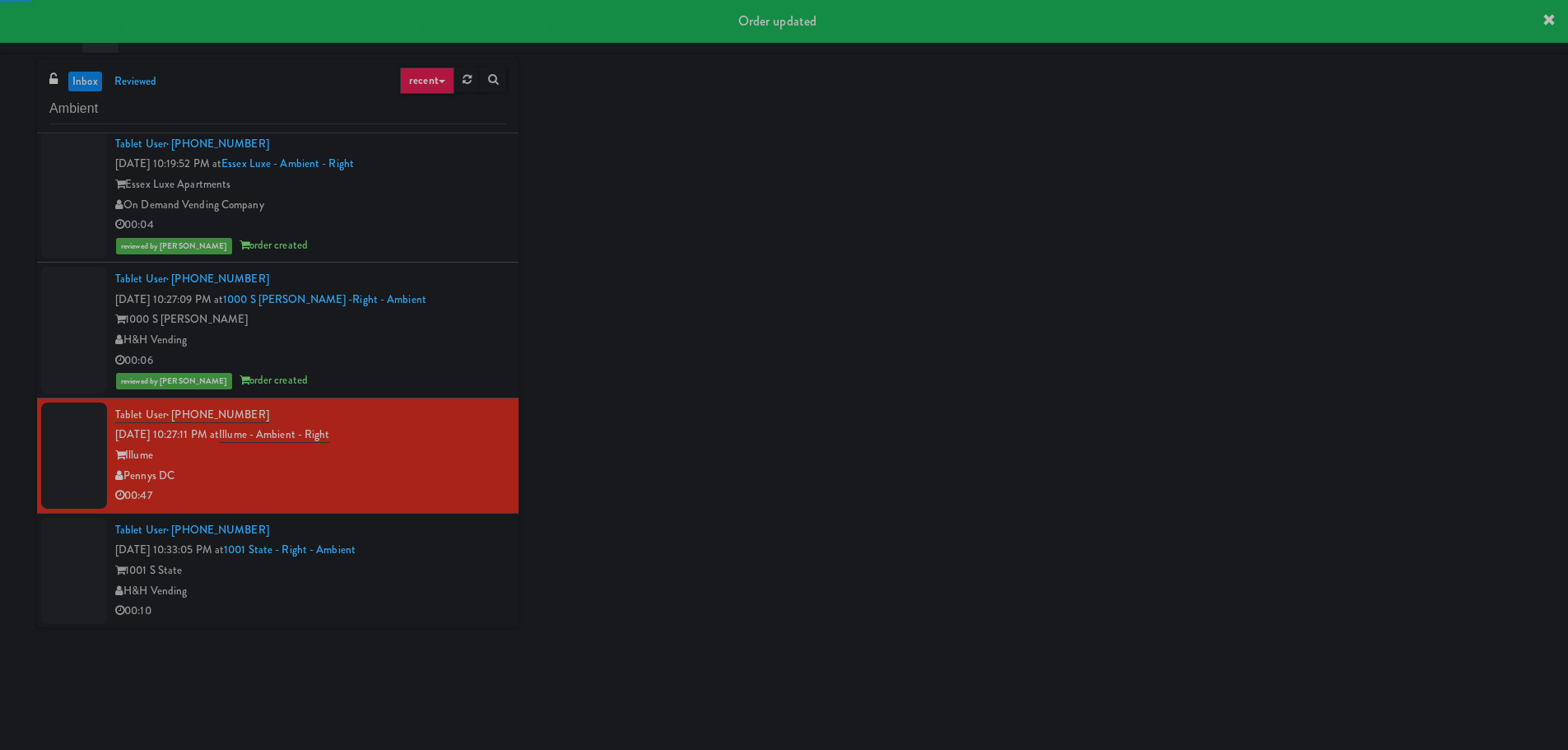
scroll to position [3799, 0]
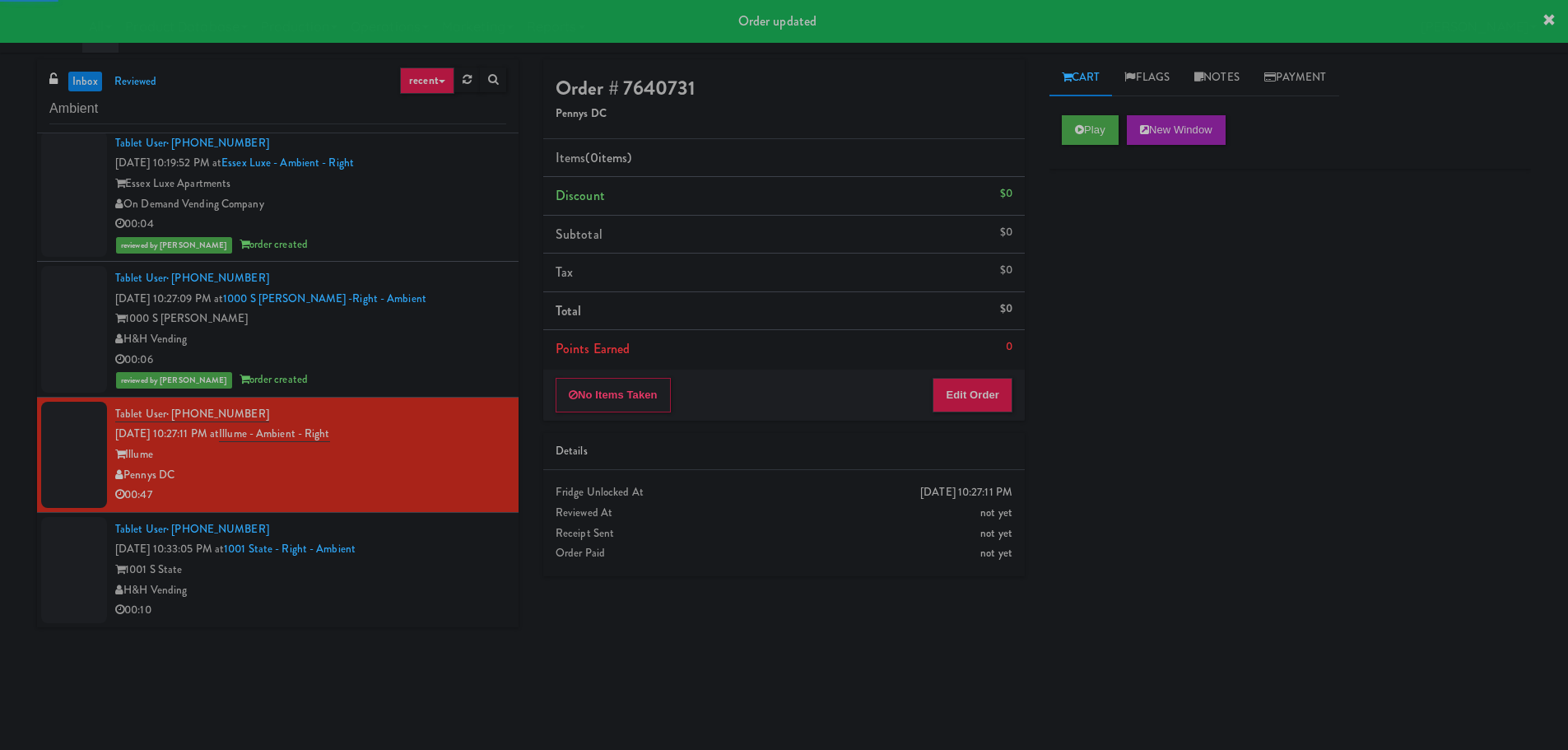
click at [464, 582] on div "H&H Vending" at bounding box center [310, 590] width 391 height 20
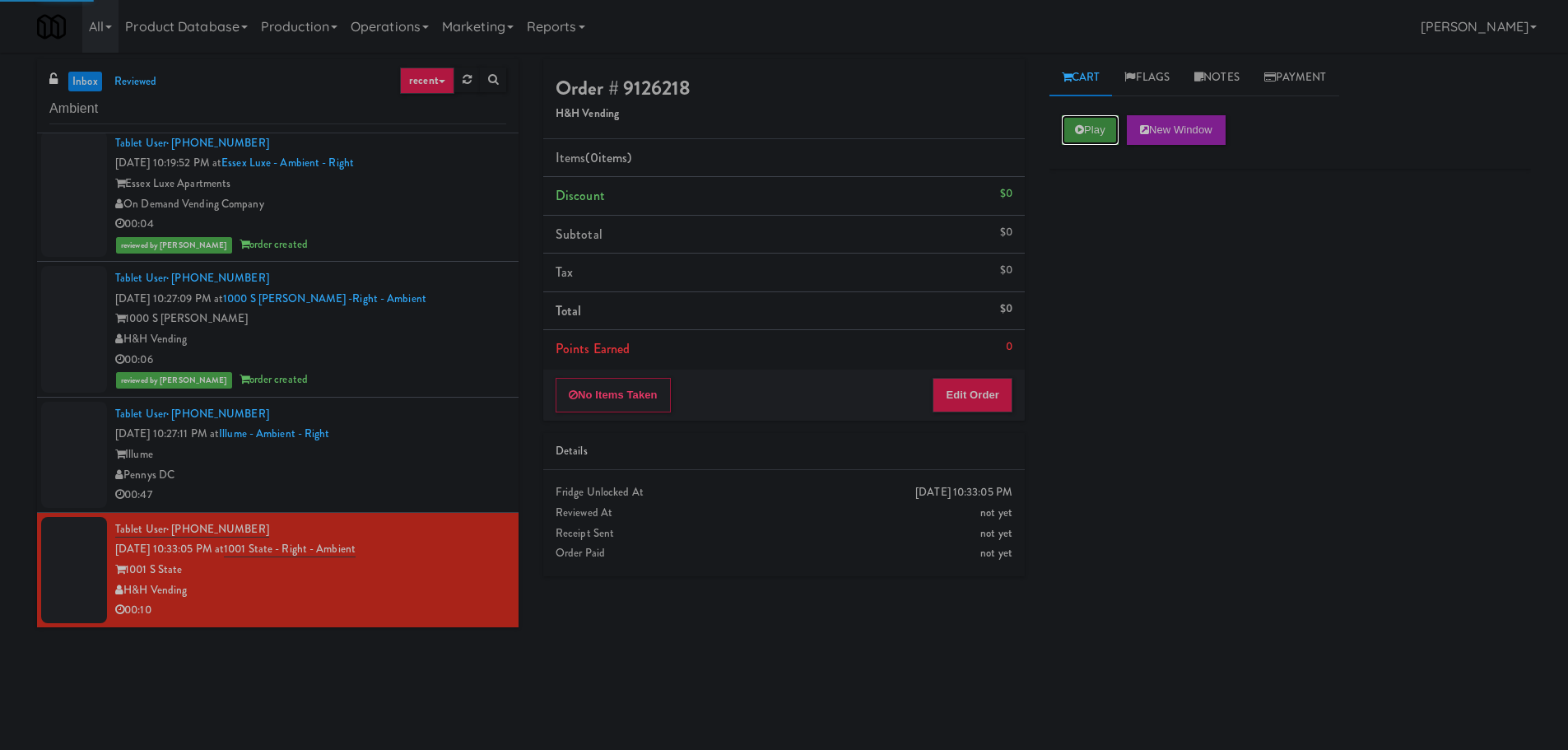
click at [1107, 128] on button "Play" at bounding box center [1090, 129] width 57 height 30
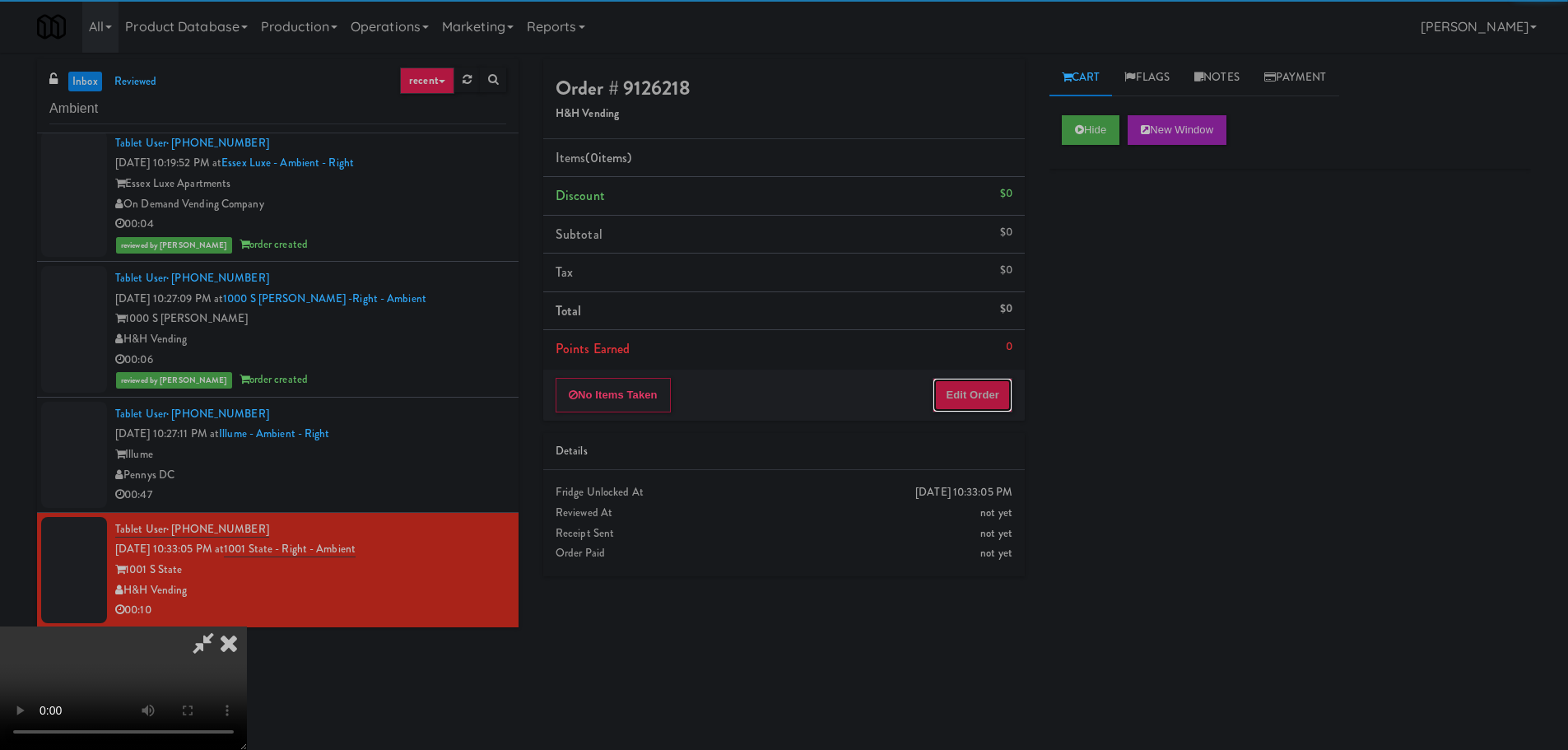
click at [980, 400] on button "Edit Order" at bounding box center [973, 395] width 80 height 35
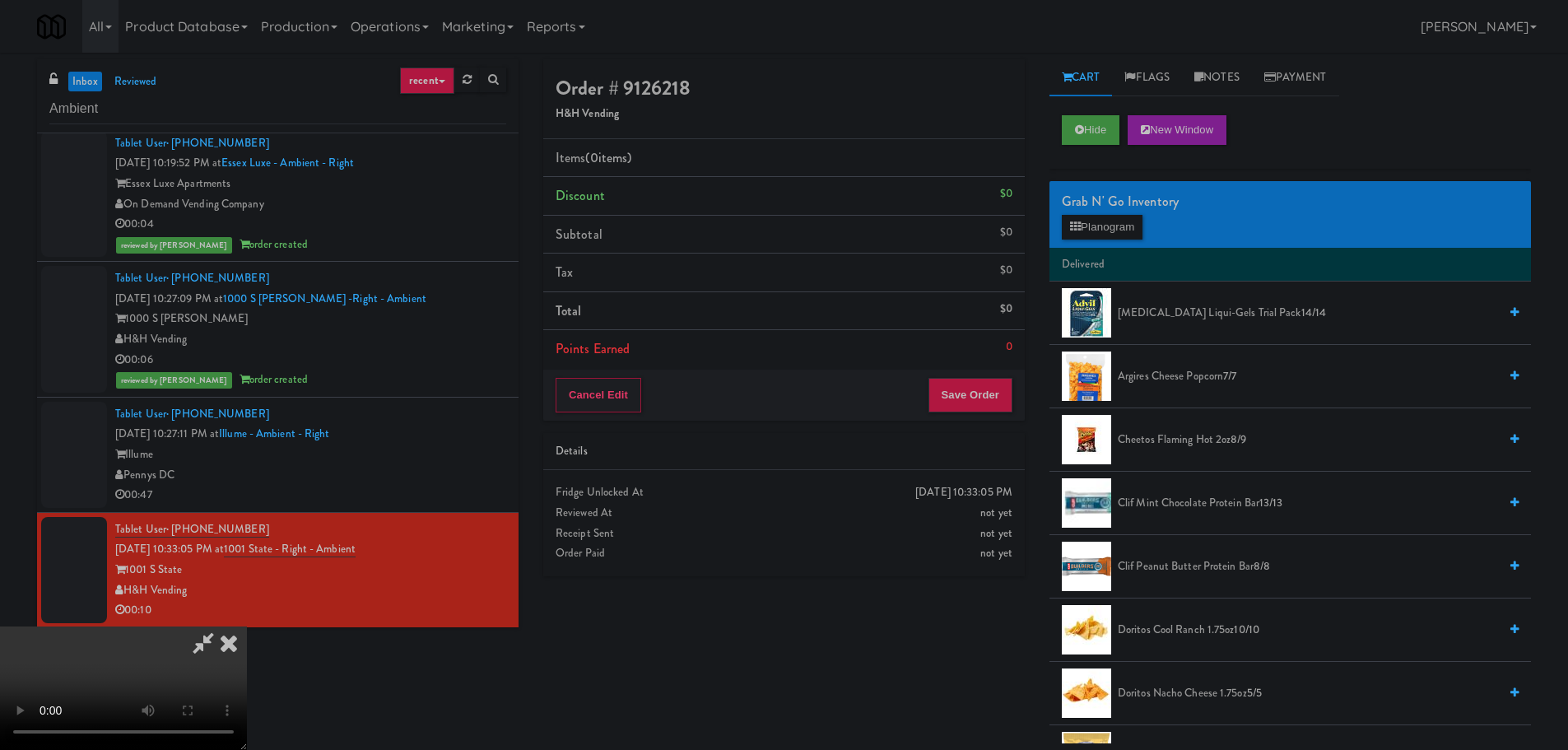
click at [247, 627] on video at bounding box center [123, 688] width 247 height 123
click at [222, 627] on icon at bounding box center [203, 643] width 38 height 33
click at [1102, 137] on button "Hide" at bounding box center [1091, 129] width 58 height 30
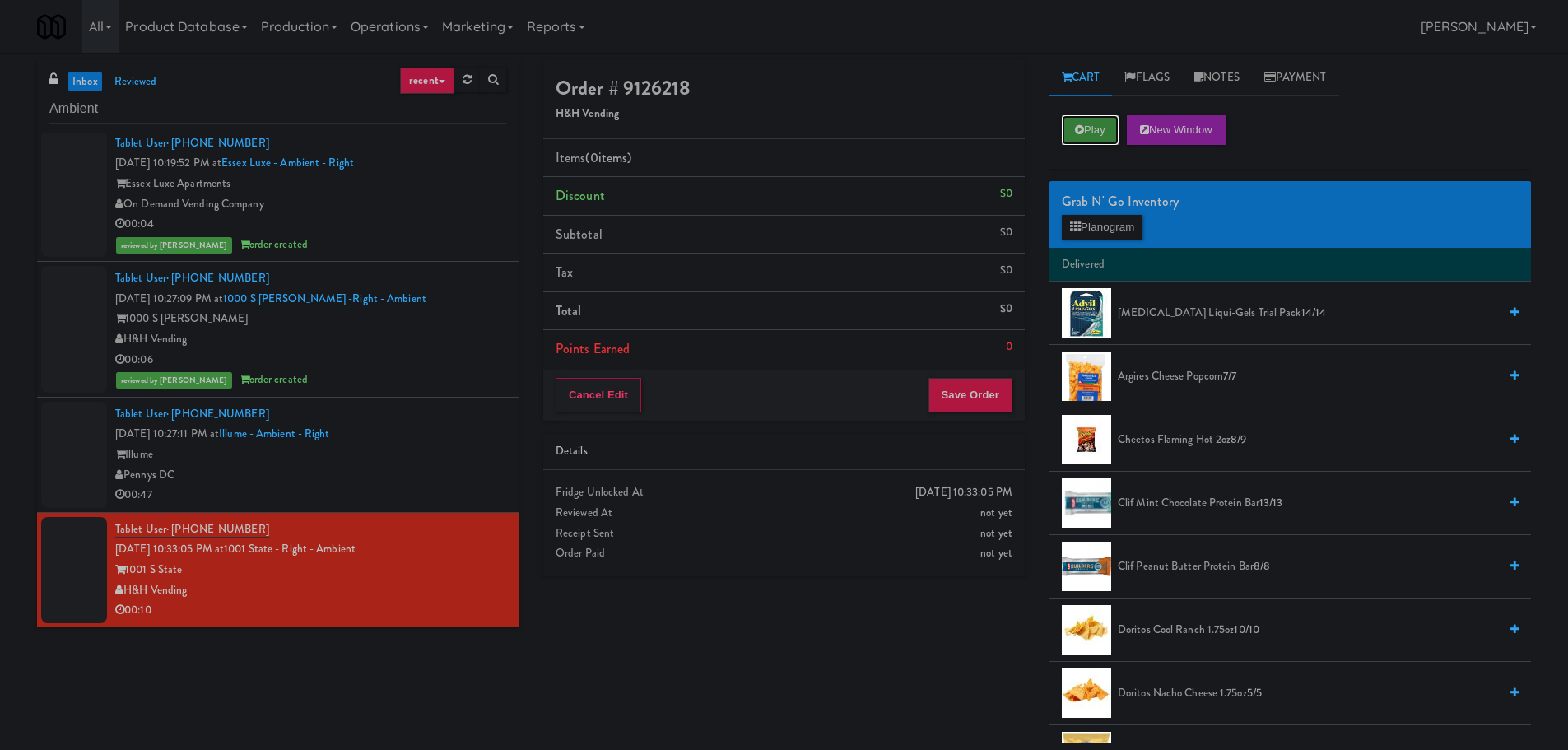
click at [1102, 137] on button "Play" at bounding box center [1090, 129] width 57 height 30
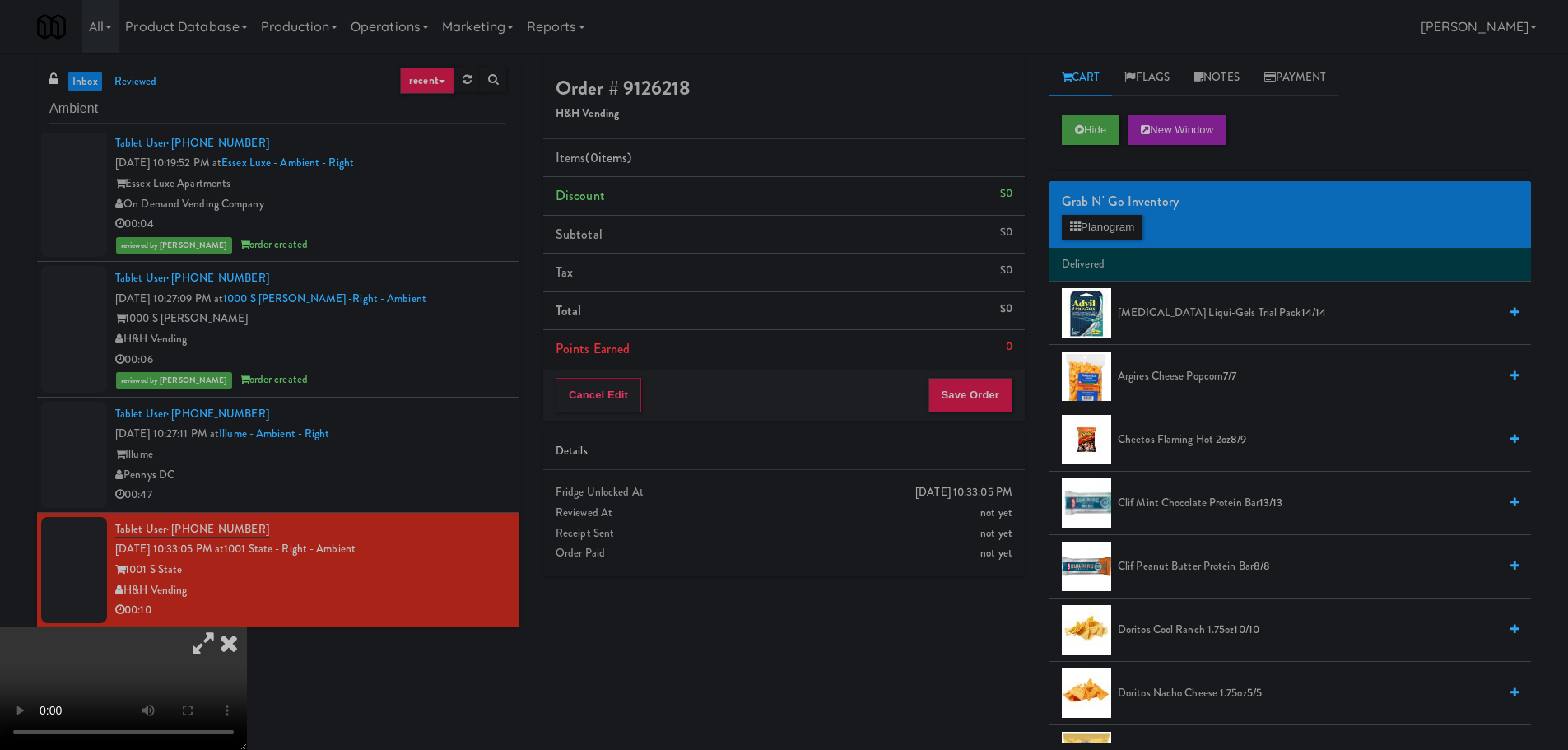
click at [222, 627] on icon at bounding box center [203, 643] width 38 height 33
click at [247, 627] on video at bounding box center [123, 688] width 247 height 123
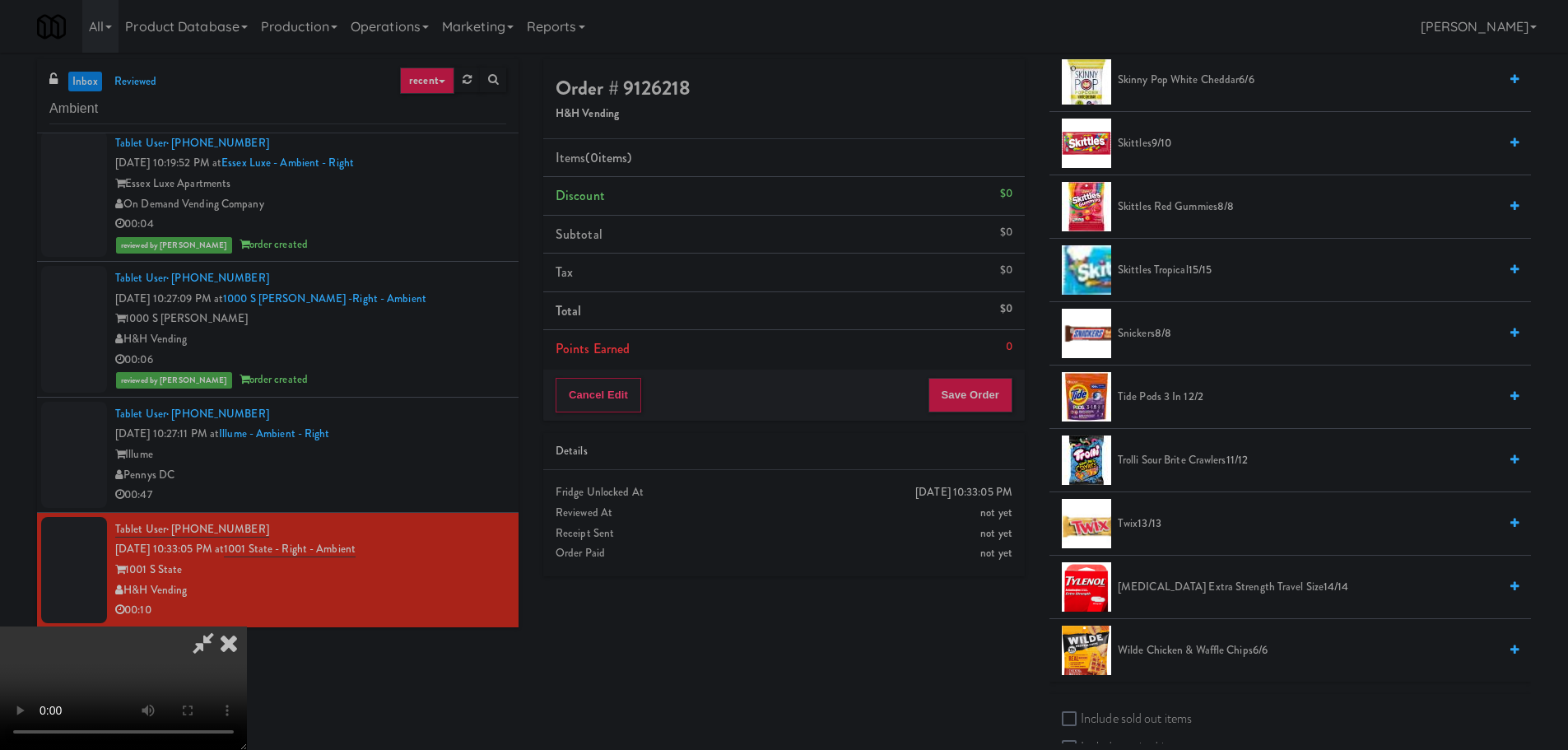
click at [1172, 461] on span "Trolli Sour Brite Crawlers 11/12" at bounding box center [1307, 460] width 380 height 20
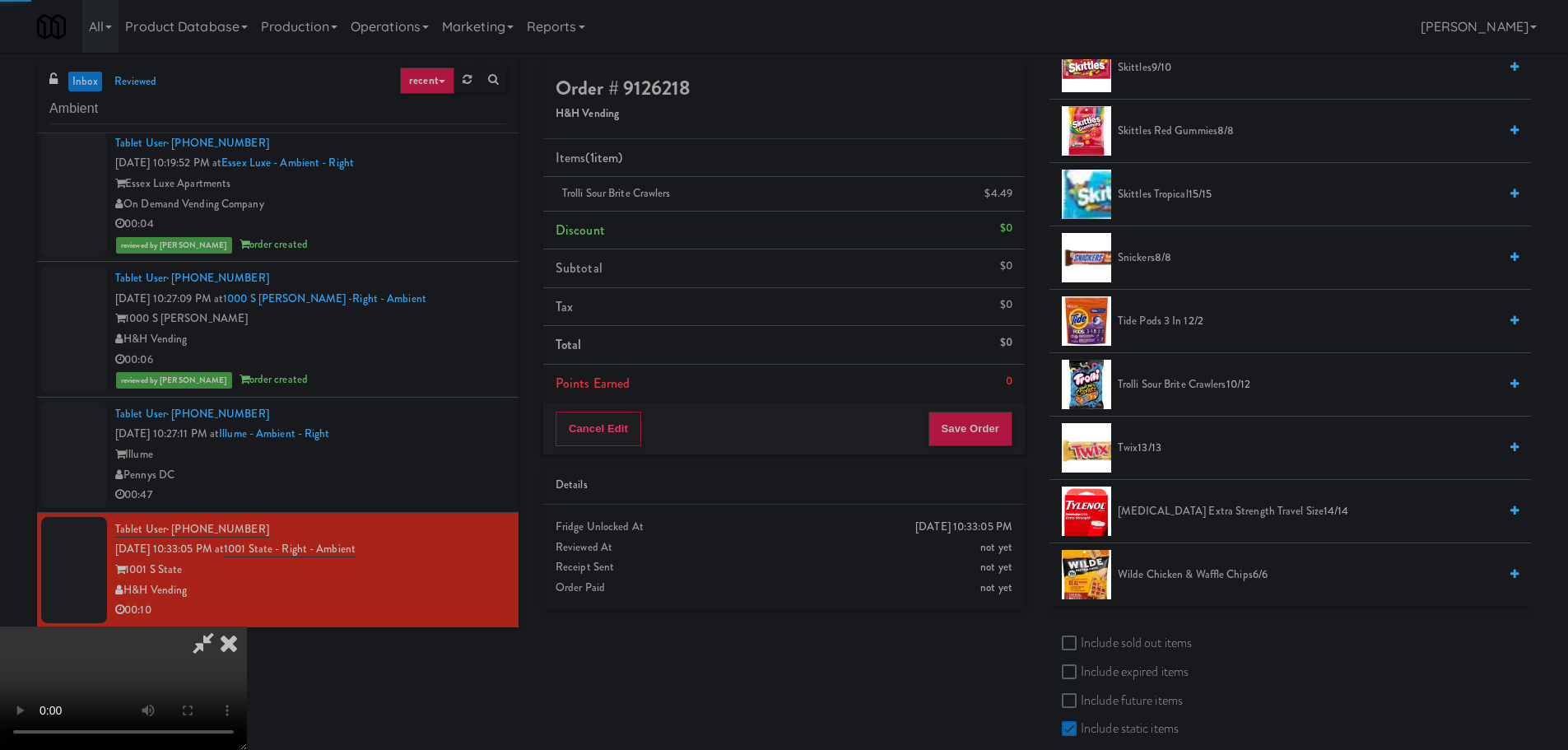
scroll to position [1646, 0]
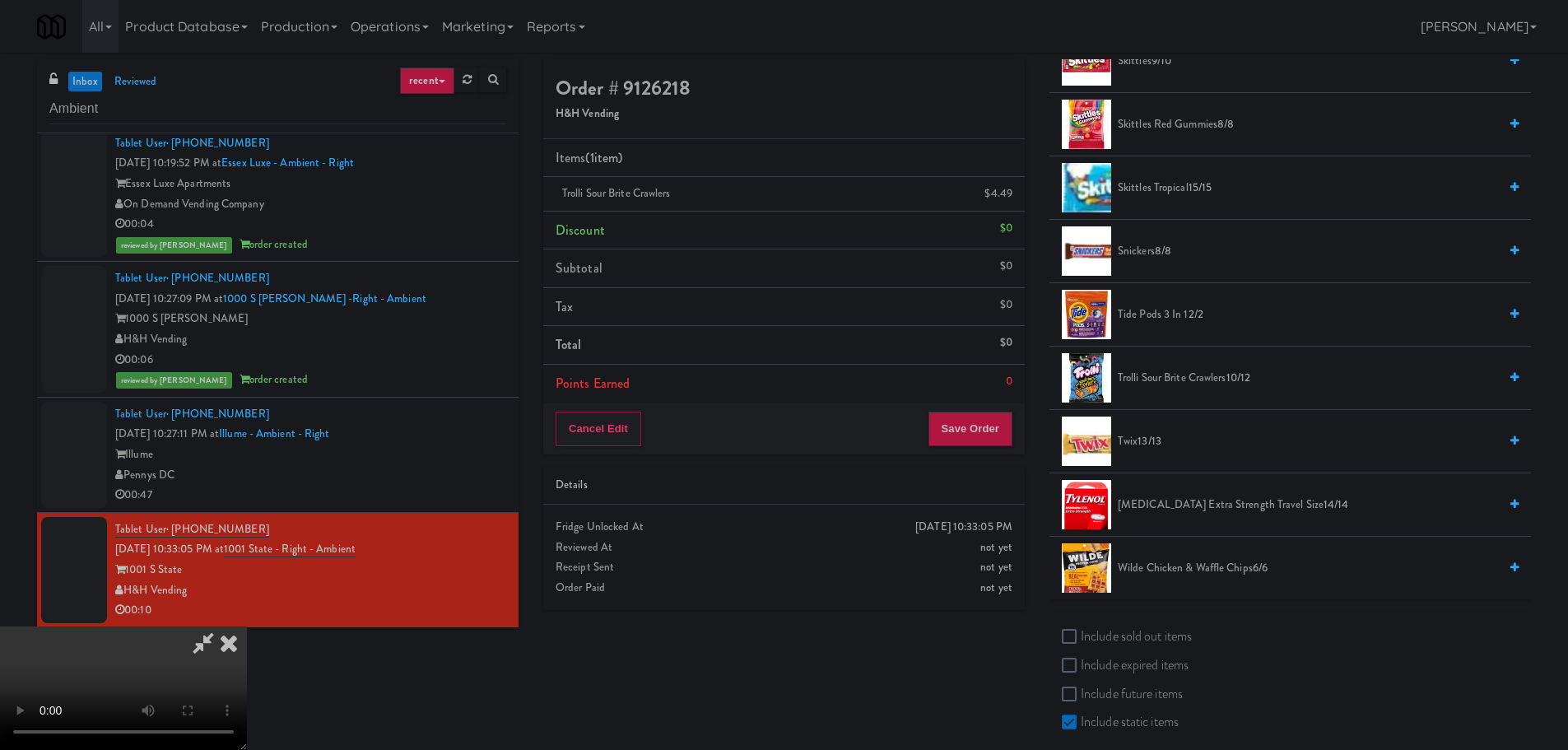
click at [247, 627] on video at bounding box center [123, 688] width 247 height 123
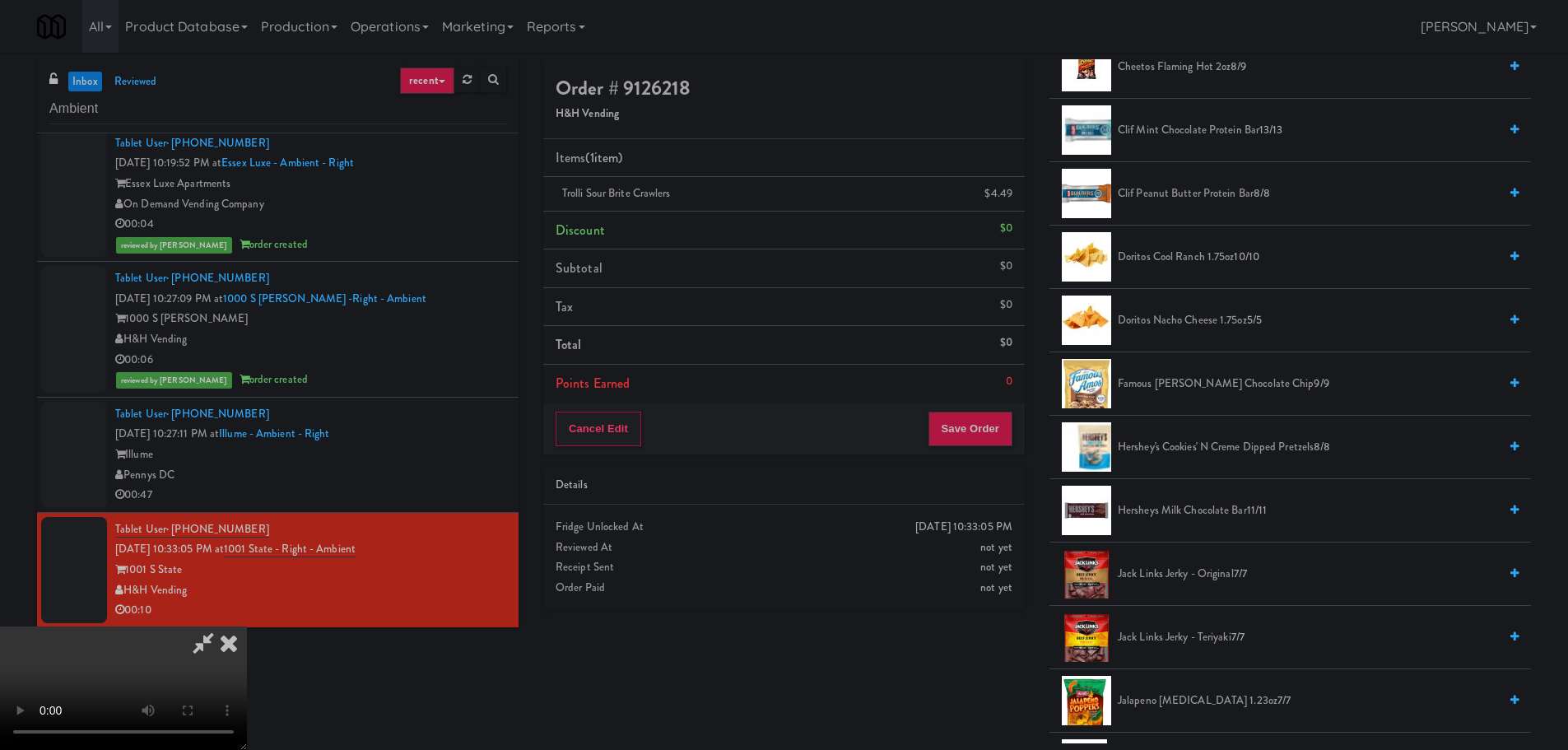
scroll to position [82, 0]
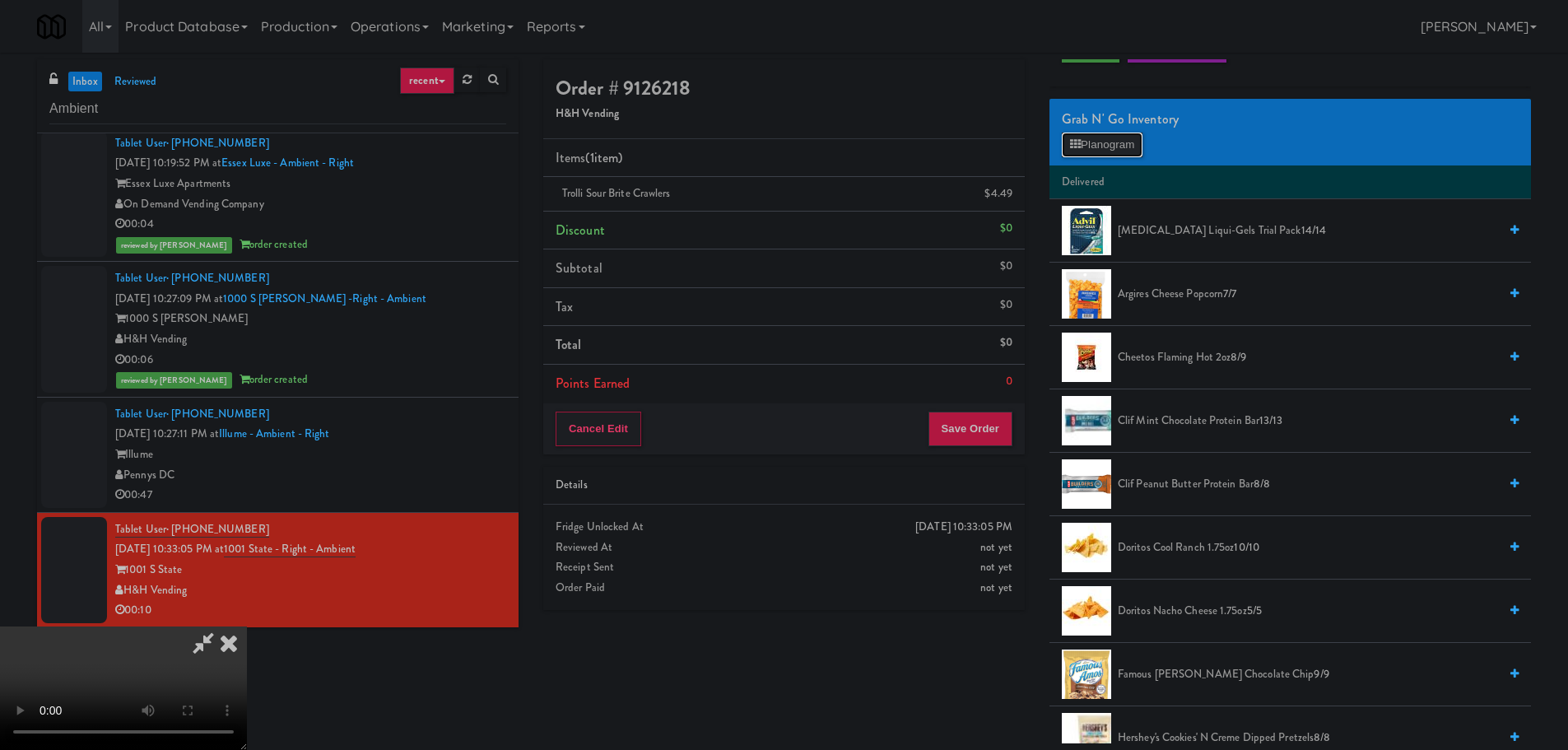
click at [1107, 151] on button "Planogram" at bounding box center [1102, 145] width 81 height 25
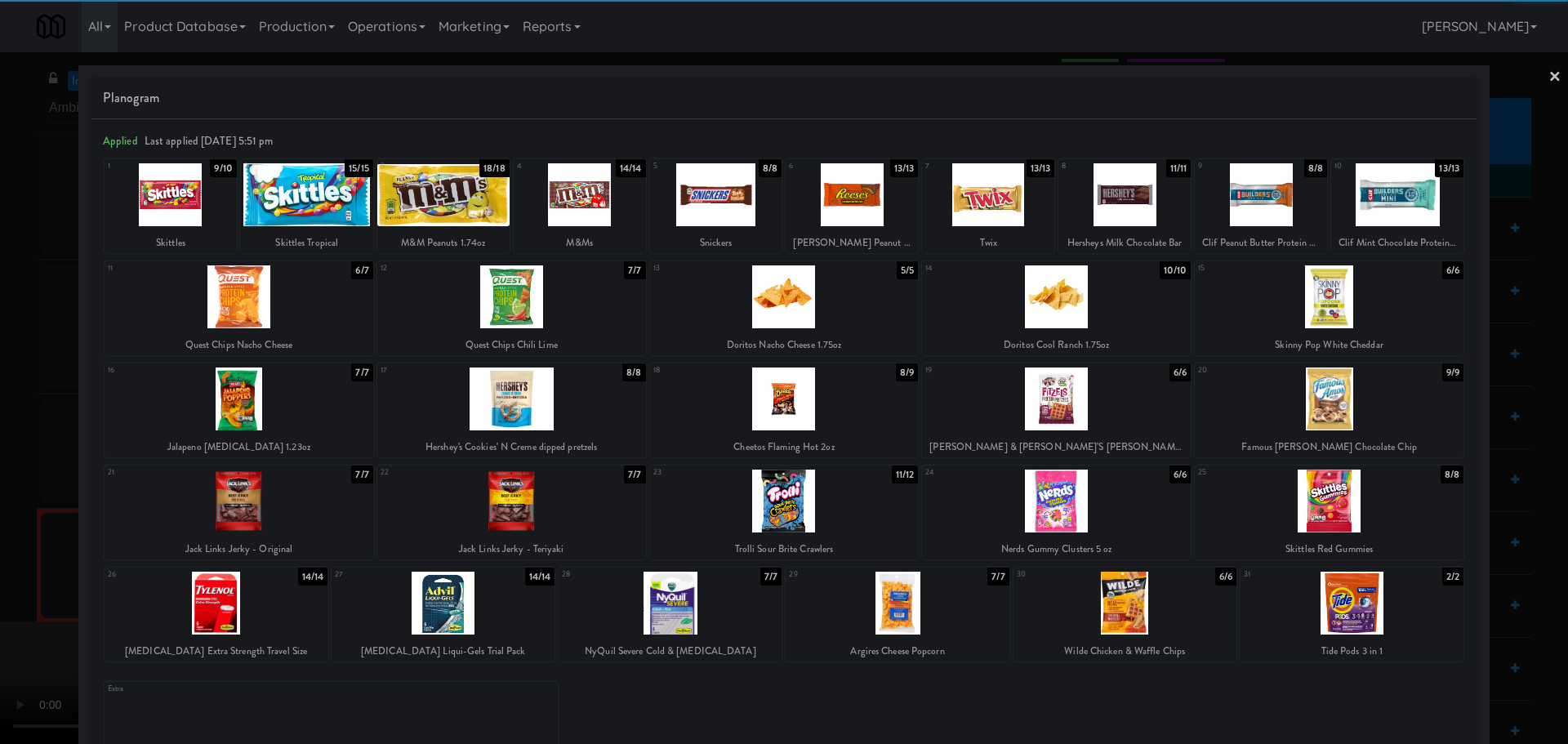
click at [1321, 508] on div at bounding box center [1329, 501] width 268 height 63
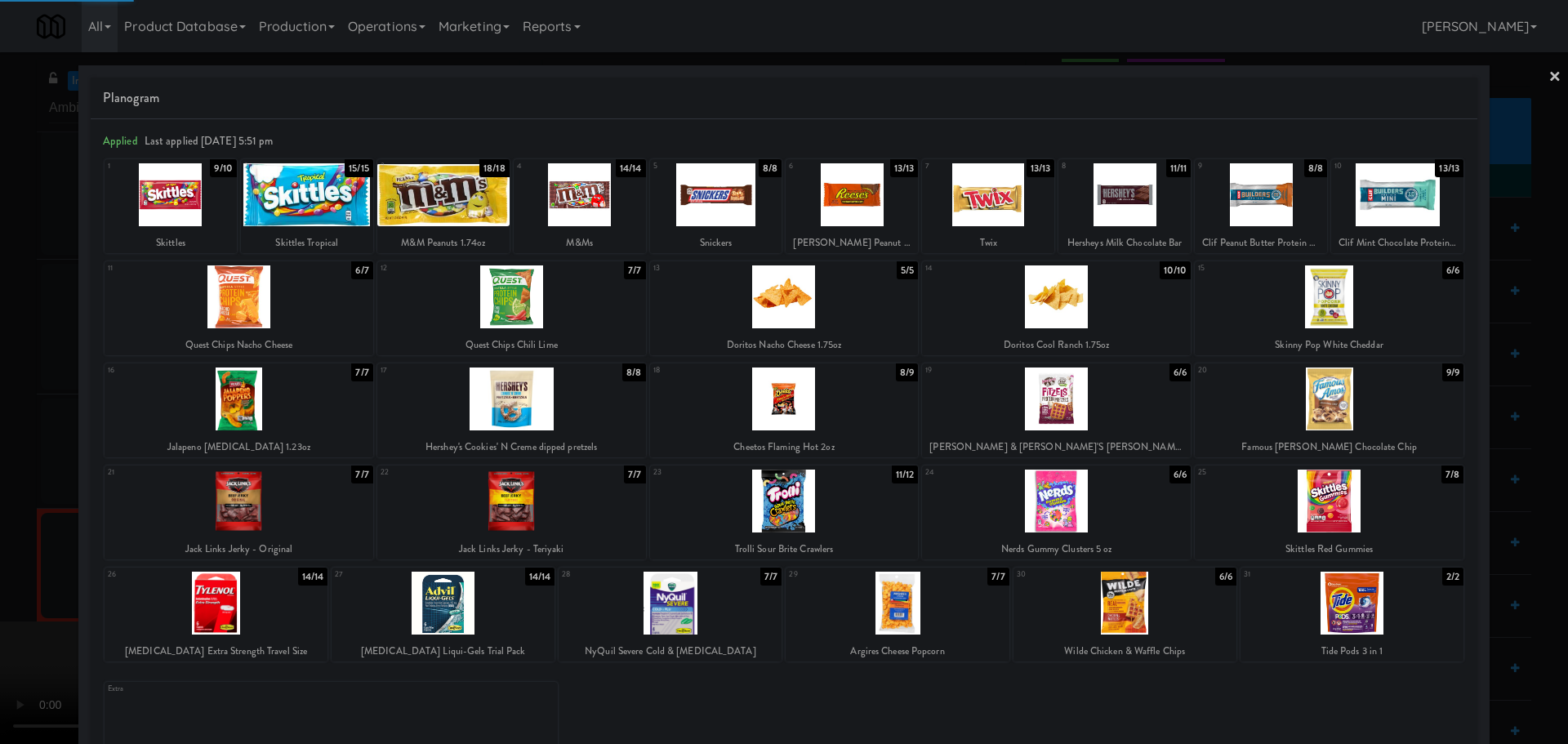
click at [37, 454] on div at bounding box center [784, 372] width 1568 height 744
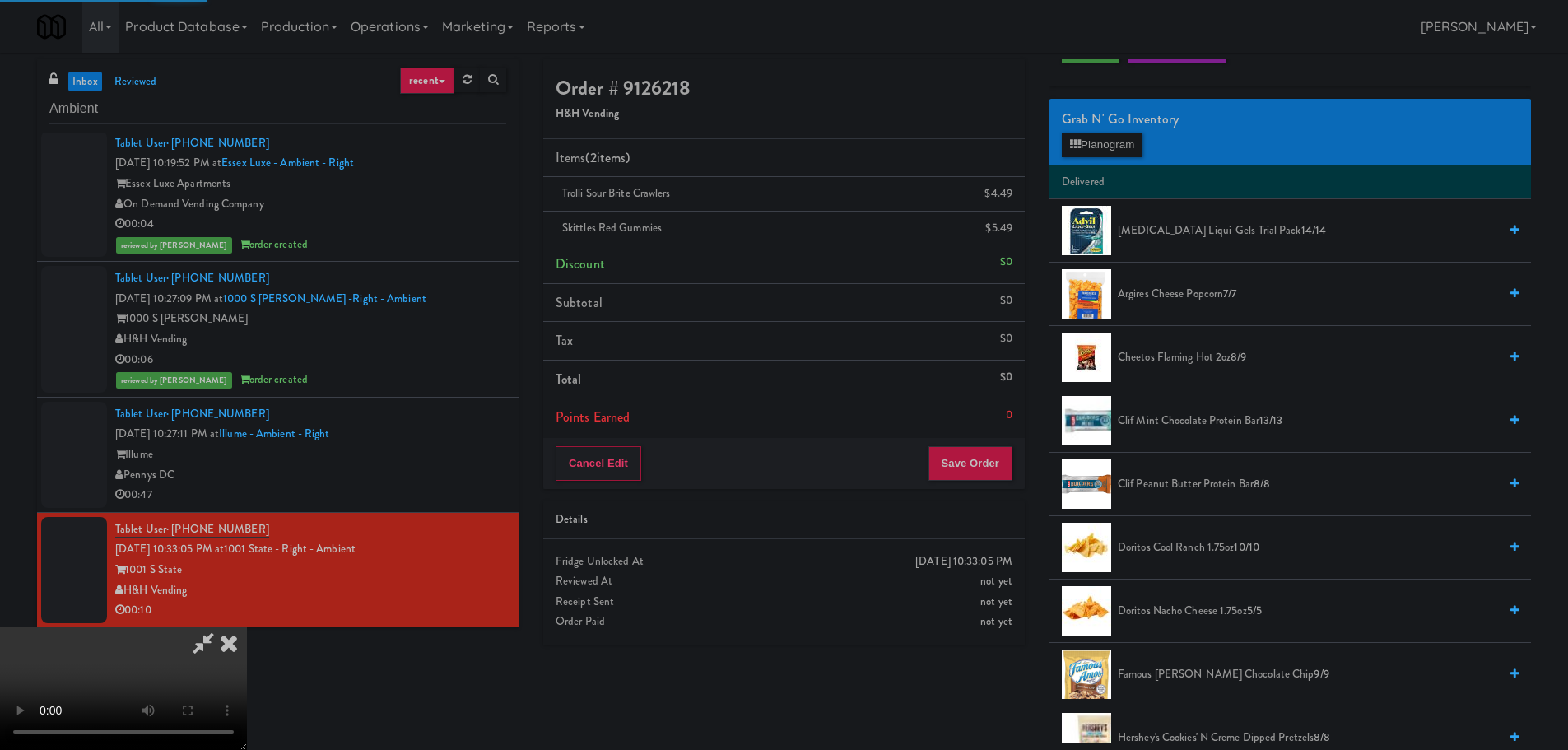
drag, startPoint x: 330, startPoint y: 414, endPoint x: 429, endPoint y: 406, distance: 99.3
click at [247, 627] on video at bounding box center [123, 688] width 247 height 123
click at [956, 456] on button "Save Order" at bounding box center [970, 463] width 84 height 35
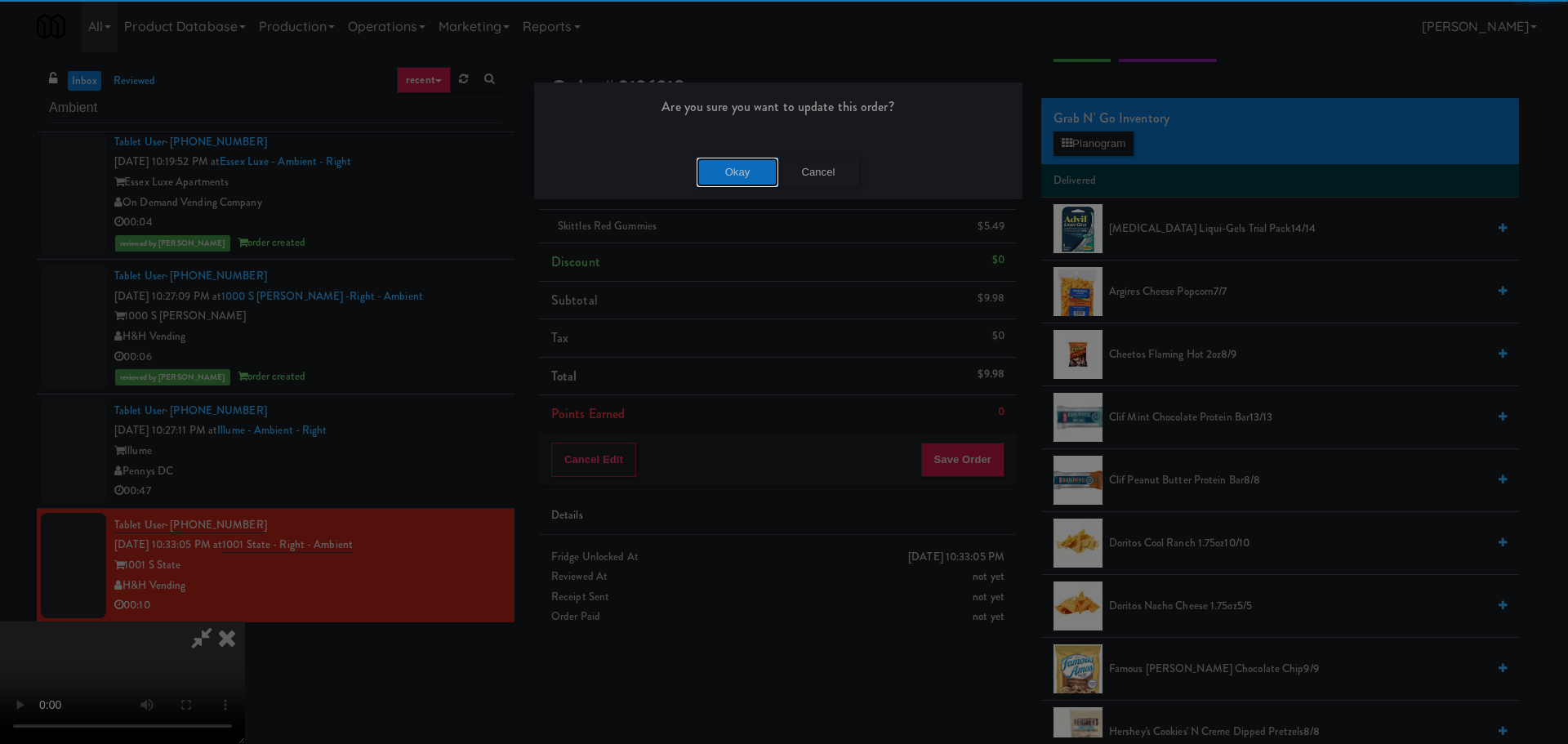
click at [729, 161] on button "Okay" at bounding box center [738, 172] width 82 height 30
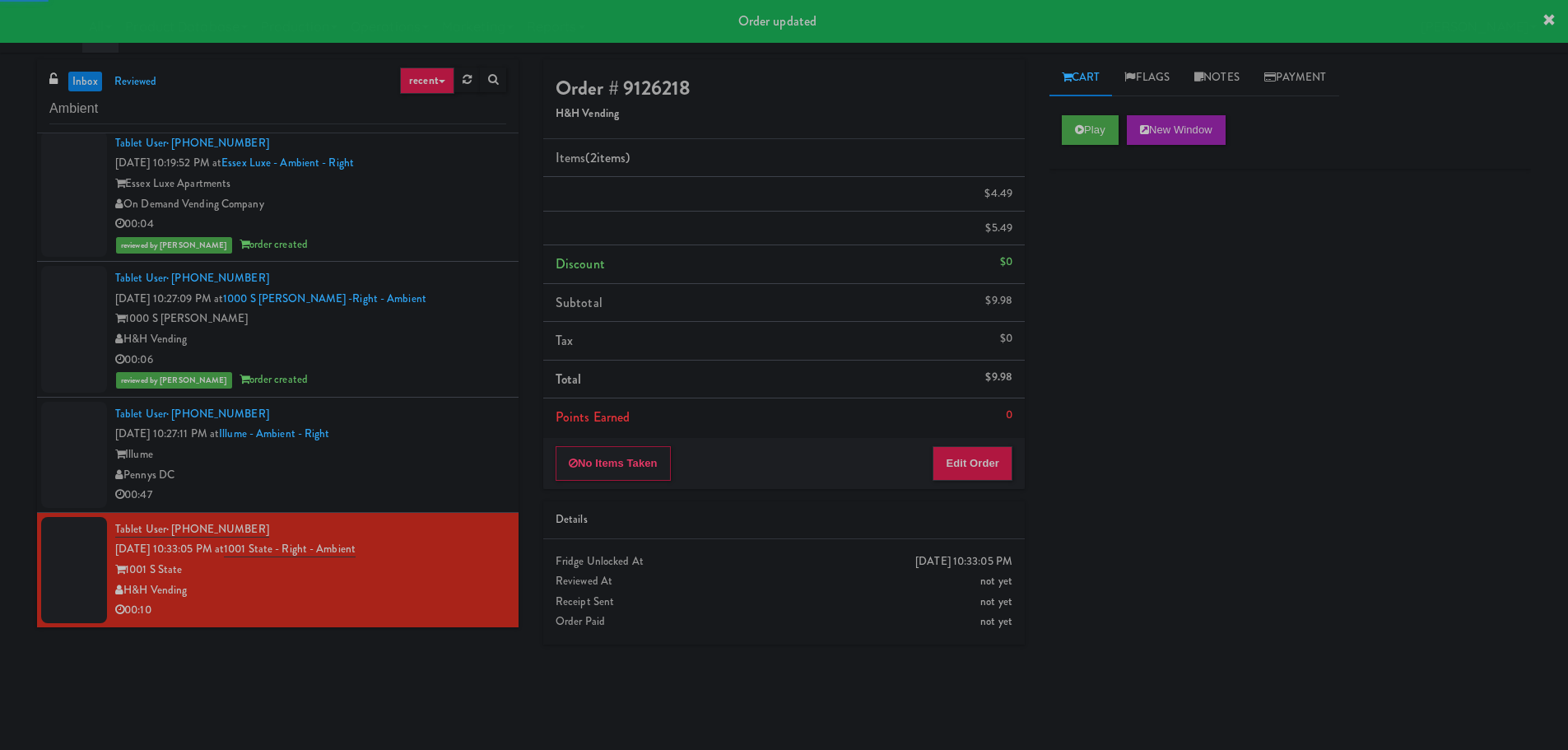
click at [450, 429] on div "Tablet User · (202) 570-5272 [DATE] 10:27:11 PM at [GEOGRAPHIC_DATA] - Ambient …" at bounding box center [310, 454] width 391 height 101
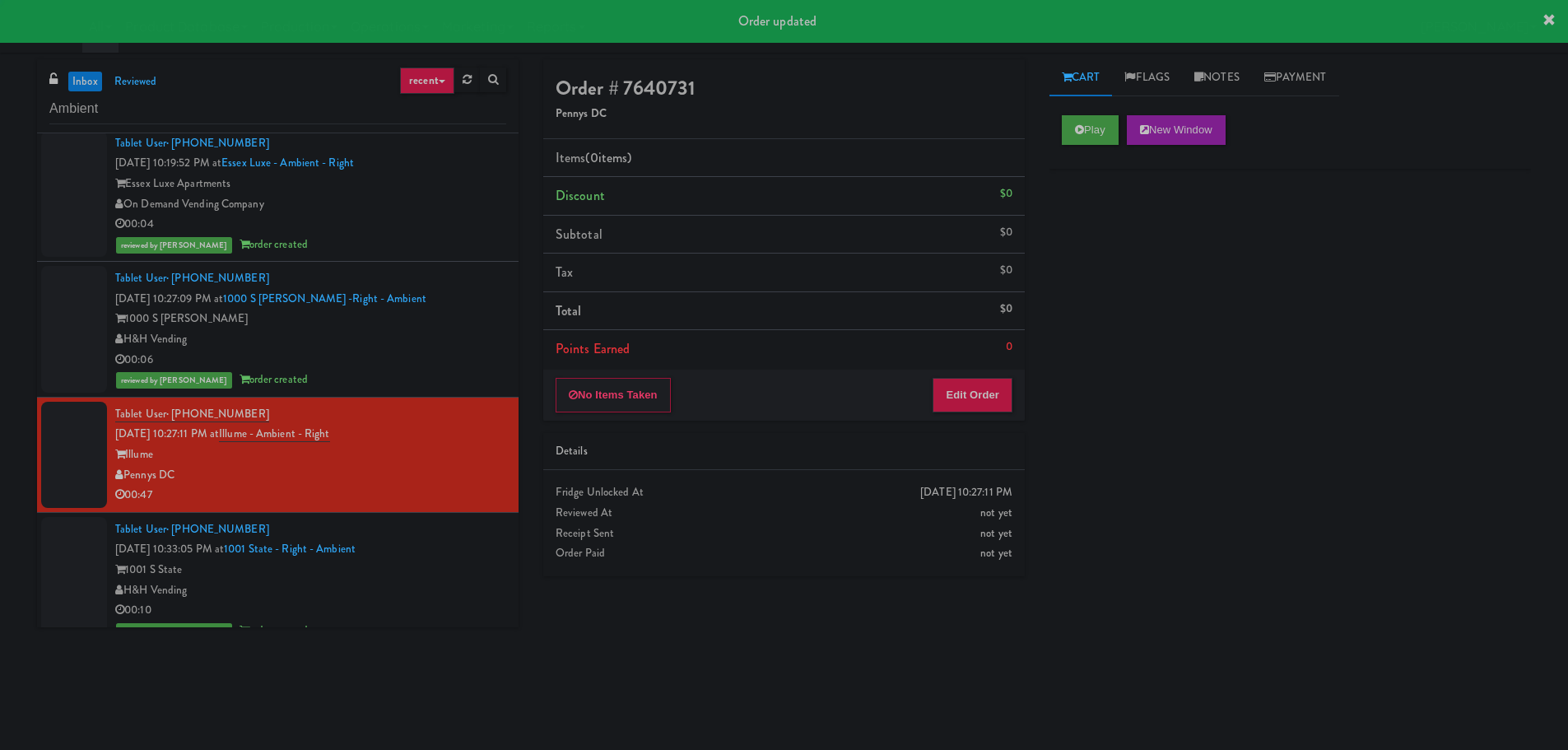
click at [1081, 113] on div "Play New Window" at bounding box center [1290, 135] width 481 height 65
click at [1081, 116] on button "Play" at bounding box center [1090, 129] width 57 height 30
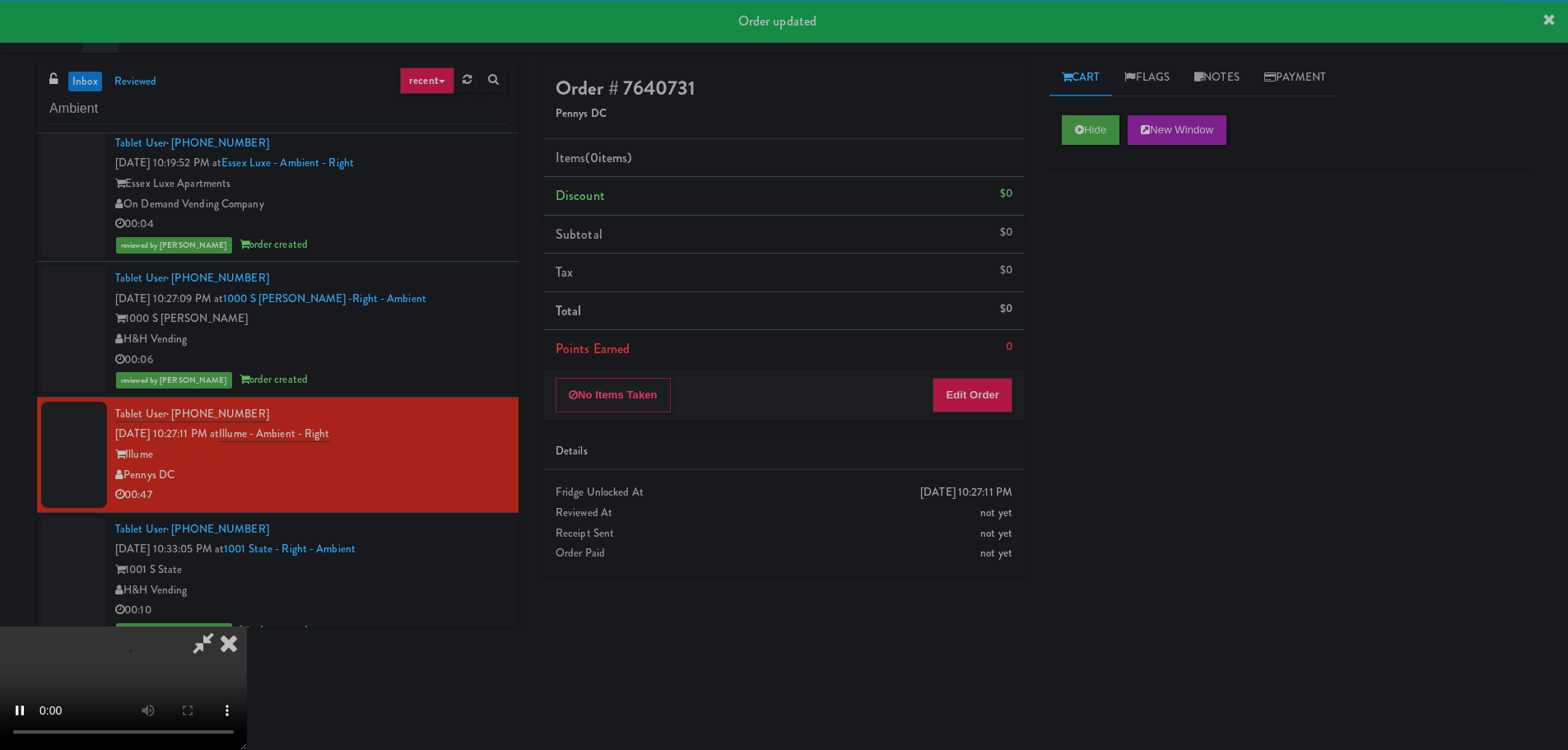
click at [964, 430] on div "Order # 7640731 Pennys DC Items (0 items ) Discount $0 Subtotal $0 Tax $0 Total…" at bounding box center [783, 324] width 506 height 529
click at [977, 401] on button "Edit Order" at bounding box center [973, 395] width 80 height 35
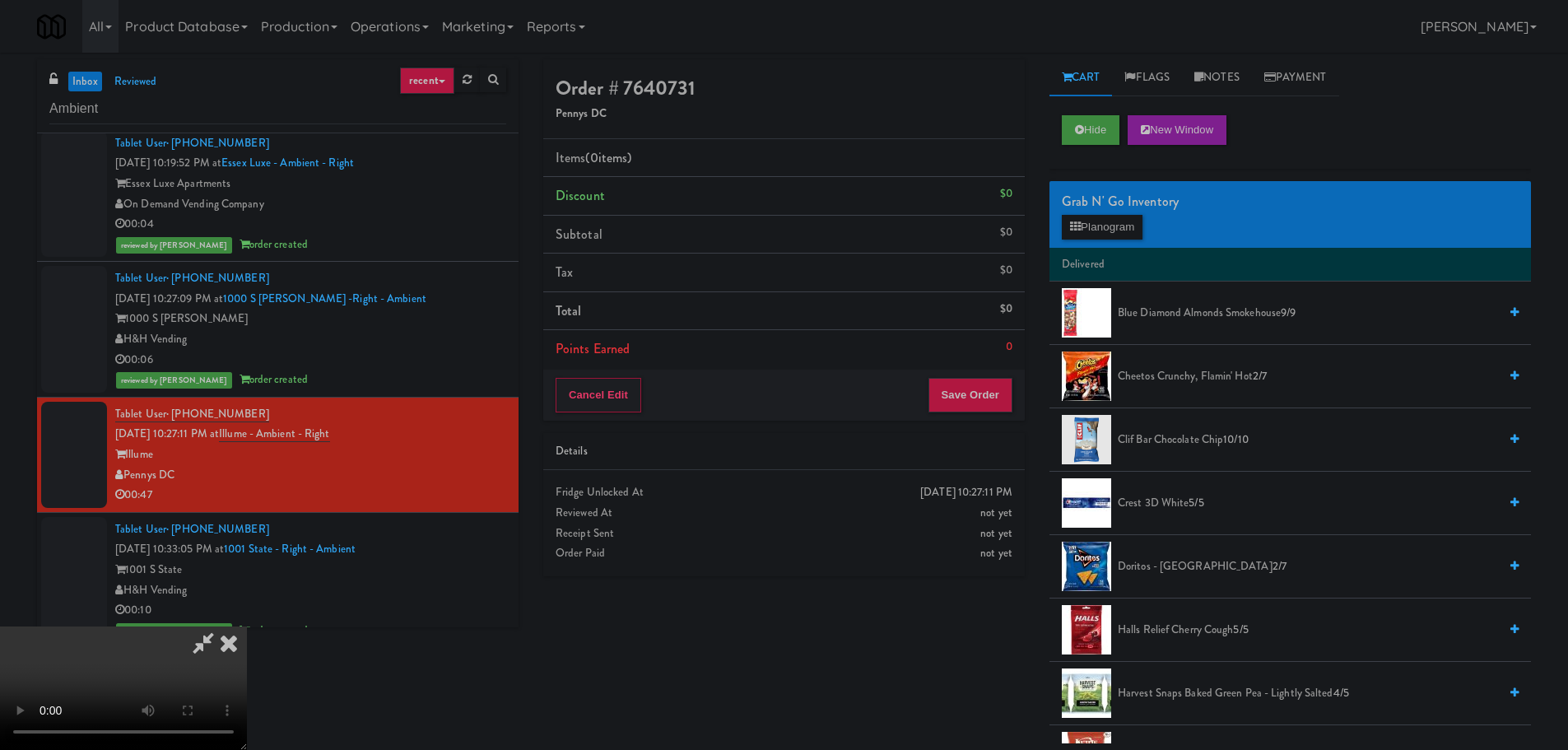
click at [247, 627] on video at bounding box center [123, 688] width 247 height 123
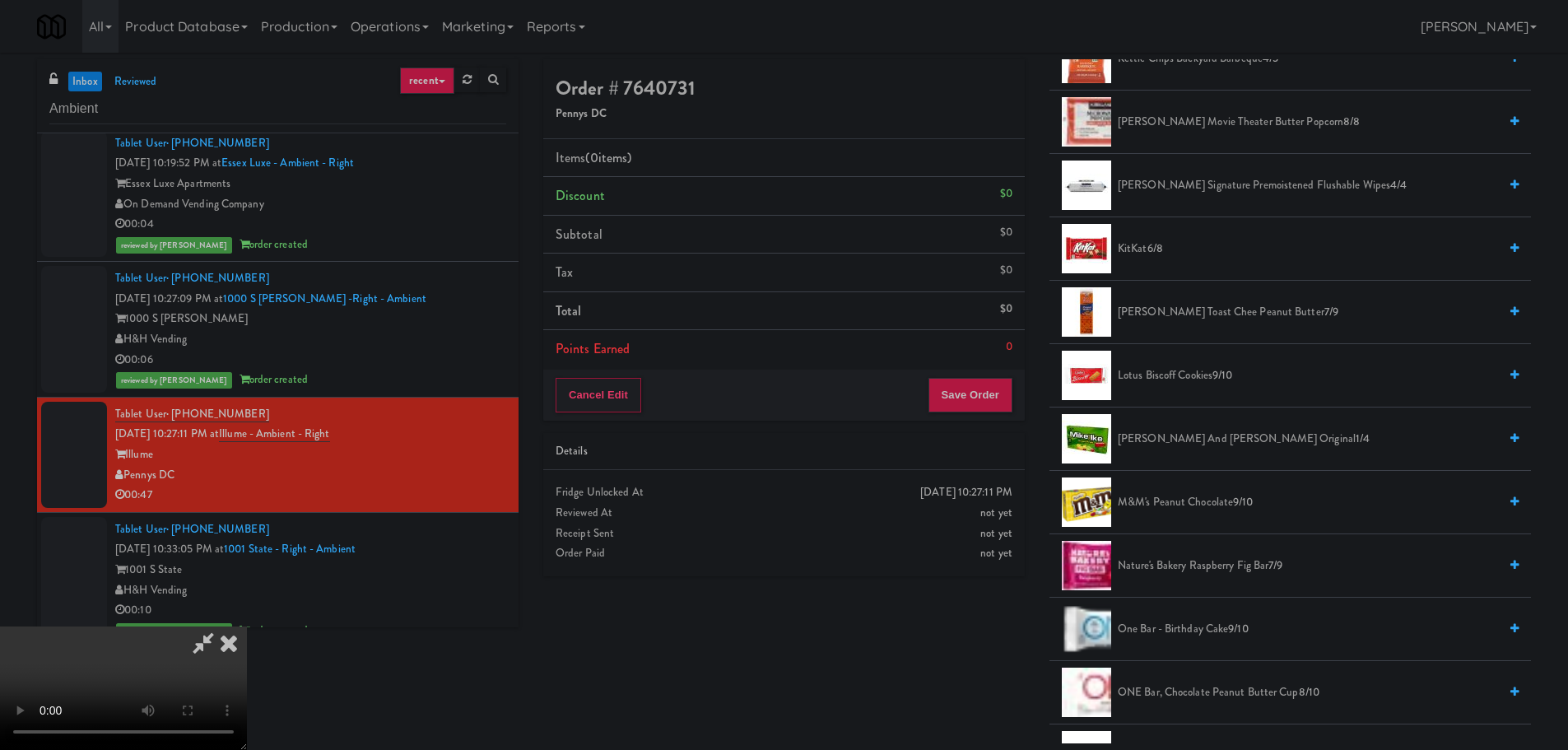
scroll to position [576, 0]
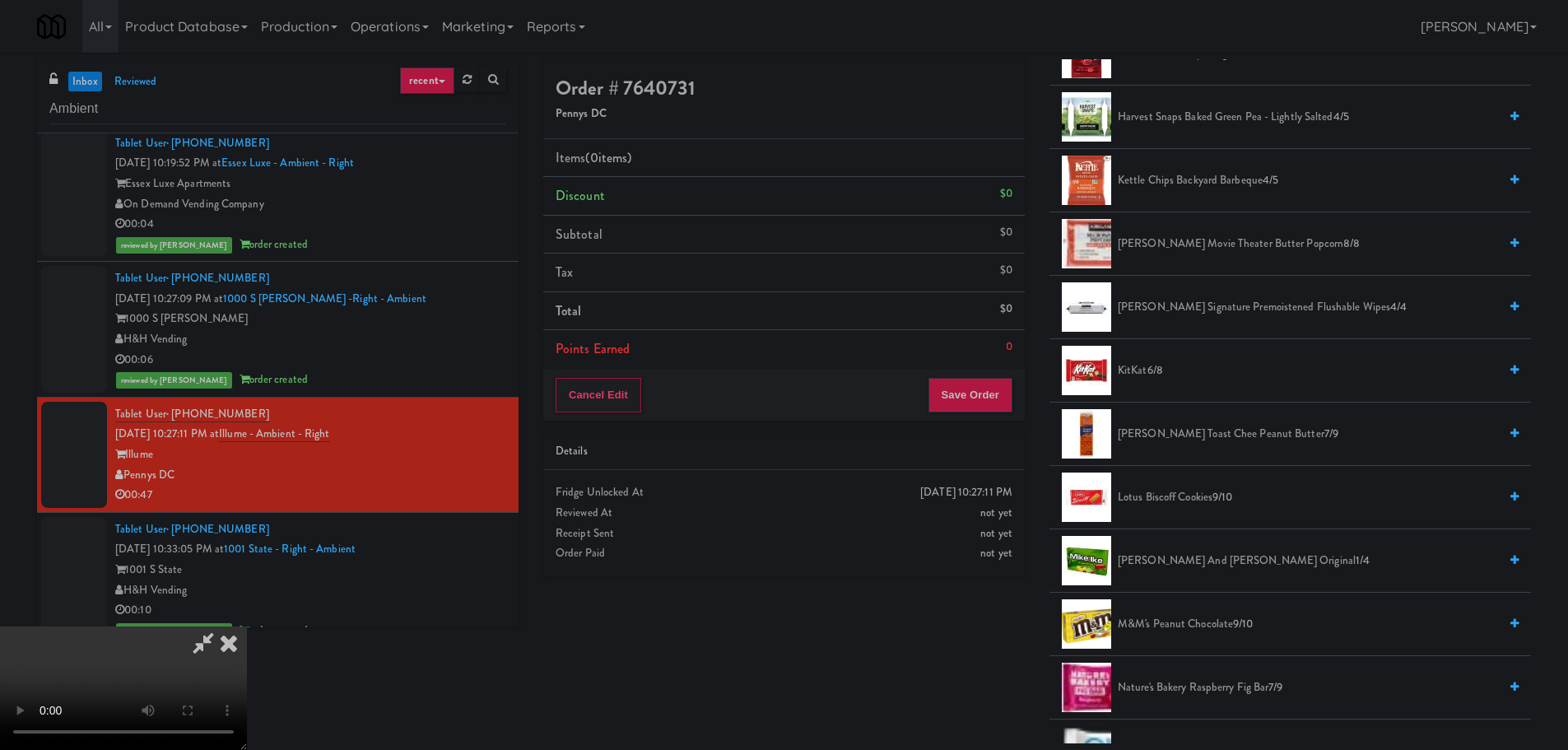
click at [1178, 177] on span "Kettle Chips Backyard Barbeque 4/5" at bounding box center [1307, 180] width 380 height 20
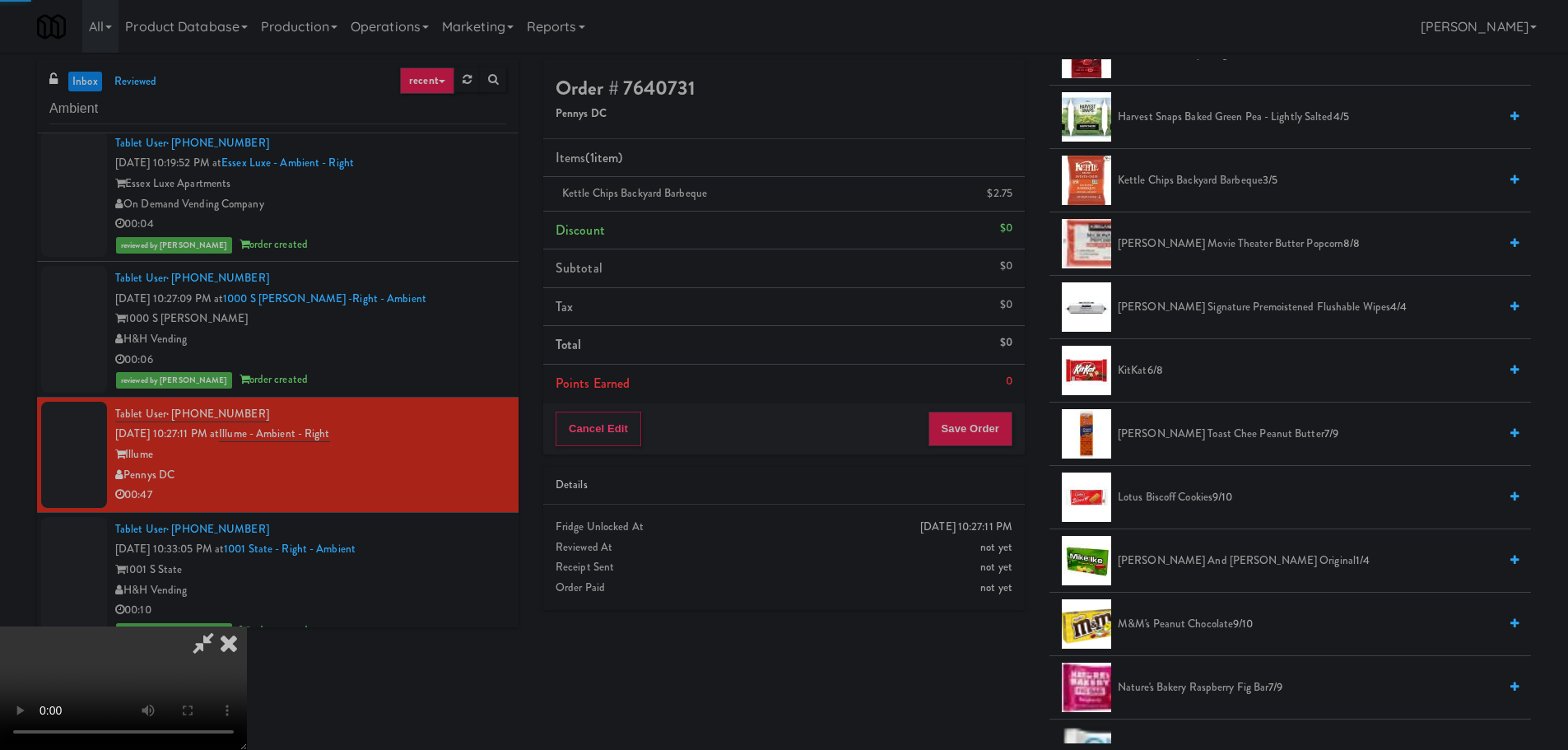
click at [247, 627] on video at bounding box center [123, 688] width 247 height 123
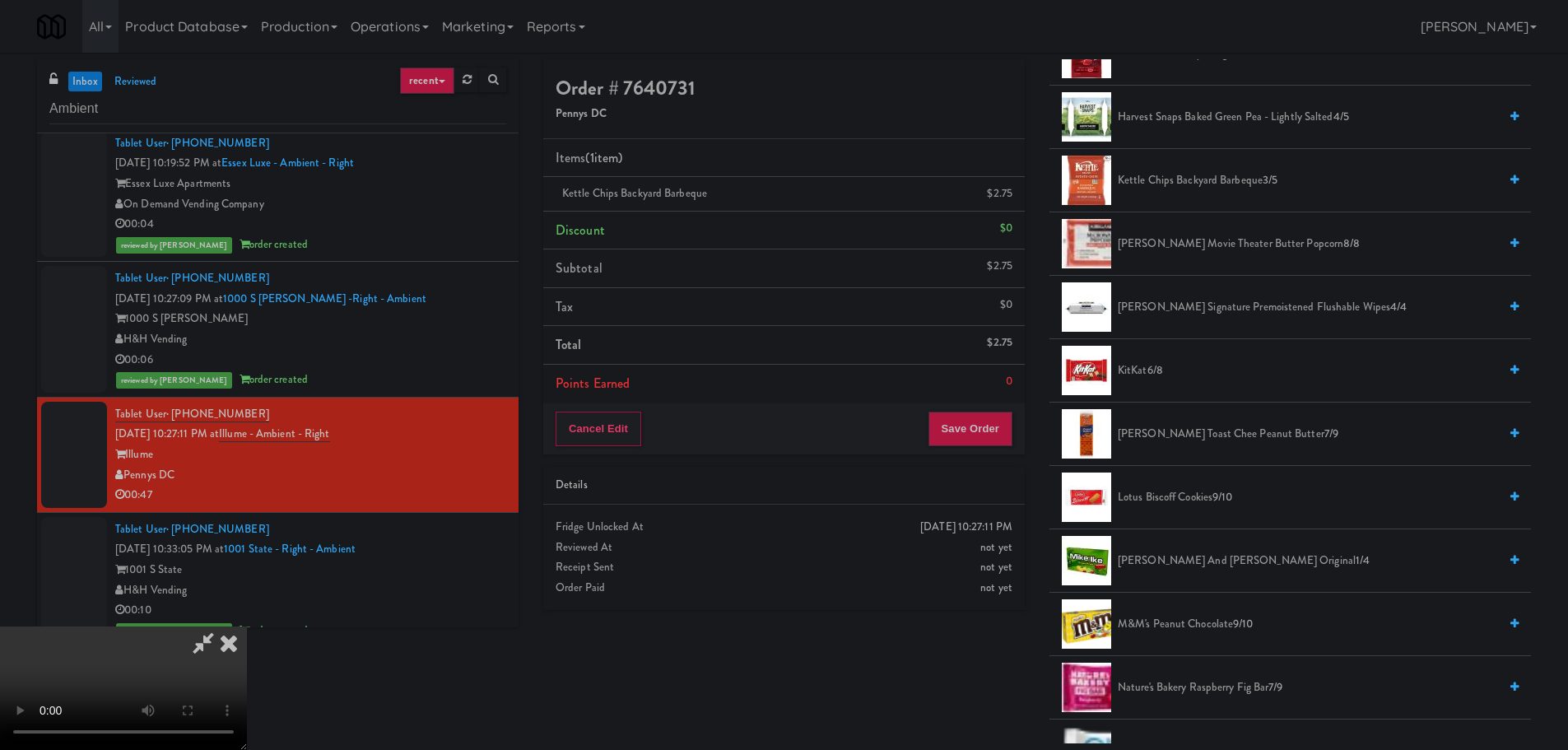
click at [247, 627] on video at bounding box center [123, 688] width 247 height 123
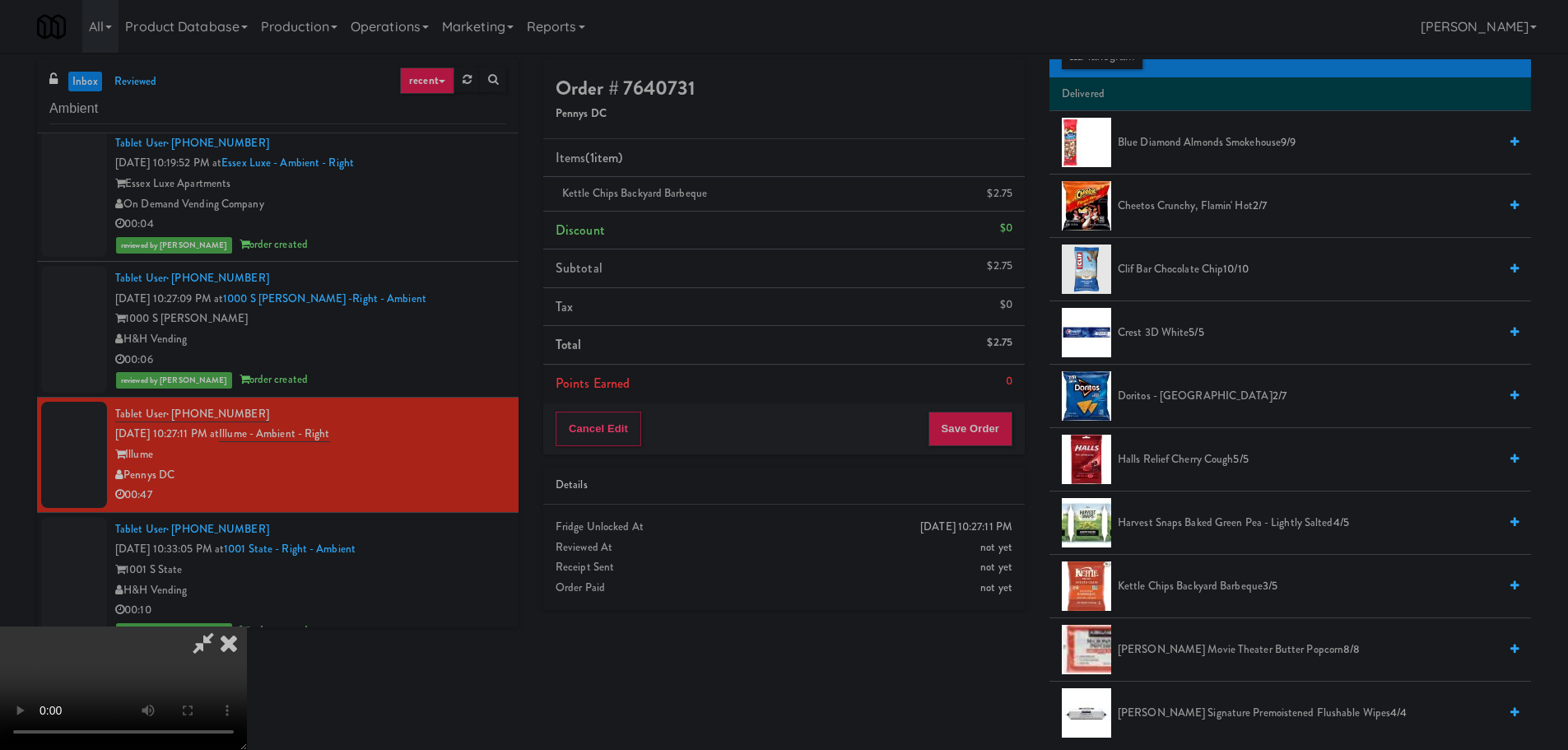
scroll to position [165, 0]
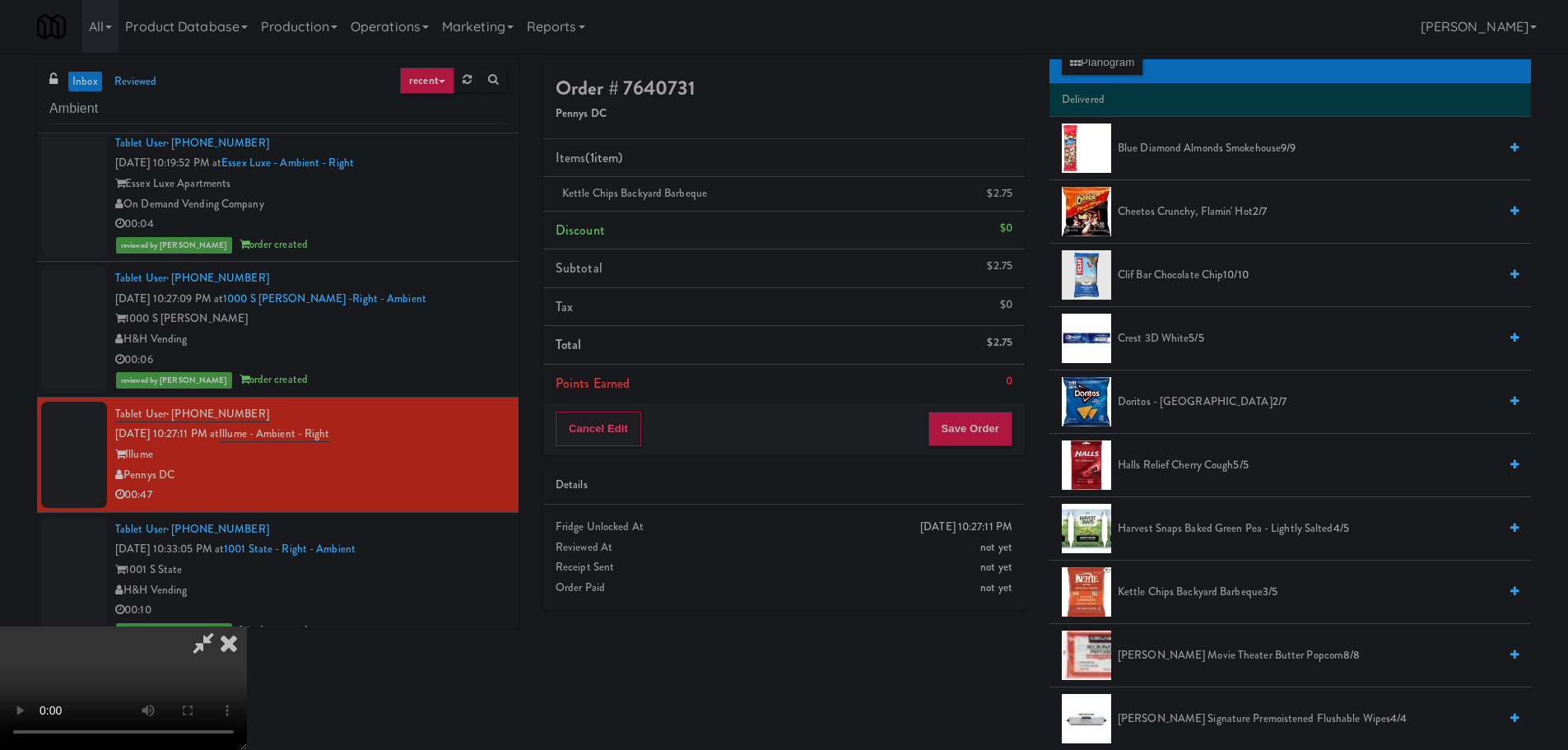
click at [1146, 207] on span "Cheetos Crunchy, Flamin' Hot 2/7" at bounding box center [1307, 212] width 380 height 20
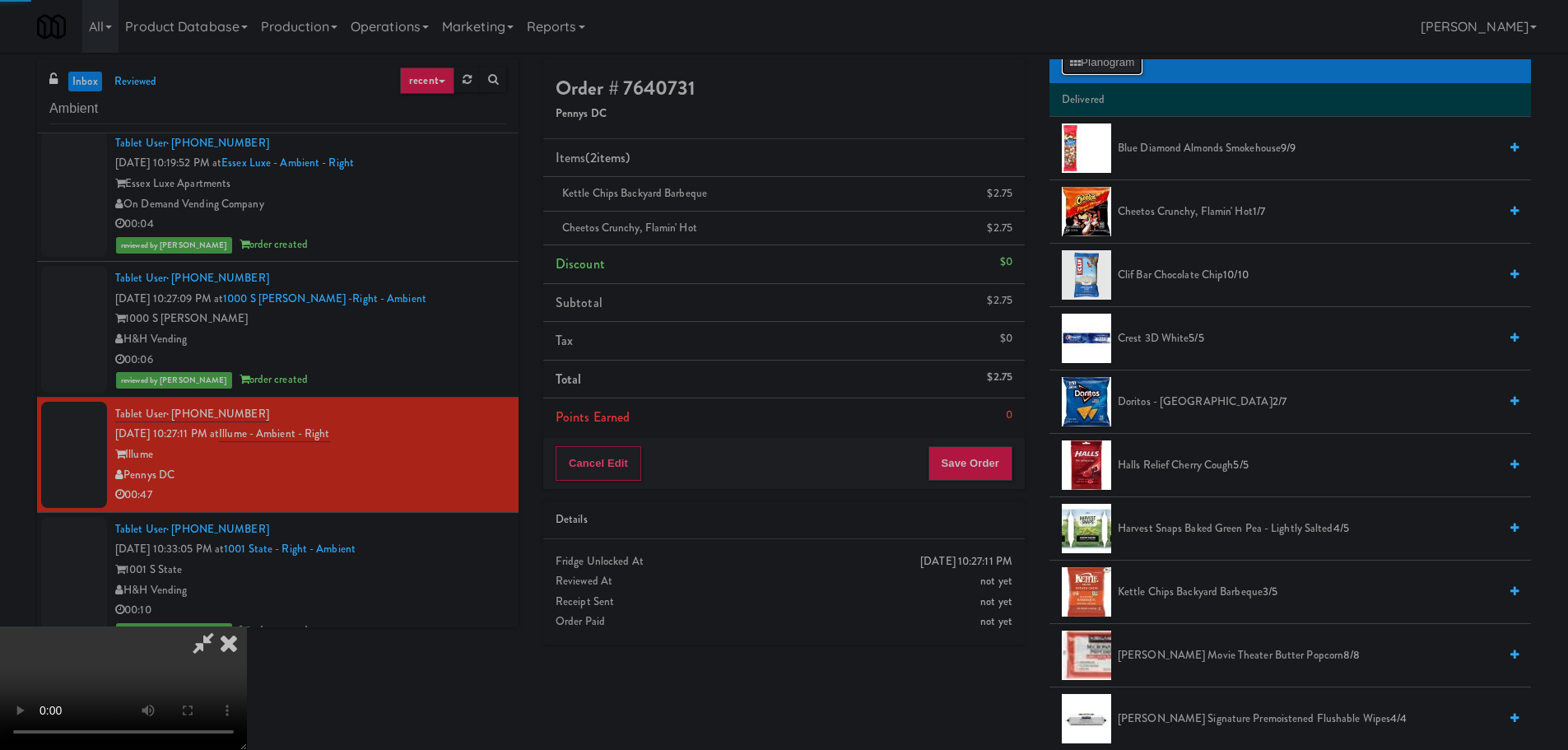
click at [1110, 66] on button "Planogram" at bounding box center [1102, 62] width 81 height 25
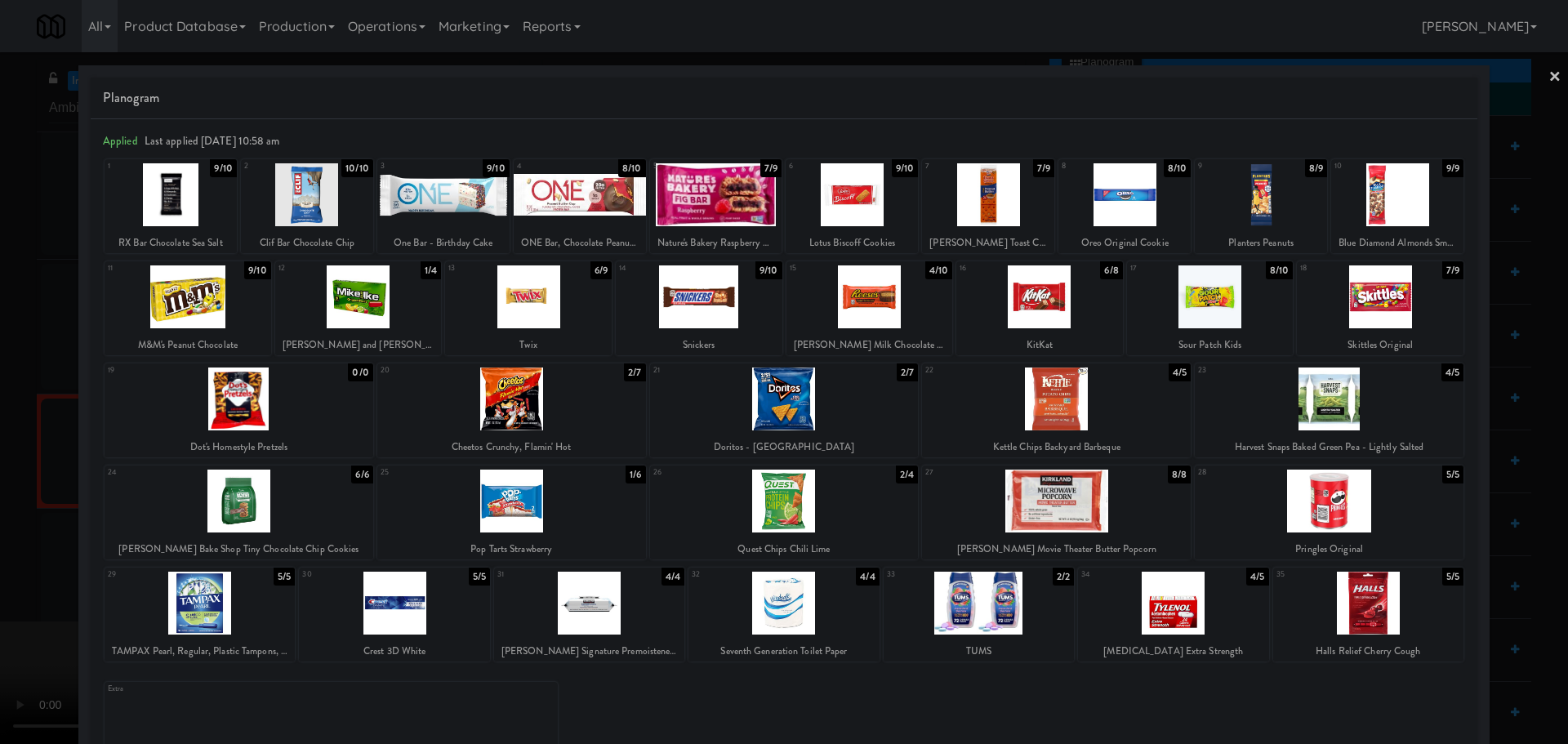
drag, startPoint x: 0, startPoint y: 576, endPoint x: 309, endPoint y: 458, distance: 330.8
click at [7, 576] on div at bounding box center [784, 372] width 1568 height 744
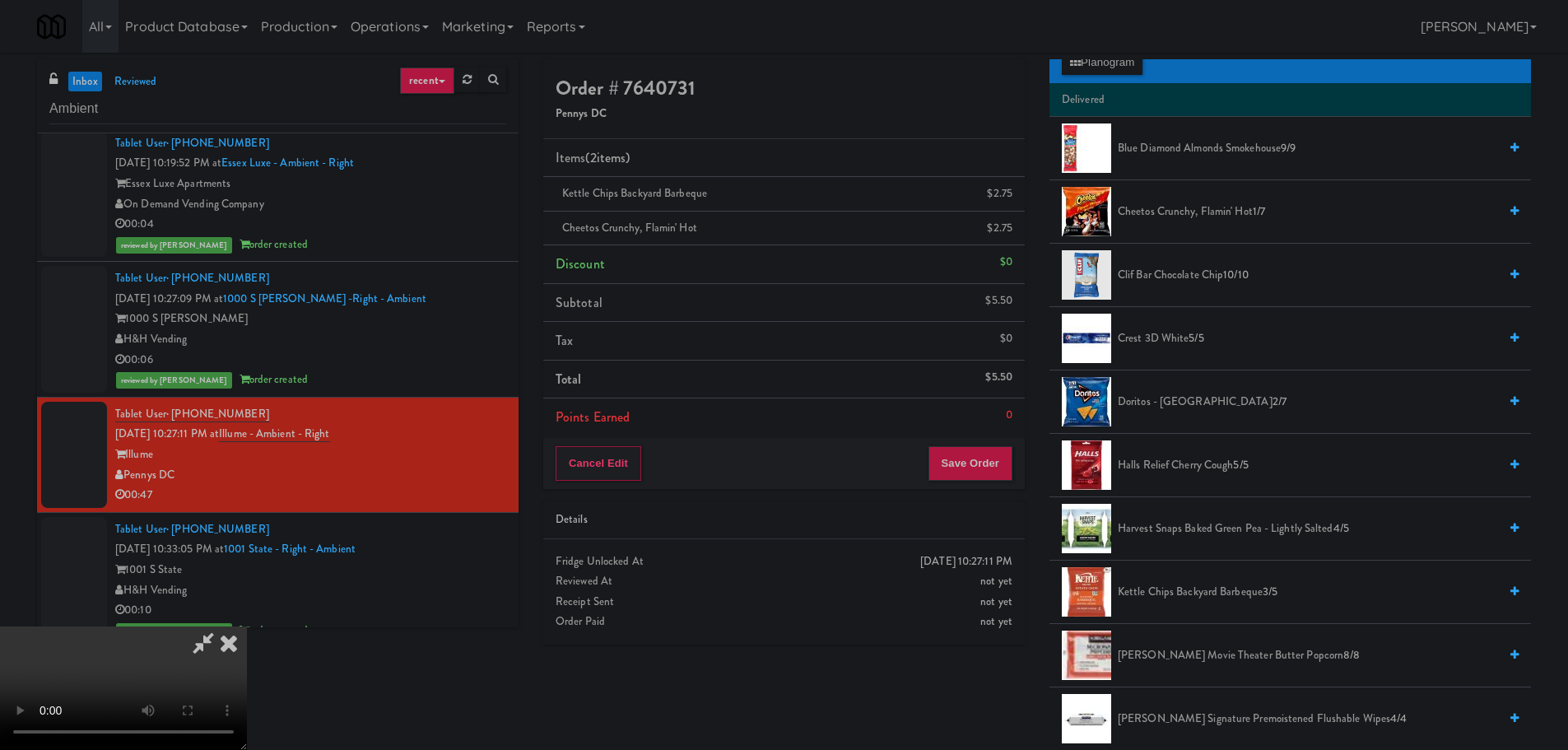
click at [247, 627] on video at bounding box center [123, 688] width 247 height 123
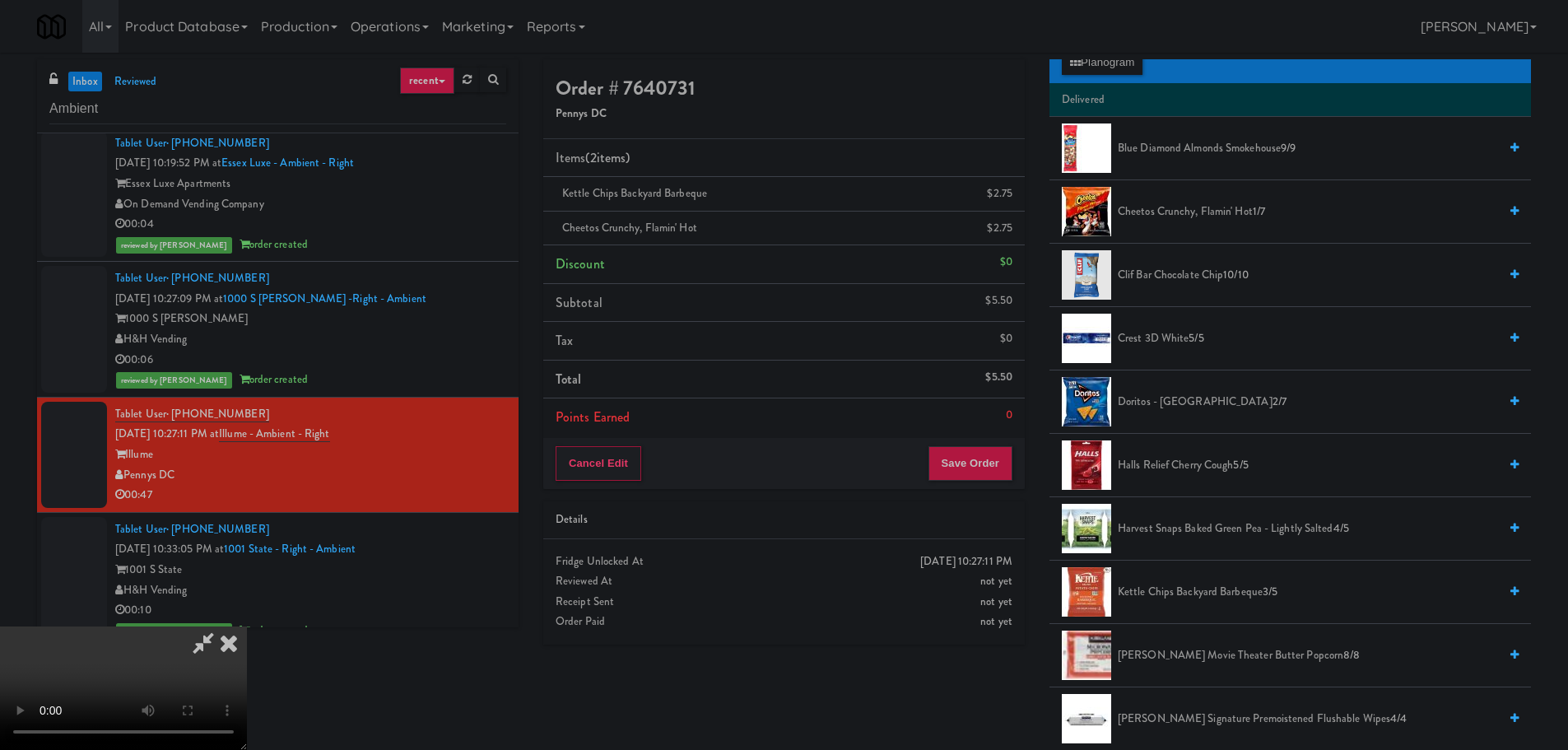
click at [247, 627] on video at bounding box center [123, 688] width 247 height 123
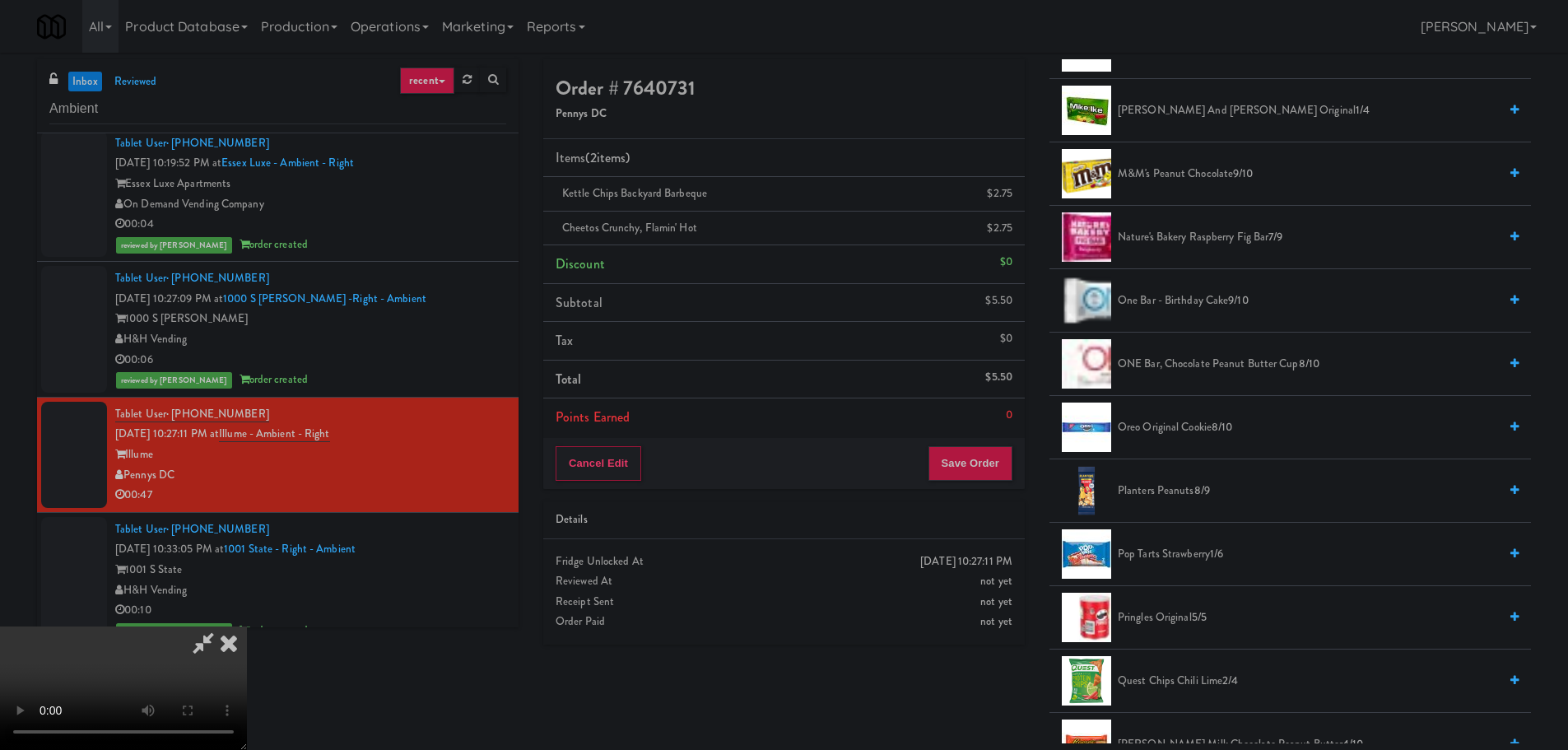
scroll to position [1070, 0]
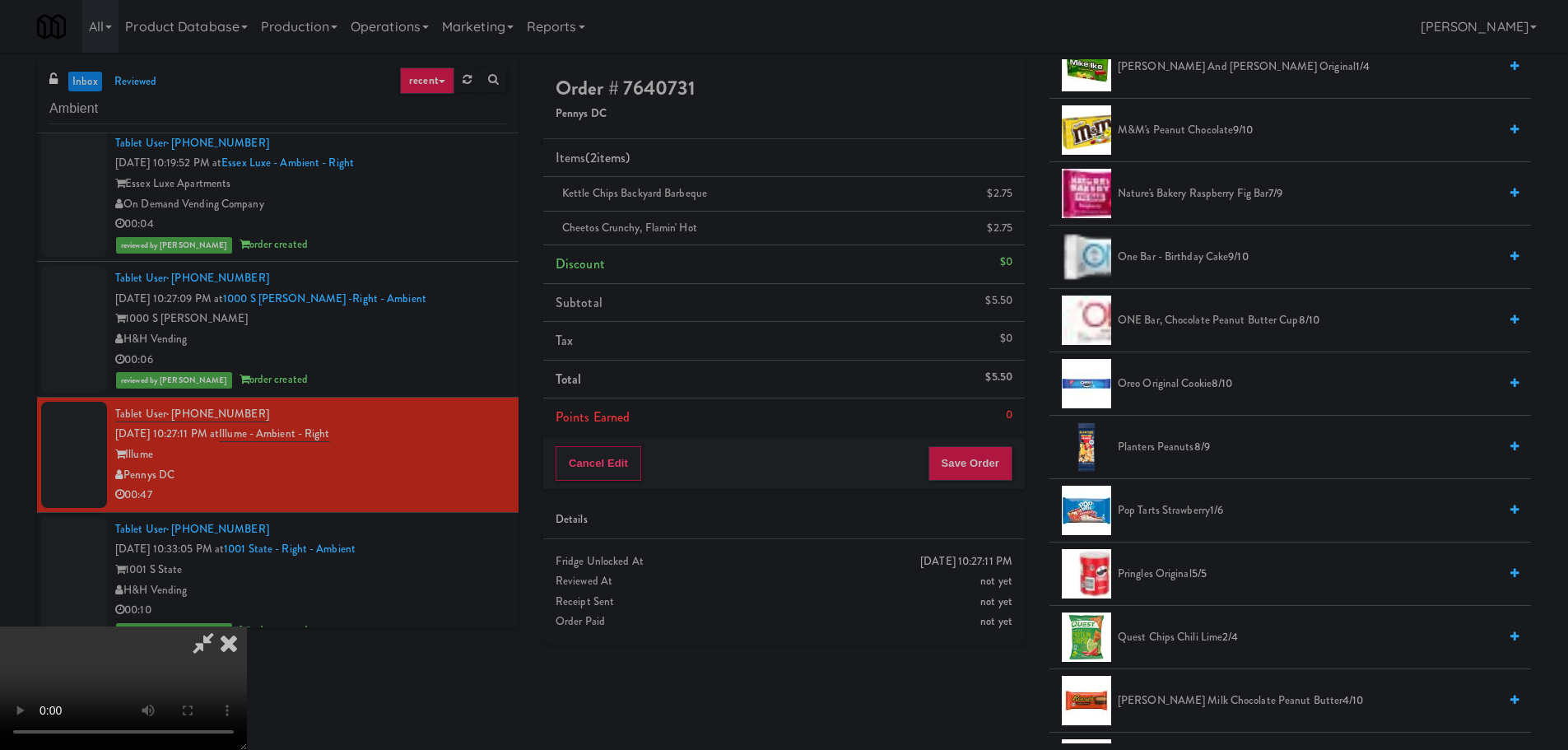
click at [1194, 183] on li "Nature's Bakery Raspberry Fig Bar 7/9" at bounding box center [1290, 194] width 481 height 64
click at [1194, 189] on span "Nature's Bakery Raspberry Fig Bar 7/9" at bounding box center [1307, 194] width 380 height 20
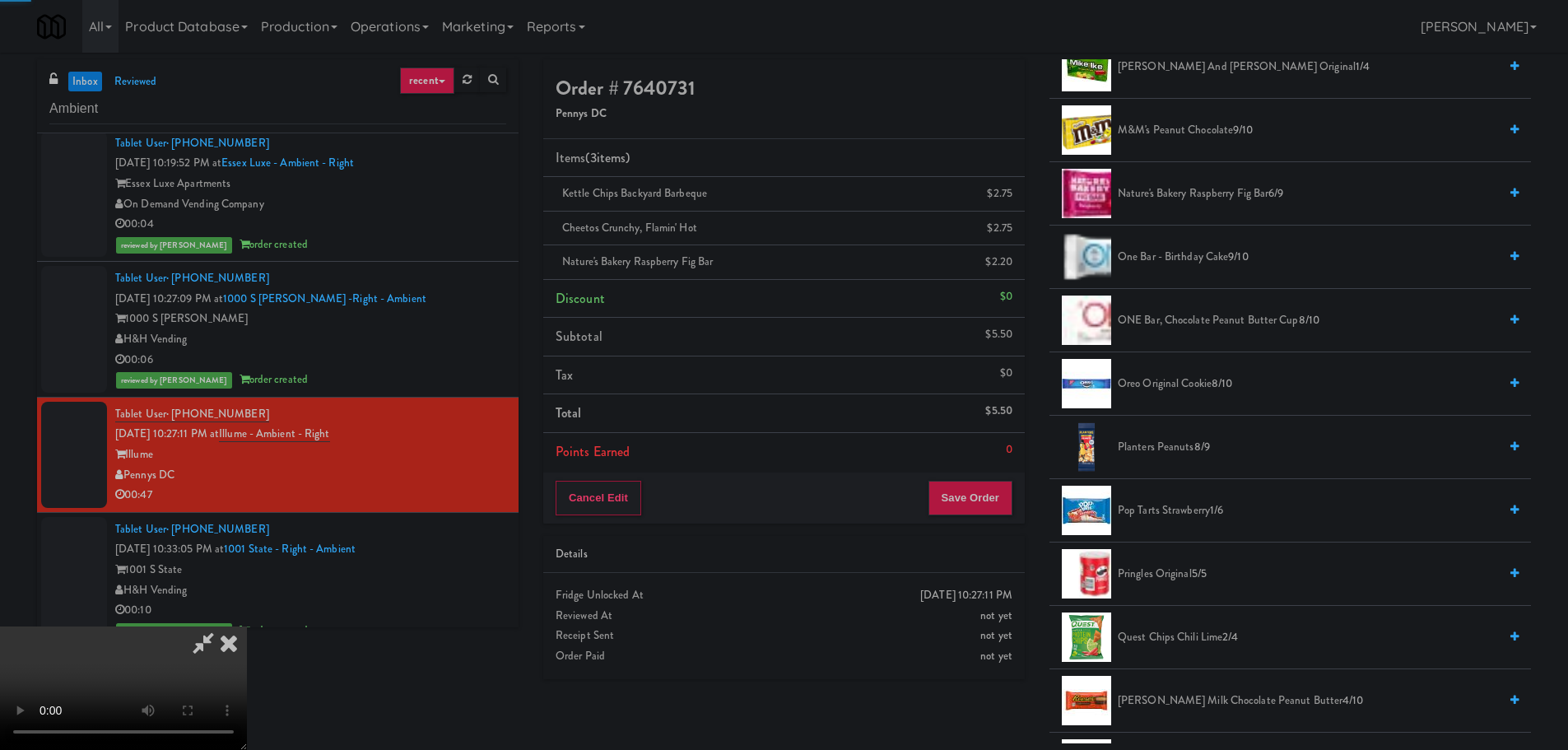
click at [247, 627] on video at bounding box center [123, 688] width 247 height 123
click at [980, 503] on button "Save Order" at bounding box center [970, 497] width 84 height 35
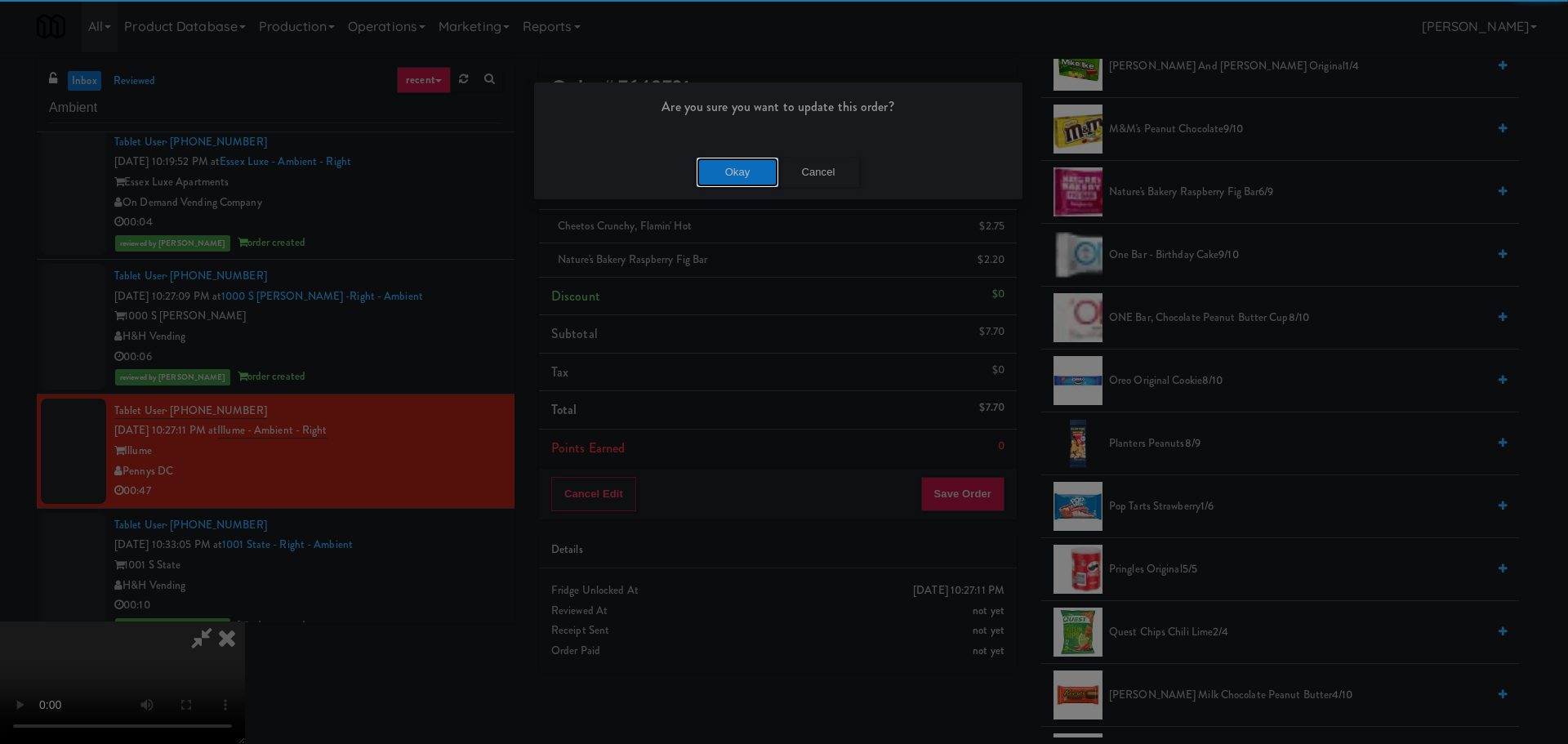
click at [738, 170] on button "Okay" at bounding box center [738, 172] width 82 height 30
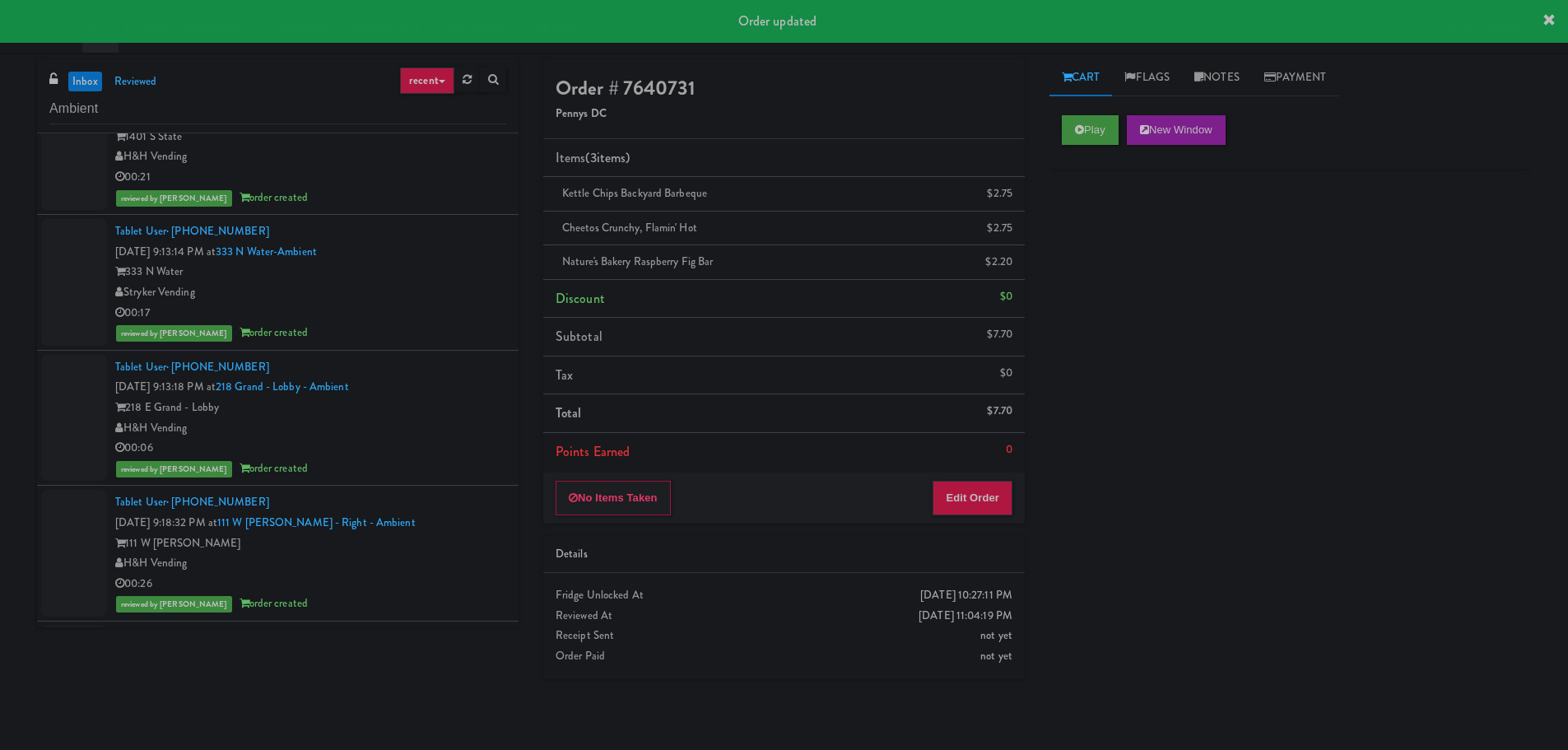
scroll to position [0, 0]
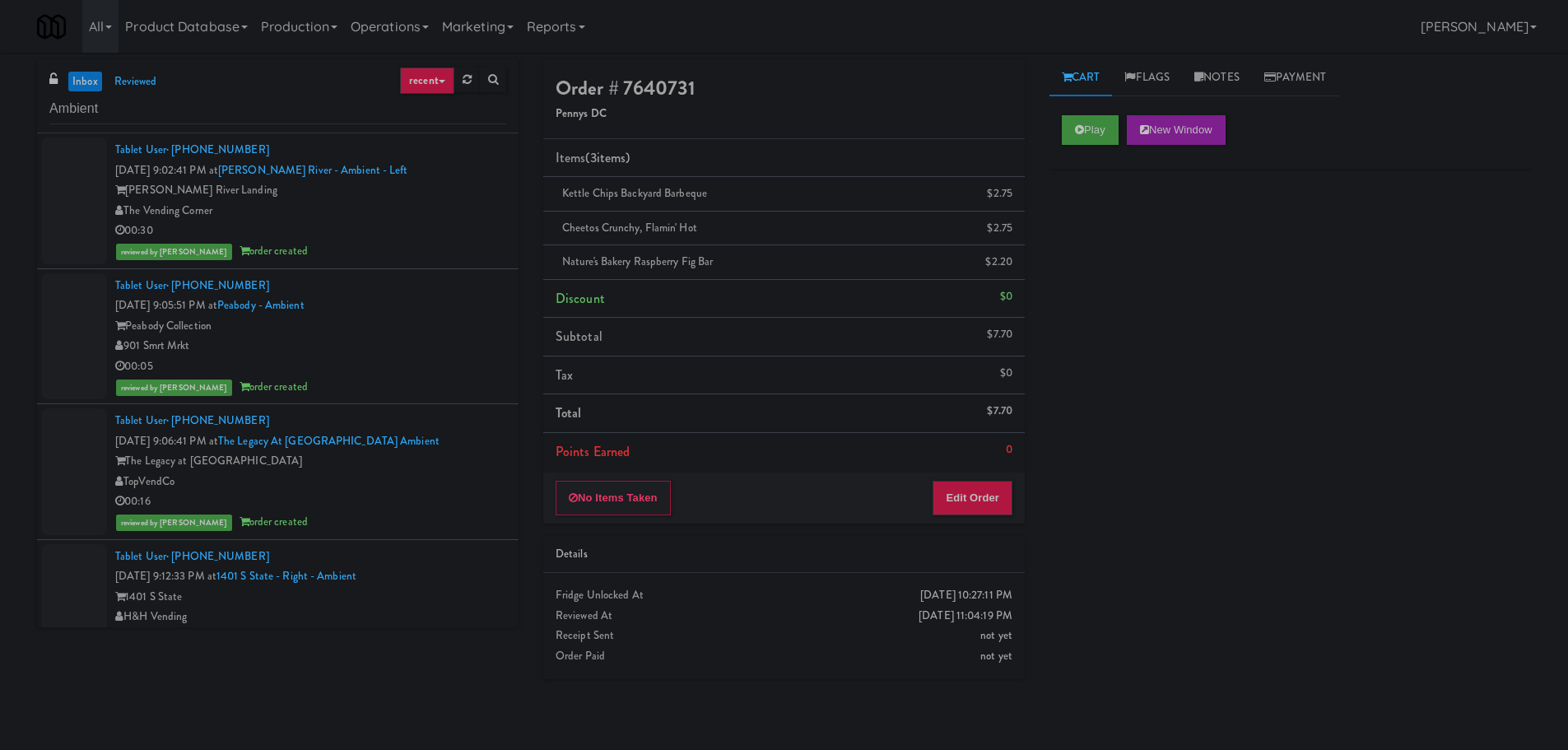
click at [402, 191] on div "[PERSON_NAME] River Landing" at bounding box center [310, 190] width 391 height 20
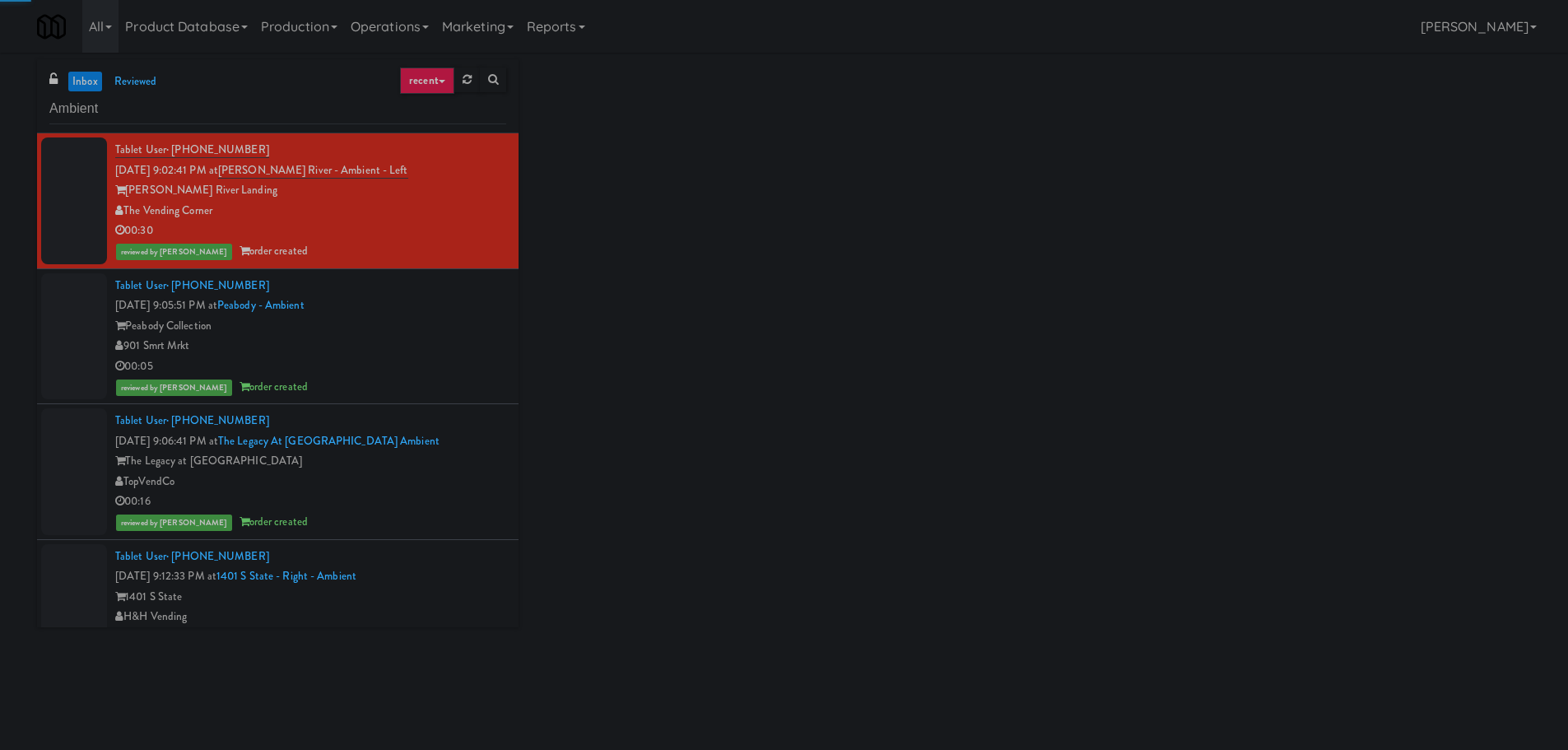
click at [446, 318] on div "Peabody Collection" at bounding box center [310, 327] width 391 height 20
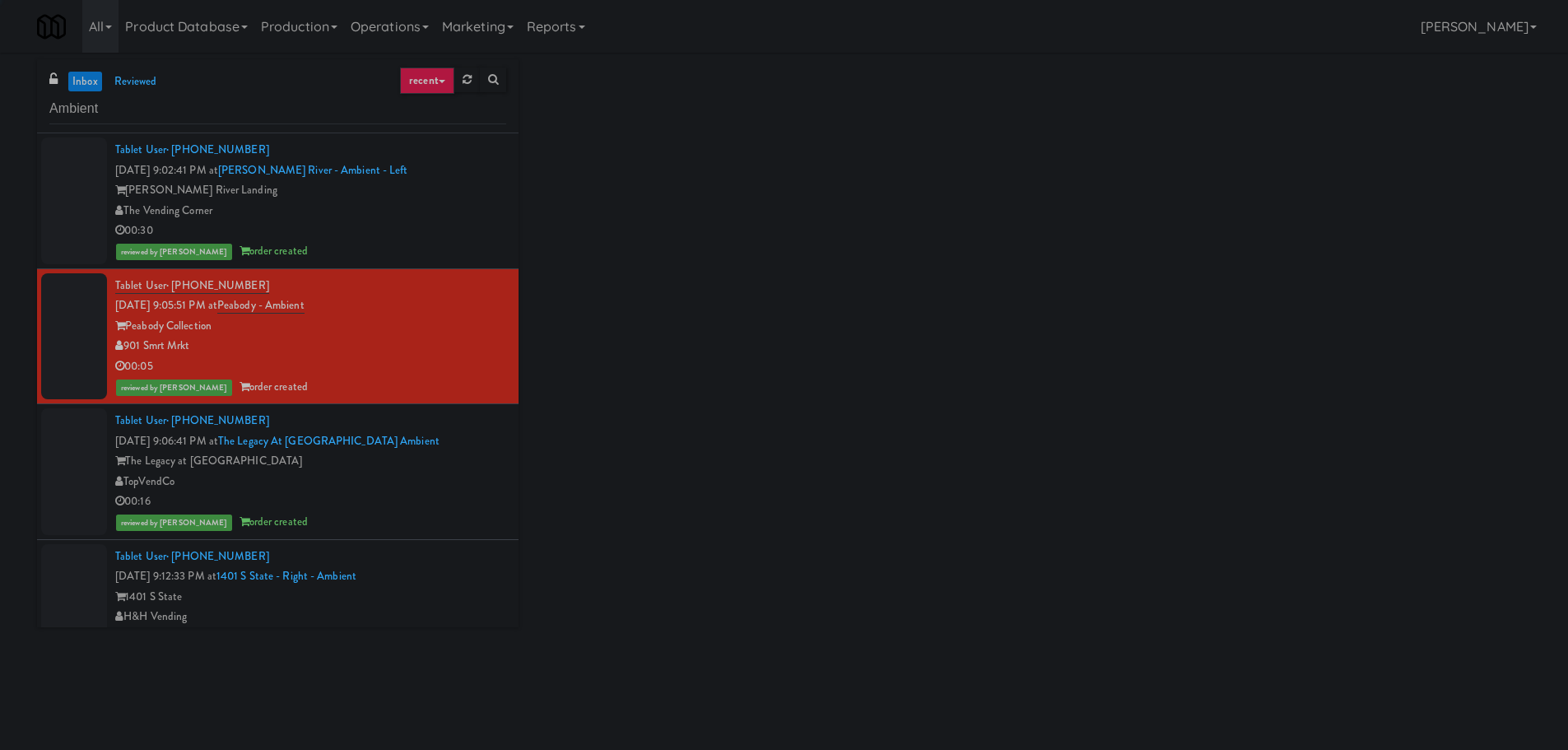
click at [472, 483] on div "TopVendCo" at bounding box center [310, 482] width 391 height 20
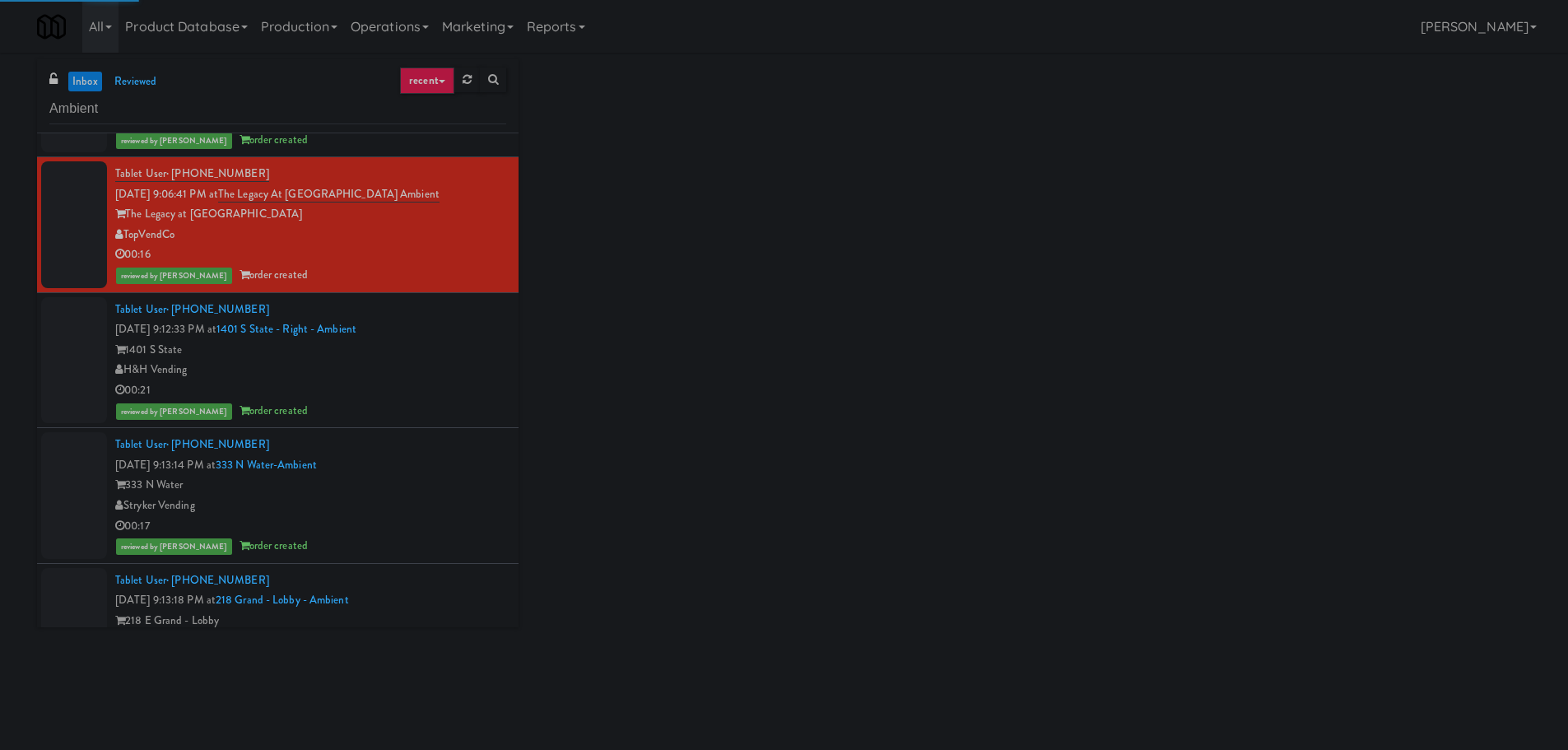
click at [465, 321] on div "Tablet User · (314) 974-9931 [DATE] 9:12:33 PM at 1401 S State - Right - Ambien…" at bounding box center [310, 360] width 391 height 122
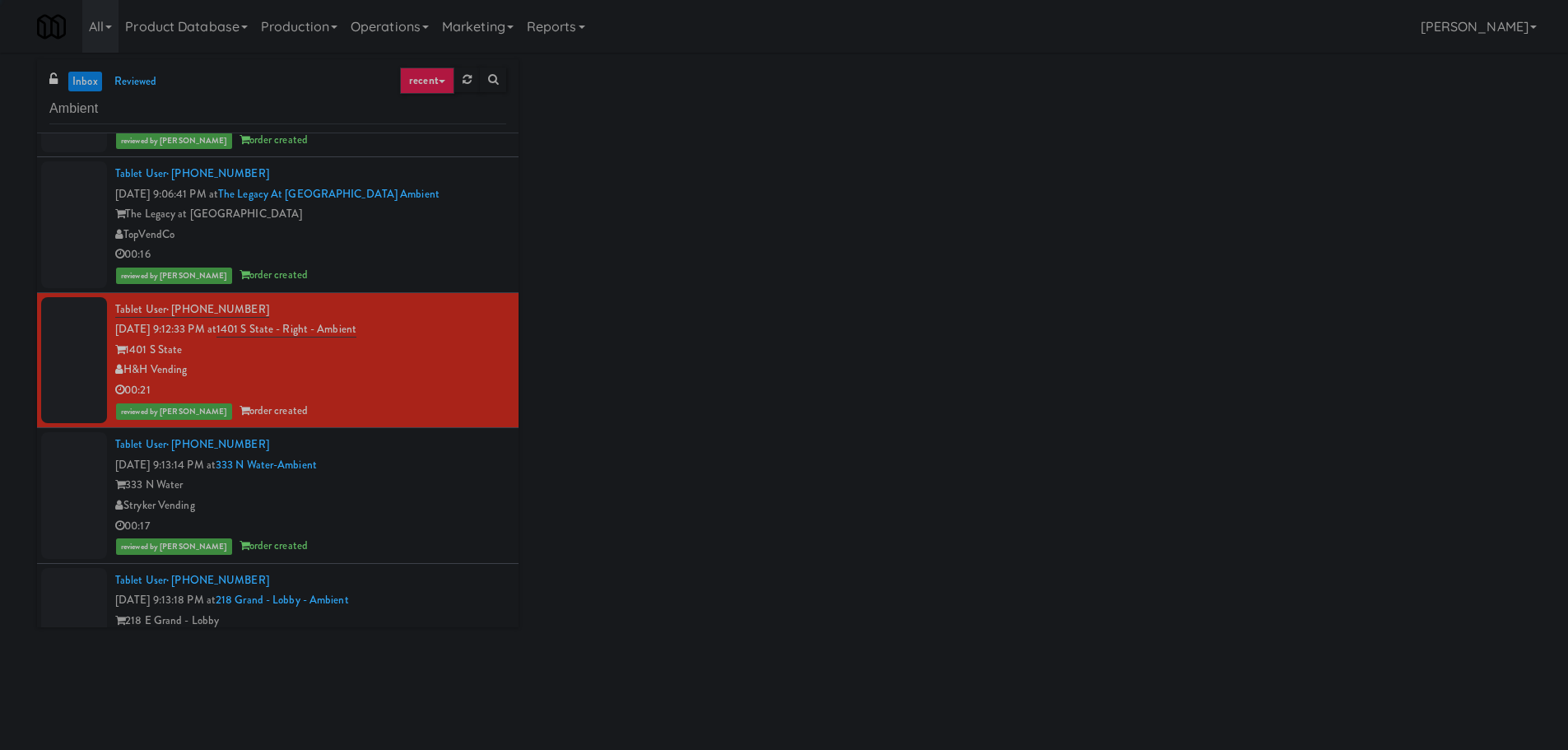
click at [456, 508] on div "Stryker Vending" at bounding box center [310, 506] width 391 height 20
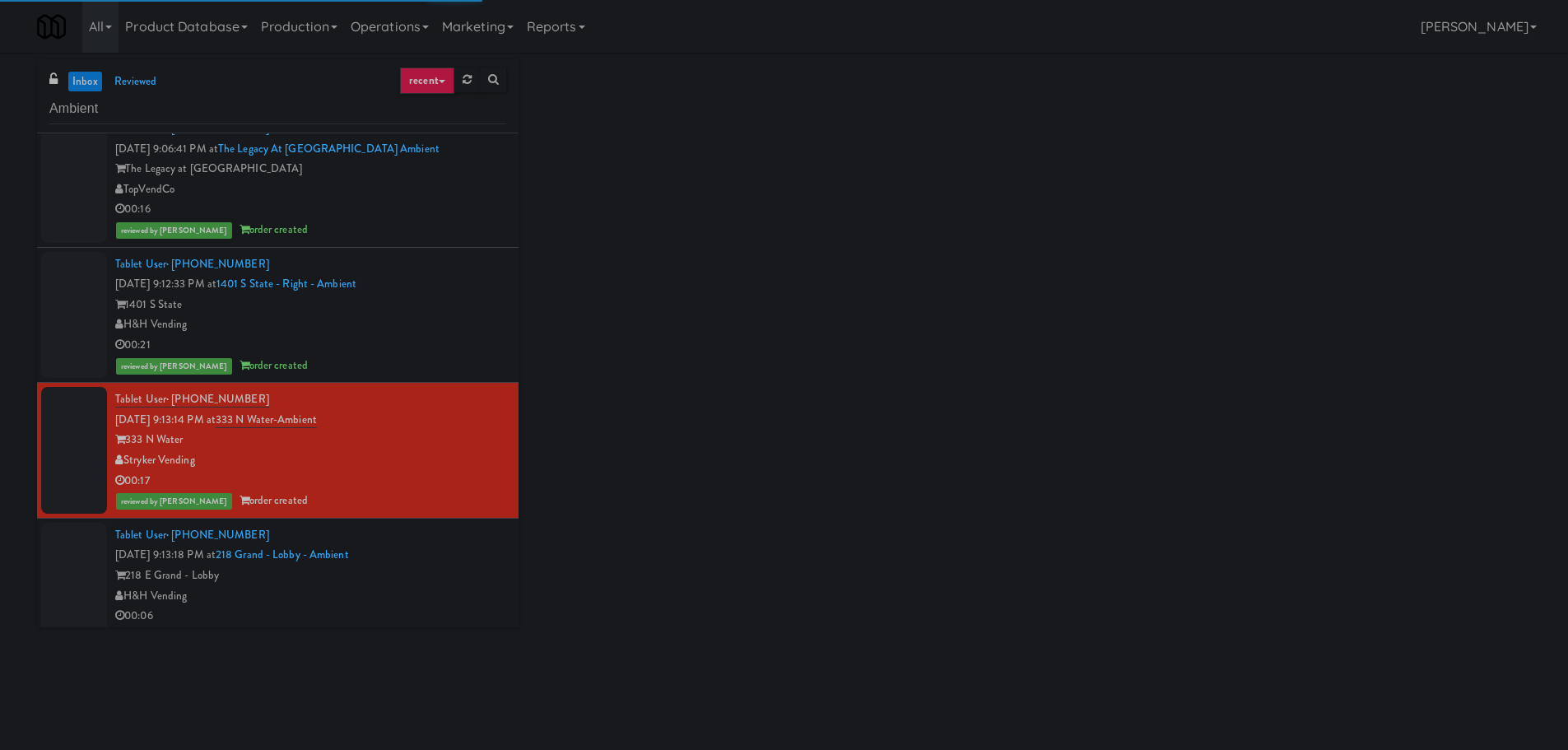
scroll to position [494, 0]
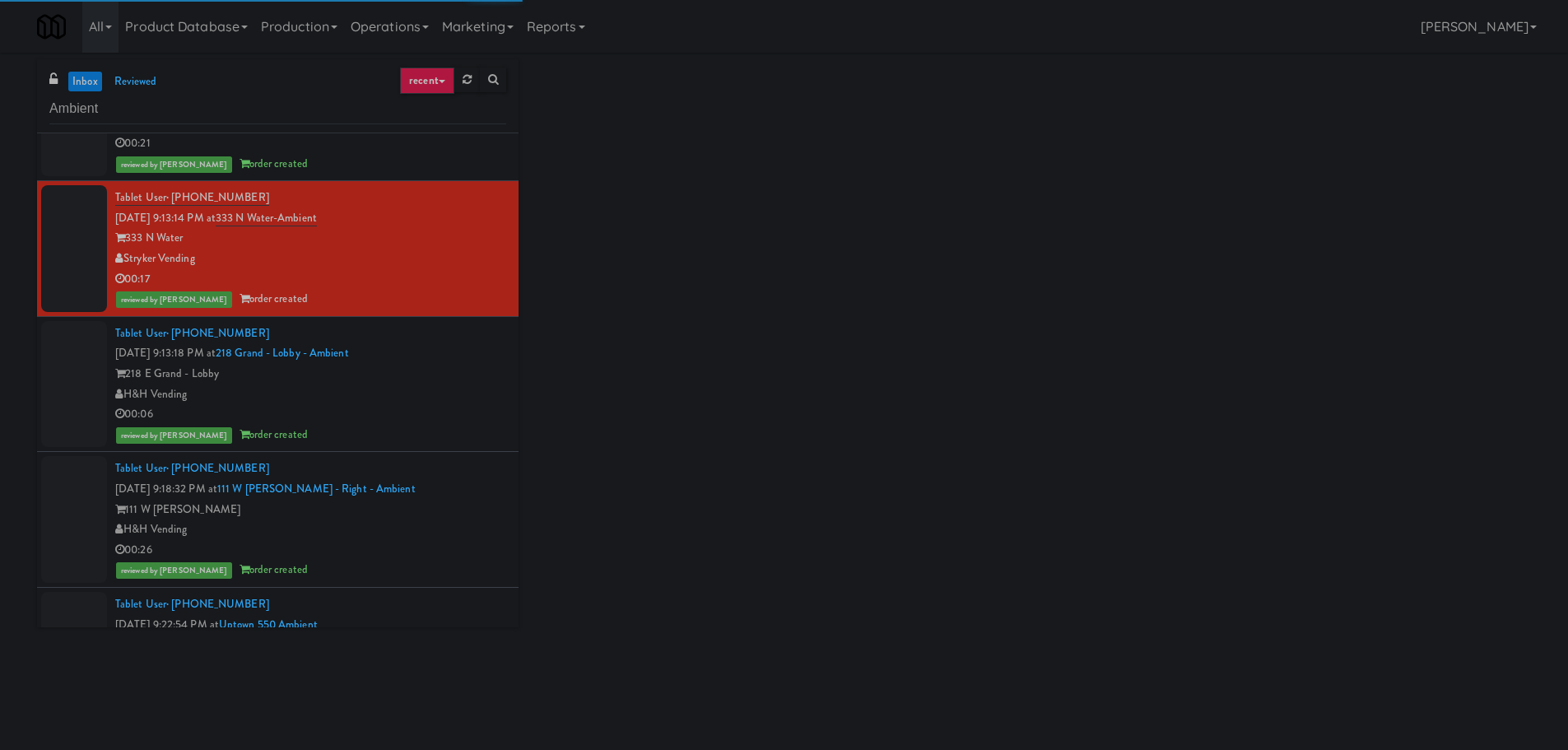
click at [460, 344] on div "Tablet User · (667) 351-8670 [DATE] 9:13:18 PM at 218 [GEOGRAPHIC_DATA] - Ambie…" at bounding box center [310, 384] width 391 height 122
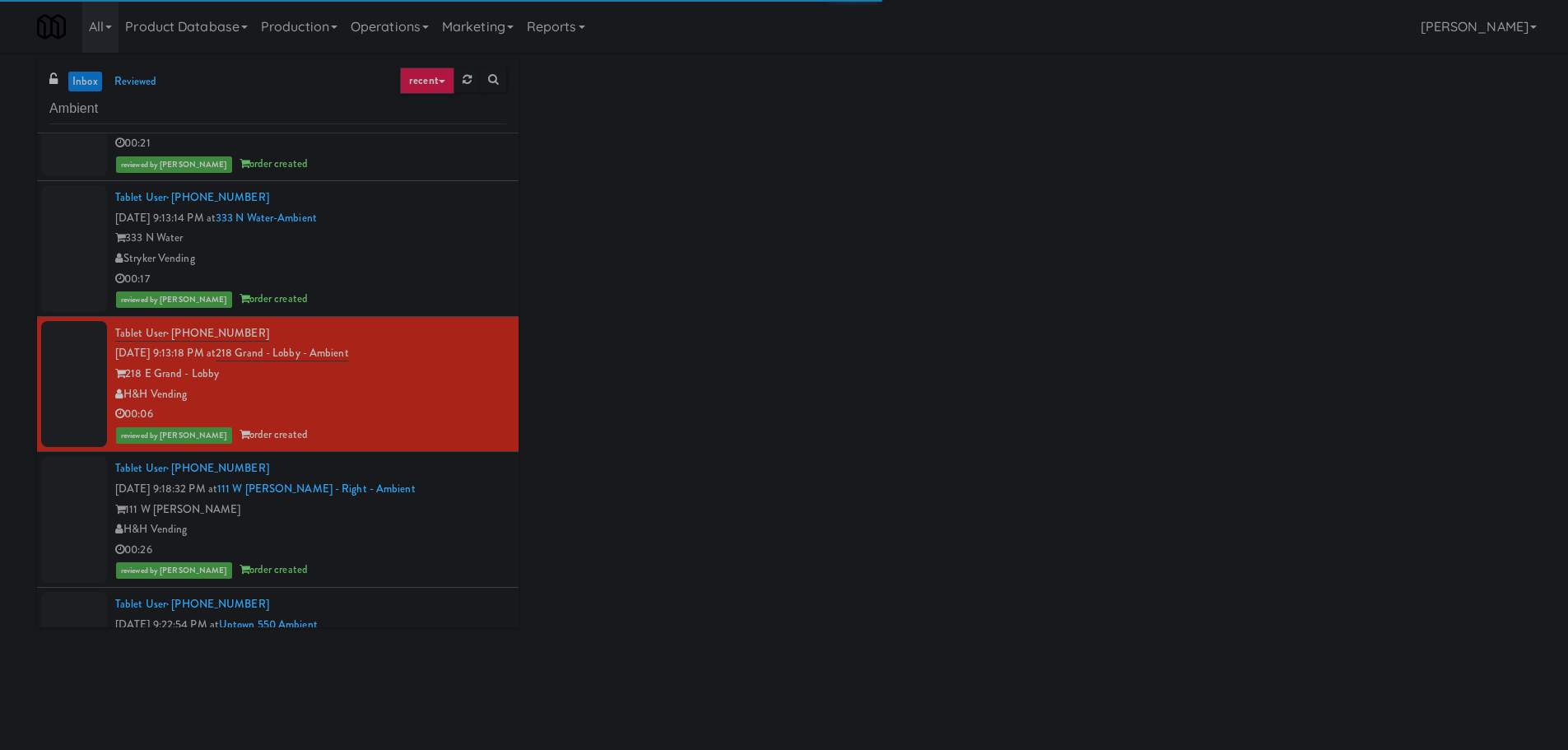
click at [438, 495] on div "Tablet User · (773) 322-7315 [DATE] 9:18:32 PM at 111 W [PERSON_NAME] - Right -…" at bounding box center [310, 519] width 391 height 122
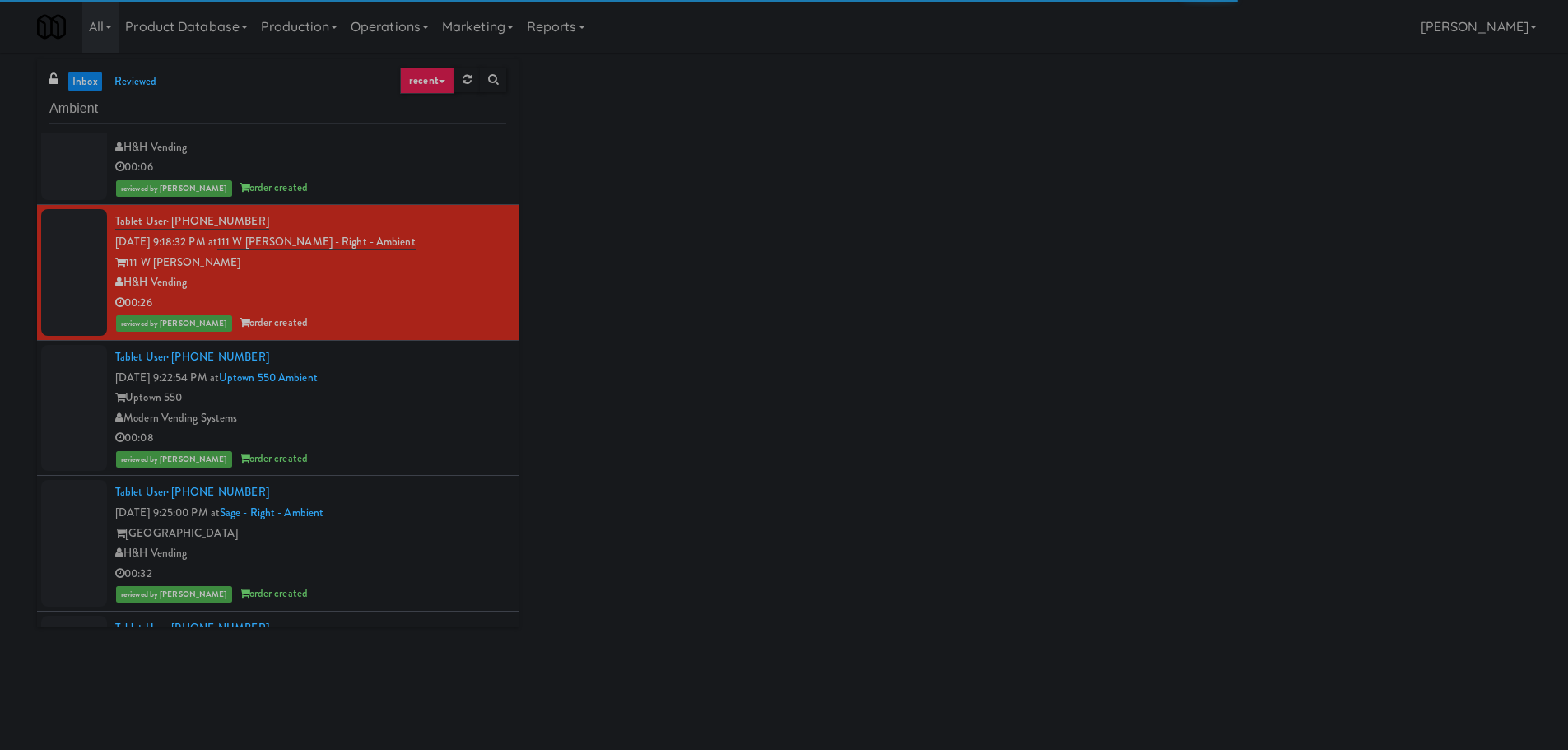
click at [456, 380] on div "Tablet User · (704) 497-3211 [DATE] 9:22:54 PM at [GEOGRAPHIC_DATA] 550 Ambient…" at bounding box center [310, 407] width 391 height 122
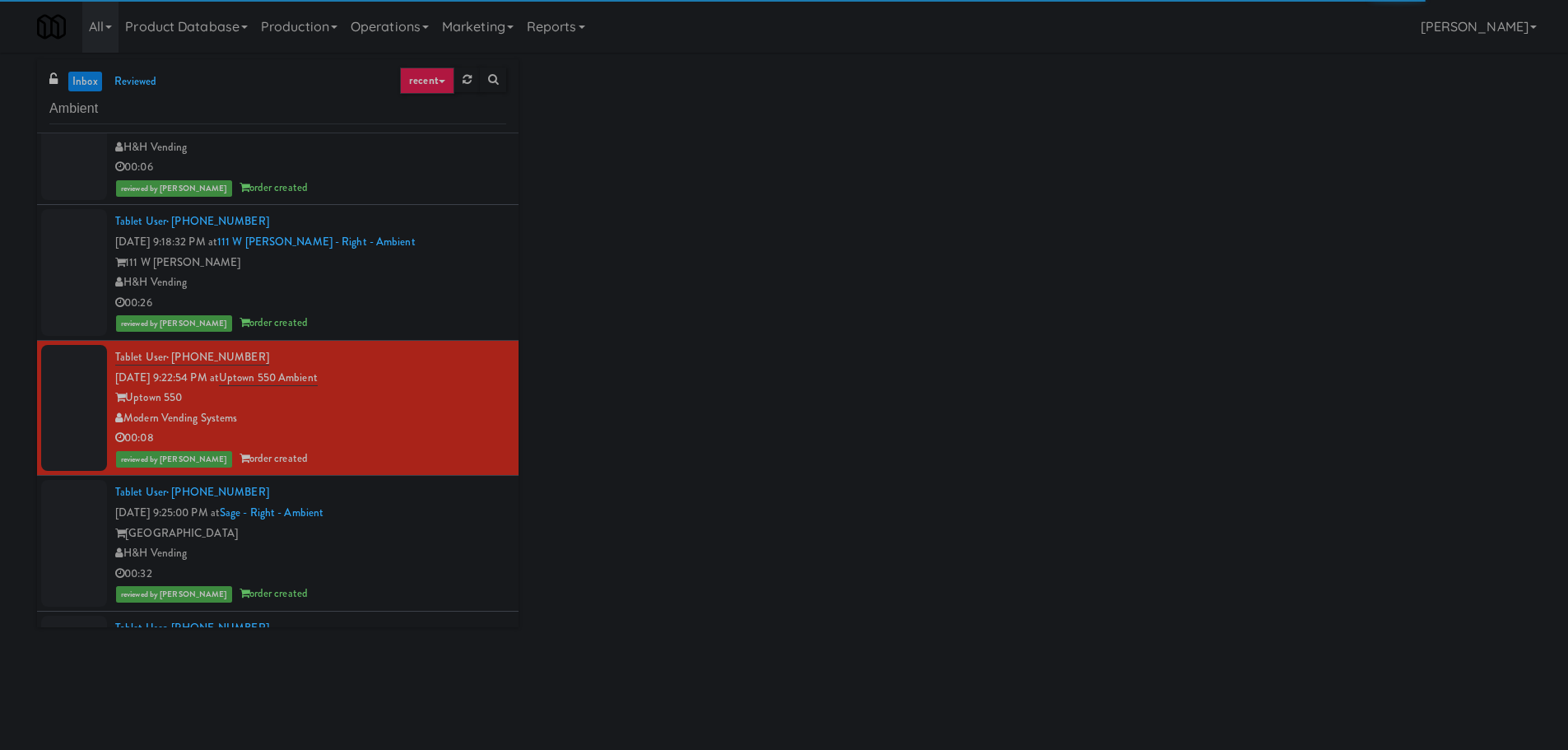
click at [429, 526] on div "[GEOGRAPHIC_DATA]" at bounding box center [310, 534] width 391 height 20
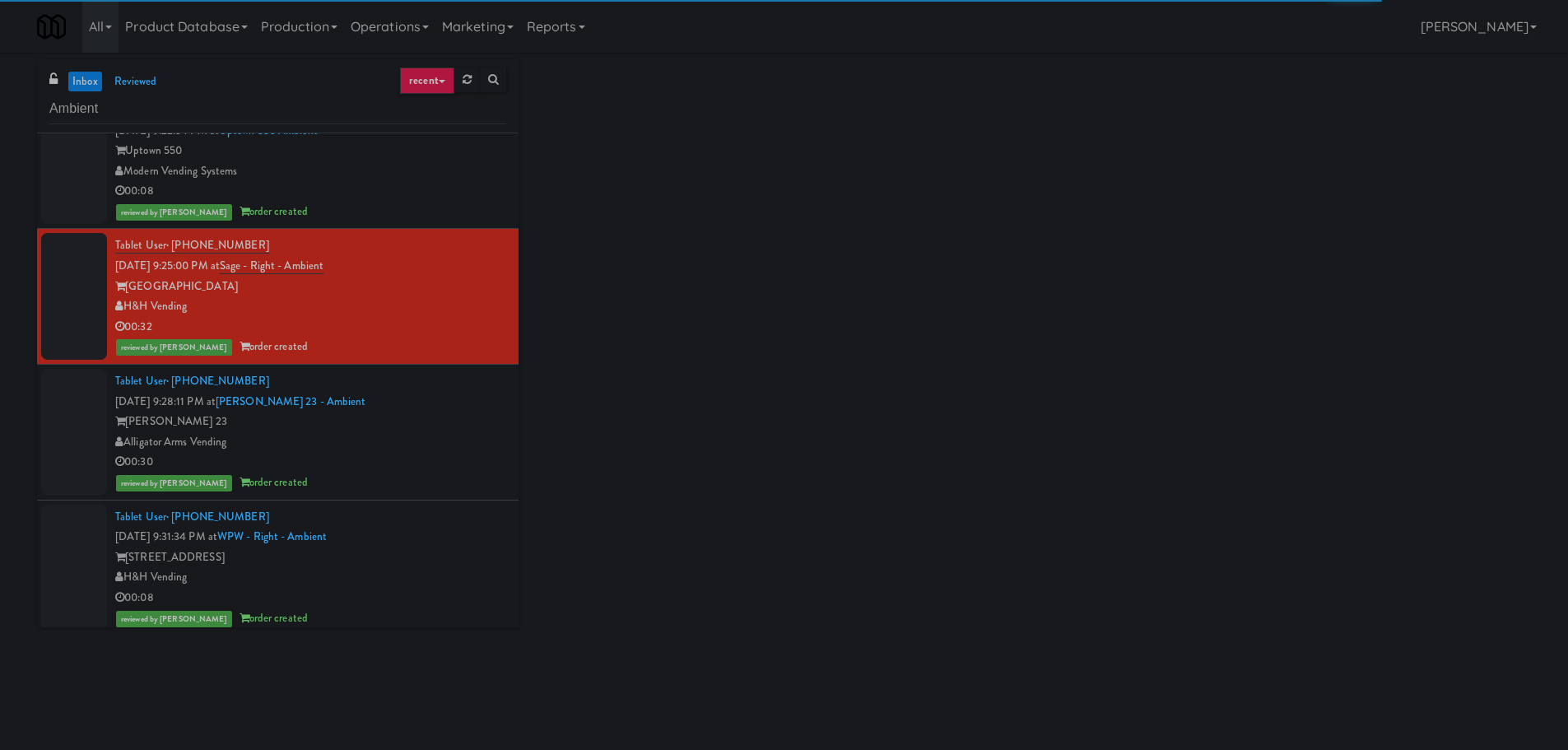
click at [453, 395] on div "Tablet User · (608) 609-2126 [DATE] 9:28:11 PM at [GEOGRAPHIC_DATA] 23 - Ambien…" at bounding box center [310, 431] width 391 height 122
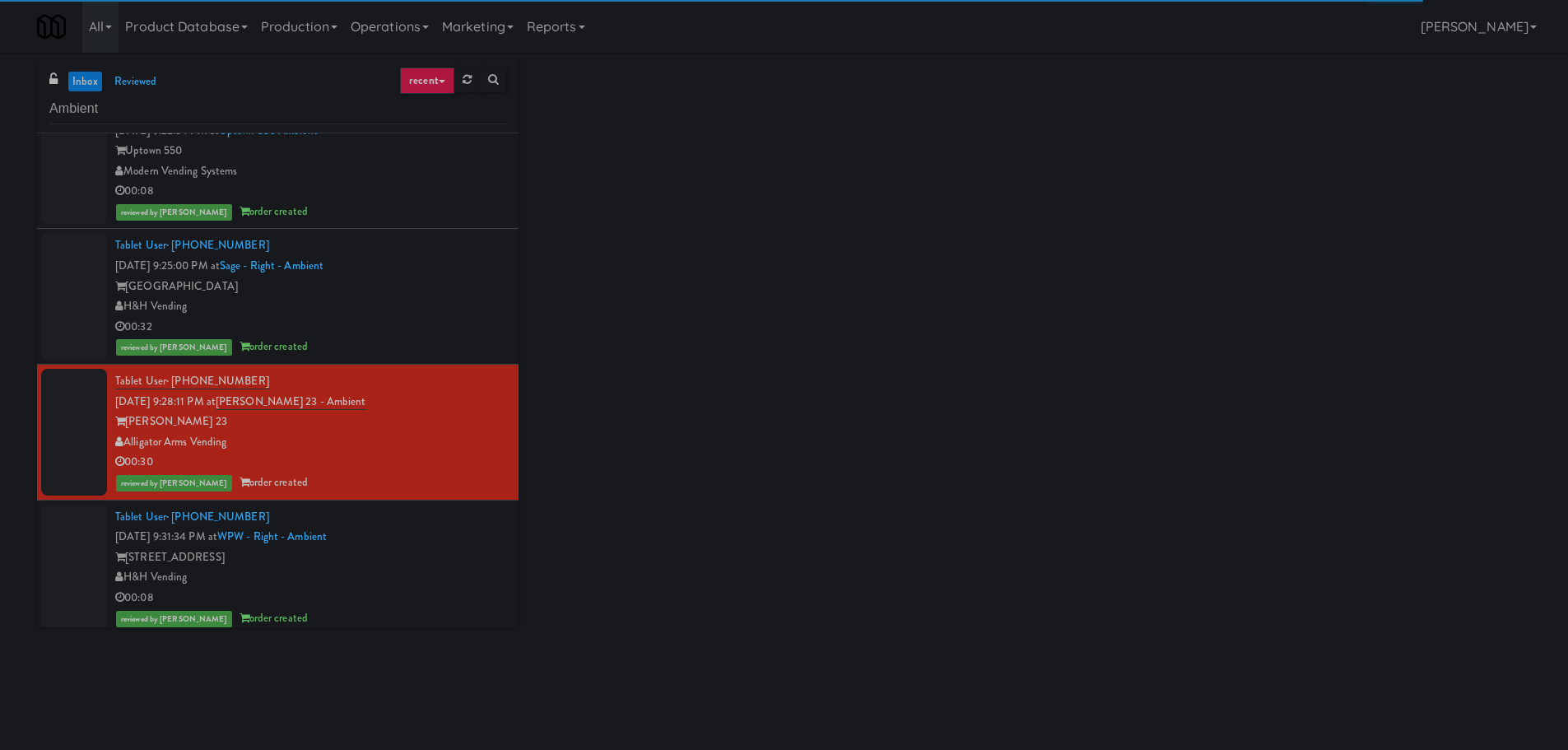
click at [439, 520] on div "Tablet User · (913) 752-7142 [DATE] 9:31:34 PM at WPW - Right - Ambient [STREET…" at bounding box center [310, 567] width 391 height 122
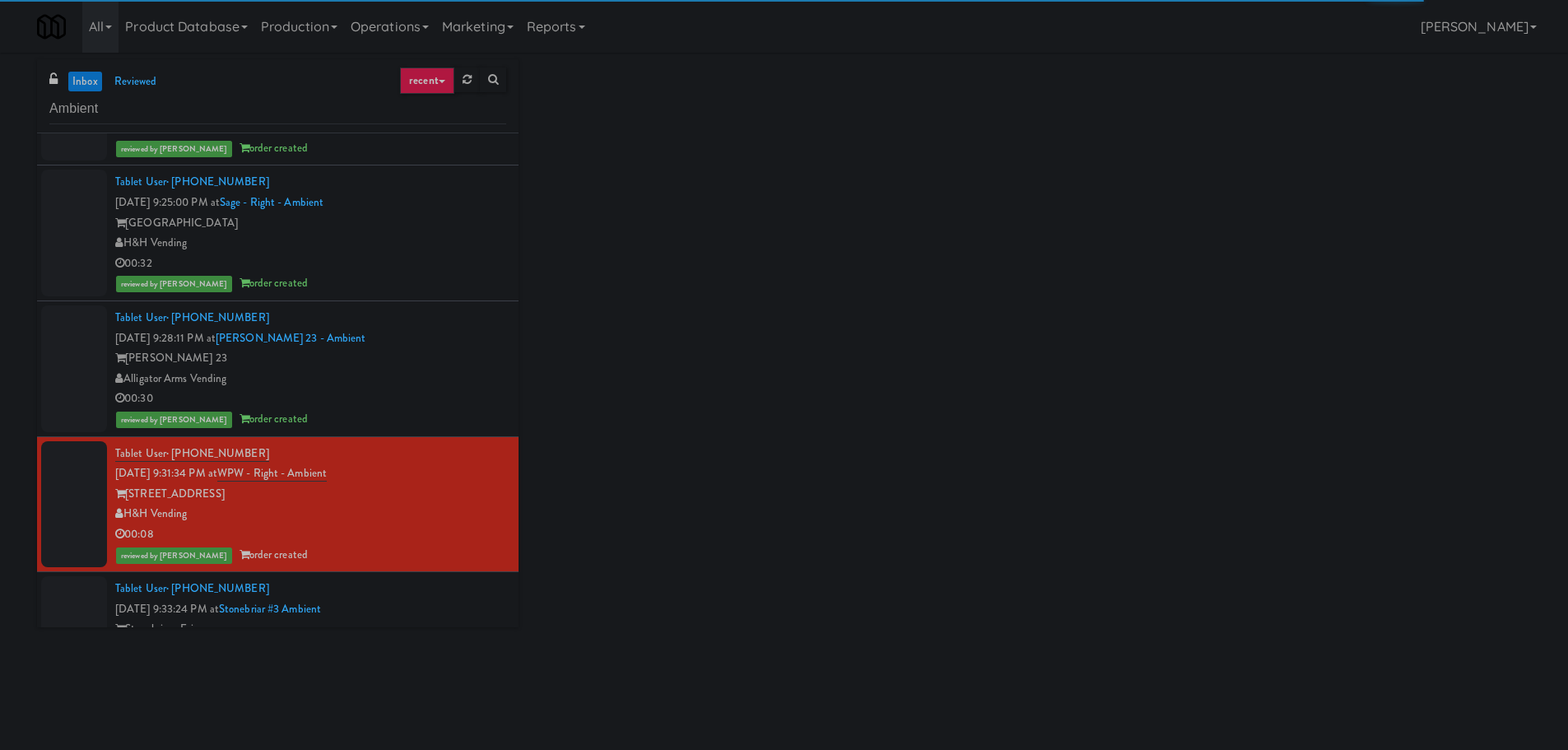
scroll to position [1317, 0]
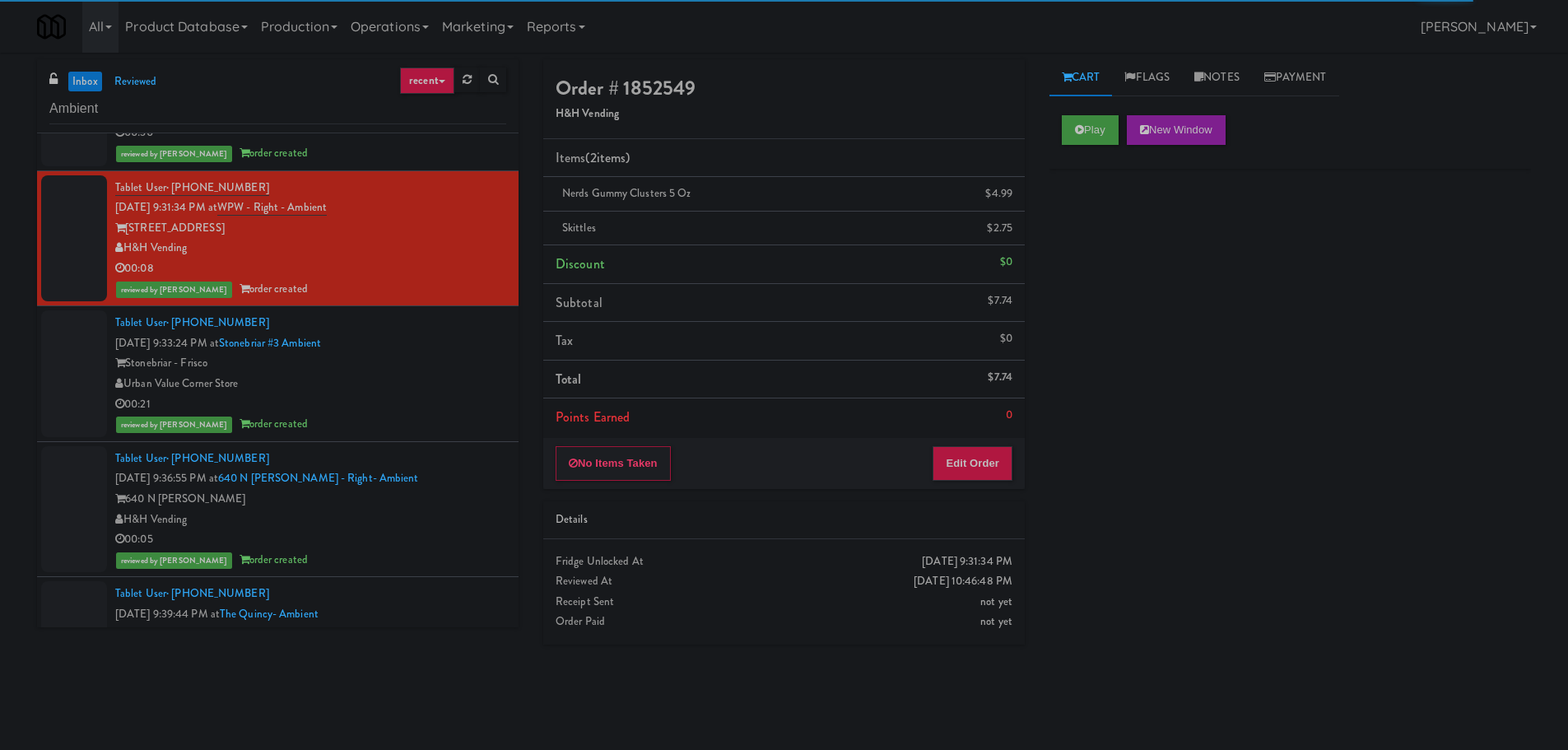
click at [469, 366] on div "Stonebriar - Frisco" at bounding box center [310, 363] width 391 height 20
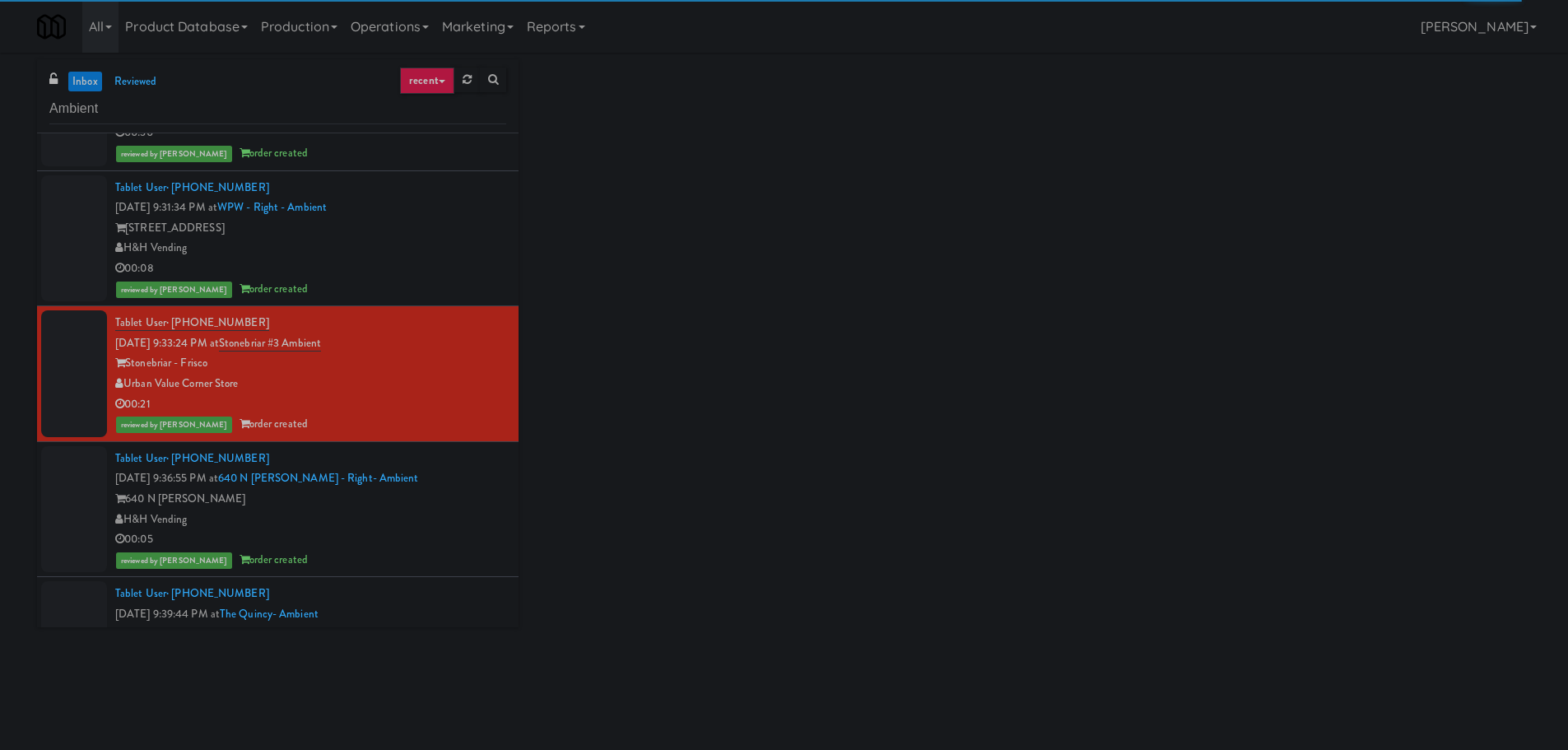
click at [456, 469] on div "Tablet User · (630) 200-1354 [DATE] 9:36:55 PM at 640 N [PERSON_NAME] - Right- …" at bounding box center [310, 509] width 391 height 122
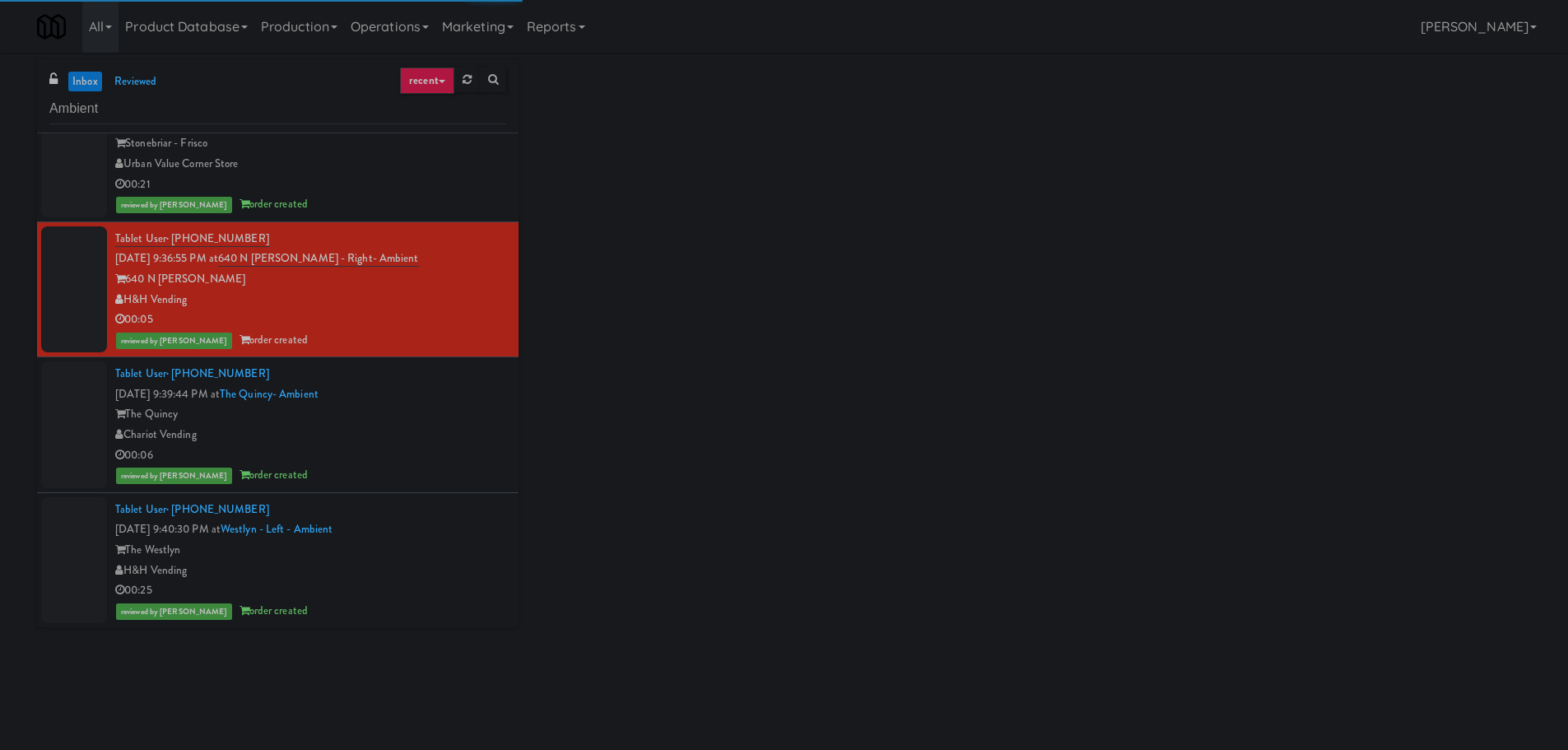
scroll to position [1646, 0]
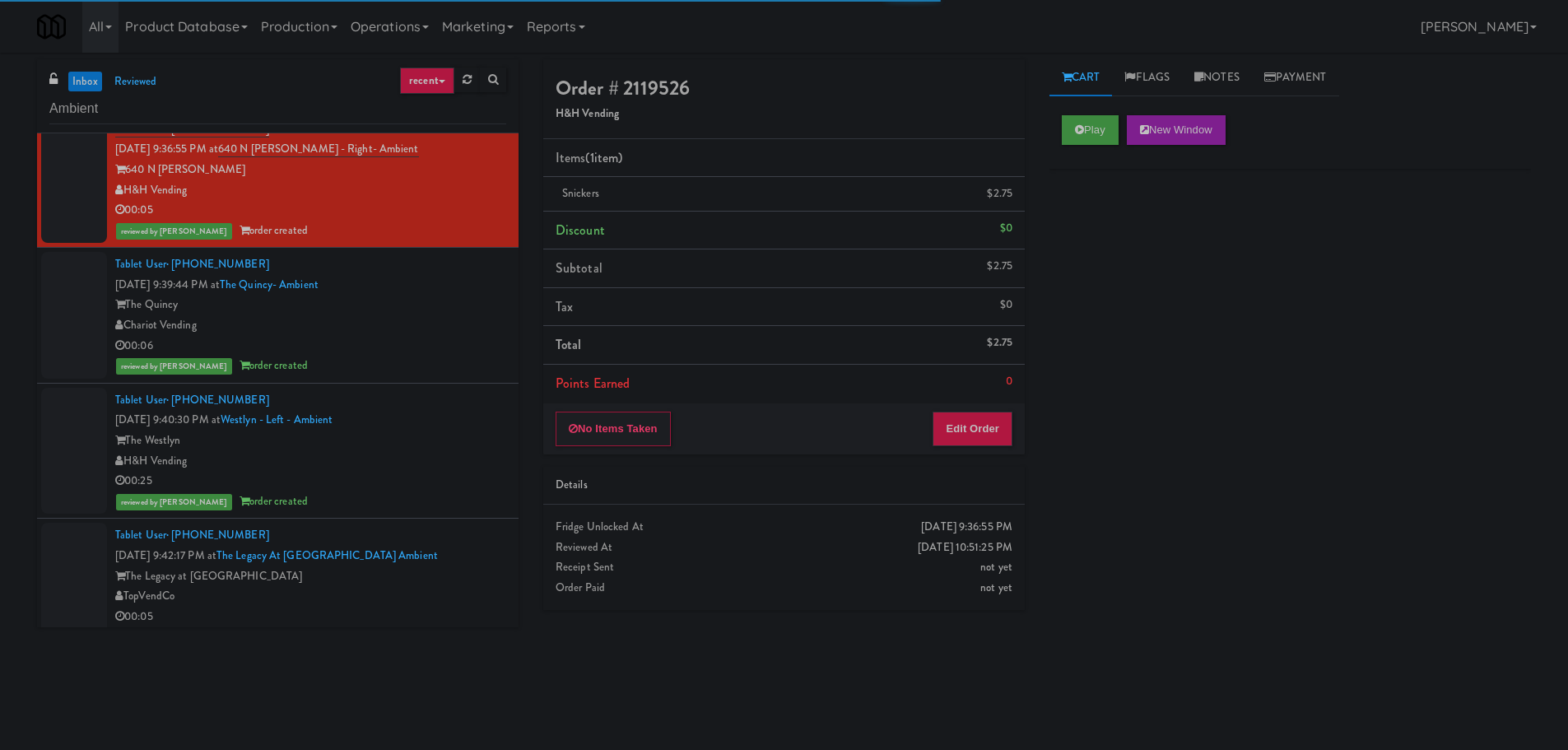
click at [461, 345] on div "00:06" at bounding box center [310, 346] width 391 height 20
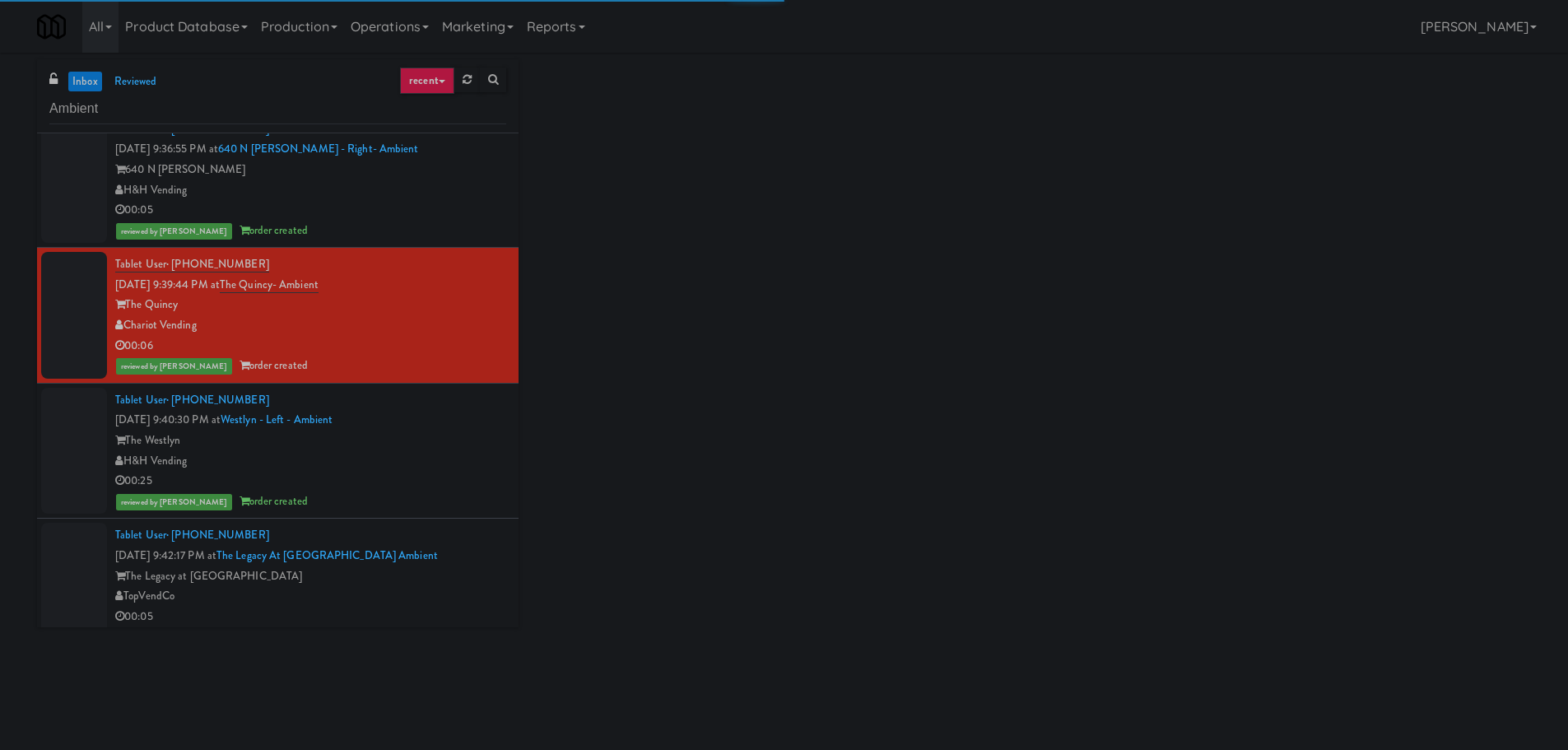
click at [436, 432] on div "The Westlyn" at bounding box center [310, 440] width 391 height 20
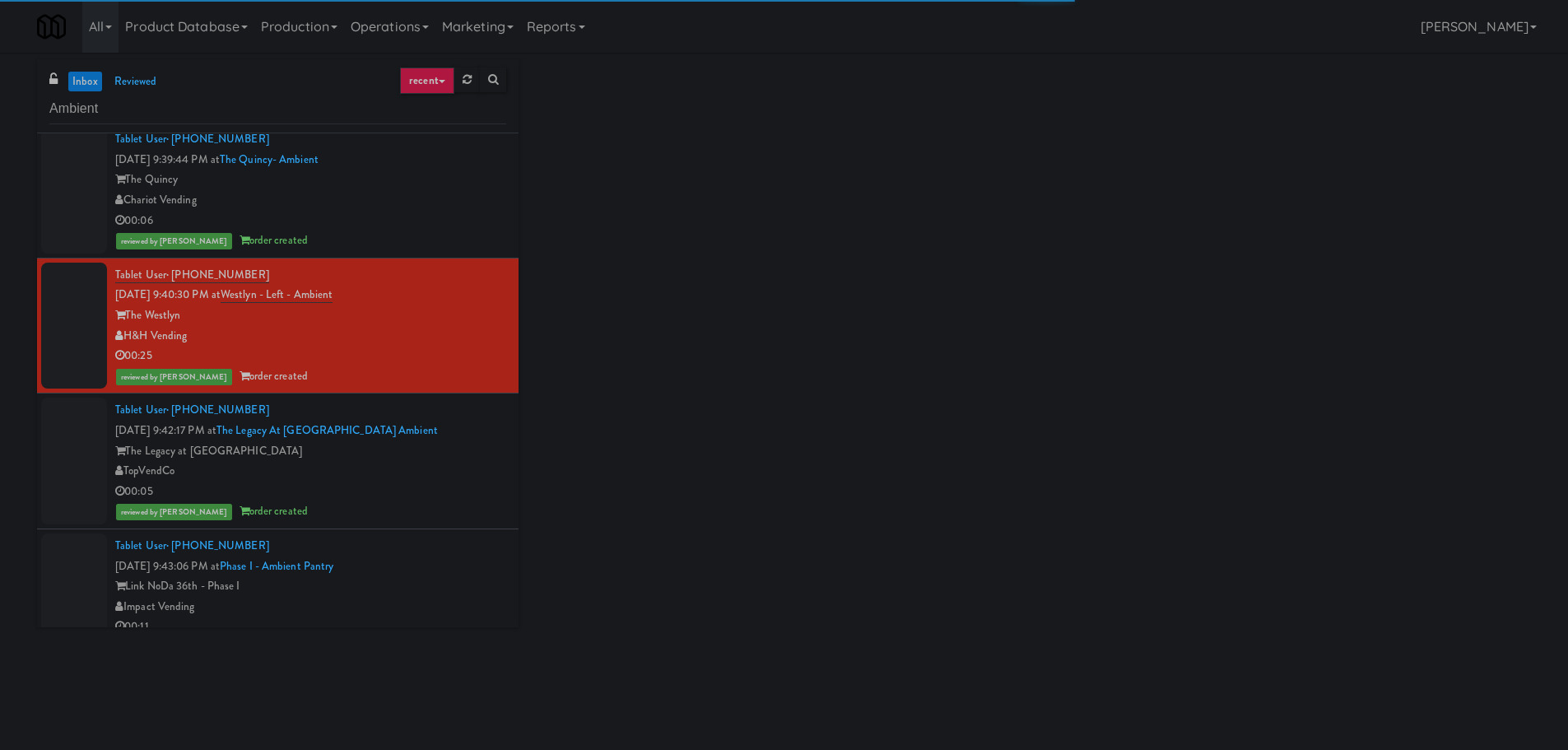
scroll to position [1810, 0]
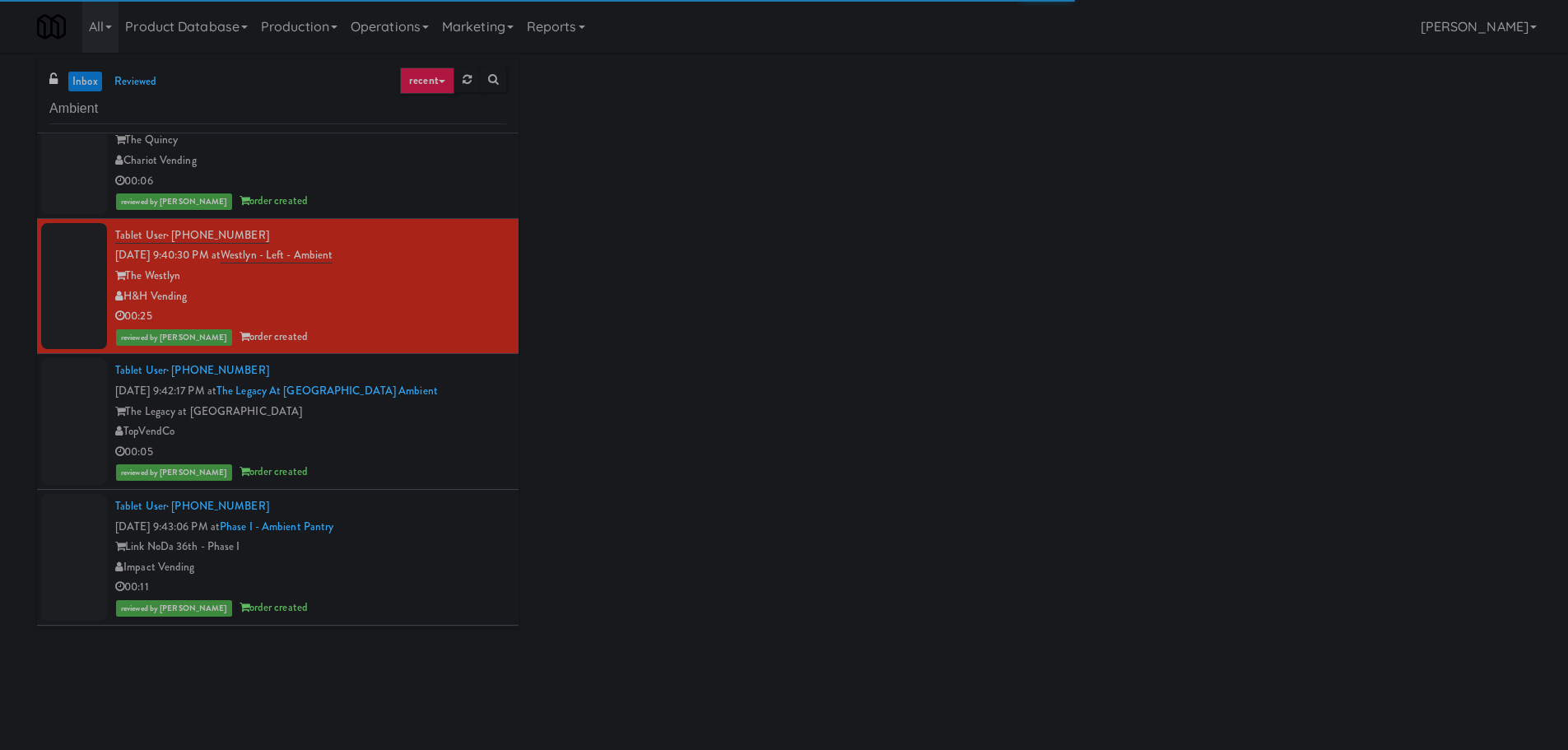
click at [454, 406] on div "The Legacy at [GEOGRAPHIC_DATA]" at bounding box center [310, 412] width 391 height 20
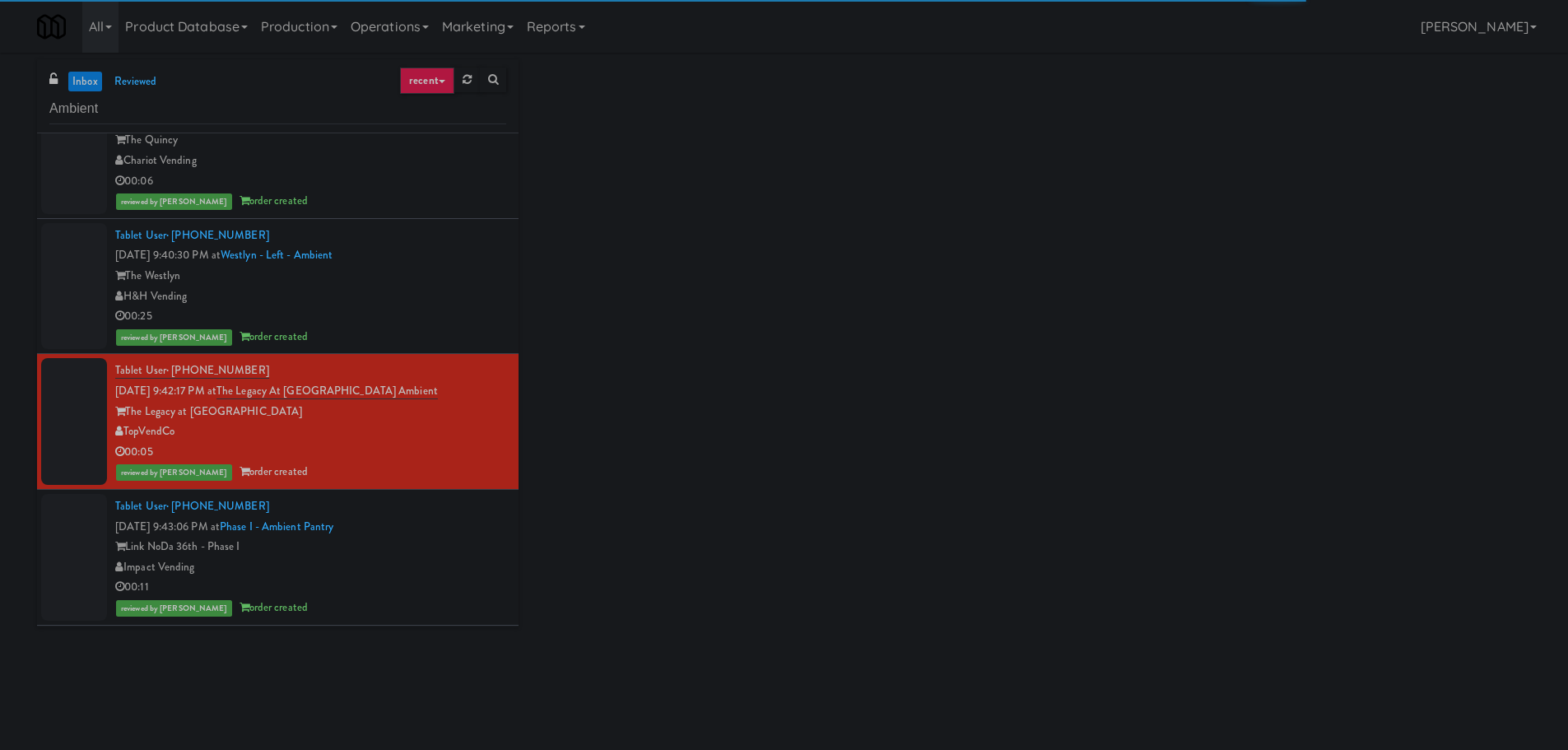
click at [413, 533] on div "Tablet User · (704) 787-2283 [DATE] 9:43:06 PM at Phase I - Ambient Pantry Link…" at bounding box center [310, 557] width 391 height 122
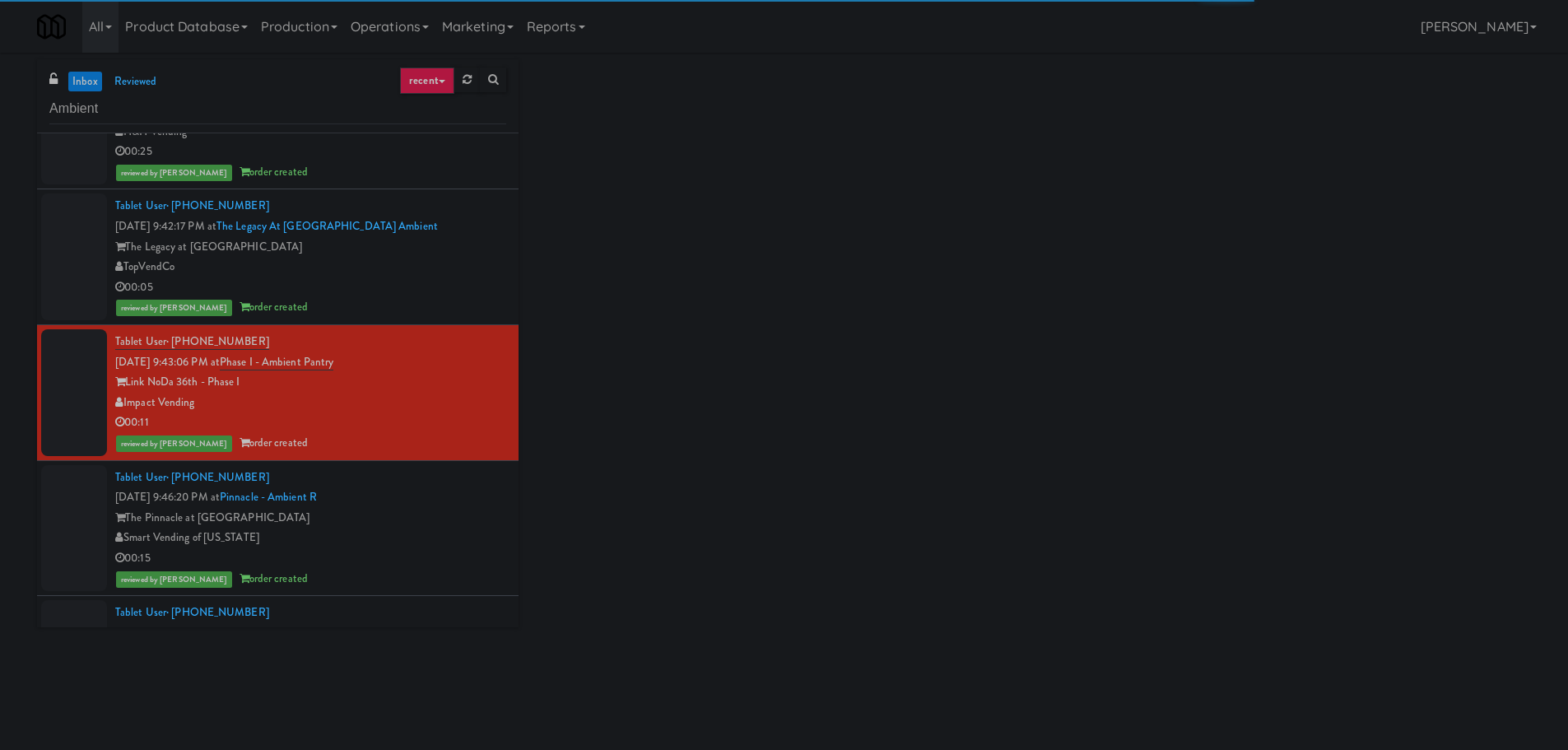
click at [450, 456] on li "Tablet User · (704) 787-2283 [DATE] 9:43:06 PM at Phase I - Ambient Pantry Link…" at bounding box center [278, 393] width 481 height 136
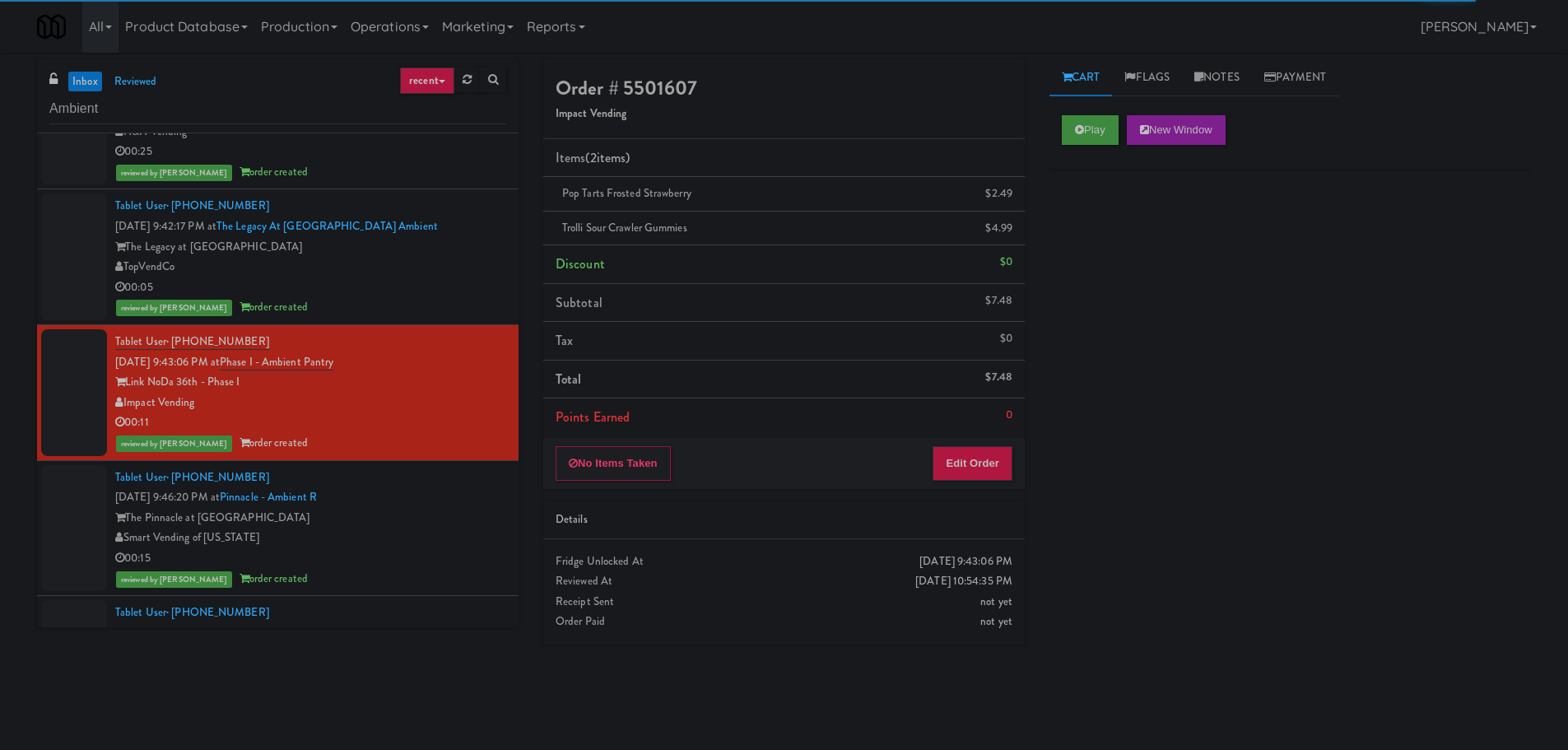
click at [447, 481] on div "Tablet User · (443) 393-6262 [DATE] 9:46:20 PM at Pinnacle - Ambient R The Pinn…" at bounding box center [310, 528] width 391 height 122
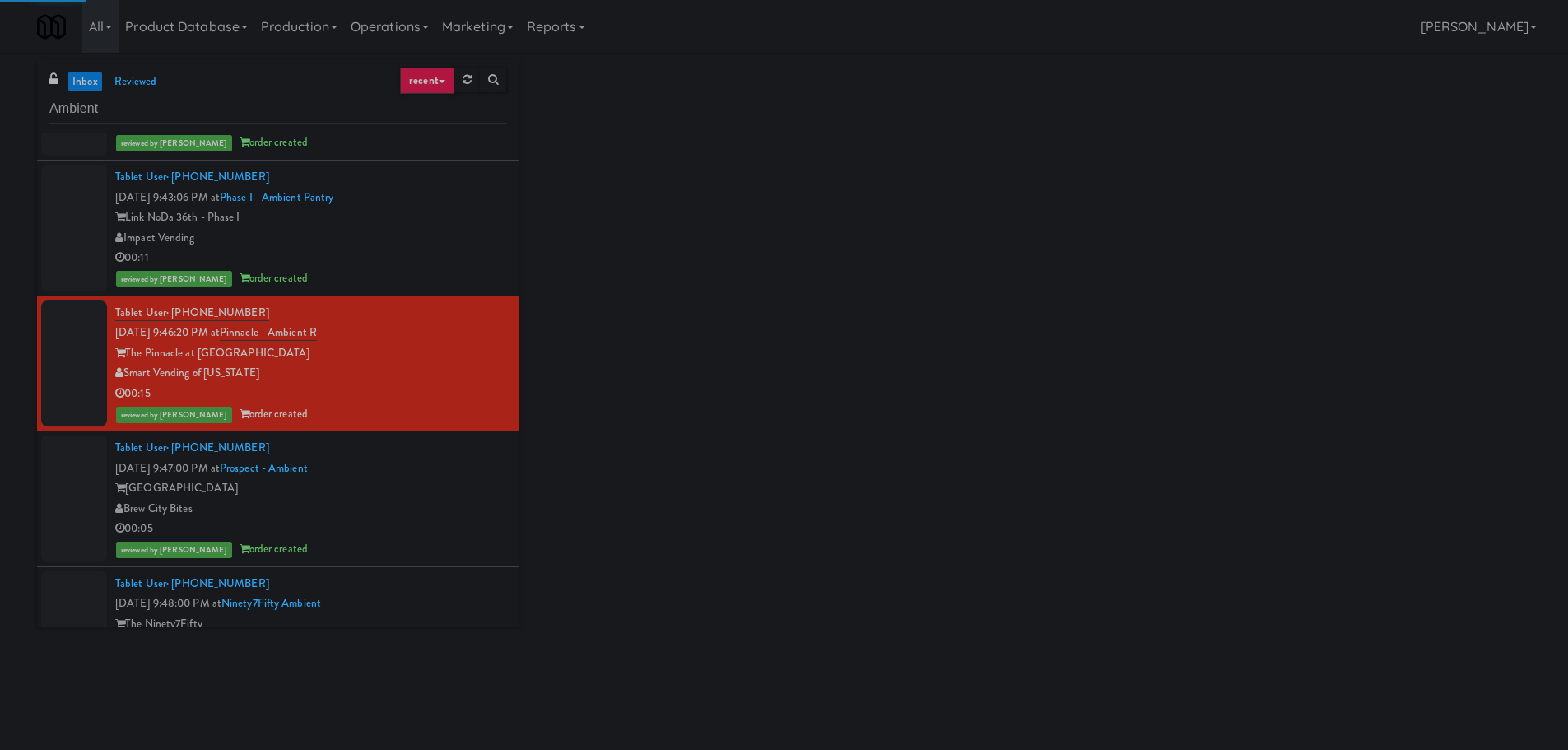
click at [451, 441] on div "Tablet User · (414) 323-0991 [DATE] 9:47:00 PM at [GEOGRAPHIC_DATA] - Ambient […" at bounding box center [310, 498] width 391 height 122
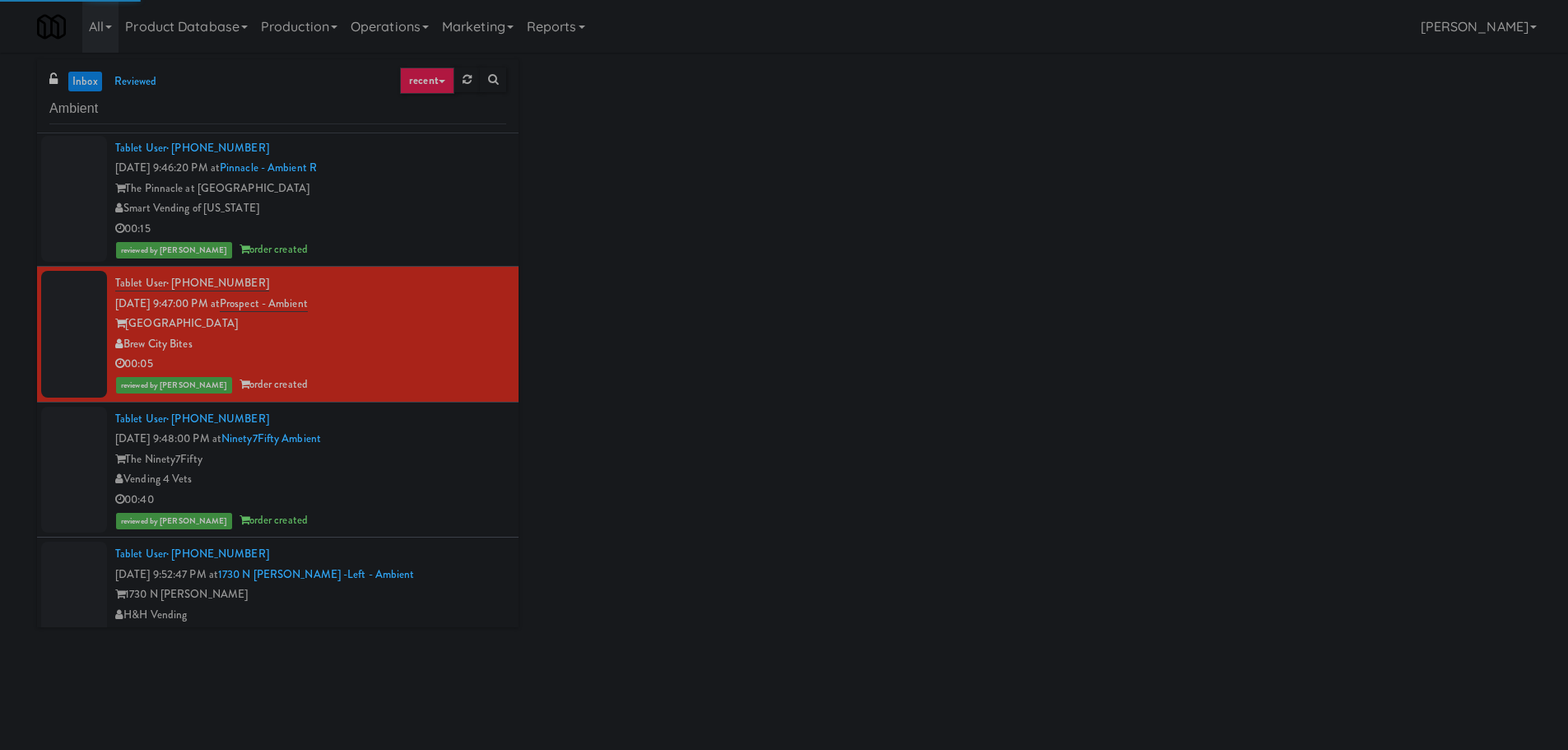
click at [452, 449] on div "The Ninety7Fifty" at bounding box center [310, 459] width 391 height 20
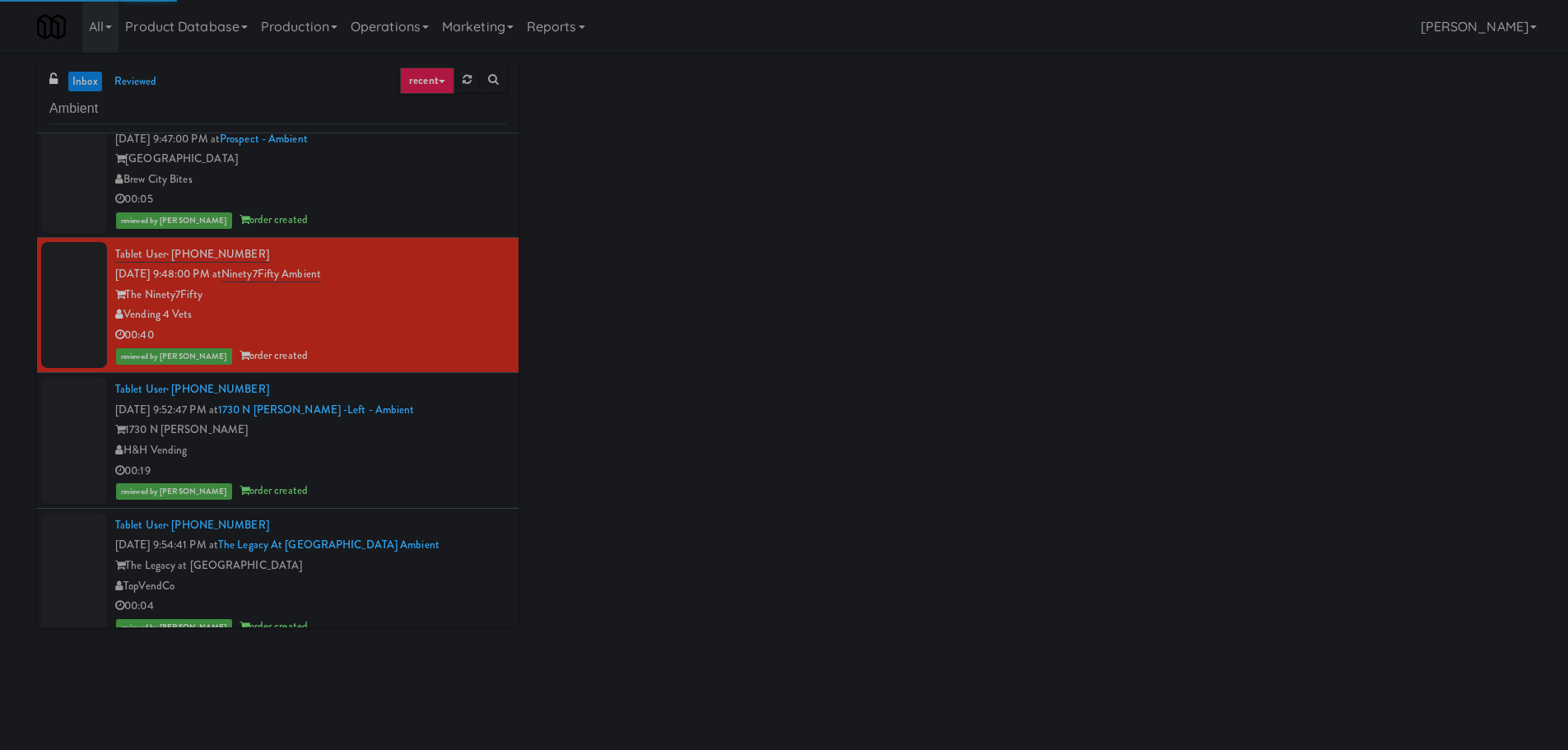
click at [452, 448] on div "H&H Vending" at bounding box center [310, 451] width 391 height 20
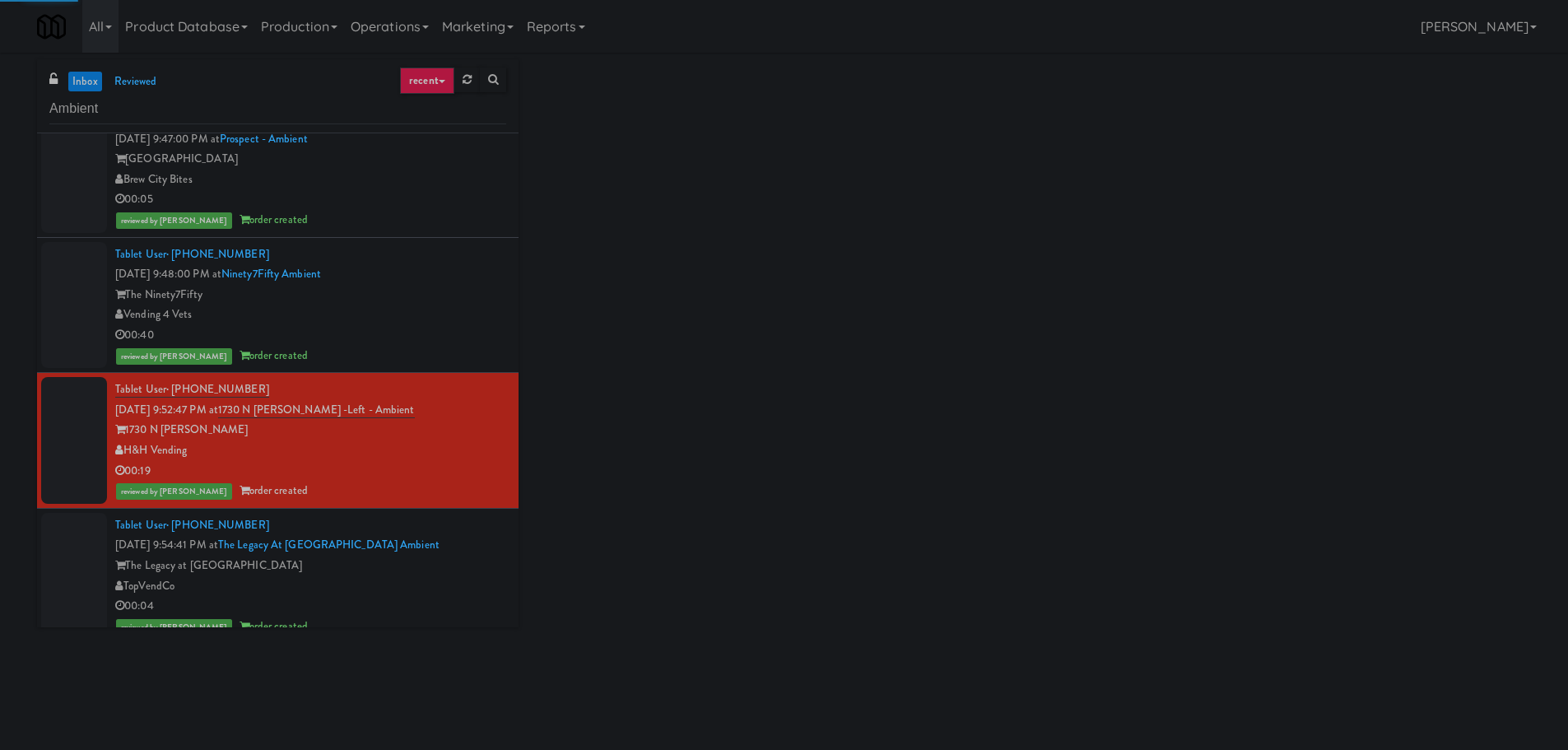
click at [464, 509] on li "Tablet User · (347) 703-8718 [DATE] 9:54:41 PM at The Legacy at [GEOGRAPHIC_DAT…" at bounding box center [278, 577] width 481 height 136
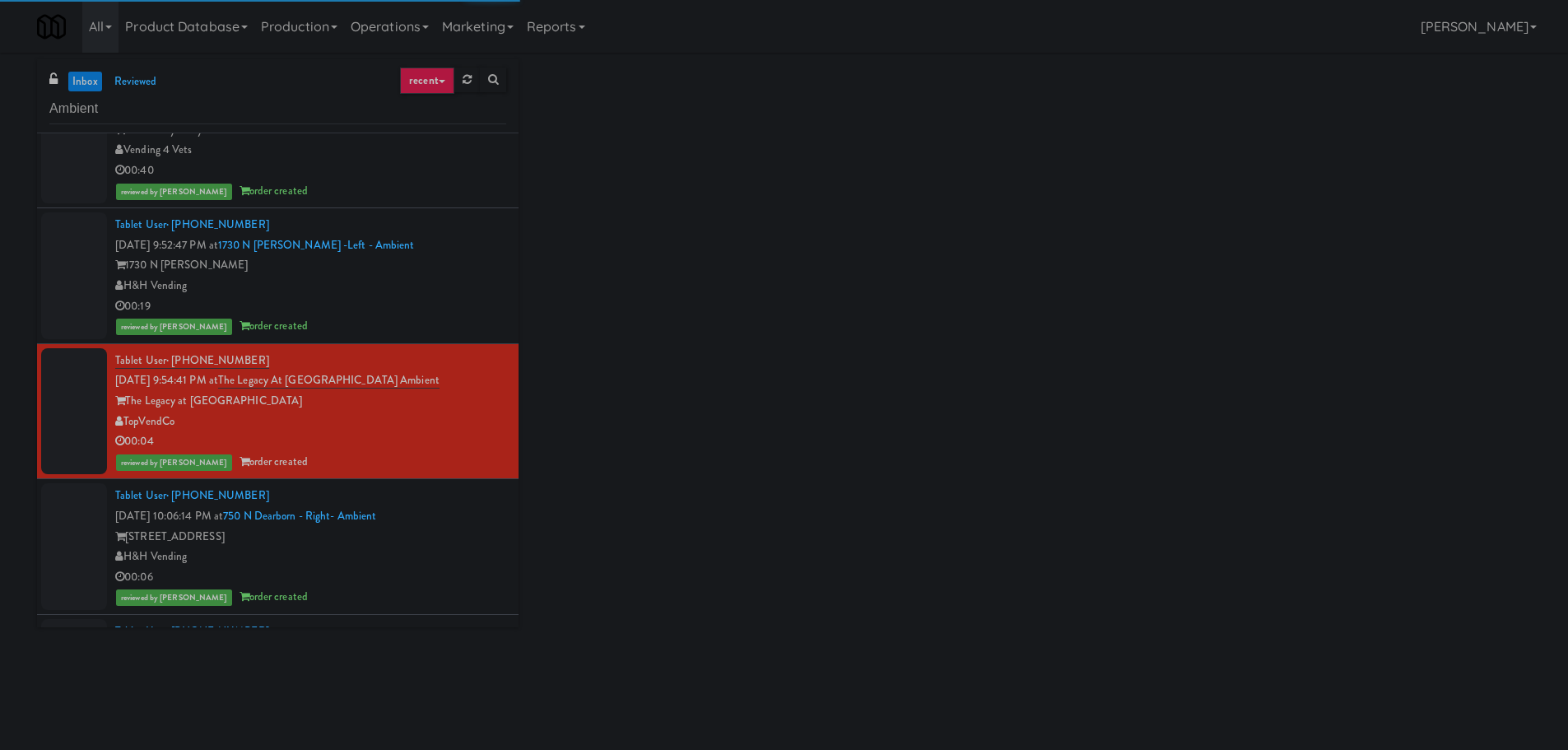
click at [457, 500] on div "Tablet User · (787) 329-7014 [DATE] 10:06:14 PM at [GEOGRAPHIC_DATA] - Right- A…" at bounding box center [310, 546] width 391 height 122
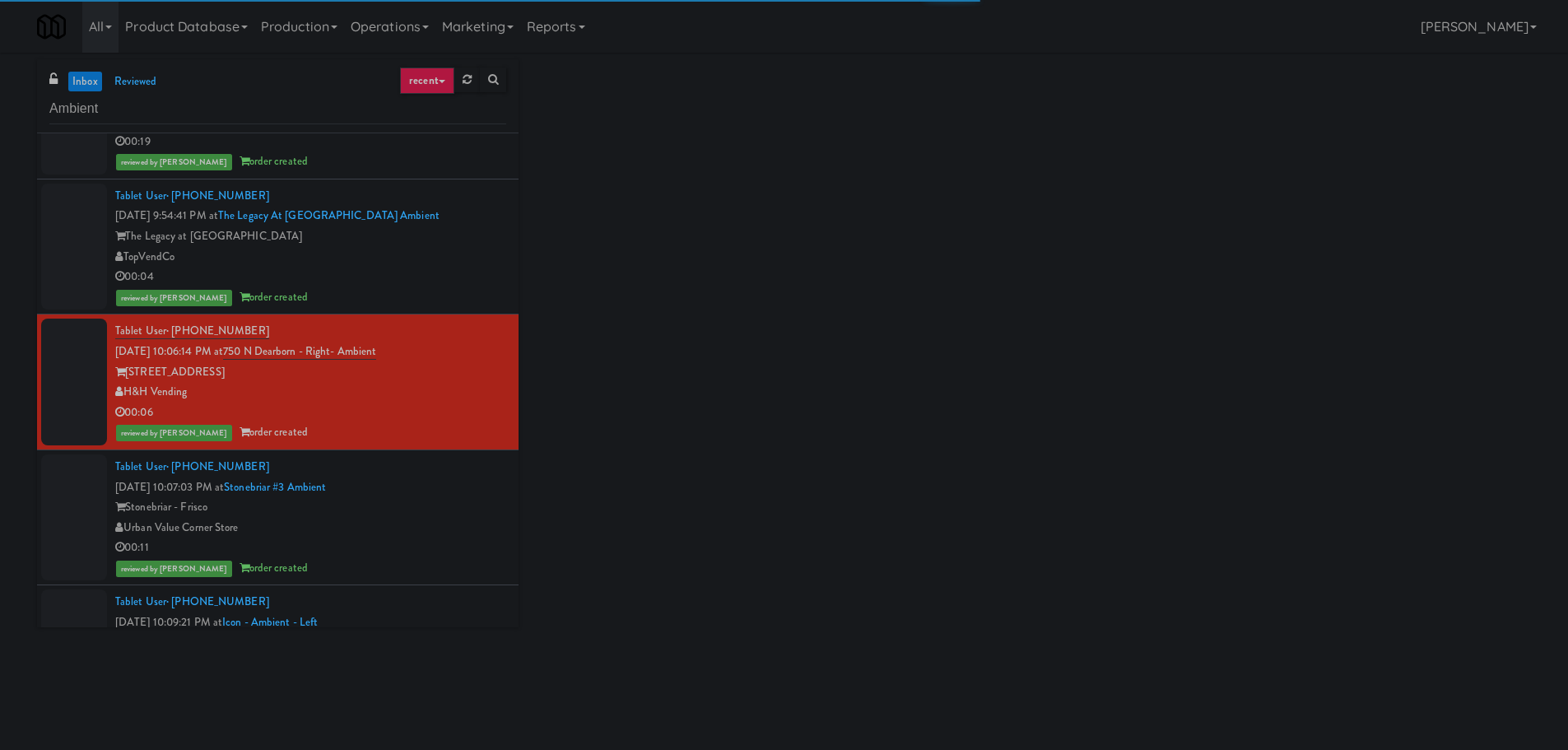
click at [451, 472] on div "Tablet User · (214) 991-4195 [DATE] 10:07:03 PM at [GEOGRAPHIC_DATA] #3 Ambient…" at bounding box center [310, 517] width 391 height 122
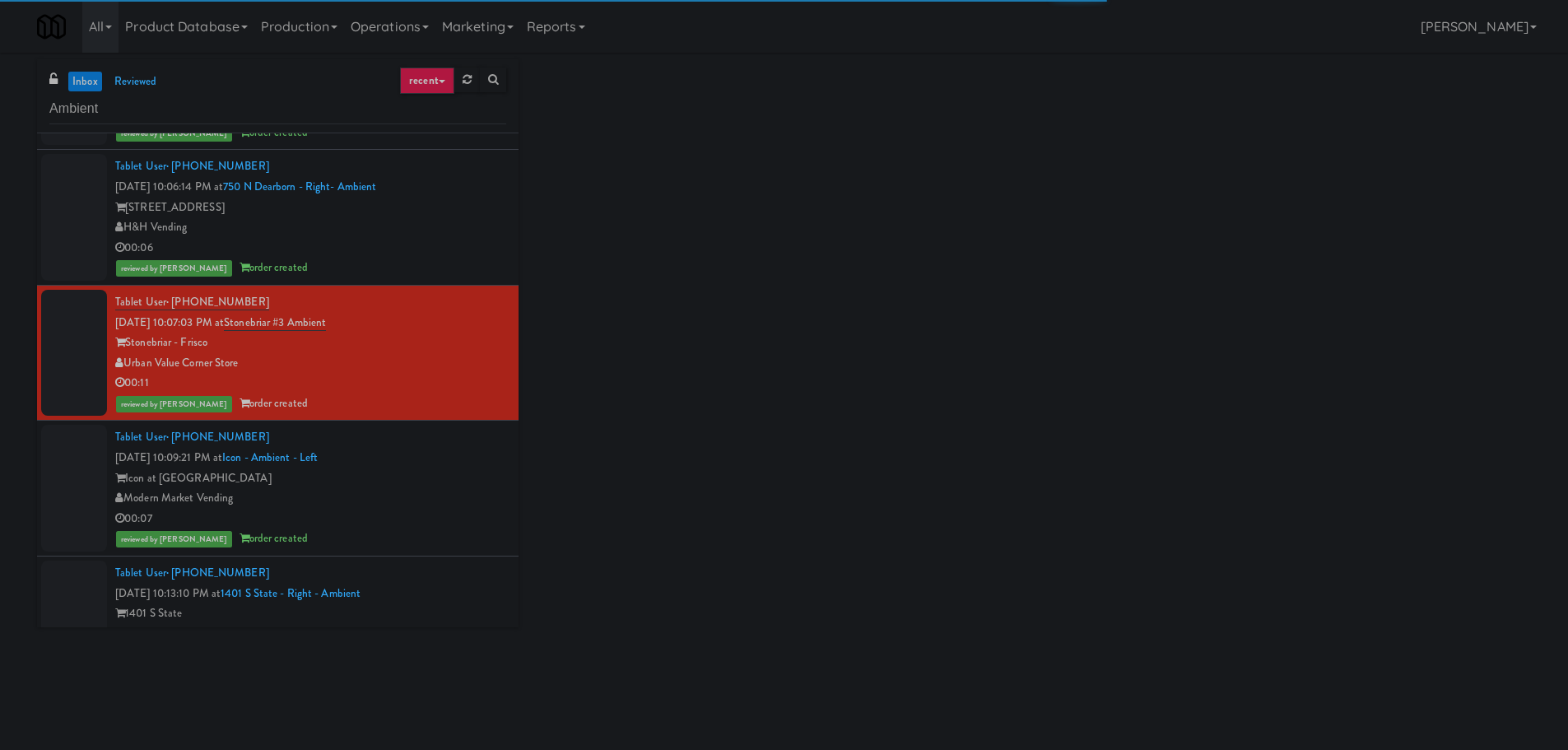
click at [451, 461] on div "Tablet User · (832) 202-3993 [DATE] 10:09:21 PM at Icon - Ambient - Left Icon a…" at bounding box center [310, 487] width 391 height 122
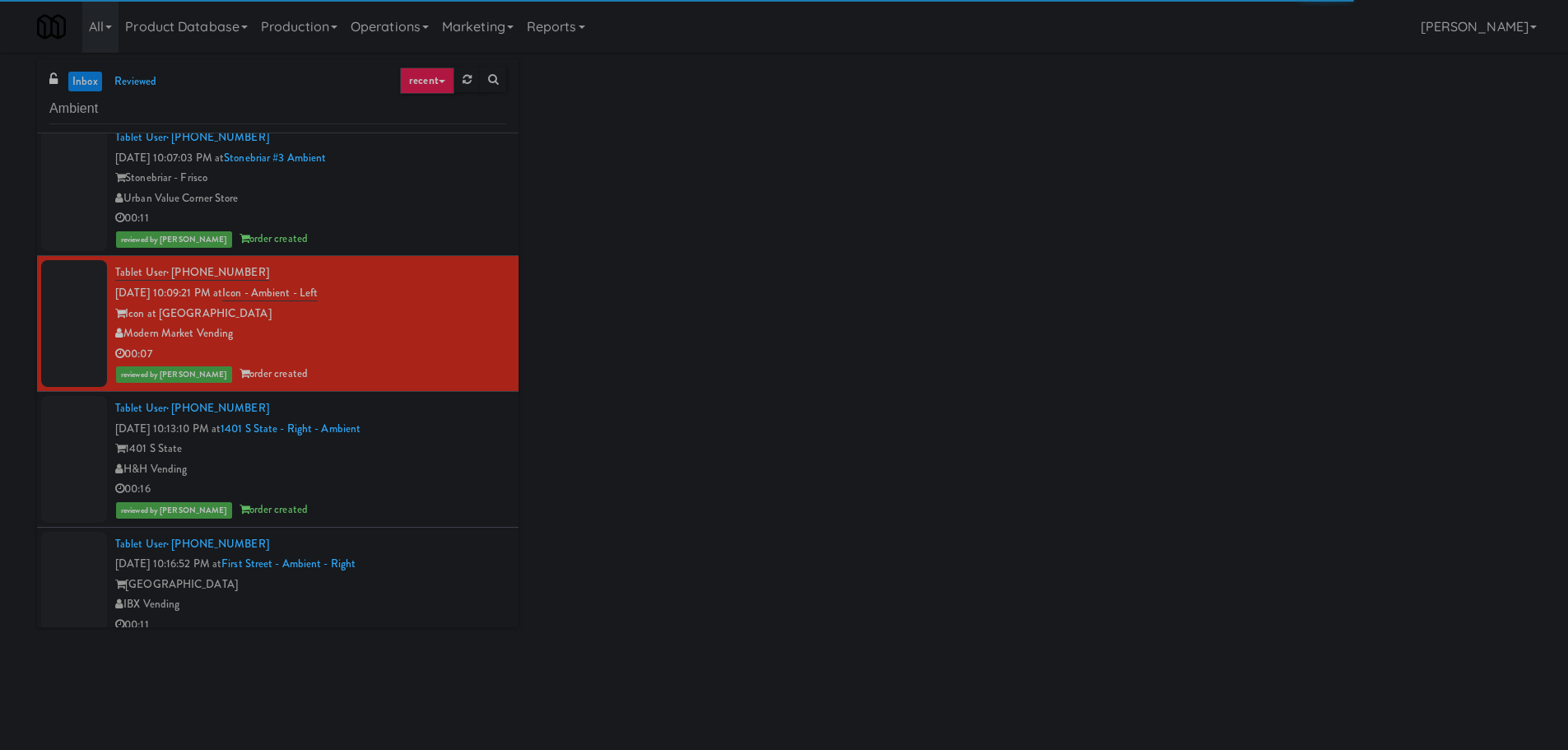
click at [451, 461] on div "H&H Vending" at bounding box center [310, 469] width 391 height 20
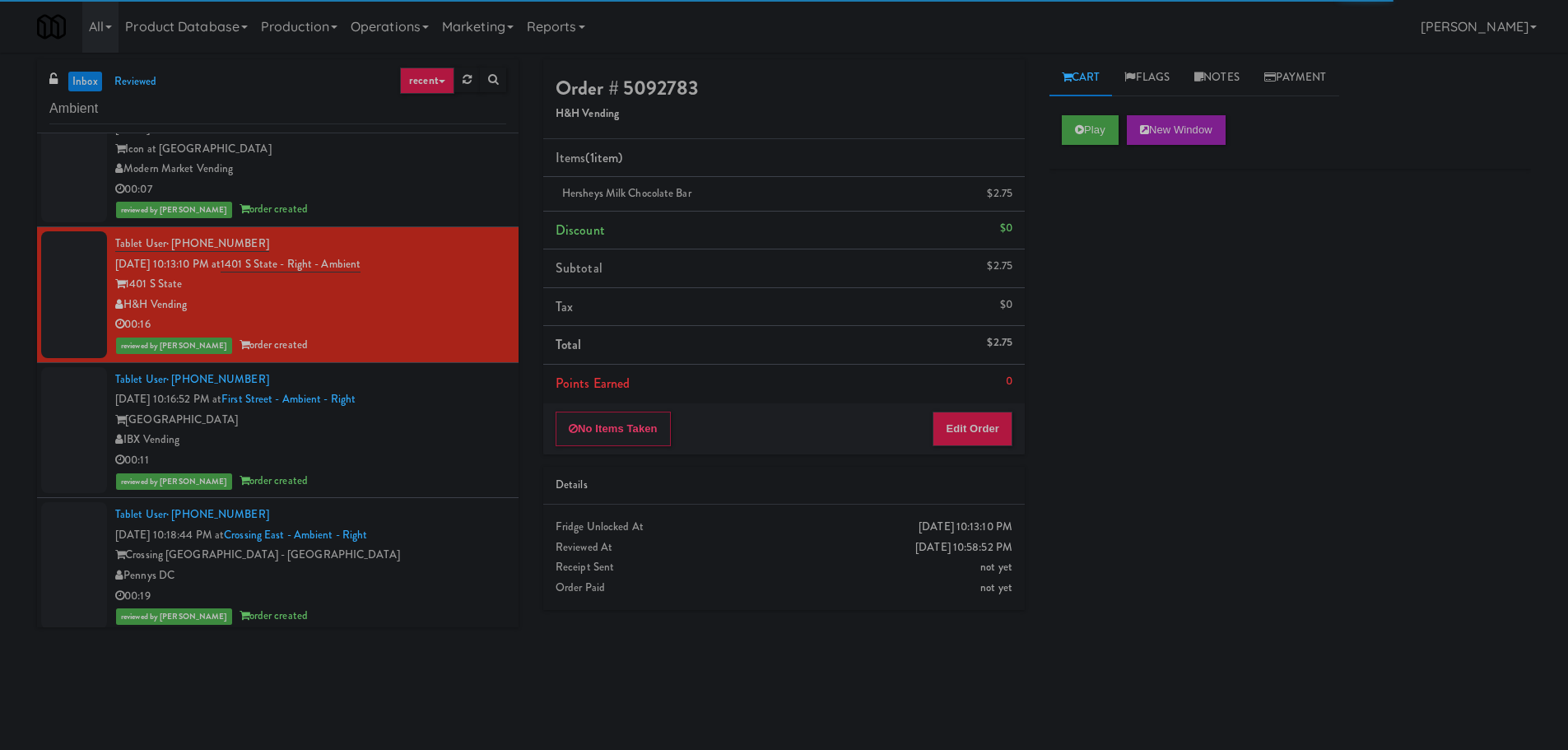
click at [451, 461] on div "00:11" at bounding box center [310, 460] width 391 height 20
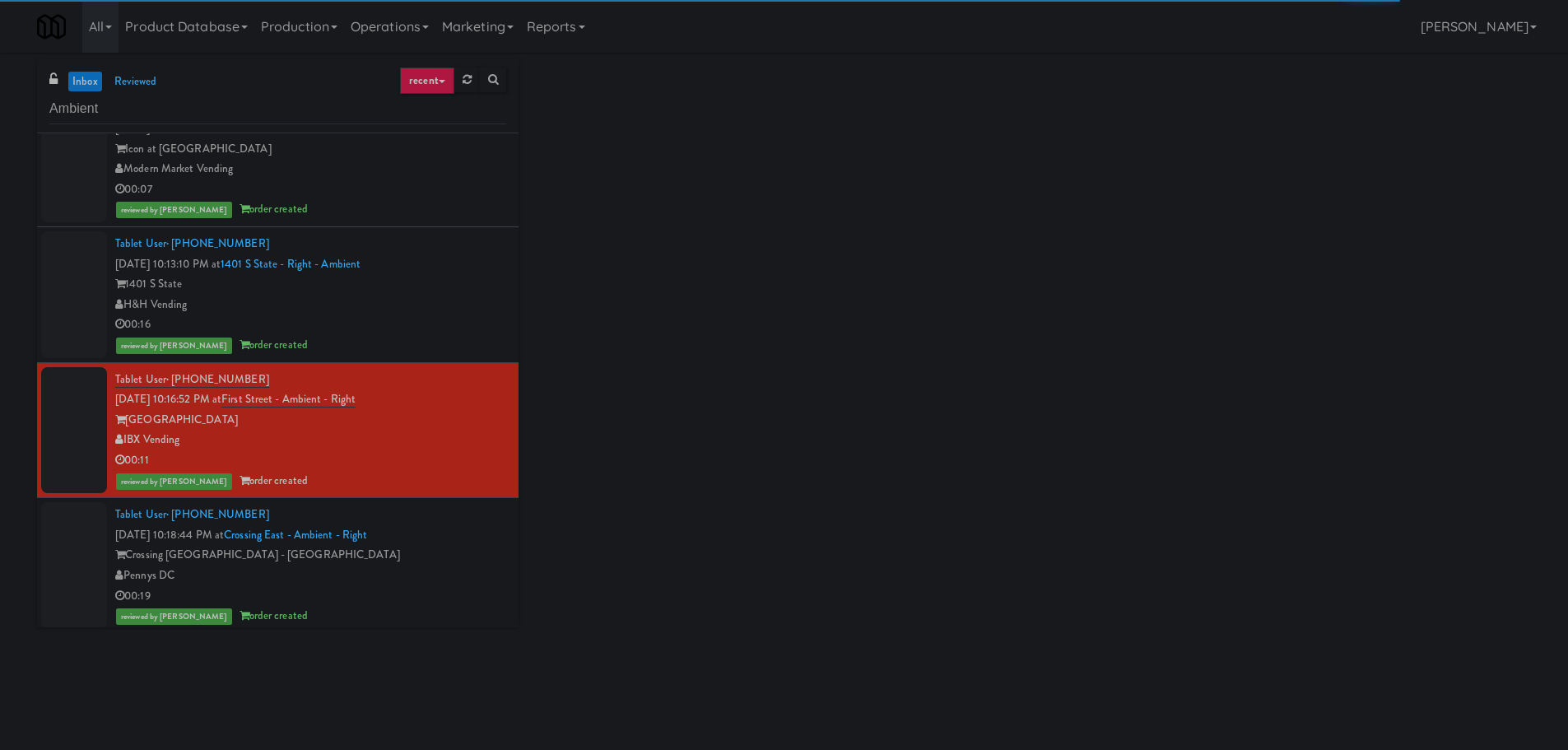
click at [463, 517] on div "Tablet User · (757) 897-8419 [DATE] 10:18:44 PM at [GEOGRAPHIC_DATA] - Ambient …" at bounding box center [310, 565] width 391 height 122
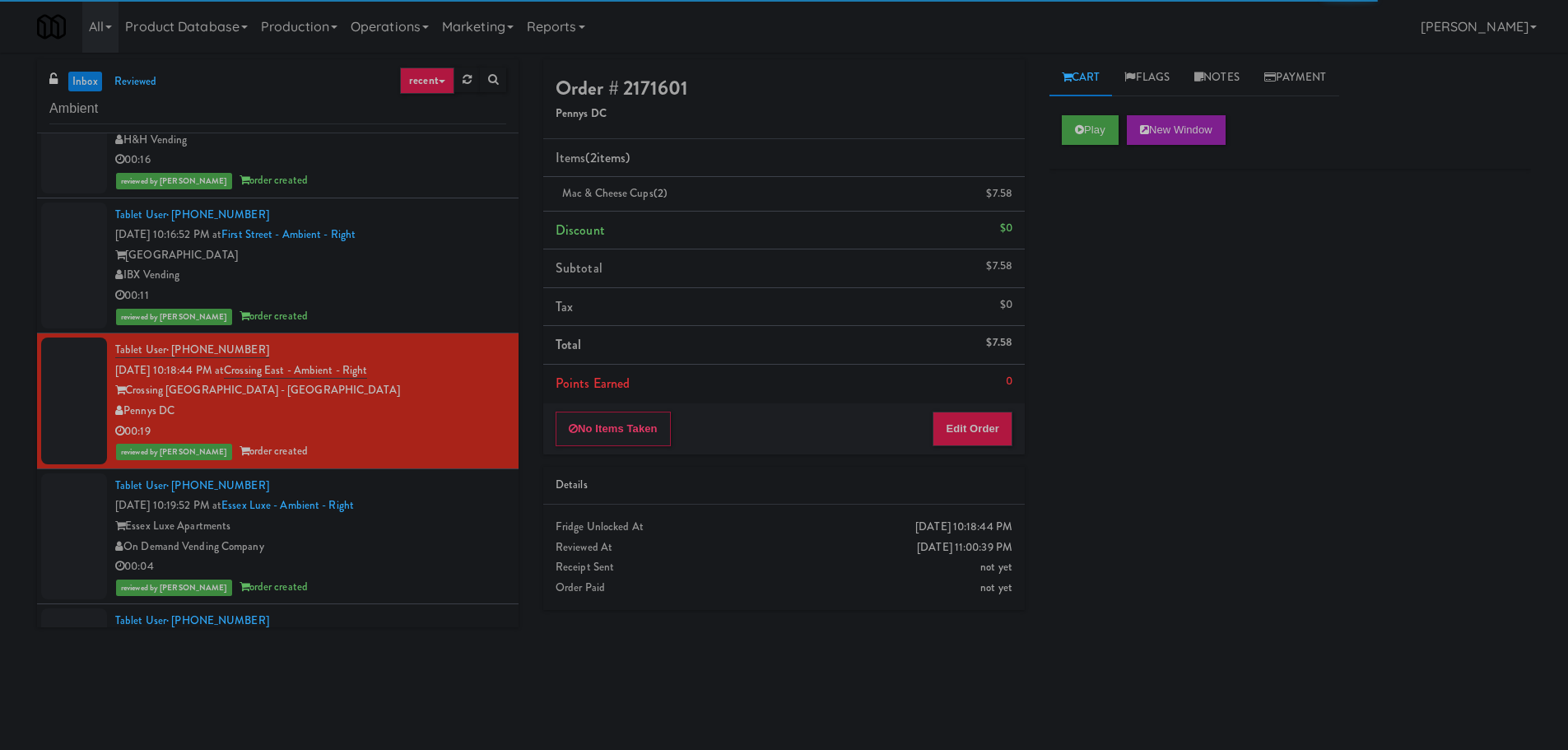
click at [467, 490] on div "Tablet User · (863) 388-1090 [DATE] 10:19:52 PM at [GEOGRAPHIC_DATA] Luxe - Amb…" at bounding box center [310, 536] width 391 height 122
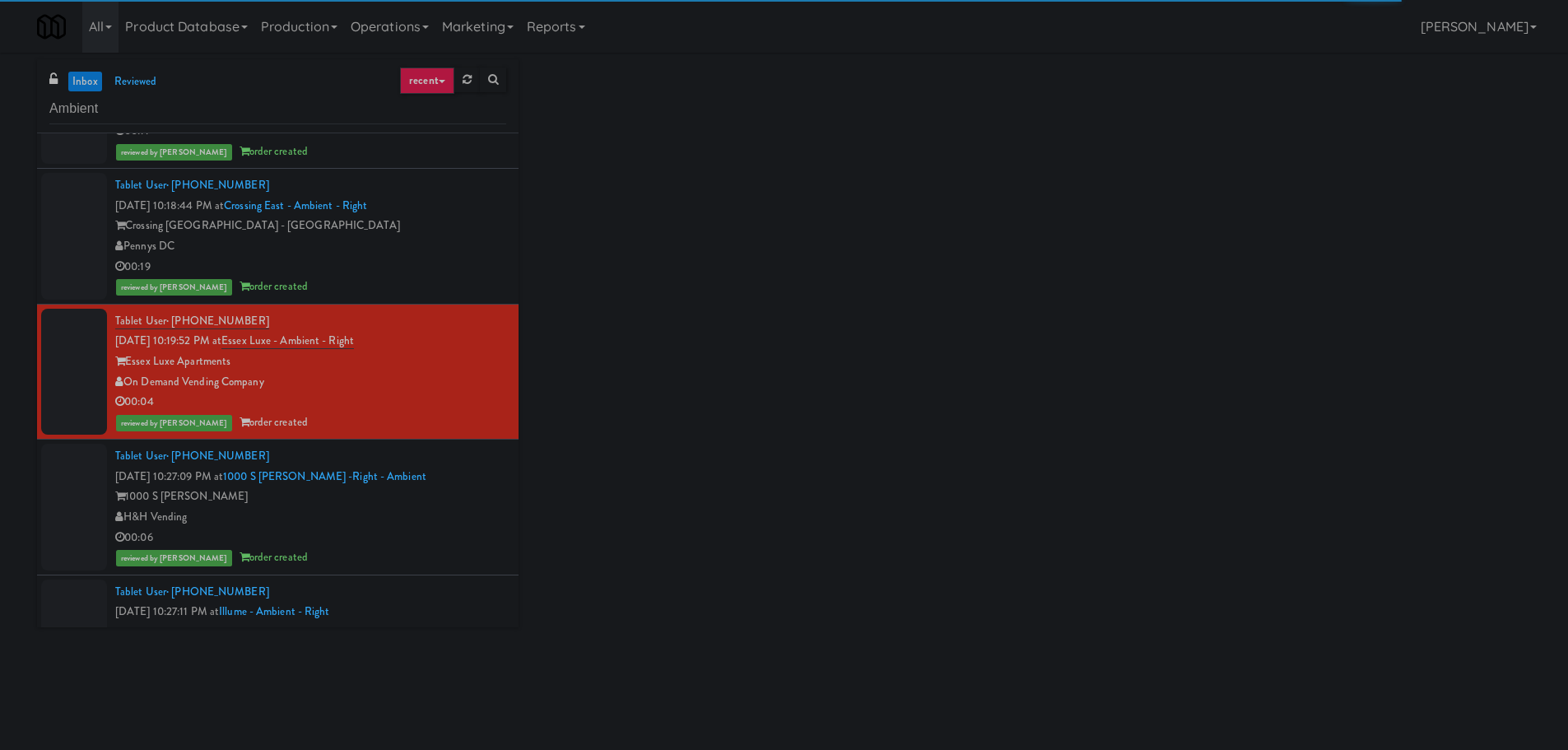
click
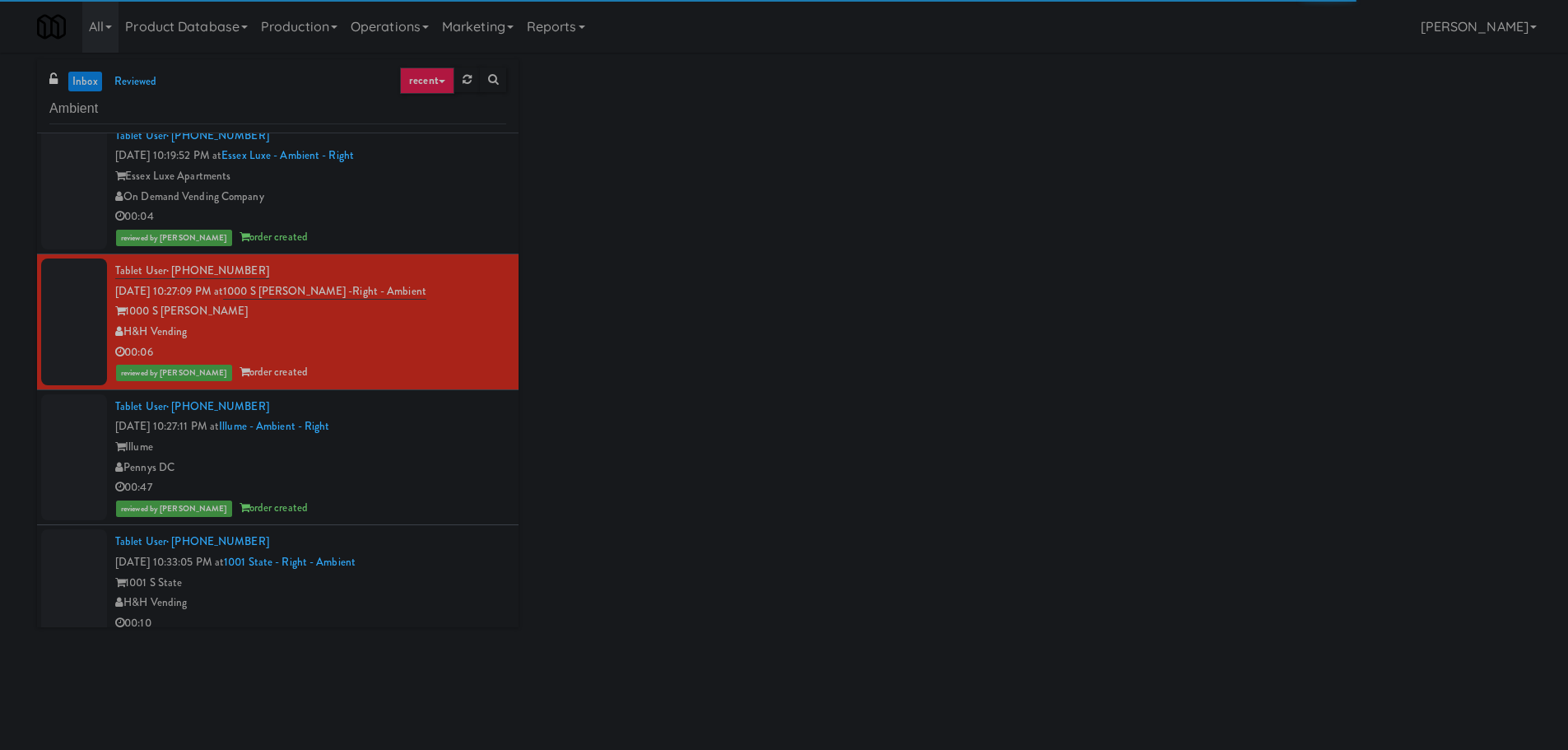
scroll to position [3839, 0]
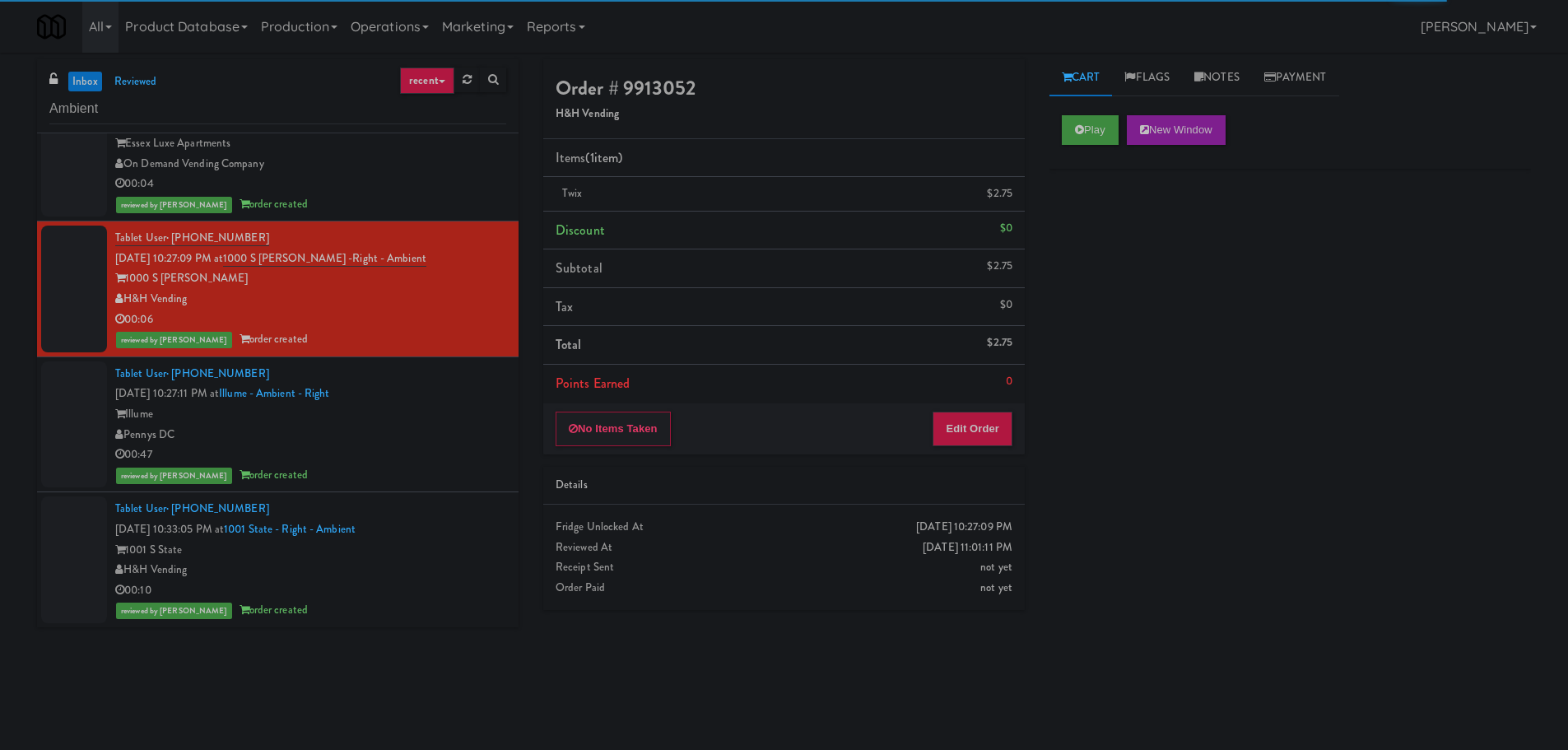
drag, startPoint x: 474, startPoint y: 423, endPoint x: 471, endPoint y: 441, distance: 18.2
